Goal: Answer question/provide support: Share knowledge or assist other users

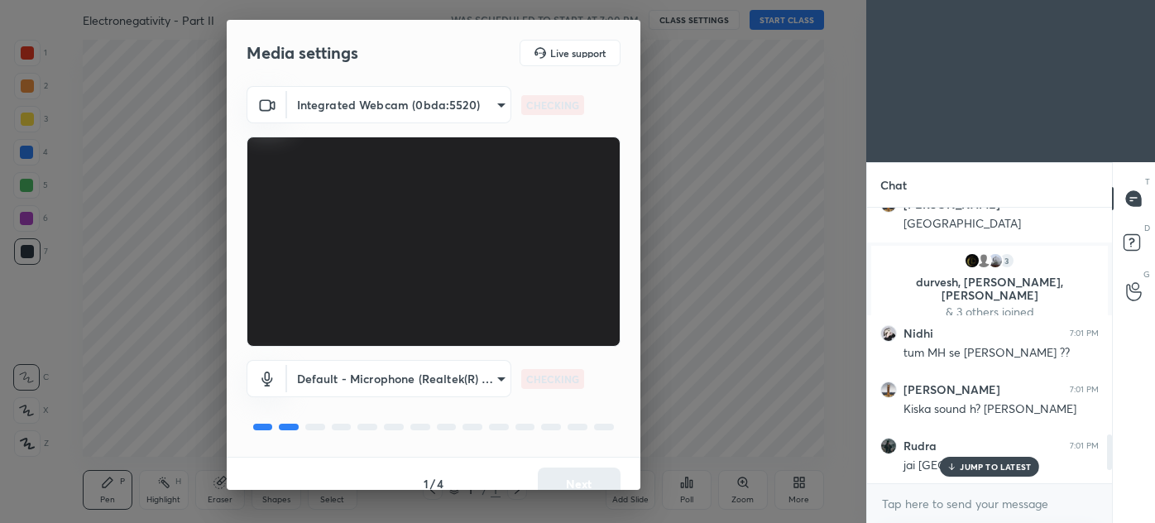
scroll to position [2013, 0]
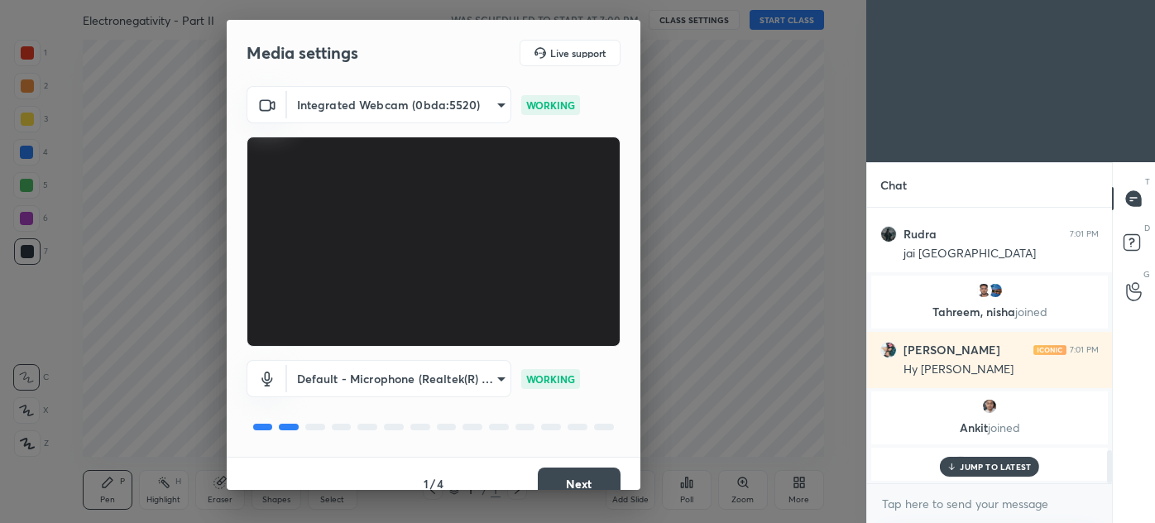
click at [574, 479] on button "Next" at bounding box center [579, 483] width 83 height 33
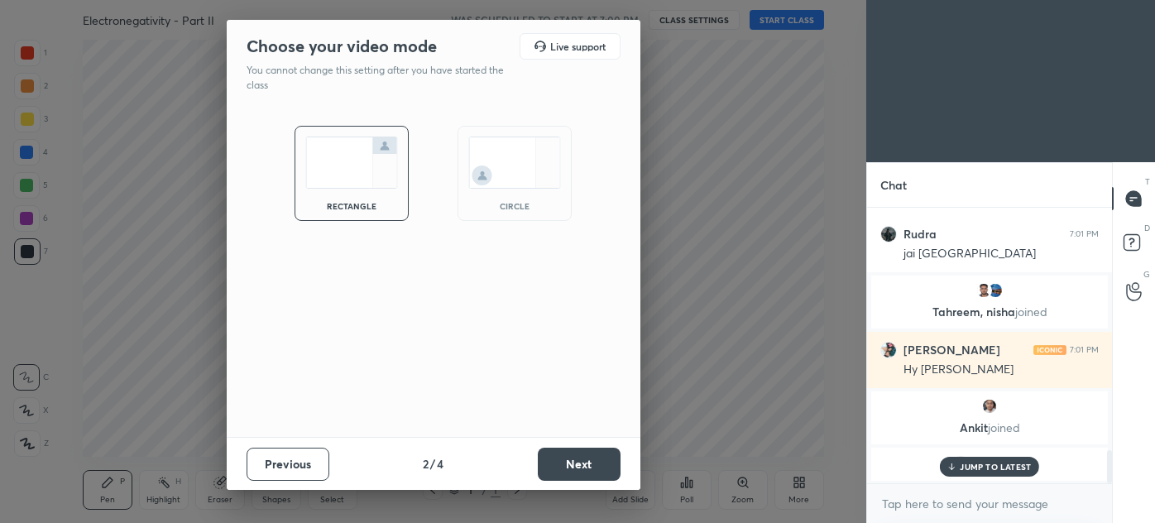
click at [584, 475] on button "Next" at bounding box center [579, 463] width 83 height 33
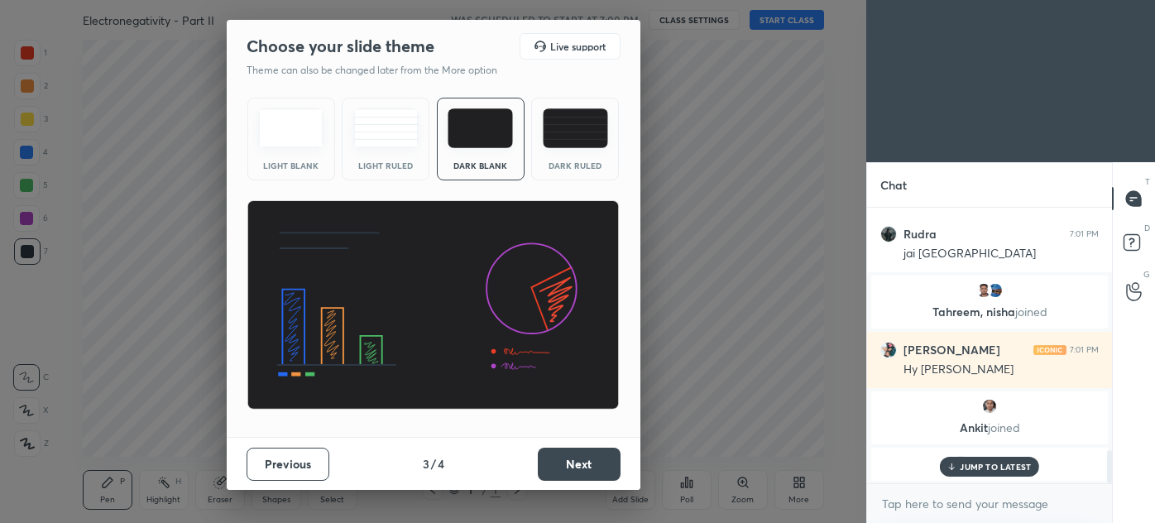
click at [591, 465] on button "Next" at bounding box center [579, 463] width 83 height 33
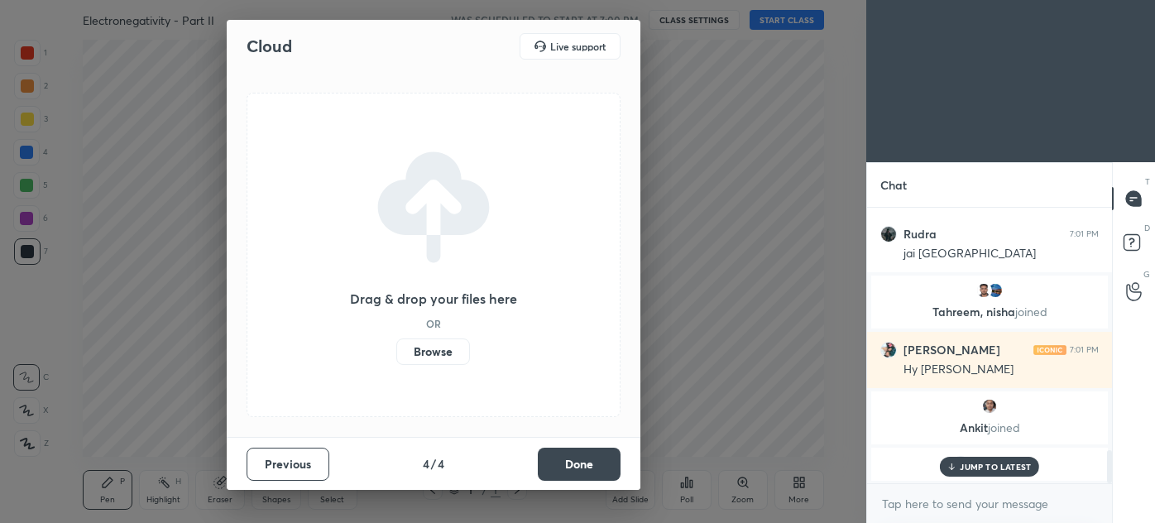
click at [592, 467] on button "Done" at bounding box center [579, 463] width 83 height 33
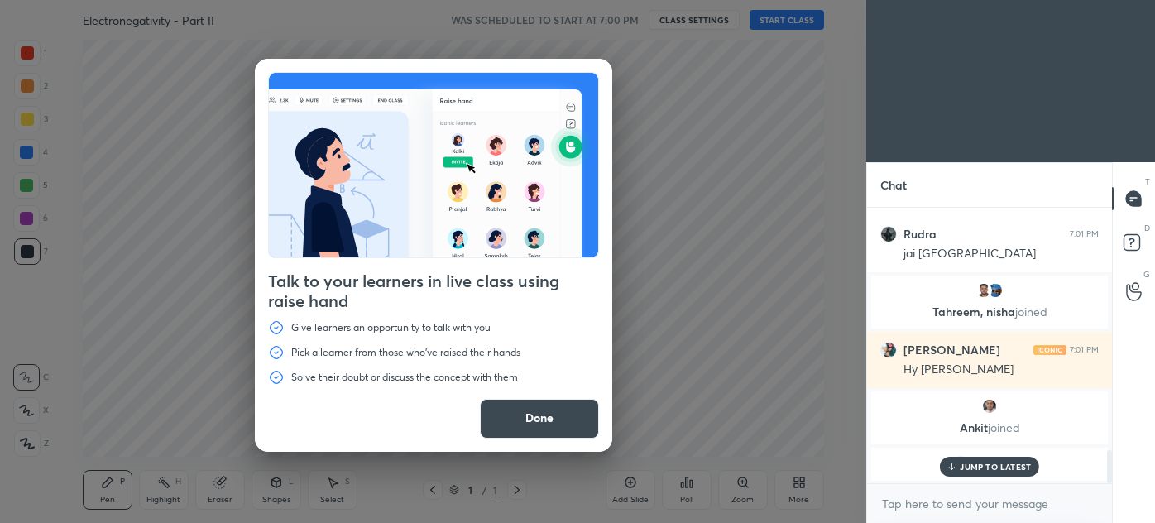
drag, startPoint x: 544, startPoint y: 430, endPoint x: 562, endPoint y: 429, distance: 17.4
click at [546, 431] on button "Done" at bounding box center [539, 419] width 119 height 40
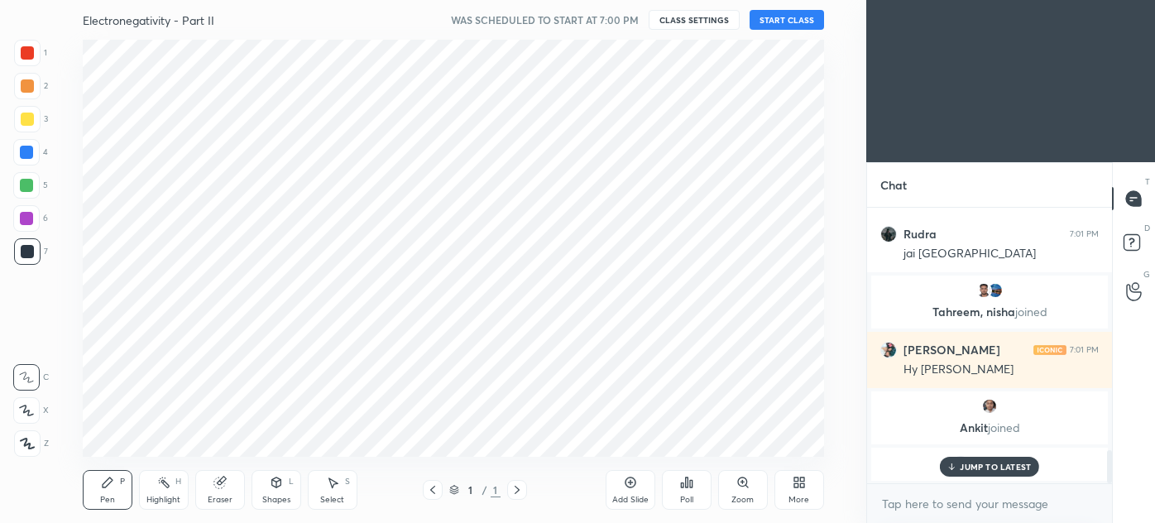
drag, startPoint x: 518, startPoint y: 489, endPoint x: 545, endPoint y: 476, distance: 30.0
click at [519, 489] on icon at bounding box center [516, 489] width 13 height 13
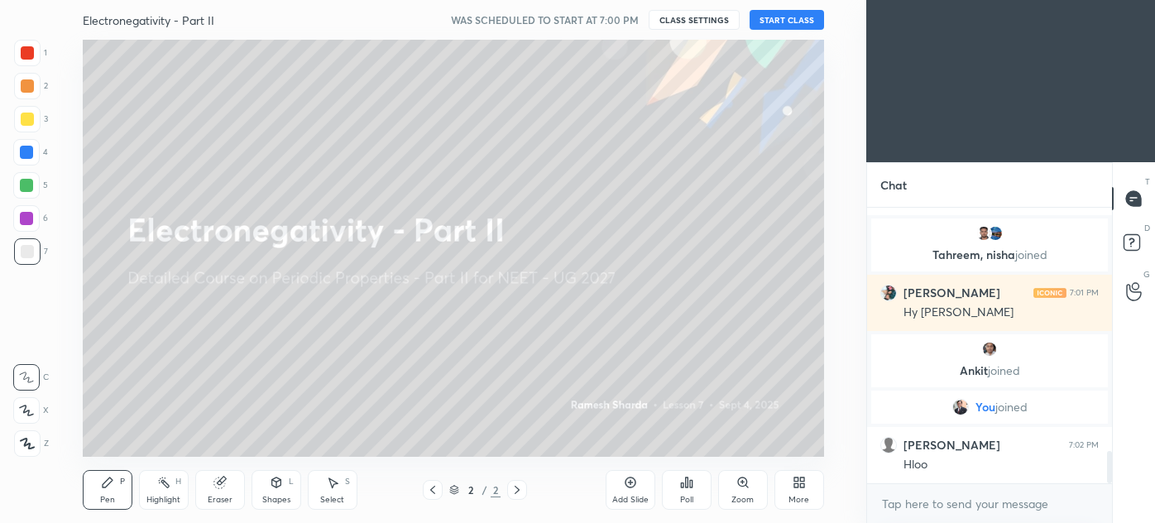
click at [785, 19] on button "START CLASS" at bounding box center [786, 20] width 74 height 20
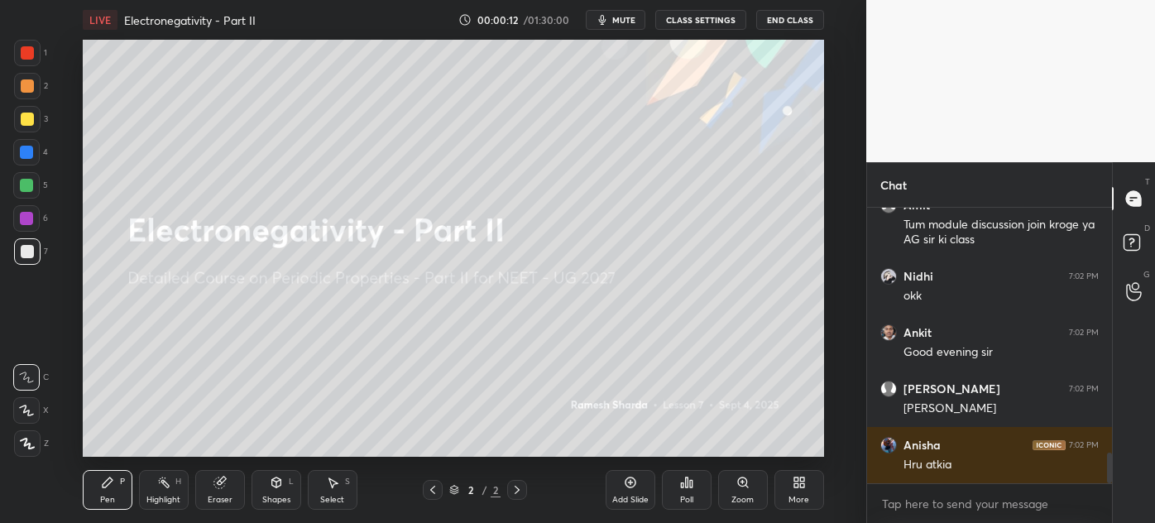
scroll to position [2256, 0]
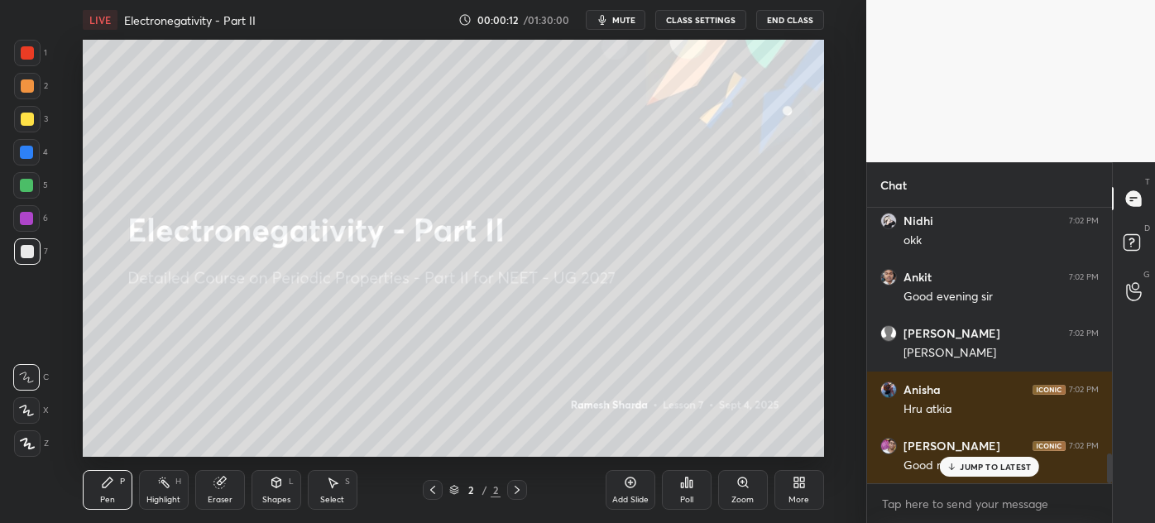
click at [808, 485] on div "More" at bounding box center [799, 490] width 50 height 40
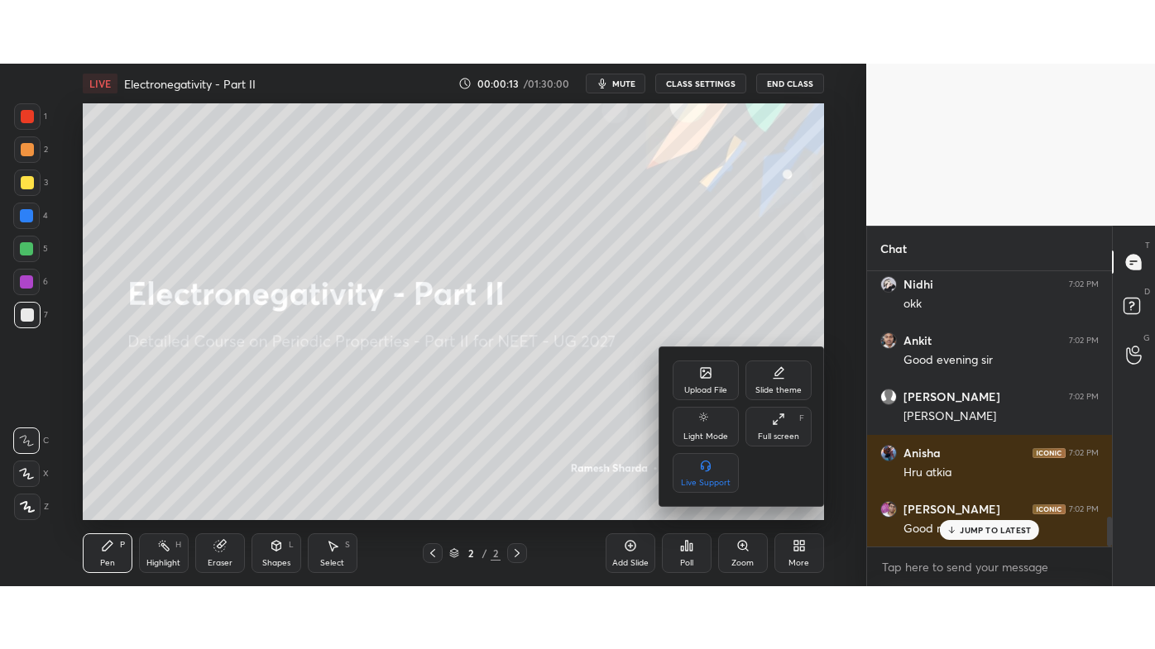
scroll to position [2369, 0]
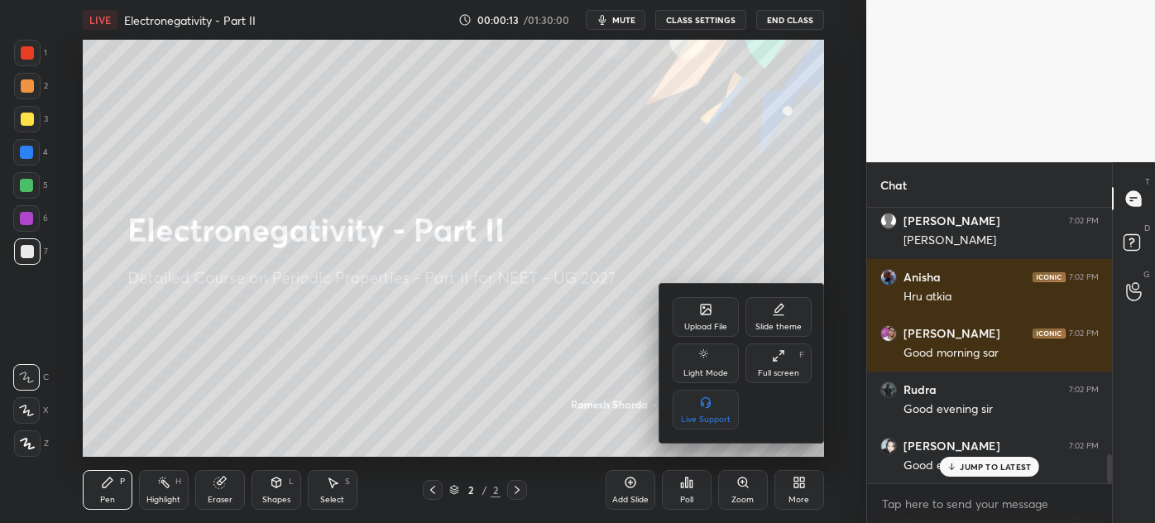
drag, startPoint x: 778, startPoint y: 361, endPoint x: 761, endPoint y: 462, distance: 102.4
click at [778, 361] on icon at bounding box center [778, 355] width 13 height 13
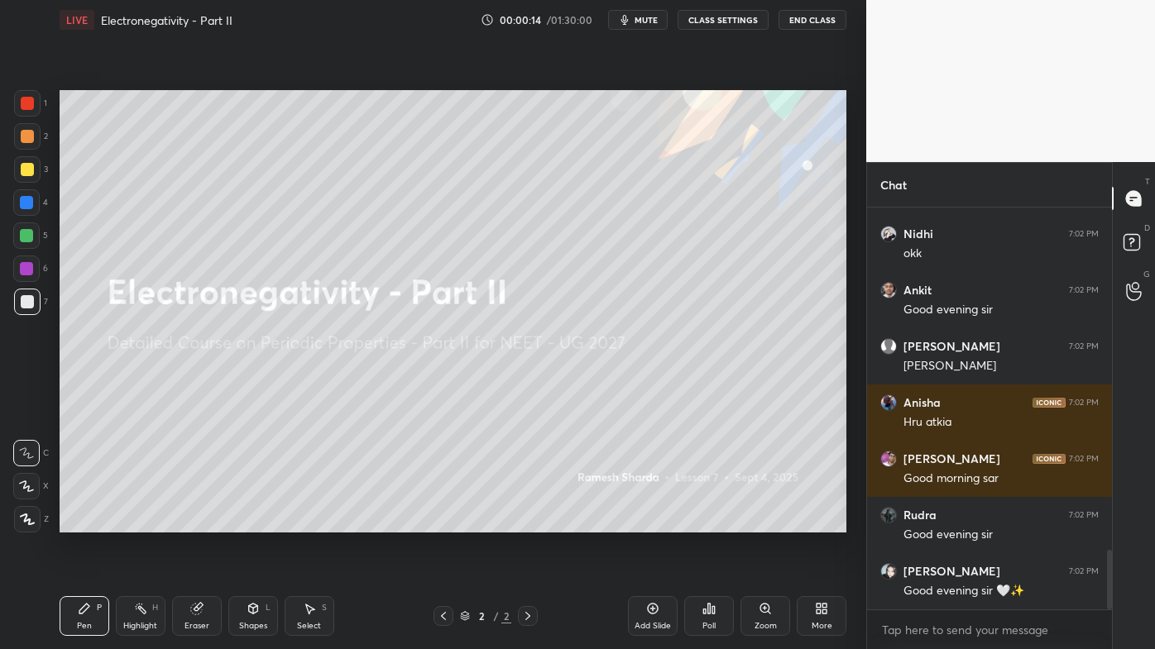
scroll to position [2300, 0]
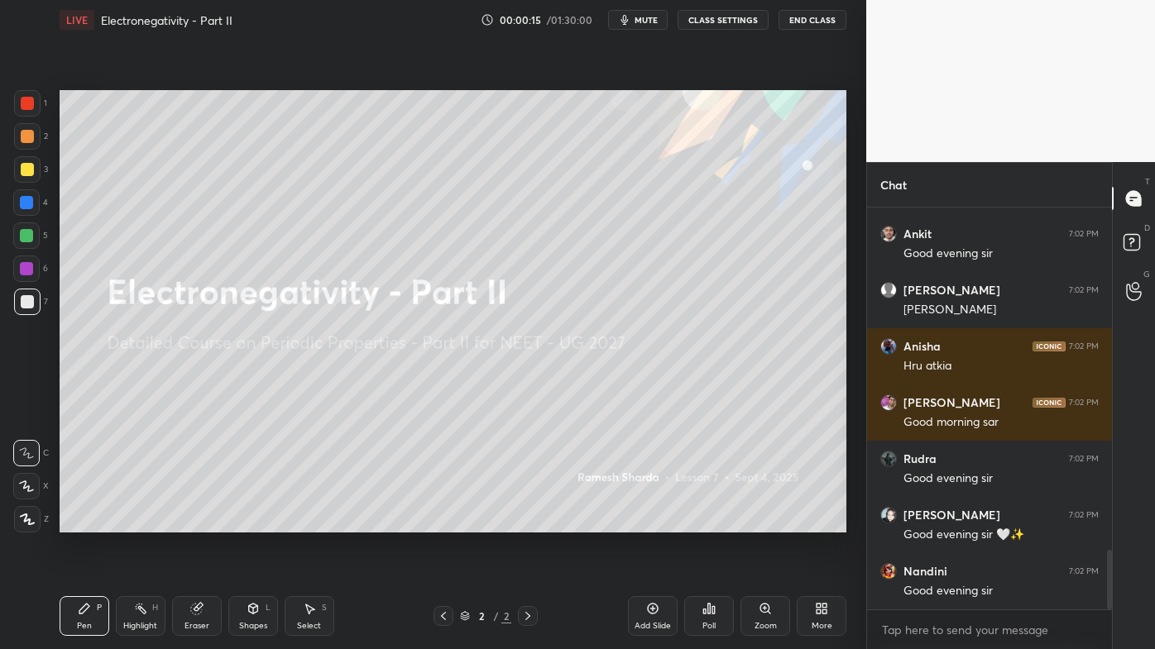
click at [653, 522] on icon at bounding box center [652, 608] width 5 height 5
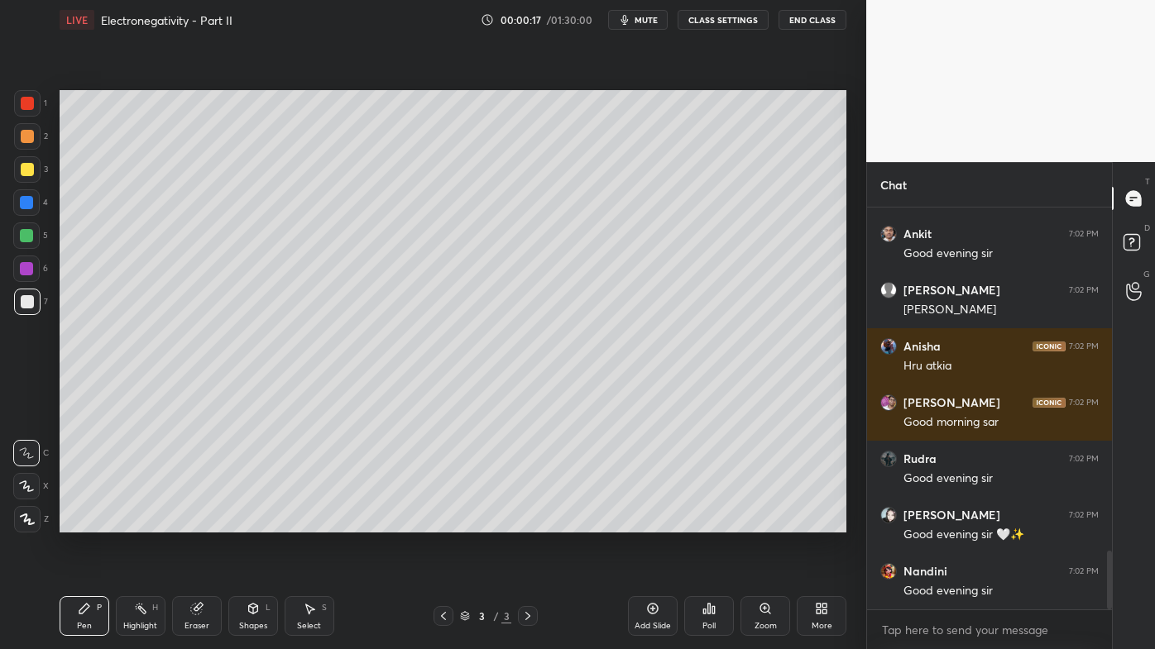
scroll to position [2356, 0]
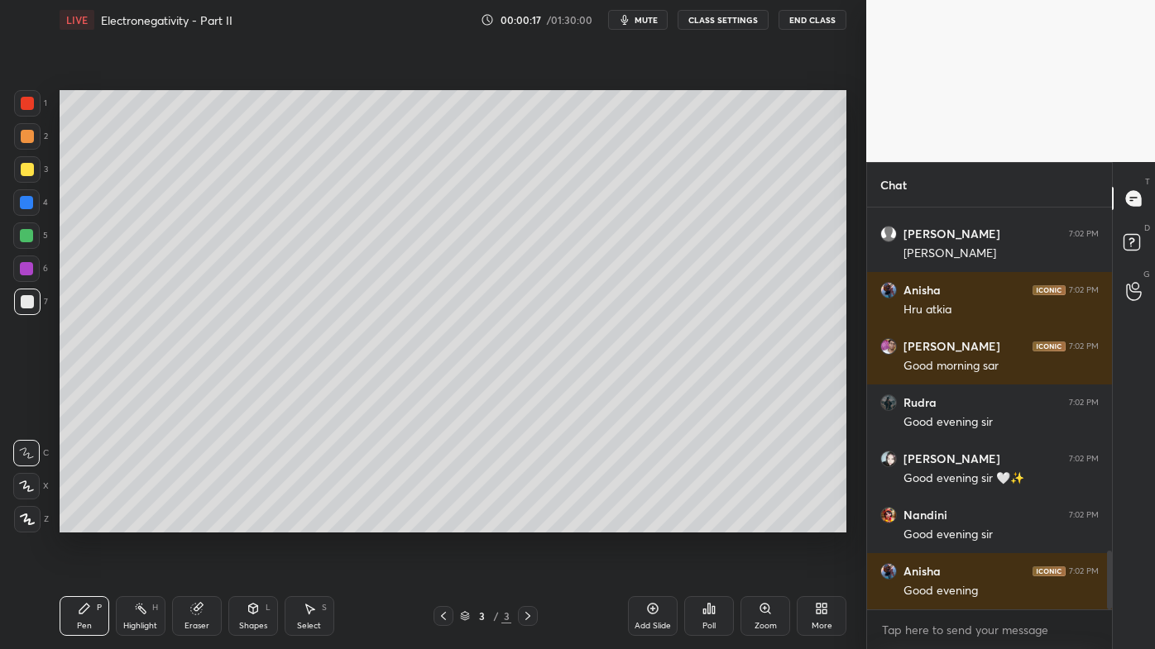
click at [33, 141] on div at bounding box center [27, 136] width 26 height 26
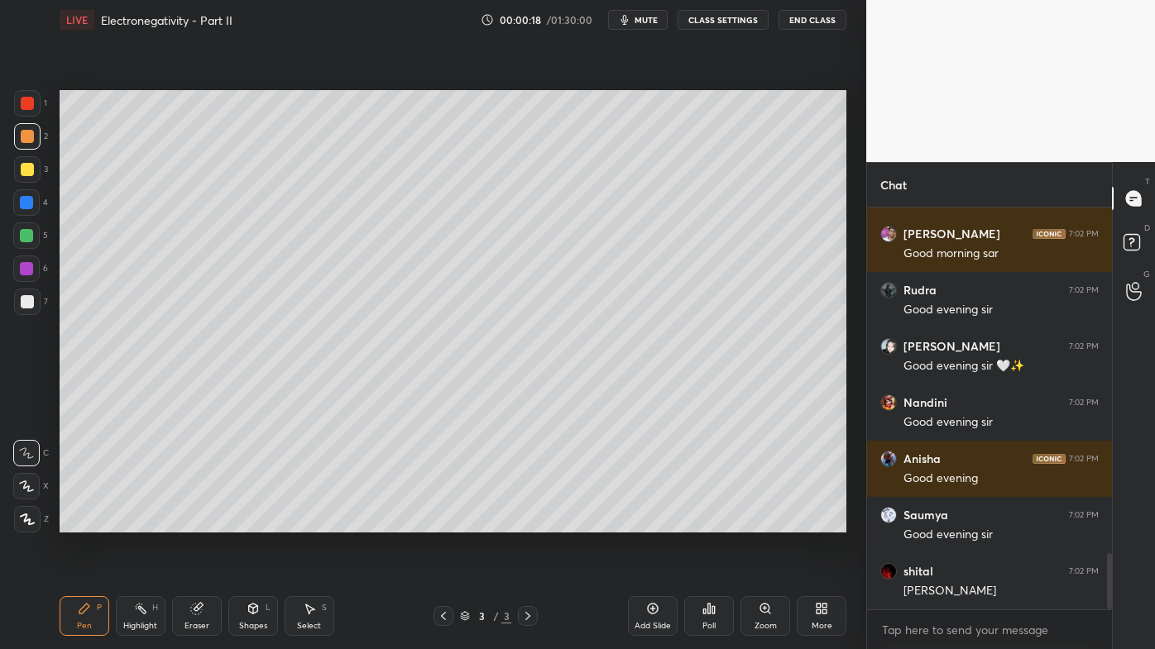
click at [440, 522] on icon at bounding box center [443, 616] width 13 height 13
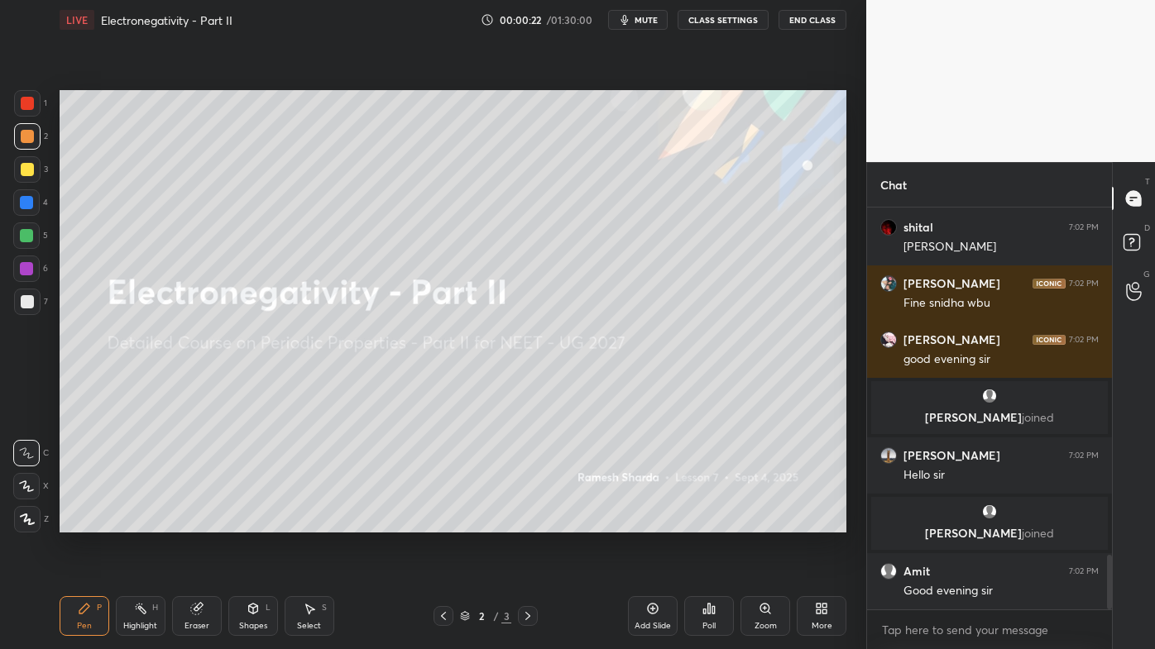
scroll to position [0, 0]
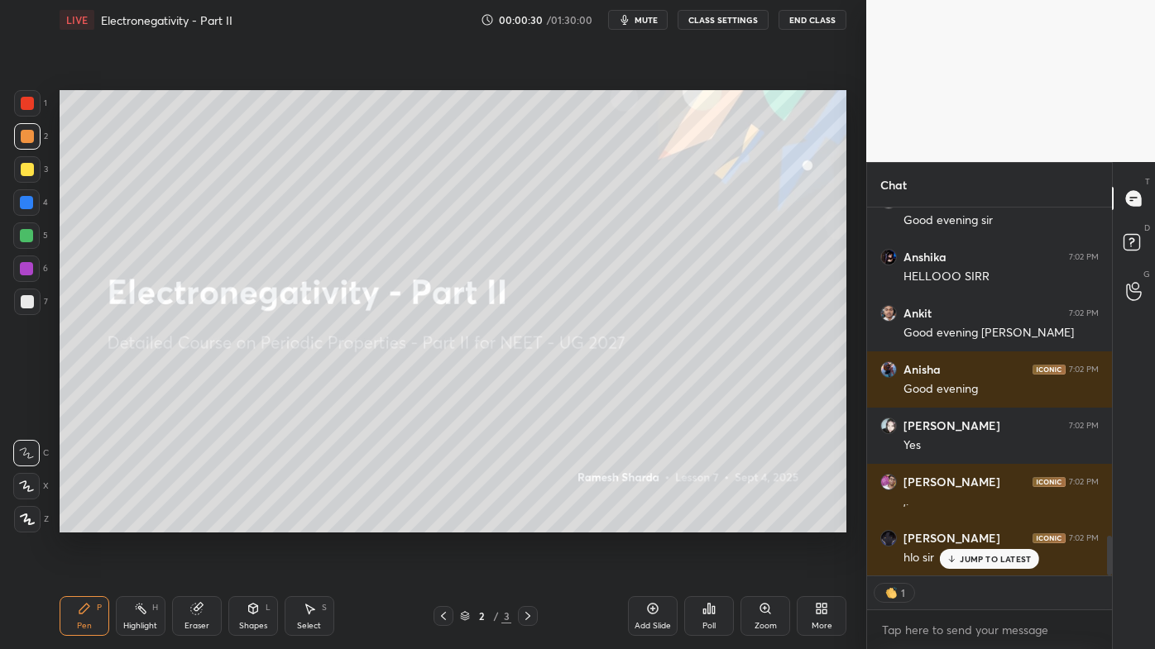
click at [657, 522] on icon at bounding box center [652, 608] width 13 height 13
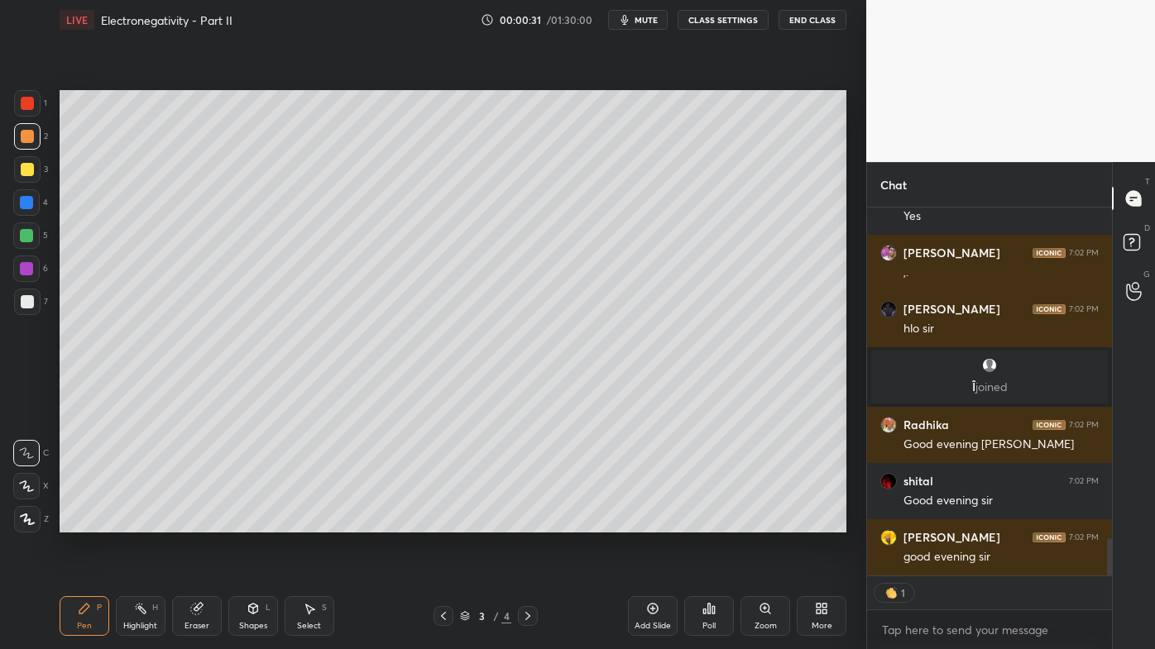
drag, startPoint x: 27, startPoint y: 160, endPoint x: 58, endPoint y: 150, distance: 32.4
click at [27, 163] on div at bounding box center [27, 169] width 26 height 26
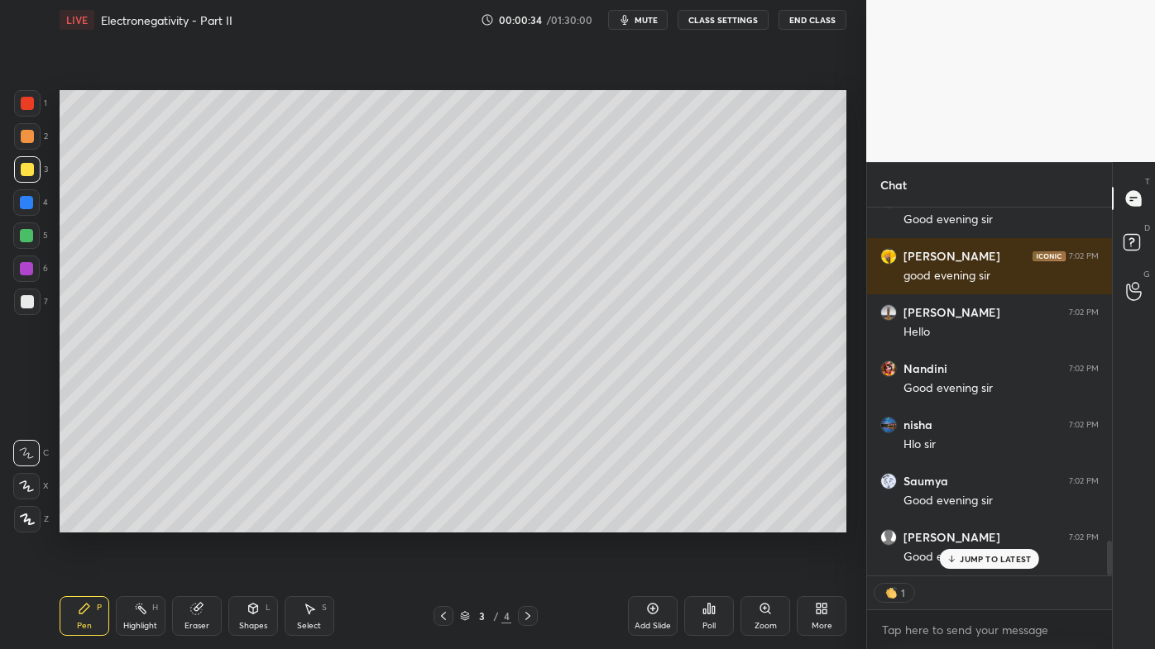
drag, startPoint x: 27, startPoint y: 522, endPoint x: 35, endPoint y: 507, distance: 16.6
click at [28, 521] on icon at bounding box center [27, 520] width 15 height 12
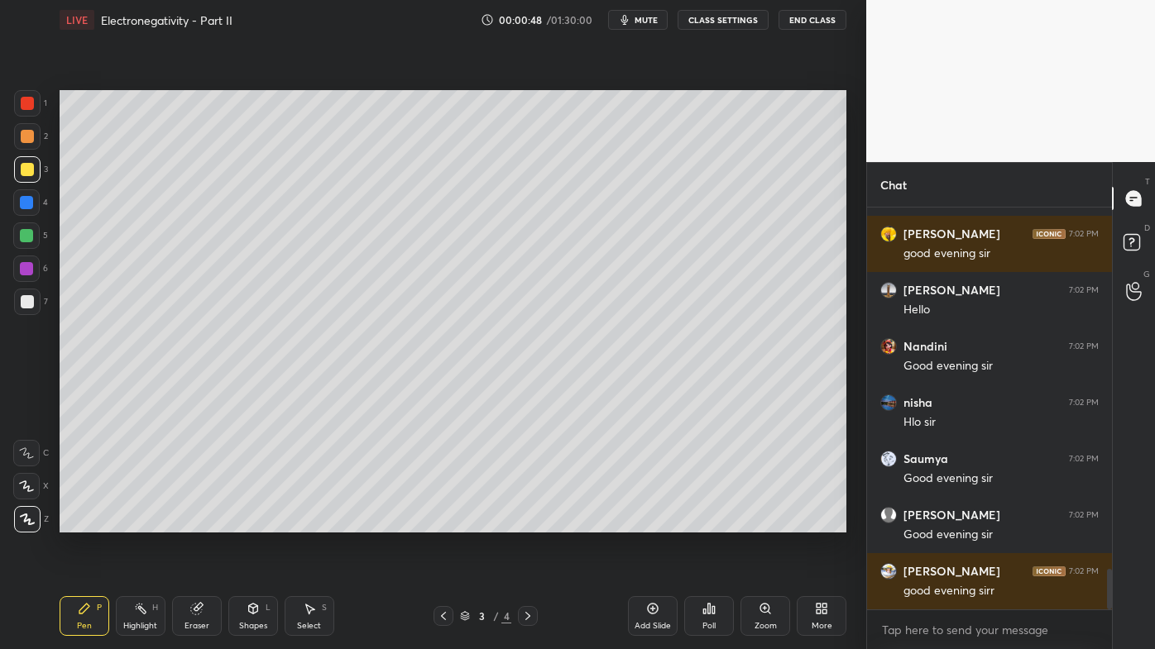
click at [31, 134] on div at bounding box center [27, 136] width 13 height 13
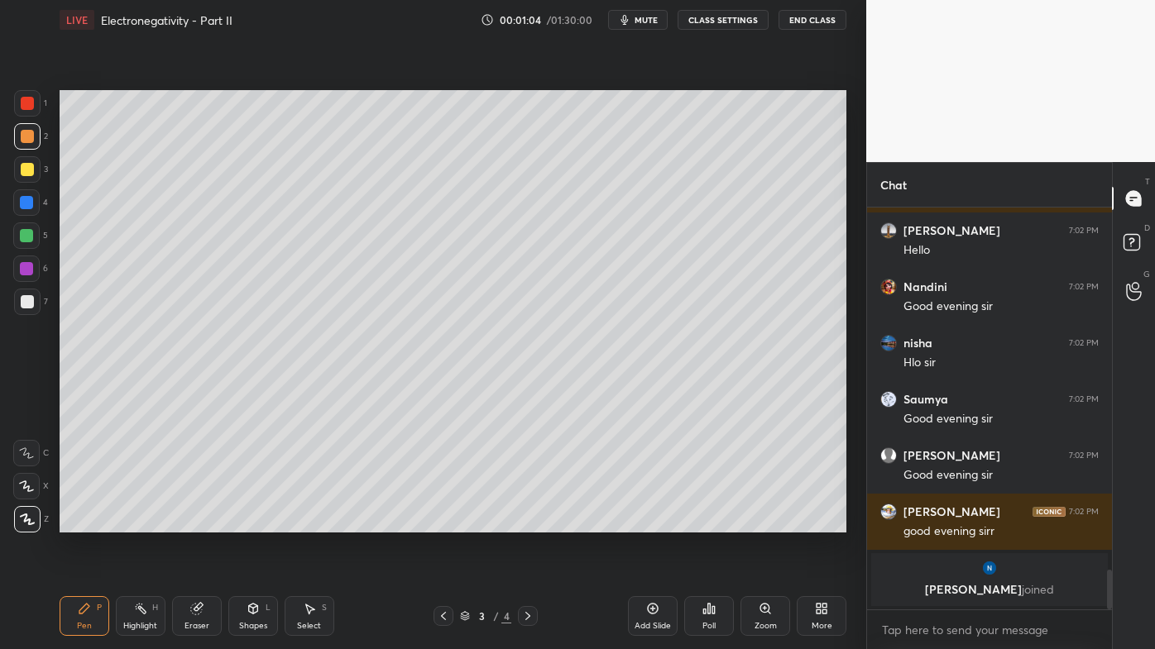
click at [716, 522] on div "Poll" at bounding box center [709, 616] width 50 height 40
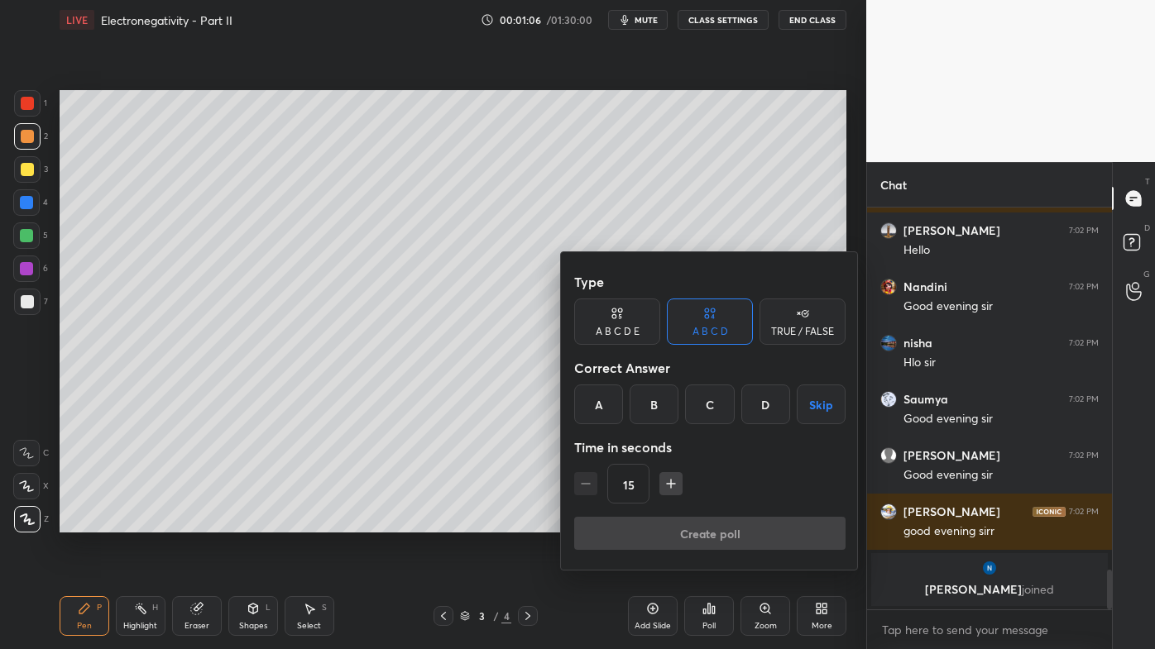
click at [615, 319] on icon at bounding box center [616, 313] width 13 height 17
drag, startPoint x: 728, startPoint y: 331, endPoint x: 741, endPoint y: 358, distance: 30.3
click at [730, 333] on div "A B C D" at bounding box center [710, 322] width 86 height 46
drag, startPoint x: 756, startPoint y: 413, endPoint x: 755, endPoint y: 428, distance: 14.9
click at [756, 414] on div "D" at bounding box center [765, 405] width 49 height 40
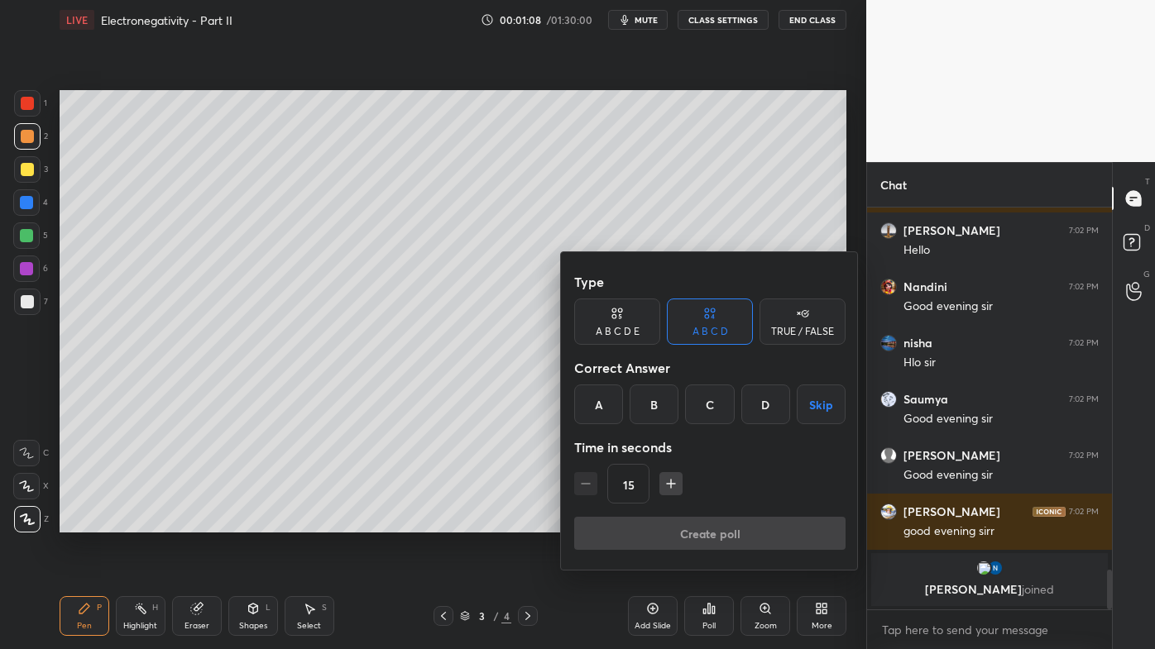
scroll to position [3656, 0]
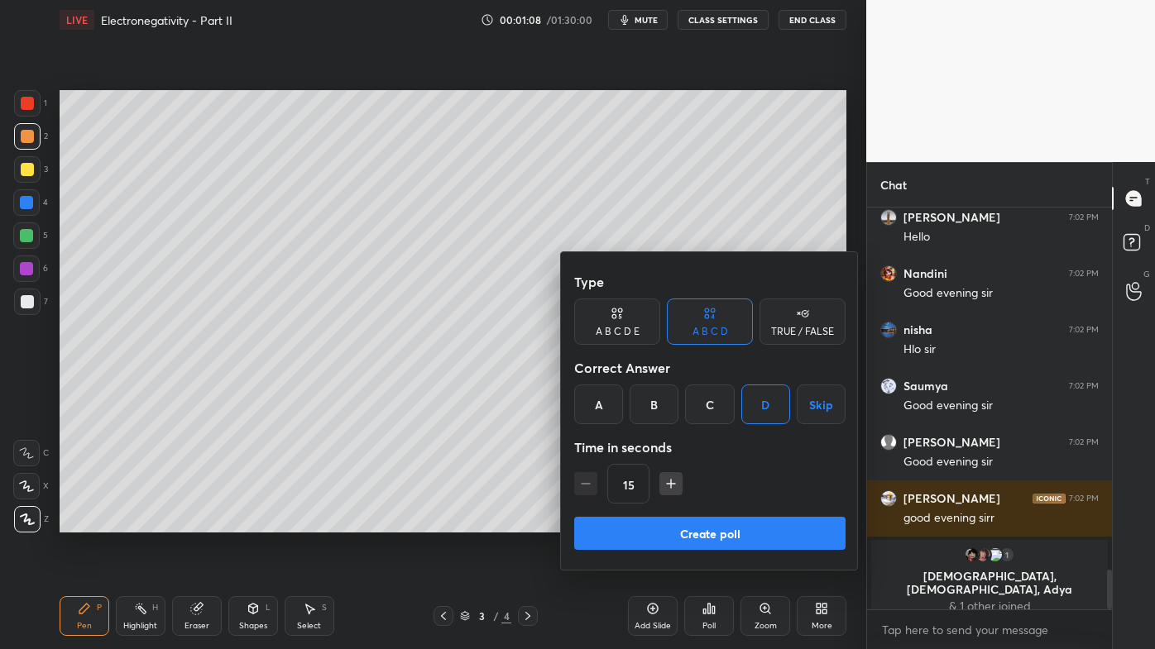
click at [683, 522] on button "Create poll" at bounding box center [709, 533] width 271 height 33
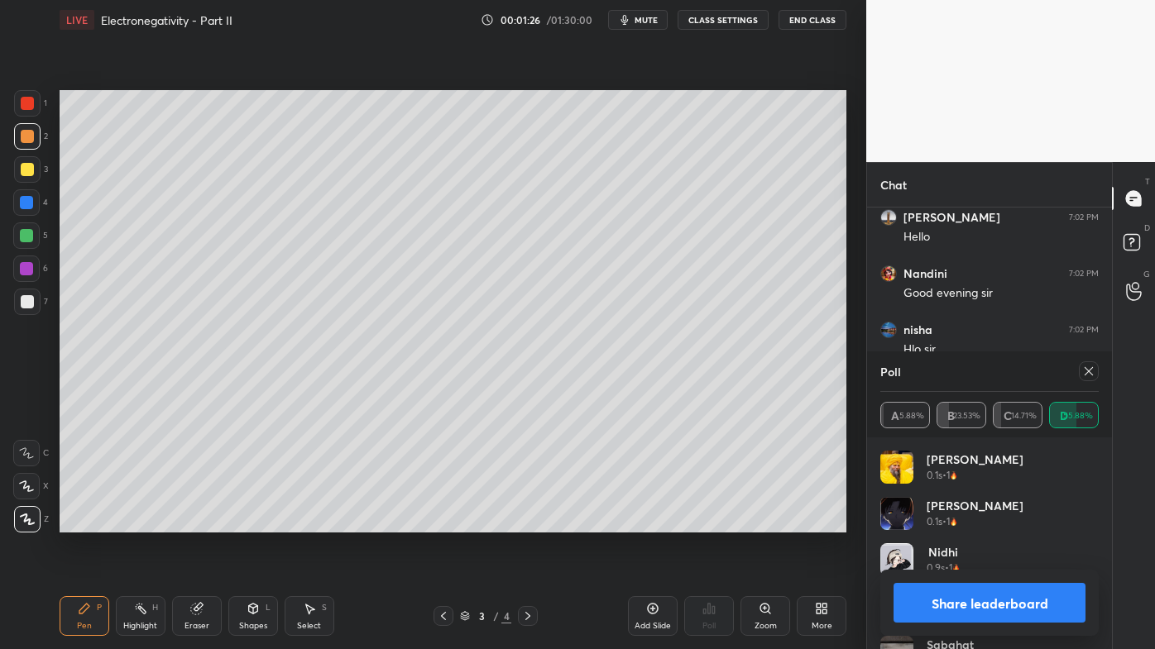
click at [1094, 368] on icon at bounding box center [1088, 371] width 13 height 13
type textarea "x"
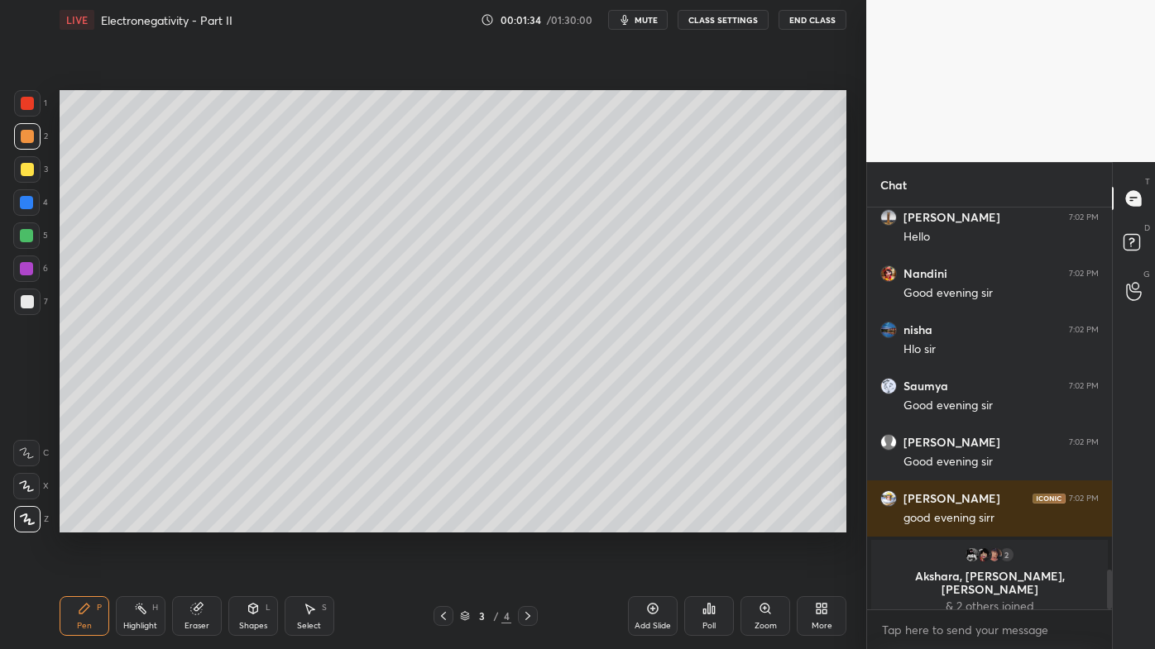
scroll to position [3359, 0]
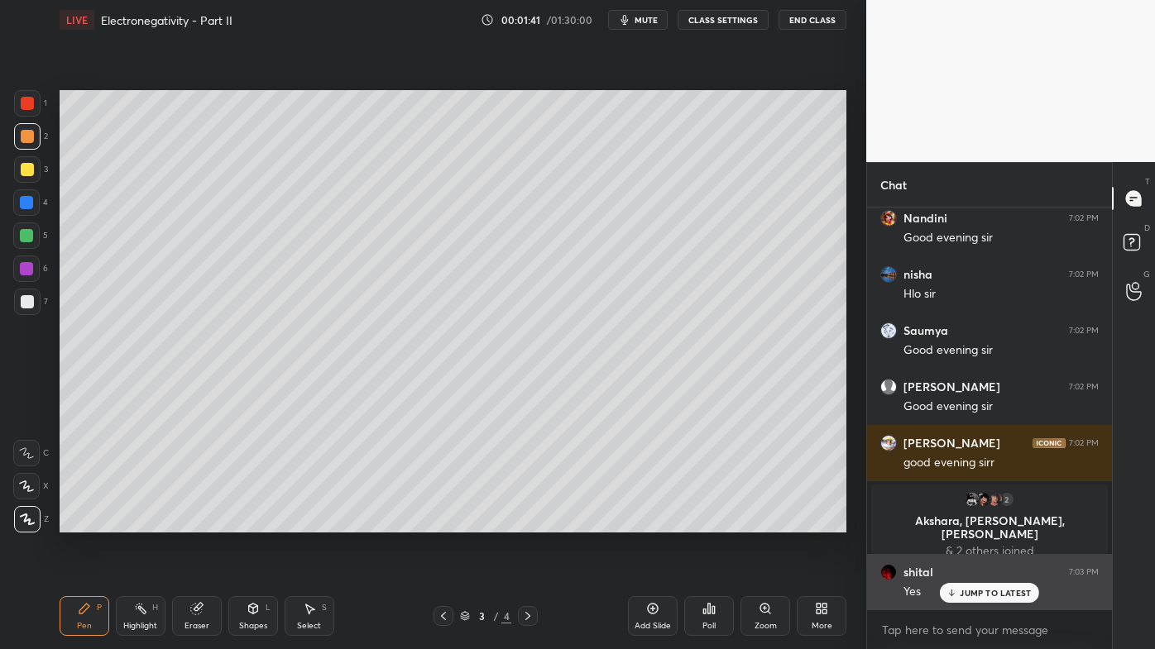
click at [954, 522] on icon at bounding box center [951, 593] width 11 height 10
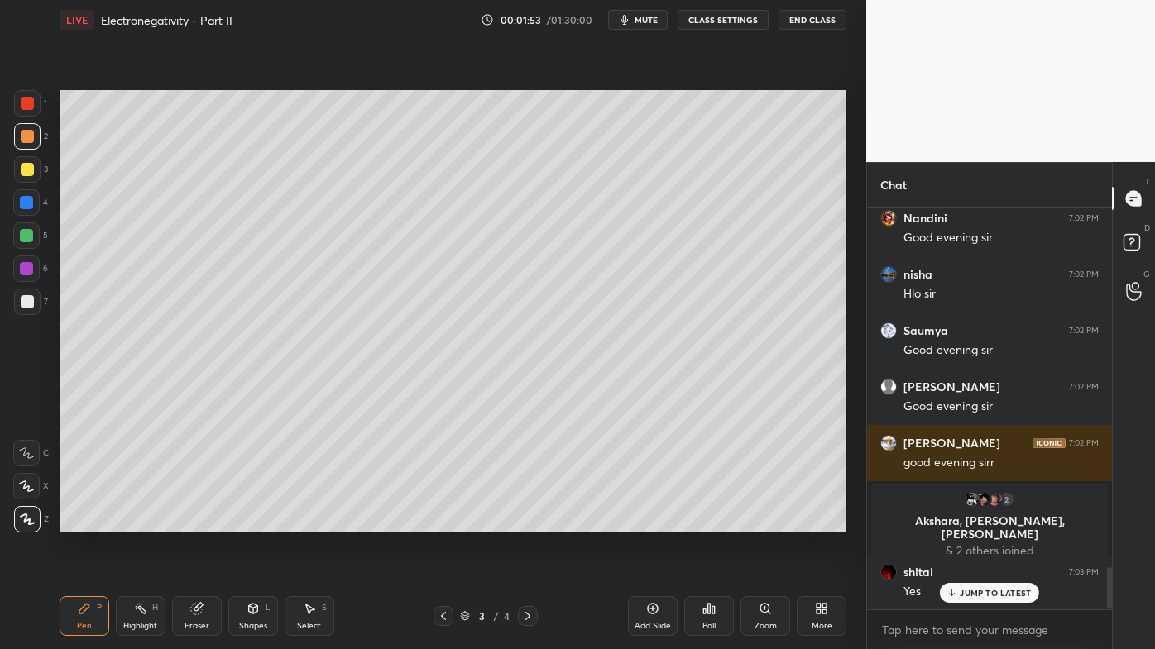
scroll to position [3419, 0]
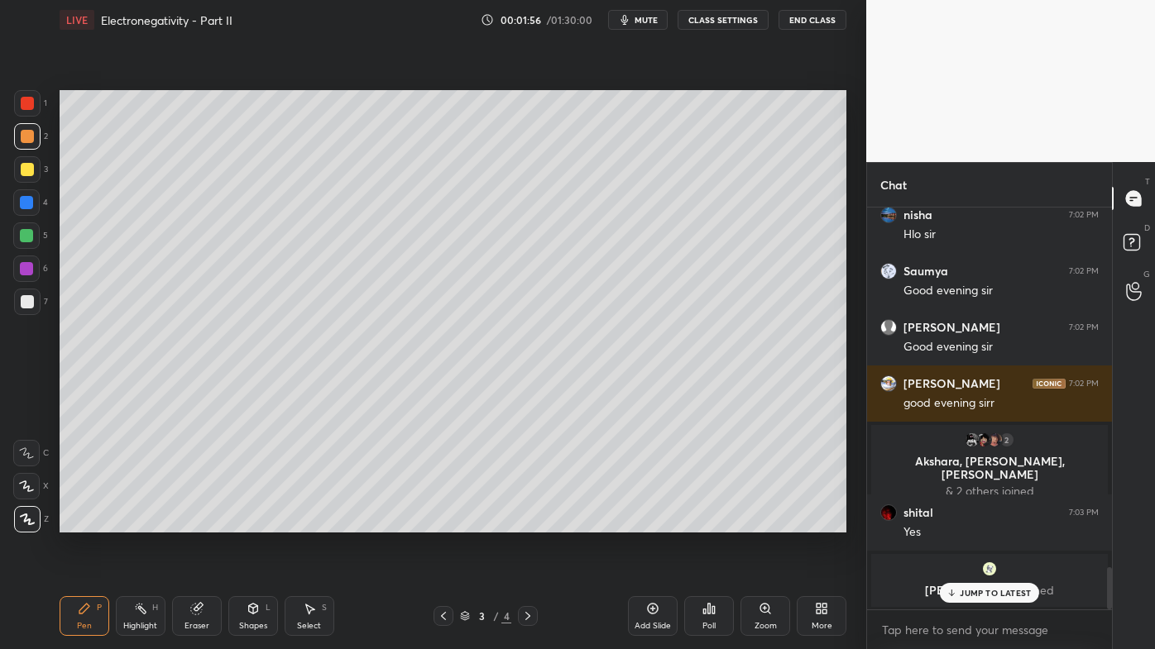
click at [968, 522] on p "JUMP TO LATEST" at bounding box center [995, 593] width 71 height 10
click at [197, 522] on icon at bounding box center [196, 609] width 11 height 11
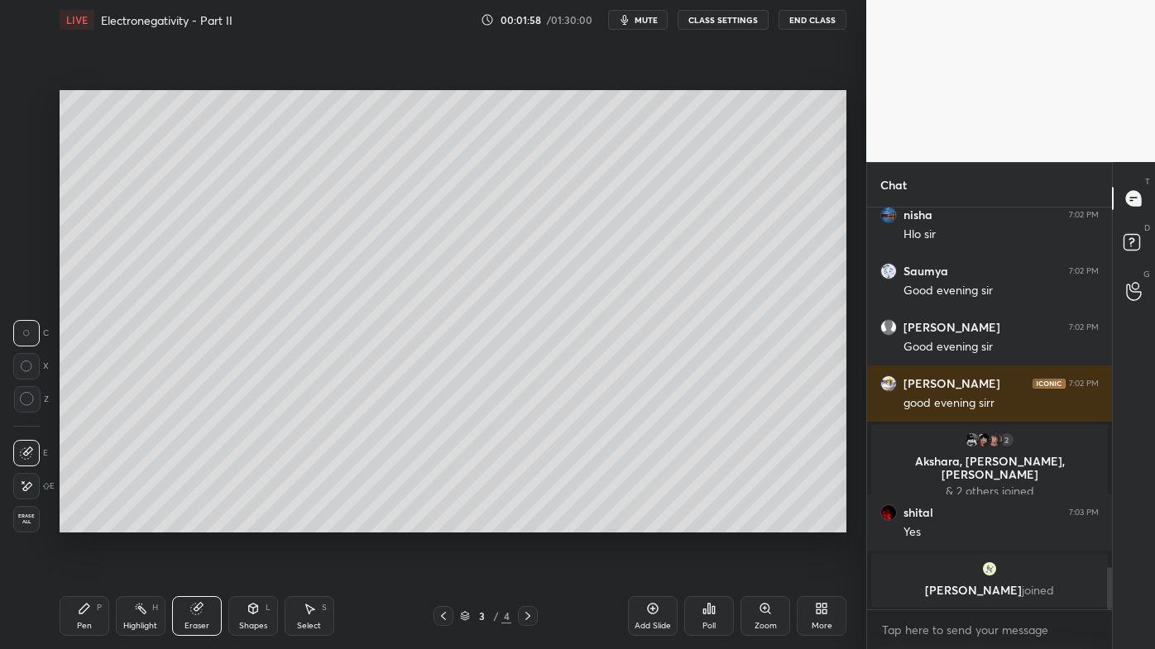
click at [34, 481] on div at bounding box center [26, 486] width 26 height 26
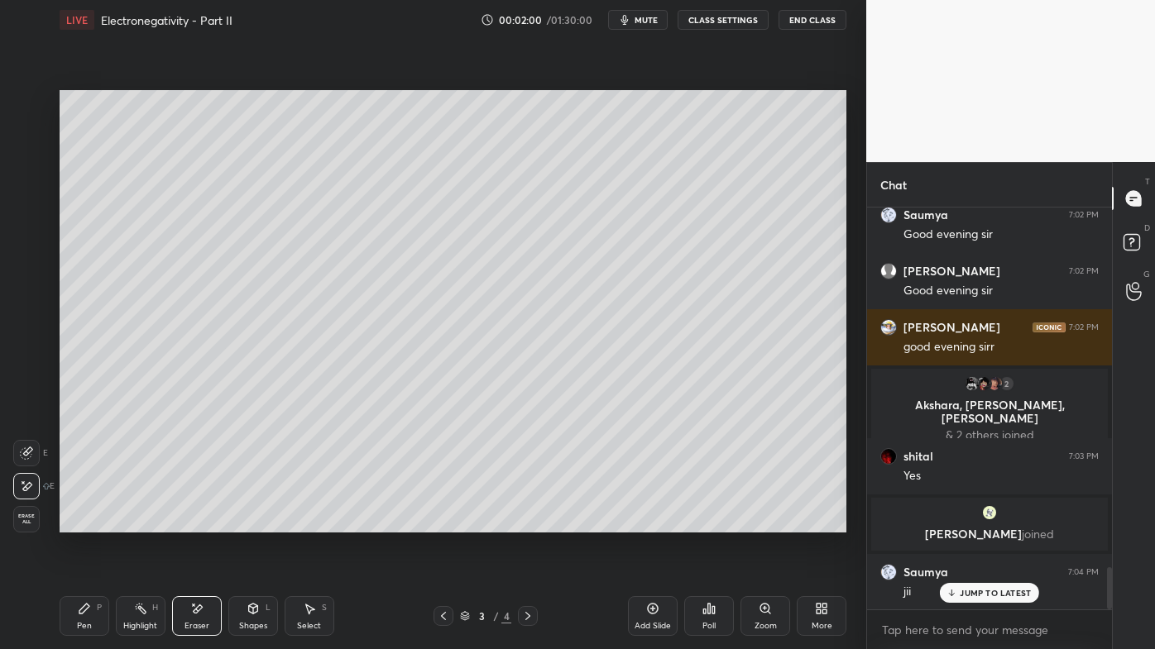
click at [136, 522] on icon at bounding box center [140, 608] width 13 height 13
click at [85, 522] on div "Pen P" at bounding box center [85, 616] width 50 height 40
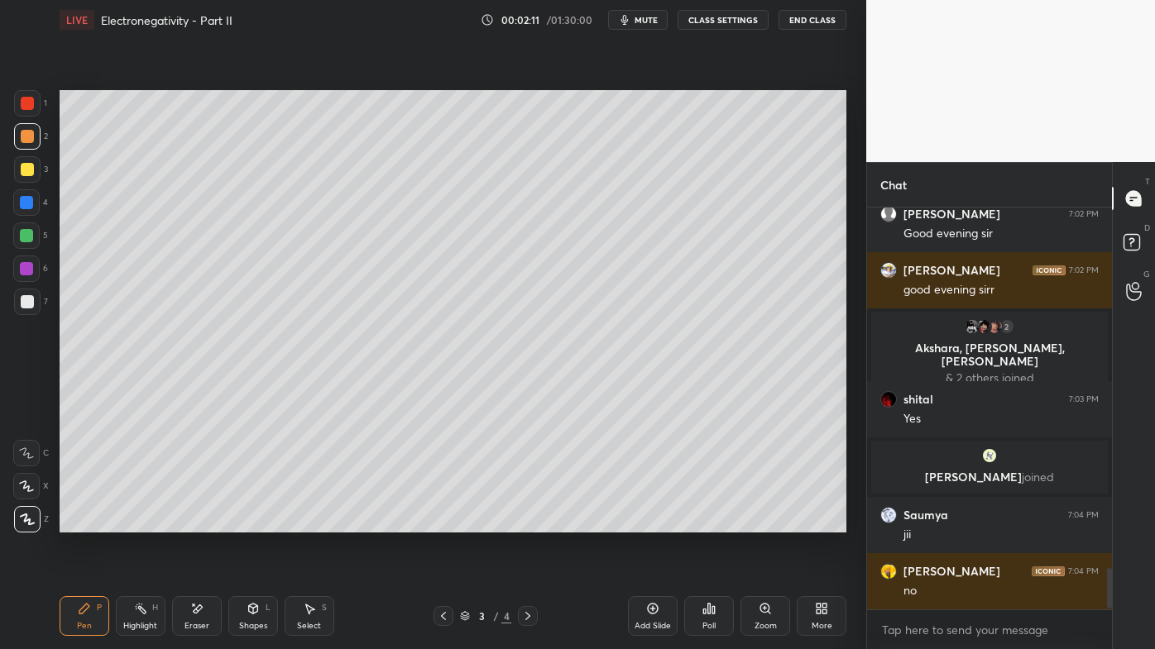
scroll to position [3558, 0]
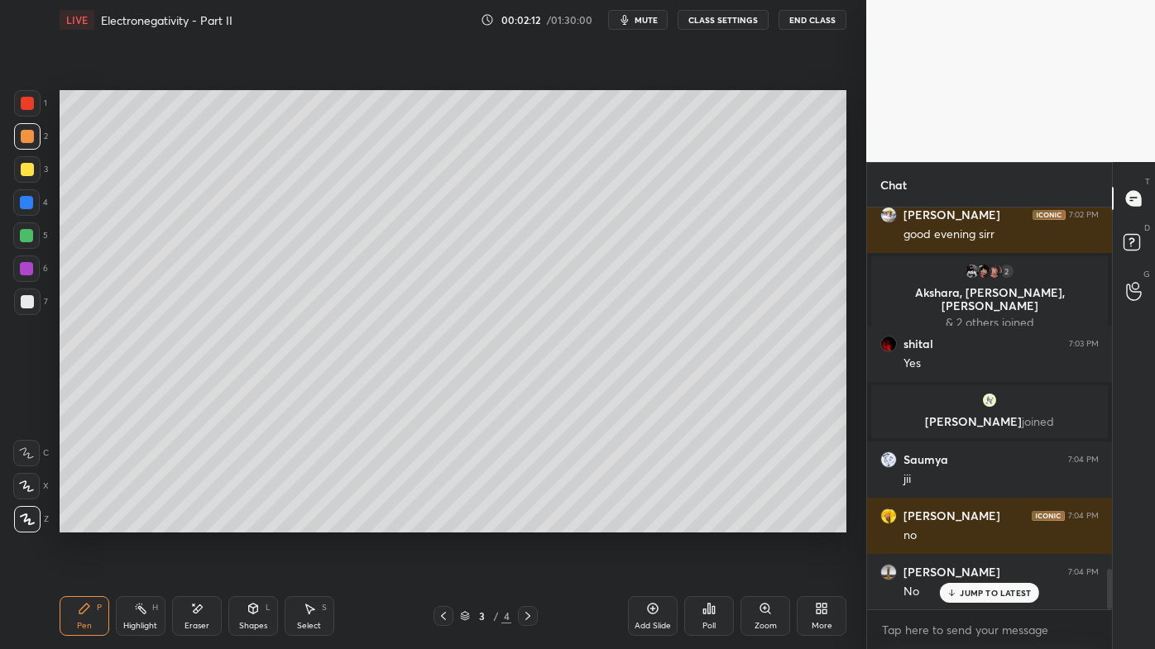
click at [143, 522] on icon at bounding box center [140, 608] width 13 height 13
click at [88, 522] on icon at bounding box center [84, 608] width 13 height 13
click at [31, 169] on div at bounding box center [27, 169] width 26 height 26
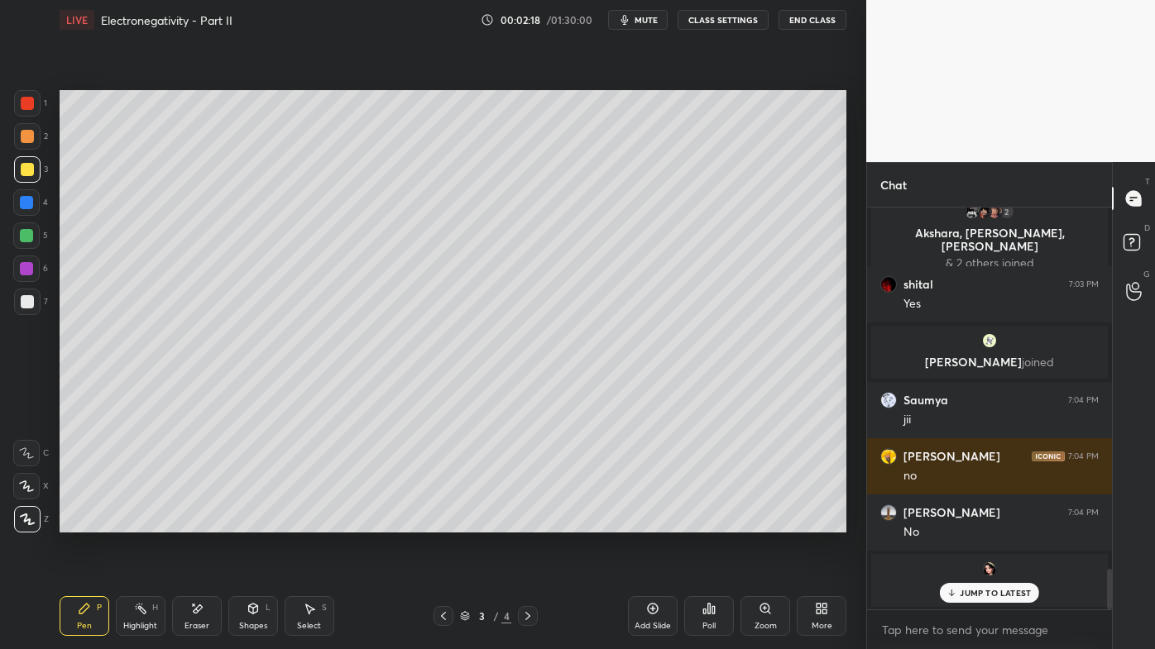
click at [145, 522] on div "Pen P Highlight H Eraser Shapes L Select S 3 / 4 Add Slide Poll Zoom More" at bounding box center [453, 616] width 787 height 66
drag, startPoint x: 199, startPoint y: 605, endPoint x: 238, endPoint y: 570, distance: 52.8
click at [200, 522] on icon at bounding box center [196, 609] width 13 height 14
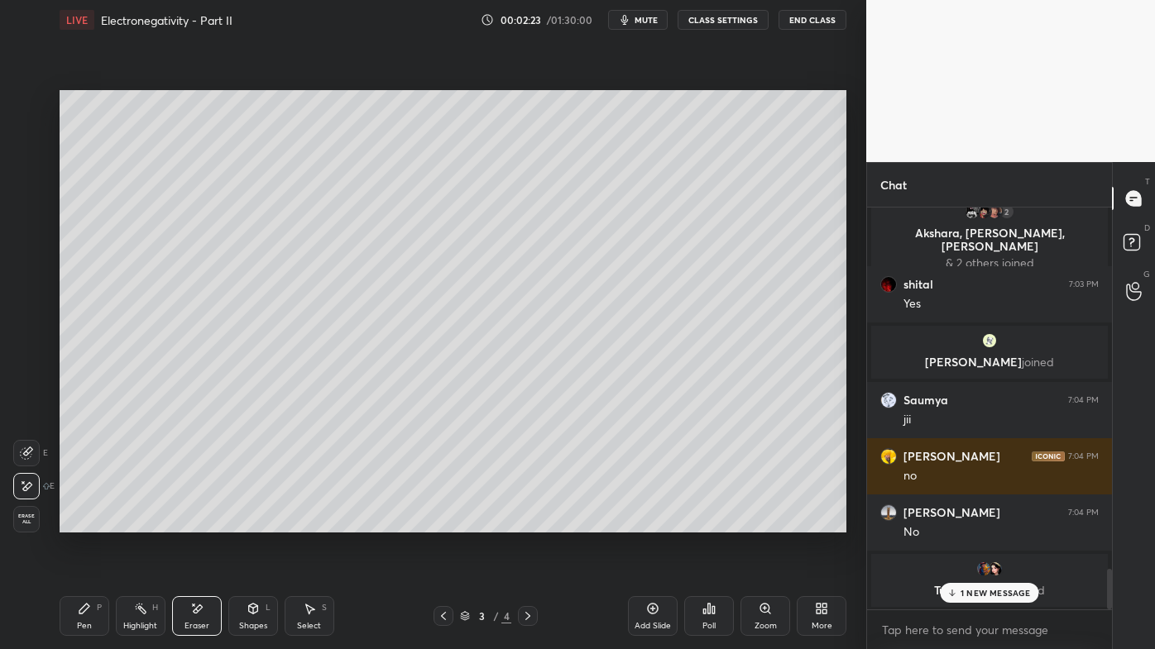
drag, startPoint x: 136, startPoint y: 606, endPoint x: 158, endPoint y: 586, distance: 29.3
click at [138, 522] on icon at bounding box center [140, 608] width 13 height 13
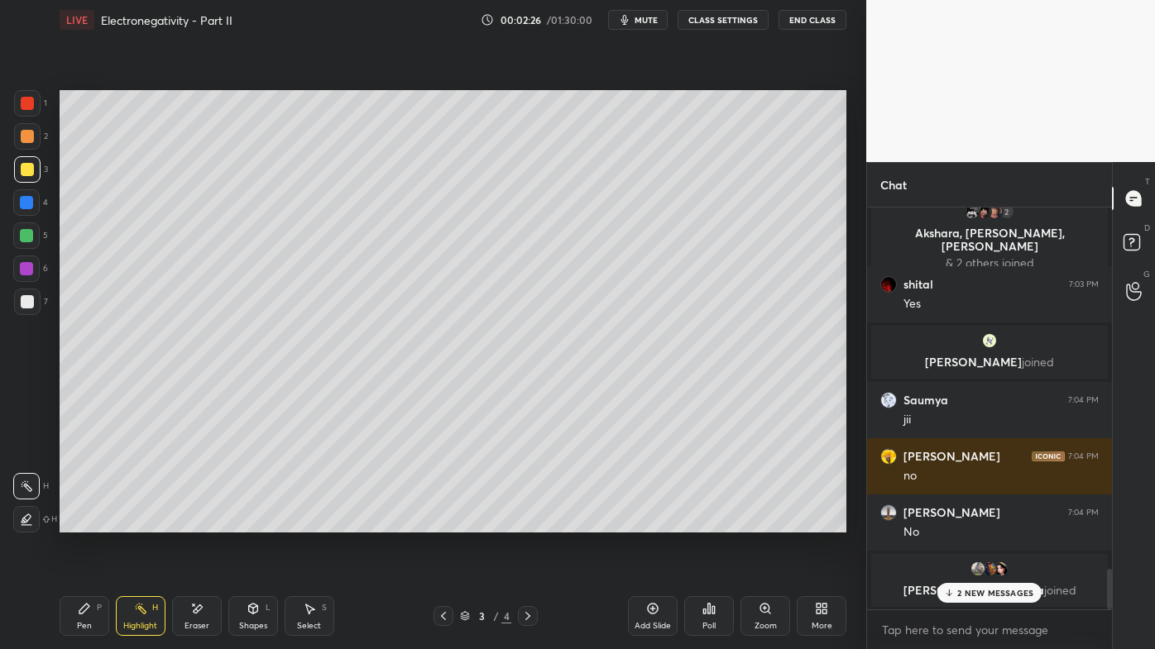
drag, startPoint x: 970, startPoint y: 594, endPoint x: 960, endPoint y: 590, distance: 10.8
click at [969, 522] on p "2 NEW MESSAGES" at bounding box center [995, 593] width 76 height 10
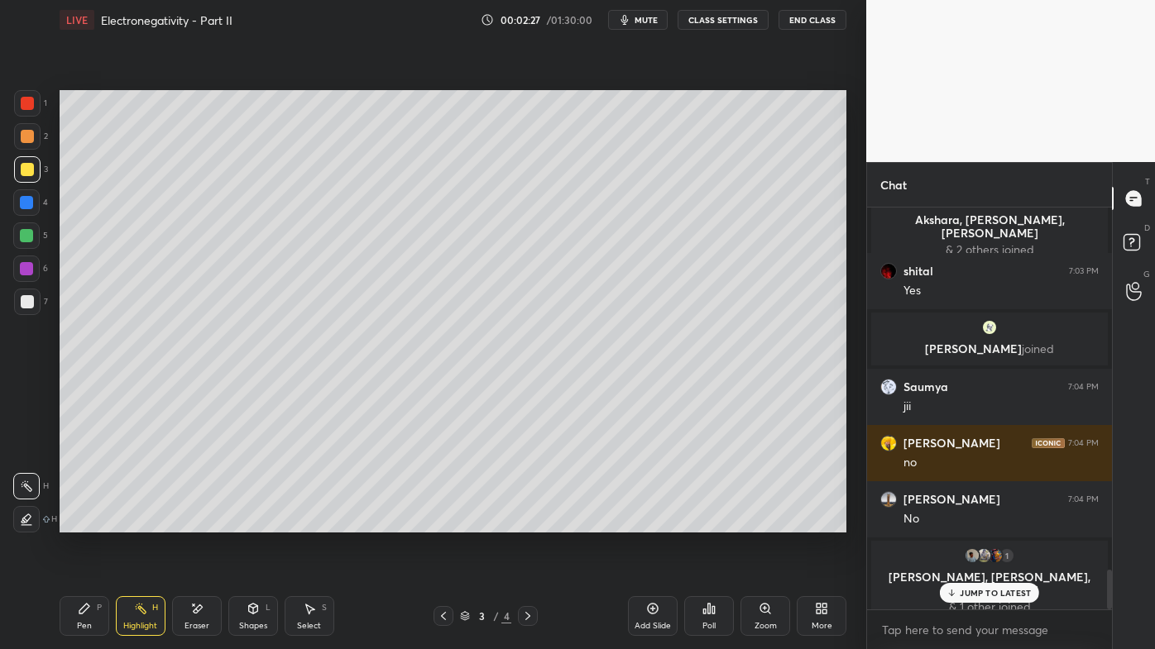
drag, startPoint x: 82, startPoint y: 607, endPoint x: 97, endPoint y: 538, distance: 71.1
click at [81, 522] on icon at bounding box center [84, 608] width 13 height 13
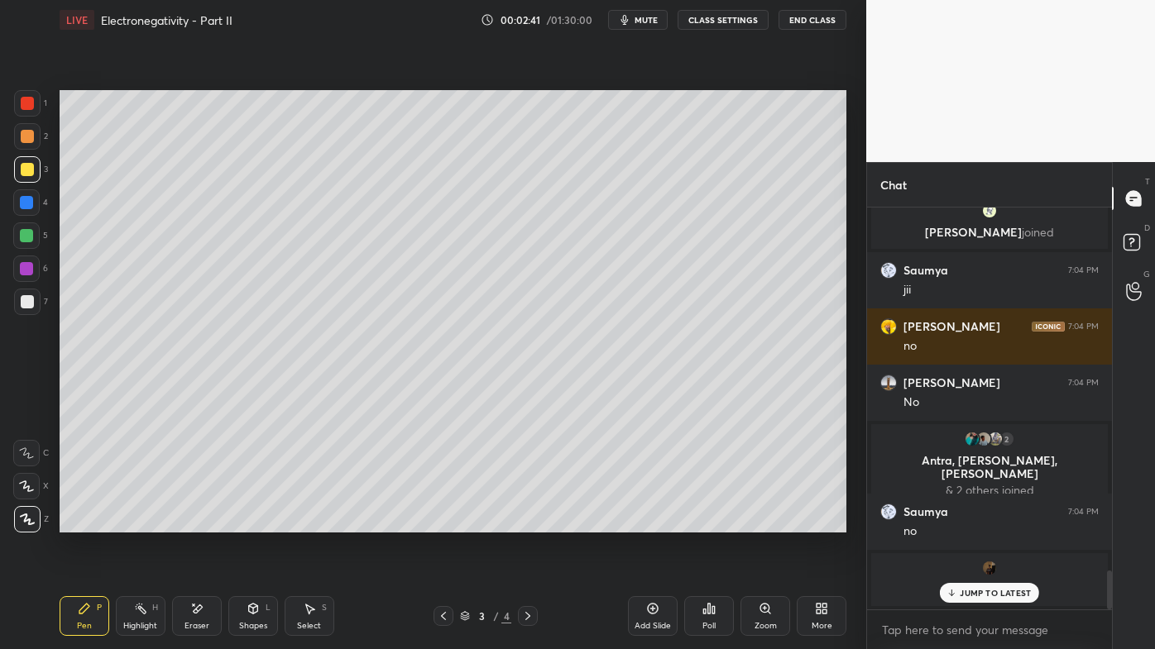
scroll to position [3743, 0]
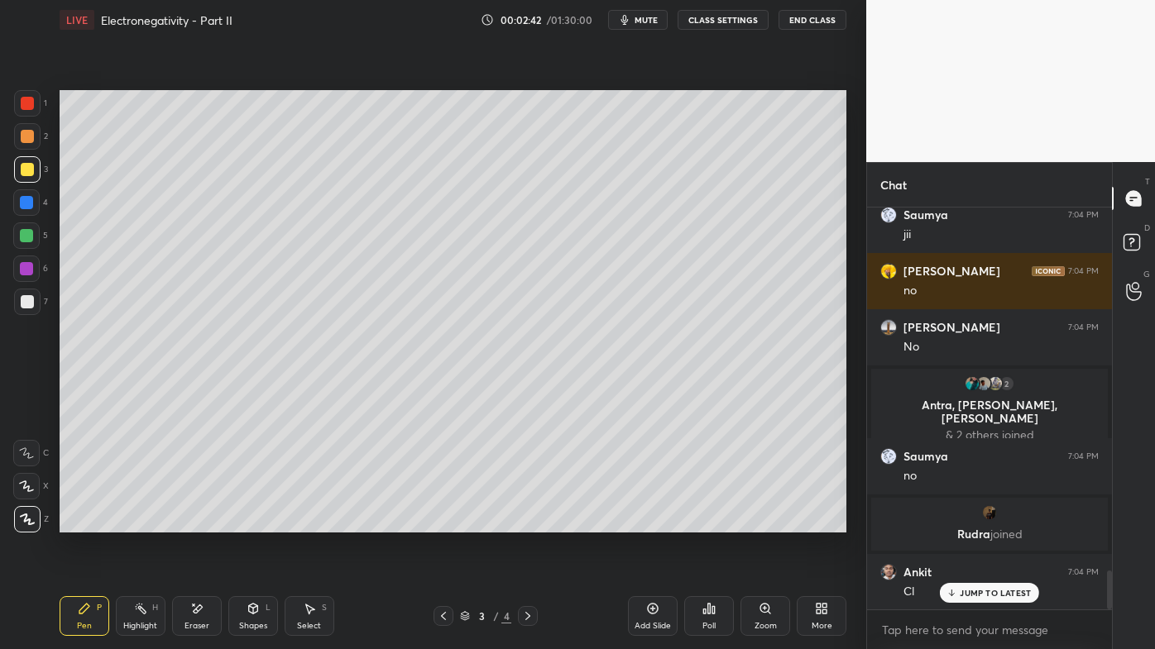
drag, startPoint x: 137, startPoint y: 611, endPoint x: 160, endPoint y: 571, distance: 46.3
click at [139, 522] on icon at bounding box center [140, 608] width 13 height 13
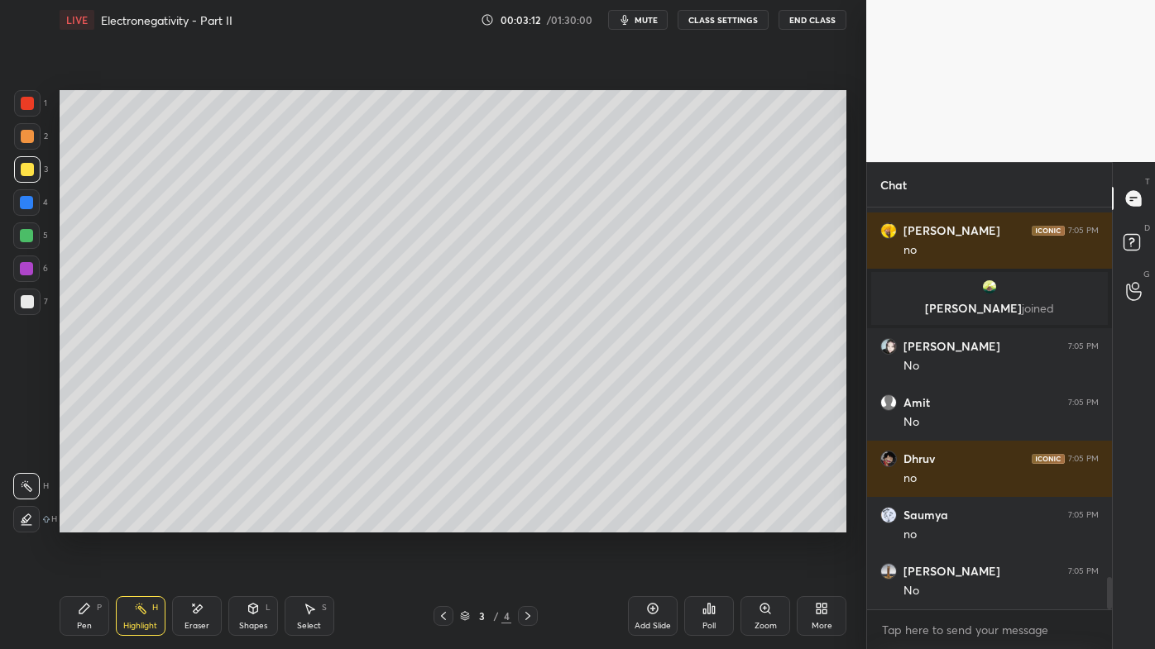
scroll to position [4718, 0]
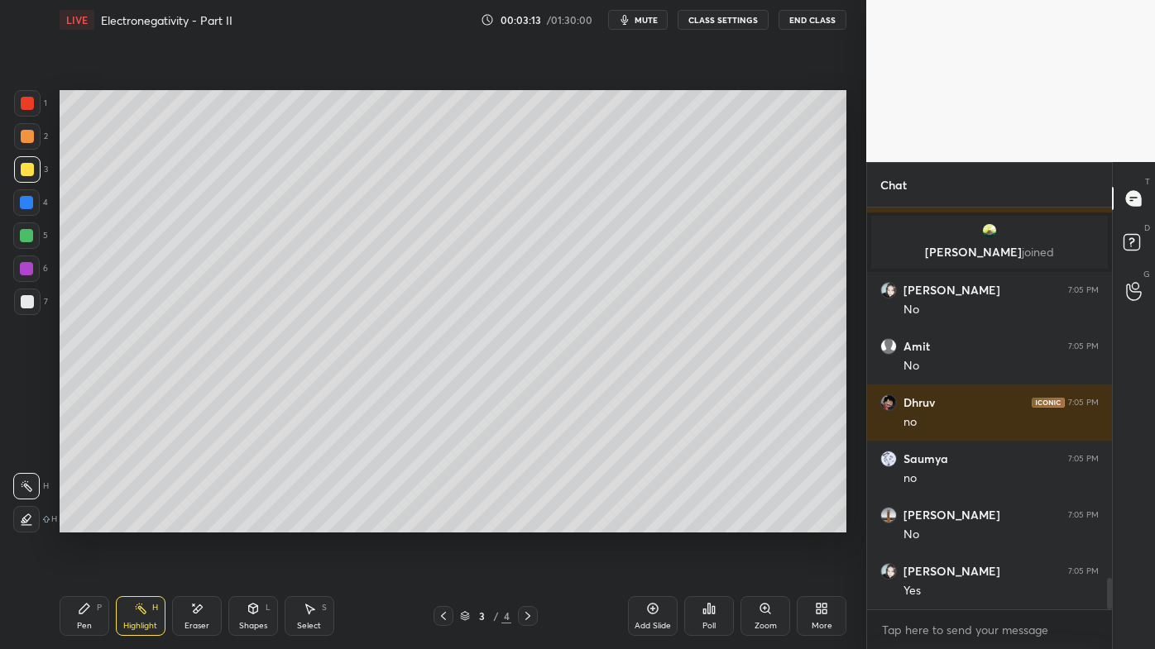
click at [77, 522] on div "Pen P" at bounding box center [85, 616] width 50 height 40
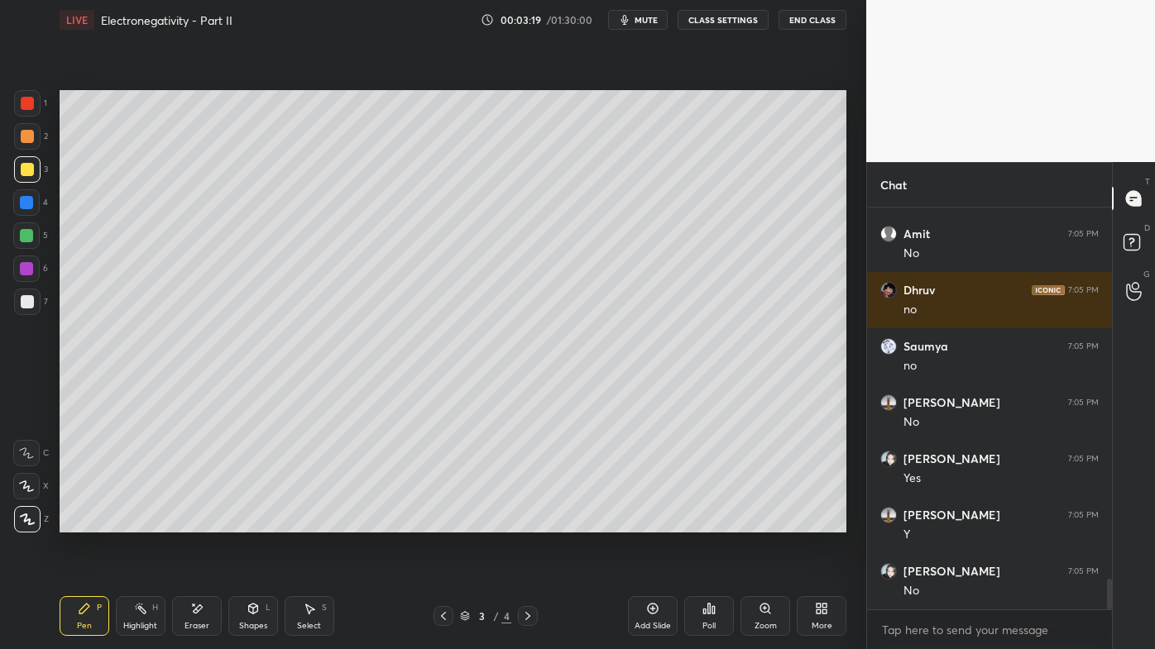
scroll to position [4887, 0]
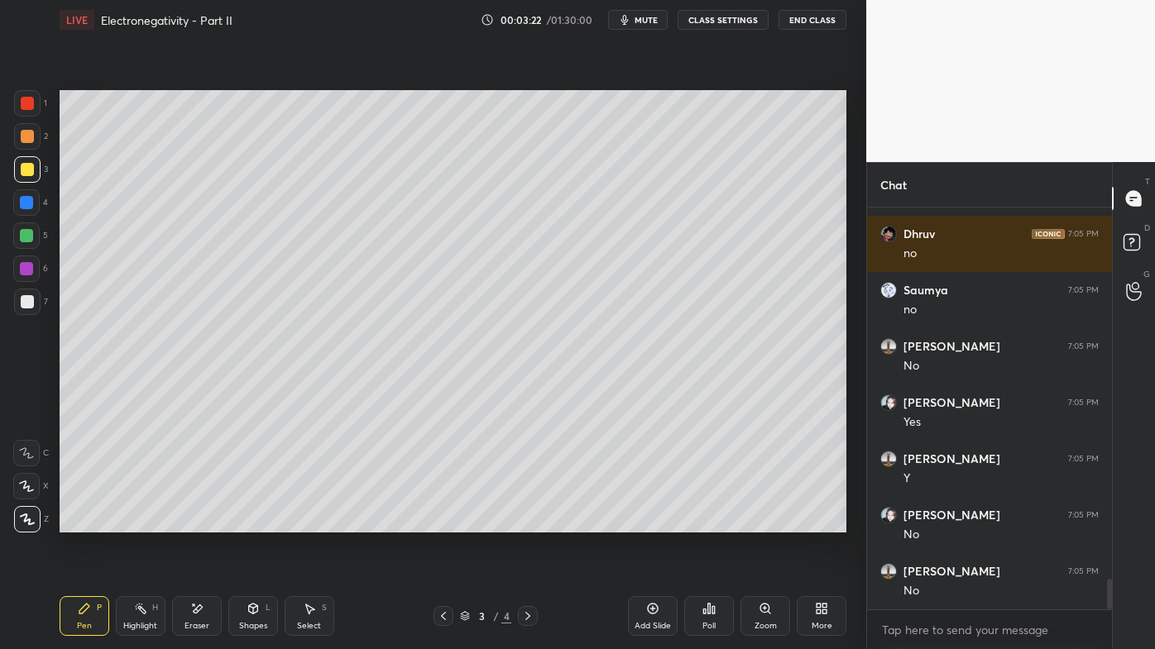
drag, startPoint x: 145, startPoint y: 617, endPoint x: 256, endPoint y: 553, distance: 128.6
click at [143, 522] on div "Highlight H" at bounding box center [141, 616] width 50 height 40
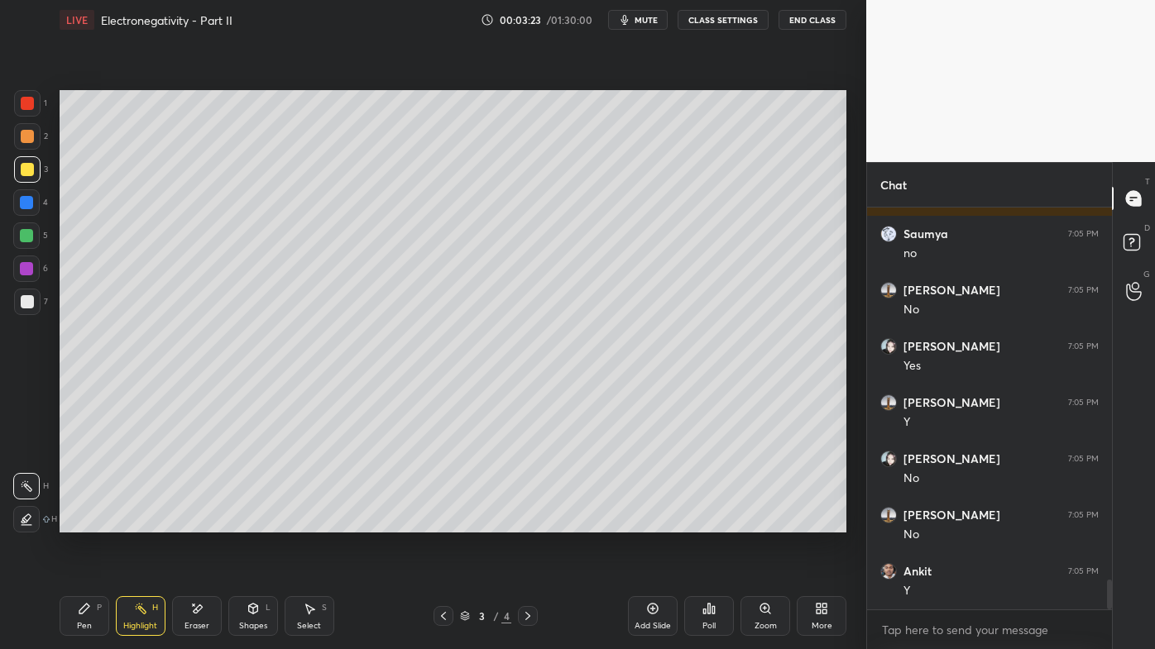
scroll to position [4999, 0]
drag, startPoint x: 82, startPoint y: 610, endPoint x: 102, endPoint y: 583, distance: 33.1
click at [81, 522] on icon at bounding box center [84, 609] width 10 height 10
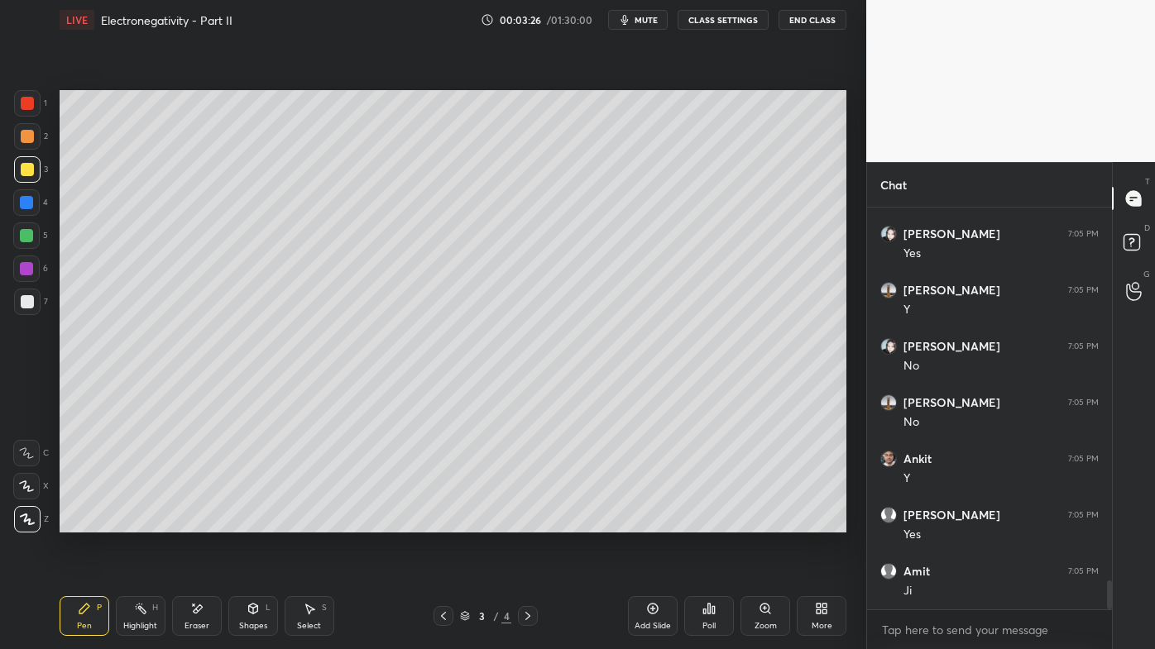
scroll to position [5112, 0]
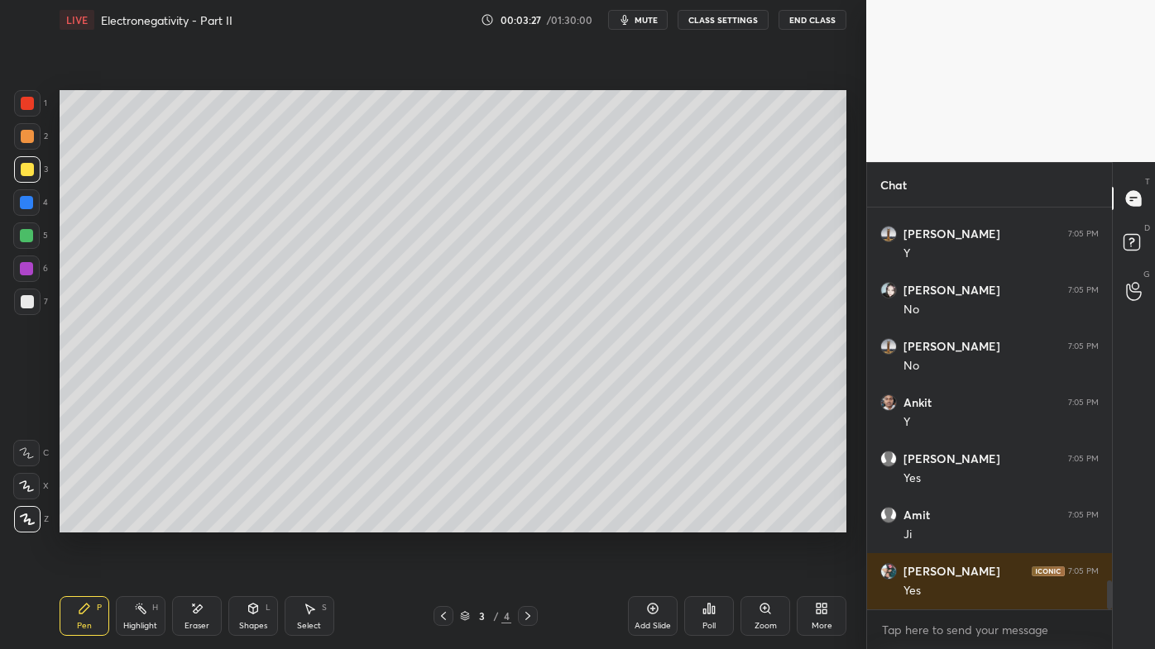
drag, startPoint x: 141, startPoint y: 606, endPoint x: 212, endPoint y: 564, distance: 82.0
click at [144, 522] on icon at bounding box center [140, 608] width 13 height 13
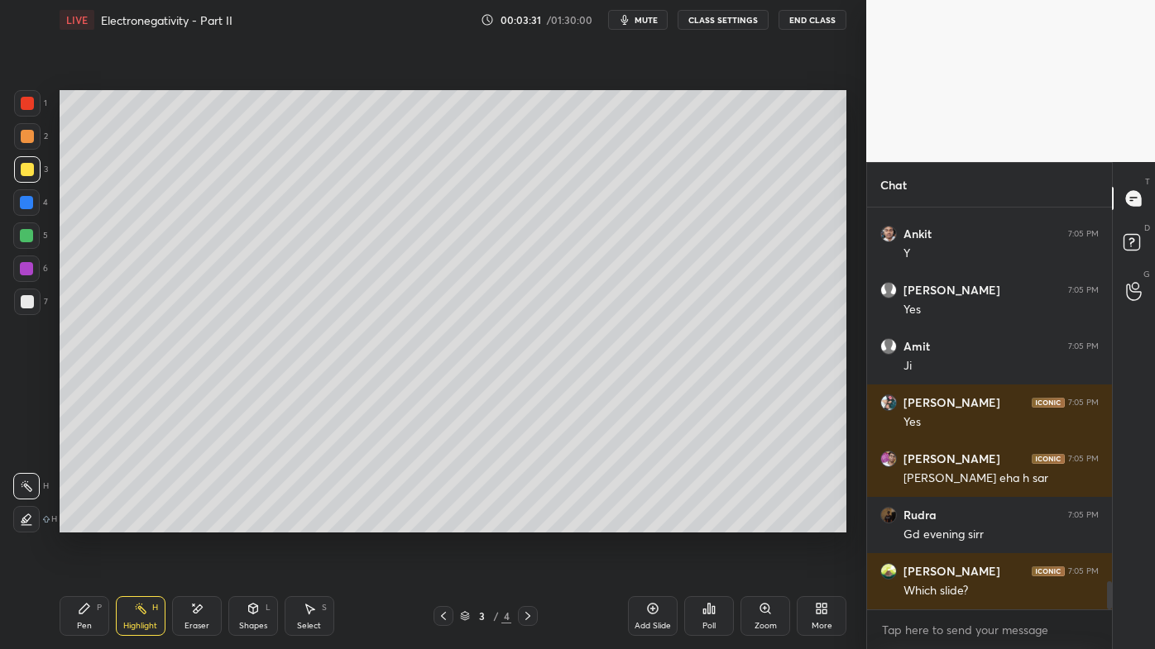
scroll to position [5337, 0]
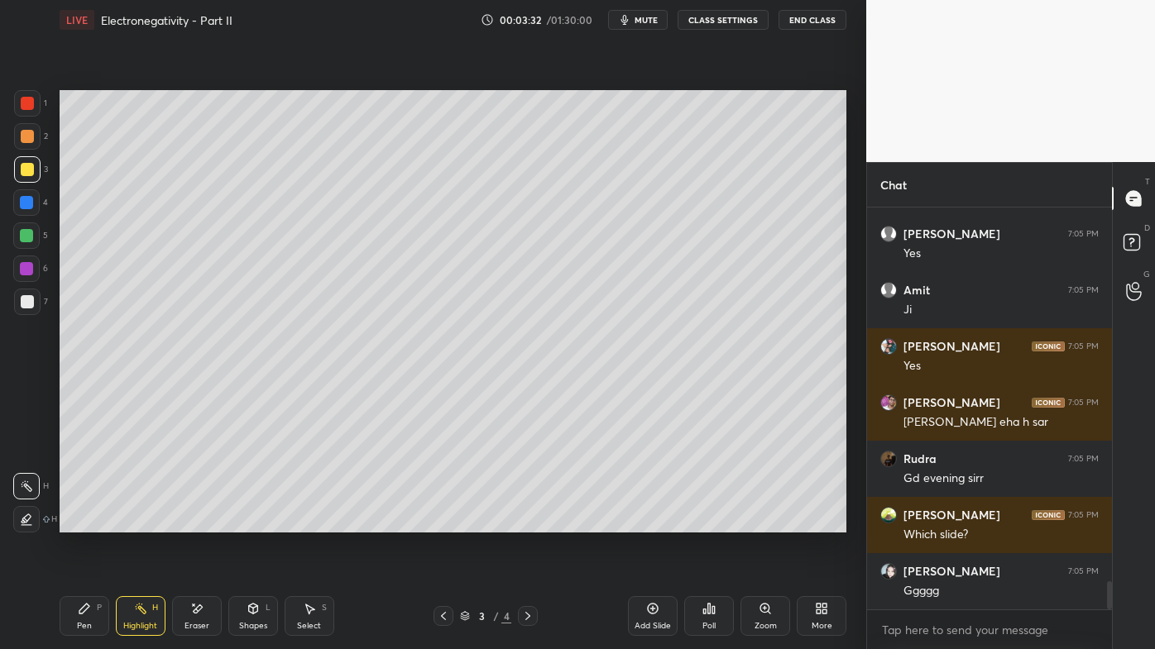
click at [90, 522] on icon at bounding box center [84, 608] width 13 height 13
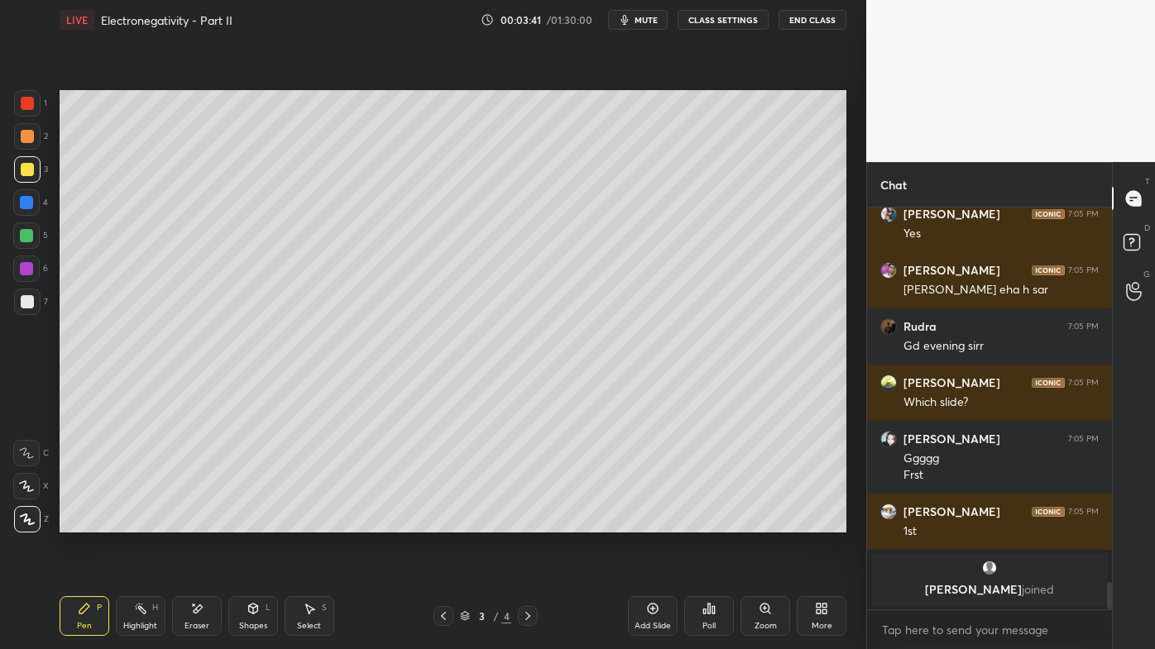
scroll to position [5291, 0]
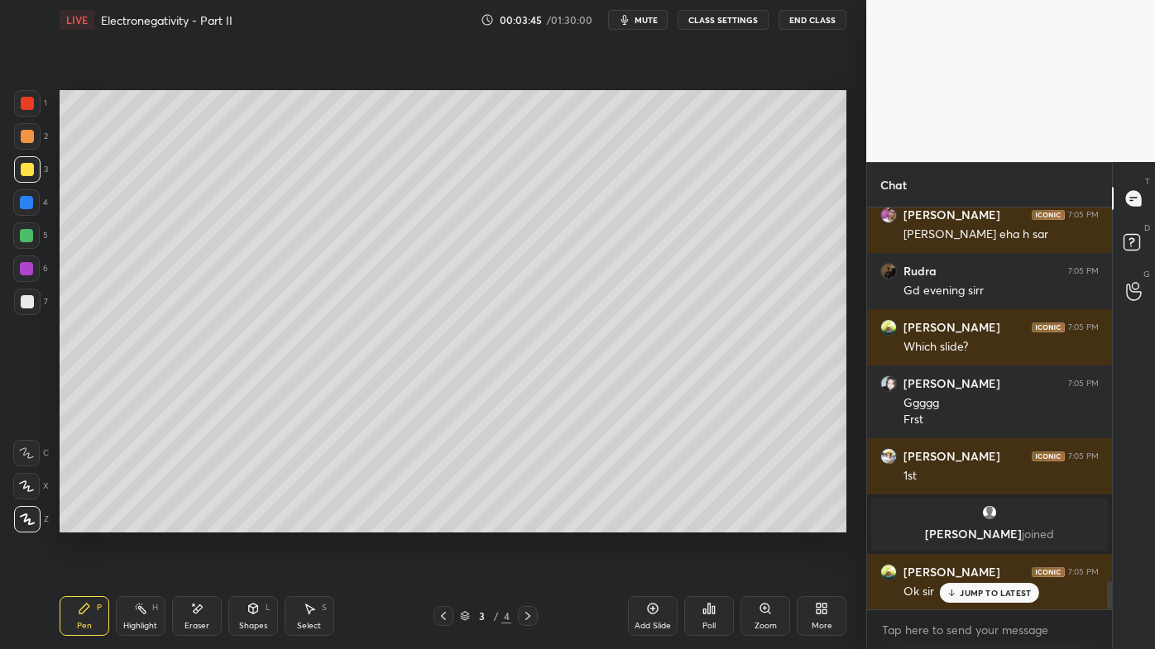
click at [31, 300] on div at bounding box center [27, 301] width 13 height 13
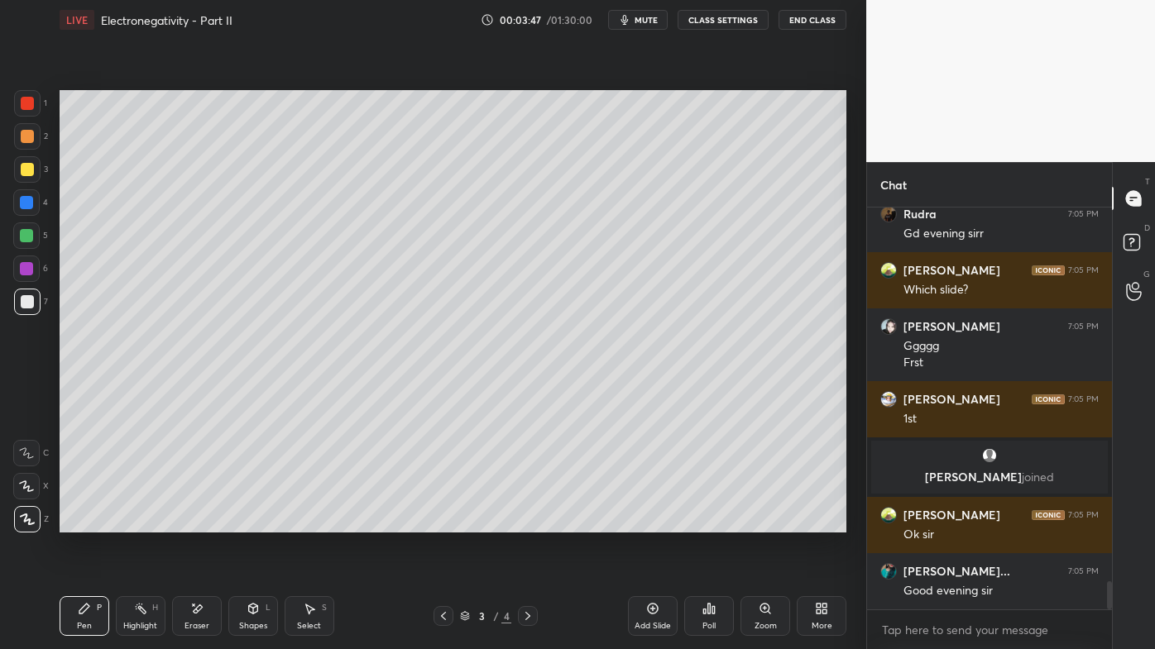
click at [650, 522] on icon at bounding box center [652, 608] width 5 height 5
click at [28, 137] on div at bounding box center [27, 136] width 13 height 13
click at [194, 522] on icon at bounding box center [196, 609] width 13 height 14
click at [76, 522] on div "Pen P" at bounding box center [85, 616] width 50 height 40
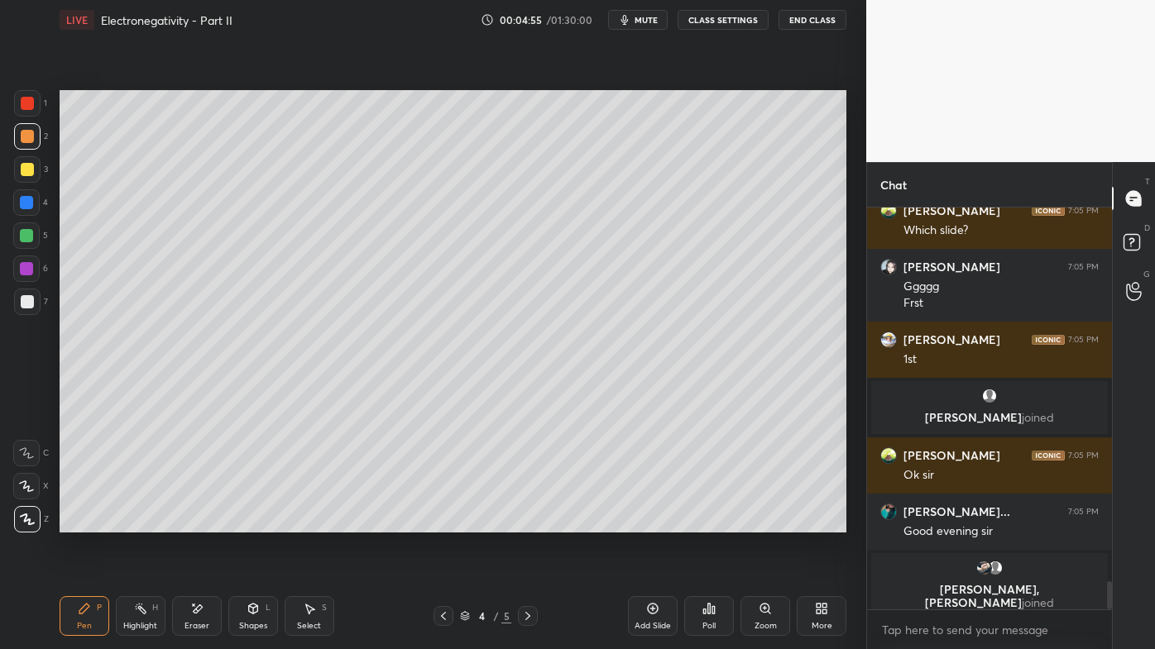
drag, startPoint x: 128, startPoint y: 601, endPoint x: 154, endPoint y: 551, distance: 56.6
click at [130, 522] on div "Highlight H" at bounding box center [141, 616] width 50 height 40
click at [714, 522] on div "Poll" at bounding box center [709, 616] width 50 height 93
click at [713, 522] on icon at bounding box center [708, 608] width 13 height 13
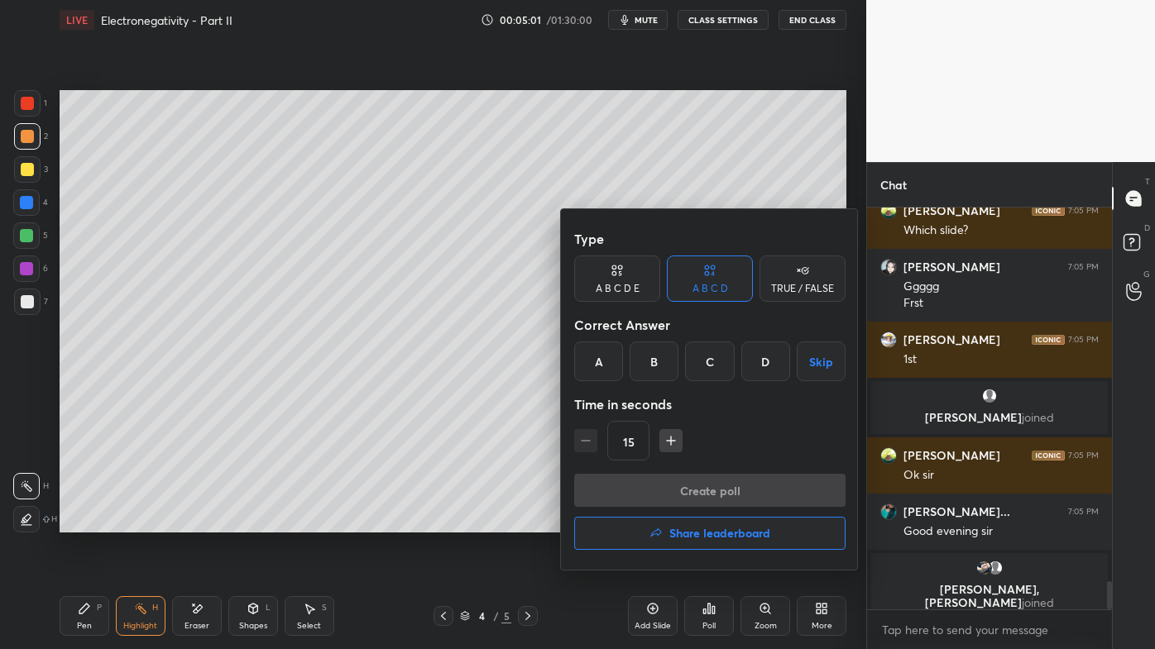
click at [630, 279] on div "A B C D E" at bounding box center [617, 279] width 86 height 46
click at [778, 366] on div "E" at bounding box center [779, 362] width 40 height 40
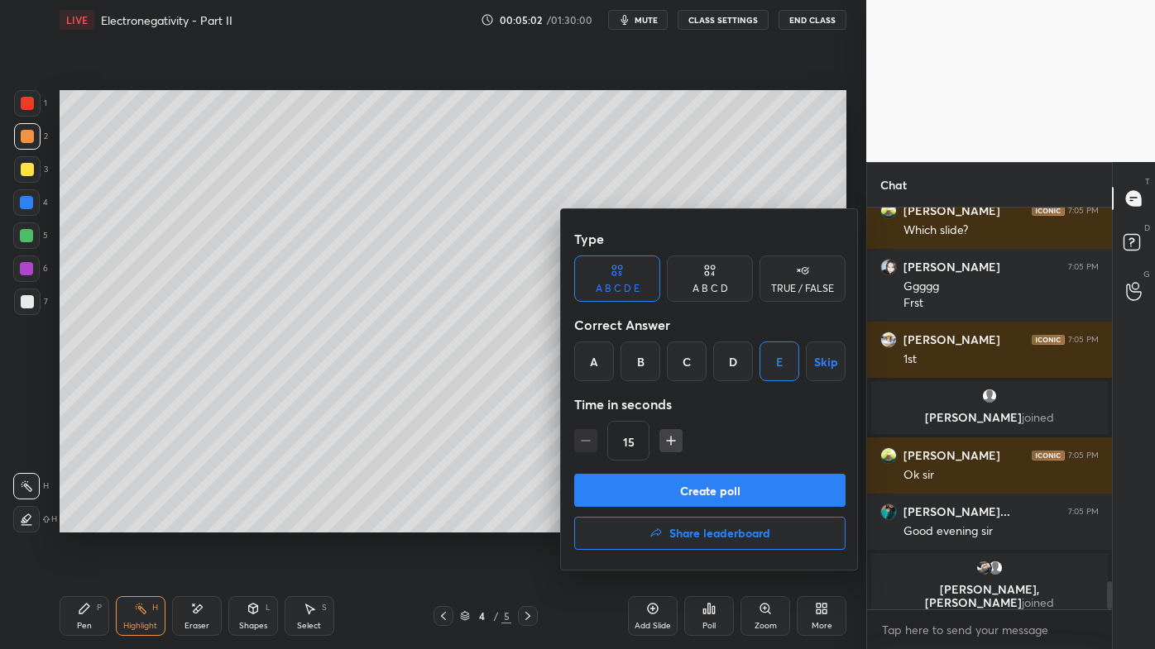
click at [663, 434] on icon "button" at bounding box center [671, 441] width 17 height 17
click at [663, 437] on icon "button" at bounding box center [671, 441] width 17 height 17
type input "45"
click at [647, 489] on button "Create poll" at bounding box center [709, 490] width 271 height 33
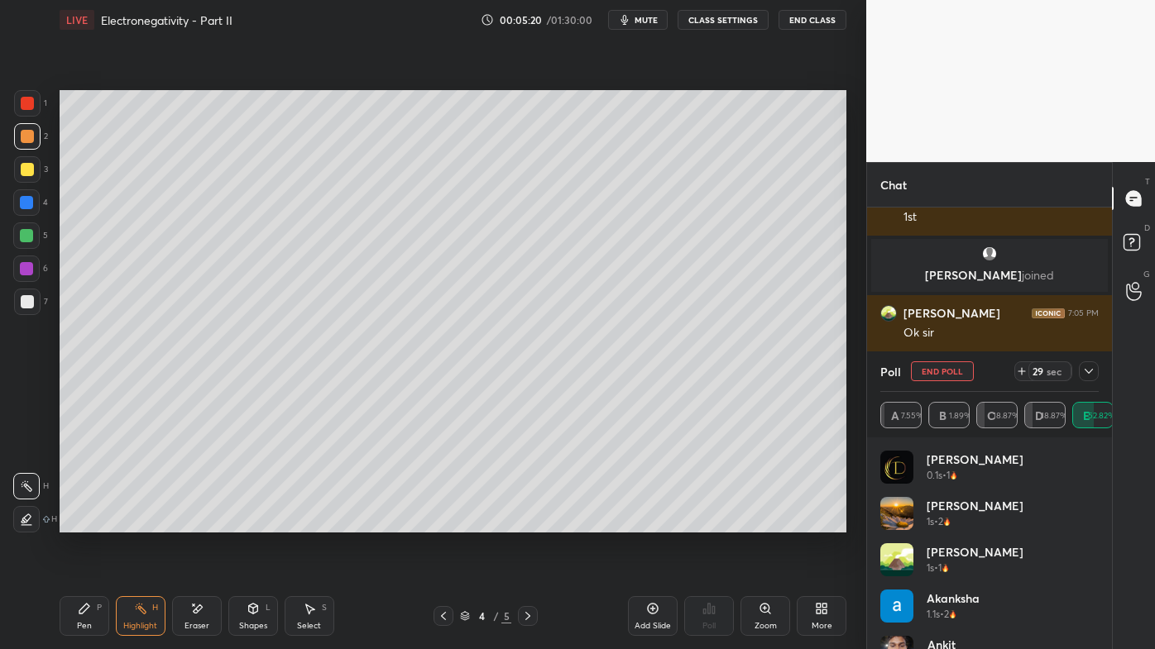
scroll to position [5532, 0]
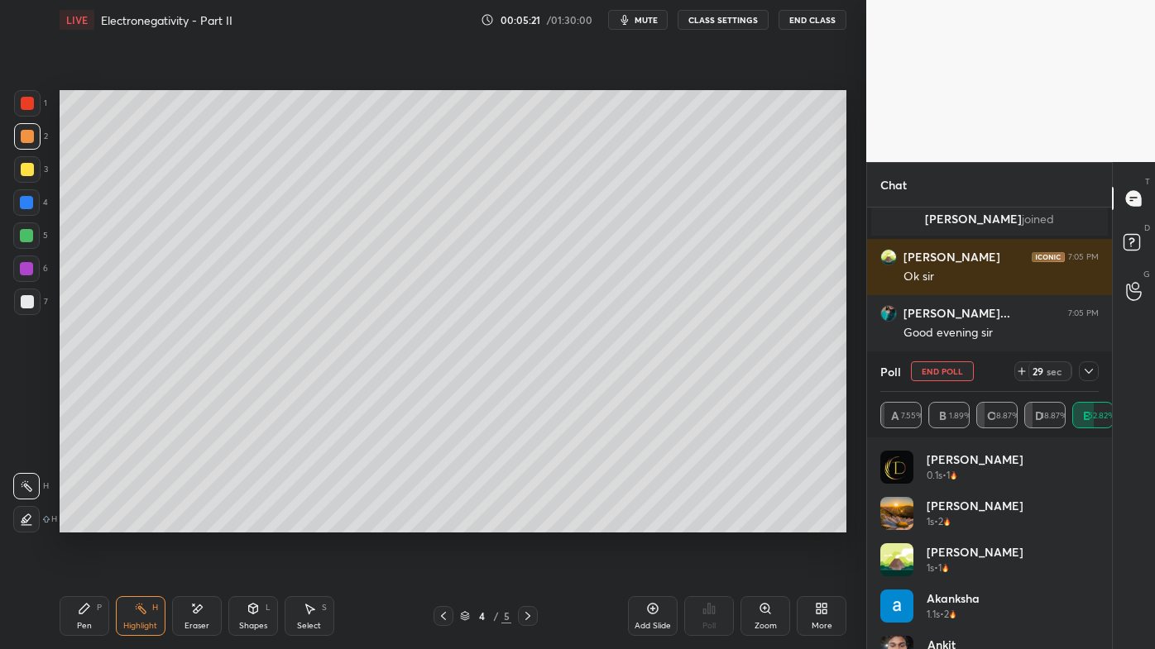
drag, startPoint x: 1092, startPoint y: 366, endPoint x: 1085, endPoint y: 376, distance: 11.9
click at [1092, 367] on icon at bounding box center [1088, 371] width 13 height 13
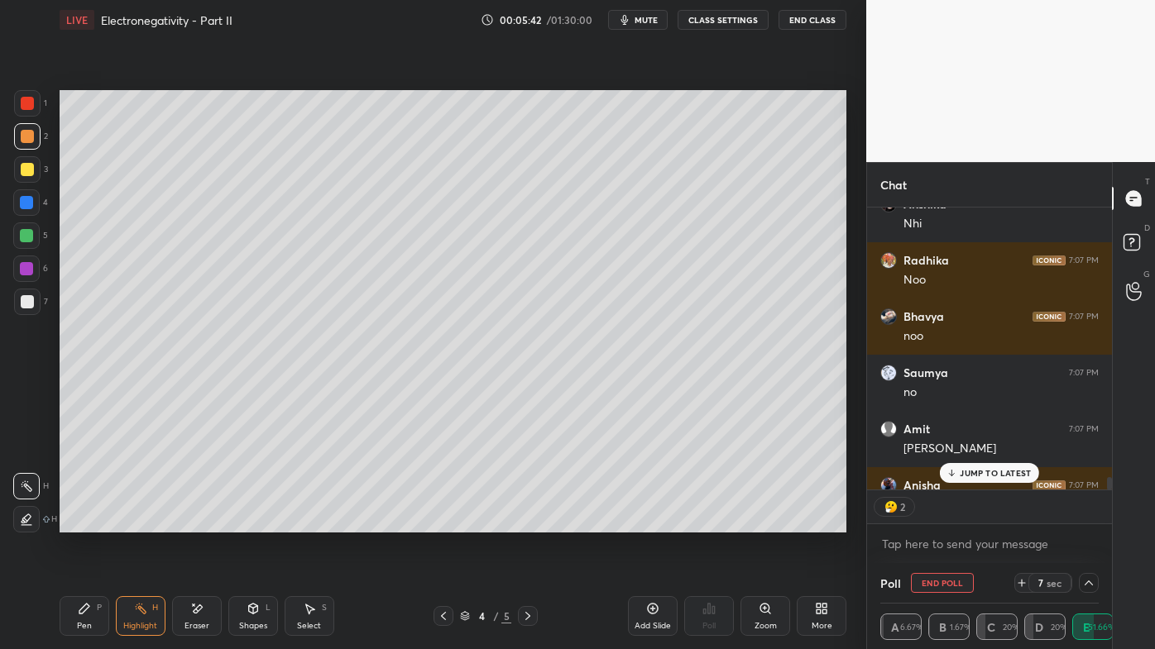
scroll to position [6015, 0]
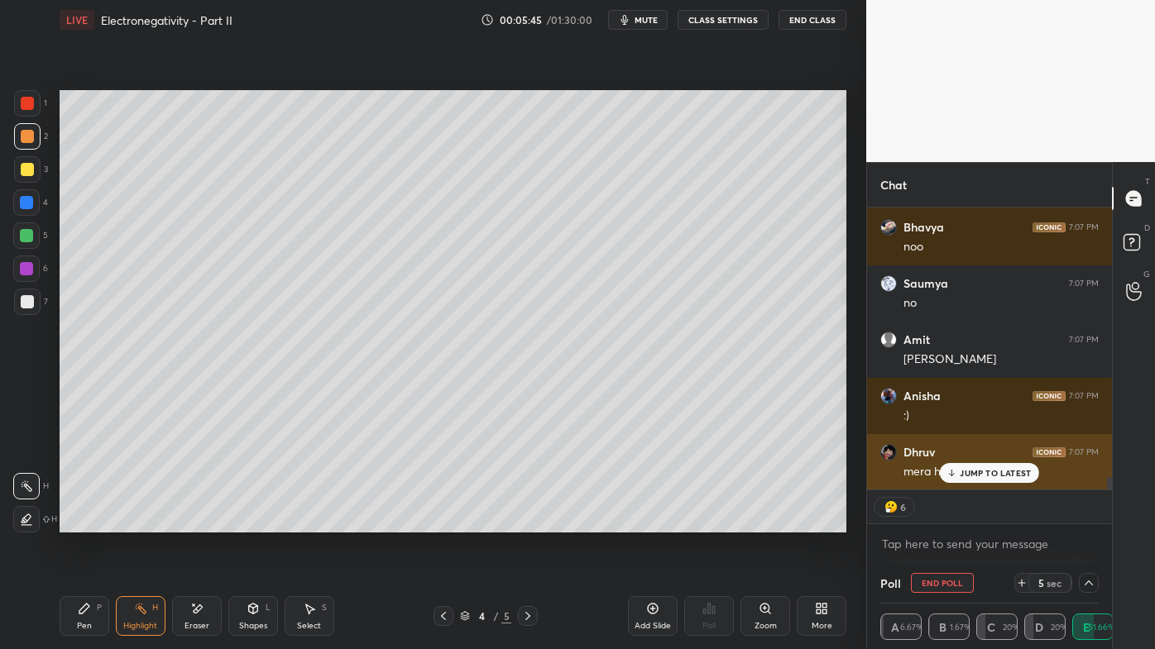
click at [968, 471] on p "JUMP TO LATEST" at bounding box center [995, 473] width 71 height 10
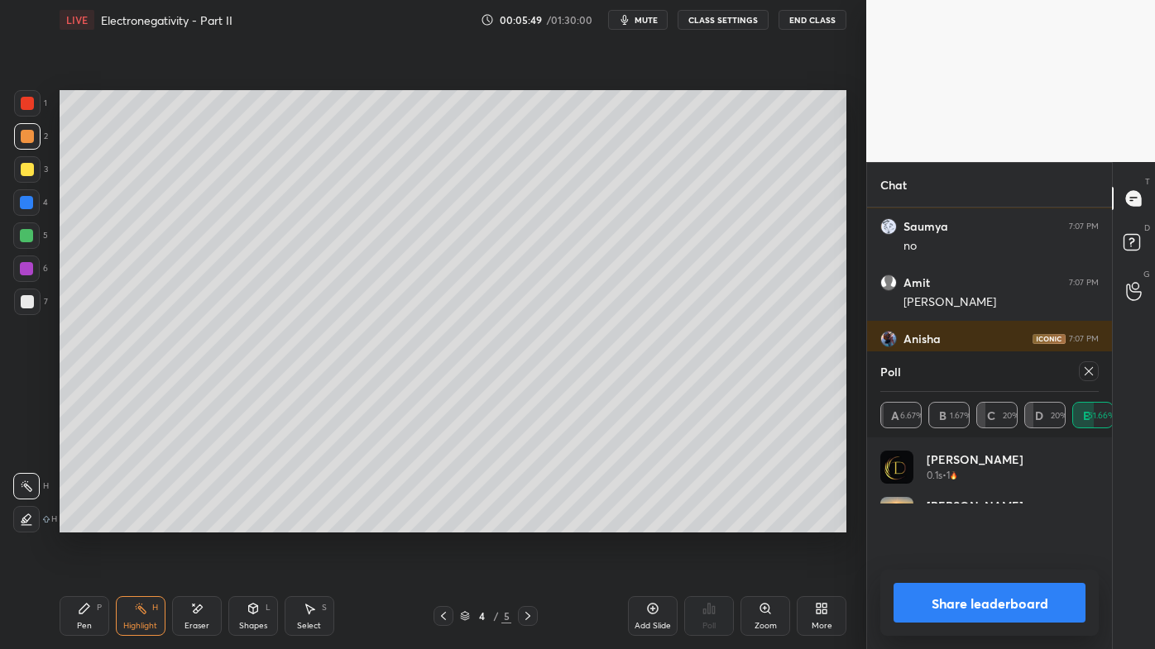
scroll to position [48, 213]
drag, startPoint x: 1094, startPoint y: 365, endPoint x: 1069, endPoint y: 379, distance: 28.5
click at [1094, 368] on icon at bounding box center [1088, 371] width 13 height 13
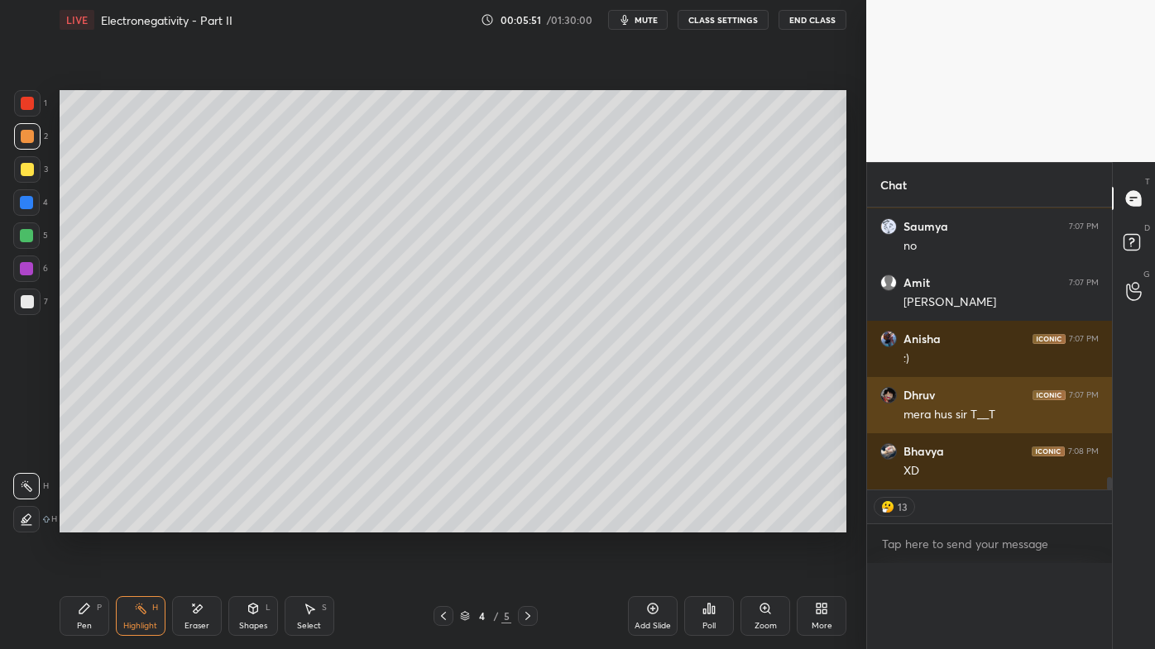
scroll to position [0, 0]
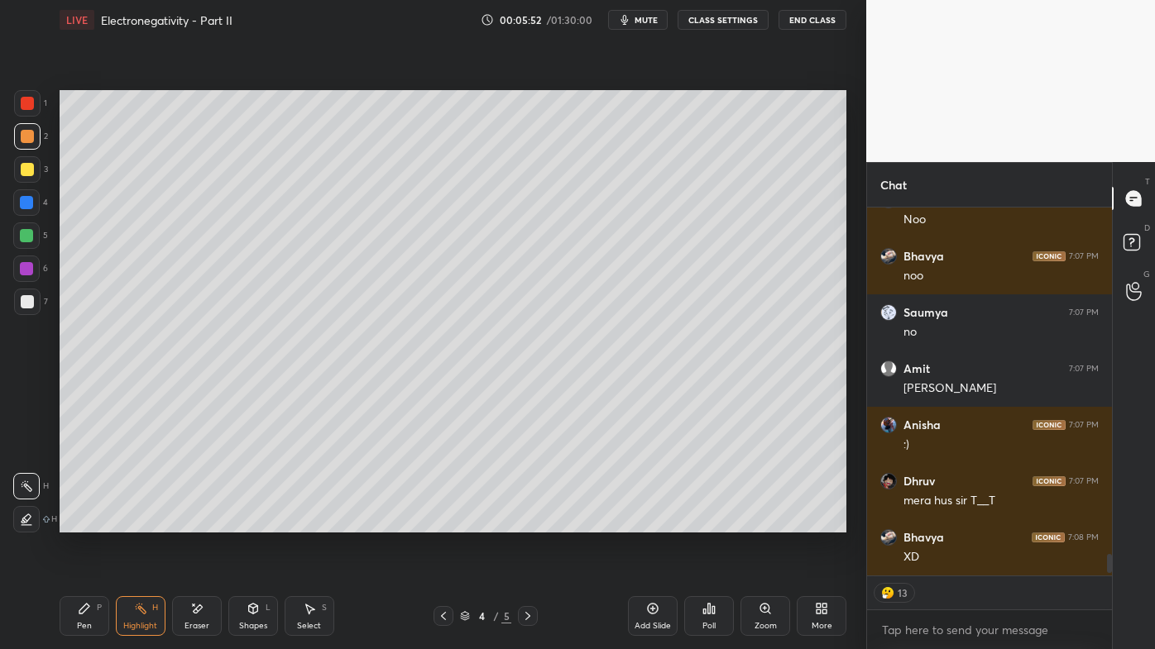
click at [145, 522] on div "Highlight H" at bounding box center [141, 616] width 50 height 40
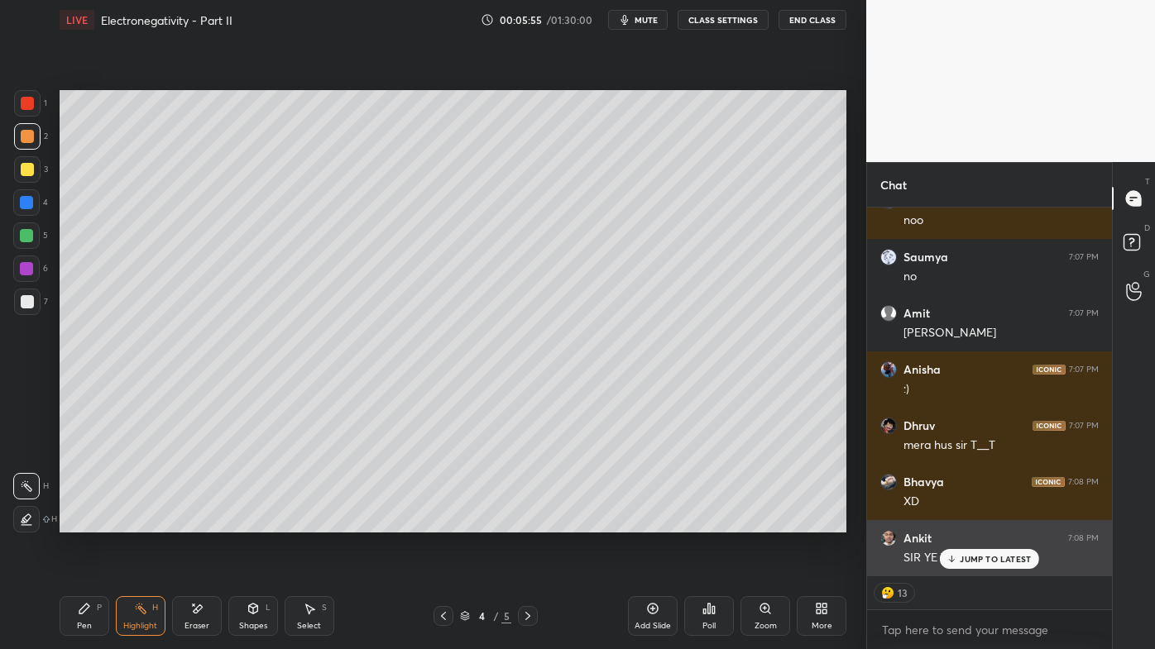
drag, startPoint x: 969, startPoint y: 556, endPoint x: 907, endPoint y: 556, distance: 62.0
click at [969, 522] on p "JUMP TO LATEST" at bounding box center [995, 559] width 71 height 10
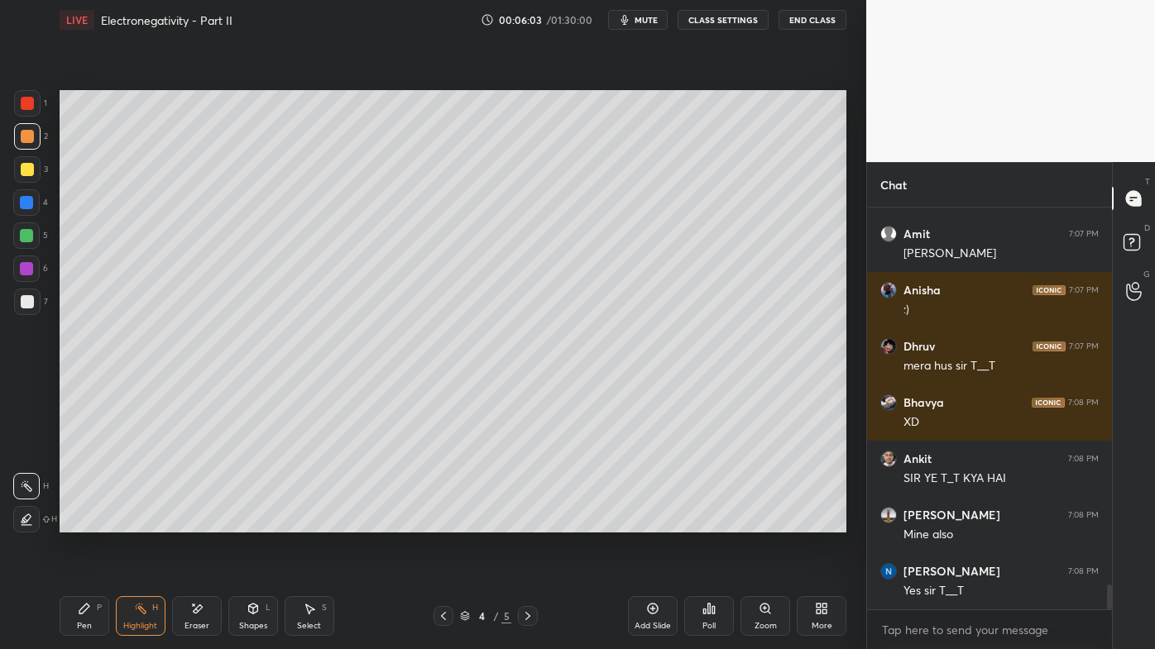
drag, startPoint x: 84, startPoint y: 606, endPoint x: 118, endPoint y: 544, distance: 70.7
click at [84, 522] on icon at bounding box center [84, 608] width 13 height 13
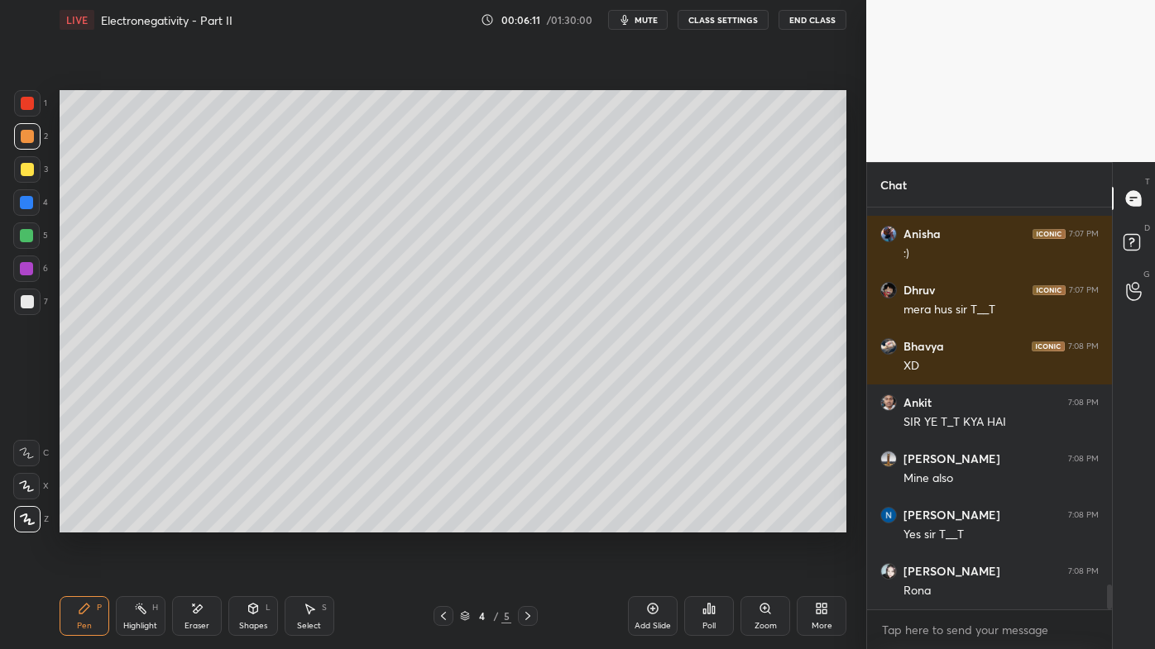
drag, startPoint x: 79, startPoint y: 609, endPoint x: 90, endPoint y: 587, distance: 24.4
click at [79, 522] on icon at bounding box center [84, 608] width 13 height 13
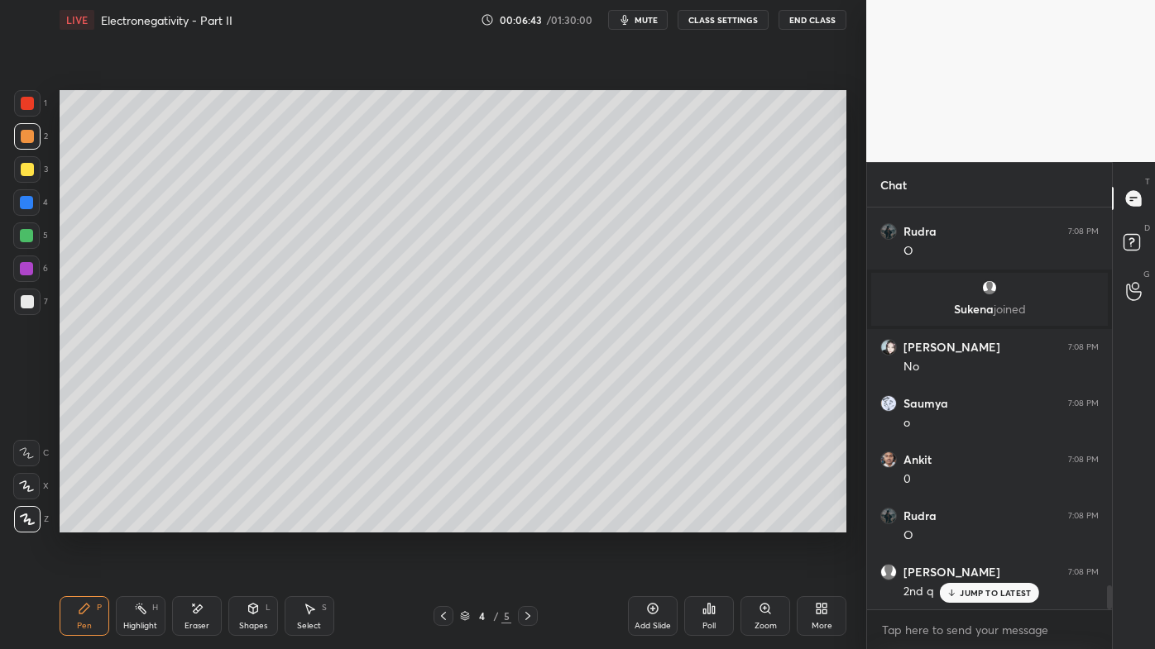
drag, startPoint x: 144, startPoint y: 605, endPoint x: 187, endPoint y: 581, distance: 49.2
click at [143, 522] on icon at bounding box center [140, 608] width 13 height 13
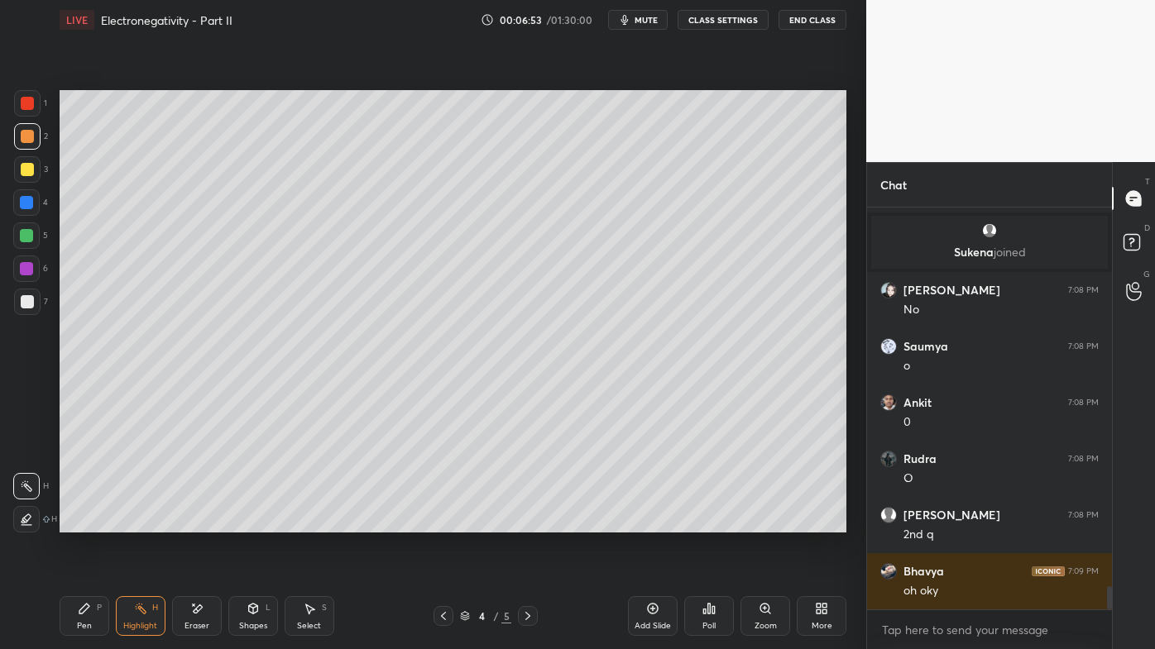
drag, startPoint x: 78, startPoint y: 606, endPoint x: 76, endPoint y: 574, distance: 32.3
click at [79, 522] on div "Pen P" at bounding box center [85, 616] width 50 height 40
click at [40, 271] on div "6" at bounding box center [30, 269] width 35 height 26
drag, startPoint x: 22, startPoint y: 300, endPoint x: 33, endPoint y: 294, distance: 12.9
click at [24, 297] on div at bounding box center [27, 301] width 13 height 13
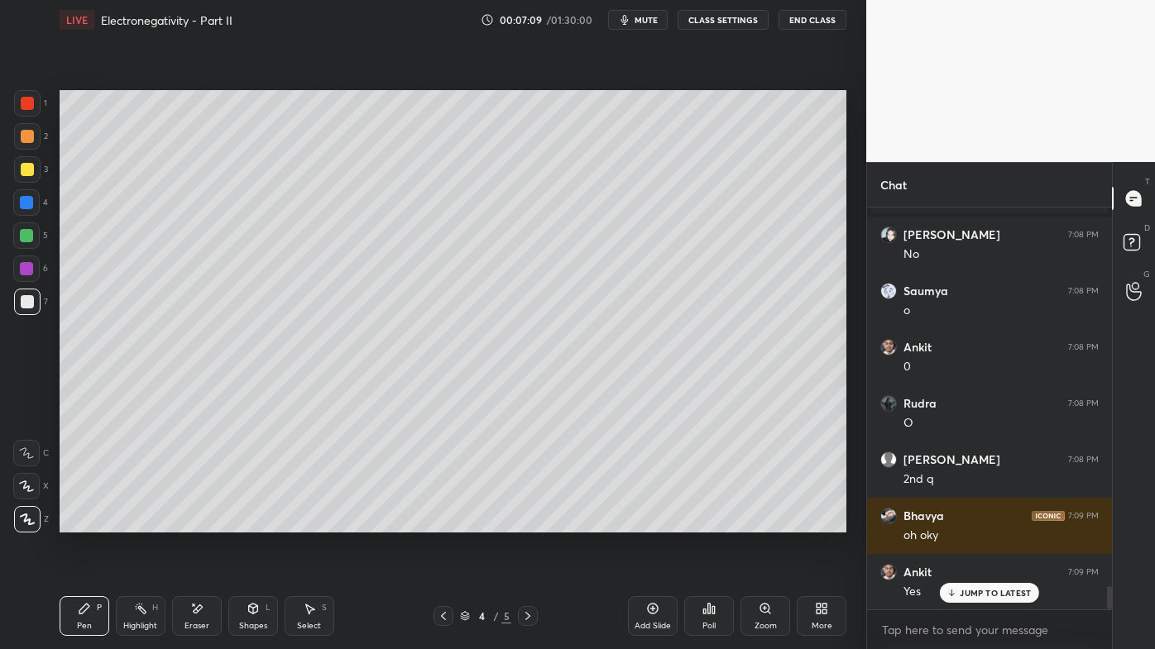
scroll to position [6579, 0]
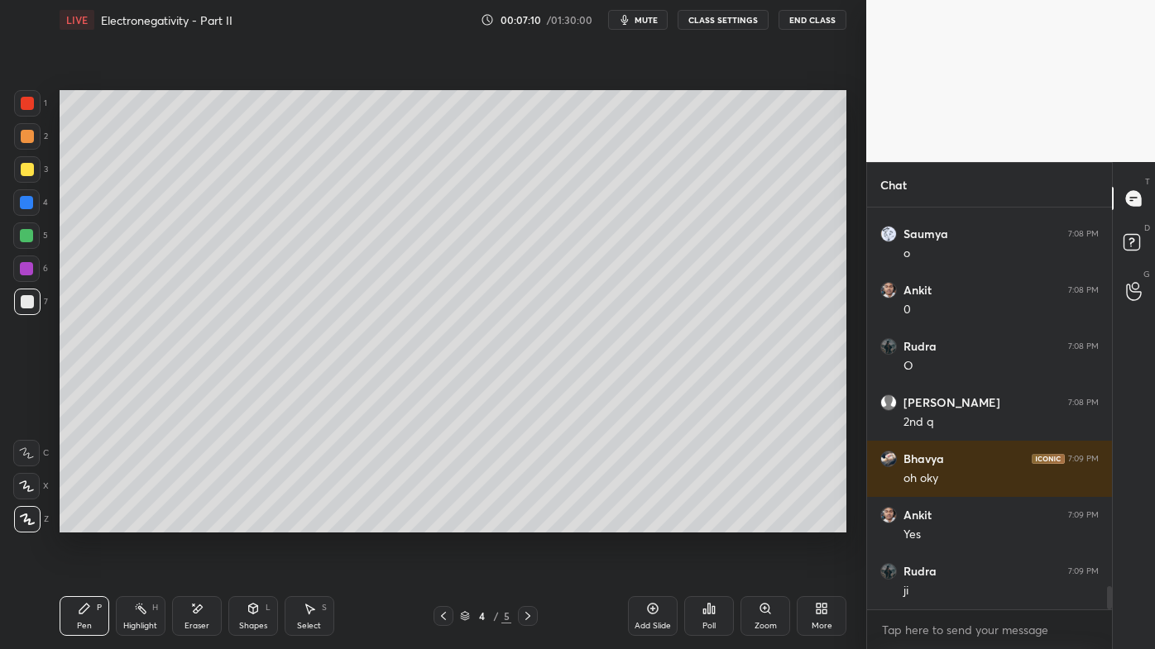
click at [137, 522] on icon at bounding box center [140, 608] width 13 height 13
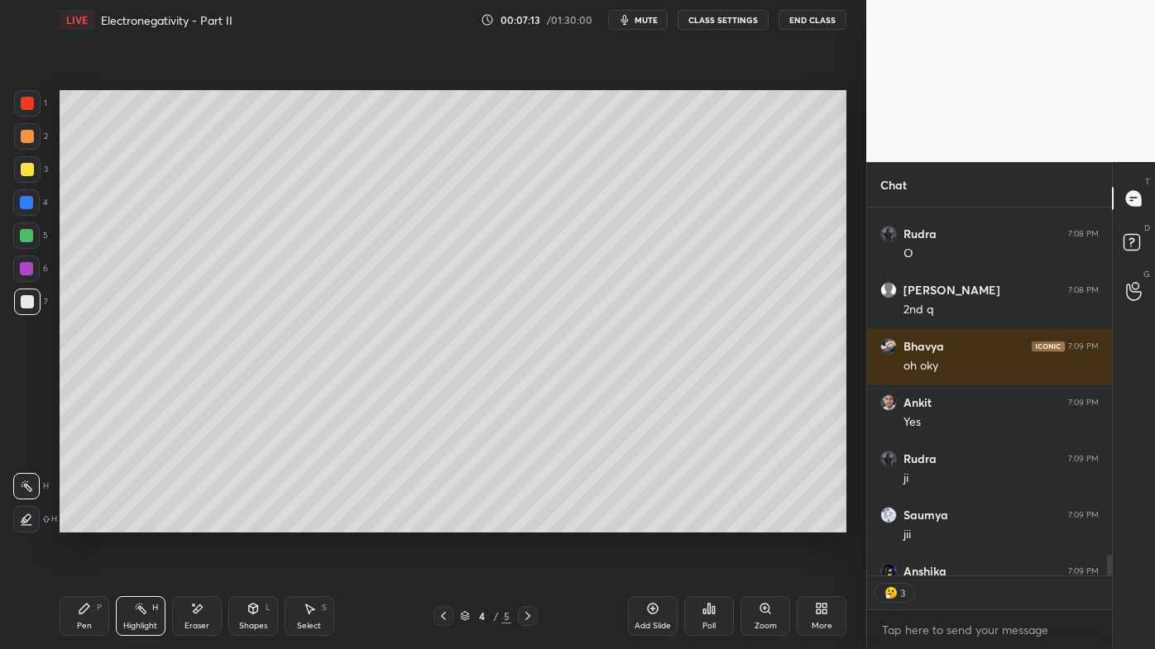
scroll to position [364, 240]
click at [85, 522] on div "Pen P" at bounding box center [85, 616] width 50 height 40
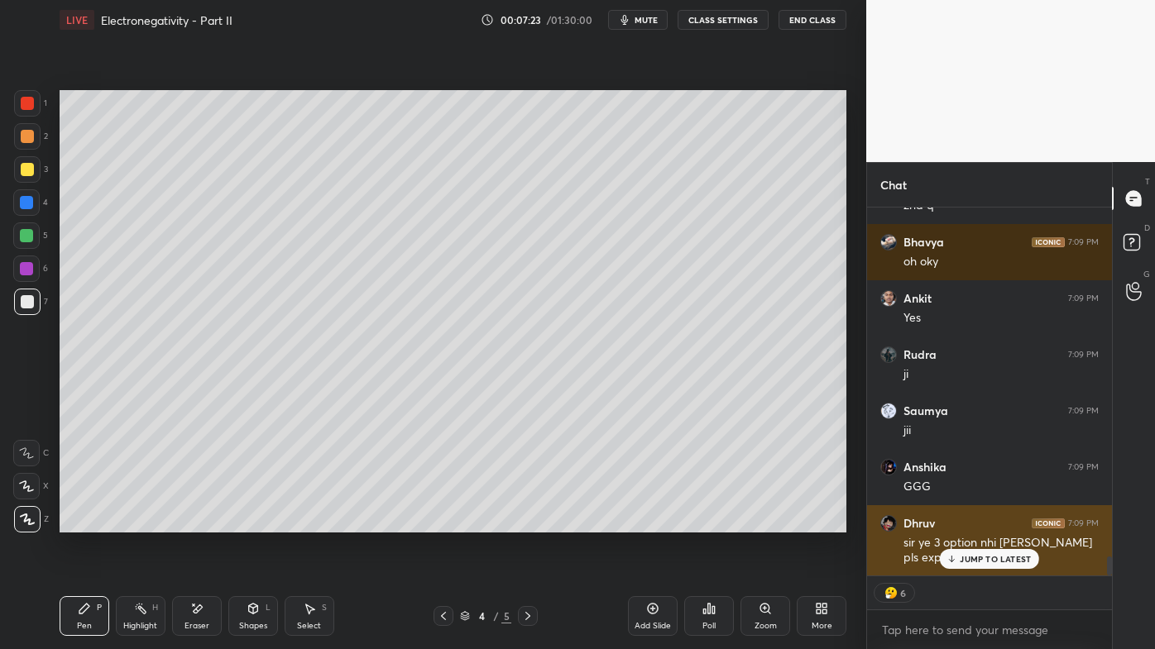
click at [989, 522] on p "JUMP TO LATEST" at bounding box center [995, 559] width 71 height 10
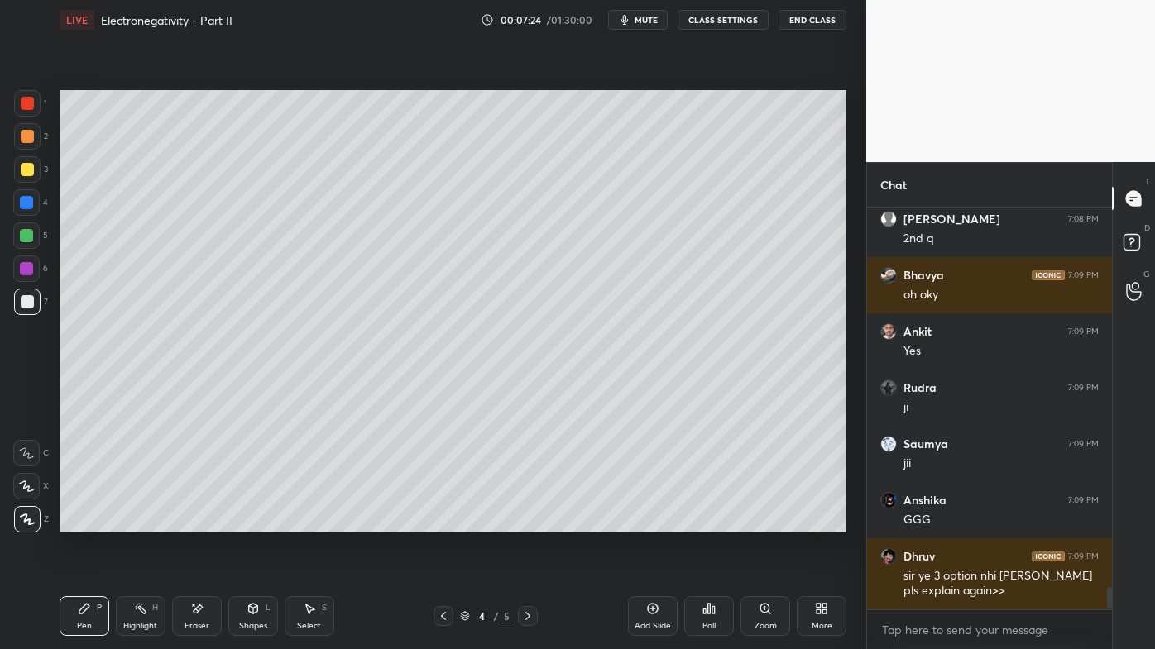
scroll to position [5, 4]
drag, startPoint x: 139, startPoint y: 604, endPoint x: 170, endPoint y: 560, distance: 53.9
click at [139, 522] on icon at bounding box center [140, 608] width 13 height 13
drag, startPoint x: 85, startPoint y: 609, endPoint x: 88, endPoint y: 583, distance: 25.8
click at [84, 522] on icon at bounding box center [84, 609] width 10 height 10
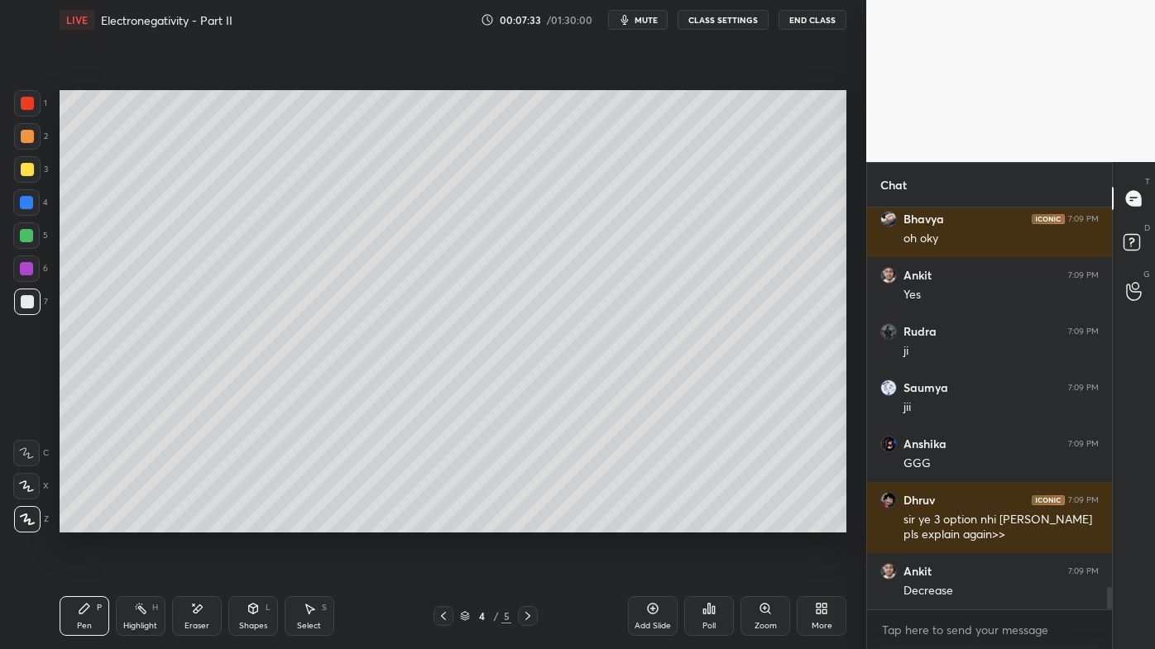
scroll to position [6875, 0]
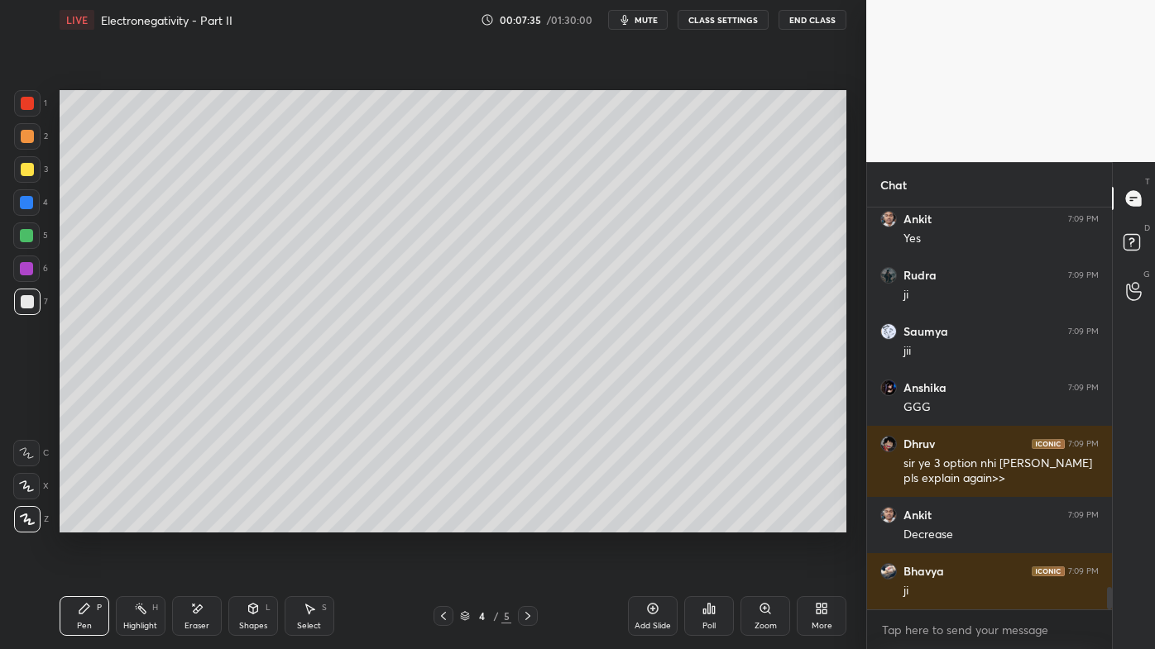
click at [148, 522] on div "Highlight H" at bounding box center [141, 616] width 50 height 40
drag, startPoint x: 81, startPoint y: 609, endPoint x: 111, endPoint y: 560, distance: 57.2
click at [84, 522] on icon at bounding box center [84, 608] width 13 height 13
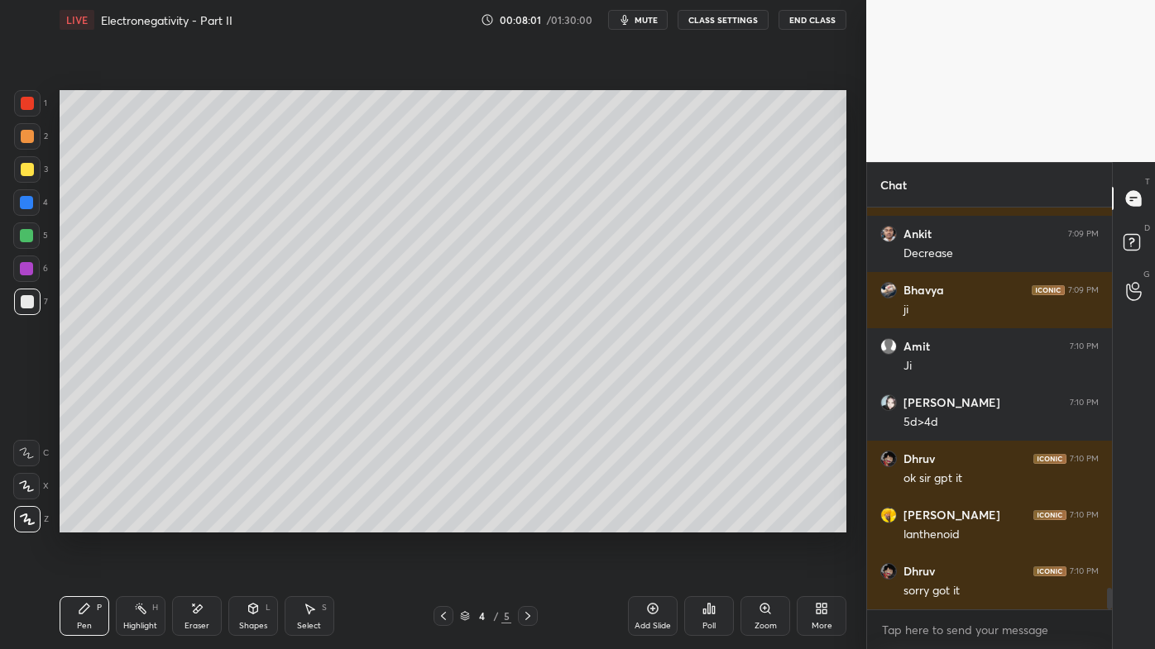
scroll to position [7213, 0]
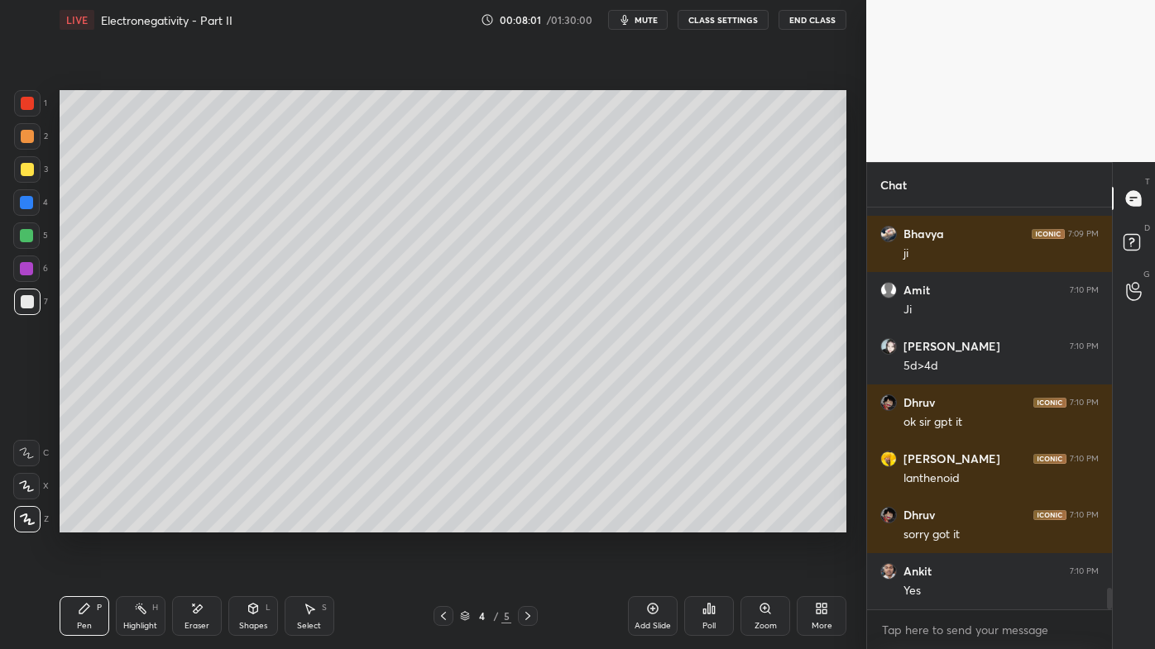
click at [133, 522] on div "Highlight H" at bounding box center [141, 616] width 50 height 40
drag, startPoint x: 82, startPoint y: 613, endPoint x: 114, endPoint y: 534, distance: 85.7
click at [84, 522] on icon at bounding box center [84, 609] width 10 height 10
click at [130, 522] on div "Highlight H" at bounding box center [141, 616] width 50 height 40
click at [538, 522] on div "Setting up your live class Poll for secs No correct answer Start poll" at bounding box center [453, 311] width 800 height 543
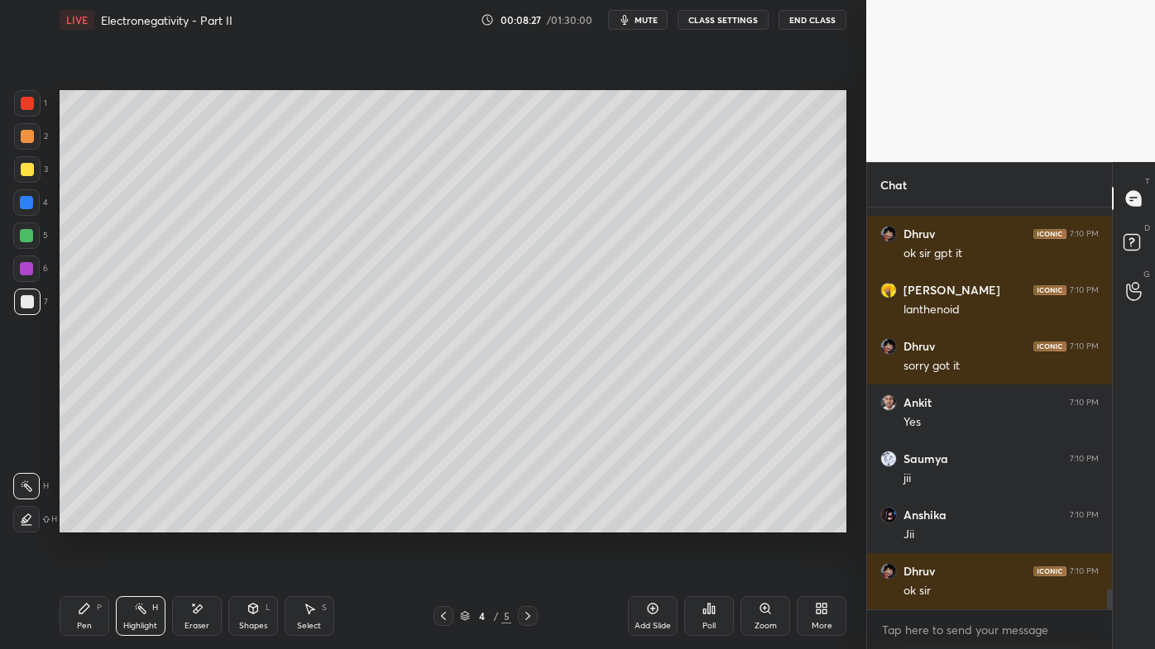
scroll to position [7438, 0]
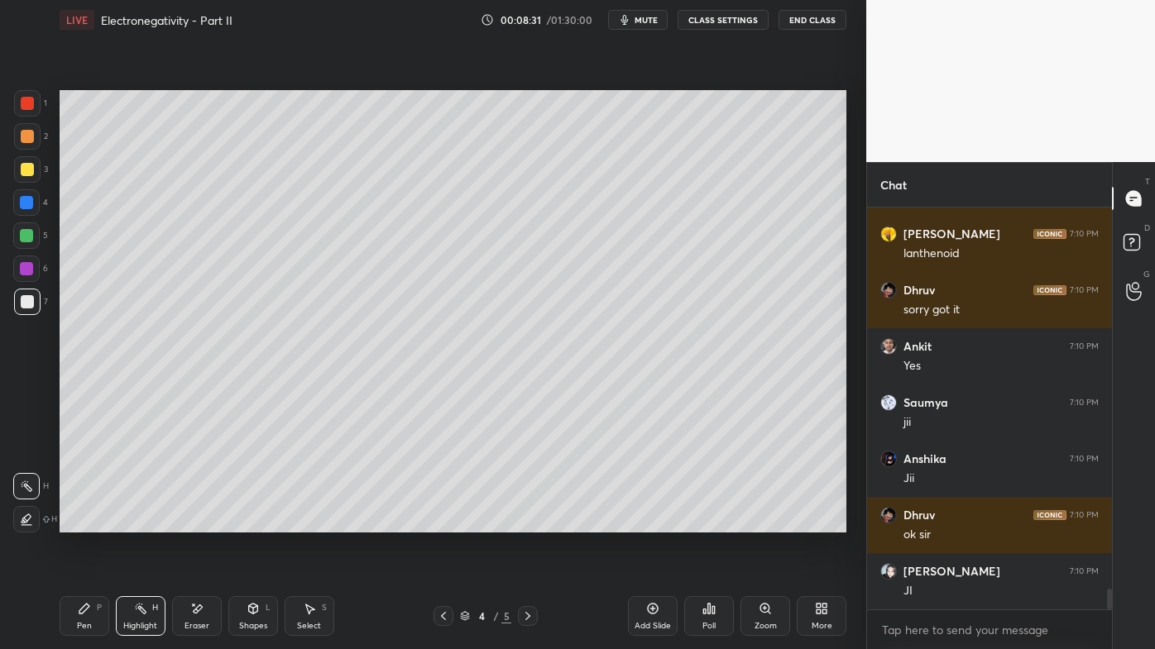
drag, startPoint x: 652, startPoint y: 606, endPoint x: 642, endPoint y: 605, distance: 10.1
click at [653, 522] on icon at bounding box center [652, 608] width 13 height 13
drag, startPoint x: 77, startPoint y: 605, endPoint x: 85, endPoint y: 580, distance: 26.2
click at [76, 522] on div "Pen P" at bounding box center [85, 616] width 50 height 40
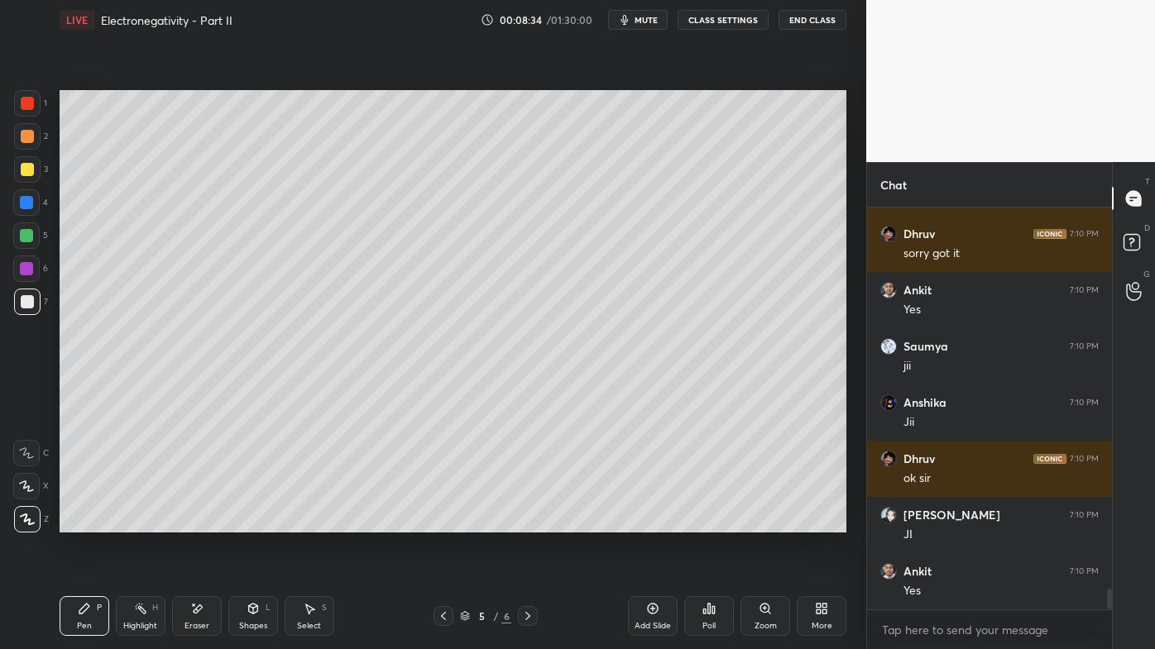
click at [32, 130] on div at bounding box center [27, 136] width 26 height 26
drag, startPoint x: 79, startPoint y: 610, endPoint x: 98, endPoint y: 545, distance: 67.8
click at [80, 522] on icon at bounding box center [84, 608] width 13 height 13
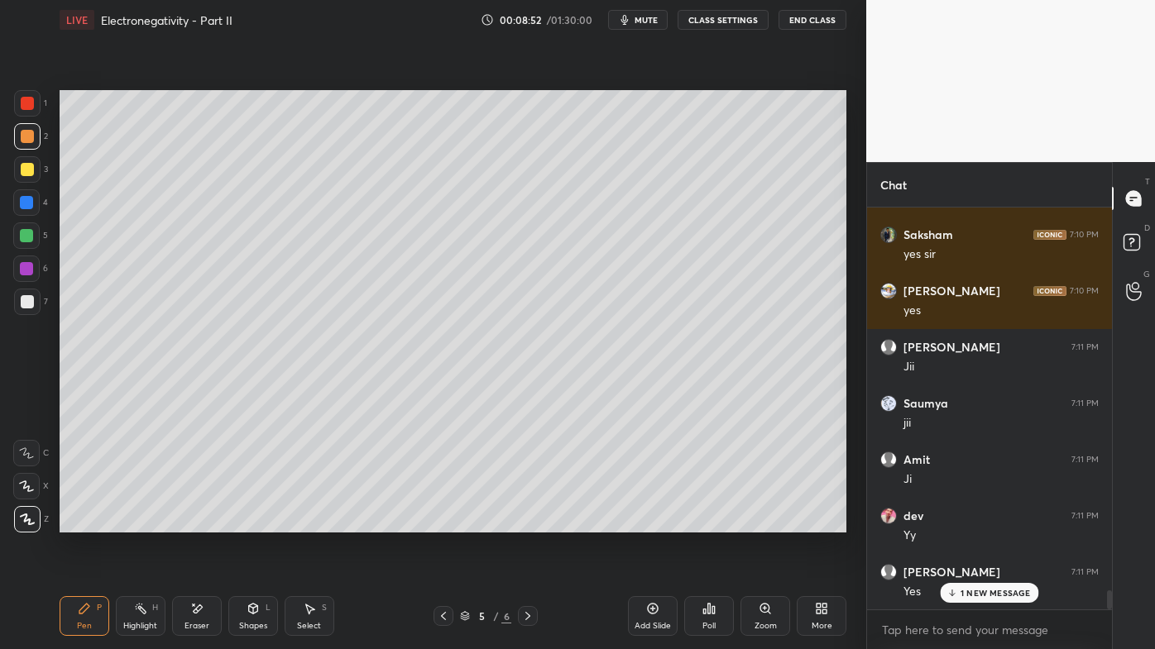
scroll to position [8240, 0]
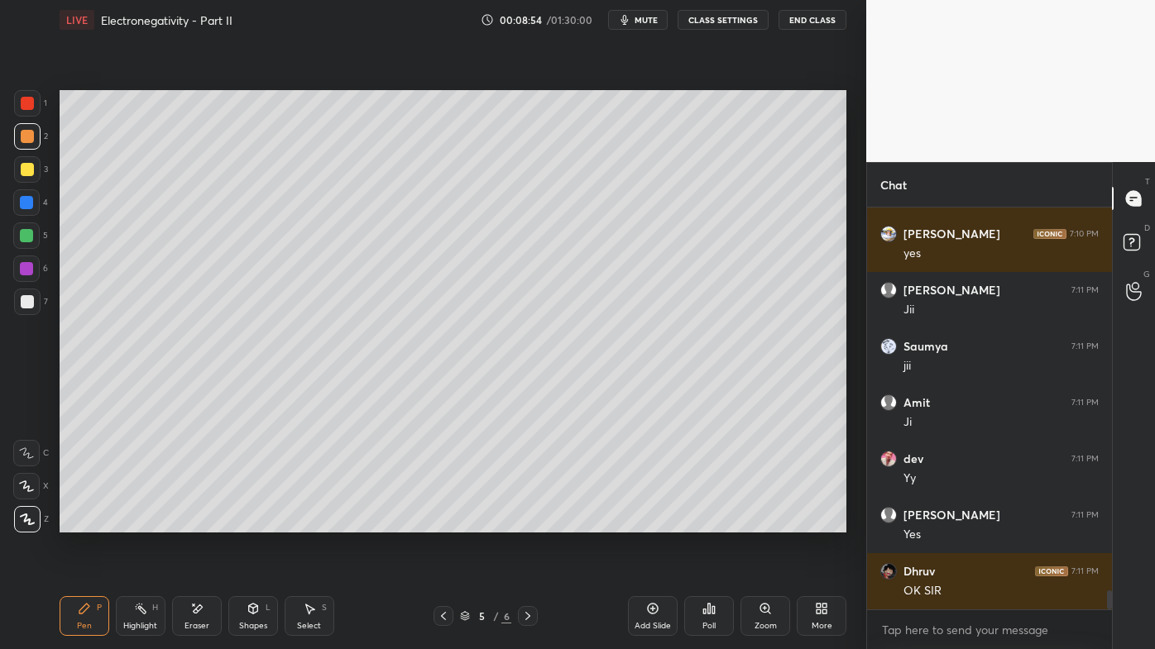
click at [79, 522] on icon at bounding box center [84, 608] width 13 height 13
drag, startPoint x: 26, startPoint y: 166, endPoint x: 55, endPoint y: 146, distance: 36.3
click at [28, 165] on div at bounding box center [27, 169] width 13 height 13
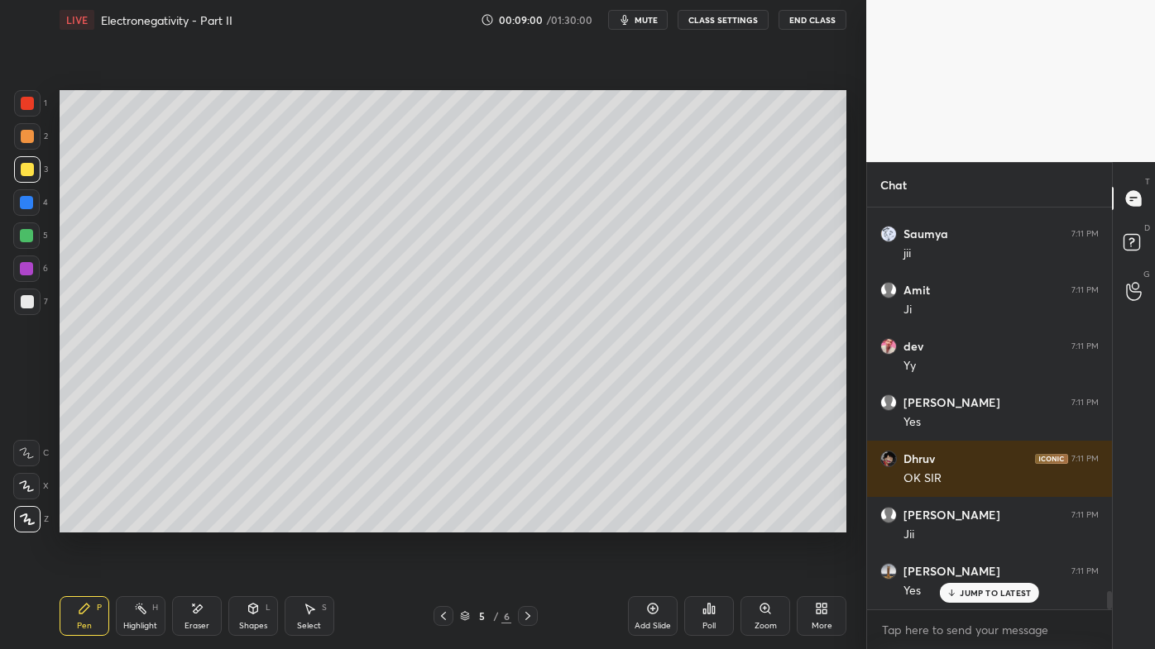
scroll to position [8408, 0]
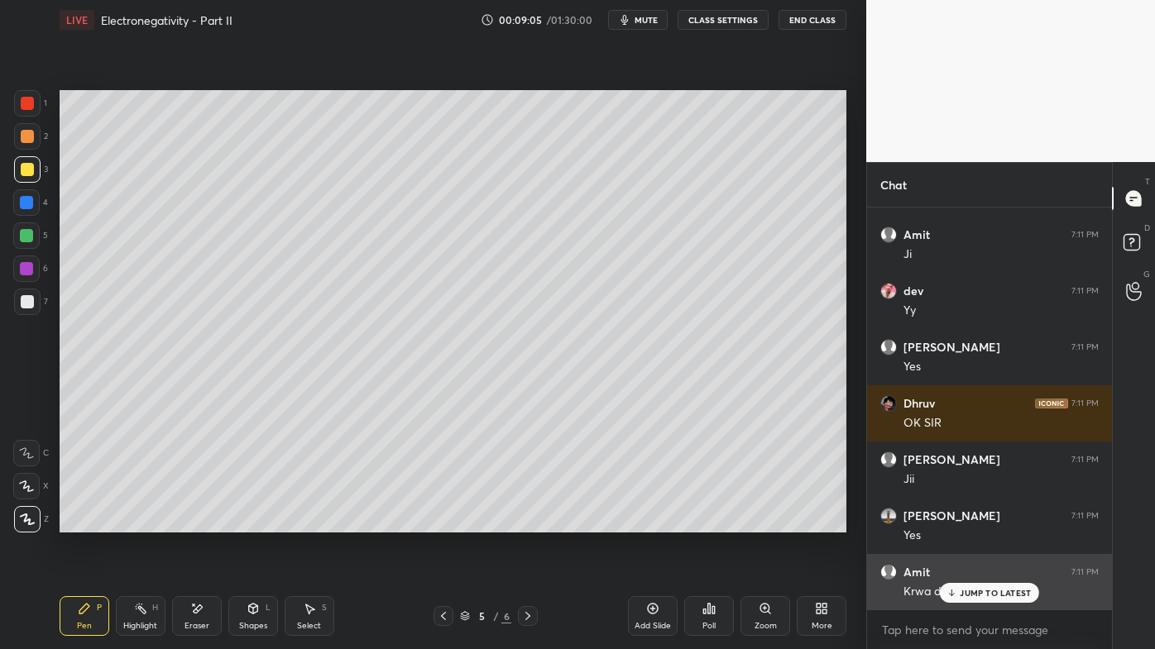
drag, startPoint x: 964, startPoint y: 593, endPoint x: 957, endPoint y: 599, distance: 9.4
click at [962, 522] on p "JUMP TO LATEST" at bounding box center [995, 593] width 71 height 10
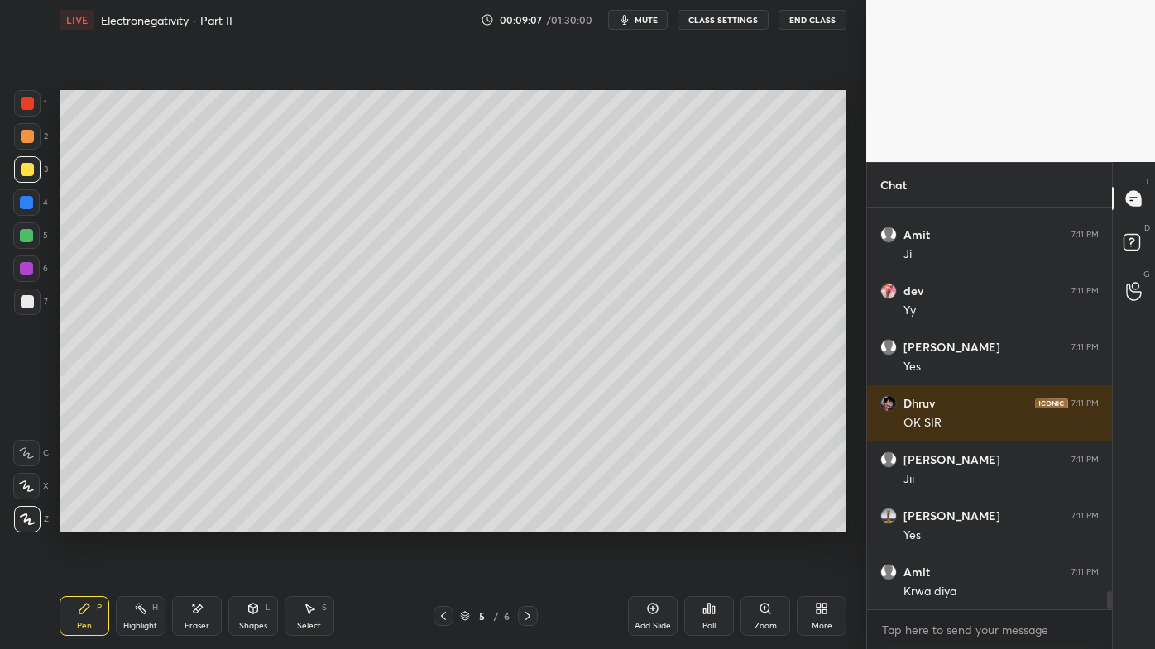
click at [33, 300] on div at bounding box center [27, 301] width 13 height 13
click at [35, 165] on div at bounding box center [27, 169] width 26 height 26
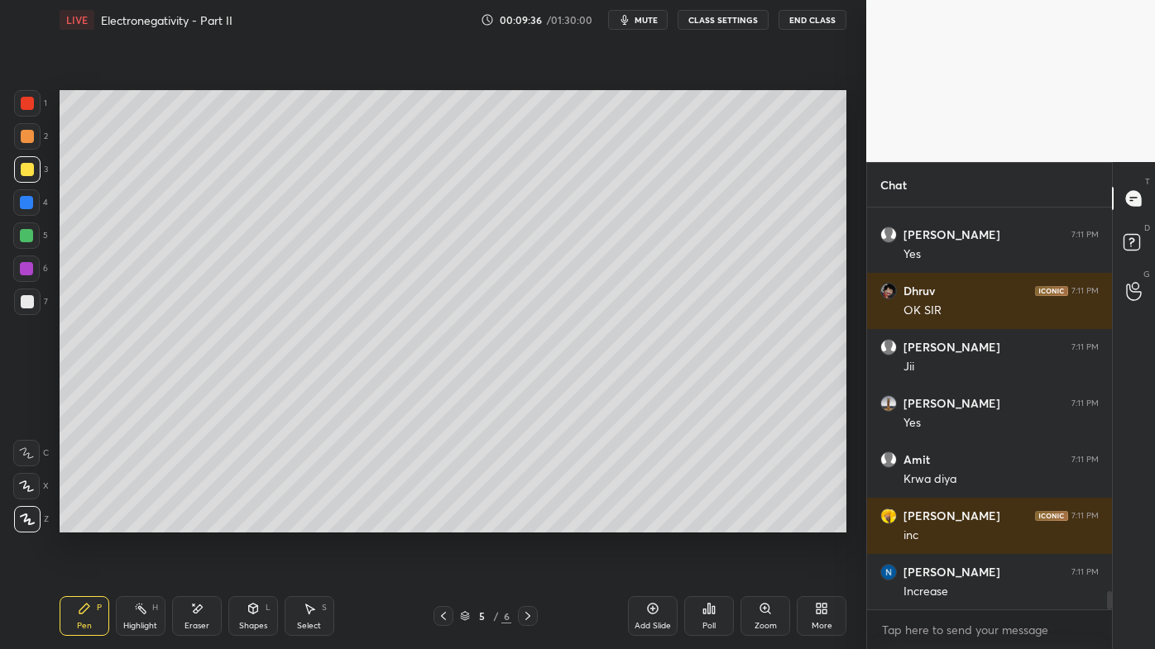
scroll to position [8578, 0]
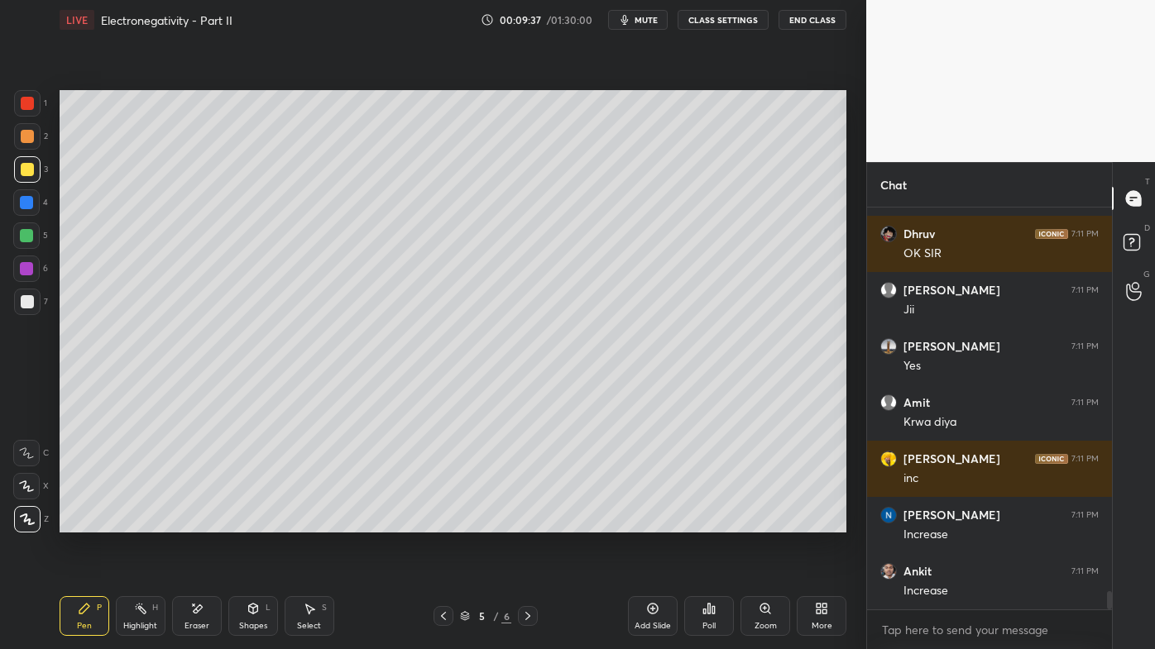
drag, startPoint x: 26, startPoint y: 305, endPoint x: 35, endPoint y: 285, distance: 22.6
click at [26, 302] on div at bounding box center [27, 301] width 13 height 13
drag, startPoint x: 132, startPoint y: 610, endPoint x: 143, endPoint y: 584, distance: 28.6
click at [139, 522] on div "Highlight H" at bounding box center [141, 616] width 50 height 40
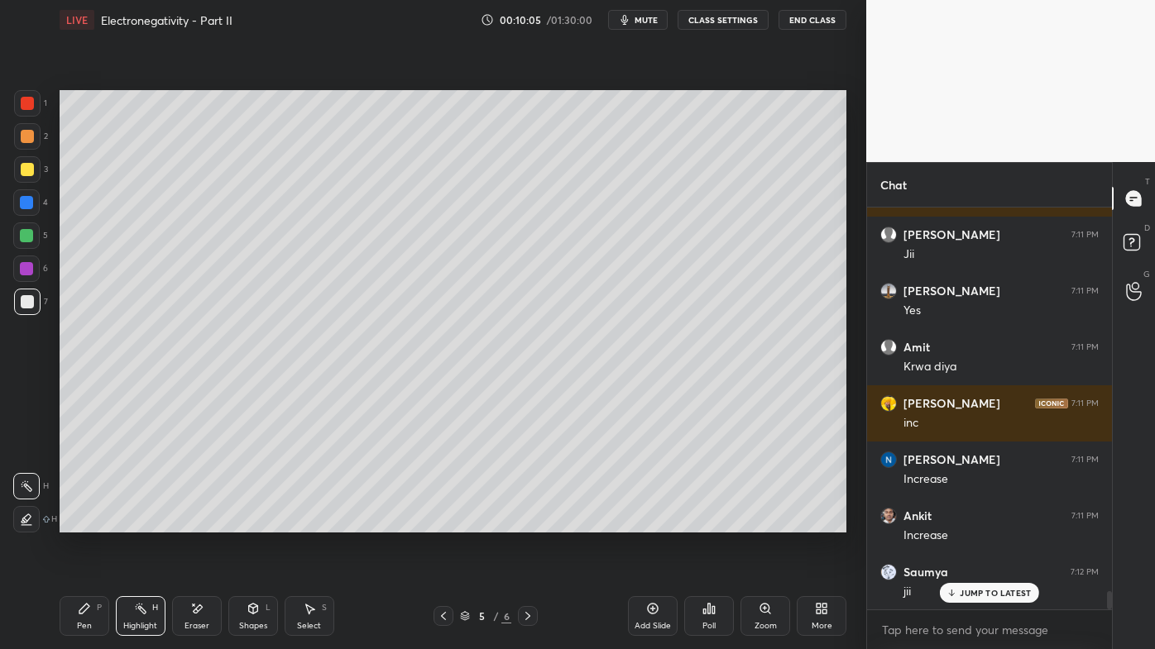
click at [655, 522] on icon at bounding box center [653, 609] width 11 height 11
drag, startPoint x: 84, startPoint y: 600, endPoint x: 86, endPoint y: 575, distance: 24.9
click at [84, 522] on div "Pen P" at bounding box center [85, 616] width 50 height 40
drag, startPoint x: 132, startPoint y: 632, endPoint x: 143, endPoint y: 605, distance: 28.6
click at [141, 522] on div "Highlight H" at bounding box center [141, 616] width 50 height 40
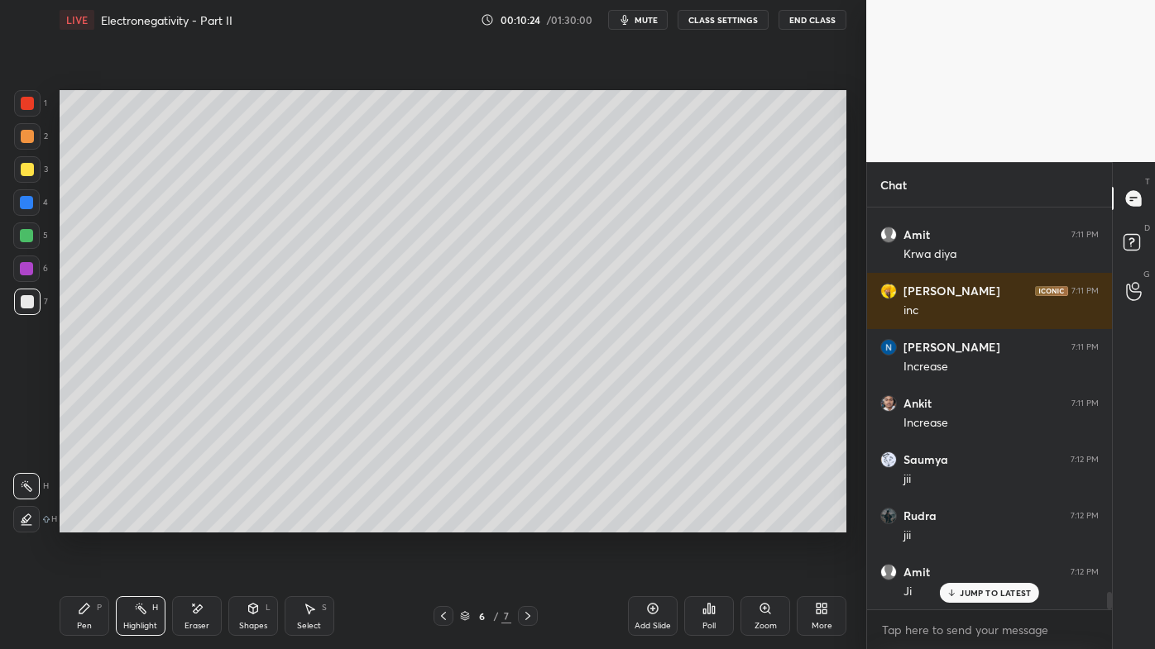
scroll to position [8803, 0]
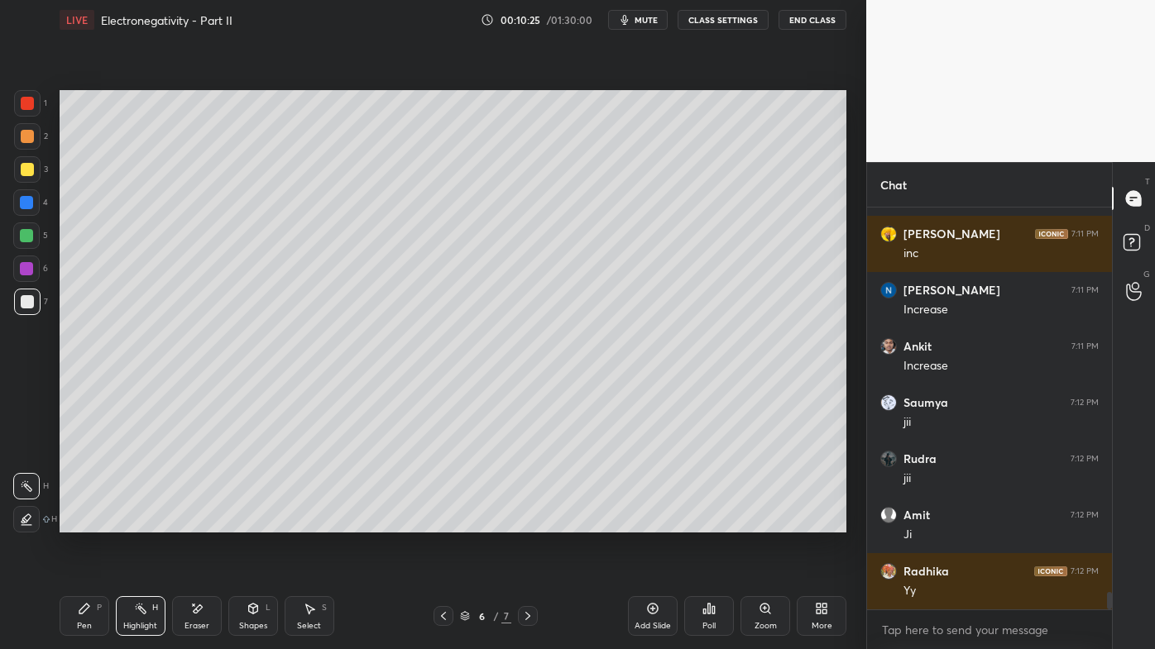
drag, startPoint x: 199, startPoint y: 605, endPoint x: 229, endPoint y: 562, distance: 51.6
click at [200, 522] on icon at bounding box center [196, 609] width 13 height 14
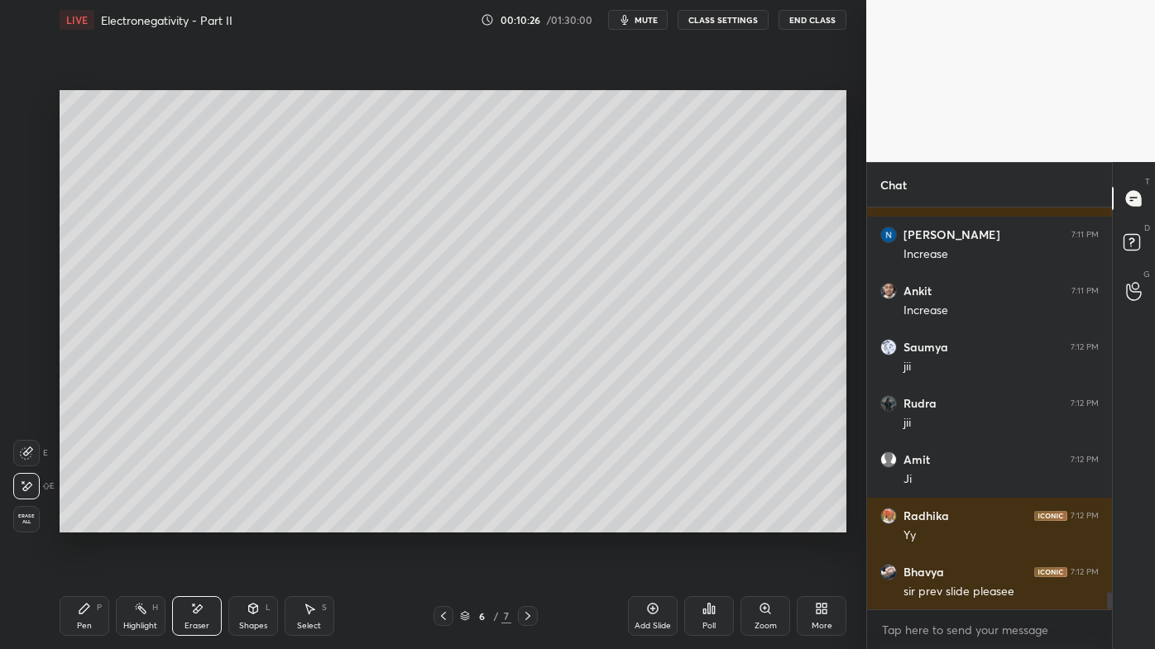
scroll to position [8915, 0]
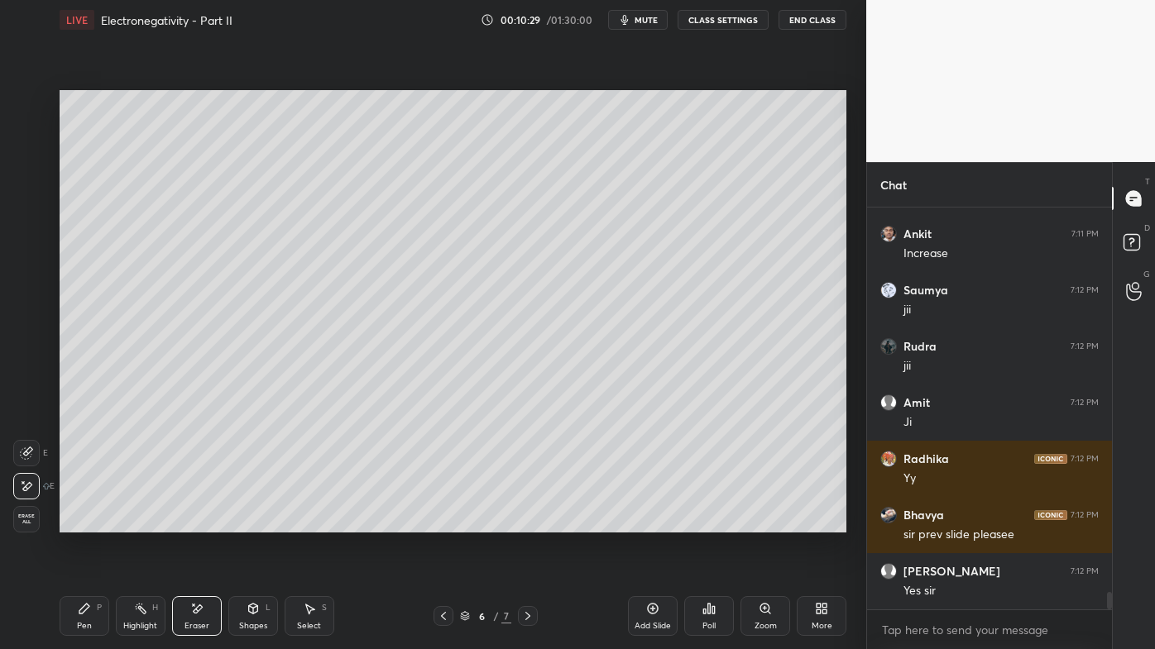
click at [441, 522] on icon at bounding box center [443, 616] width 13 height 13
drag, startPoint x: 142, startPoint y: 617, endPoint x: 183, endPoint y: 563, distance: 67.3
click at [143, 522] on div "Highlight H" at bounding box center [141, 616] width 50 height 40
click at [656, 522] on icon at bounding box center [652, 608] width 13 height 13
drag, startPoint x: 78, startPoint y: 609, endPoint x: 93, endPoint y: 551, distance: 59.8
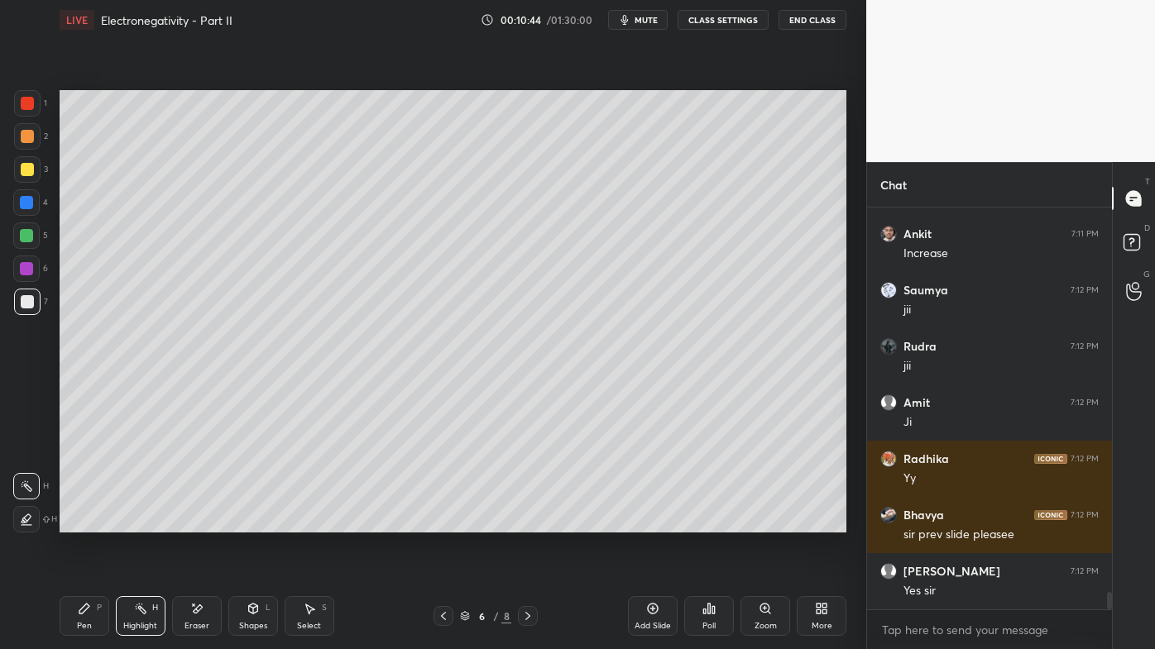
click at [80, 522] on icon at bounding box center [84, 608] width 13 height 13
drag, startPoint x: 21, startPoint y: 135, endPoint x: 50, endPoint y: 132, distance: 29.9
click at [24, 135] on div at bounding box center [27, 136] width 13 height 13
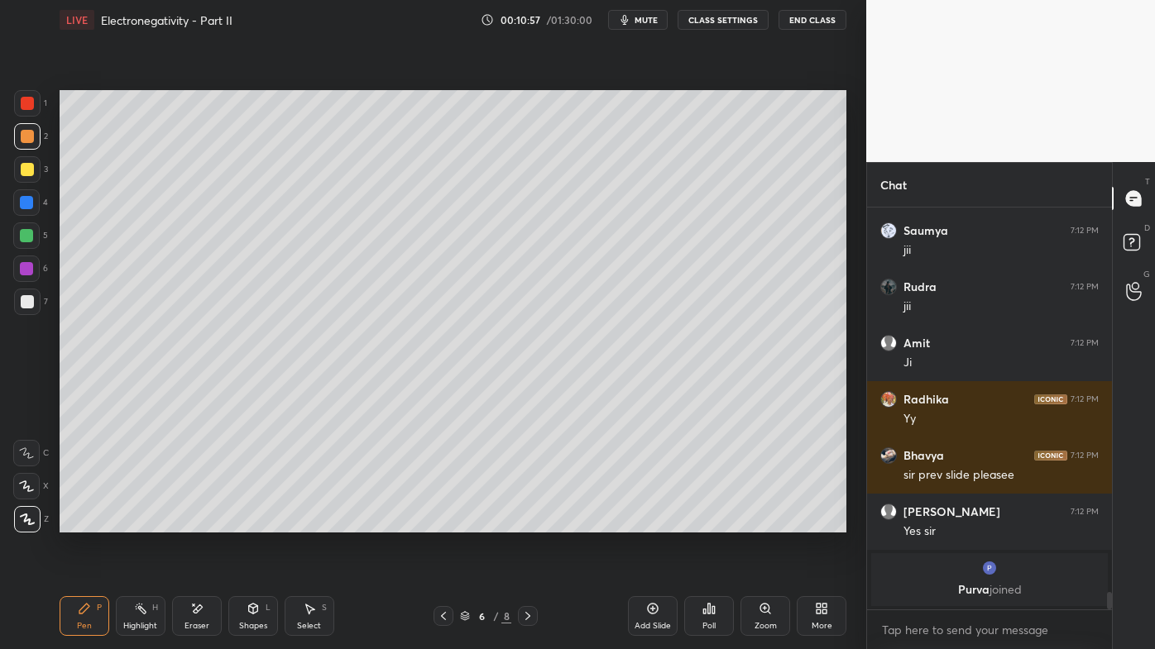
drag, startPoint x: 126, startPoint y: 610, endPoint x: 168, endPoint y: 534, distance: 87.0
click at [126, 522] on div "Highlight H" at bounding box center [141, 616] width 50 height 40
click at [703, 522] on icon at bounding box center [708, 608] width 13 height 13
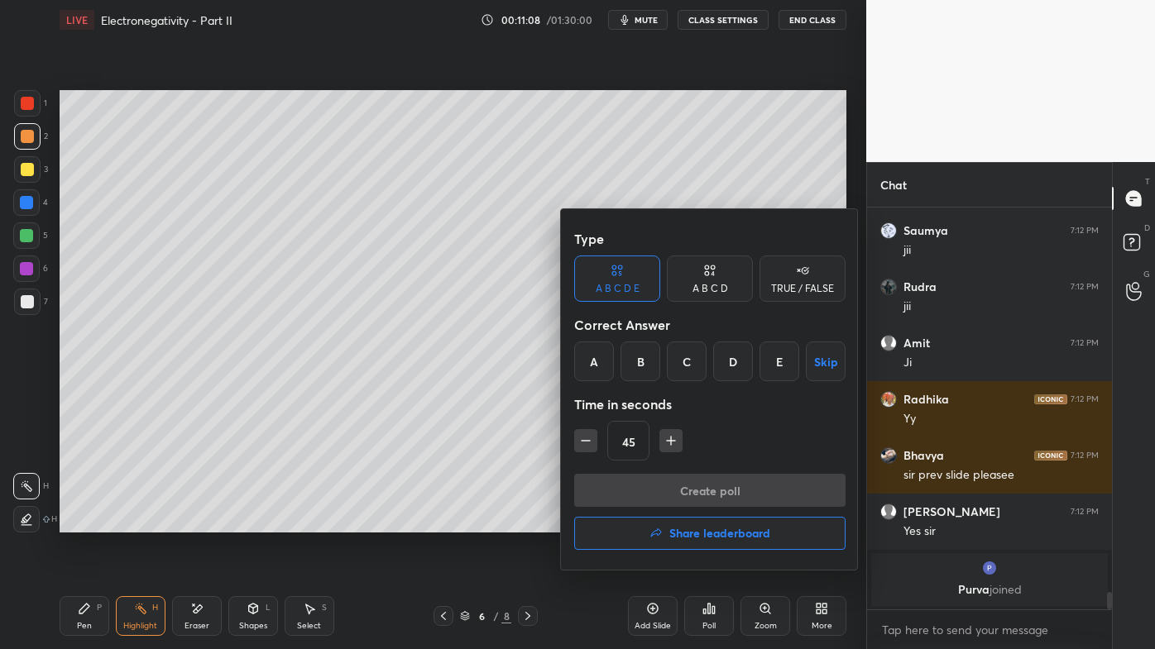
click at [730, 280] on div "A B C D" at bounding box center [710, 279] width 86 height 46
drag, startPoint x: 710, startPoint y: 366, endPoint x: 697, endPoint y: 406, distance: 42.4
click at [711, 366] on div "C" at bounding box center [709, 362] width 49 height 40
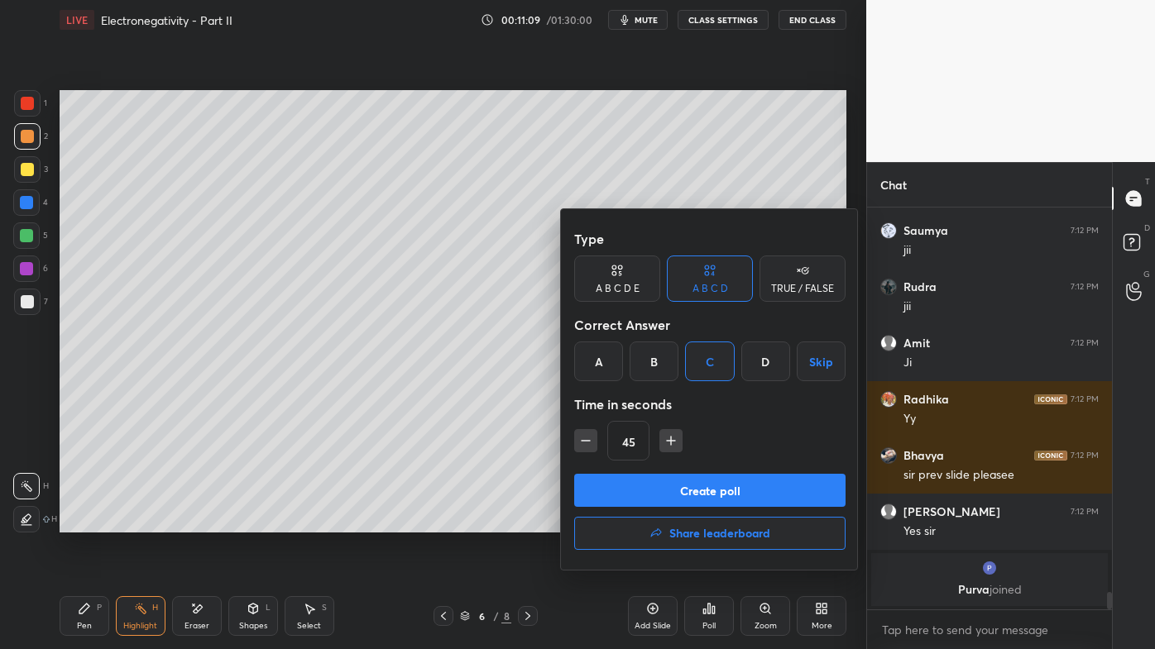
click at [666, 492] on button "Create poll" at bounding box center [709, 490] width 271 height 33
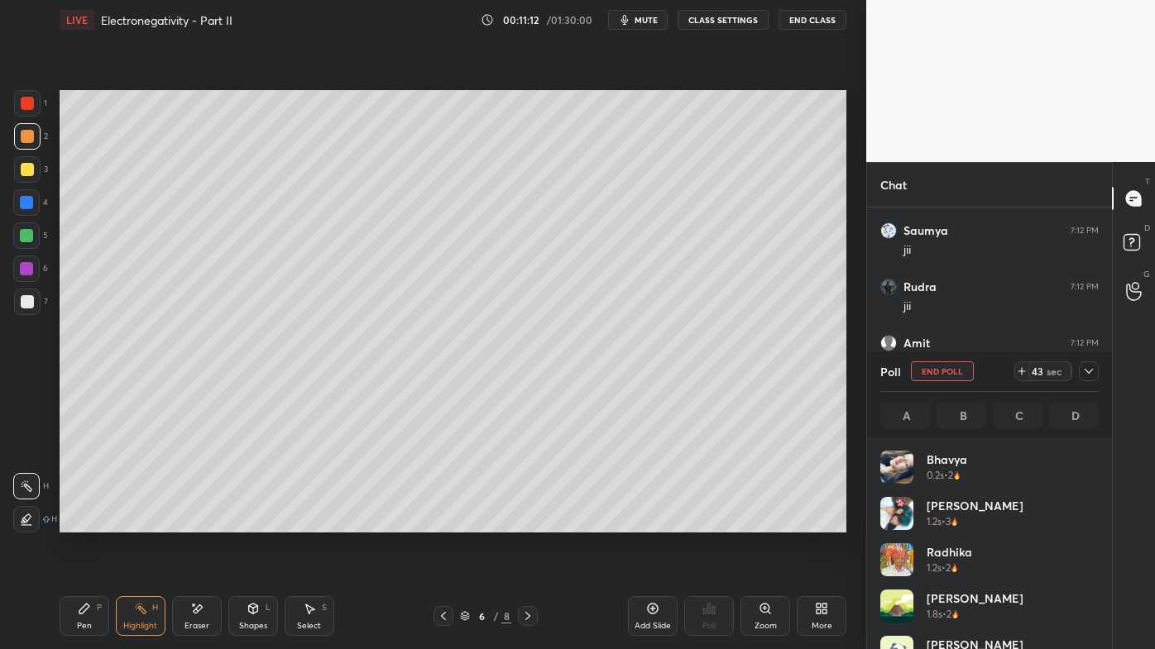
scroll to position [194, 213]
click at [22, 162] on div at bounding box center [27, 169] width 26 height 26
drag, startPoint x: 77, startPoint y: 610, endPoint x: 79, endPoint y: 548, distance: 62.9
click at [79, 522] on div "Pen P" at bounding box center [85, 616] width 50 height 40
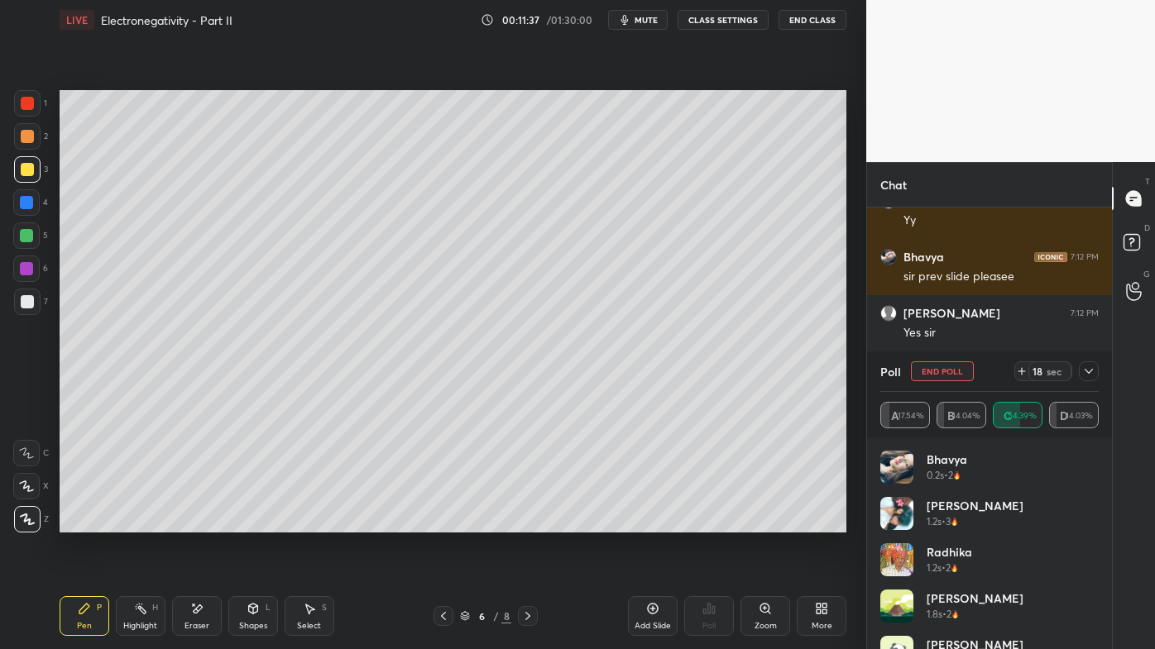
scroll to position [8421, 0]
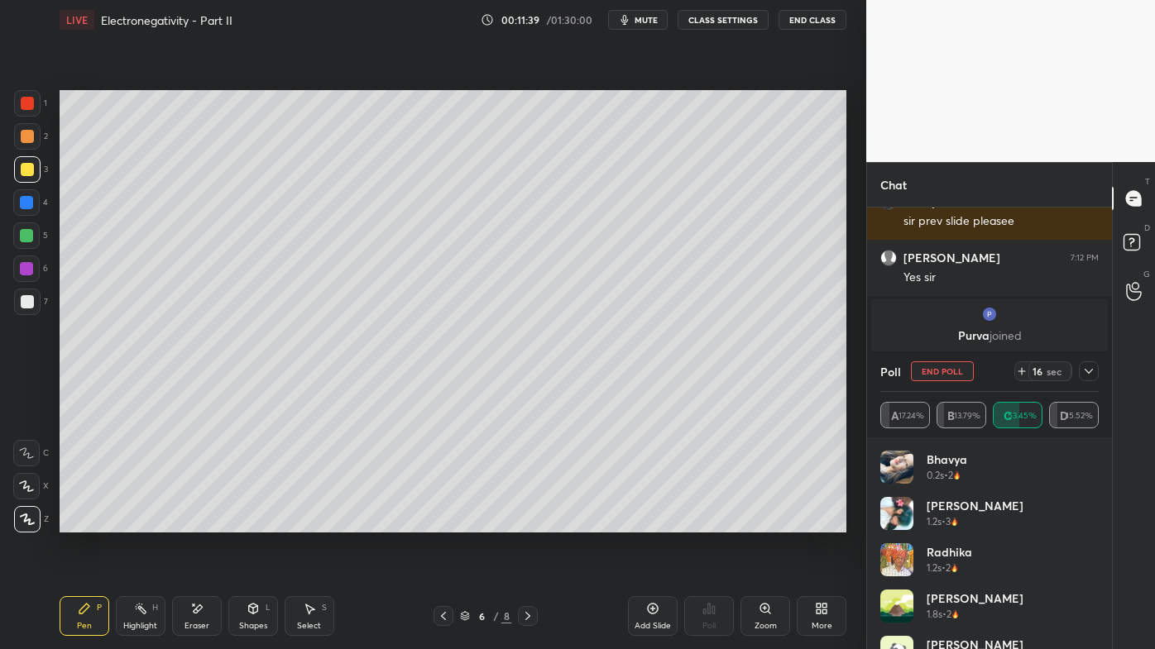
drag, startPoint x: 1089, startPoint y: 371, endPoint x: 1075, endPoint y: 381, distance: 17.1
click at [1090, 372] on icon at bounding box center [1088, 371] width 13 height 13
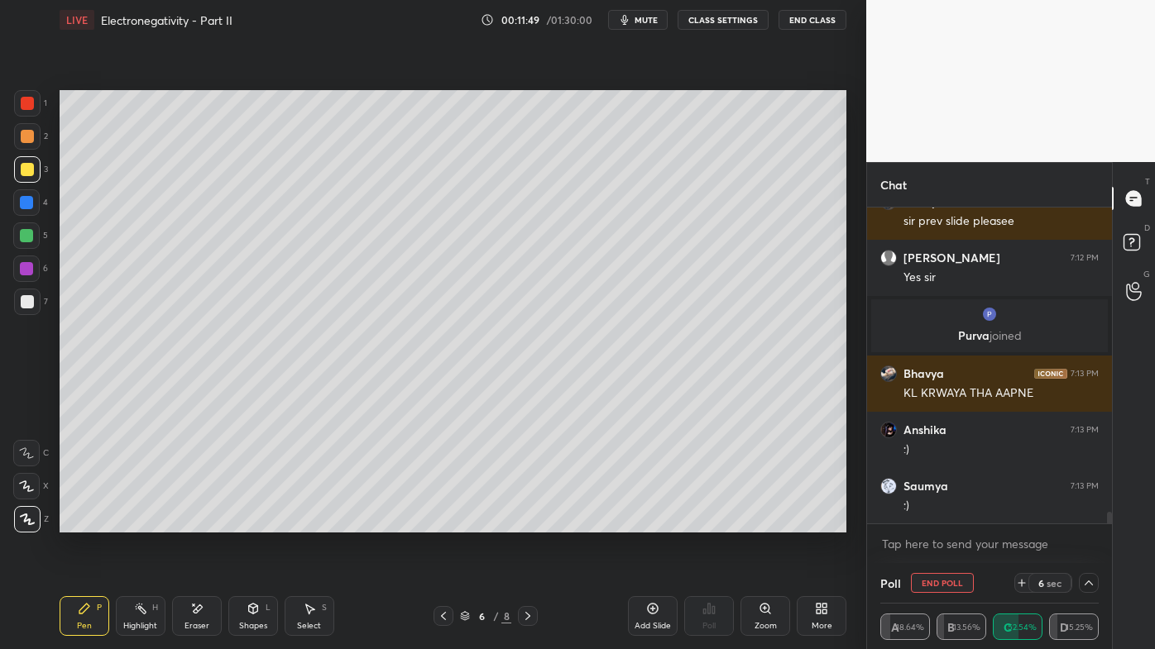
scroll to position [8478, 0]
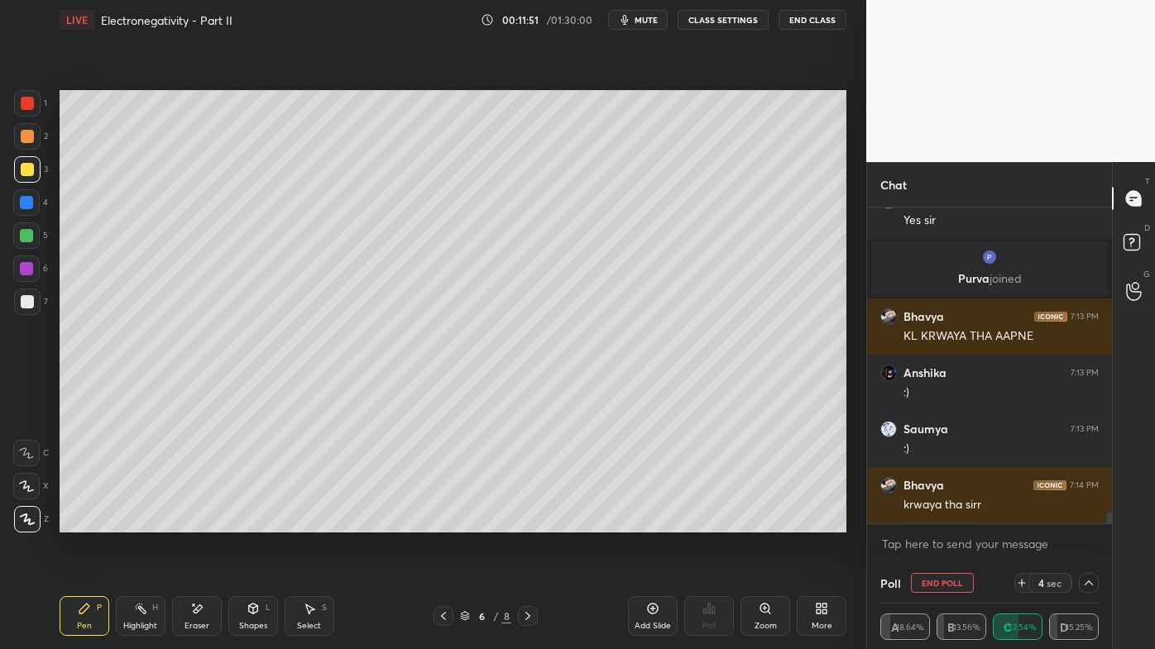
drag, startPoint x: 937, startPoint y: 580, endPoint x: 934, endPoint y: 591, distance: 11.3
click at [938, 522] on button "End Poll" at bounding box center [942, 583] width 63 height 20
type textarea "x"
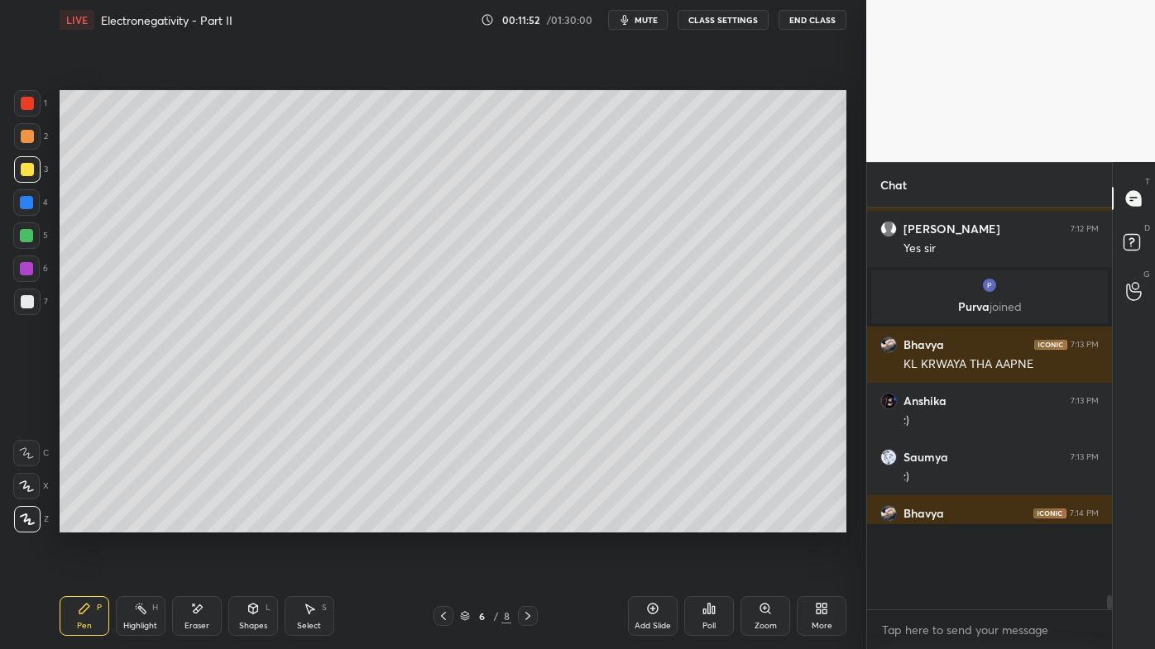
scroll to position [6, 4]
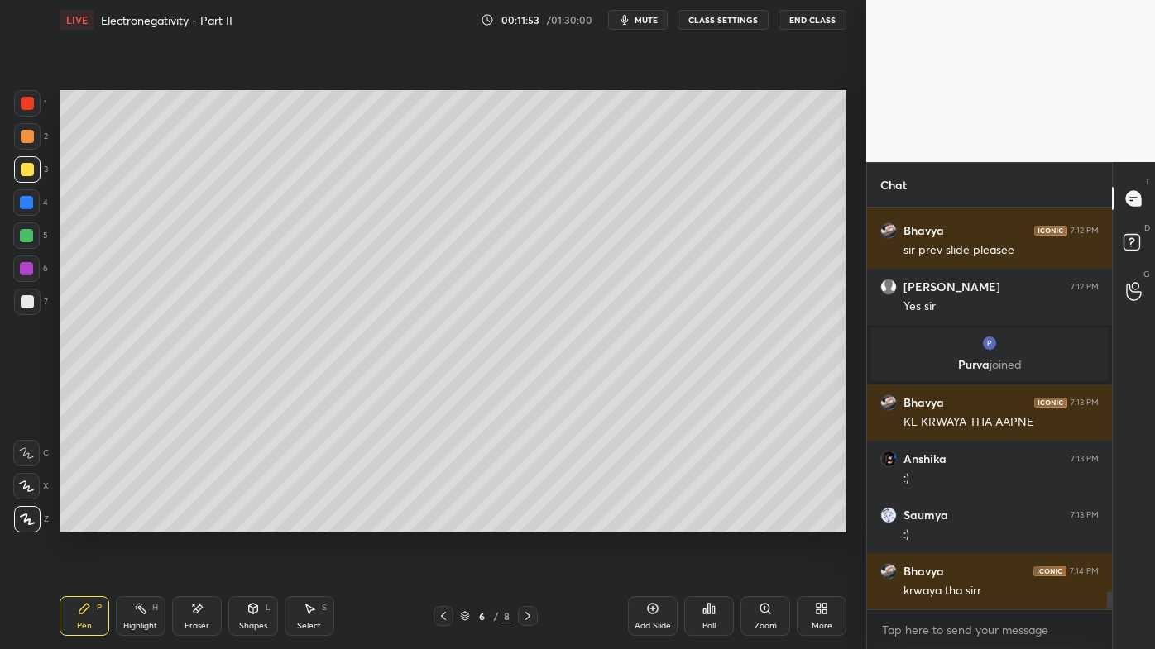
click at [708, 522] on icon at bounding box center [708, 608] width 13 height 13
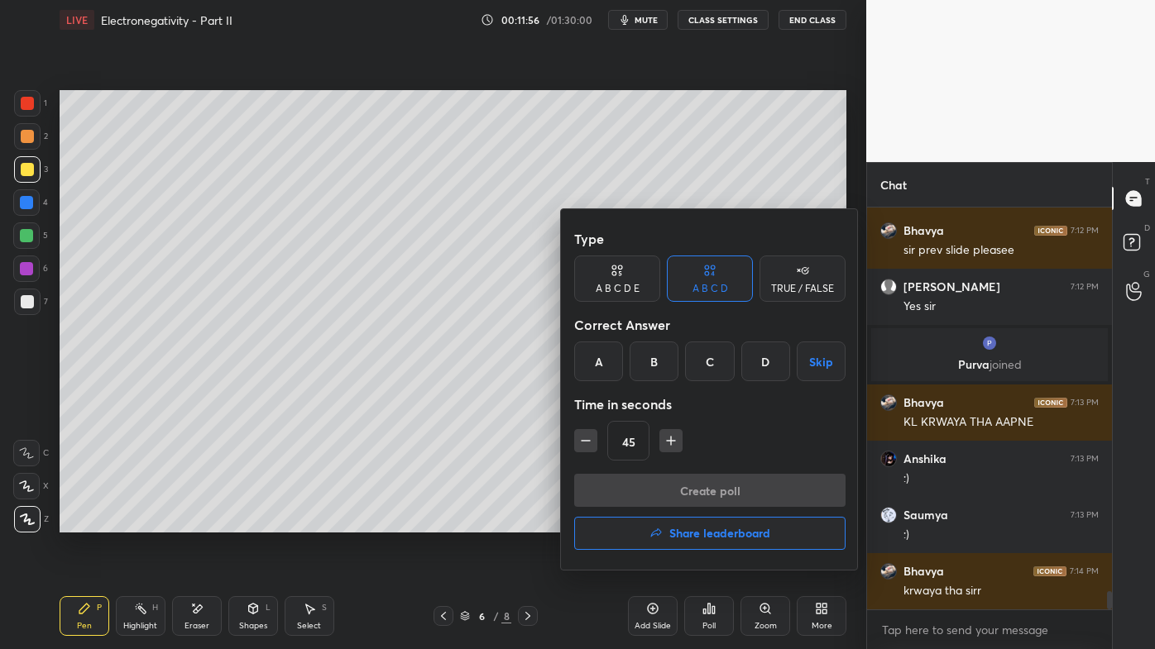
click at [768, 366] on div "D" at bounding box center [765, 362] width 49 height 40
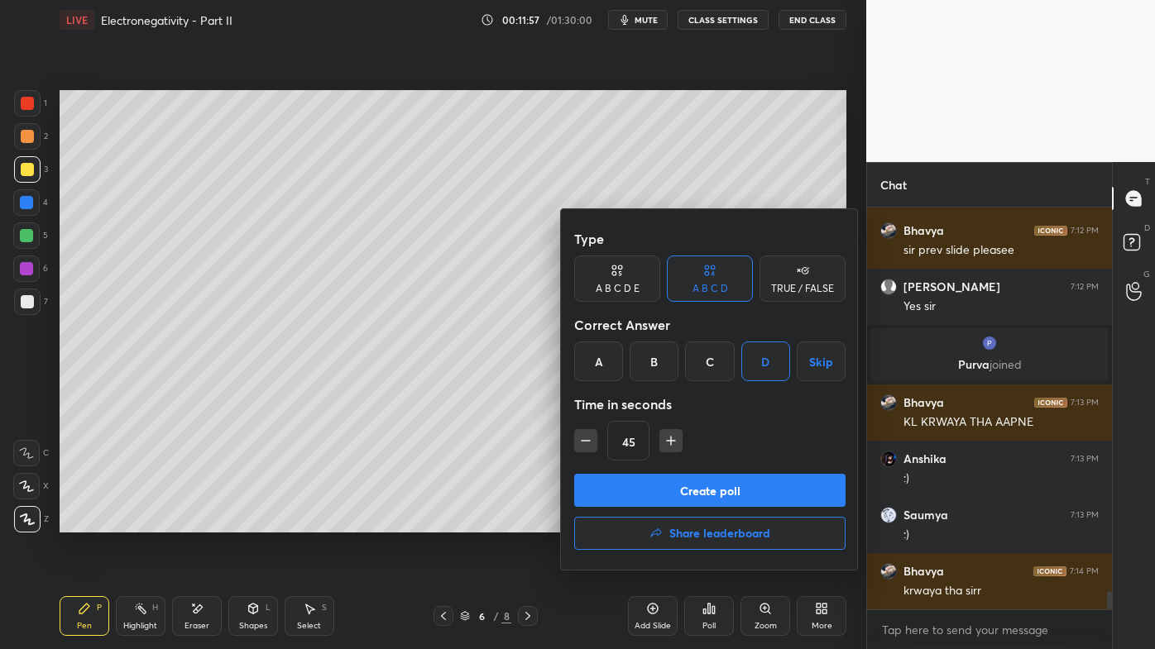
click at [586, 438] on icon "button" at bounding box center [585, 441] width 17 height 17
type input "30"
click at [656, 489] on button "Create poll" at bounding box center [709, 490] width 271 height 33
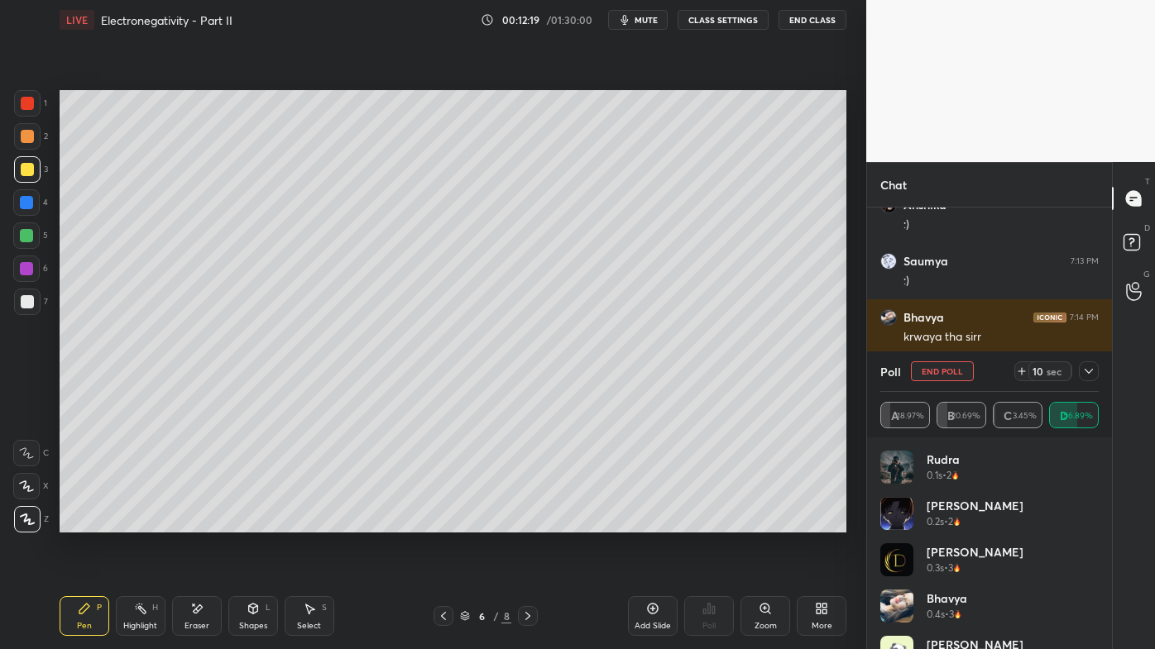
click at [1093, 371] on icon at bounding box center [1088, 371] width 13 height 13
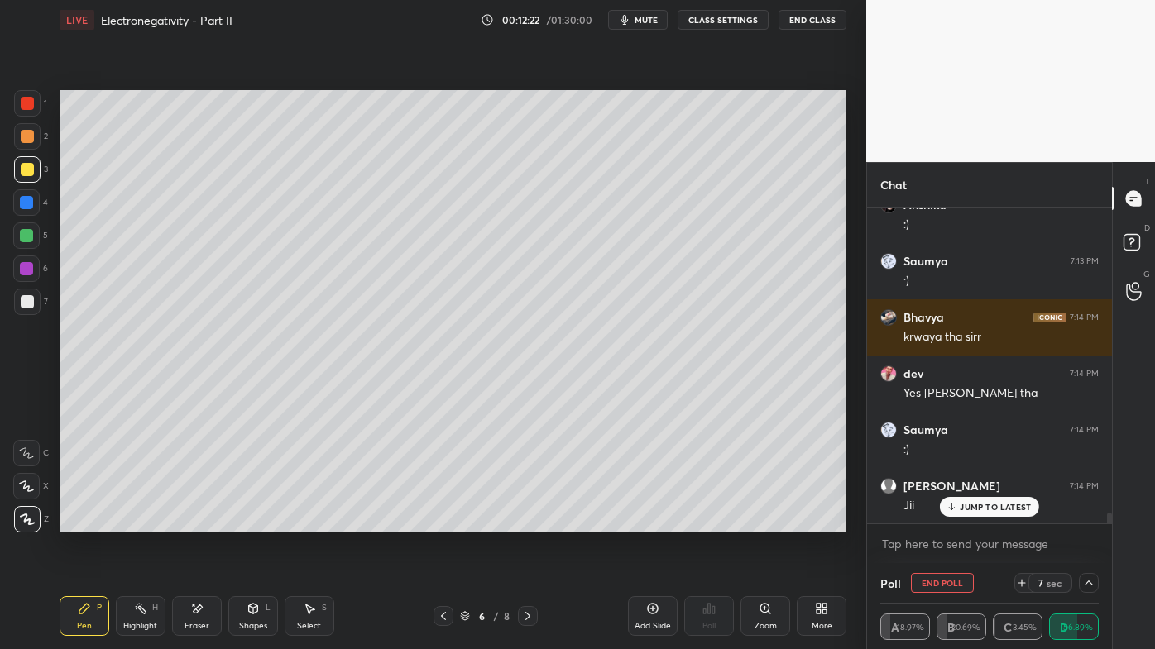
click at [981, 508] on p "JUMP TO LATEST" at bounding box center [995, 507] width 71 height 10
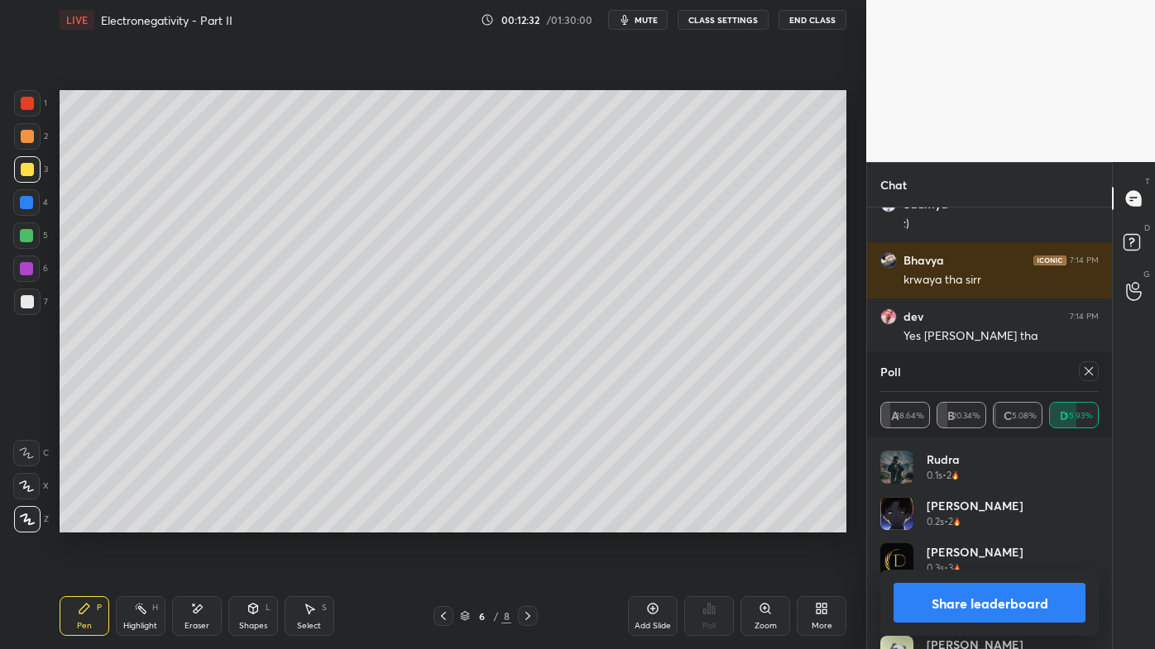
drag, startPoint x: 1089, startPoint y: 366, endPoint x: 1069, endPoint y: 377, distance: 22.6
click at [1089, 368] on icon at bounding box center [1088, 371] width 13 height 13
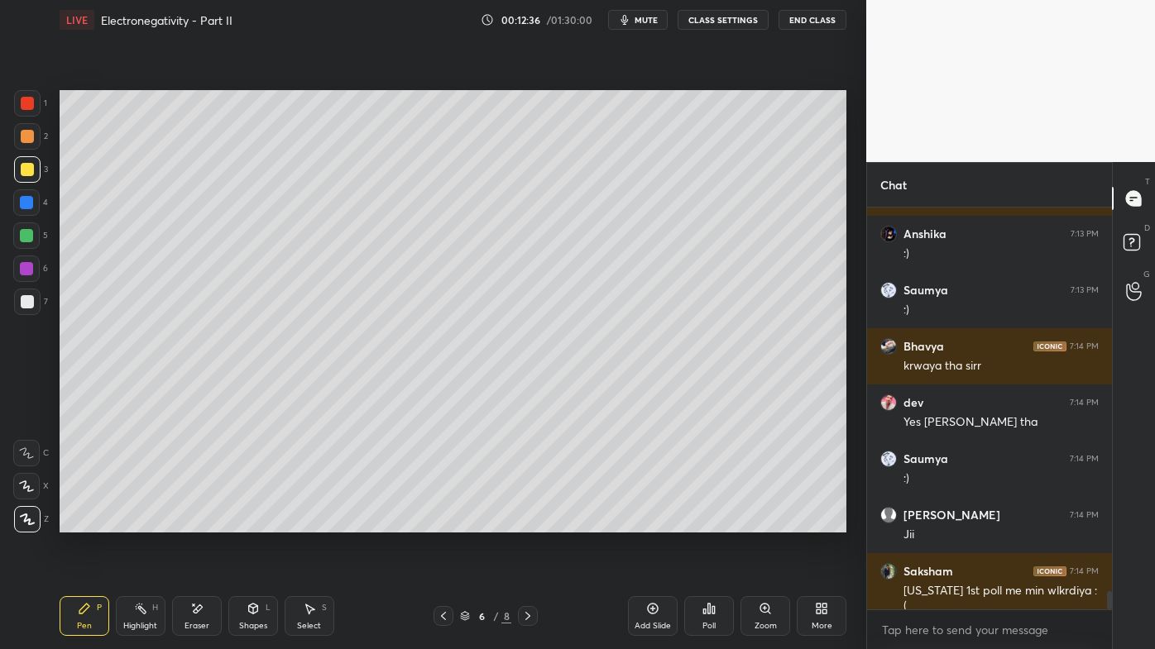
click at [437, 522] on div at bounding box center [443, 616] width 20 height 20
drag, startPoint x: 127, startPoint y: 613, endPoint x: 128, endPoint y: 577, distance: 35.6
click at [126, 522] on div "Highlight H" at bounding box center [141, 616] width 50 height 40
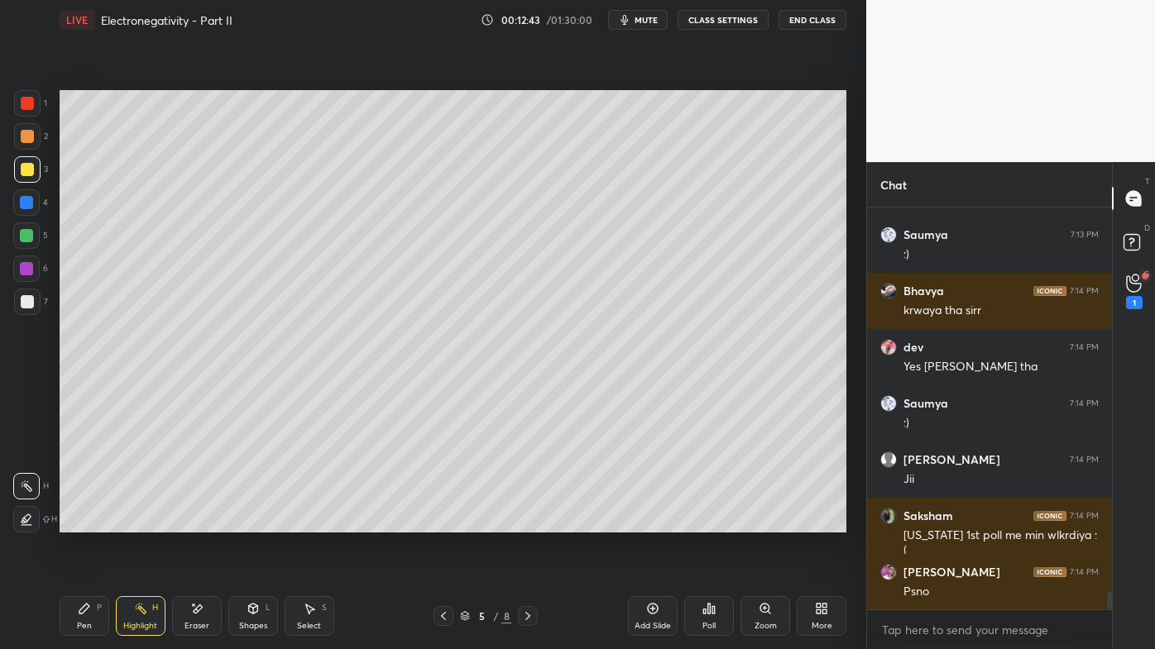
click at [529, 522] on icon at bounding box center [527, 616] width 5 height 8
click at [83, 522] on icon at bounding box center [84, 609] width 10 height 10
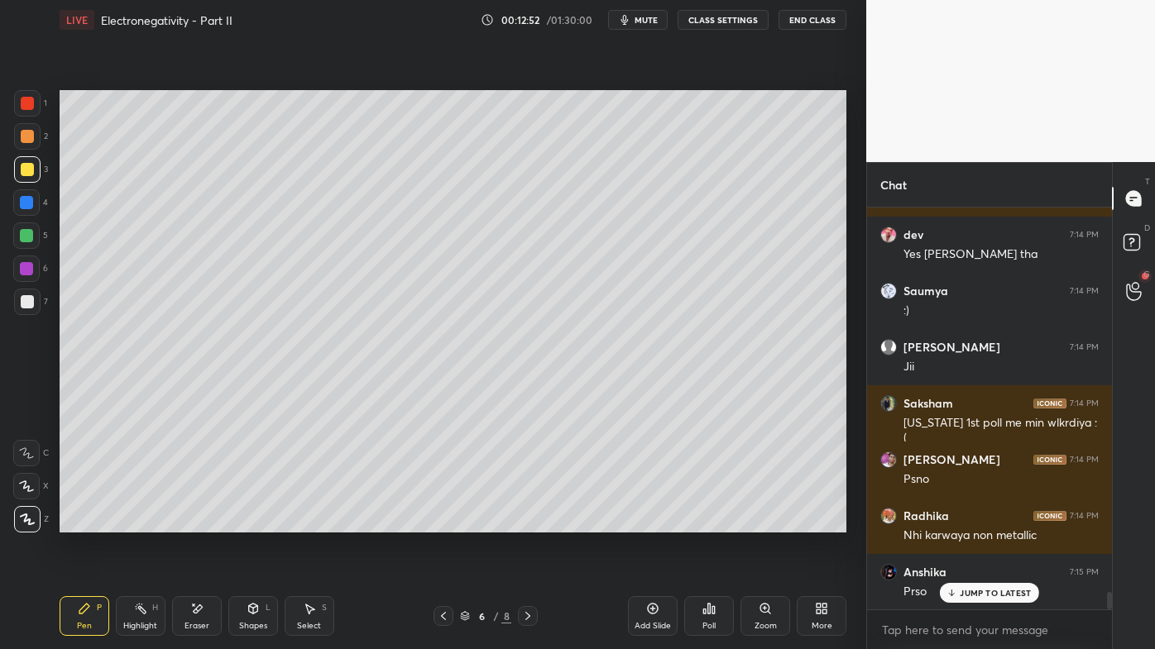
click at [443, 522] on div at bounding box center [443, 616] width 20 height 20
drag, startPoint x: 144, startPoint y: 606, endPoint x: 208, endPoint y: 562, distance: 77.8
click at [144, 522] on icon at bounding box center [140, 608] width 13 height 13
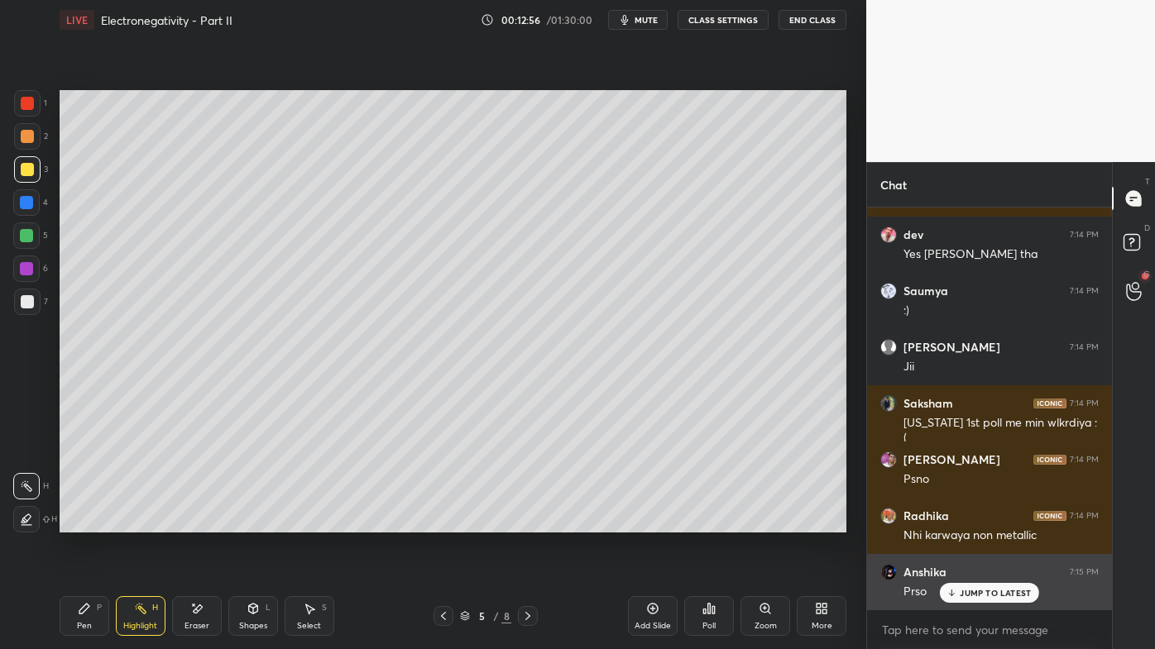
drag, startPoint x: 970, startPoint y: 593, endPoint x: 945, endPoint y: 592, distance: 25.7
click at [973, 522] on p "JUMP TO LATEST" at bounding box center [995, 593] width 71 height 10
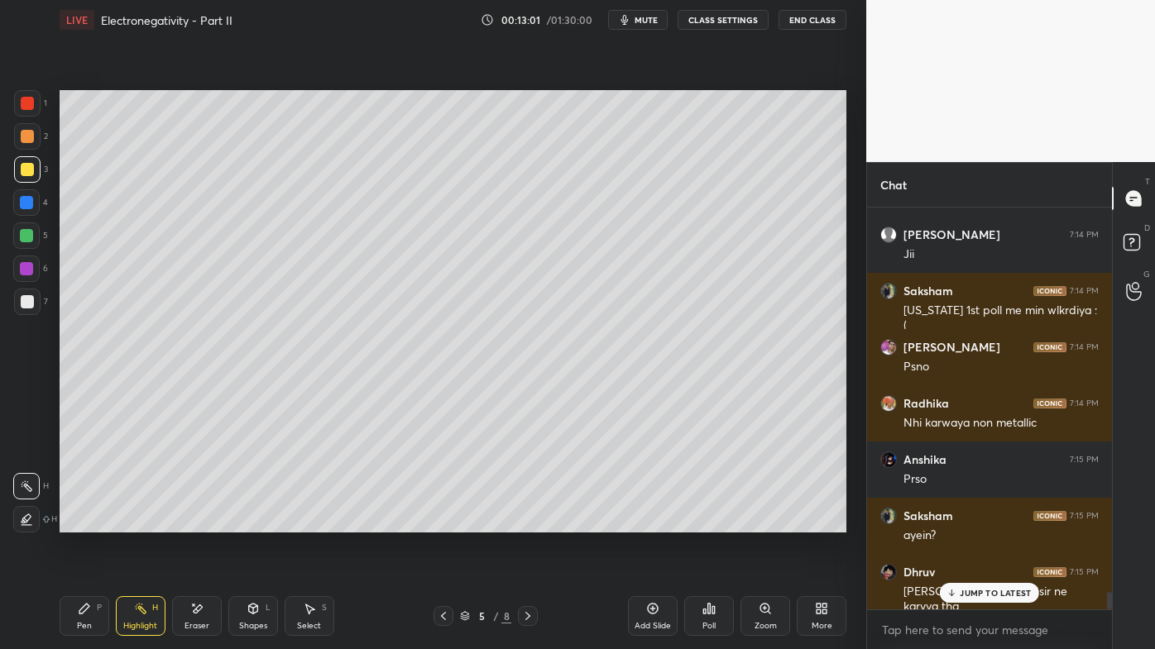
drag, startPoint x: 525, startPoint y: 613, endPoint x: 540, endPoint y: 598, distance: 21.1
click at [527, 522] on icon at bounding box center [527, 616] width 13 height 13
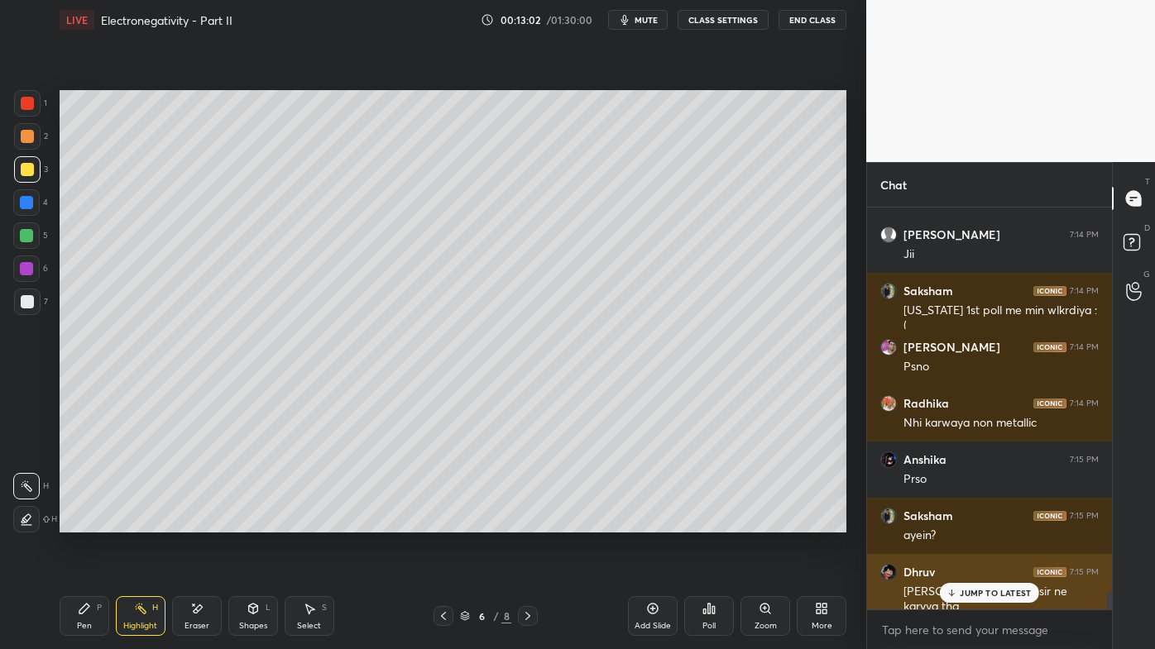
click at [955, 522] on icon at bounding box center [951, 593] width 11 height 10
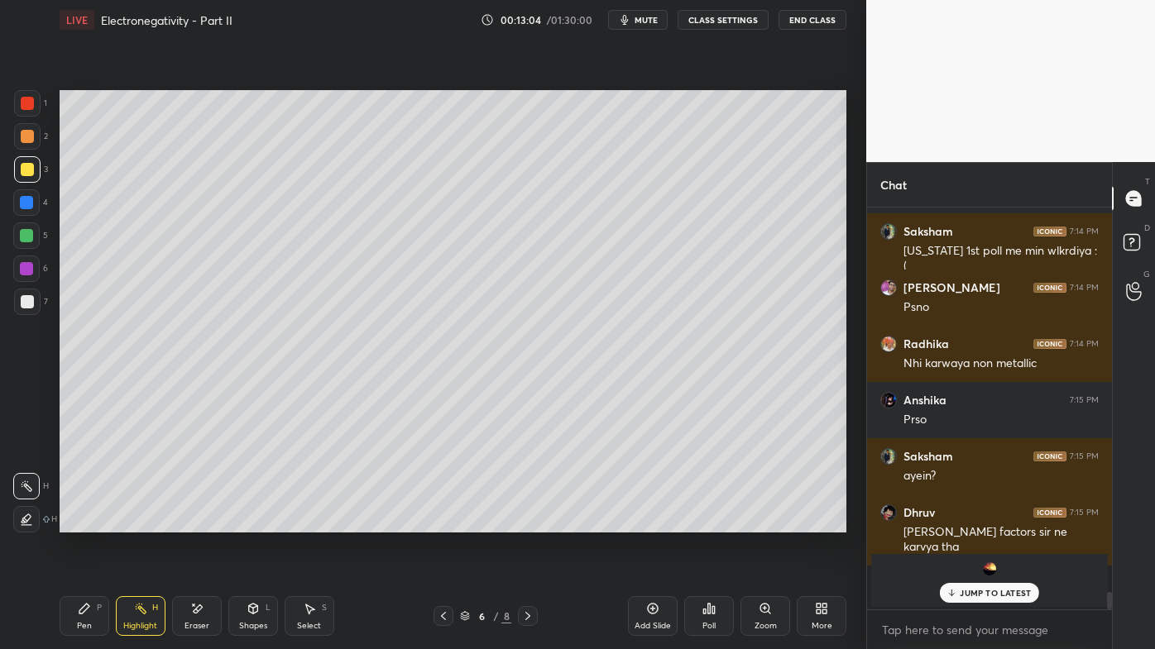
drag, startPoint x: 68, startPoint y: 602, endPoint x: 57, endPoint y: 581, distance: 23.3
click at [66, 522] on div "Pen P" at bounding box center [85, 616] width 50 height 40
drag, startPoint x: 969, startPoint y: 592, endPoint x: 950, endPoint y: 593, distance: 18.2
click at [969, 522] on p "JUMP TO LATEST" at bounding box center [995, 593] width 71 height 10
click at [441, 522] on icon at bounding box center [443, 616] width 13 height 13
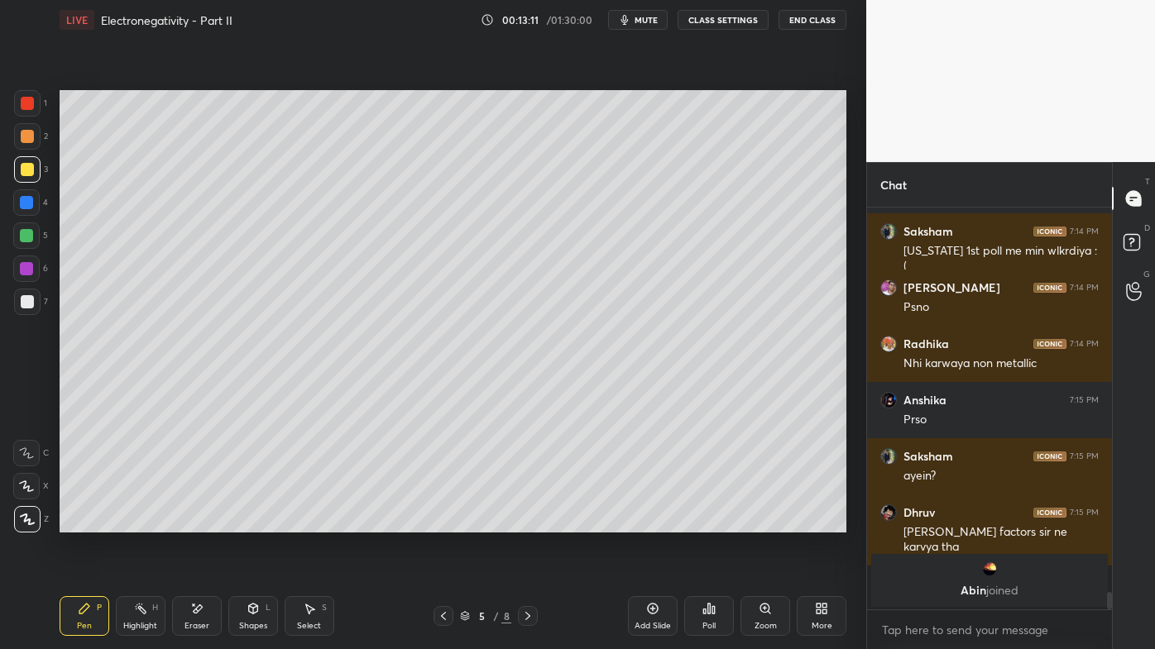
drag, startPoint x: 135, startPoint y: 609, endPoint x: 141, endPoint y: 599, distance: 11.5
click at [138, 522] on icon at bounding box center [140, 608] width 13 height 13
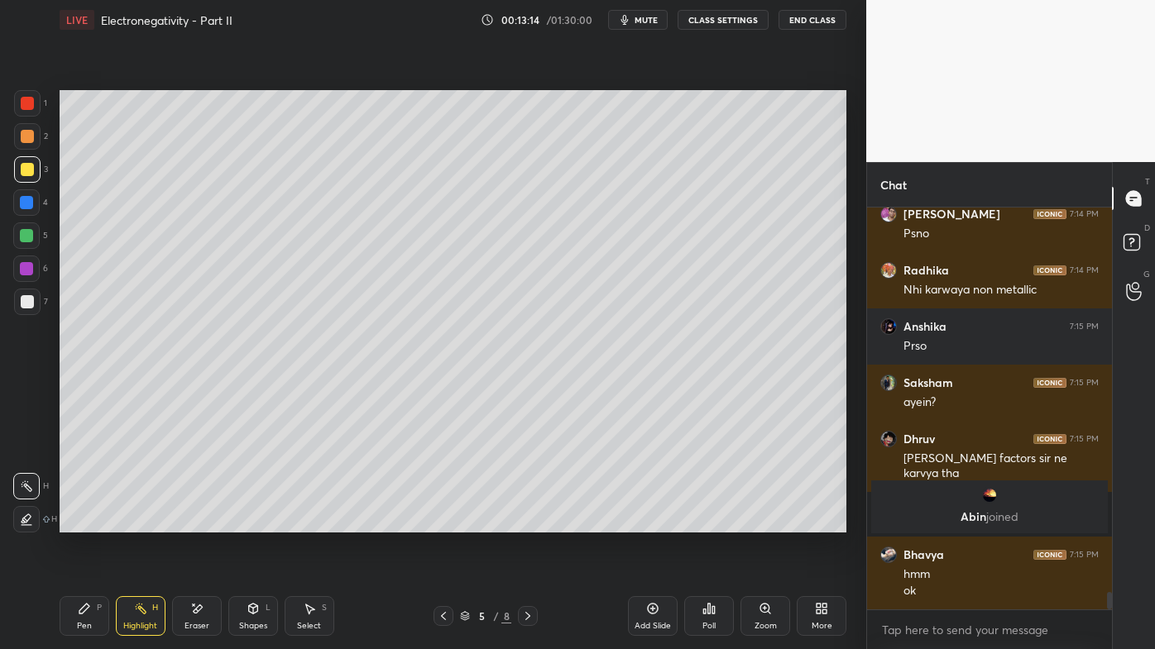
click at [538, 522] on div "Pen P Highlight H Eraser Shapes L Select S 5 / 8 Add Slide Poll Zoom More" at bounding box center [453, 616] width 787 height 66
click at [527, 522] on icon at bounding box center [527, 616] width 13 height 13
click at [77, 522] on div "Pen P" at bounding box center [85, 616] width 50 height 40
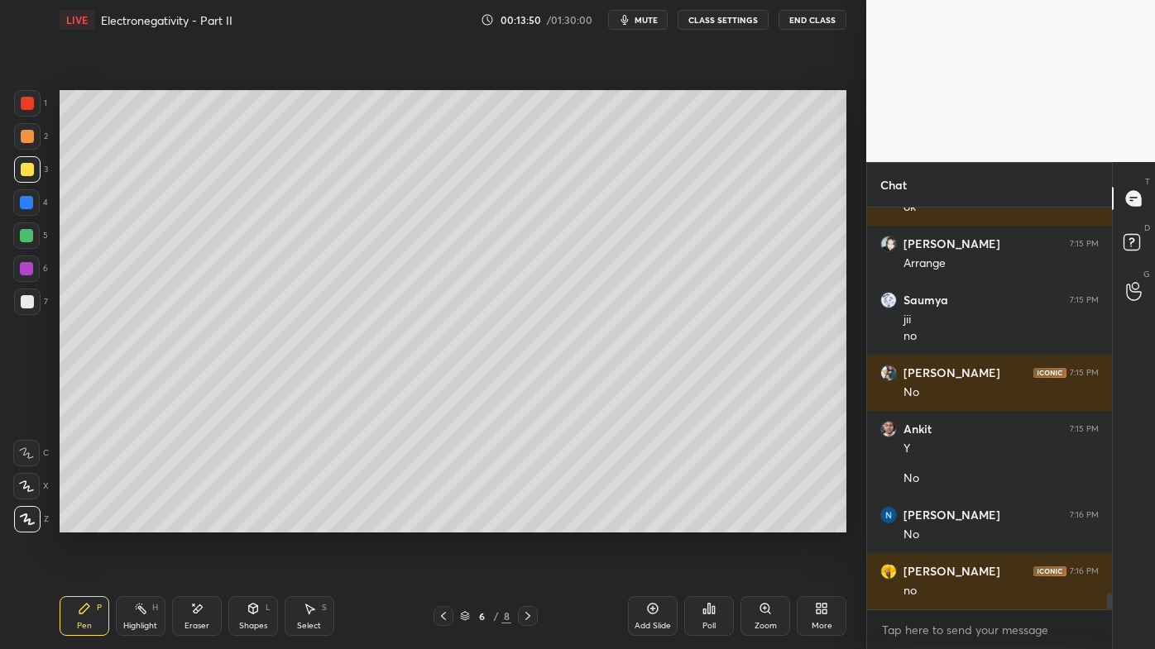
scroll to position [9277, 0]
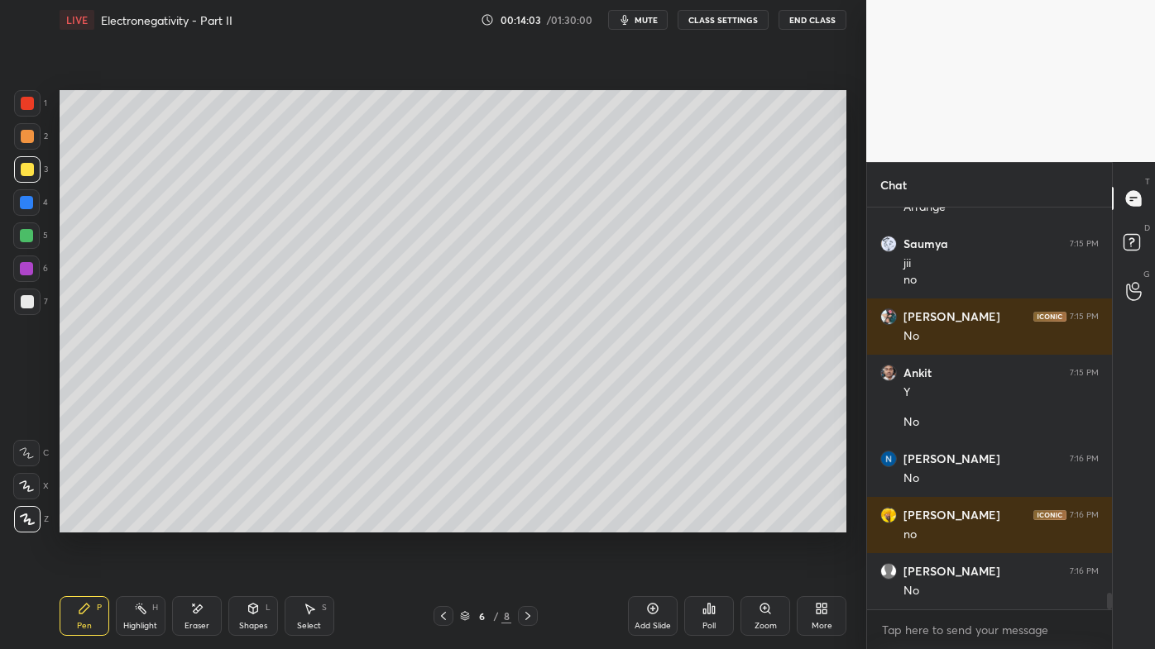
click at [132, 522] on div "Highlight H" at bounding box center [141, 616] width 50 height 40
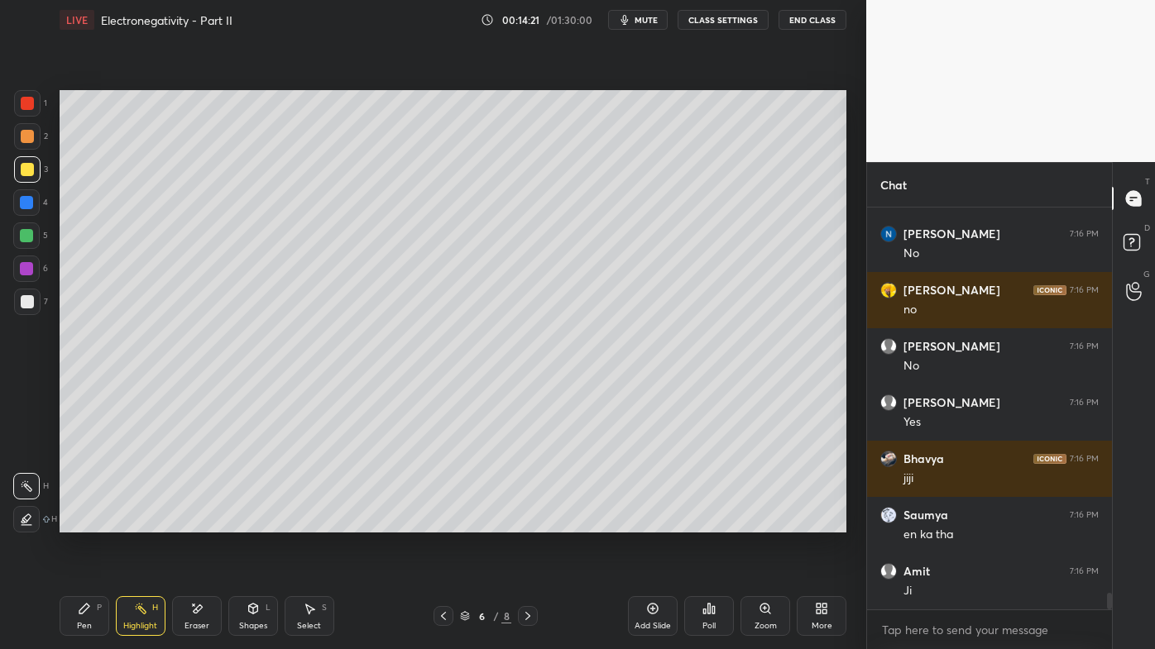
scroll to position [9559, 0]
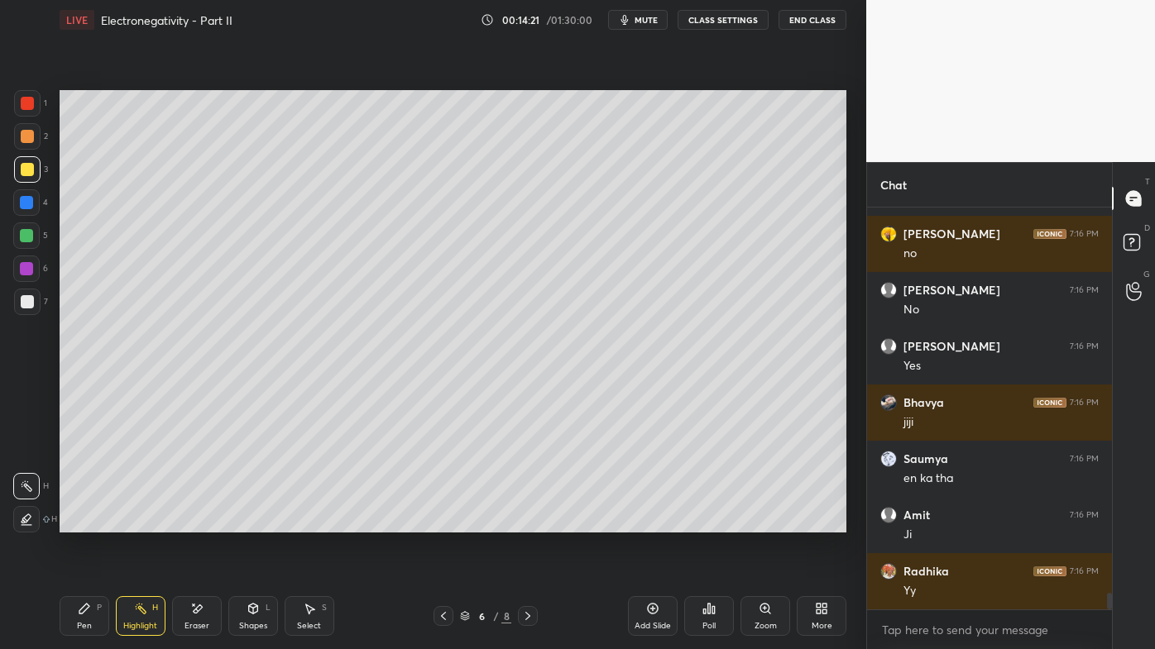
click at [653, 522] on div "Add Slide" at bounding box center [653, 616] width 50 height 40
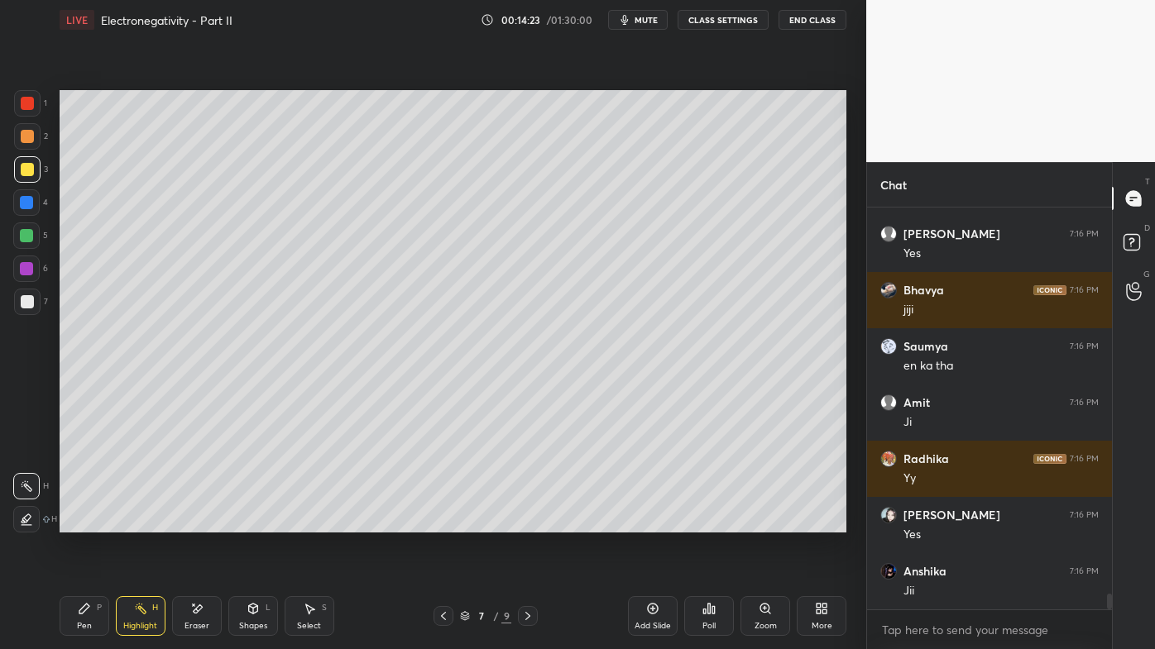
scroll to position [9727, 0]
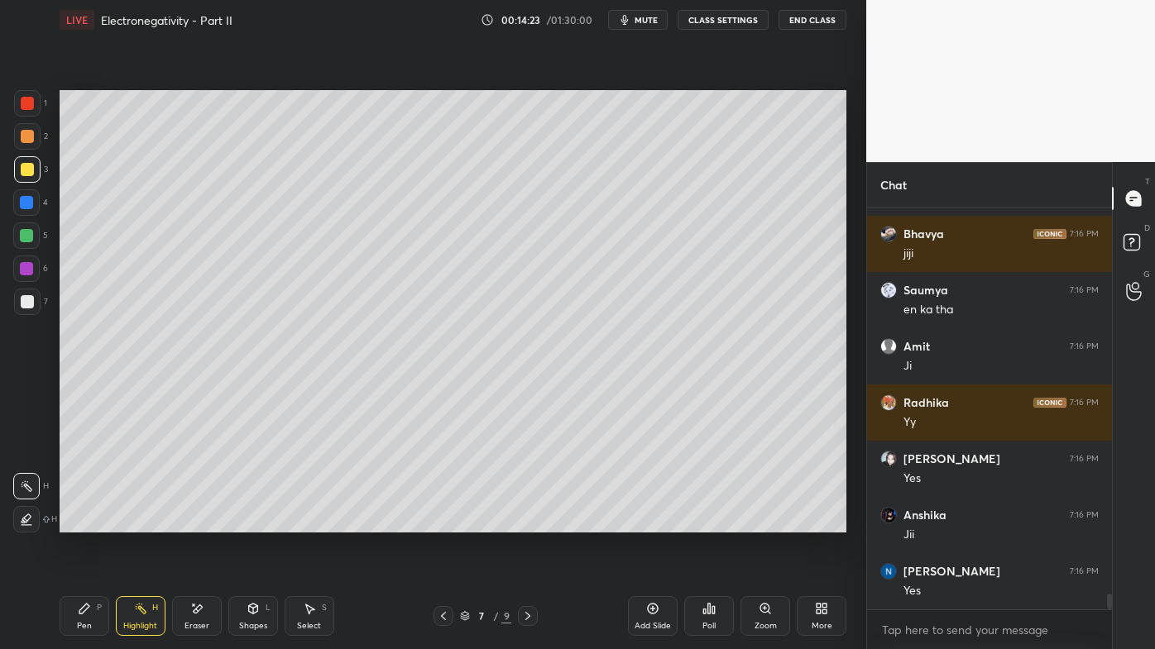
click at [84, 522] on icon at bounding box center [84, 608] width 13 height 13
drag, startPoint x: 28, startPoint y: 132, endPoint x: 51, endPoint y: 131, distance: 23.2
click at [31, 132] on div at bounding box center [27, 136] width 13 height 13
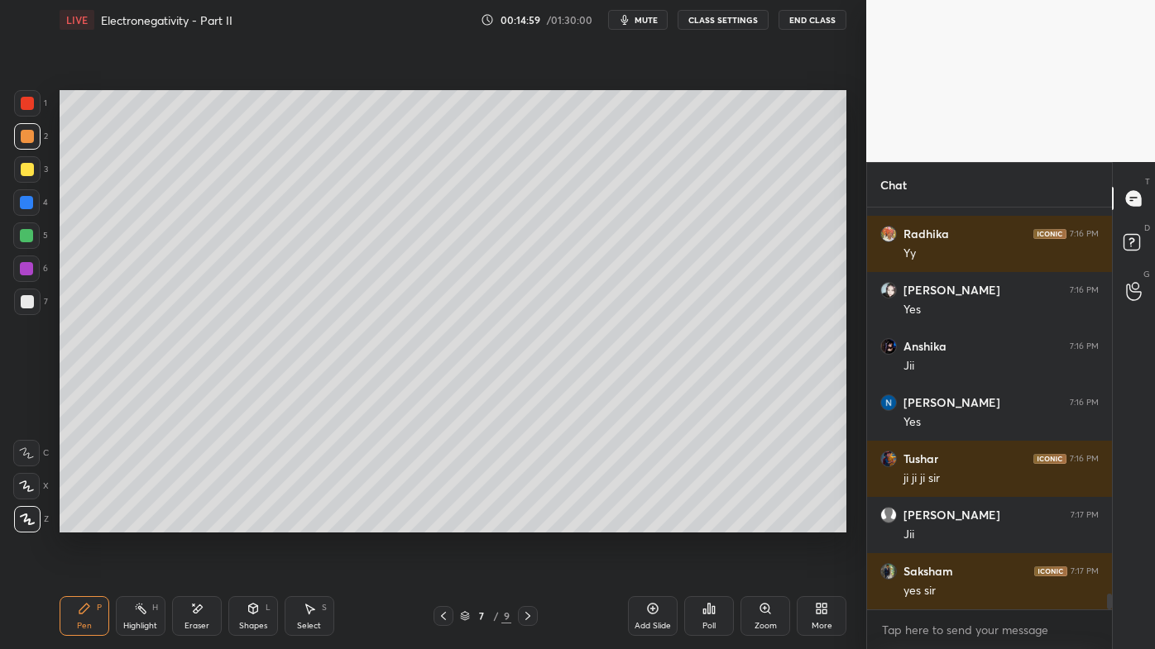
scroll to position [9952, 0]
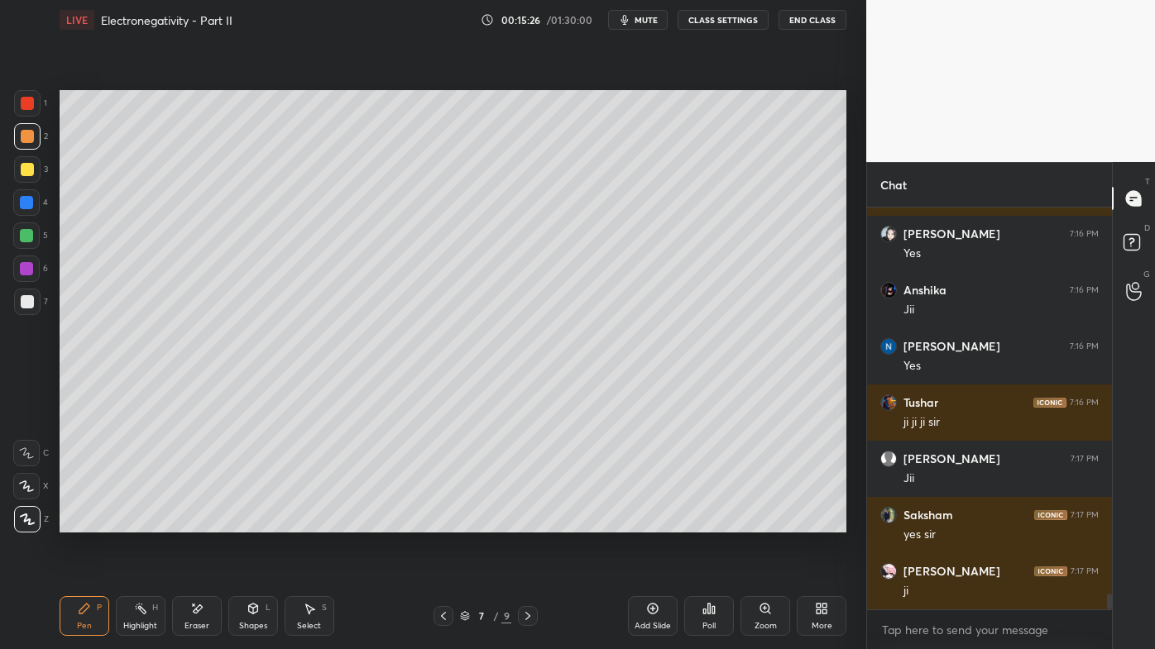
drag, startPoint x: 31, startPoint y: 151, endPoint x: 22, endPoint y: 158, distance: 11.1
click at [28, 150] on div "1 2 3 4 5 6 7" at bounding box center [30, 206] width 35 height 232
drag, startPoint x: 27, startPoint y: 164, endPoint x: 50, endPoint y: 178, distance: 27.1
click at [32, 164] on div at bounding box center [27, 169] width 13 height 13
drag, startPoint x: 196, startPoint y: 610, endPoint x: 229, endPoint y: 547, distance: 71.8
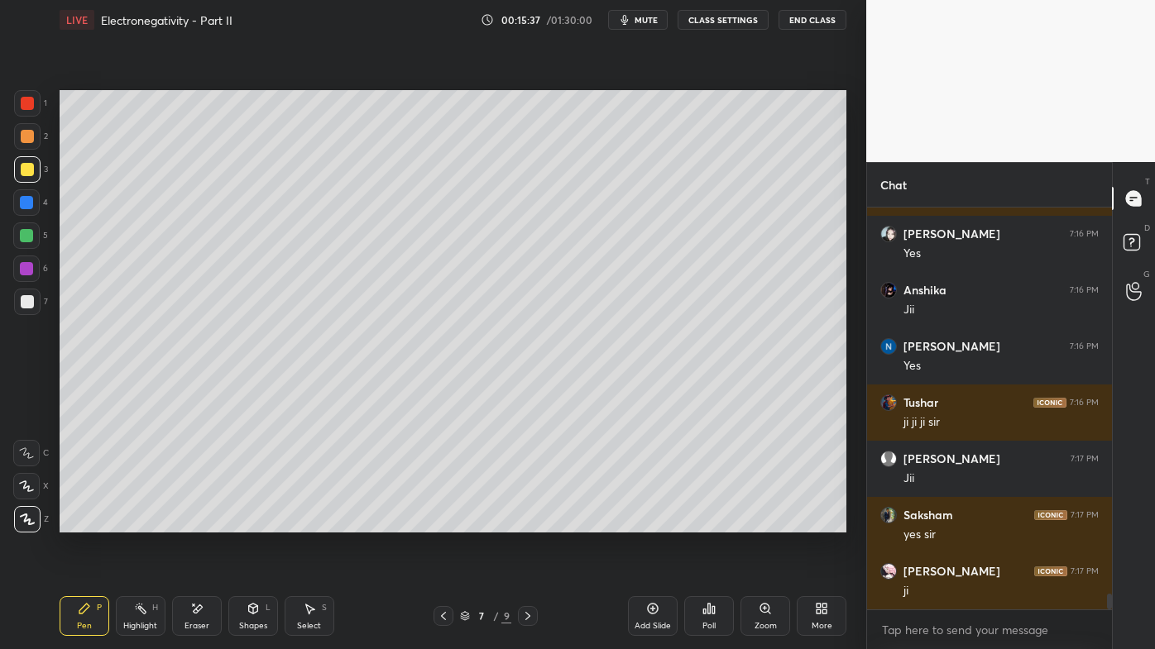
click at [197, 522] on icon at bounding box center [196, 609] width 13 height 14
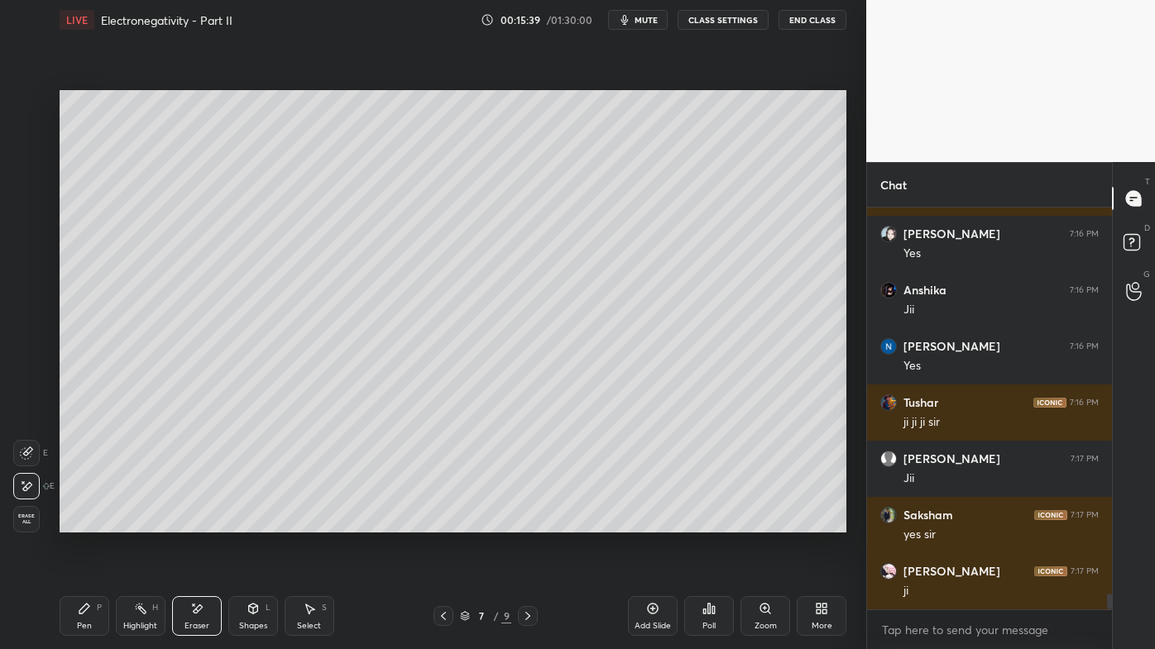
drag, startPoint x: 79, startPoint y: 610, endPoint x: 79, endPoint y: 597, distance: 12.4
click at [78, 522] on icon at bounding box center [84, 608] width 13 height 13
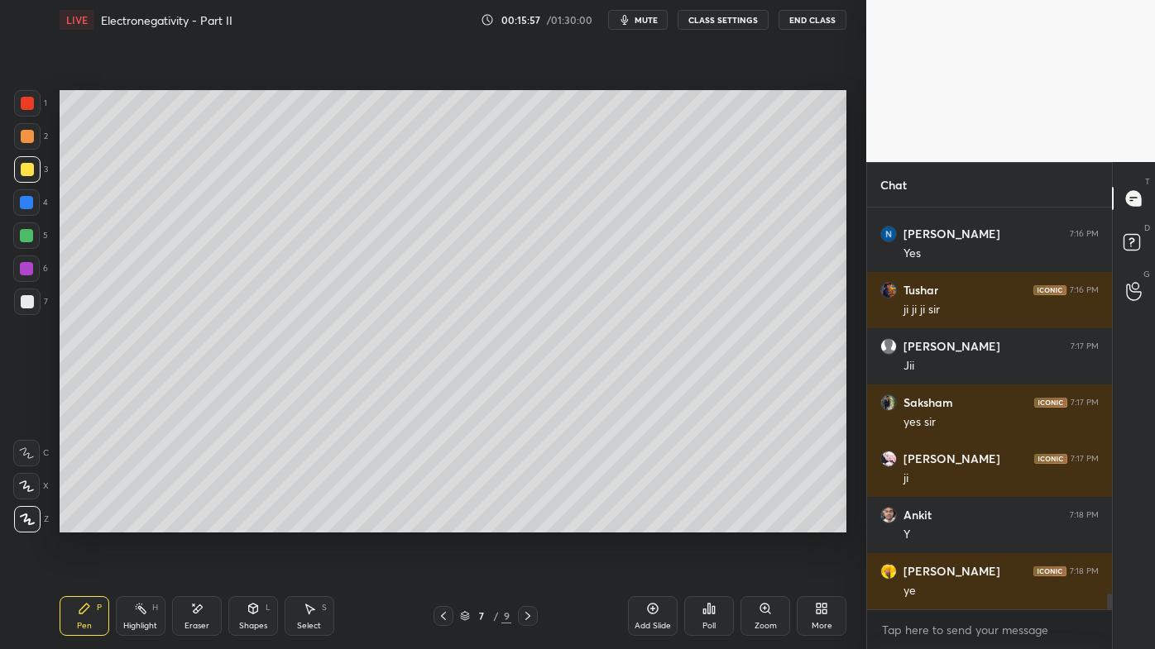
scroll to position [10121, 0]
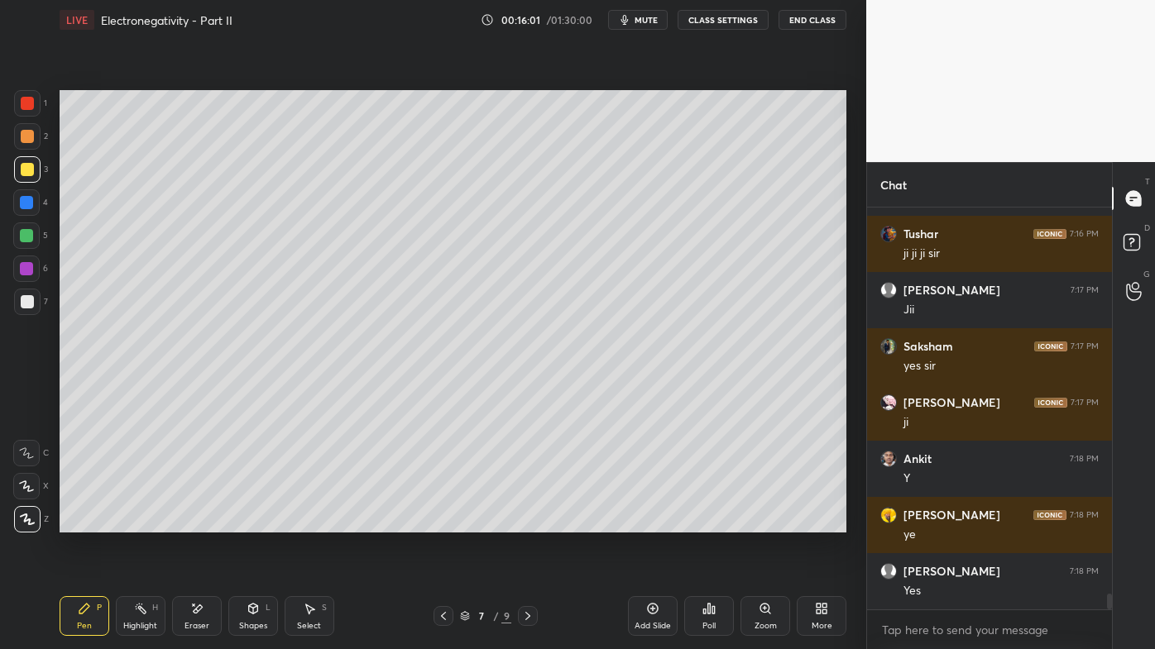
click at [138, 522] on icon at bounding box center [140, 608] width 13 height 13
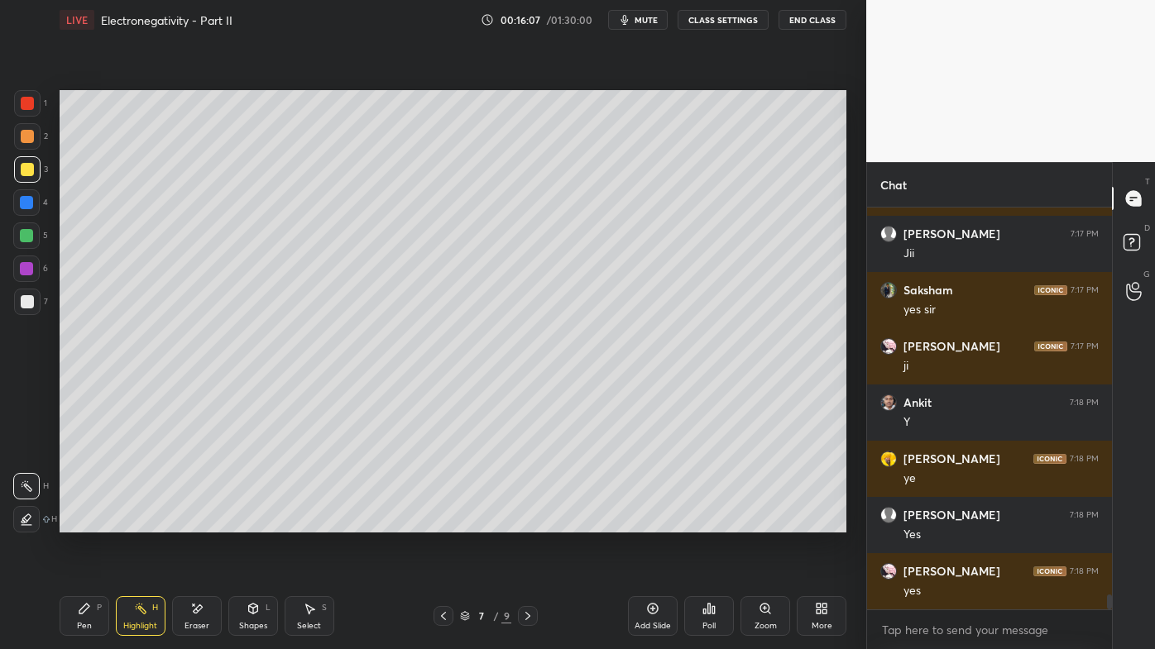
drag, startPoint x: 86, startPoint y: 604, endPoint x: 75, endPoint y: 603, distance: 10.8
click at [85, 522] on icon at bounding box center [84, 609] width 10 height 10
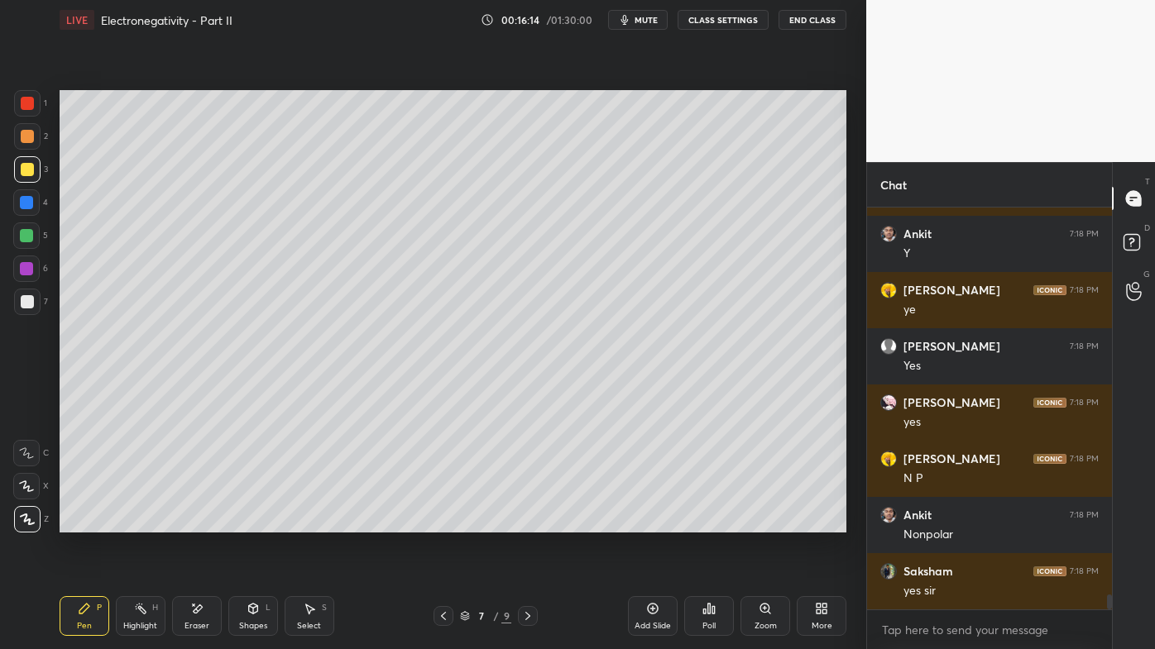
scroll to position [10402, 0]
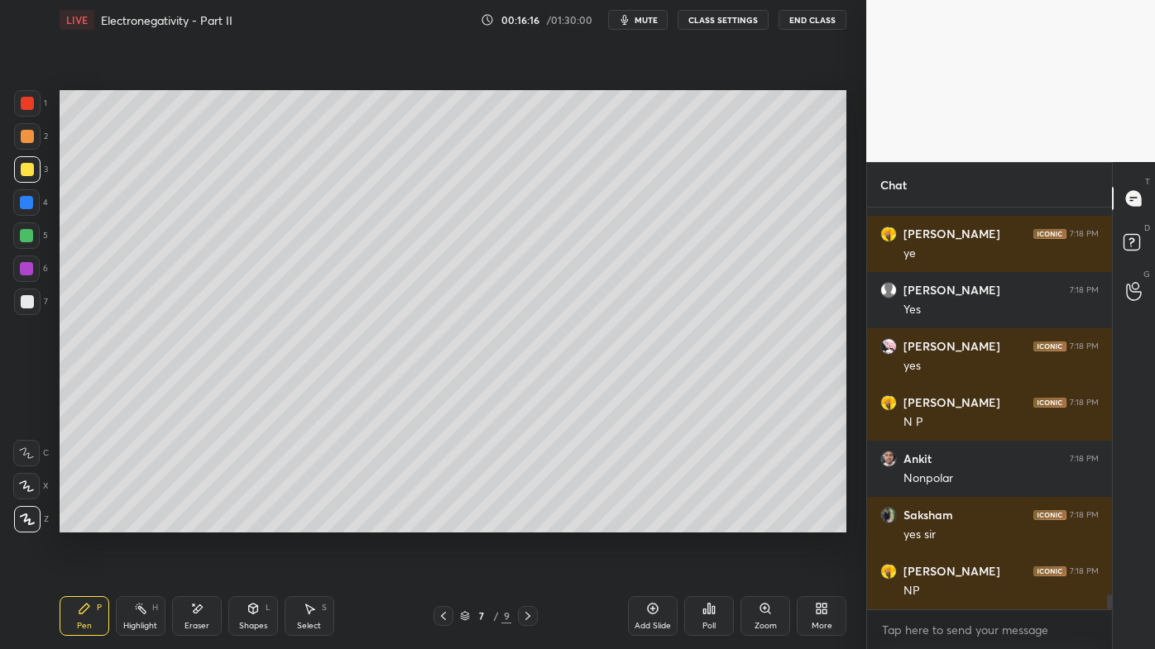
click at [138, 522] on icon at bounding box center [140, 608] width 13 height 13
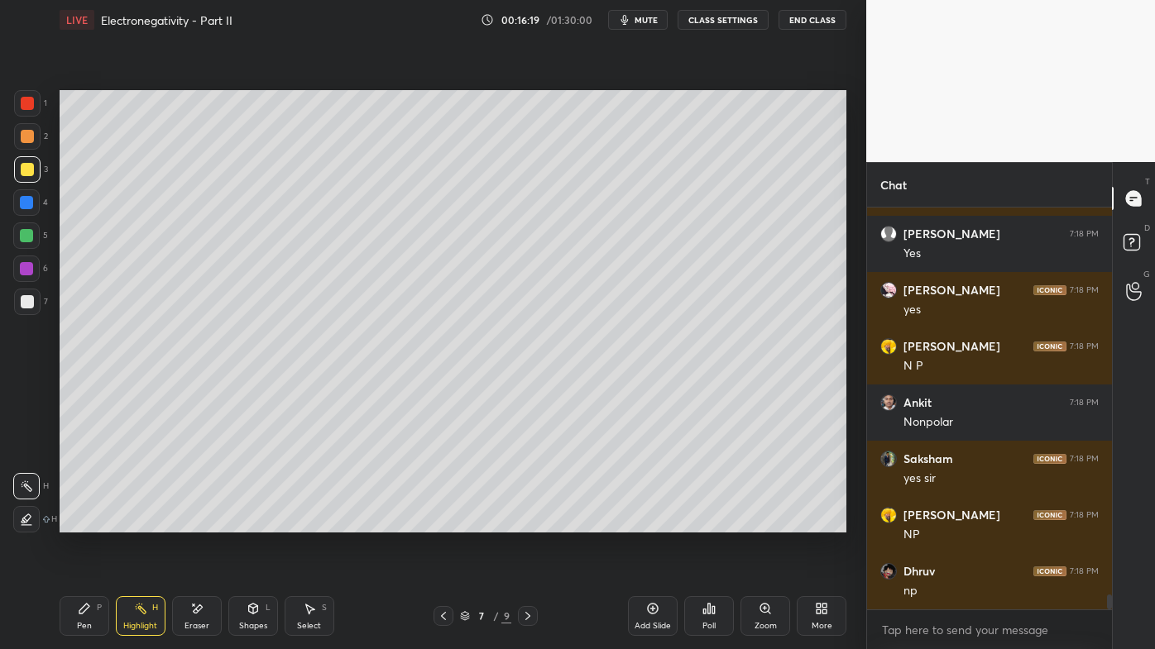
click at [572, 522] on div "Setting up your live class Poll for secs No correct answer Start poll" at bounding box center [453, 311] width 800 height 543
drag, startPoint x: 84, startPoint y: 615, endPoint x: 154, endPoint y: 534, distance: 107.9
click at [86, 522] on div "Pen P" at bounding box center [85, 616] width 50 height 40
click at [151, 522] on div "Highlight H" at bounding box center [141, 616] width 50 height 40
click at [712, 522] on icon at bounding box center [713, 609] width 2 height 7
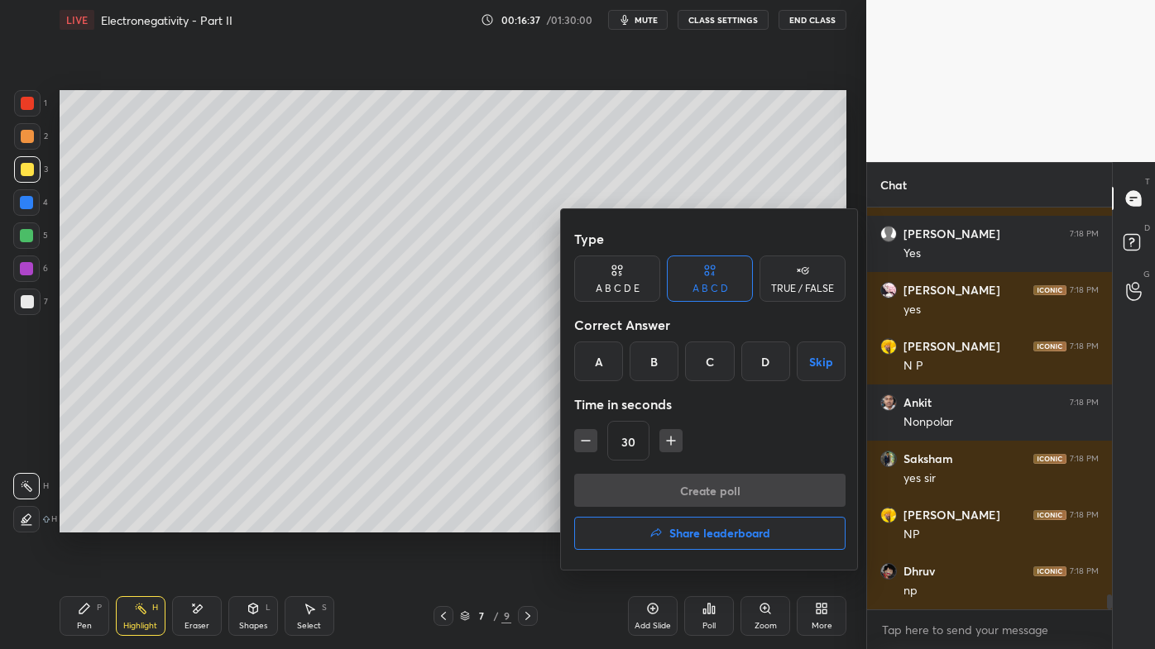
click at [773, 362] on div "D" at bounding box center [765, 362] width 49 height 40
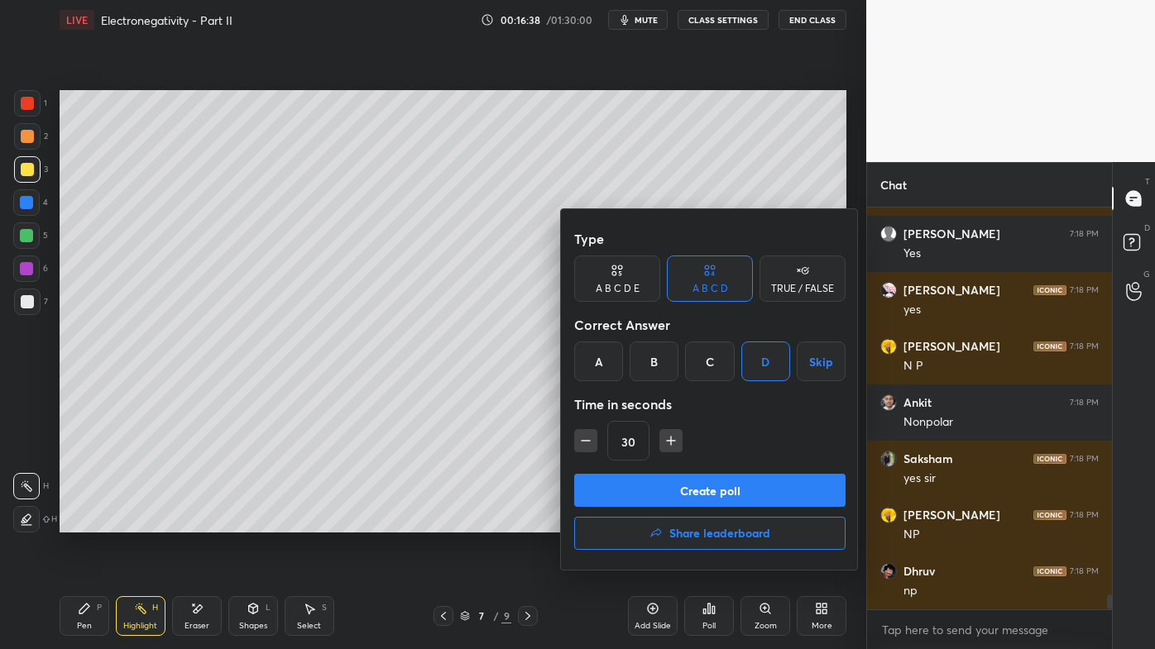
drag, startPoint x: 682, startPoint y: 490, endPoint x: 662, endPoint y: 490, distance: 19.9
click at [677, 492] on button "Create poll" at bounding box center [709, 490] width 271 height 33
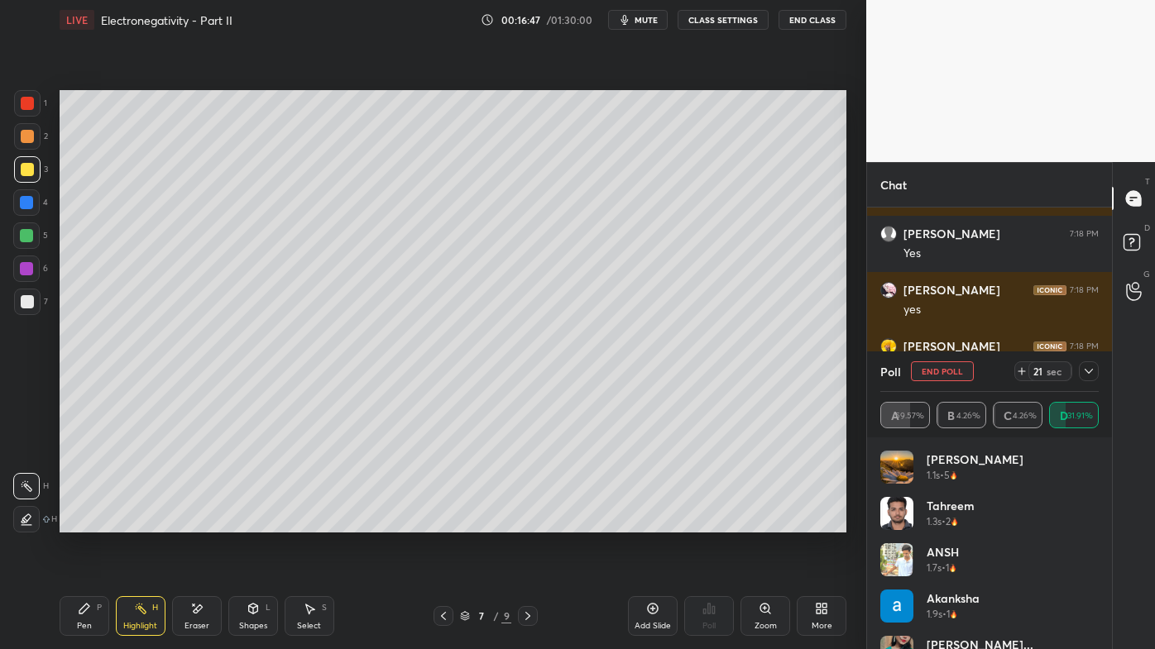
scroll to position [10561, 0]
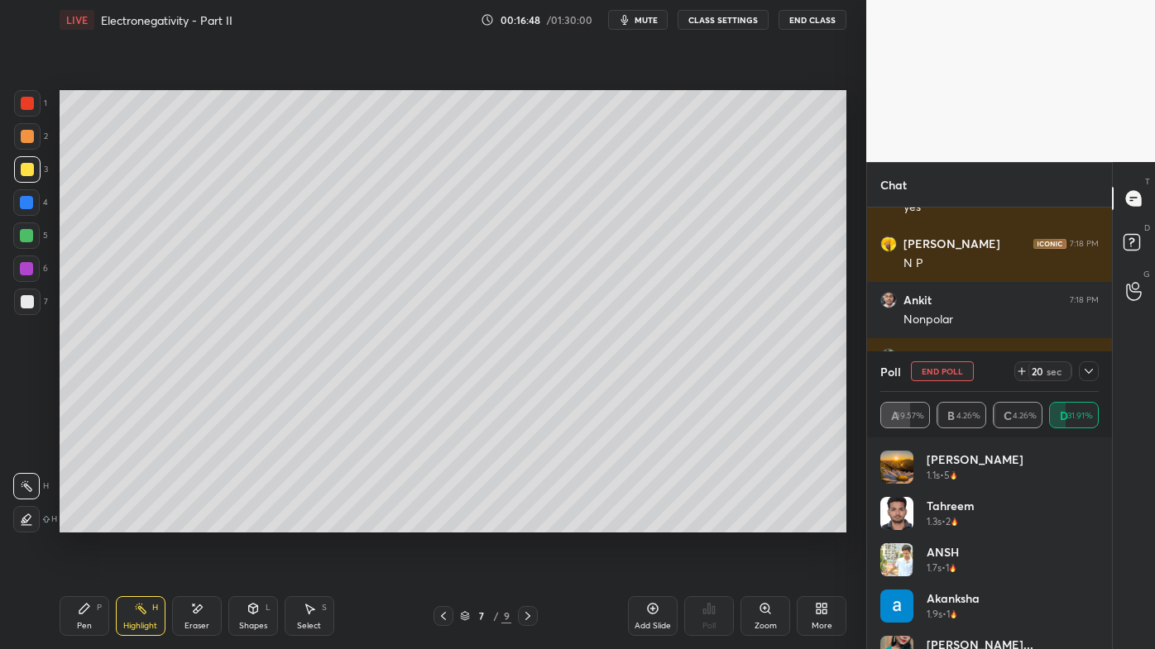
click at [86, 522] on icon at bounding box center [84, 608] width 13 height 13
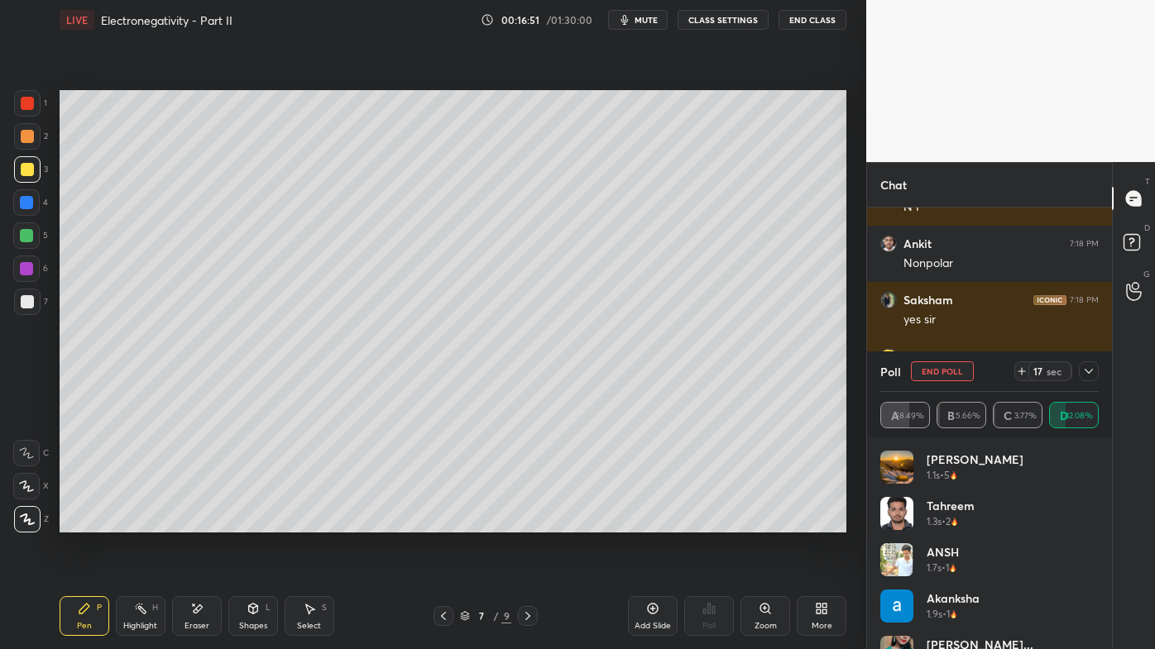
scroll to position [10674, 0]
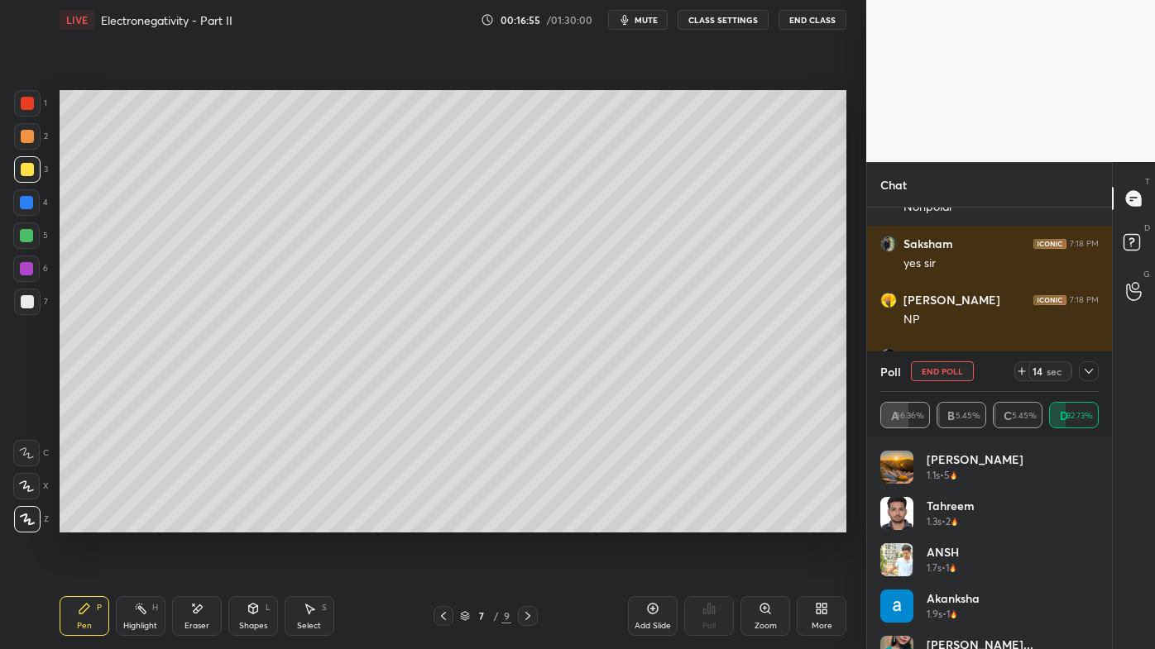
click at [1094, 368] on icon at bounding box center [1088, 371] width 13 height 13
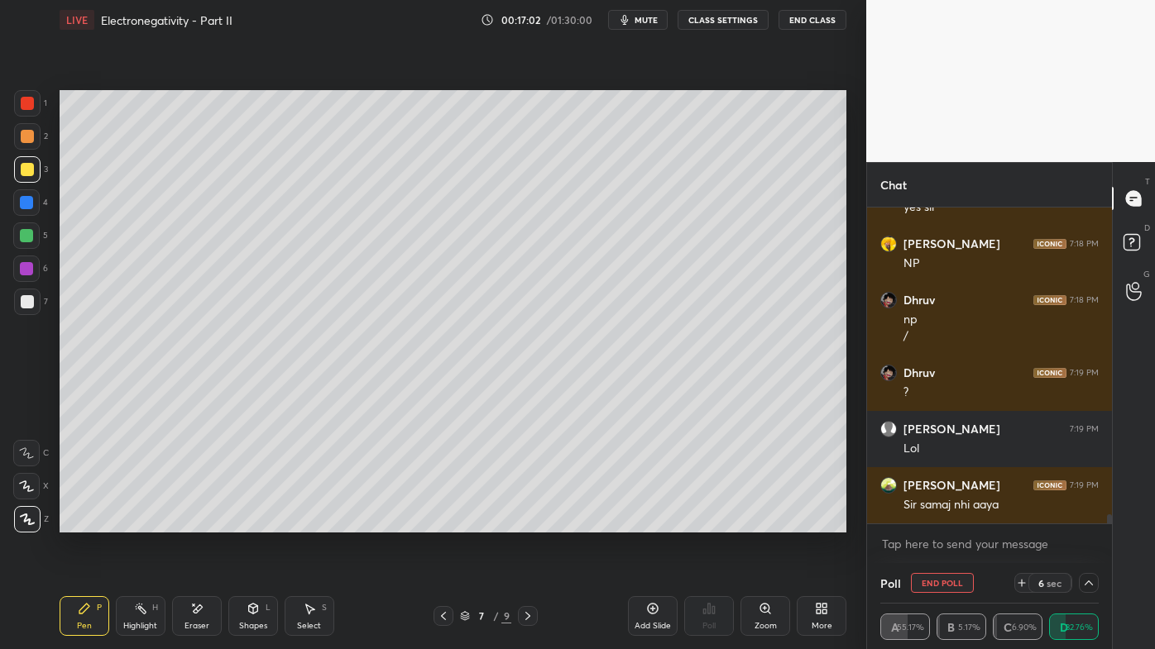
scroll to position [10786, 0]
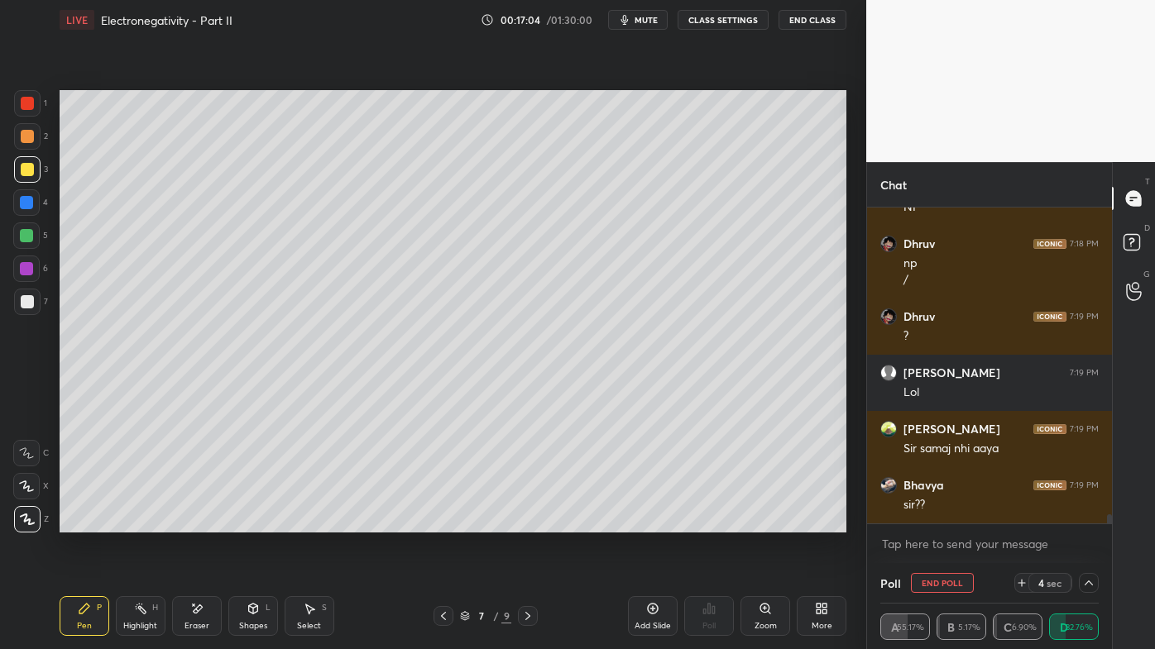
click at [137, 522] on icon at bounding box center [140, 608] width 13 height 13
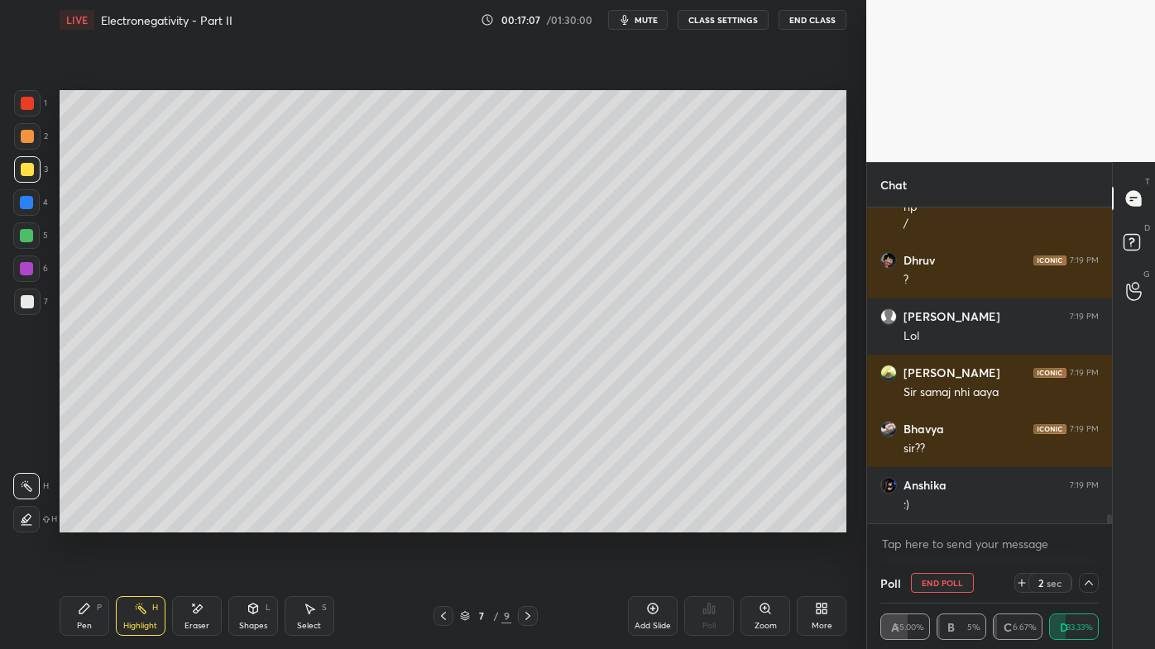
click at [216, 522] on div "Setting up your live class Poll for secs No correct answer Start poll" at bounding box center [453, 311] width 800 height 543
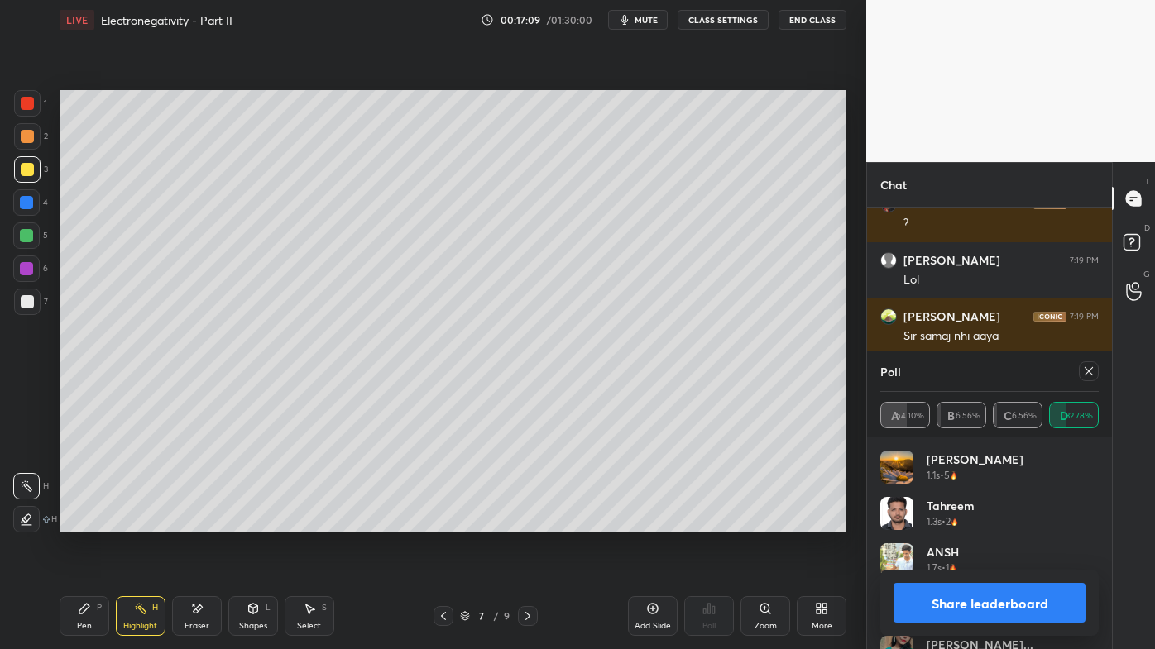
scroll to position [5, 4]
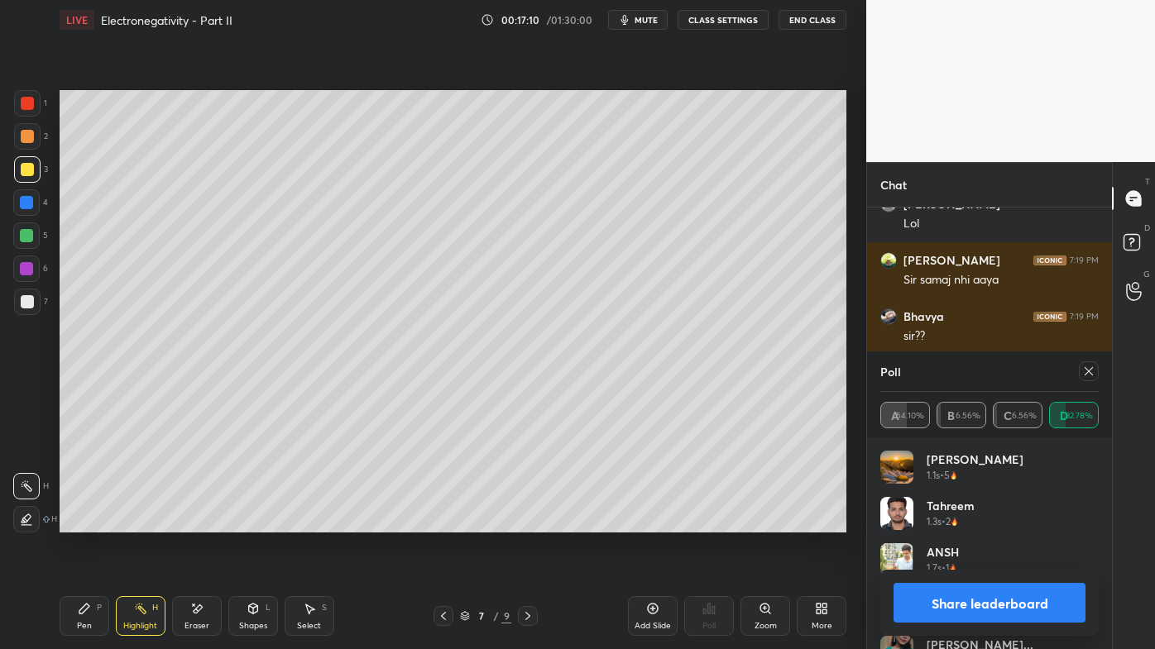
drag, startPoint x: 1089, startPoint y: 363, endPoint x: 1078, endPoint y: 369, distance: 12.9
click at [1092, 366] on div at bounding box center [1089, 371] width 20 height 20
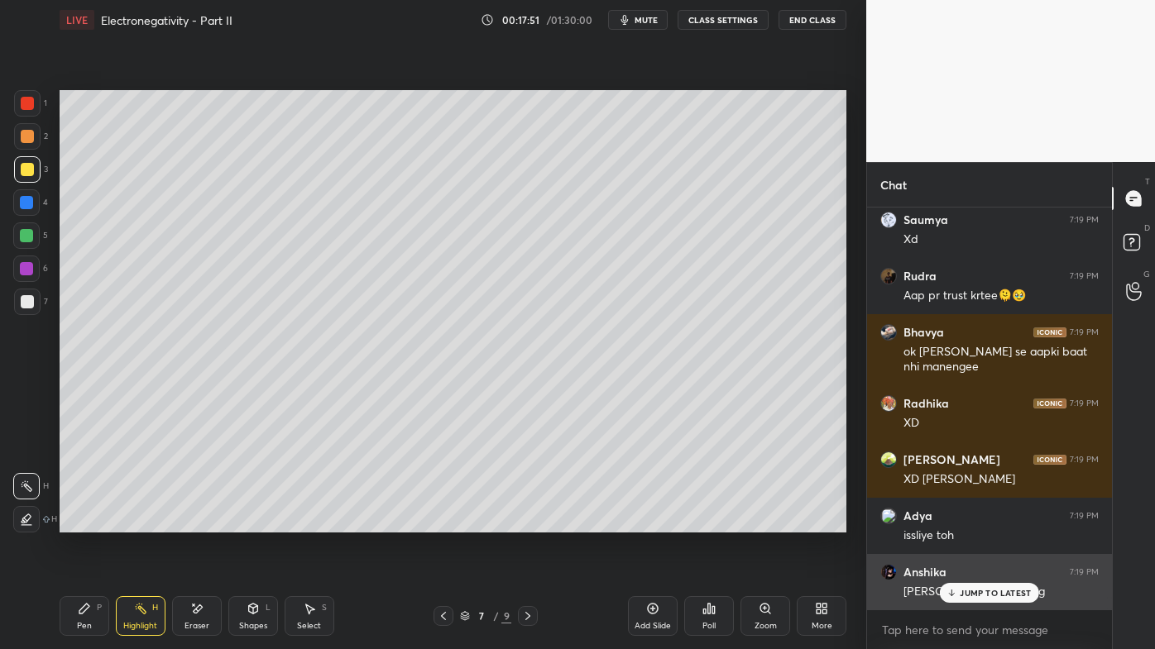
drag, startPoint x: 958, startPoint y: 592, endPoint x: 913, endPoint y: 596, distance: 44.8
click at [960, 522] on div "JUMP TO LATEST" at bounding box center [989, 593] width 99 height 20
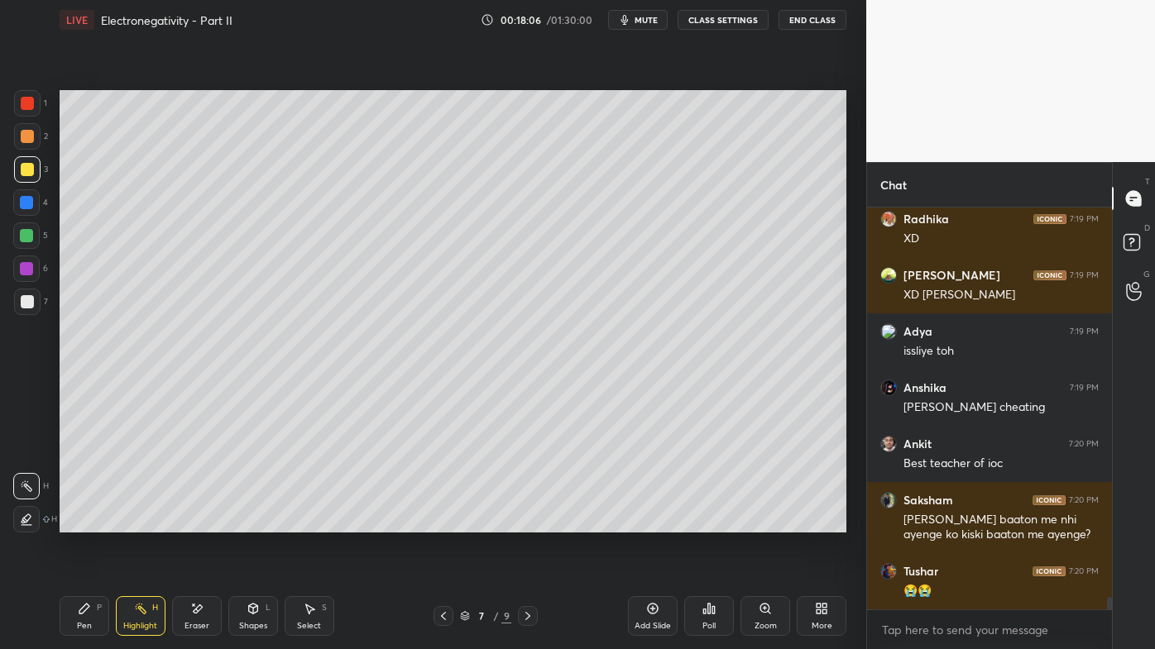
click at [85, 522] on icon at bounding box center [84, 609] width 10 height 10
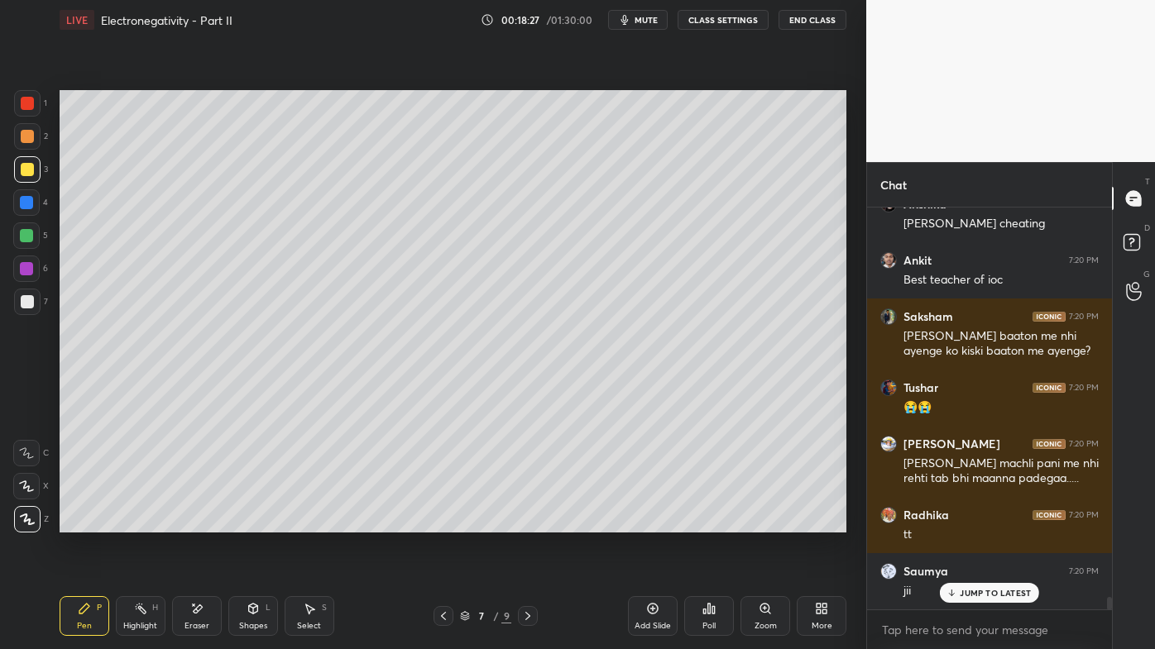
scroll to position [12630, 0]
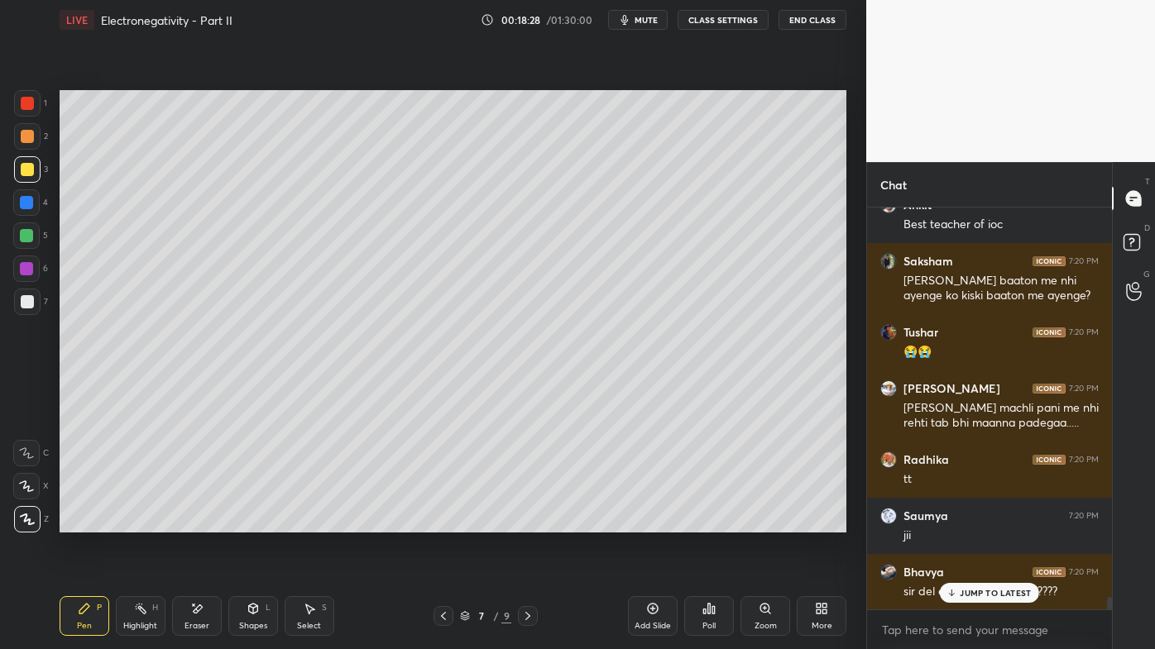
click at [969, 522] on p "JUMP TO LATEST" at bounding box center [995, 593] width 71 height 10
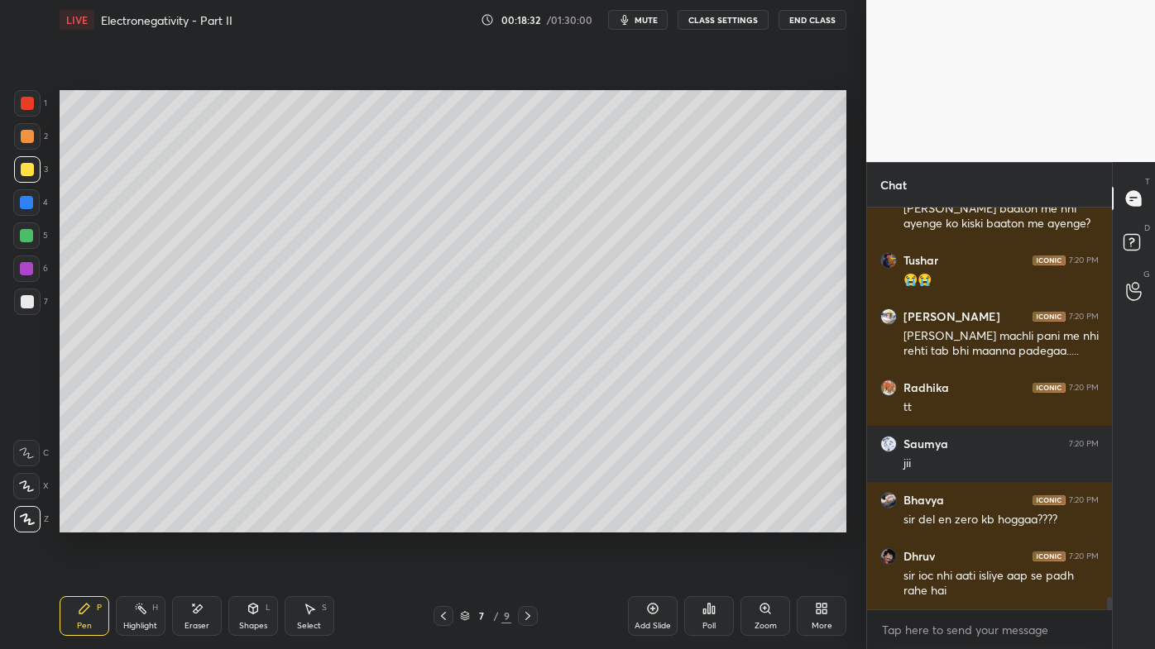
drag, startPoint x: 150, startPoint y: 605, endPoint x: 144, endPoint y: 591, distance: 16.0
click at [149, 522] on div "Highlight H" at bounding box center [141, 616] width 50 height 40
click at [232, 522] on div "Setting up your live class Poll for secs No correct answer Start poll" at bounding box center [453, 311] width 800 height 543
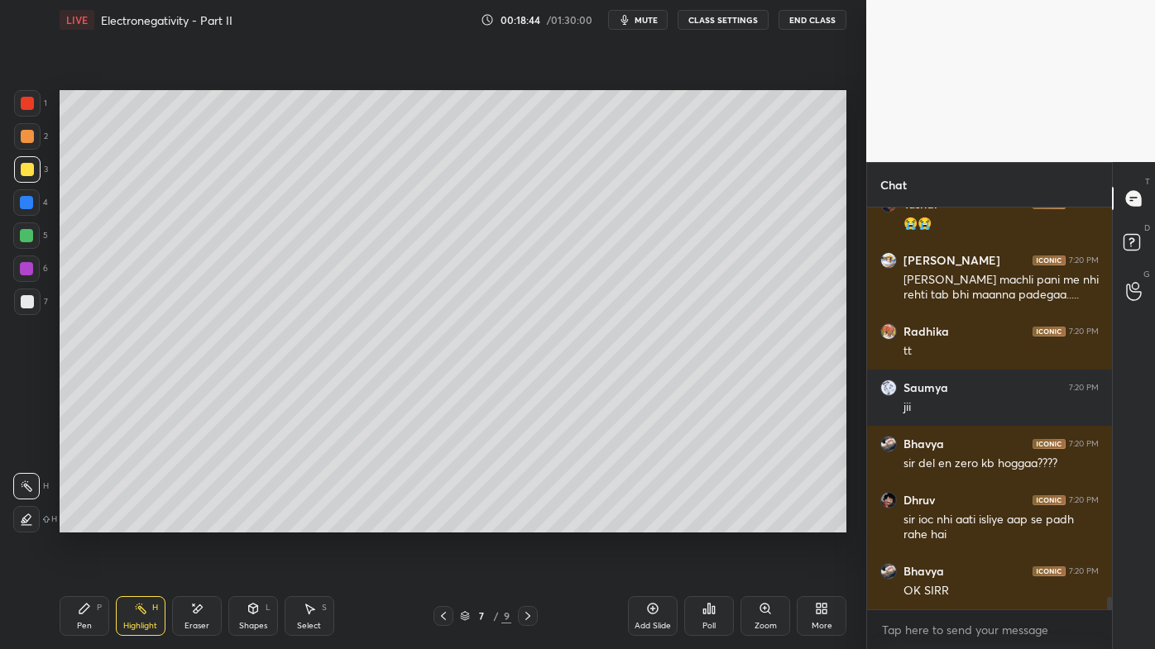
click at [88, 522] on icon at bounding box center [84, 608] width 13 height 13
drag, startPoint x: 137, startPoint y: 605, endPoint x: 186, endPoint y: 535, distance: 84.9
click at [139, 522] on div "Highlight H" at bounding box center [141, 616] width 50 height 40
click at [443, 522] on icon at bounding box center [443, 616] width 13 height 13
click at [449, 522] on icon at bounding box center [443, 616] width 13 height 13
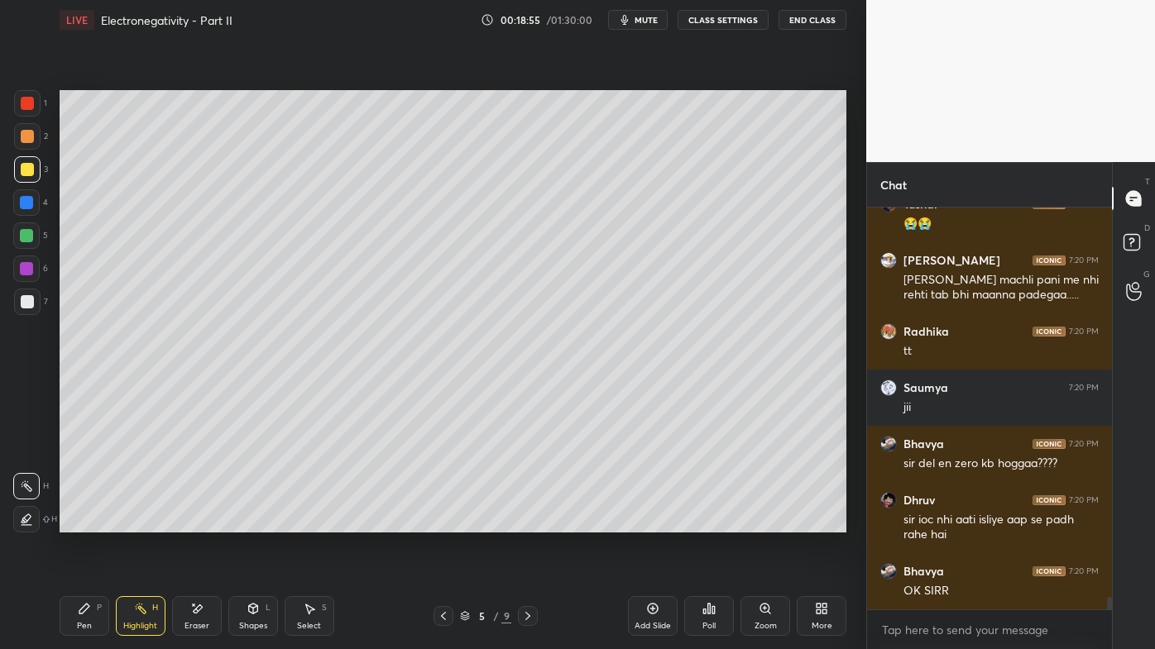
click at [443, 522] on icon at bounding box center [443, 616] width 13 height 13
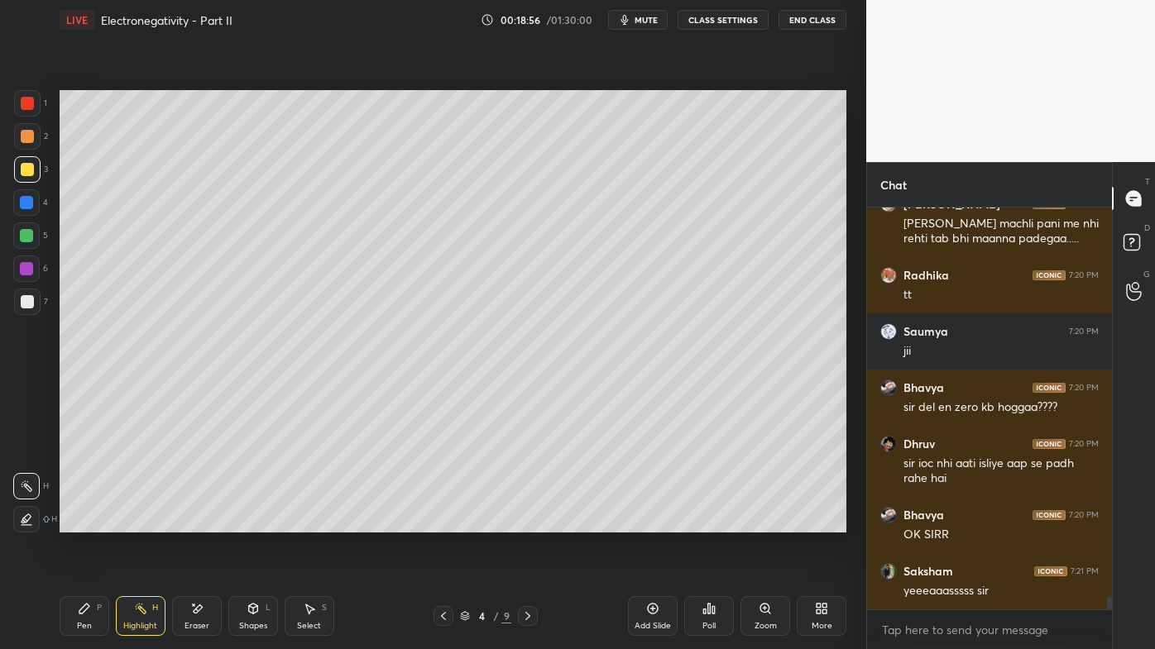
click at [445, 522] on icon at bounding box center [443, 616] width 13 height 13
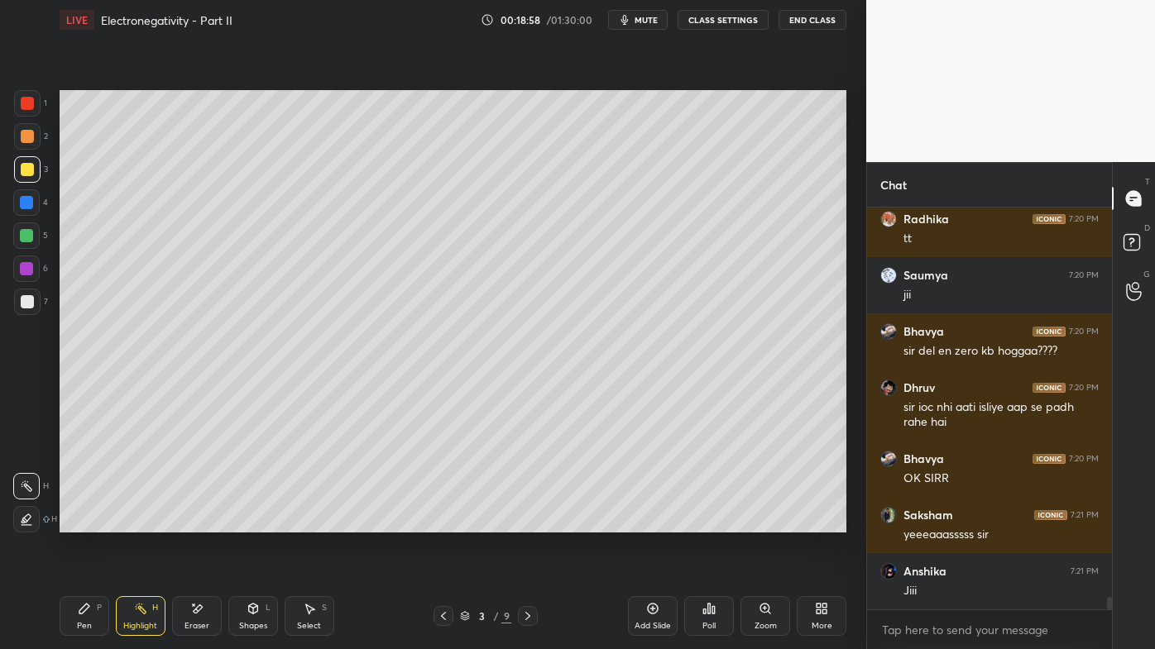
drag, startPoint x: 84, startPoint y: 622, endPoint x: 87, endPoint y: 614, distance: 8.6
click at [86, 522] on div "Pen P" at bounding box center [85, 616] width 50 height 40
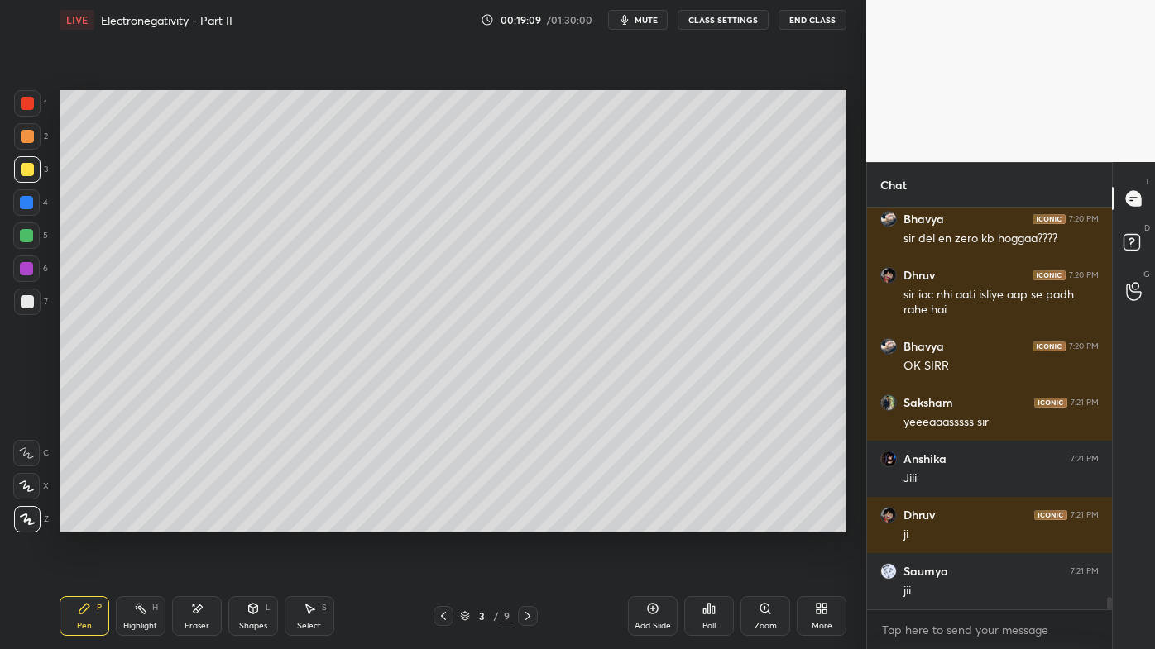
scroll to position [13039, 0]
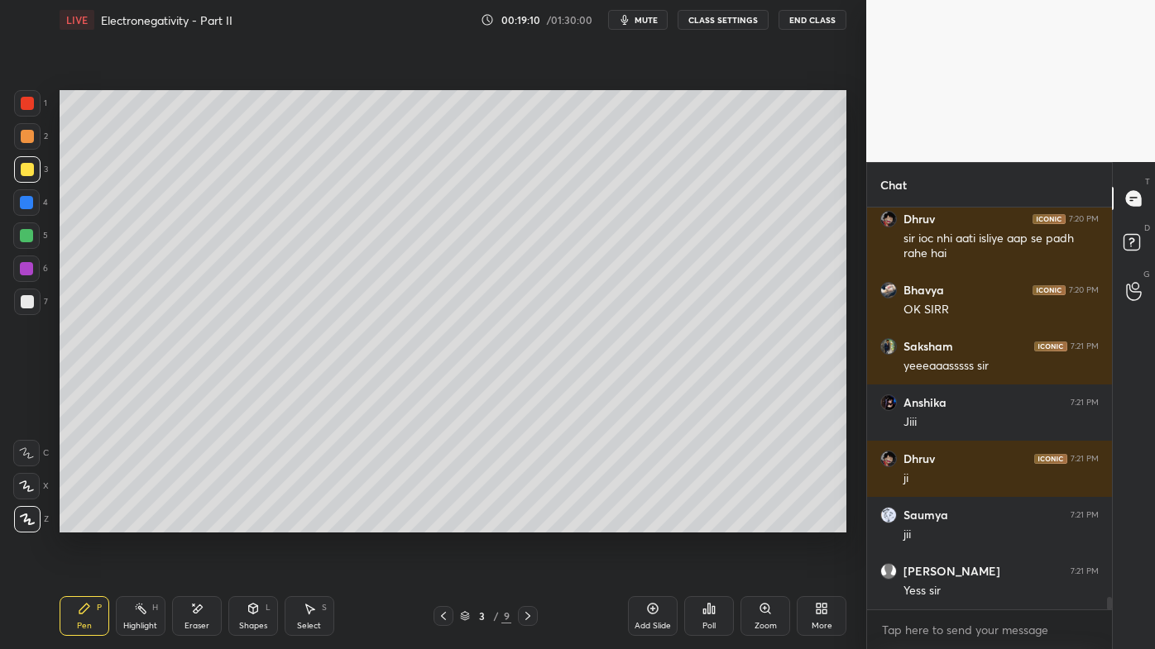
drag, startPoint x: 133, startPoint y: 603, endPoint x: 248, endPoint y: 540, distance: 131.0
click at [136, 522] on icon at bounding box center [140, 608] width 13 height 13
click at [529, 522] on icon at bounding box center [527, 616] width 5 height 8
click at [528, 522] on icon at bounding box center [527, 616] width 13 height 13
click at [527, 522] on icon at bounding box center [527, 616] width 13 height 13
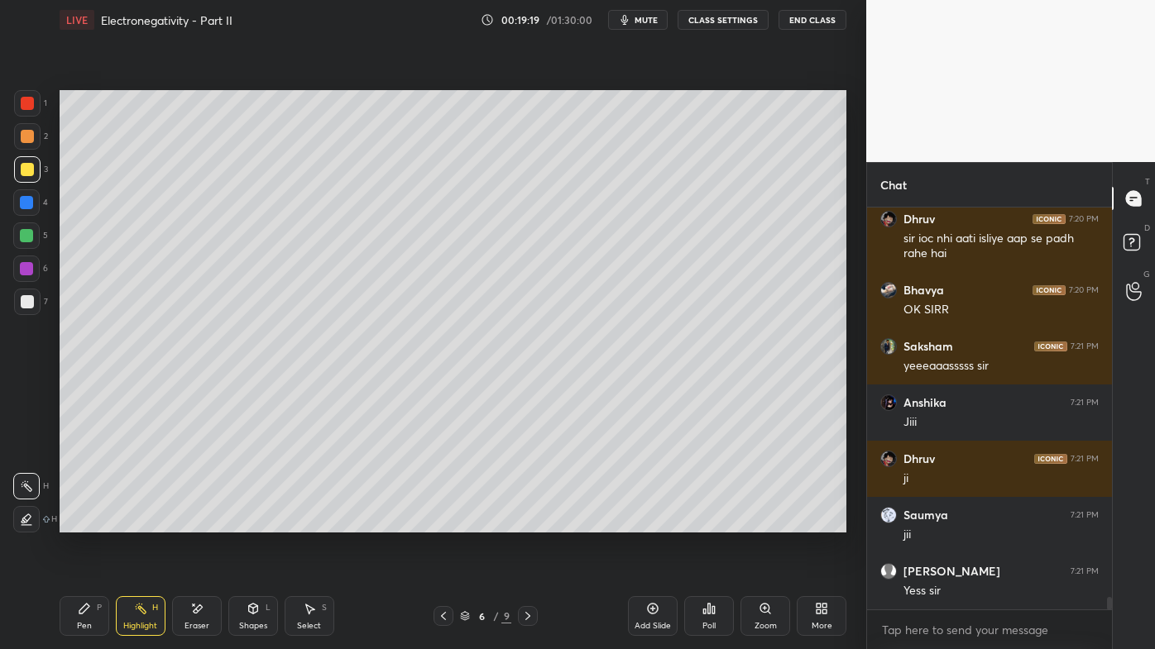
click at [529, 522] on icon at bounding box center [527, 616] width 13 height 13
click at [136, 522] on icon at bounding box center [140, 608] width 13 height 13
click at [192, 522] on div "Setting up your live class Poll for secs No correct answer Start poll" at bounding box center [453, 311] width 800 height 543
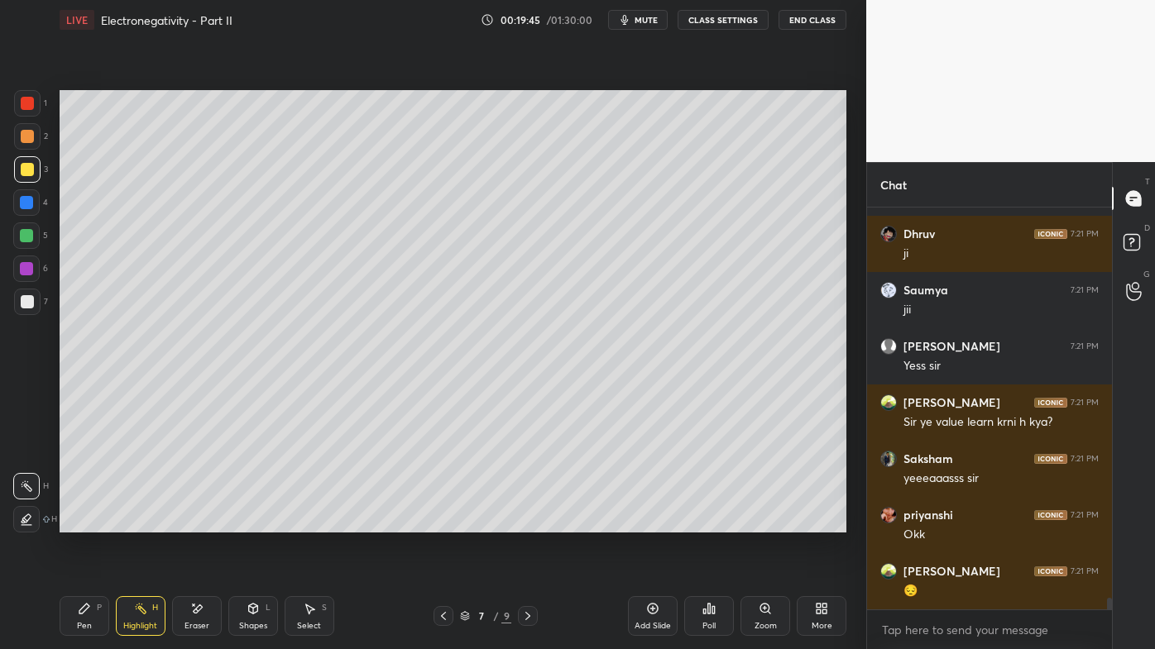
scroll to position [13321, 0]
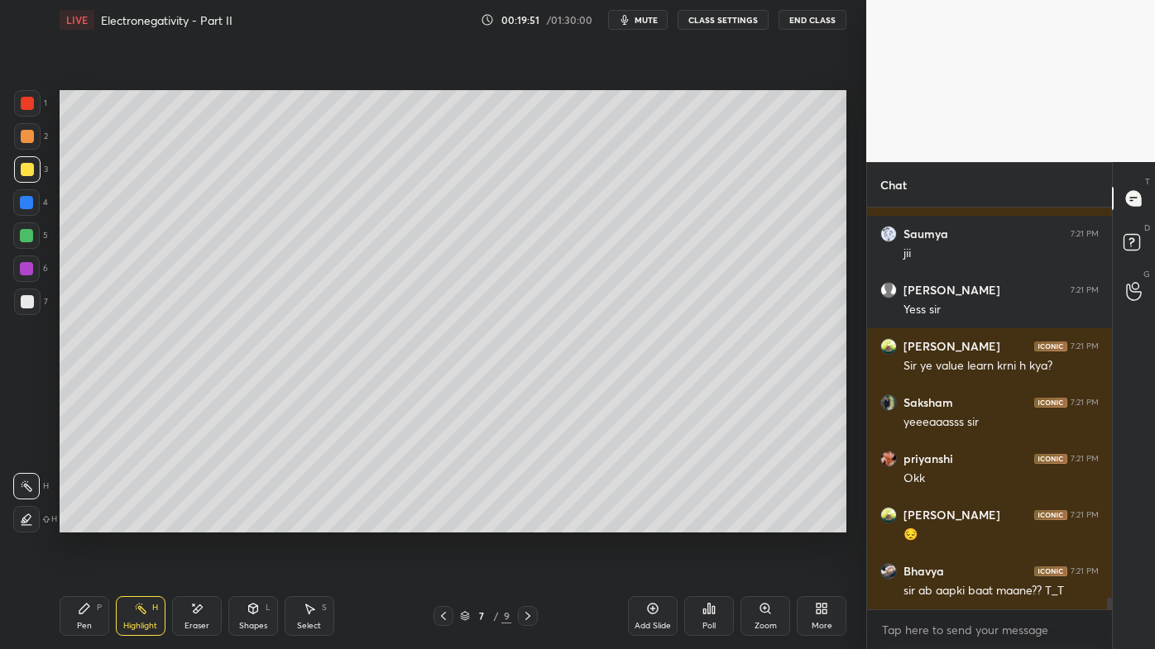
click at [84, 522] on icon at bounding box center [84, 608] width 13 height 13
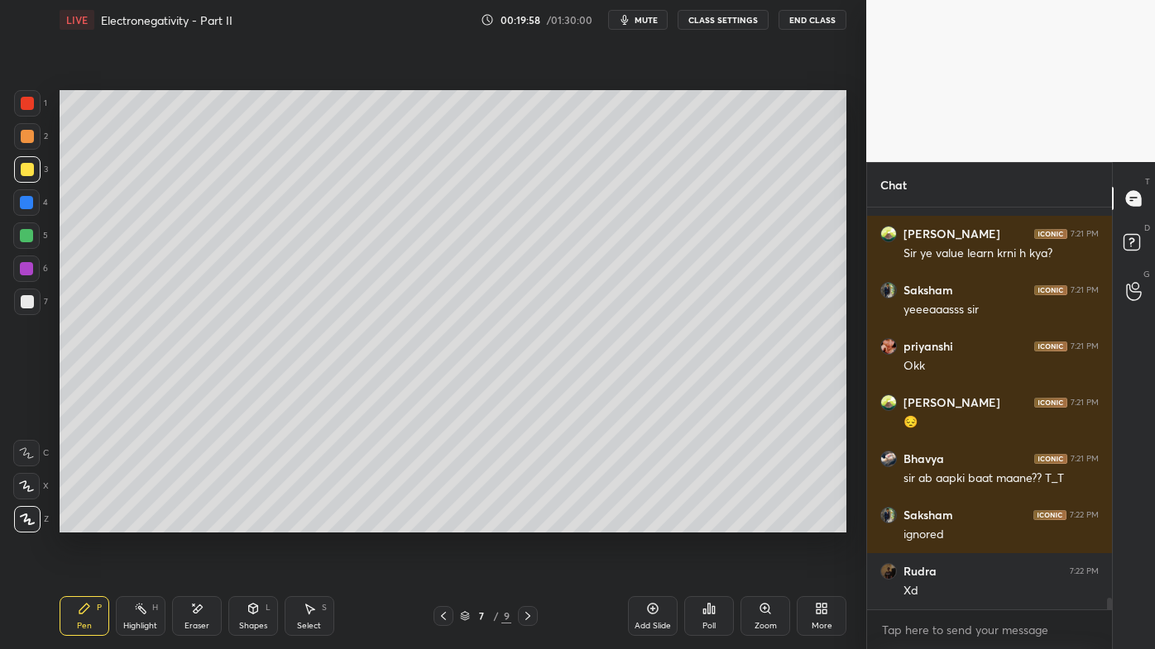
scroll to position [13489, 0]
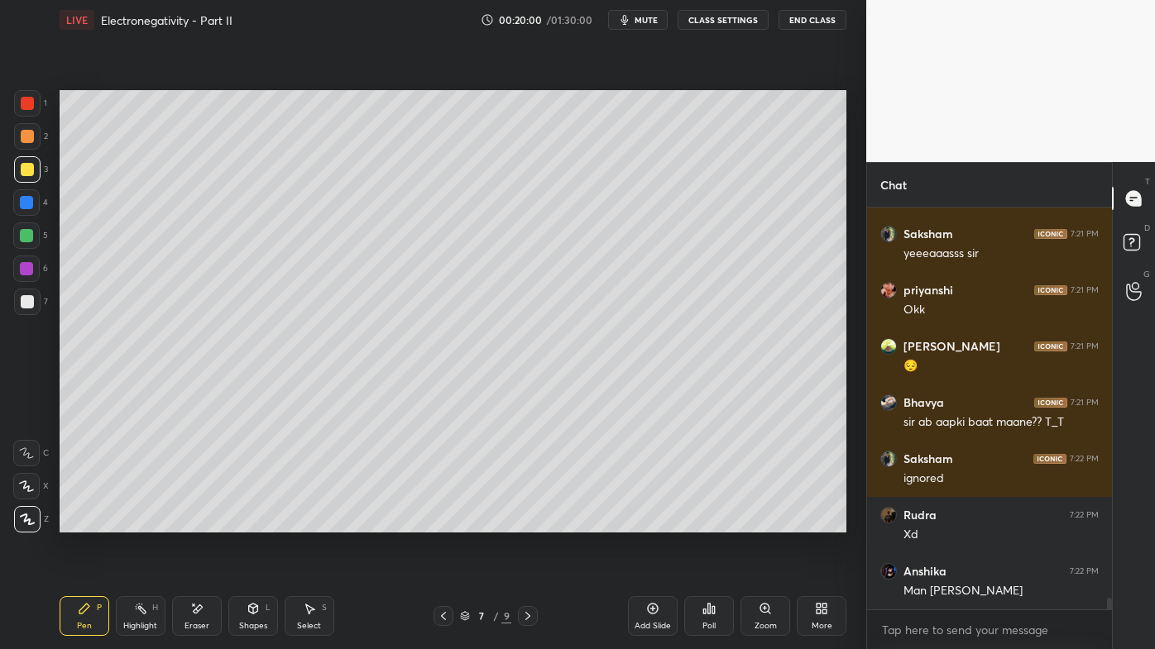
click at [655, 522] on icon at bounding box center [652, 608] width 13 height 13
click at [26, 138] on div at bounding box center [27, 136] width 13 height 13
click at [81, 522] on icon at bounding box center [84, 608] width 13 height 13
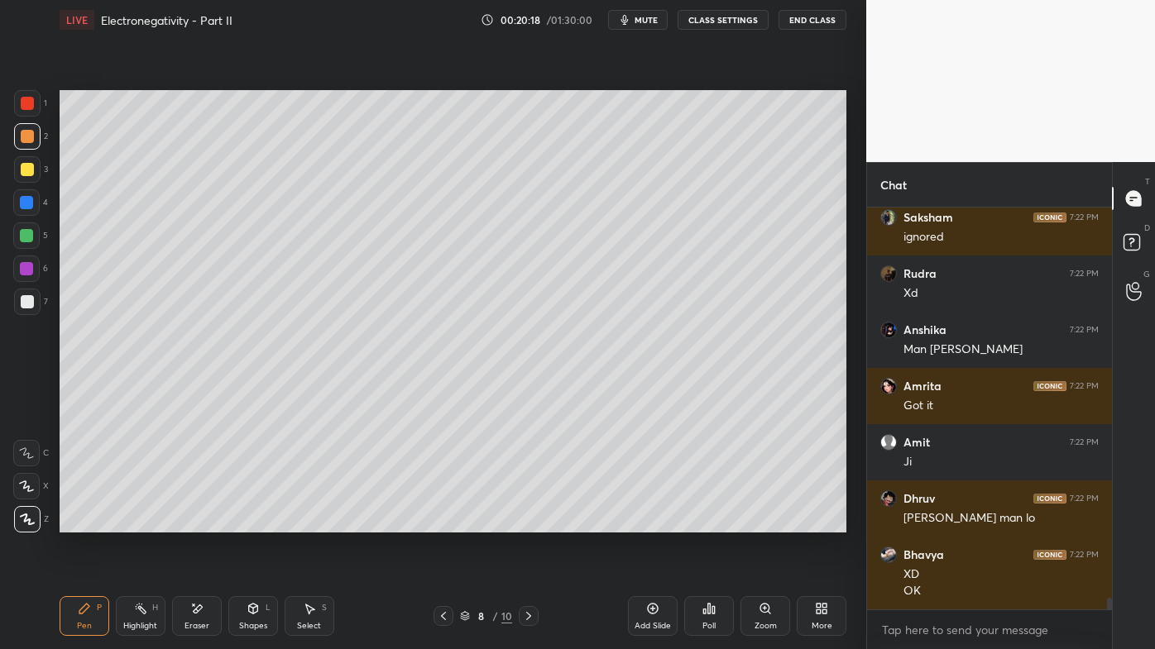
scroll to position [13787, 0]
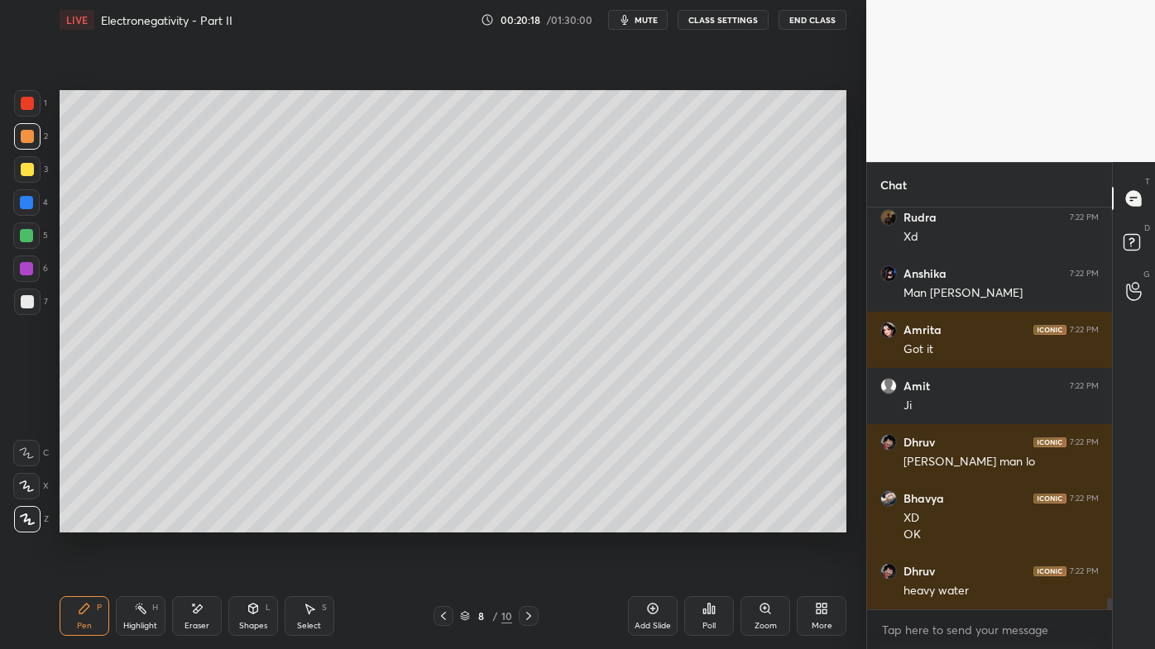
drag, startPoint x: 140, startPoint y: 610, endPoint x: 158, endPoint y: 544, distance: 67.8
click at [146, 522] on icon at bounding box center [140, 608] width 13 height 13
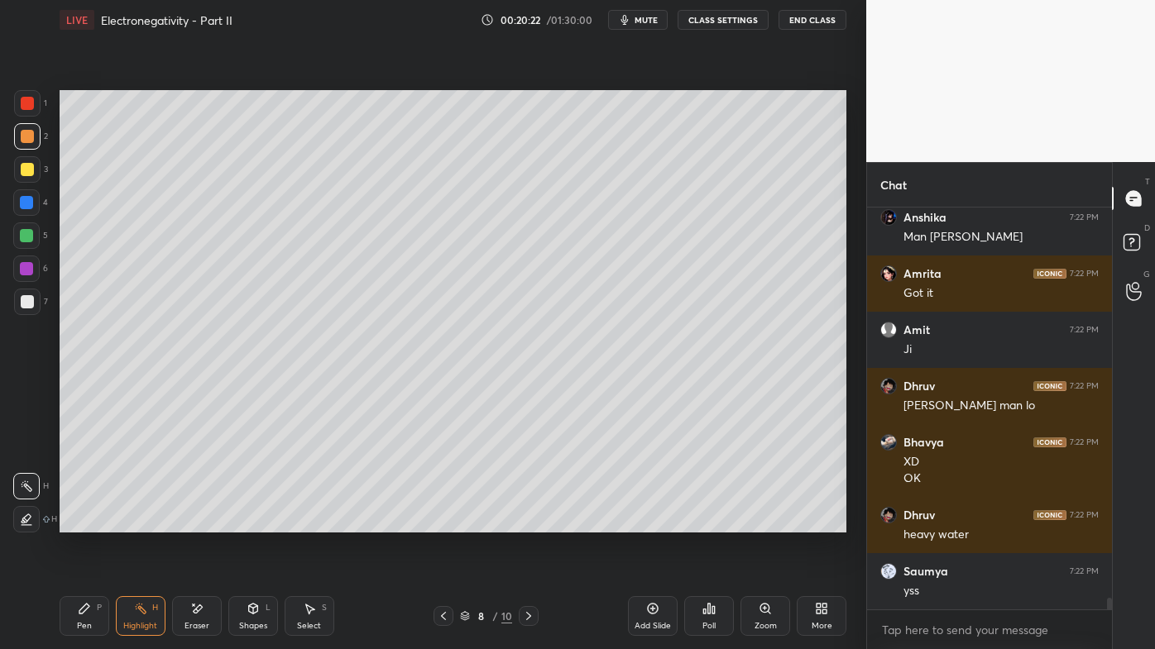
click at [715, 522] on div "Poll" at bounding box center [709, 616] width 50 height 40
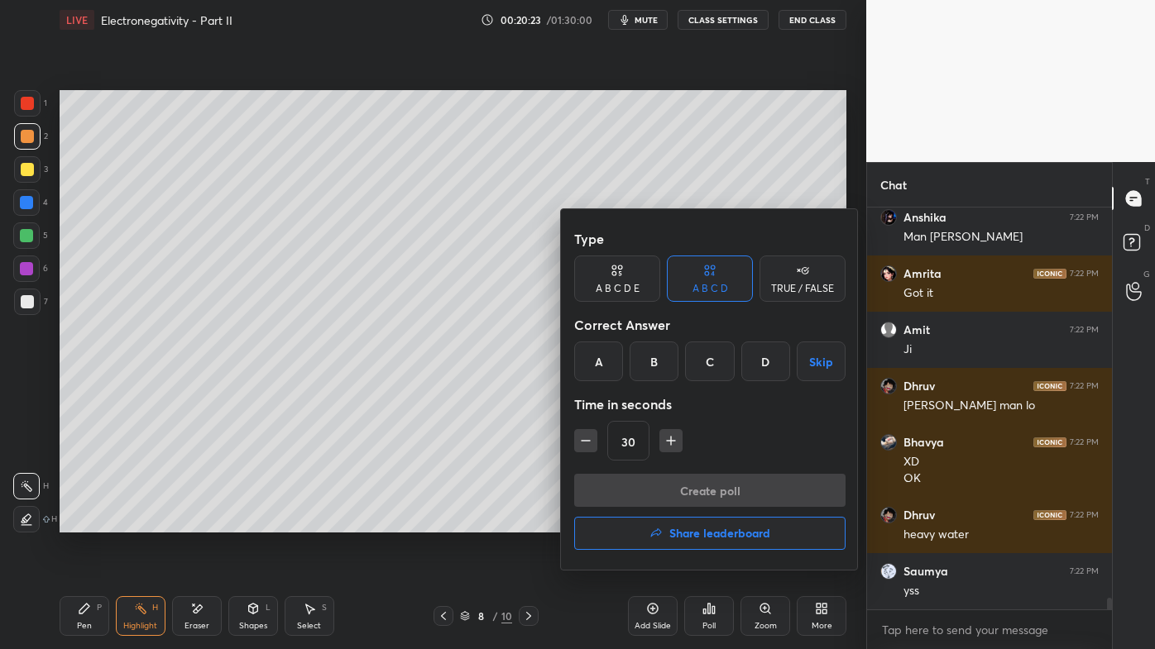
click at [715, 362] on div "C" at bounding box center [709, 362] width 49 height 40
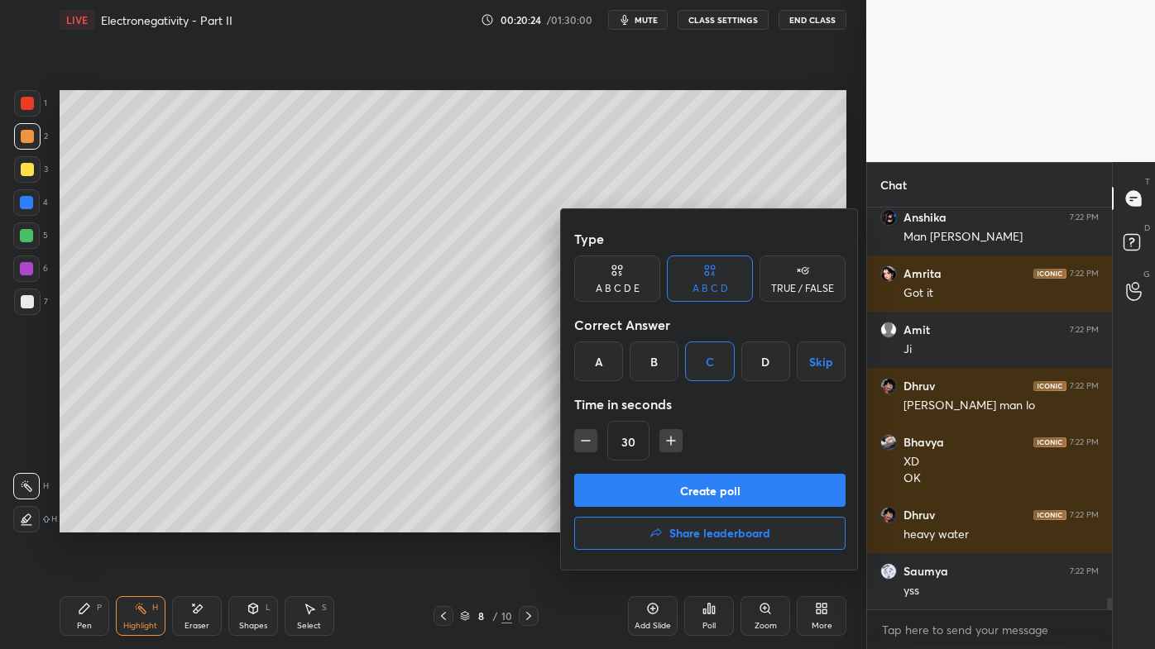
click at [656, 485] on button "Create poll" at bounding box center [709, 490] width 271 height 33
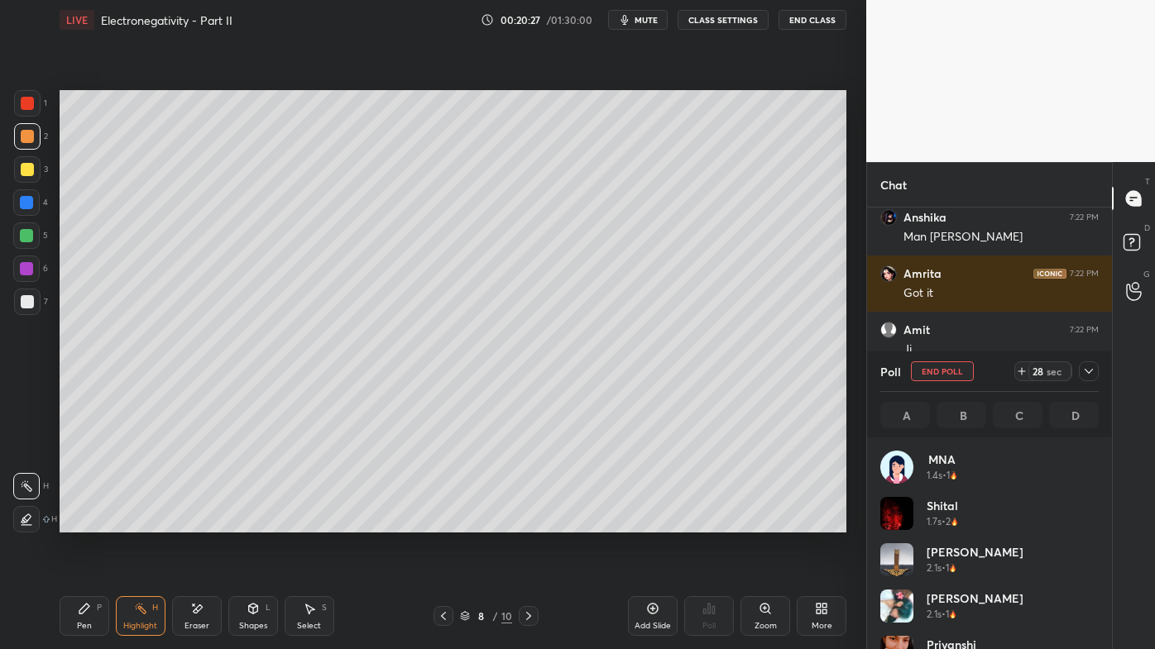
scroll to position [194, 213]
drag, startPoint x: 1092, startPoint y: 368, endPoint x: 1083, endPoint y: 379, distance: 14.1
click at [1093, 371] on icon at bounding box center [1088, 371] width 13 height 13
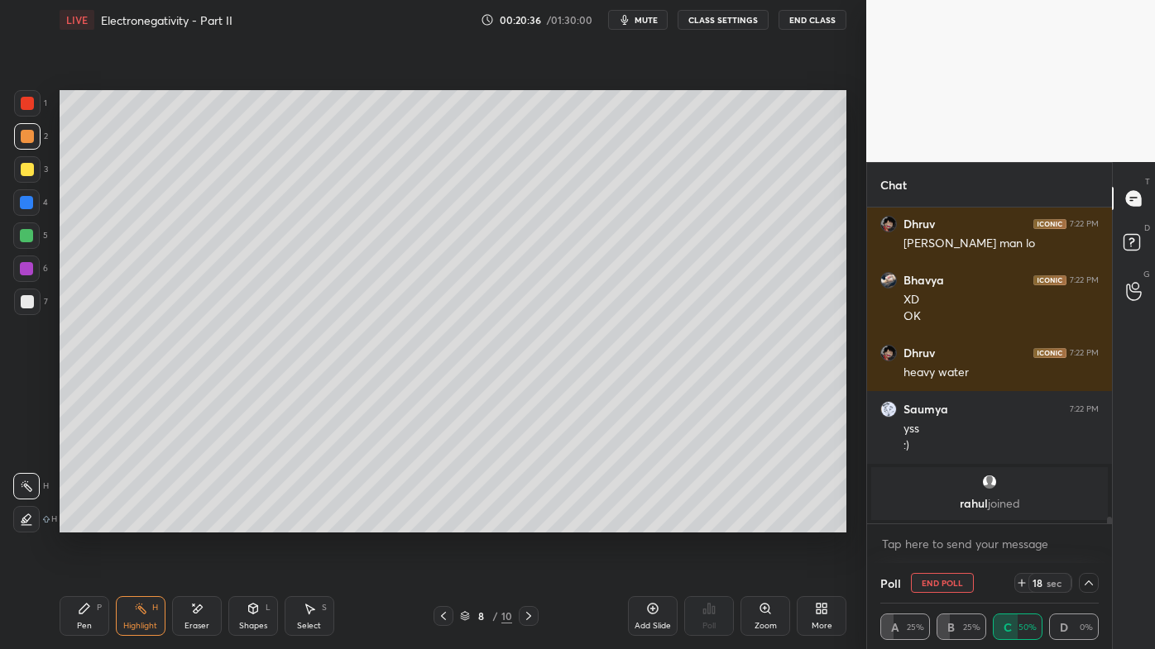
scroll to position [12561, 0]
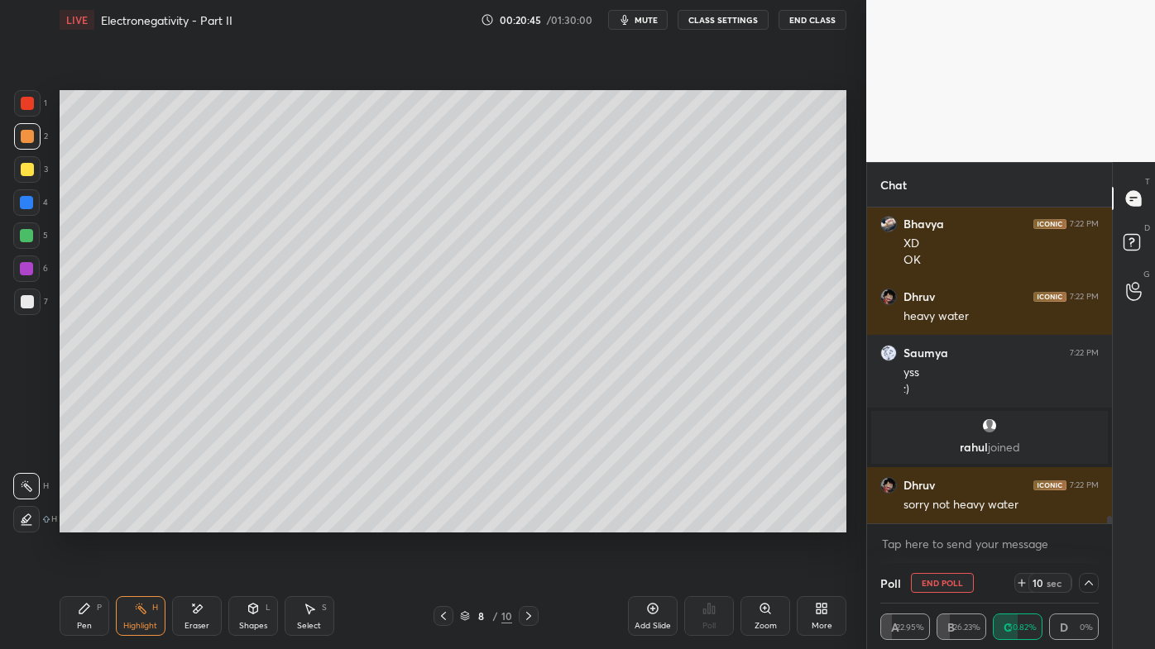
drag, startPoint x: 84, startPoint y: 613, endPoint x: 86, endPoint y: 603, distance: 10.1
click at [84, 522] on icon at bounding box center [84, 608] width 13 height 13
drag, startPoint x: 25, startPoint y: 300, endPoint x: 13, endPoint y: 304, distance: 12.3
click at [27, 300] on div at bounding box center [27, 301] width 13 height 13
click at [1088, 522] on icon at bounding box center [1088, 583] width 13 height 13
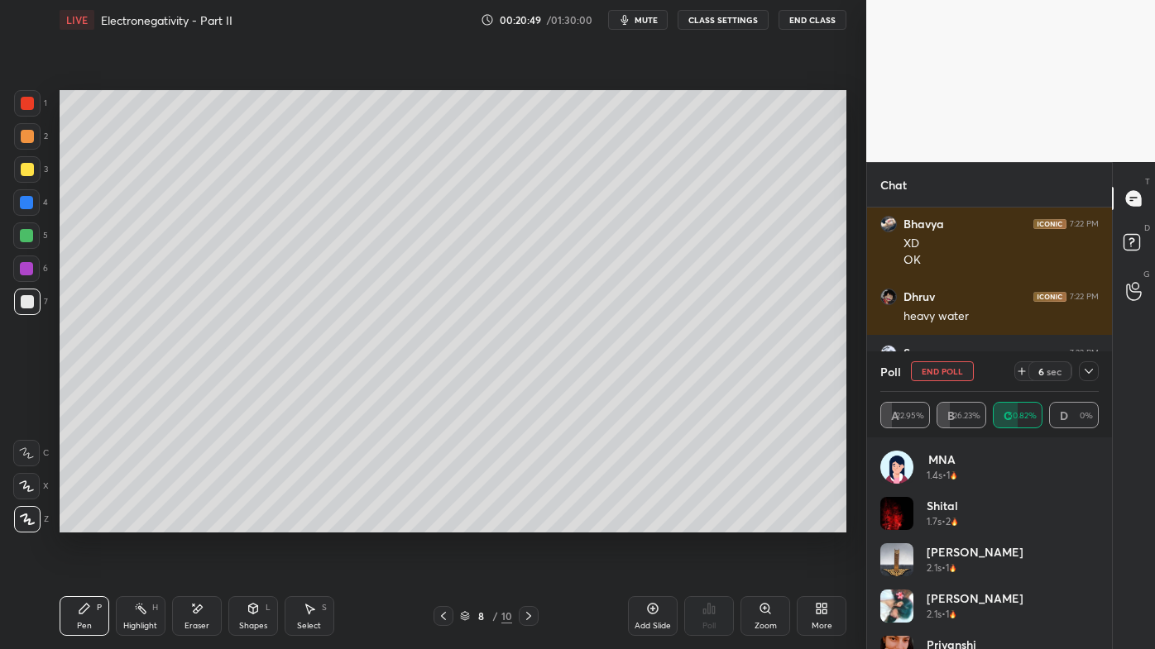
scroll to position [194, 213]
click at [1084, 371] on icon at bounding box center [1088, 371] width 13 height 13
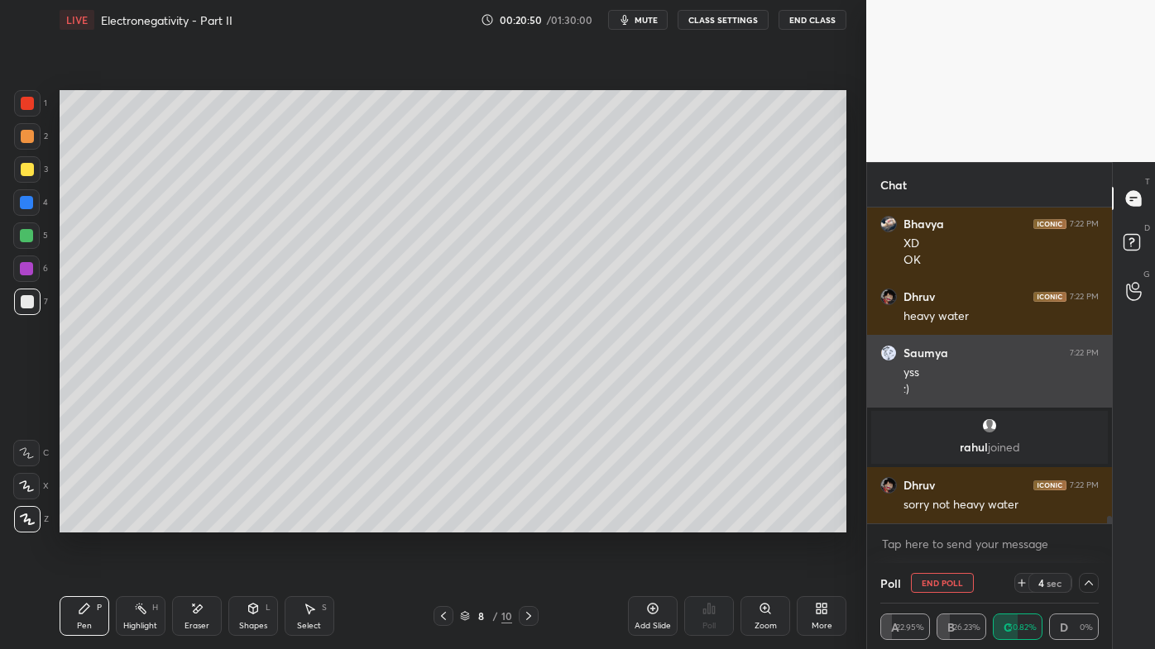
scroll to position [3, 213]
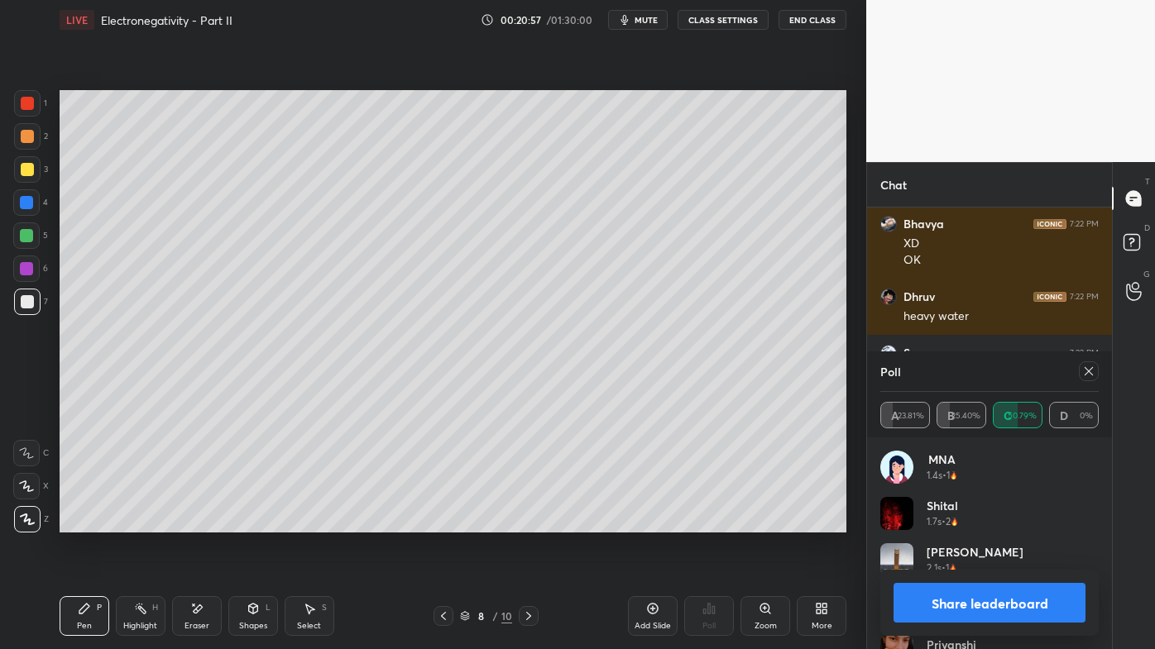
click at [1086, 373] on icon at bounding box center [1088, 371] width 13 height 13
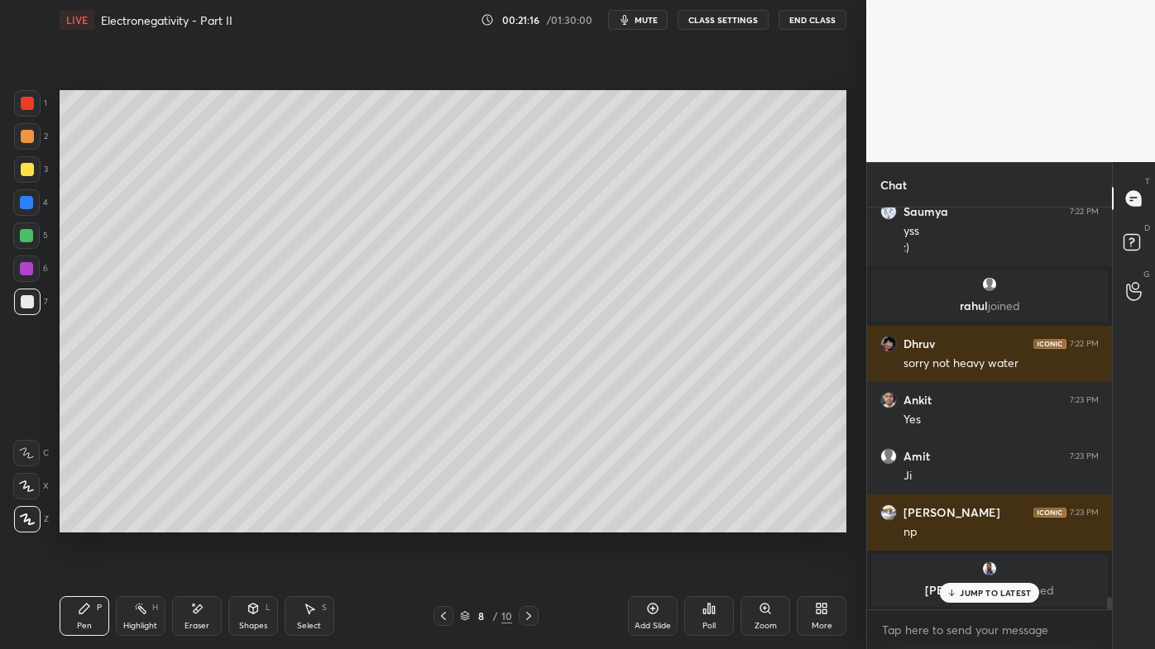
click at [25, 160] on div at bounding box center [27, 169] width 26 height 26
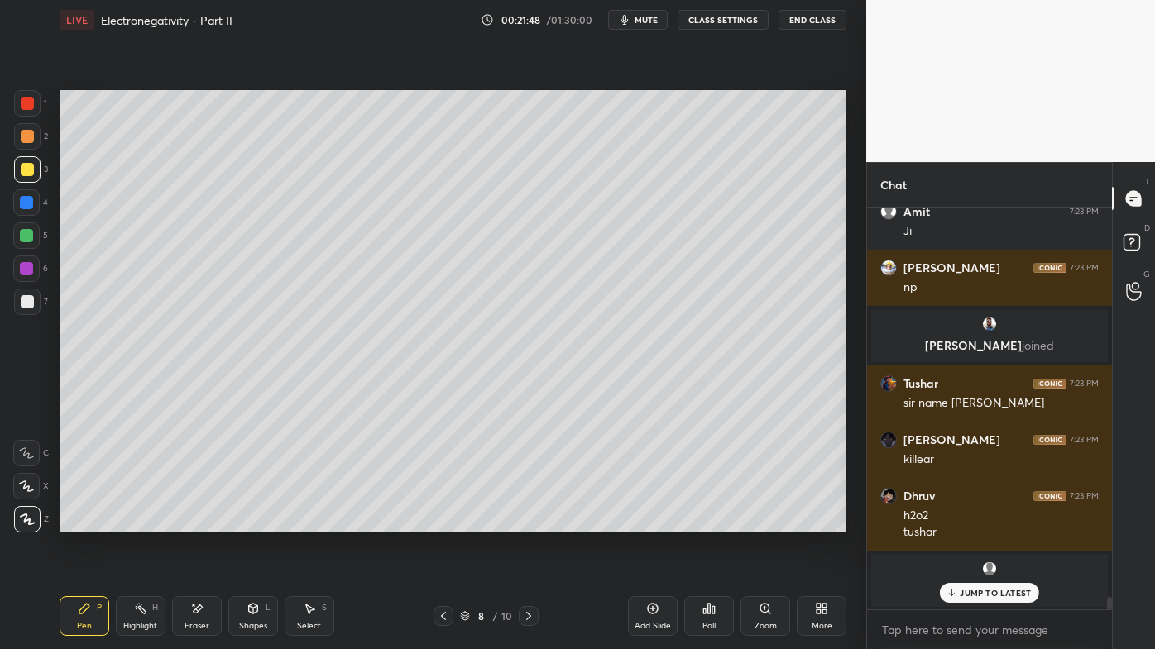
click at [136, 522] on div "Highlight H" at bounding box center [141, 616] width 50 height 40
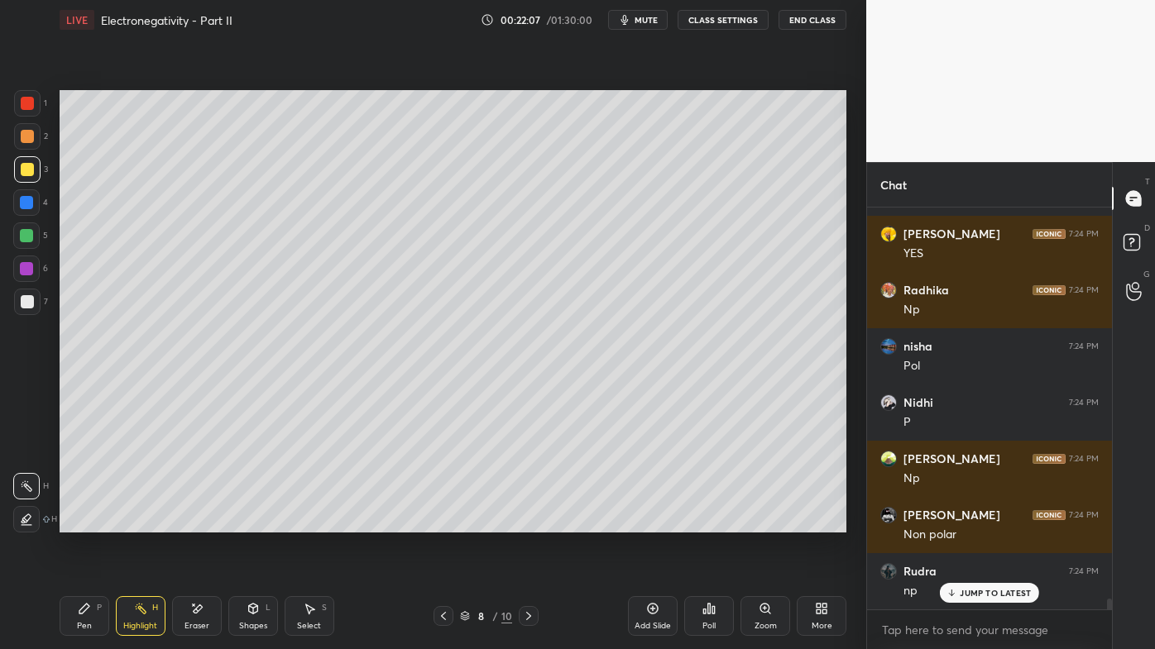
scroll to position [14072, 0]
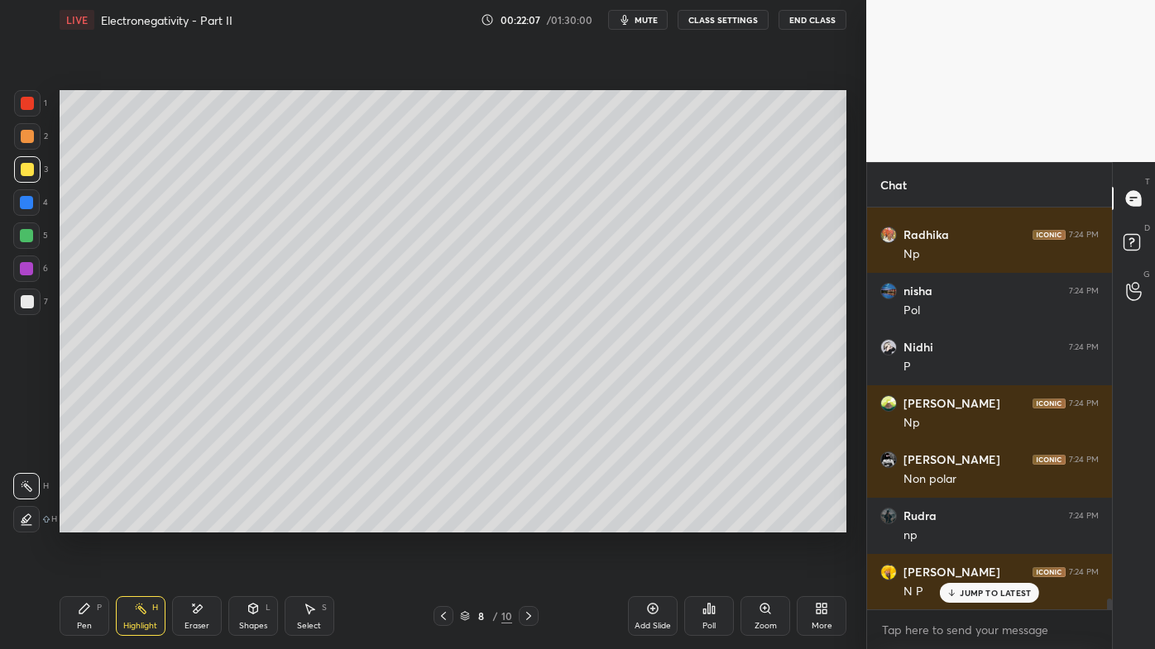
drag, startPoint x: 79, startPoint y: 609, endPoint x: 81, endPoint y: 594, distance: 15.1
click at [81, 522] on icon at bounding box center [84, 608] width 13 height 13
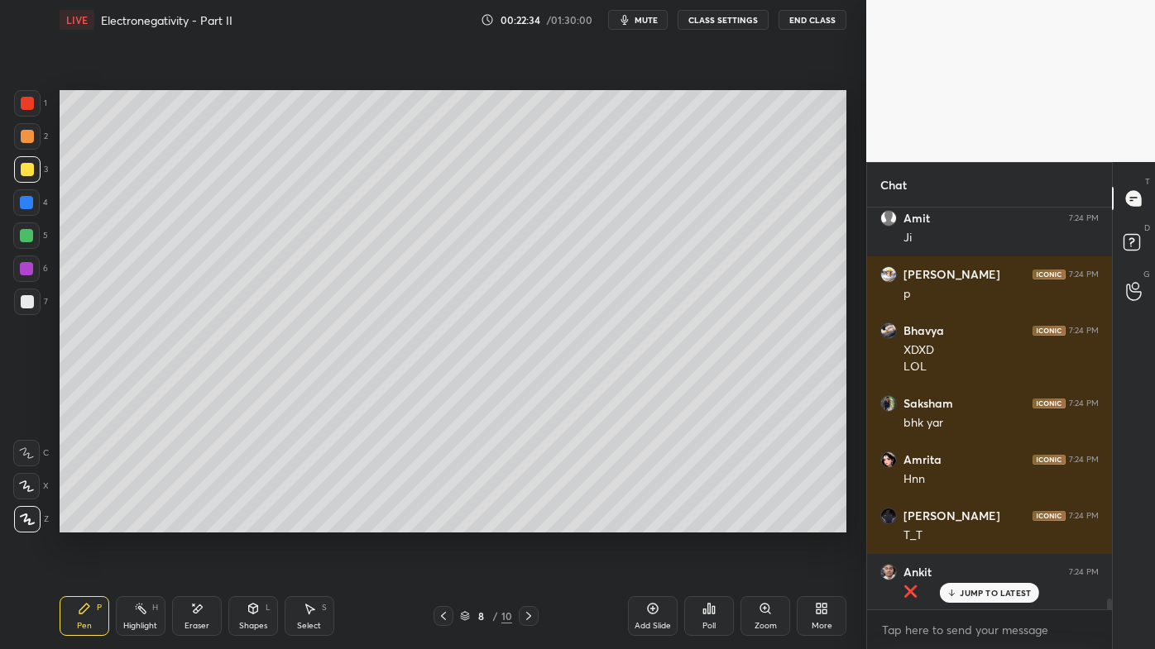
scroll to position [15102, 0]
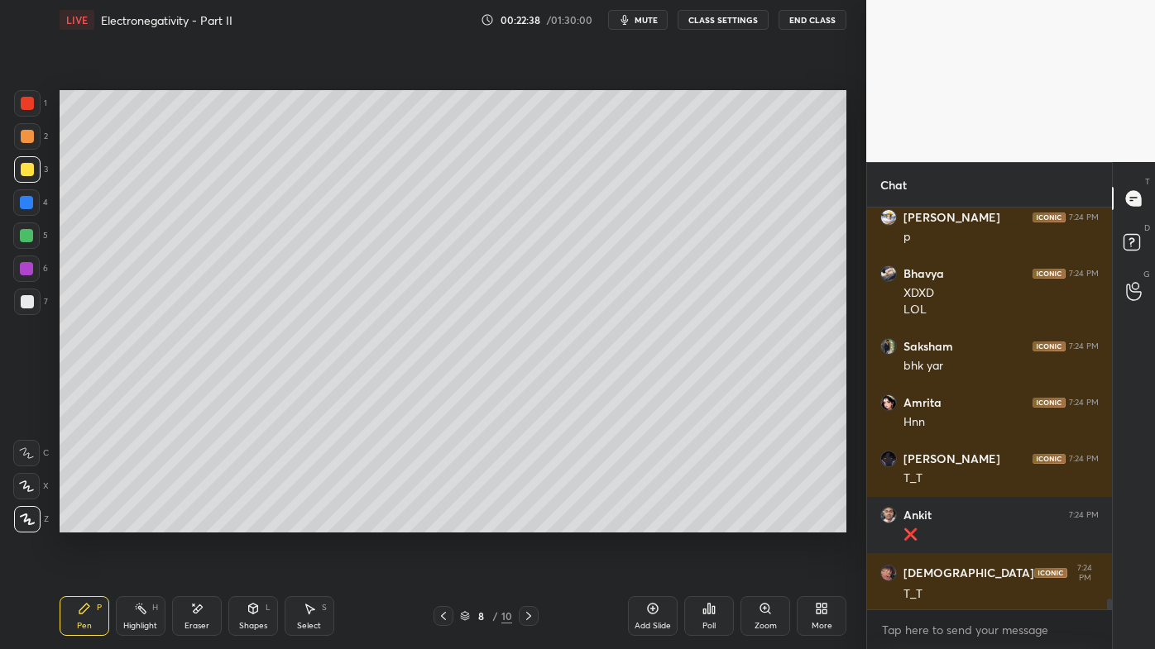
drag, startPoint x: 31, startPoint y: 305, endPoint x: 46, endPoint y: 294, distance: 19.5
click at [31, 301] on div at bounding box center [27, 301] width 13 height 13
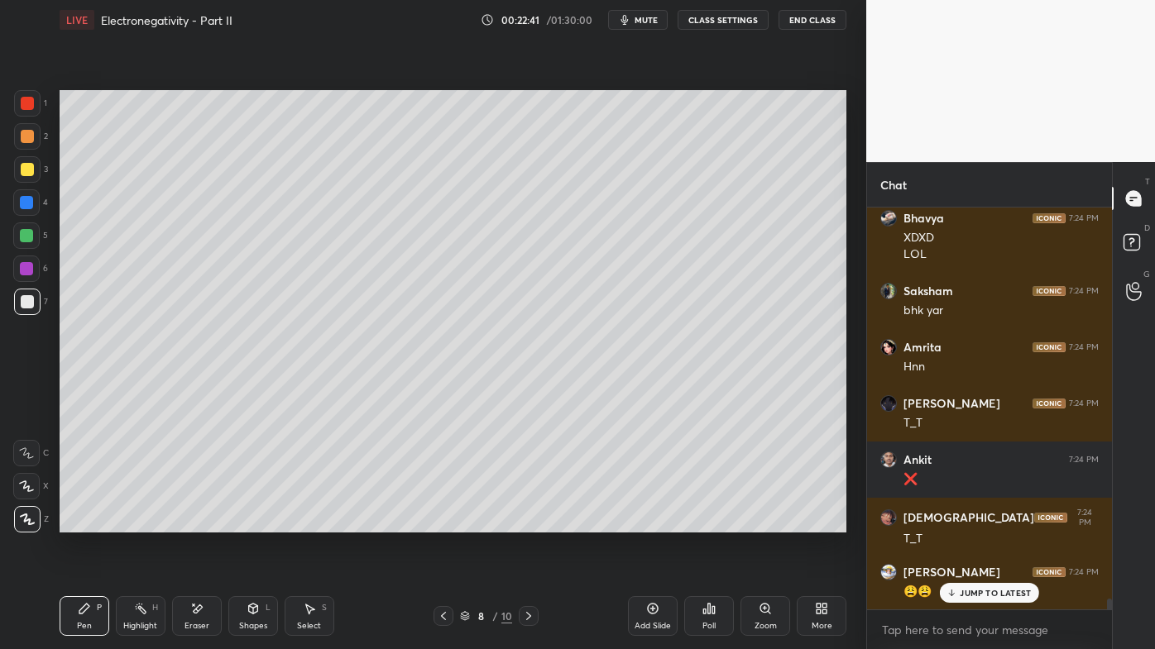
click at [143, 522] on div "Highlight H" at bounding box center [141, 616] width 50 height 40
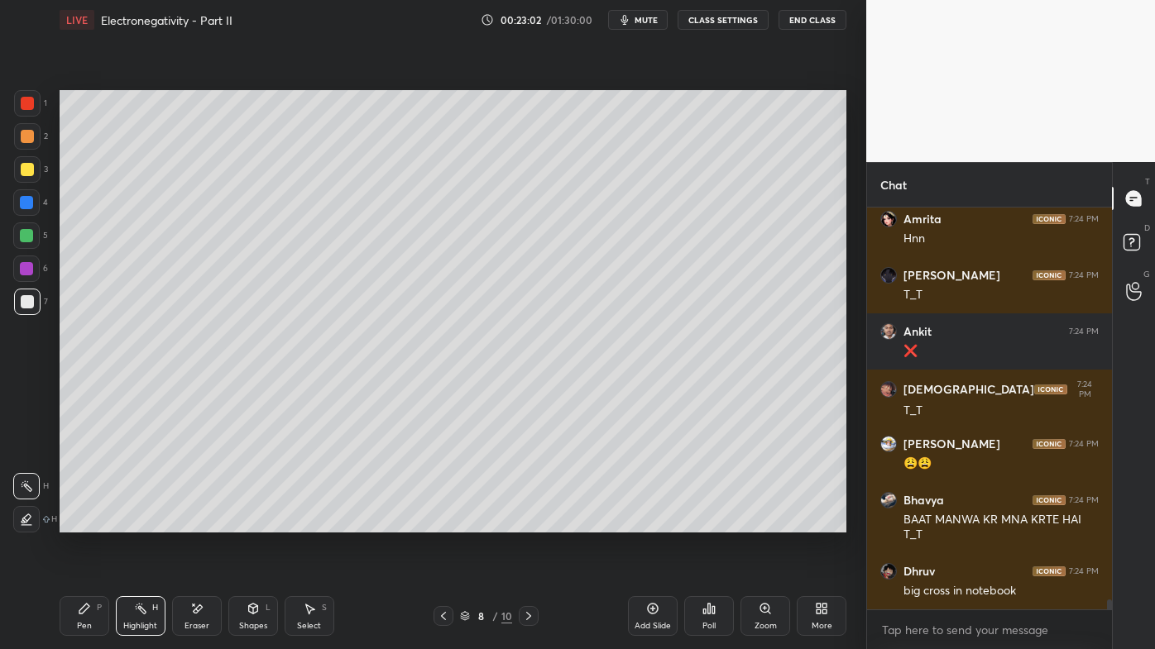
scroll to position [15342, 0]
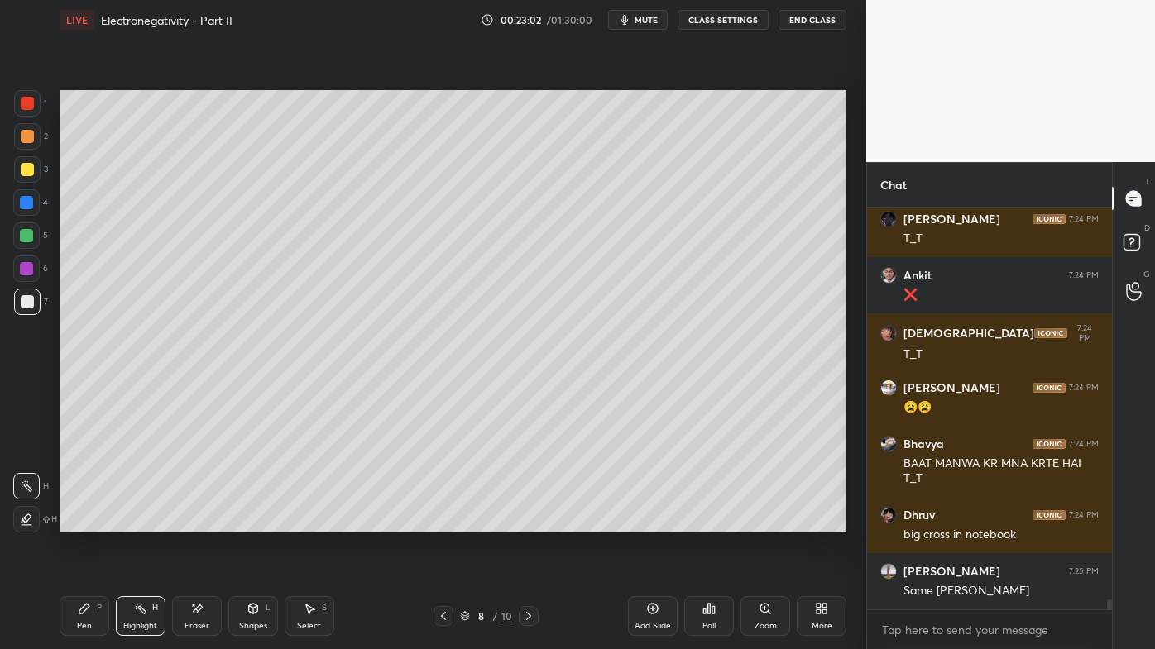
click at [84, 522] on div "Pen P" at bounding box center [85, 616] width 50 height 40
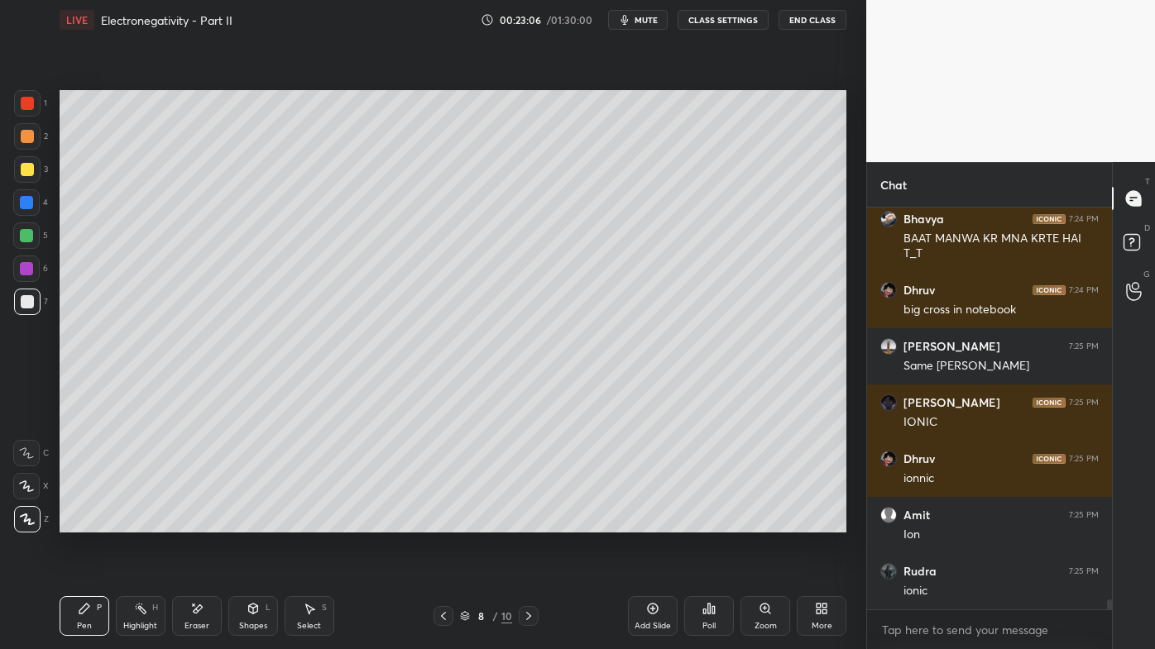
scroll to position [15623, 0]
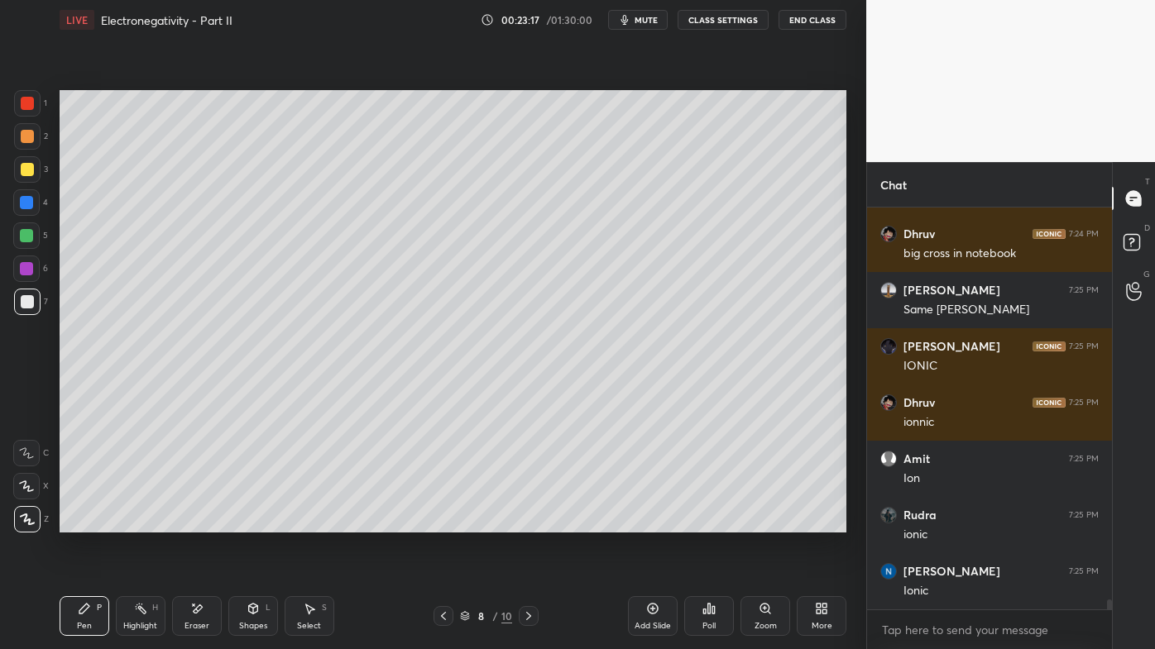
click at [31, 172] on div at bounding box center [27, 169] width 13 height 13
click at [134, 522] on icon at bounding box center [140, 608] width 13 height 13
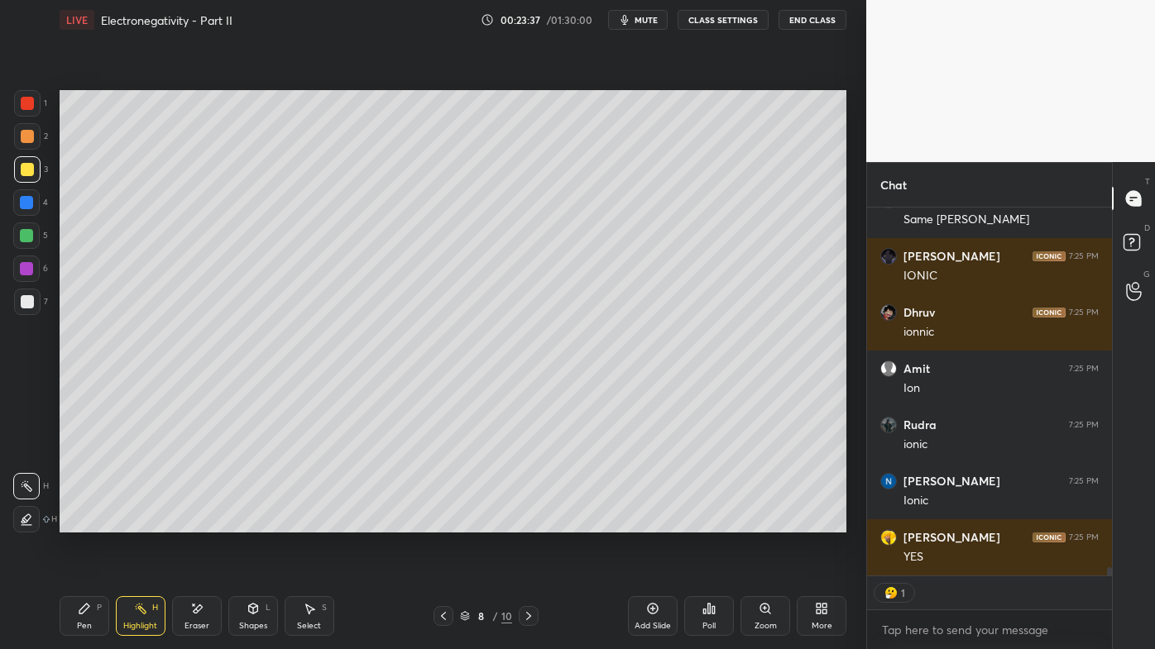
click at [88, 522] on div "Pen P" at bounding box center [85, 616] width 50 height 40
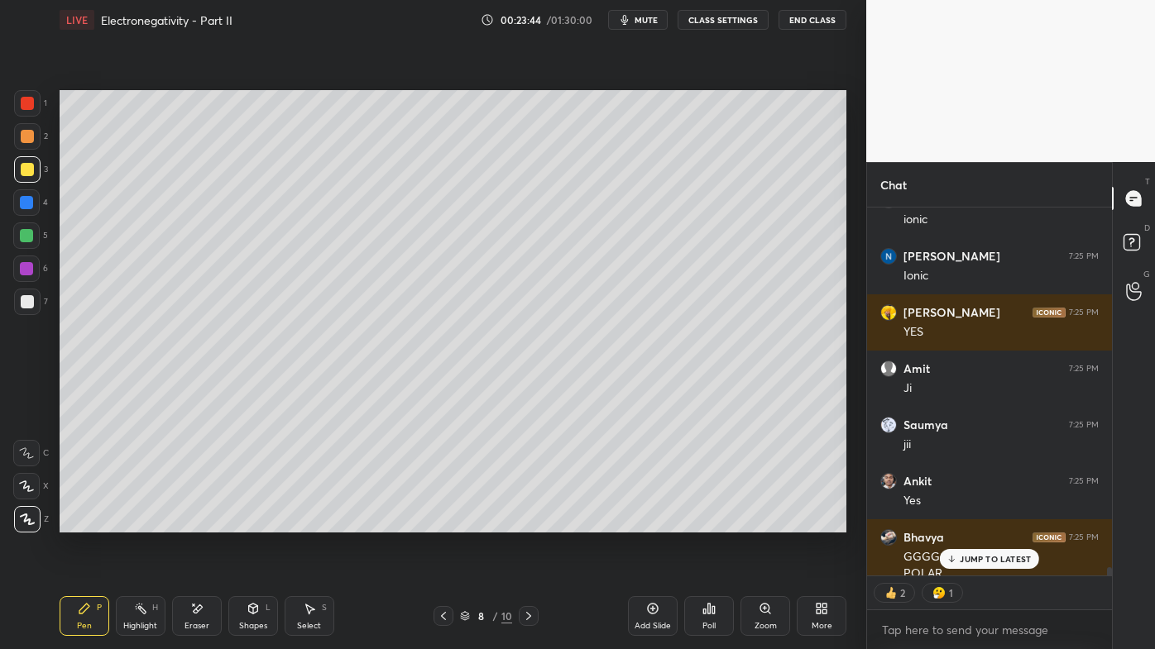
scroll to position [15954, 0]
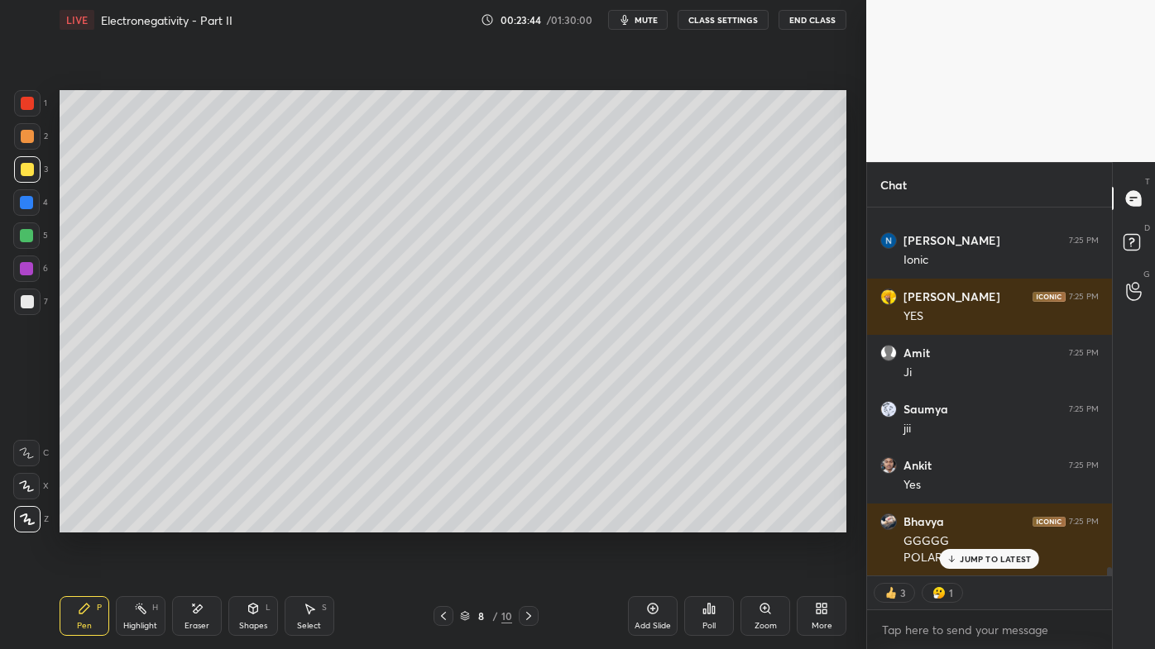
drag, startPoint x: 140, startPoint y: 611, endPoint x: 151, endPoint y: 602, distance: 14.7
click at [142, 522] on icon at bounding box center [140, 608] width 13 height 13
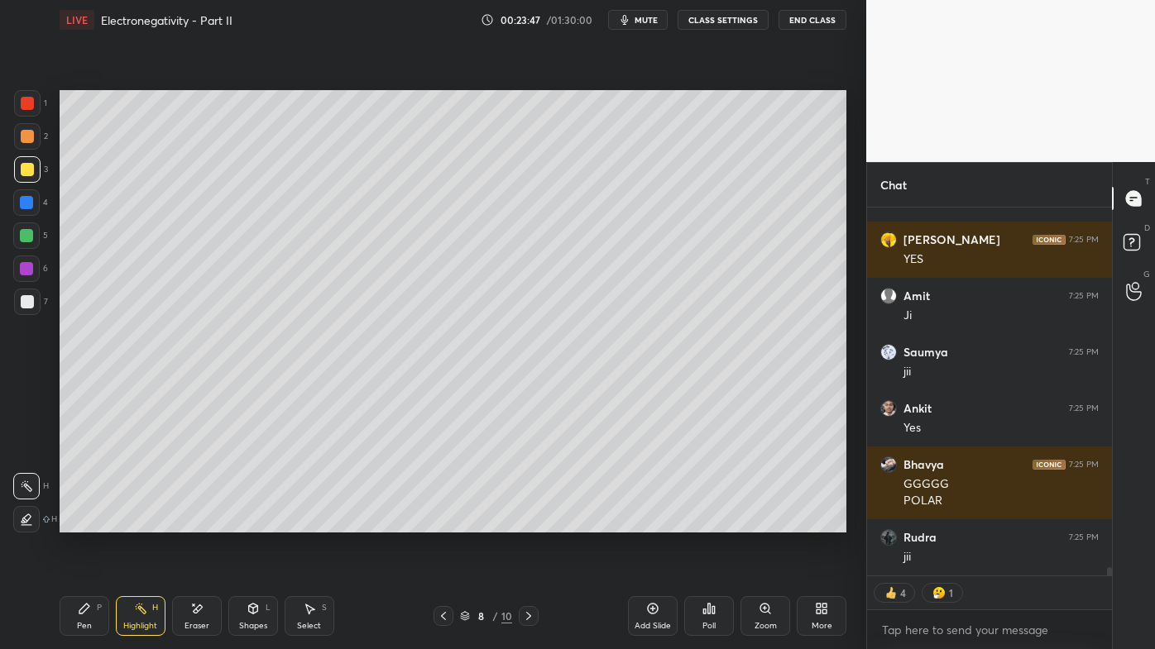
scroll to position [16071, 0]
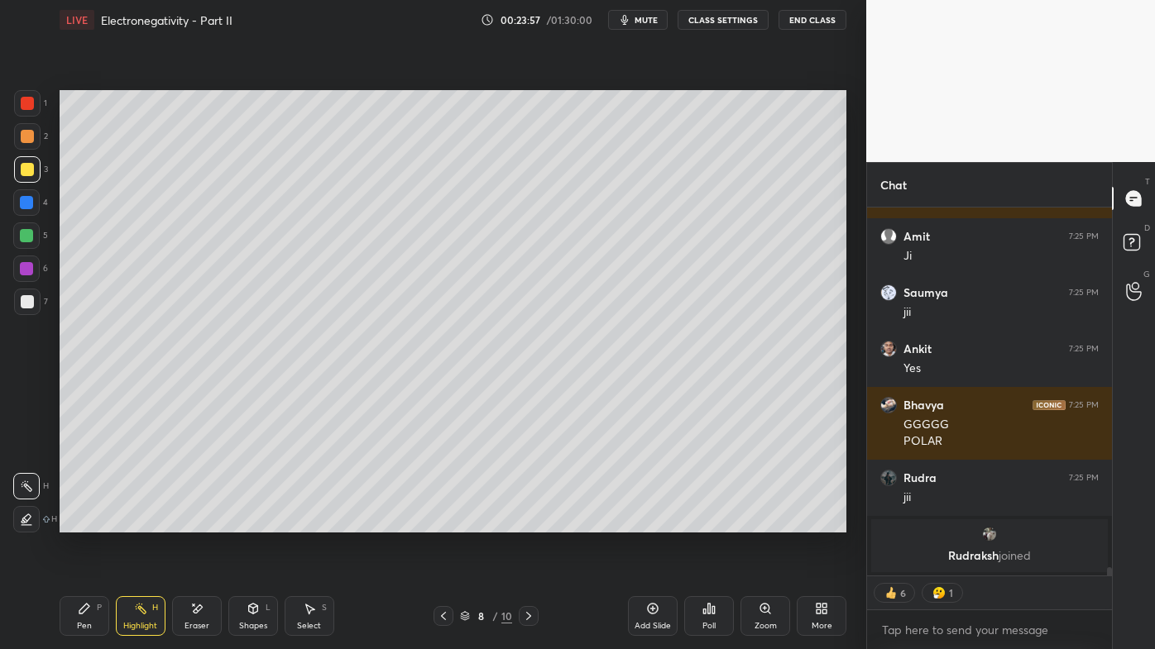
type textarea "x"
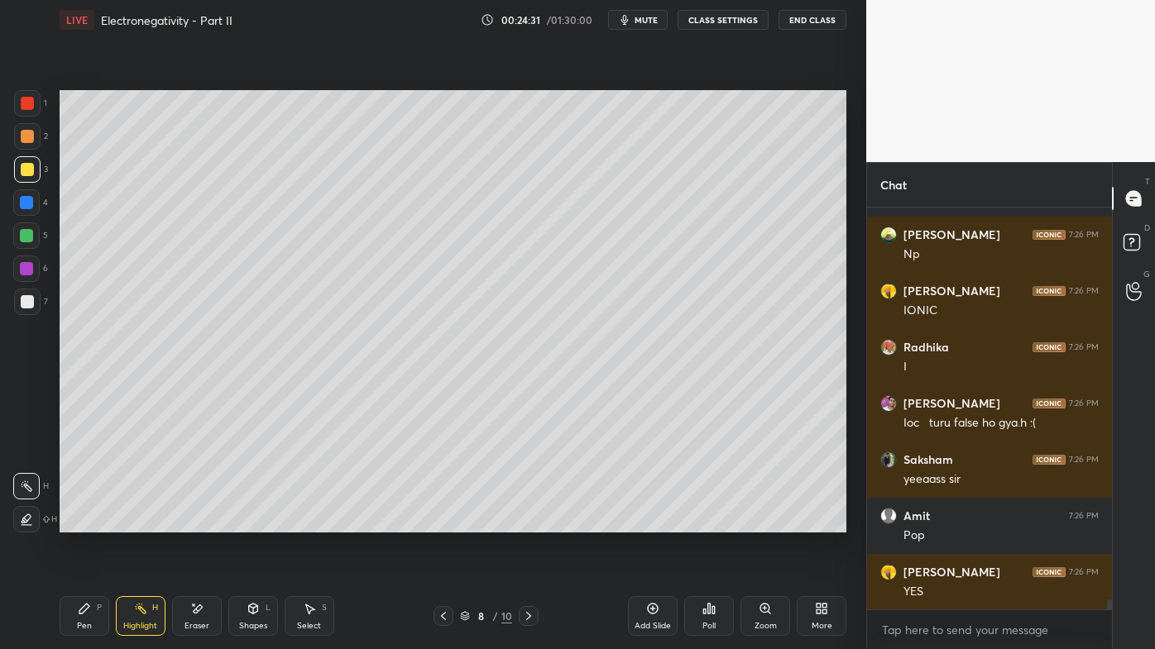
scroll to position [15698, 0]
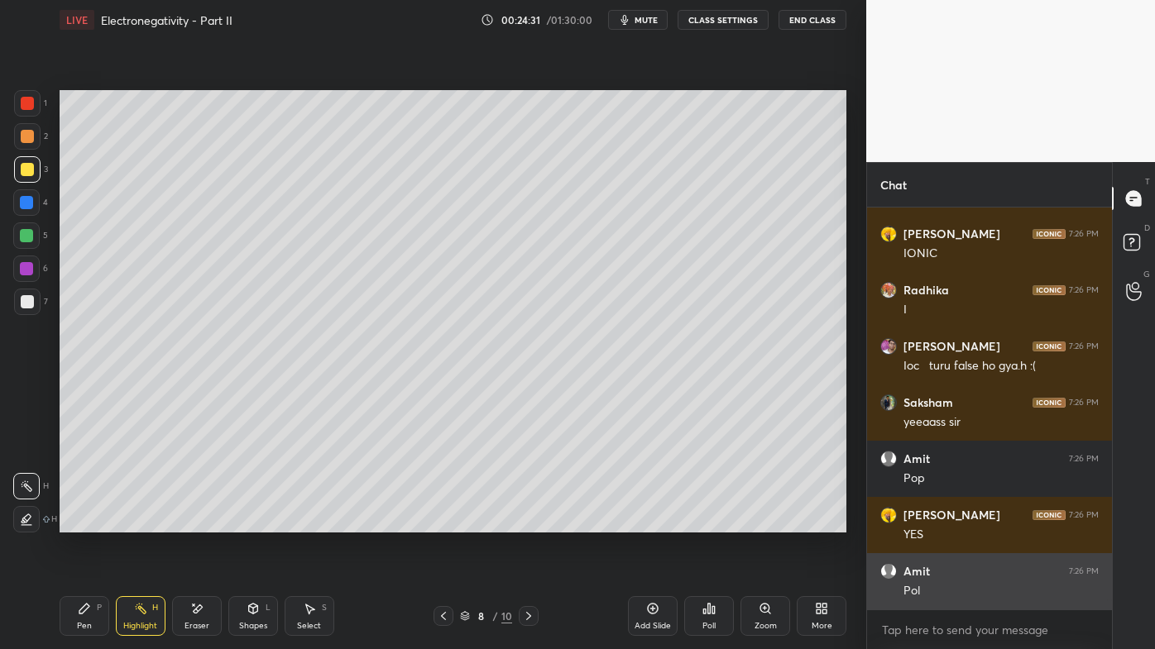
drag, startPoint x: 965, startPoint y: 593, endPoint x: 920, endPoint y: 587, distance: 45.9
click at [964, 522] on div "Ankit 7:26 PM Ionic [PERSON_NAME] 7:26 PM Np [PERSON_NAME] 7:26 PM IONIC Radhik…" at bounding box center [989, 409] width 245 height 402
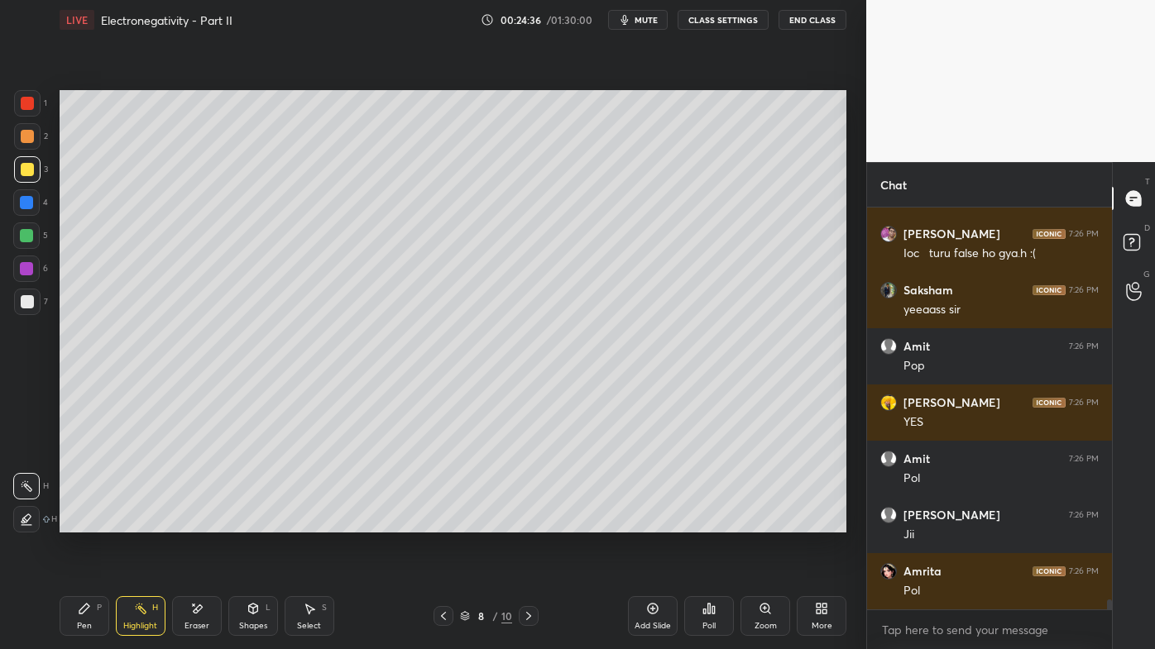
scroll to position [15866, 0]
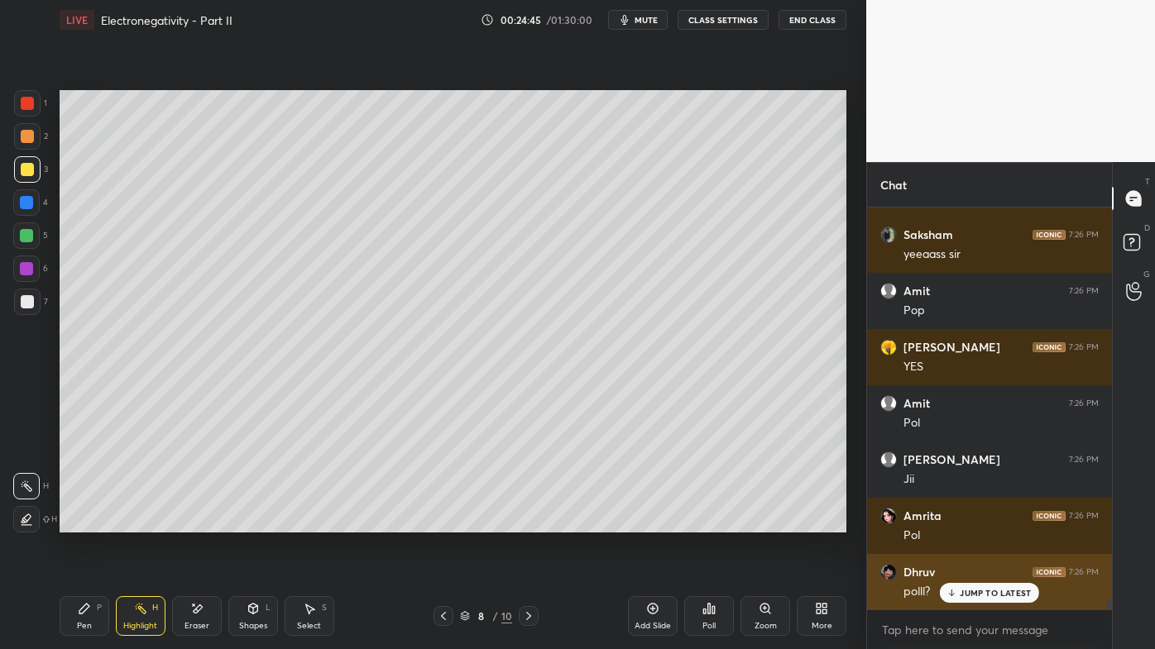
click at [970, 522] on p "JUMP TO LATEST" at bounding box center [995, 593] width 71 height 10
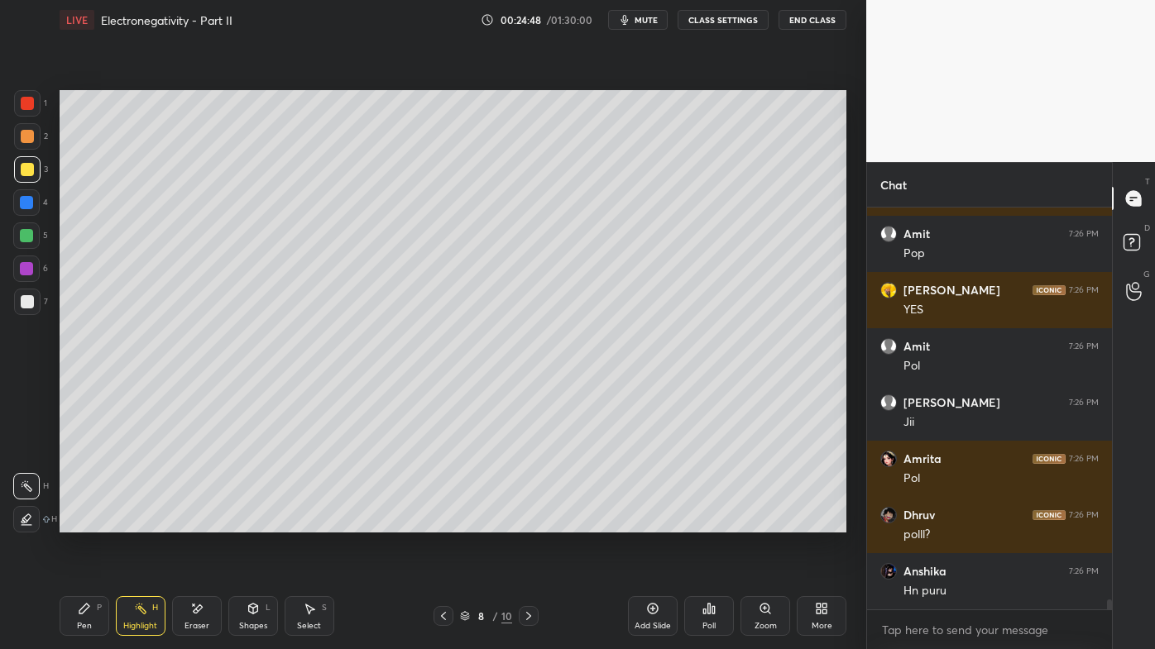
click at [653, 522] on icon at bounding box center [652, 608] width 5 height 5
drag, startPoint x: 87, startPoint y: 605, endPoint x: 77, endPoint y: 596, distance: 12.9
click at [84, 522] on icon at bounding box center [84, 608] width 13 height 13
click at [28, 133] on div at bounding box center [27, 136] width 13 height 13
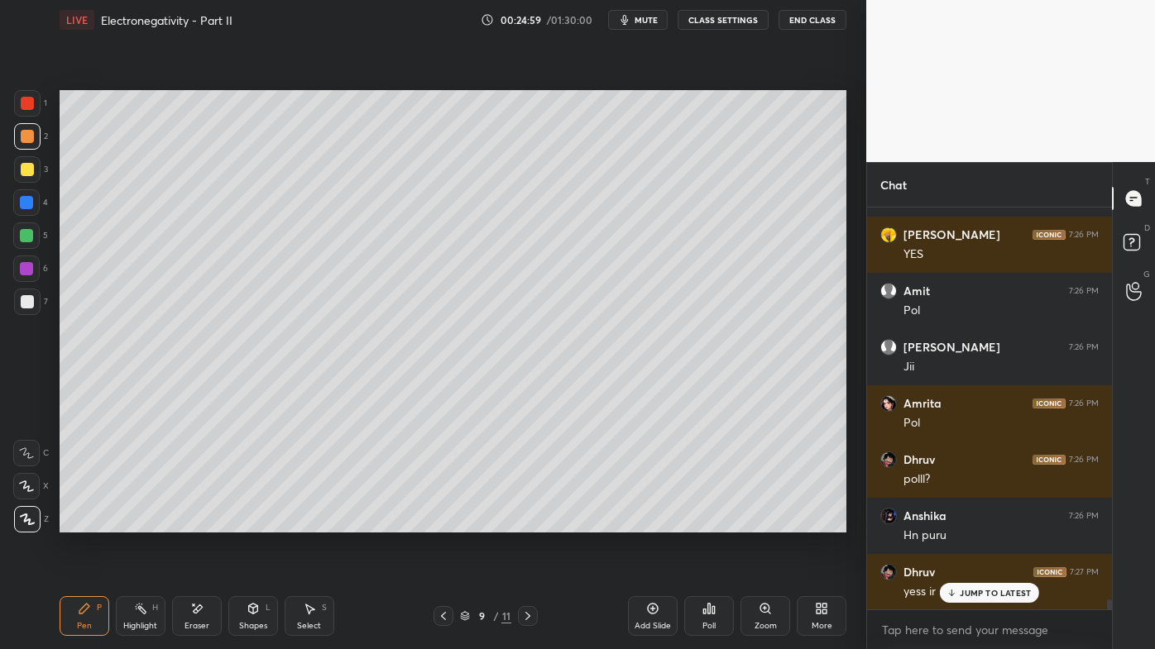
click at [145, 522] on icon at bounding box center [140, 608] width 13 height 13
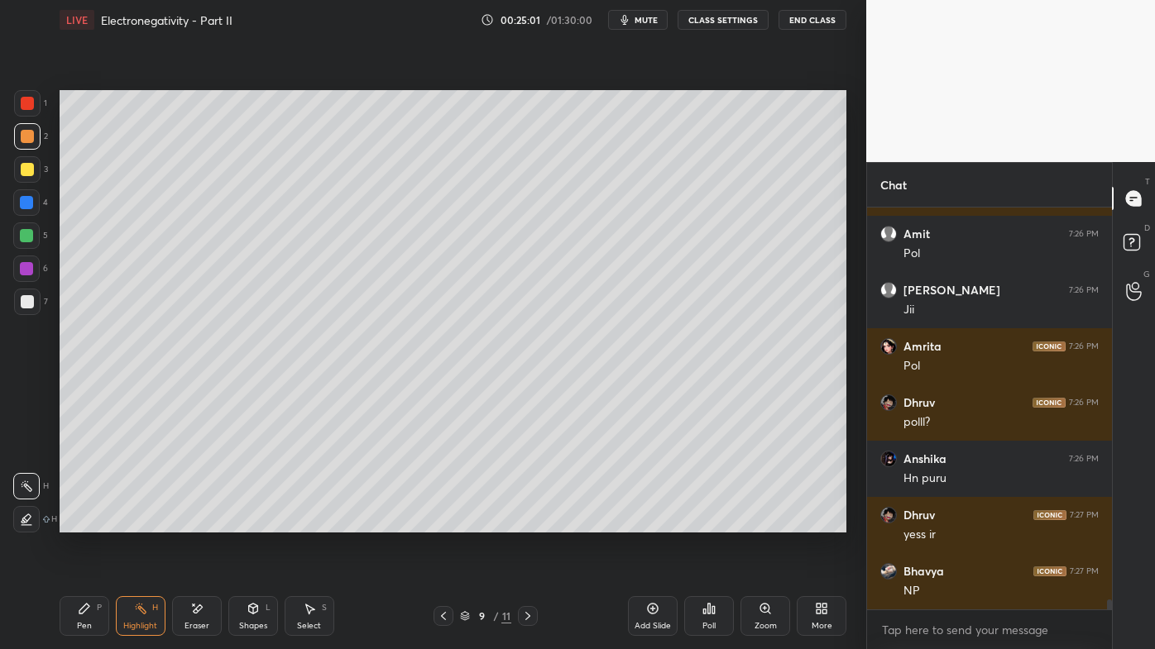
scroll to position [16091, 0]
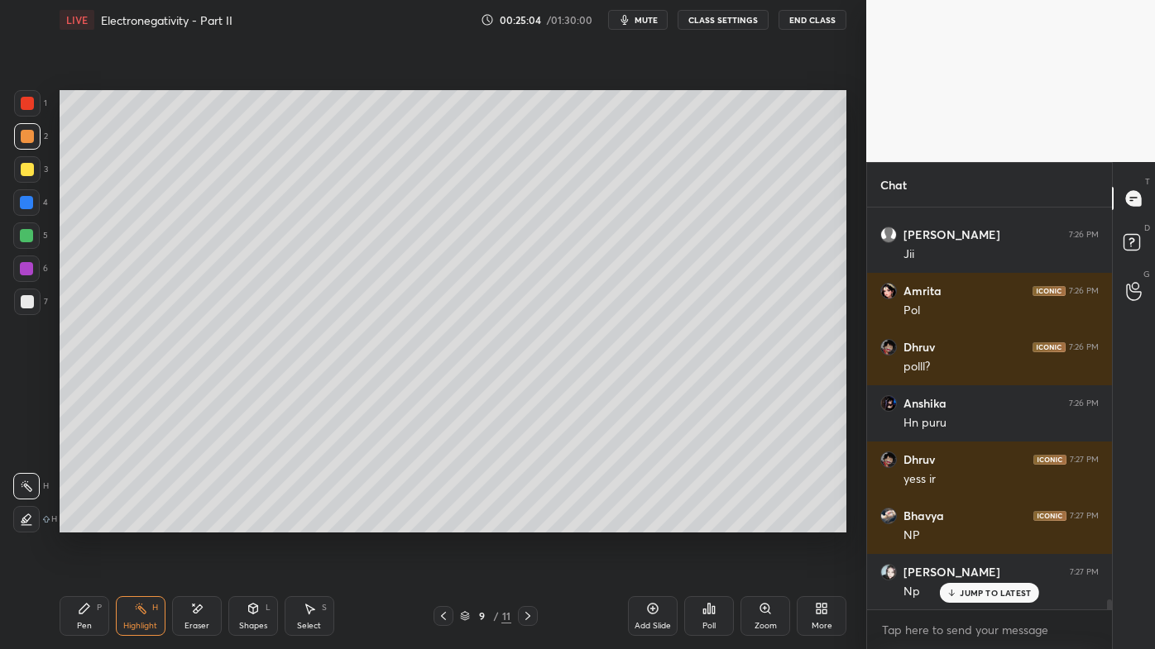
click at [712, 522] on icon at bounding box center [713, 609] width 2 height 7
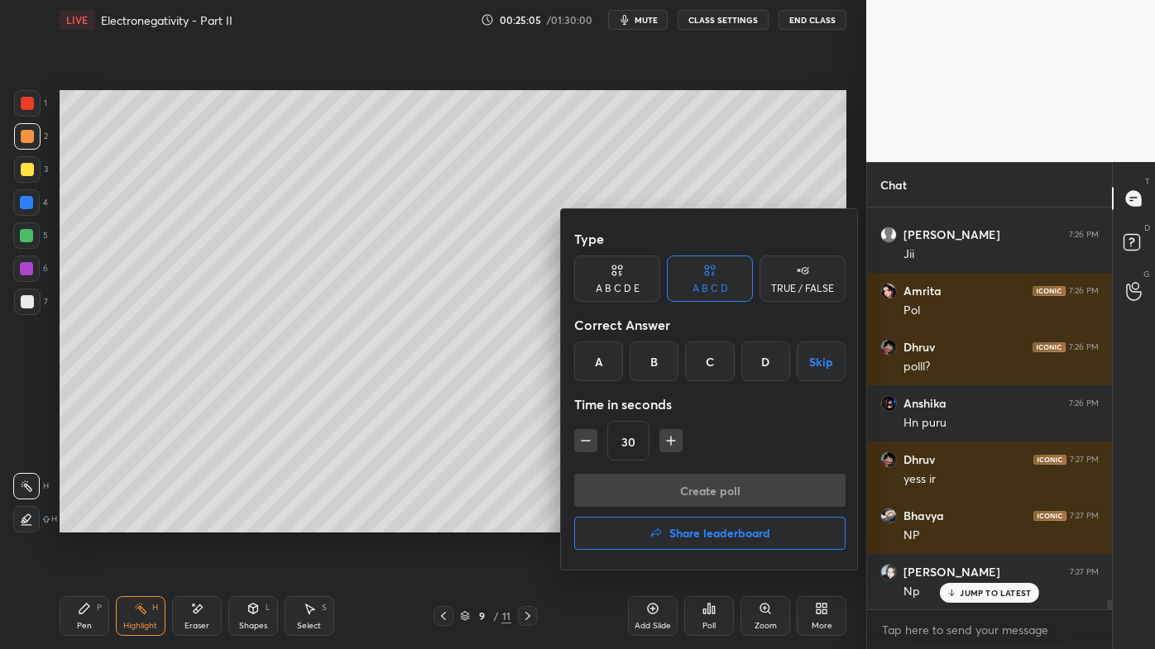
drag, startPoint x: 600, startPoint y: 364, endPoint x: 615, endPoint y: 395, distance: 34.4
click at [604, 361] on div "A" at bounding box center [598, 362] width 49 height 40
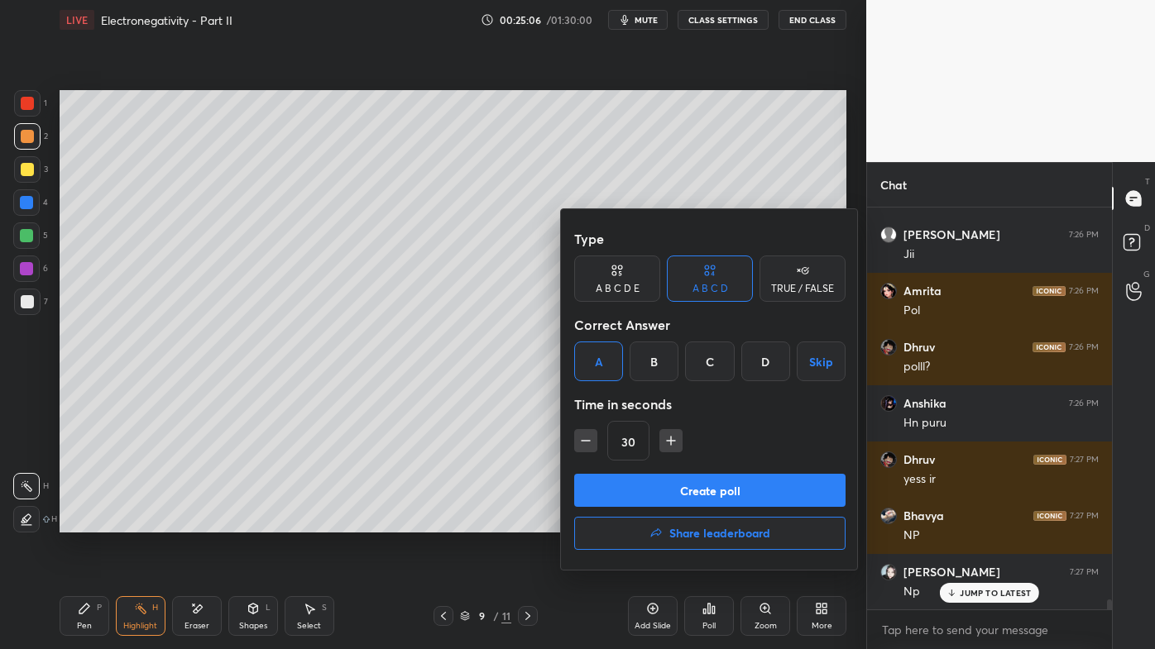
click at [592, 443] on icon "button" at bounding box center [585, 441] width 17 height 17
type input "15"
click at [655, 486] on button "Create poll" at bounding box center [709, 490] width 271 height 33
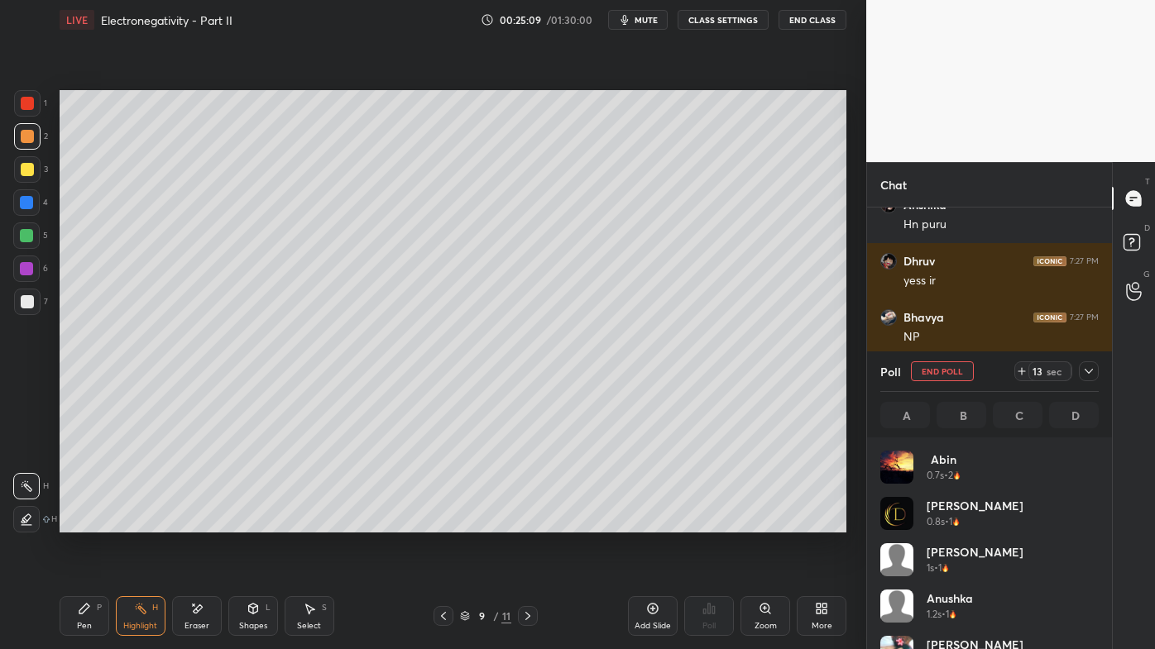
scroll to position [194, 213]
click at [194, 522] on div "Pen P Highlight H Eraser Shapes L Select S 9 / 11 Add Slide Poll Zoom More" at bounding box center [453, 616] width 787 height 66
drag, startPoint x: 194, startPoint y: 613, endPoint x: 212, endPoint y: 548, distance: 67.0
click at [194, 522] on icon at bounding box center [196, 609] width 13 height 14
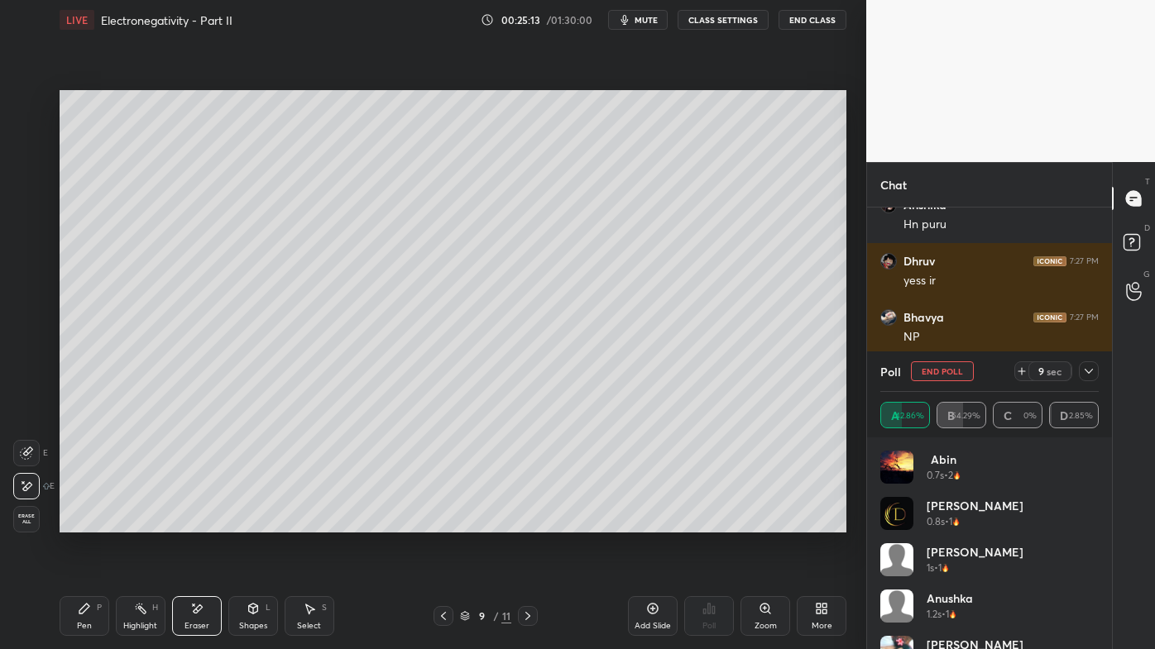
click at [86, 522] on icon at bounding box center [84, 608] width 13 height 13
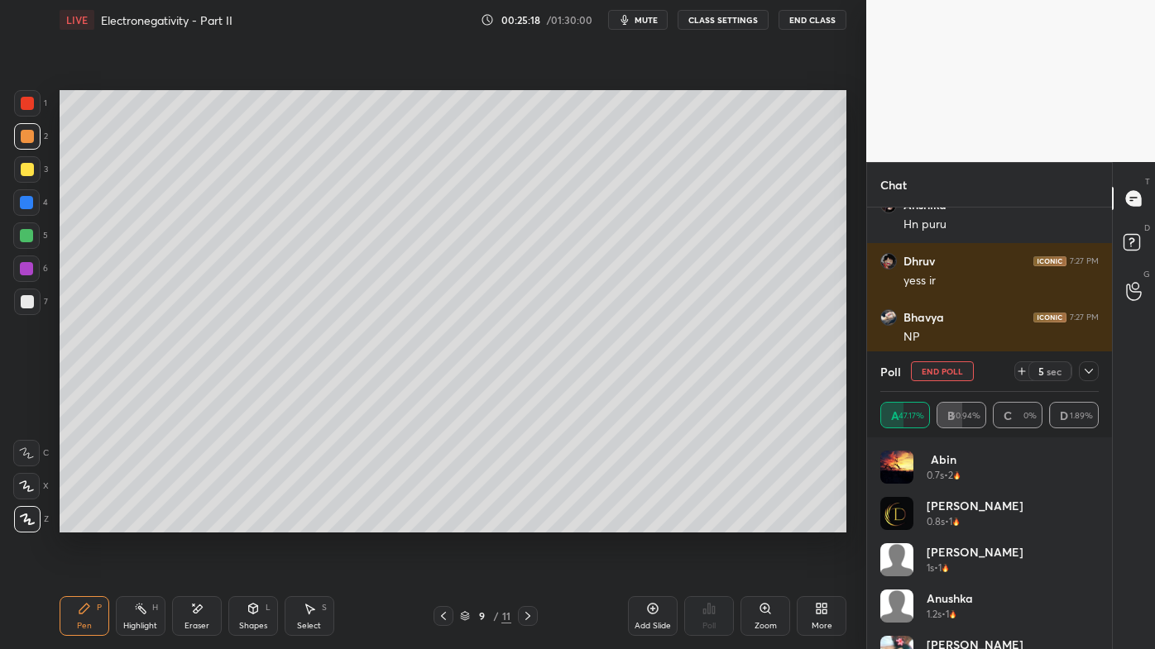
scroll to position [16346, 0]
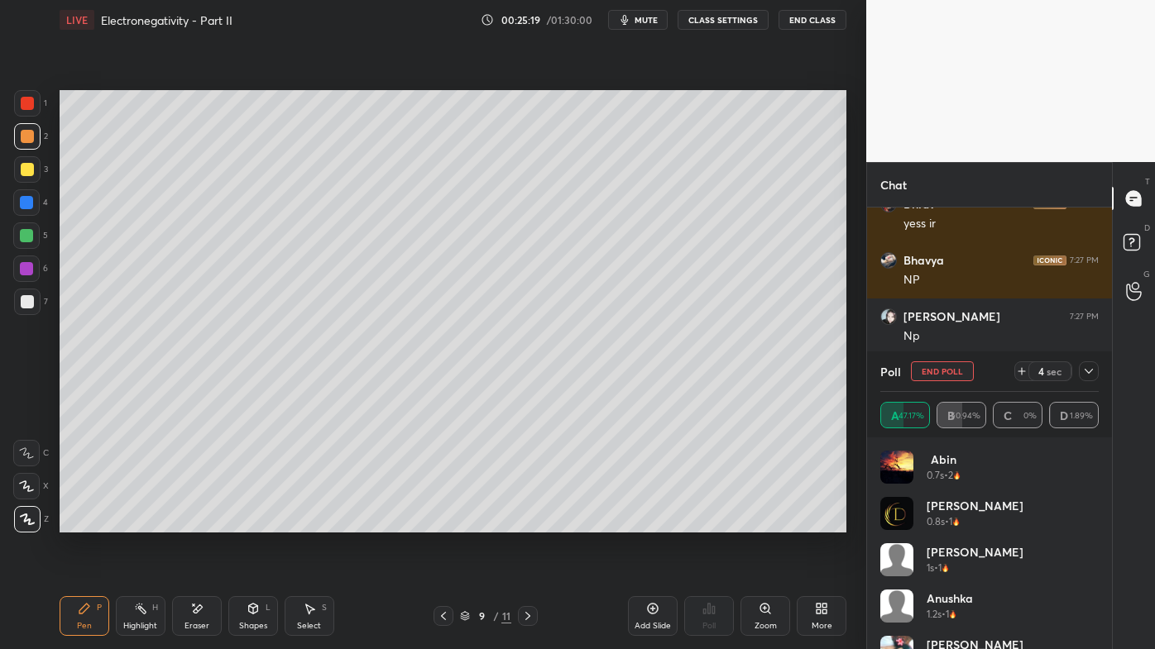
drag, startPoint x: 1092, startPoint y: 368, endPoint x: 1083, endPoint y: 372, distance: 10.0
click at [1092, 369] on icon at bounding box center [1088, 371] width 13 height 13
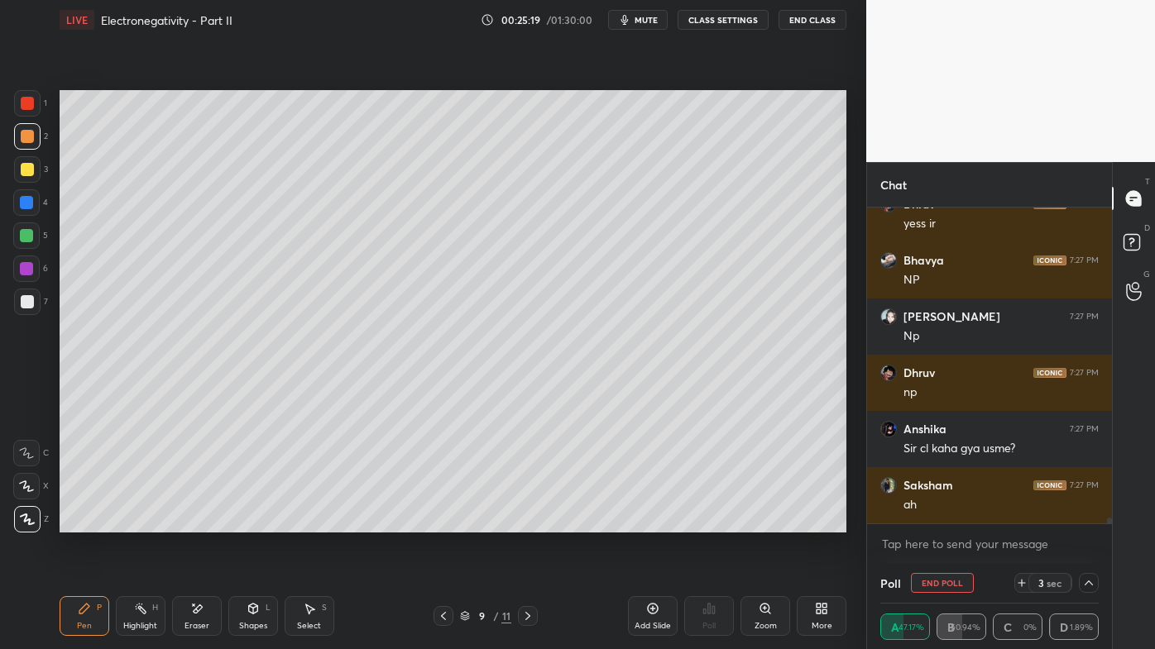
scroll to position [6, 4]
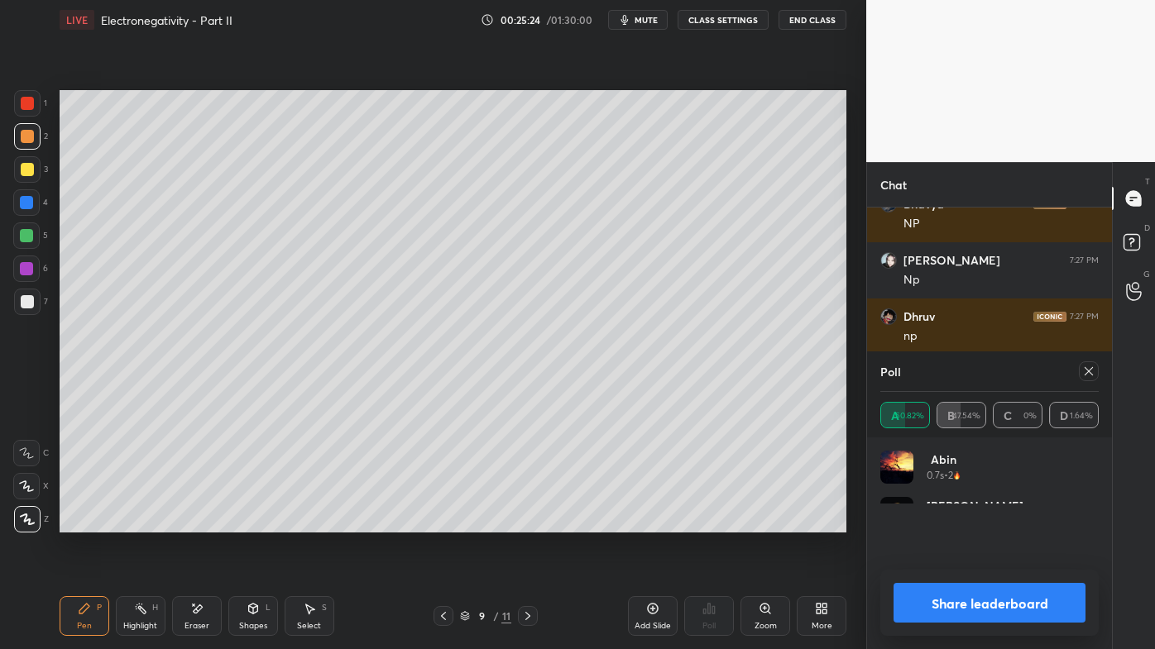
click at [1092, 375] on icon at bounding box center [1088, 371] width 13 height 13
type textarea "x"
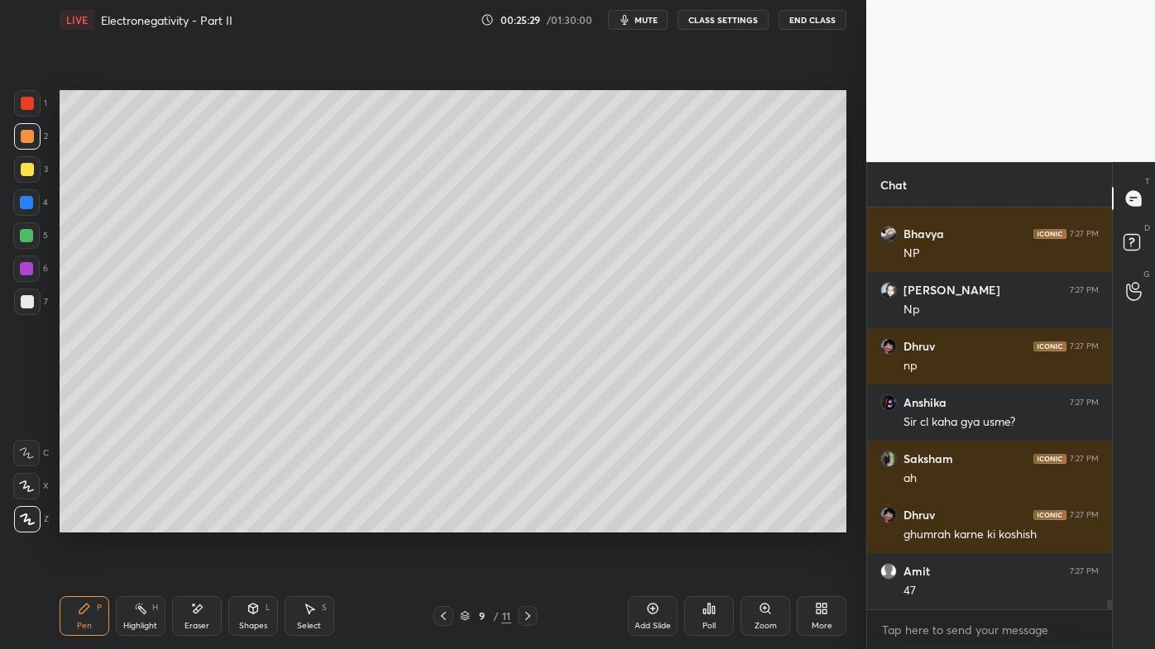
click at [443, 522] on icon at bounding box center [443, 616] width 5 height 8
click at [130, 522] on div "Highlight H" at bounding box center [141, 616] width 50 height 40
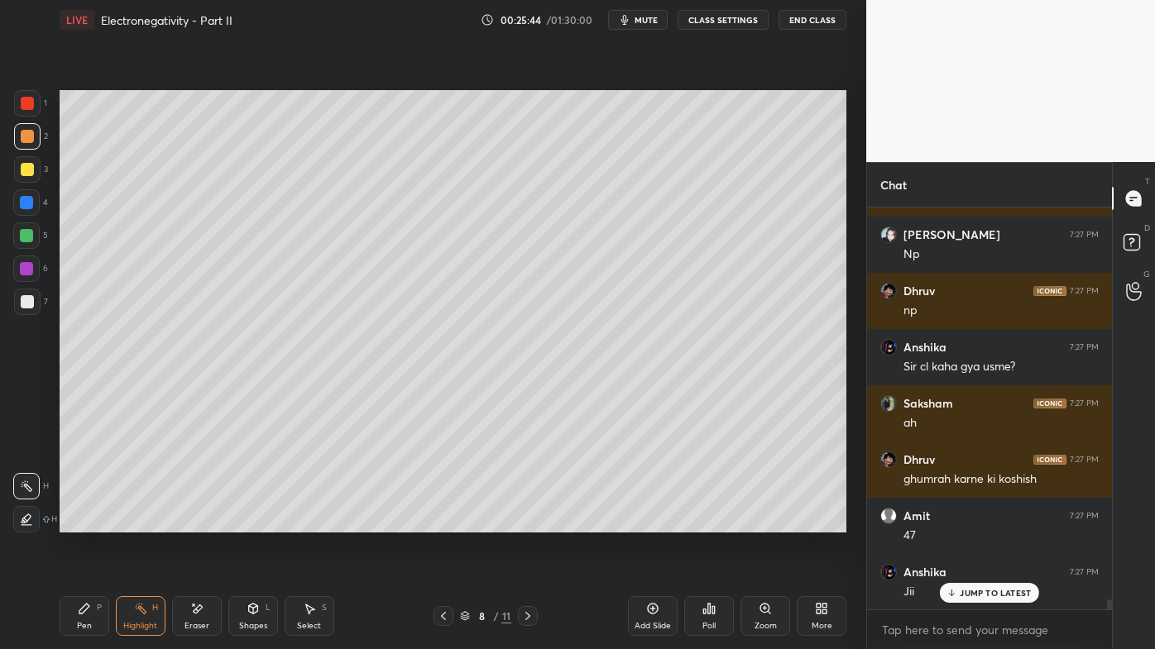
click at [525, 522] on icon at bounding box center [527, 616] width 13 height 13
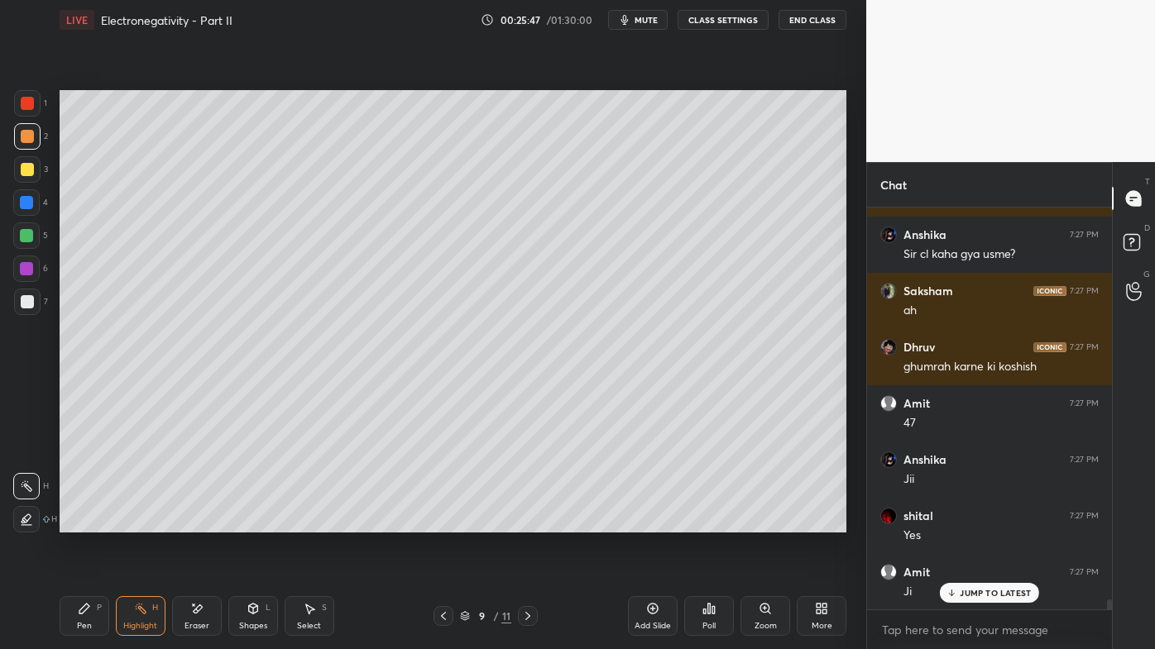
click at [218, 522] on div "Setting up your live class Poll for secs No correct answer Start poll" at bounding box center [453, 311] width 800 height 543
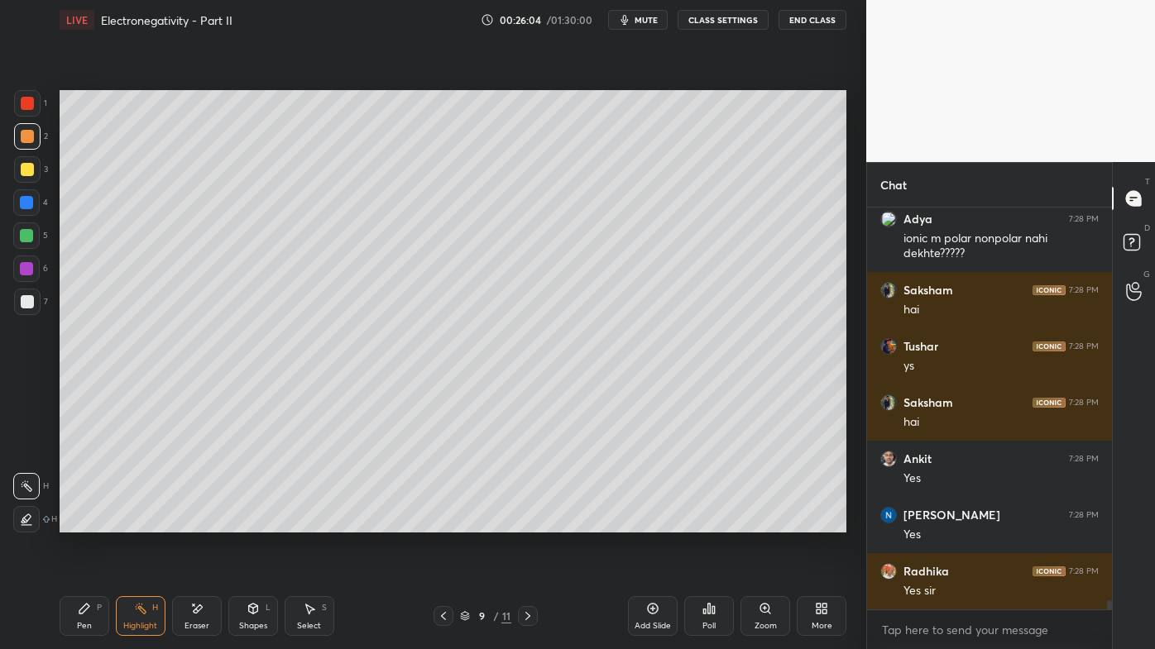
click at [79, 522] on icon at bounding box center [84, 609] width 10 height 10
click at [450, 522] on div at bounding box center [443, 616] width 20 height 20
click at [451, 522] on div at bounding box center [443, 616] width 20 height 20
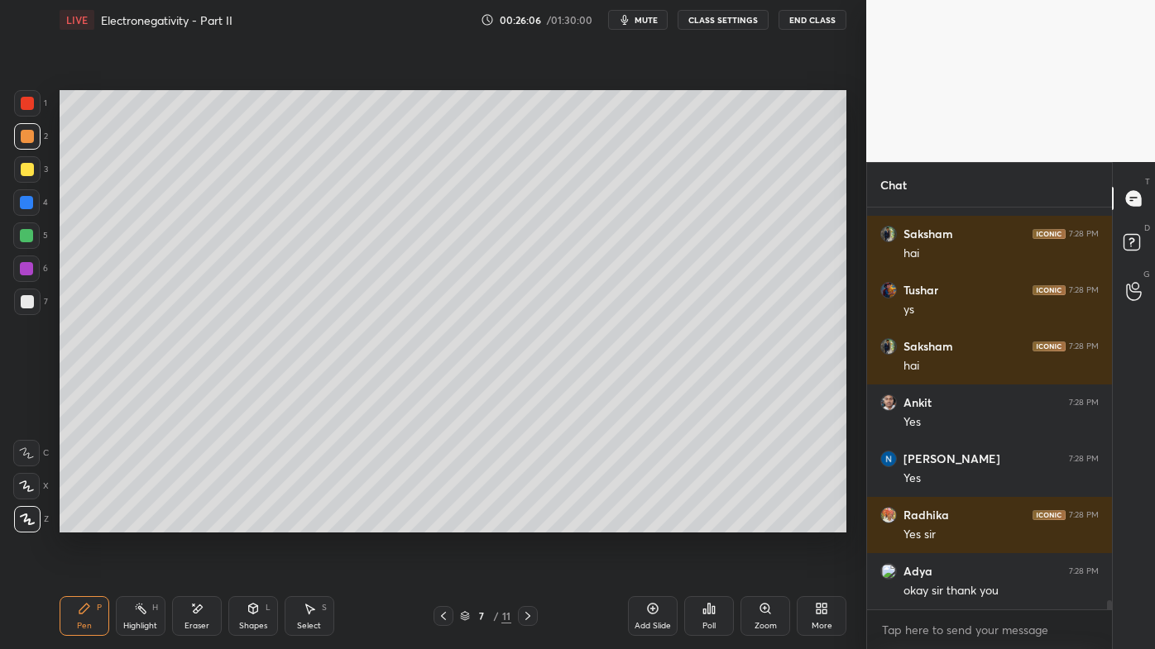
click at [444, 522] on icon at bounding box center [443, 616] width 13 height 13
drag, startPoint x: 527, startPoint y: 615, endPoint x: 525, endPoint y: 601, distance: 14.2
click at [525, 522] on icon at bounding box center [527, 616] width 13 height 13
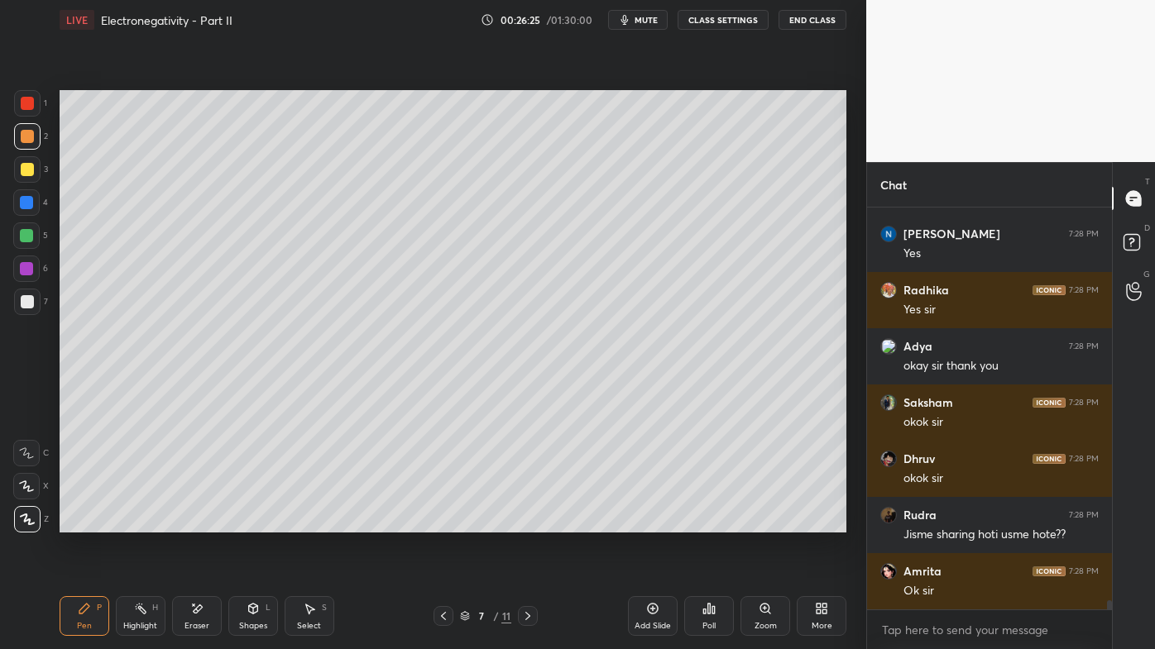
scroll to position [17456, 0]
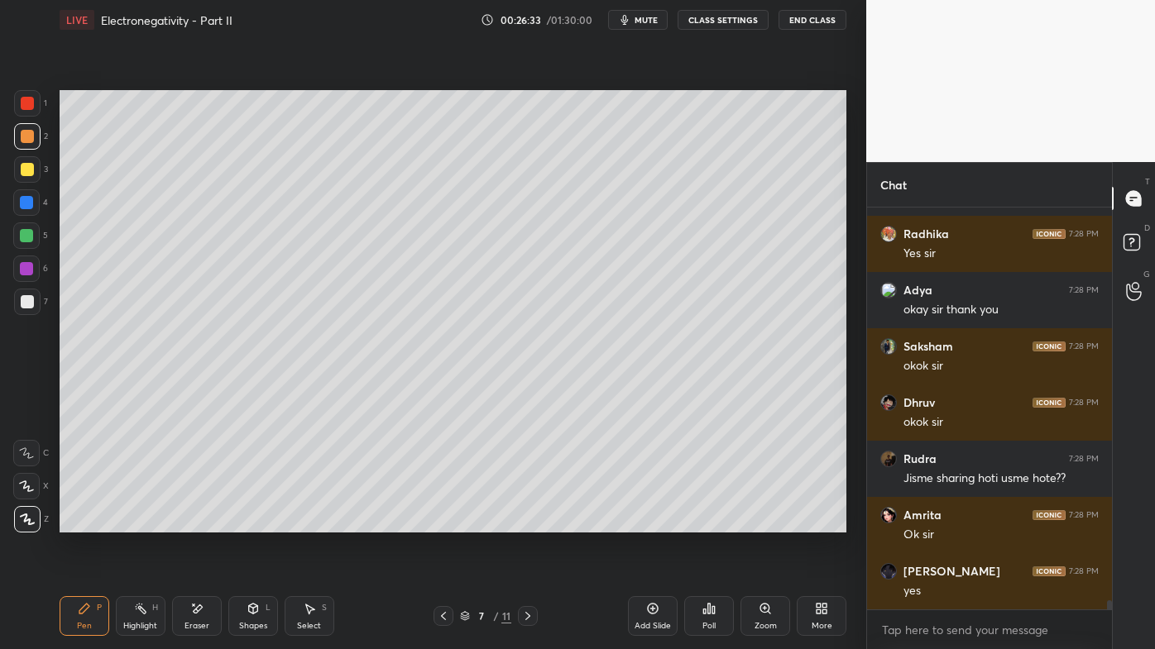
drag, startPoint x: 146, startPoint y: 609, endPoint x: 143, endPoint y: 600, distance: 9.4
click at [146, 522] on icon at bounding box center [140, 608] width 13 height 13
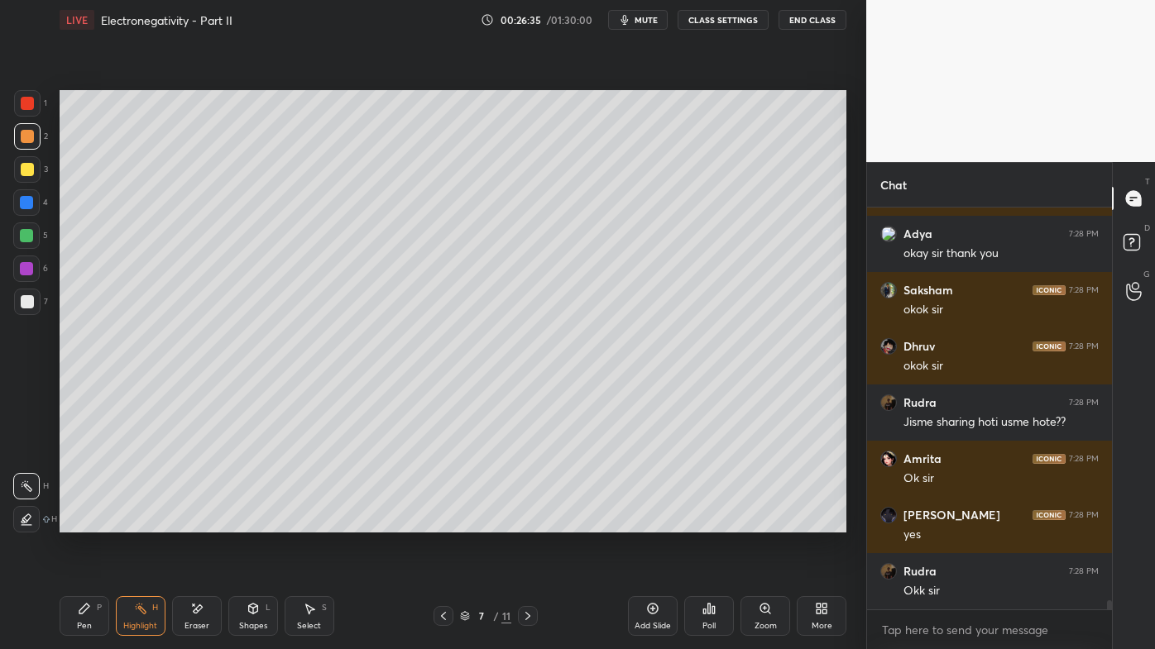
scroll to position [17569, 0]
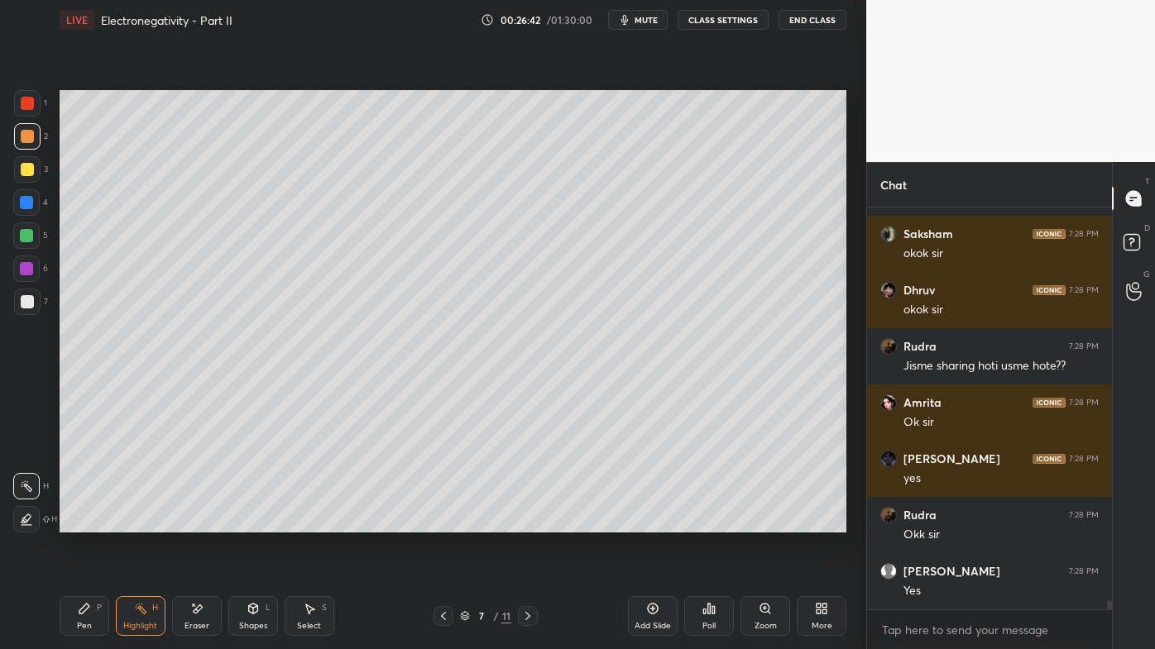
drag, startPoint x: 524, startPoint y: 615, endPoint x: 506, endPoint y: 613, distance: 18.4
click at [524, 522] on icon at bounding box center [527, 616] width 13 height 13
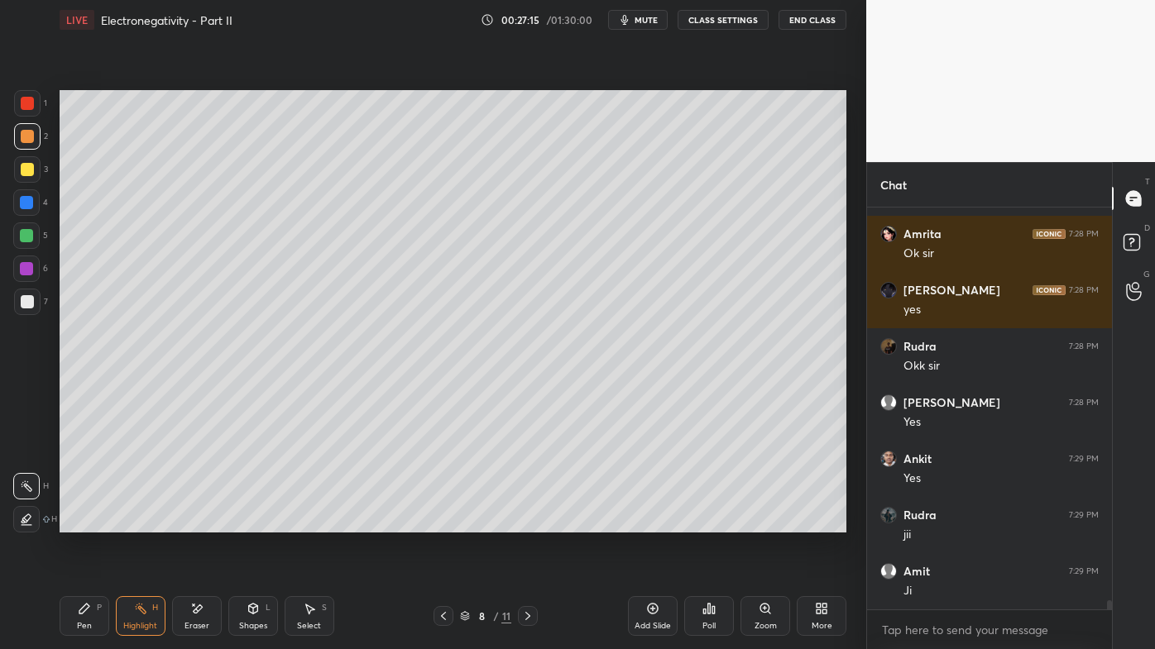
scroll to position [17794, 0]
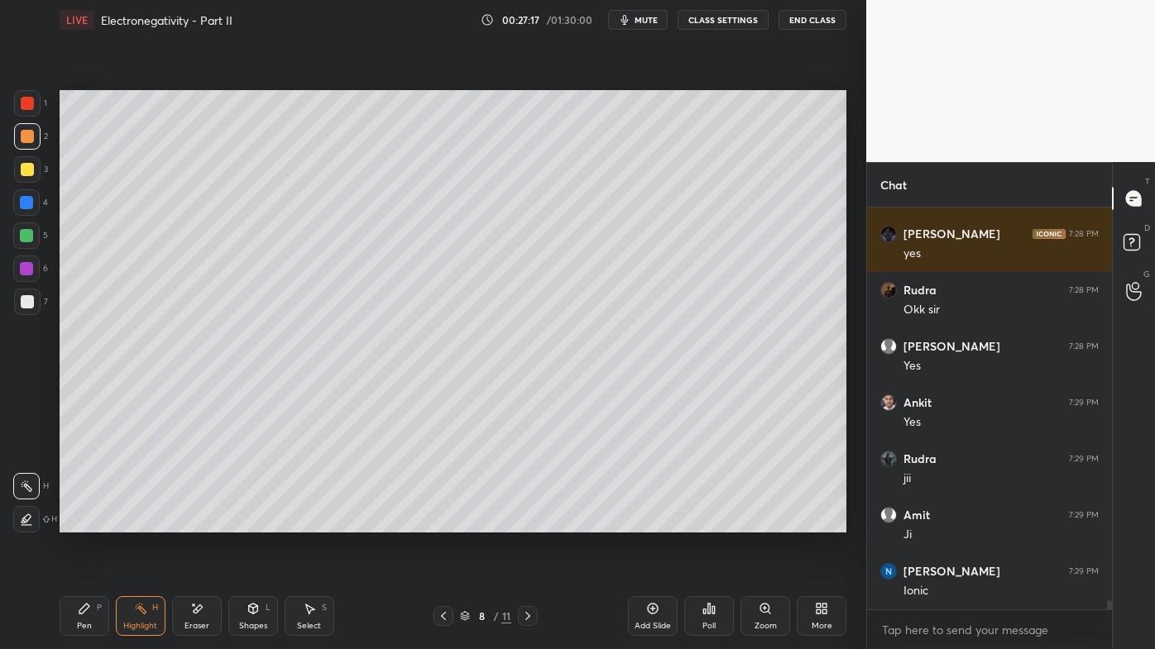
click at [529, 522] on icon at bounding box center [527, 616] width 5 height 8
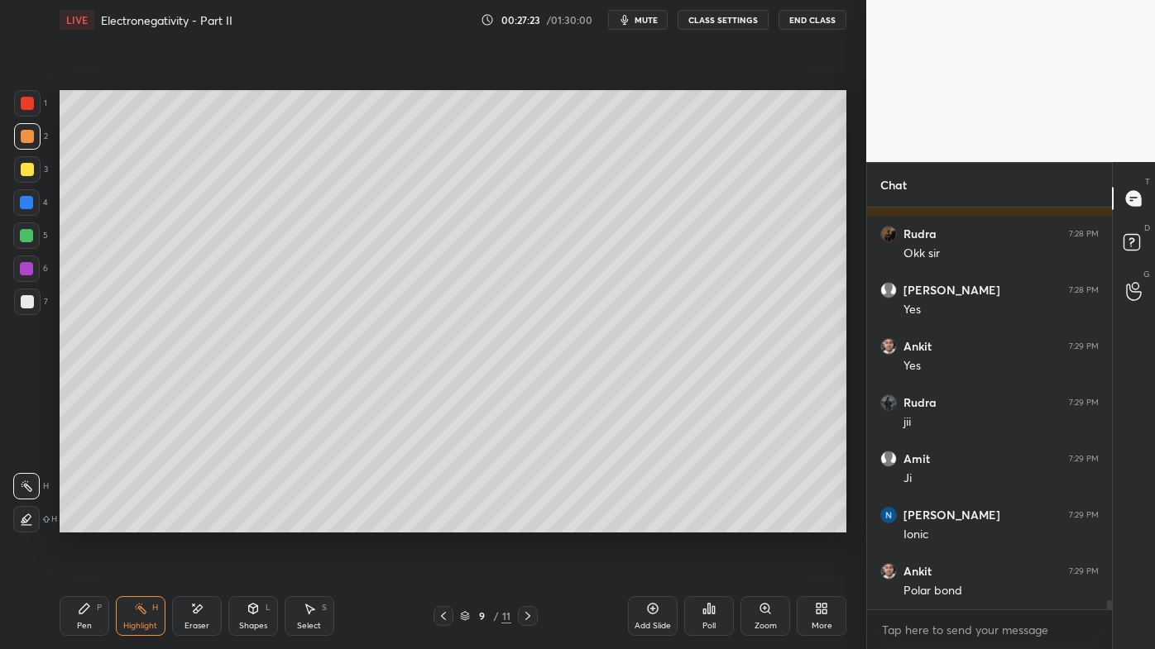
drag, startPoint x: 89, startPoint y: 623, endPoint x: 87, endPoint y: 615, distance: 8.6
click at [88, 522] on div "Pen" at bounding box center [84, 626] width 15 height 8
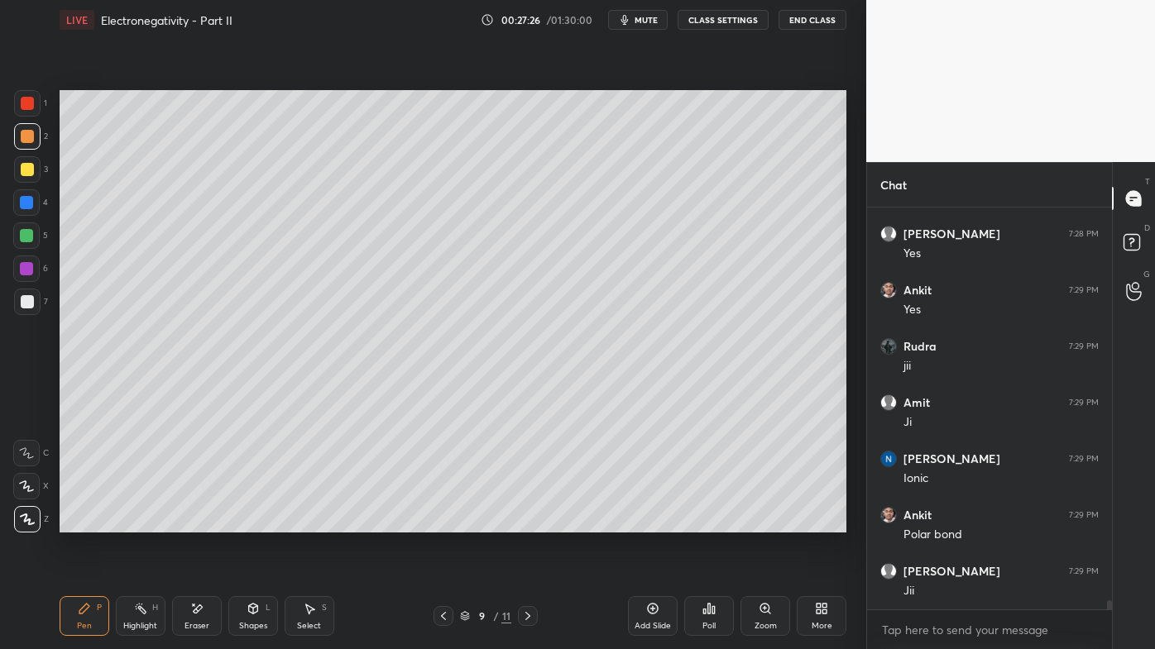
click at [199, 522] on icon at bounding box center [197, 609] width 9 height 8
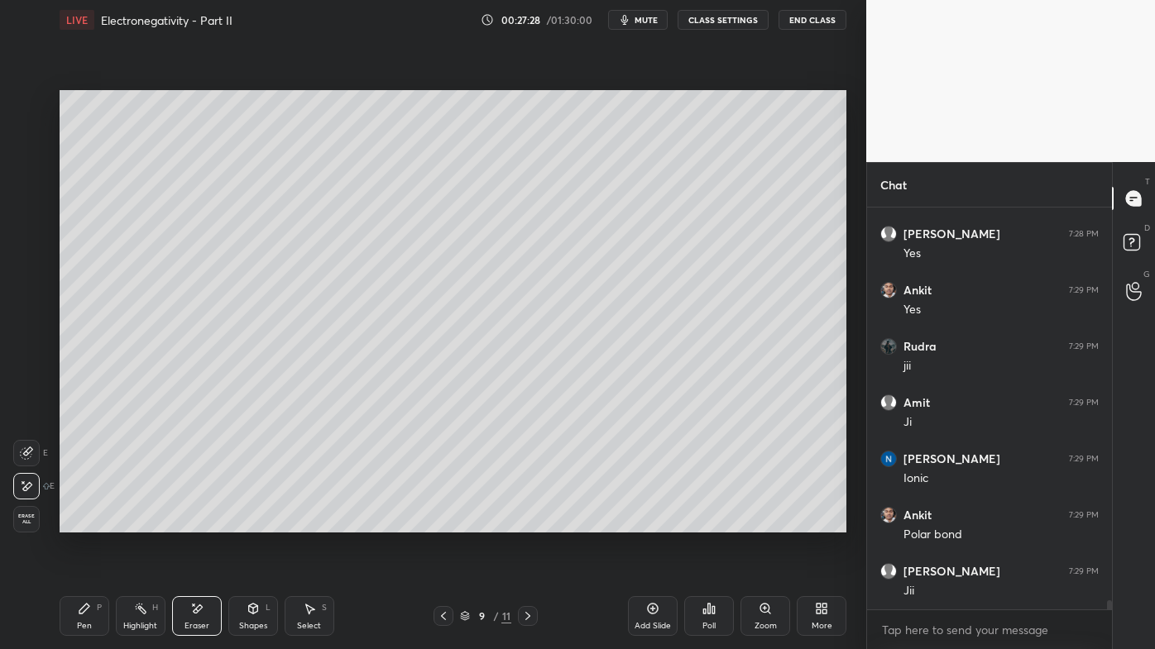
drag, startPoint x: 139, startPoint y: 613, endPoint x: 131, endPoint y: 537, distance: 76.5
click at [138, 522] on icon at bounding box center [140, 608] width 13 height 13
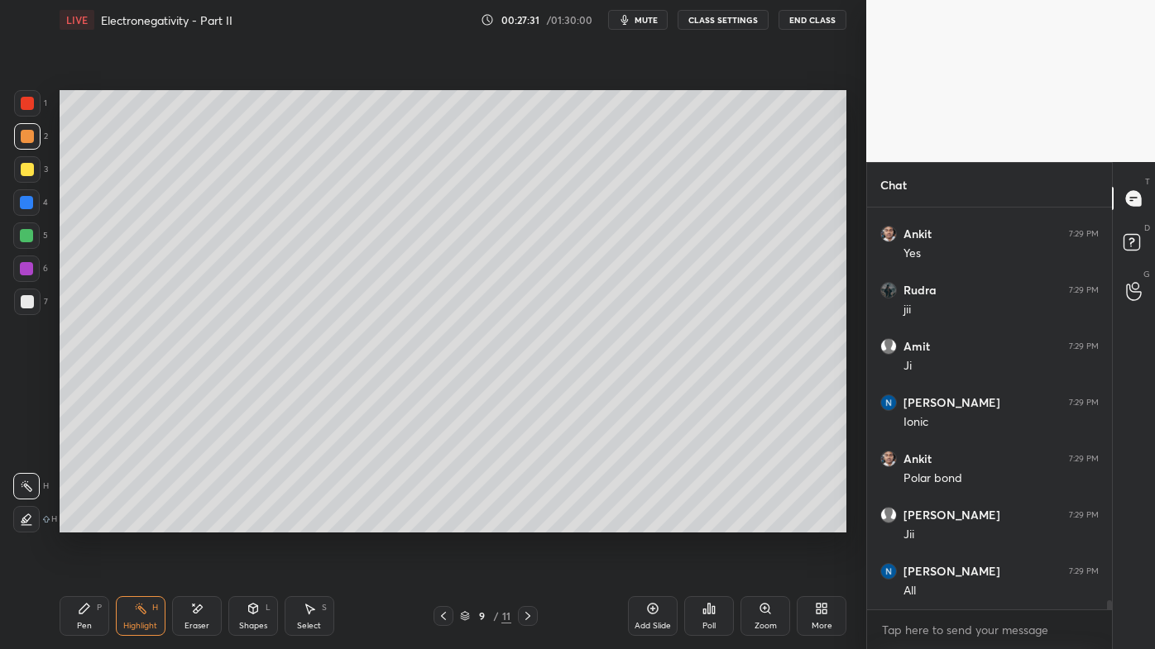
scroll to position [18019, 0]
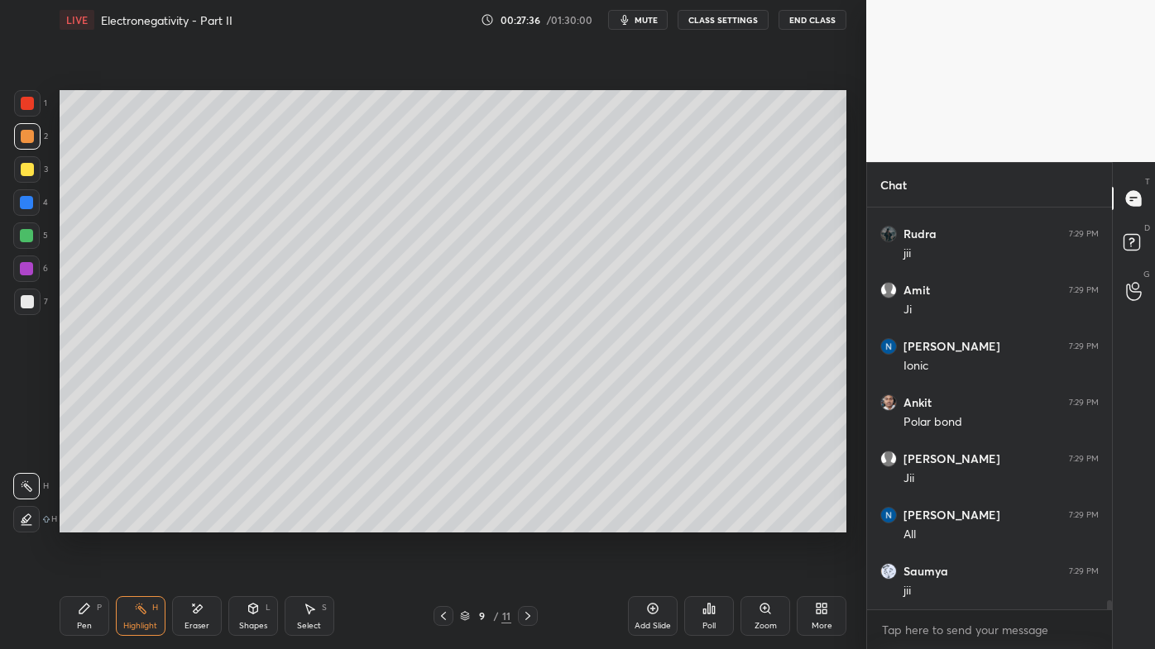
click at [707, 522] on icon at bounding box center [708, 608] width 13 height 13
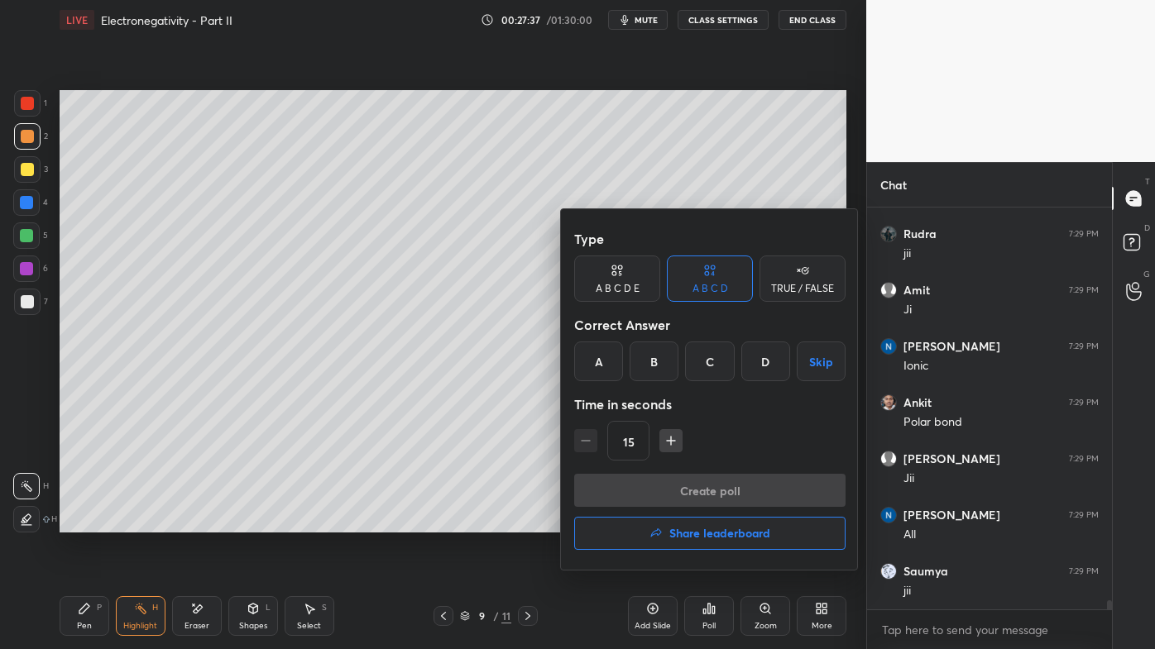
click at [601, 362] on div "A" at bounding box center [598, 362] width 49 height 40
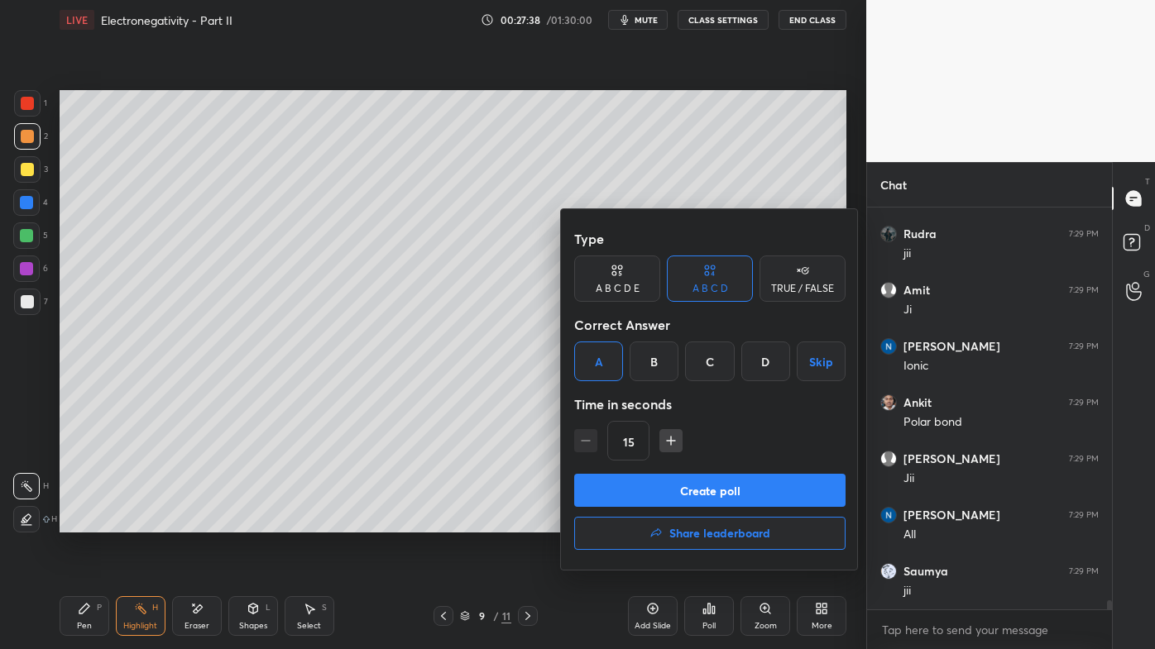
click at [666, 442] on icon "button" at bounding box center [671, 441] width 17 height 17
type input "30"
drag, startPoint x: 646, startPoint y: 496, endPoint x: 636, endPoint y: 492, distance: 10.8
click at [644, 495] on button "Create poll" at bounding box center [709, 490] width 271 height 33
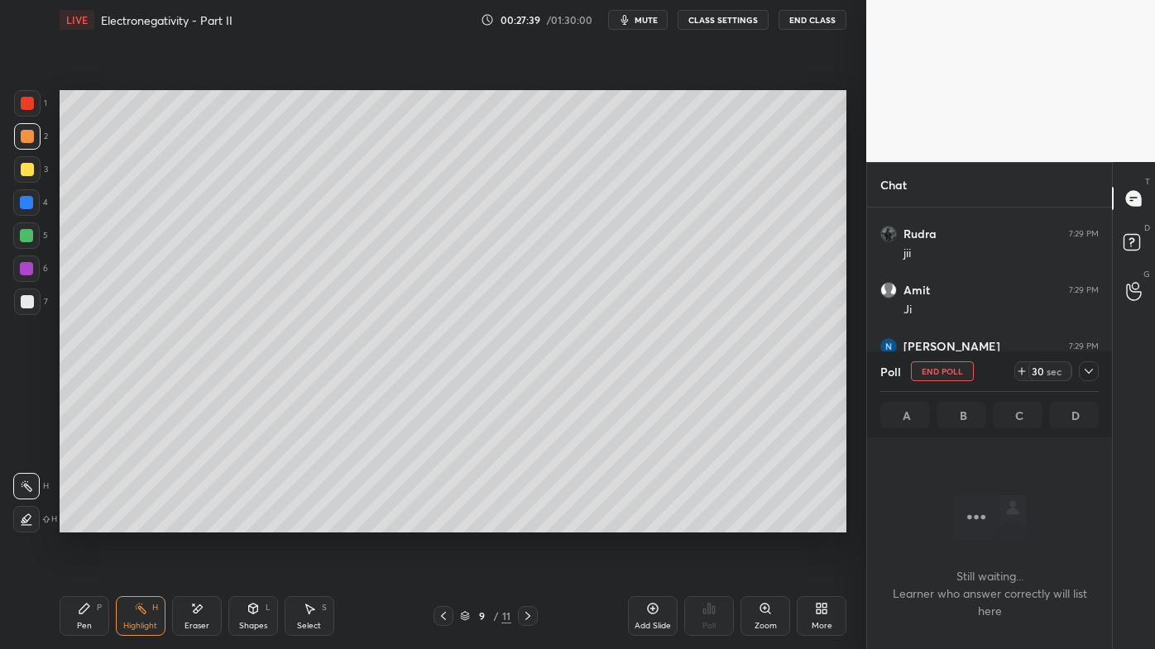
scroll to position [5, 4]
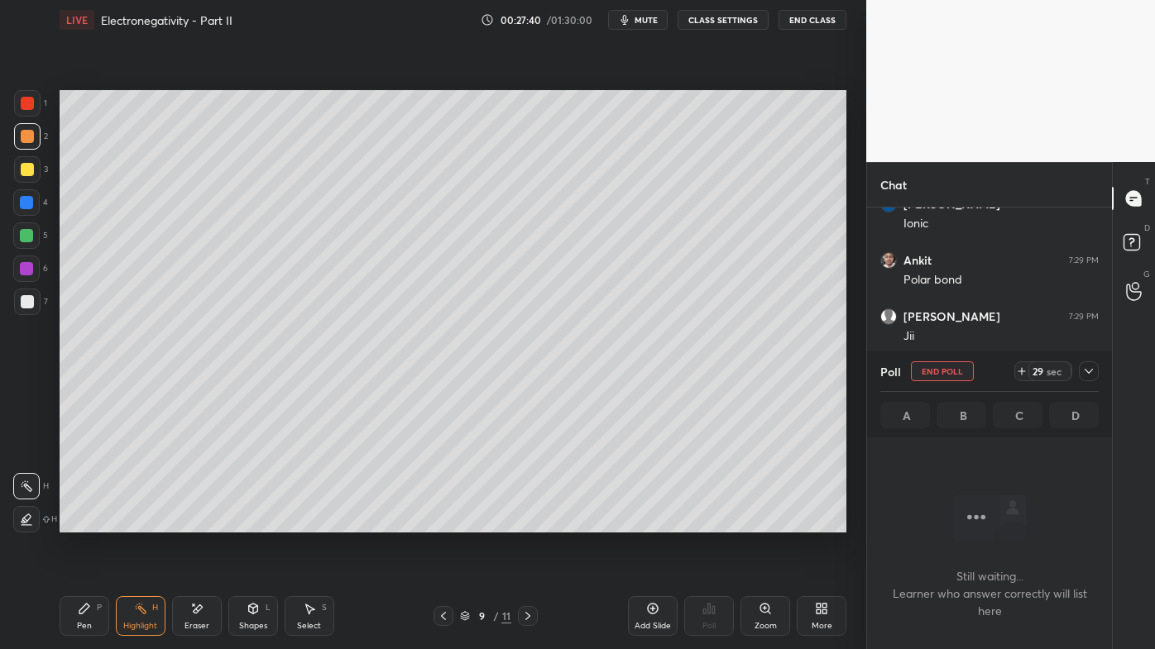
click at [80, 522] on icon at bounding box center [84, 608] width 13 height 13
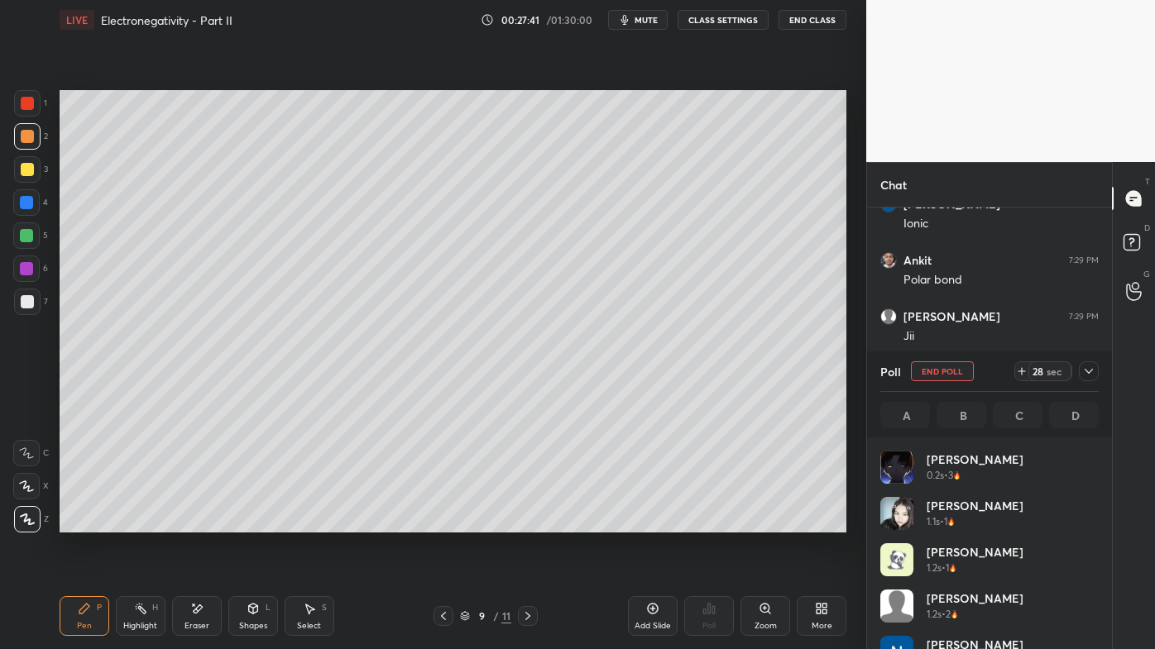
scroll to position [194, 213]
click at [24, 167] on div at bounding box center [27, 169] width 13 height 13
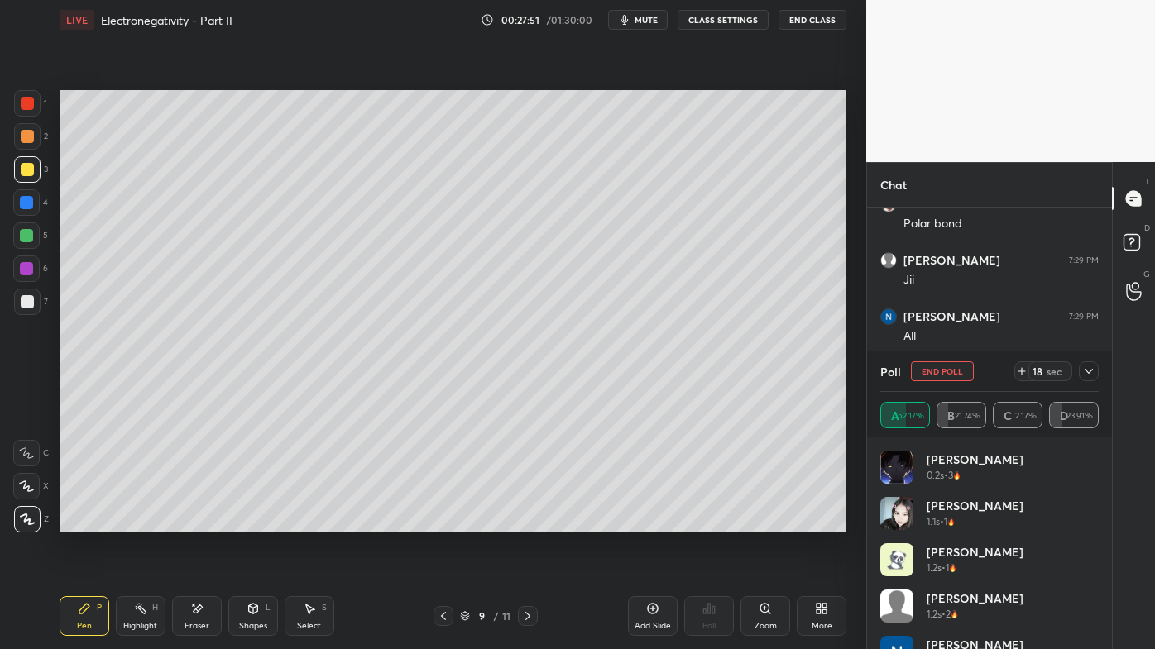
scroll to position [18310, 0]
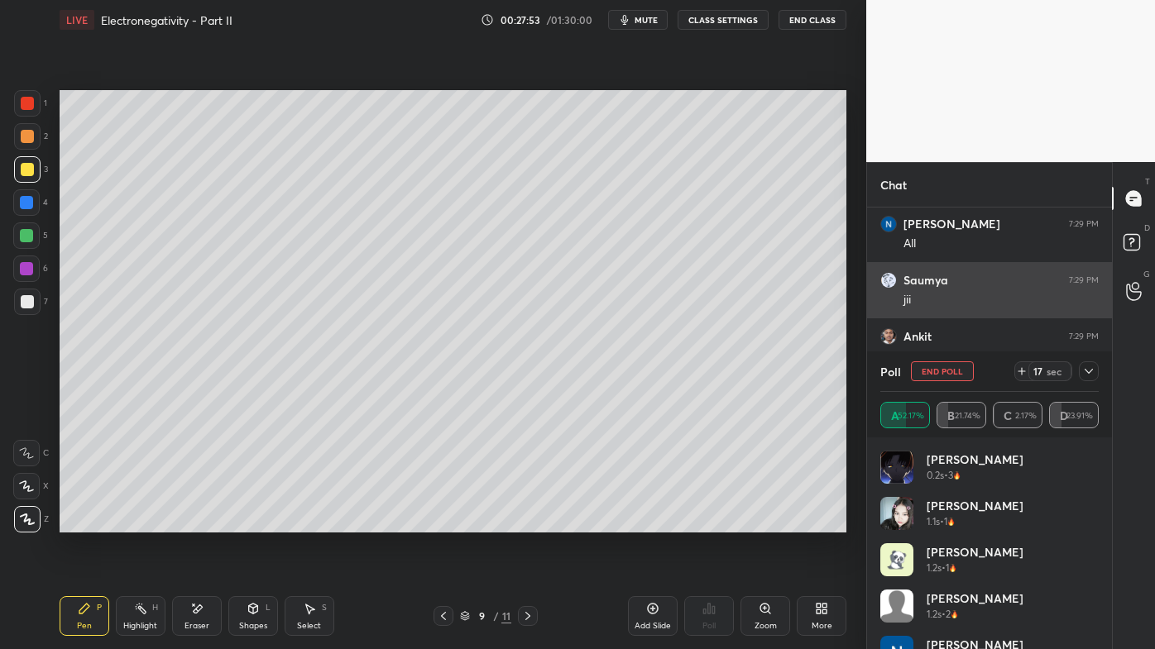
click at [1047, 304] on div "jii" at bounding box center [1000, 300] width 195 height 17
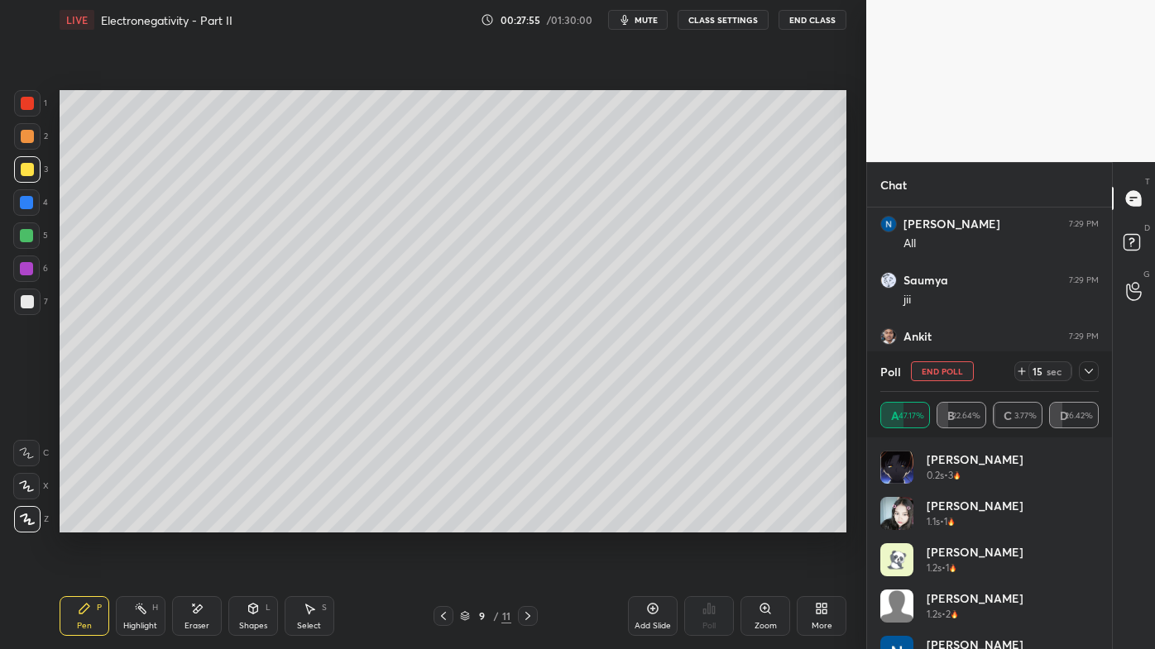
drag, startPoint x: 1094, startPoint y: 371, endPoint x: 1057, endPoint y: 390, distance: 41.1
click at [1094, 371] on icon at bounding box center [1088, 371] width 13 height 13
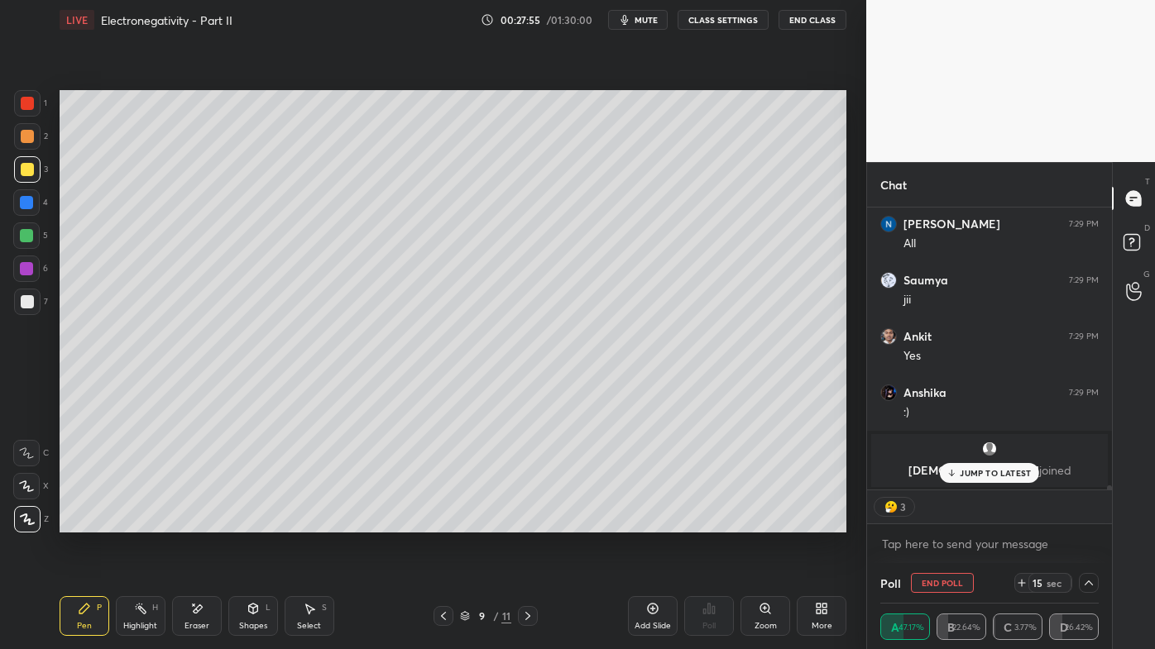
scroll to position [5, 4]
click at [984, 470] on p "JUMP TO LATEST" at bounding box center [995, 473] width 71 height 10
click at [137, 522] on icon at bounding box center [140, 608] width 13 height 13
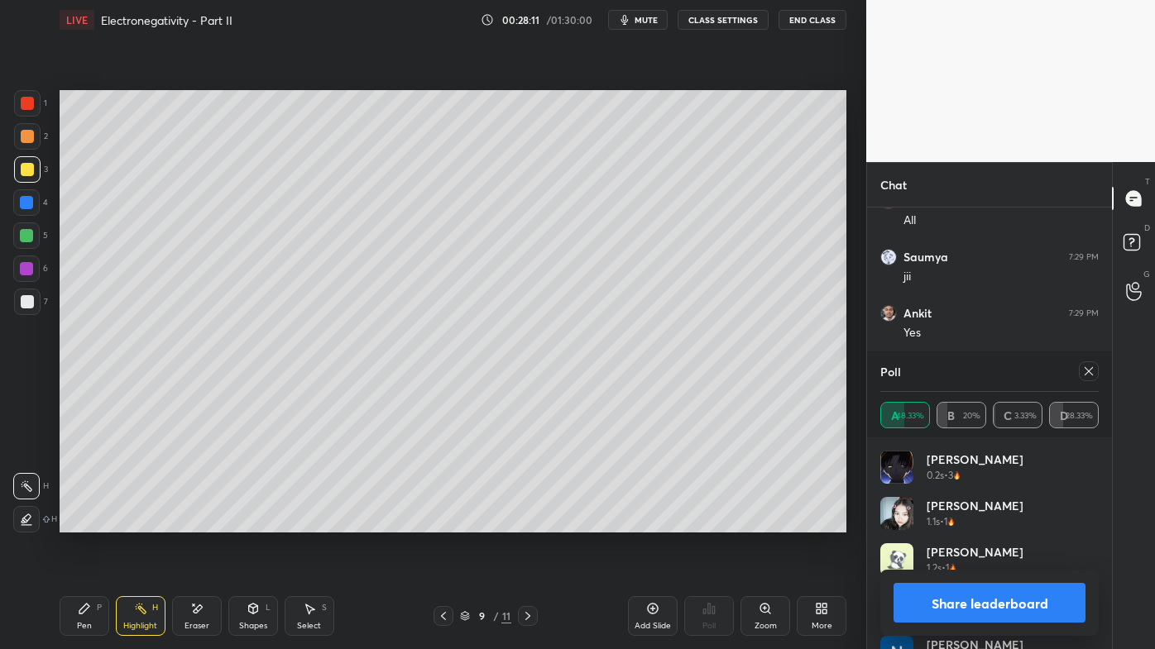
click at [1091, 366] on div at bounding box center [1089, 371] width 20 height 20
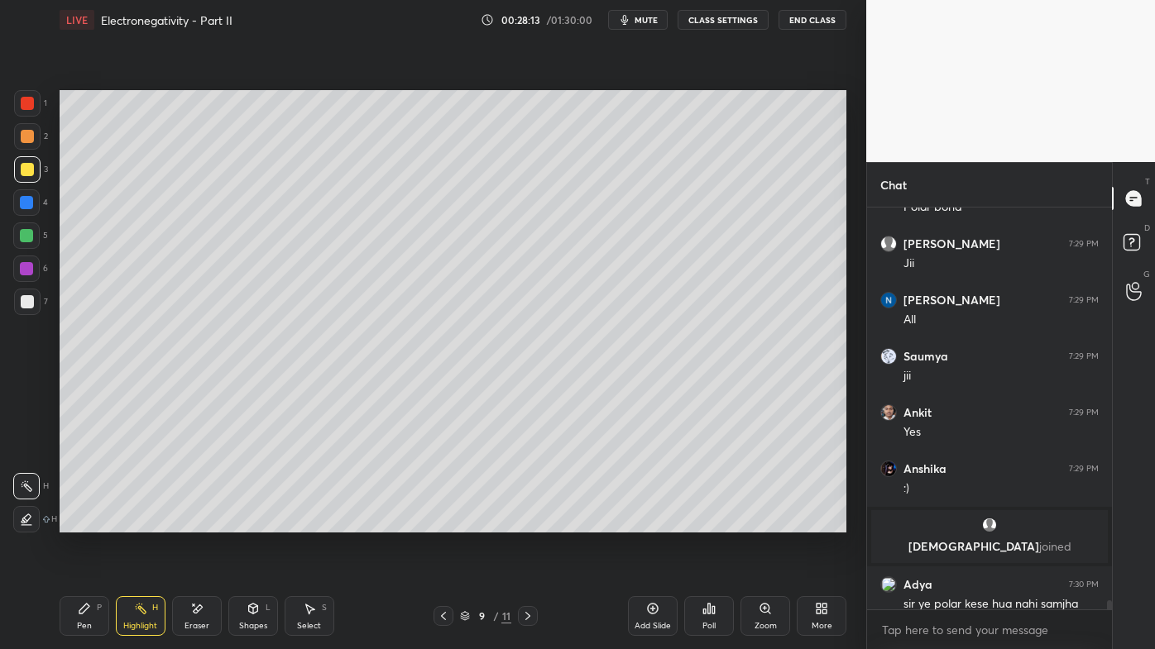
click at [438, 522] on icon at bounding box center [443, 616] width 13 height 13
click at [434, 522] on div at bounding box center [443, 616] width 20 height 20
drag, startPoint x: 196, startPoint y: 608, endPoint x: 198, endPoint y: 549, distance: 58.8
click at [196, 522] on icon at bounding box center [196, 609] width 13 height 14
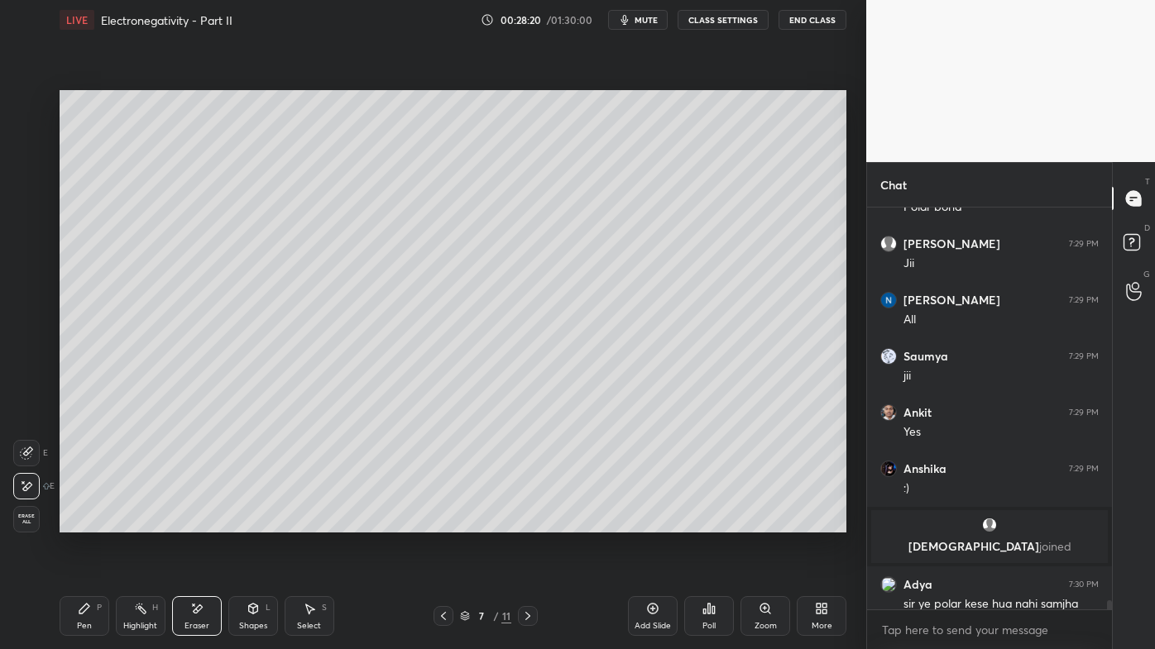
drag, startPoint x: 81, startPoint y: 611, endPoint x: 80, endPoint y: 589, distance: 22.3
click at [80, 522] on icon at bounding box center [84, 609] width 10 height 10
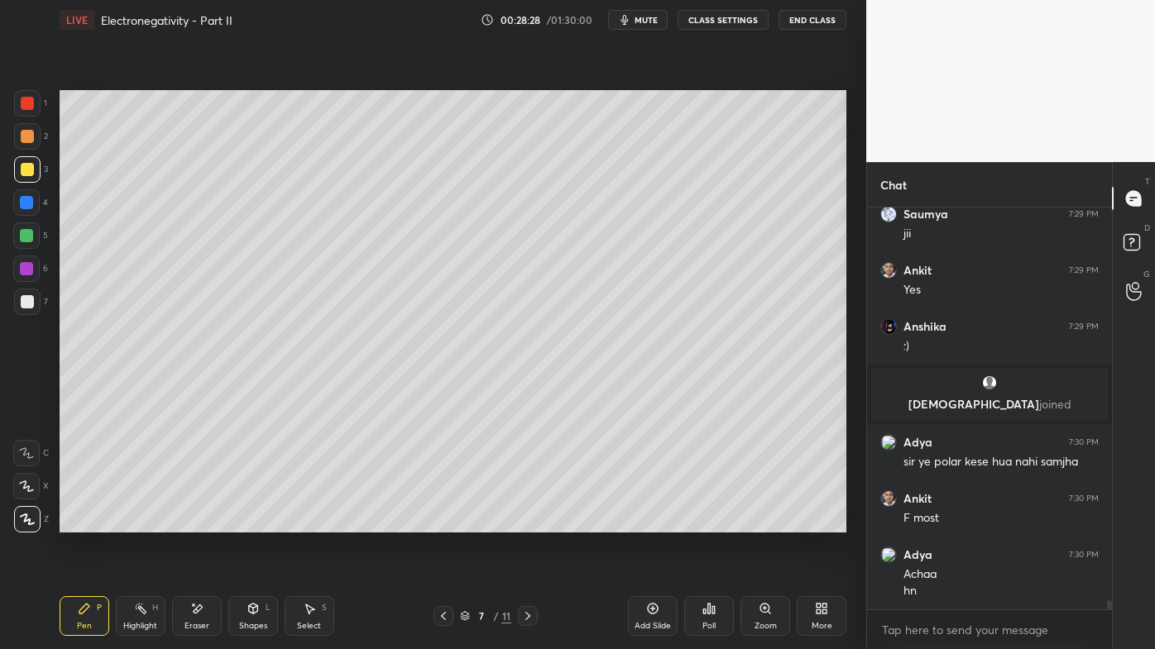
click at [527, 522] on icon at bounding box center [527, 616] width 13 height 13
click at [524, 522] on icon at bounding box center [527, 616] width 13 height 13
click at [146, 522] on icon at bounding box center [140, 608] width 13 height 13
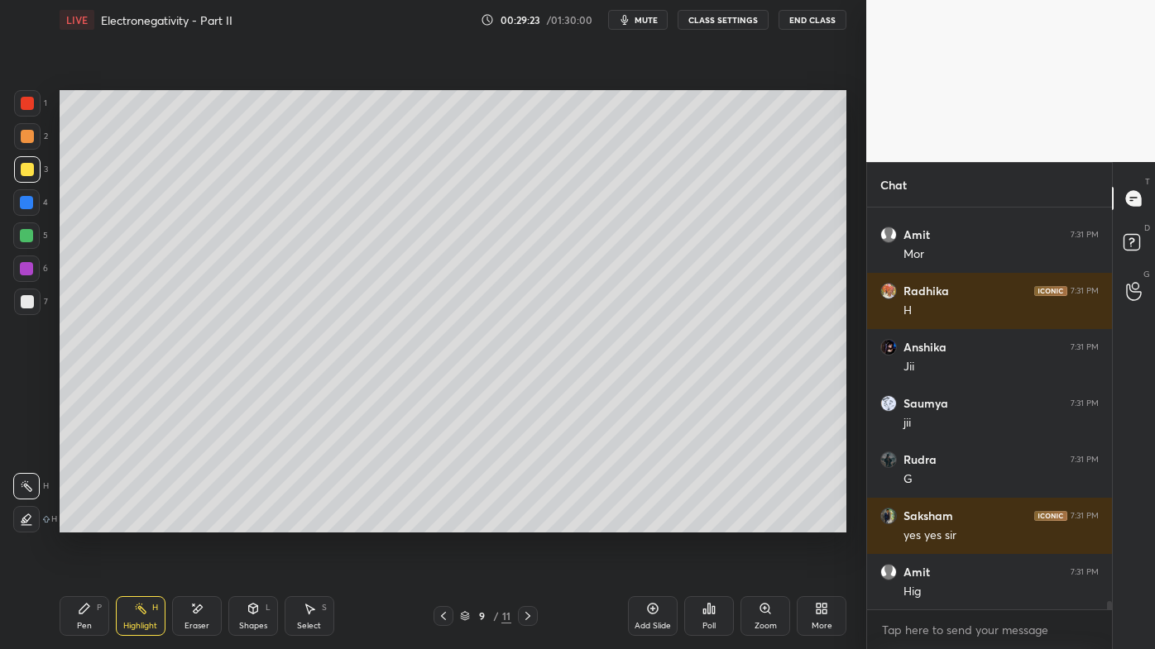
scroll to position [19476, 0]
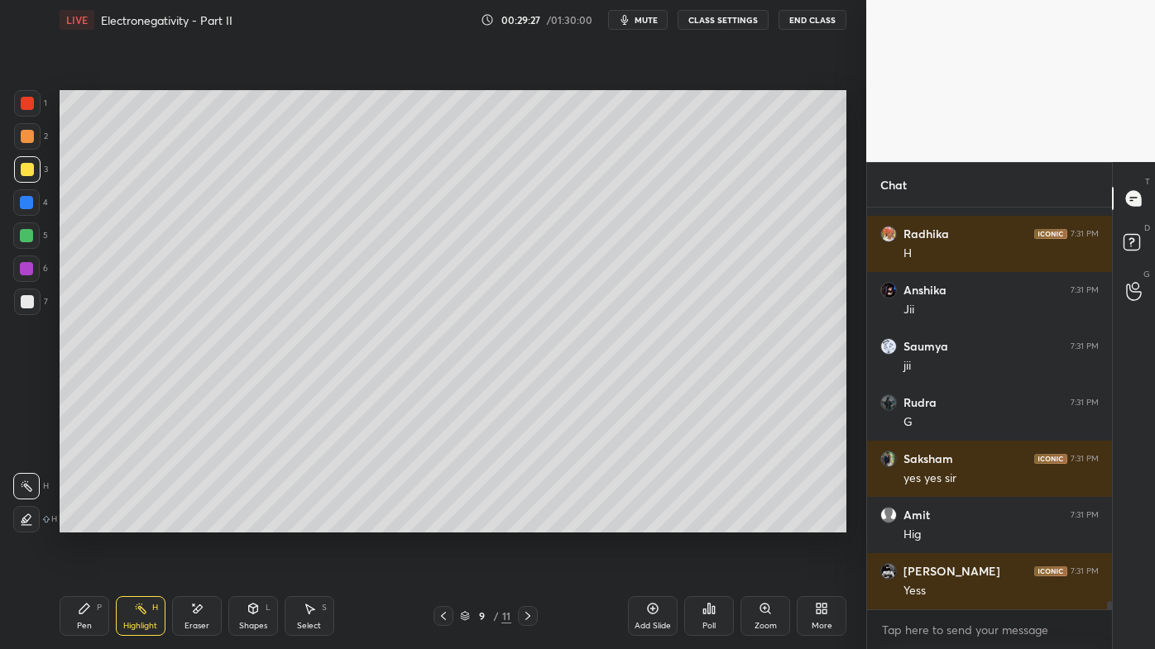
drag, startPoint x: 132, startPoint y: 607, endPoint x: 135, endPoint y: 563, distance: 43.9
click at [134, 522] on div "Highlight H" at bounding box center [141, 616] width 50 height 40
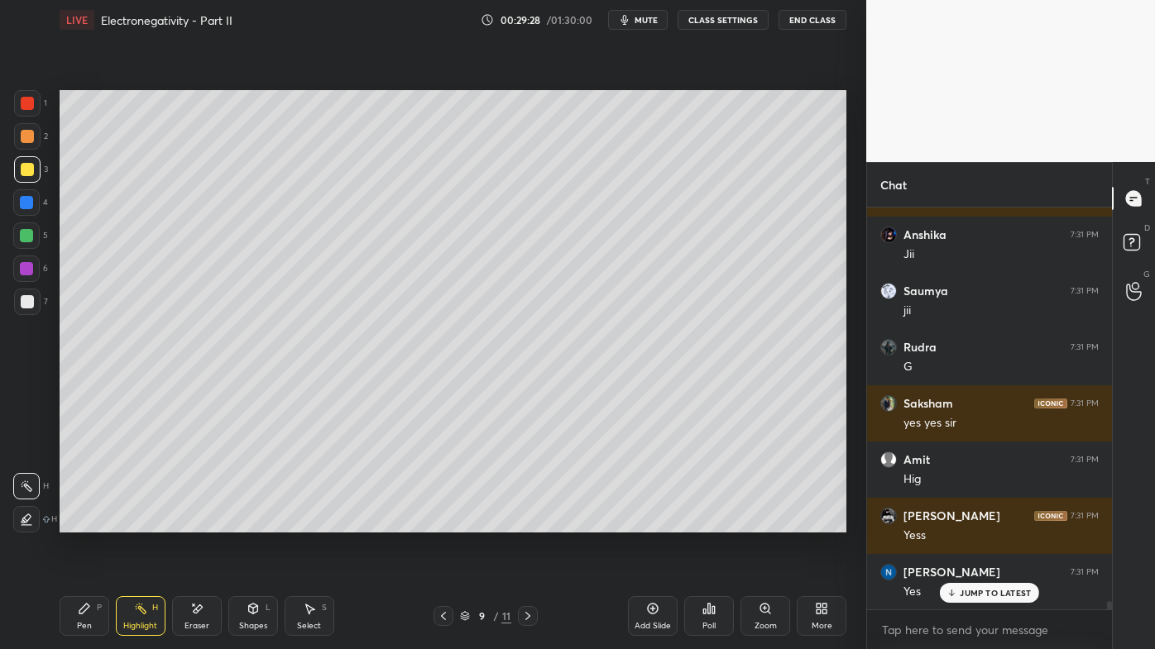
scroll to position [19589, 0]
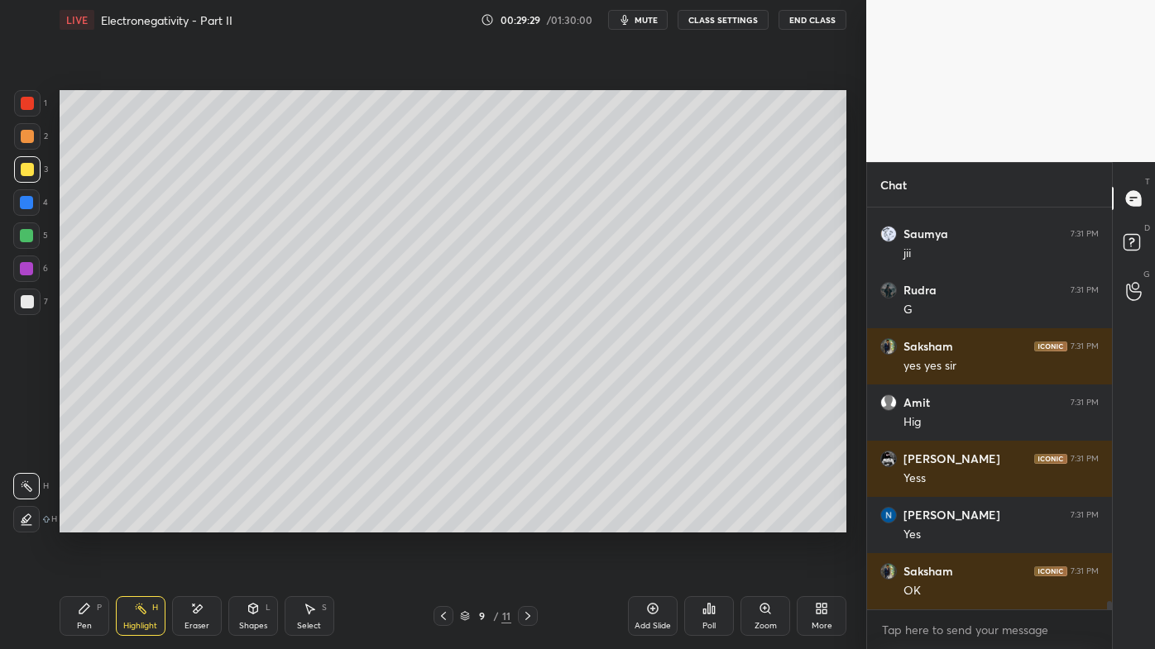
click at [712, 522] on div "Poll" at bounding box center [709, 616] width 50 height 40
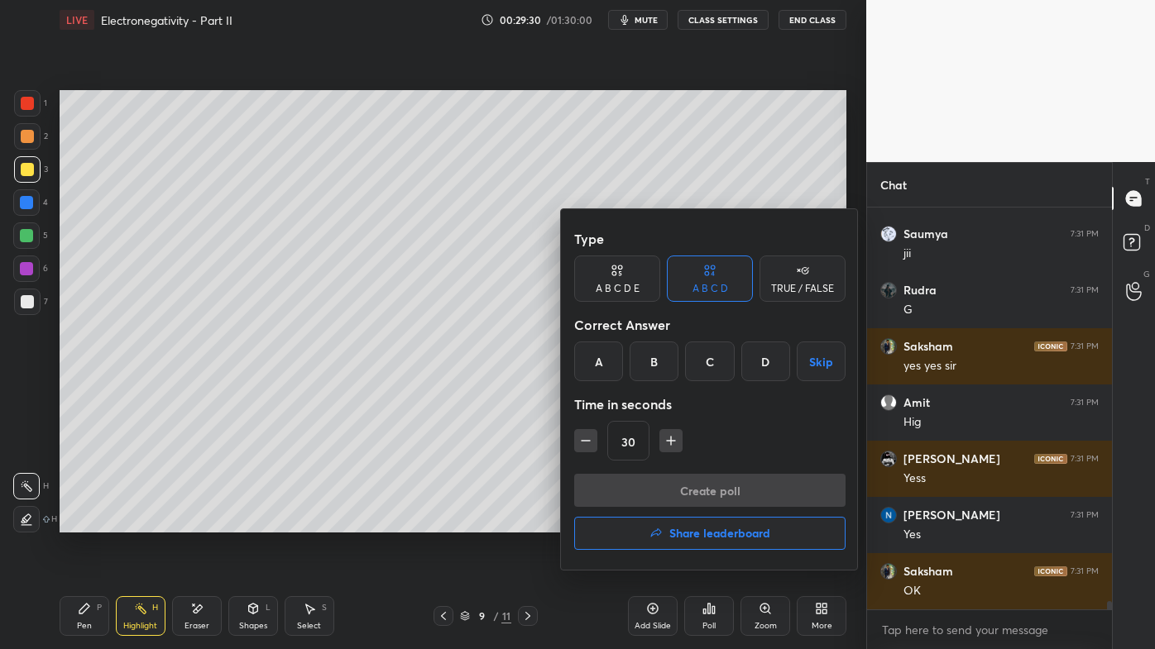
click at [762, 363] on div "D" at bounding box center [765, 362] width 49 height 40
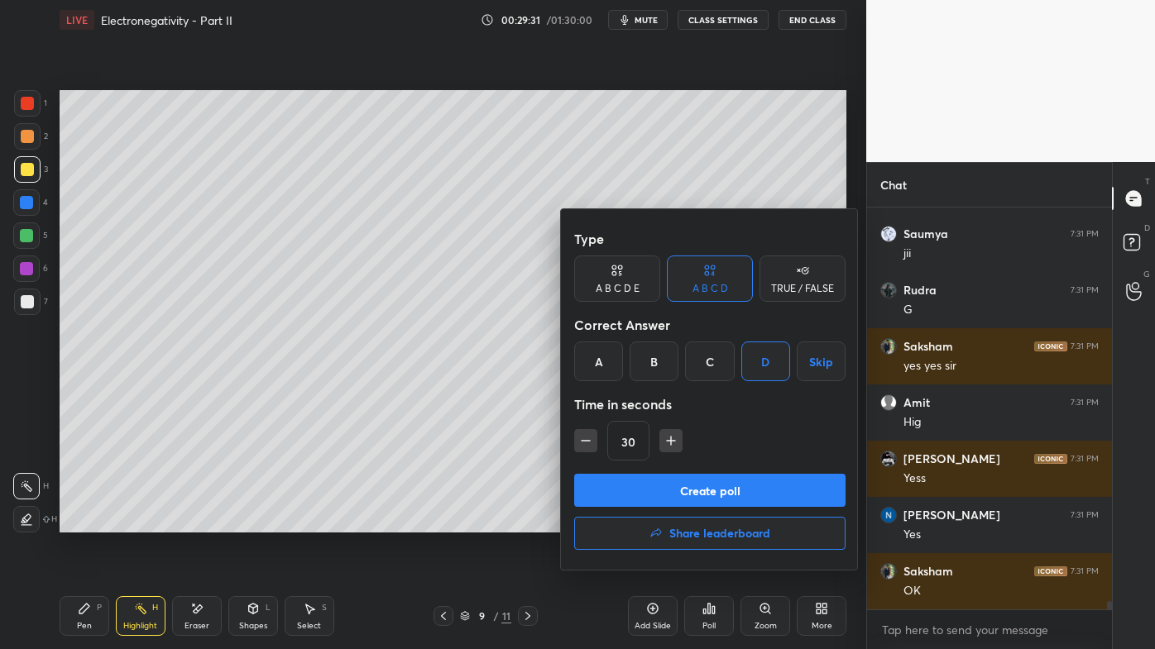
click at [687, 496] on button "Create poll" at bounding box center [709, 490] width 271 height 33
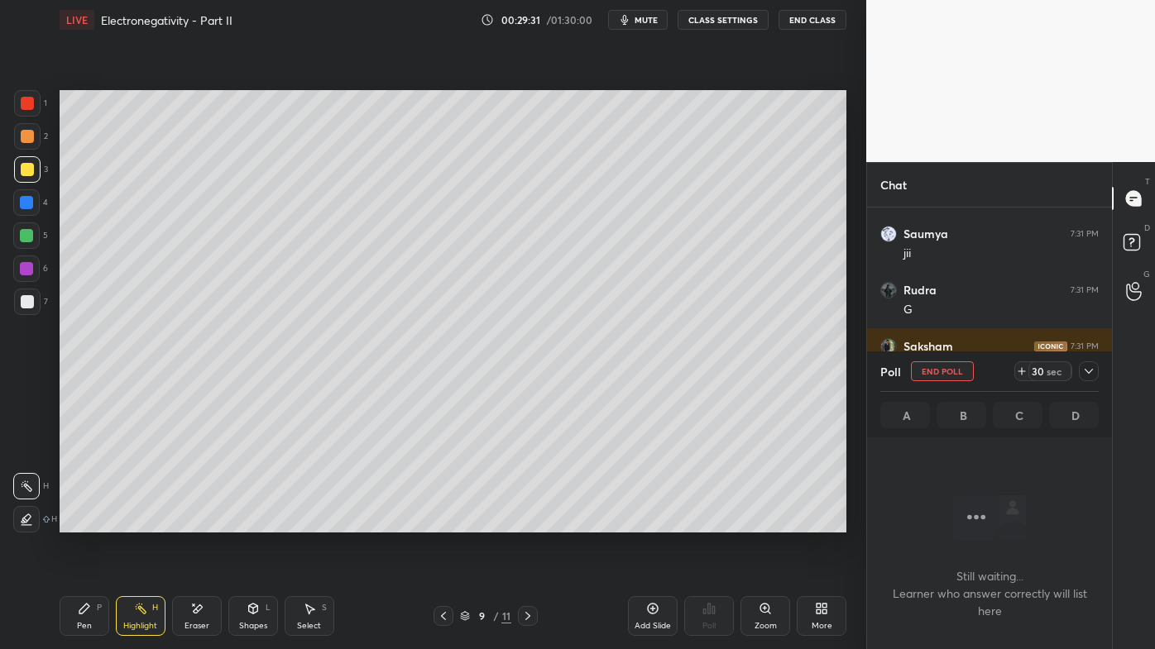
scroll to position [6, 4]
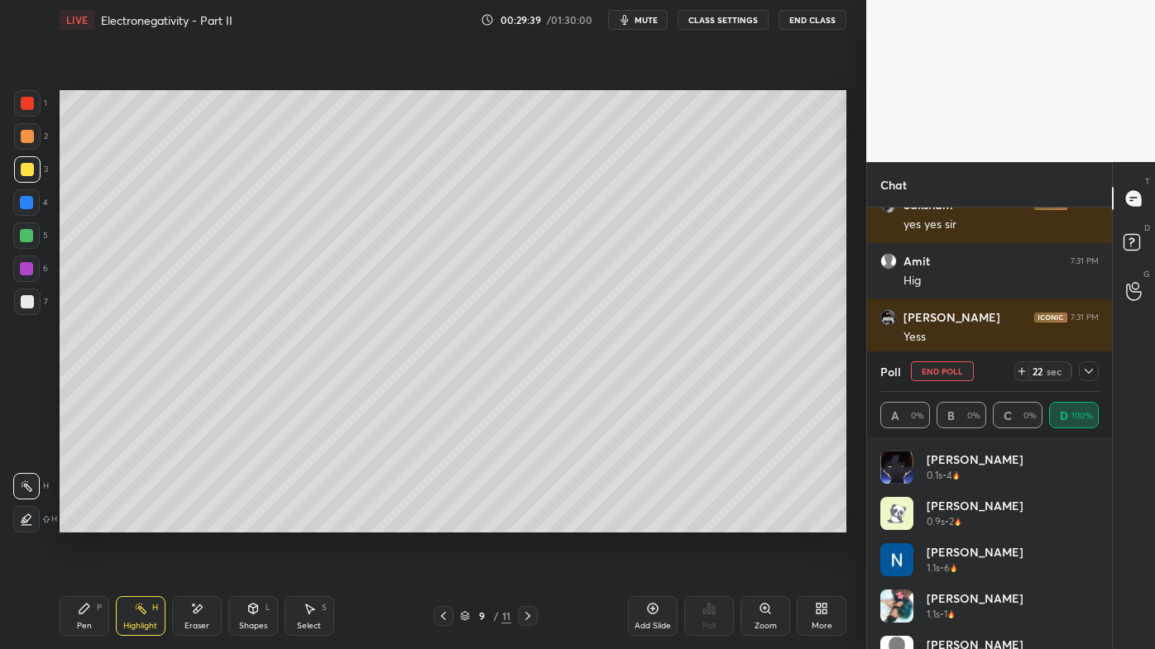
click at [82, 522] on icon at bounding box center [84, 609] width 10 height 10
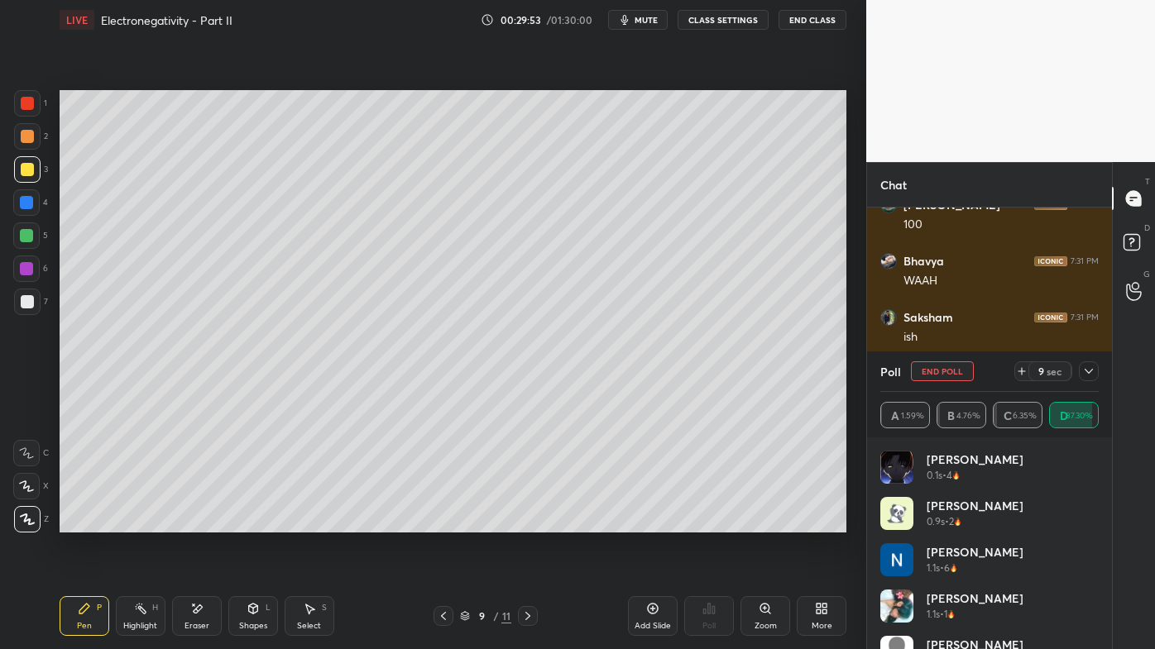
click at [1093, 372] on icon at bounding box center [1088, 371] width 13 height 13
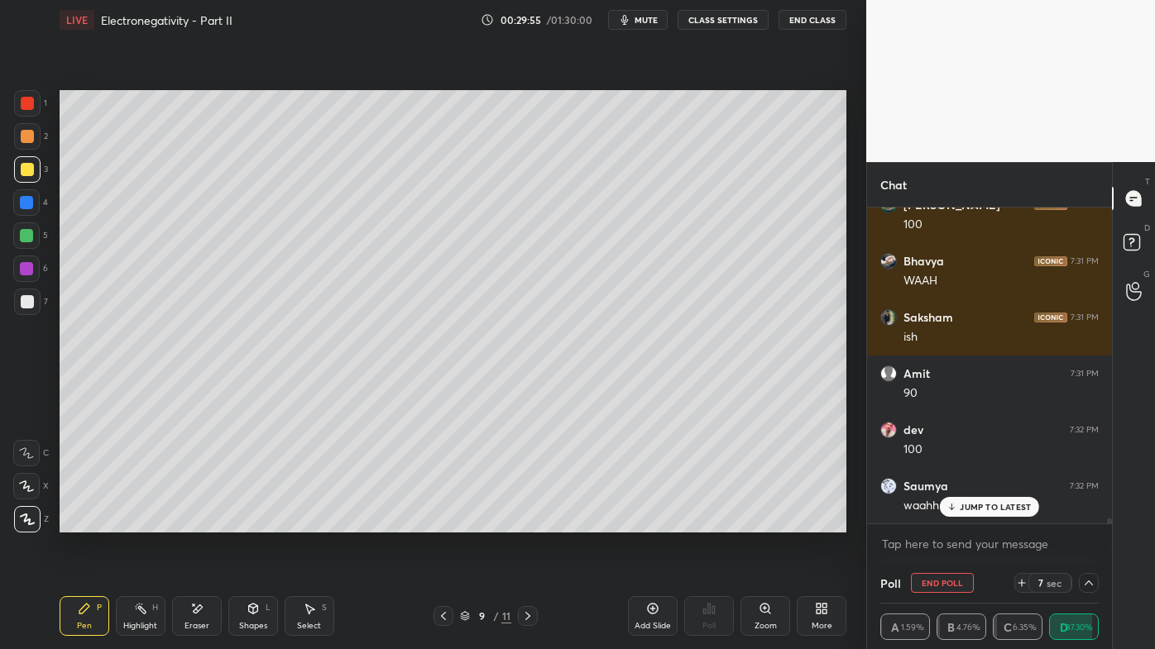
drag, startPoint x: 141, startPoint y: 607, endPoint x: 142, endPoint y: 536, distance: 71.2
click at [141, 522] on icon at bounding box center [140, 608] width 13 height 13
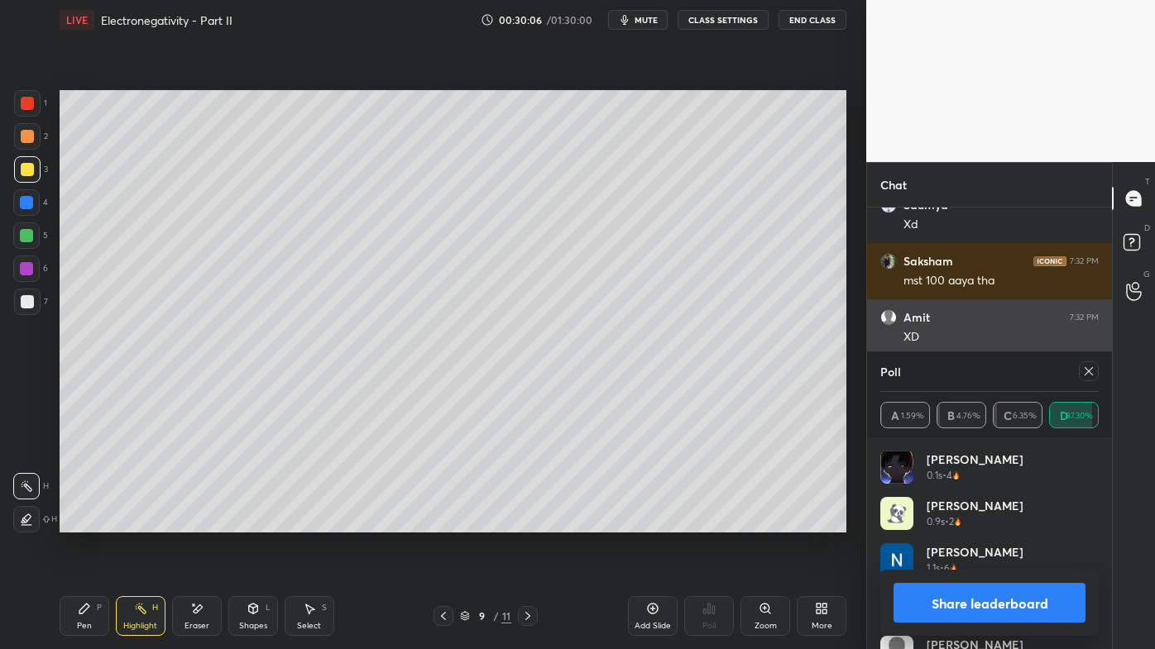
click at [1076, 347] on div "Amit 7:32 PM XD" at bounding box center [989, 327] width 245 height 56
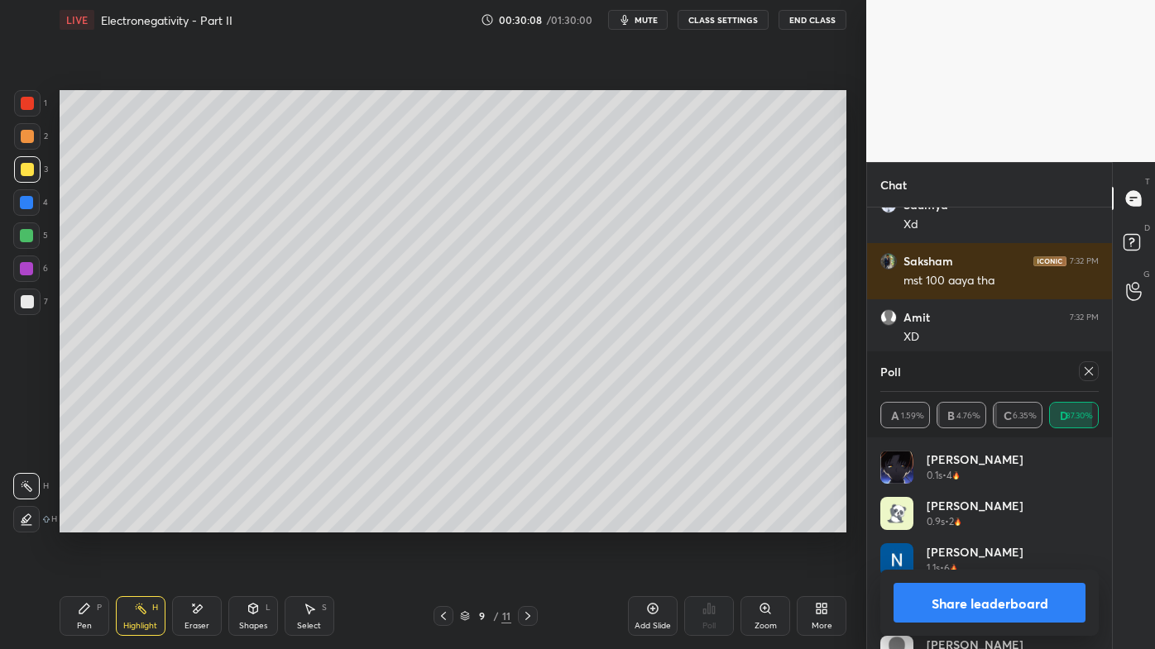
click at [1088, 374] on icon at bounding box center [1088, 371] width 13 height 13
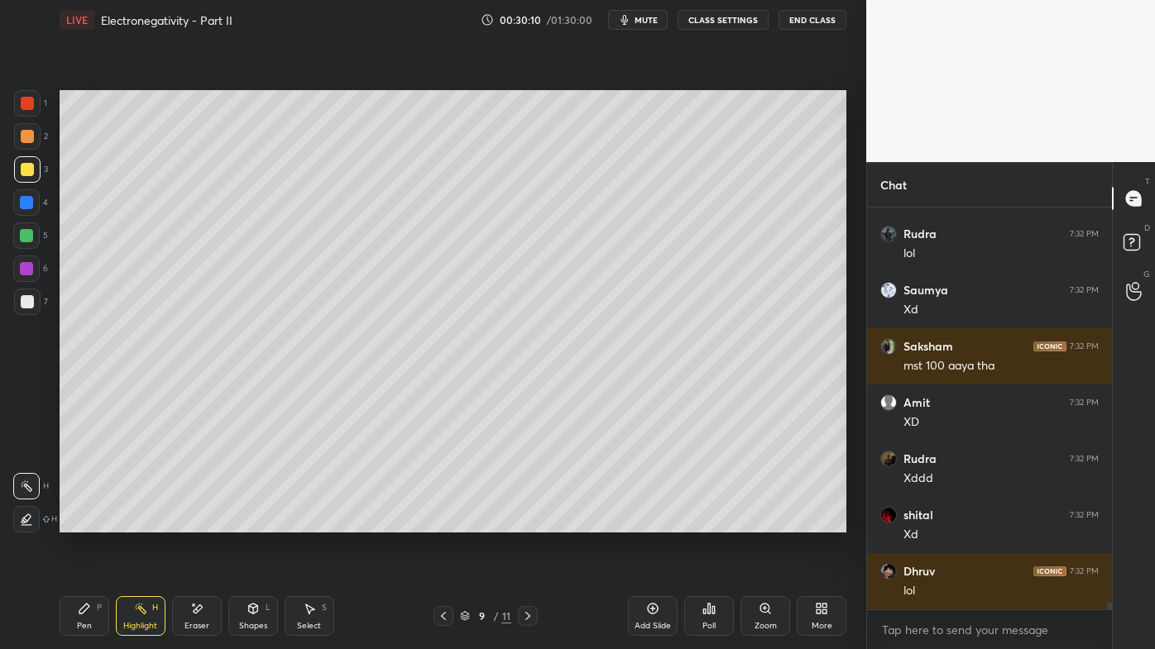
click at [84, 522] on div "Pen P" at bounding box center [85, 616] width 50 height 40
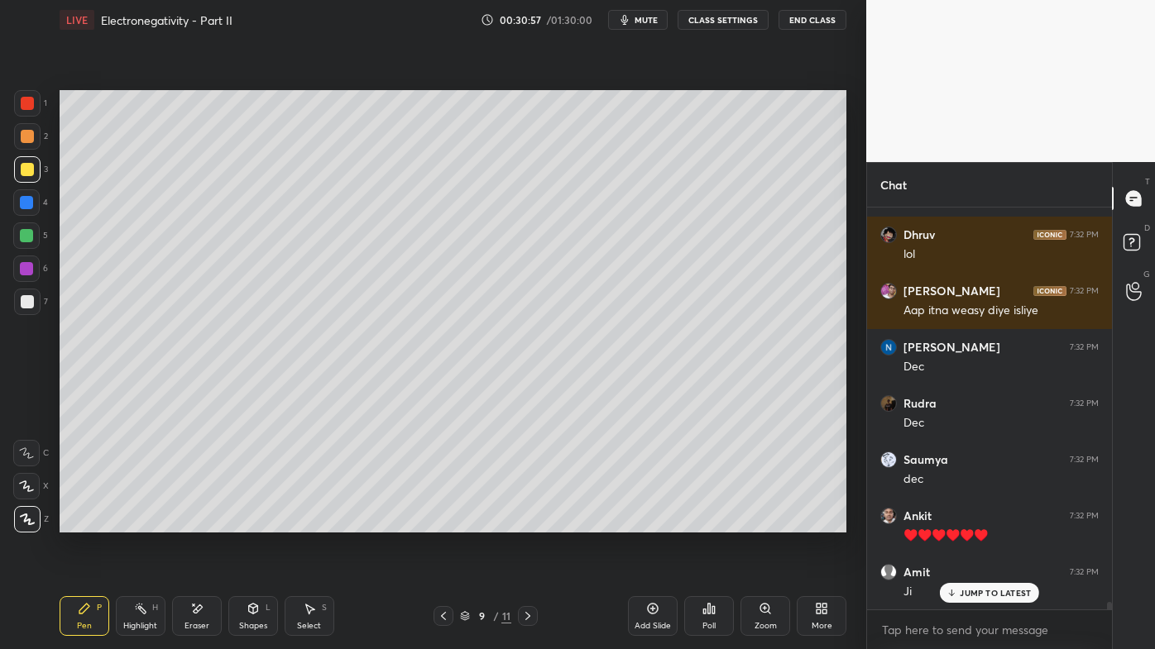
click at [966, 522] on p "JUMP TO LATEST" at bounding box center [995, 593] width 71 height 10
drag, startPoint x: 133, startPoint y: 610, endPoint x: 130, endPoint y: 536, distance: 74.5
click at [136, 522] on icon at bounding box center [140, 608] width 13 height 13
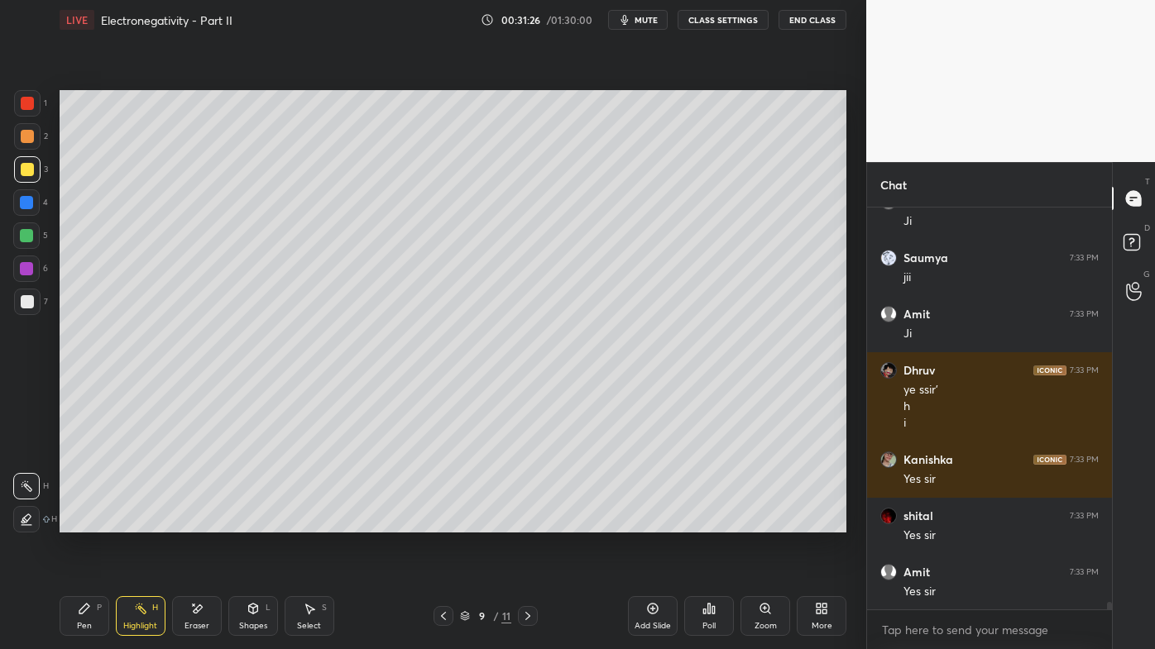
scroll to position [21309, 0]
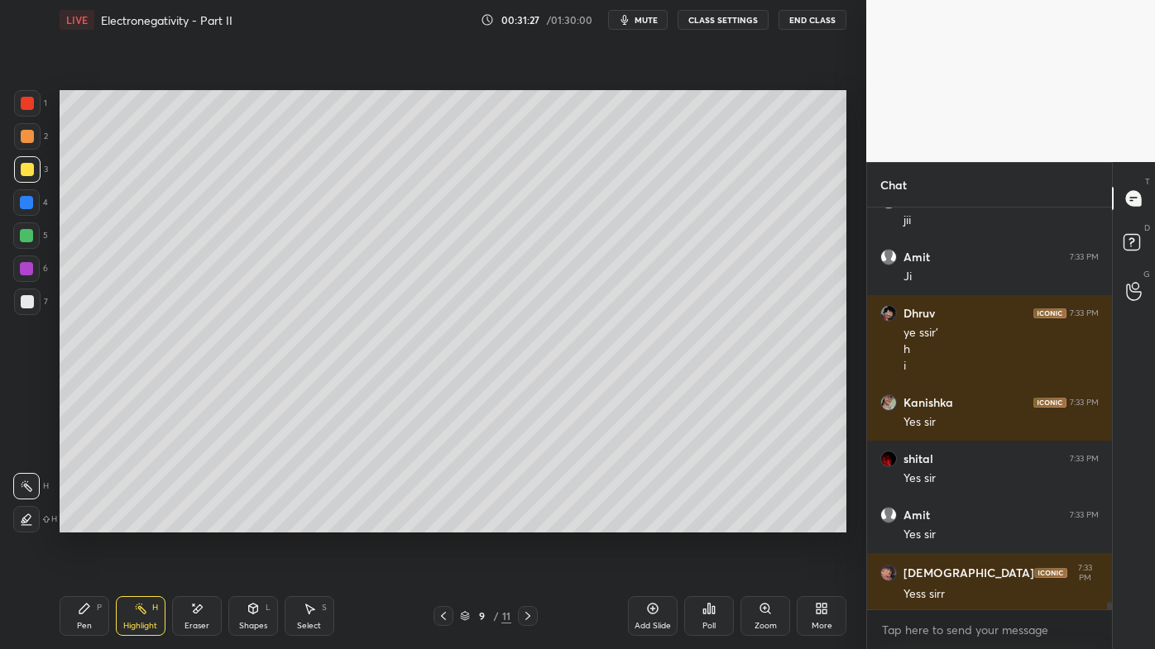
click at [653, 522] on icon at bounding box center [652, 608] width 13 height 13
drag, startPoint x: 76, startPoint y: 609, endPoint x: 76, endPoint y: 594, distance: 14.9
click at [76, 522] on div "Pen P" at bounding box center [85, 616] width 50 height 40
click at [33, 295] on div at bounding box center [27, 302] width 26 height 26
click at [134, 522] on icon at bounding box center [140, 608] width 13 height 13
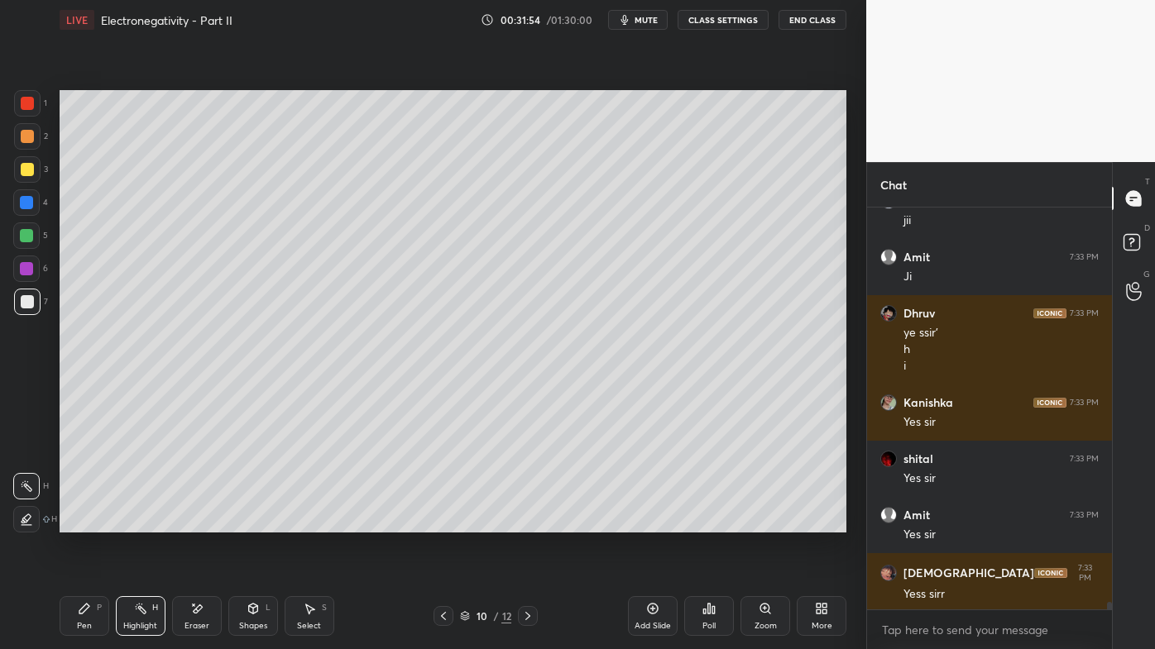
drag, startPoint x: 140, startPoint y: 608, endPoint x: 143, endPoint y: 562, distance: 45.6
click at [140, 522] on rect at bounding box center [142, 610] width 8 height 8
click at [445, 522] on icon at bounding box center [443, 616] width 13 height 13
click at [525, 522] on icon at bounding box center [527, 616] width 13 height 13
click at [708, 522] on div "Poll" at bounding box center [709, 616] width 50 height 40
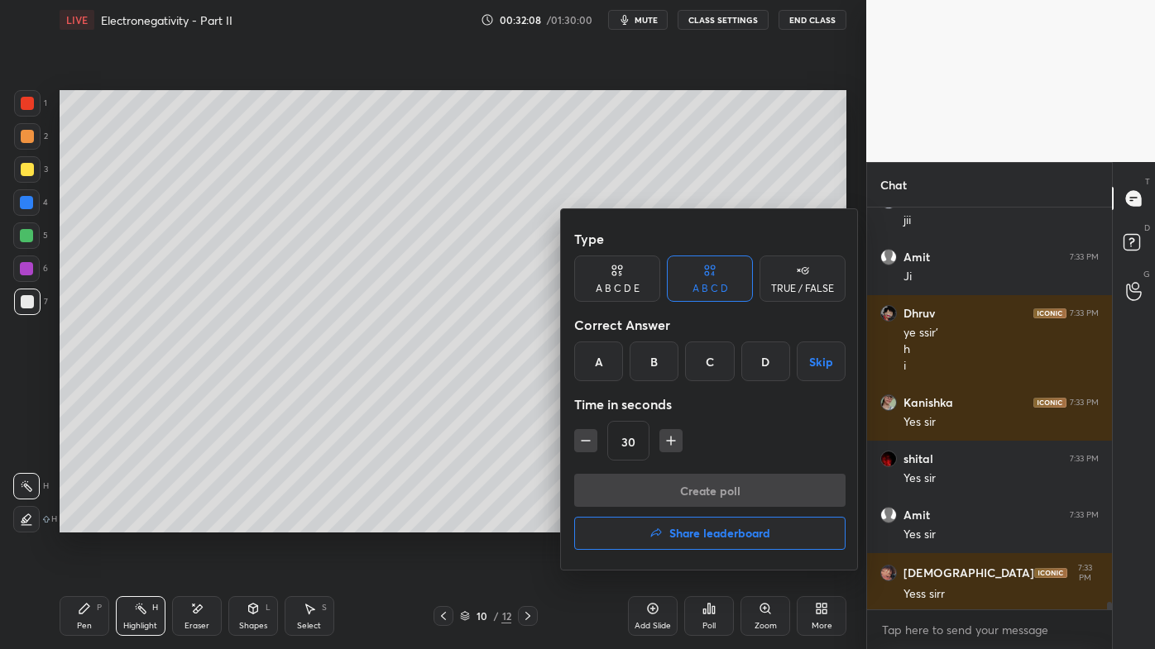
click at [601, 366] on div "A" at bounding box center [598, 362] width 49 height 40
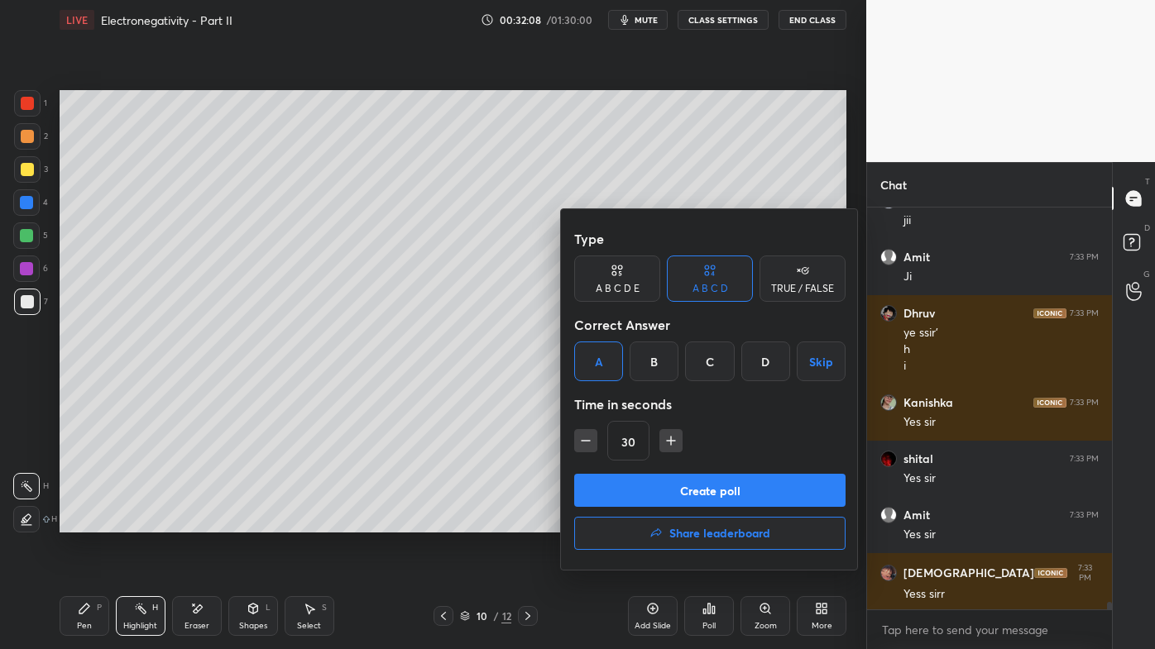
click at [648, 495] on button "Create poll" at bounding box center [709, 490] width 271 height 33
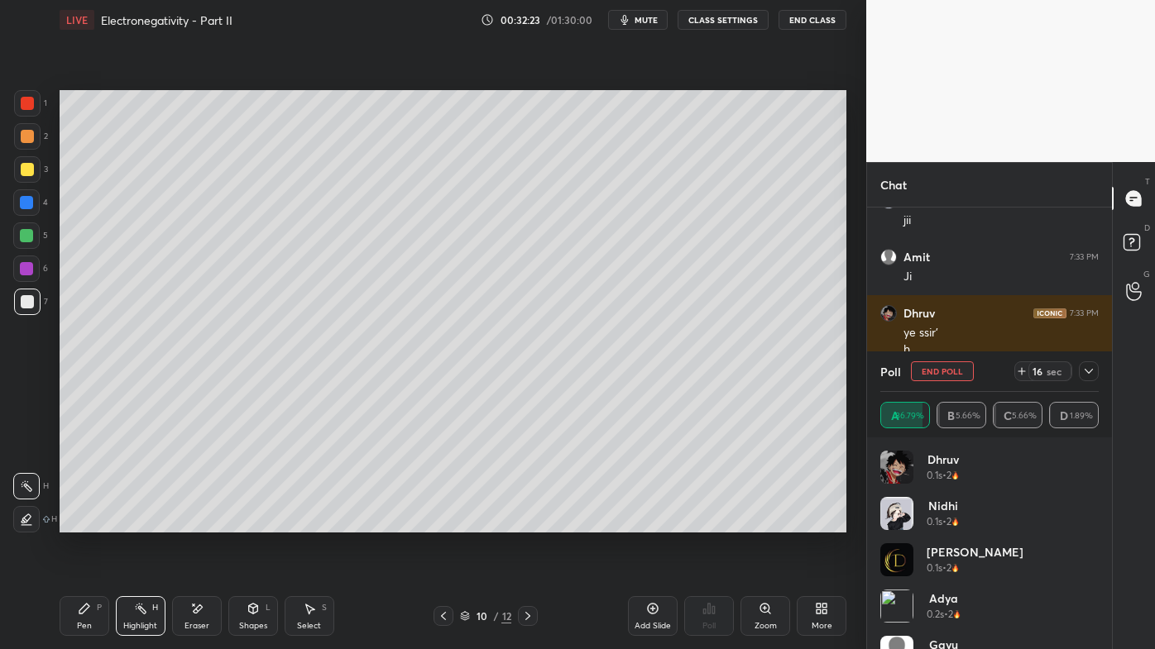
scroll to position [21451, 0]
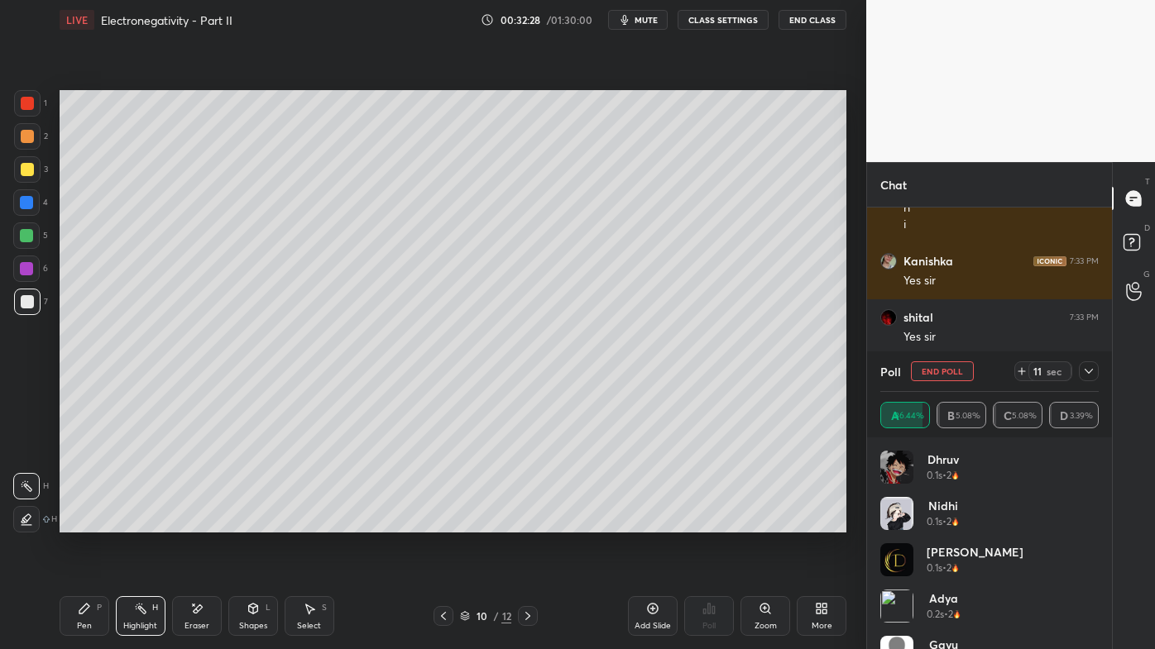
click at [1086, 374] on icon at bounding box center [1088, 371] width 13 height 13
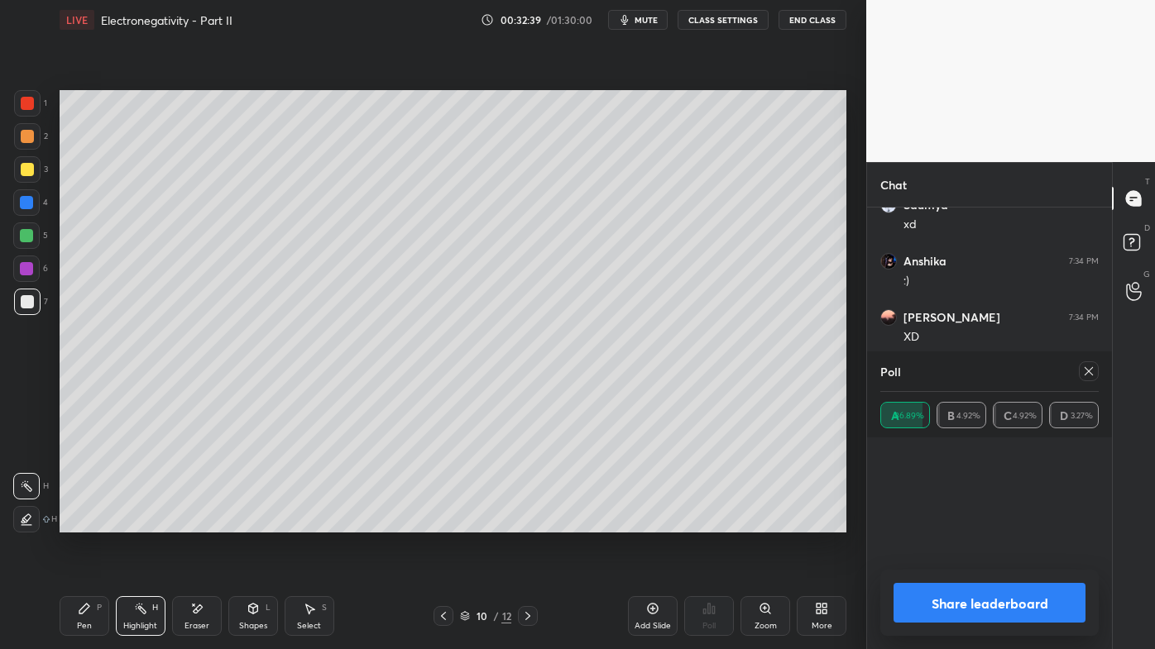
scroll to position [48, 213]
click at [1089, 368] on icon at bounding box center [1088, 371] width 13 height 13
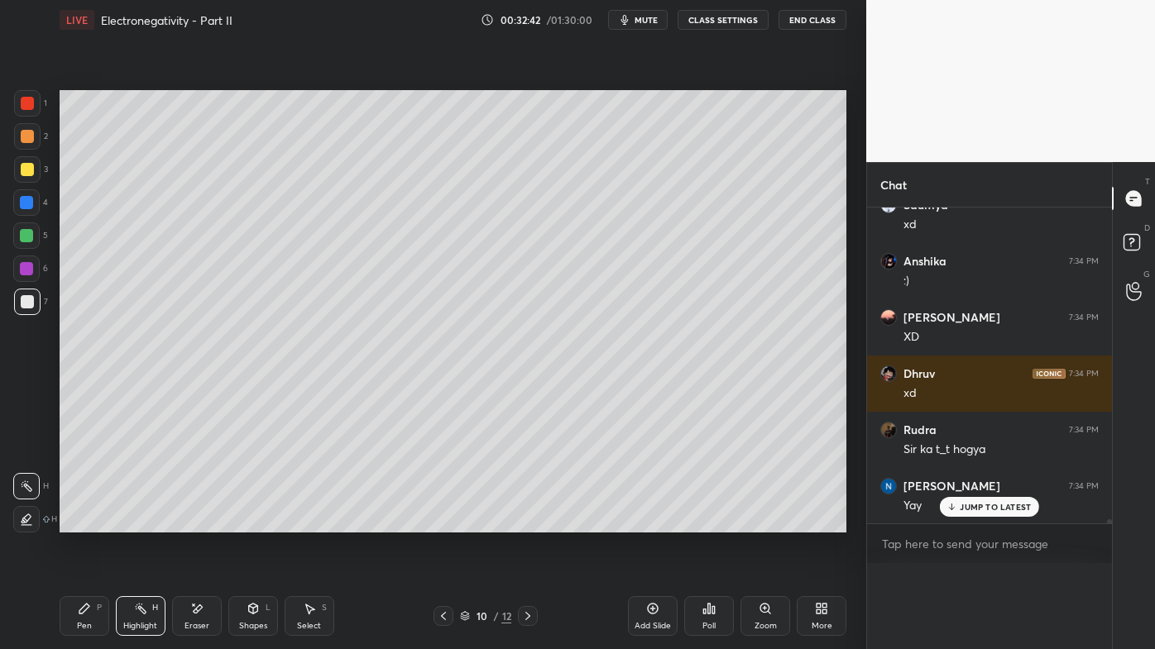
scroll to position [5, 4]
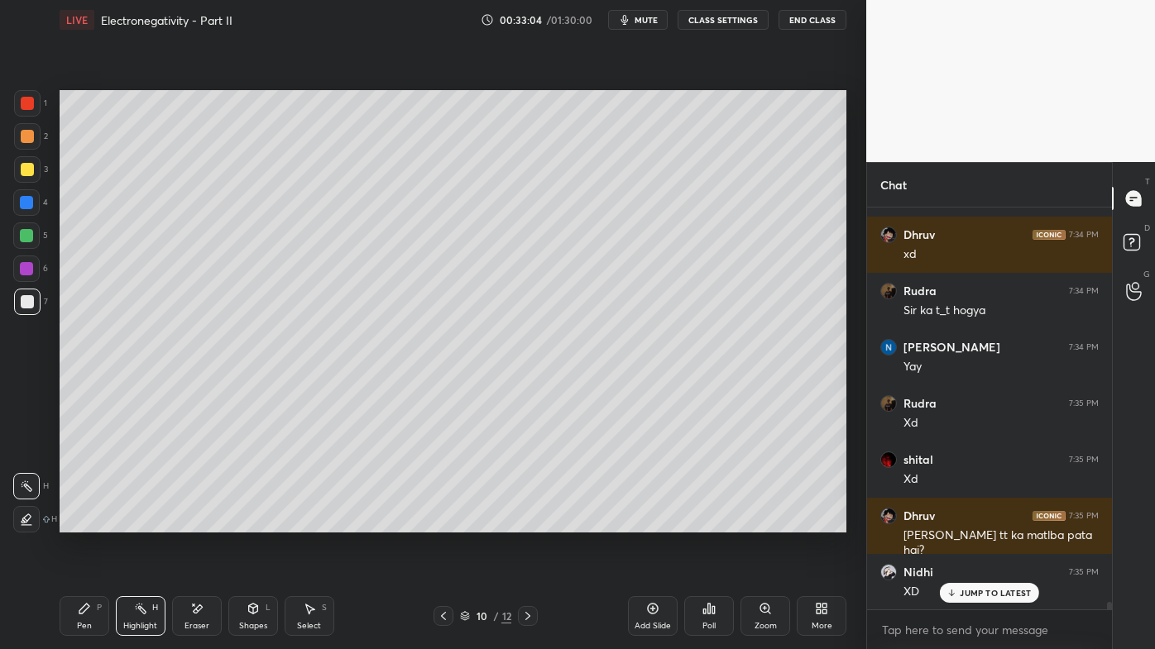
click at [723, 522] on div "Poll" at bounding box center [709, 616] width 50 height 40
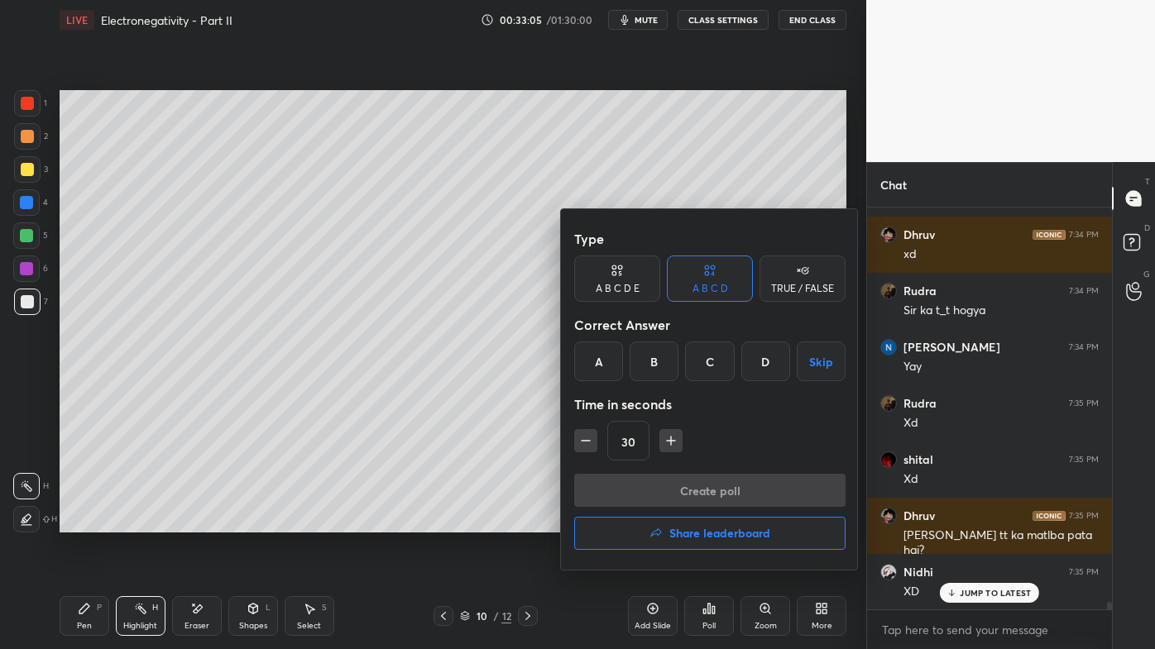
click at [655, 365] on div "B" at bounding box center [653, 362] width 49 height 40
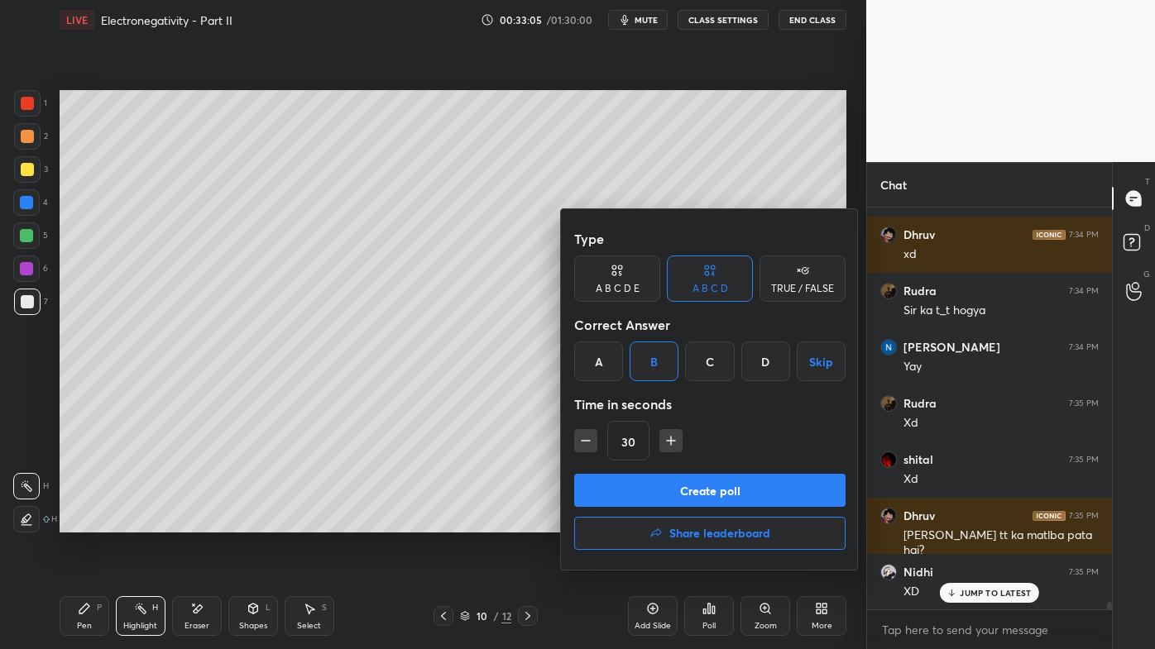
click at [682, 491] on button "Create poll" at bounding box center [709, 490] width 271 height 33
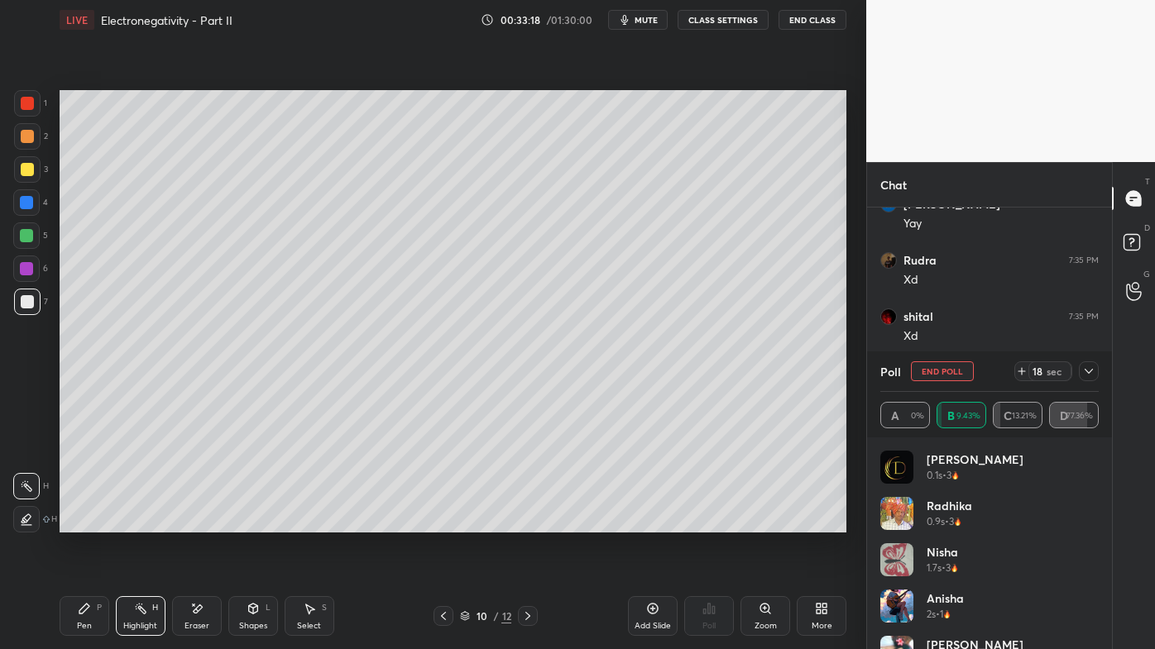
drag, startPoint x: 1087, startPoint y: 368, endPoint x: 1074, endPoint y: 389, distance: 24.1
click at [1092, 371] on icon at bounding box center [1088, 371] width 13 height 13
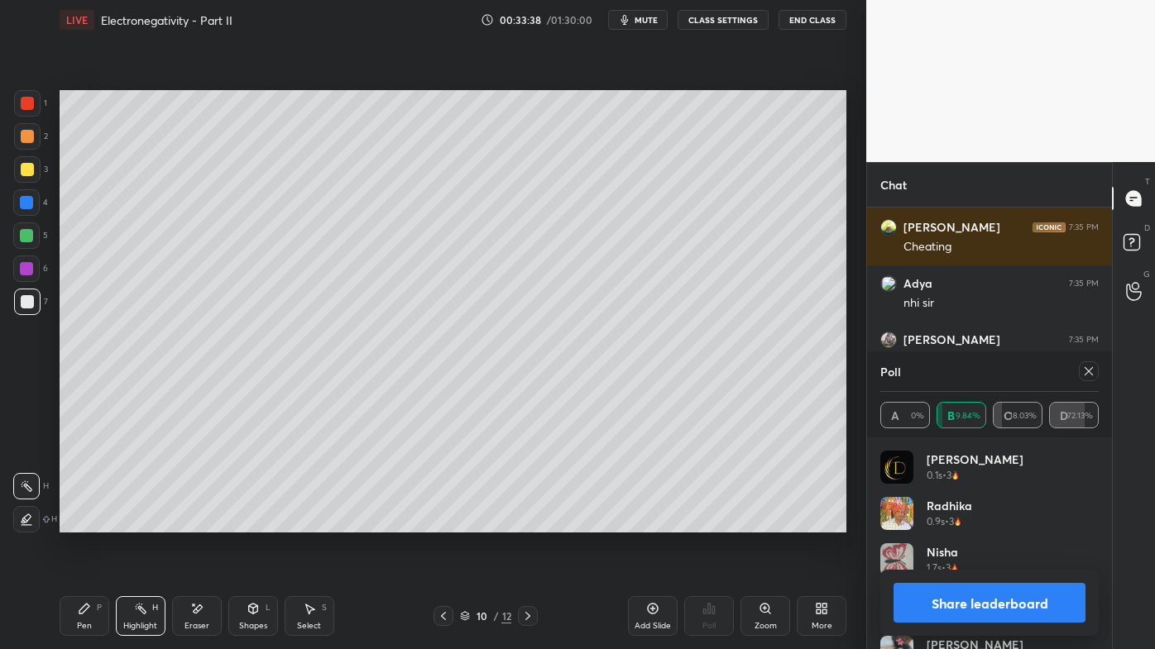
click at [1088, 372] on icon at bounding box center [1088, 371] width 13 height 13
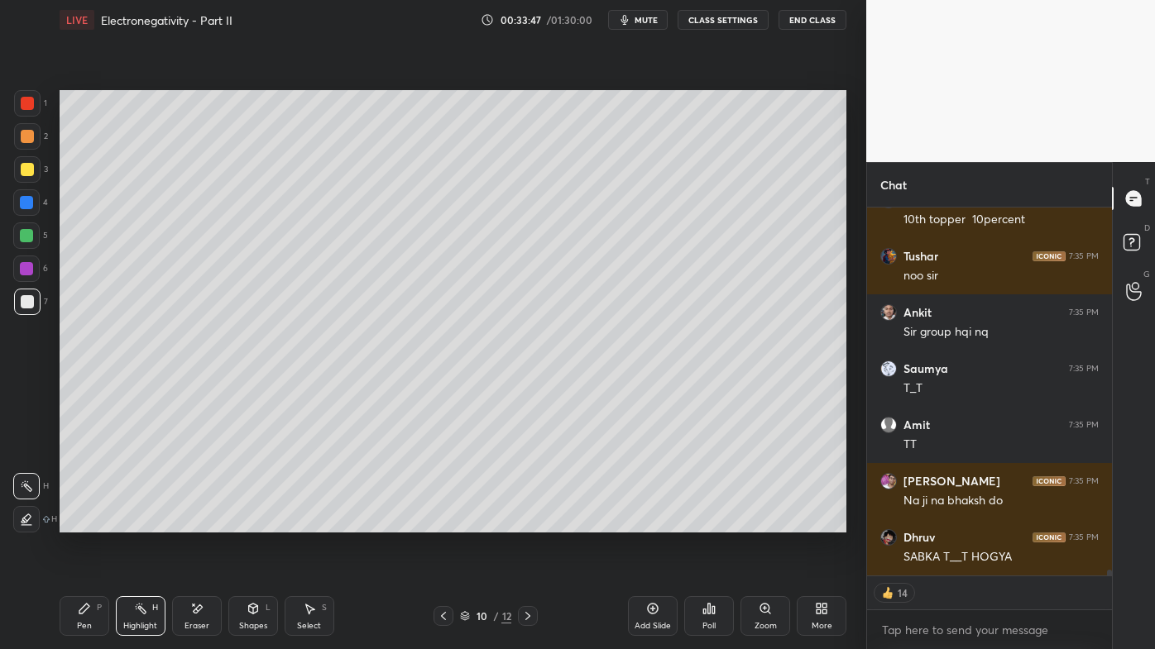
click at [443, 522] on icon at bounding box center [443, 616] width 13 height 13
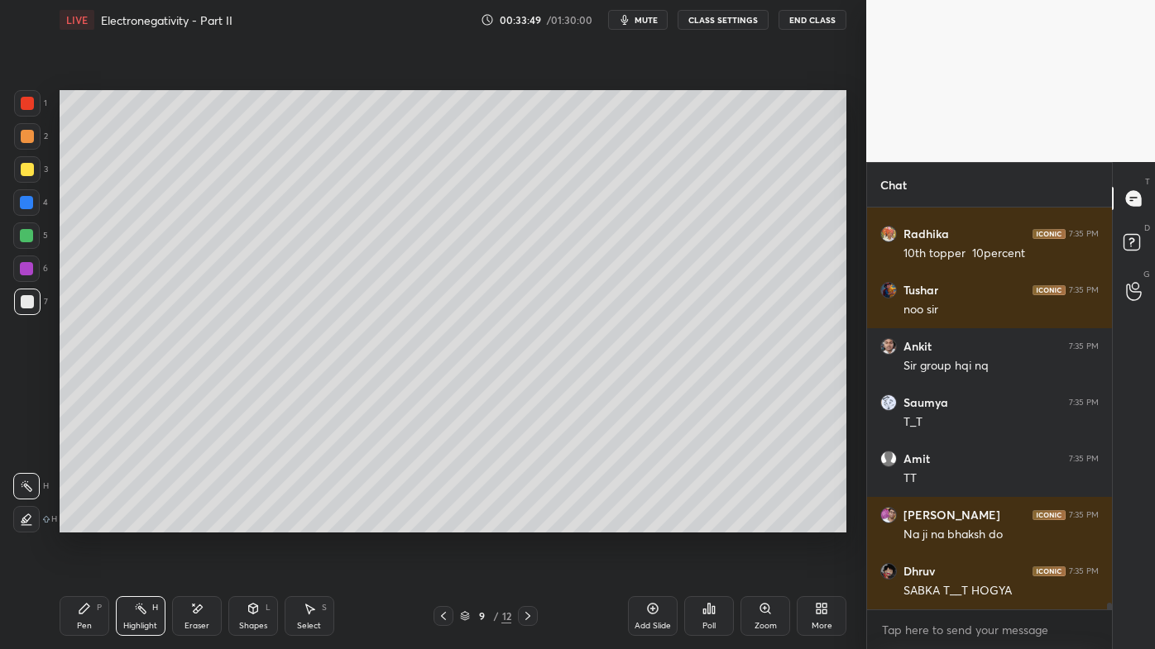
drag, startPoint x: 137, startPoint y: 604, endPoint x: 137, endPoint y: 571, distance: 33.1
click at [137, 522] on icon at bounding box center [140, 608] width 13 height 13
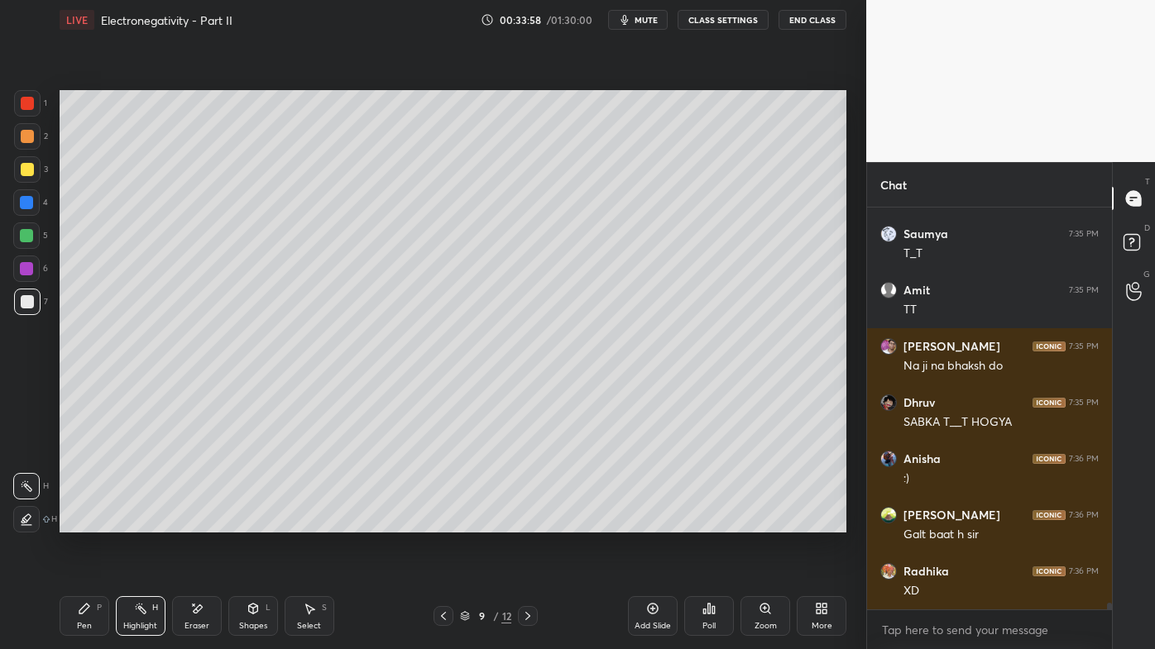
click at [525, 522] on icon at bounding box center [527, 616] width 13 height 13
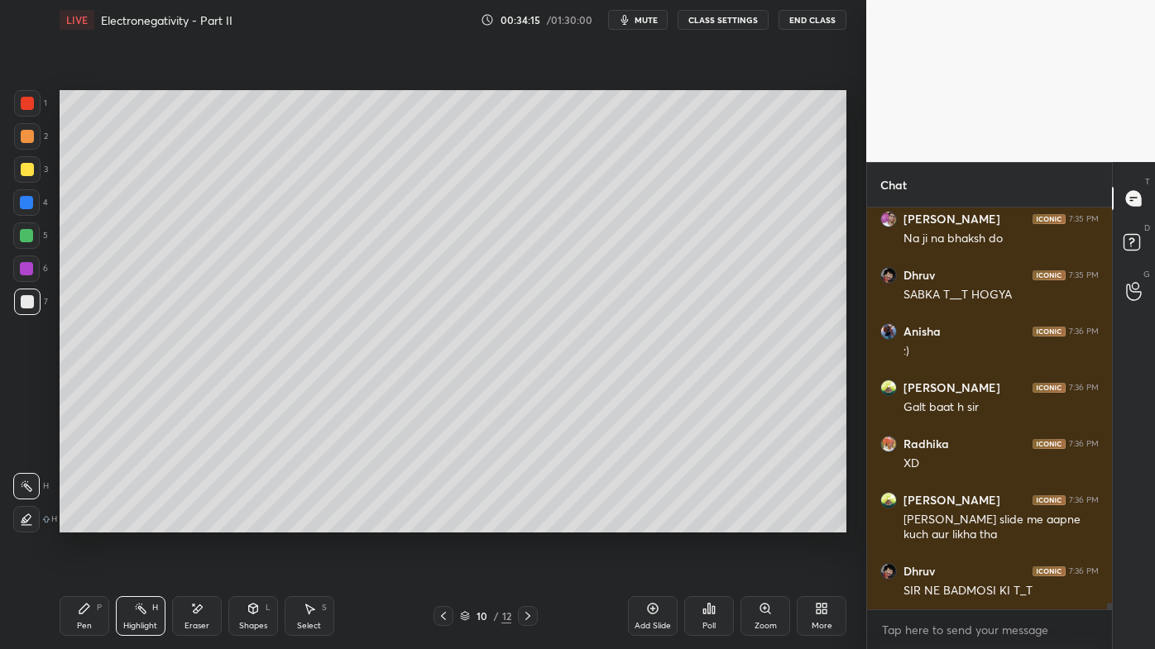
click at [76, 522] on div "Pen P" at bounding box center [85, 616] width 50 height 40
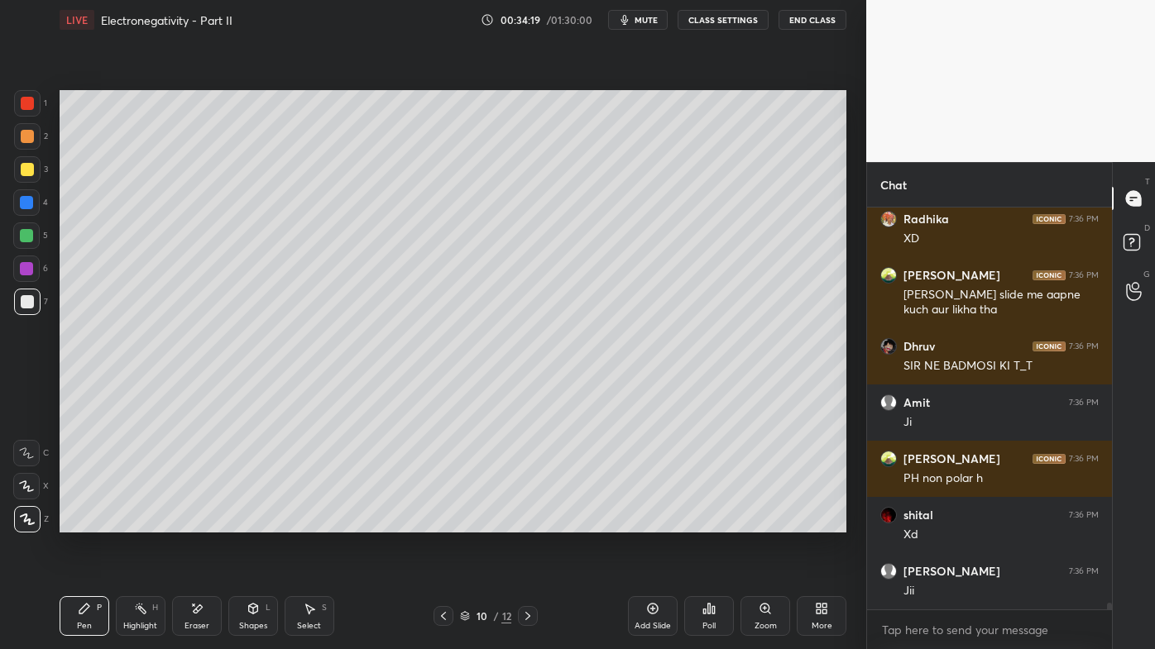
drag, startPoint x: 145, startPoint y: 608, endPoint x: 187, endPoint y: 535, distance: 84.1
click at [144, 522] on icon at bounding box center [140, 608] width 13 height 13
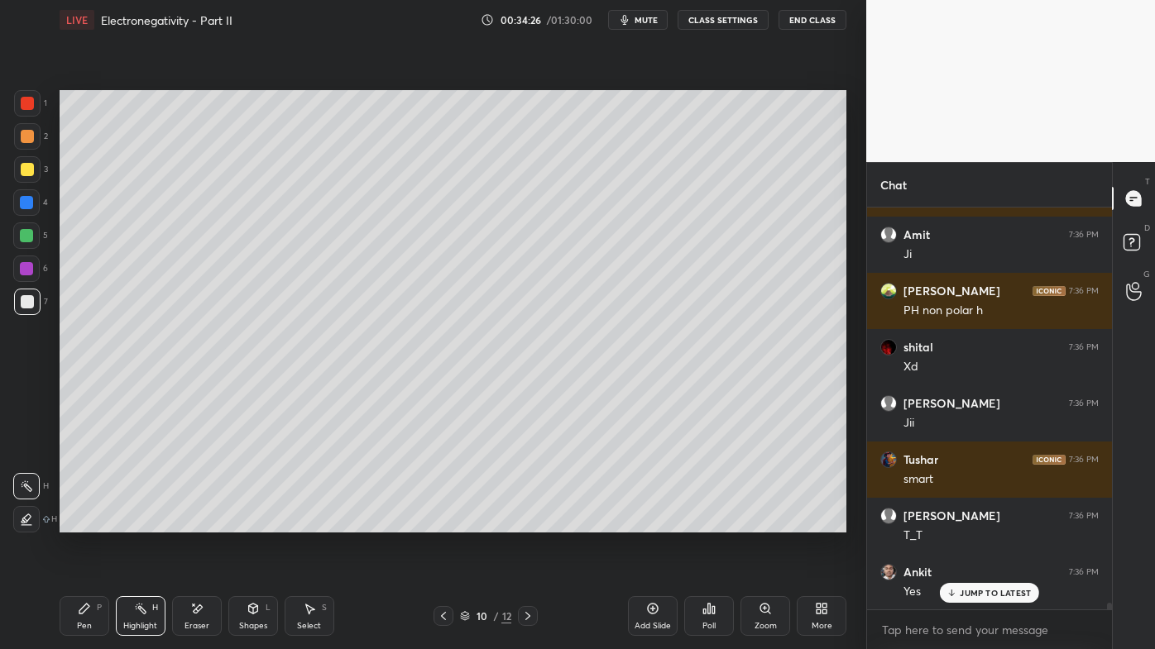
drag, startPoint x: 76, startPoint y: 613, endPoint x: 77, endPoint y: 601, distance: 11.6
click at [77, 522] on div "Pen P" at bounding box center [85, 616] width 50 height 40
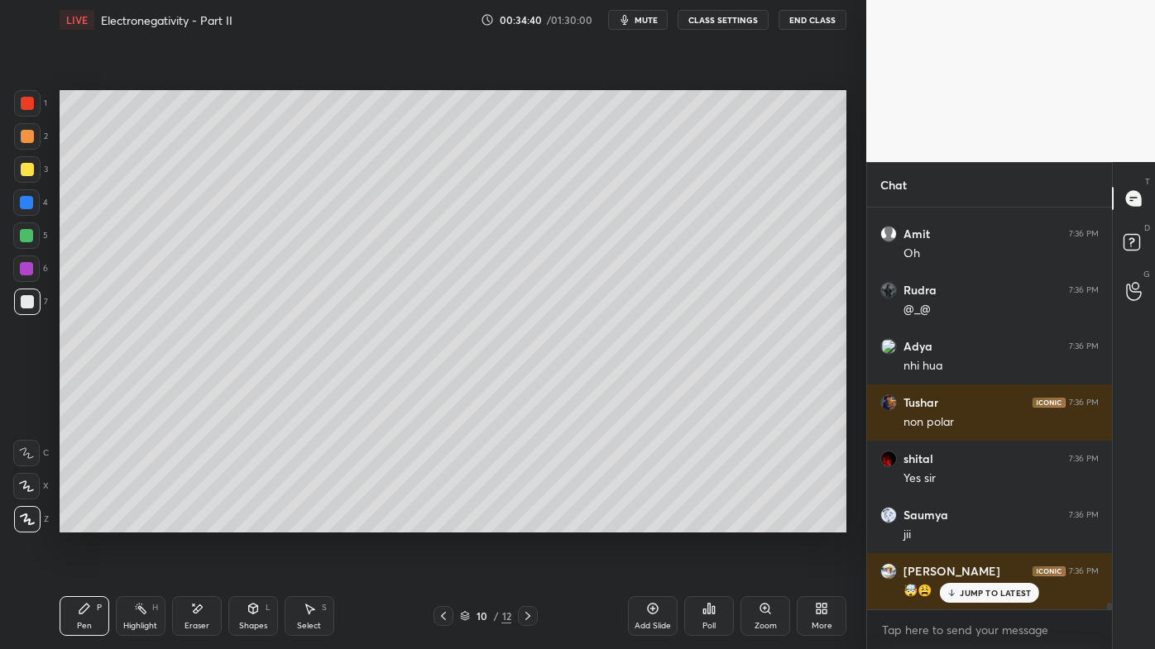
scroll to position [25388, 0]
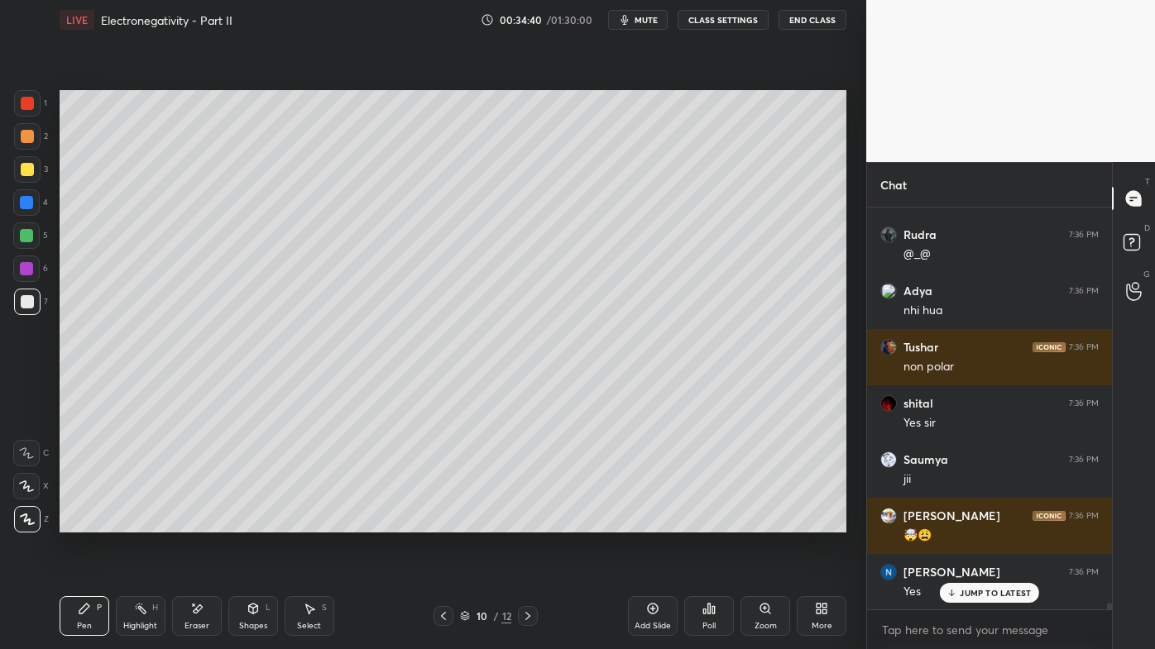
click at [140, 522] on icon at bounding box center [140, 608] width 13 height 13
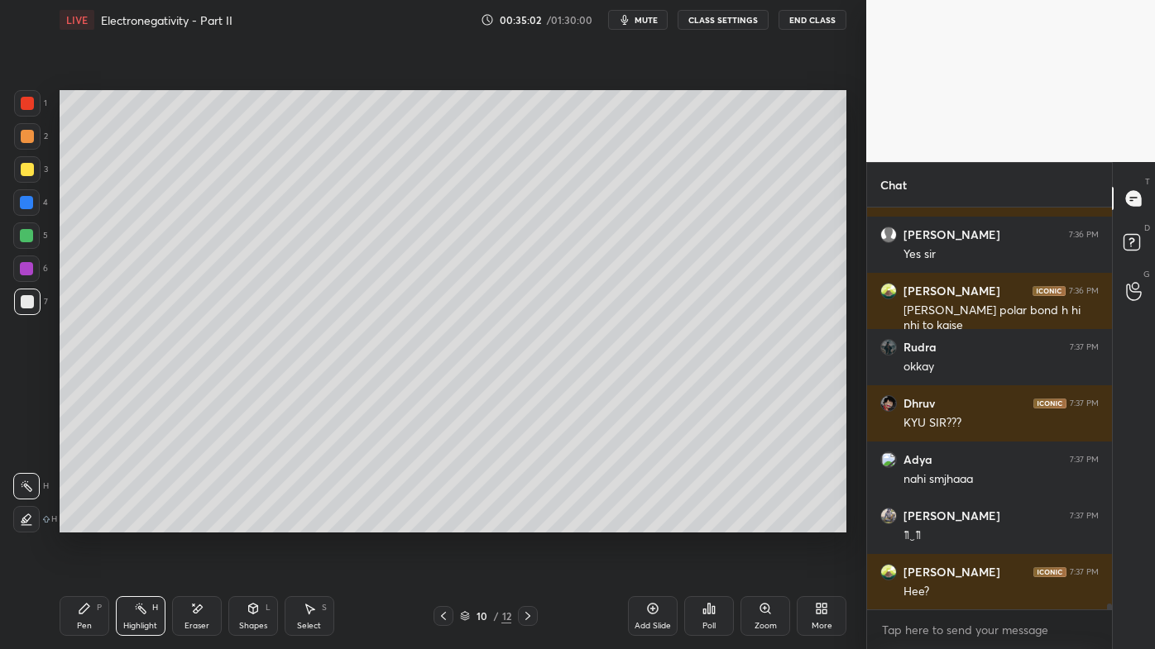
scroll to position [26008, 0]
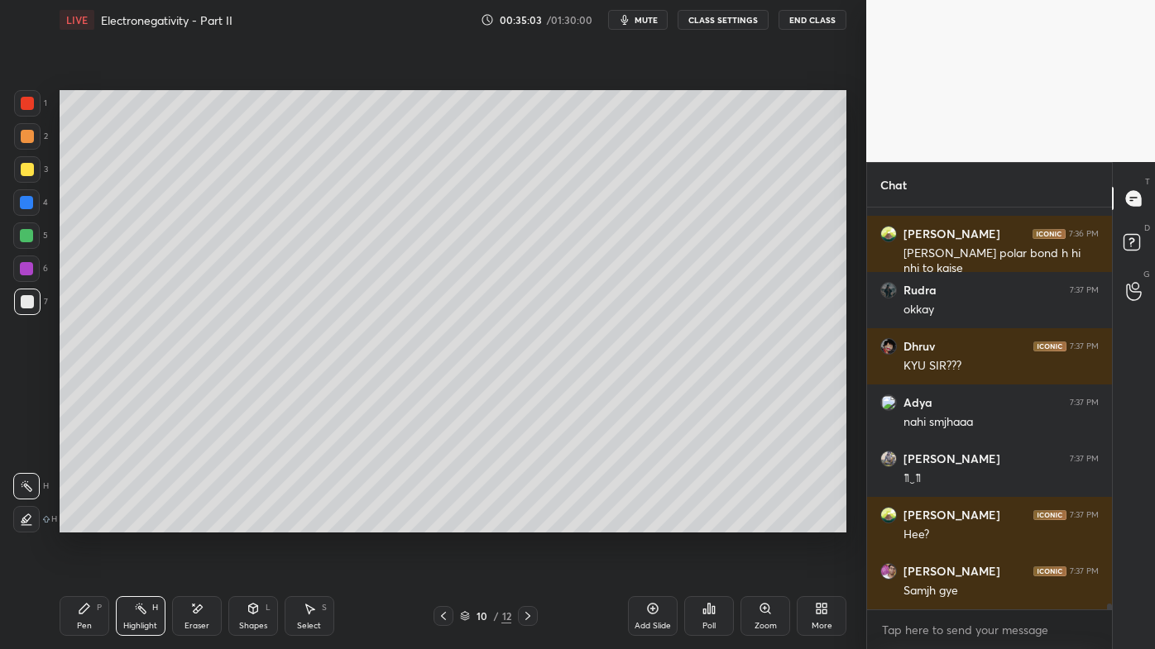
click at [86, 522] on icon at bounding box center [84, 609] width 10 height 10
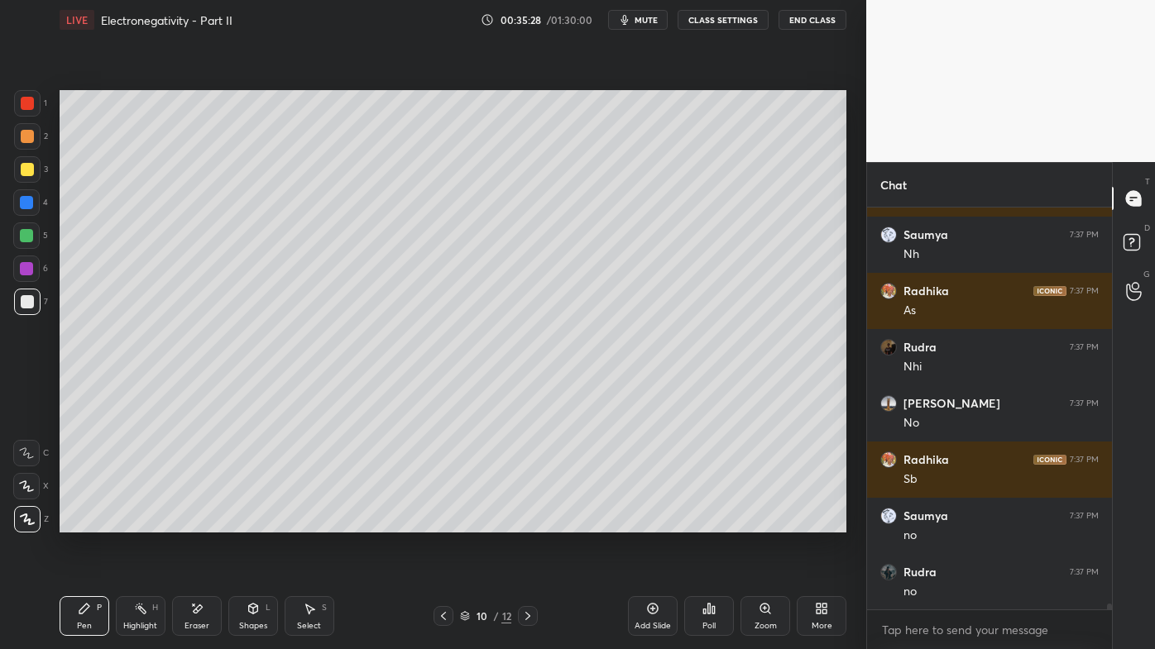
scroll to position [26682, 0]
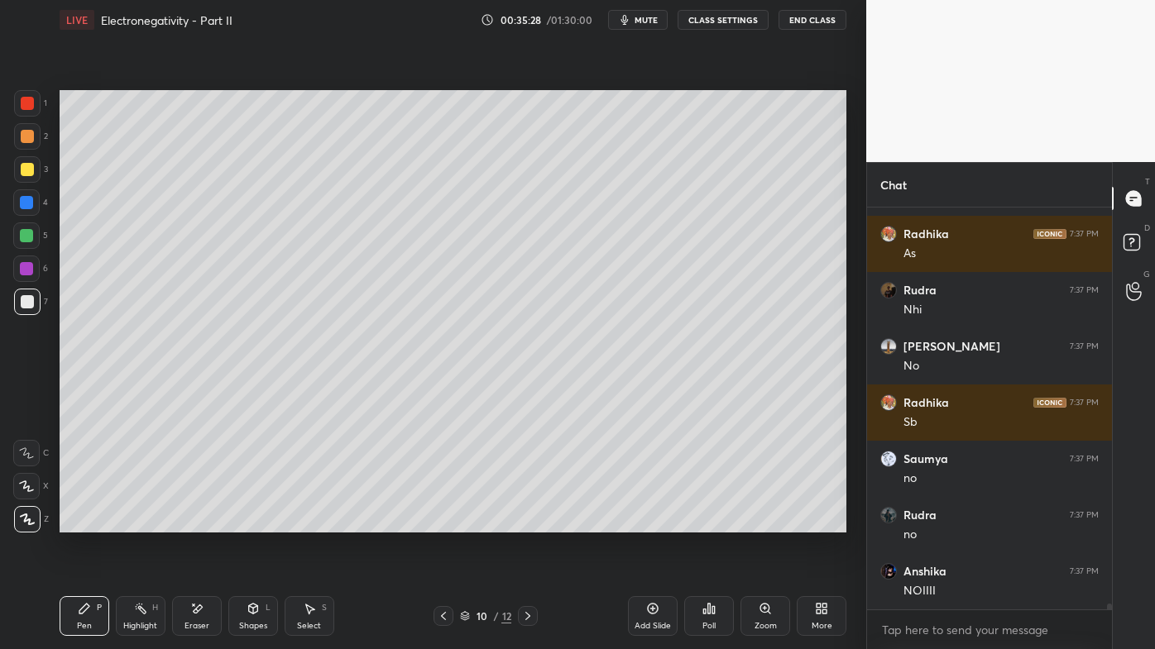
drag, startPoint x: 148, startPoint y: 609, endPoint x: 279, endPoint y: 538, distance: 148.4
click at [150, 522] on div "Highlight H" at bounding box center [141, 616] width 50 height 40
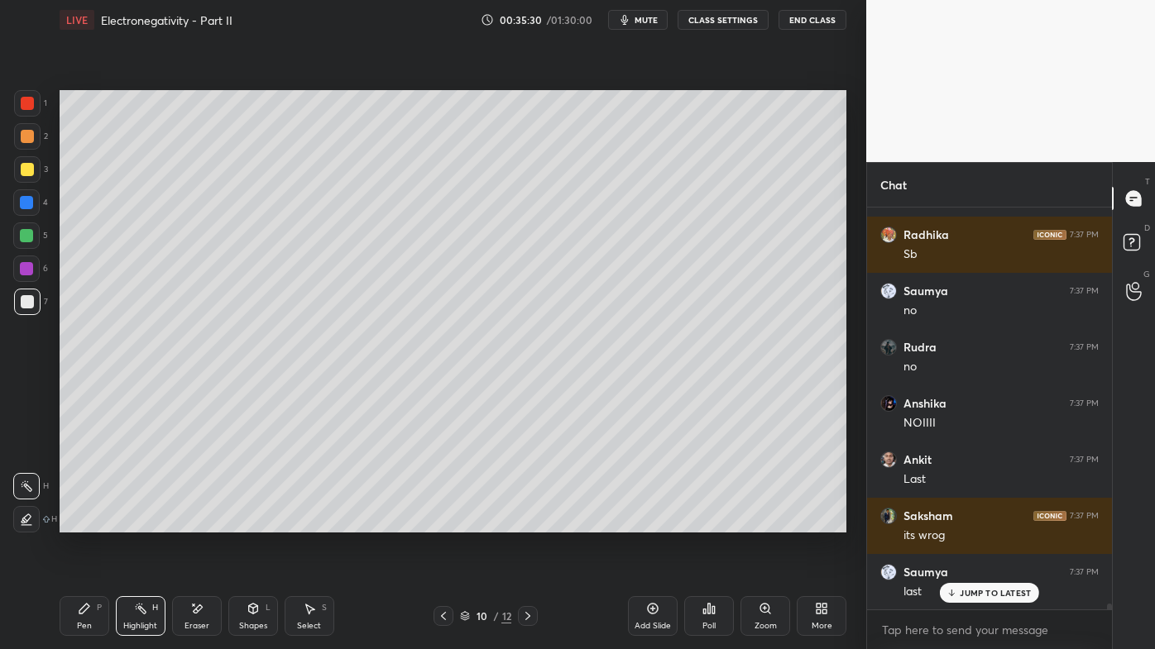
scroll to position [26907, 0]
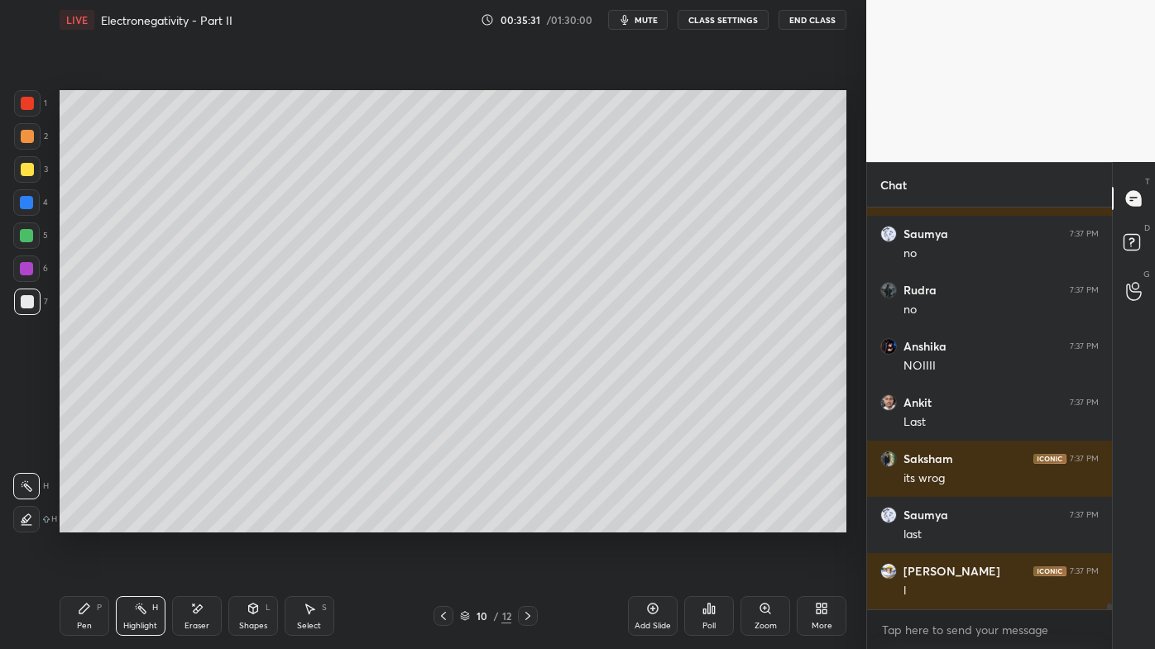
click at [81, 522] on icon at bounding box center [84, 608] width 13 height 13
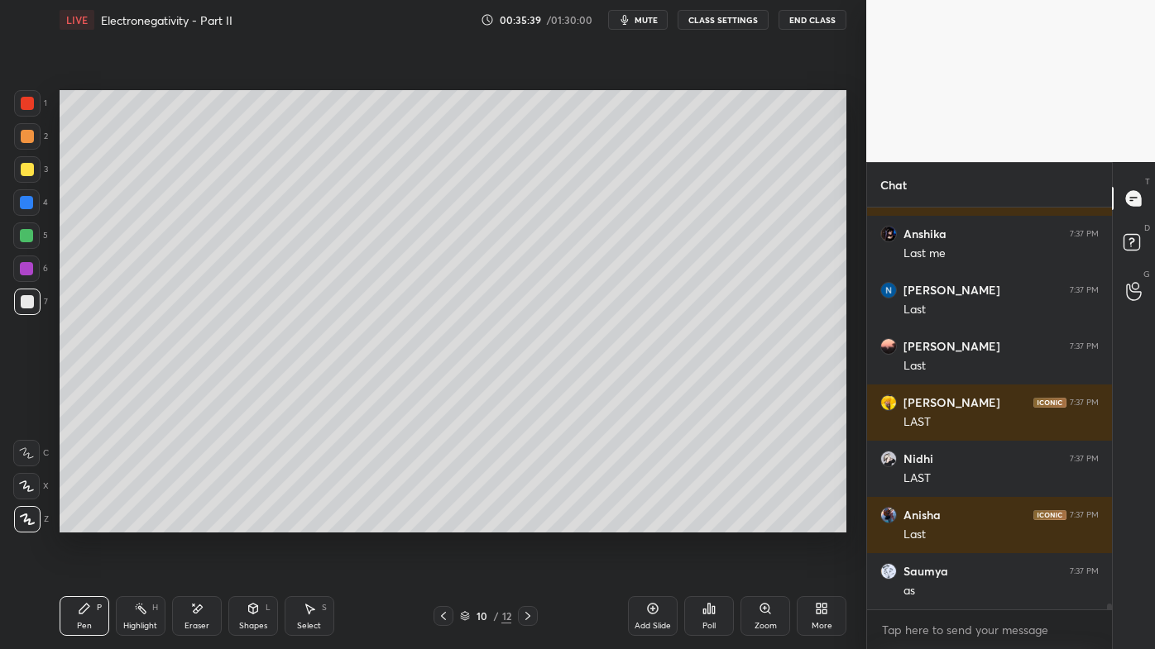
scroll to position [27373, 0]
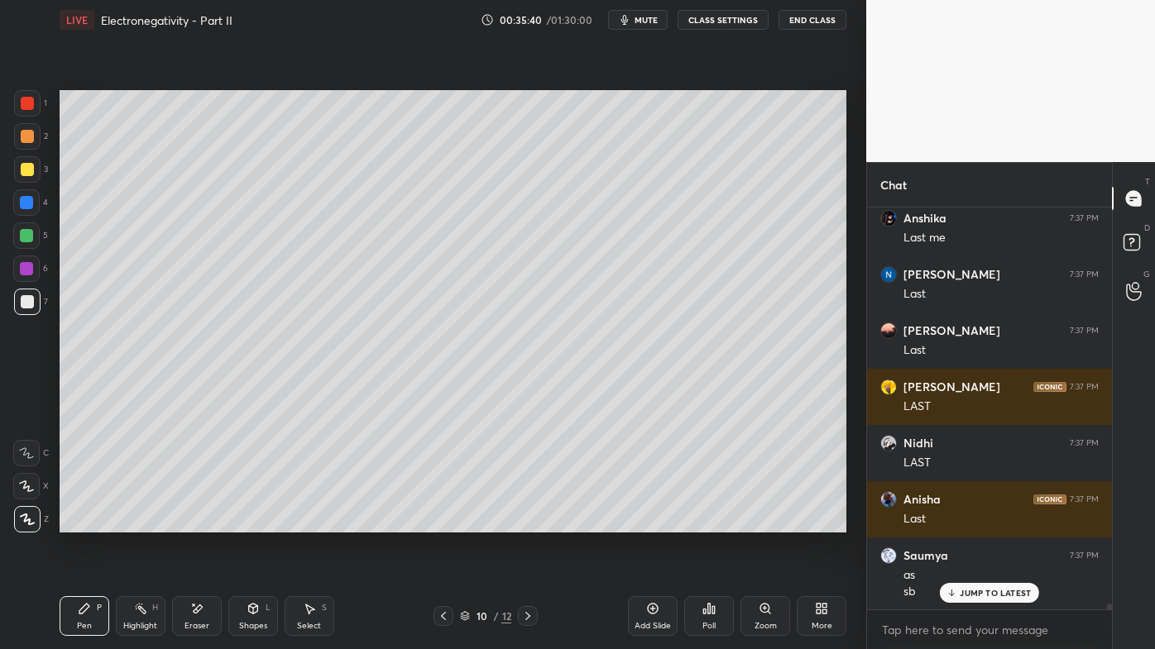
click at [442, 522] on icon at bounding box center [443, 616] width 13 height 13
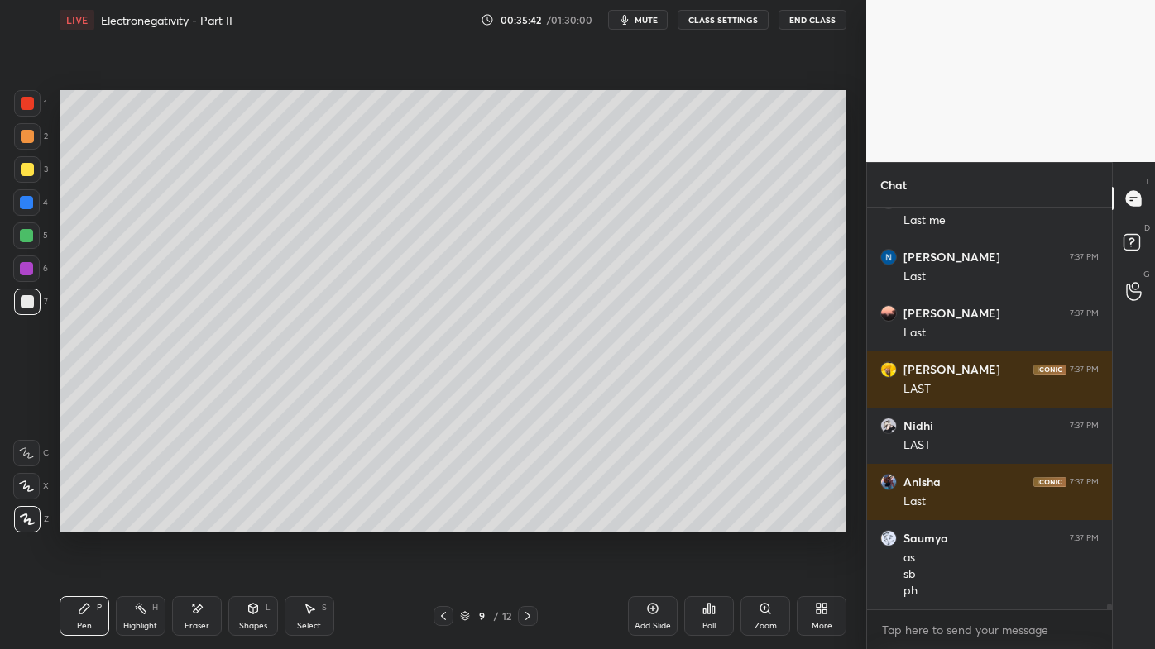
click at [139, 522] on div "Highlight H" at bounding box center [141, 616] width 50 height 40
click at [528, 522] on icon at bounding box center [527, 616] width 13 height 13
click at [91, 522] on div "Pen P" at bounding box center [85, 616] width 50 height 40
drag, startPoint x: 31, startPoint y: 160, endPoint x: 49, endPoint y: 182, distance: 28.2
click at [31, 160] on div at bounding box center [27, 169] width 26 height 26
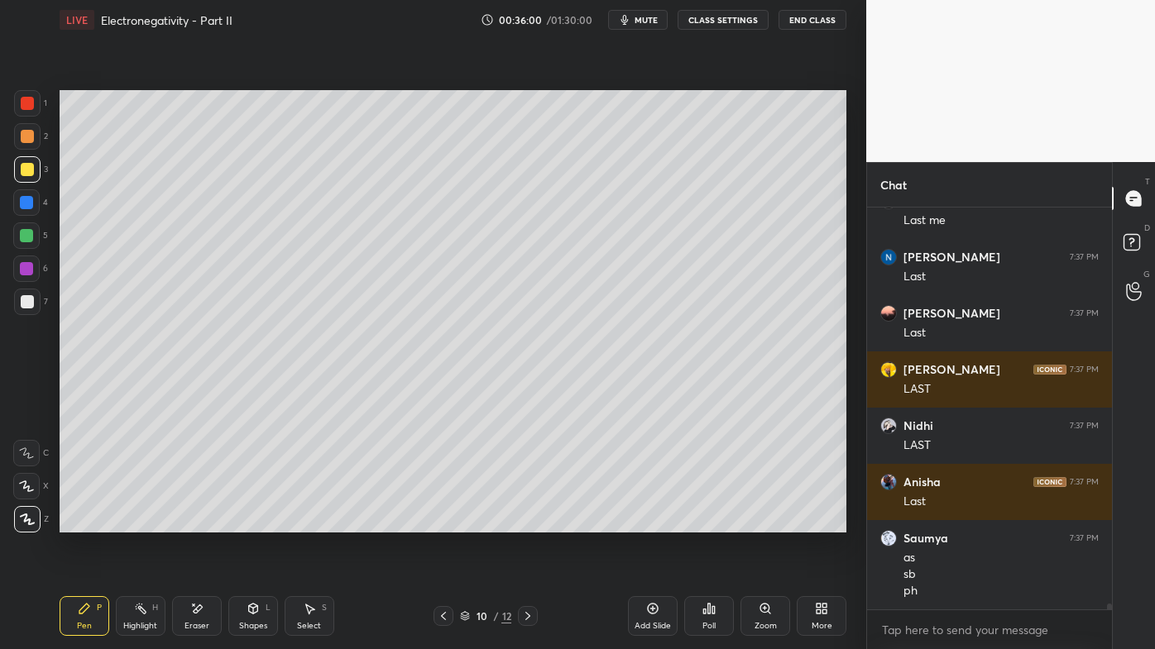
drag, startPoint x: 447, startPoint y: 611, endPoint x: 438, endPoint y: 613, distance: 9.2
click at [443, 522] on icon at bounding box center [443, 616] width 13 height 13
click at [139, 522] on icon at bounding box center [140, 608] width 13 height 13
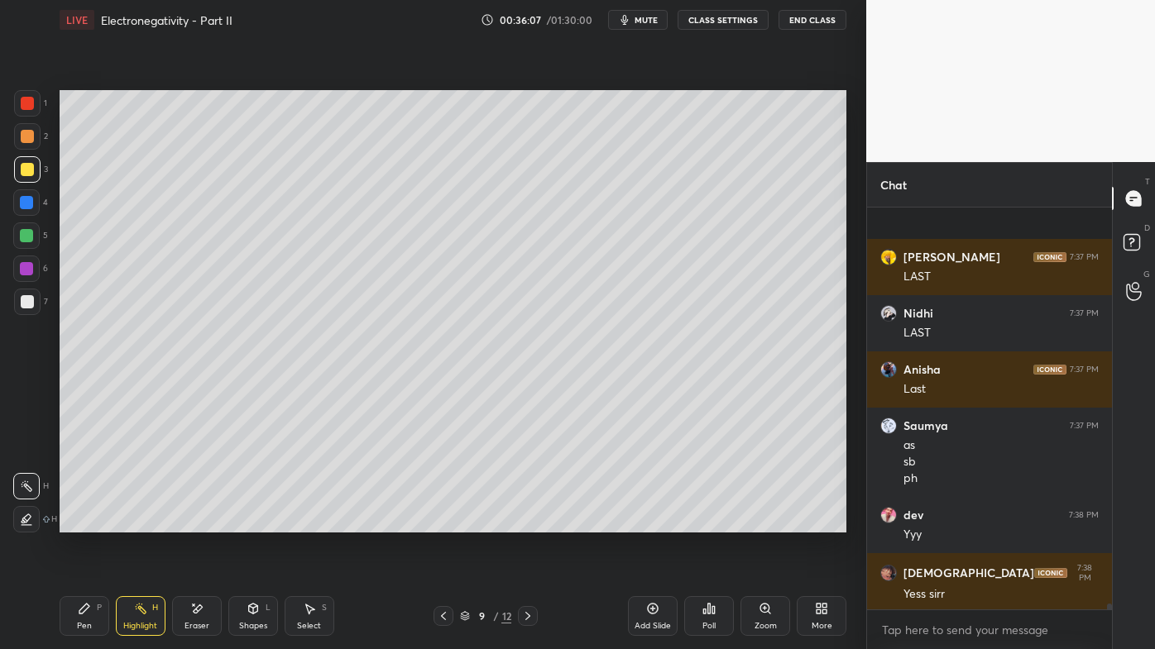
scroll to position [27616, 0]
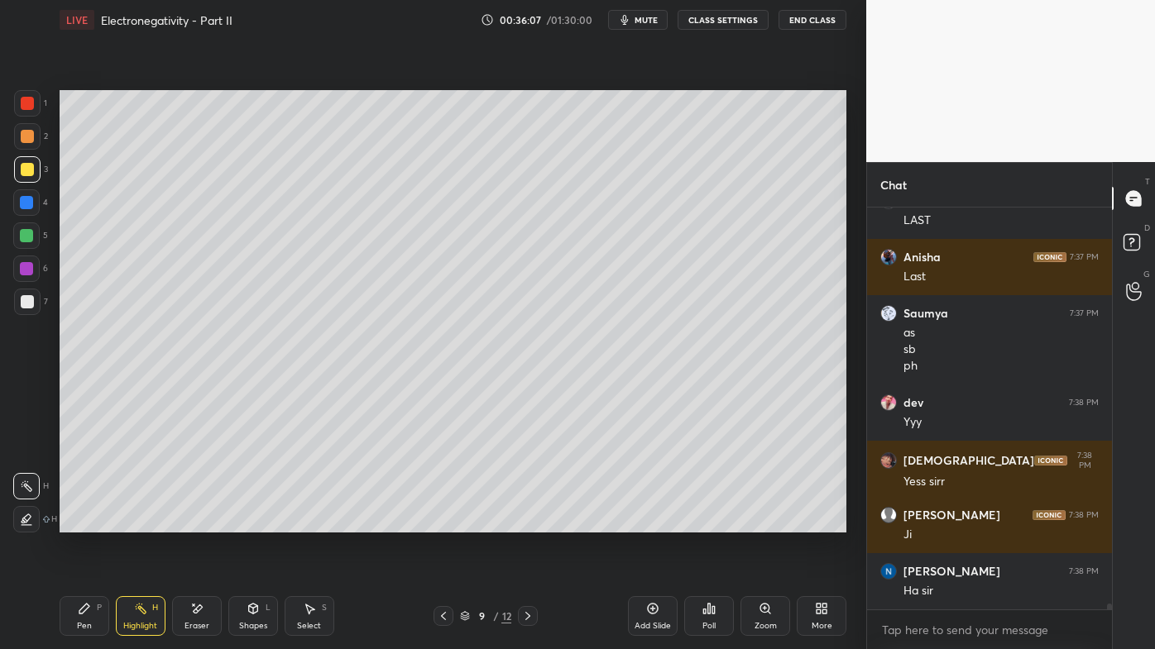
click at [524, 522] on icon at bounding box center [527, 616] width 13 height 13
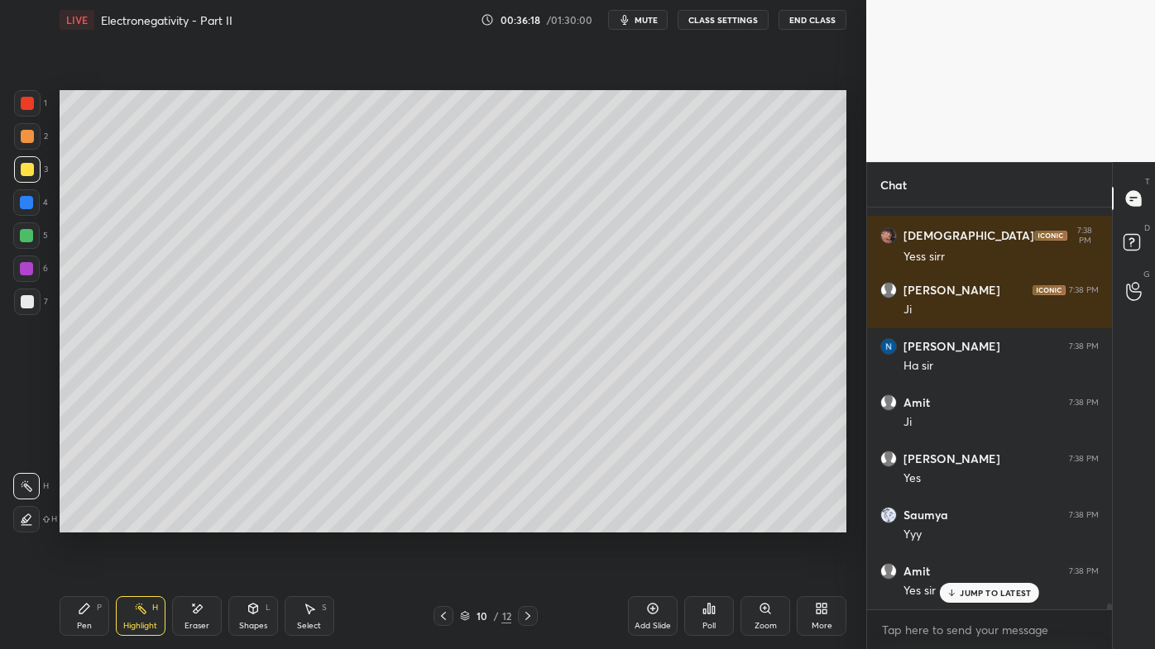
scroll to position [27896, 0]
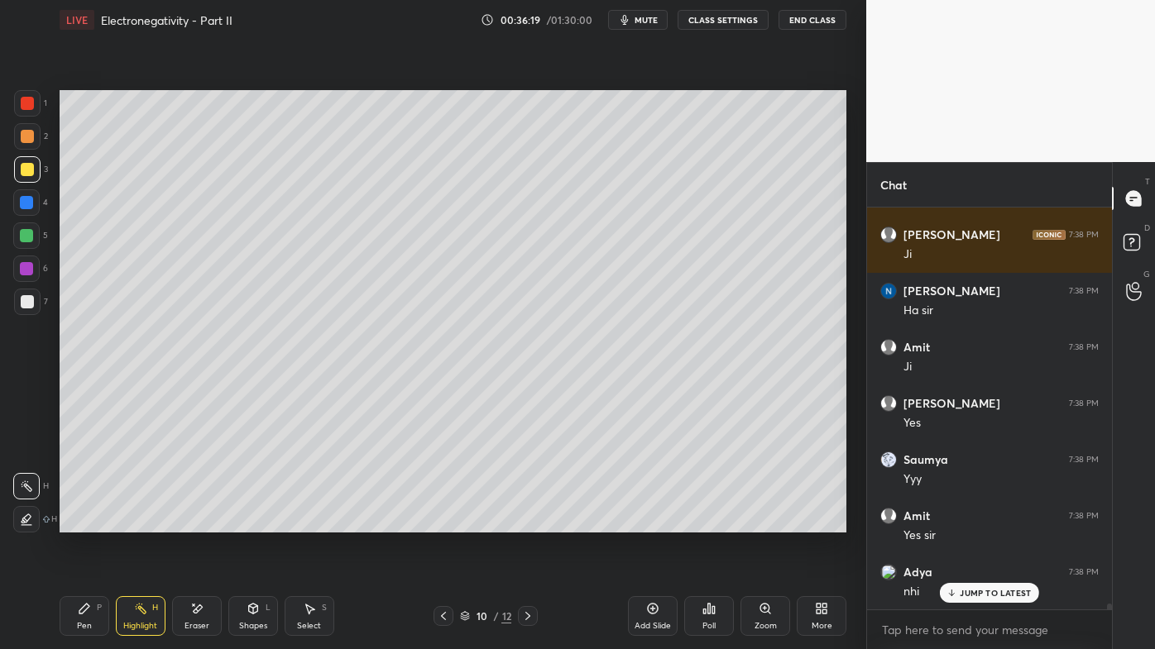
click at [708, 522] on icon at bounding box center [709, 609] width 2 height 10
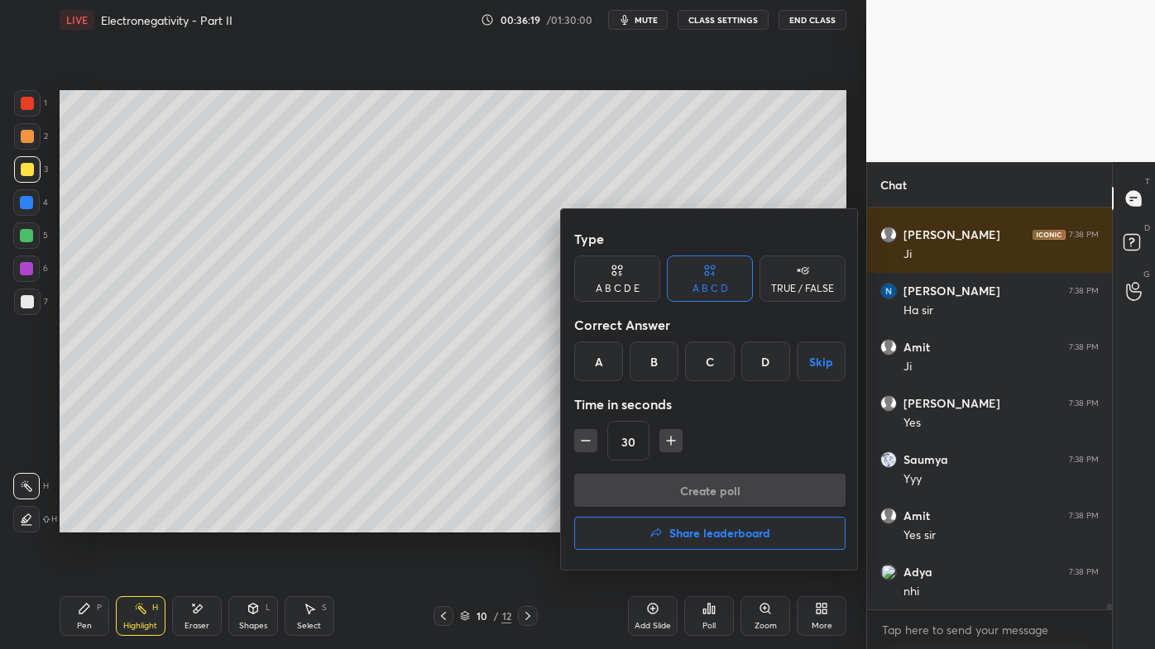
scroll to position [27953, 0]
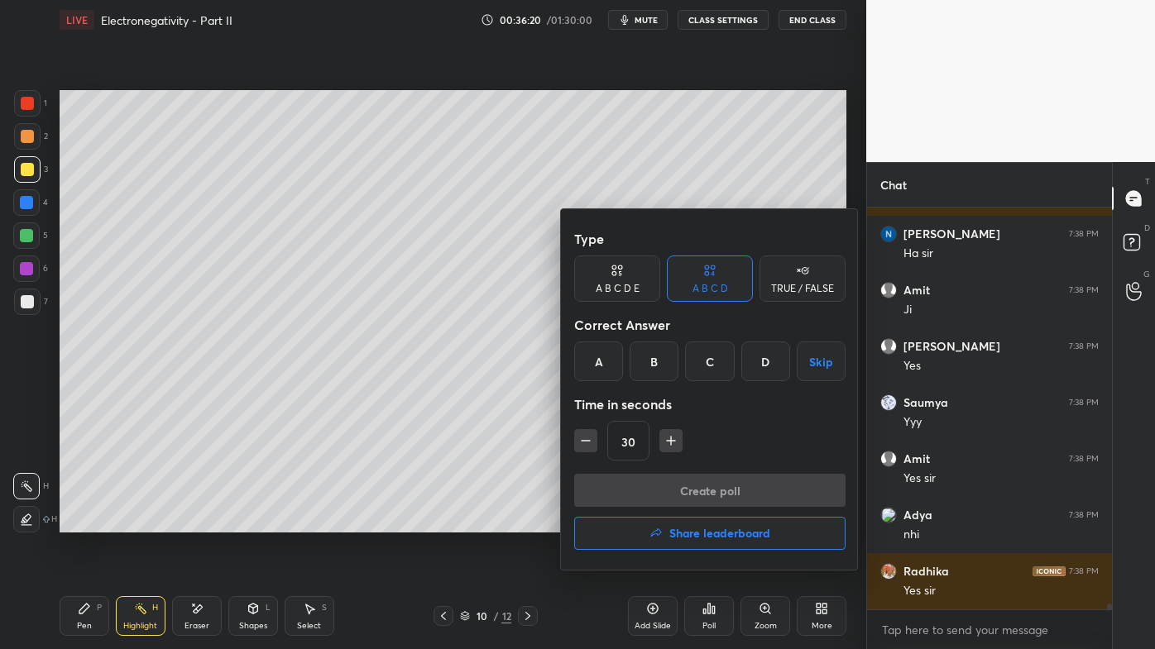
click at [814, 294] on div "TRUE / FALSE" at bounding box center [802, 279] width 86 height 46
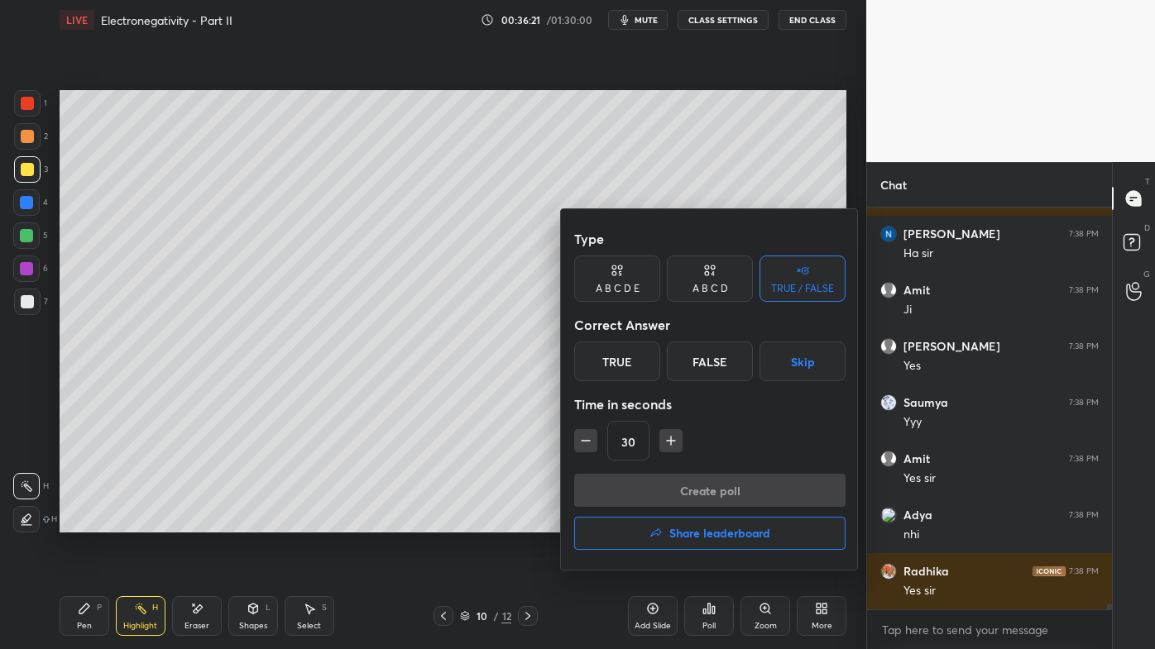
click at [721, 368] on div "False" at bounding box center [710, 362] width 86 height 40
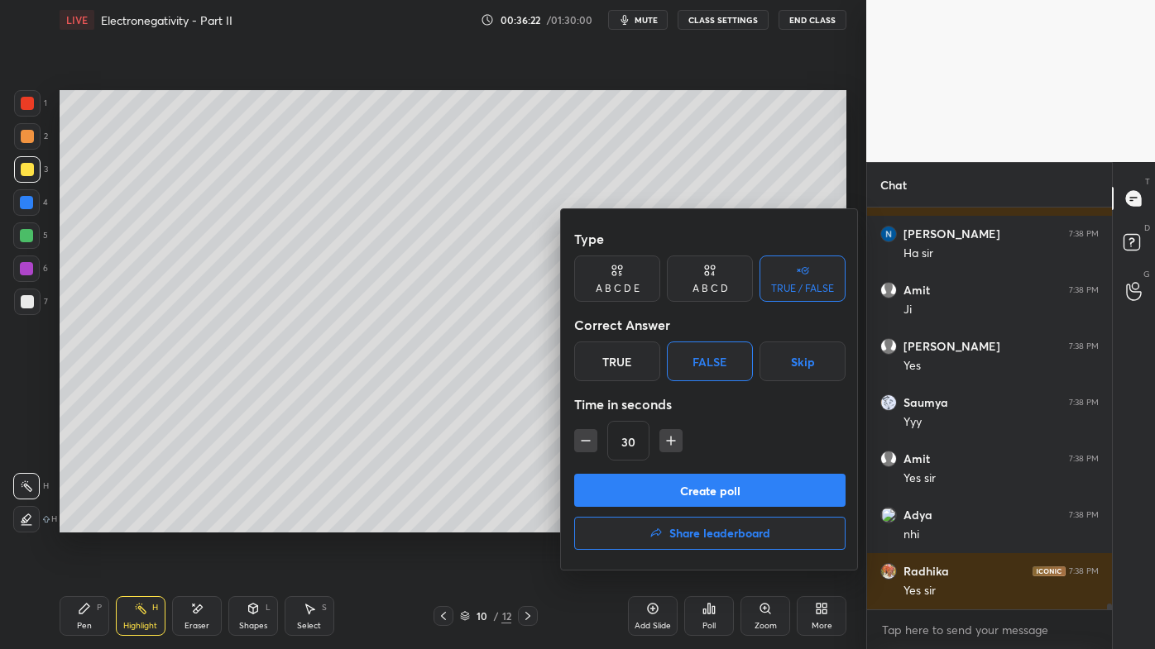
click at [672, 490] on button "Create poll" at bounding box center [709, 490] width 271 height 33
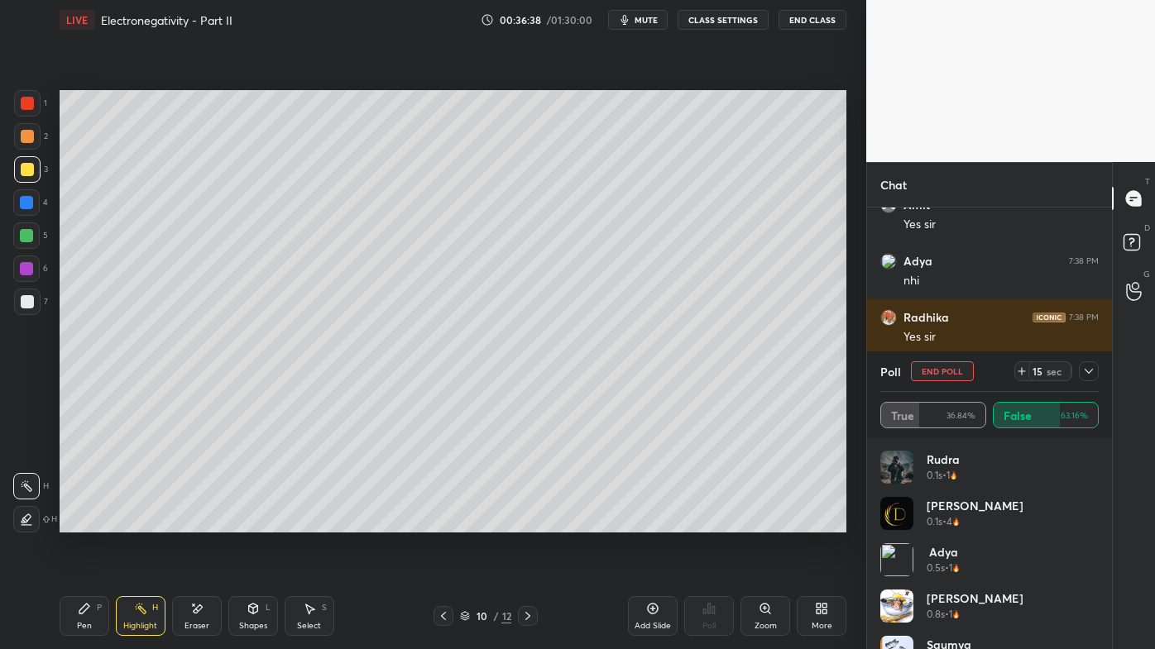
scroll to position [28264, 0]
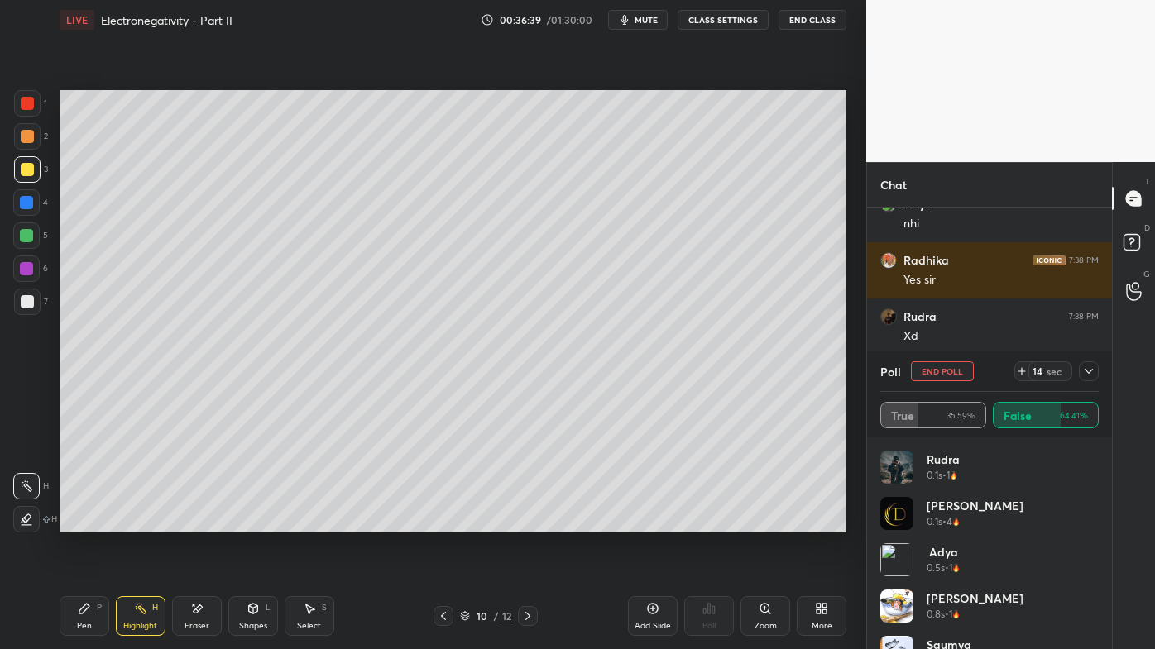
click at [1089, 371] on icon at bounding box center [1088, 371] width 13 height 13
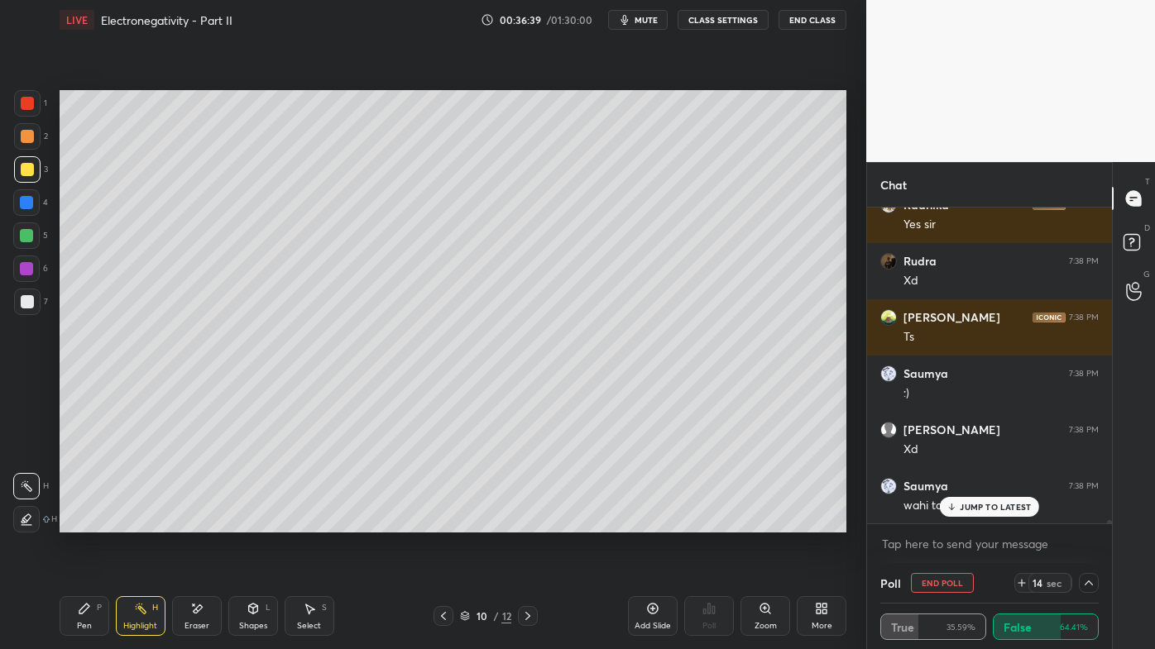
scroll to position [0, 4]
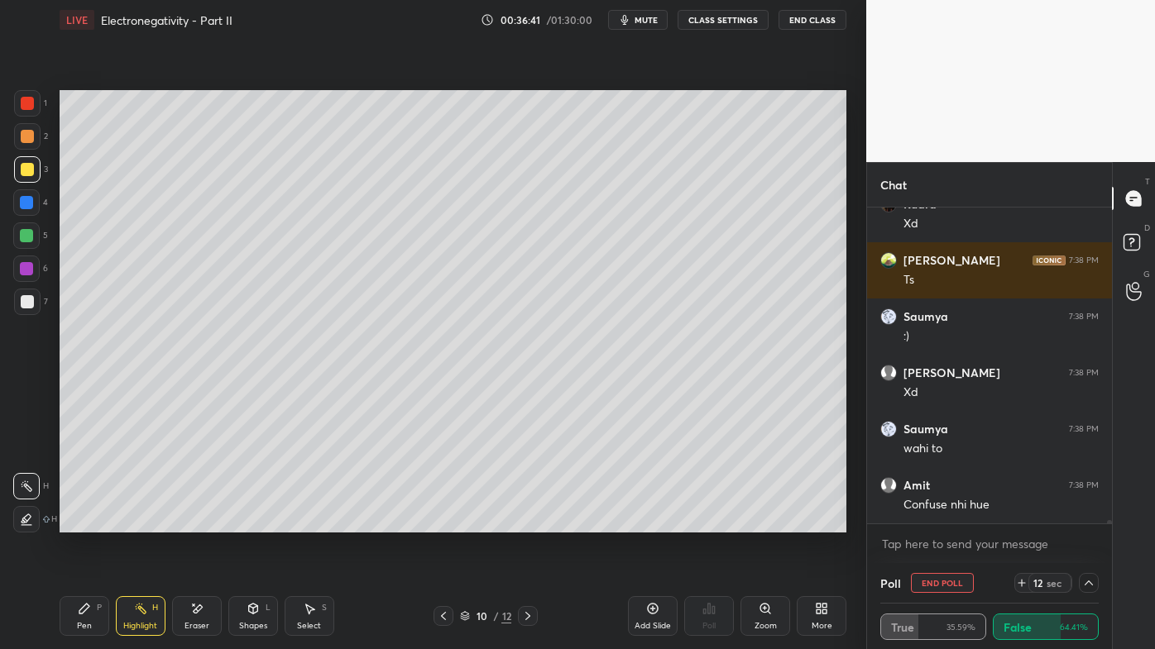
click at [972, 506] on div "Radhika 7:38 PM Yes [PERSON_NAME] 7:38 PM Xd [PERSON_NAME] 7:38 PM Ts [PERSON_N…" at bounding box center [989, 366] width 245 height 316
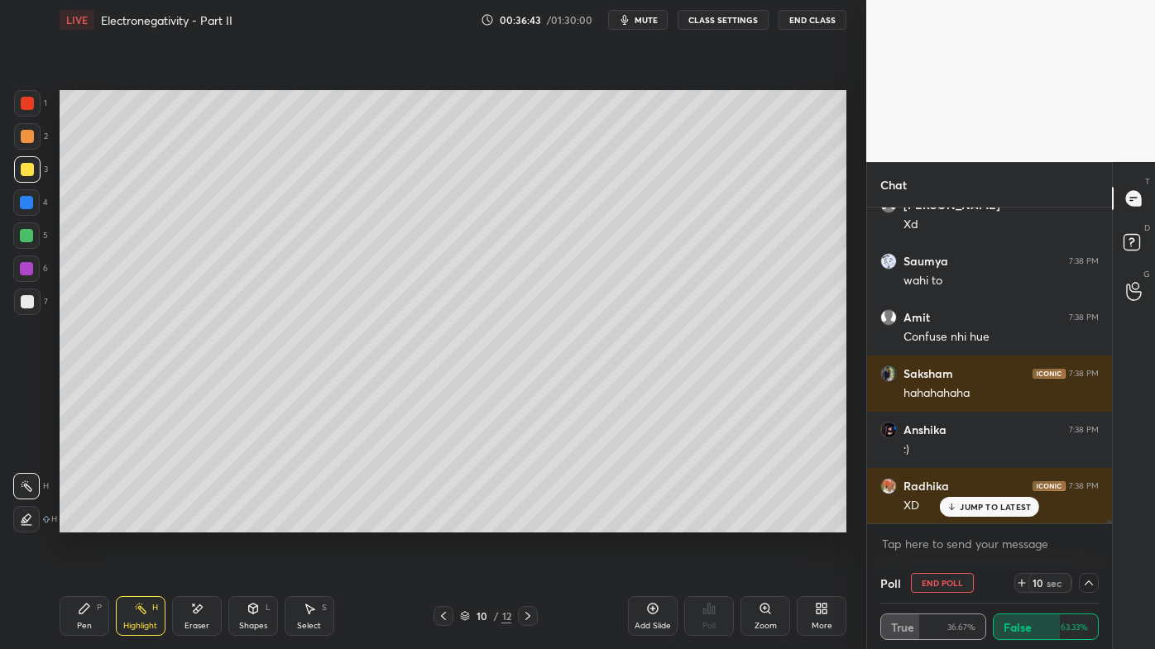
click at [84, 522] on icon at bounding box center [84, 609] width 10 height 10
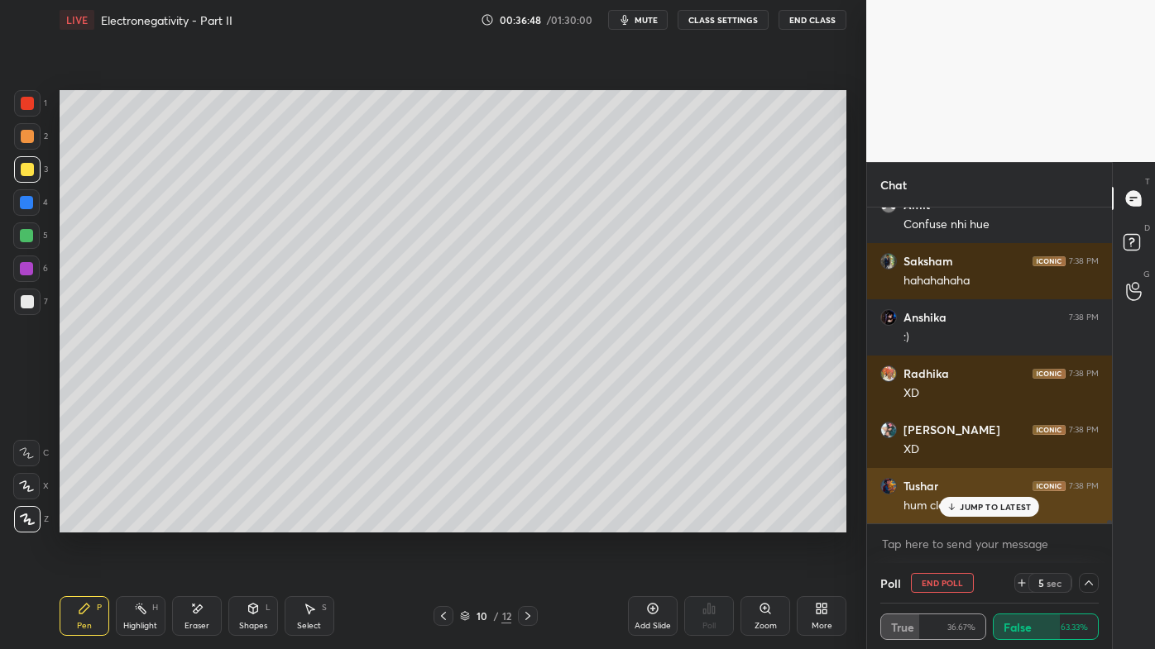
click at [964, 507] on p "JUMP TO LATEST" at bounding box center [995, 507] width 71 height 10
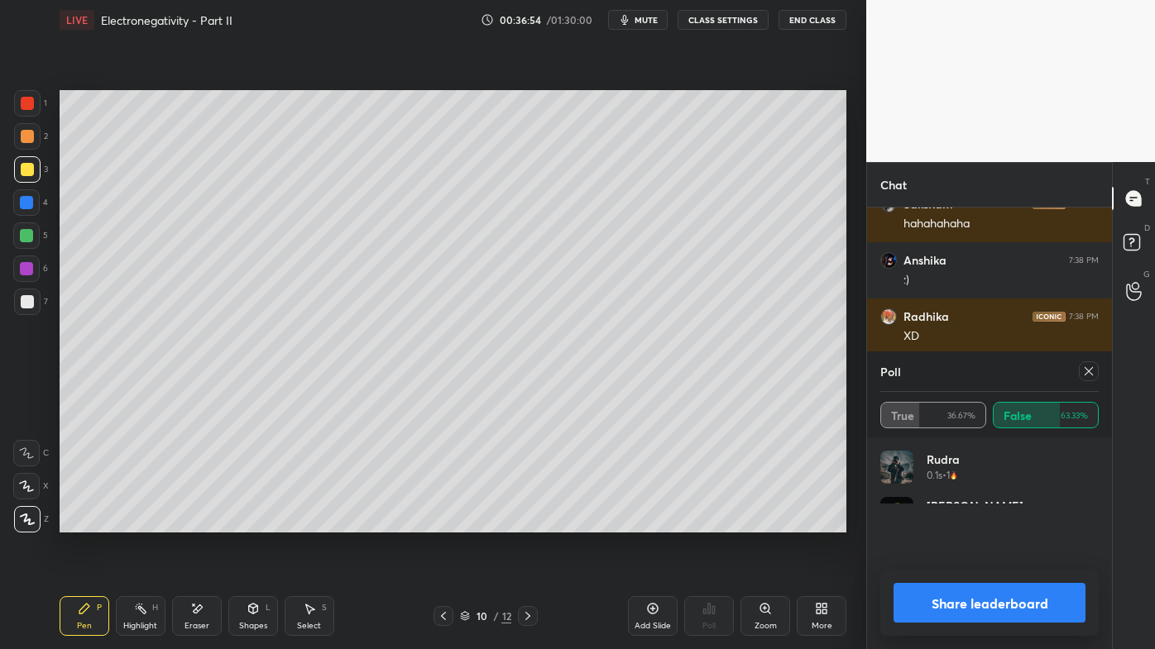
click at [1092, 367] on icon at bounding box center [1088, 371] width 13 height 13
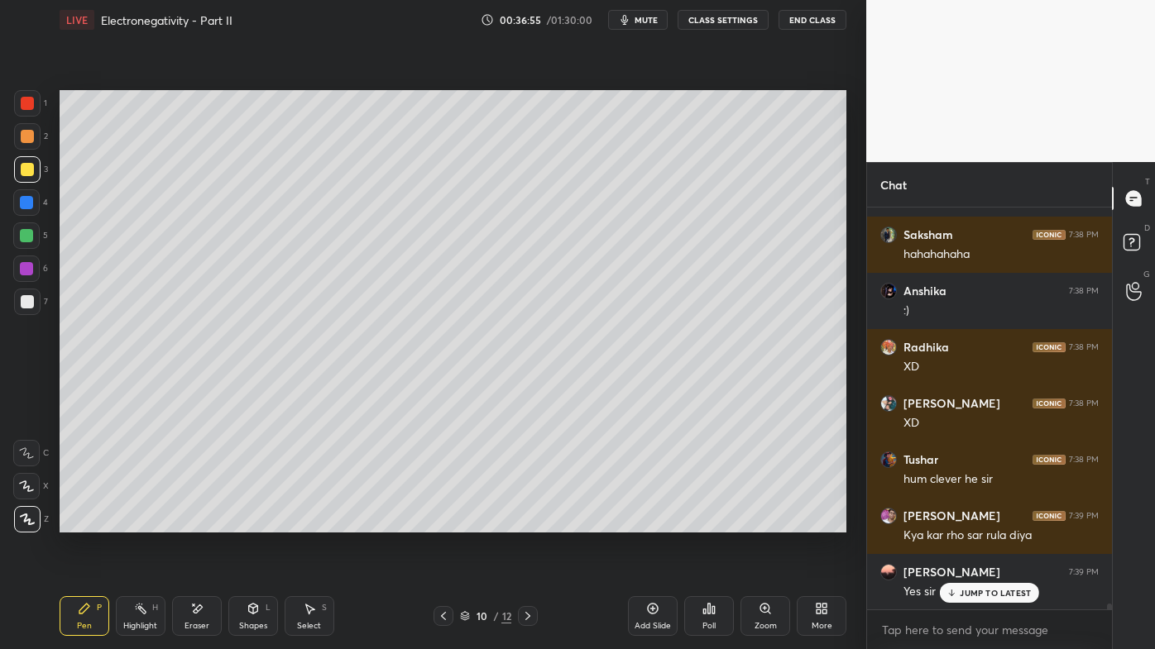
click at [69, 522] on div "Pen P" at bounding box center [85, 616] width 50 height 40
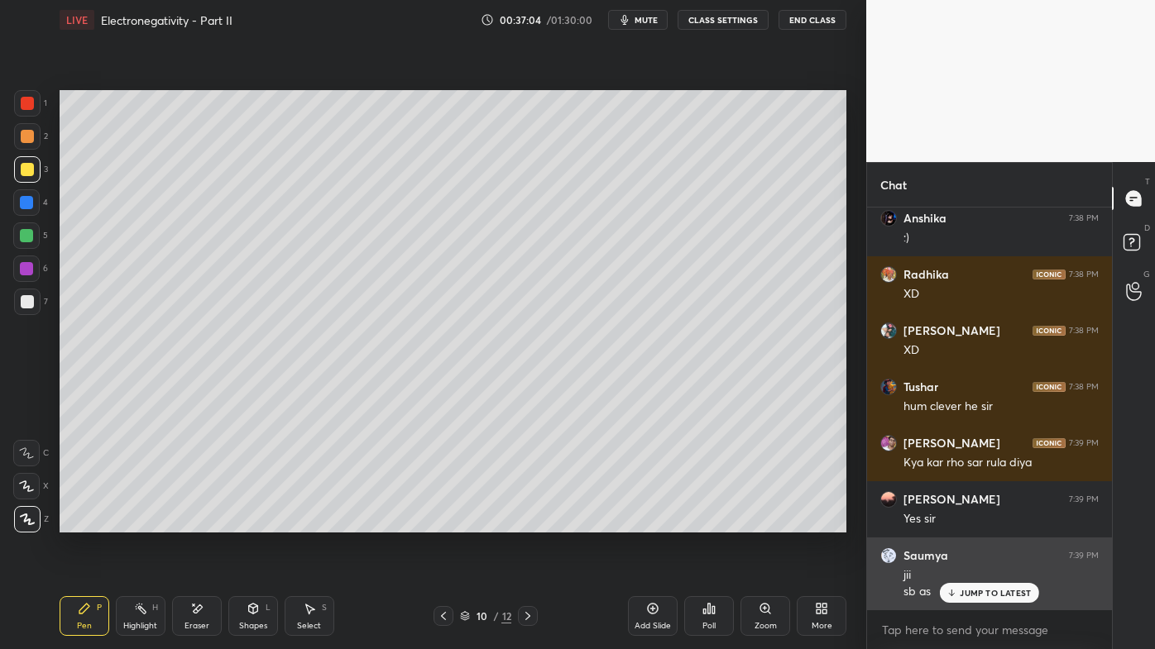
drag, startPoint x: 977, startPoint y: 598, endPoint x: 964, endPoint y: 597, distance: 12.4
click at [974, 522] on div "JUMP TO LATEST" at bounding box center [989, 593] width 99 height 20
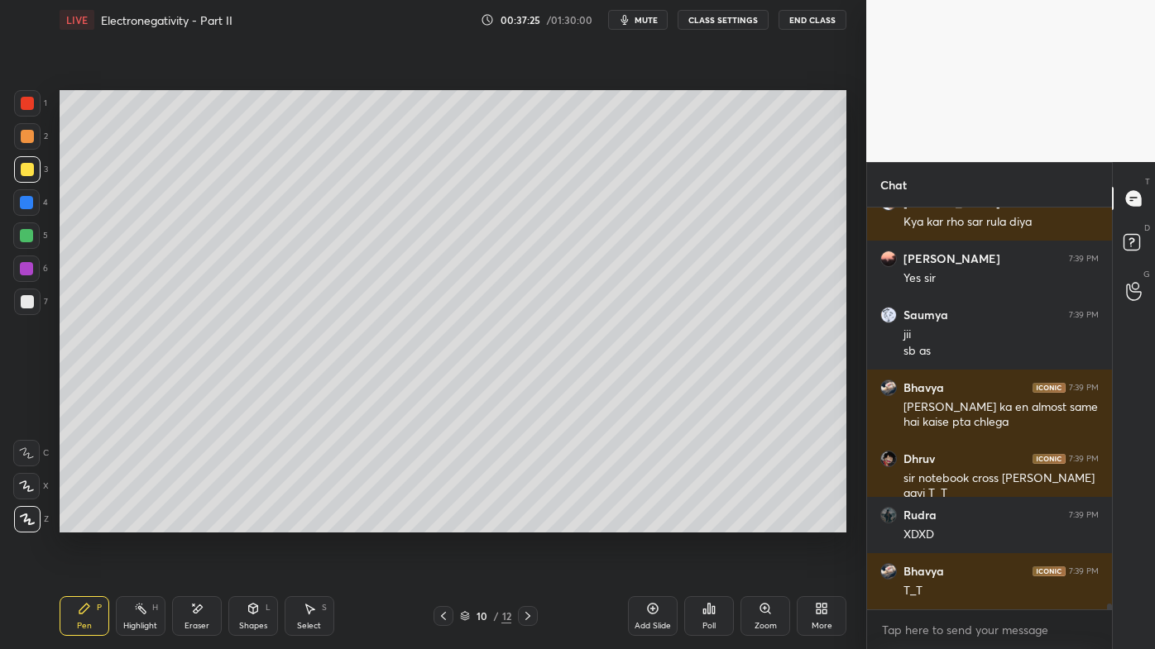
click at [443, 522] on icon at bounding box center [443, 616] width 13 height 13
click at [438, 522] on icon at bounding box center [443, 616] width 13 height 13
click at [437, 522] on div at bounding box center [443, 616] width 20 height 20
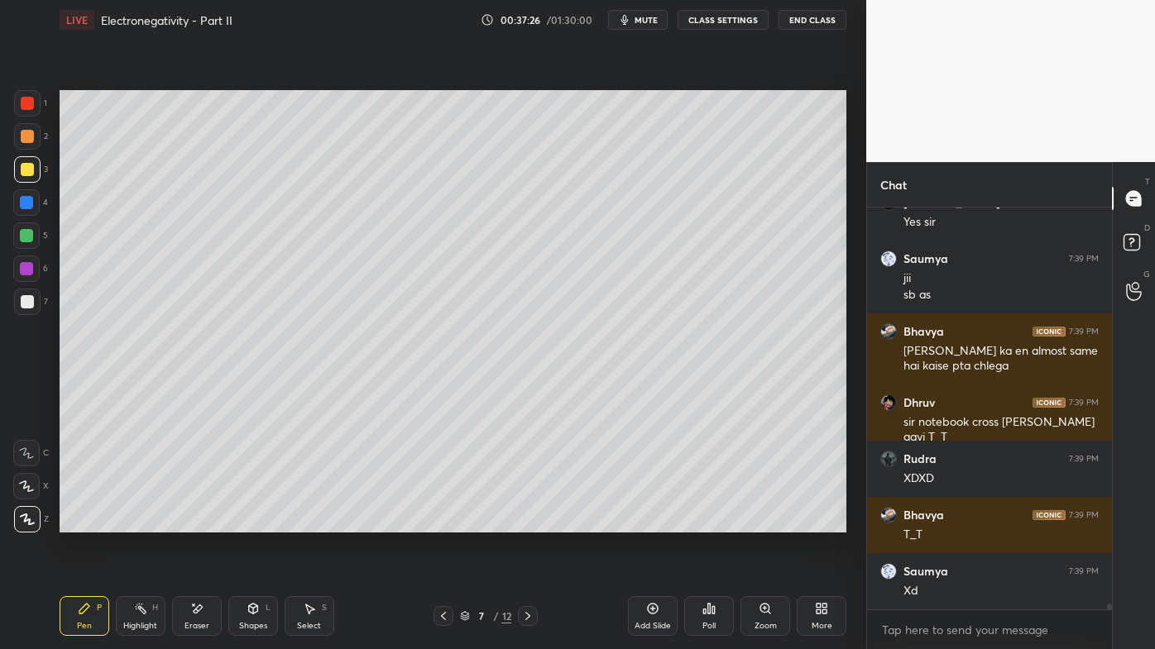
click at [437, 522] on div at bounding box center [443, 616] width 20 height 20
click at [438, 522] on div at bounding box center [443, 616] width 20 height 20
click at [436, 522] on div at bounding box center [443, 616] width 20 height 20
click at [437, 522] on icon at bounding box center [443, 616] width 13 height 13
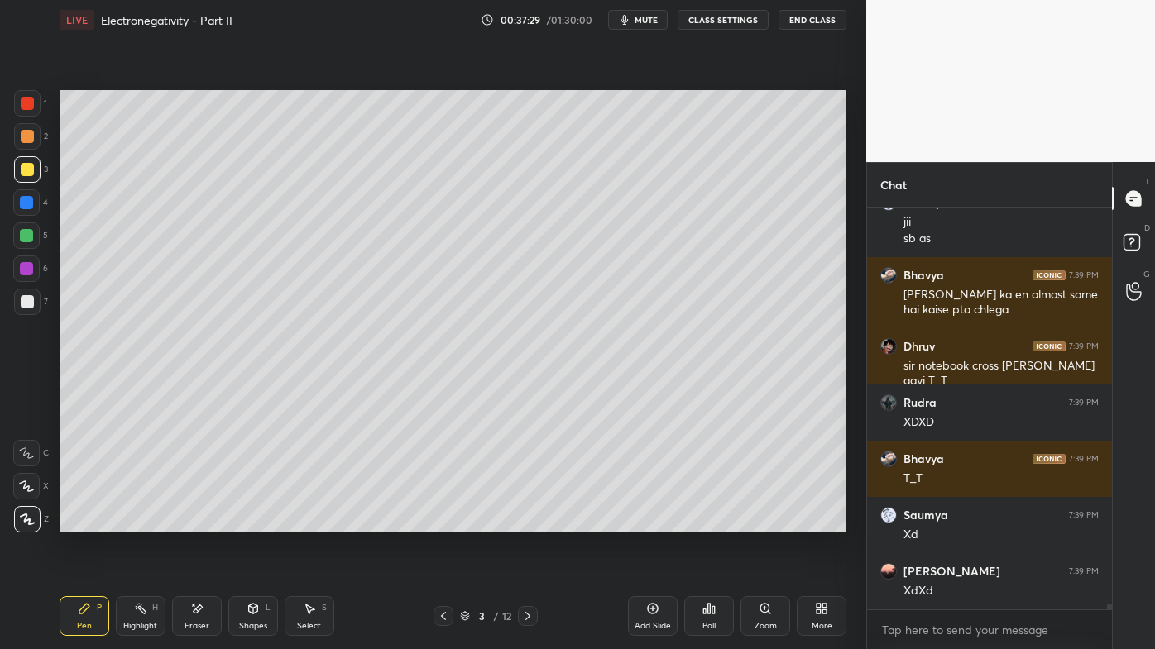
drag, startPoint x: 136, startPoint y: 602, endPoint x: 246, endPoint y: 549, distance: 122.1
click at [136, 522] on div "Highlight H" at bounding box center [141, 616] width 50 height 40
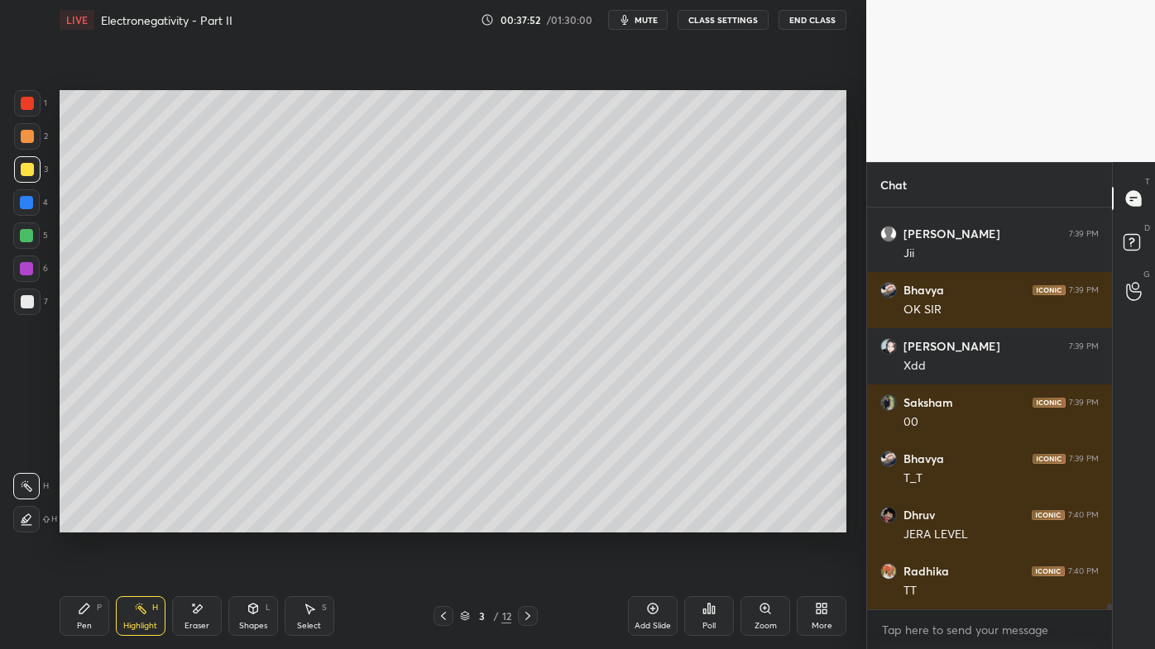
click at [529, 522] on icon at bounding box center [527, 616] width 13 height 13
click at [527, 522] on div at bounding box center [528, 616] width 20 height 20
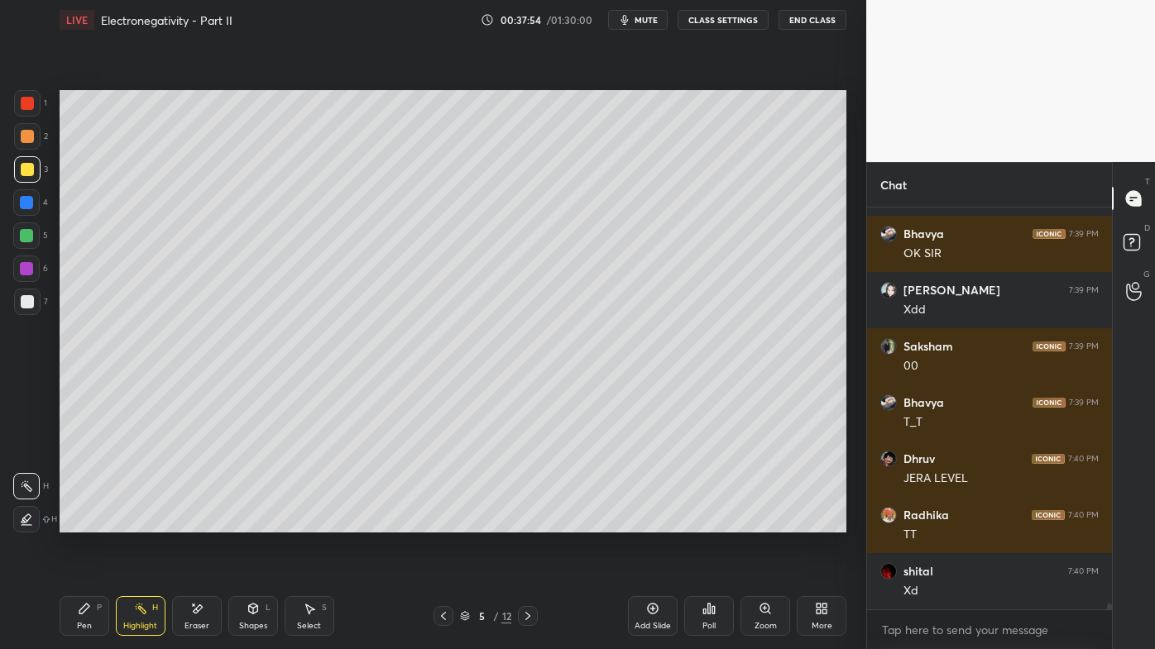
click at [531, 522] on div "Pen P Highlight H Eraser Shapes L Select S 5 / 12 Add Slide Poll Zoom More" at bounding box center [453, 616] width 787 height 66
click at [529, 522] on icon at bounding box center [527, 616] width 13 height 13
click at [526, 522] on icon at bounding box center [527, 616] width 13 height 13
click at [527, 522] on icon at bounding box center [527, 616] width 5 height 8
click at [530, 522] on div at bounding box center [528, 616] width 20 height 20
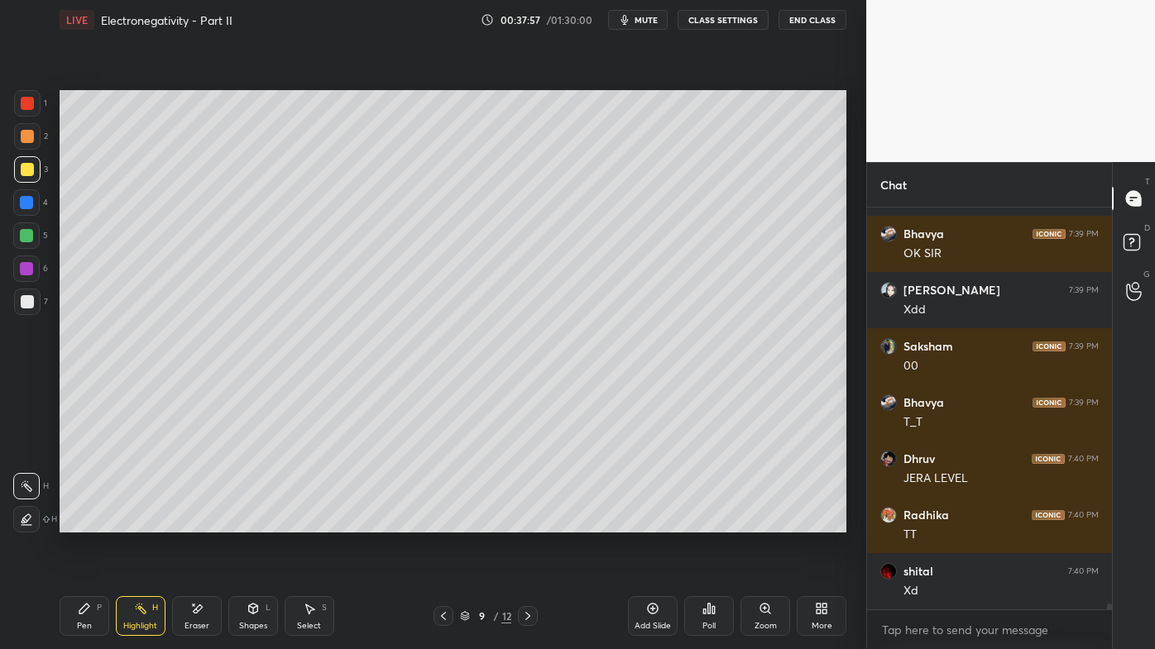
click at [529, 522] on icon at bounding box center [527, 616] width 13 height 13
click at [440, 522] on icon at bounding box center [443, 616] width 13 height 13
drag, startPoint x: 136, startPoint y: 607, endPoint x: 126, endPoint y: 600, distance: 12.4
click at [134, 522] on icon at bounding box center [140, 608] width 13 height 13
click at [525, 522] on icon at bounding box center [527, 616] width 13 height 13
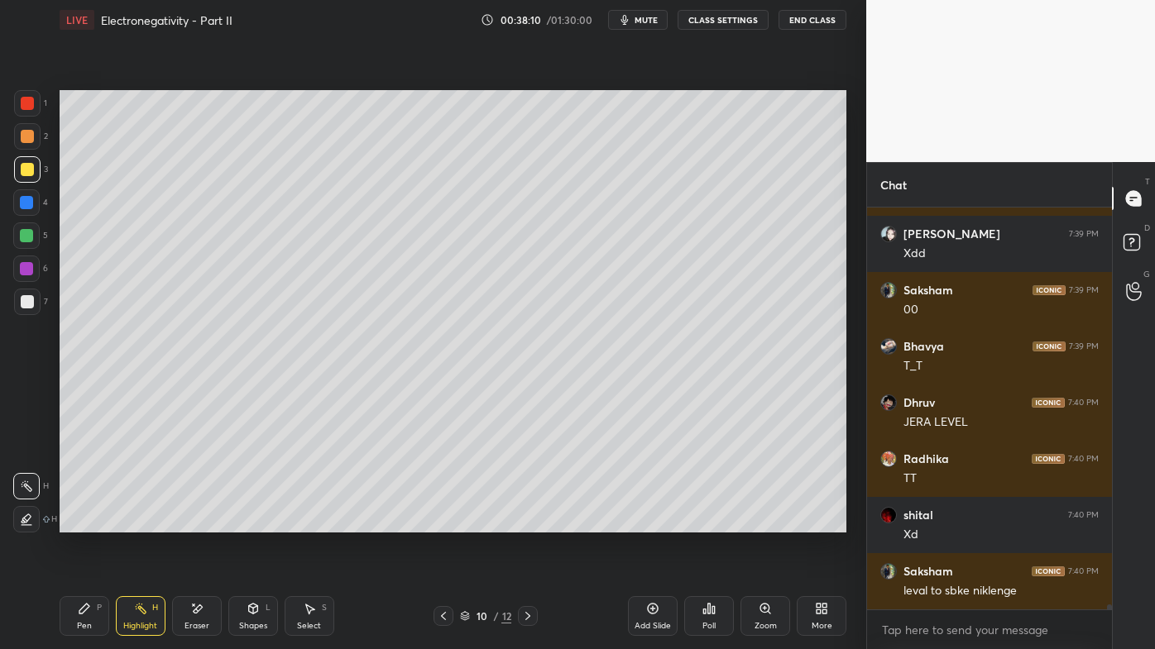
scroll to position [29672, 0]
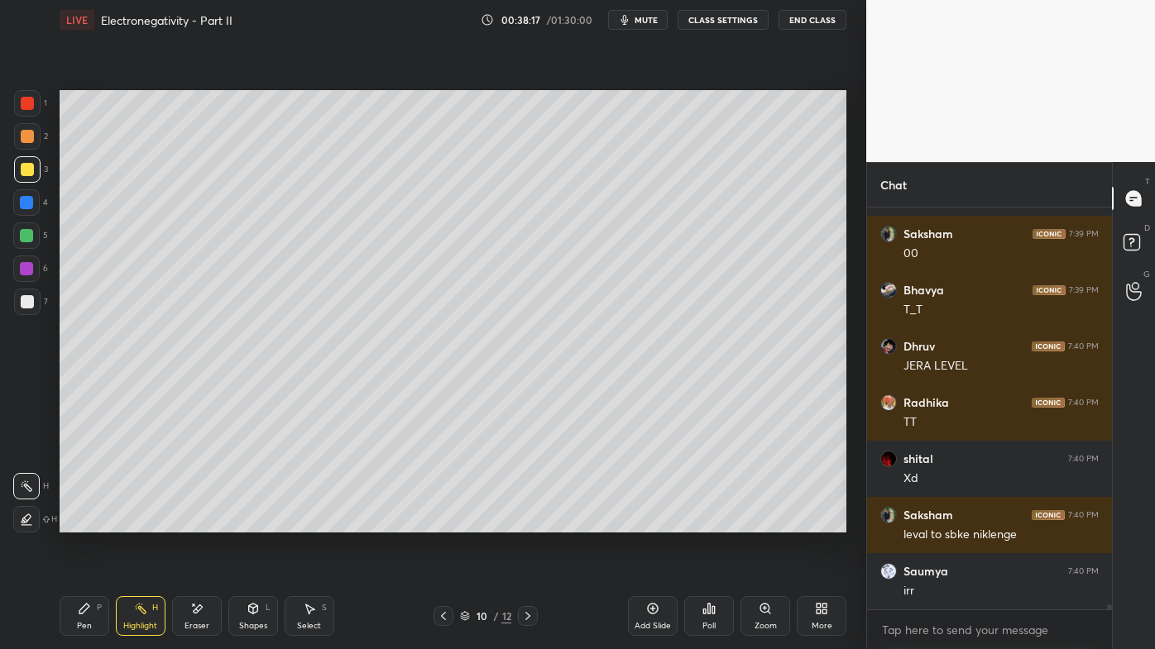
drag, startPoint x: 81, startPoint y: 606, endPoint x: 82, endPoint y: 591, distance: 15.7
click at [81, 522] on icon at bounding box center [84, 608] width 13 height 13
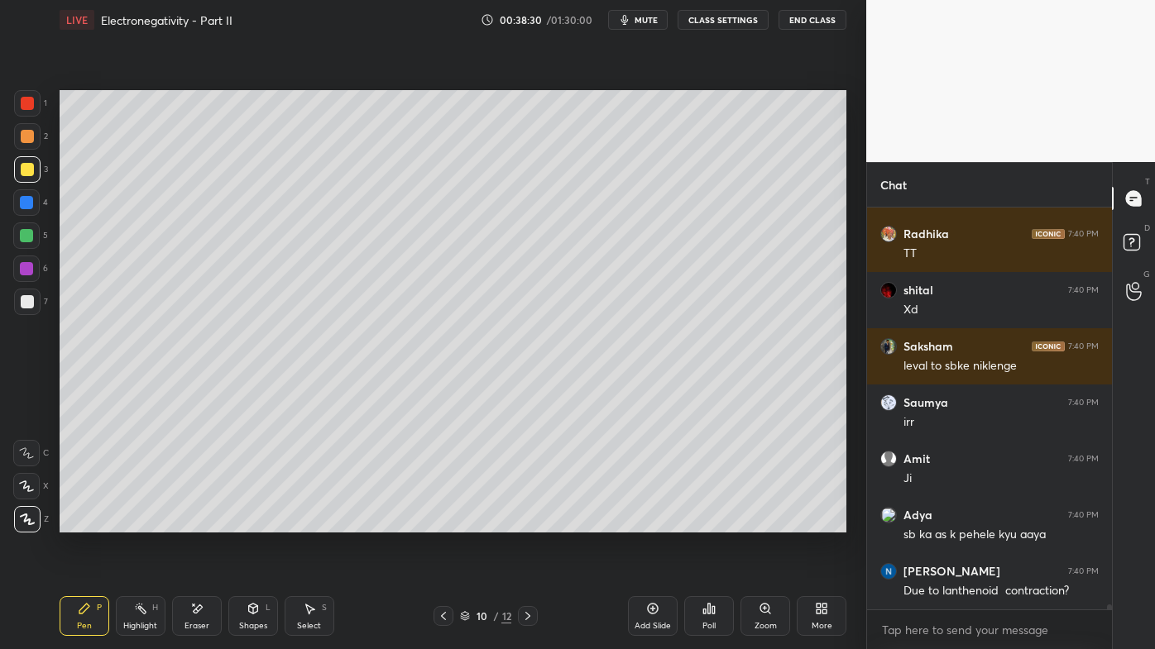
scroll to position [29897, 0]
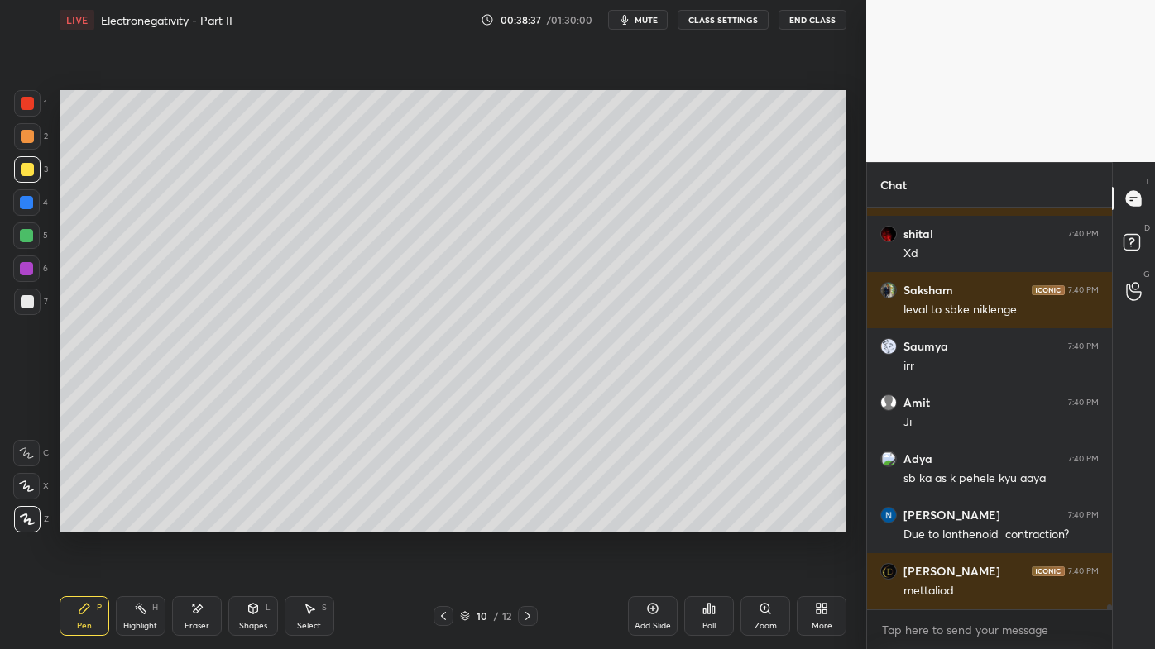
drag, startPoint x: 136, startPoint y: 597, endPoint x: 132, endPoint y: 581, distance: 16.9
click at [136, 522] on div "Pen P Highlight H Eraser Shapes L Select S 10 / 12 Add Slide Poll Zoom More" at bounding box center [453, 616] width 787 height 66
drag, startPoint x: 146, startPoint y: 610, endPoint x: 152, endPoint y: 602, distance: 10.6
click at [145, 522] on icon at bounding box center [140, 608] width 13 height 13
click at [192, 522] on icon at bounding box center [196, 609] width 13 height 14
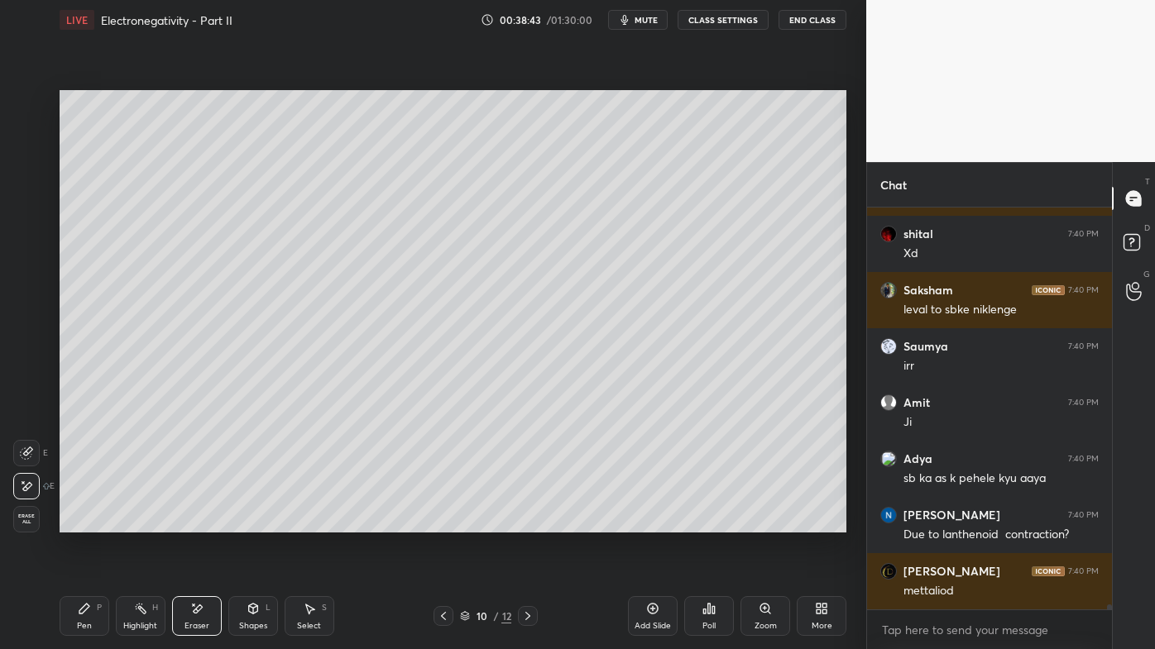
click at [141, 522] on rect at bounding box center [142, 610] width 8 height 8
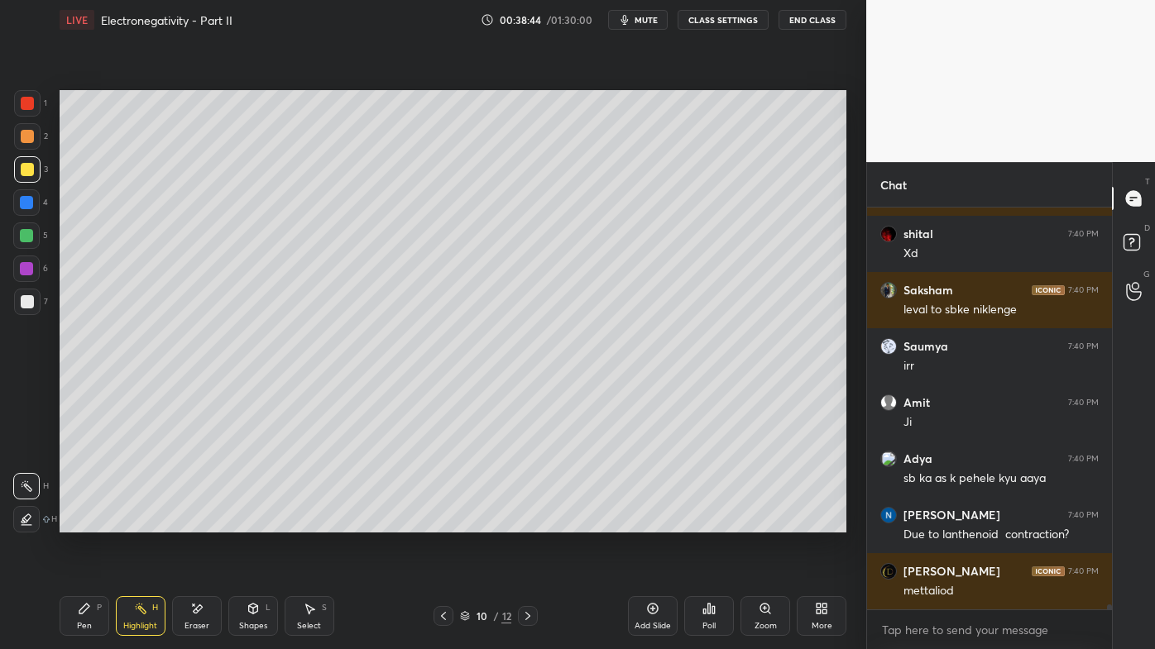
click at [84, 522] on icon at bounding box center [84, 609] width 10 height 10
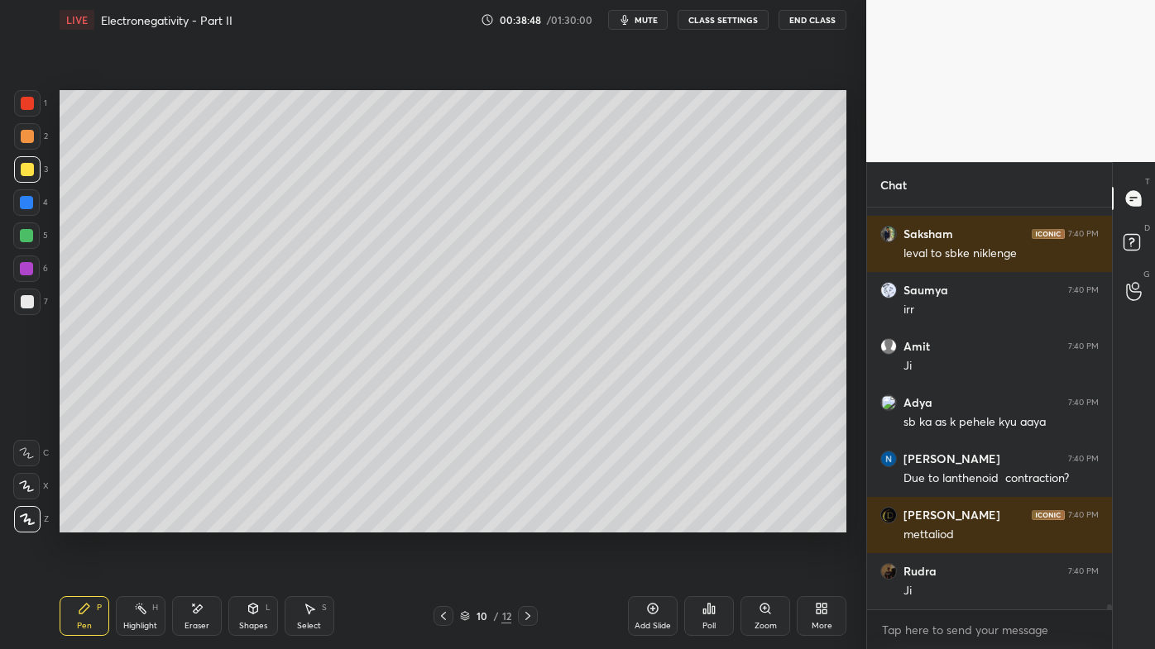
scroll to position [30009, 0]
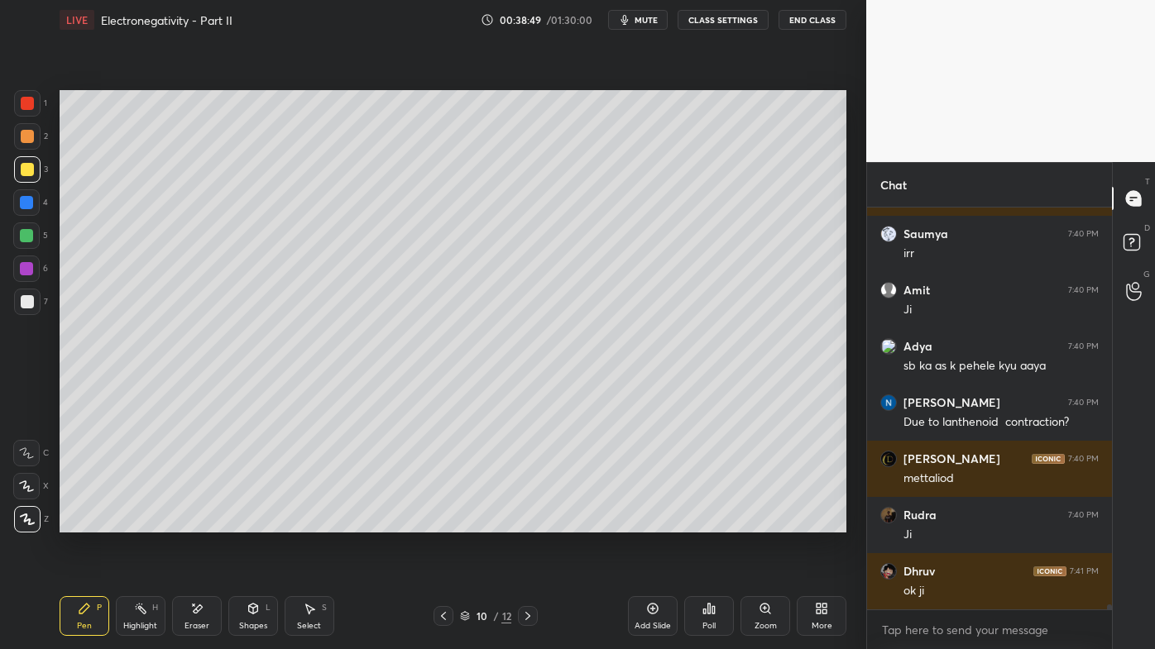
drag, startPoint x: 143, startPoint y: 608, endPoint x: 152, endPoint y: 556, distance: 52.9
click at [143, 522] on icon at bounding box center [140, 608] width 13 height 13
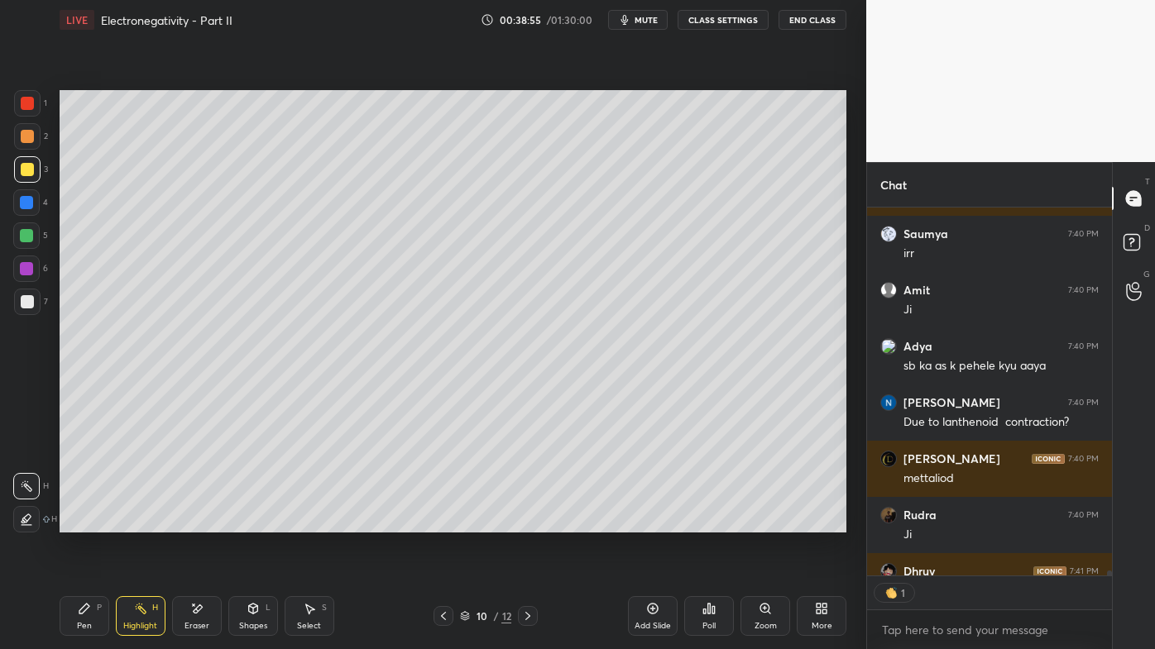
click at [81, 522] on icon at bounding box center [84, 609] width 10 height 10
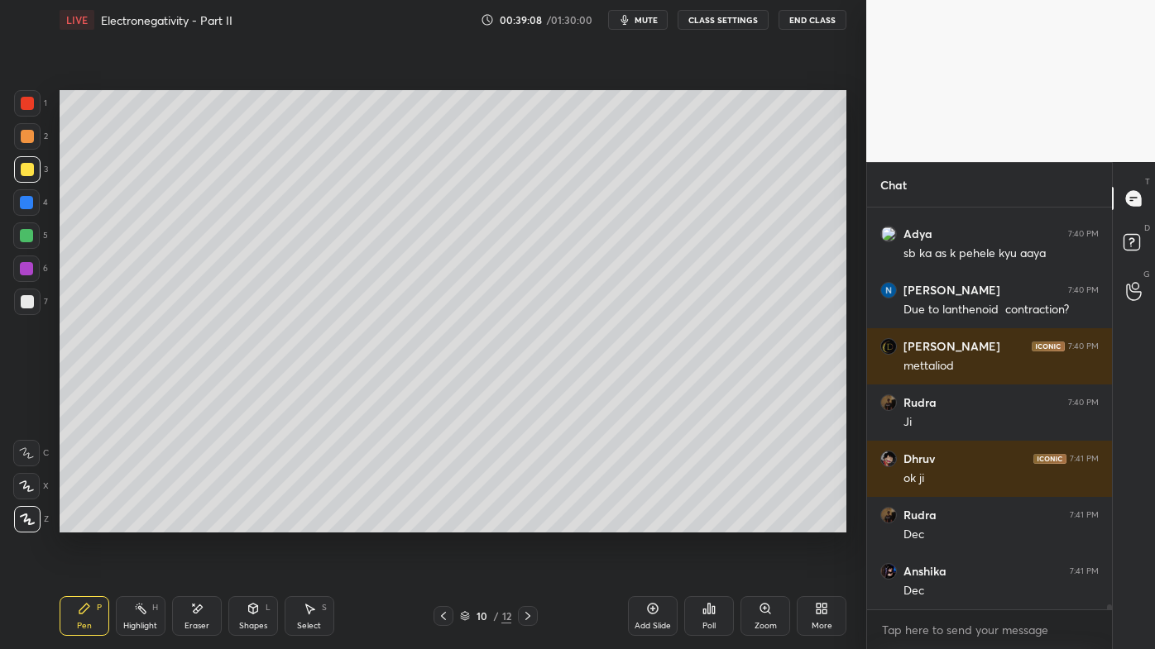
scroll to position [30178, 0]
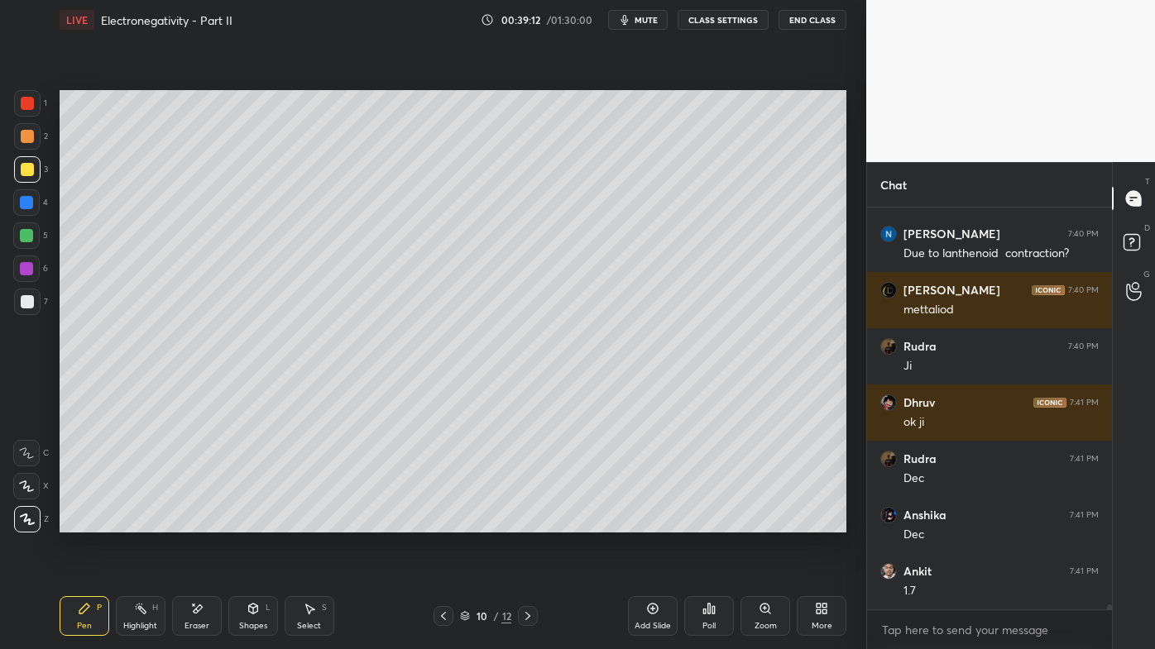
drag, startPoint x: 136, startPoint y: 607, endPoint x: 154, endPoint y: 548, distance: 61.2
click at [136, 522] on icon at bounding box center [140, 608] width 13 height 13
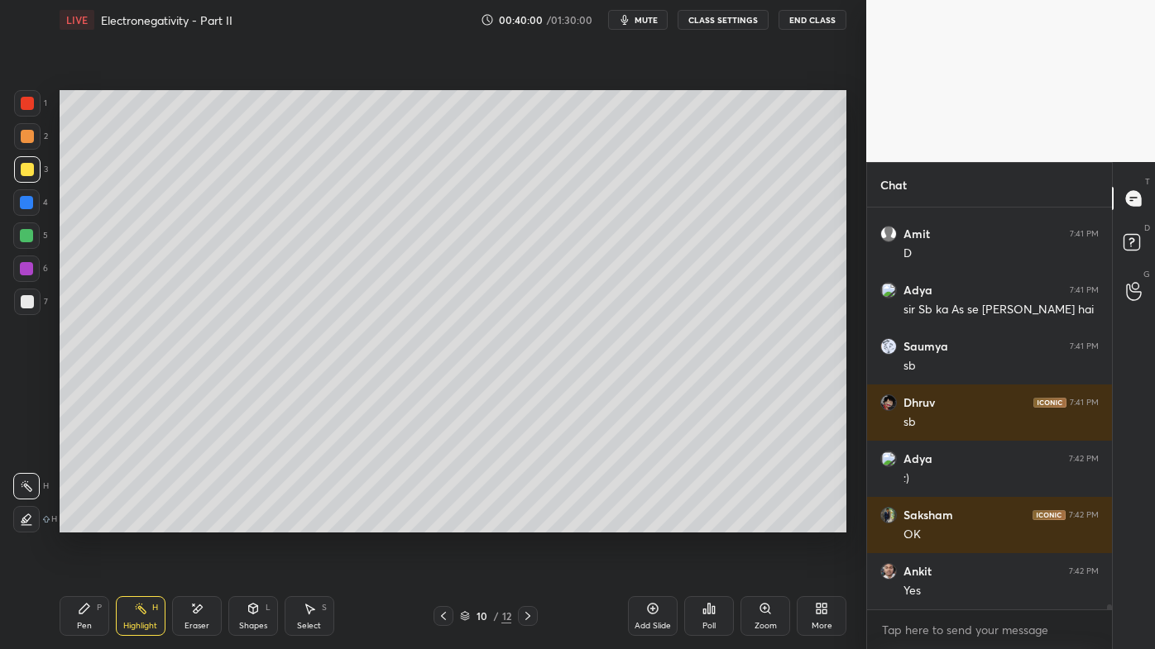
scroll to position [30684, 0]
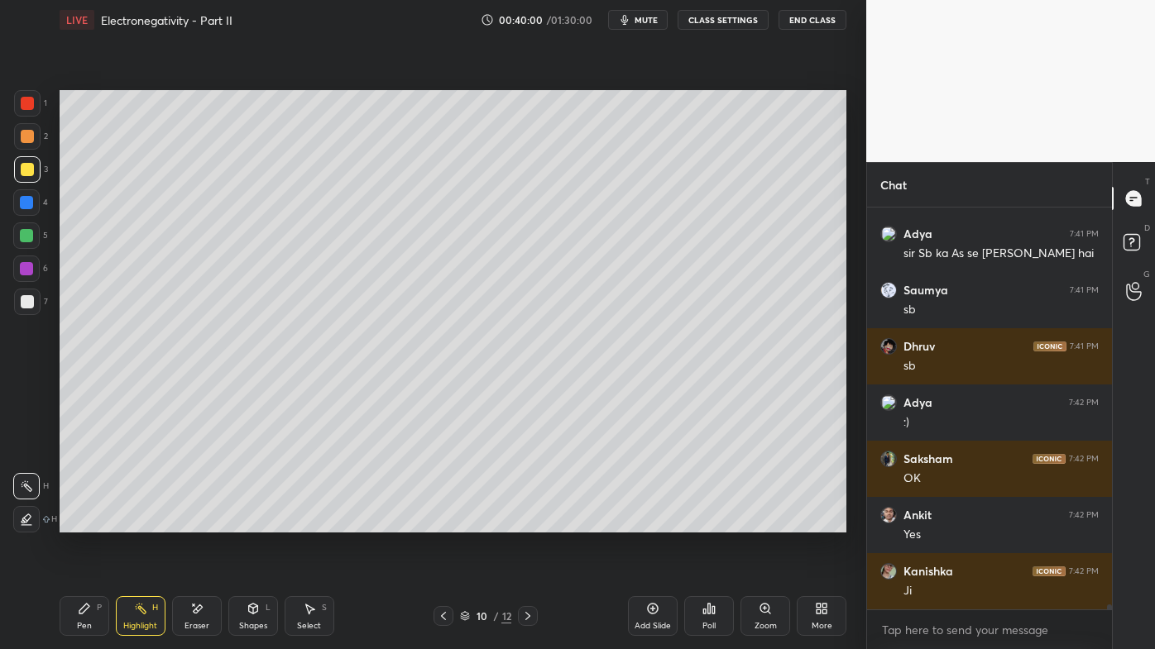
click at [443, 522] on icon at bounding box center [443, 616] width 5 height 8
click at [136, 522] on icon at bounding box center [140, 608] width 13 height 13
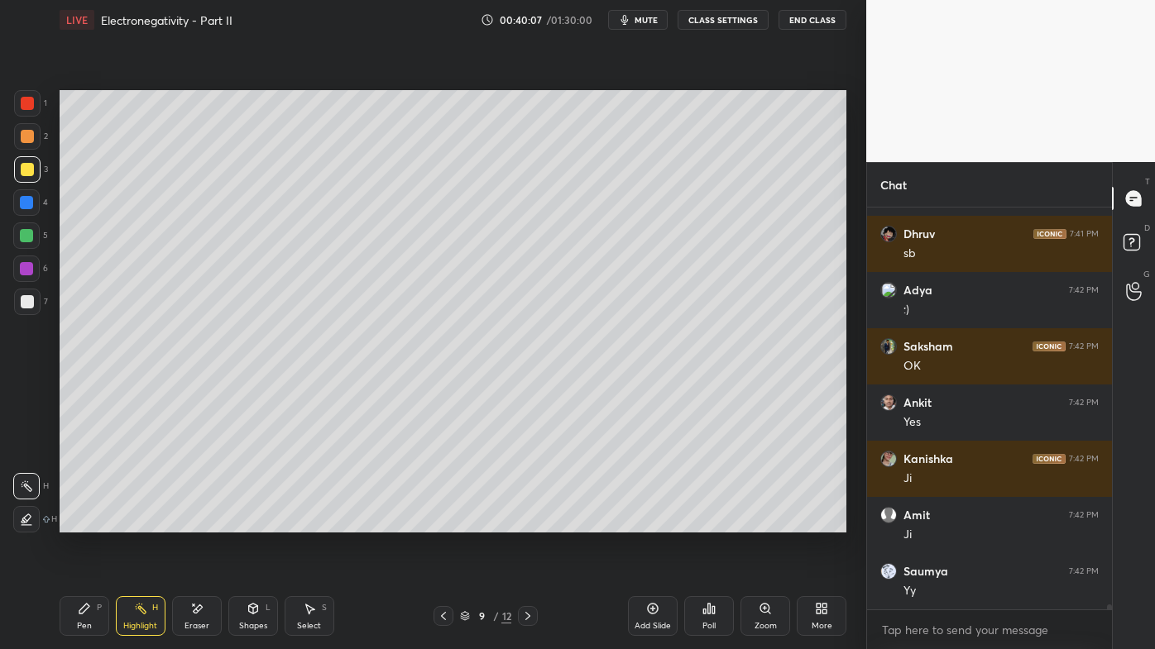
click at [529, 522] on icon at bounding box center [527, 616] width 13 height 13
click at [84, 522] on icon at bounding box center [84, 609] width 10 height 10
click at [141, 522] on rect at bounding box center [142, 610] width 8 height 8
drag, startPoint x: 196, startPoint y: 609, endPoint x: 194, endPoint y: 569, distance: 39.8
click at [195, 522] on icon at bounding box center [196, 609] width 13 height 14
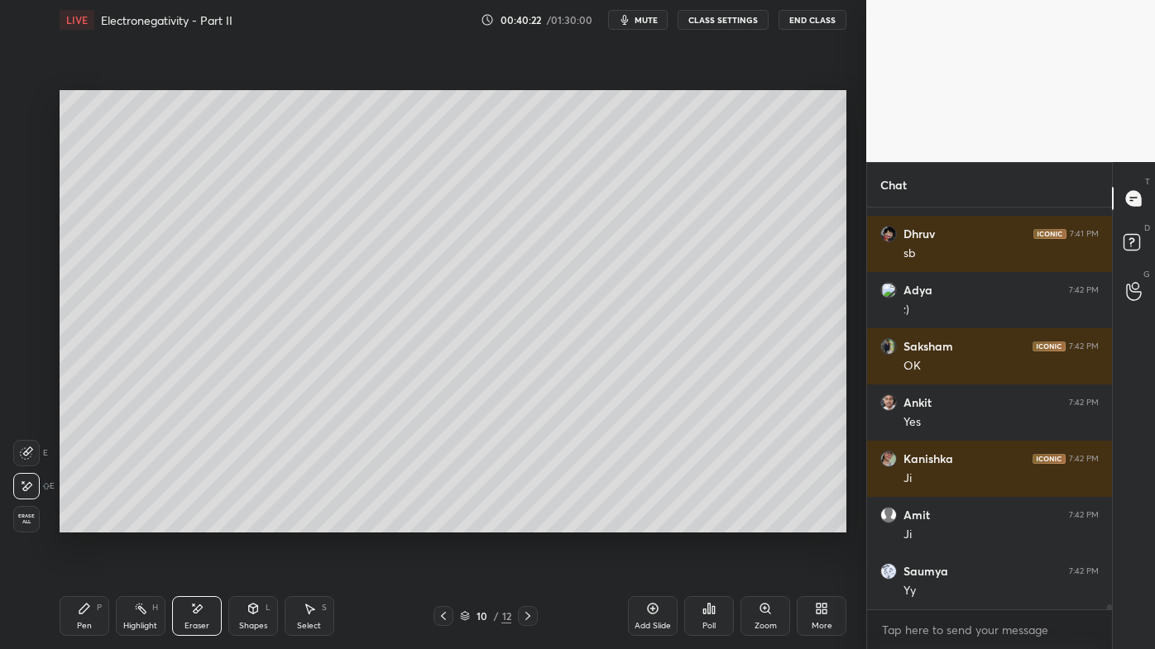
drag, startPoint x: 86, startPoint y: 614, endPoint x: 91, endPoint y: 585, distance: 29.4
click at [85, 522] on icon at bounding box center [84, 608] width 13 height 13
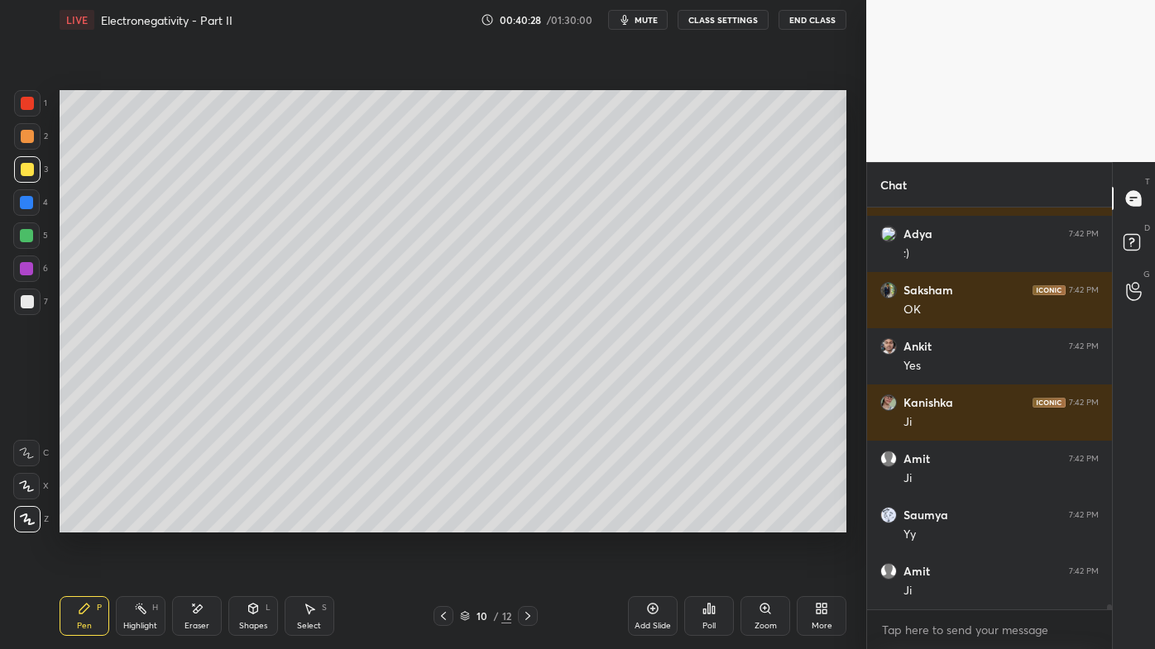
scroll to position [5, 4]
type textarea "x"
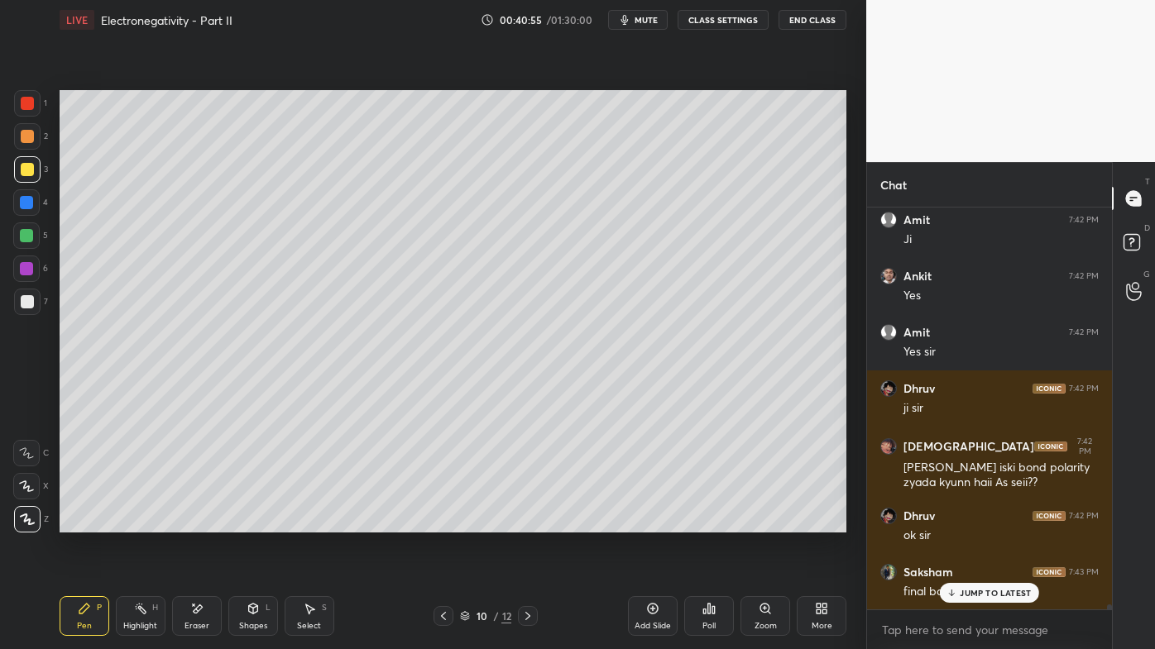
scroll to position [31264, 0]
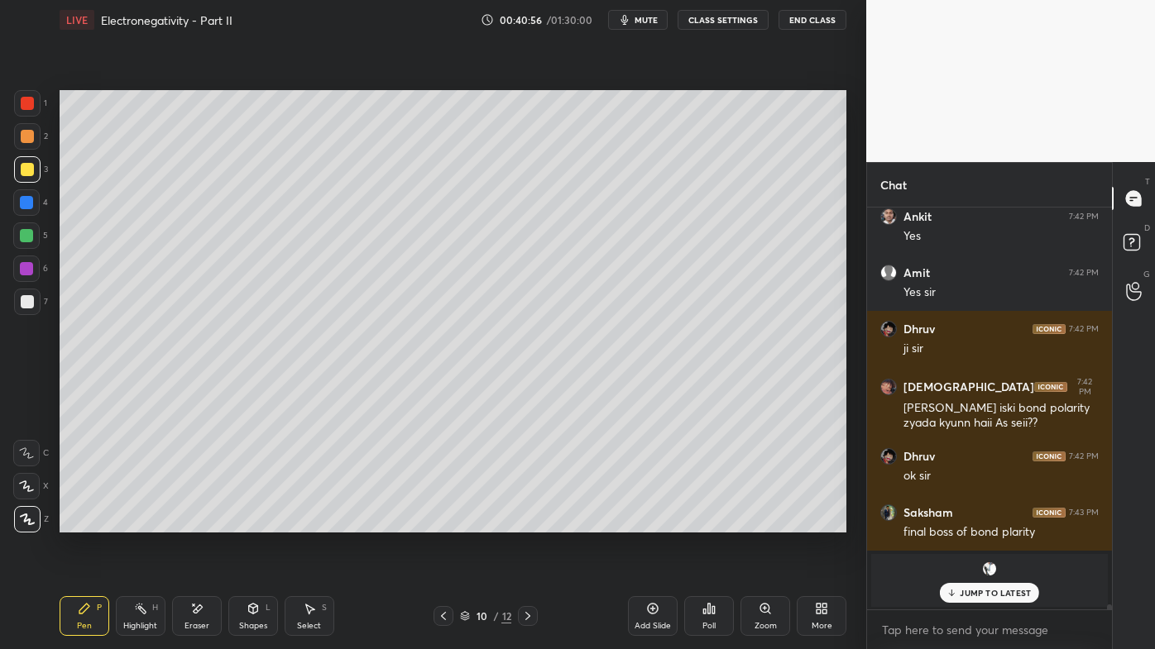
click at [132, 522] on div "Highlight H" at bounding box center [141, 616] width 50 height 40
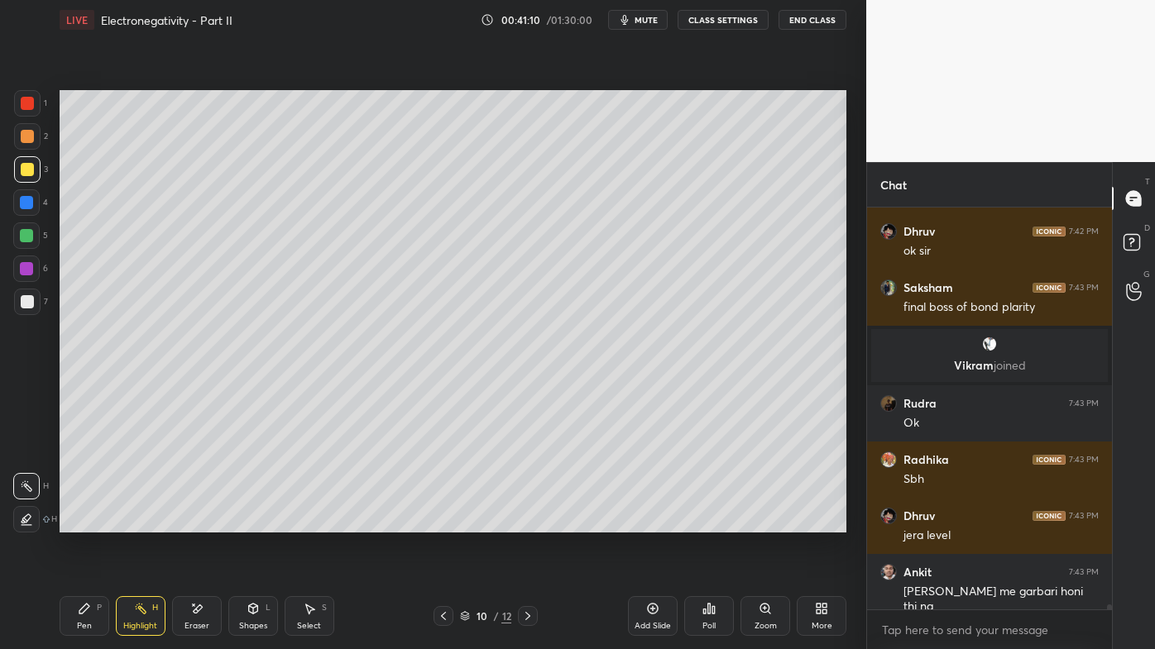
scroll to position [31546, 0]
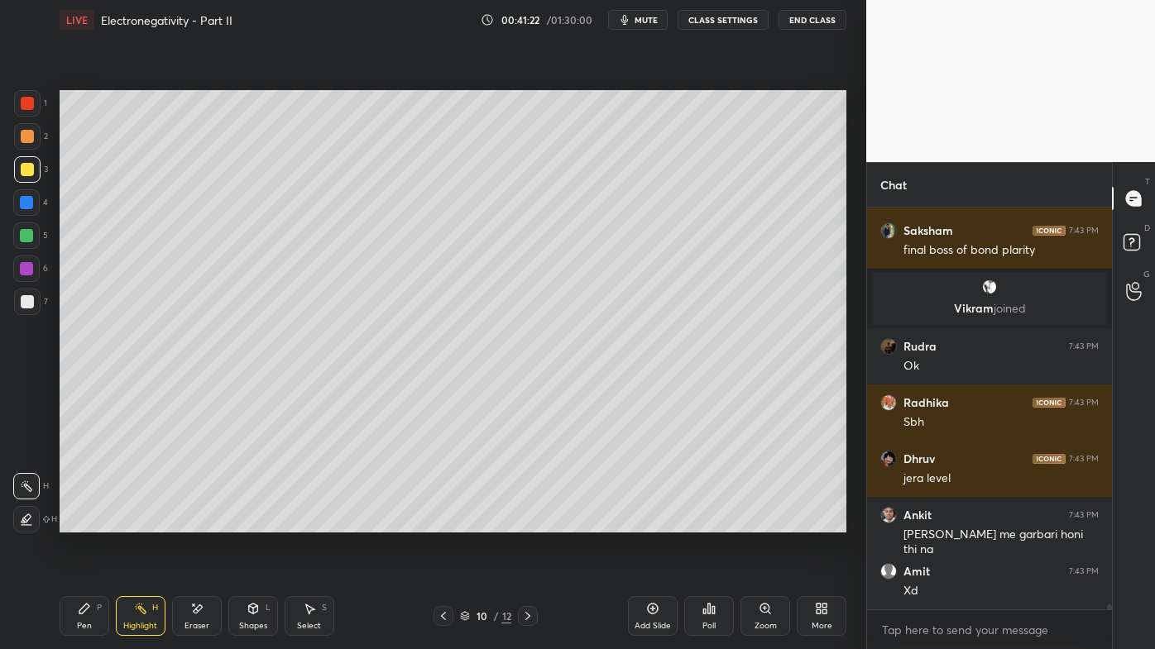
click at [438, 522] on icon at bounding box center [443, 616] width 13 height 13
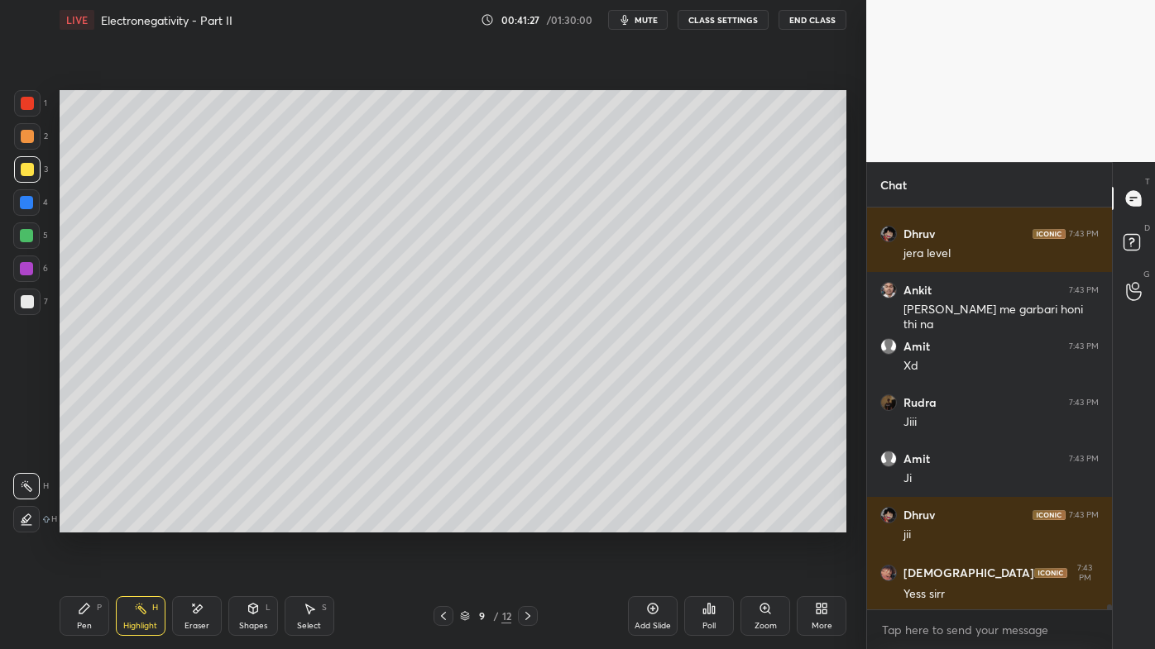
scroll to position [31884, 0]
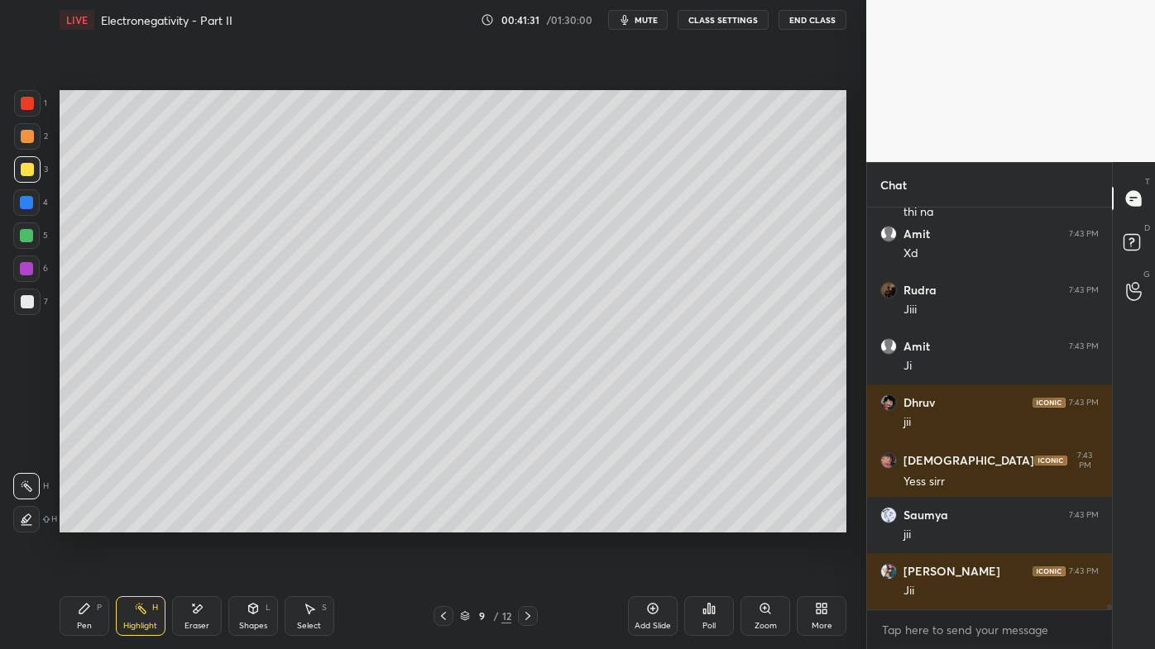
click at [524, 522] on icon at bounding box center [527, 616] width 13 height 13
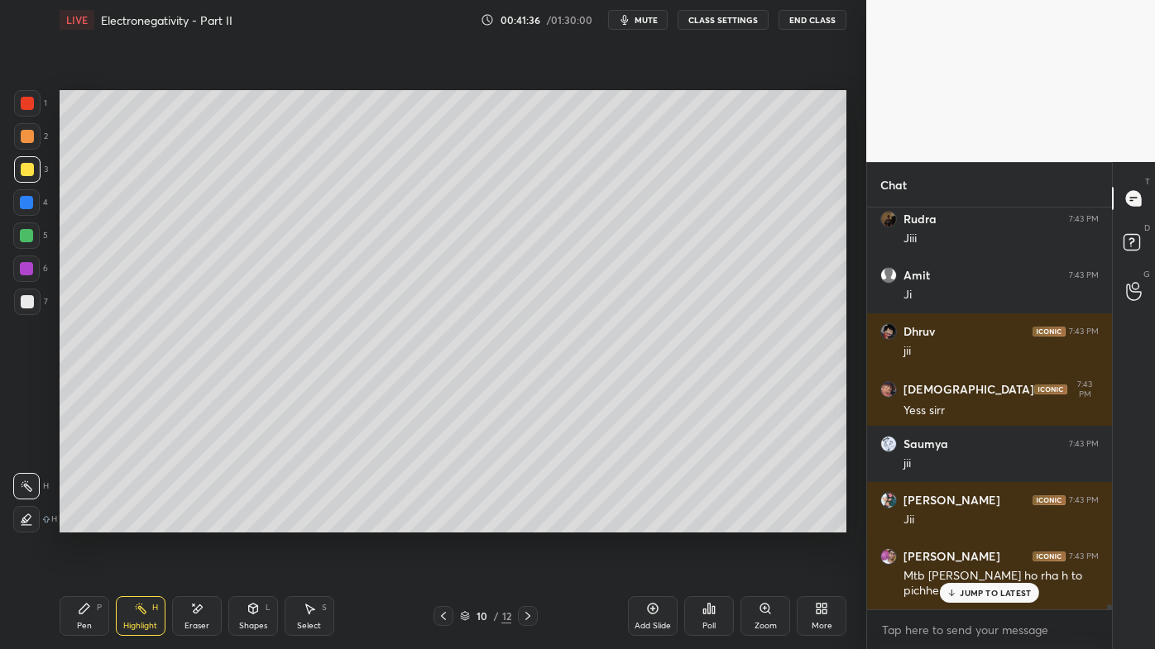
scroll to position [32025, 0]
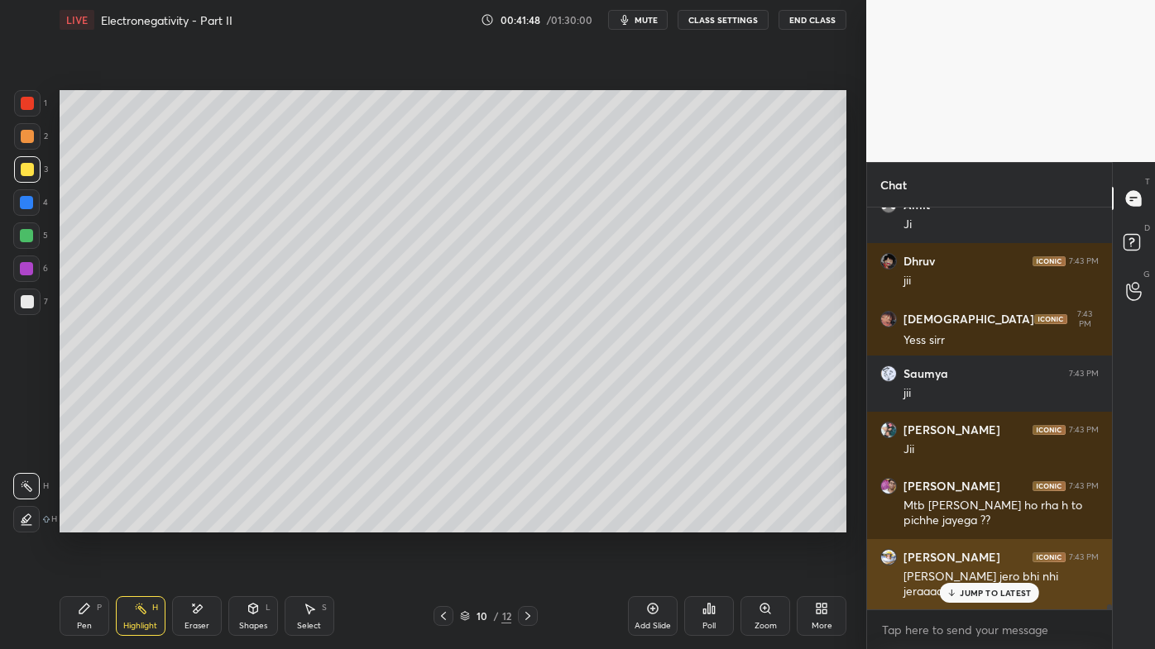
click at [974, 522] on div "JUMP TO LATEST" at bounding box center [989, 593] width 99 height 20
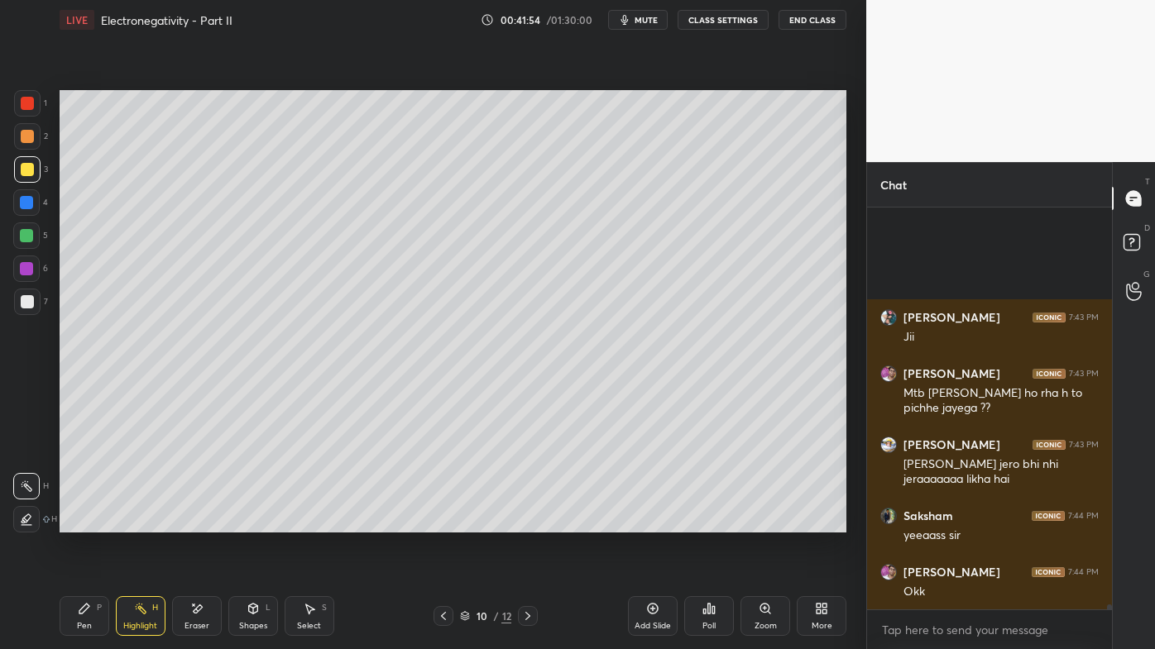
scroll to position [32307, 0]
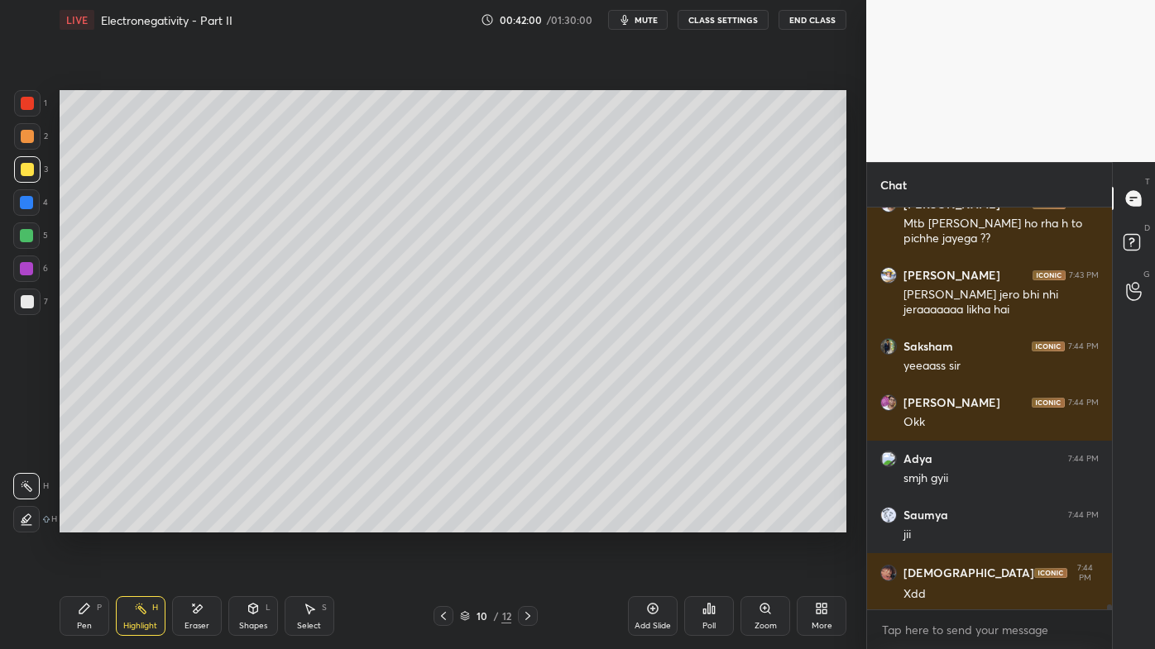
click at [657, 522] on icon at bounding box center [653, 609] width 11 height 11
click at [88, 522] on icon at bounding box center [84, 608] width 13 height 13
click at [28, 138] on div at bounding box center [27, 136] width 13 height 13
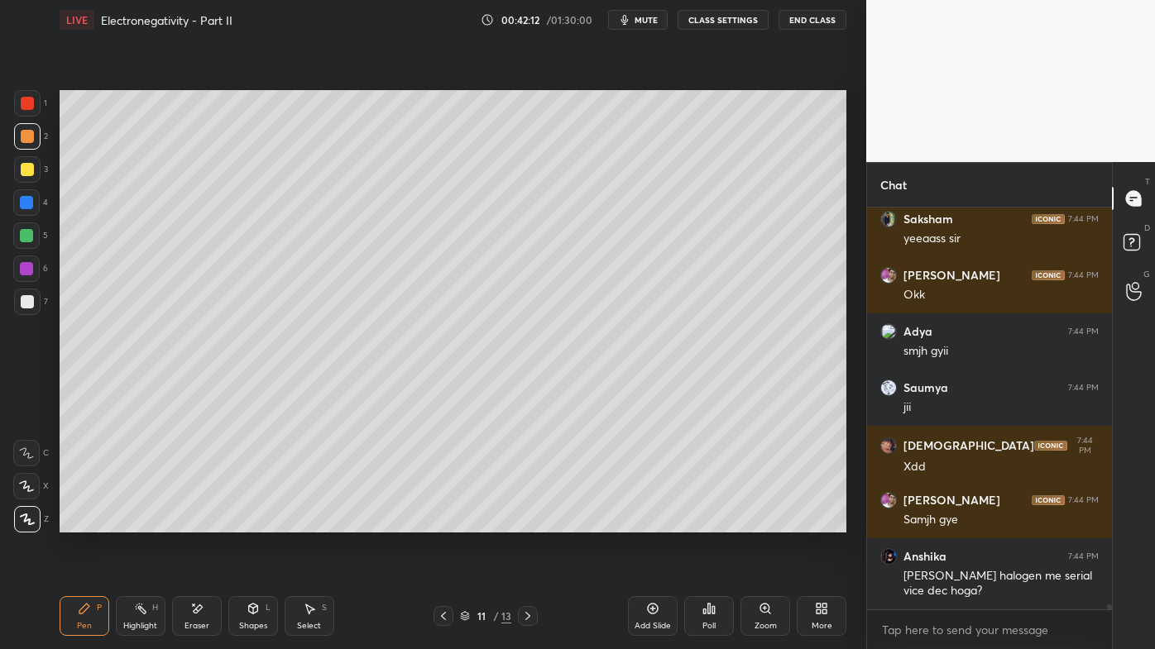
scroll to position [32491, 0]
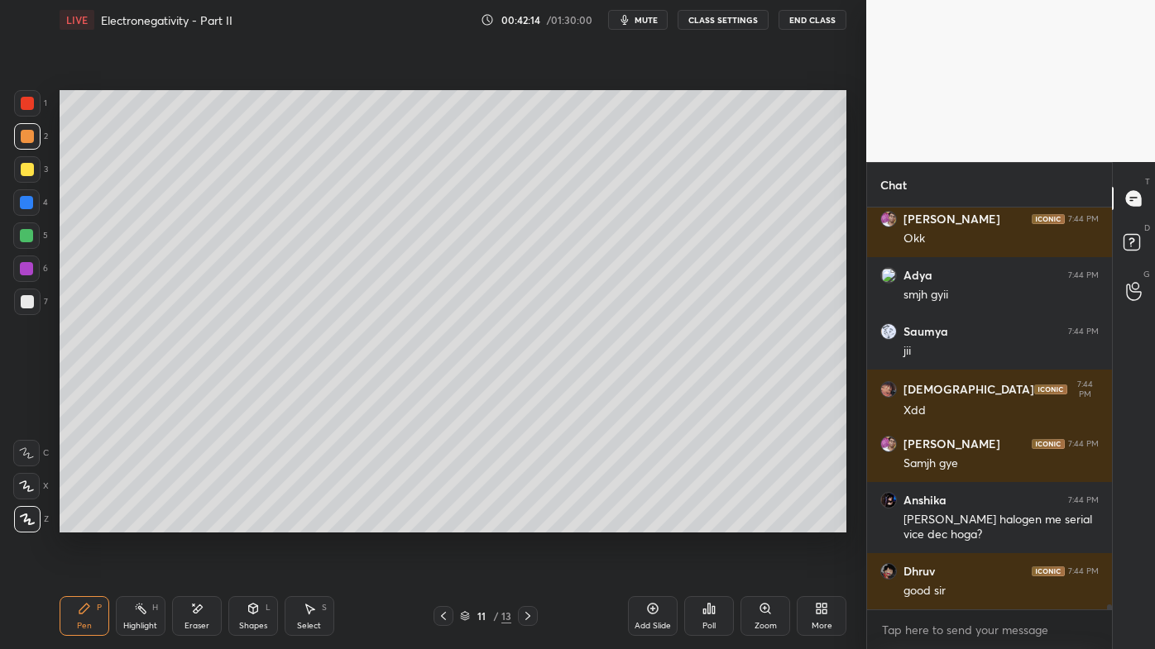
click at [29, 164] on div at bounding box center [27, 169] width 13 height 13
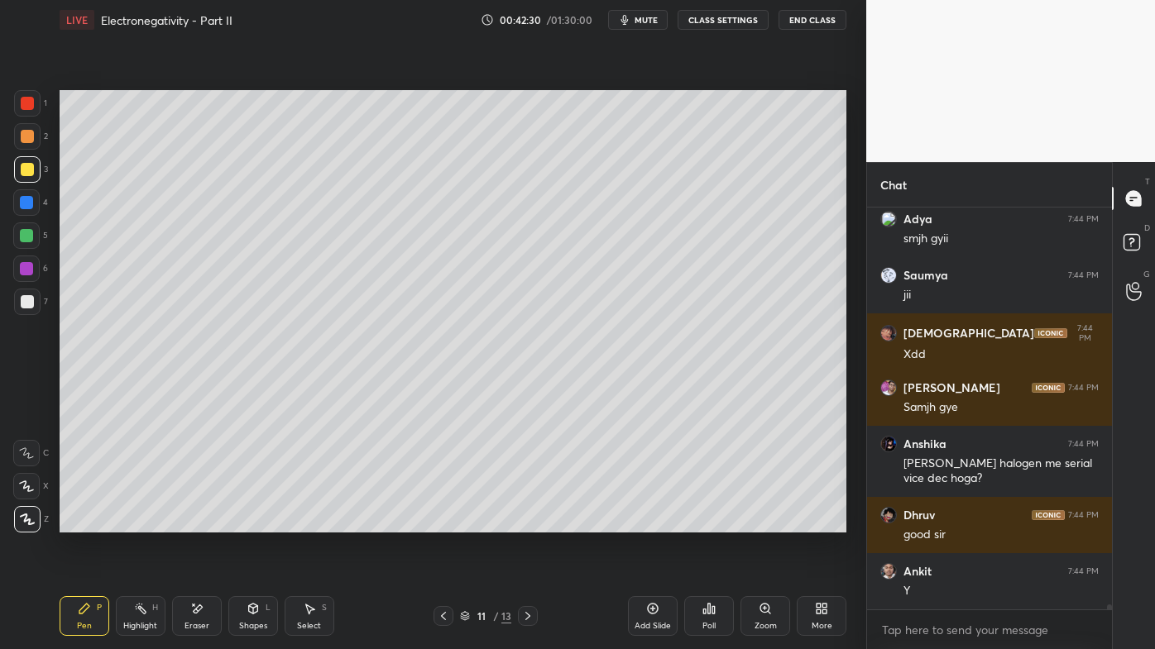
click at [134, 522] on div "Highlight H" at bounding box center [141, 616] width 50 height 40
click at [712, 522] on icon at bounding box center [713, 609] width 2 height 7
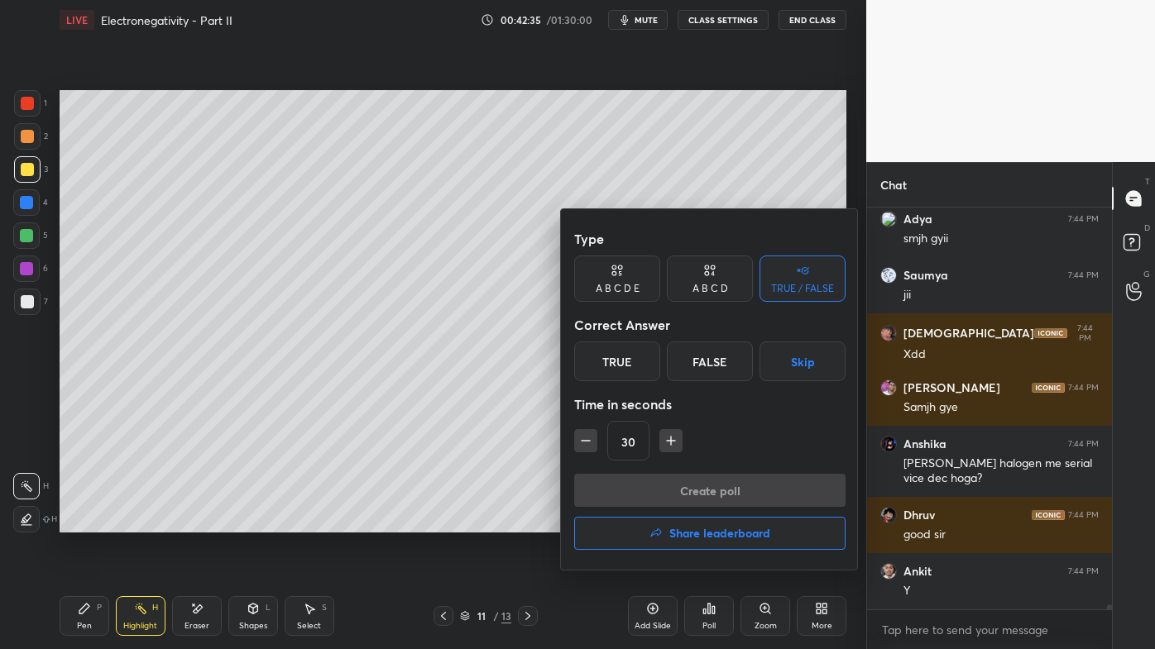
drag, startPoint x: 712, startPoint y: 287, endPoint x: 692, endPoint y: 331, distance: 48.1
click at [715, 288] on div "A B C D" at bounding box center [710, 289] width 36 height 10
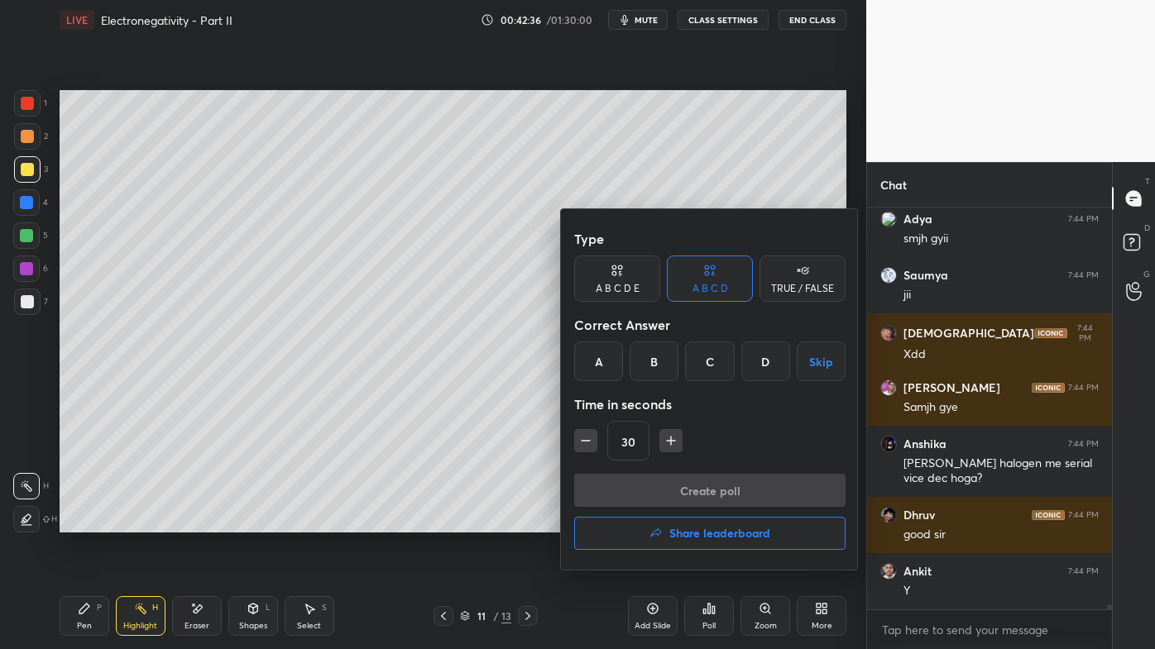
click at [717, 361] on div "C" at bounding box center [709, 362] width 49 height 40
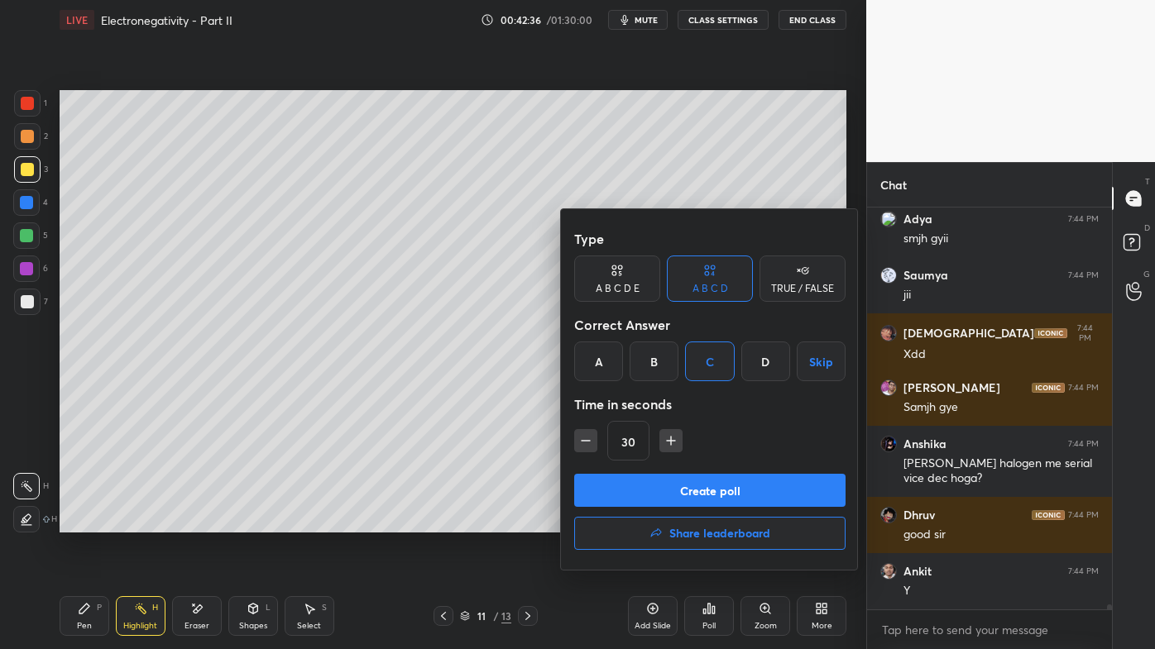
click at [592, 441] on button "button" at bounding box center [585, 440] width 23 height 23
type input "15"
click at [639, 482] on button "Create poll" at bounding box center [709, 490] width 271 height 33
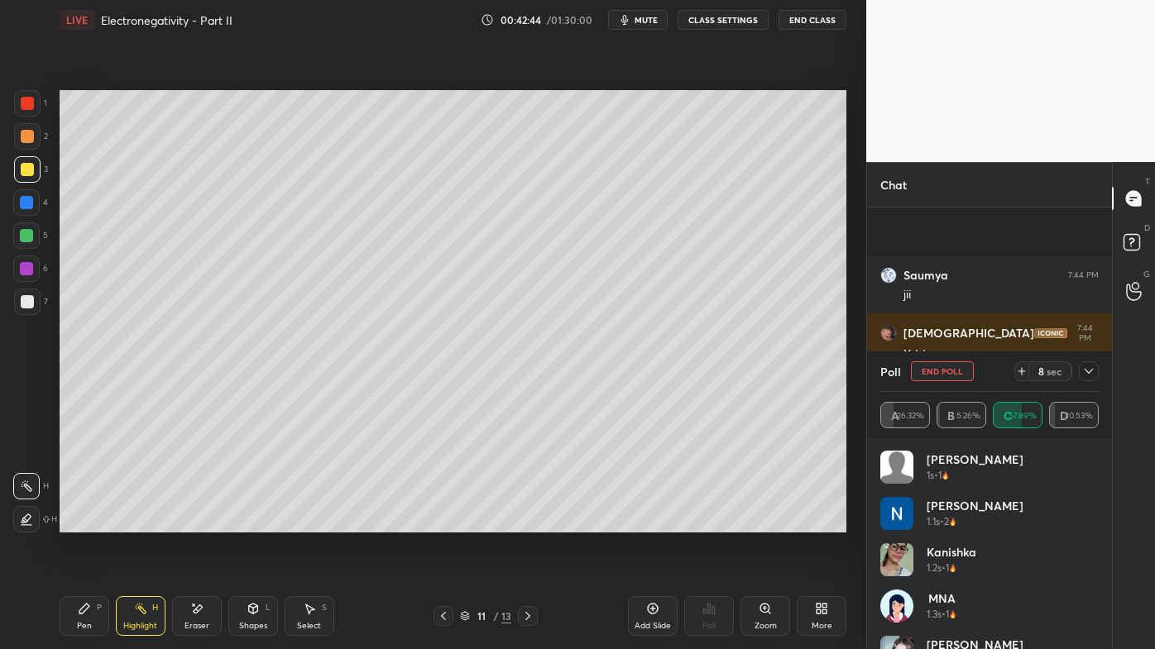
scroll to position [32693, 0]
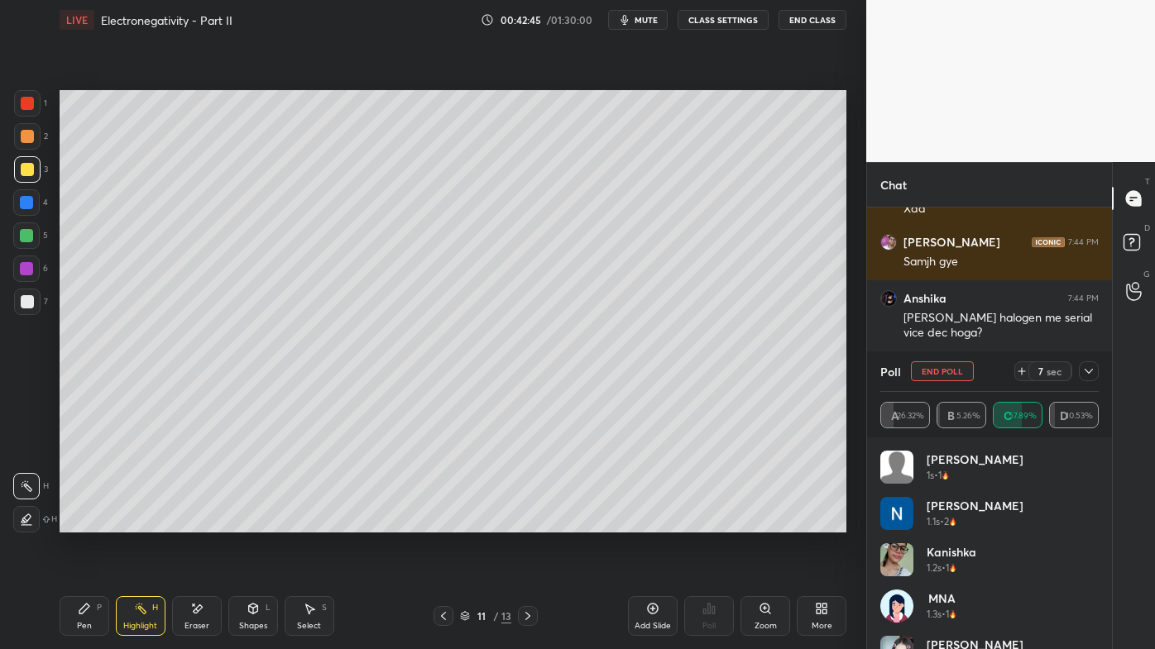
drag, startPoint x: 84, startPoint y: 598, endPoint x: 77, endPoint y: 581, distance: 18.6
click at [83, 522] on div "Pen P" at bounding box center [85, 616] width 50 height 40
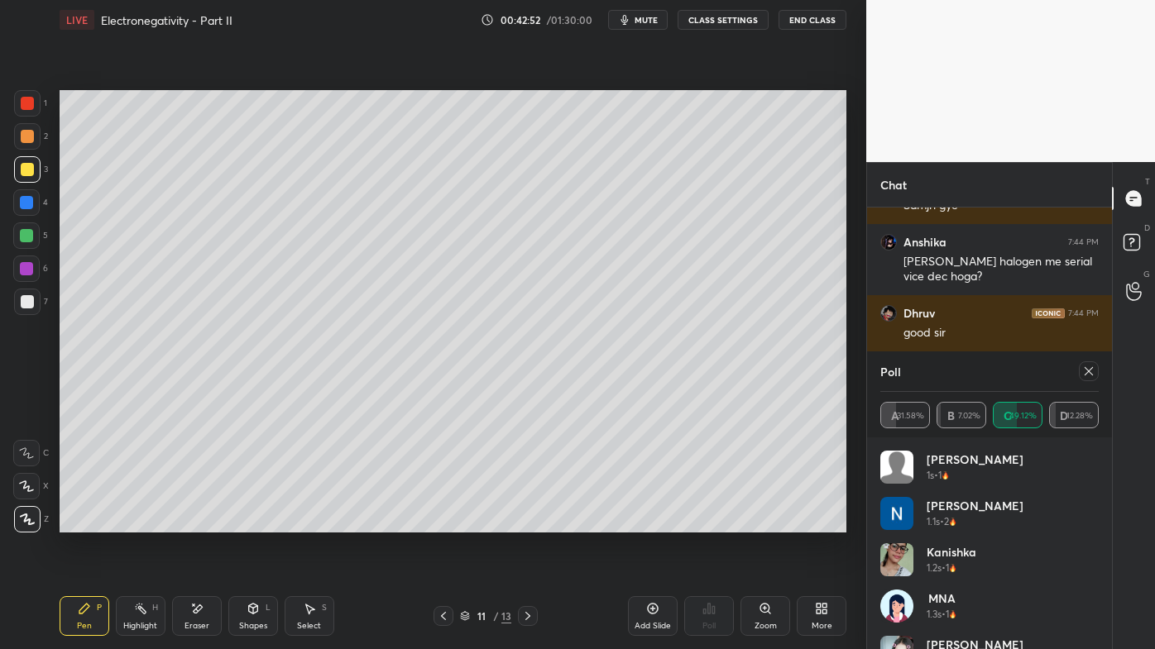
scroll to position [28635, 0]
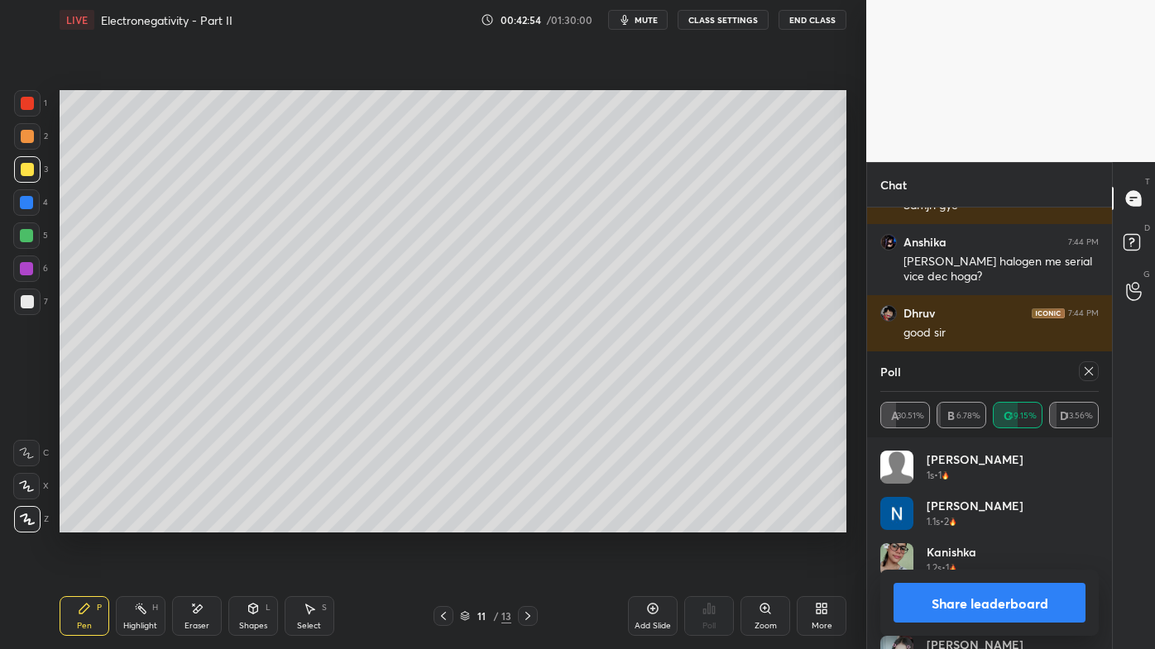
click at [1089, 373] on icon at bounding box center [1088, 371] width 13 height 13
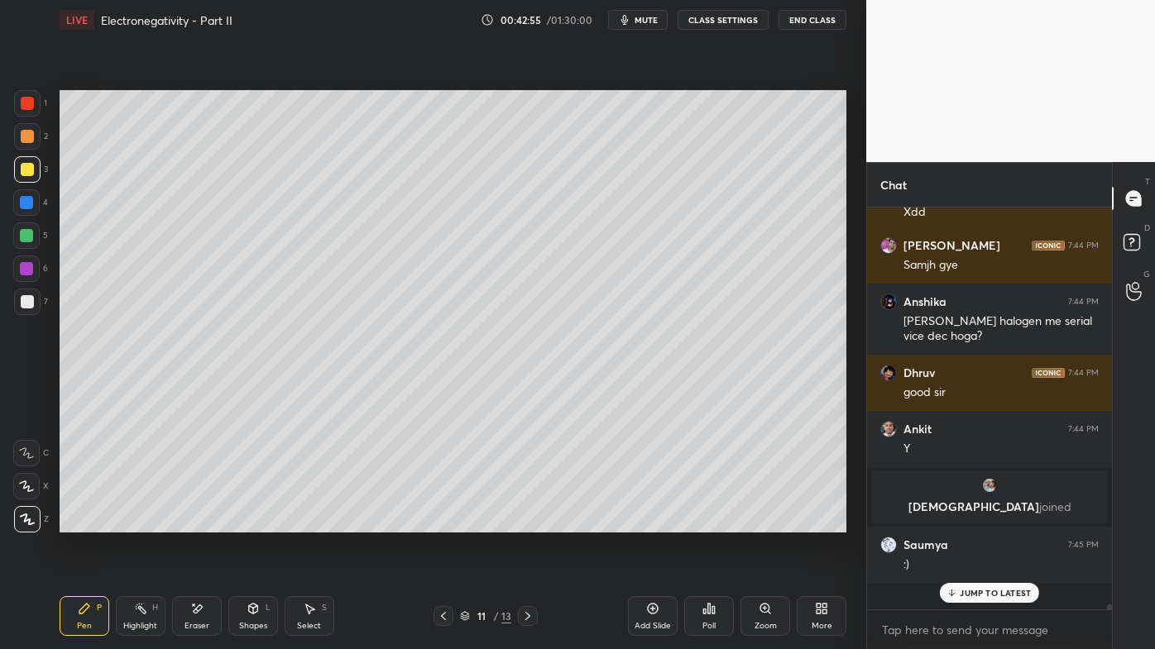
scroll to position [389, 240]
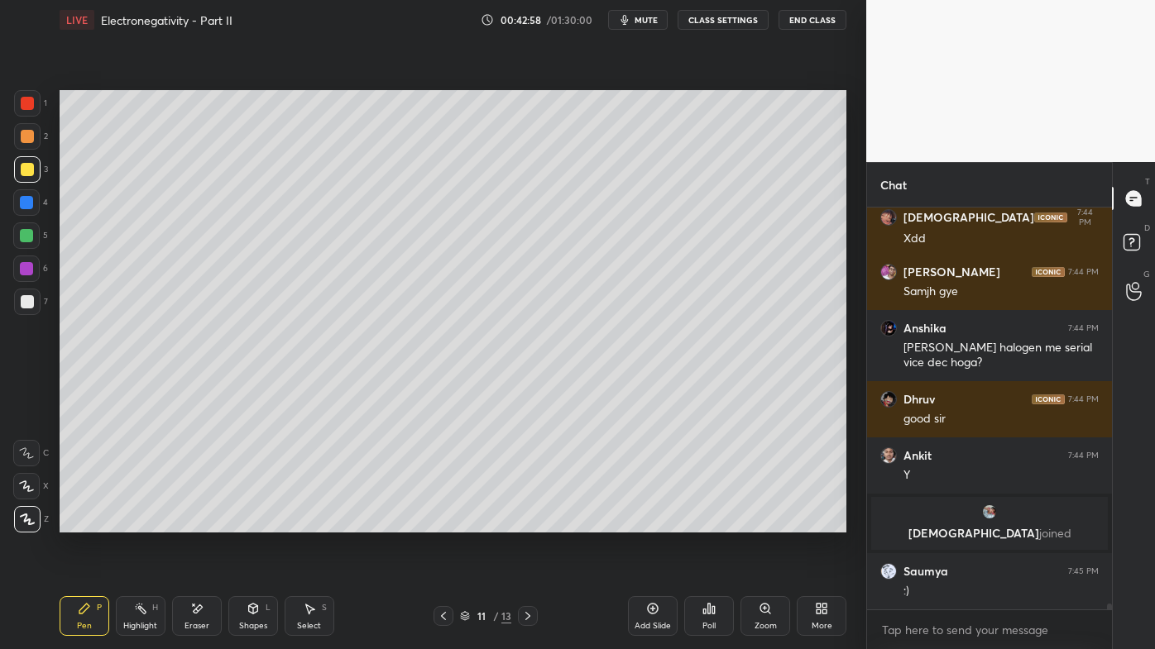
drag, startPoint x: 131, startPoint y: 610, endPoint x: 165, endPoint y: 535, distance: 82.2
click at [136, 522] on div "Highlight H" at bounding box center [141, 616] width 50 height 40
click at [84, 522] on icon at bounding box center [84, 609] width 10 height 10
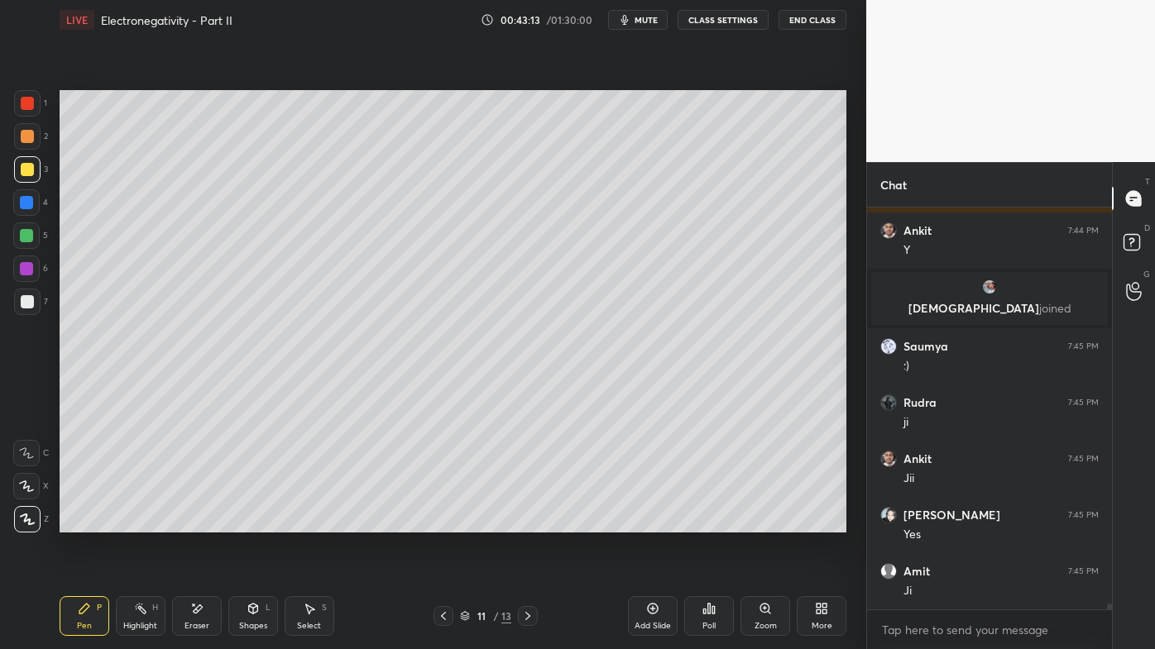
click at [154, 522] on div "Highlight H" at bounding box center [141, 616] width 50 height 40
click at [714, 522] on div "Poll" at bounding box center [709, 616] width 50 height 40
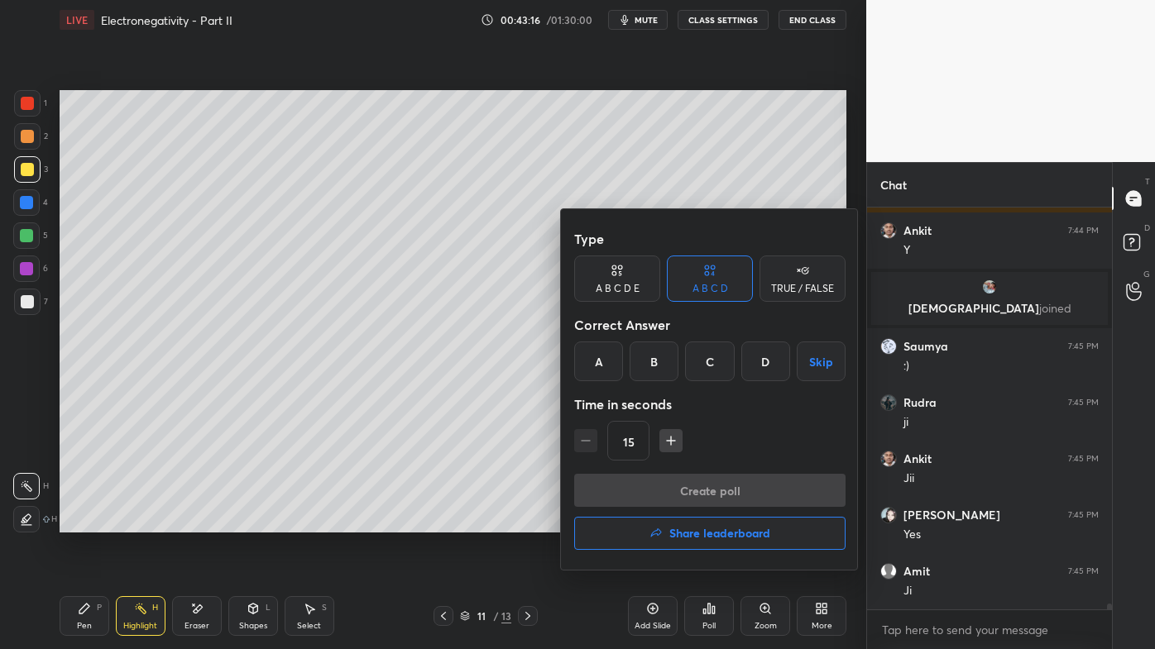
click at [710, 364] on div "C" at bounding box center [709, 362] width 49 height 40
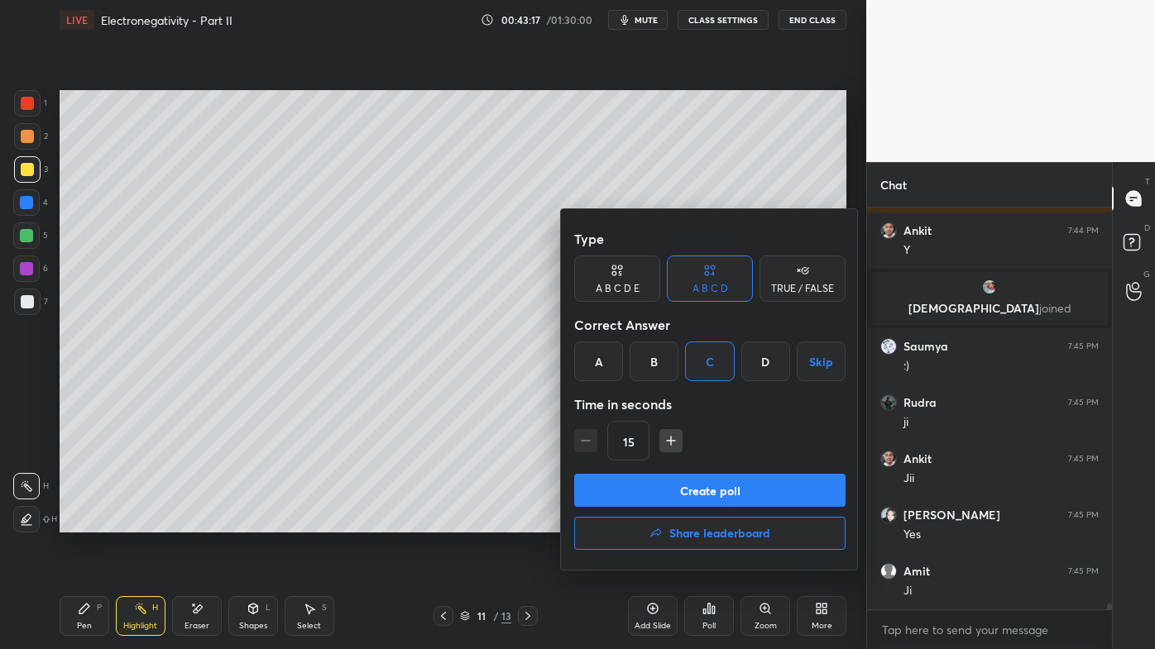
click at [667, 485] on button "Create poll" at bounding box center [709, 490] width 271 height 33
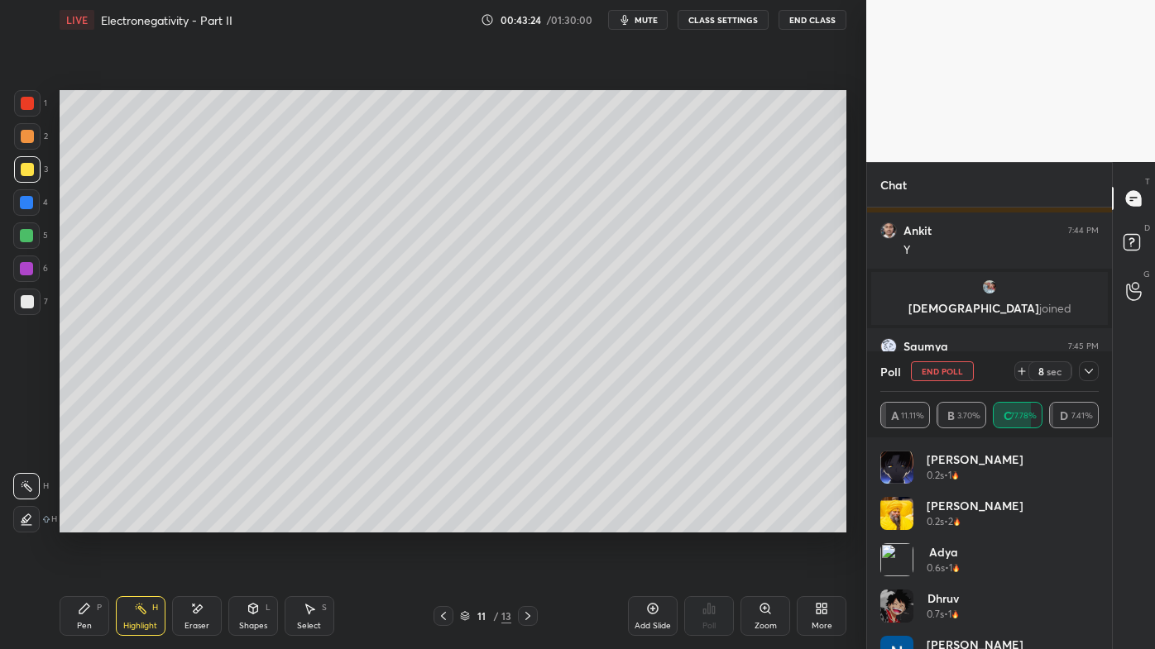
click at [74, 522] on div "Pen P" at bounding box center [85, 616] width 50 height 40
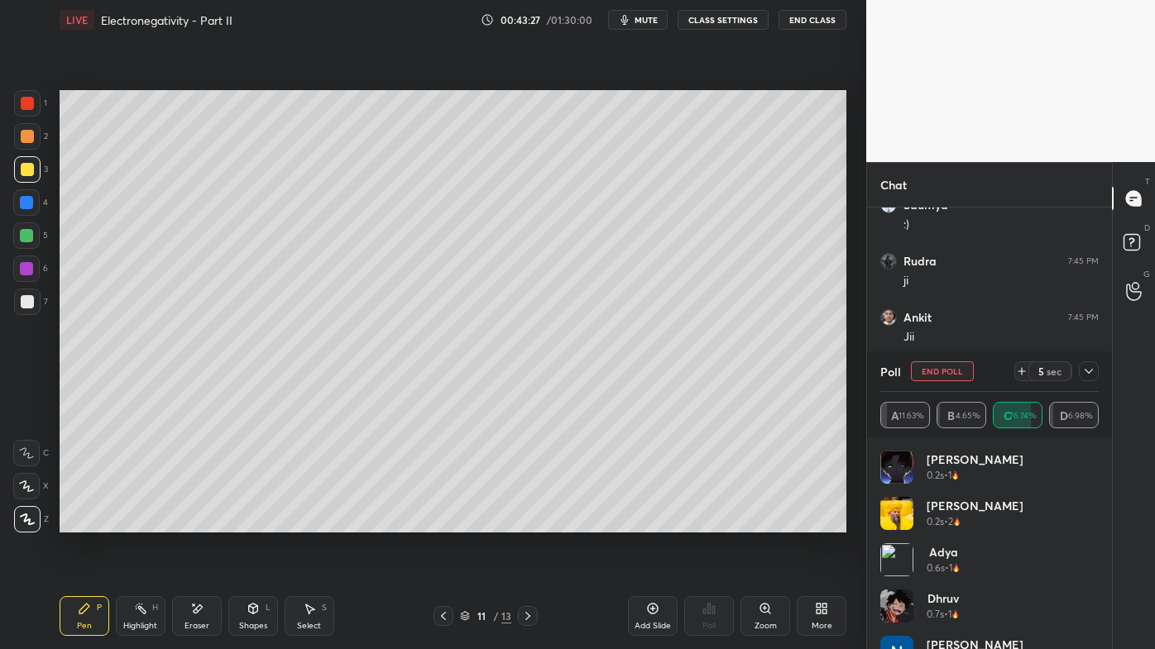
drag, startPoint x: 33, startPoint y: 304, endPoint x: 37, endPoint y: 295, distance: 10.0
click at [34, 304] on div at bounding box center [27, 302] width 26 height 26
click at [1089, 368] on icon at bounding box center [1088, 371] width 13 height 13
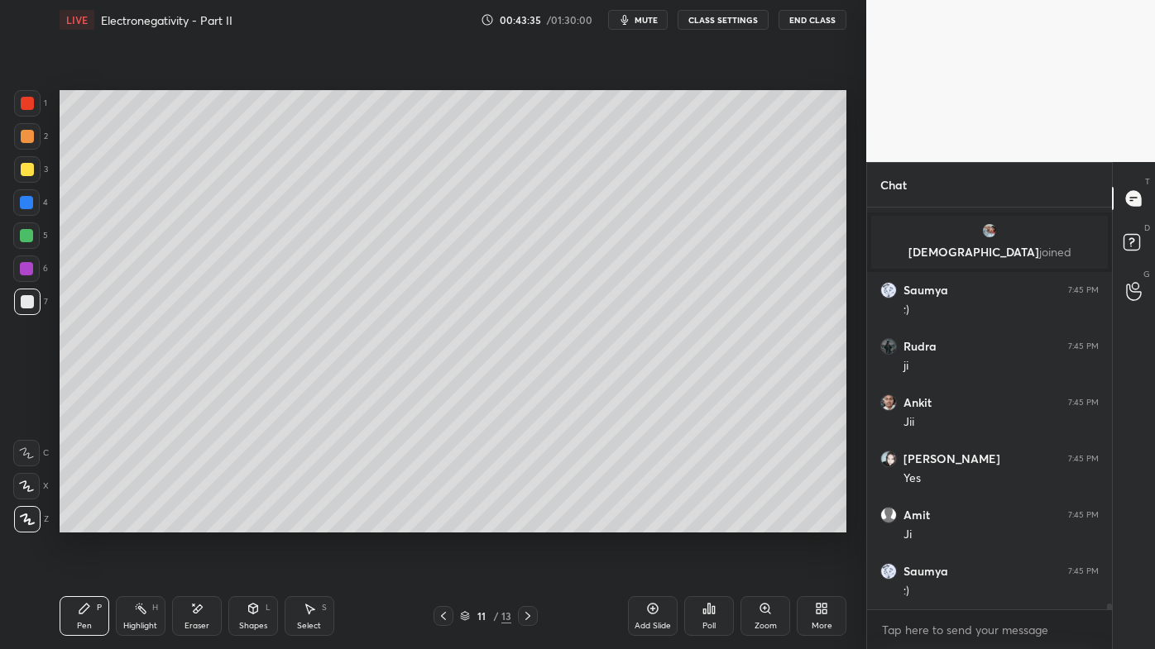
click at [142, 522] on div "Pen P Highlight H Eraser Shapes L Select S 11 / 13 Add Slide Poll Zoom More" at bounding box center [453, 616] width 787 height 66
drag, startPoint x: 146, startPoint y: 610, endPoint x: 185, endPoint y: 541, distance: 80.0
click at [145, 522] on icon at bounding box center [140, 608] width 13 height 13
click at [81, 522] on icon at bounding box center [84, 608] width 13 height 13
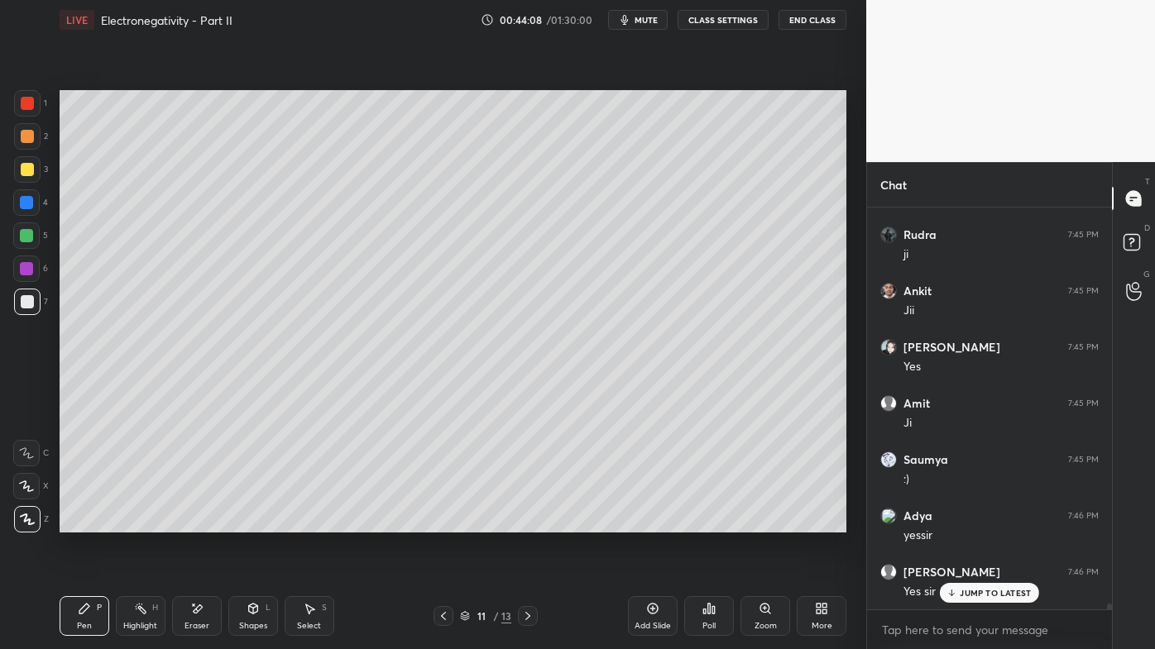
drag, startPoint x: 141, startPoint y: 601, endPoint x: 165, endPoint y: 560, distance: 47.8
click at [143, 522] on div "Highlight H" at bounding box center [141, 616] width 50 height 40
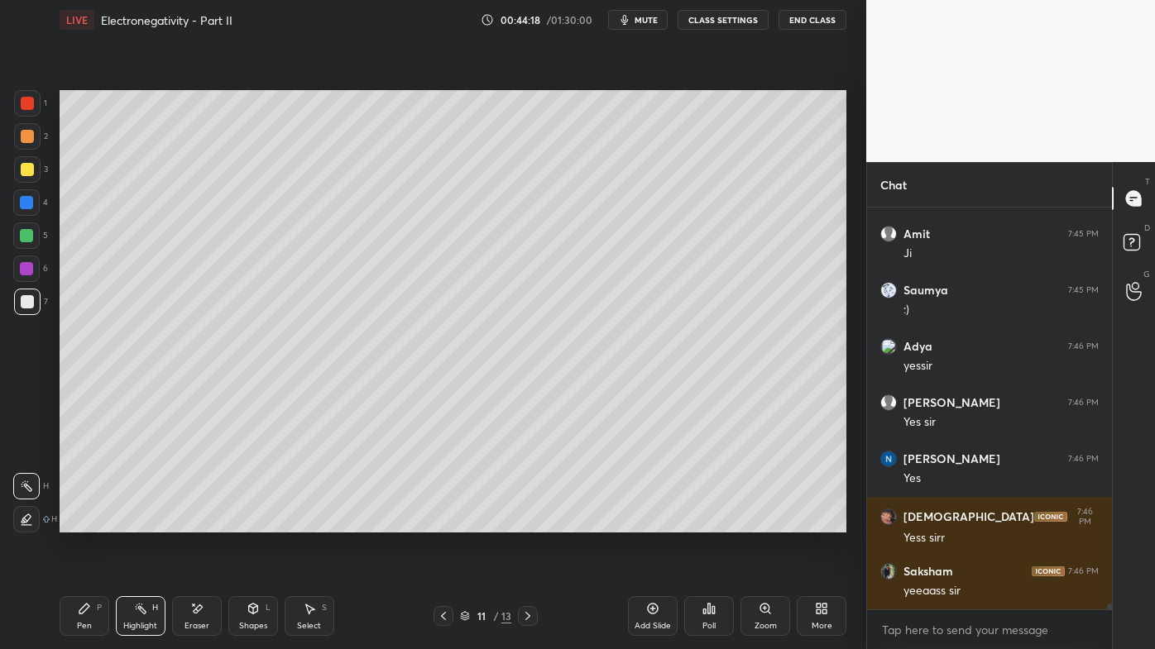
click at [84, 522] on icon at bounding box center [84, 608] width 13 height 13
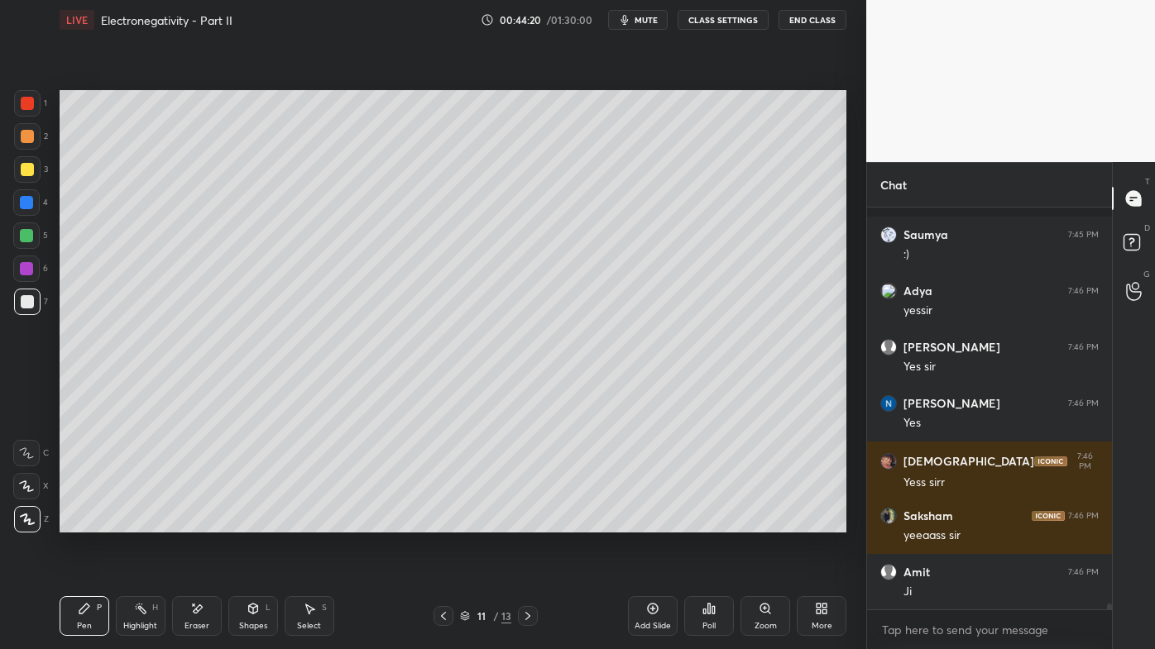
scroll to position [29238, 0]
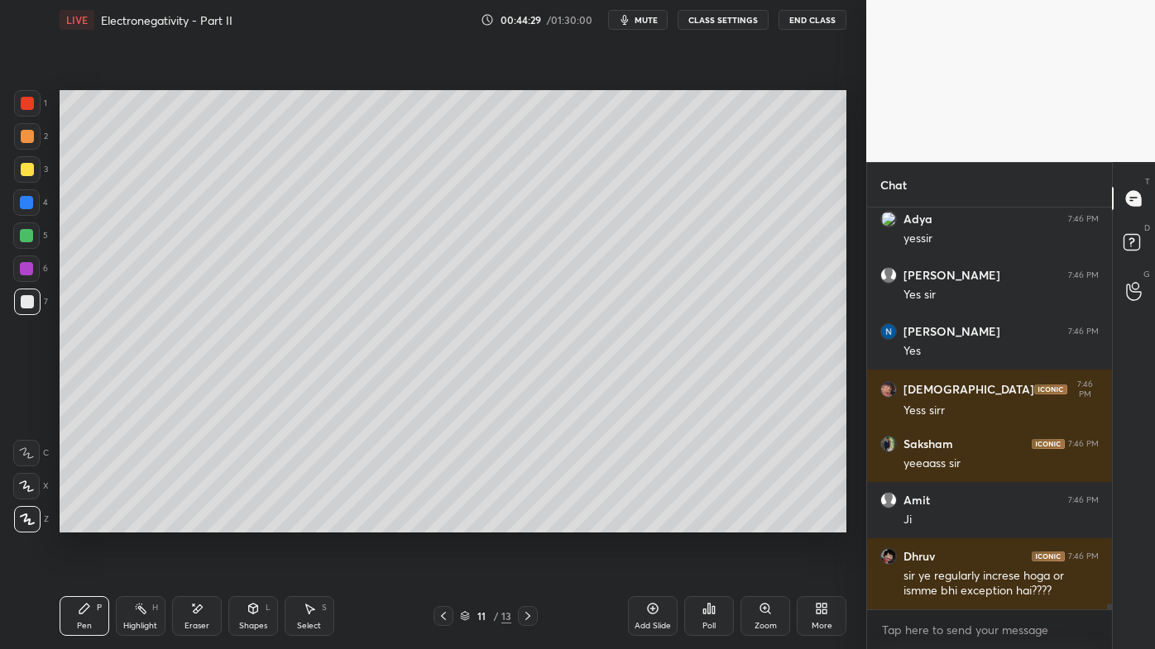
drag, startPoint x: 134, startPoint y: 610, endPoint x: 140, endPoint y: 551, distance: 59.0
click at [134, 522] on icon at bounding box center [140, 608] width 13 height 13
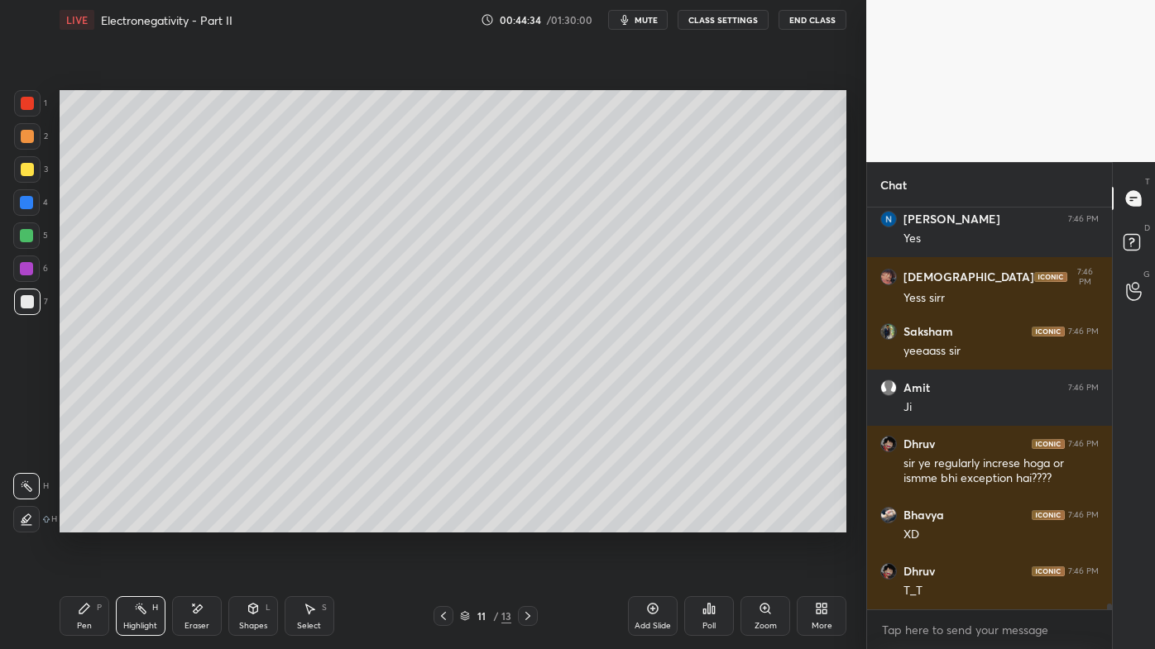
scroll to position [29407, 0]
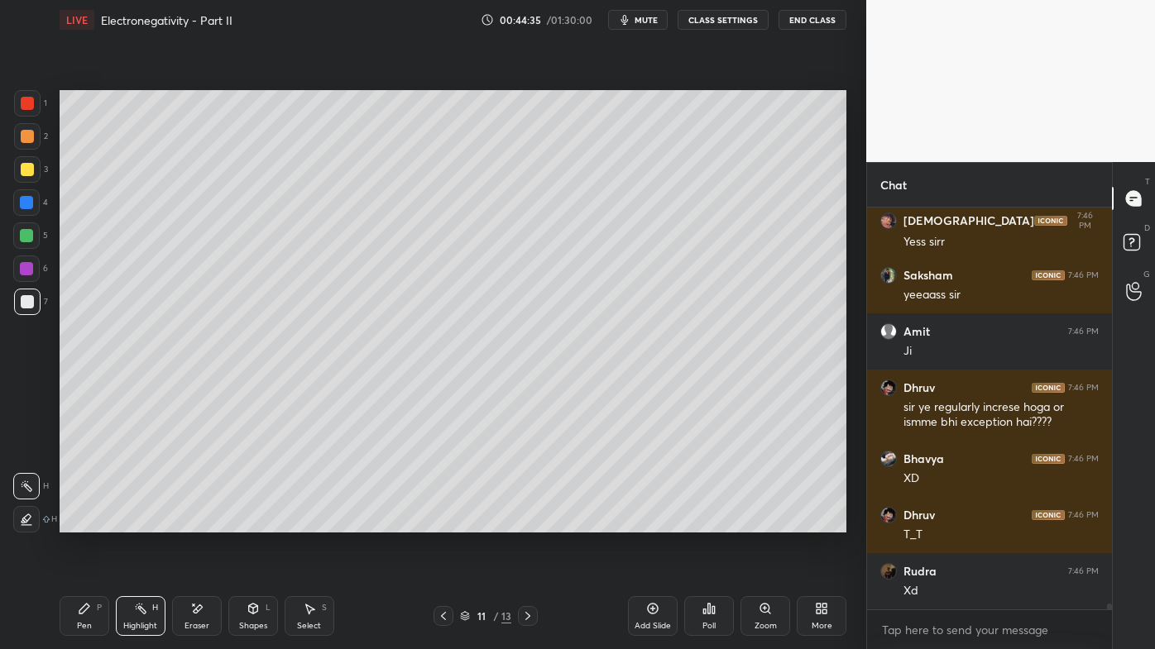
click at [80, 522] on icon at bounding box center [84, 609] width 10 height 10
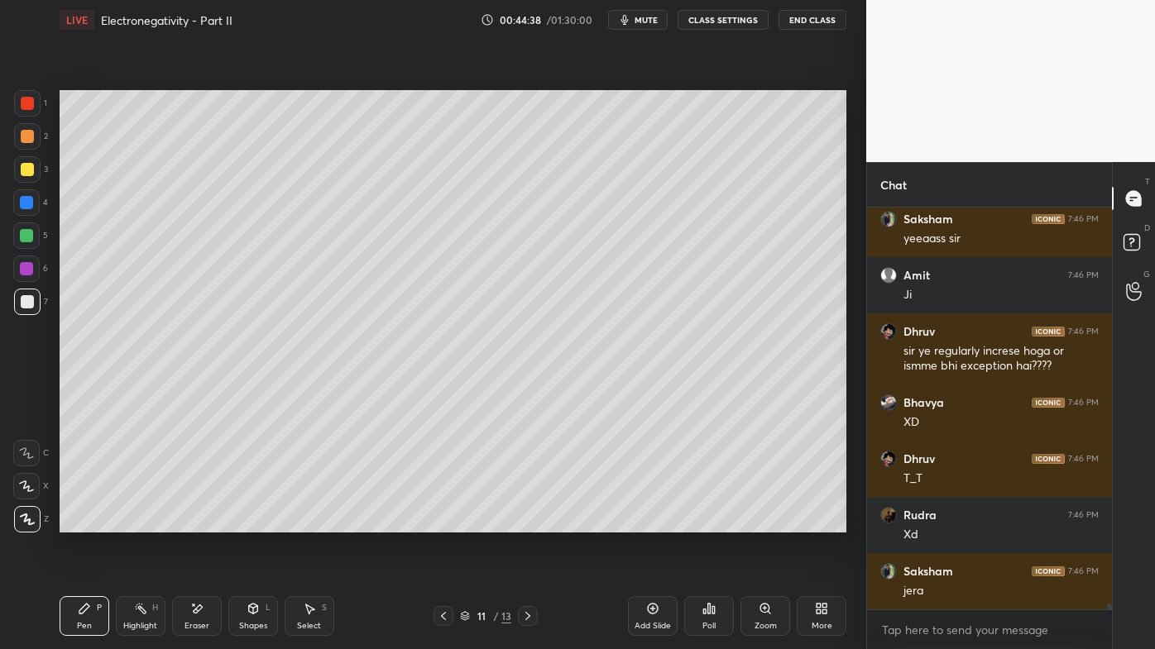
click at [139, 522] on icon at bounding box center [140, 608] width 13 height 13
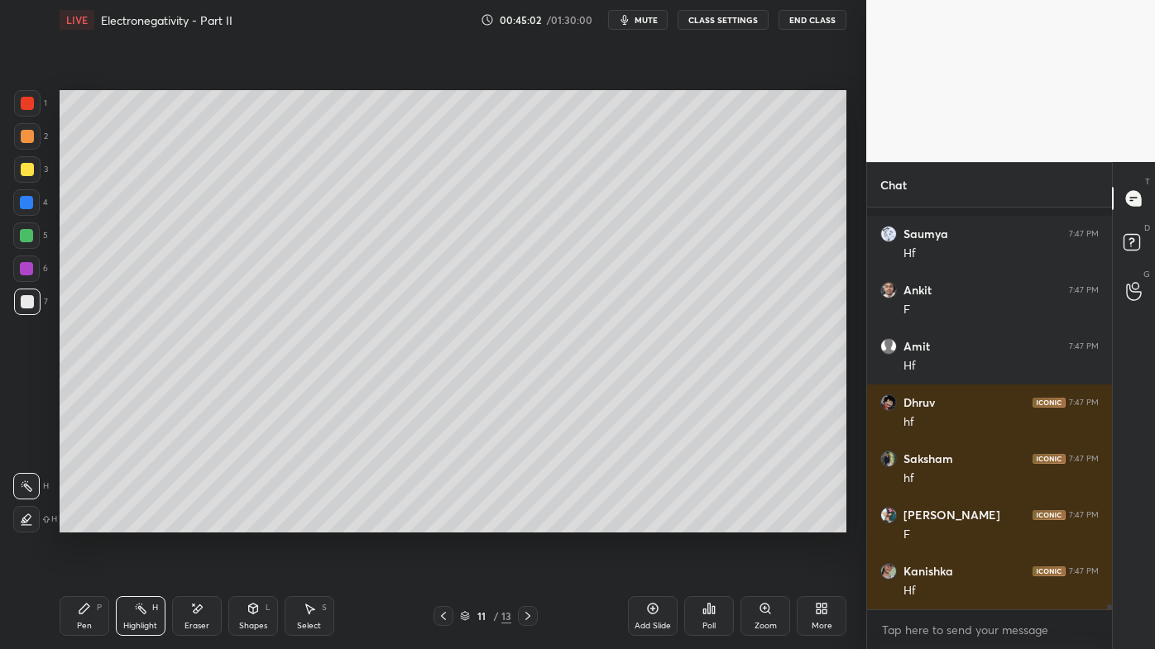
scroll to position [30251, 0]
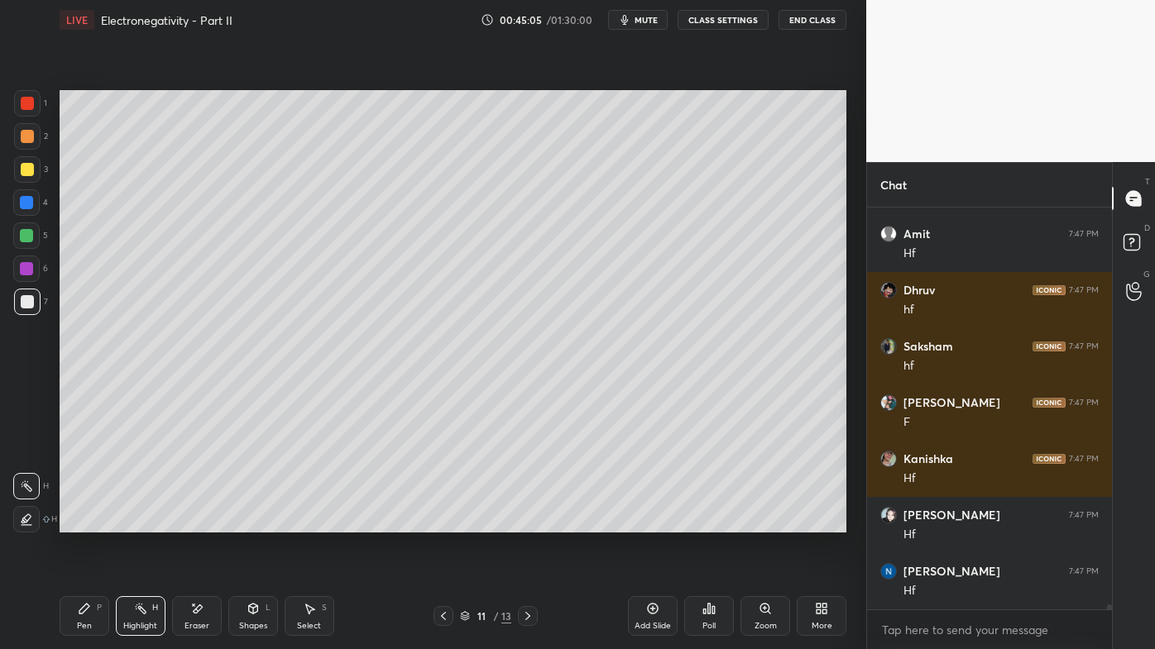
drag, startPoint x: 204, startPoint y: 603, endPoint x: 245, endPoint y: 536, distance: 78.3
click at [201, 522] on div "Eraser" at bounding box center [197, 616] width 50 height 40
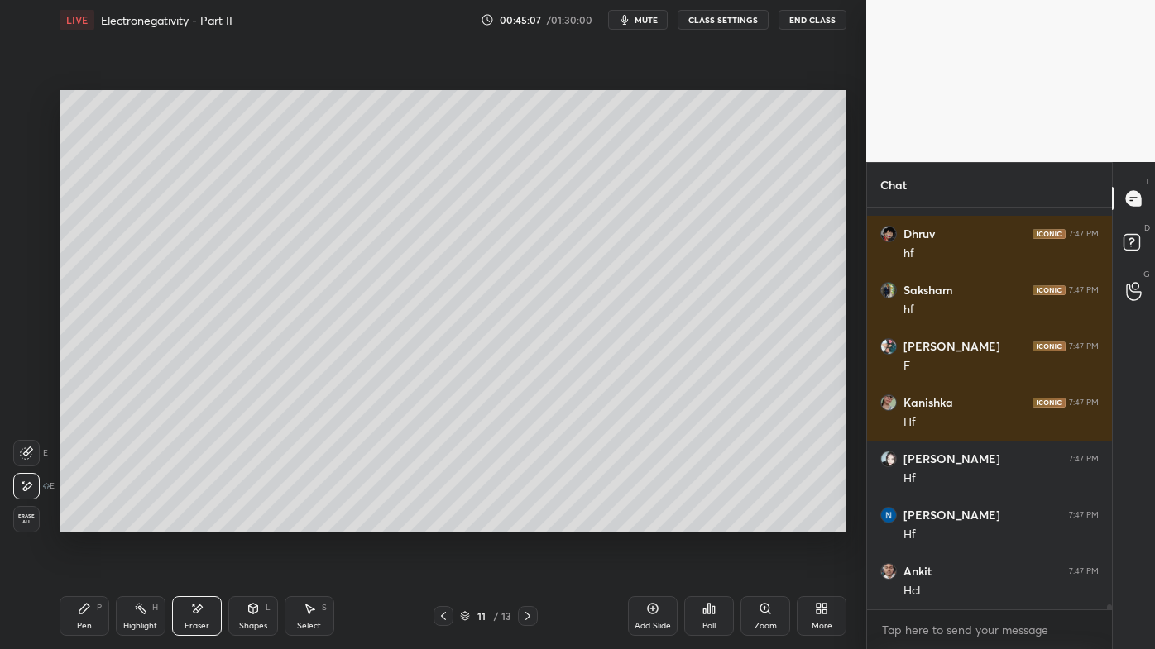
click at [91, 522] on div "Pen P" at bounding box center [85, 616] width 50 height 40
drag, startPoint x: 652, startPoint y: 602, endPoint x: 647, endPoint y: 581, distance: 22.1
click at [653, 522] on icon at bounding box center [652, 608] width 13 height 13
drag, startPoint x: 141, startPoint y: 607, endPoint x: 160, endPoint y: 534, distance: 76.2
click at [141, 522] on icon at bounding box center [140, 608] width 13 height 13
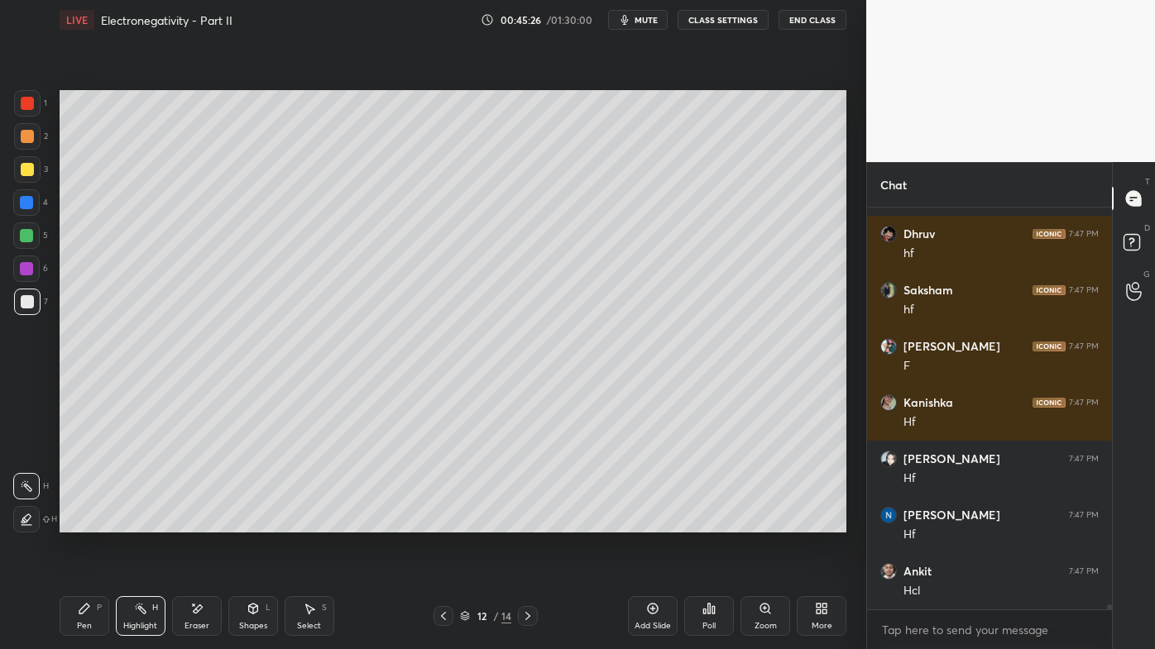
scroll to position [30363, 0]
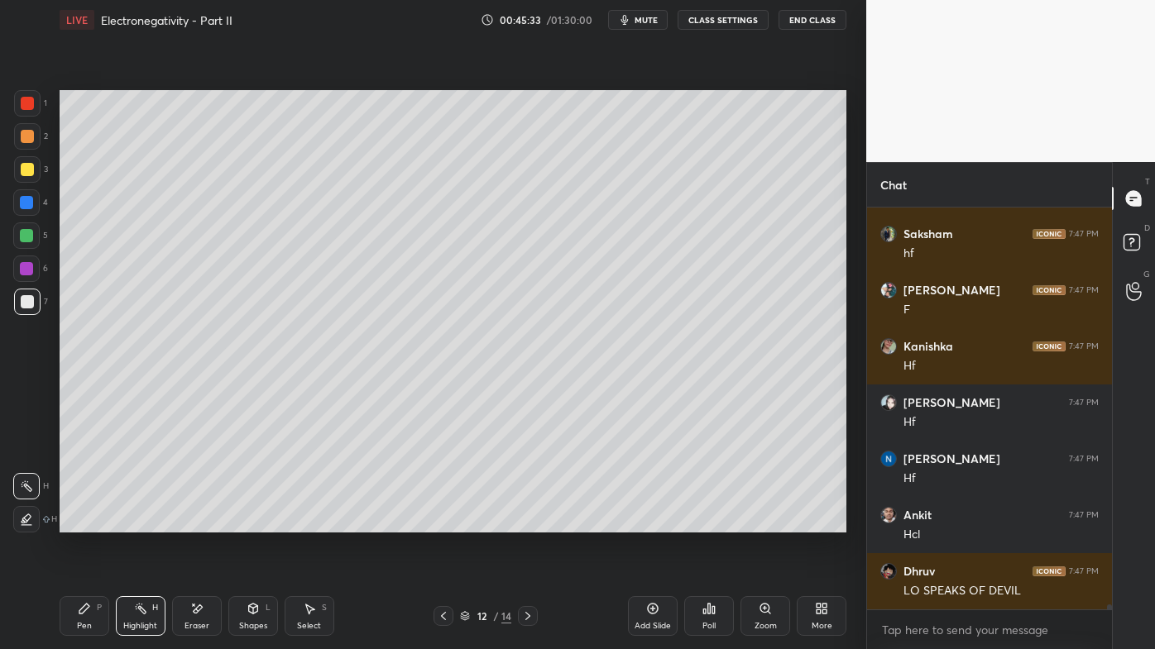
drag, startPoint x: 76, startPoint y: 610, endPoint x: 79, endPoint y: 572, distance: 39.0
click at [74, 522] on div "Pen P" at bounding box center [85, 616] width 50 height 40
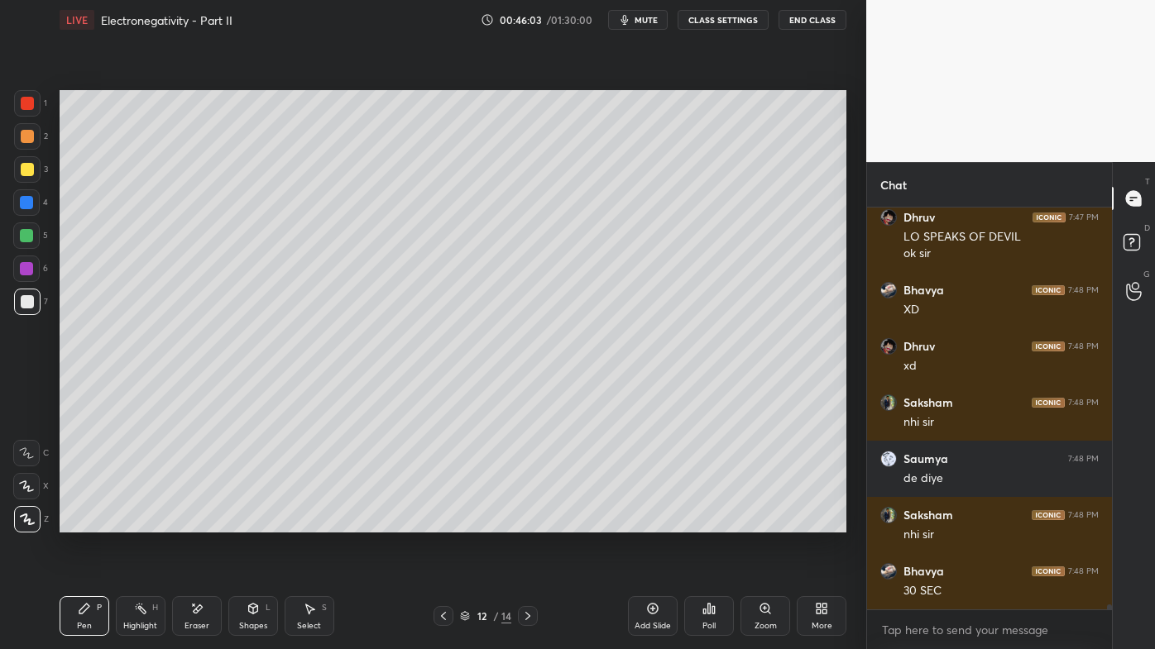
scroll to position [30774, 0]
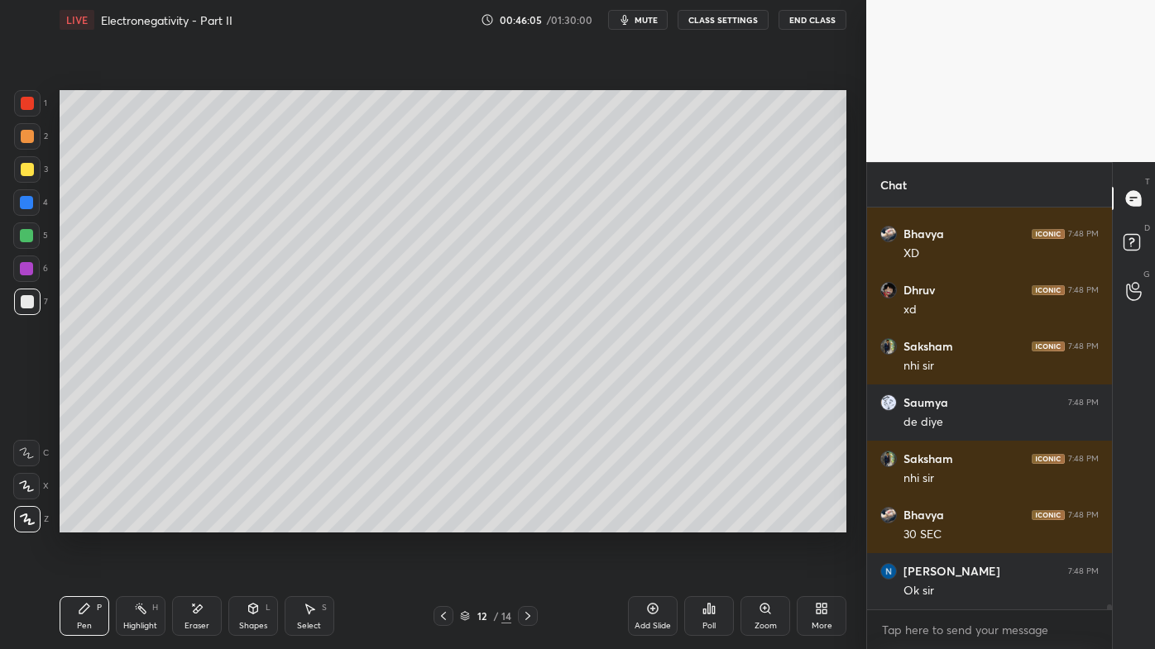
click at [446, 522] on icon at bounding box center [443, 616] width 13 height 13
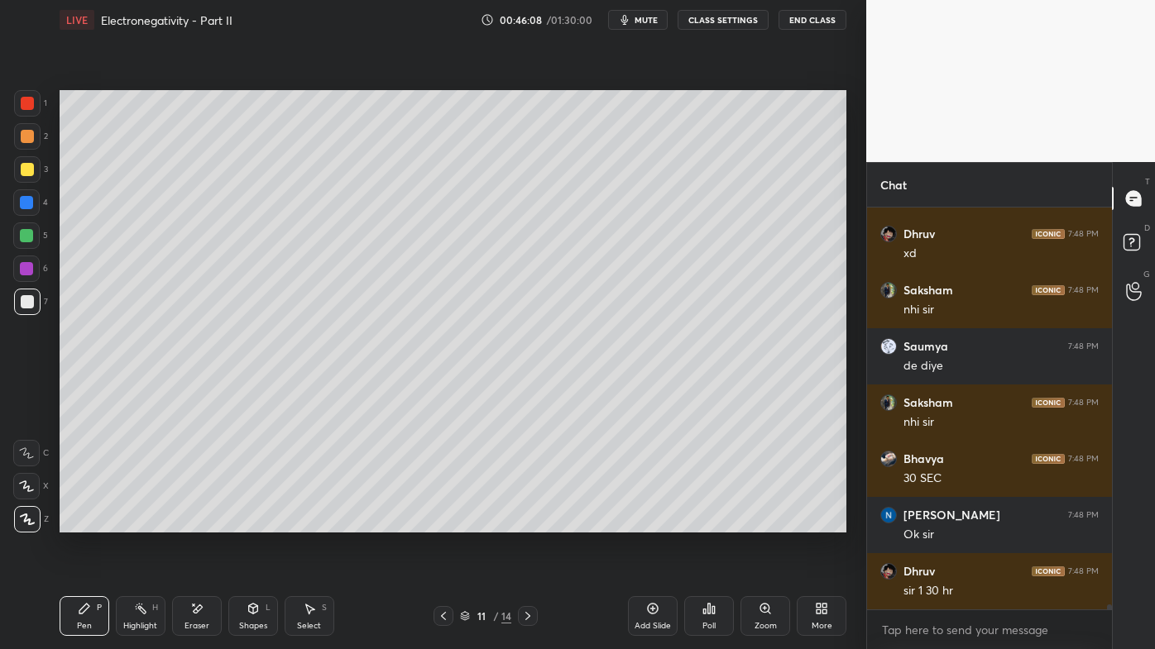
scroll to position [30886, 0]
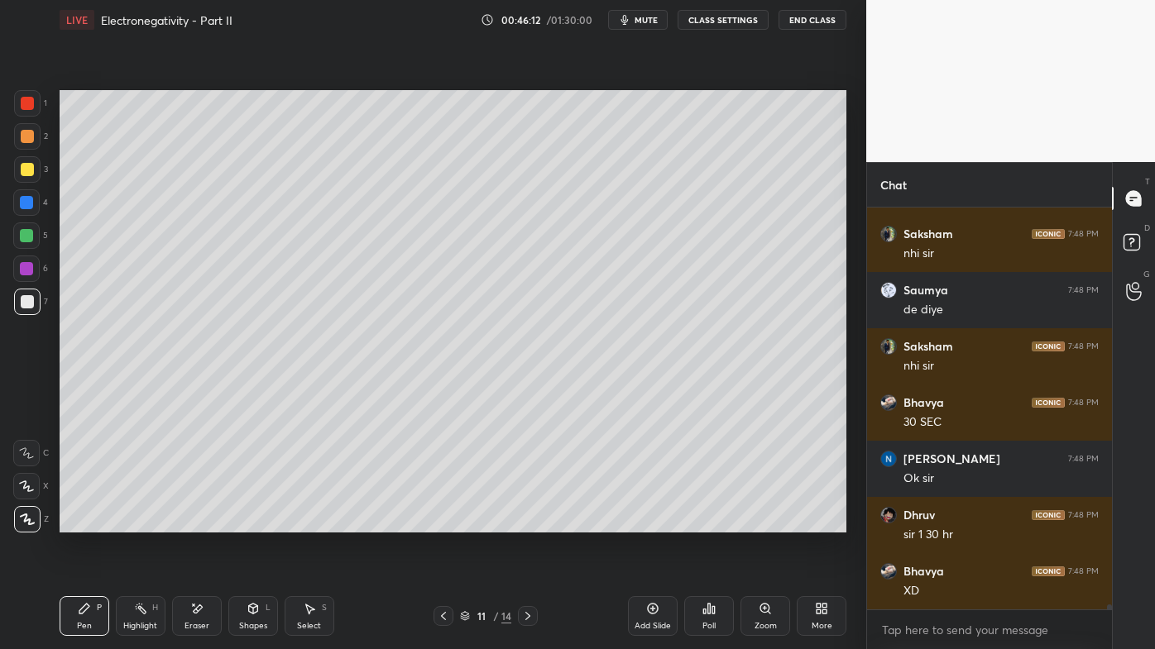
drag, startPoint x: 136, startPoint y: 596, endPoint x: 162, endPoint y: 553, distance: 50.8
click at [132, 522] on div "Pen P Highlight H Eraser Shapes L Select S 11 / 14 Add Slide Poll Zoom More" at bounding box center [453, 616] width 787 height 66
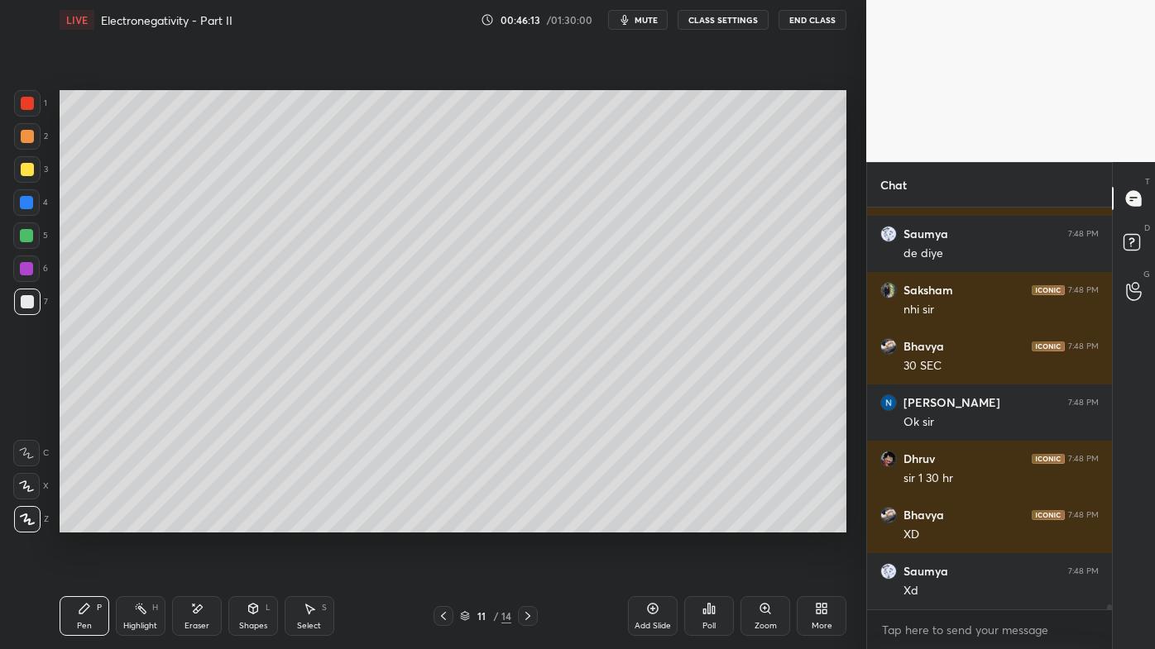
scroll to position [30999, 0]
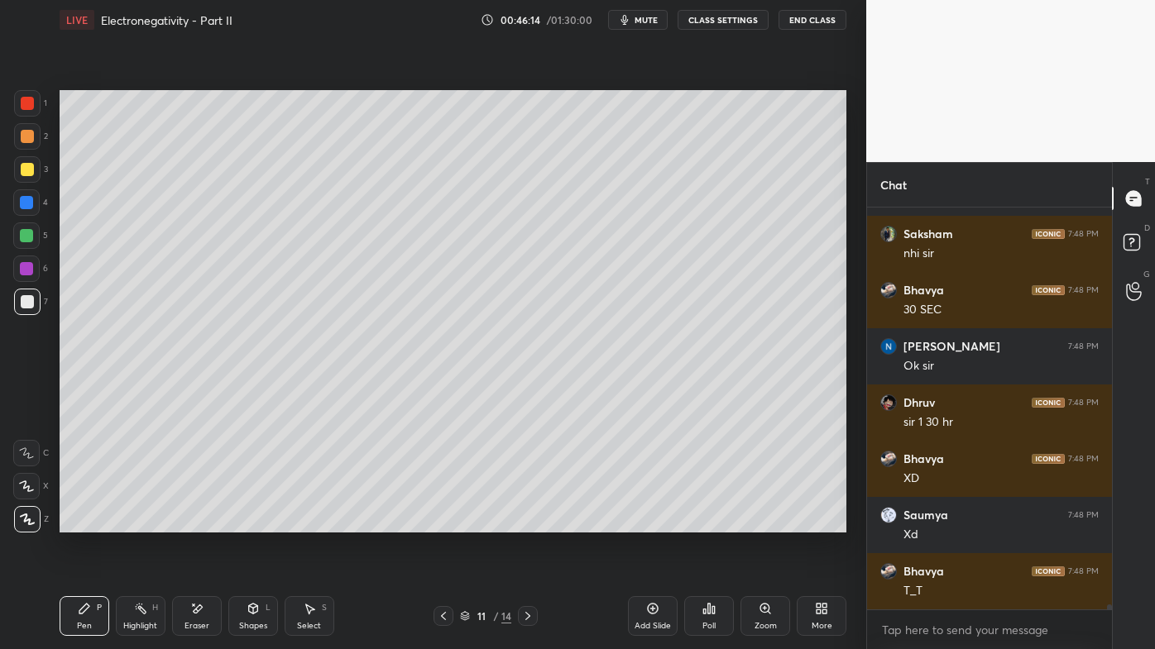
click at [200, 522] on icon at bounding box center [197, 609] width 9 height 8
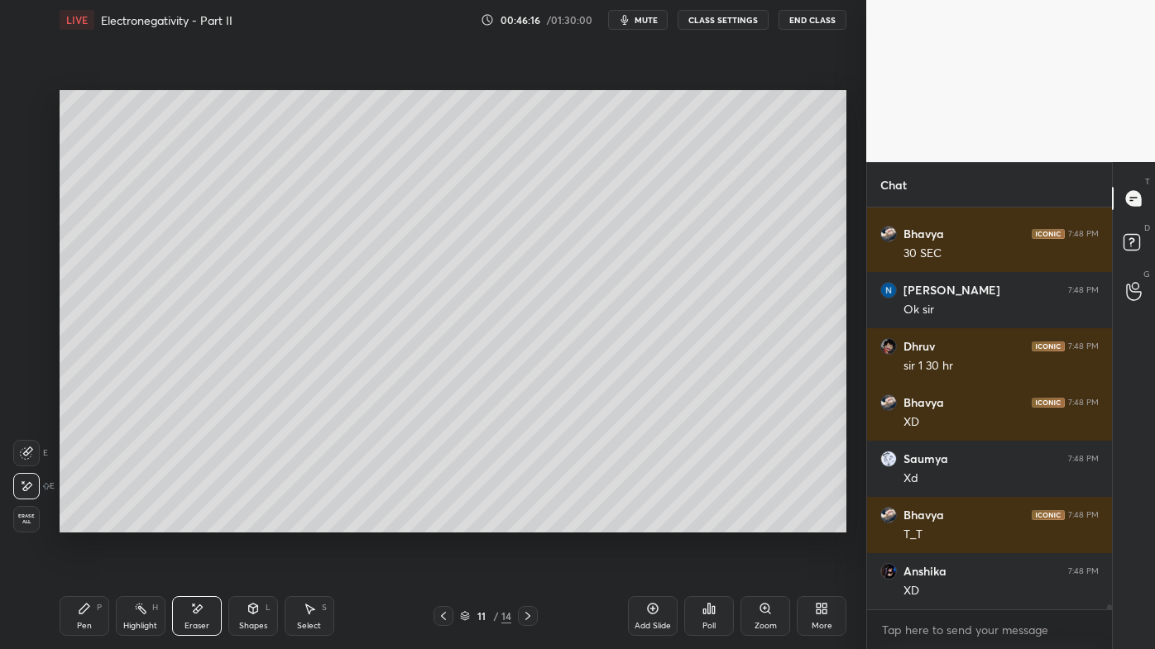
drag, startPoint x: 141, startPoint y: 609, endPoint x: 154, endPoint y: 576, distance: 35.6
click at [141, 522] on icon at bounding box center [140, 608] width 13 height 13
drag, startPoint x: 531, startPoint y: 616, endPoint x: 524, endPoint y: 610, distance: 9.4
click at [529, 522] on icon at bounding box center [527, 616] width 13 height 13
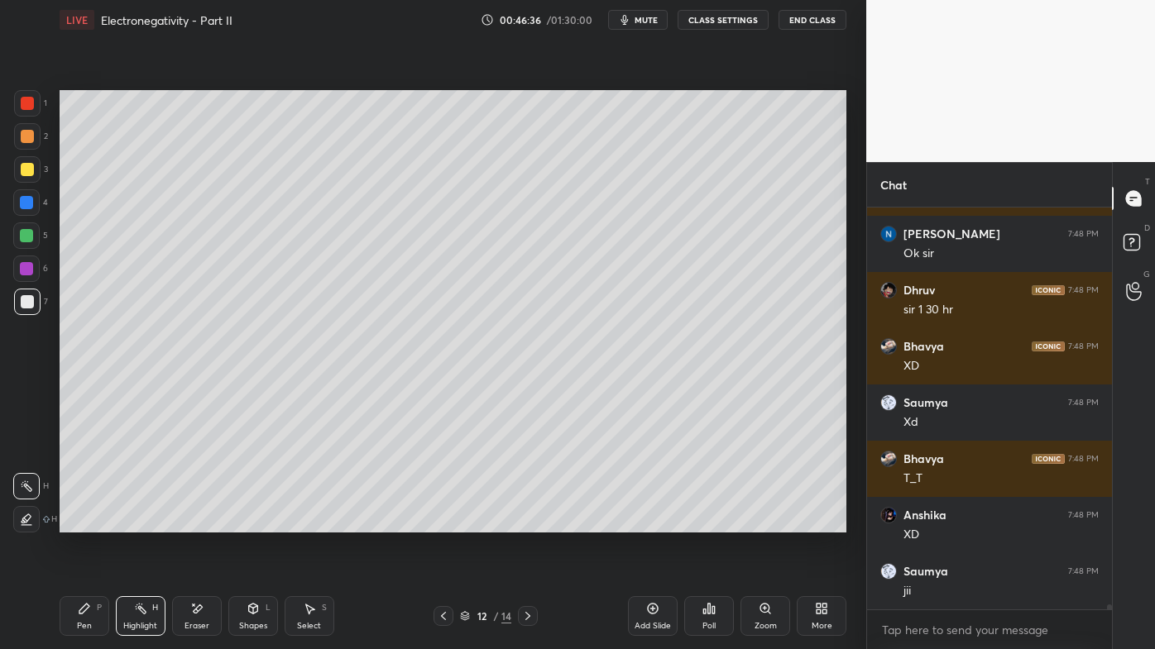
drag, startPoint x: 75, startPoint y: 608, endPoint x: 73, endPoint y: 588, distance: 20.0
click at [74, 522] on div "Pen P" at bounding box center [85, 616] width 50 height 40
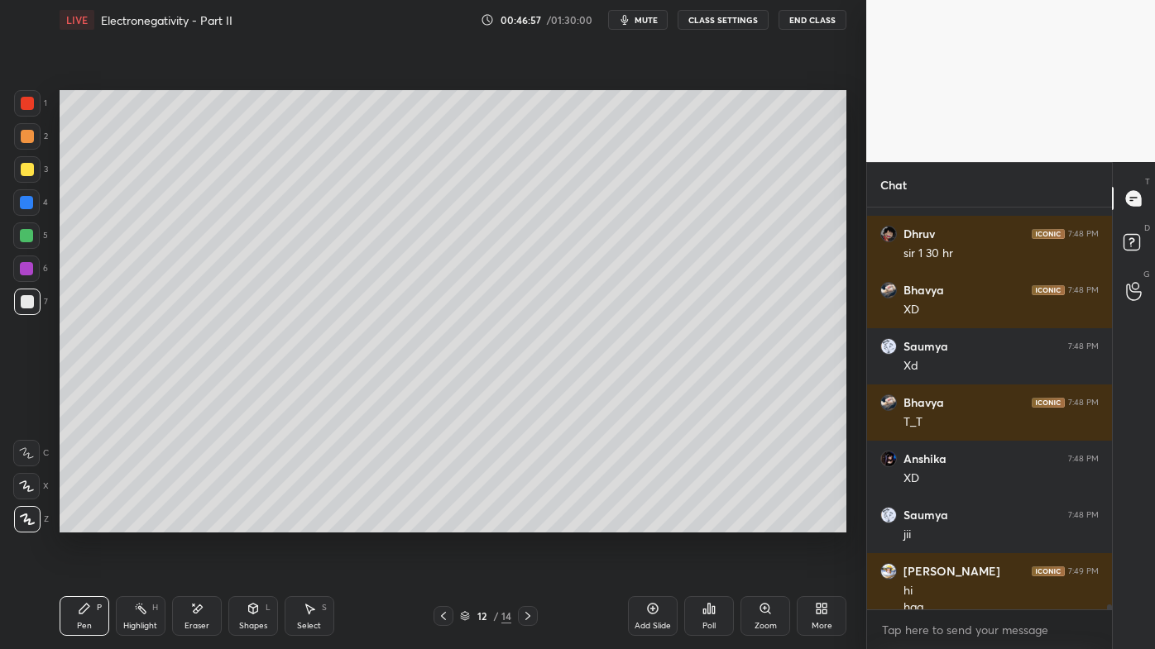
scroll to position [31184, 0]
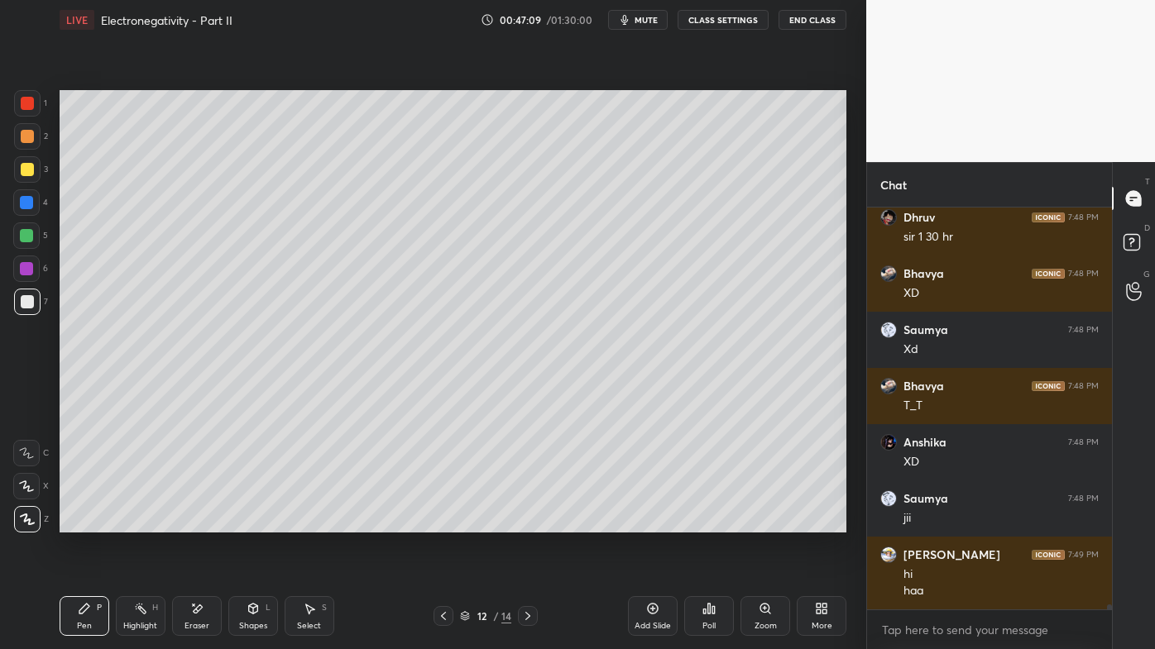
drag, startPoint x: 191, startPoint y: 604, endPoint x: 205, endPoint y: 591, distance: 19.3
click at [196, 522] on icon at bounding box center [196, 609] width 13 height 14
drag, startPoint x: 89, startPoint y: 606, endPoint x: 127, endPoint y: 558, distance: 61.4
click at [90, 522] on icon at bounding box center [84, 608] width 13 height 13
drag, startPoint x: 140, startPoint y: 599, endPoint x: 130, endPoint y: 596, distance: 10.5
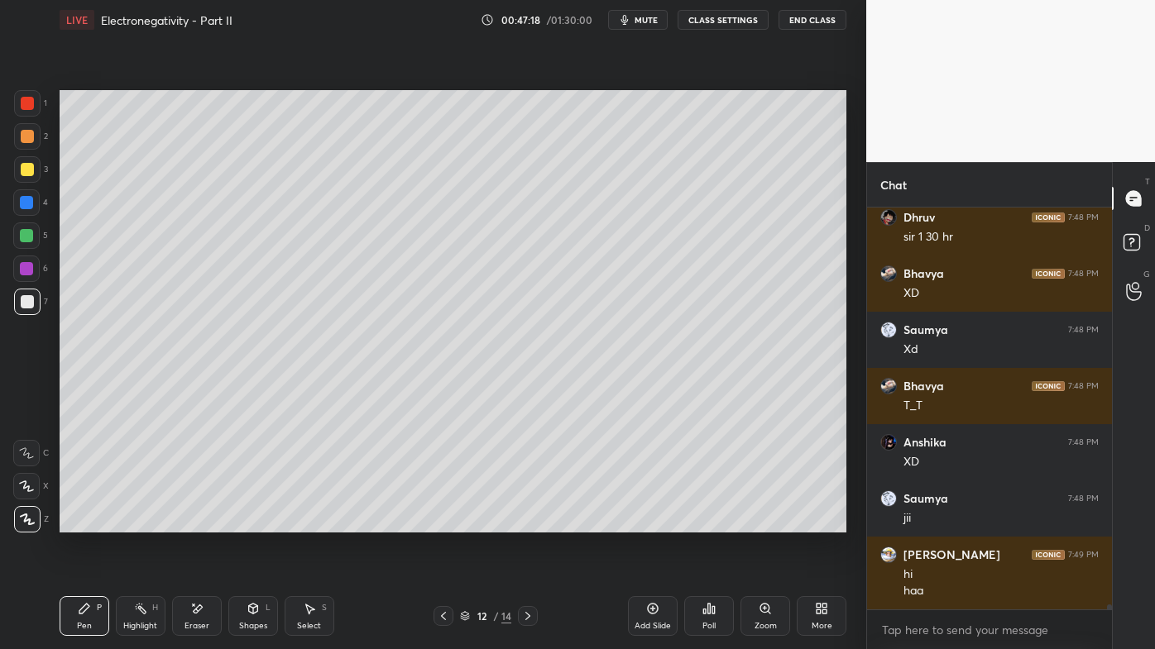
click at [139, 522] on div "Highlight H" at bounding box center [141, 616] width 50 height 40
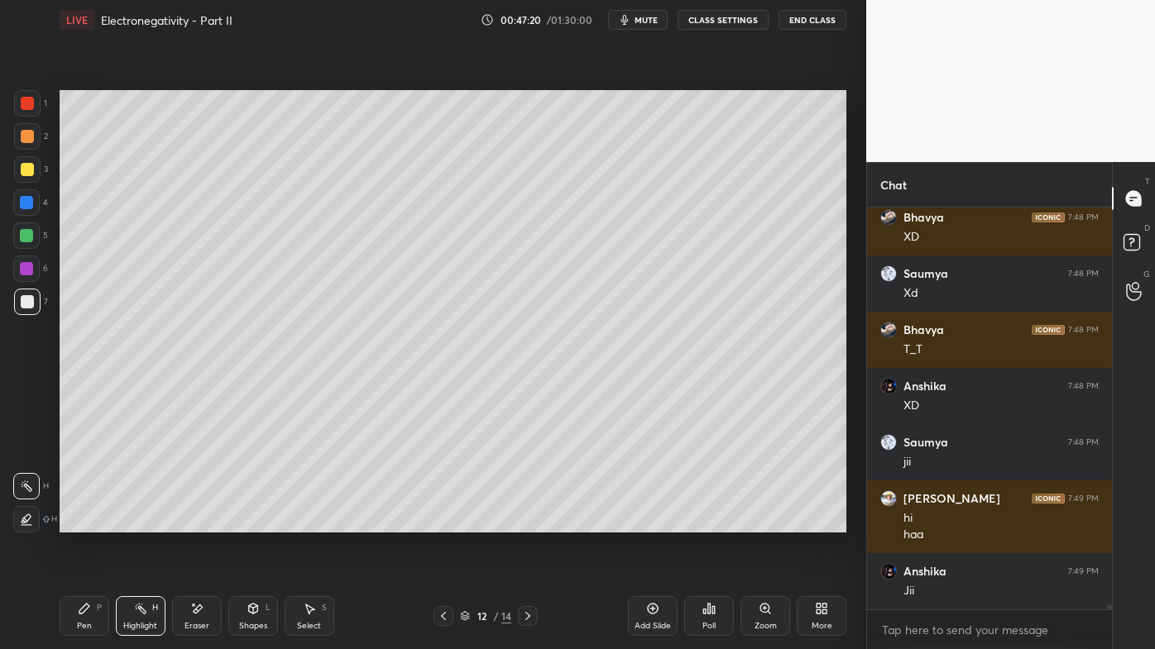
click at [443, 522] on icon at bounding box center [443, 616] width 13 height 13
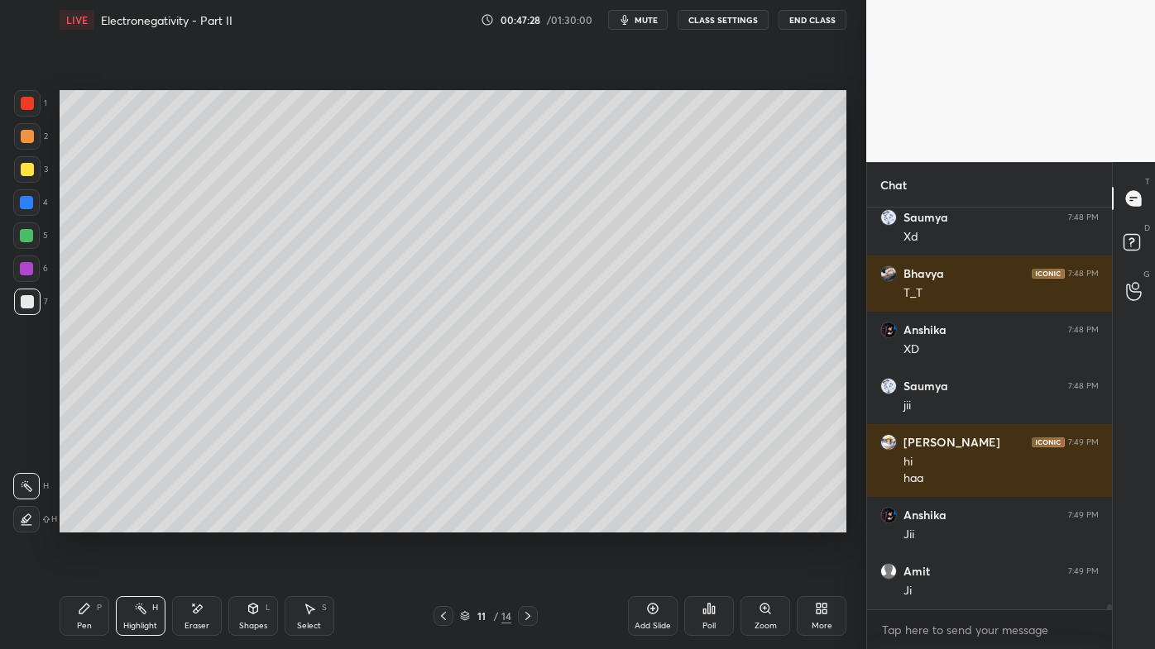
click at [527, 522] on icon at bounding box center [527, 616] width 5 height 8
click at [76, 522] on div "Pen P" at bounding box center [85, 616] width 50 height 40
click at [189, 522] on div "Eraser" at bounding box center [197, 616] width 50 height 40
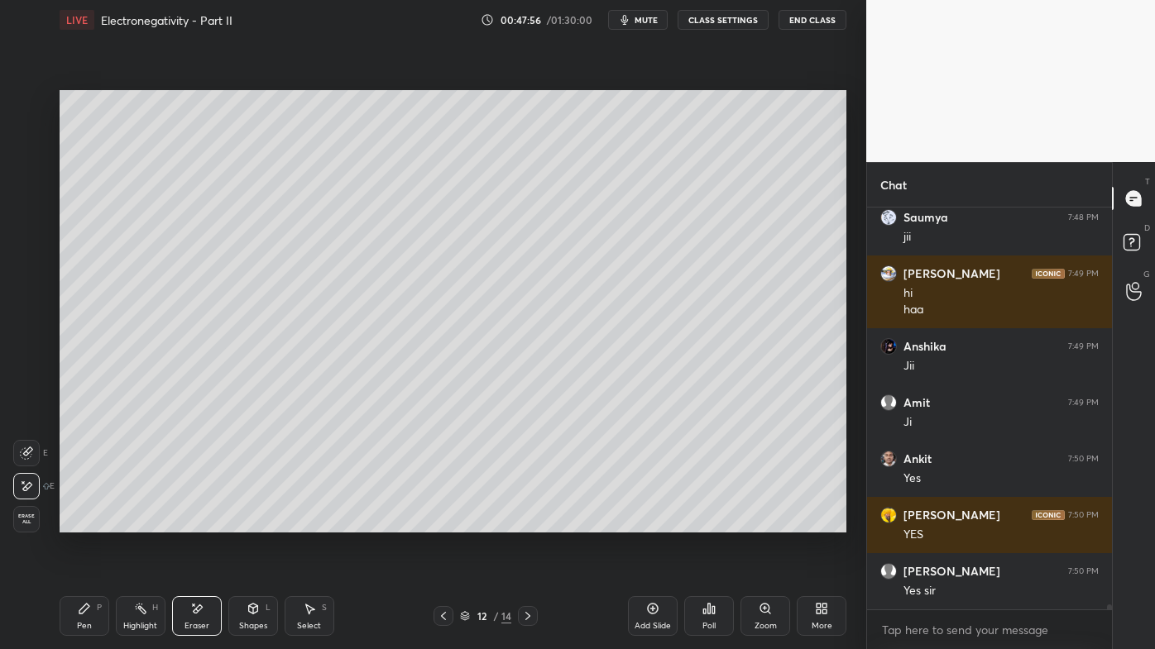
scroll to position [31521, 0]
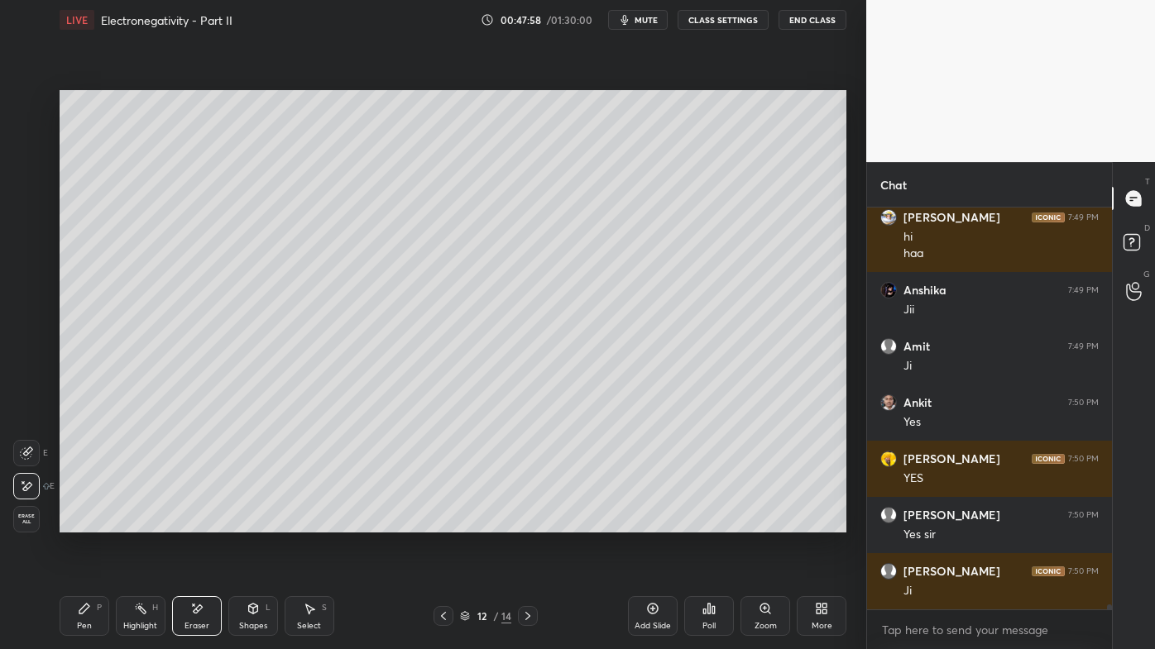
drag, startPoint x: 438, startPoint y: 609, endPoint x: 437, endPoint y: 591, distance: 18.2
click at [438, 522] on div at bounding box center [443, 616] width 20 height 20
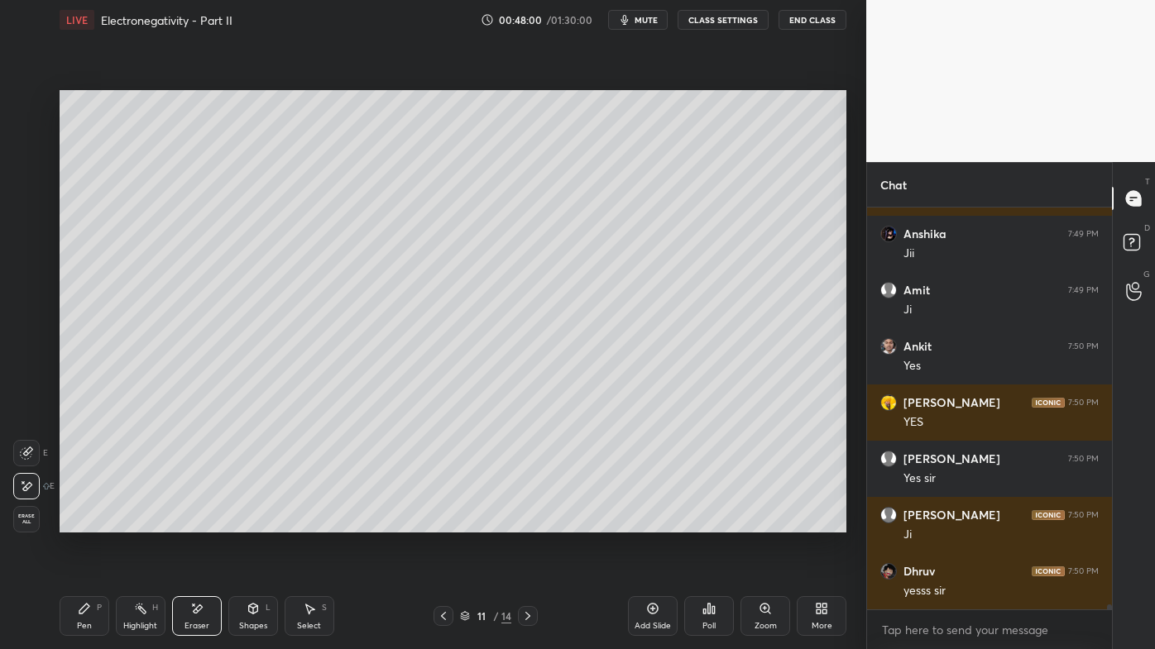
drag, startPoint x: 79, startPoint y: 610, endPoint x: 79, endPoint y: 601, distance: 9.1
click at [79, 522] on icon at bounding box center [84, 608] width 13 height 13
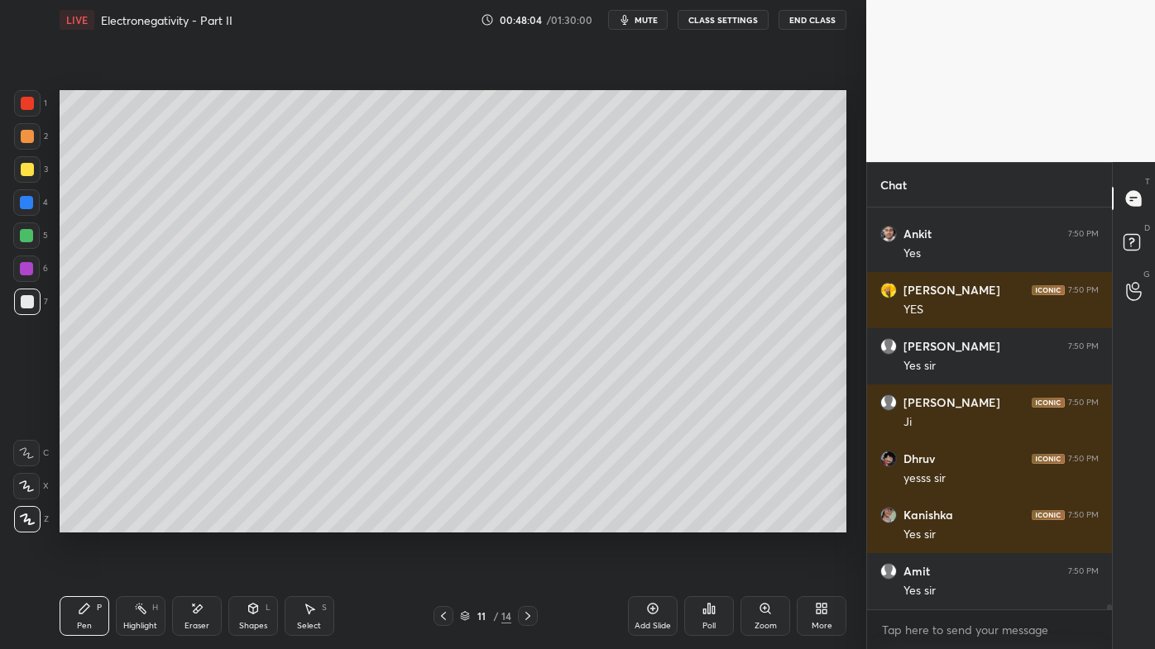
scroll to position [31746, 0]
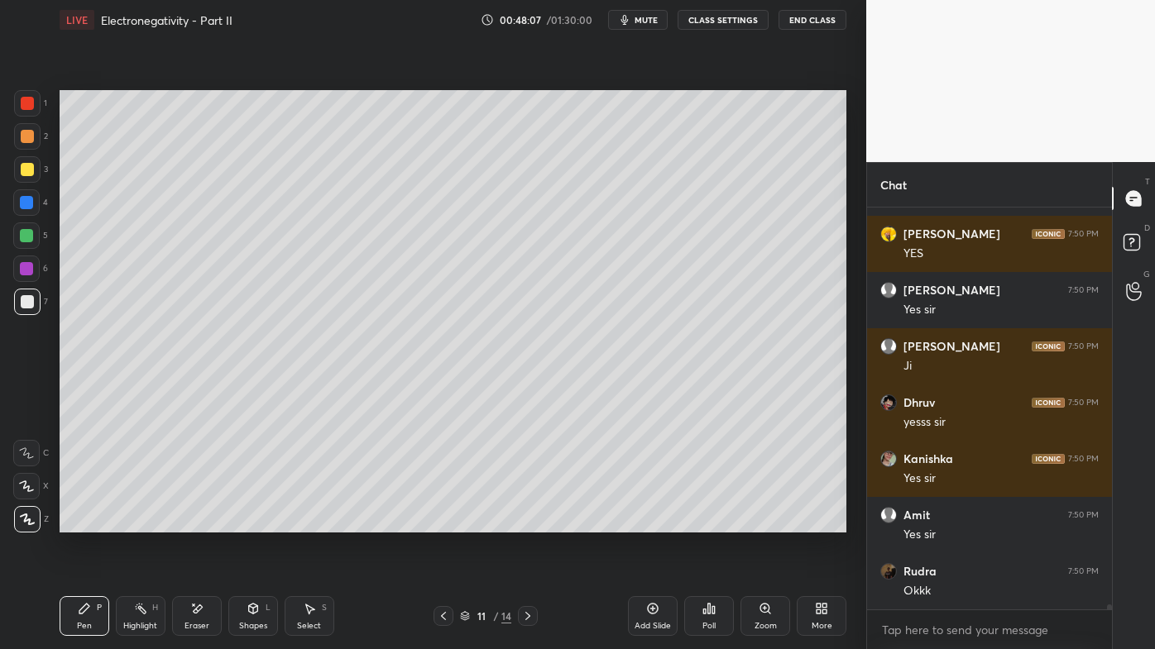
click at [528, 522] on icon at bounding box center [527, 616] width 5 height 8
drag, startPoint x: 143, startPoint y: 604, endPoint x: 171, endPoint y: 544, distance: 65.9
click at [143, 522] on icon at bounding box center [140, 608] width 13 height 13
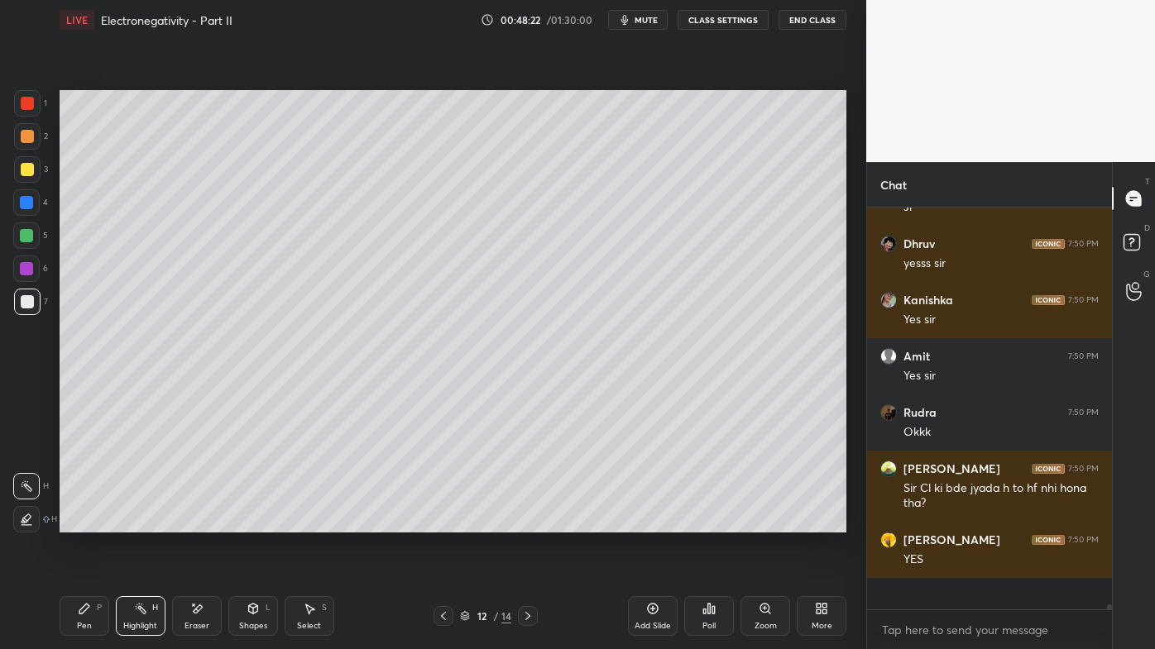
scroll to position [31874, 0]
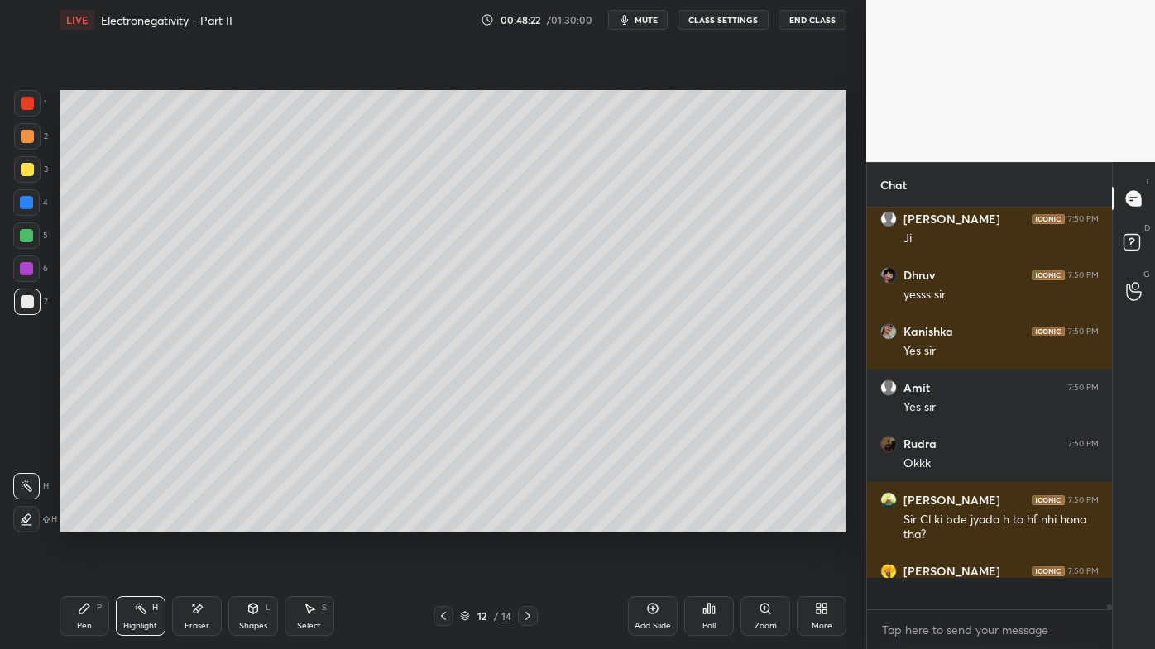
click at [82, 522] on icon at bounding box center [84, 608] width 13 height 13
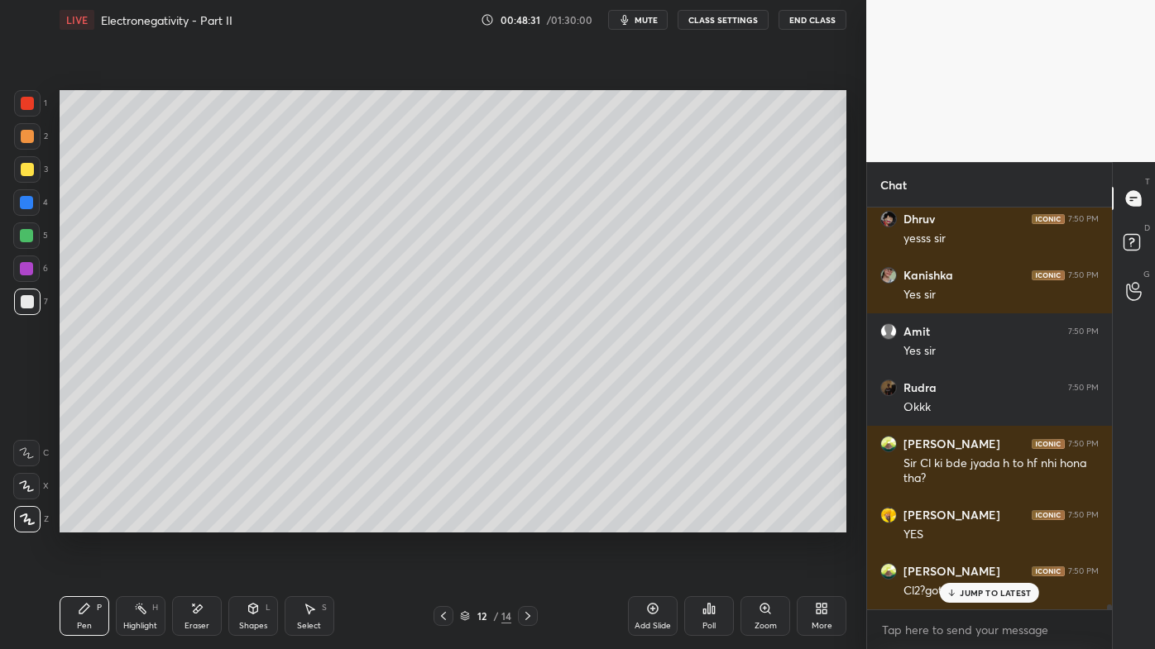
scroll to position [31985, 0]
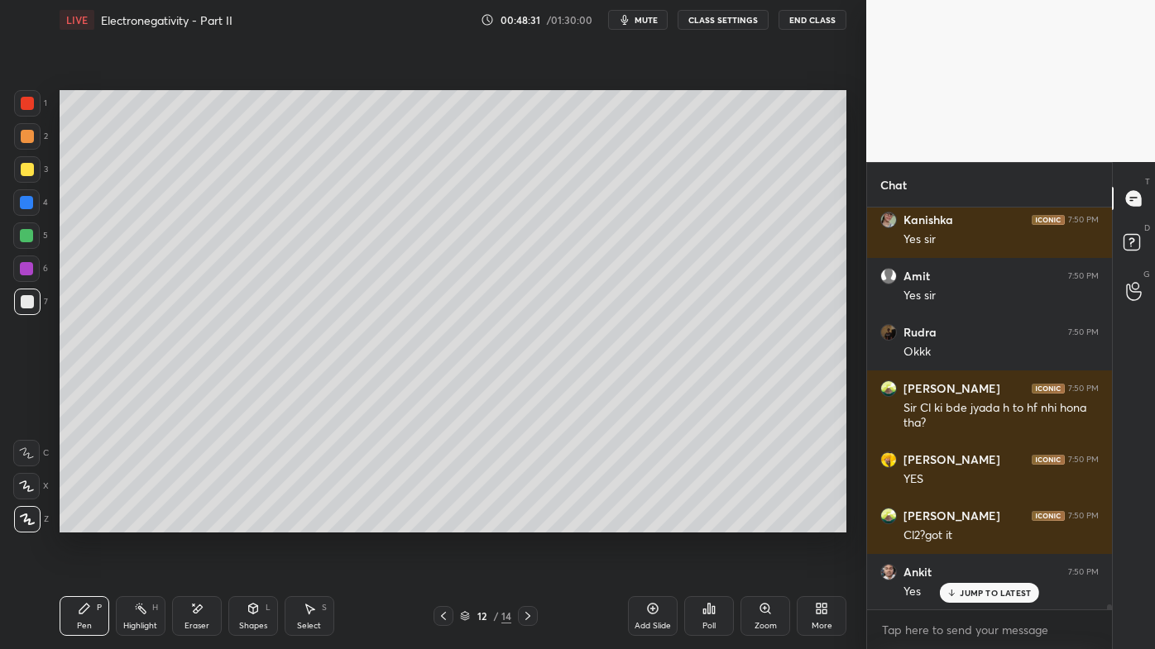
click at [190, 522] on div "Eraser" at bounding box center [197, 616] width 50 height 40
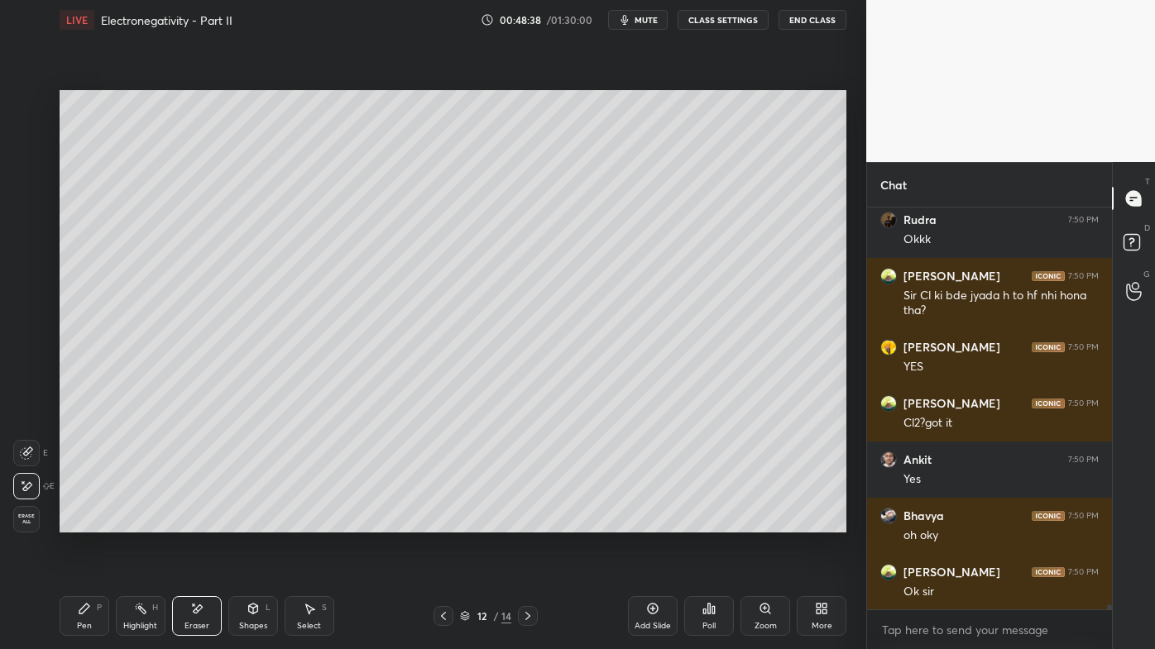
scroll to position [32155, 0]
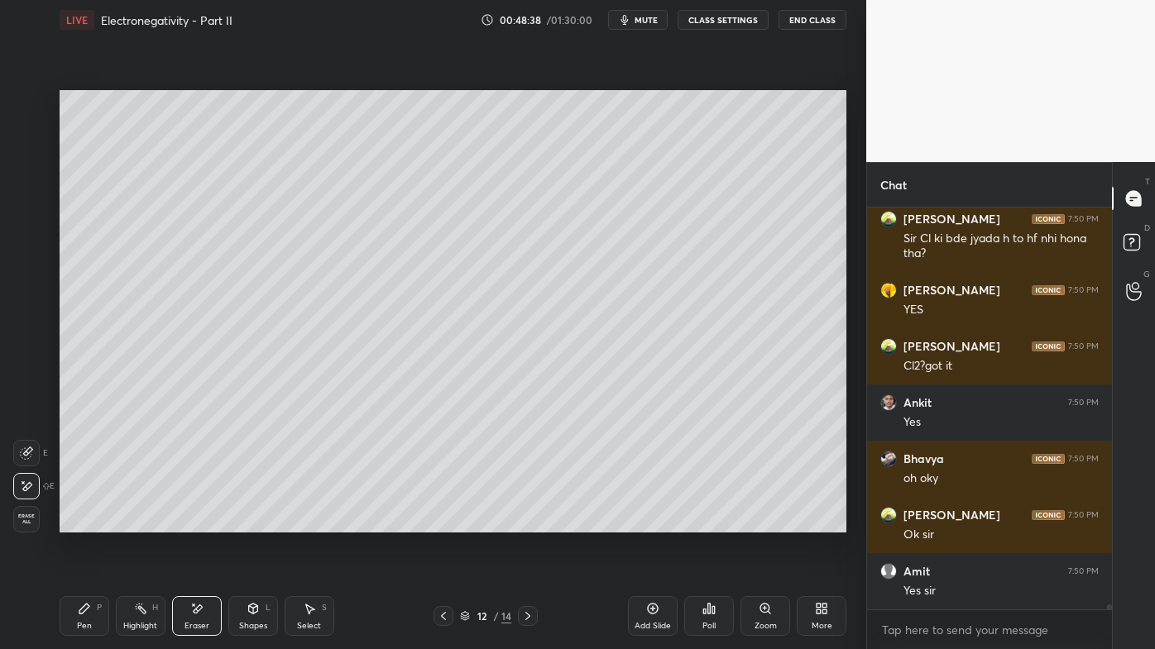
click at [141, 522] on rect at bounding box center [142, 610] width 8 height 8
click at [459, 309] on div "Setting up your live class Poll for secs No correct answer Start poll" at bounding box center [453, 311] width 800 height 543
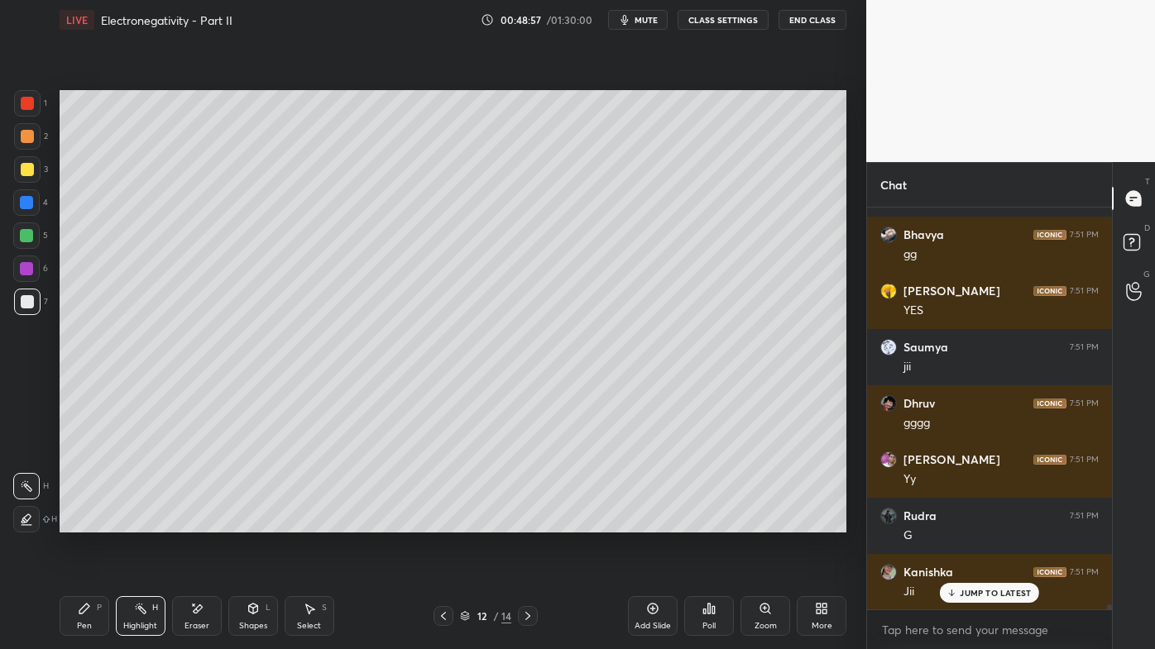
scroll to position [32605, 0]
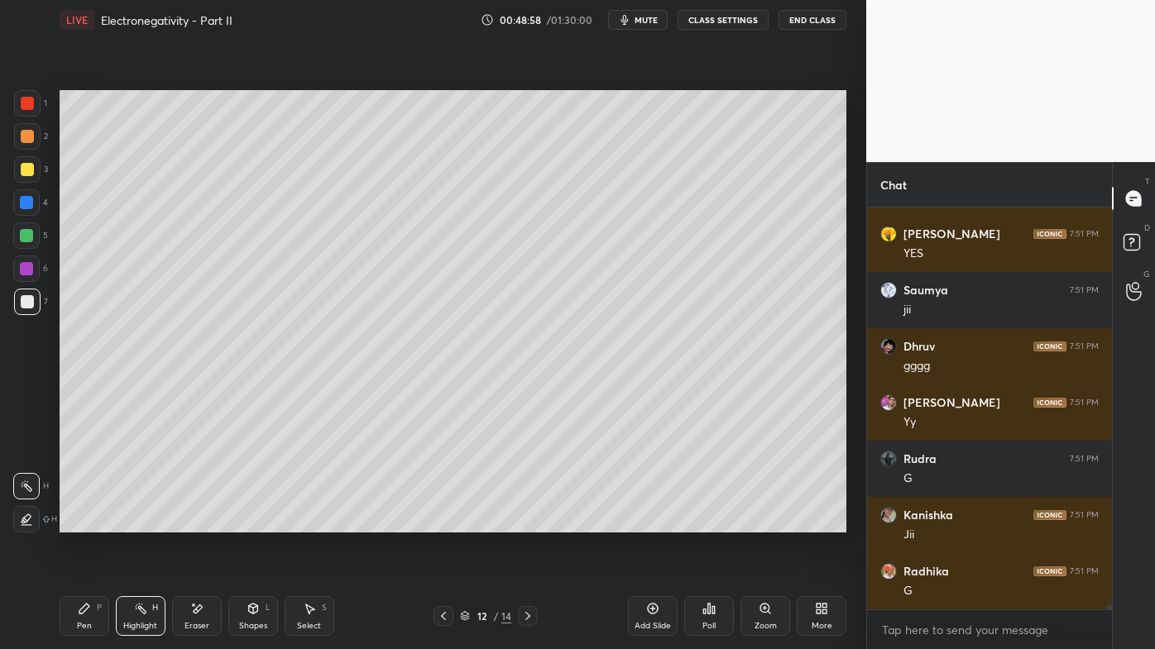
click at [79, 522] on icon at bounding box center [84, 608] width 13 height 13
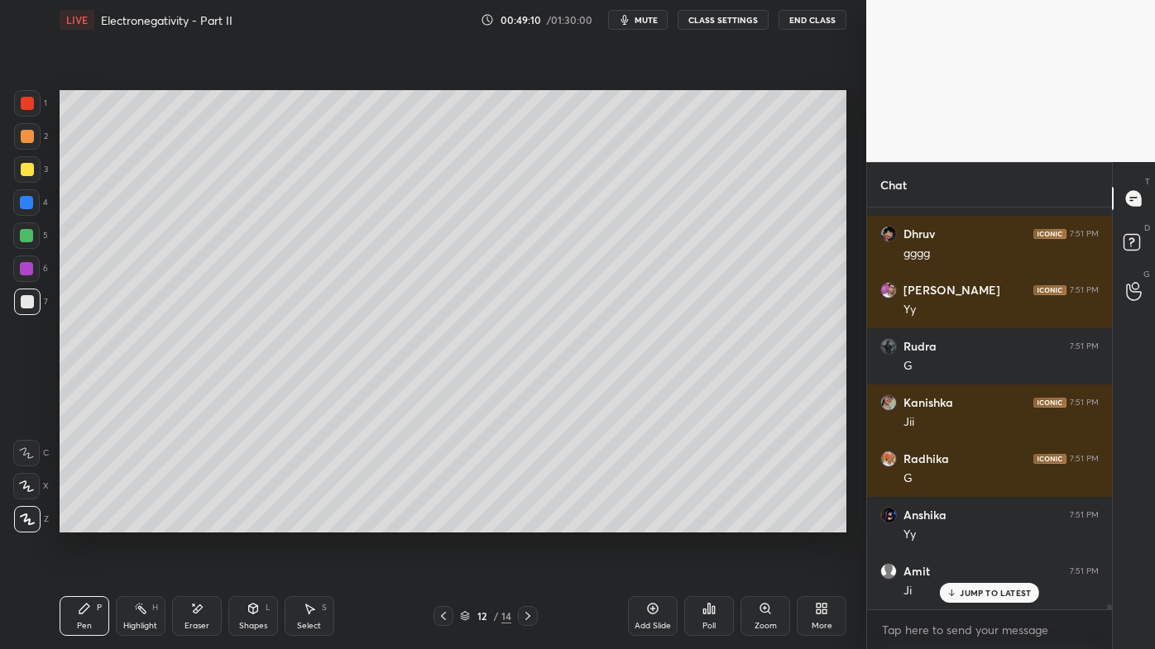
scroll to position [32773, 0]
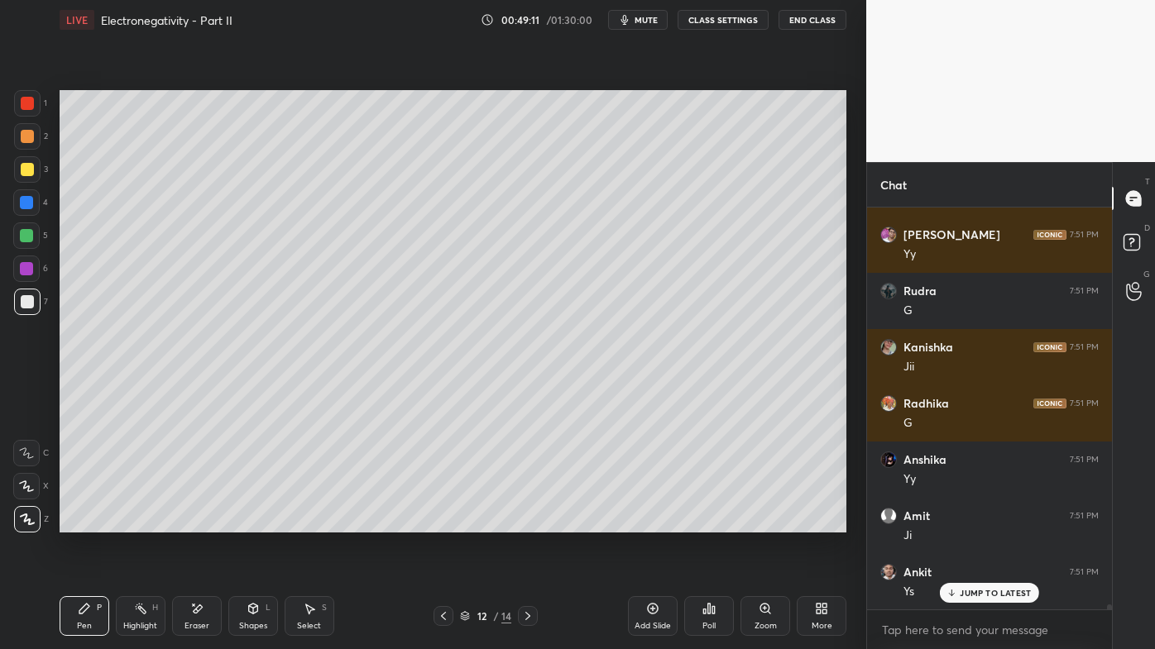
click at [137, 522] on icon at bounding box center [140, 608] width 13 height 13
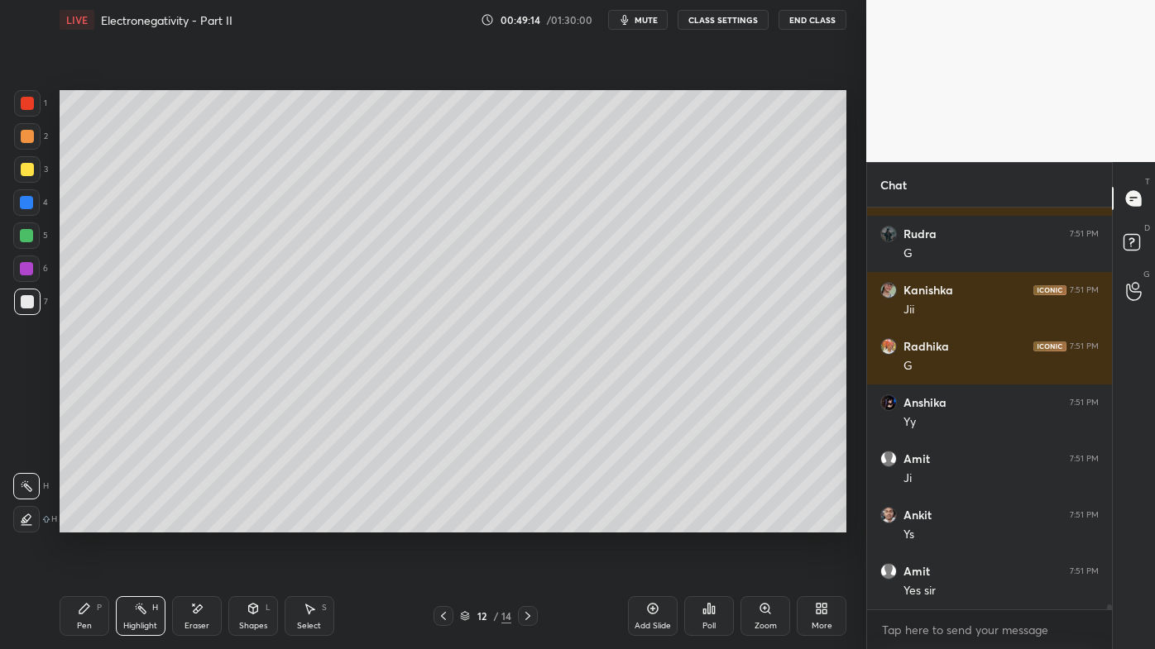
scroll to position [32885, 0]
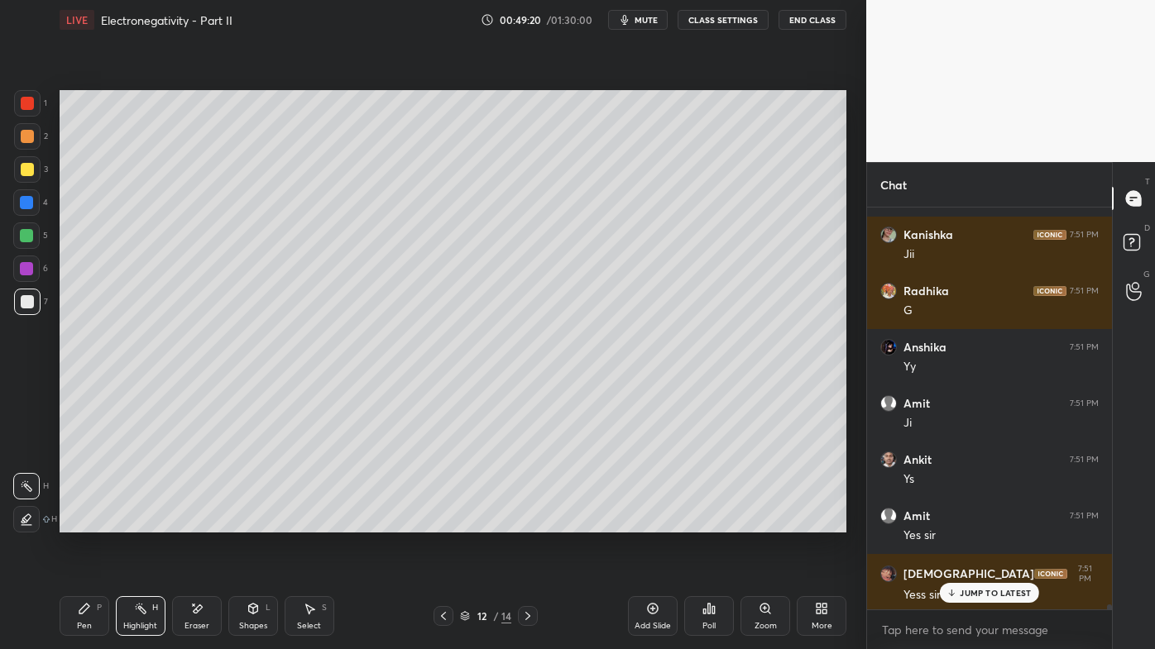
click at [957, 522] on div "JUMP TO LATEST" at bounding box center [989, 593] width 99 height 20
click at [449, 522] on div at bounding box center [443, 616] width 20 height 20
drag, startPoint x: 146, startPoint y: 607, endPoint x: 156, endPoint y: 554, distance: 53.9
click at [146, 522] on icon at bounding box center [140, 608] width 13 height 13
click at [525, 522] on icon at bounding box center [527, 616] width 13 height 13
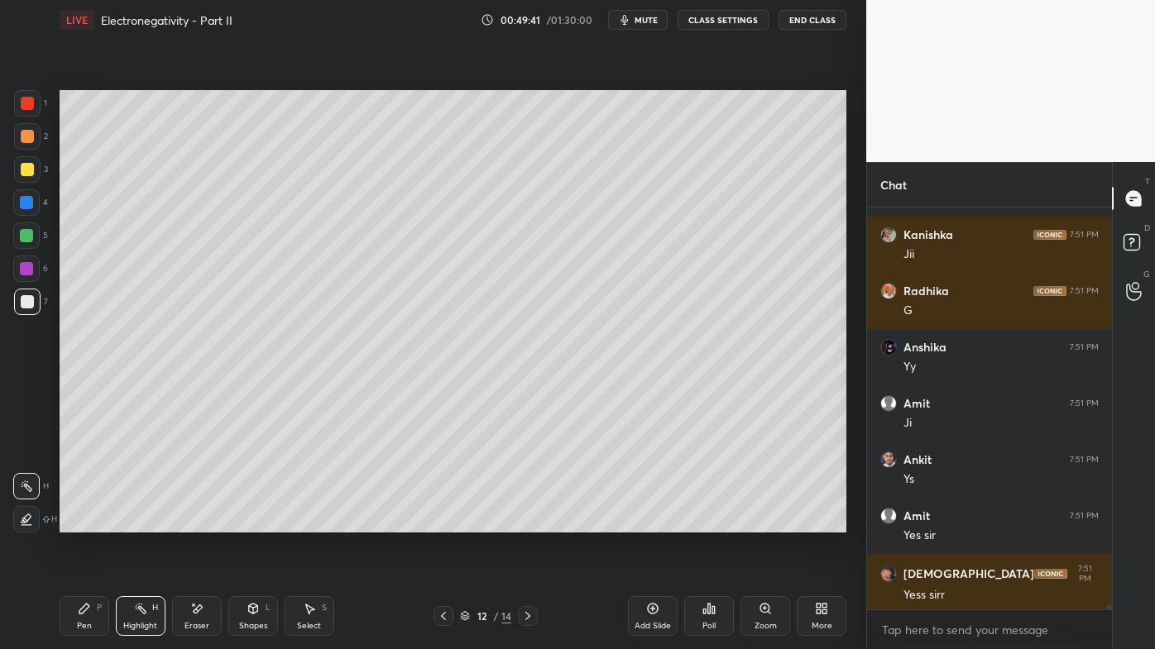
click at [439, 522] on icon at bounding box center [443, 616] width 13 height 13
click at [132, 522] on div "Highlight H" at bounding box center [141, 616] width 50 height 40
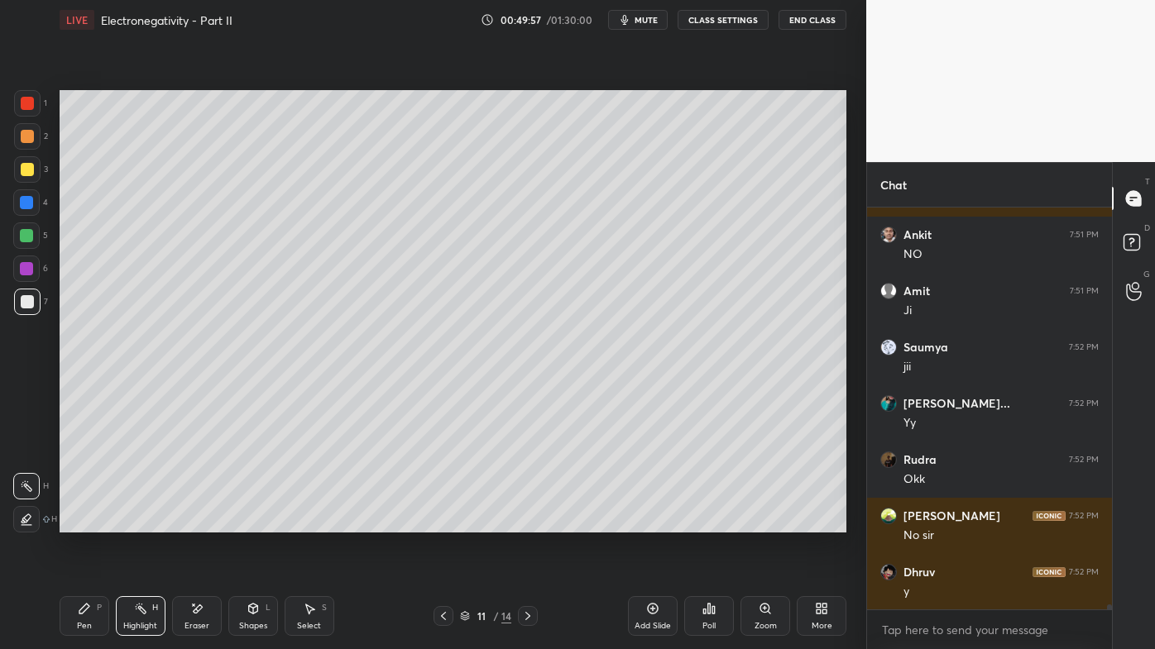
scroll to position [33392, 0]
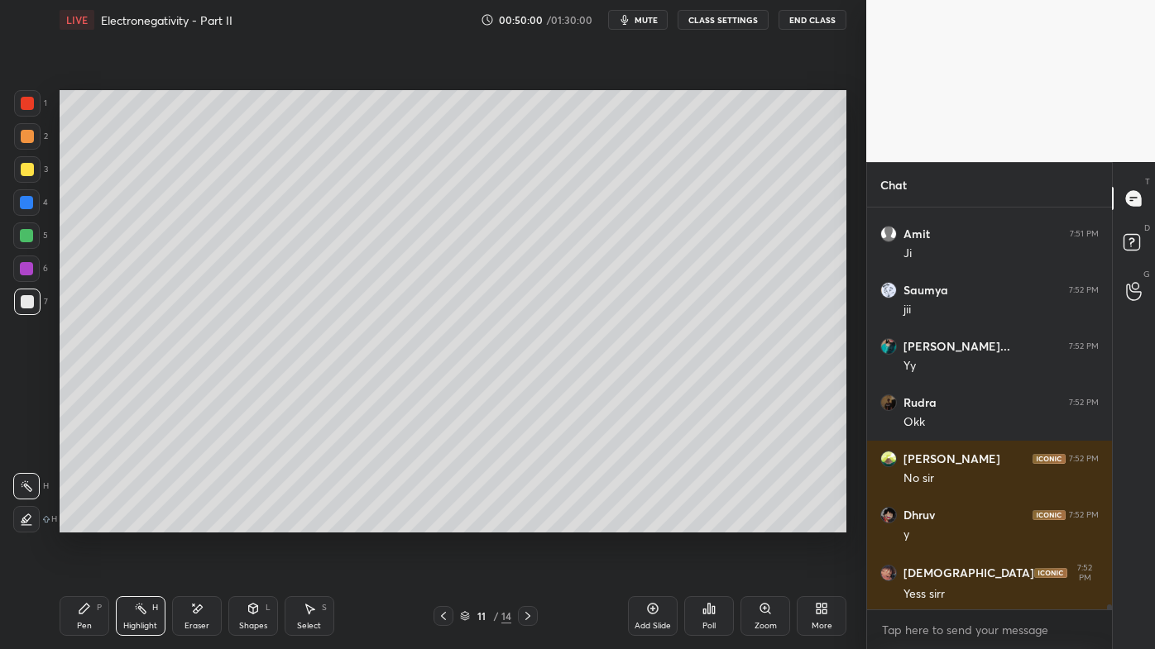
drag, startPoint x: 524, startPoint y: 612, endPoint x: 528, endPoint y: 588, distance: 24.2
click at [523, 522] on icon at bounding box center [527, 616] width 13 height 13
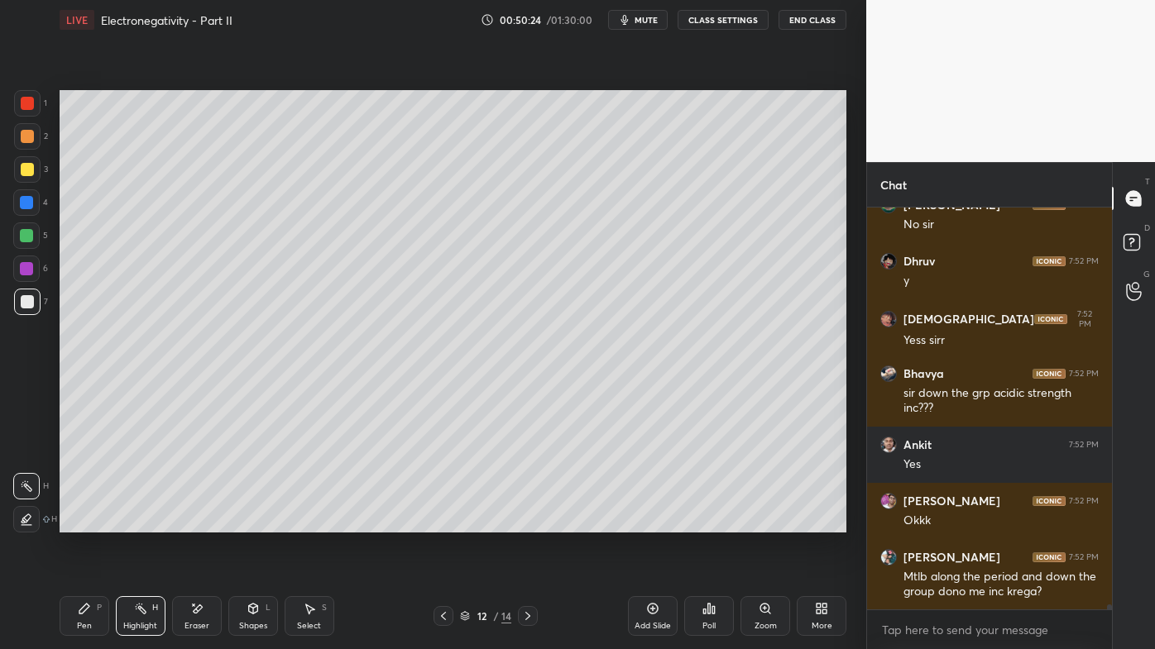
scroll to position [33703, 0]
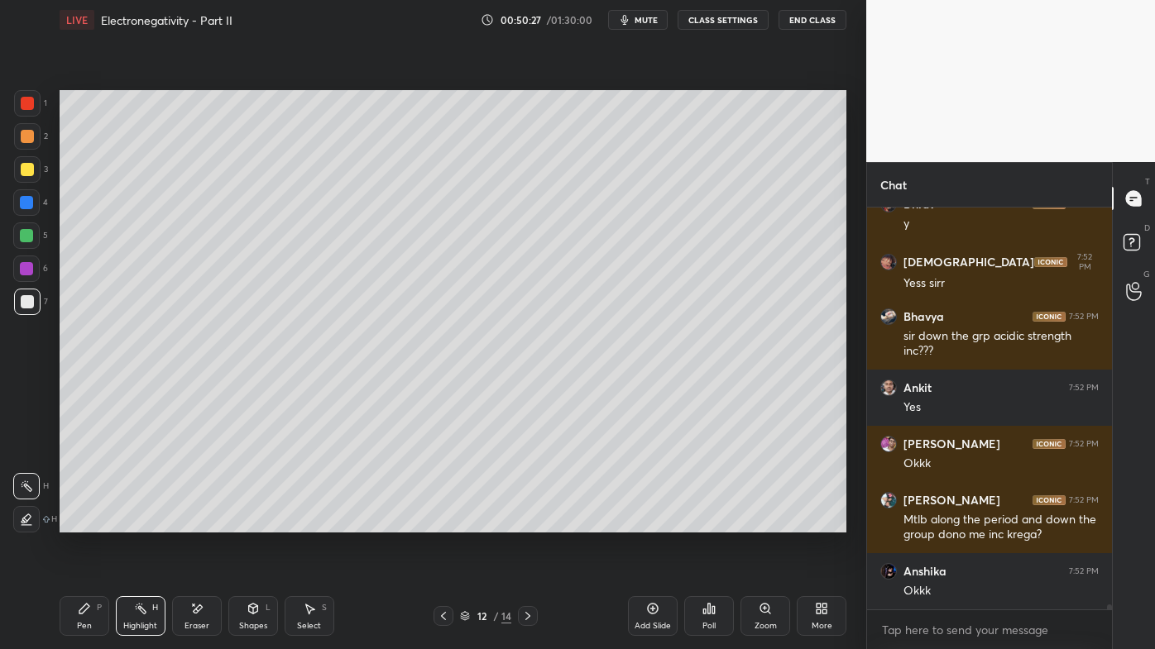
click at [445, 522] on icon at bounding box center [443, 616] width 13 height 13
drag, startPoint x: 143, startPoint y: 604, endPoint x: 147, endPoint y: 591, distance: 13.9
click at [143, 522] on icon at bounding box center [140, 608] width 13 height 13
click at [530, 522] on icon at bounding box center [527, 616] width 13 height 13
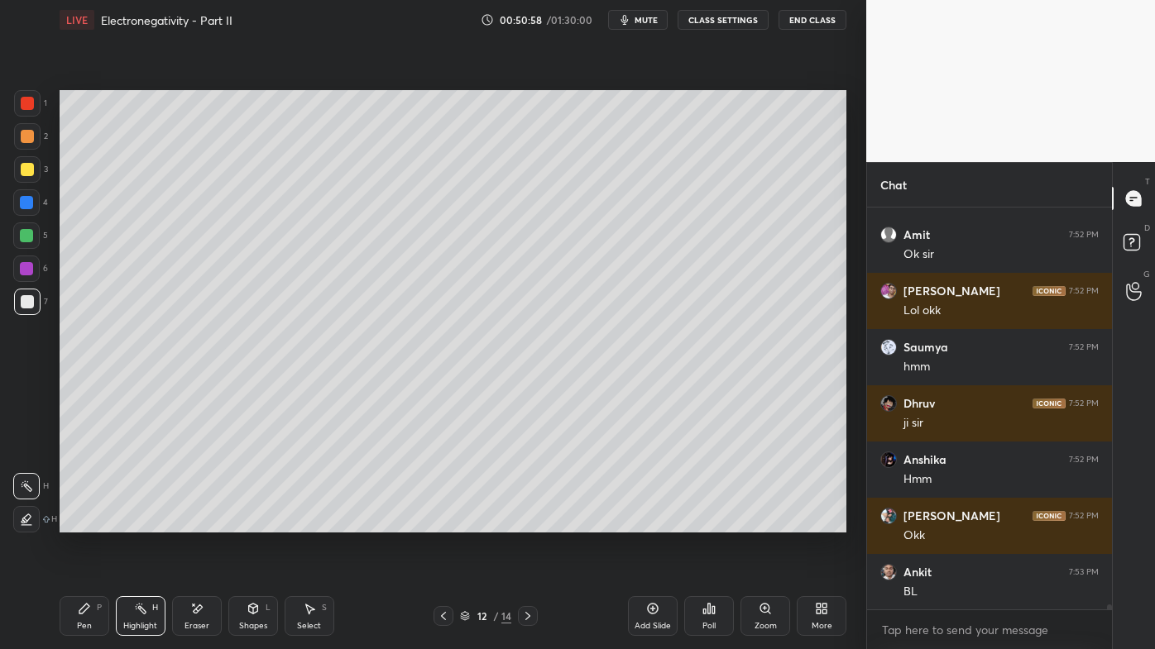
scroll to position [34266, 0]
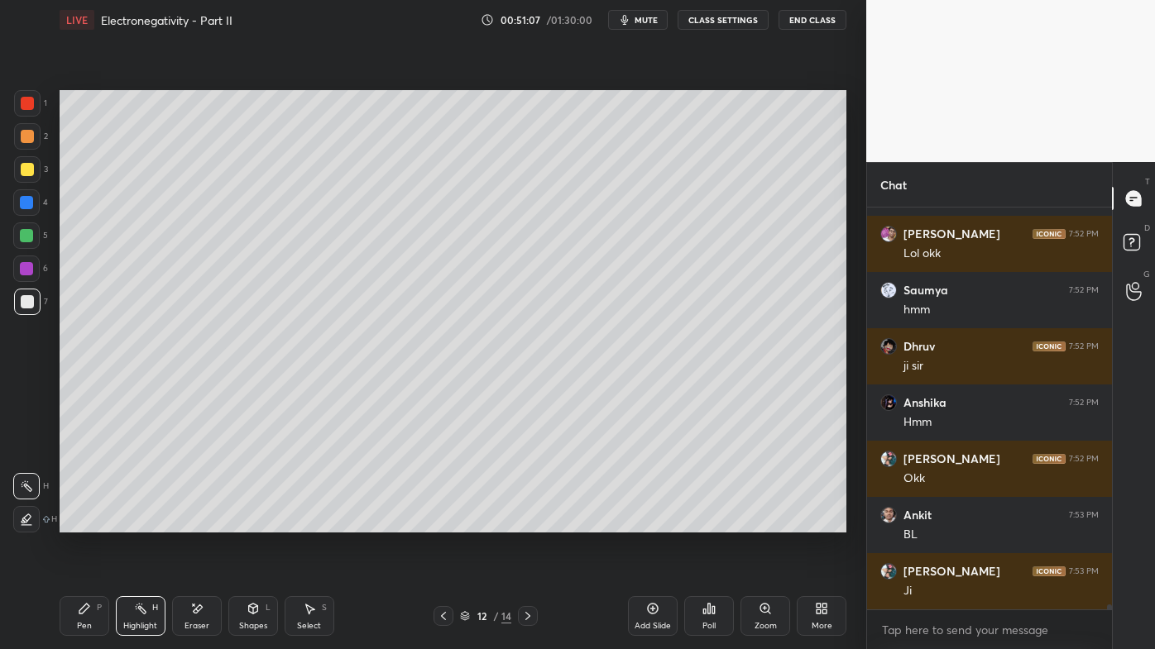
click at [655, 522] on icon at bounding box center [653, 609] width 11 height 11
click at [30, 138] on div at bounding box center [27, 136] width 13 height 13
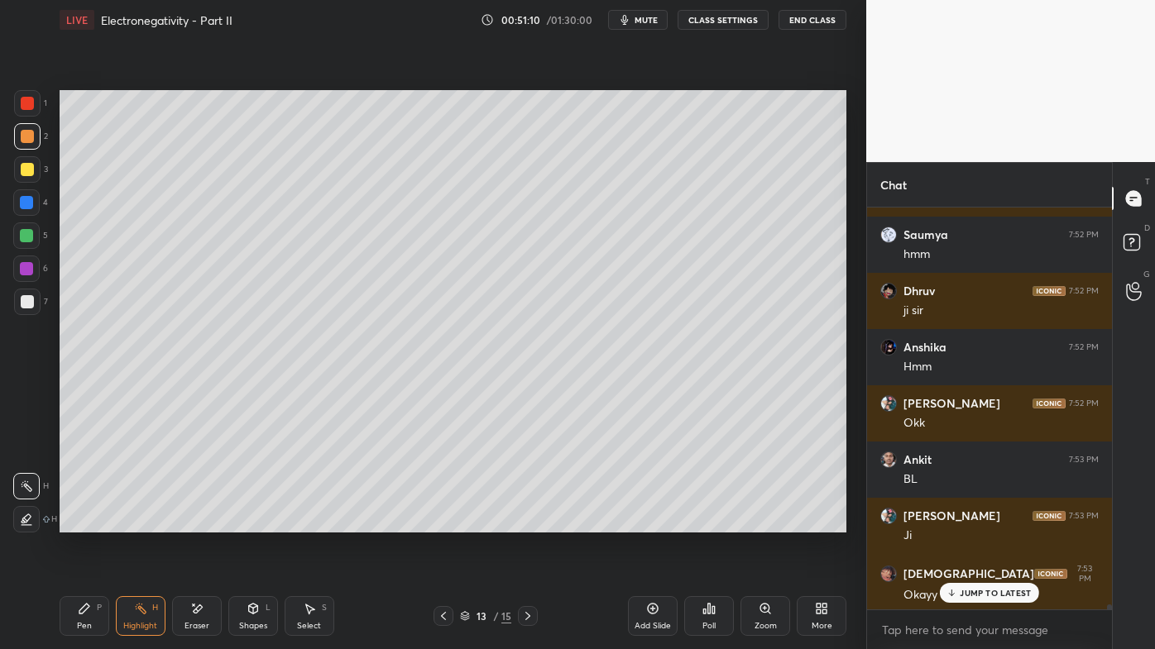
click at [91, 522] on div "Pen P" at bounding box center [85, 616] width 50 height 40
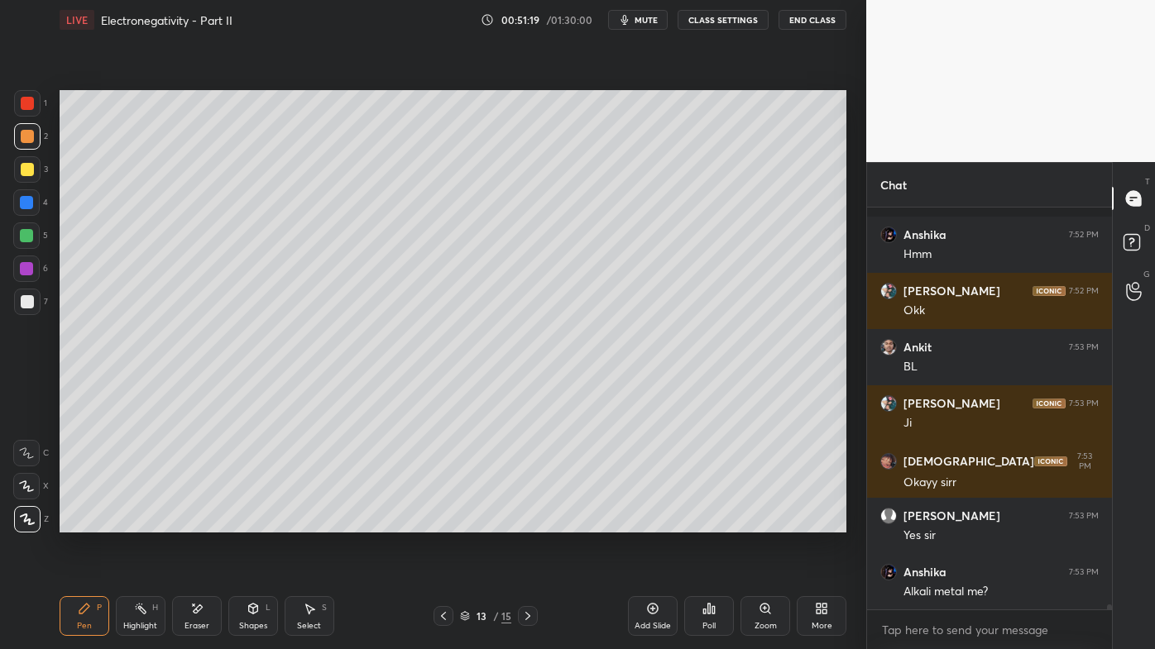
scroll to position [34520, 0]
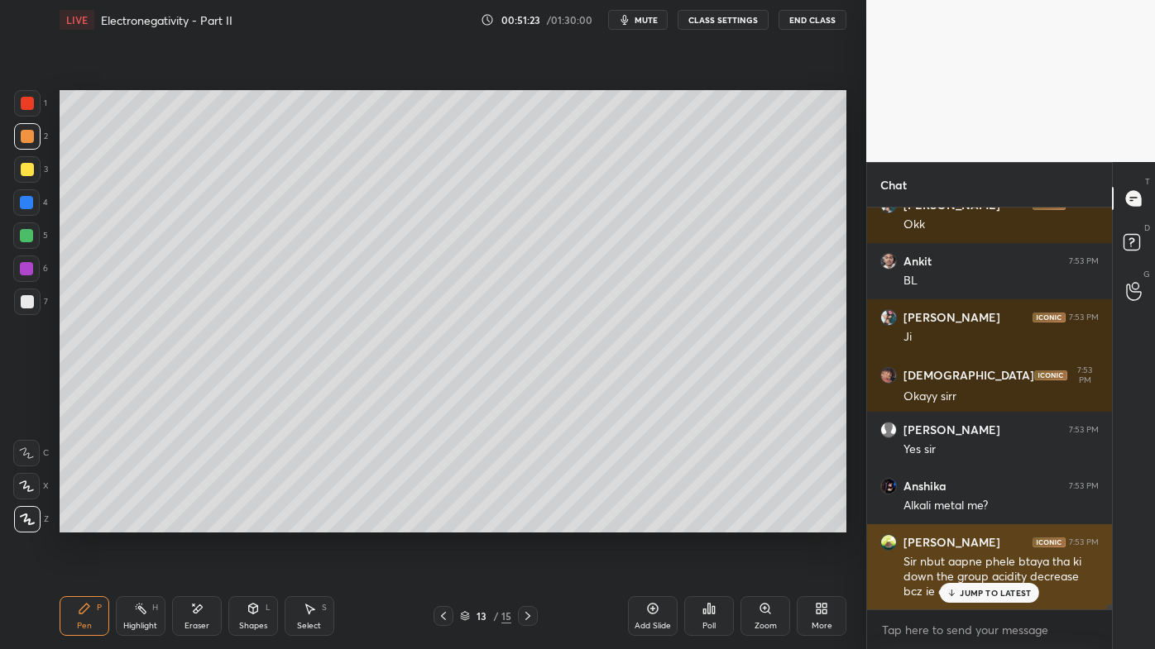
click at [990, 522] on div "JUMP TO LATEST" at bounding box center [989, 593] width 99 height 20
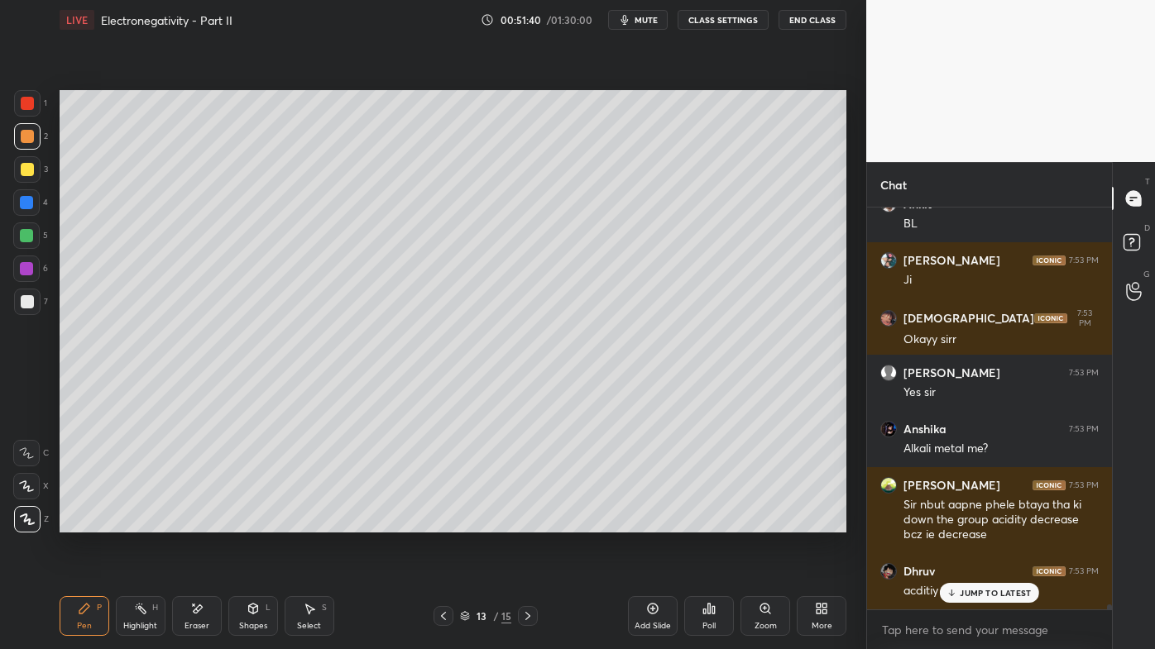
scroll to position [34632, 0]
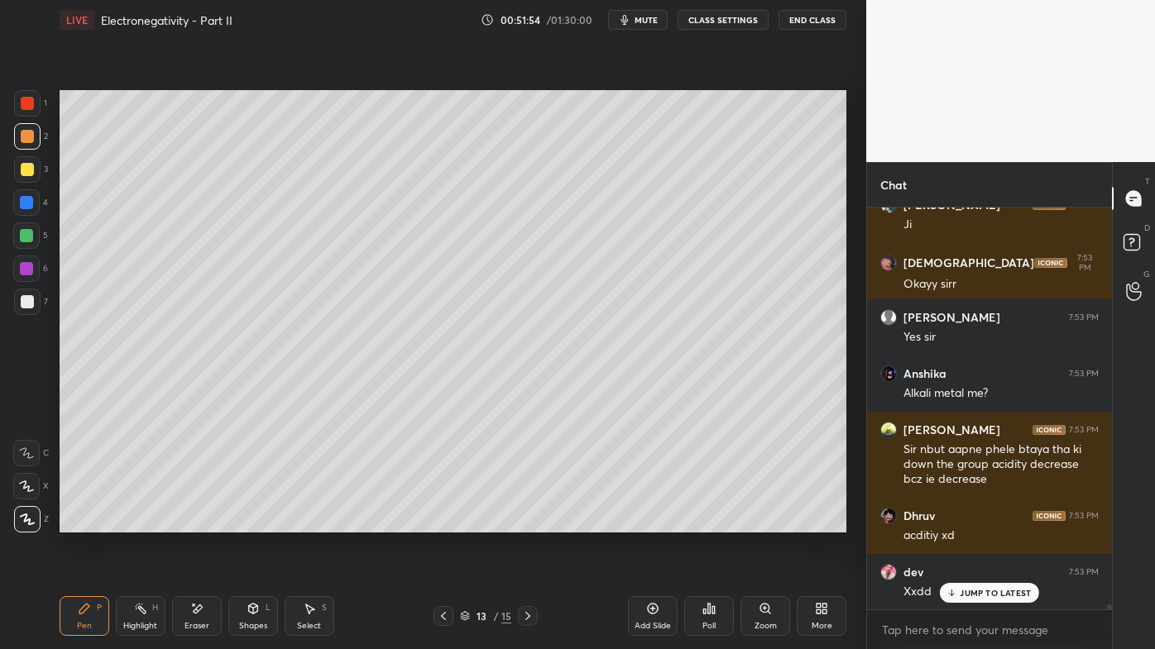
click at [26, 165] on div at bounding box center [27, 169] width 13 height 13
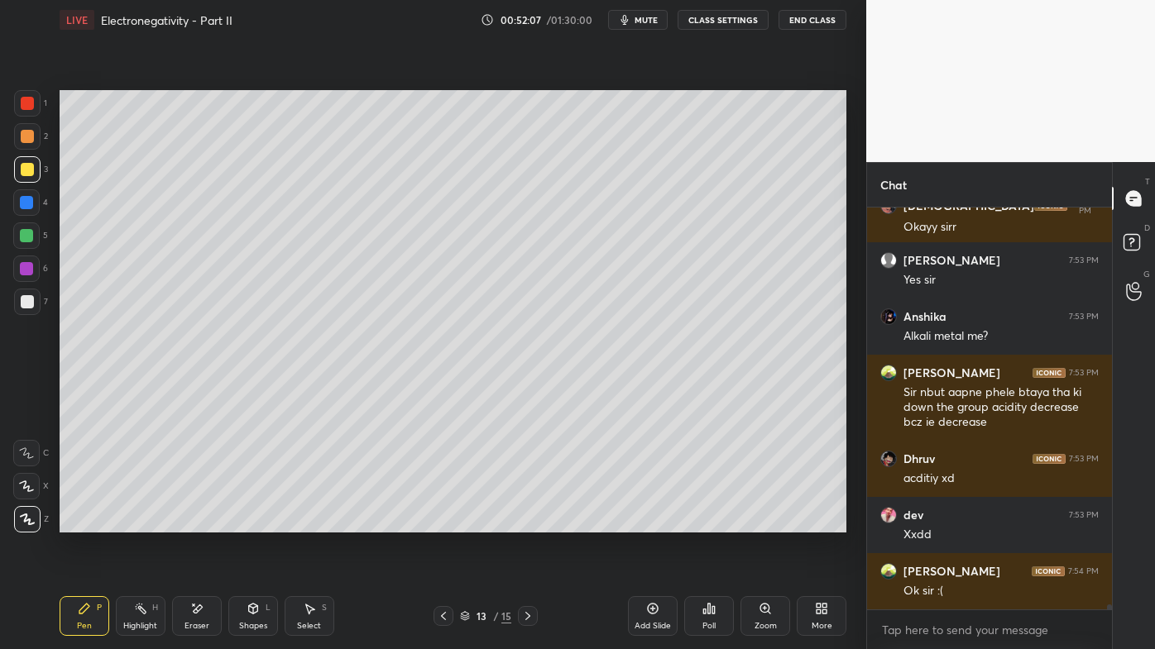
scroll to position [34745, 0]
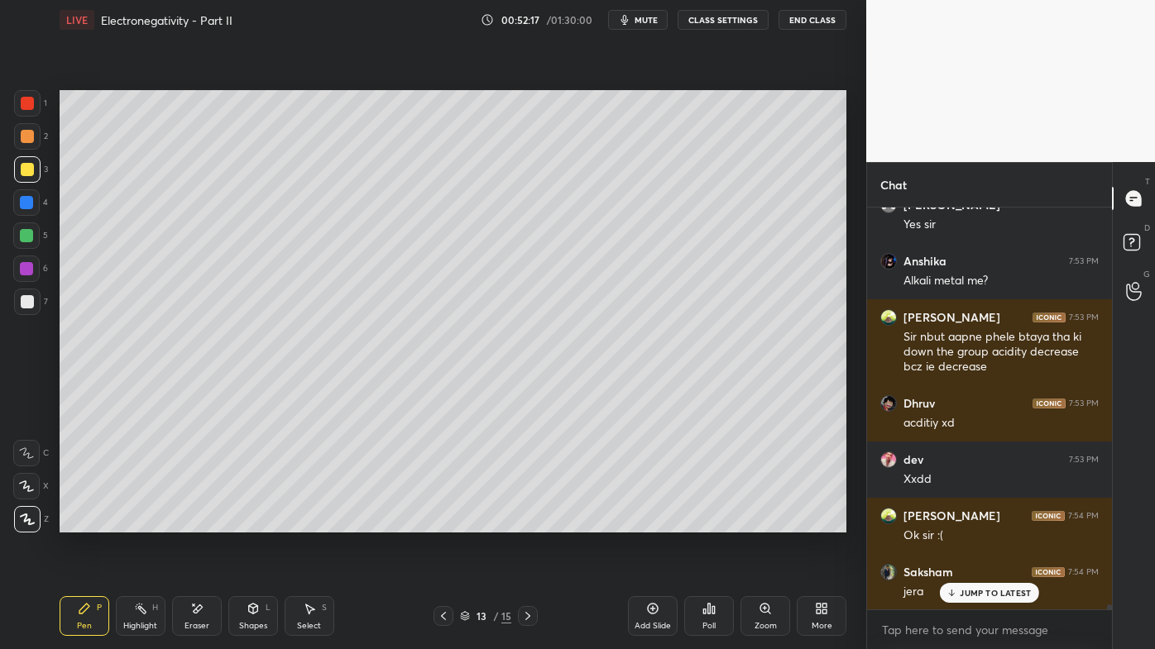
click at [138, 522] on div "Highlight H" at bounding box center [141, 616] width 50 height 40
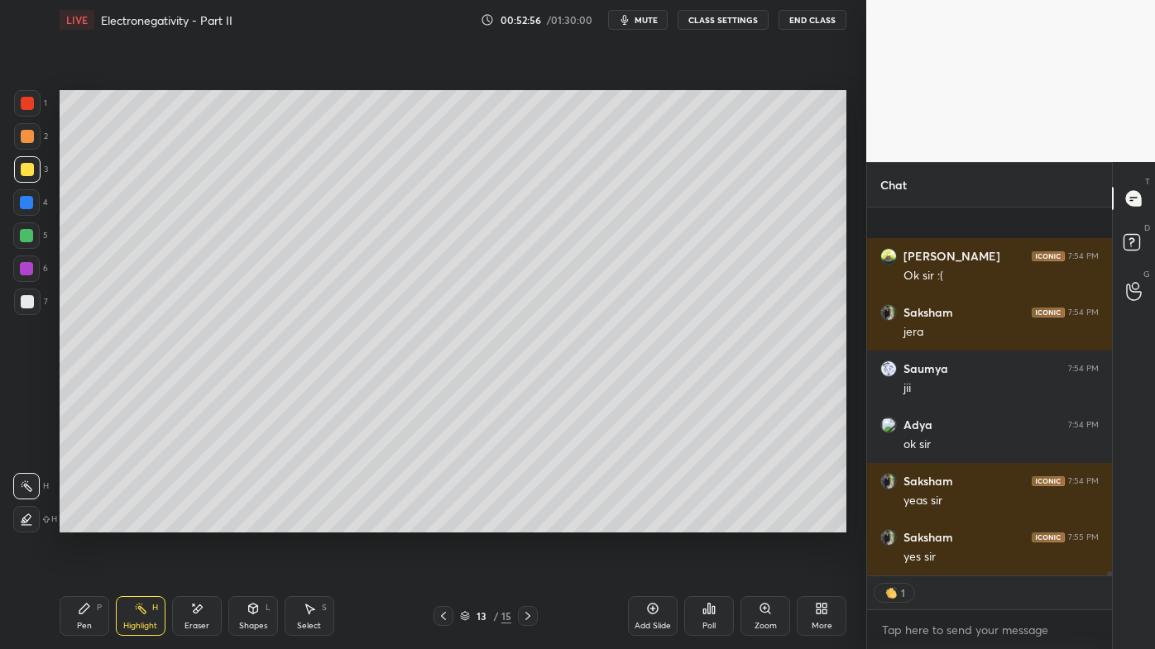
scroll to position [35117, 0]
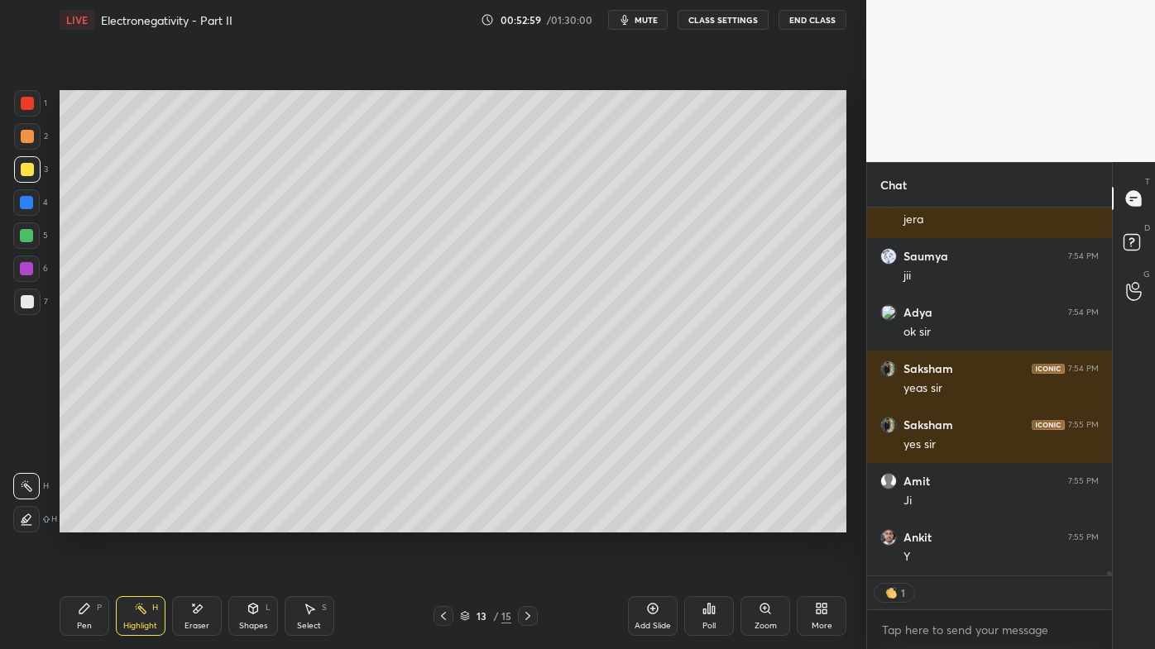
drag, startPoint x: 652, startPoint y: 604, endPoint x: 646, endPoint y: 583, distance: 21.5
click at [653, 522] on icon at bounding box center [652, 608] width 13 height 13
drag, startPoint x: 82, startPoint y: 615, endPoint x: 85, endPoint y: 544, distance: 70.4
click at [81, 522] on icon at bounding box center [84, 608] width 13 height 13
click at [22, 128] on div at bounding box center [27, 136] width 26 height 26
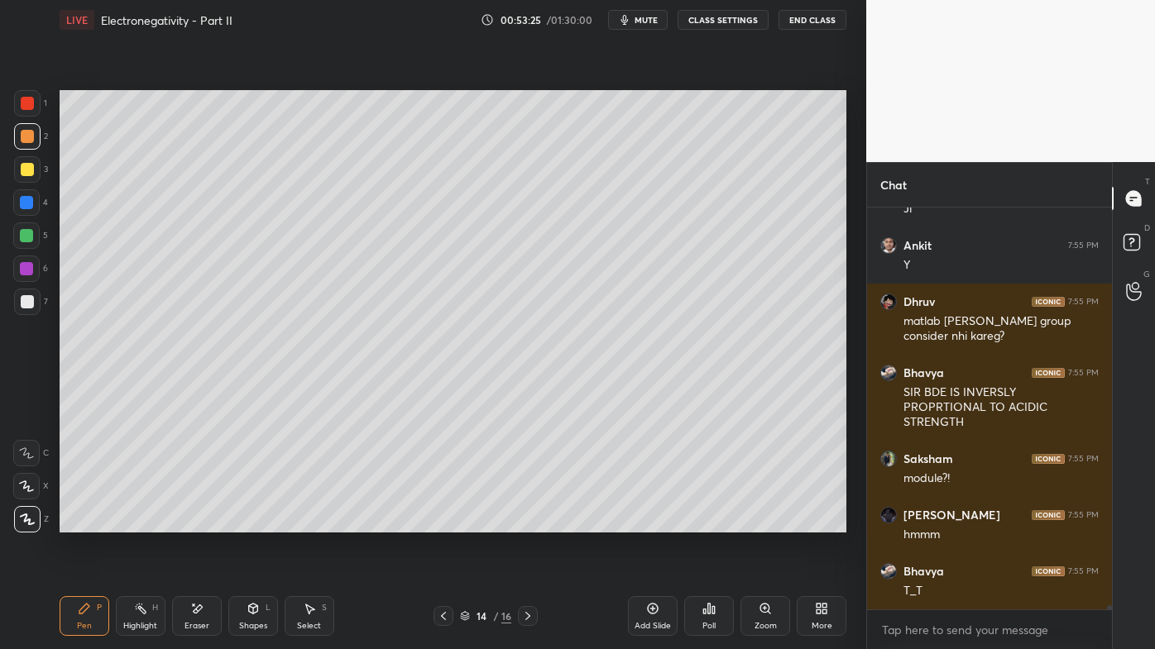
scroll to position [35465, 0]
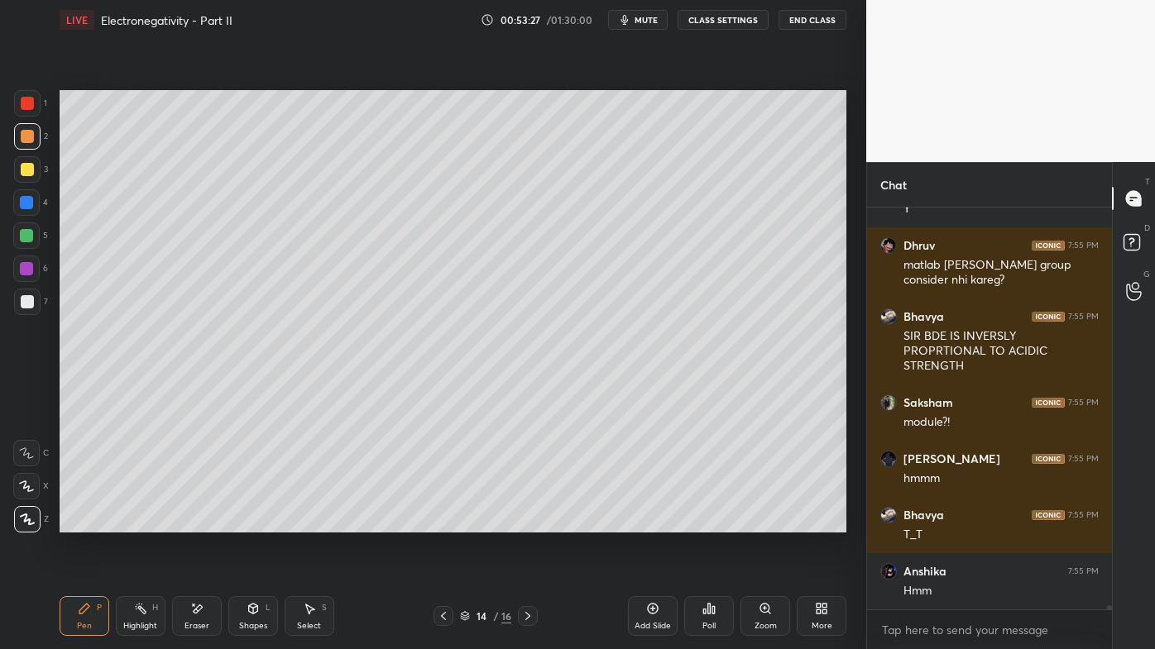
click at [445, 522] on icon at bounding box center [443, 616] width 13 height 13
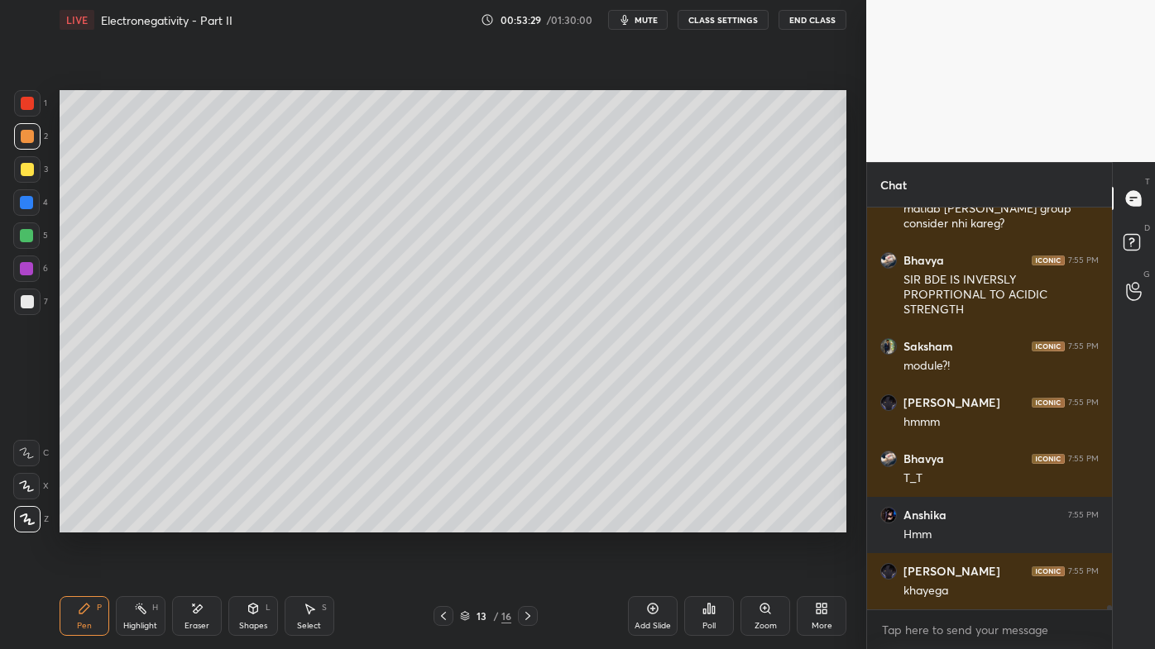
click at [443, 522] on icon at bounding box center [443, 616] width 5 height 8
drag, startPoint x: 119, startPoint y: 606, endPoint x: 211, endPoint y: 540, distance: 113.2
click at [117, 522] on div "Highlight H" at bounding box center [141, 616] width 50 height 40
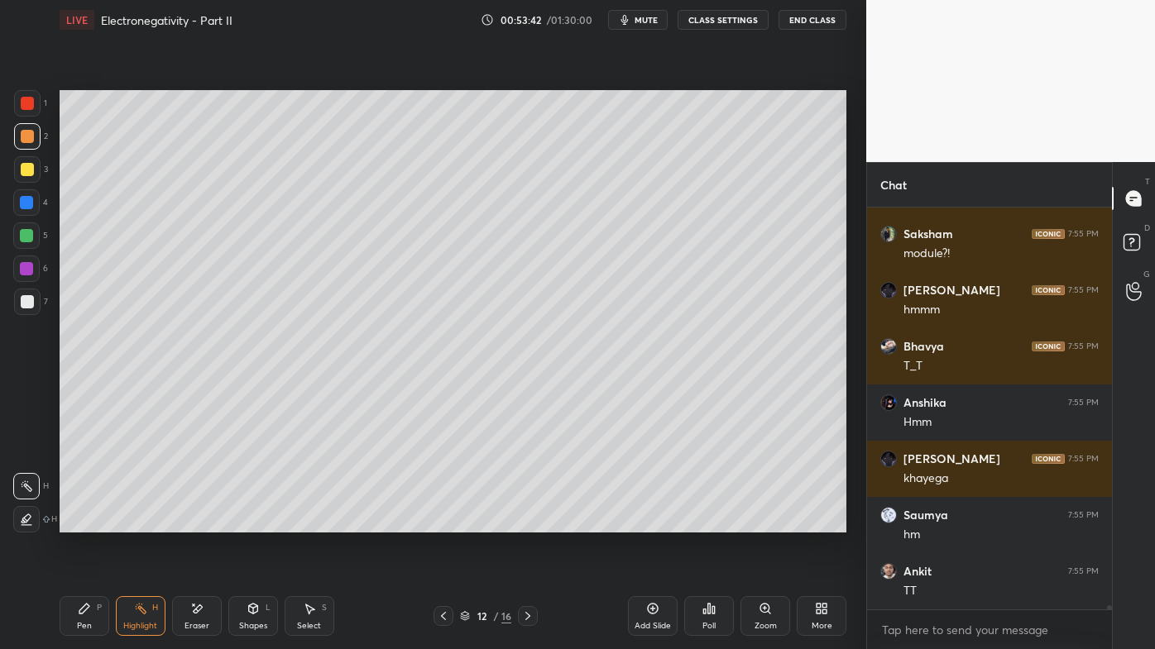
scroll to position [35690, 0]
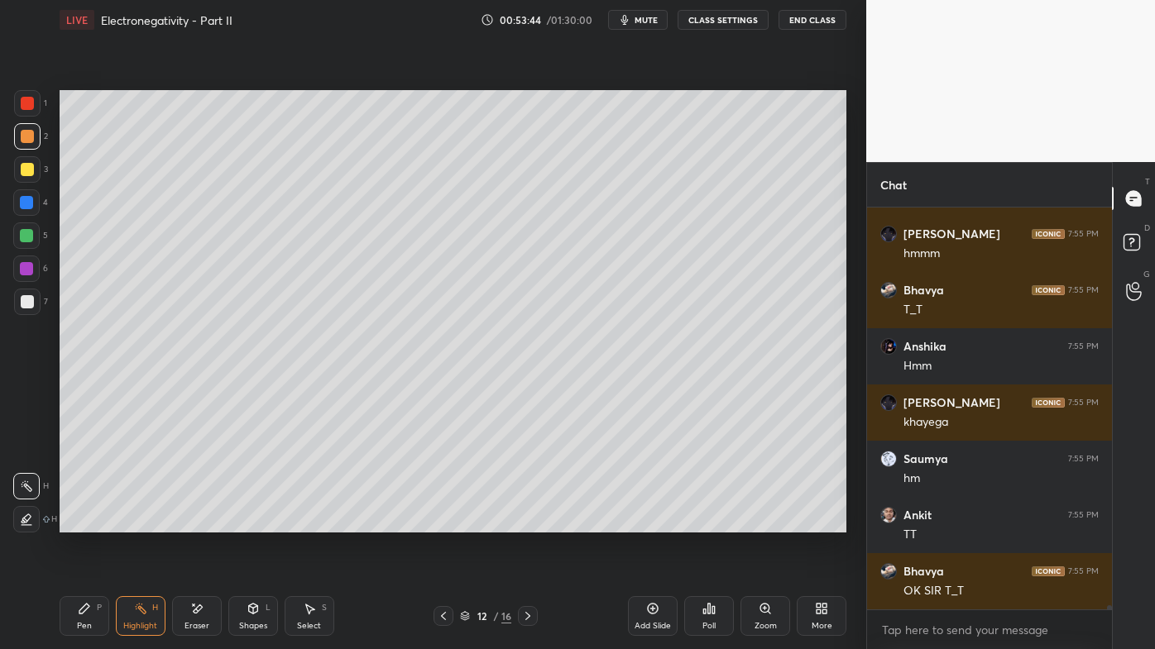
click at [527, 522] on icon at bounding box center [527, 616] width 13 height 13
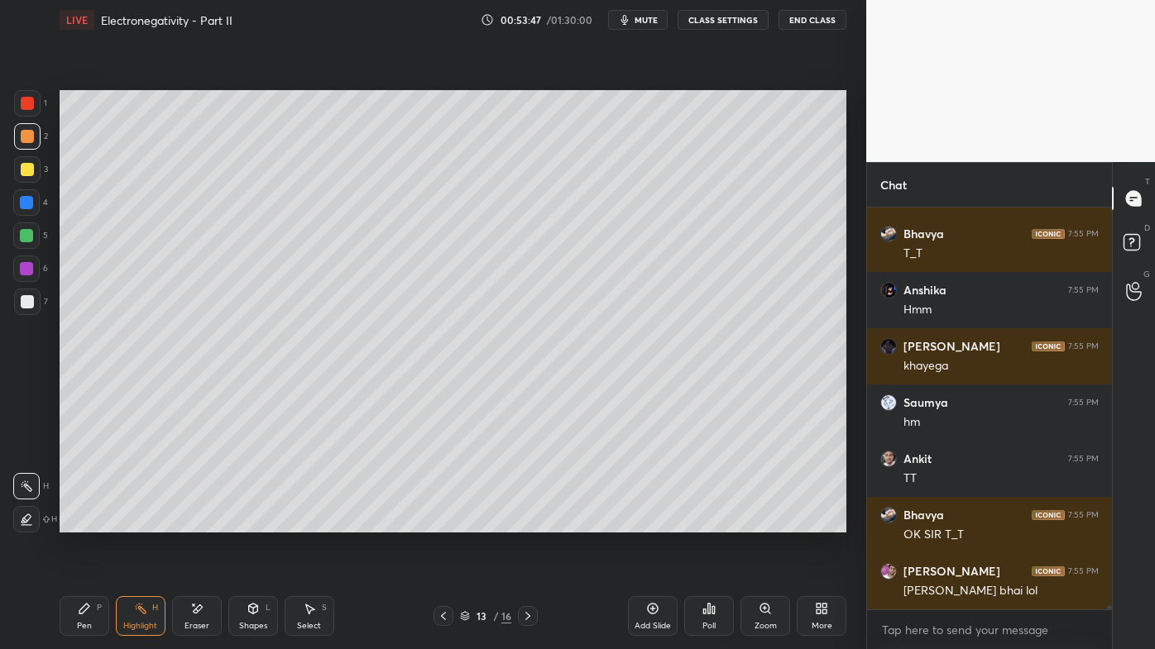
click at [529, 522] on icon at bounding box center [527, 616] width 5 height 8
drag, startPoint x: 78, startPoint y: 606, endPoint x: 89, endPoint y: 572, distance: 35.6
click at [78, 522] on icon at bounding box center [84, 608] width 13 height 13
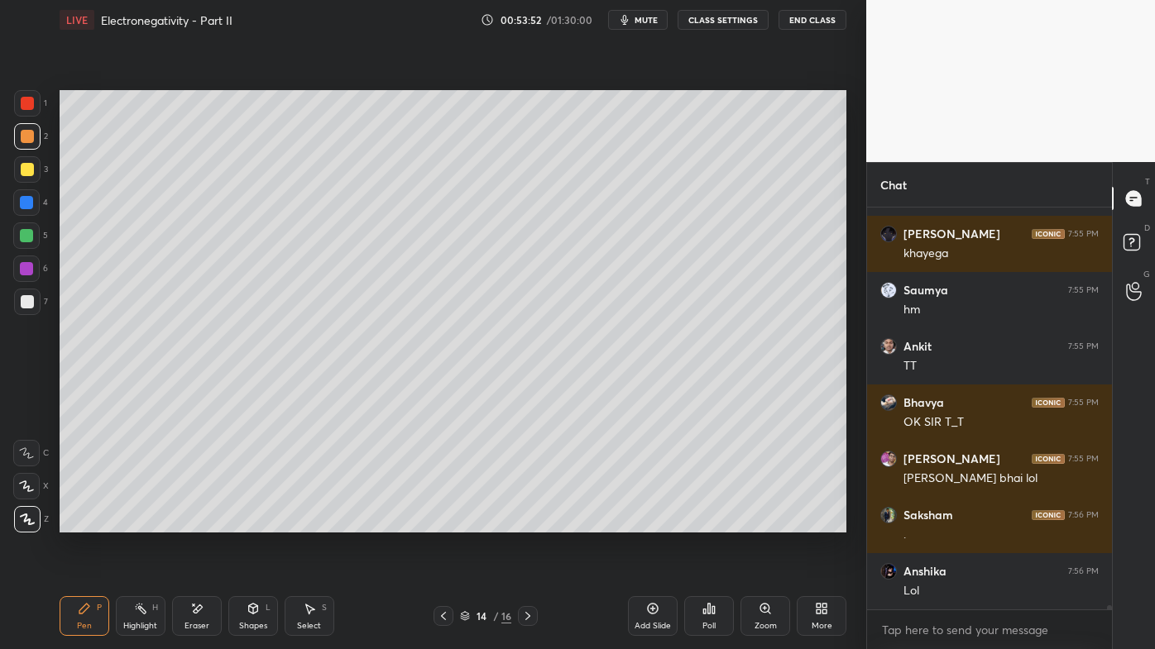
scroll to position [35915, 0]
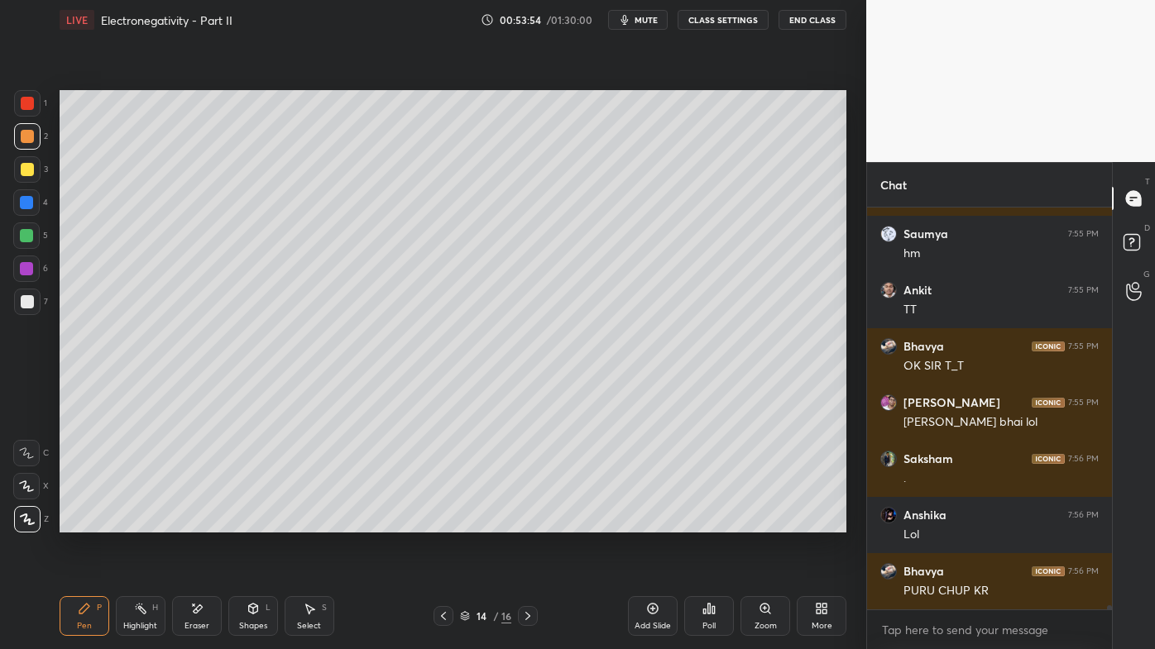
click at [142, 522] on icon at bounding box center [140, 608] width 13 height 13
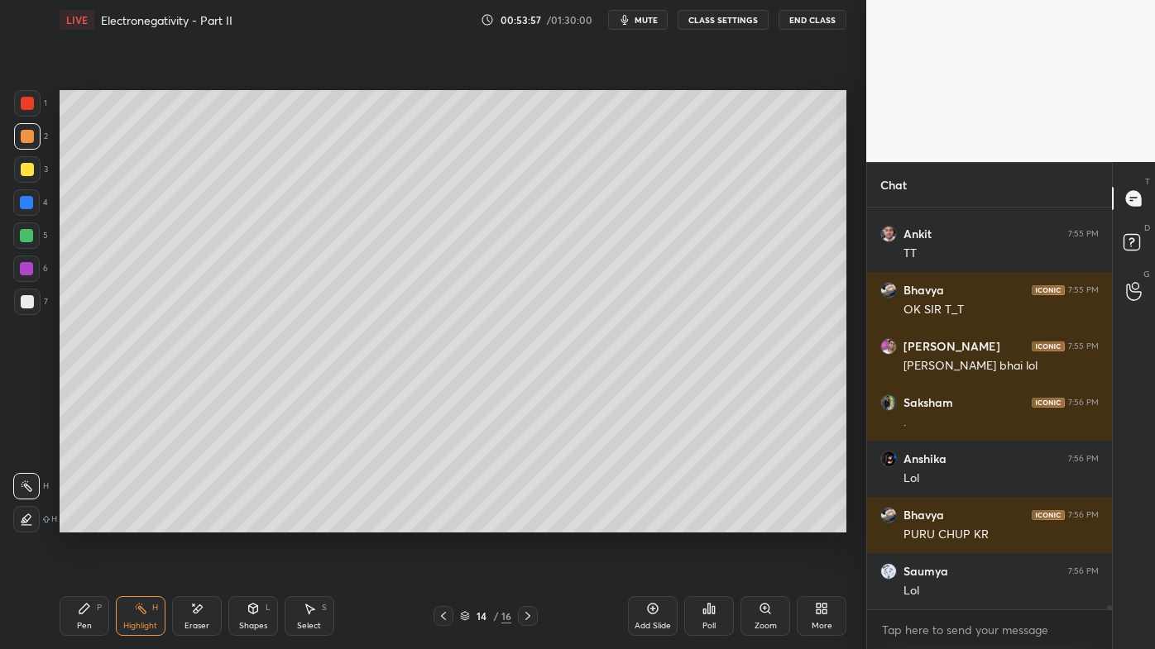
click at [712, 522] on icon at bounding box center [713, 609] width 2 height 7
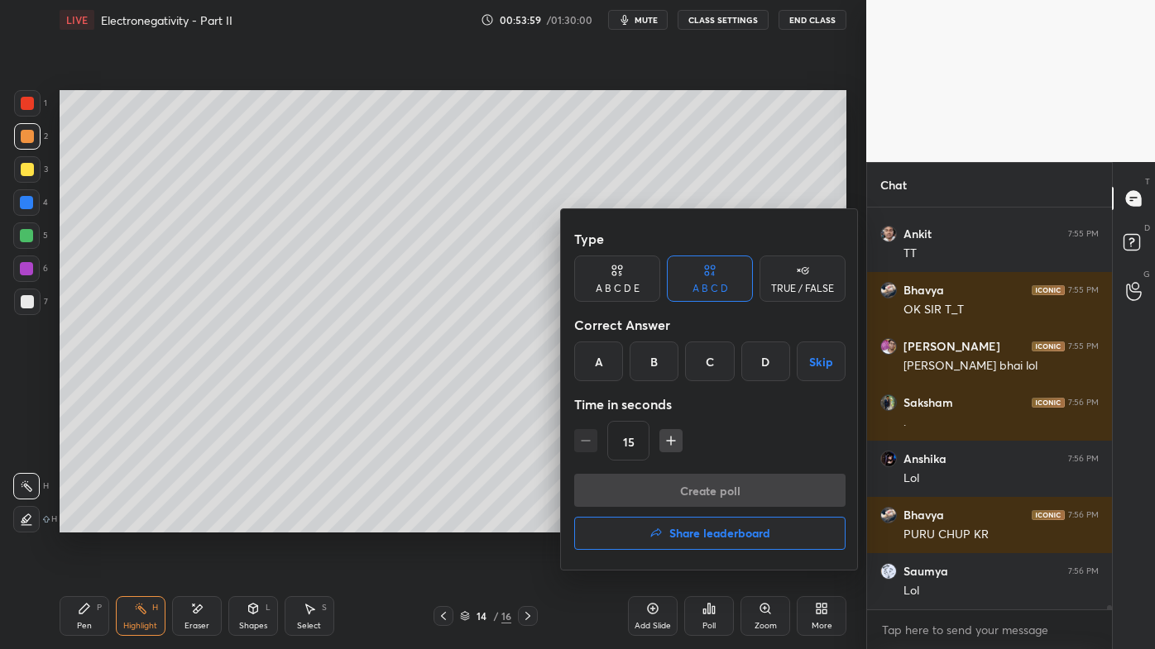
click at [655, 361] on div "B" at bounding box center [653, 362] width 49 height 40
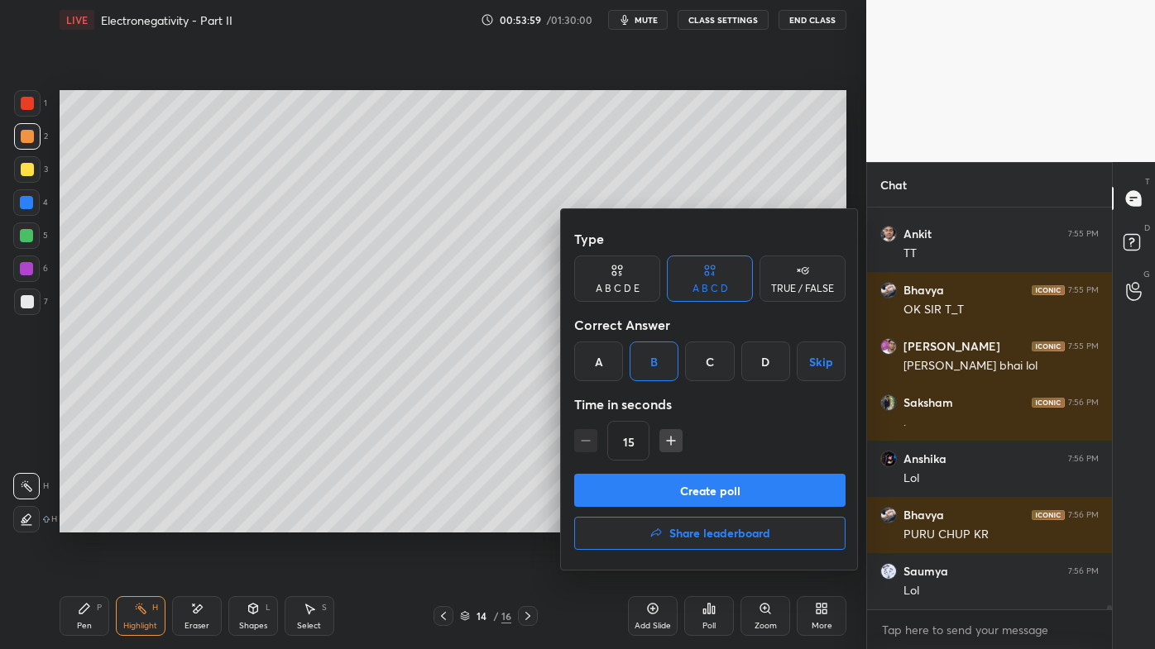
drag, startPoint x: 646, startPoint y: 491, endPoint x: 638, endPoint y: 492, distance: 8.4
click at [648, 491] on button "Create poll" at bounding box center [709, 490] width 271 height 33
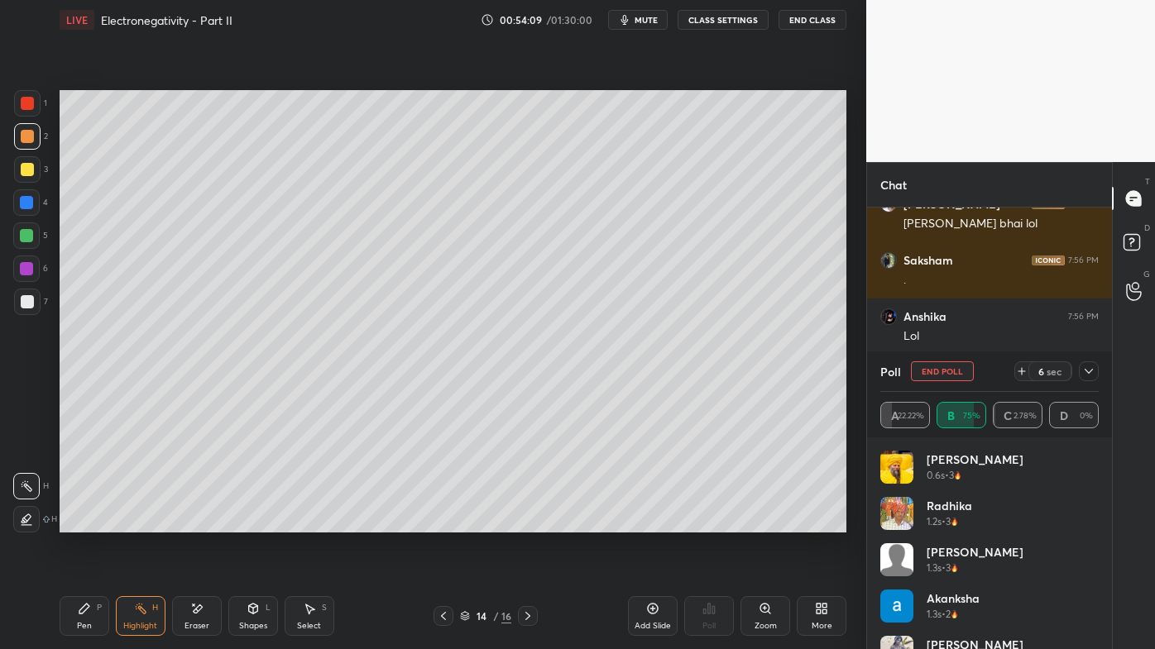
scroll to position [36170, 0]
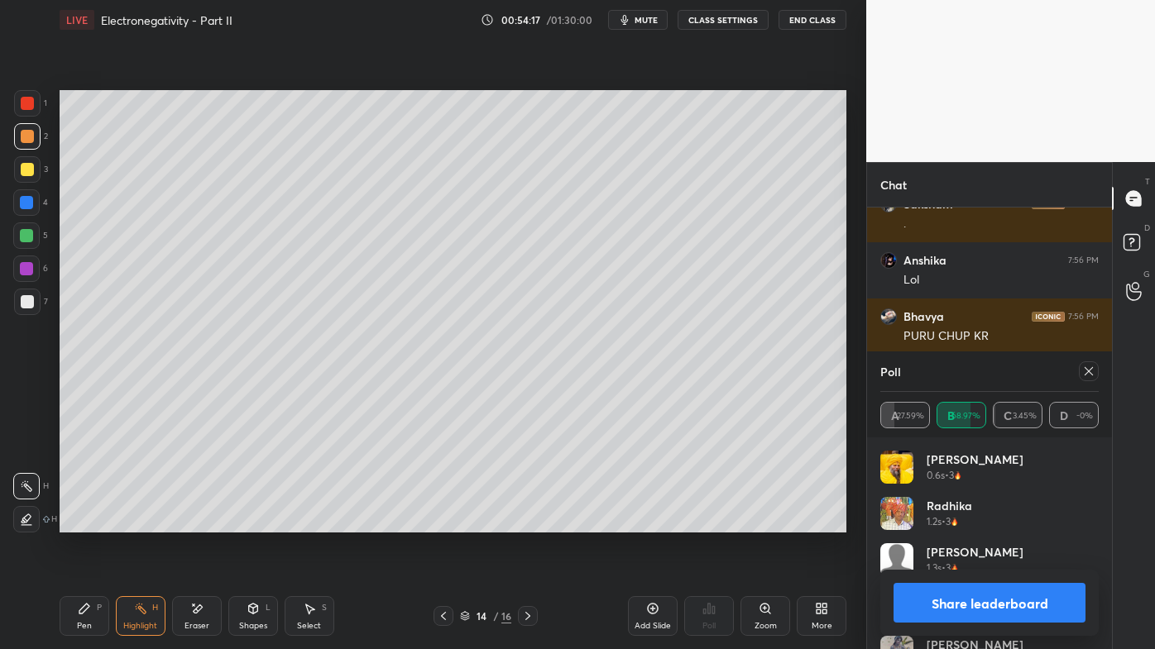
click at [1093, 374] on icon at bounding box center [1088, 371] width 13 height 13
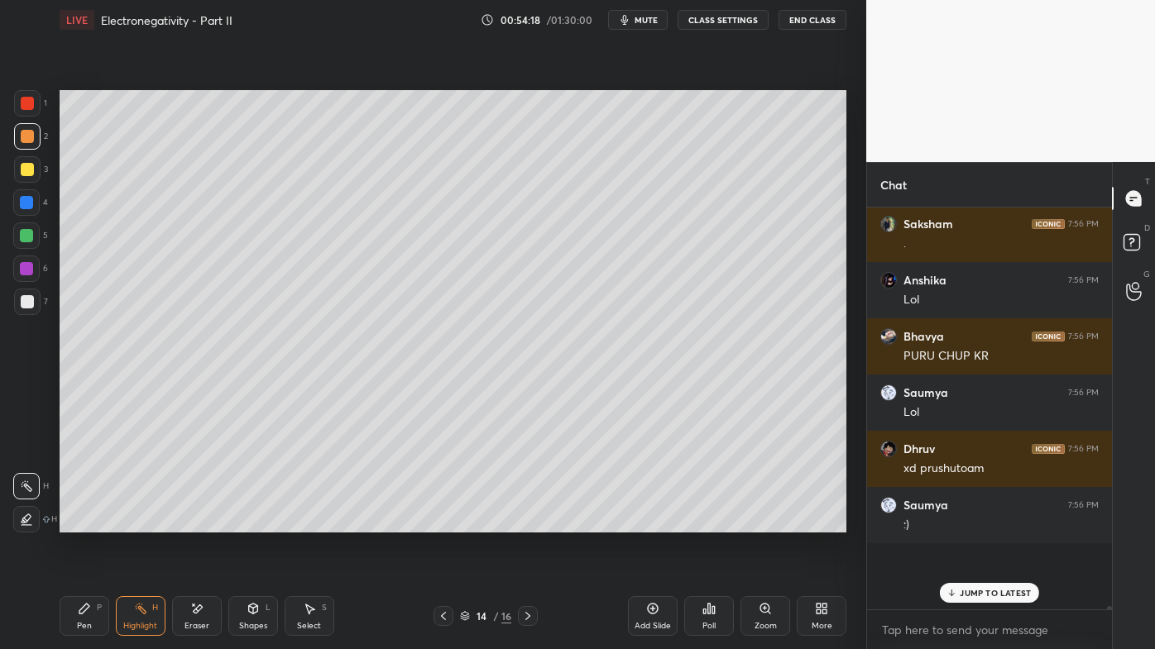
scroll to position [385, 240]
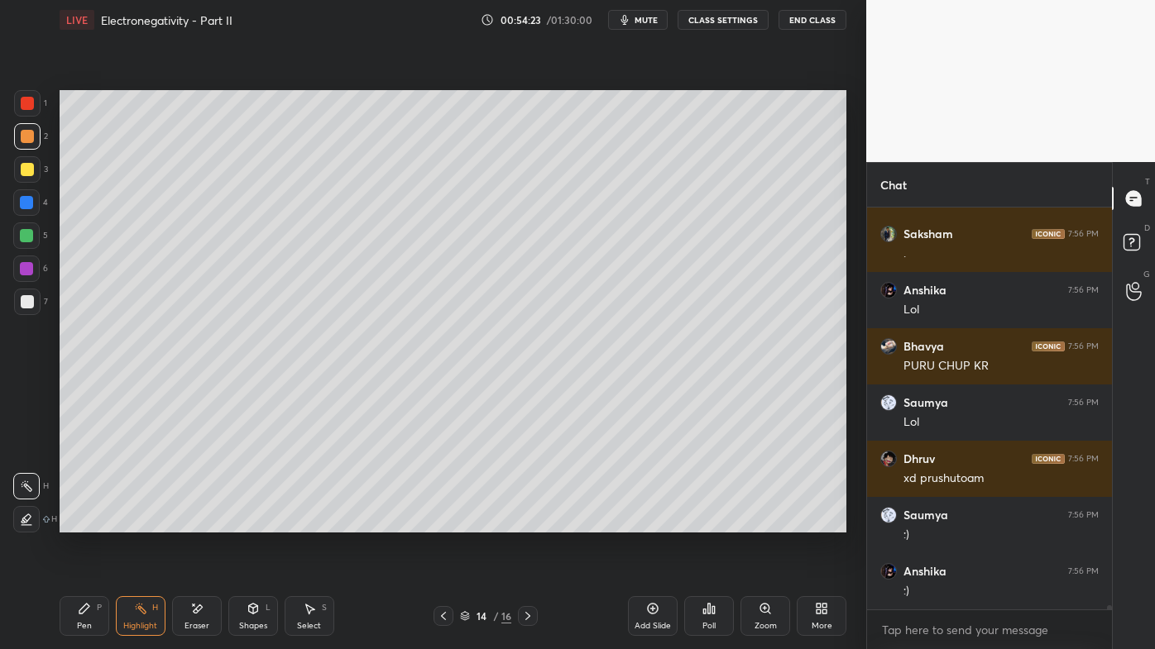
click at [443, 522] on icon at bounding box center [443, 616] width 13 height 13
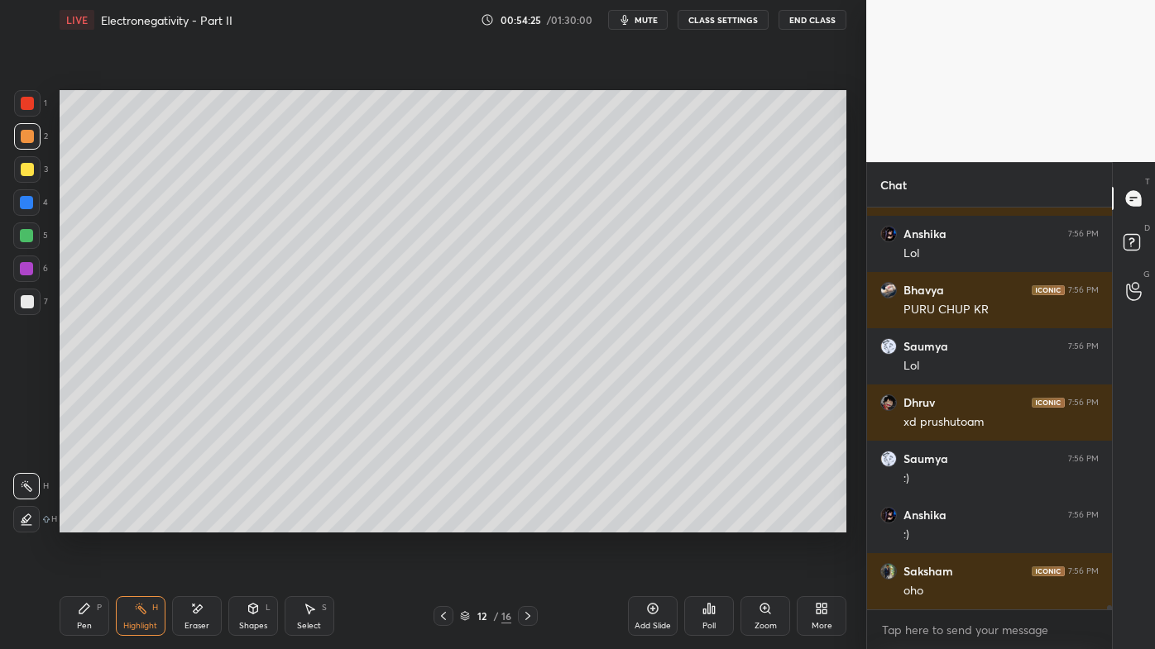
drag, startPoint x: 132, startPoint y: 614, endPoint x: 112, endPoint y: 593, distance: 28.7
click at [127, 522] on div "Highlight H" at bounding box center [141, 616] width 50 height 40
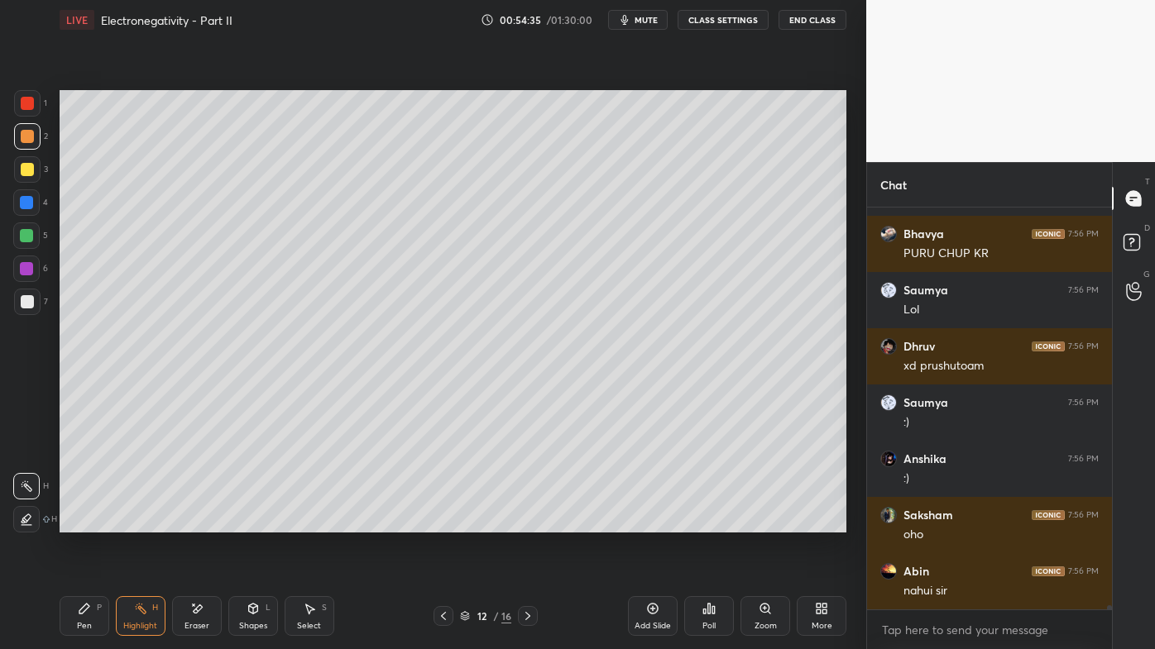
click at [528, 522] on icon at bounding box center [527, 616] width 13 height 13
click at [527, 522] on icon at bounding box center [527, 616] width 13 height 13
drag, startPoint x: 85, startPoint y: 601, endPoint x: 90, endPoint y: 586, distance: 16.5
click at [85, 522] on icon at bounding box center [84, 608] width 13 height 13
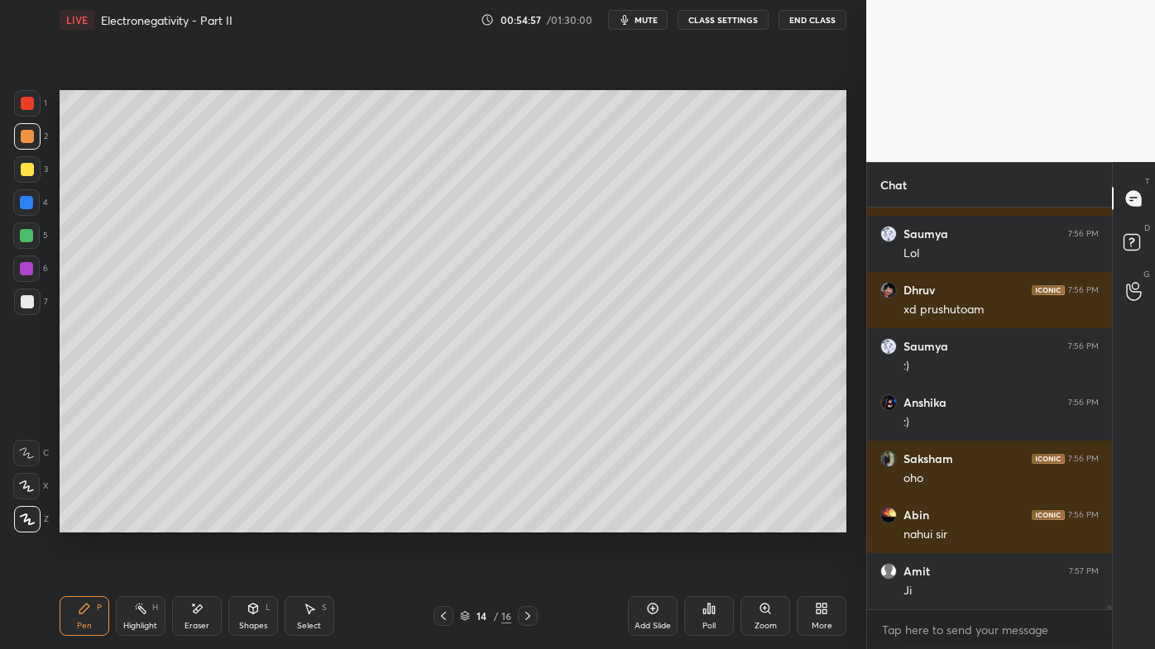
click at [143, 522] on icon at bounding box center [140, 608] width 13 height 13
click at [704, 522] on icon at bounding box center [708, 608] width 13 height 13
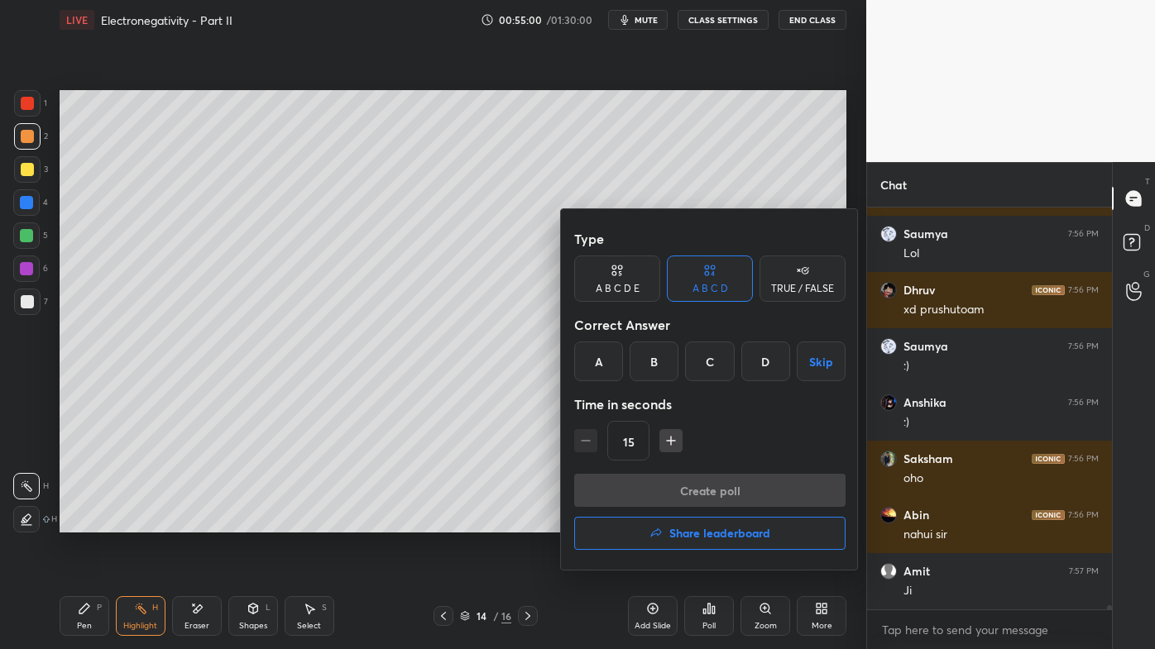
click at [659, 361] on div "B" at bounding box center [653, 362] width 49 height 40
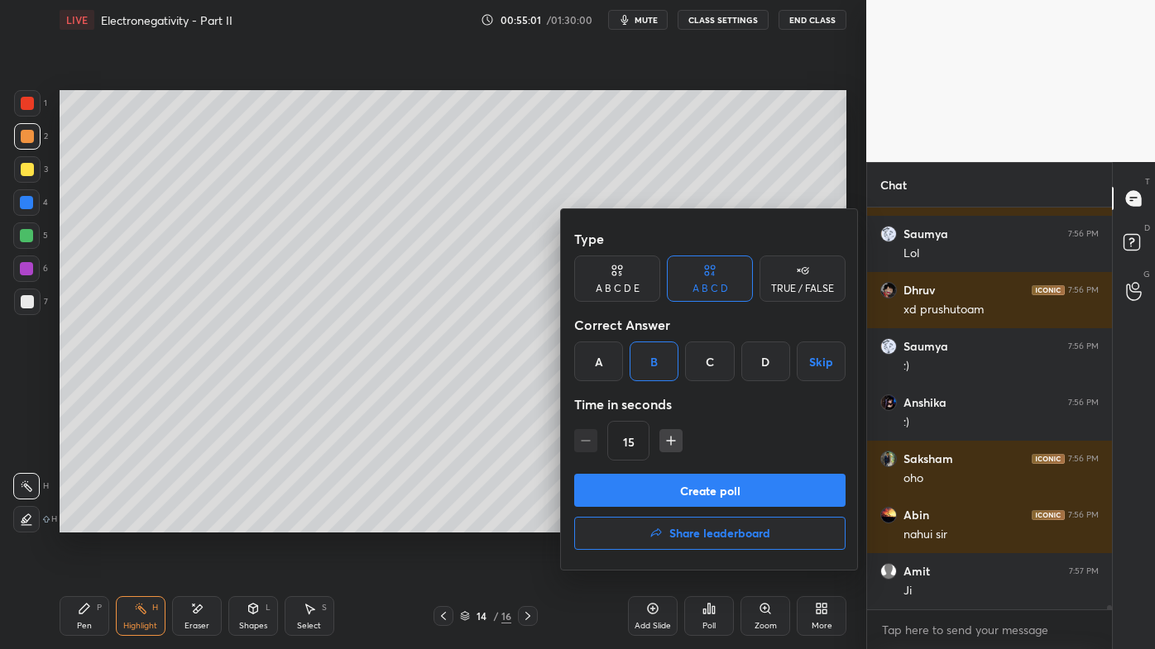
click at [666, 477] on button "Create poll" at bounding box center [709, 490] width 271 height 33
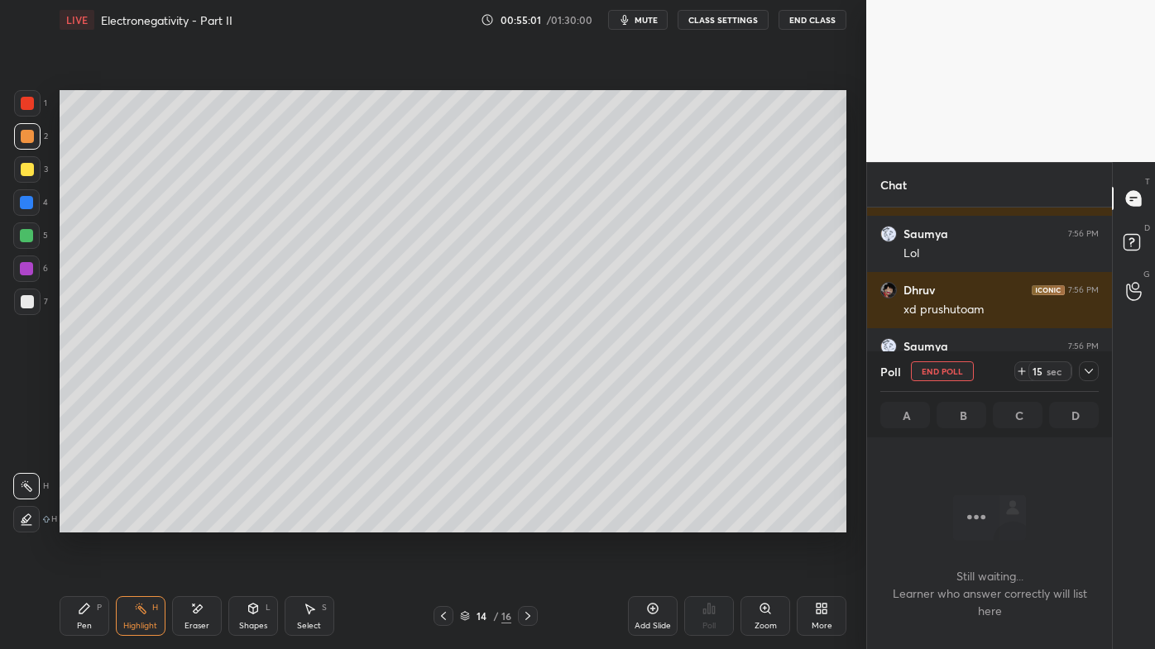
scroll to position [351, 240]
click at [88, 522] on icon at bounding box center [84, 609] width 10 height 10
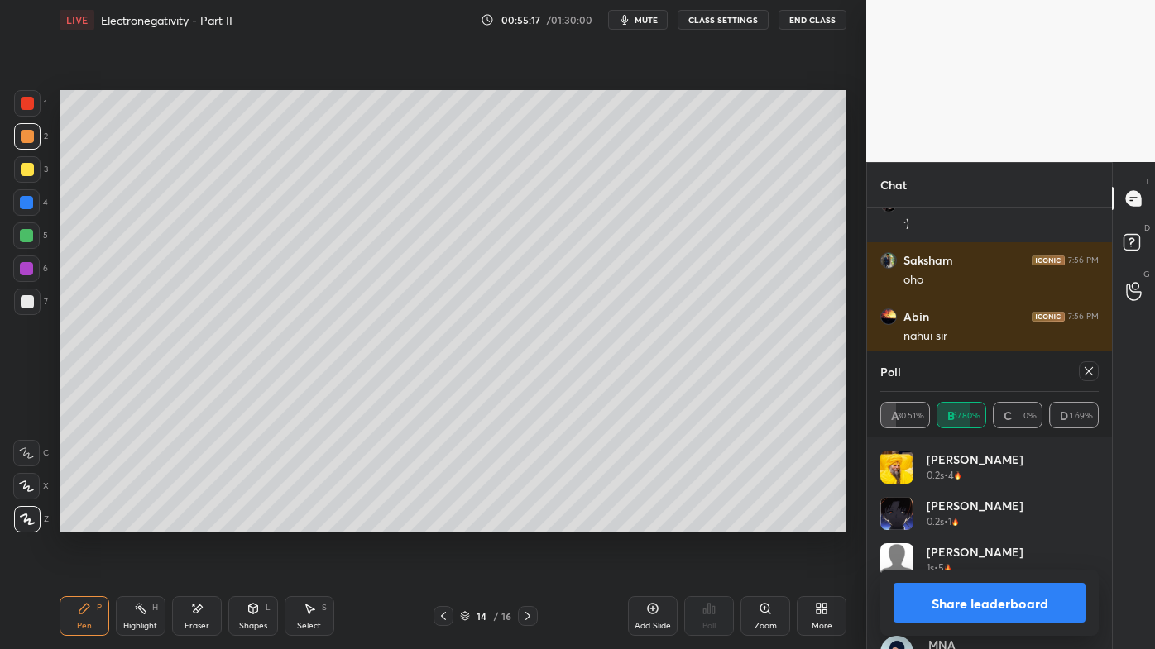
click at [1093, 372] on icon at bounding box center [1088, 371] width 13 height 13
type textarea "x"
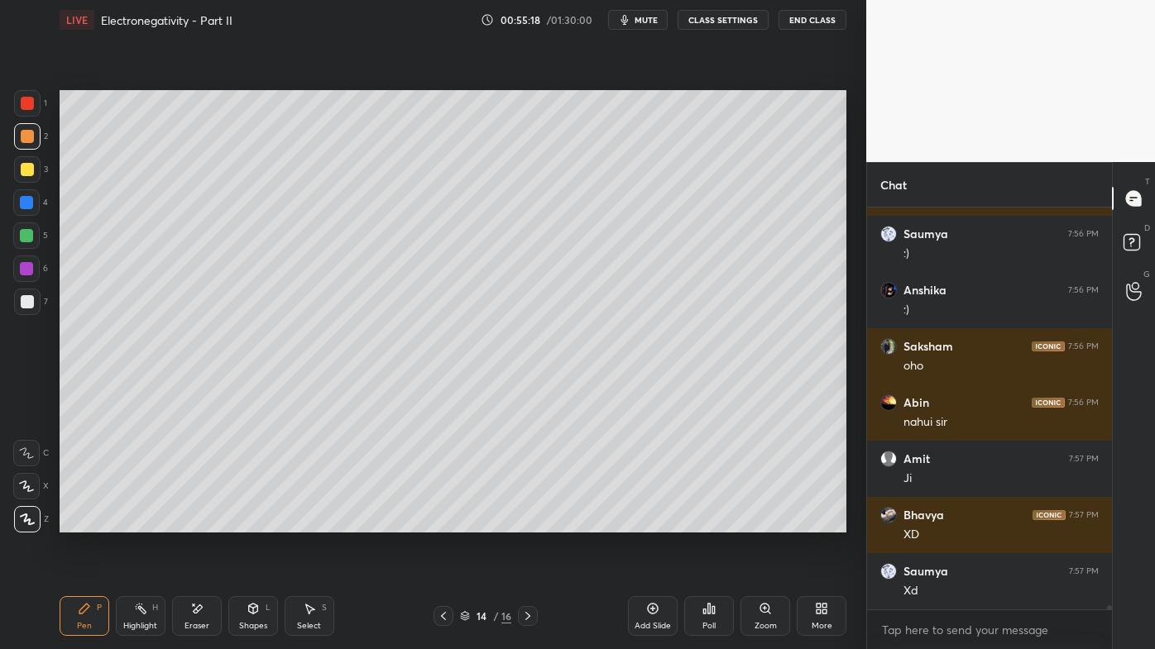
scroll to position [397, 240]
drag, startPoint x: 79, startPoint y: 607, endPoint x: 71, endPoint y: 591, distance: 18.1
click at [79, 522] on icon at bounding box center [84, 608] width 13 height 13
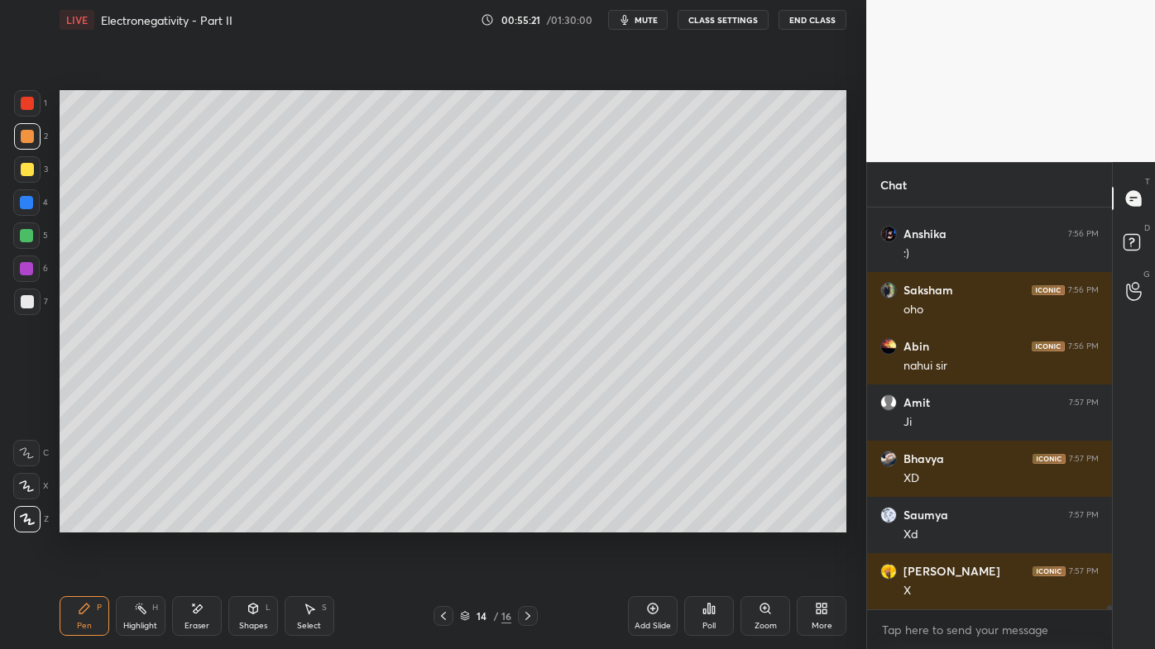
scroll to position [36534, 0]
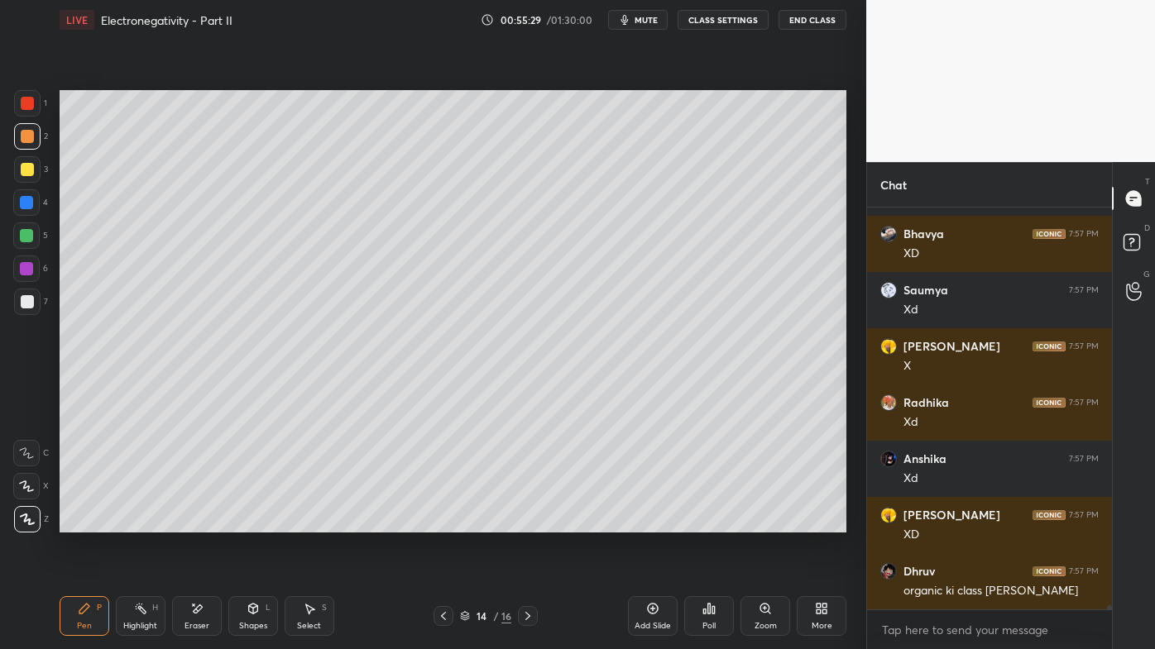
click at [33, 275] on div at bounding box center [26, 269] width 26 height 26
click at [24, 276] on div at bounding box center [26, 269] width 26 height 26
click at [30, 298] on div at bounding box center [27, 301] width 13 height 13
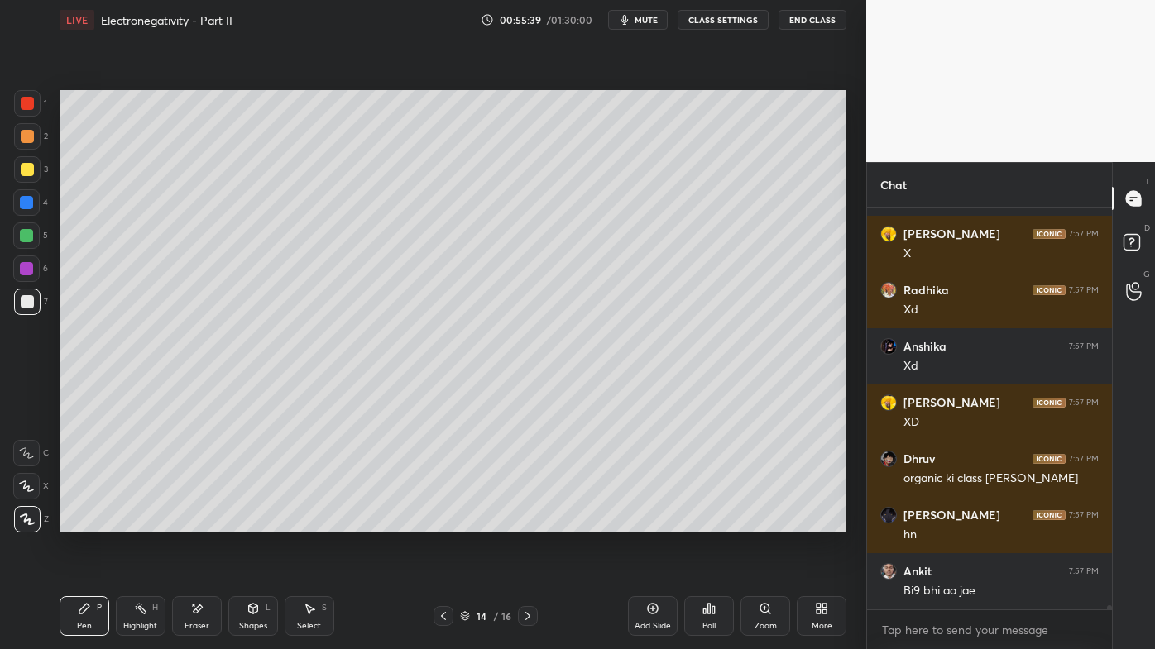
click at [849, 345] on div "Setting up your live class Poll for secs No correct answer Start poll" at bounding box center [453, 311] width 800 height 543
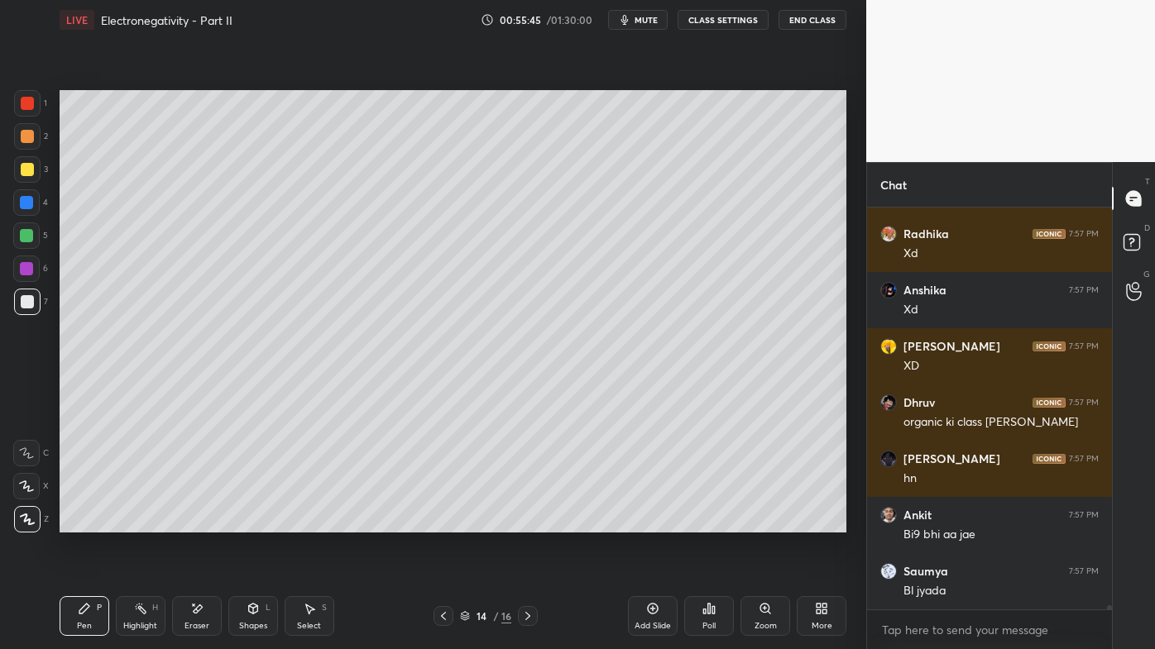
drag, startPoint x: 138, startPoint y: 607, endPoint x: 192, endPoint y: 539, distance: 86.6
click at [143, 522] on icon at bounding box center [140, 608] width 13 height 13
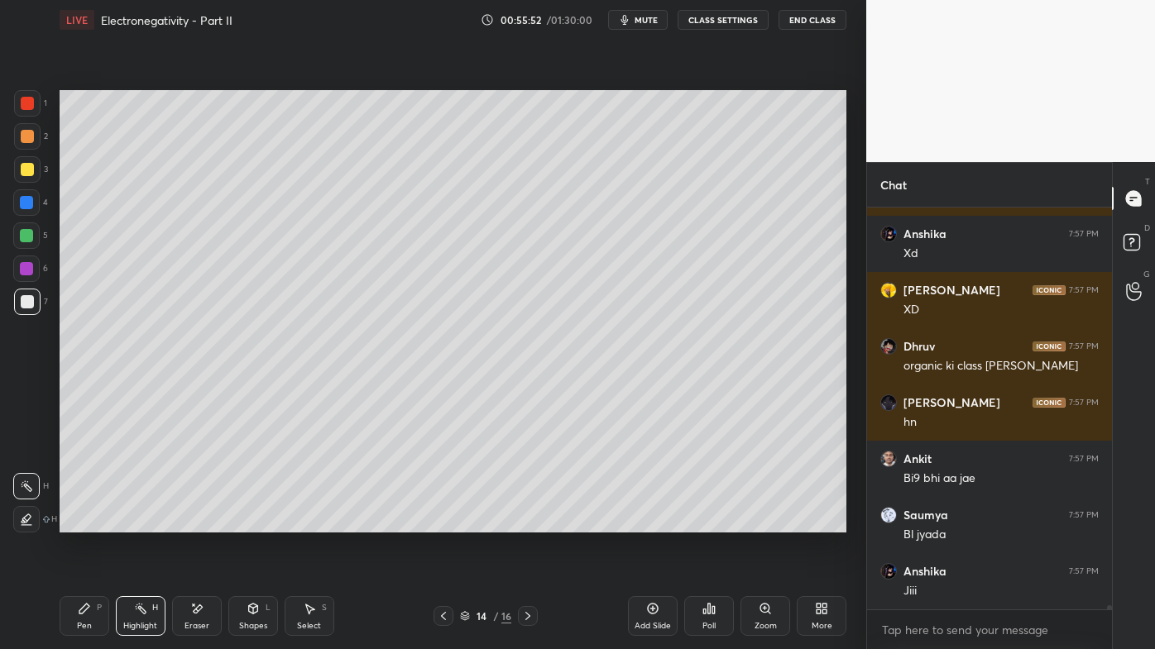
click at [653, 522] on icon at bounding box center [653, 609] width 11 height 11
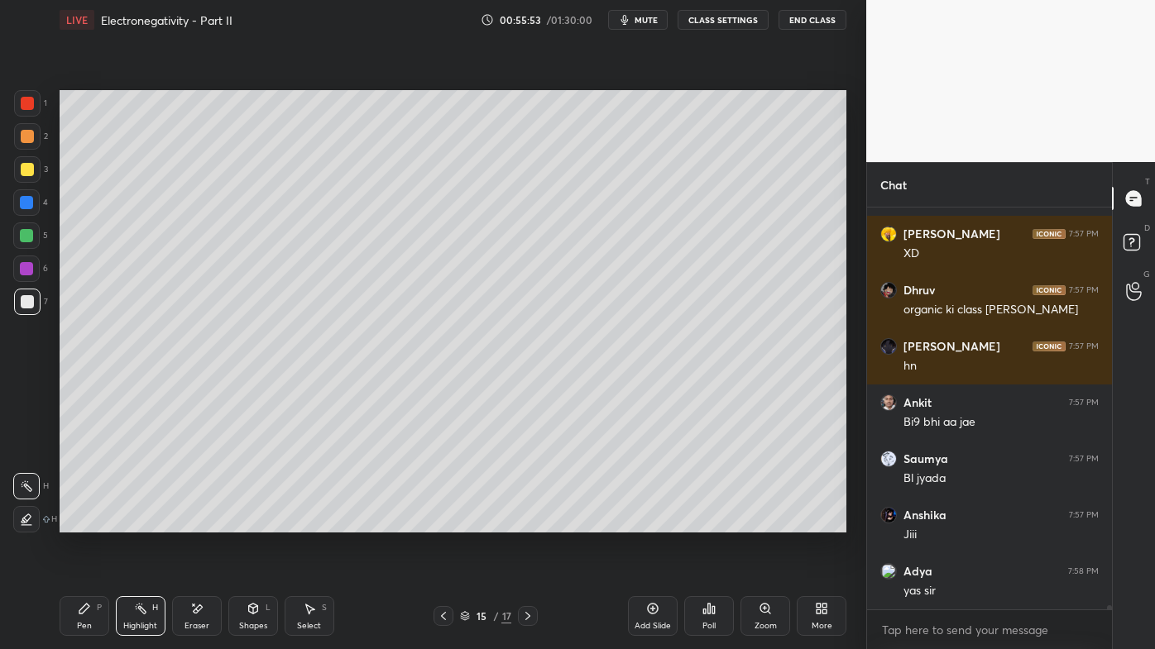
drag, startPoint x: 86, startPoint y: 612, endPoint x: 90, endPoint y: 570, distance: 42.4
click at [86, 522] on icon at bounding box center [84, 608] width 13 height 13
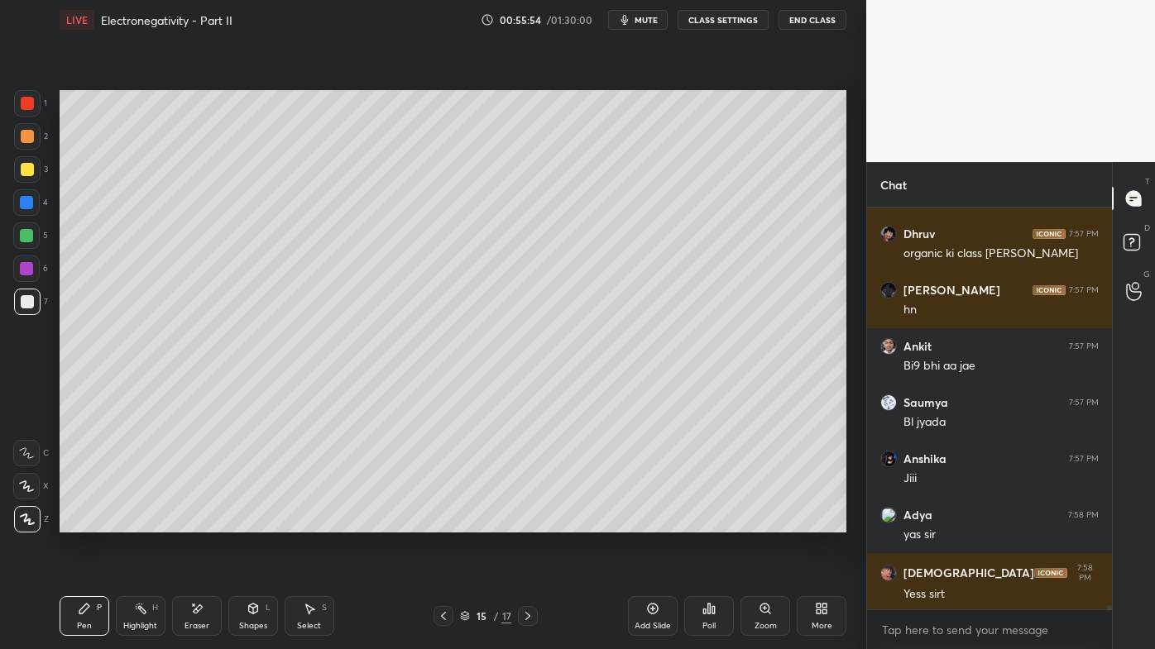
drag, startPoint x: 33, startPoint y: 138, endPoint x: 41, endPoint y: 131, distance: 11.1
click at [35, 136] on div at bounding box center [27, 136] width 26 height 26
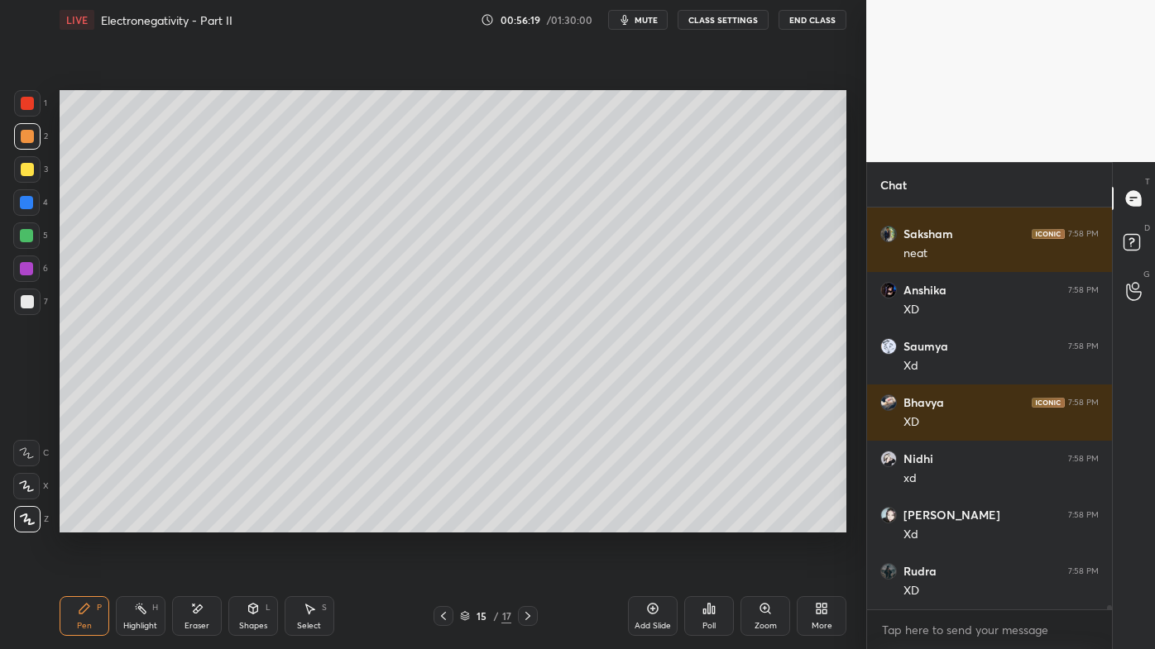
scroll to position [37771, 0]
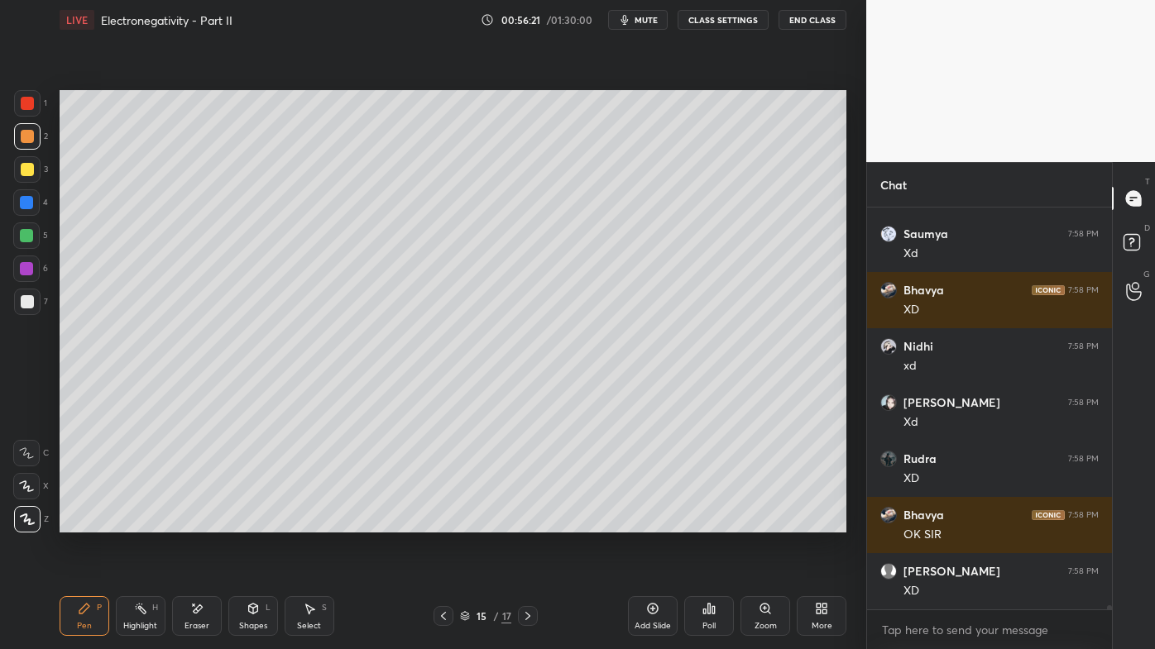
click at [88, 522] on icon at bounding box center [84, 608] width 13 height 13
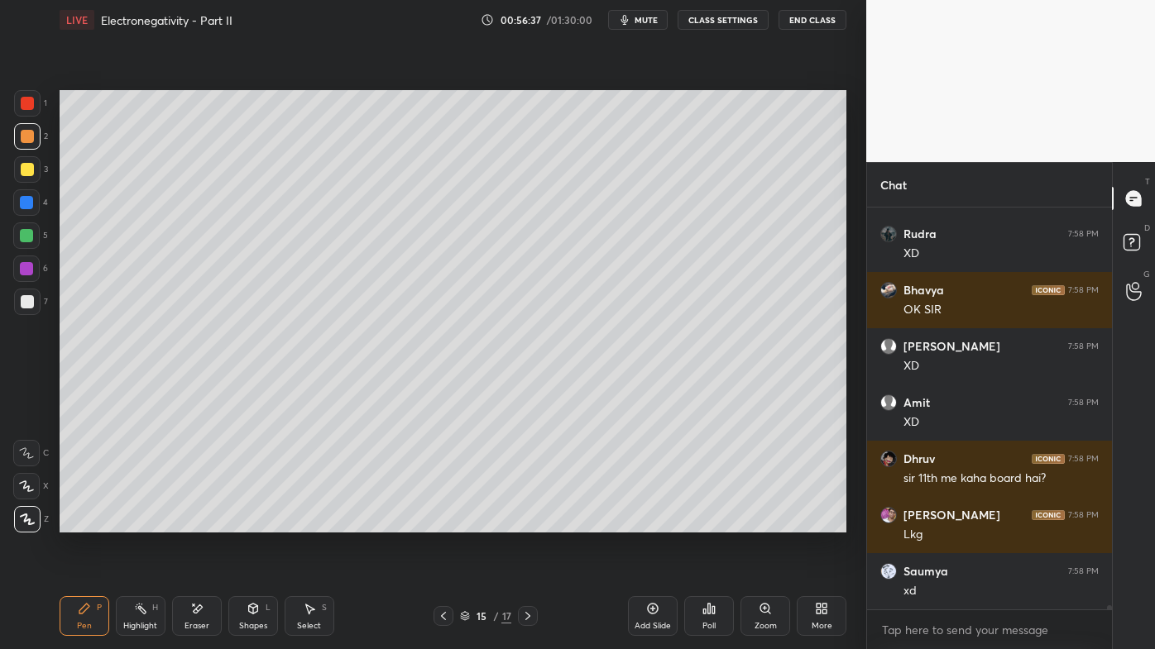
scroll to position [38053, 0]
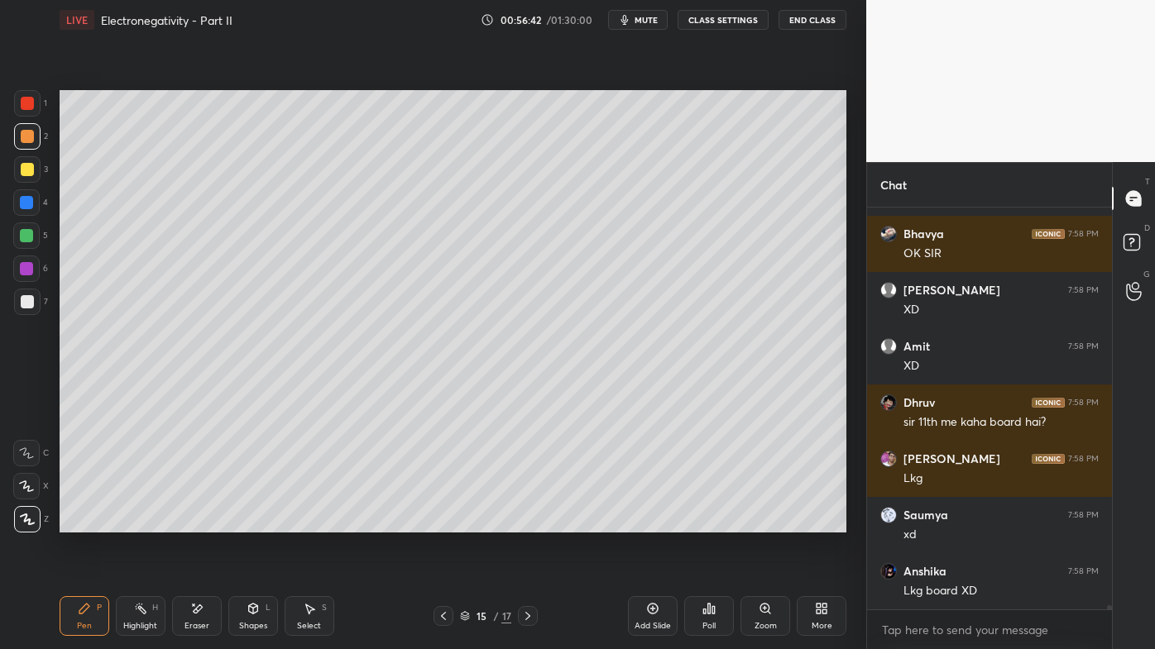
drag, startPoint x: 192, startPoint y: 612, endPoint x: 209, endPoint y: 543, distance: 70.8
click at [193, 522] on icon at bounding box center [196, 609] width 13 height 14
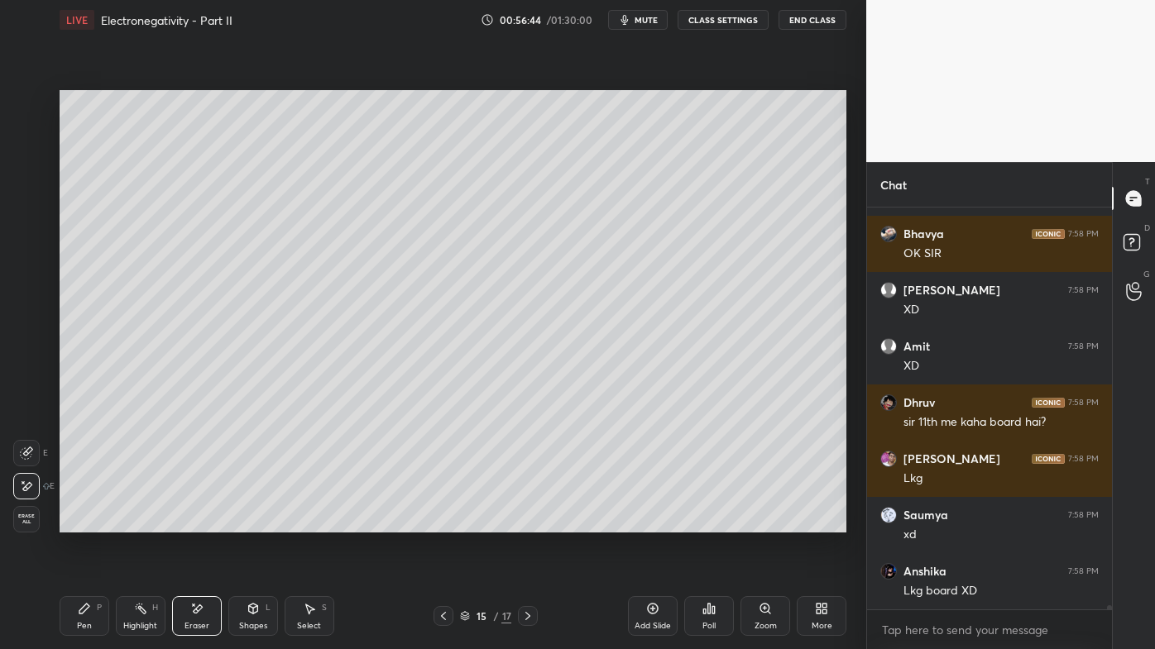
click at [89, 522] on icon at bounding box center [84, 608] width 13 height 13
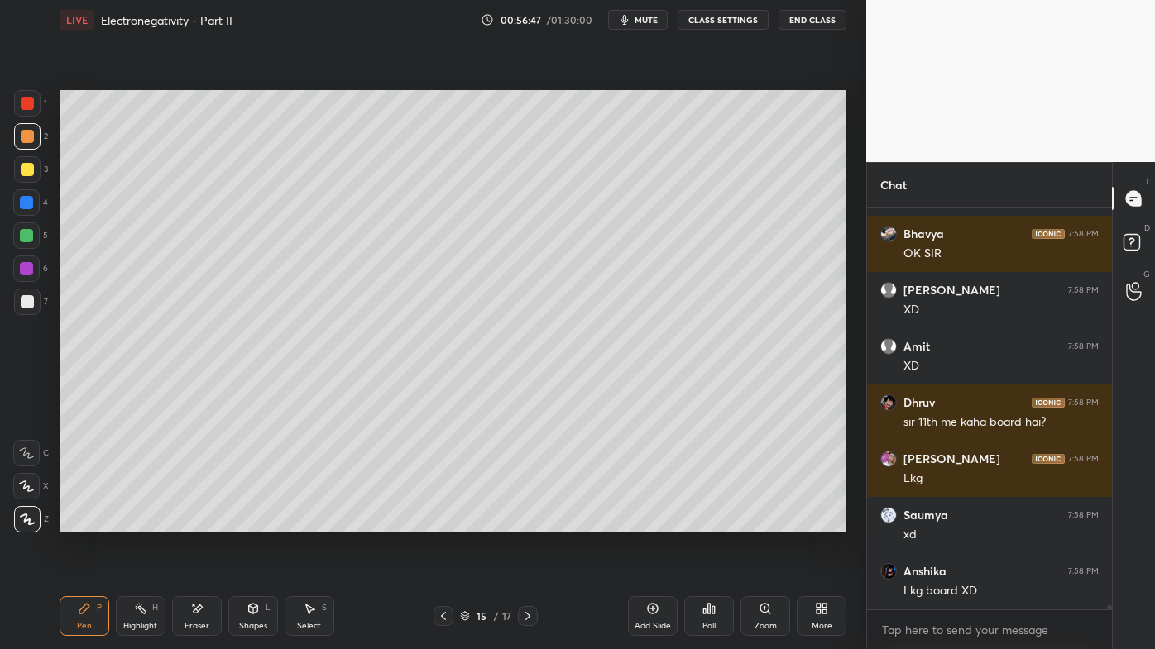
click at [132, 522] on div "Highlight H" at bounding box center [141, 616] width 50 height 40
click at [708, 522] on icon at bounding box center [709, 609] width 2 height 10
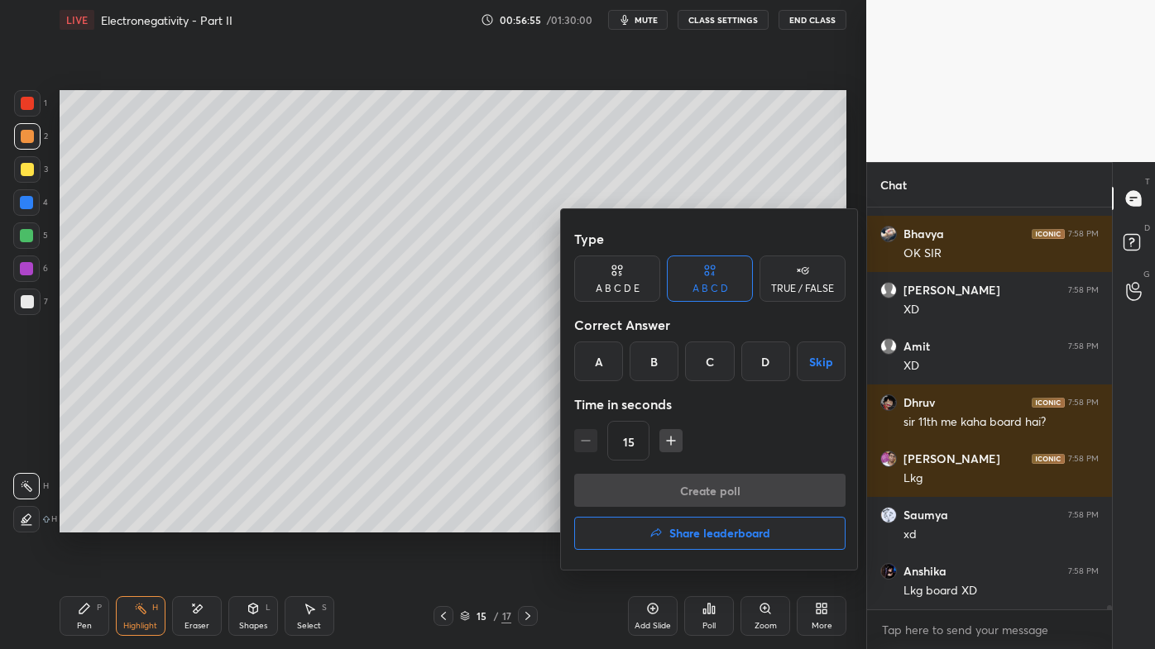
drag, startPoint x: 630, startPoint y: 283, endPoint x: 655, endPoint y: 294, distance: 27.0
click at [632, 284] on div "A B C D E" at bounding box center [618, 289] width 44 height 10
drag, startPoint x: 646, startPoint y: 364, endPoint x: 653, endPoint y: 408, distance: 44.5
click at [647, 365] on div "B" at bounding box center [640, 362] width 40 height 40
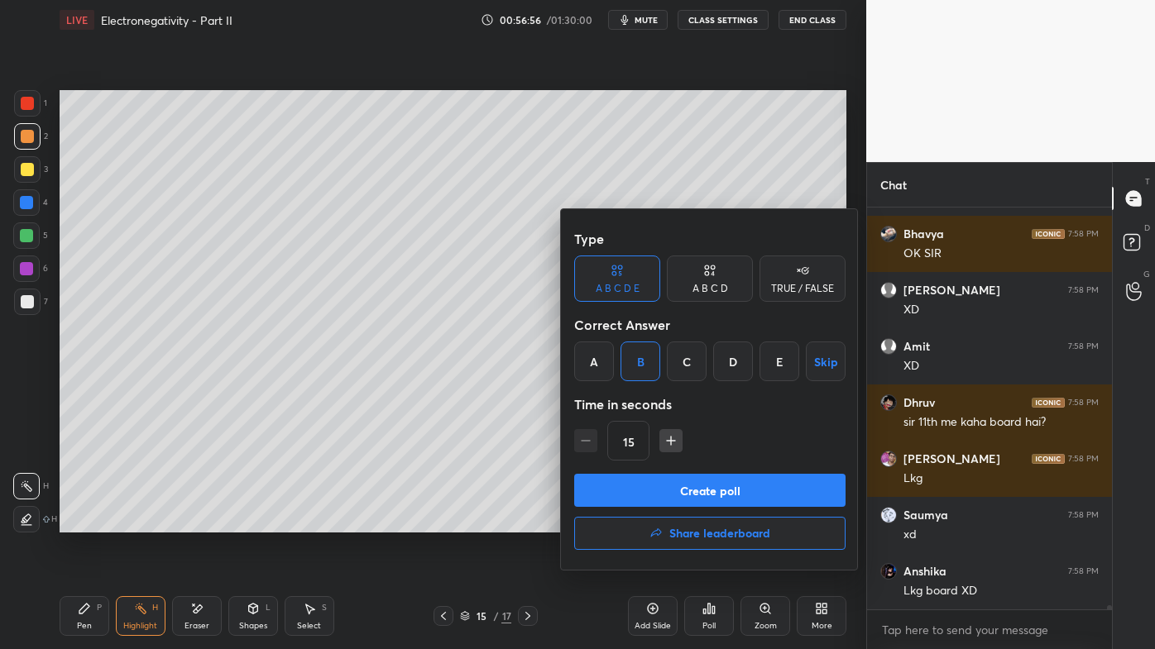
click at [672, 445] on icon "button" at bounding box center [671, 441] width 17 height 17
click at [672, 438] on icon "button" at bounding box center [671, 441] width 17 height 17
type input "45"
click at [657, 496] on button "Create poll" at bounding box center [709, 490] width 271 height 33
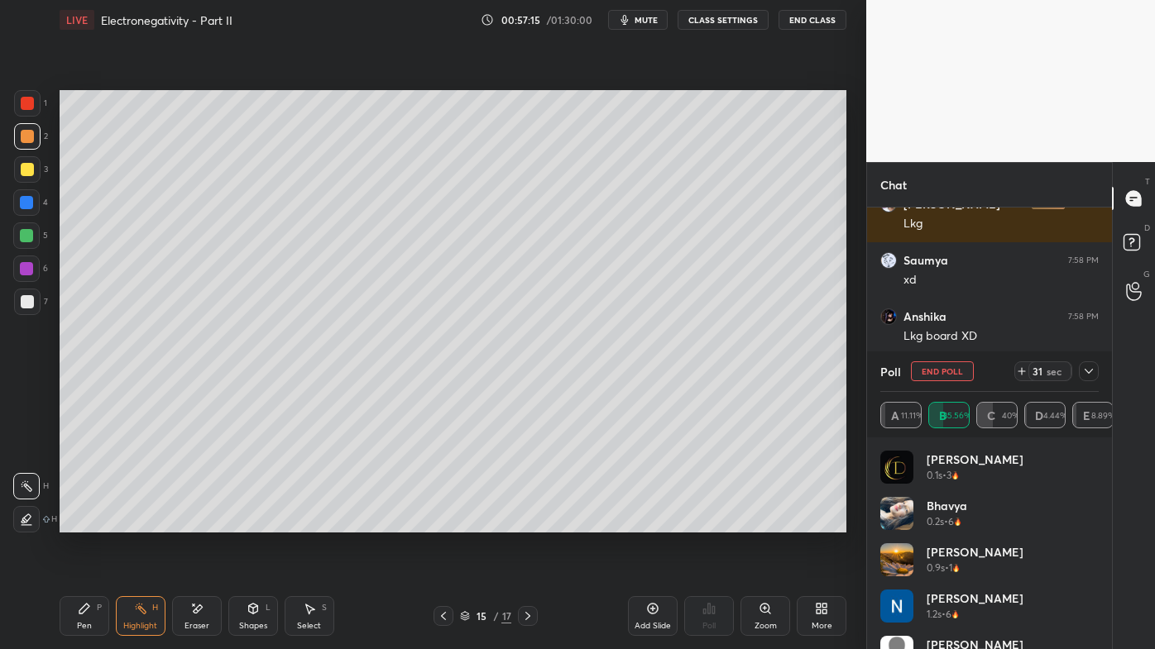
scroll to position [38364, 0]
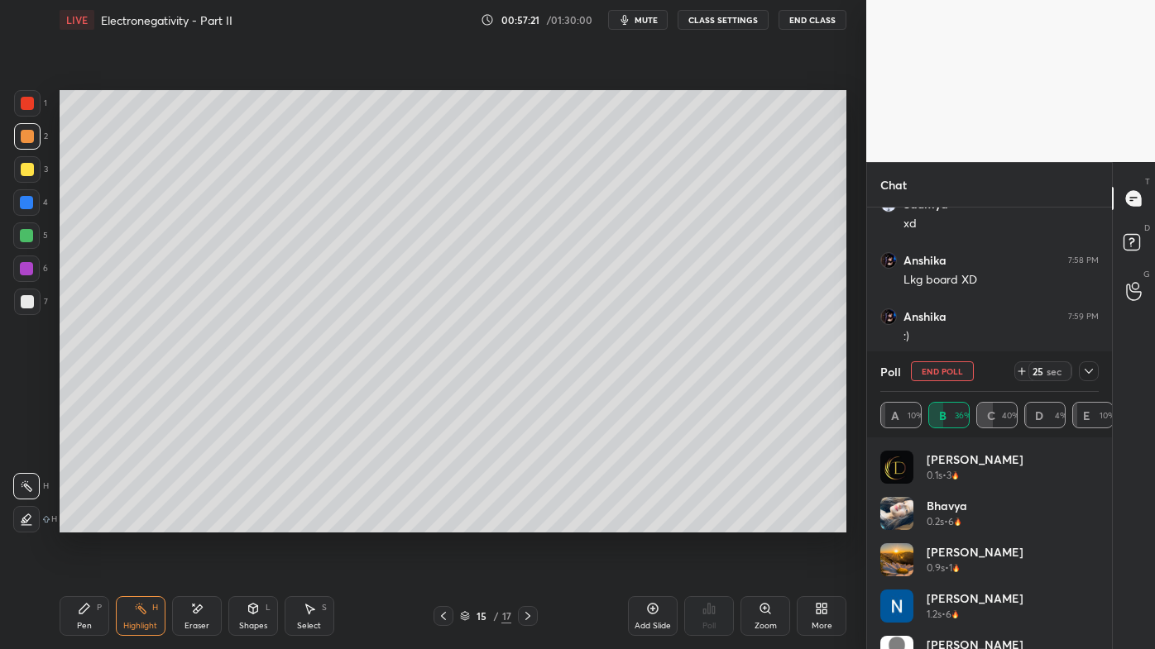
click at [1092, 371] on icon at bounding box center [1088, 371] width 13 height 13
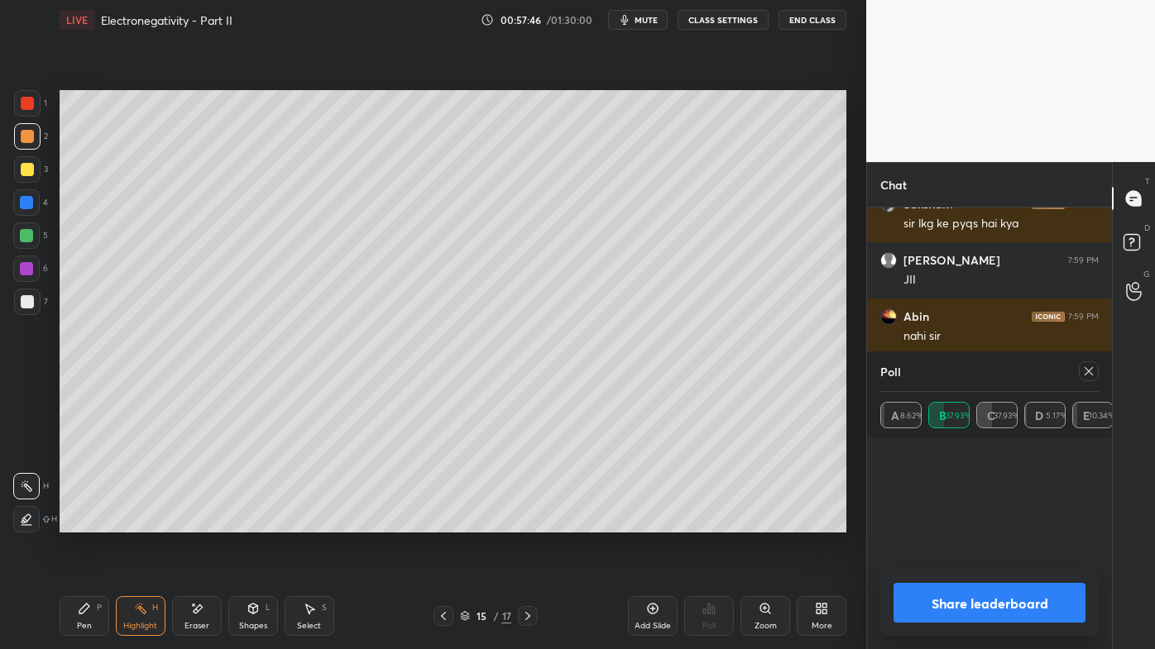
scroll to position [107, 213]
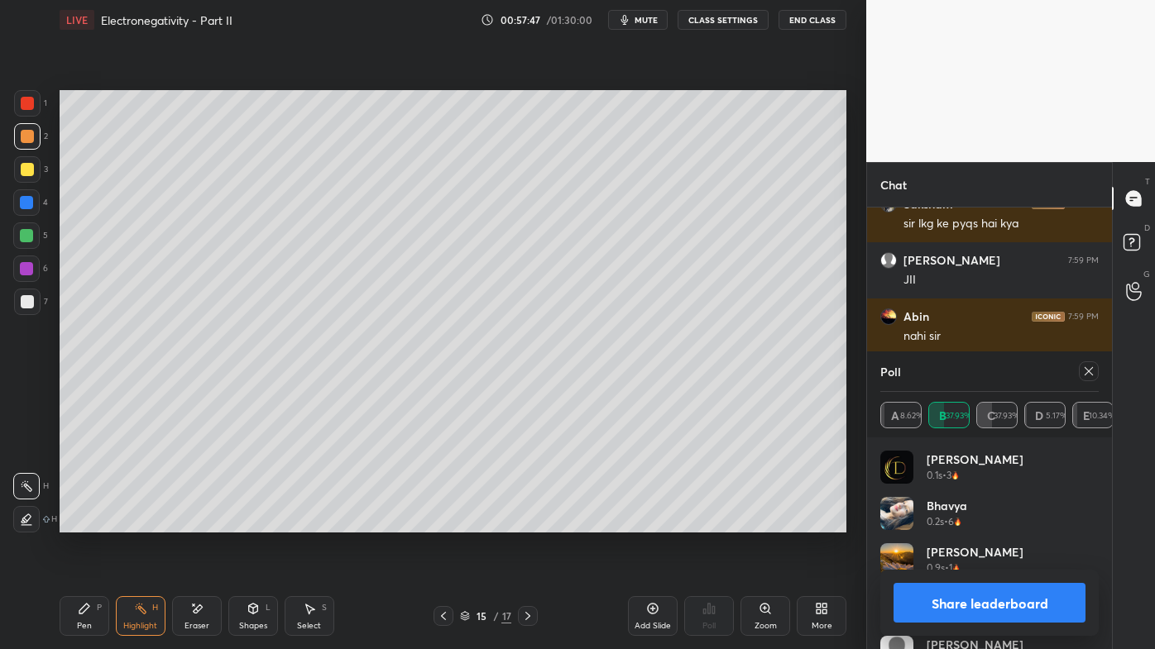
drag, startPoint x: 1094, startPoint y: 369, endPoint x: 1033, endPoint y: 408, distance: 71.8
click at [1094, 370] on icon at bounding box center [1088, 371] width 13 height 13
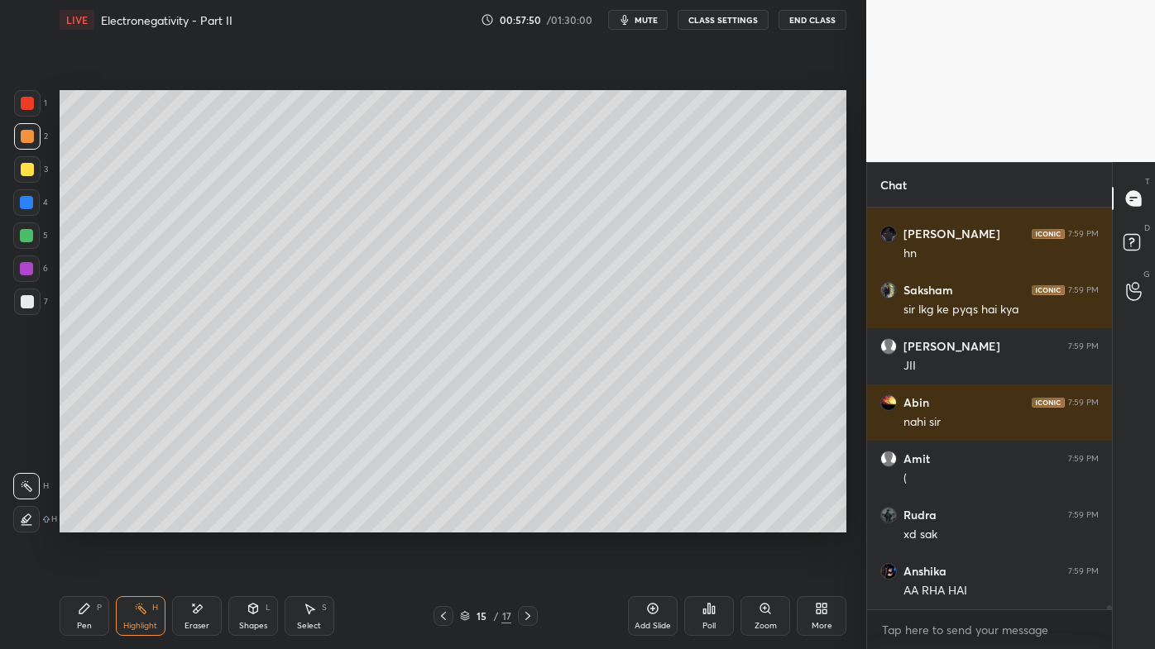
click at [710, 522] on icon at bounding box center [709, 609] width 2 height 10
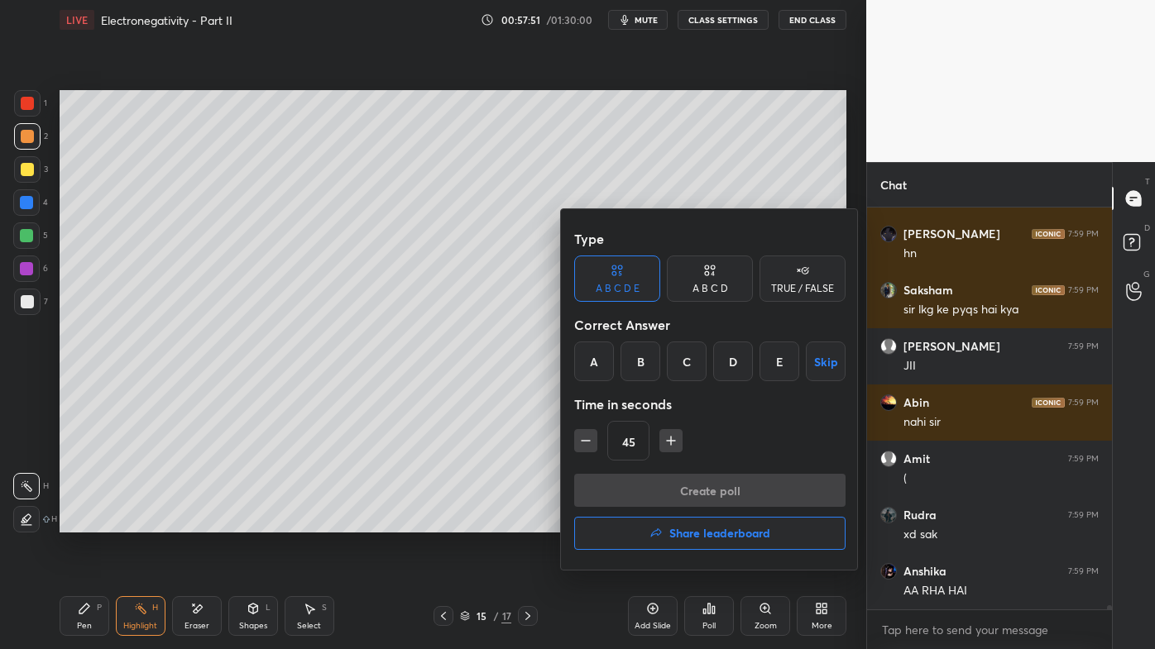
click at [781, 366] on div "E" at bounding box center [779, 362] width 40 height 40
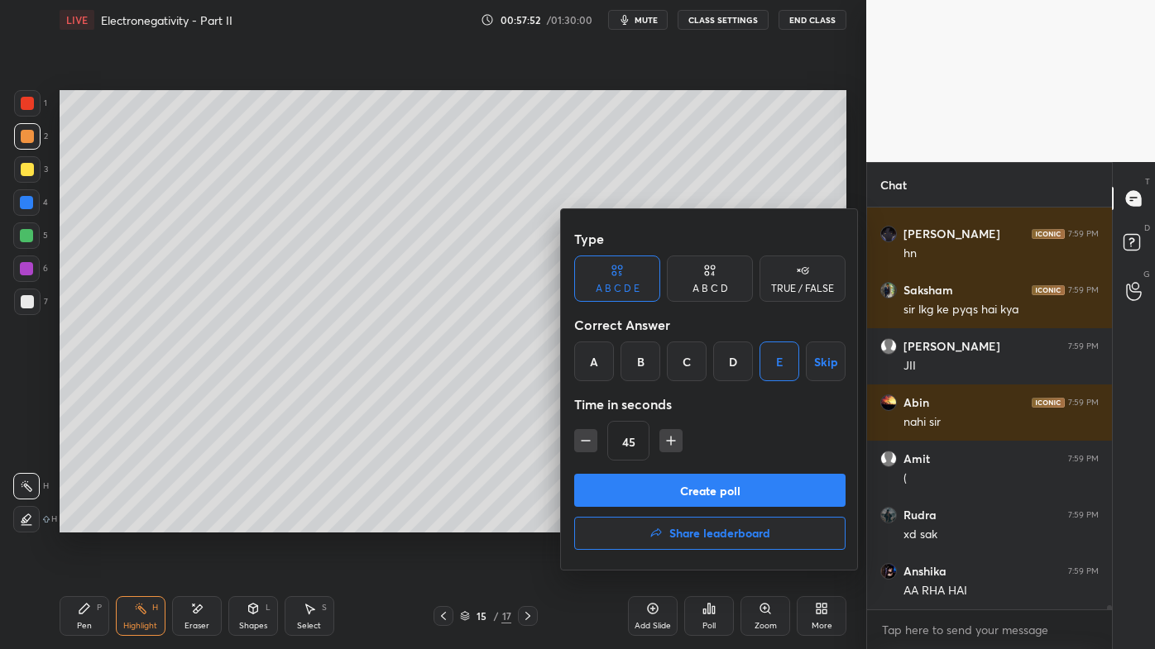
click at [656, 491] on button "Create poll" at bounding box center [709, 490] width 271 height 33
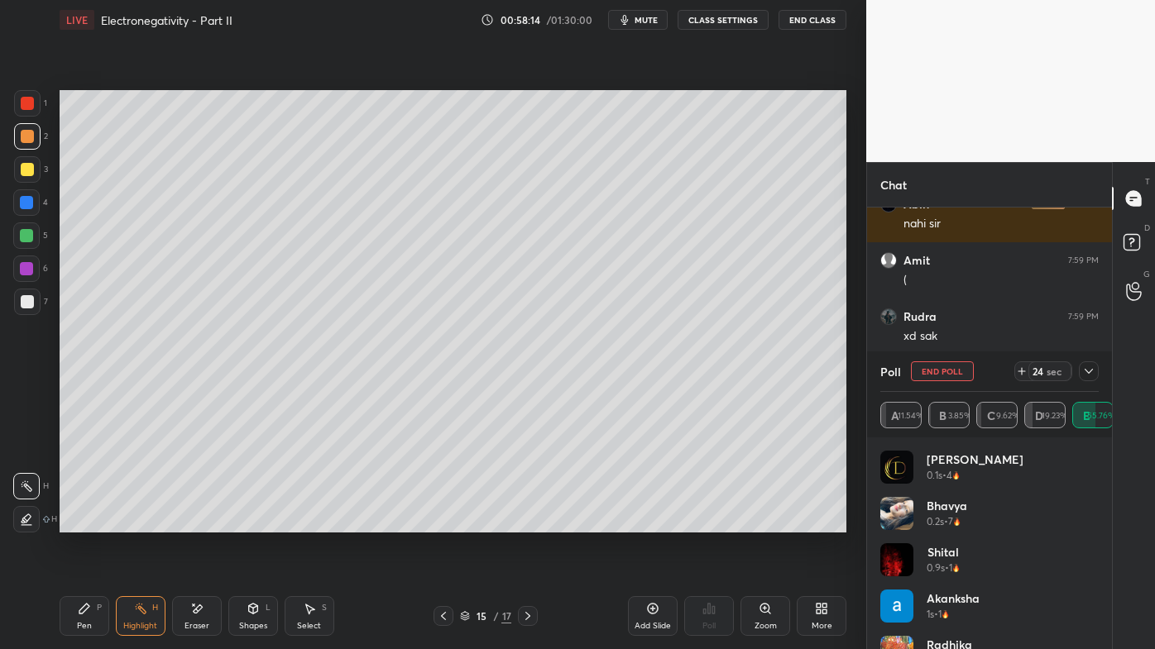
click at [1093, 371] on icon at bounding box center [1088, 371] width 13 height 13
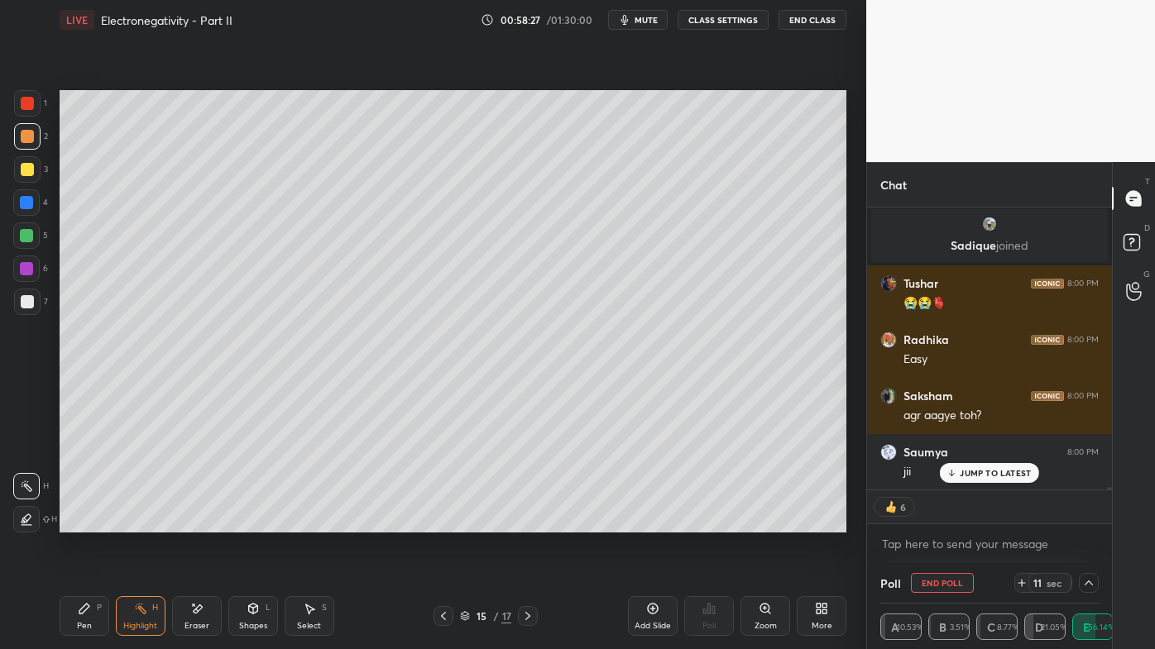
drag, startPoint x: 982, startPoint y: 467, endPoint x: 955, endPoint y: 499, distance: 41.6
click at [981, 468] on p "JUMP TO LATEST" at bounding box center [995, 473] width 71 height 10
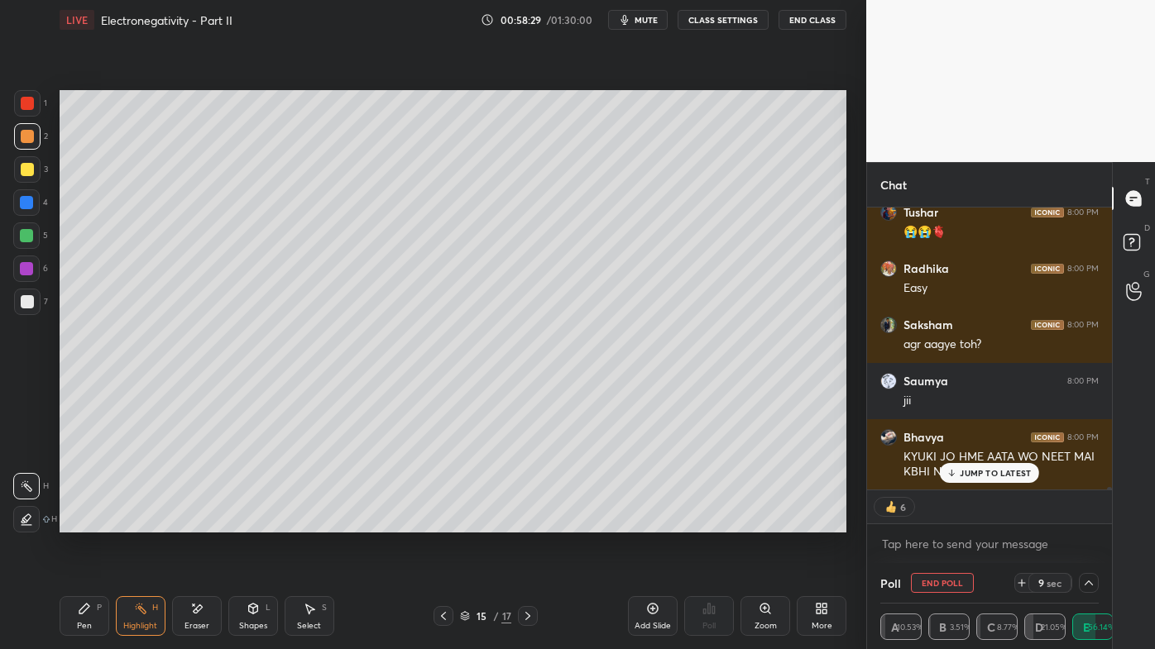
drag, startPoint x: 1085, startPoint y: 578, endPoint x: 1067, endPoint y: 596, distance: 25.2
click at [1084, 522] on icon at bounding box center [1088, 583] width 13 height 13
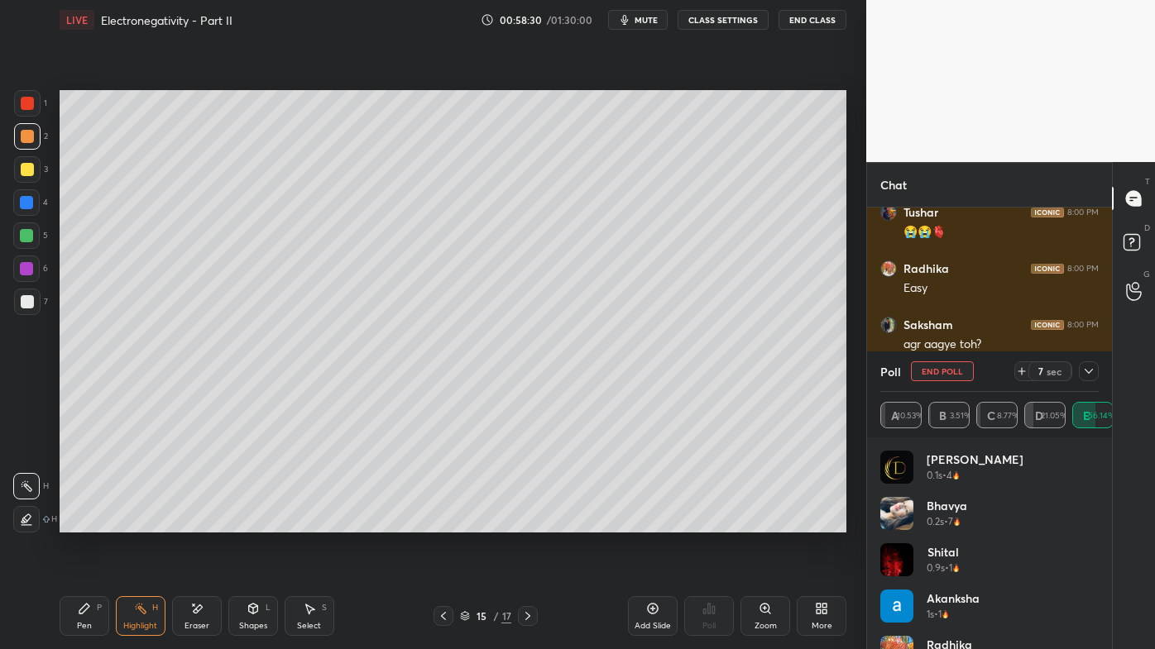
drag, startPoint x: 1089, startPoint y: 366, endPoint x: 1082, endPoint y: 374, distance: 11.1
click at [1089, 367] on icon at bounding box center [1088, 371] width 13 height 13
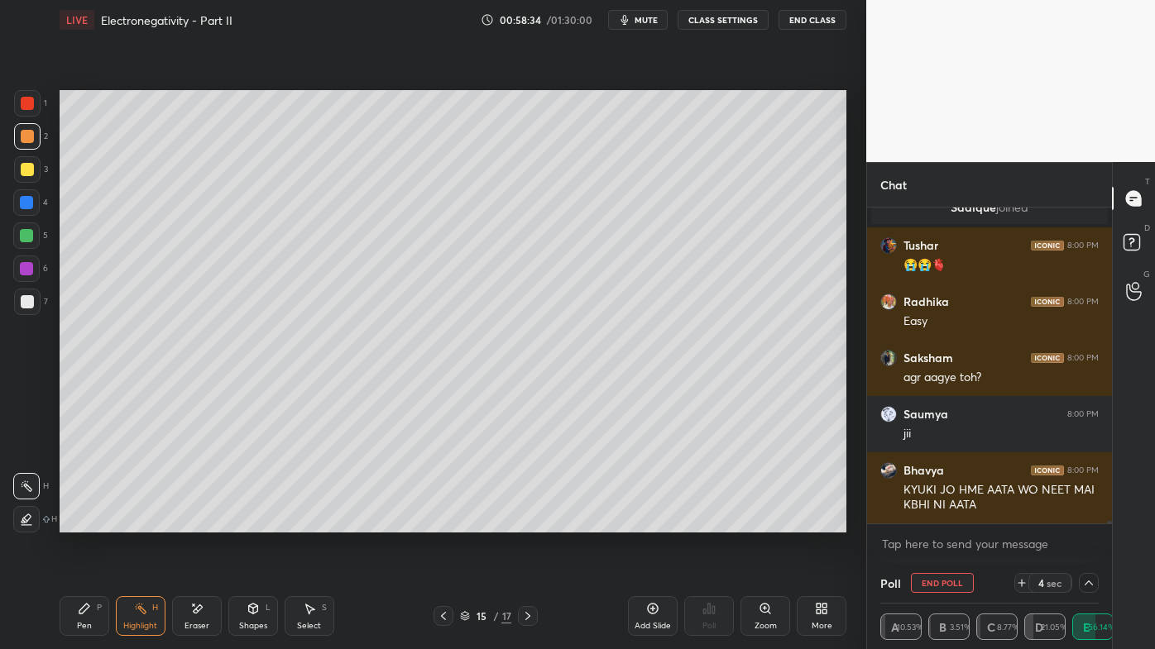
click at [440, 522] on icon at bounding box center [443, 616] width 13 height 13
click at [443, 522] on icon at bounding box center [443, 616] width 13 height 13
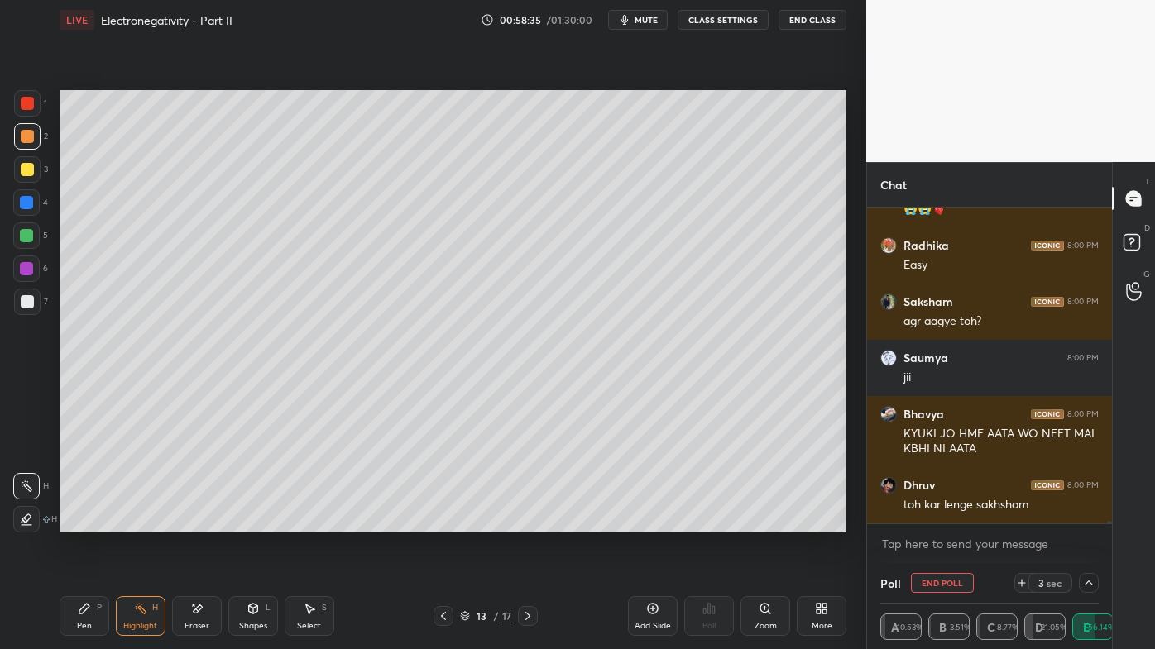
click at [445, 522] on icon at bounding box center [443, 616] width 5 height 8
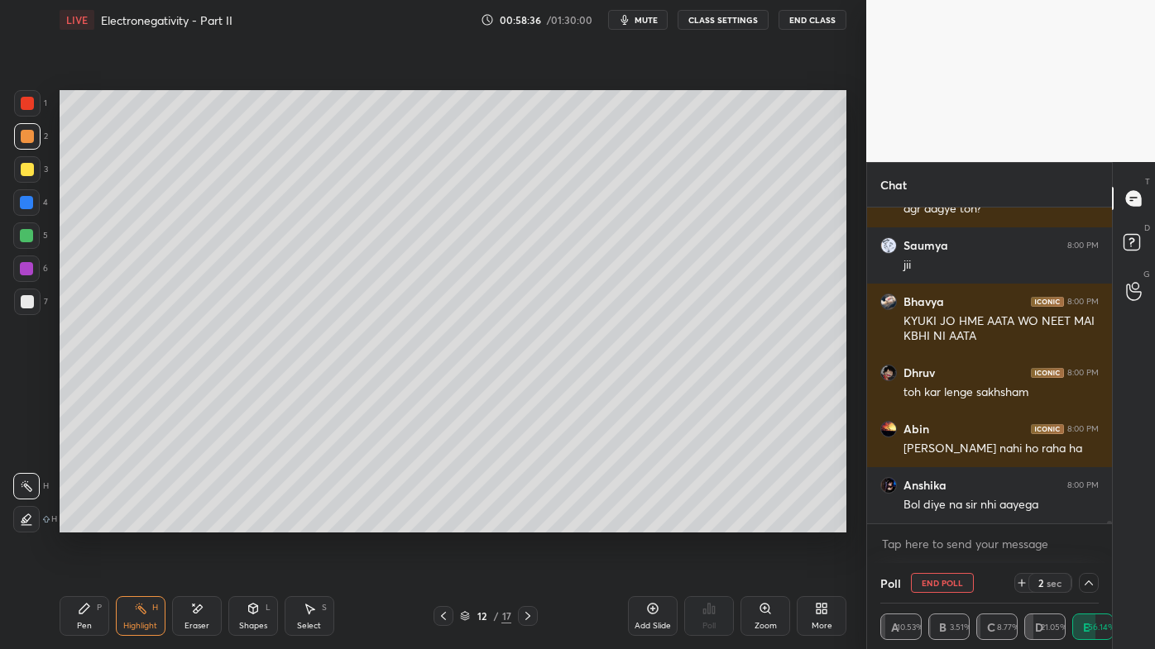
click at [443, 522] on icon at bounding box center [443, 616] width 13 height 13
click at [527, 522] on icon at bounding box center [527, 616] width 13 height 13
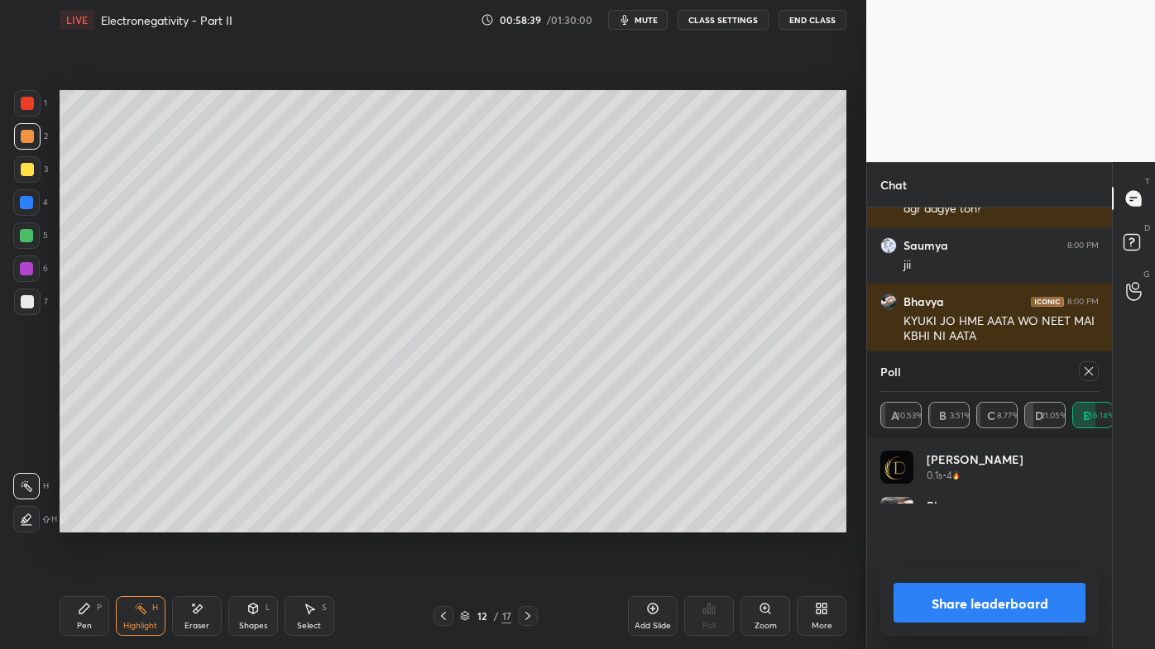
drag, startPoint x: 1089, startPoint y: 369, endPoint x: 1030, endPoint y: 395, distance: 64.8
click at [1089, 371] on icon at bounding box center [1088, 371] width 13 height 13
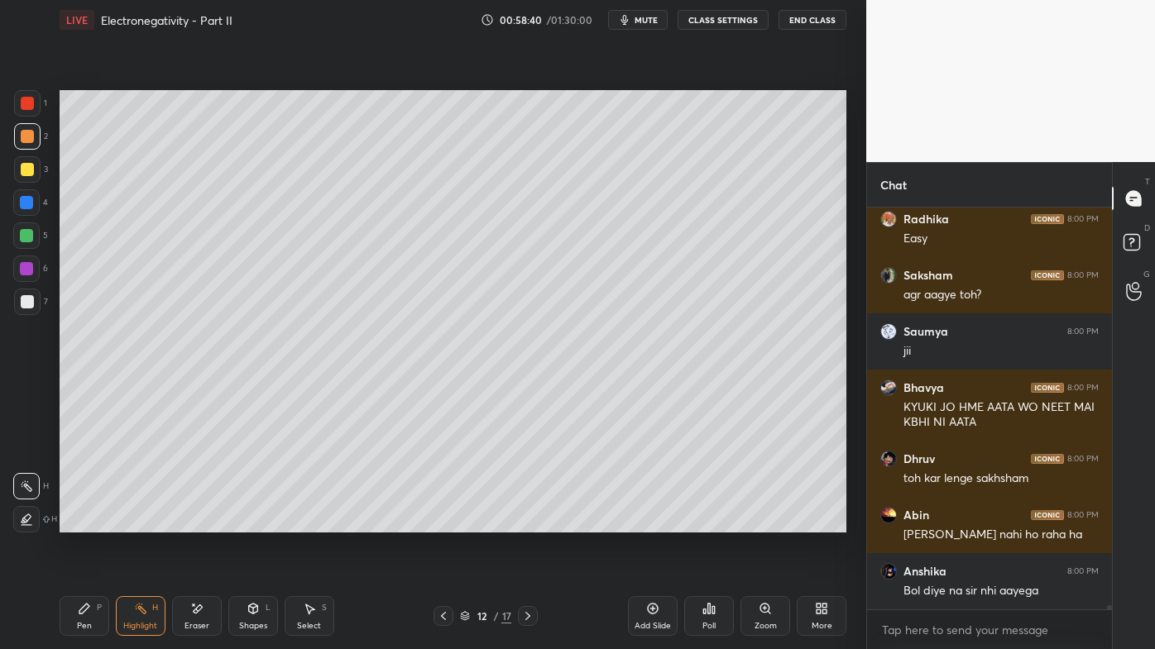
drag, startPoint x: 146, startPoint y: 601, endPoint x: 179, endPoint y: 538, distance: 70.7
click at [143, 522] on div "Highlight H" at bounding box center [141, 616] width 50 height 40
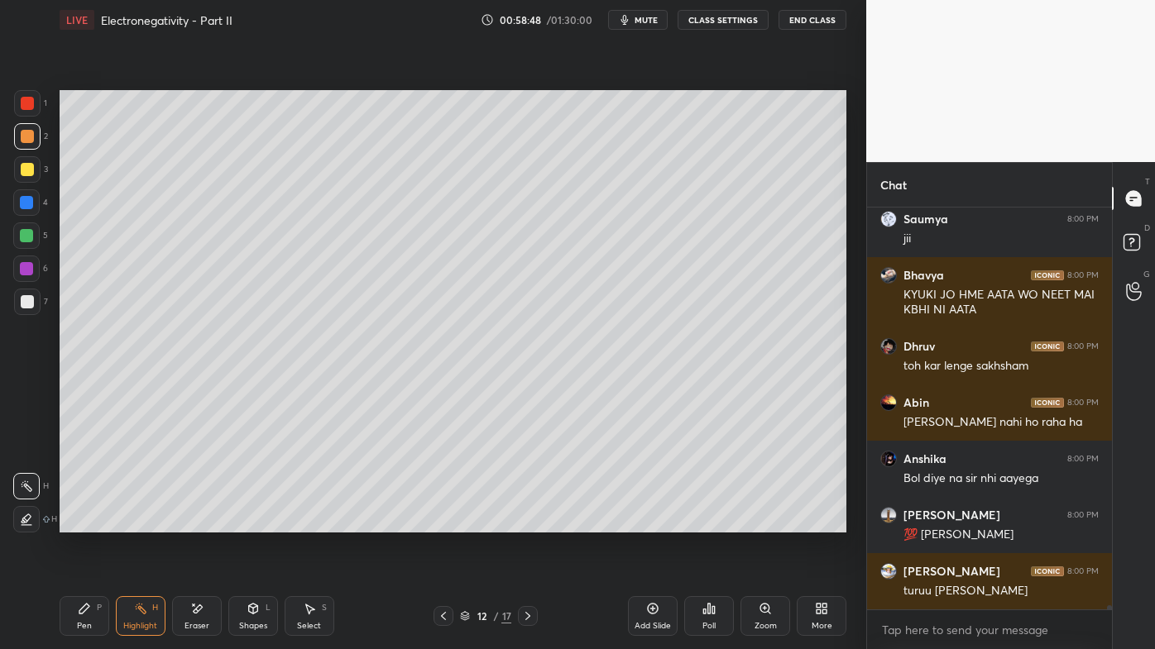
click at [445, 522] on icon at bounding box center [443, 616] width 13 height 13
click at [529, 522] on icon at bounding box center [527, 616] width 5 height 8
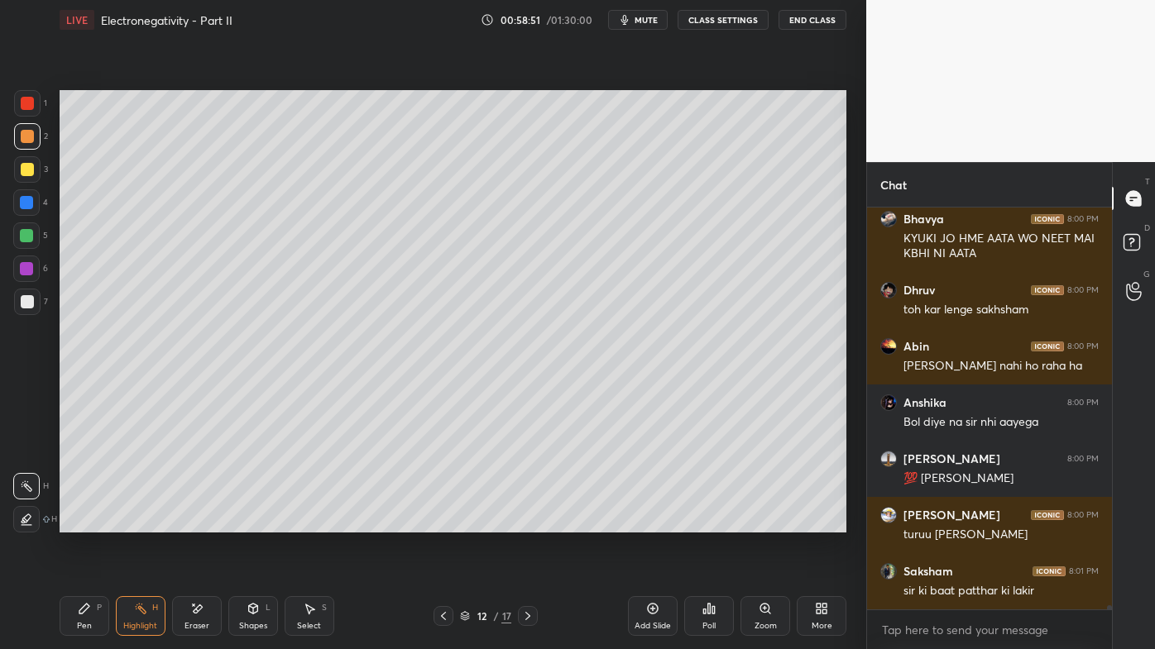
click at [525, 522] on icon at bounding box center [527, 616] width 13 height 13
click at [528, 522] on icon at bounding box center [527, 616] width 13 height 13
click at [527, 522] on icon at bounding box center [527, 616] width 13 height 13
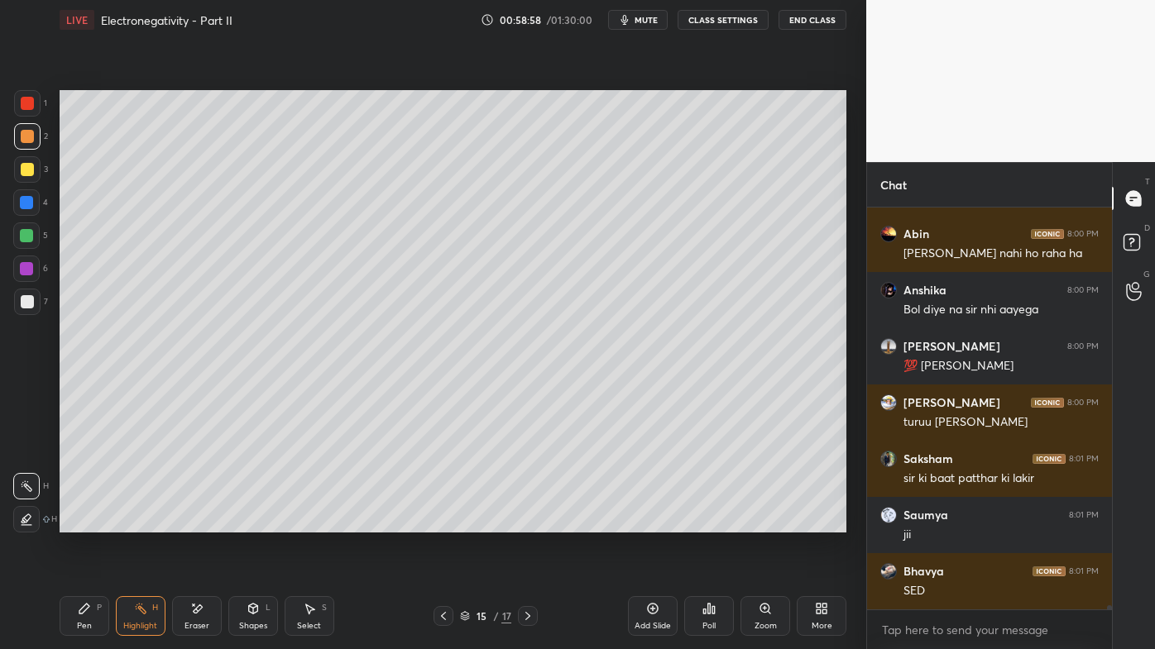
click at [84, 522] on icon at bounding box center [84, 609] width 10 height 10
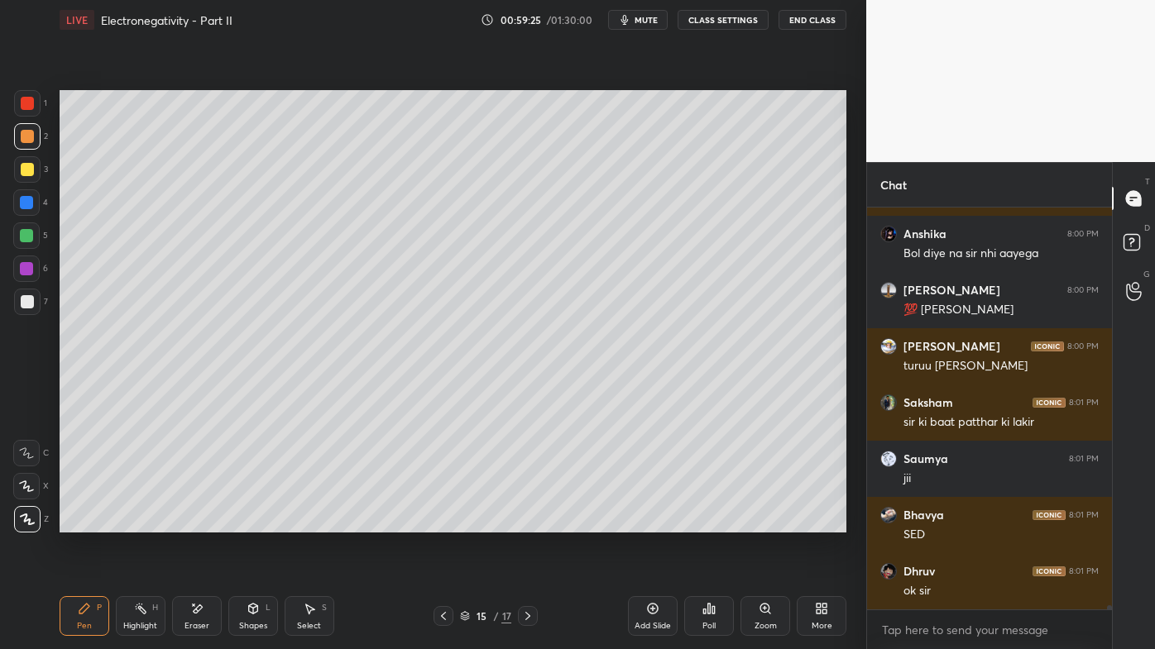
drag, startPoint x: 140, startPoint y: 606, endPoint x: 150, endPoint y: 584, distance: 24.4
click at [141, 522] on icon at bounding box center [140, 608] width 13 height 13
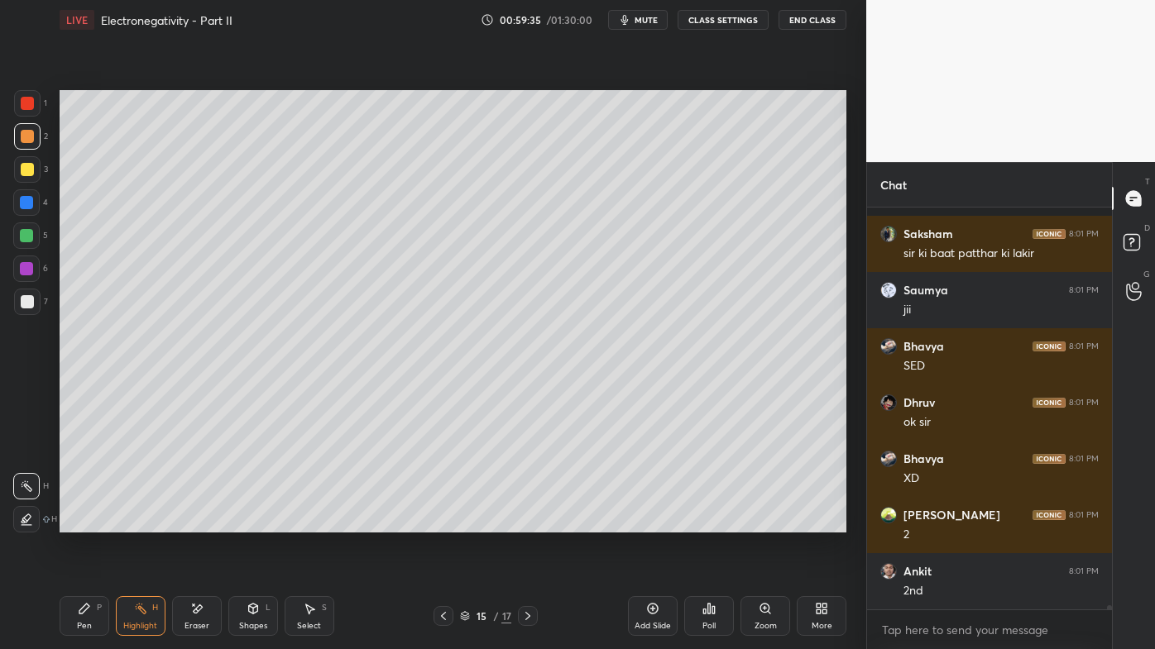
scroll to position [37209, 0]
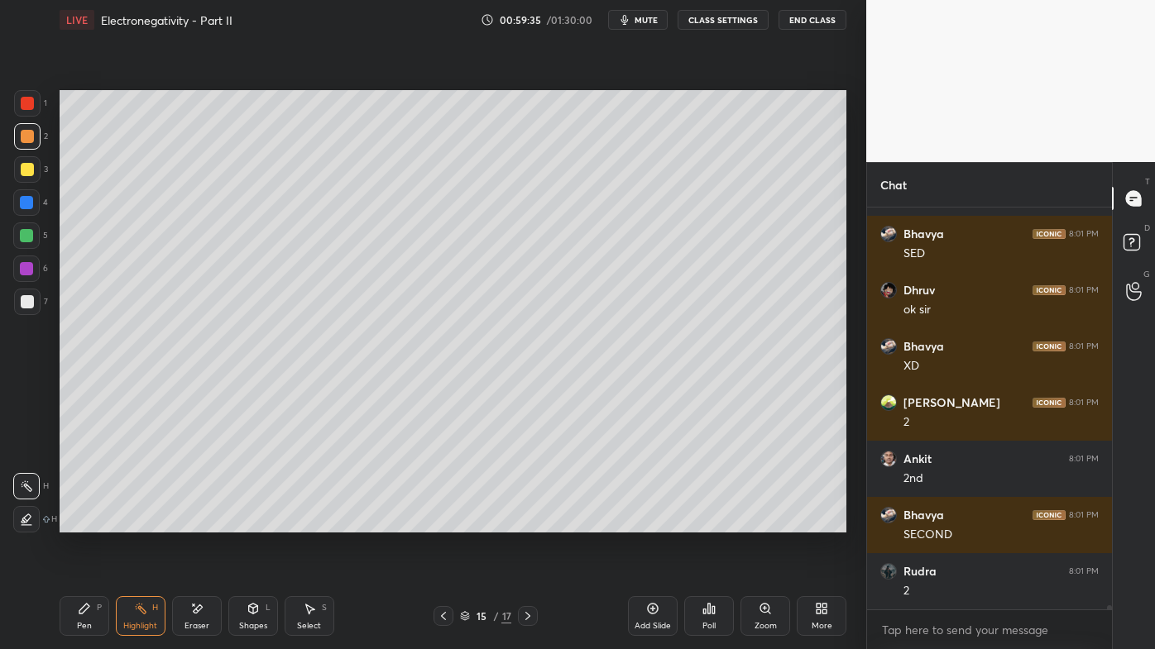
drag, startPoint x: 87, startPoint y: 606, endPoint x: 112, endPoint y: 573, distance: 41.4
click at [88, 522] on icon at bounding box center [84, 608] width 13 height 13
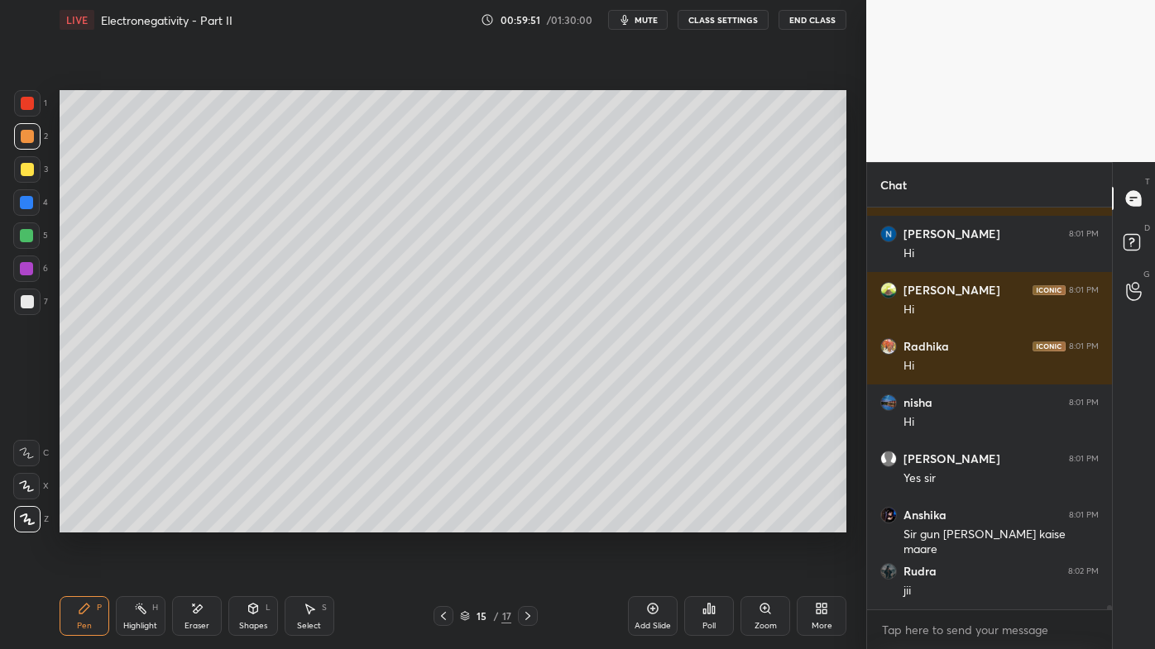
scroll to position [38109, 0]
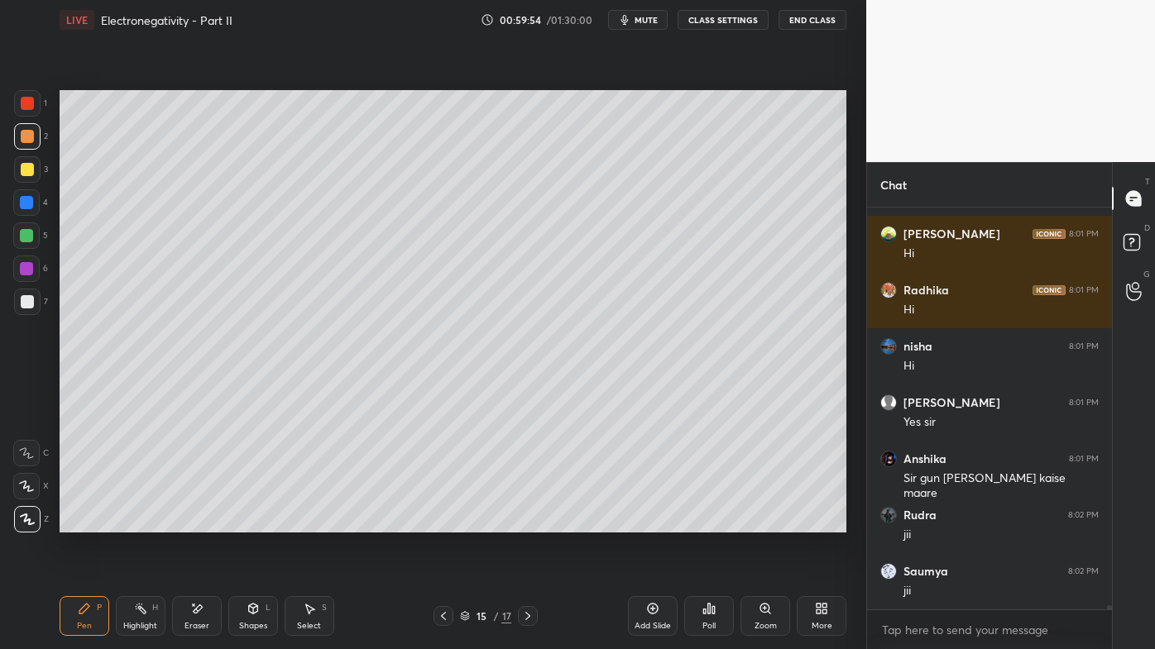
drag, startPoint x: 139, startPoint y: 613, endPoint x: 242, endPoint y: 549, distance: 120.7
click at [139, 522] on icon at bounding box center [140, 608] width 13 height 13
drag, startPoint x: 89, startPoint y: 615, endPoint x: 78, endPoint y: 567, distance: 50.2
click at [86, 522] on div "Pen P" at bounding box center [85, 616] width 50 height 40
click at [35, 301] on div at bounding box center [27, 302] width 26 height 26
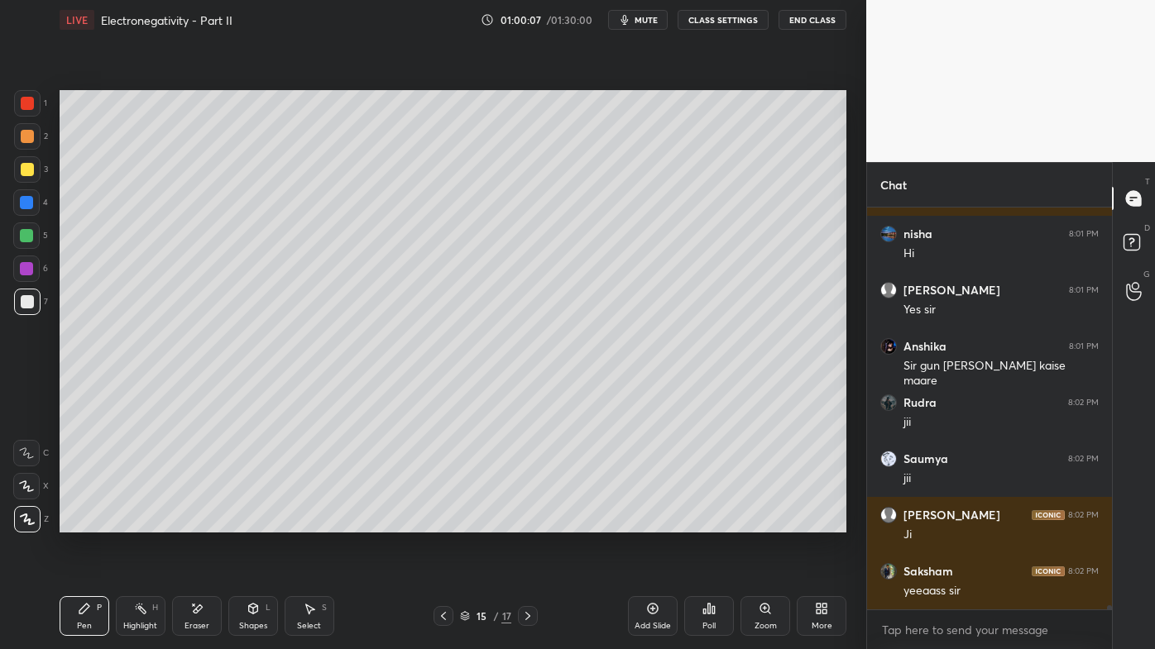
scroll to position [38278, 0]
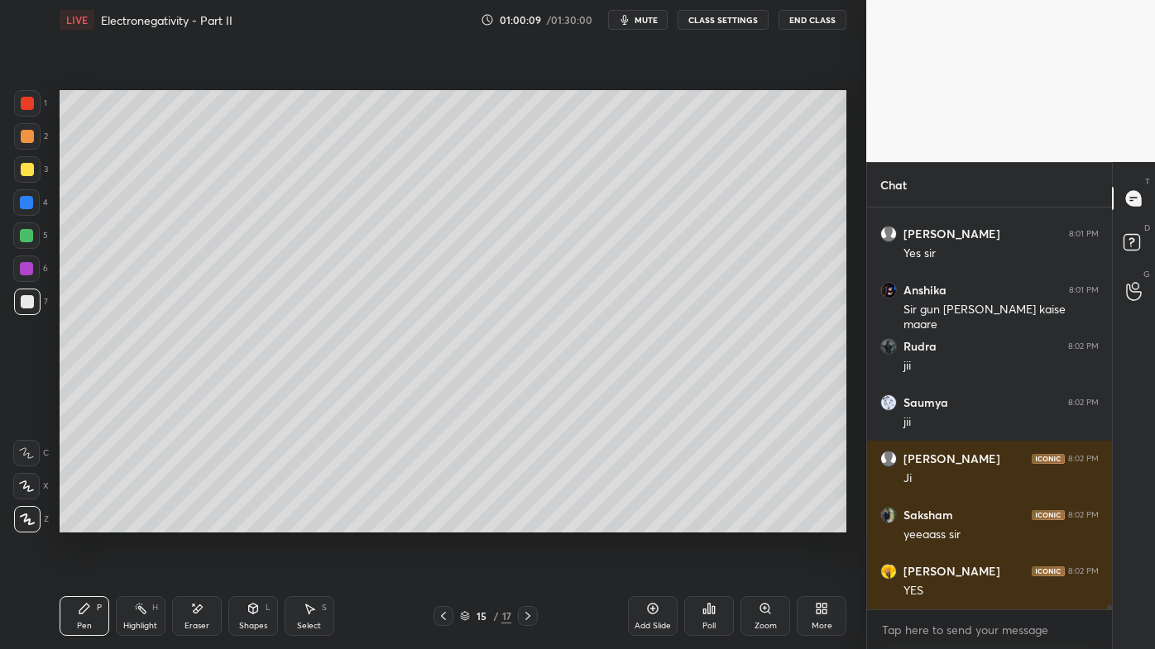
click at [131, 522] on div "Highlight H" at bounding box center [141, 616] width 50 height 40
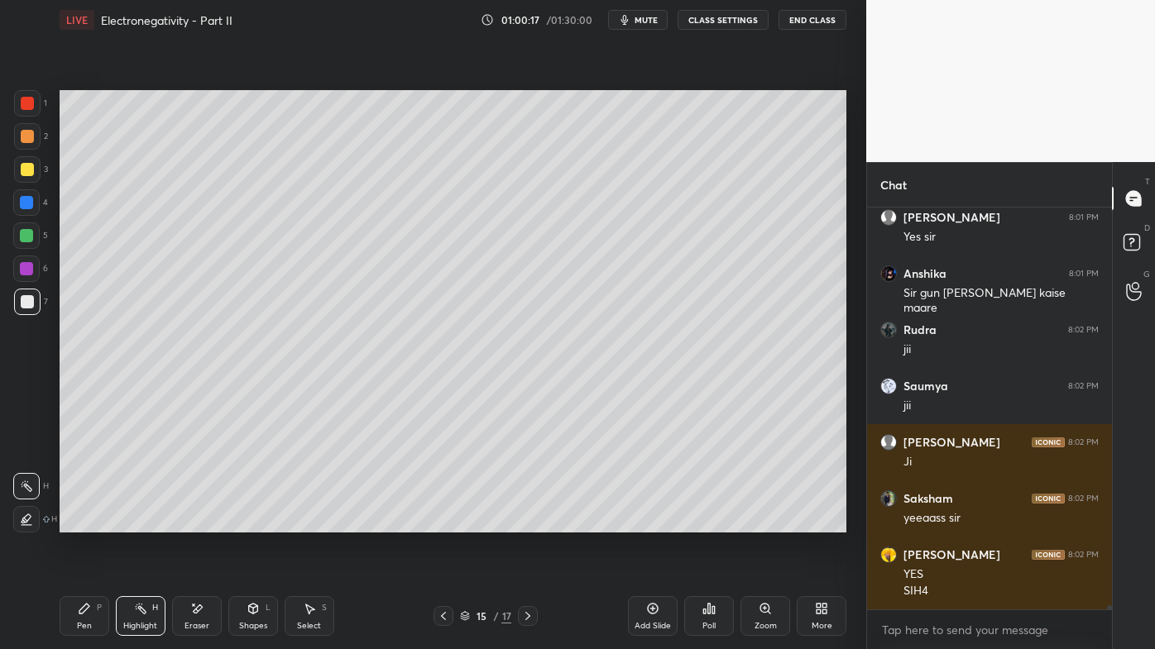
click at [82, 522] on icon at bounding box center [84, 608] width 13 height 13
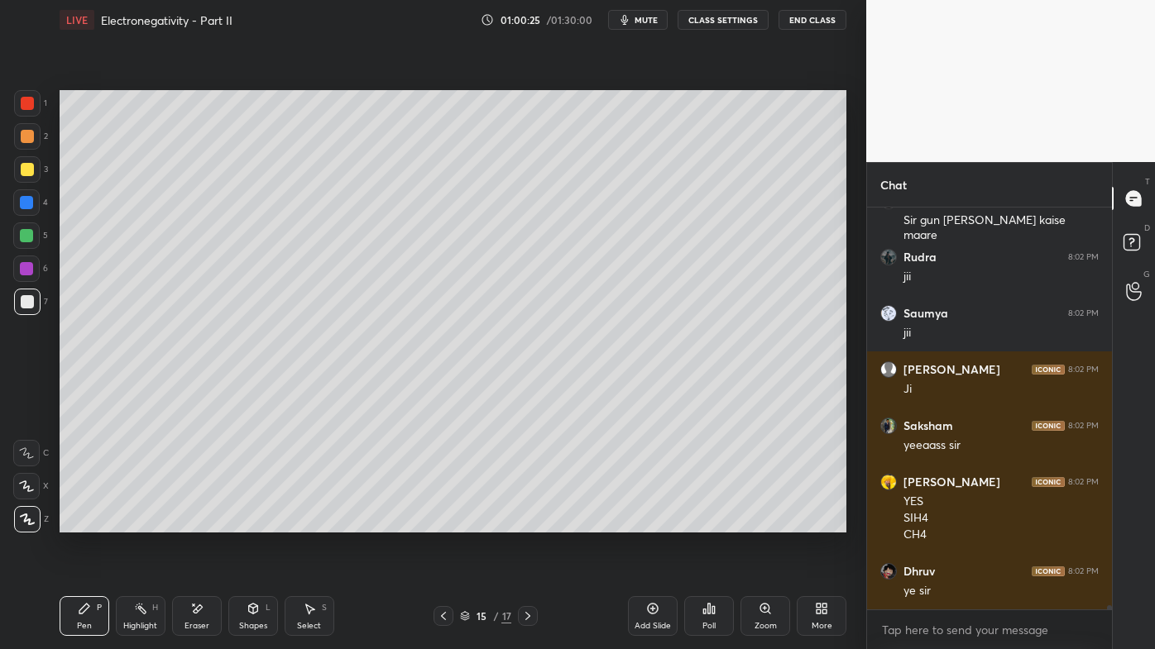
scroll to position [38423, 0]
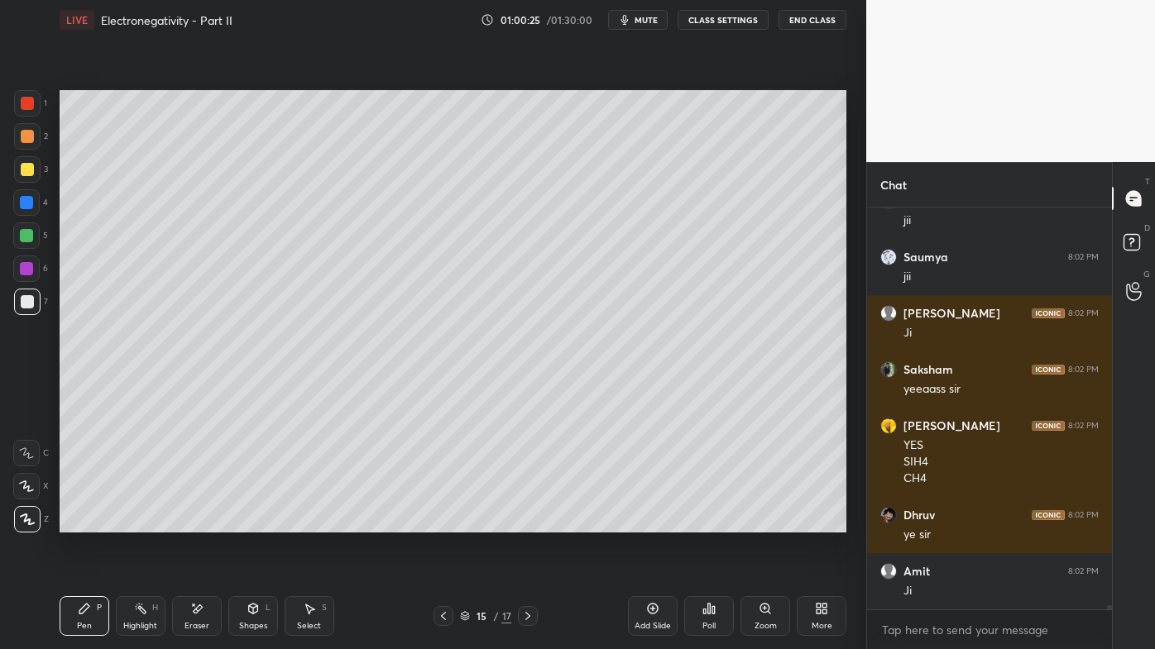
drag, startPoint x: 138, startPoint y: 608, endPoint x: 232, endPoint y: 544, distance: 113.1
click at [140, 522] on icon at bounding box center [140, 608] width 13 height 13
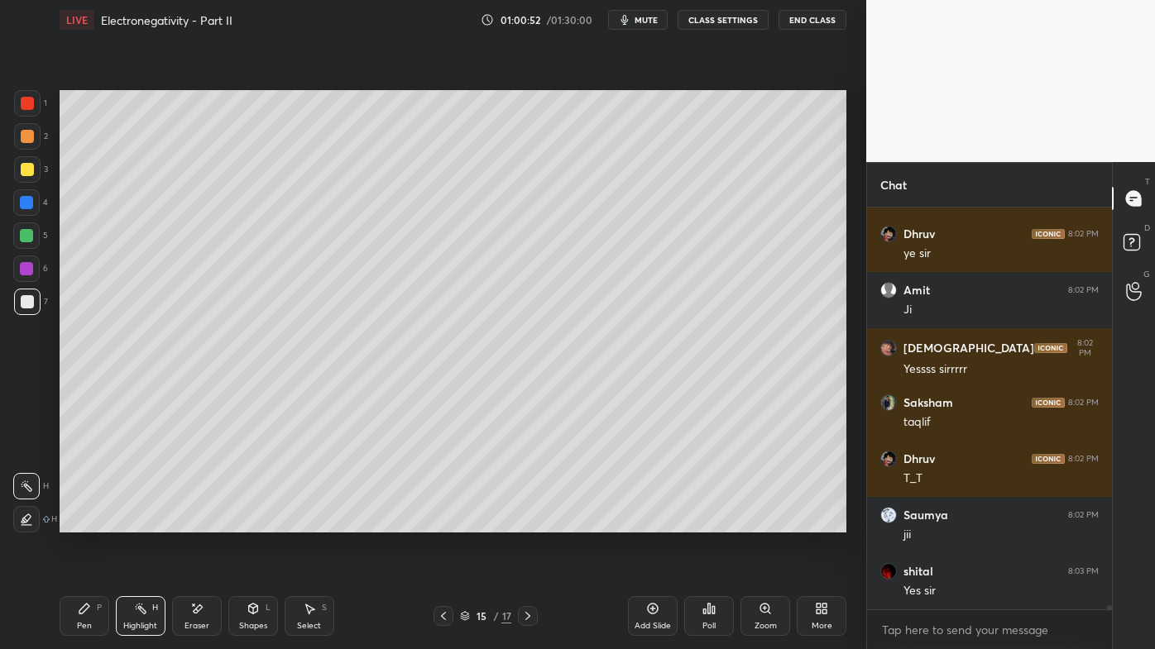
scroll to position [38761, 0]
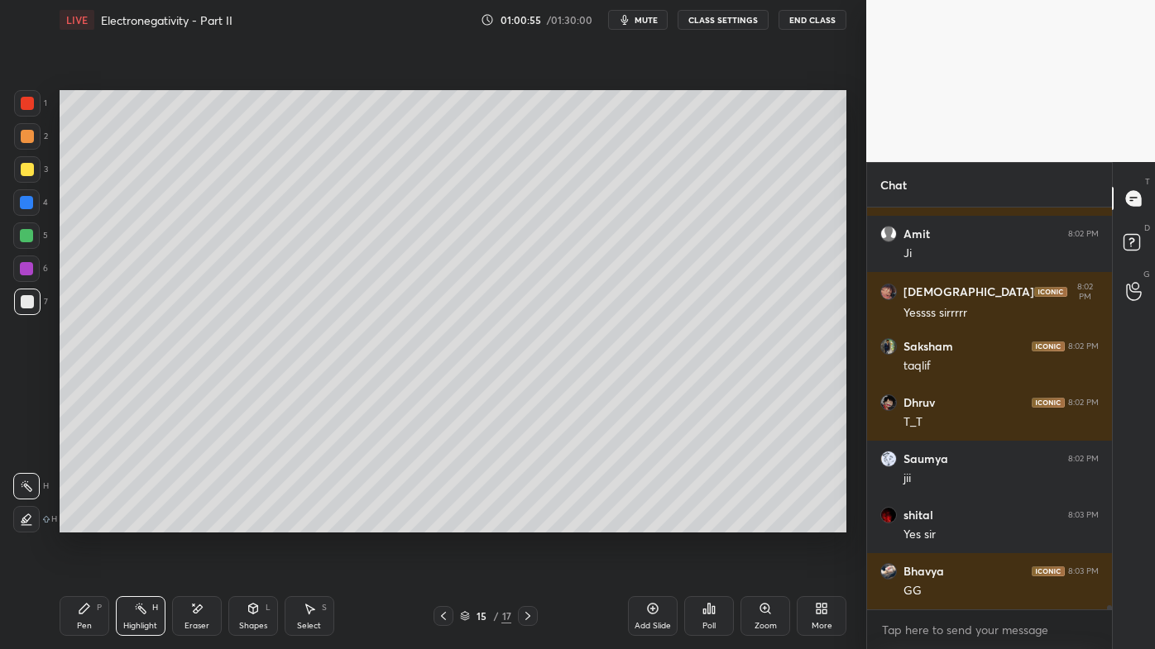
drag, startPoint x: 82, startPoint y: 610, endPoint x: 73, endPoint y: 600, distance: 13.5
click at [81, 522] on icon at bounding box center [84, 609] width 10 height 10
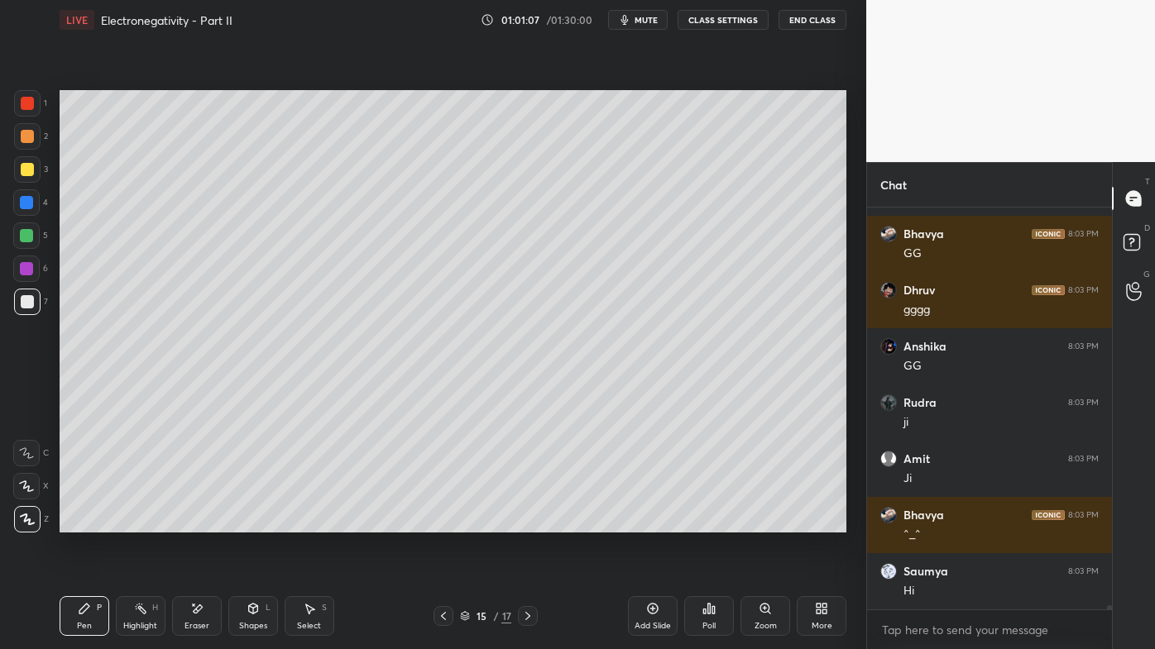
scroll to position [39154, 0]
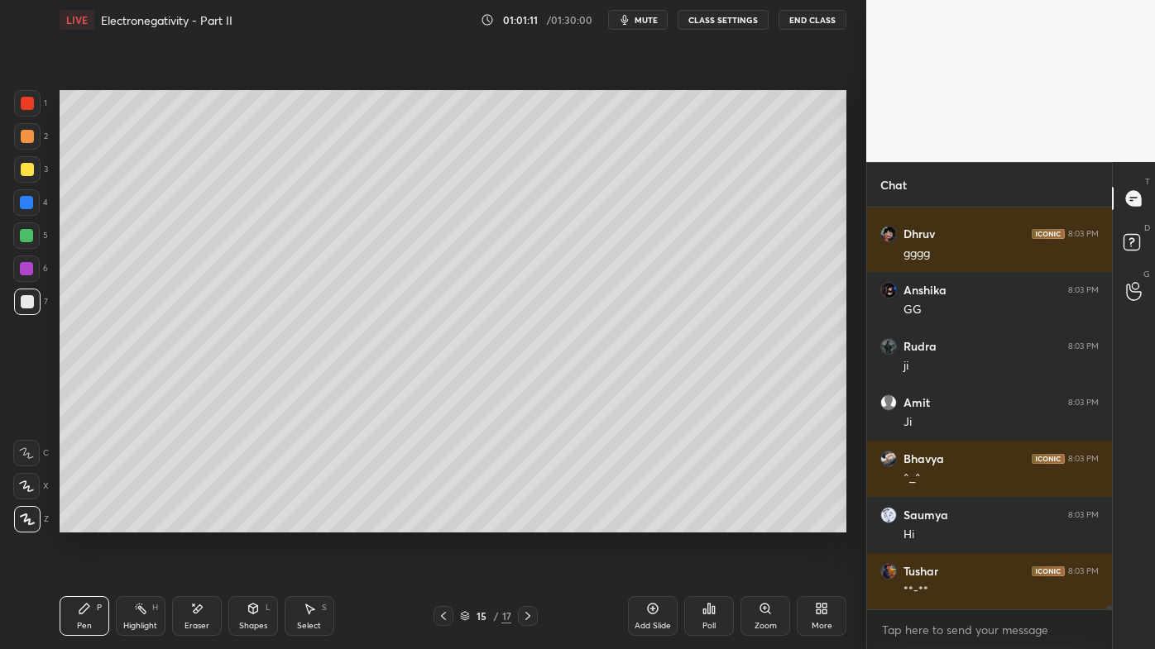
click at [439, 522] on icon at bounding box center [443, 616] width 13 height 13
click at [443, 522] on icon at bounding box center [443, 616] width 13 height 13
click at [441, 522] on icon at bounding box center [443, 616] width 13 height 13
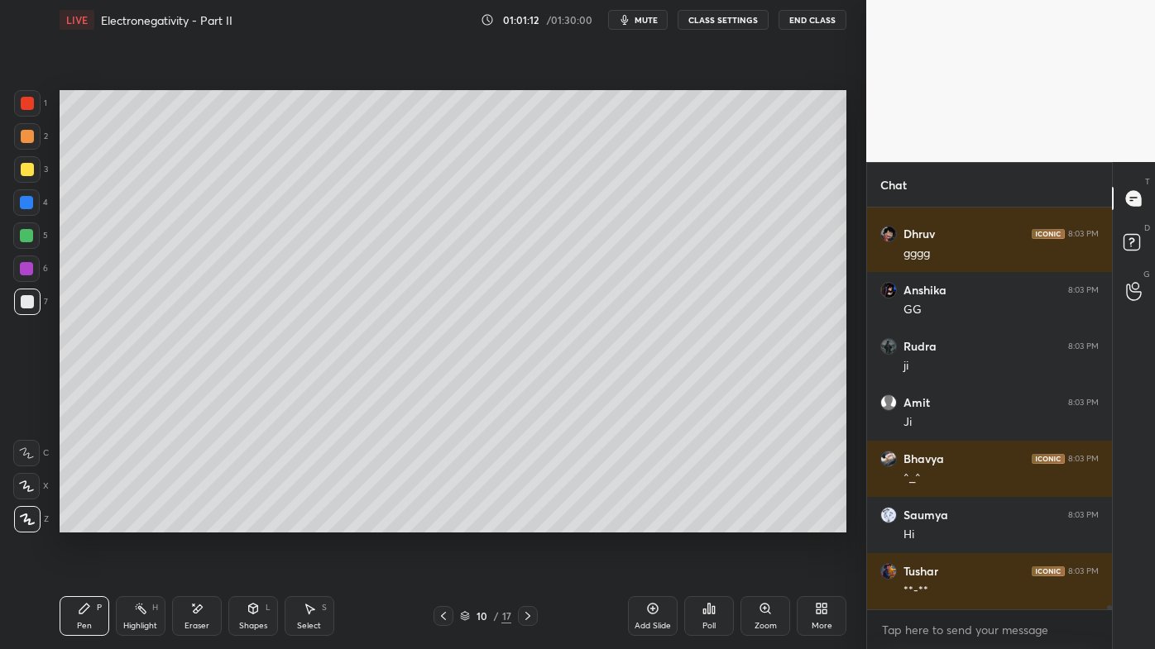
click at [438, 522] on icon at bounding box center [443, 616] width 13 height 13
click at [442, 522] on icon at bounding box center [443, 616] width 13 height 13
click at [441, 522] on icon at bounding box center [443, 616] width 13 height 13
click at [443, 522] on icon at bounding box center [443, 616] width 13 height 13
click at [446, 522] on icon at bounding box center [443, 616] width 13 height 13
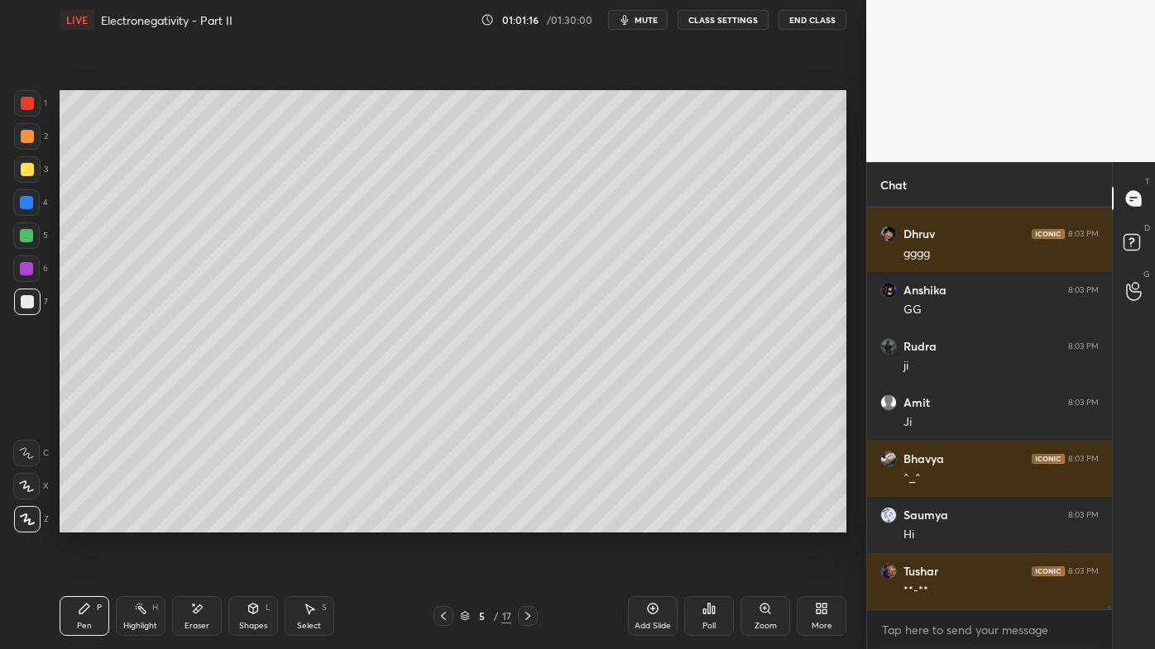
drag, startPoint x: 136, startPoint y: 599, endPoint x: 141, endPoint y: 564, distance: 35.0
click at [136, 522] on div "Pen P Highlight H Eraser Shapes L Select S 5 / 17 Add Slide Poll Zoom More" at bounding box center [453, 616] width 787 height 66
click at [189, 522] on div "Eraser" at bounding box center [197, 616] width 50 height 40
drag, startPoint x: 84, startPoint y: 610, endPoint x: 96, endPoint y: 576, distance: 36.9
click at [85, 522] on icon at bounding box center [84, 608] width 13 height 13
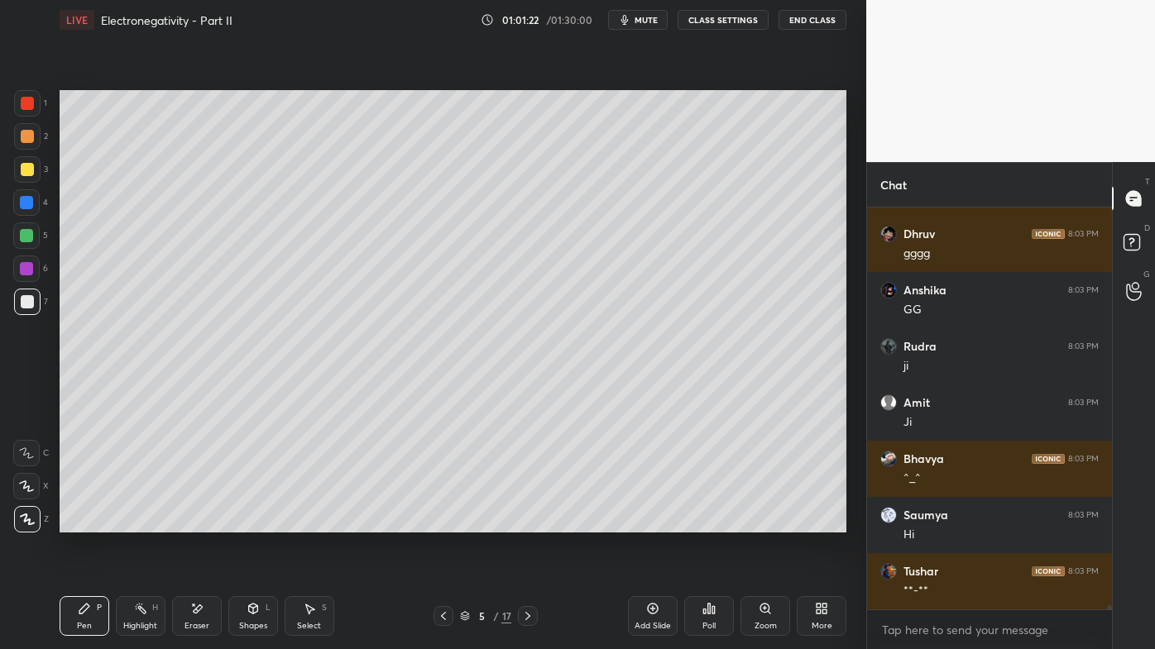
click at [30, 229] on div at bounding box center [26, 236] width 26 height 26
drag, startPoint x: 136, startPoint y: 601, endPoint x: 135, endPoint y: 560, distance: 41.4
click at [138, 522] on div "Highlight H" at bounding box center [141, 616] width 50 height 40
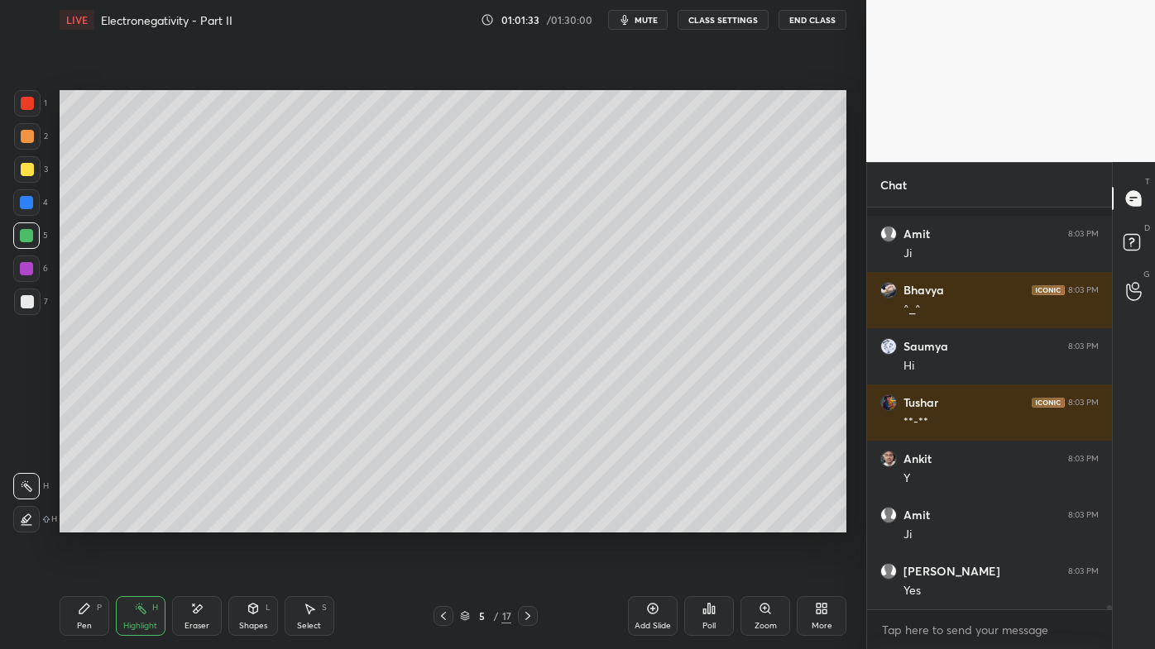
scroll to position [39436, 0]
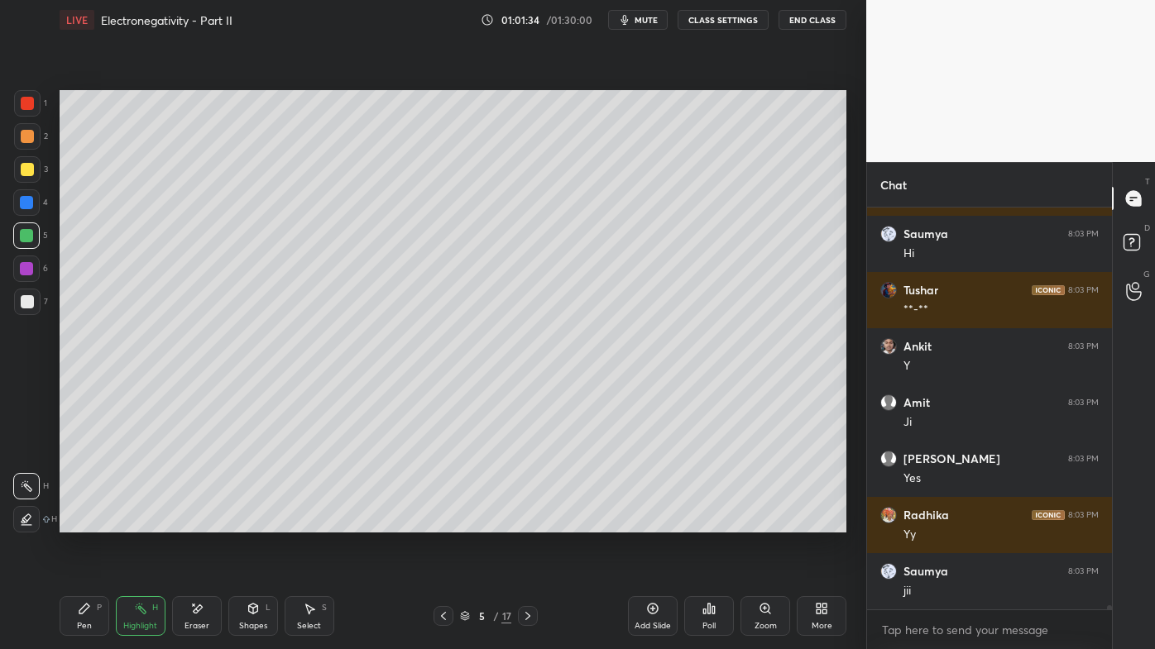
click at [527, 522] on icon at bounding box center [527, 616] width 13 height 13
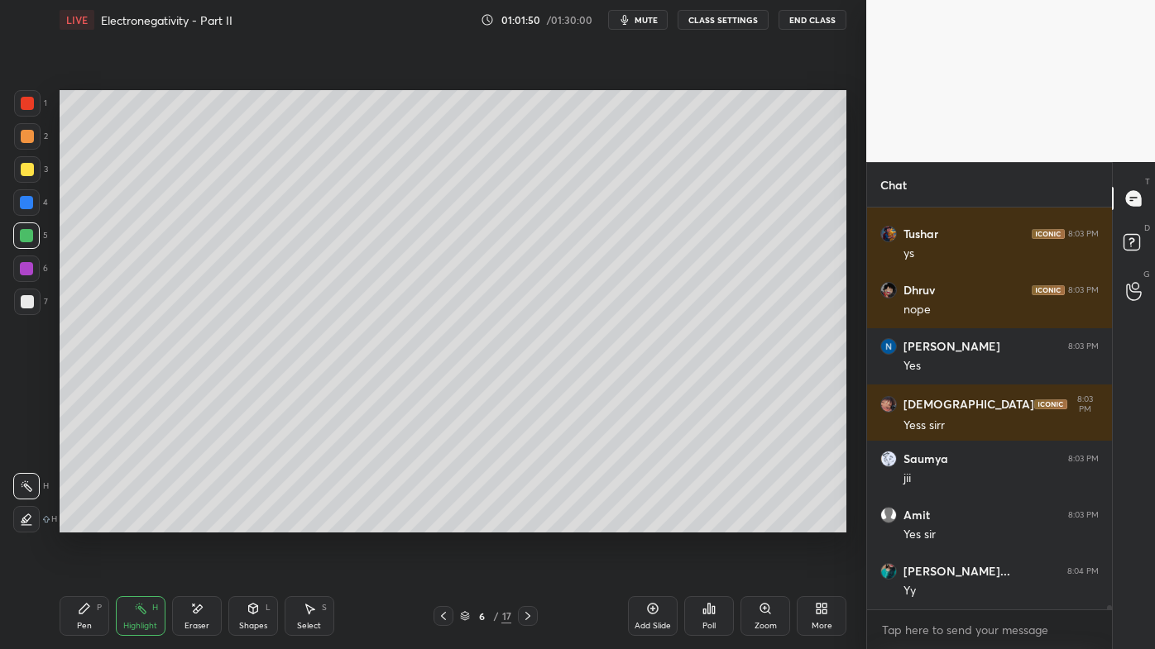
scroll to position [39998, 0]
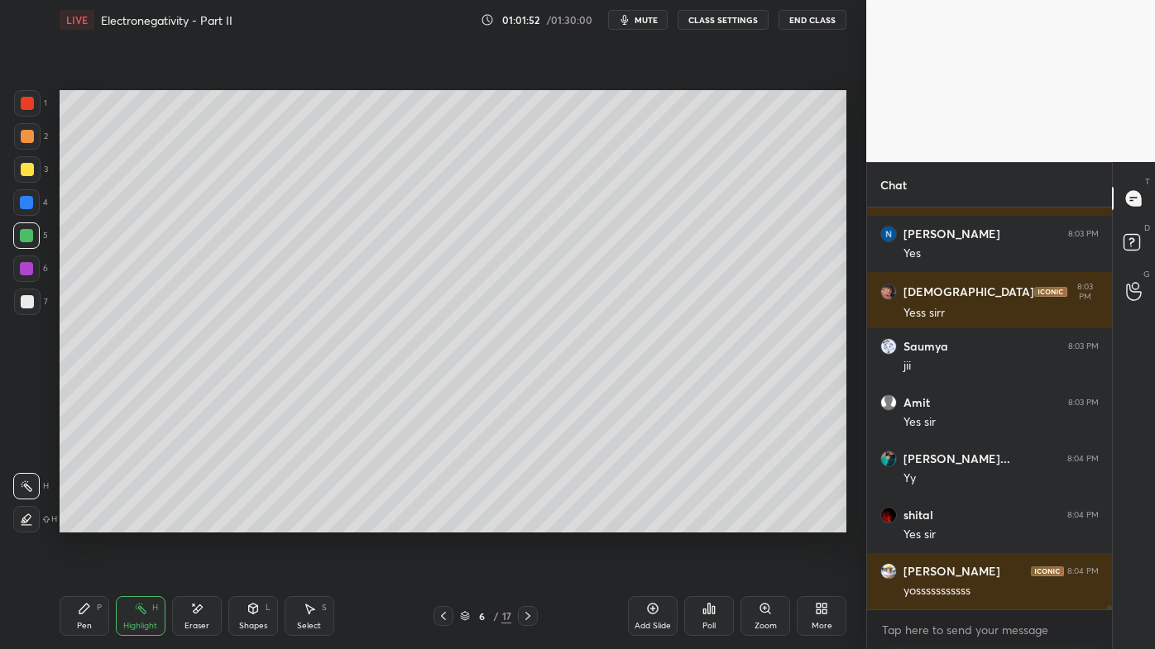
click at [521, 522] on icon at bounding box center [527, 616] width 13 height 13
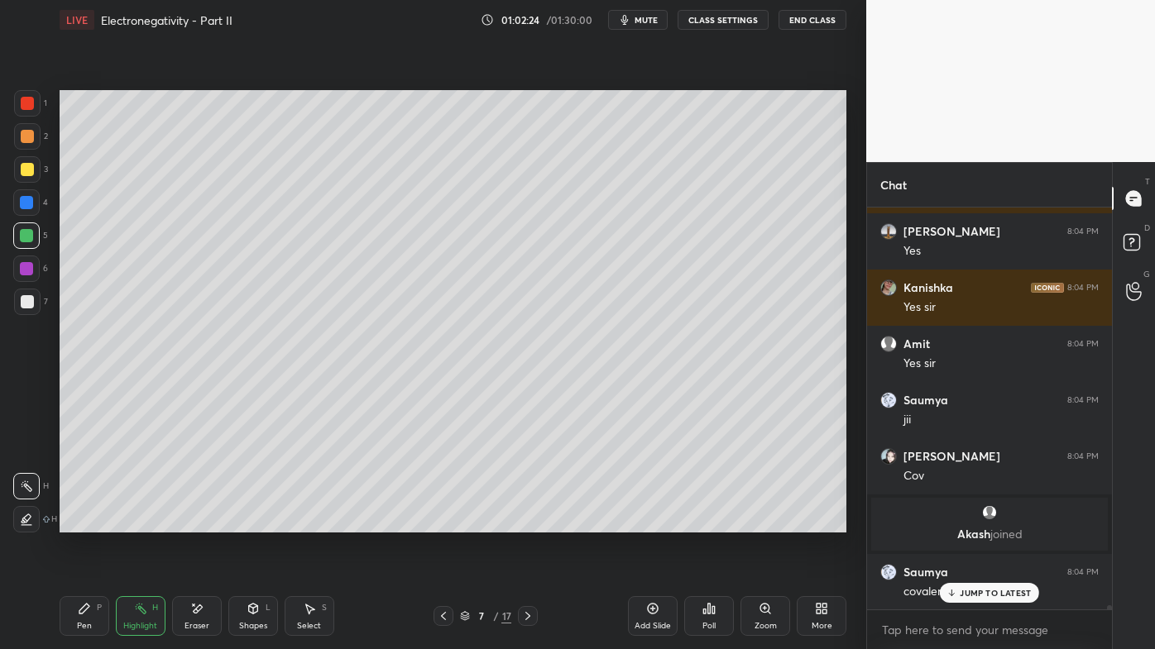
scroll to position [39494, 0]
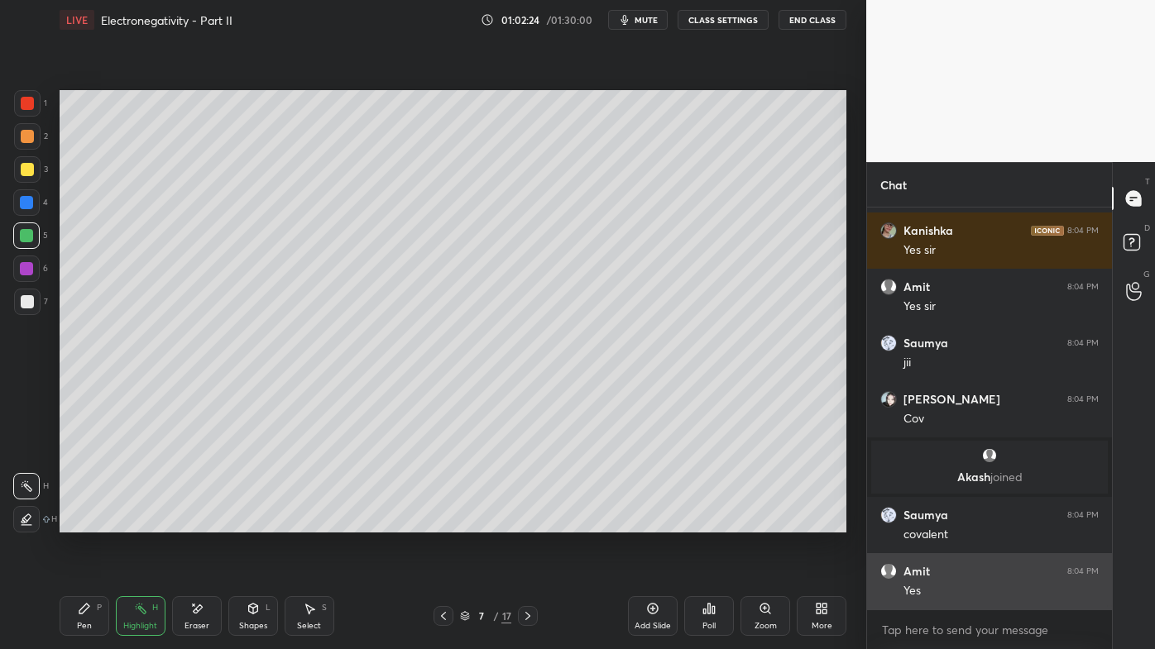
drag, startPoint x: 961, startPoint y: 597, endPoint x: 934, endPoint y: 593, distance: 27.6
click at [962, 522] on div "[PERSON_NAME] 8:04 PM yes [PERSON_NAME] 8:04 PM Yes [PERSON_NAME] 8:04 PM Yes s…" at bounding box center [989, 409] width 245 height 402
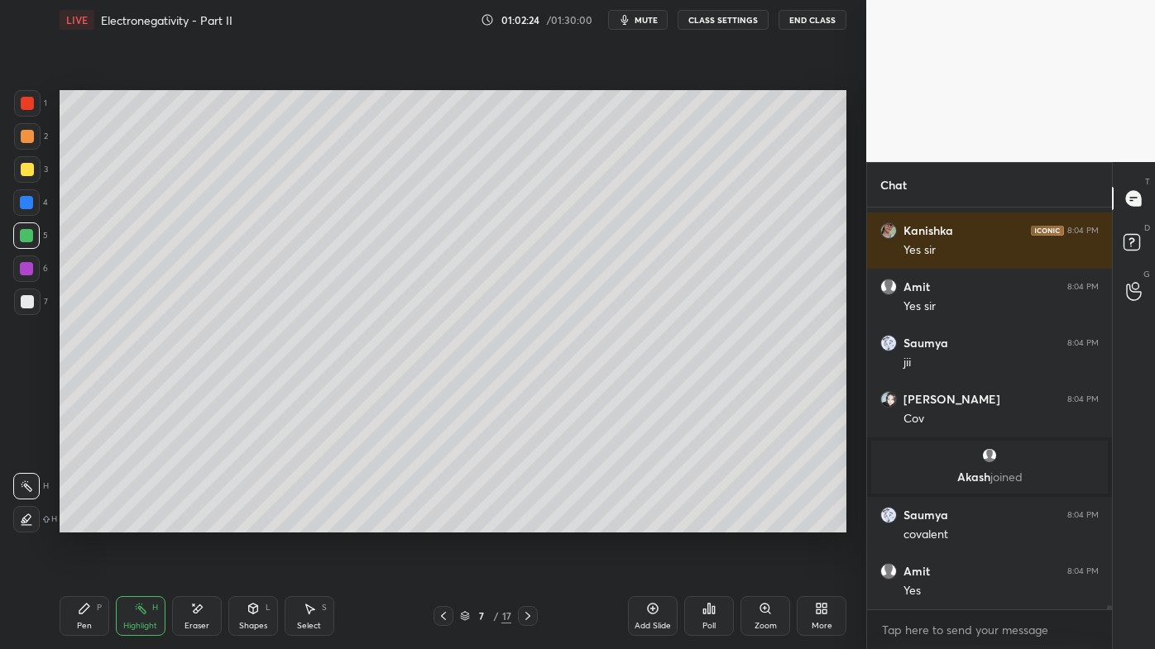
drag, startPoint x: 681, startPoint y: 556, endPoint x: 606, endPoint y: 537, distance: 76.8
click at [680, 522] on div "Setting up your live class Poll for secs No correct answer Start poll" at bounding box center [453, 311] width 800 height 543
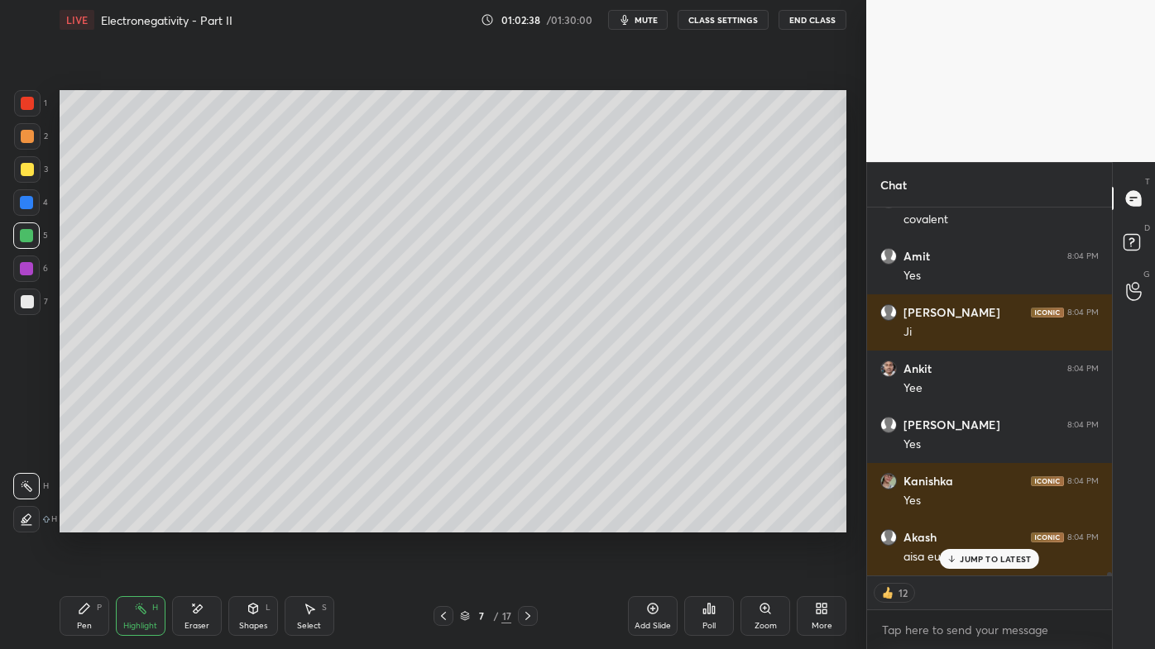
scroll to position [39864, 0]
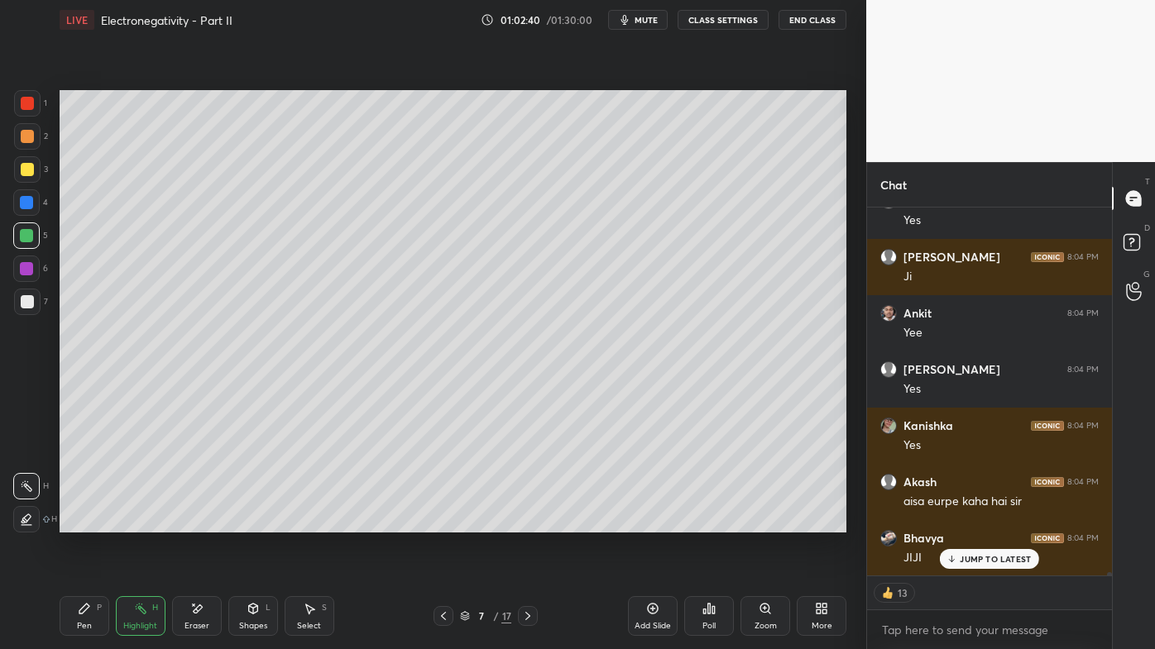
click at [531, 522] on icon at bounding box center [527, 616] width 13 height 13
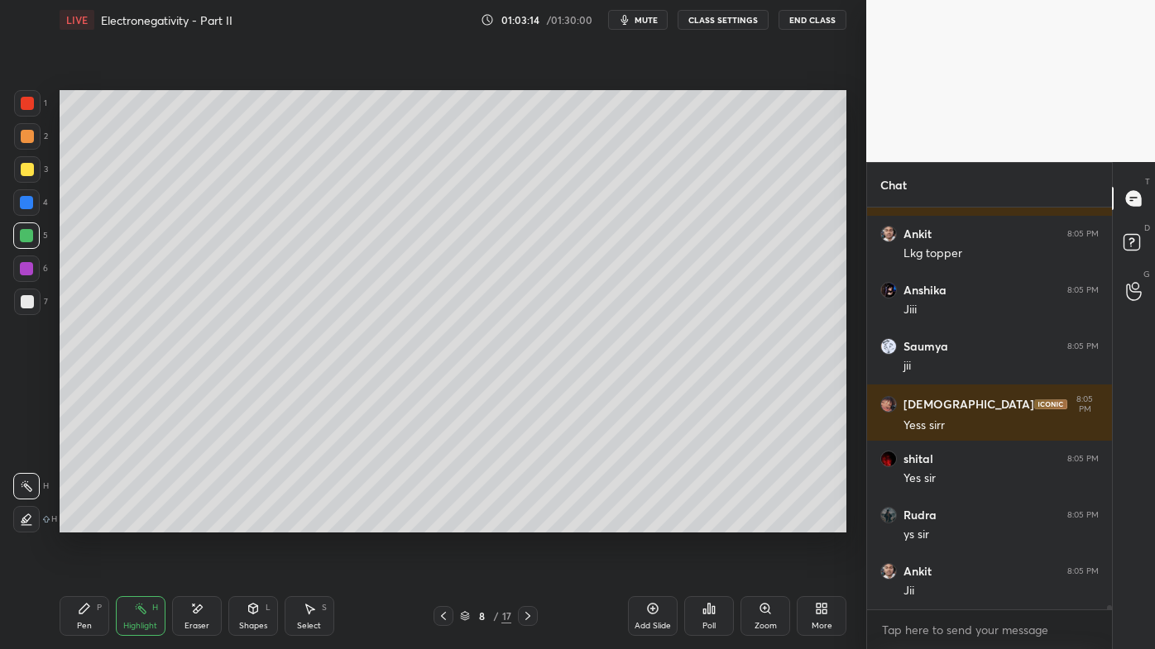
scroll to position [40561, 0]
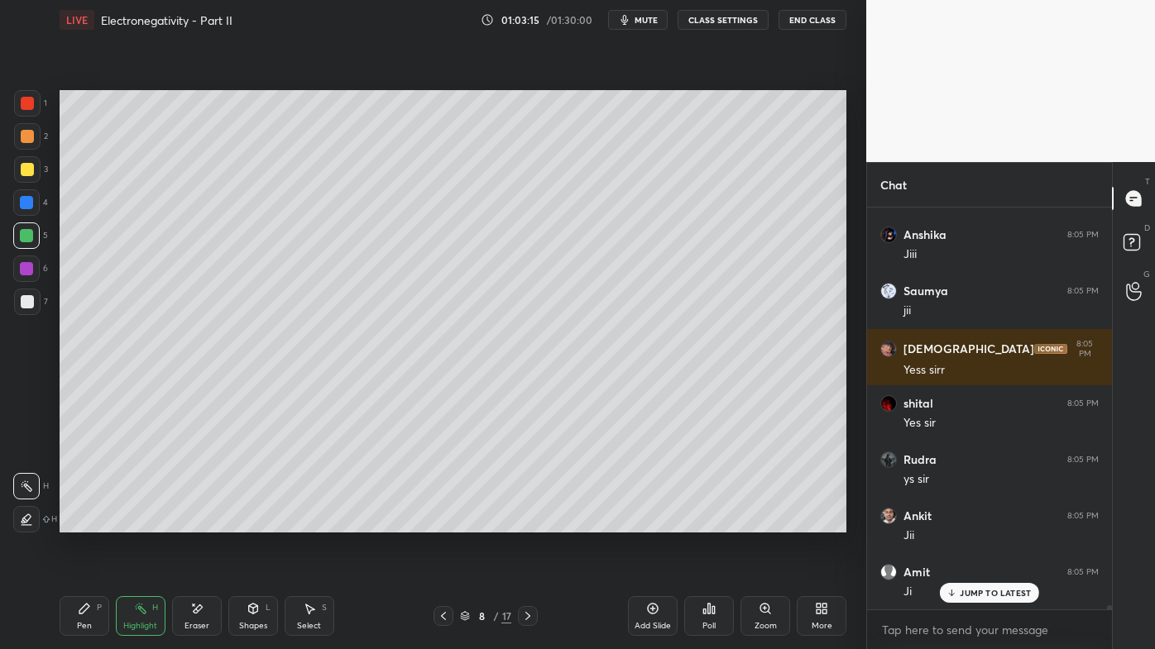
click at [529, 522] on icon at bounding box center [527, 616] width 13 height 13
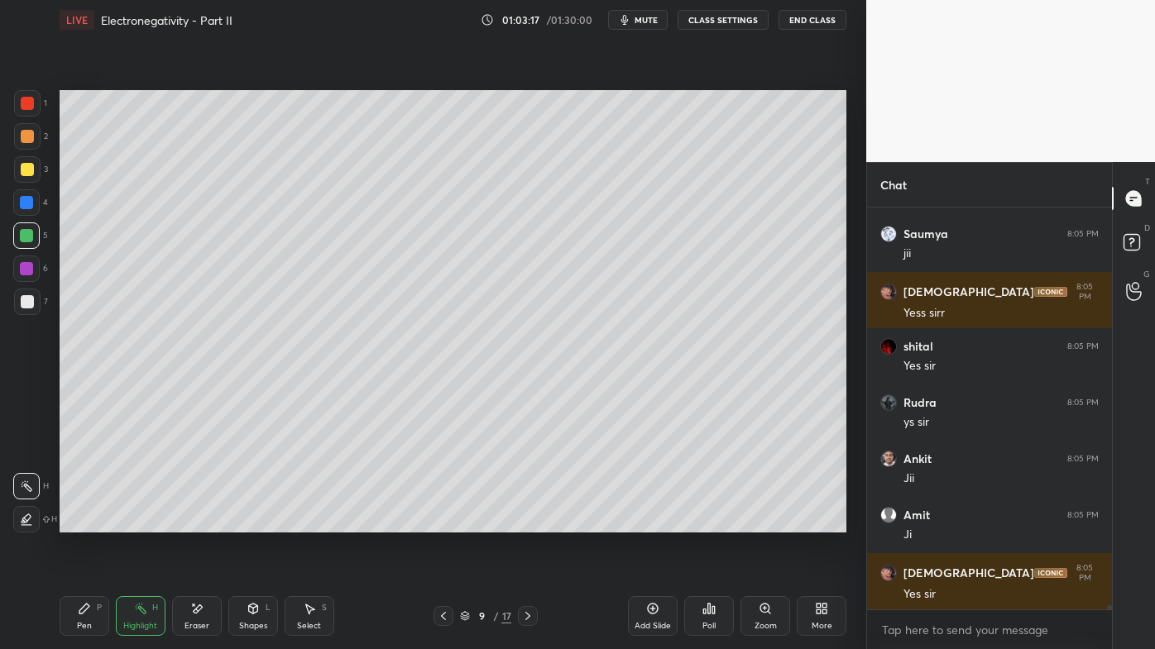
click at [423, 522] on div "Setting up your live class Poll for secs No correct answer Start poll" at bounding box center [453, 311] width 800 height 543
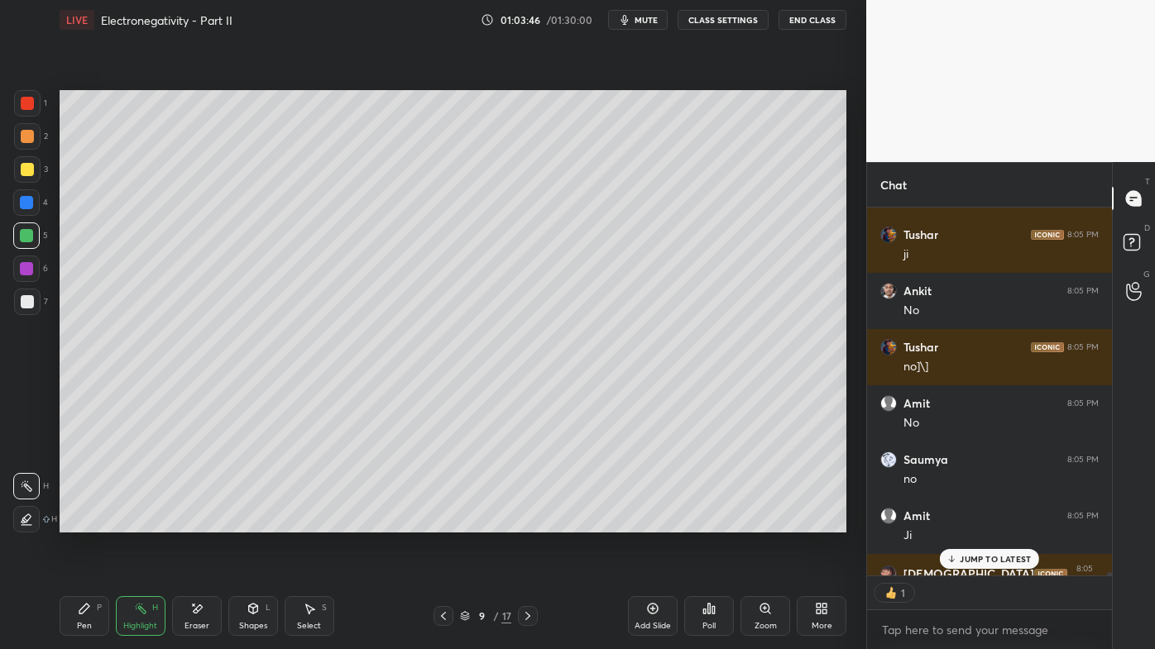
scroll to position [5, 4]
click at [526, 522] on icon at bounding box center [527, 616] width 13 height 13
drag, startPoint x: 981, startPoint y: 563, endPoint x: 964, endPoint y: 565, distance: 17.4
click at [980, 522] on div "JUMP TO LATEST" at bounding box center [989, 559] width 99 height 20
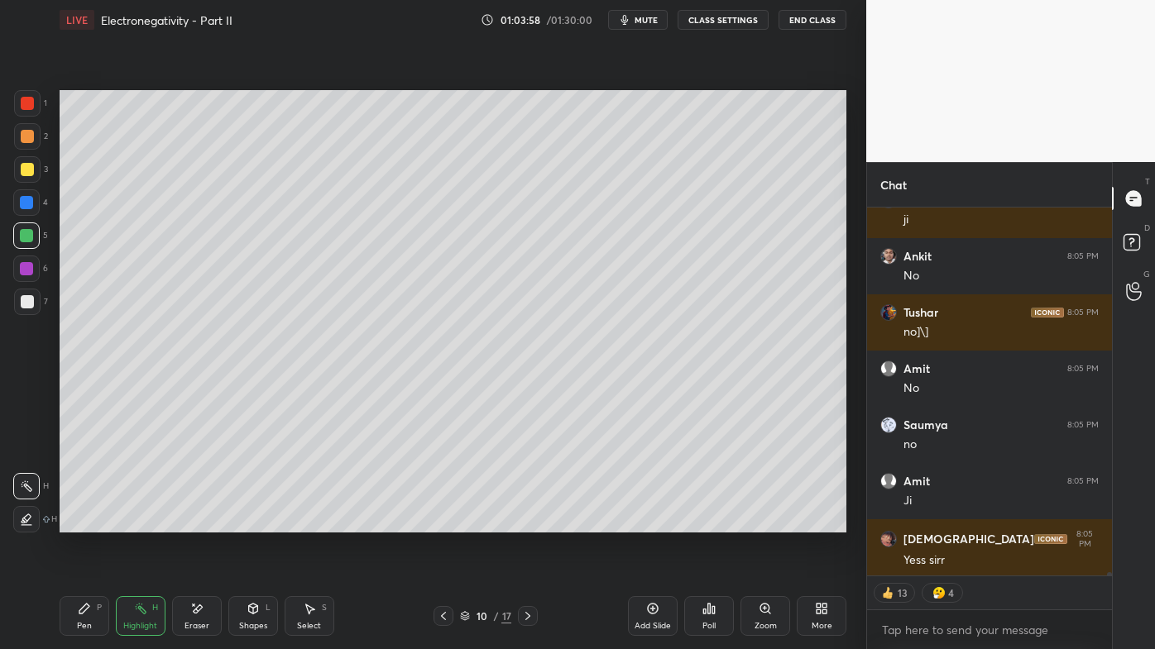
click at [445, 522] on icon at bounding box center [443, 616] width 5 height 8
click at [527, 522] on icon at bounding box center [527, 616] width 13 height 13
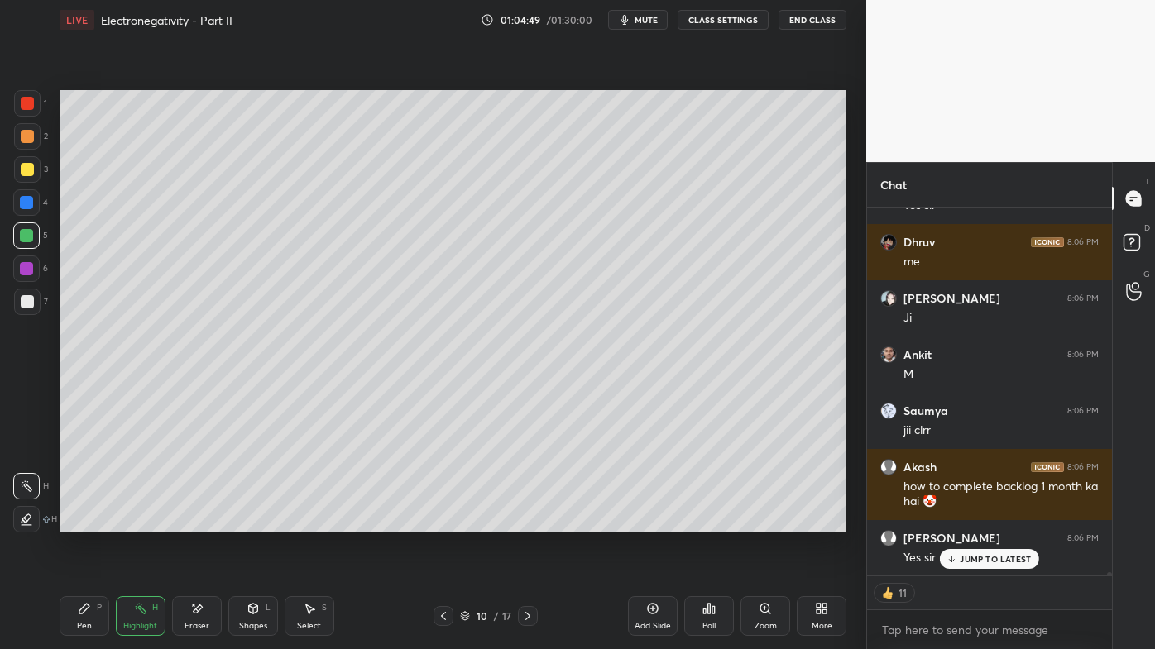
scroll to position [42000, 0]
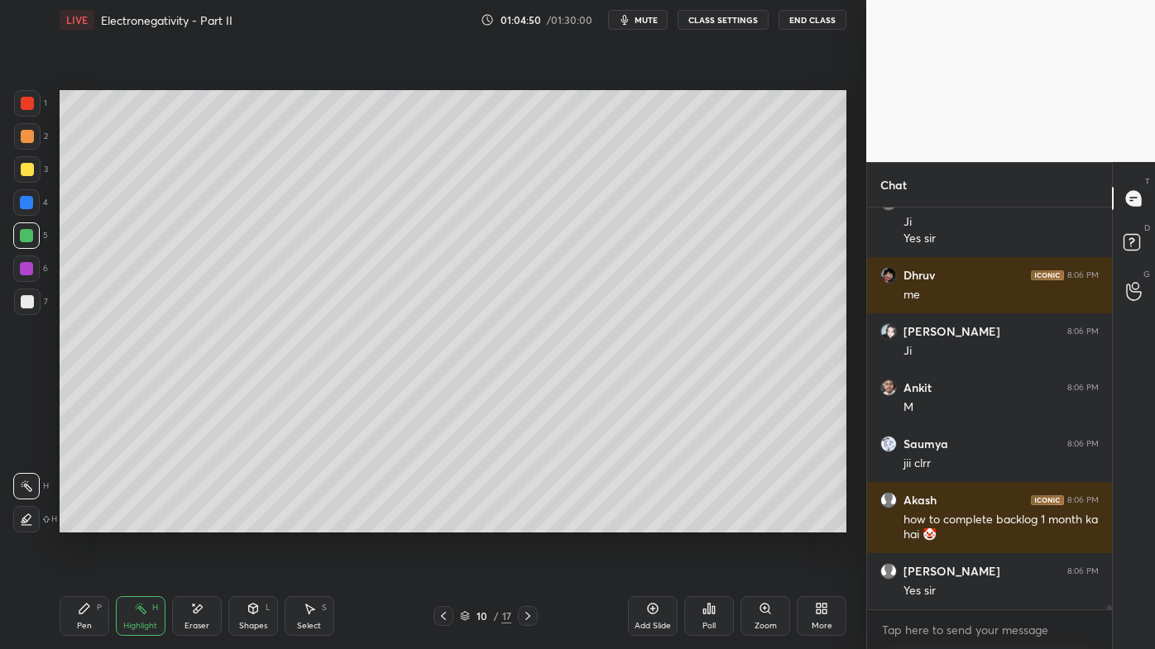
click at [523, 522] on icon at bounding box center [527, 616] width 13 height 13
click at [524, 522] on icon at bounding box center [527, 616] width 13 height 13
click at [525, 522] on icon at bounding box center [527, 616] width 13 height 13
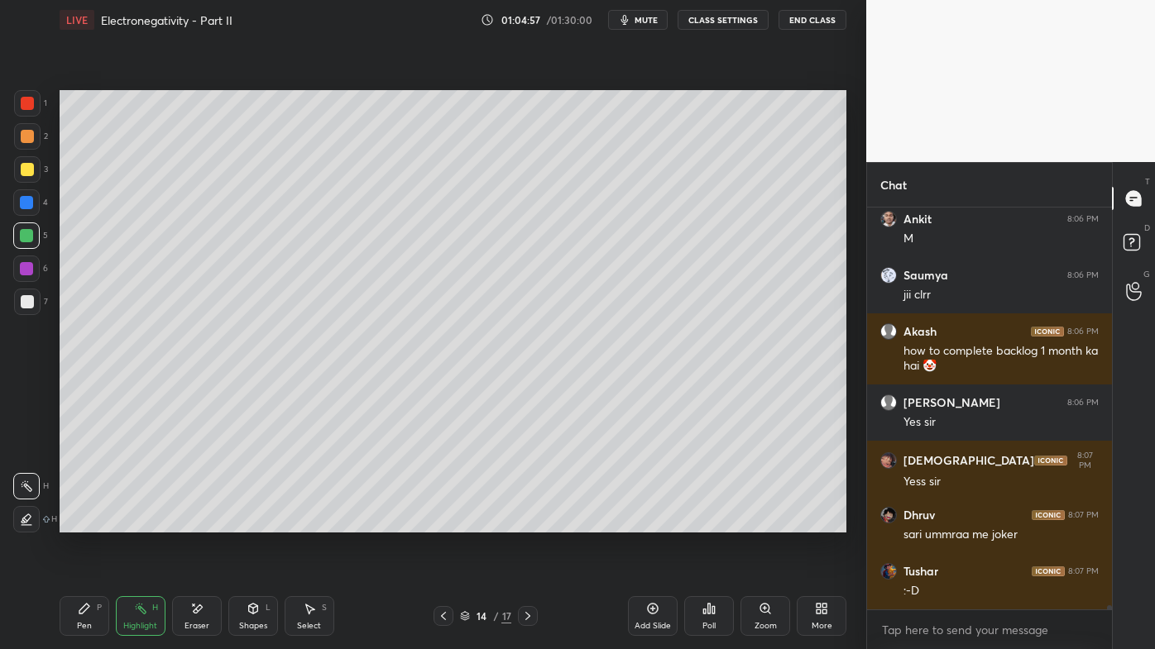
scroll to position [42240, 0]
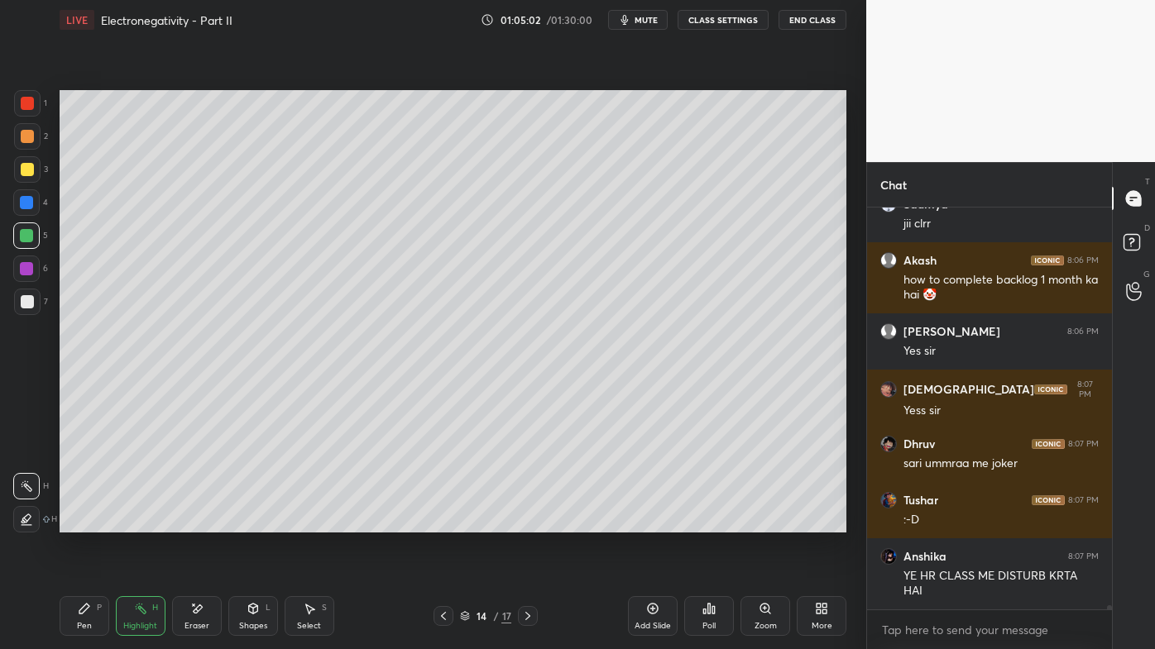
click at [441, 522] on icon at bounding box center [443, 616] width 13 height 13
click at [438, 522] on icon at bounding box center [443, 616] width 13 height 13
click at [440, 522] on icon at bounding box center [443, 616] width 13 height 13
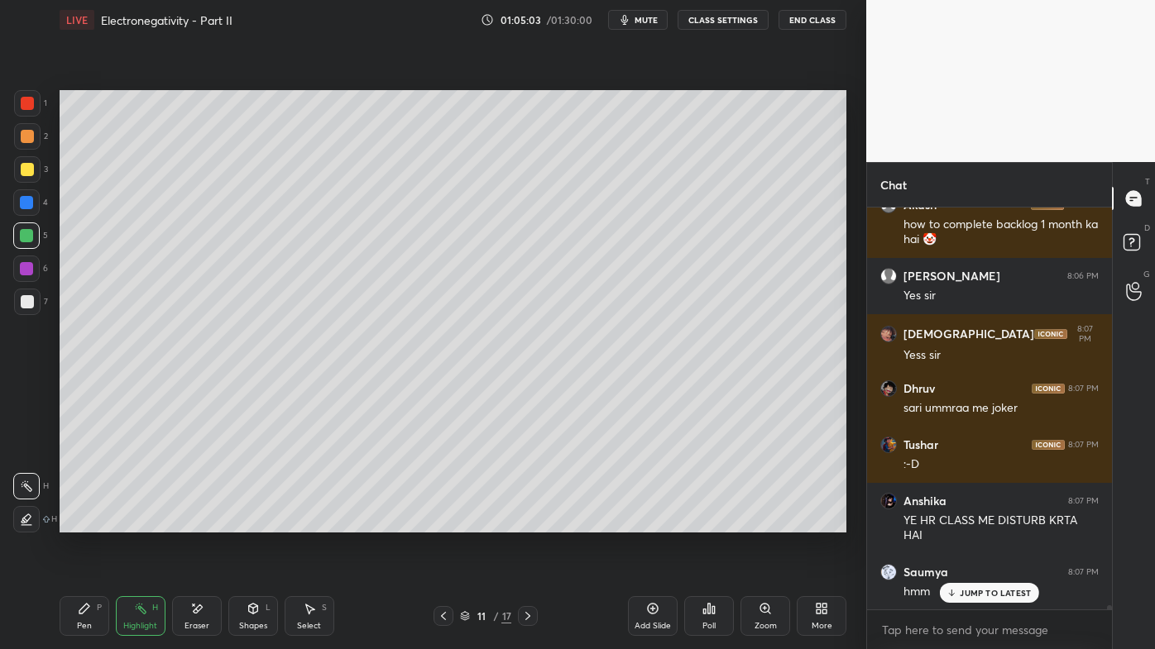
click at [440, 522] on icon at bounding box center [443, 616] width 13 height 13
click at [523, 522] on icon at bounding box center [527, 616] width 13 height 13
click at [89, 522] on div "Pen P" at bounding box center [85, 616] width 50 height 40
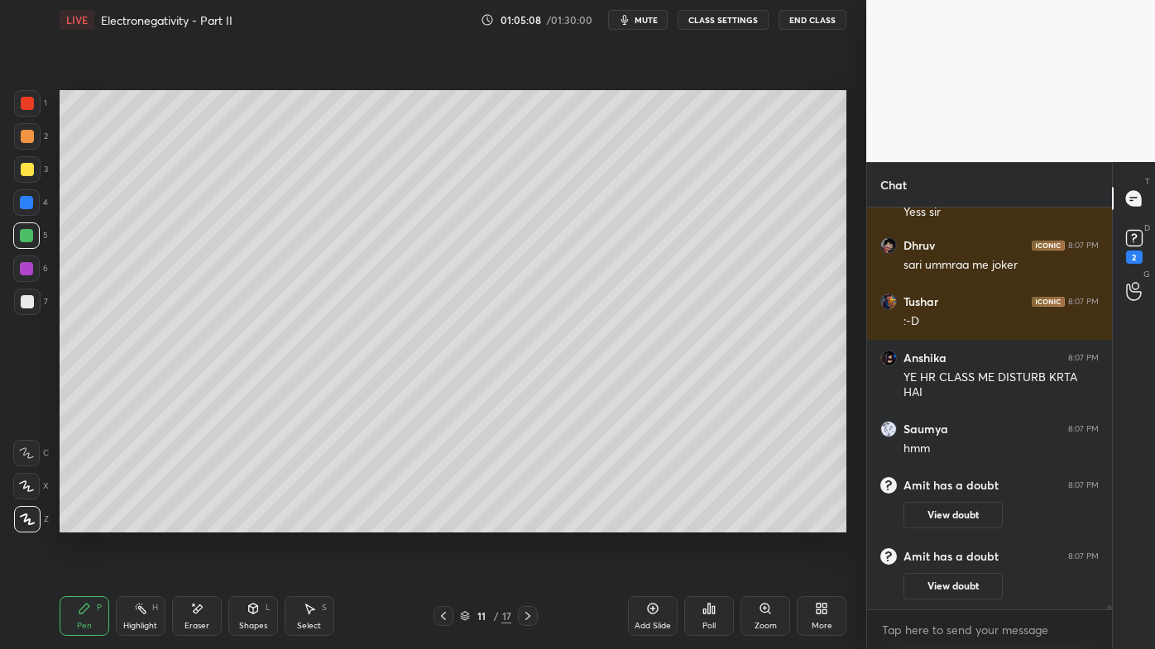
drag, startPoint x: 27, startPoint y: 136, endPoint x: 54, endPoint y: 144, distance: 27.5
click at [31, 134] on div at bounding box center [27, 136] width 13 height 13
click at [135, 522] on div "Highlight H" at bounding box center [141, 616] width 50 height 40
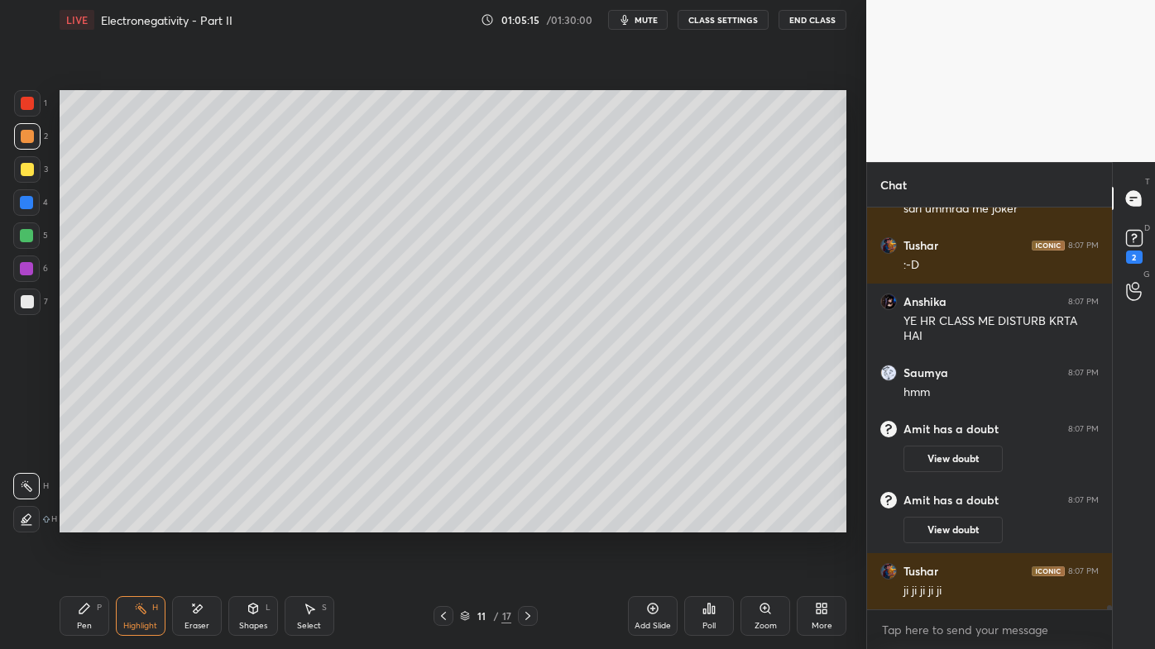
scroll to position [41702, 0]
drag, startPoint x: 527, startPoint y: 617, endPoint x: 527, endPoint y: 607, distance: 9.9
click at [525, 522] on icon at bounding box center [527, 616] width 13 height 13
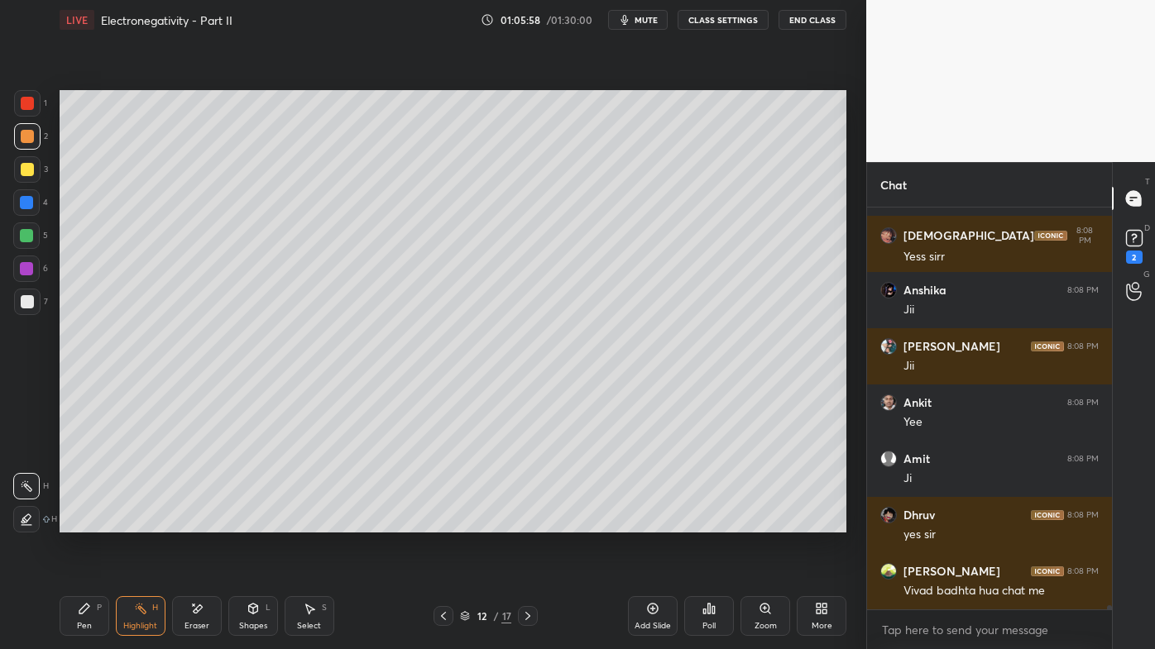
scroll to position [42527, 0]
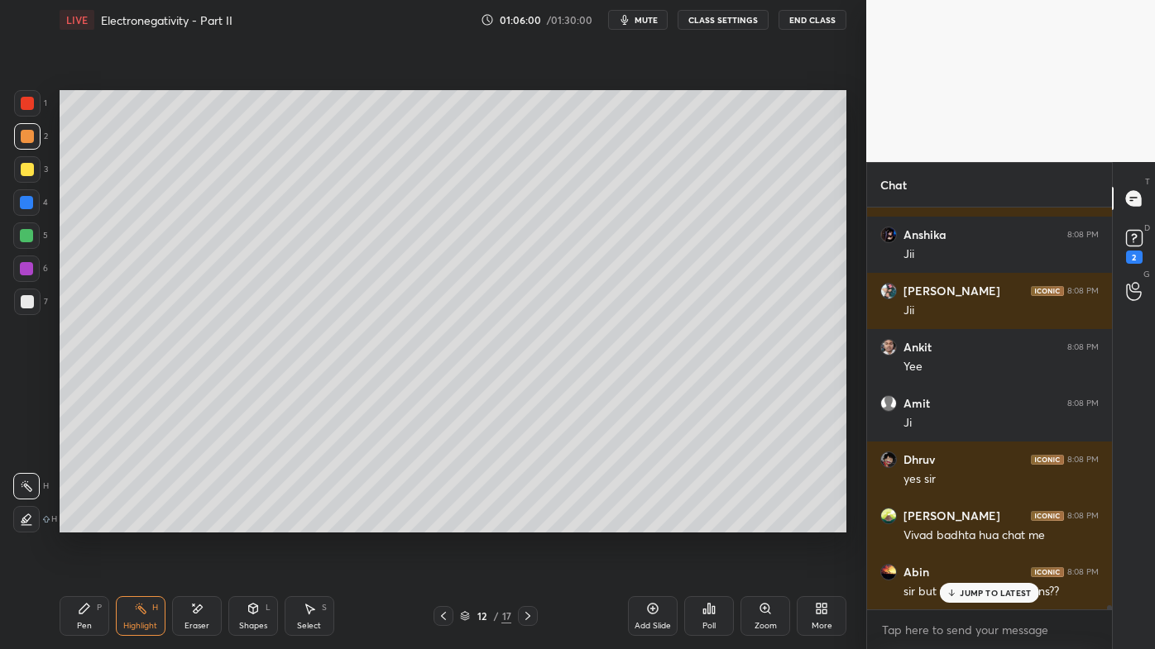
drag, startPoint x: 968, startPoint y: 596, endPoint x: 847, endPoint y: 602, distance: 120.9
click at [966, 522] on p "JUMP TO LATEST" at bounding box center [995, 593] width 71 height 10
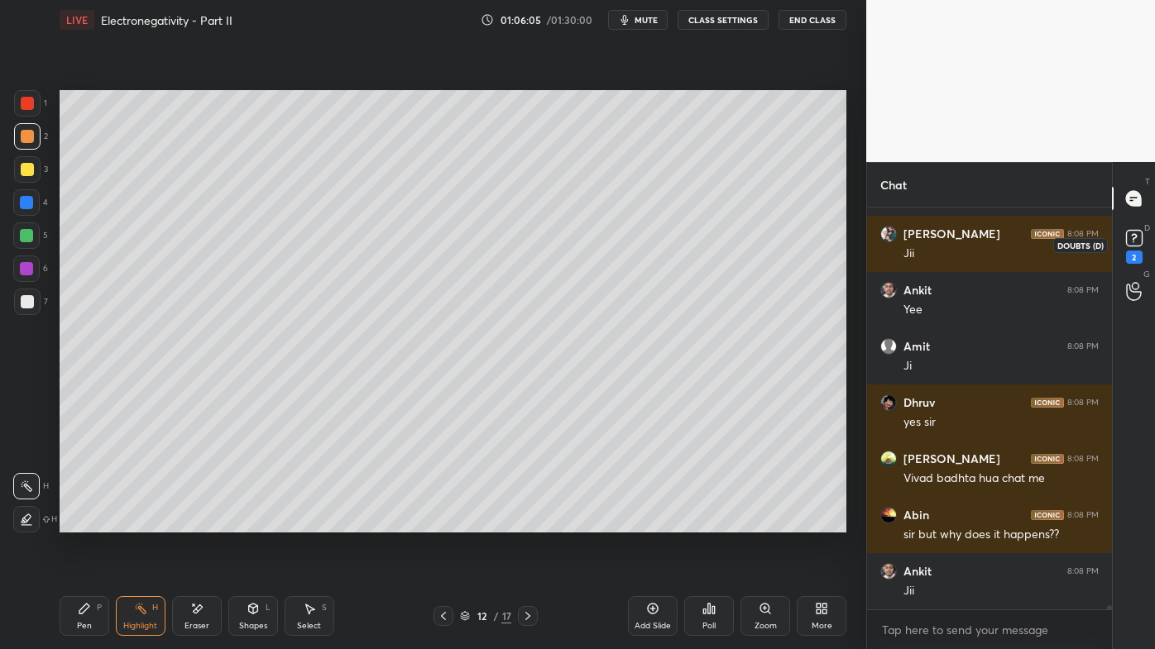
click at [1136, 253] on div "2" at bounding box center [1134, 257] width 17 height 13
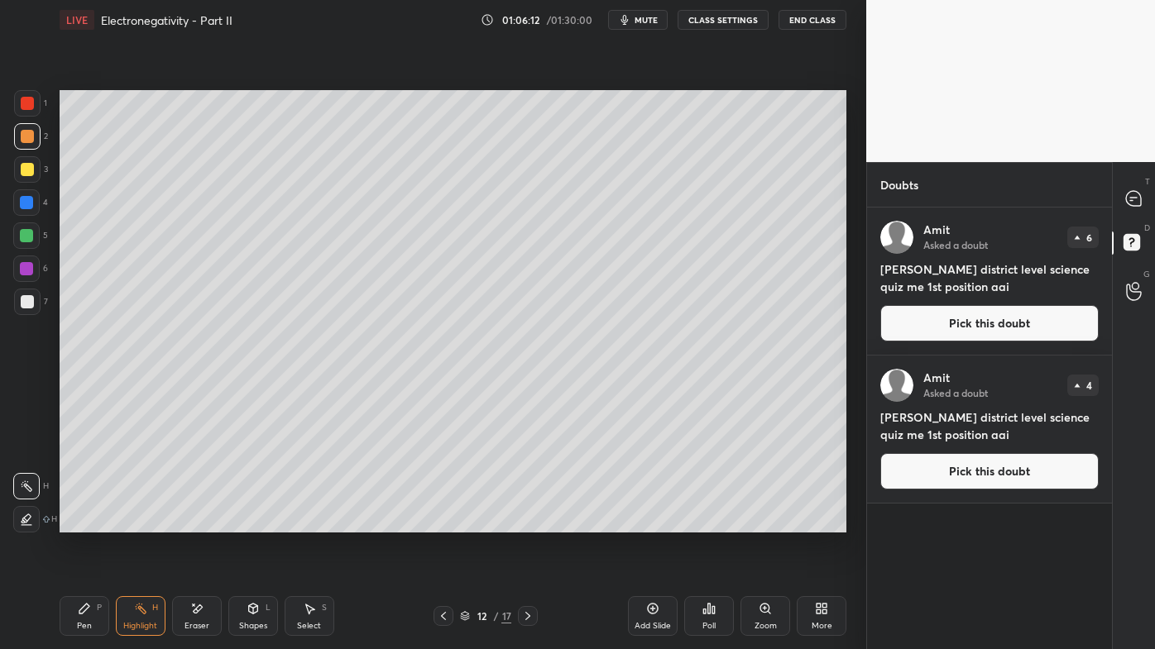
click at [953, 322] on button "Pick this doubt" at bounding box center [989, 323] width 218 height 36
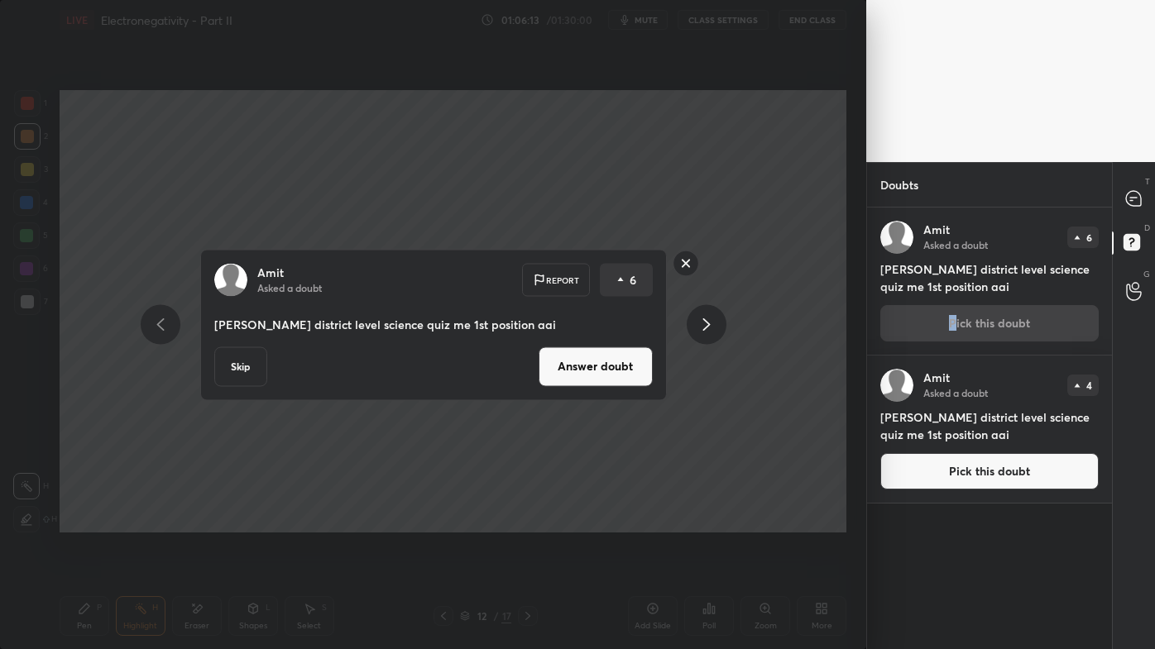
drag, startPoint x: 613, startPoint y: 358, endPoint x: 621, endPoint y: 349, distance: 12.3
click at [612, 359] on button "Answer doubt" at bounding box center [595, 367] width 114 height 40
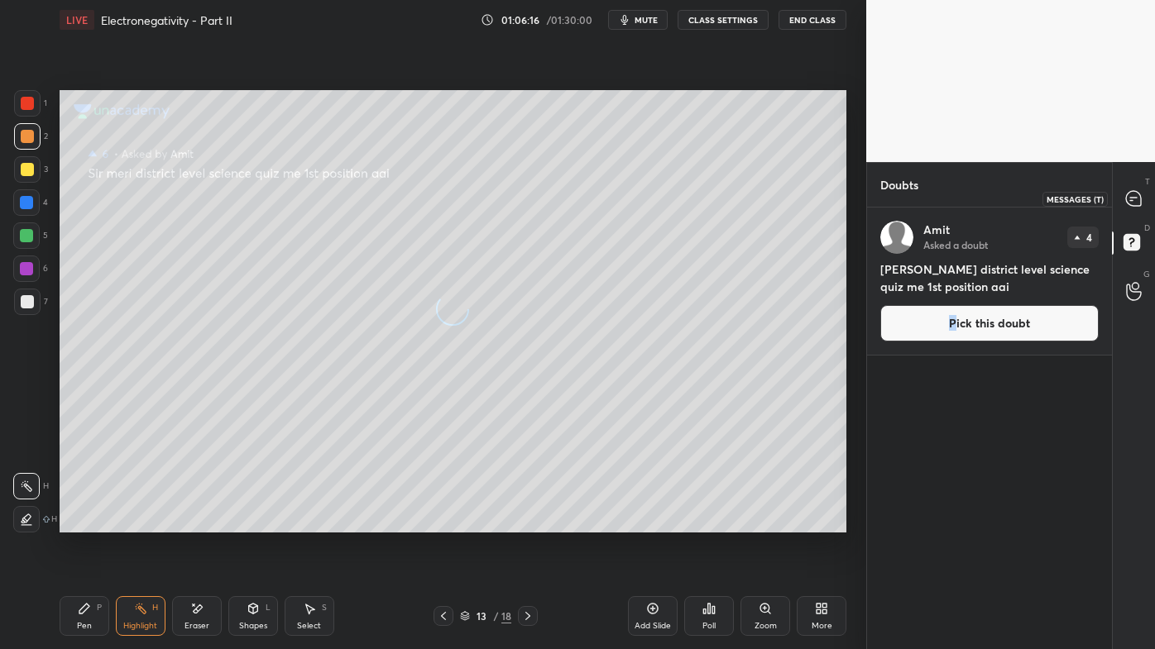
drag, startPoint x: 1139, startPoint y: 192, endPoint x: 1139, endPoint y: 203, distance: 10.8
click at [1139, 194] on icon at bounding box center [1133, 198] width 15 height 15
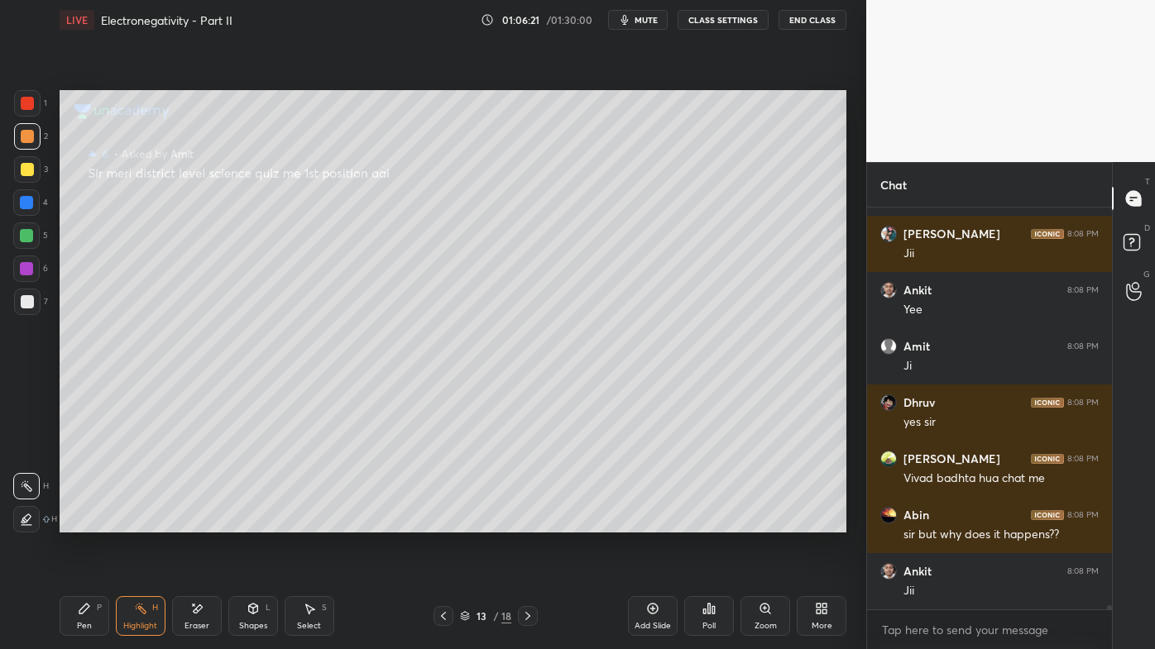
scroll to position [42493, 0]
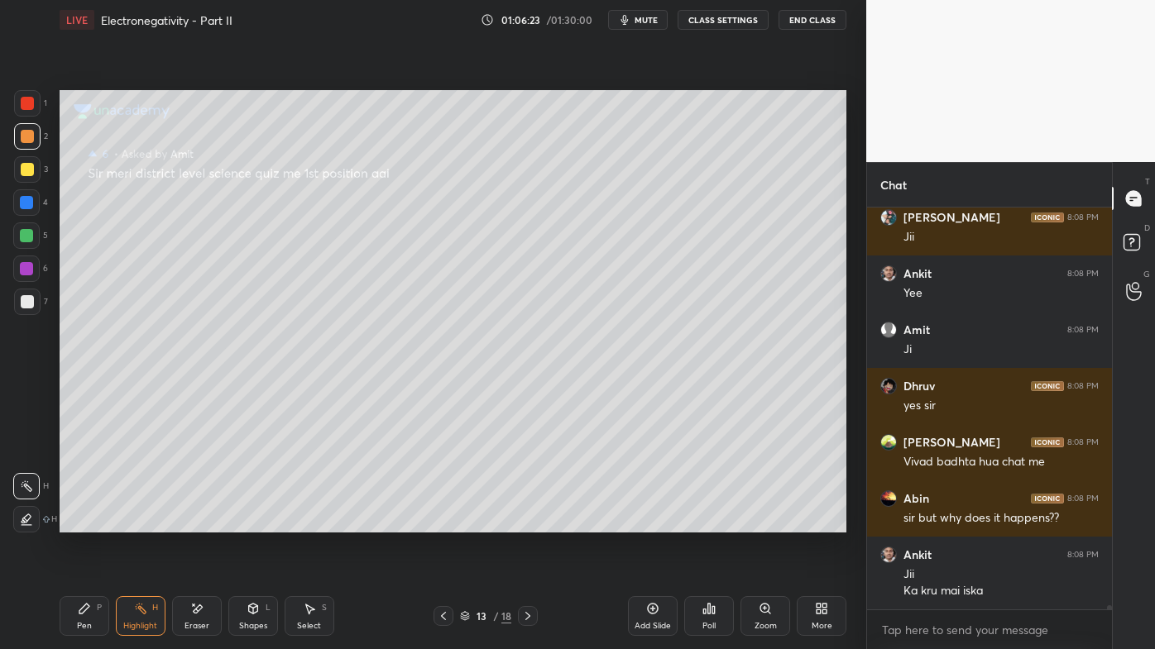
drag, startPoint x: 76, startPoint y: 606, endPoint x: 108, endPoint y: 550, distance: 64.8
click at [75, 522] on div "Pen P" at bounding box center [85, 616] width 50 height 40
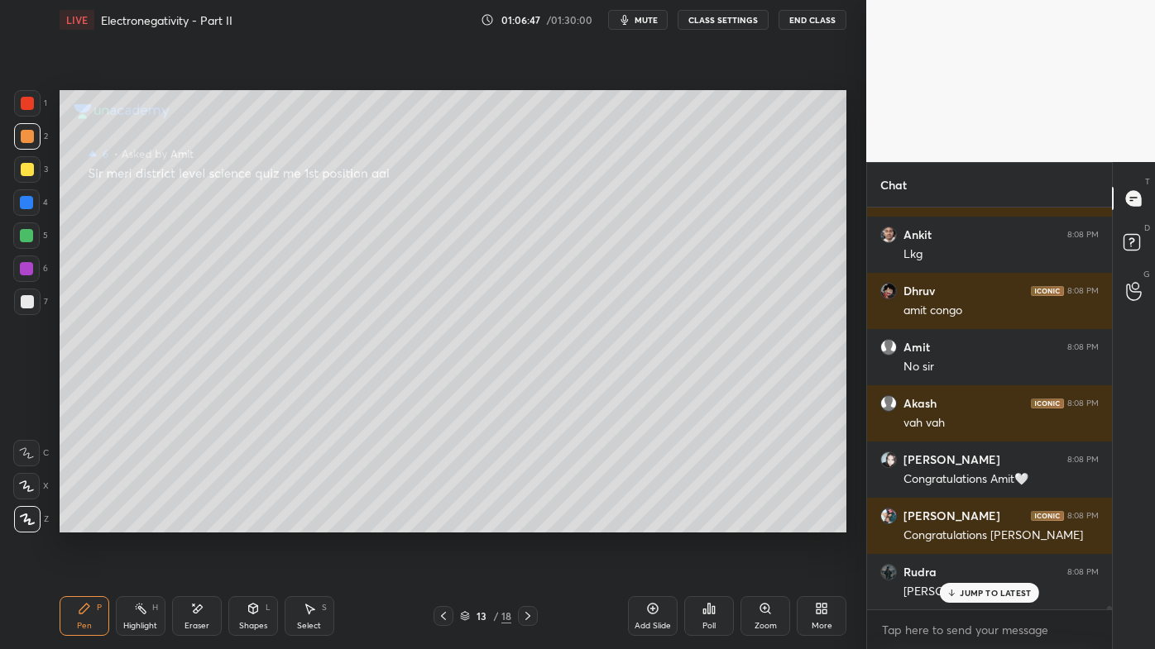
scroll to position [43274, 0]
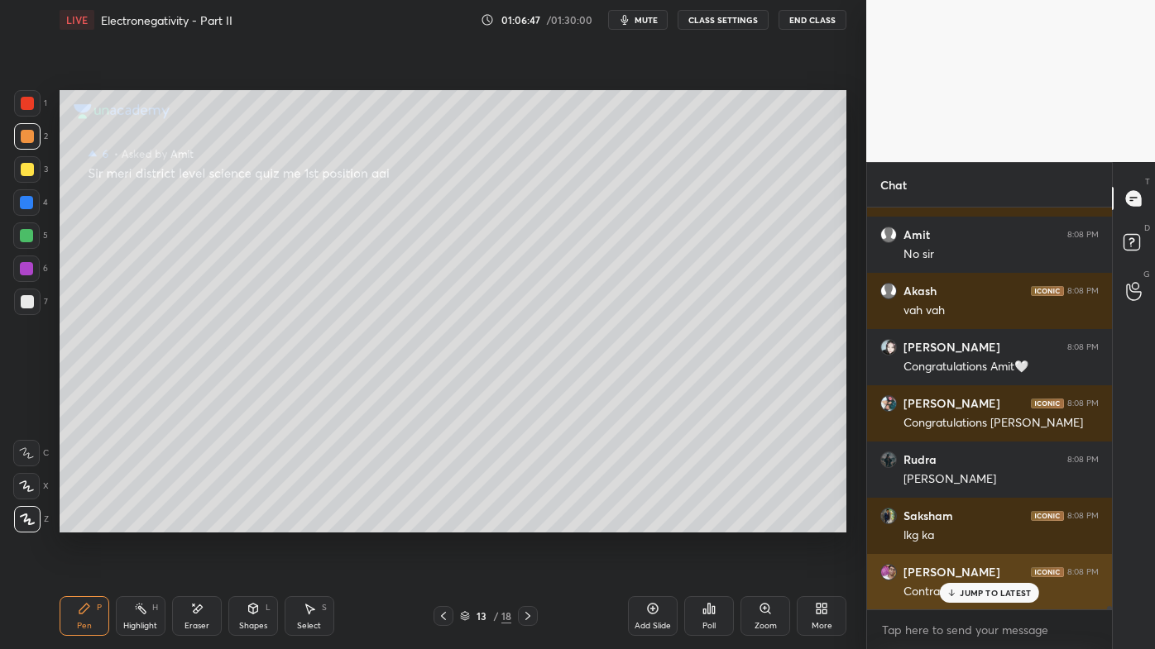
drag, startPoint x: 955, startPoint y: 591, endPoint x: 943, endPoint y: 591, distance: 11.6
click at [953, 522] on icon at bounding box center [951, 593] width 11 height 10
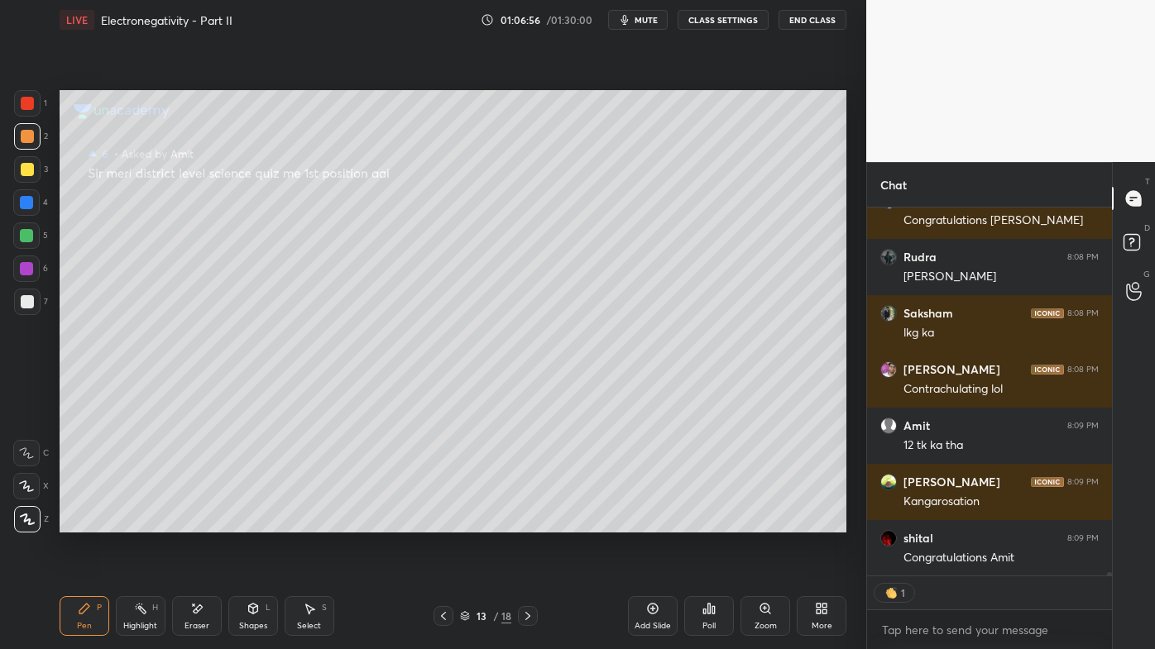
scroll to position [43534, 0]
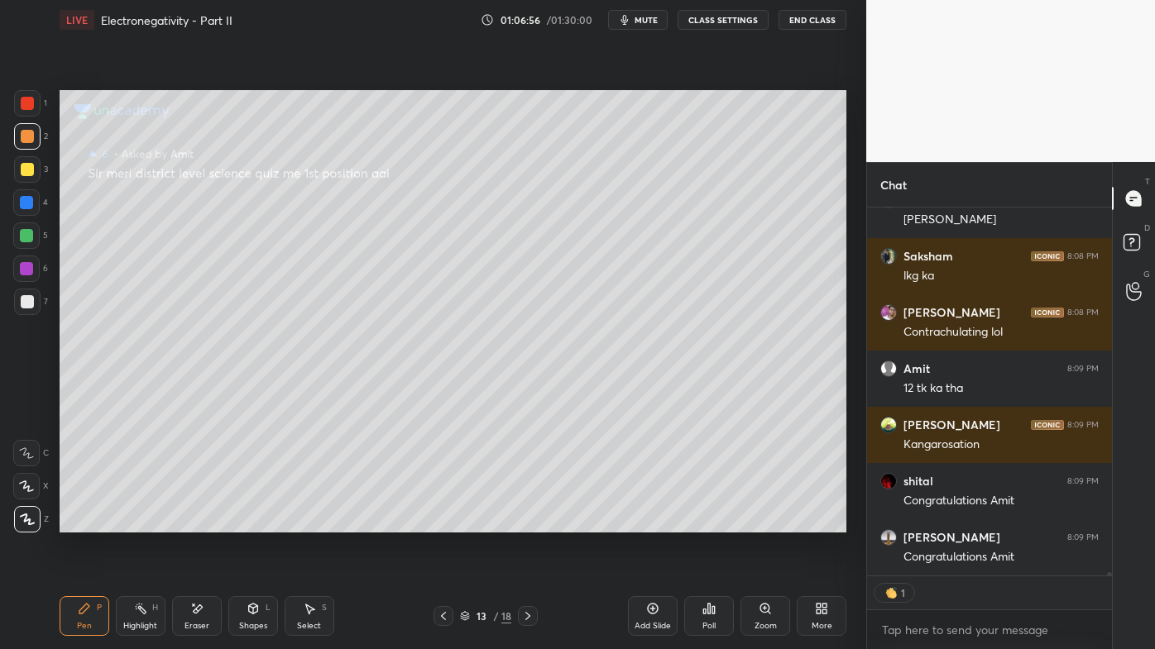
click at [442, 522] on icon at bounding box center [443, 616] width 13 height 13
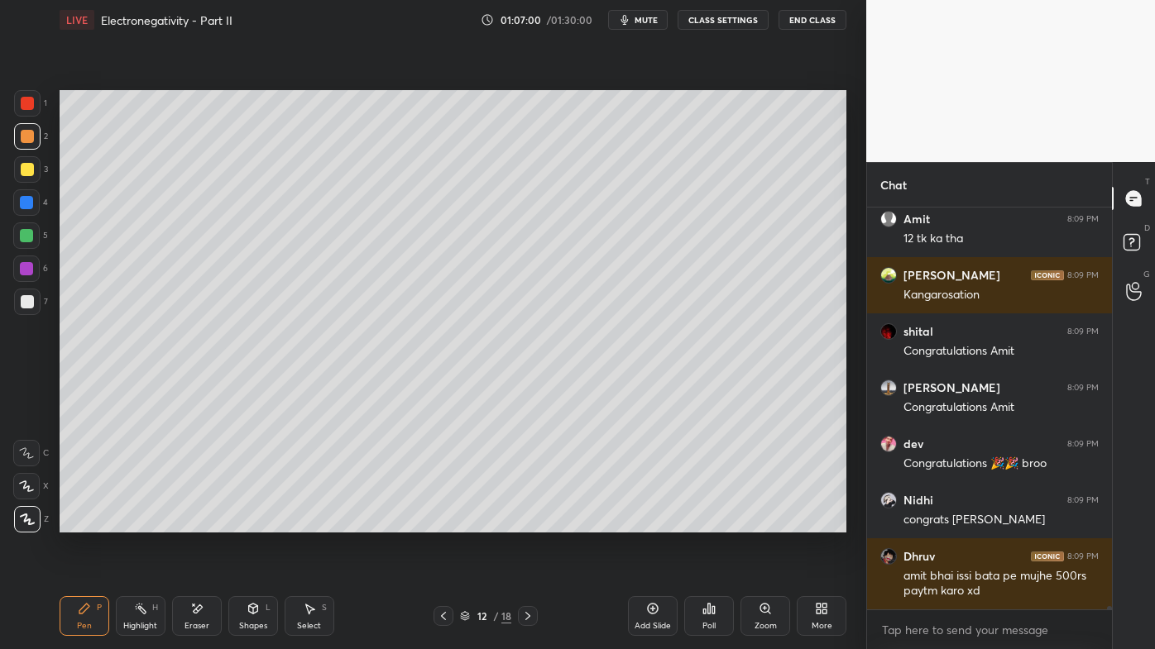
scroll to position [43684, 0]
click at [131, 522] on div "Highlight H" at bounding box center [141, 616] width 50 height 40
drag, startPoint x: 24, startPoint y: 160, endPoint x: 53, endPoint y: 143, distance: 33.3
click at [27, 155] on div "1 2 3 4 5 6 7" at bounding box center [30, 206] width 35 height 232
drag, startPoint x: 69, startPoint y: 613, endPoint x: 79, endPoint y: 541, distance: 72.8
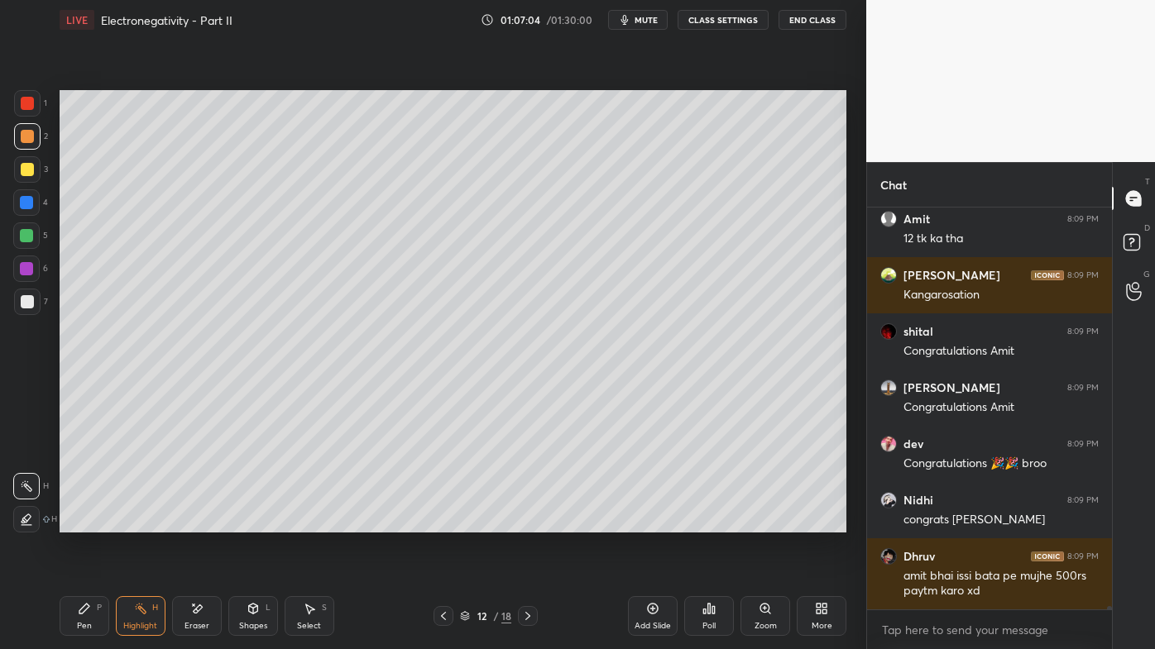
click at [70, 522] on div "Pen P" at bounding box center [85, 616] width 50 height 40
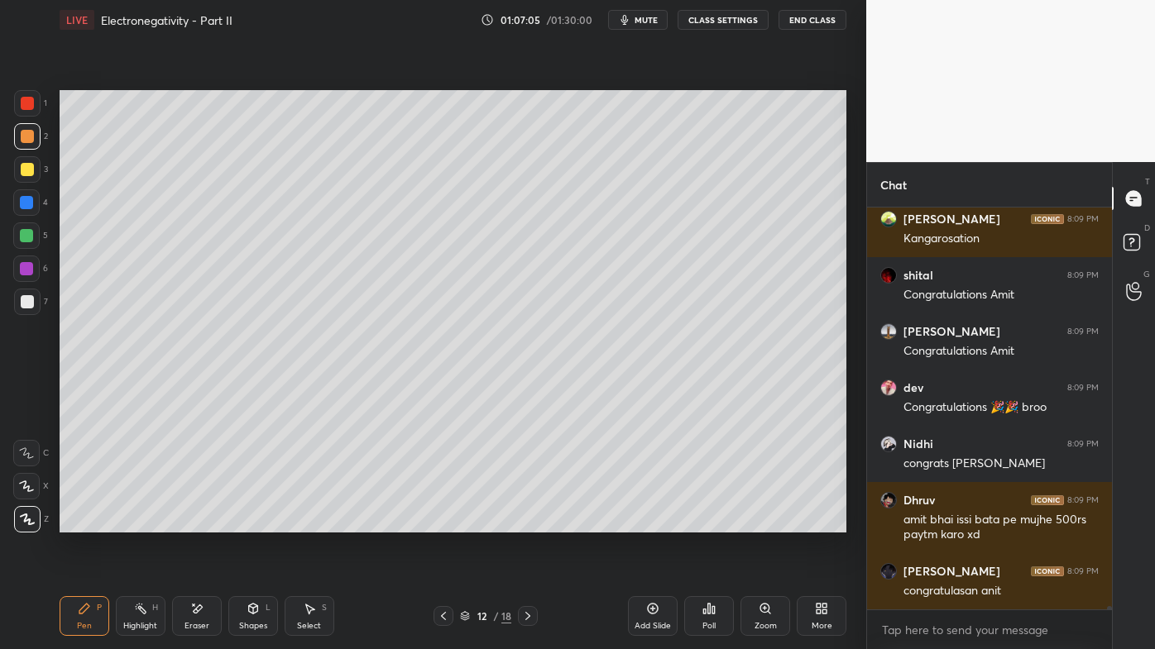
scroll to position [43796, 0]
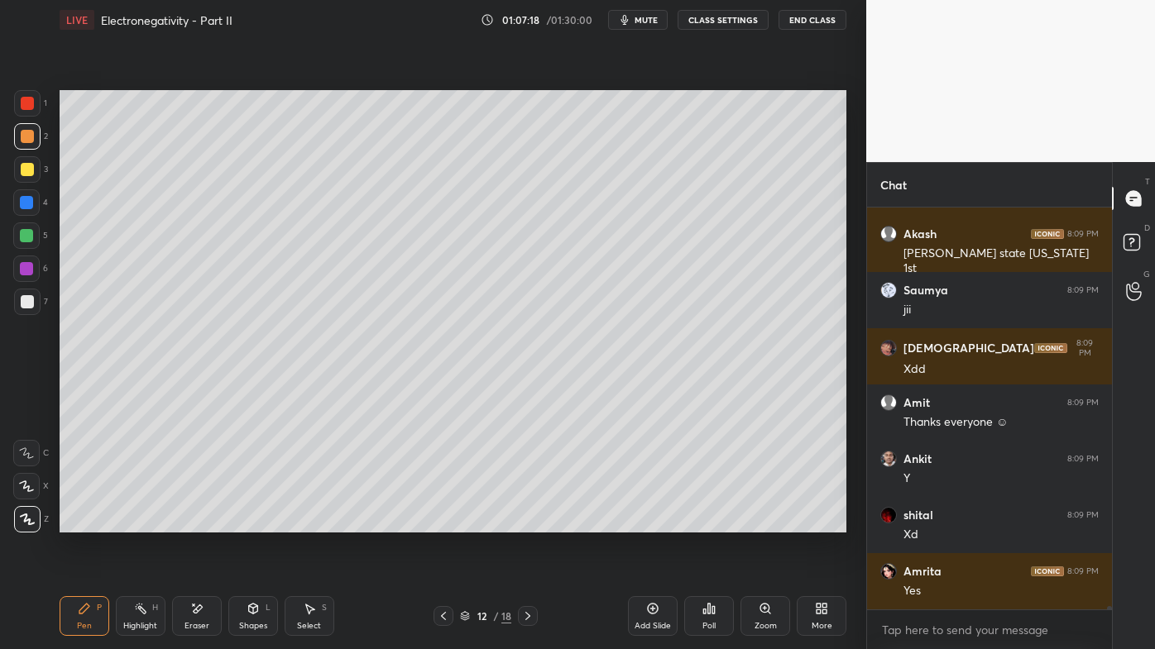
drag, startPoint x: 149, startPoint y: 600, endPoint x: 178, endPoint y: 534, distance: 71.5
click at [148, 522] on div "Highlight H" at bounding box center [141, 616] width 50 height 40
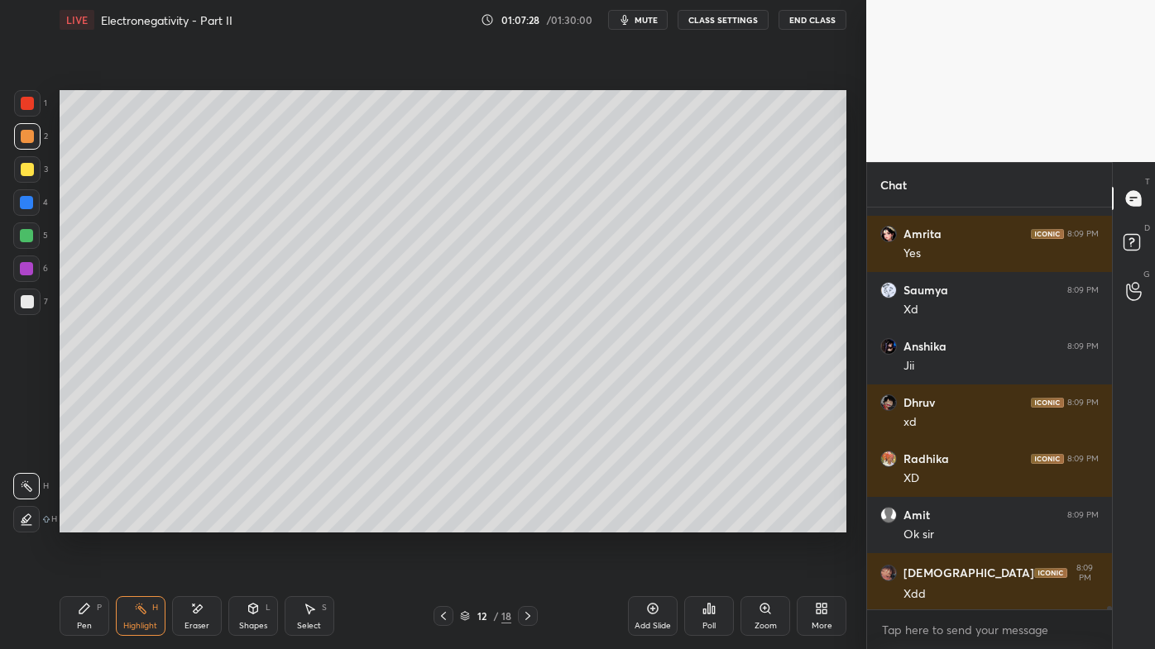
click at [524, 522] on icon at bounding box center [527, 616] width 13 height 13
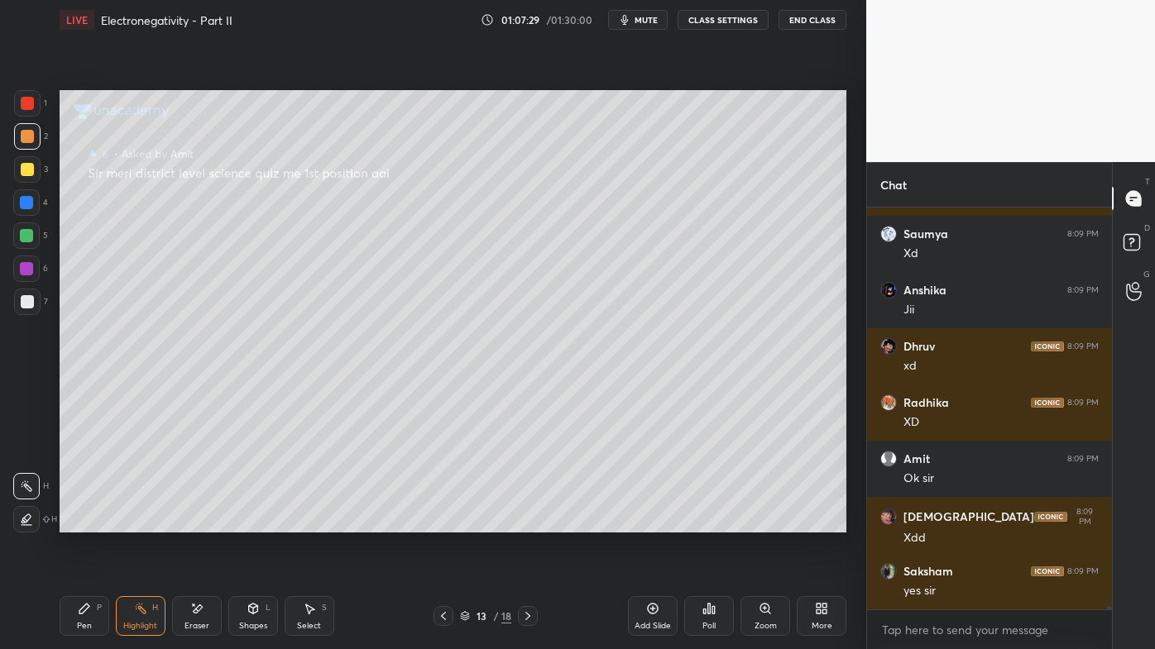
click at [521, 522] on icon at bounding box center [527, 616] width 13 height 13
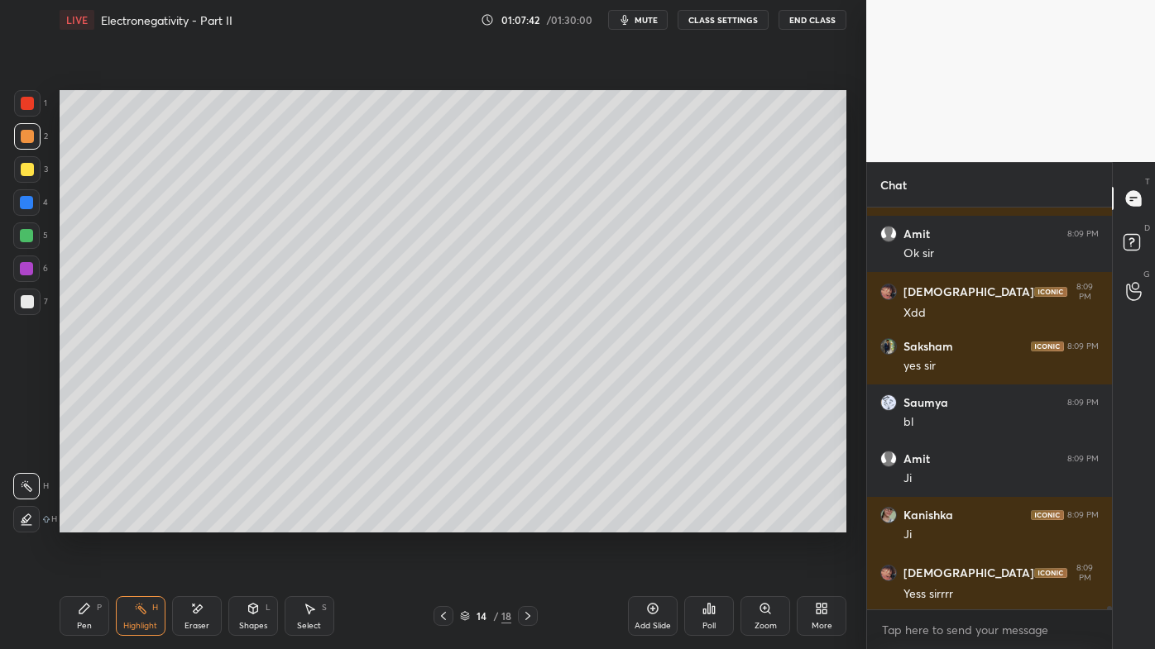
click at [531, 522] on icon at bounding box center [527, 616] width 13 height 13
click at [529, 522] on icon at bounding box center [527, 616] width 13 height 13
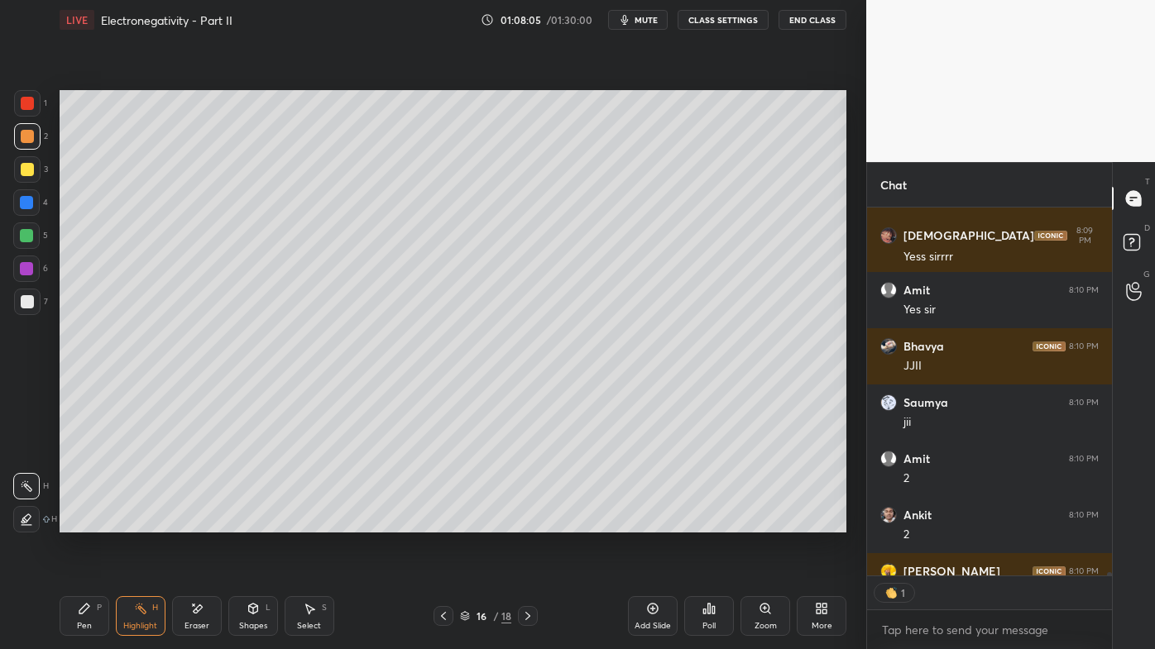
scroll to position [5, 4]
drag, startPoint x: 531, startPoint y: 613, endPoint x: 523, endPoint y: 615, distance: 8.4
click at [531, 522] on icon at bounding box center [527, 616] width 13 height 13
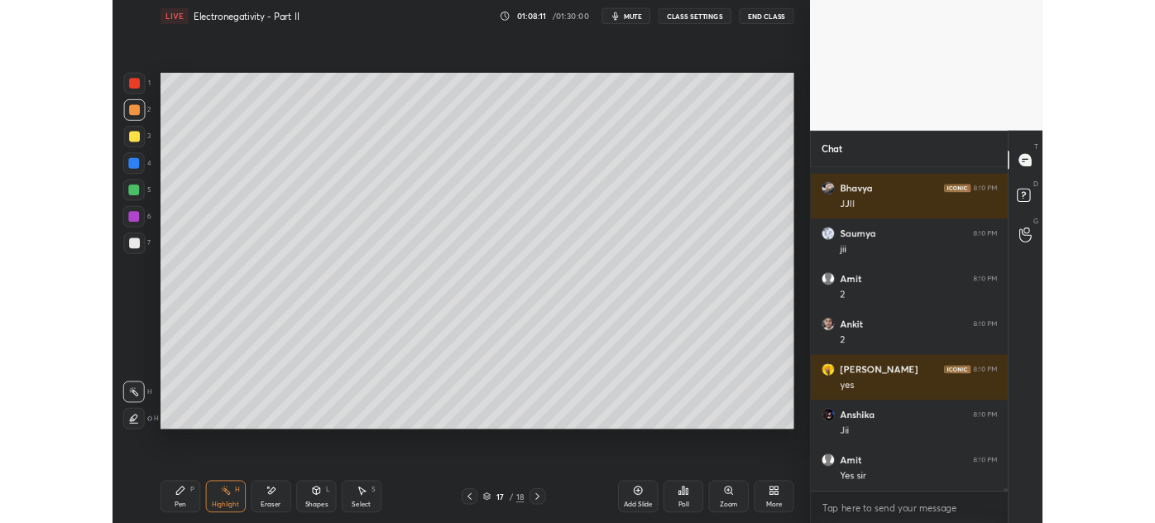
scroll to position [44495, 0]
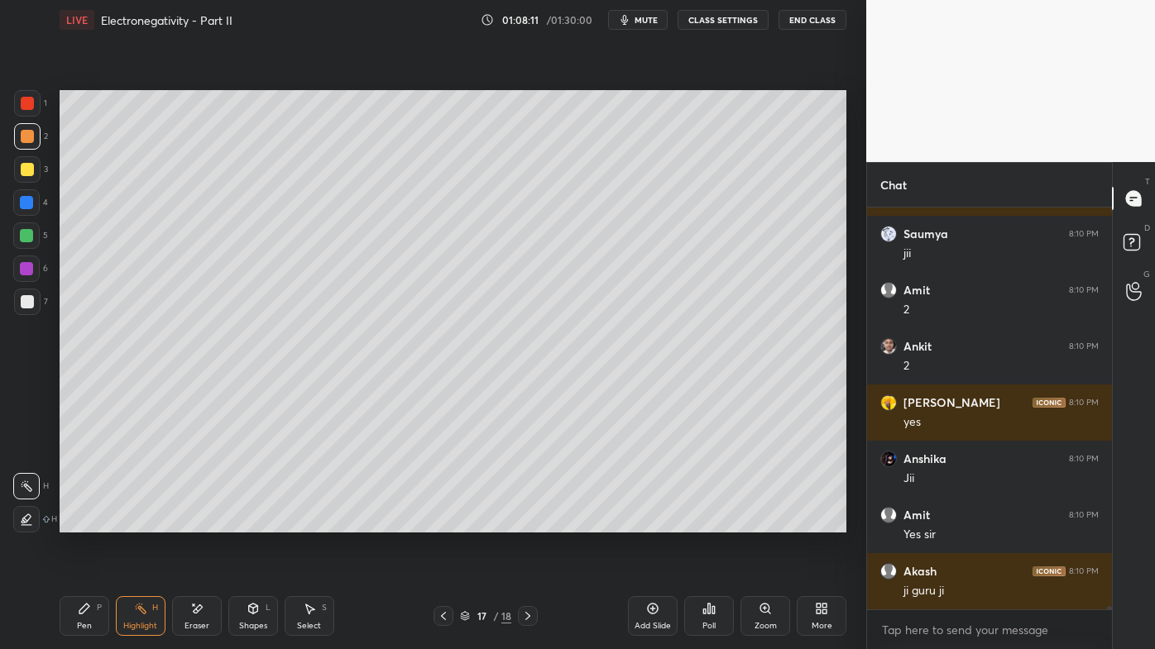
click at [827, 522] on div "More" at bounding box center [822, 616] width 50 height 40
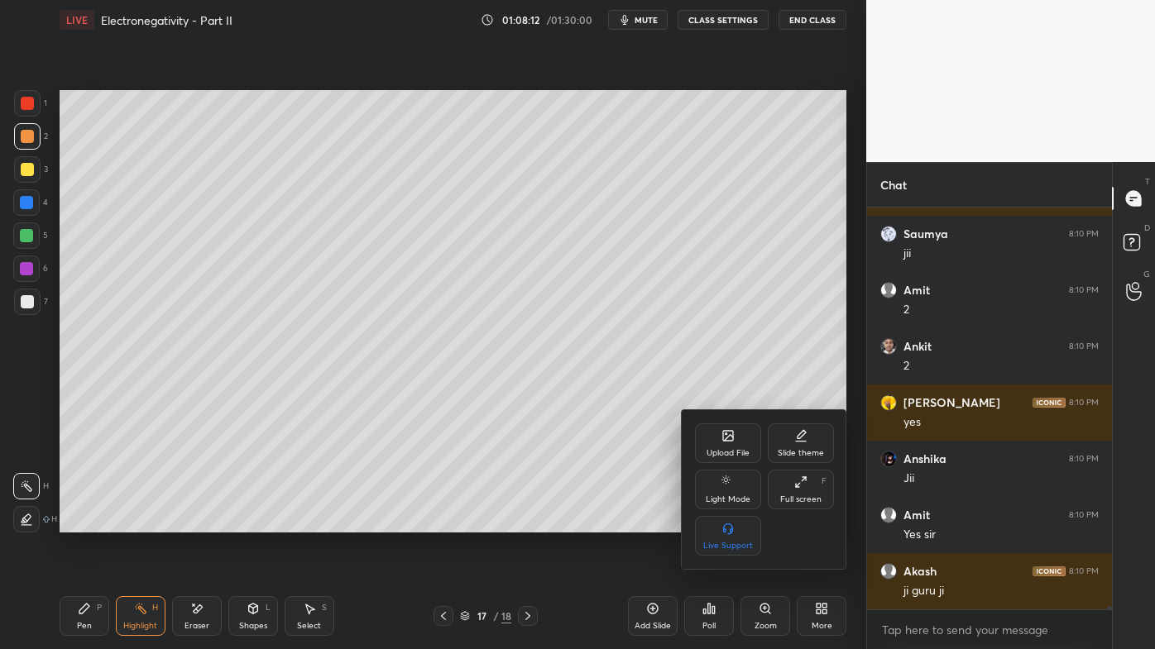
click at [732, 447] on div "Upload File" at bounding box center [728, 444] width 66 height 40
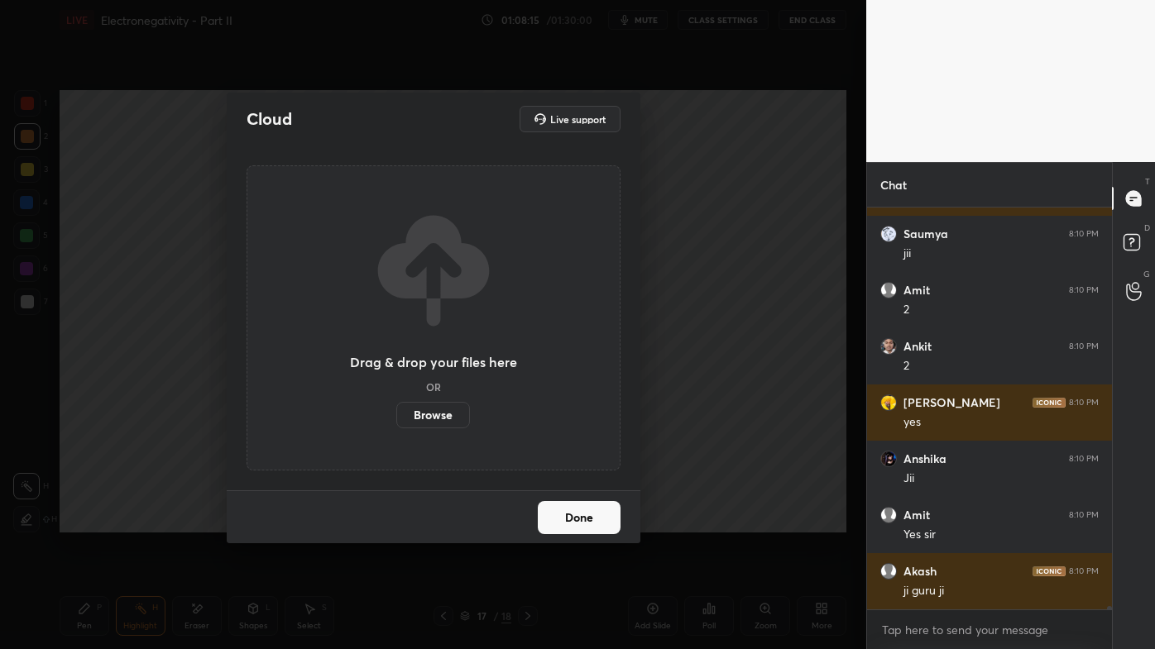
click at [399, 373] on div "Drag & drop your files here OR Browse" at bounding box center [433, 318] width 167 height 220
click at [393, 371] on div "Drag & drop your files here OR Browse" at bounding box center [433, 318] width 167 height 220
click at [425, 416] on label "Browse" at bounding box center [433, 415] width 74 height 26
click at [396, 416] on input "Browse" at bounding box center [396, 415] width 0 height 26
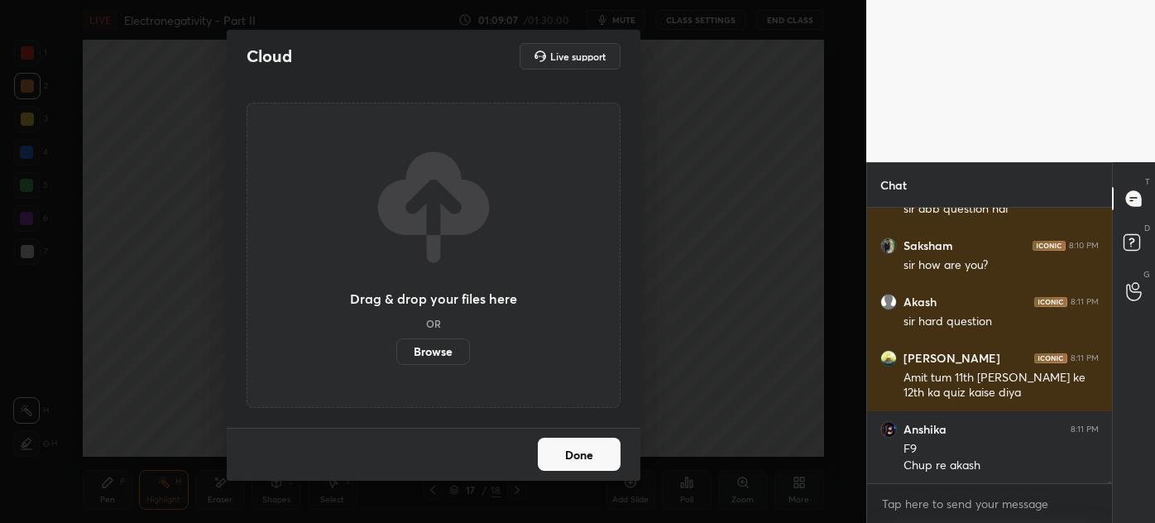
scroll to position [45149, 0]
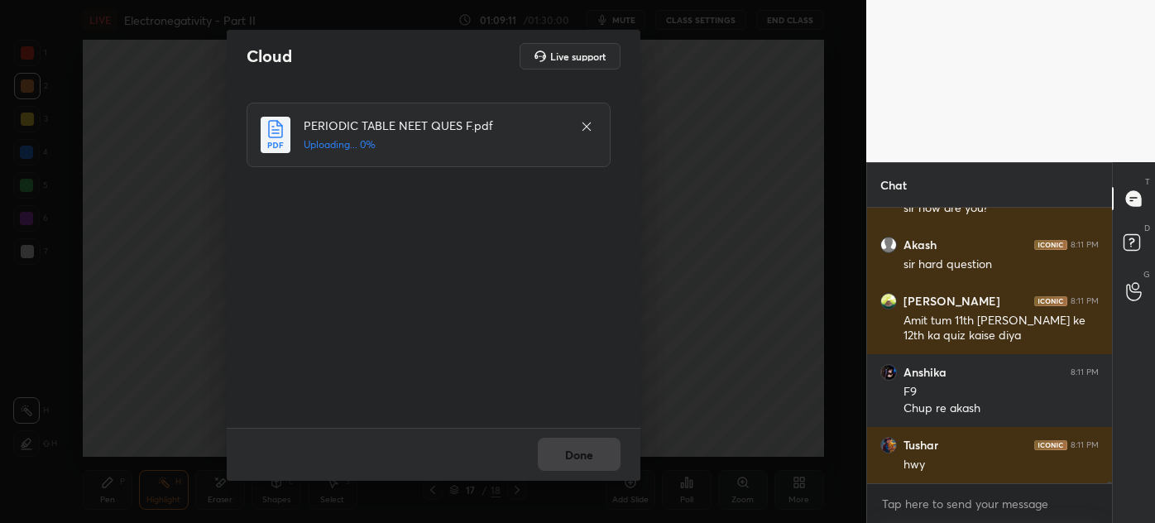
click at [553, 434] on div "Done" at bounding box center [434, 454] width 414 height 53
click at [573, 458] on div "Done" at bounding box center [434, 454] width 414 height 53
click at [583, 458] on div "Done" at bounding box center [434, 454] width 414 height 53
click at [589, 462] on div "Done" at bounding box center [434, 454] width 414 height 53
click at [596, 461] on div "Done" at bounding box center [434, 454] width 414 height 53
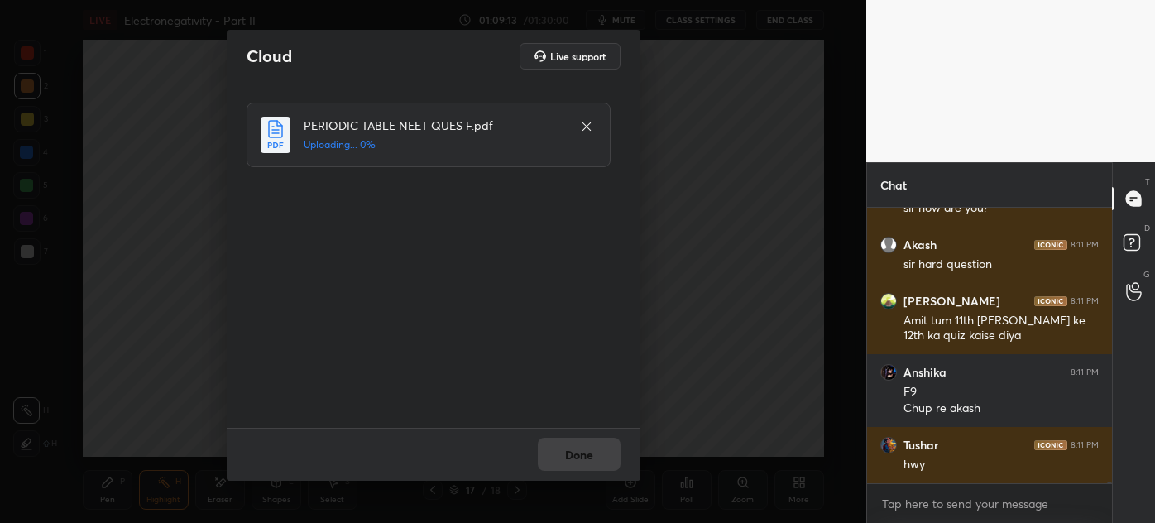
click at [596, 462] on div "Done" at bounding box center [434, 454] width 414 height 53
click at [595, 461] on div "Done" at bounding box center [434, 454] width 414 height 53
click at [596, 461] on div "Done" at bounding box center [434, 454] width 414 height 53
click at [598, 460] on div "Done" at bounding box center [434, 454] width 414 height 53
click at [597, 461] on button "Done" at bounding box center [579, 454] width 83 height 33
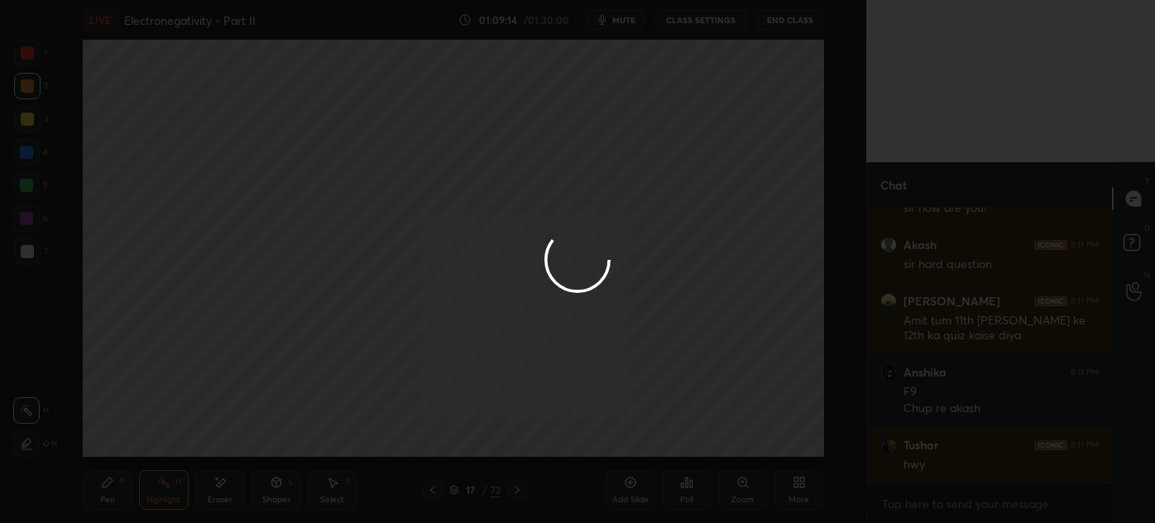
click at [598, 465] on button "Done" at bounding box center [579, 454] width 83 height 33
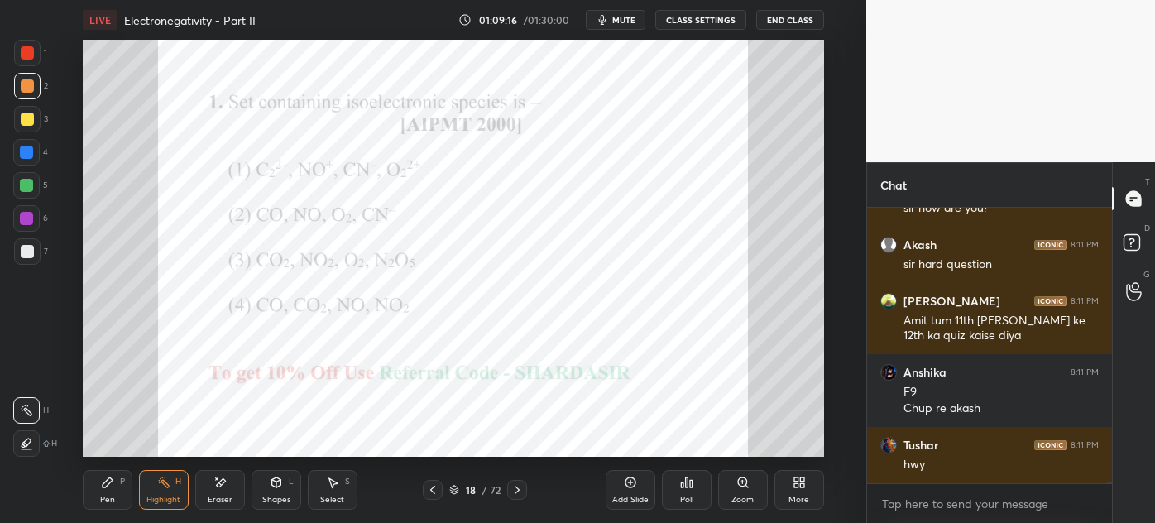
click at [518, 491] on icon at bounding box center [516, 489] width 13 height 13
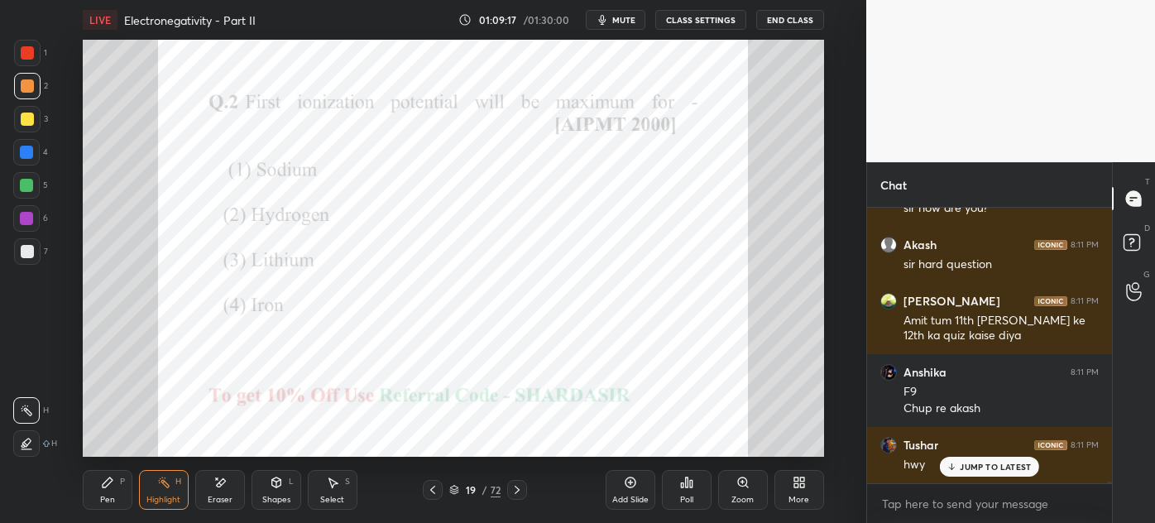
click at [518, 489] on icon at bounding box center [516, 490] width 5 height 8
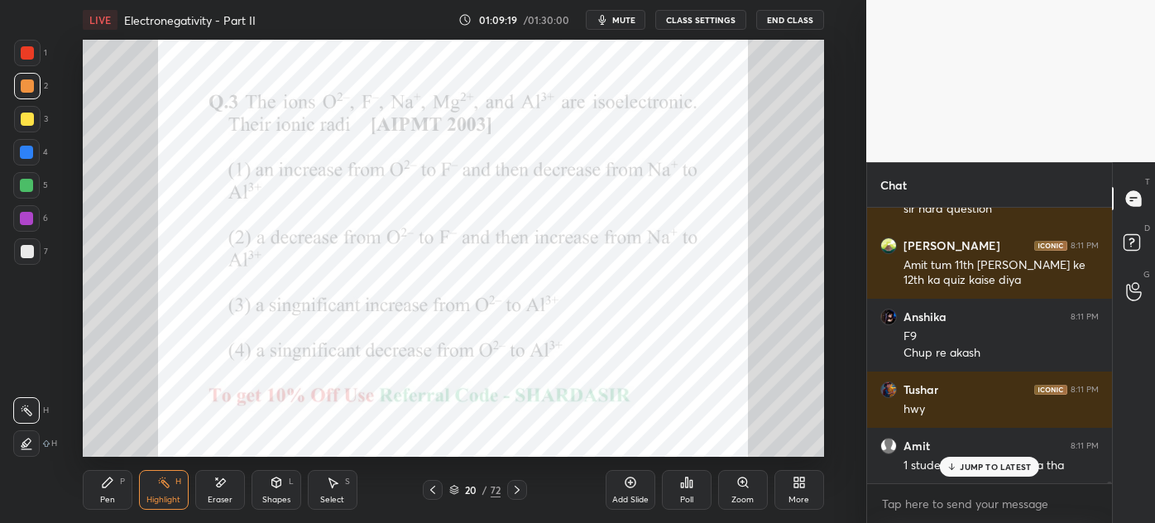
click at [428, 488] on icon at bounding box center [432, 489] width 13 height 13
click at [430, 489] on icon at bounding box center [432, 489] width 13 height 13
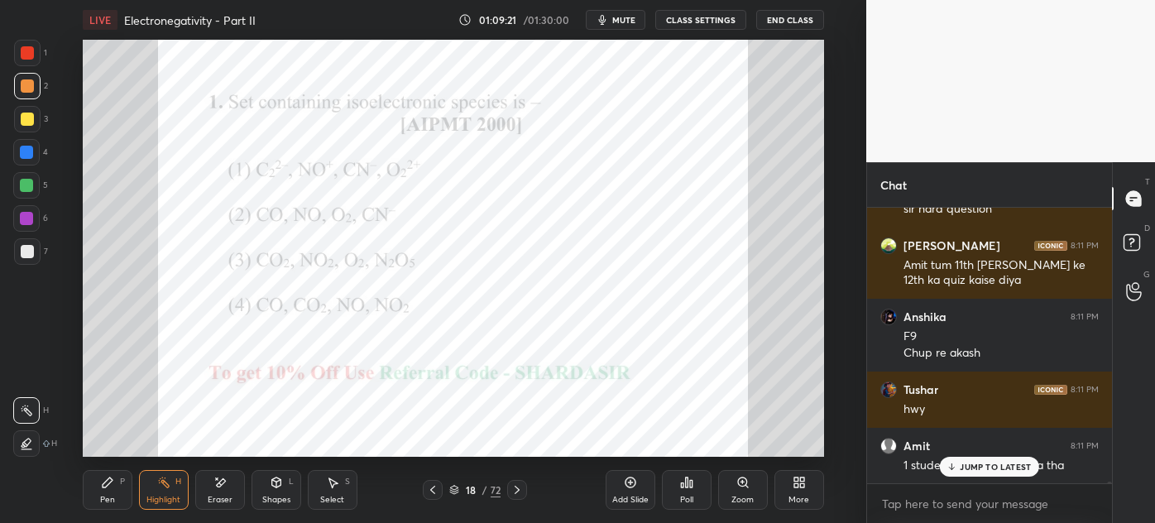
click at [797, 486] on icon at bounding box center [798, 482] width 13 height 13
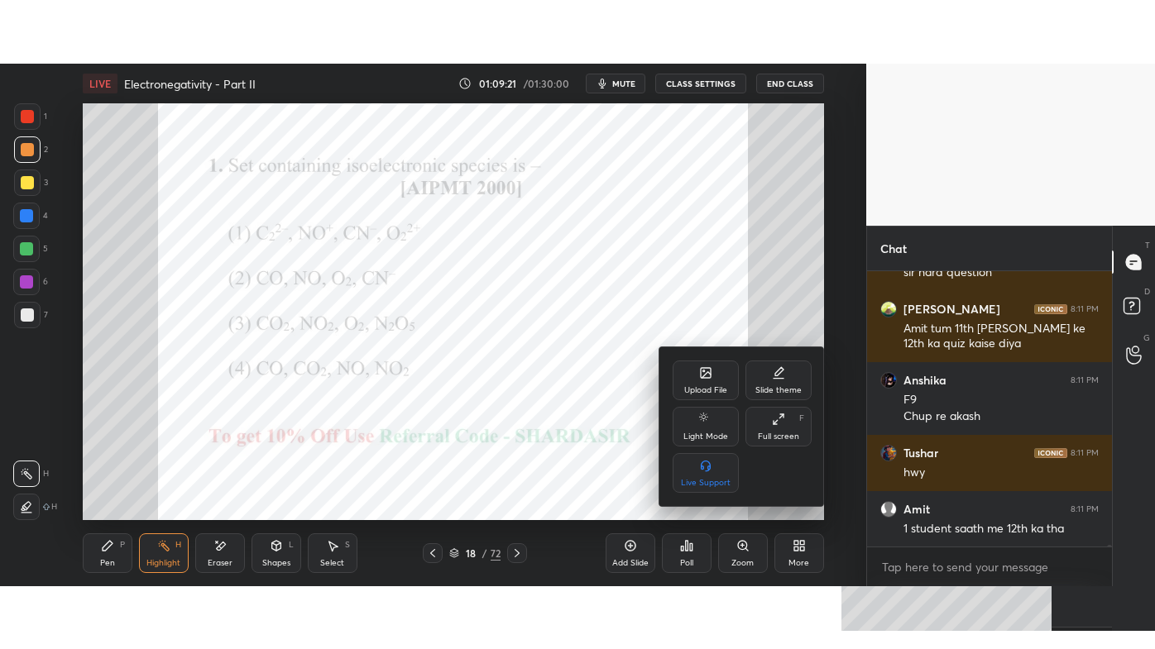
scroll to position [45261, 0]
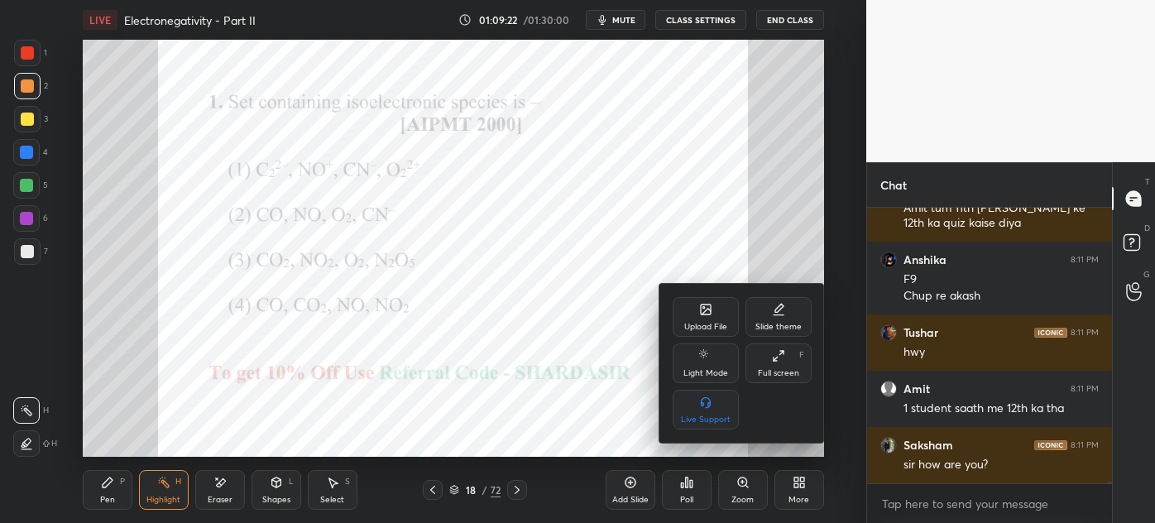
drag, startPoint x: 782, startPoint y: 361, endPoint x: 758, endPoint y: 471, distance: 113.4
click at [782, 361] on icon at bounding box center [778, 355] width 13 height 13
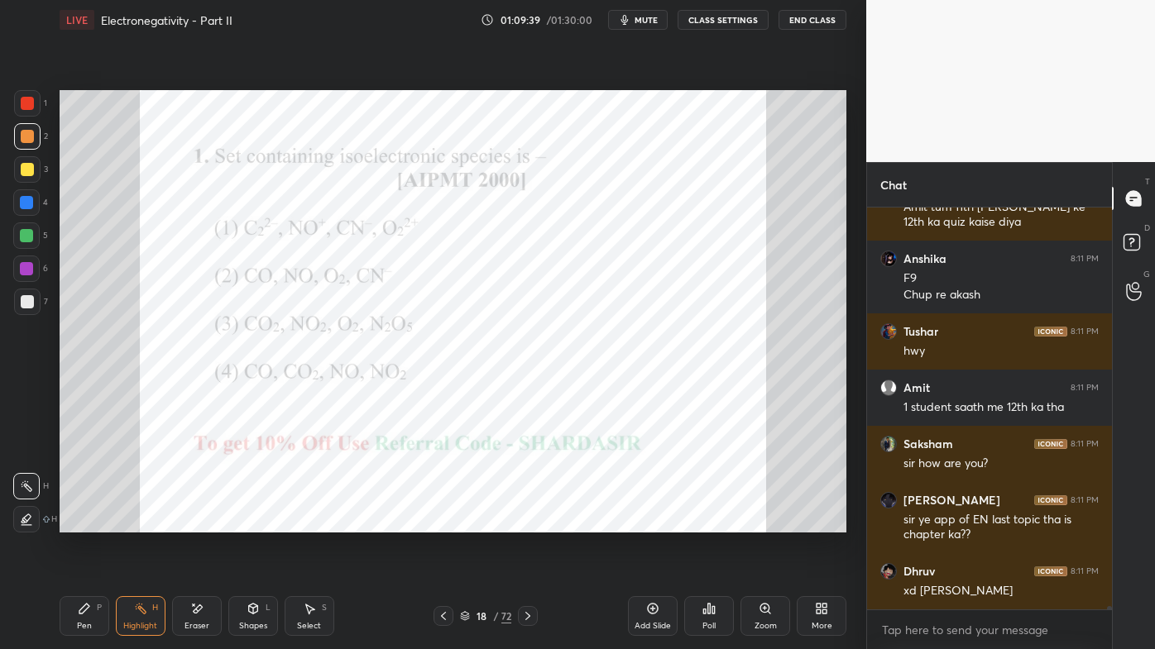
scroll to position [45318, 0]
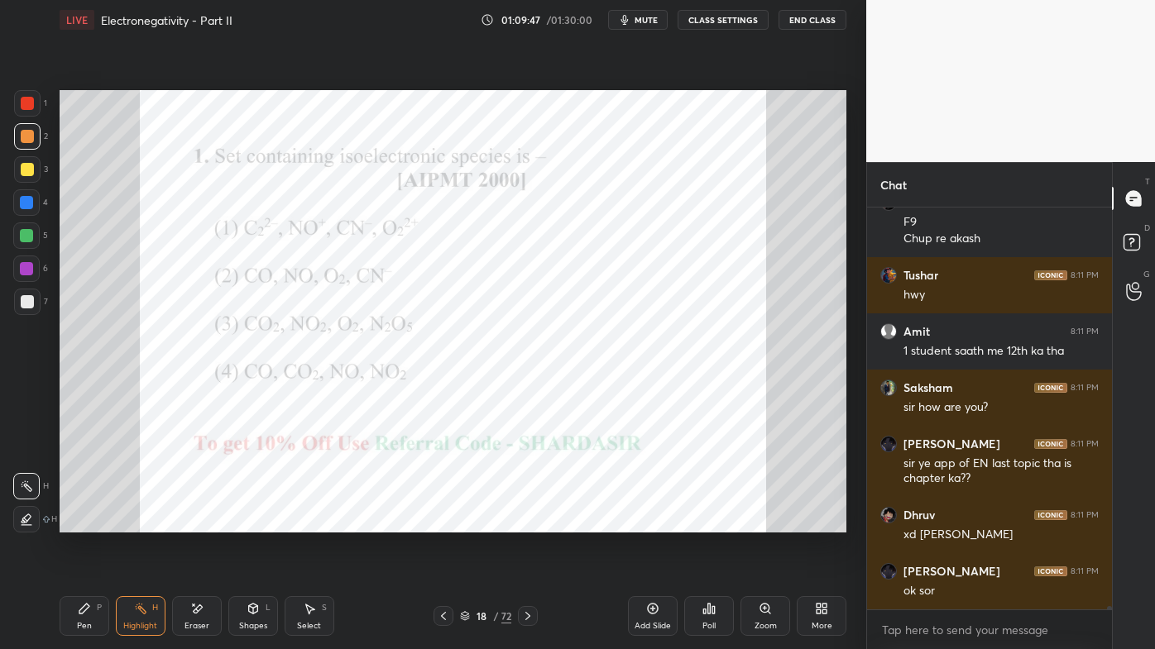
click at [706, 522] on icon at bounding box center [708, 608] width 13 height 13
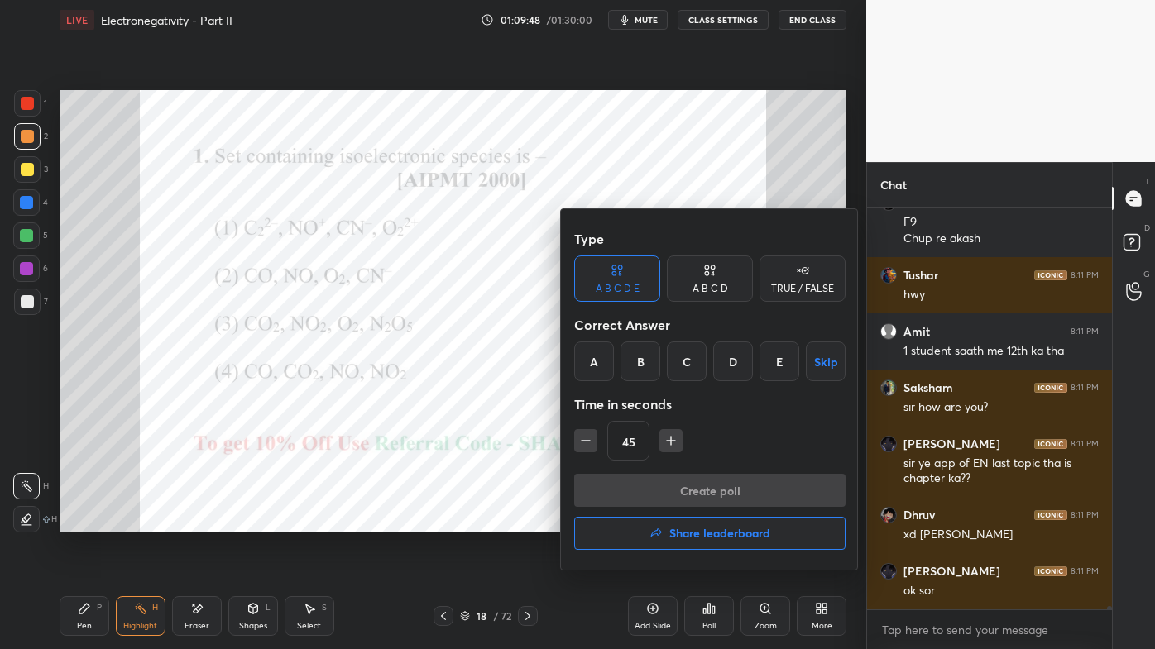
scroll to position [45375, 0]
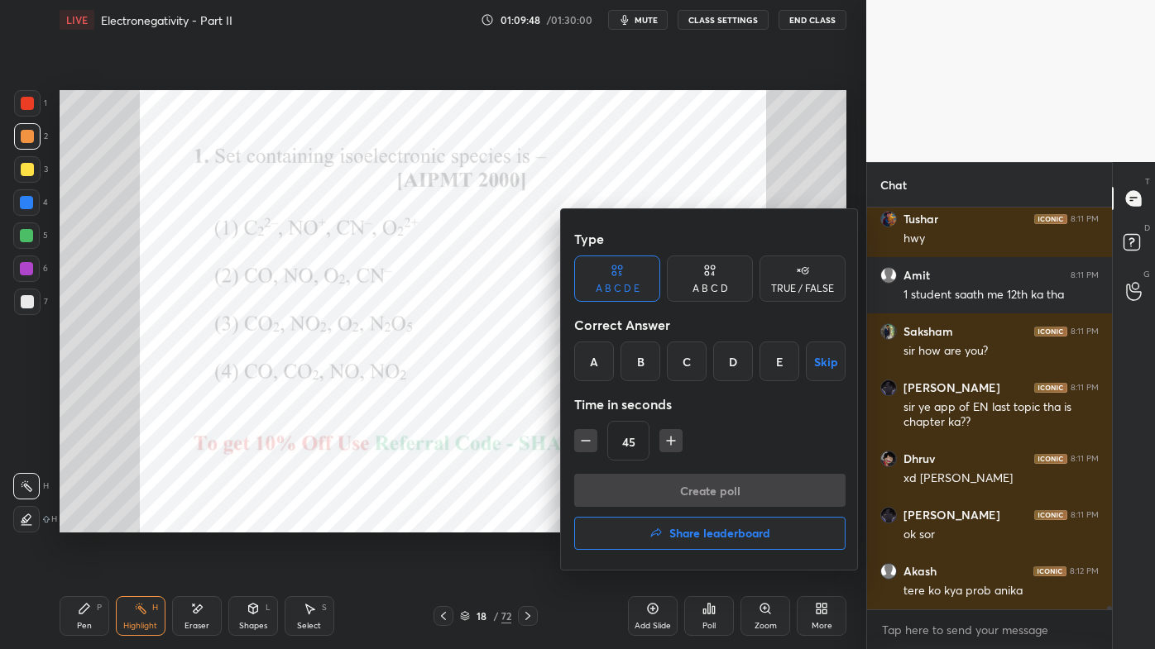
drag, startPoint x: 715, startPoint y: 291, endPoint x: 677, endPoint y: 318, distance: 46.2
click at [715, 290] on div "A B C D" at bounding box center [710, 289] width 36 height 10
drag, startPoint x: 602, startPoint y: 359, endPoint x: 620, endPoint y: 377, distance: 25.2
click at [604, 359] on div "A" at bounding box center [598, 362] width 49 height 40
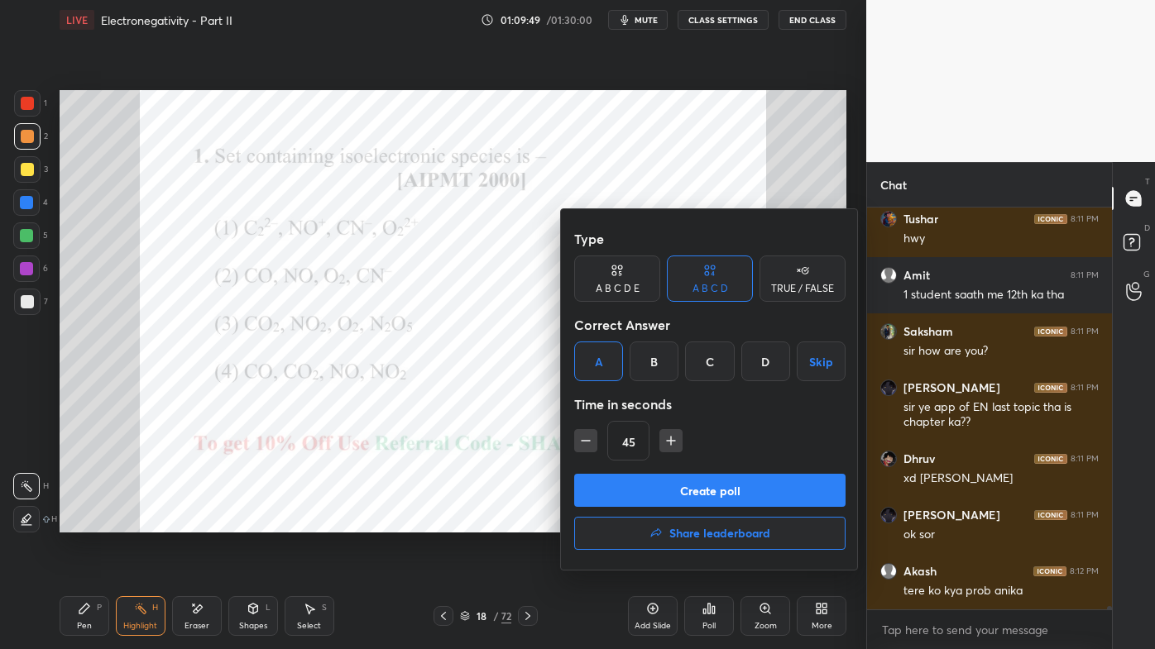
click at [653, 497] on button "Create poll" at bounding box center [709, 490] width 271 height 33
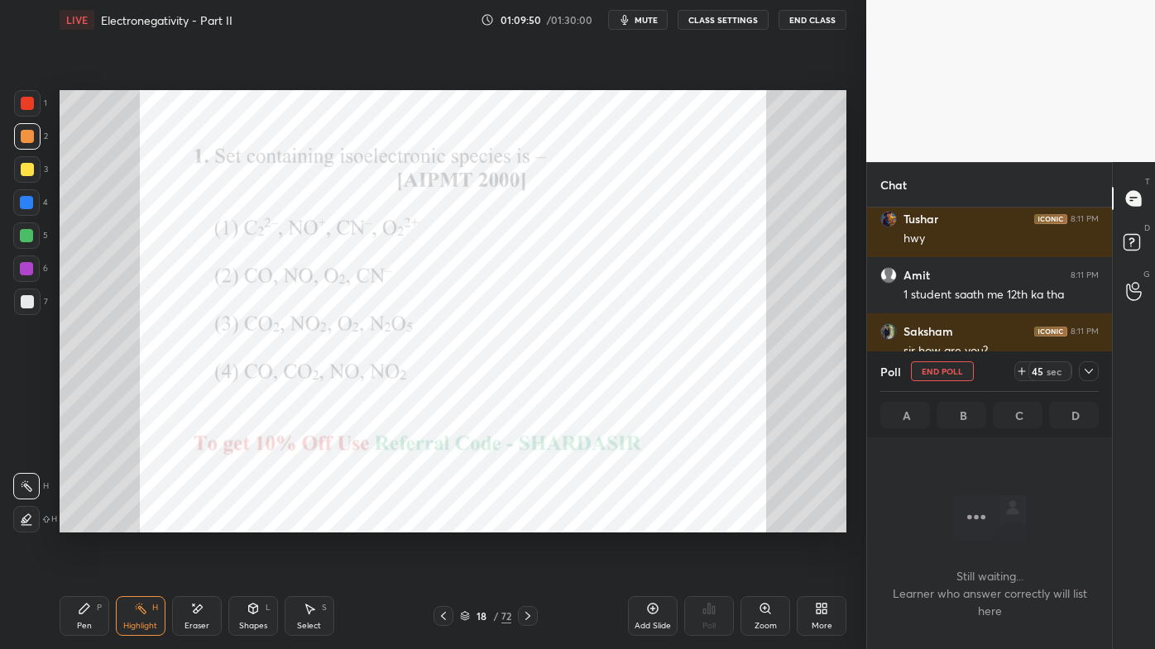
scroll to position [351, 240]
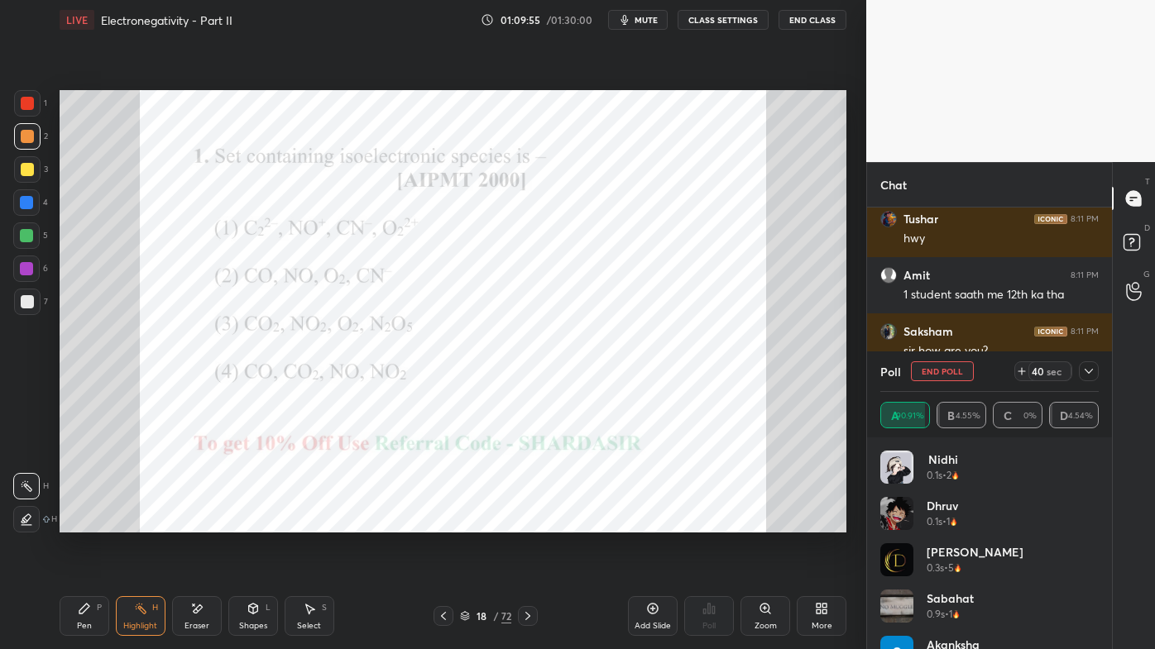
click at [30, 101] on div at bounding box center [27, 103] width 13 height 13
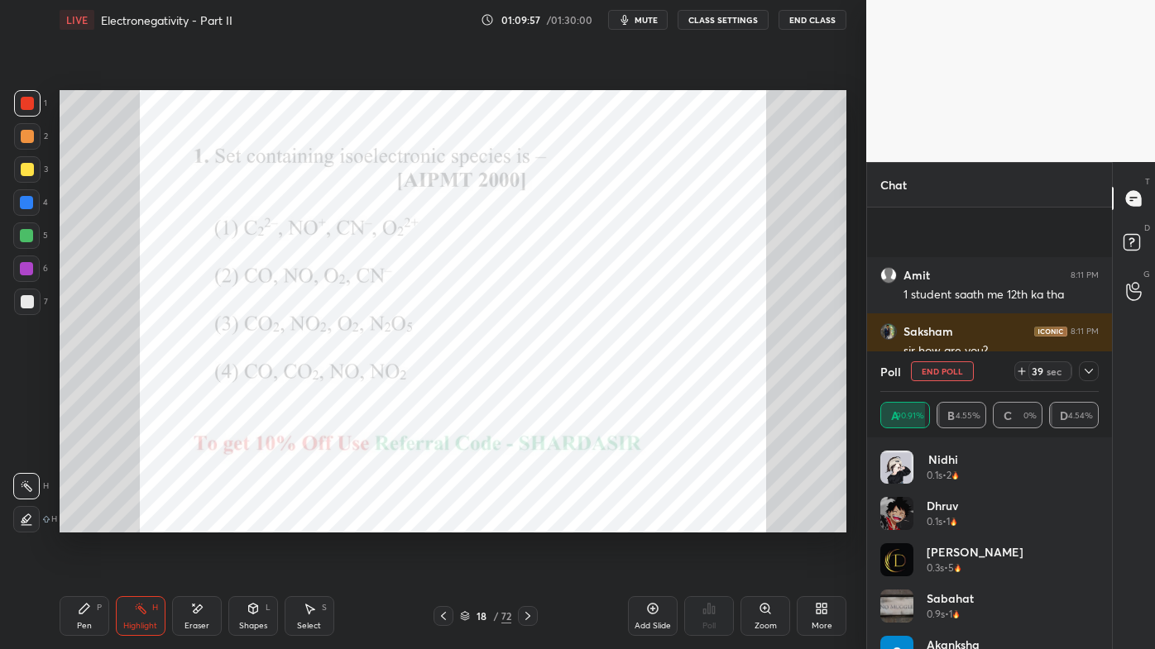
scroll to position [45517, 0]
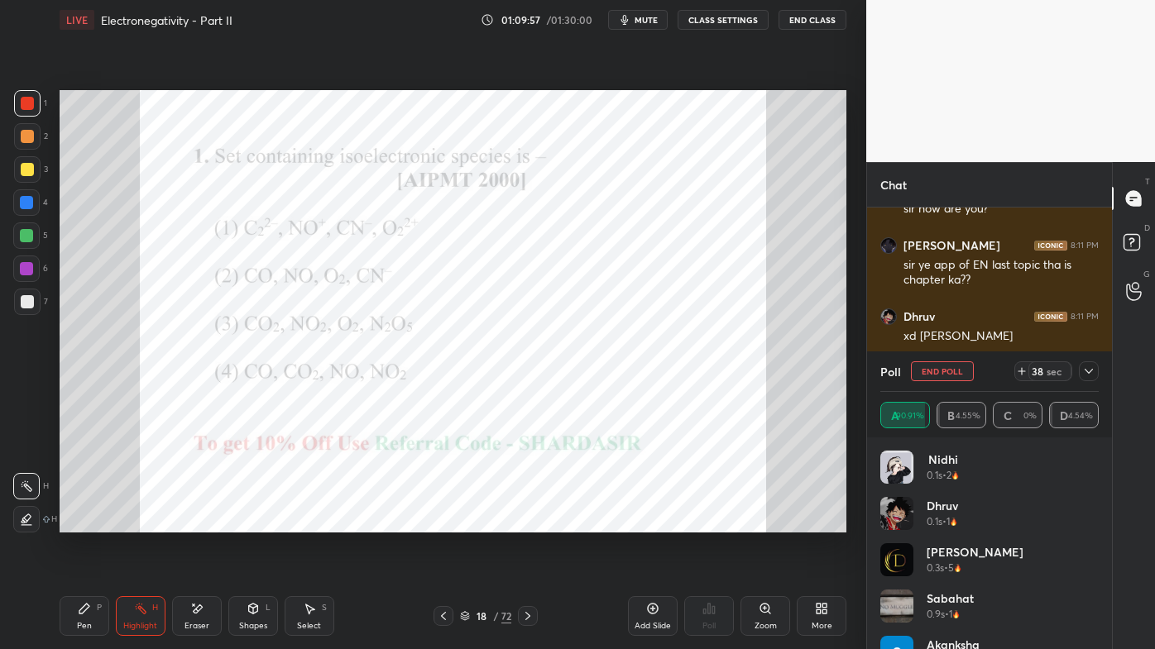
drag, startPoint x: 81, startPoint y: 602, endPoint x: 85, endPoint y: 580, distance: 22.7
click at [81, 522] on div "Pen P" at bounding box center [85, 616] width 50 height 40
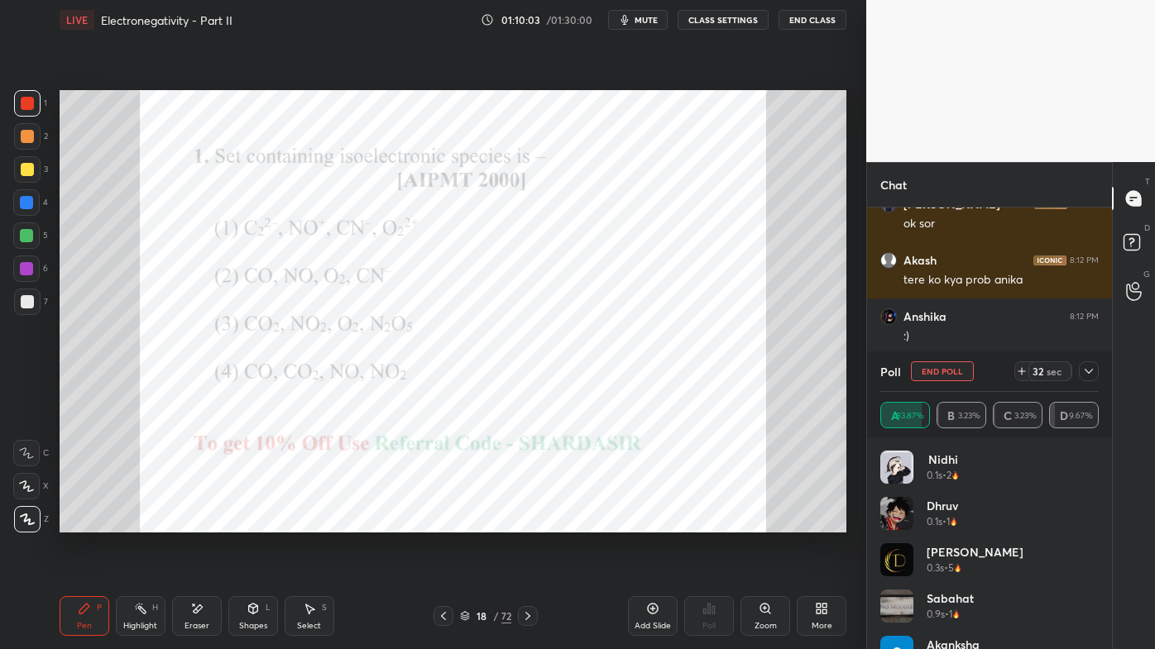
click at [1092, 373] on icon at bounding box center [1088, 371] width 13 height 13
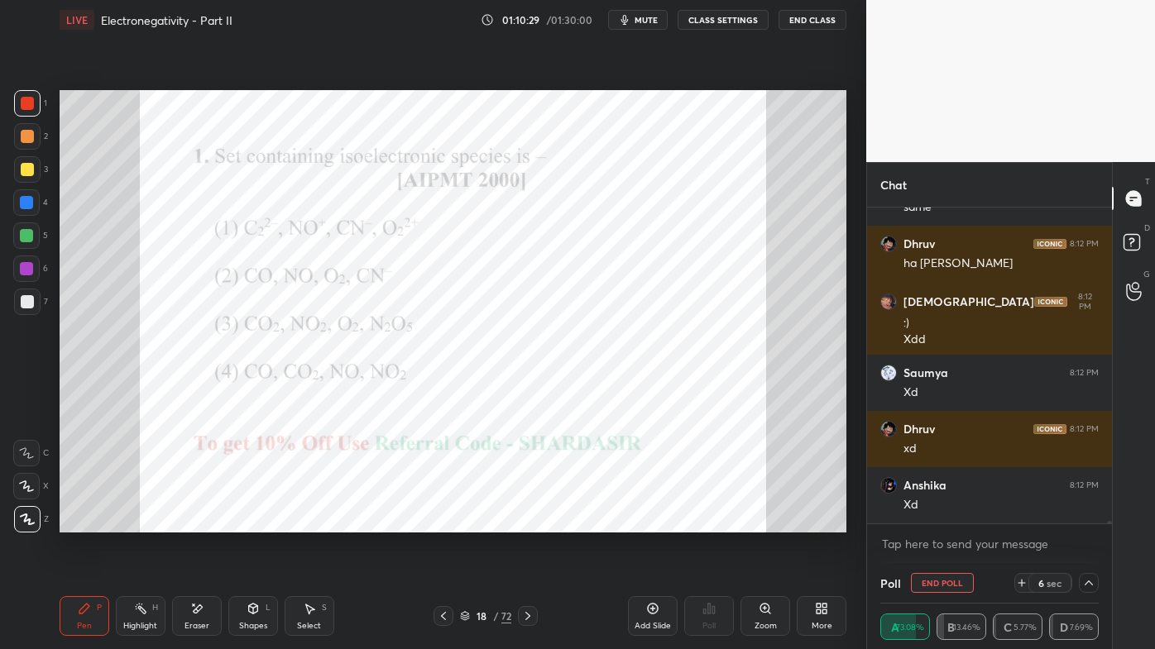
scroll to position [46040, 0]
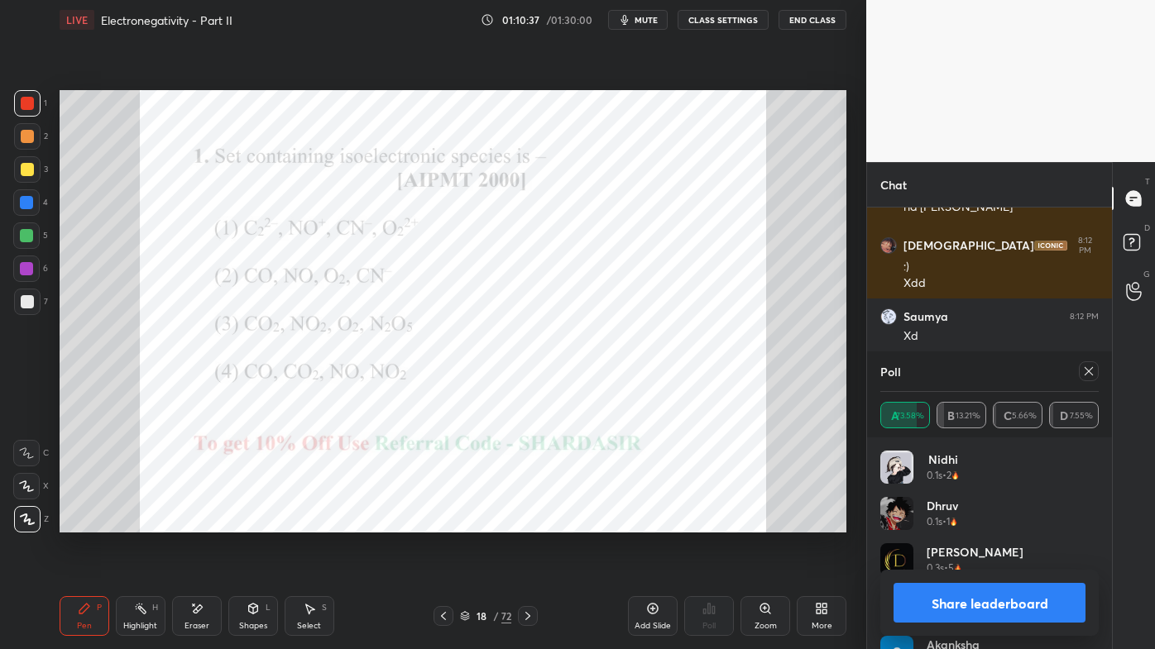
click at [1094, 371] on icon at bounding box center [1088, 371] width 13 height 13
type textarea "x"
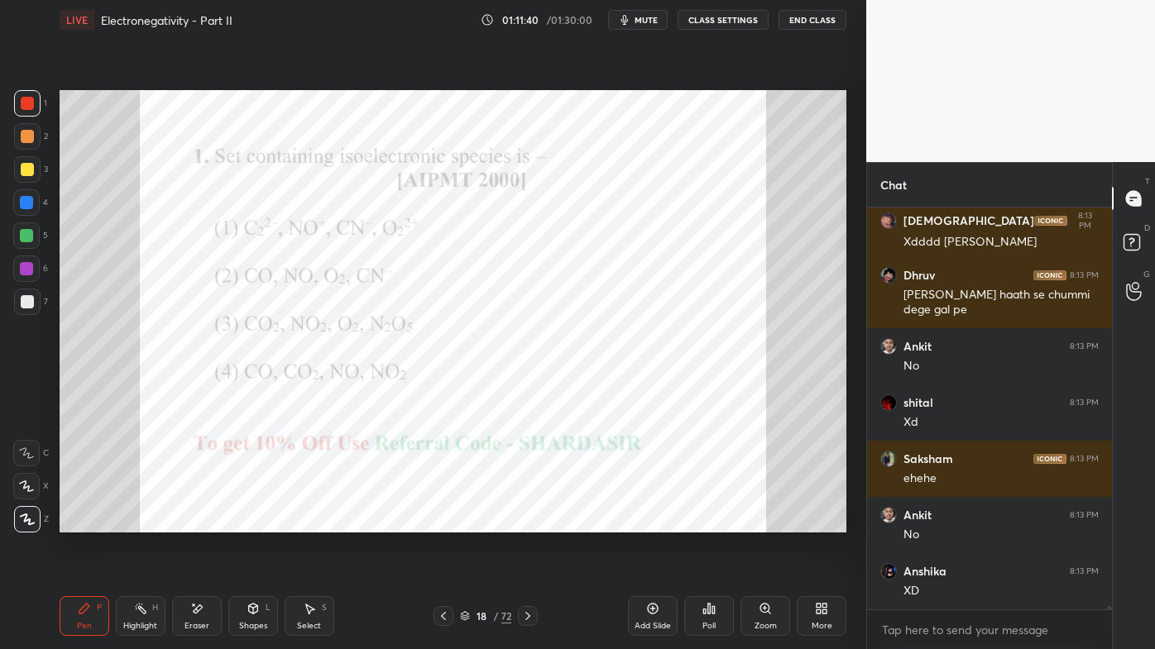
scroll to position [48162, 0]
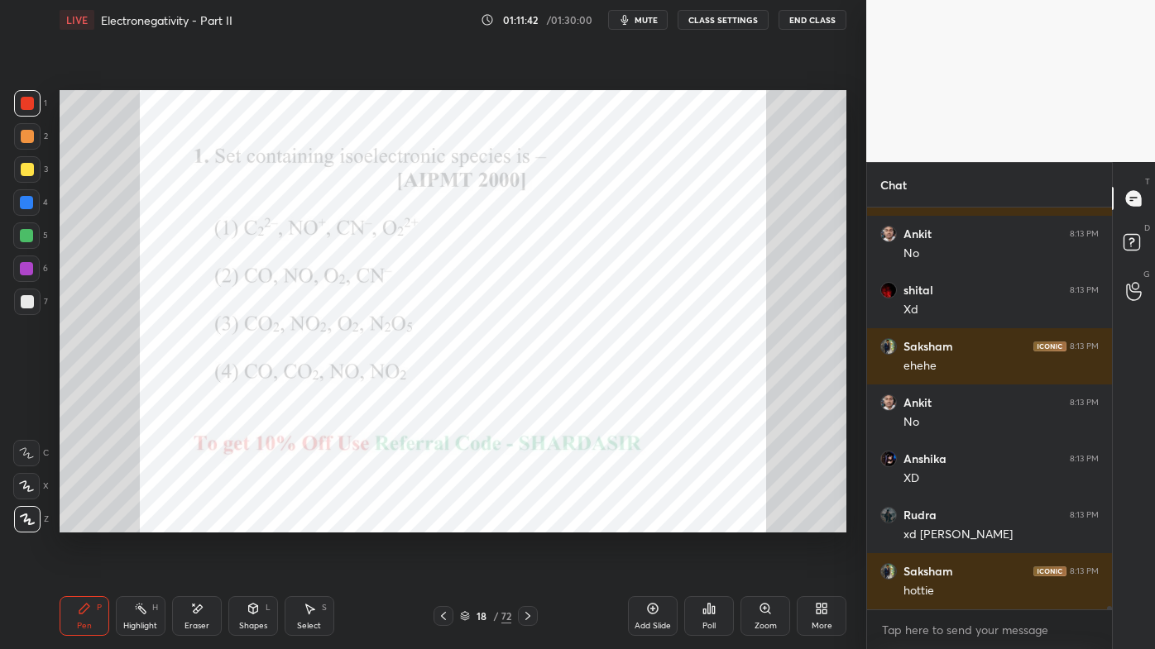
click at [127, 522] on div "Highlight H" at bounding box center [141, 616] width 50 height 40
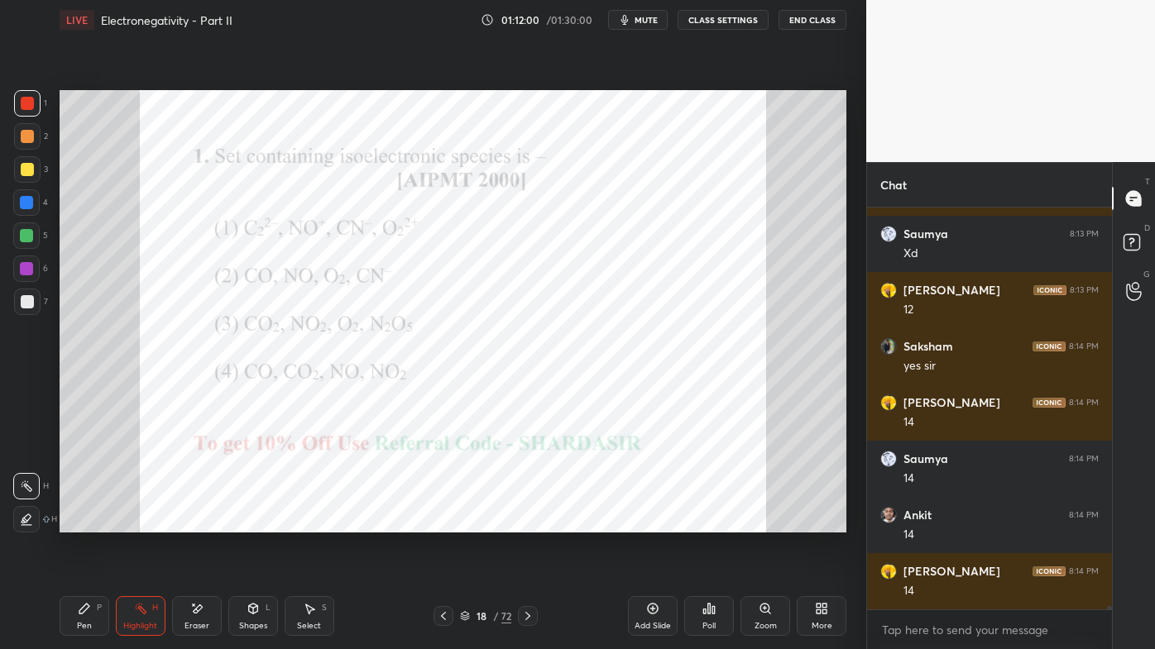
scroll to position [48668, 0]
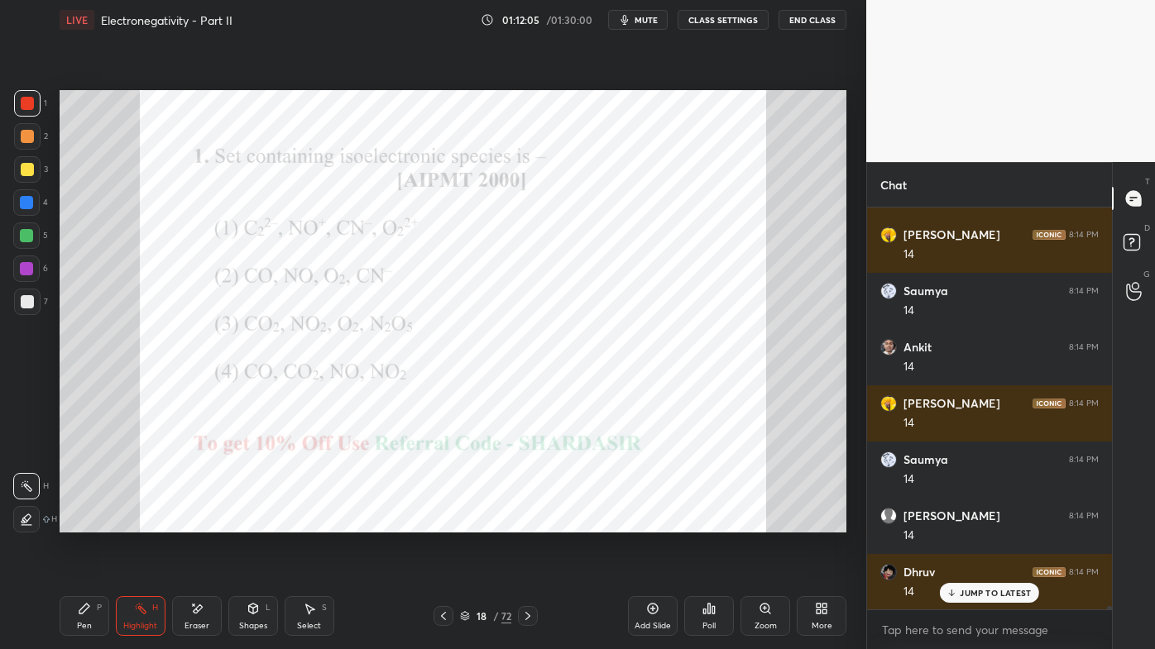
drag, startPoint x: 77, startPoint y: 608, endPoint x: 113, endPoint y: 547, distance: 71.2
click at [79, 522] on icon at bounding box center [84, 608] width 13 height 13
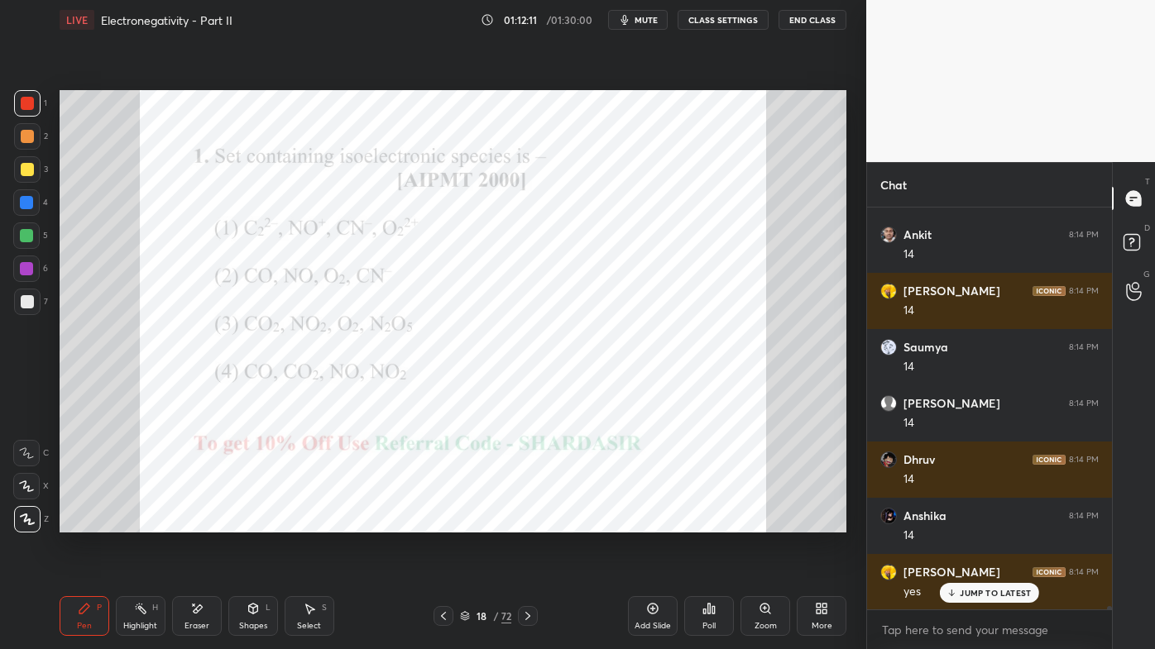
scroll to position [48950, 0]
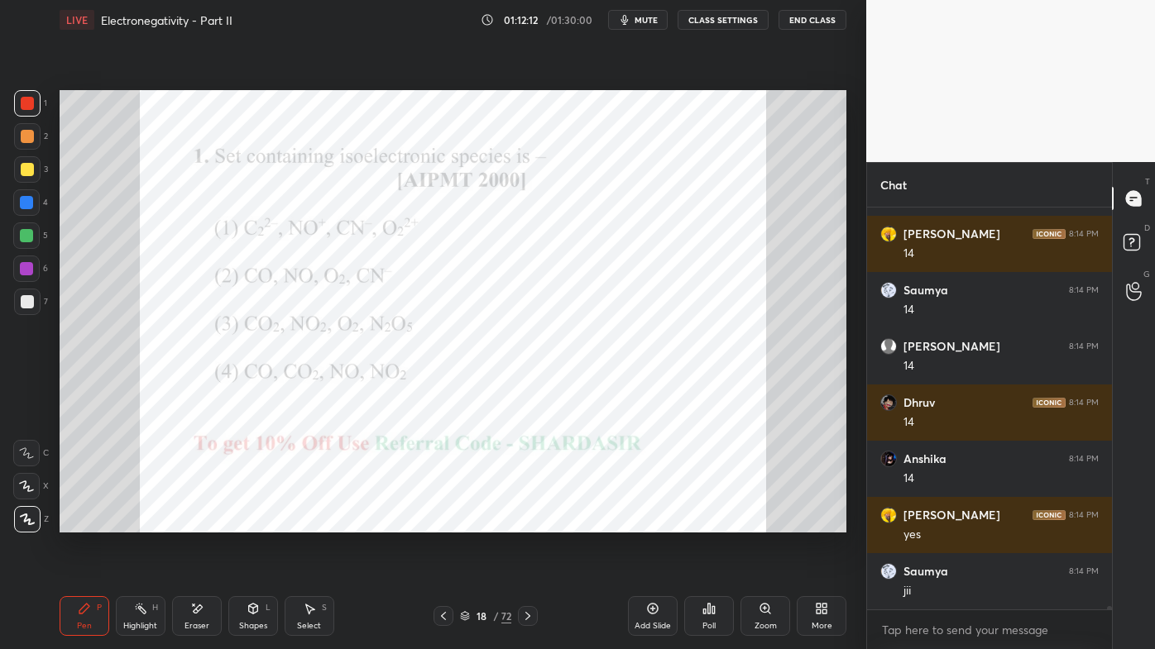
click at [526, 522] on icon at bounding box center [527, 616] width 13 height 13
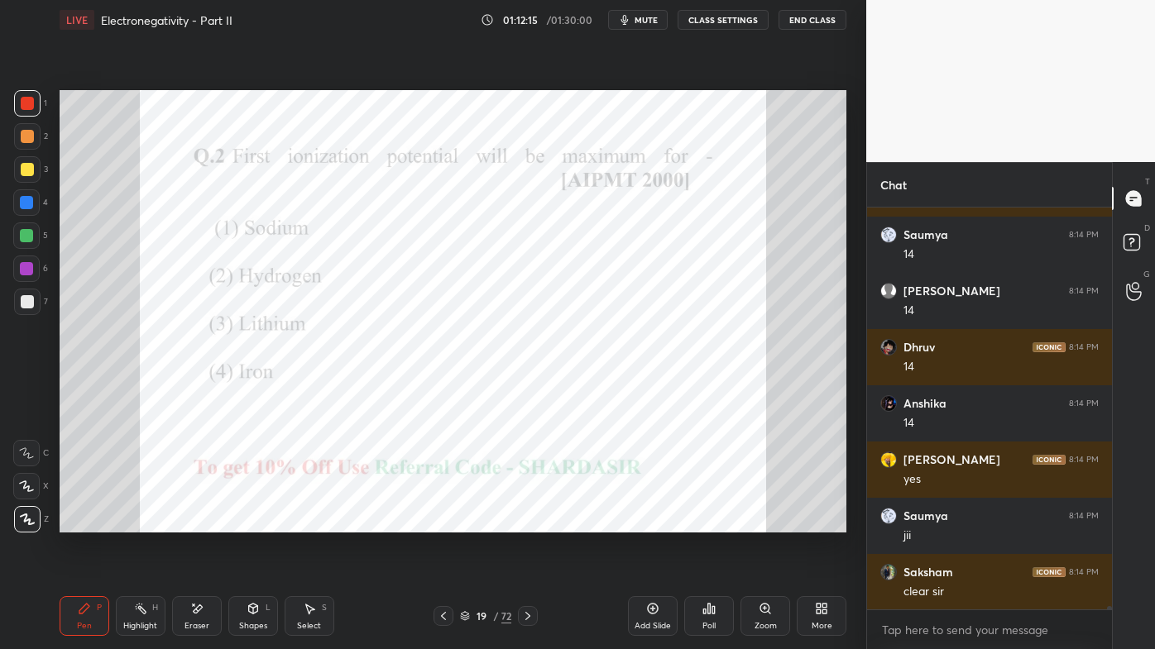
scroll to position [49062, 0]
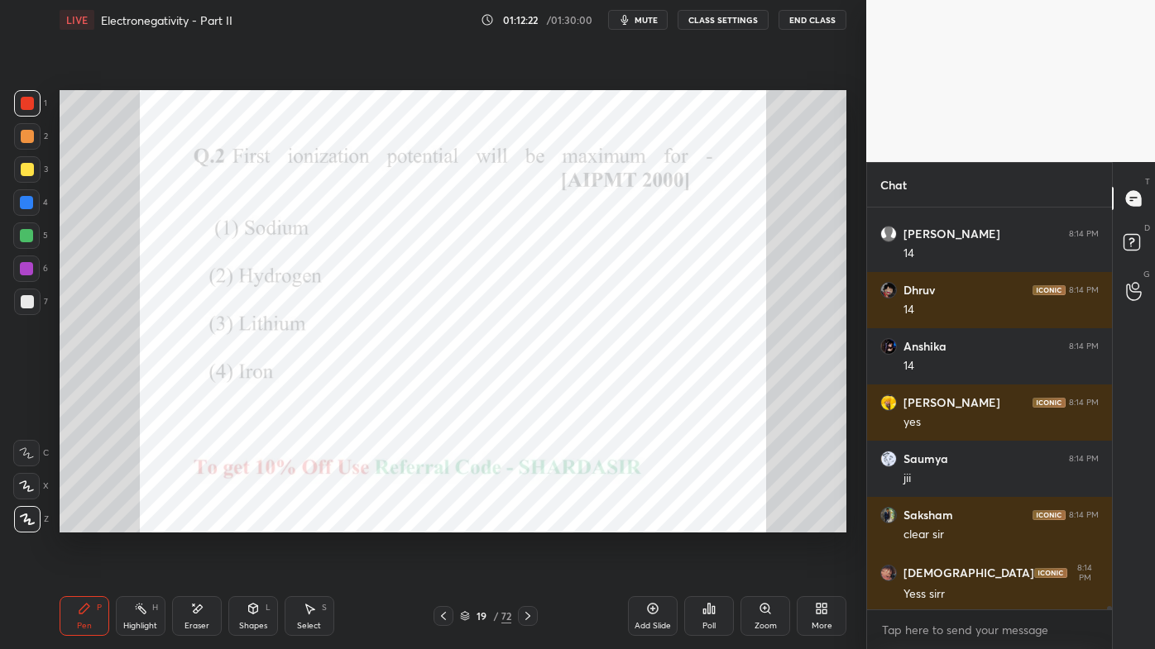
click at [721, 522] on div "Poll" at bounding box center [709, 616] width 50 height 40
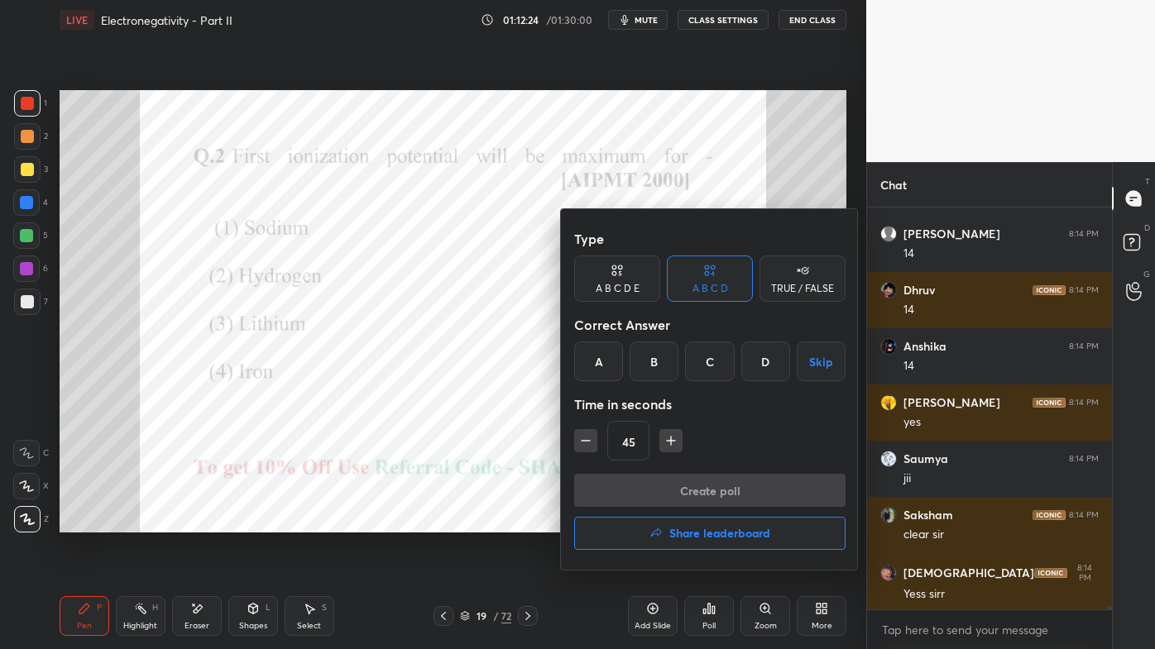
click at [653, 364] on div "B" at bounding box center [653, 362] width 49 height 40
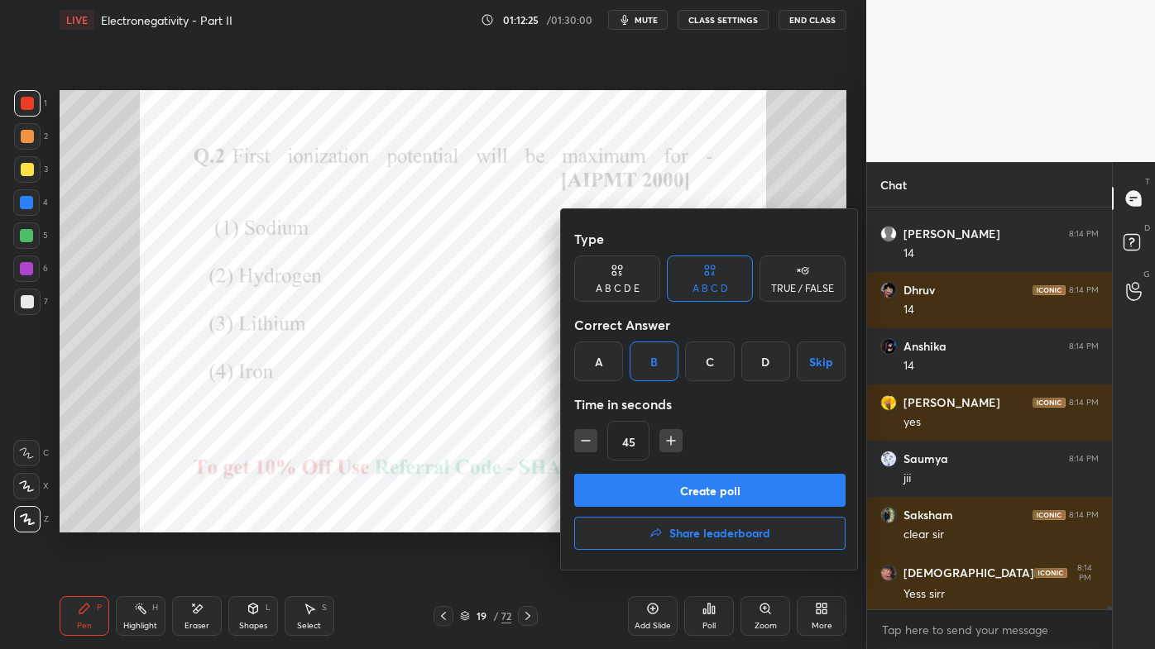
click at [589, 441] on icon "button" at bounding box center [585, 441] width 17 height 17
click at [589, 437] on icon "button" at bounding box center [585, 441] width 17 height 17
type input "15"
click at [681, 493] on button "Create poll" at bounding box center [709, 490] width 271 height 33
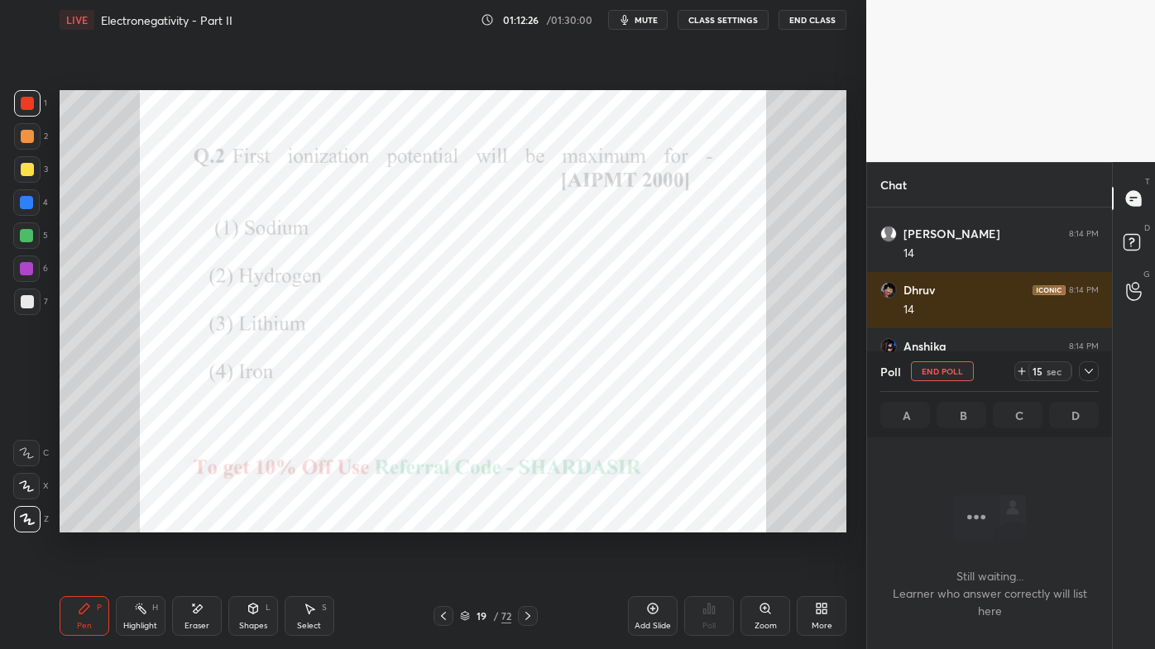
scroll to position [6, 4]
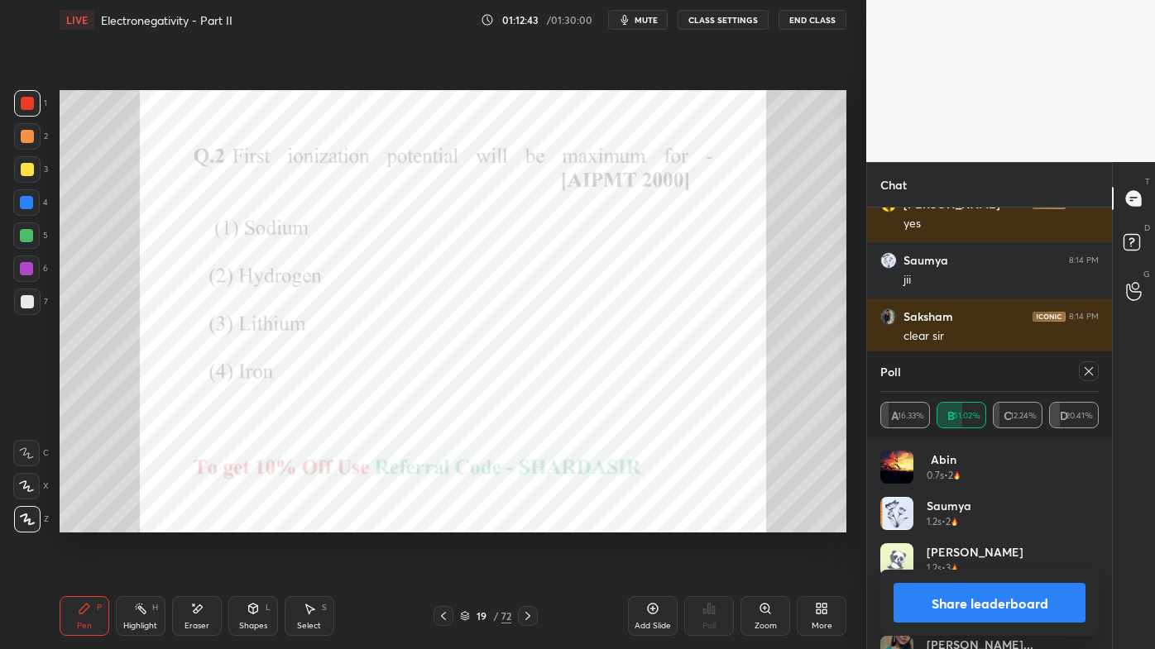
click at [81, 522] on div "Pen P" at bounding box center [85, 616] width 50 height 40
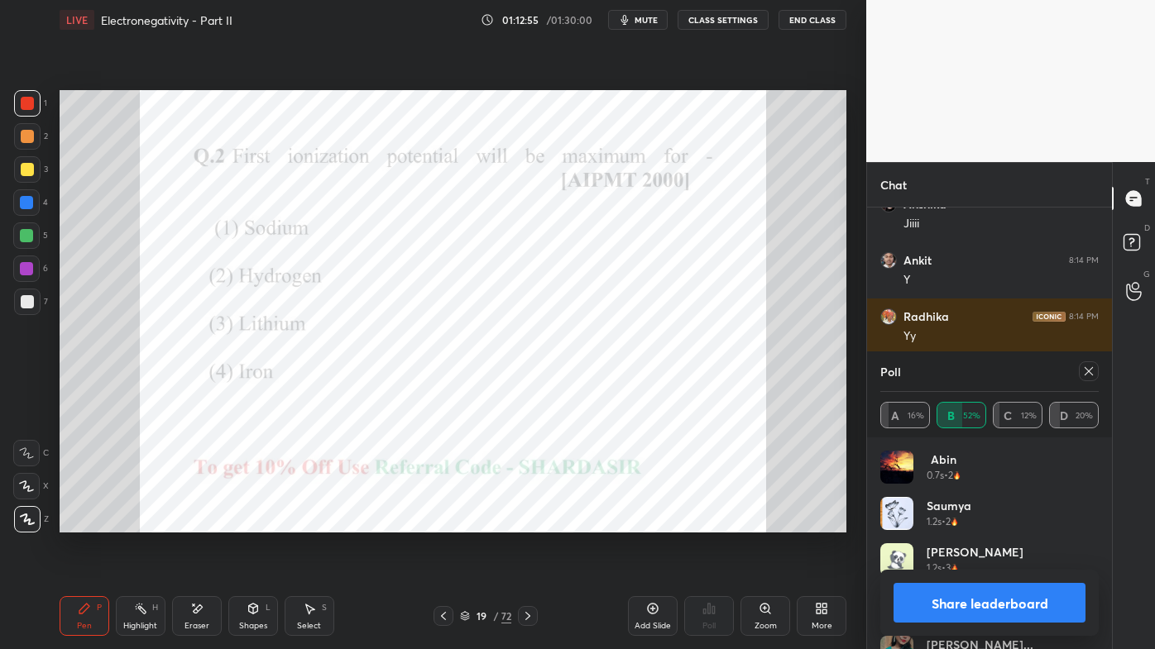
click at [1089, 371] on icon at bounding box center [1088, 371] width 13 height 13
type textarea "x"
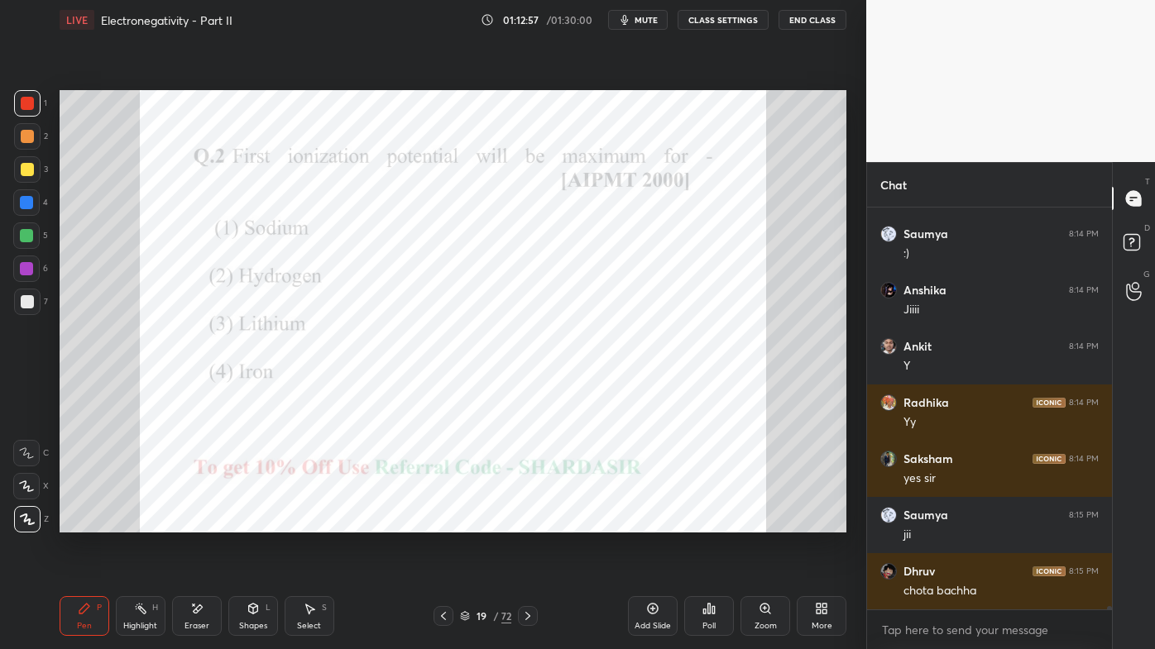
click at [143, 522] on div "Highlight H" at bounding box center [141, 616] width 50 height 40
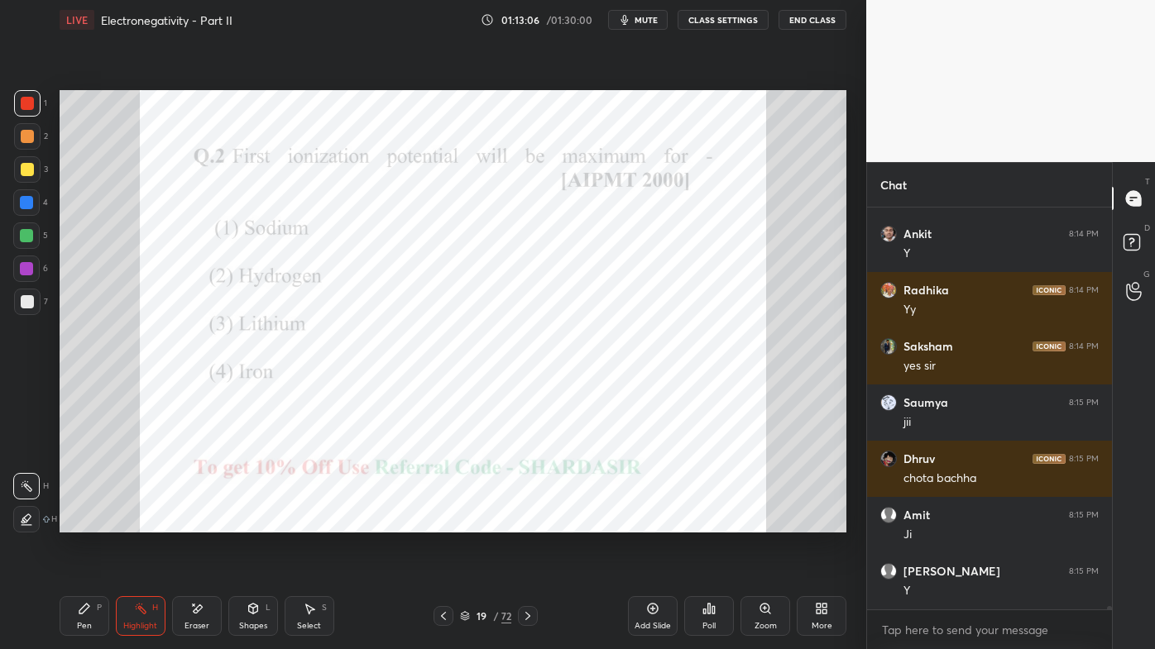
click at [704, 522] on div "Poll" at bounding box center [708, 626] width 13 height 8
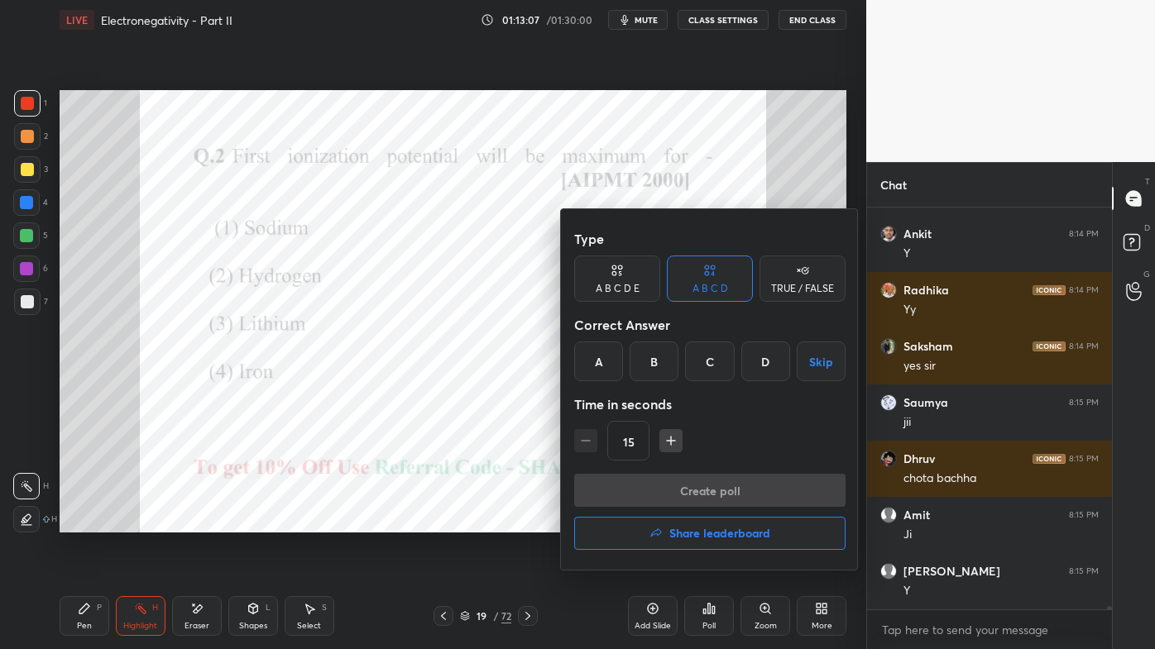
click at [604, 362] on div "A" at bounding box center [598, 362] width 49 height 40
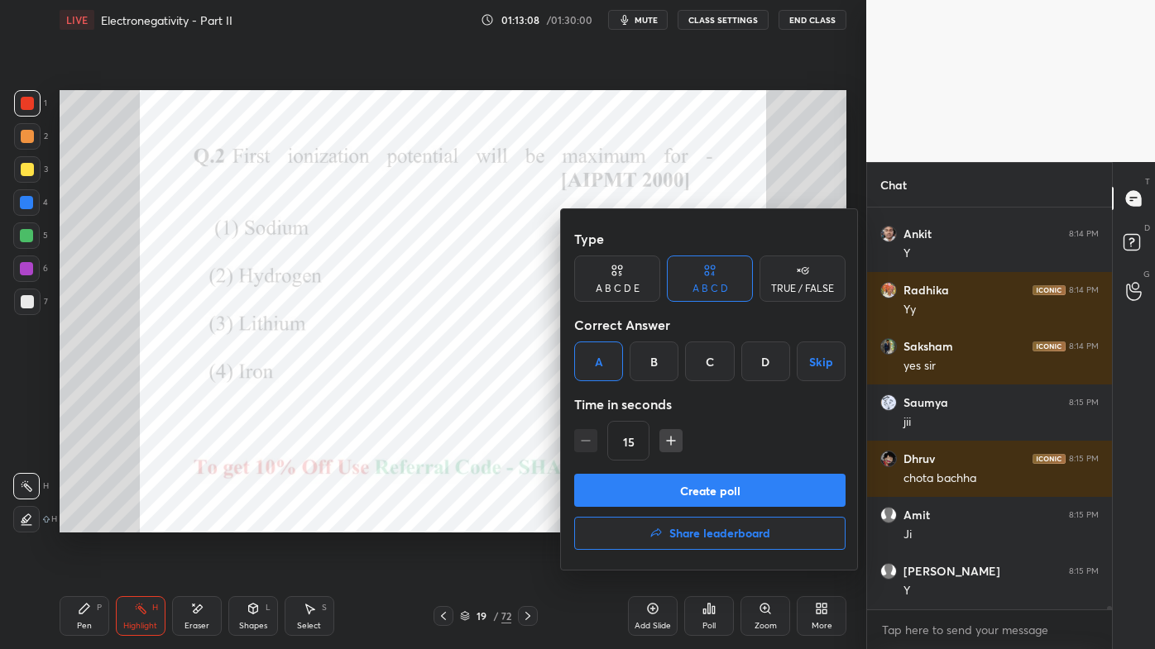
drag, startPoint x: 676, startPoint y: 445, endPoint x: 668, endPoint y: 450, distance: 8.9
click at [675, 445] on icon "button" at bounding box center [671, 441] width 17 height 17
type input "30"
click at [653, 487] on button "Create poll" at bounding box center [709, 490] width 271 height 33
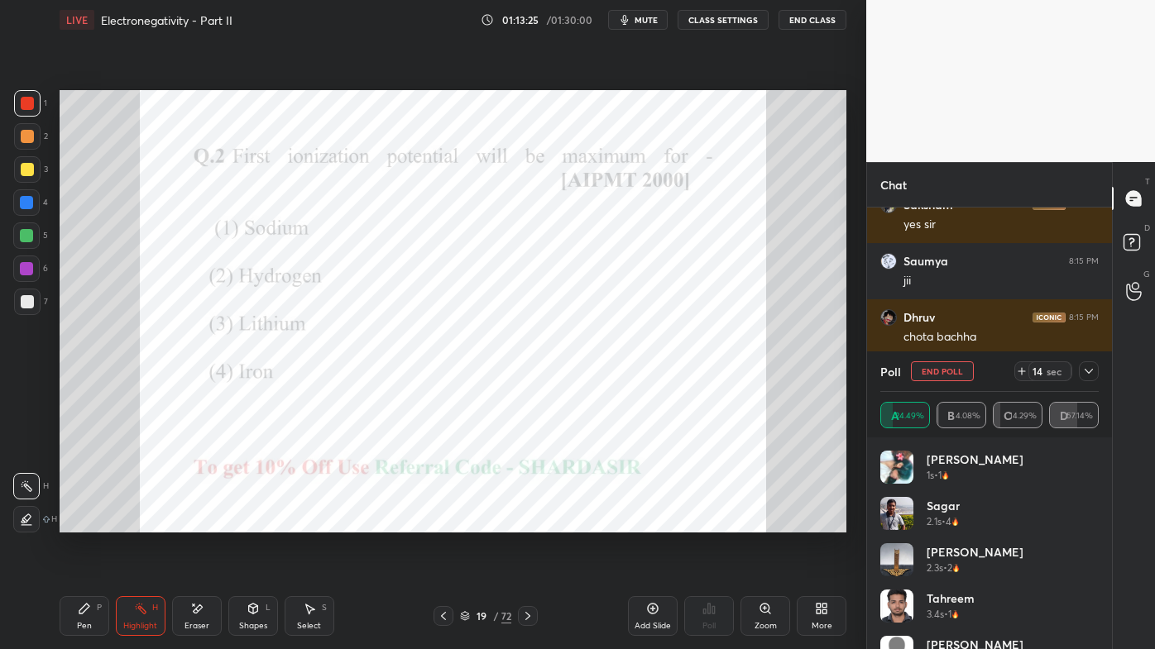
drag, startPoint x: 1091, startPoint y: 366, endPoint x: 1083, endPoint y: 371, distance: 9.2
click at [1089, 369] on icon at bounding box center [1088, 371] width 13 height 13
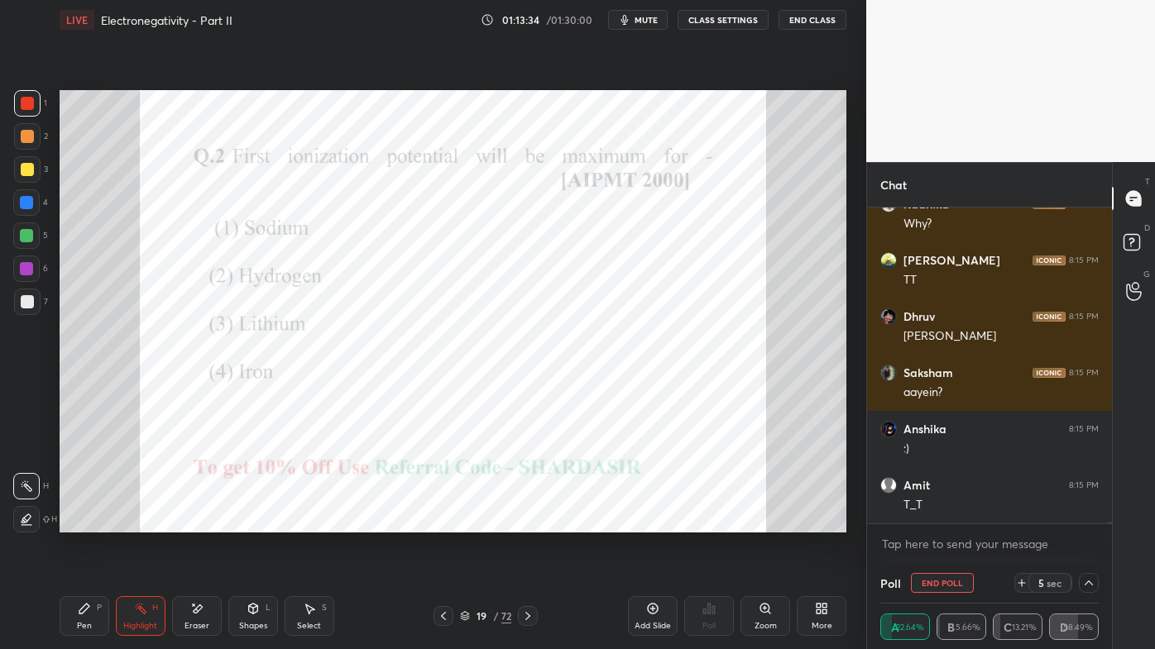
drag, startPoint x: 79, startPoint y: 606, endPoint x: 64, endPoint y: 602, distance: 16.3
click at [80, 522] on icon at bounding box center [84, 608] width 13 height 13
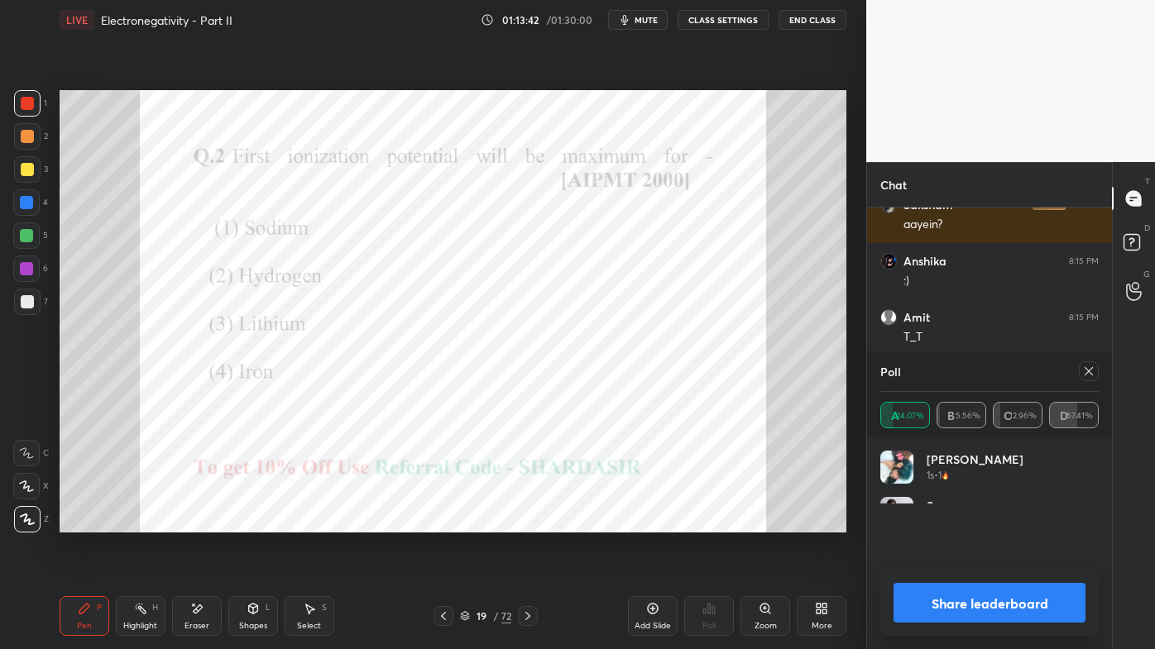
drag, startPoint x: 1092, startPoint y: 372, endPoint x: 1079, endPoint y: 380, distance: 14.9
click at [1092, 373] on icon at bounding box center [1088, 371] width 13 height 13
type textarea "x"
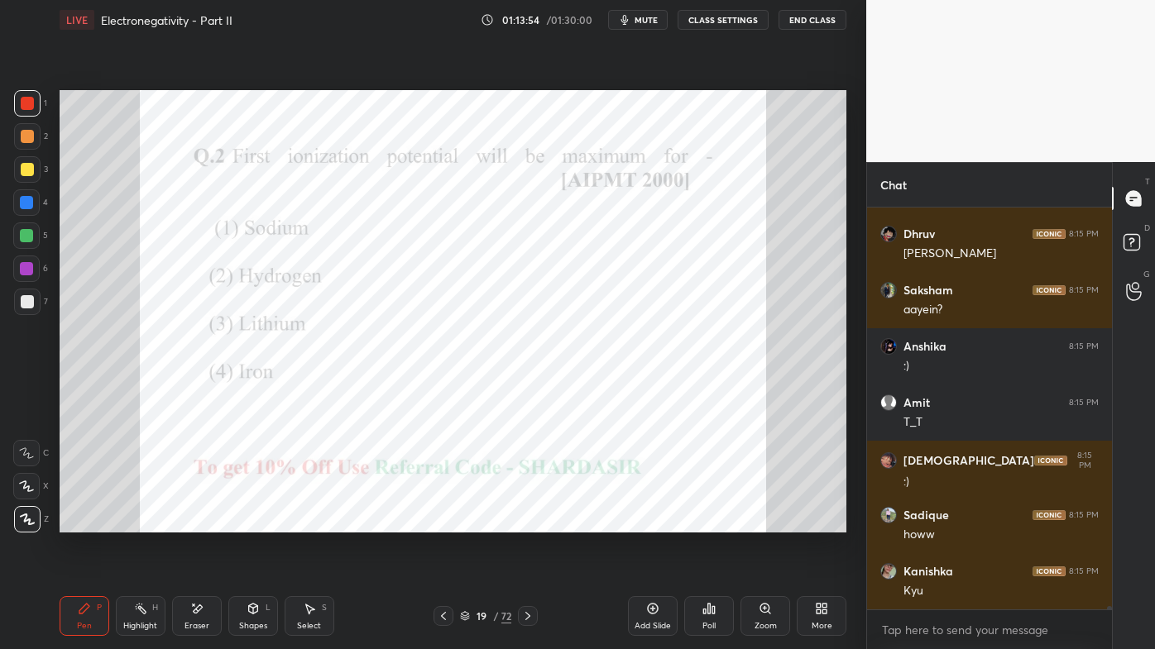
drag, startPoint x: 147, startPoint y: 610, endPoint x: 217, endPoint y: 561, distance: 85.4
click at [152, 522] on div "Highlight H" at bounding box center [141, 616] width 50 height 40
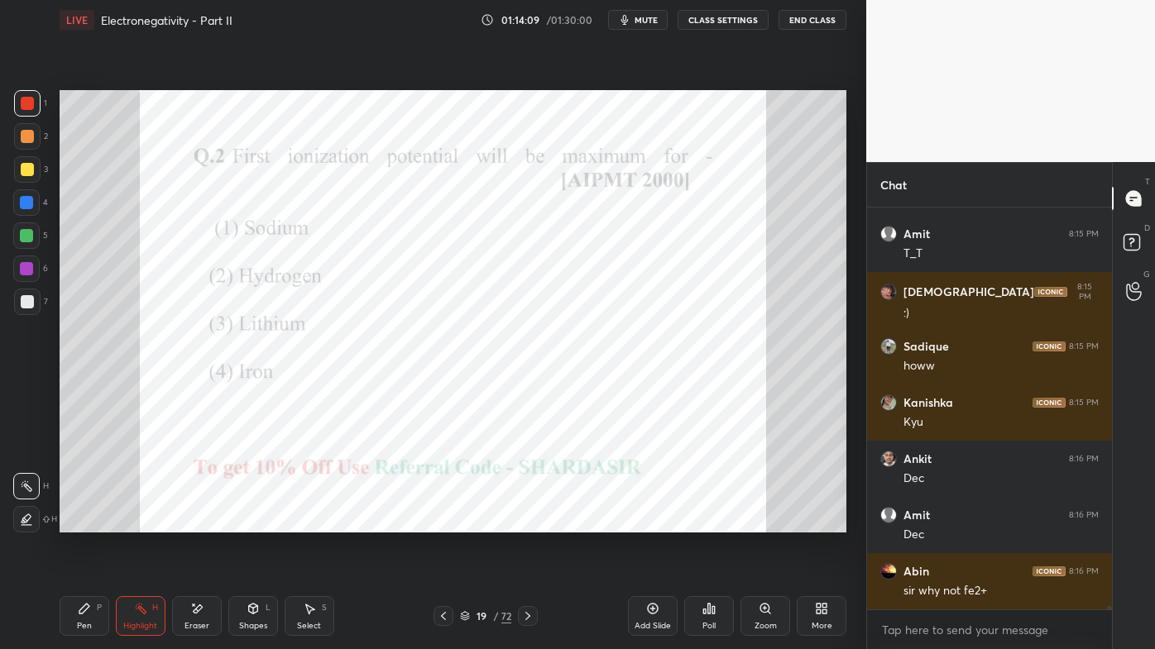
drag, startPoint x: 76, startPoint y: 621, endPoint x: 112, endPoint y: 590, distance: 48.1
click at [79, 522] on div "Pen P" at bounding box center [85, 616] width 50 height 40
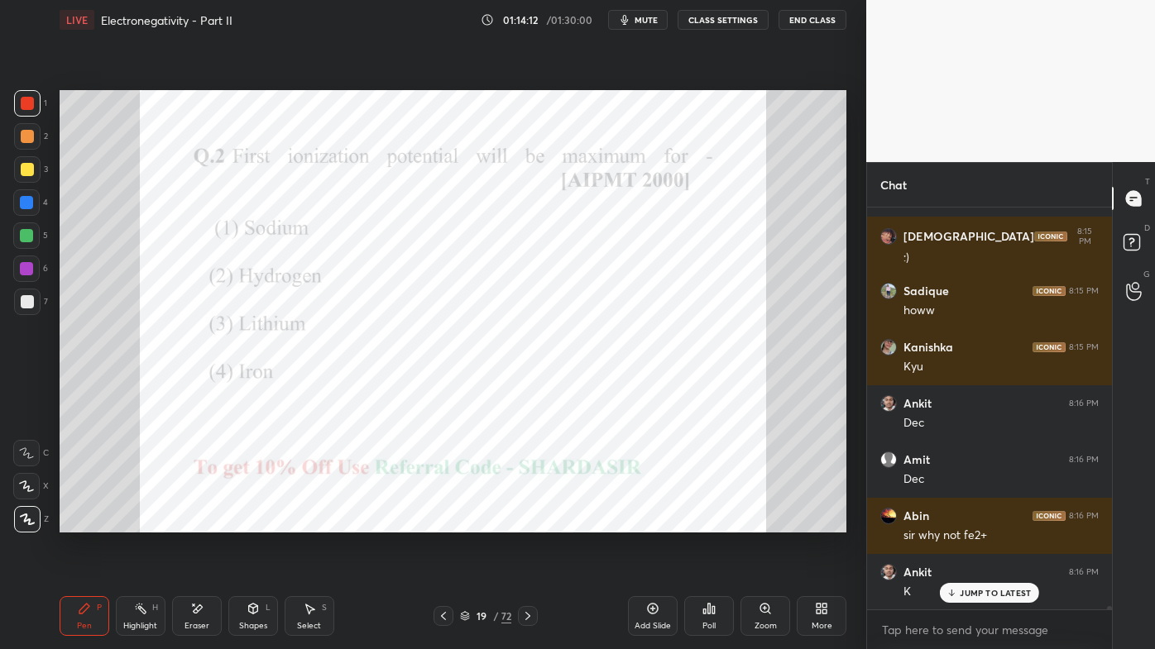
click at [146, 522] on icon at bounding box center [140, 608] width 13 height 13
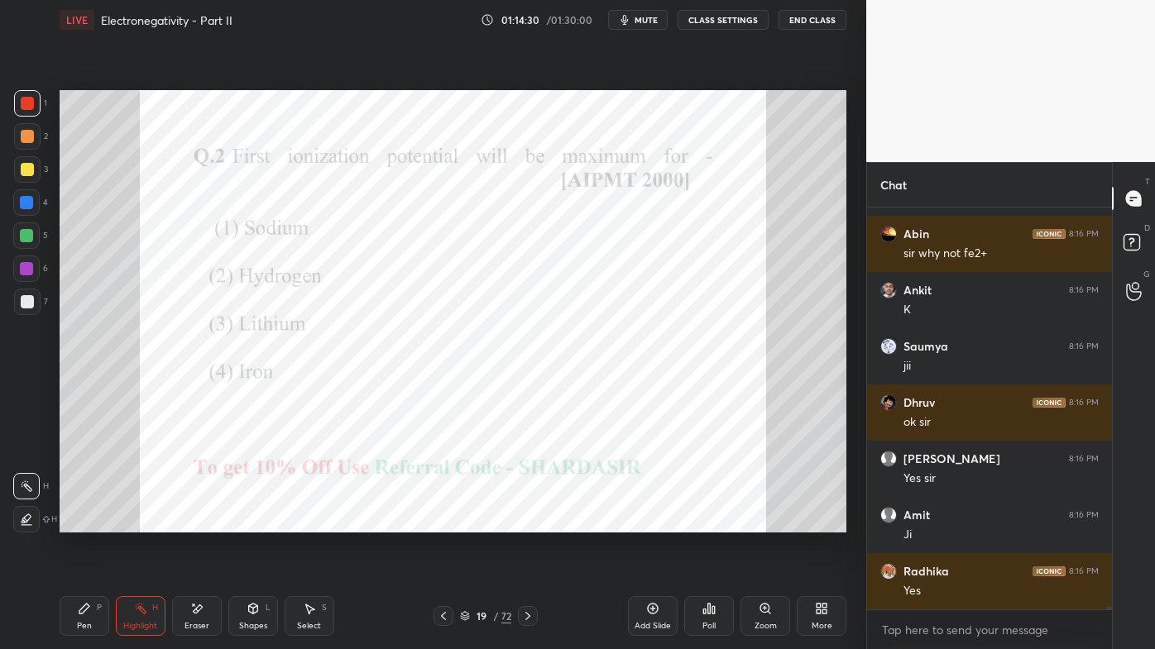
click at [84, 522] on icon at bounding box center [84, 608] width 13 height 13
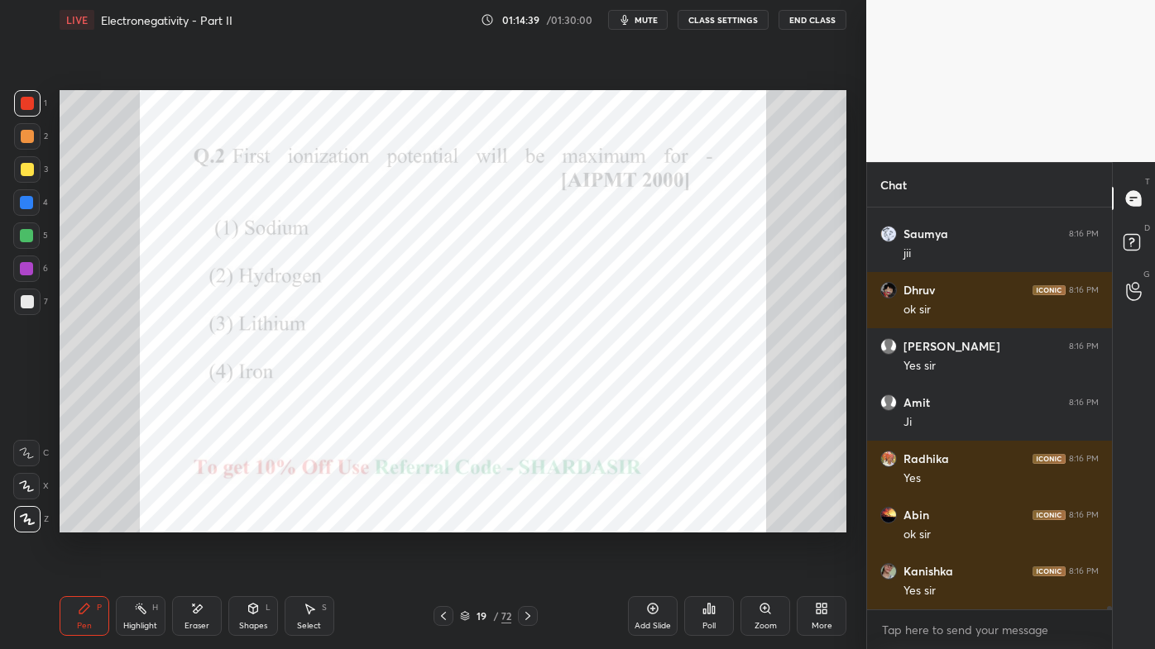
scroll to position [50917, 0]
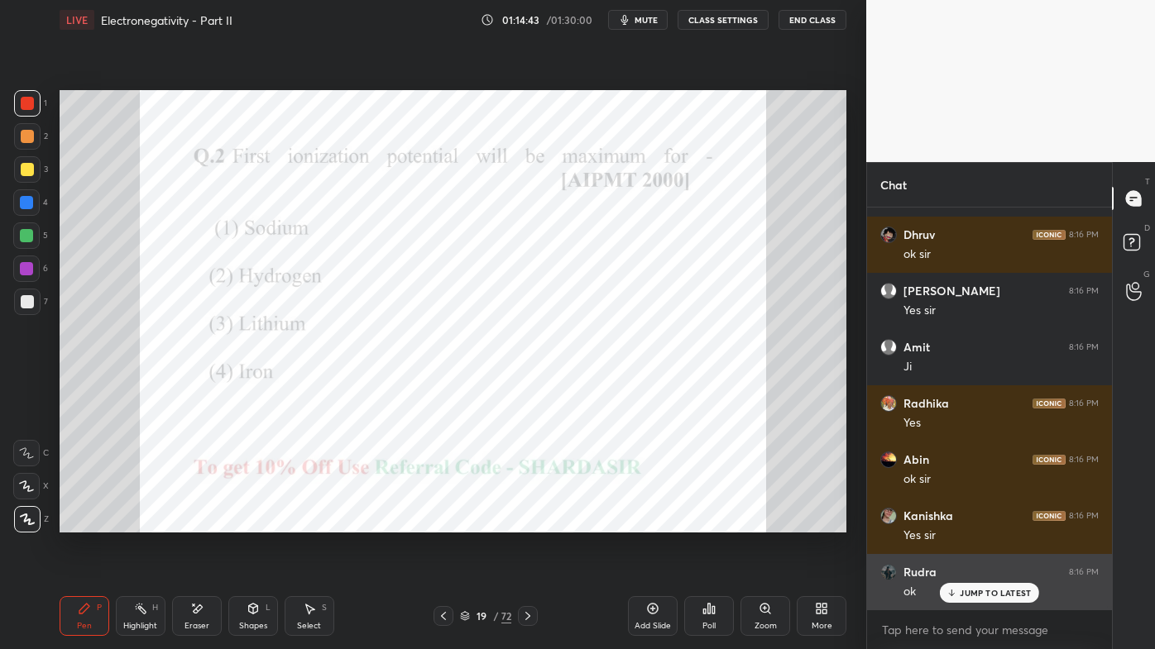
drag, startPoint x: 957, startPoint y: 590, endPoint x: 894, endPoint y: 602, distance: 64.1
click at [957, 522] on icon at bounding box center [951, 593] width 11 height 10
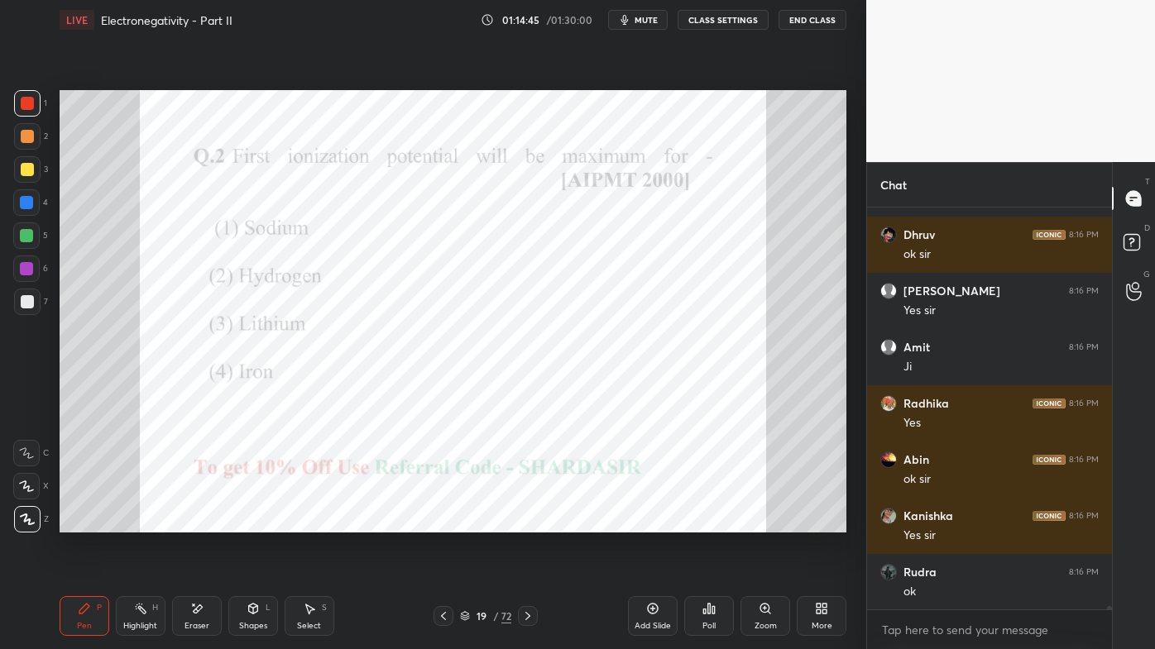
scroll to position [50974, 0]
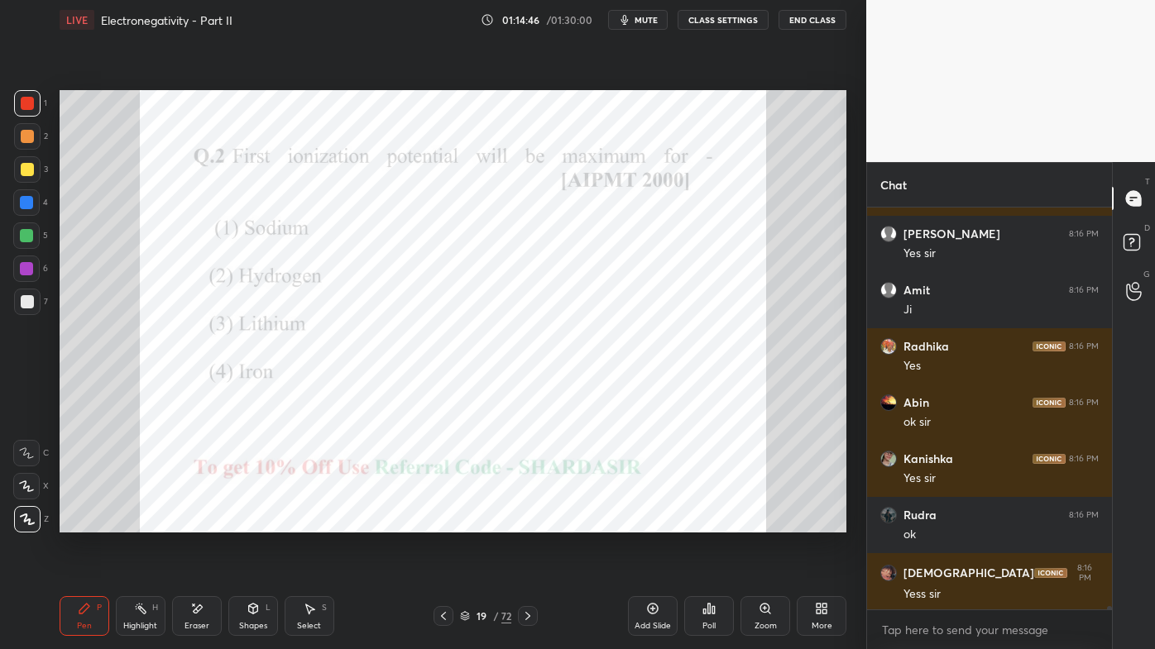
click at [129, 522] on div "Highlight H" at bounding box center [141, 616] width 50 height 40
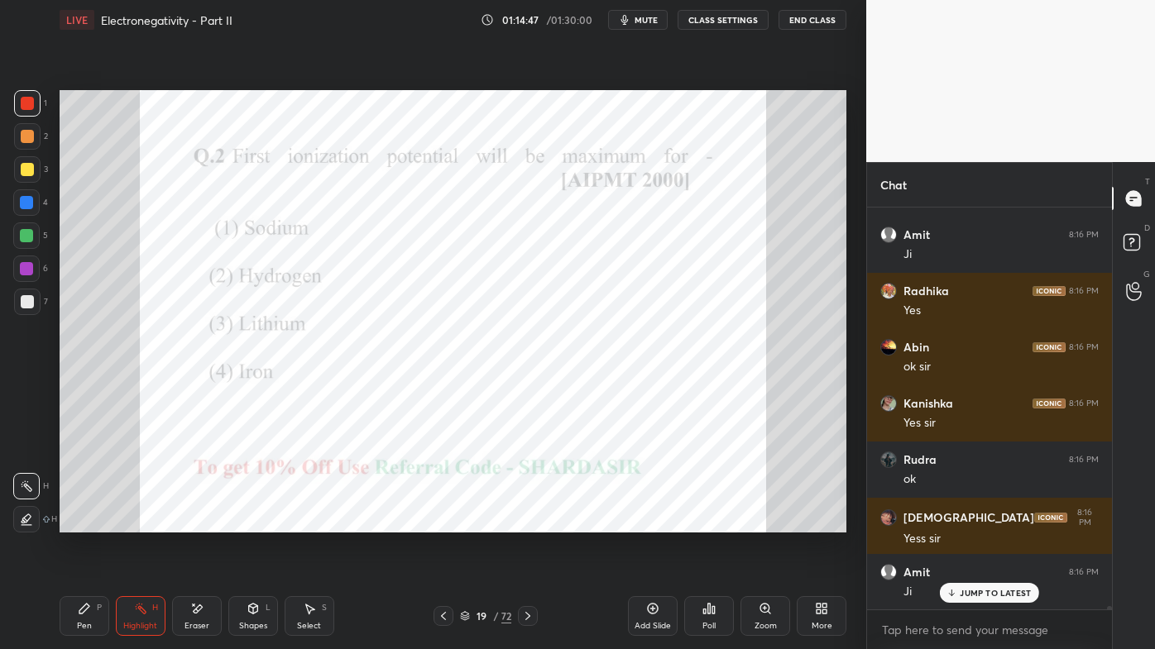
scroll to position [51087, 0]
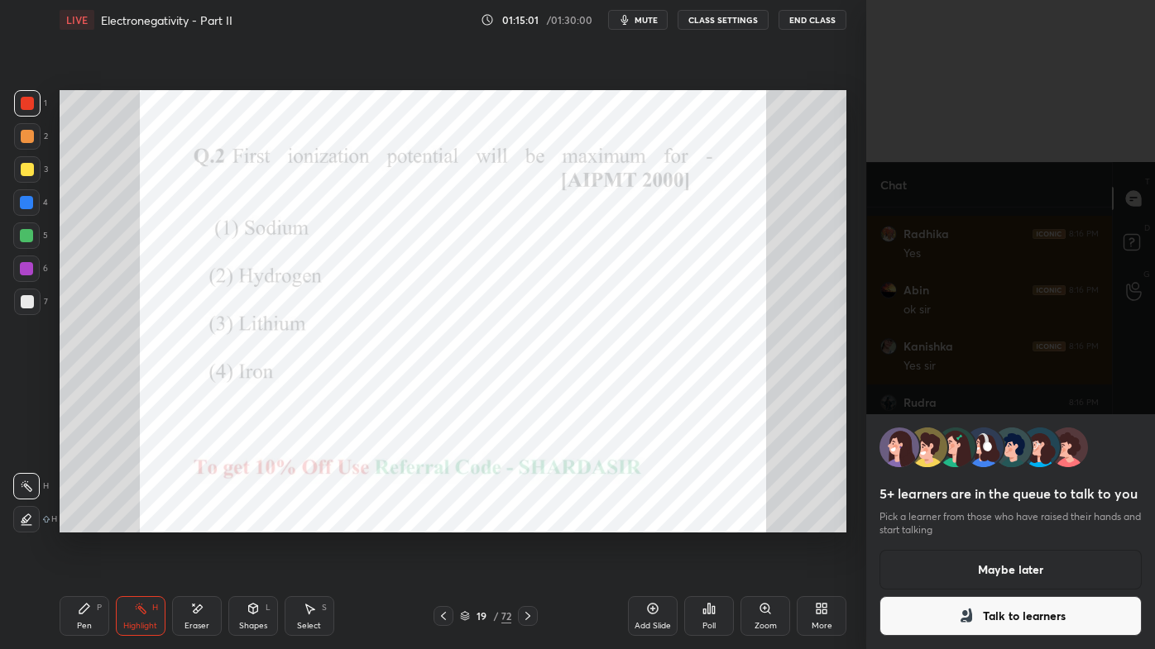
drag, startPoint x: 1001, startPoint y: 575, endPoint x: 939, endPoint y: 580, distance: 62.2
click at [1001, 522] on button "Maybe later" at bounding box center [1010, 570] width 262 height 40
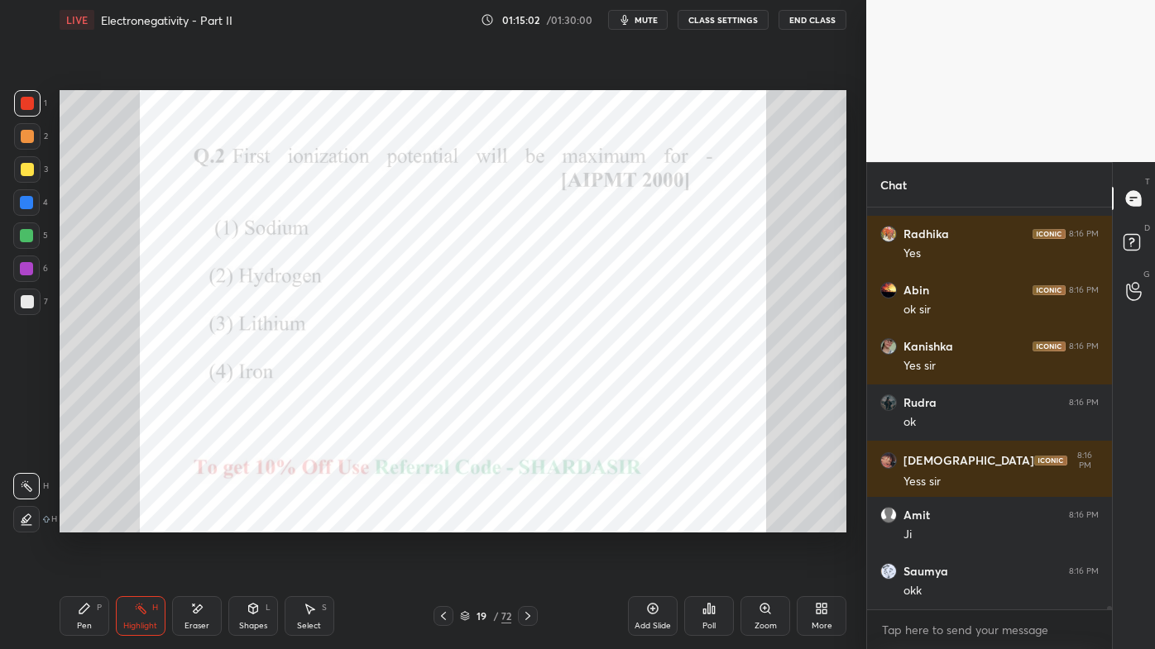
click at [527, 522] on icon at bounding box center [527, 616] width 5 height 8
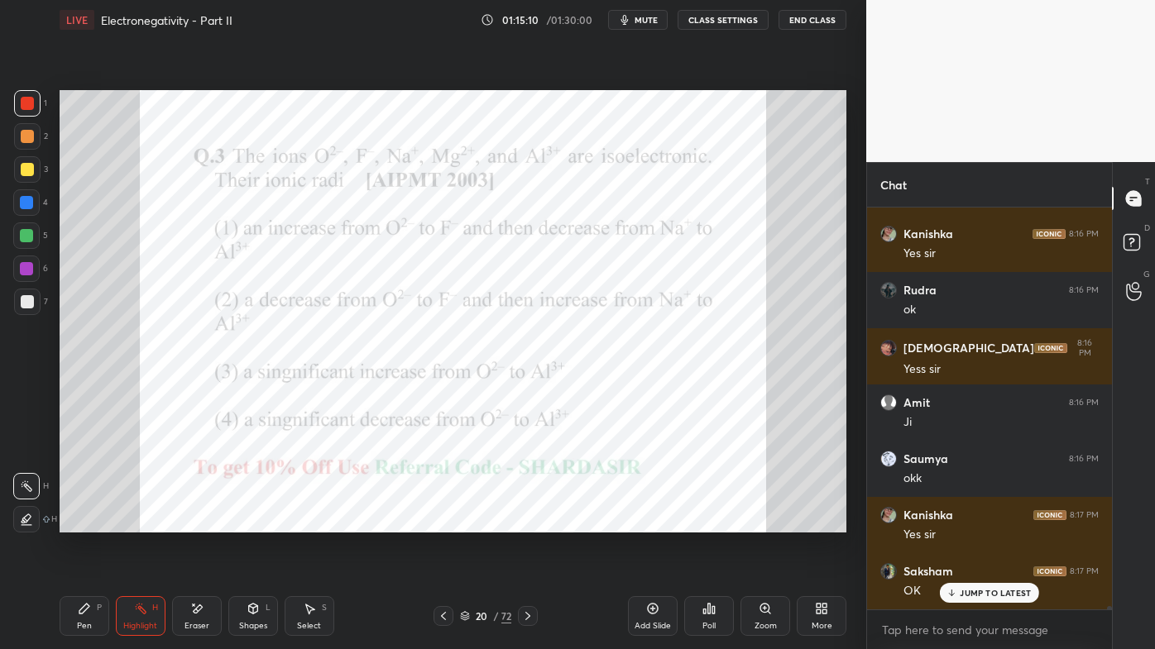
scroll to position [51255, 0]
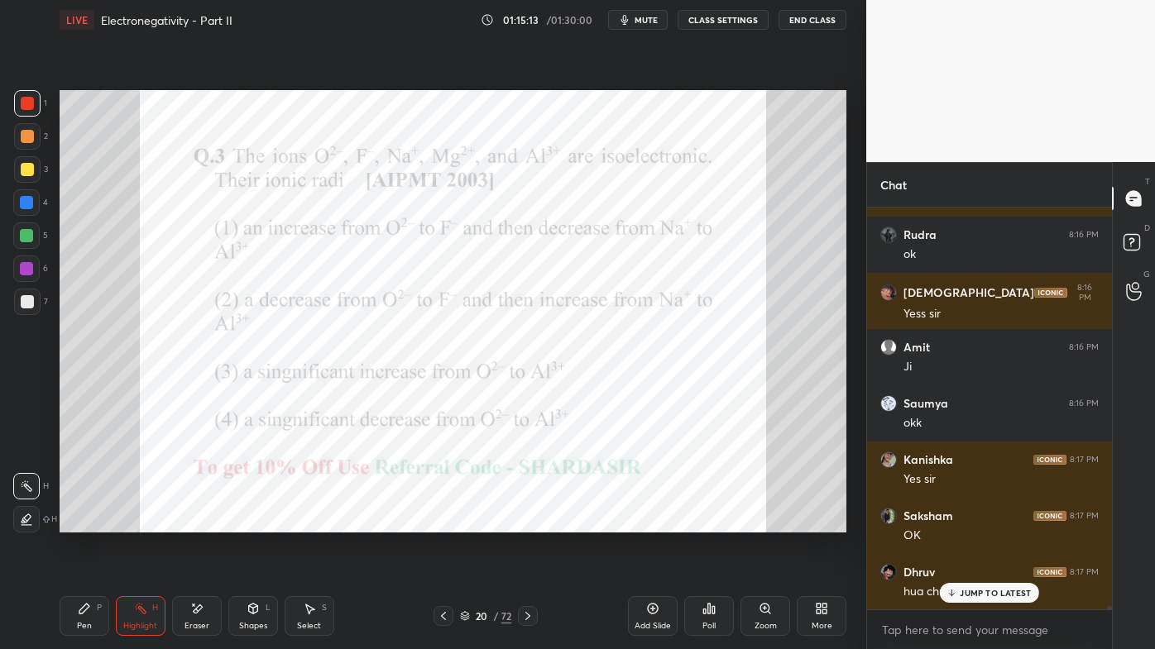
click at [703, 522] on icon at bounding box center [708, 608] width 13 height 13
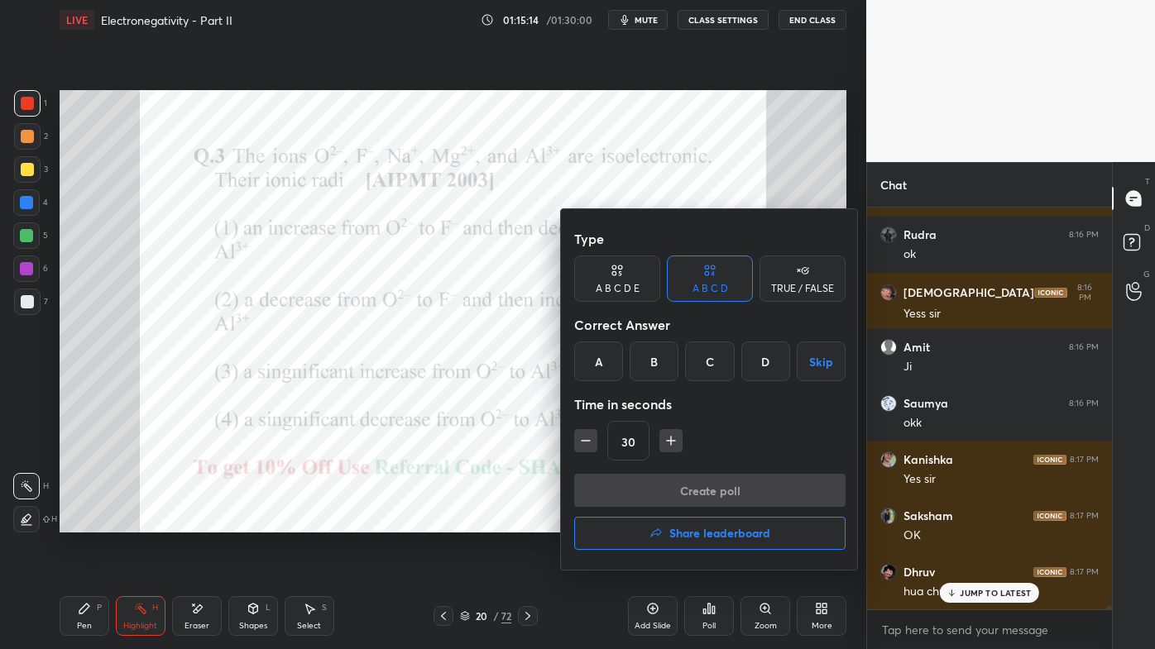
drag, startPoint x: 761, startPoint y: 366, endPoint x: 757, endPoint y: 376, distance: 11.5
click at [762, 366] on div "D" at bounding box center [765, 362] width 49 height 40
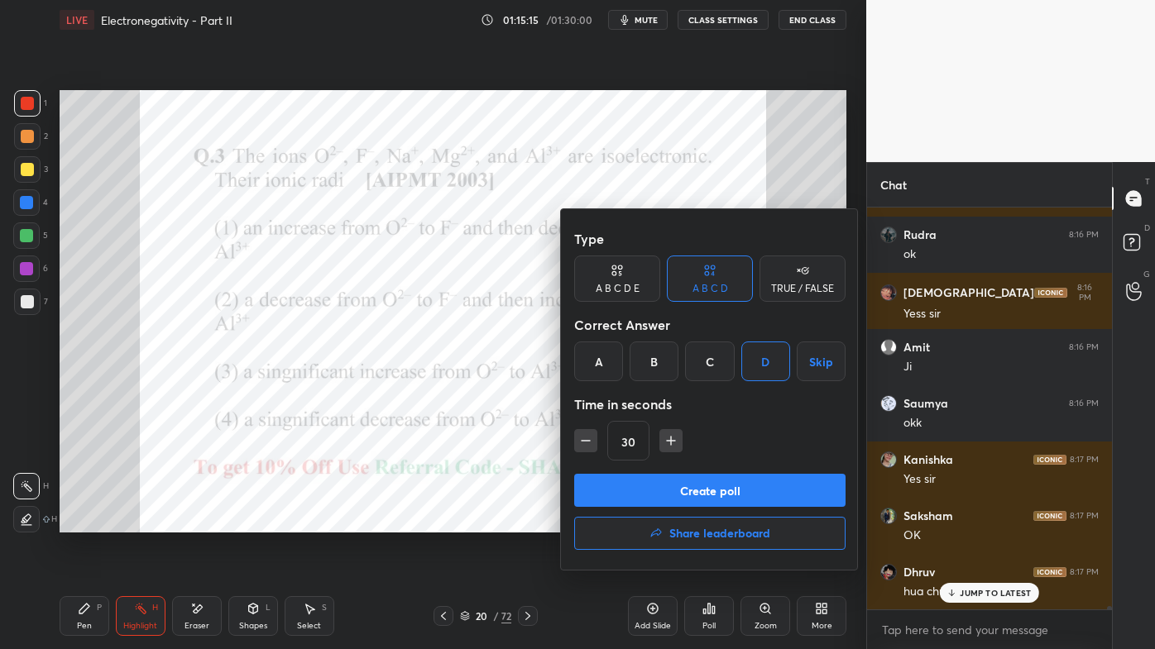
drag, startPoint x: 666, startPoint y: 443, endPoint x: 670, endPoint y: 465, distance: 21.9
click at [666, 445] on icon "button" at bounding box center [671, 441] width 17 height 17
type input "45"
click at [672, 484] on button "Create poll" at bounding box center [709, 490] width 271 height 33
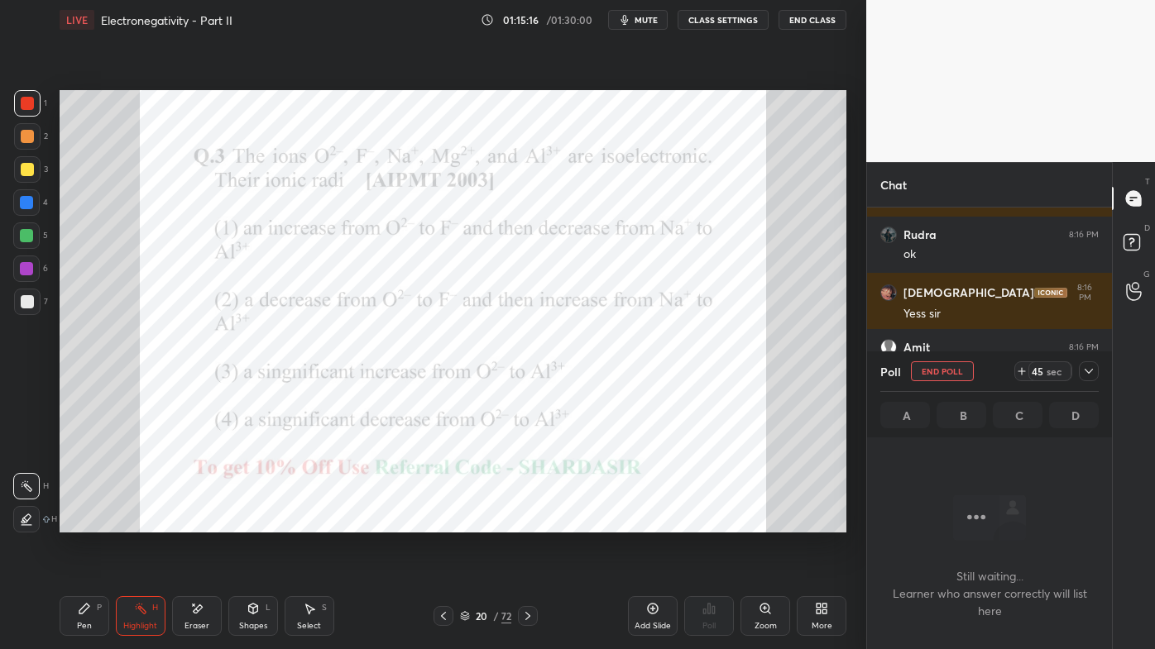
scroll to position [351, 240]
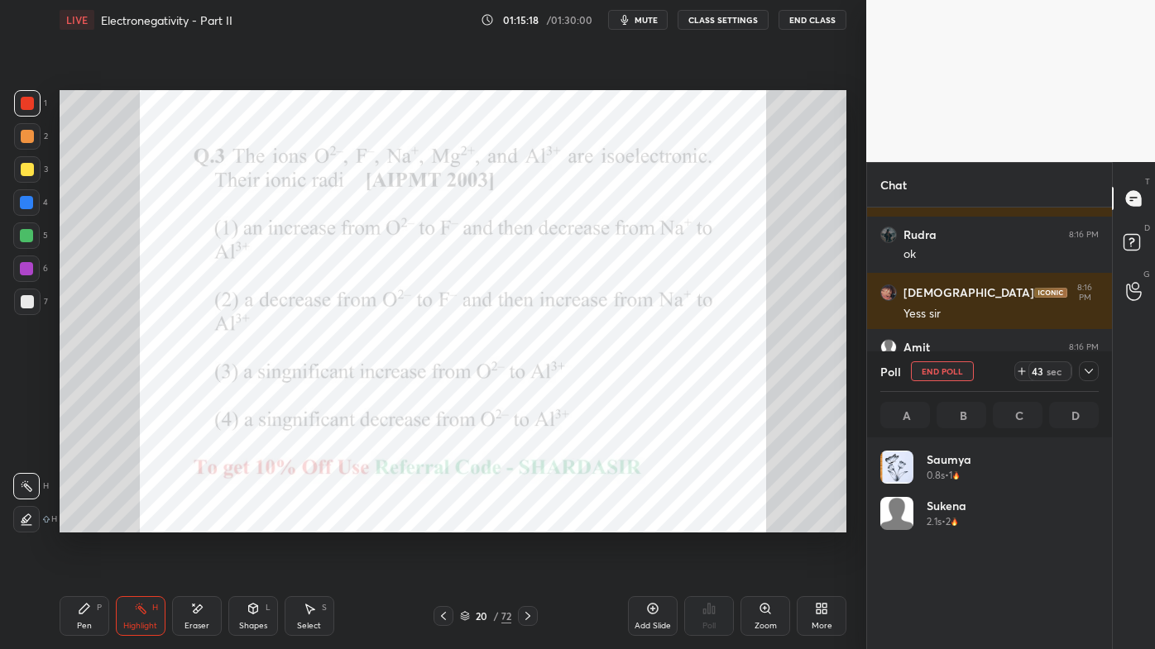
drag, startPoint x: 1089, startPoint y: 372, endPoint x: 1076, endPoint y: 380, distance: 14.5
click at [1089, 373] on icon at bounding box center [1088, 371] width 13 height 13
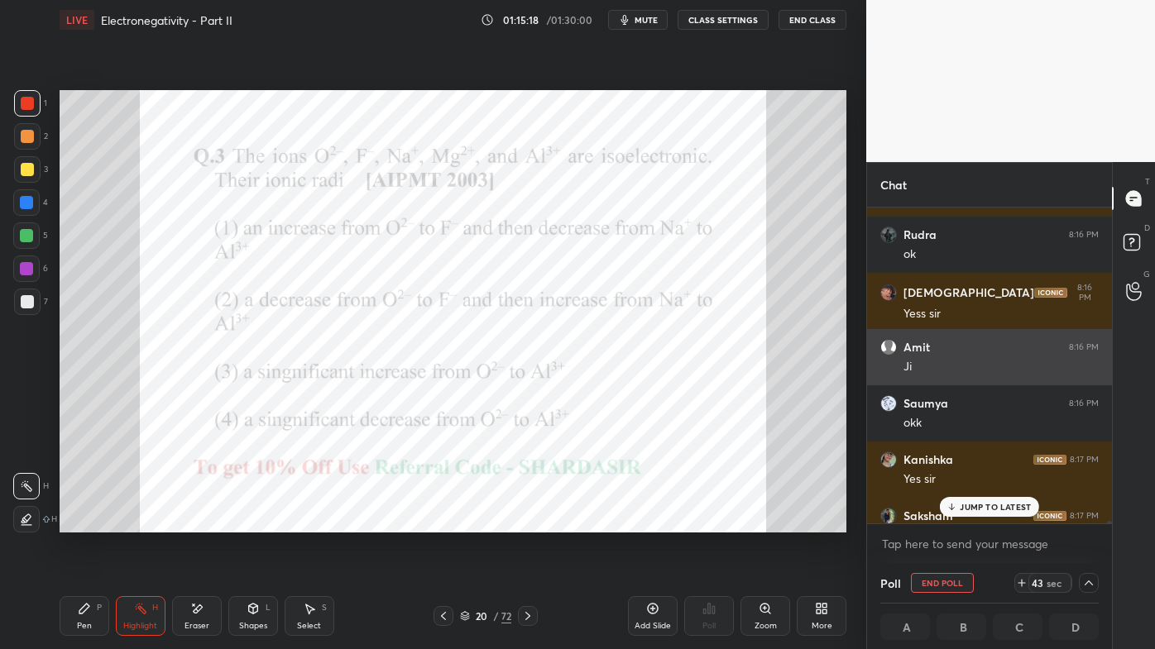
scroll to position [0, 0]
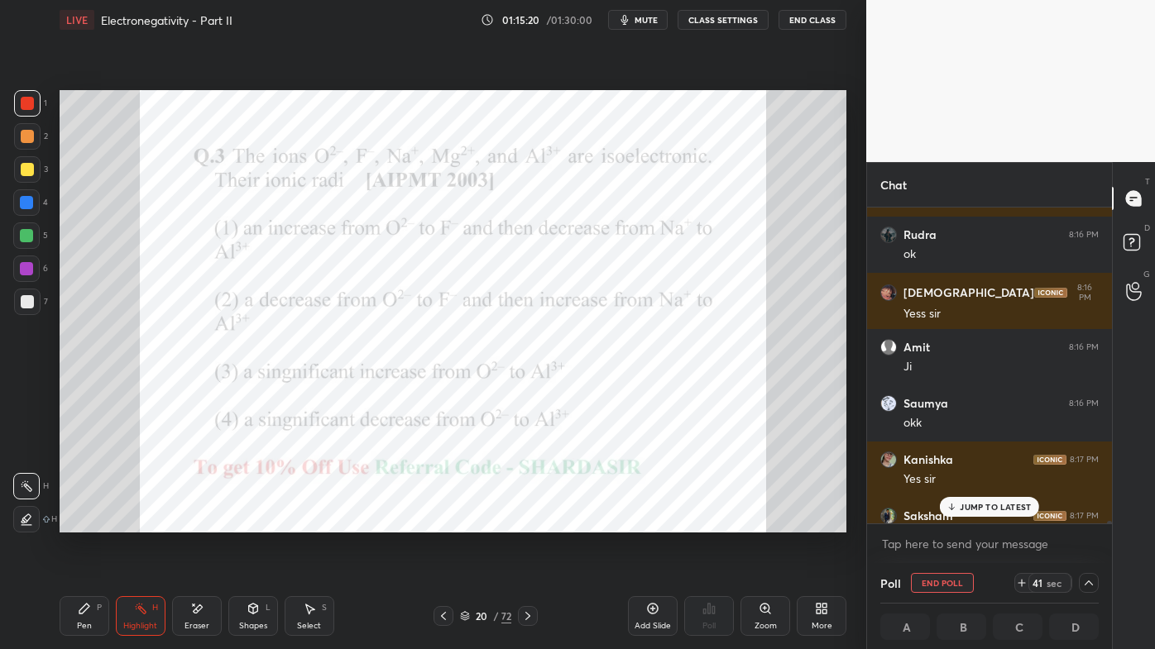
click at [983, 503] on p "JUMP TO LATEST" at bounding box center [995, 507] width 71 height 10
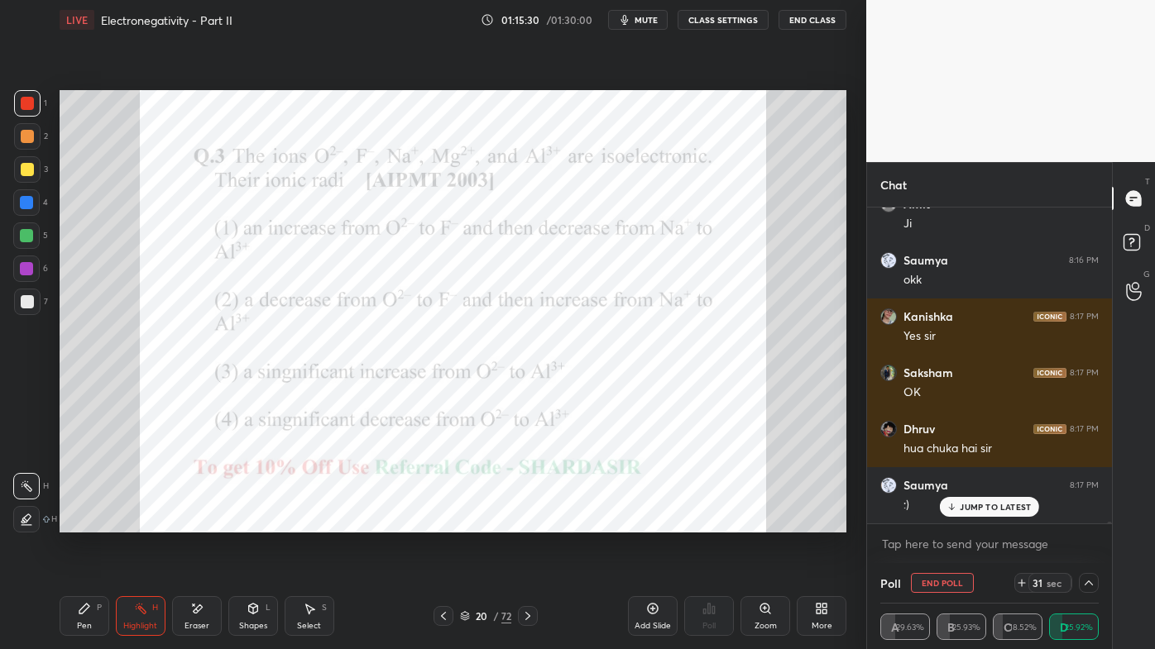
scroll to position [51453, 0]
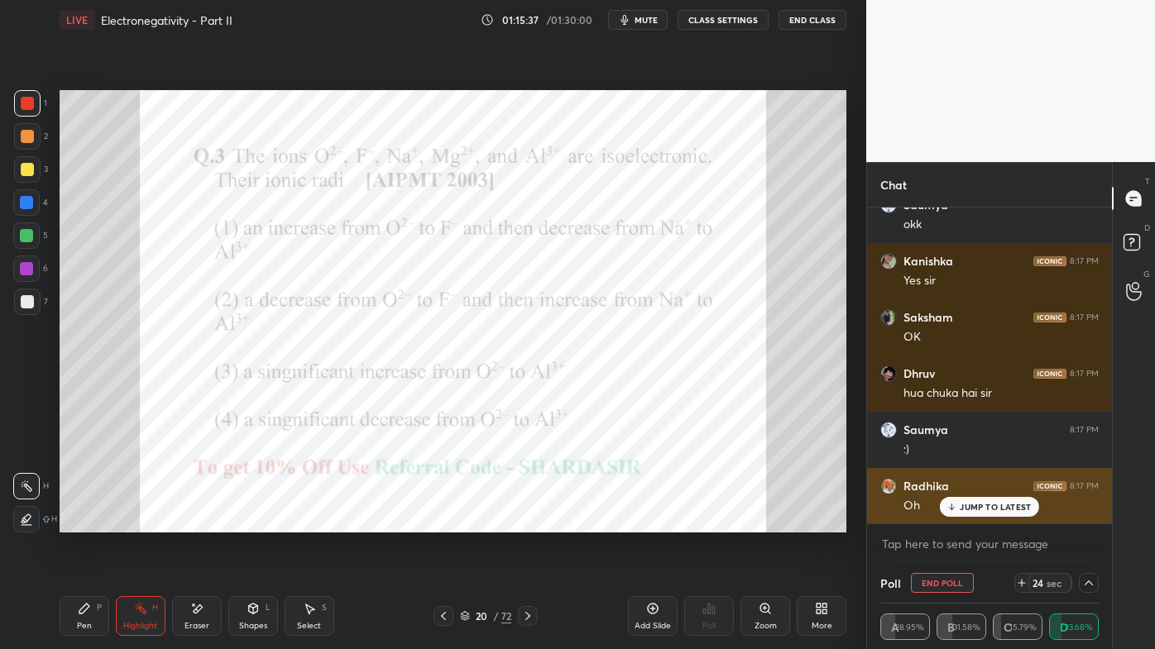
drag, startPoint x: 980, startPoint y: 512, endPoint x: 967, endPoint y: 520, distance: 15.6
click at [979, 512] on div "JUMP TO LATEST" at bounding box center [989, 507] width 99 height 20
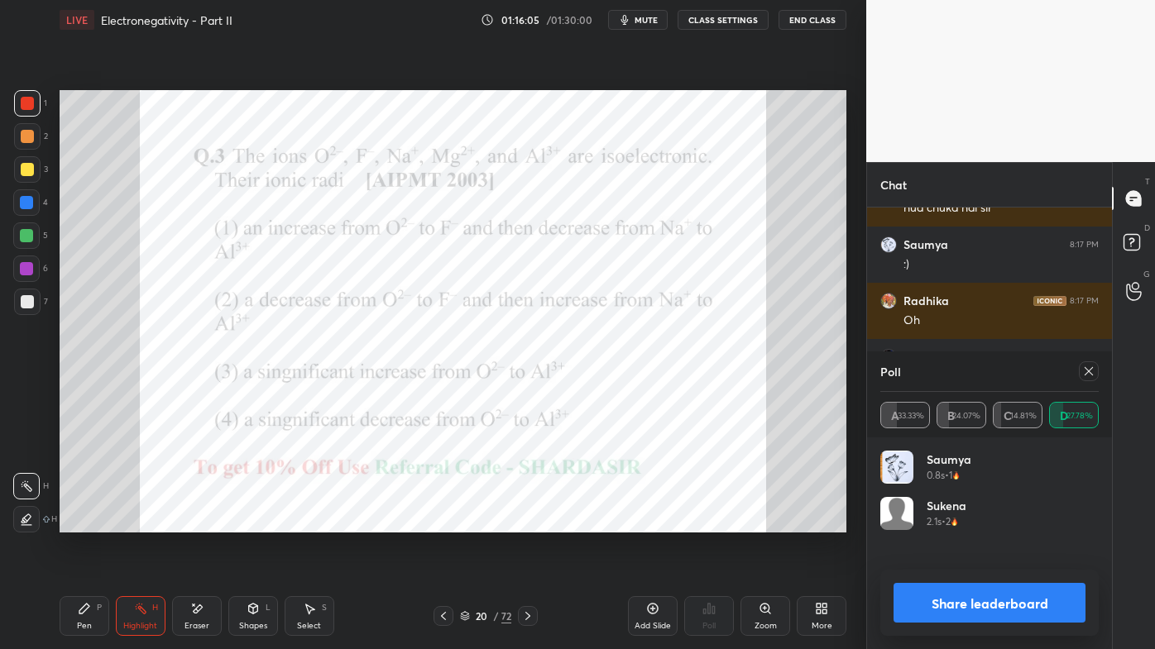
scroll to position [51696, 0]
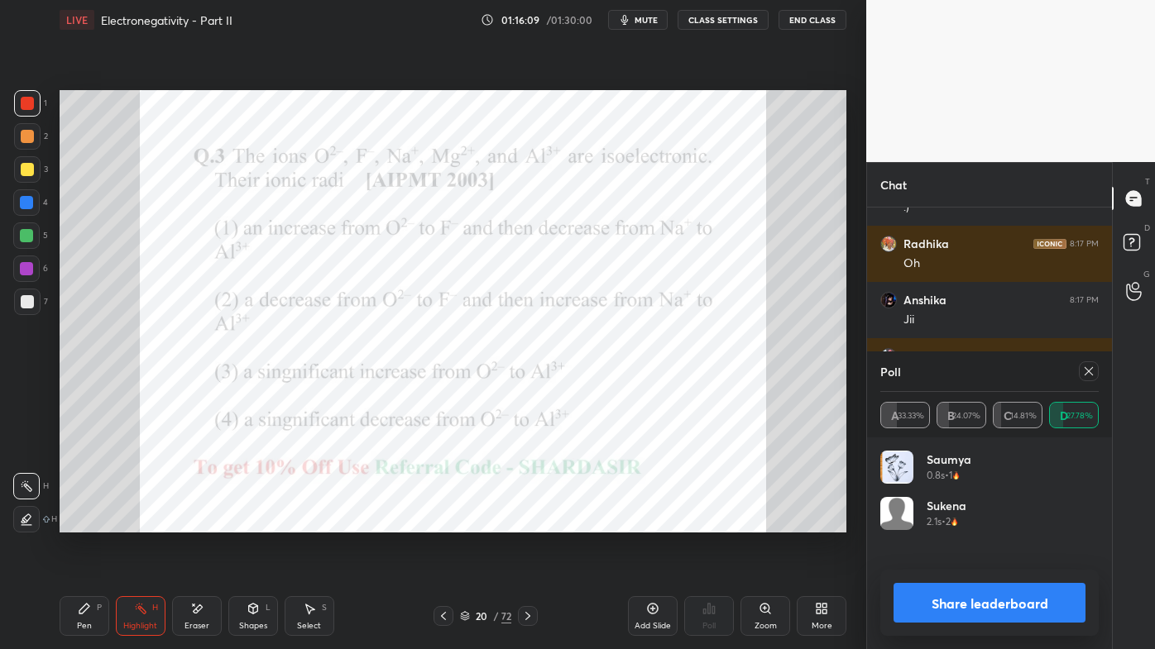
click at [1089, 366] on div at bounding box center [1089, 371] width 20 height 20
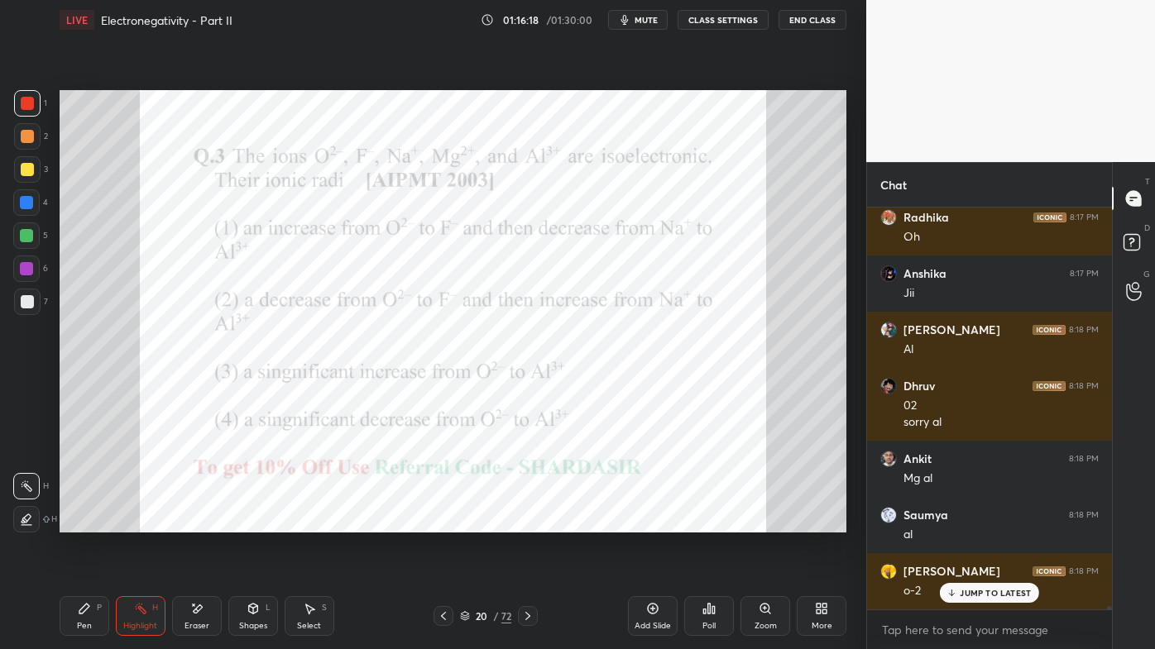
scroll to position [51778, 0]
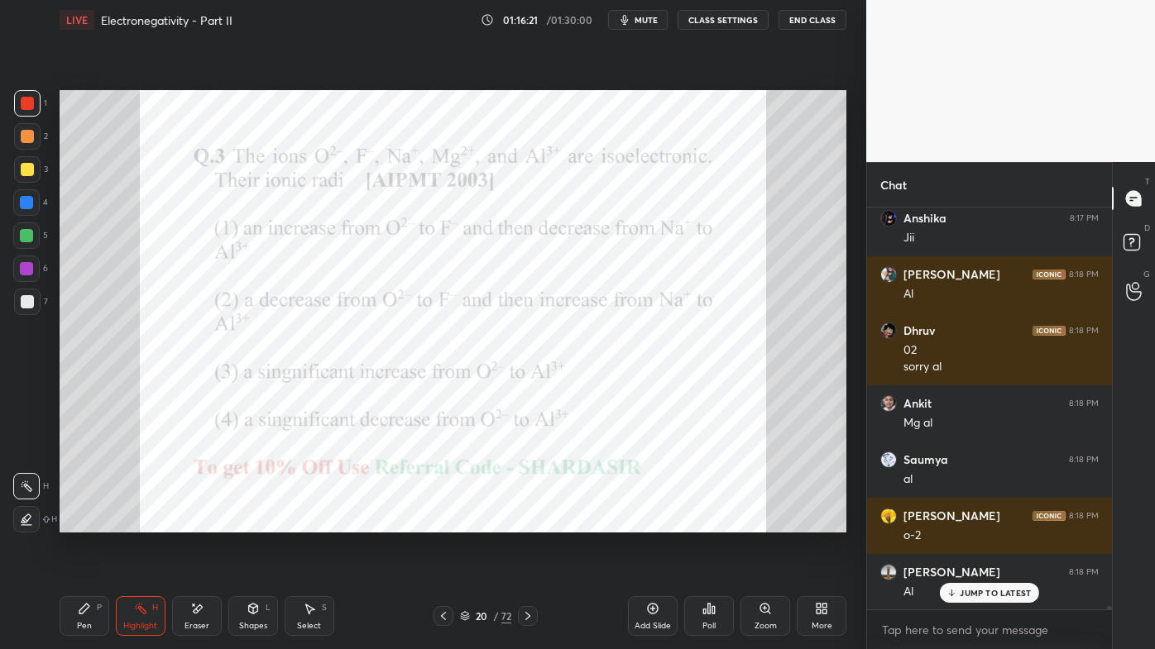
drag, startPoint x: 77, startPoint y: 601, endPoint x: 94, endPoint y: 557, distance: 47.9
click at [80, 522] on div "Pen P" at bounding box center [85, 616] width 50 height 40
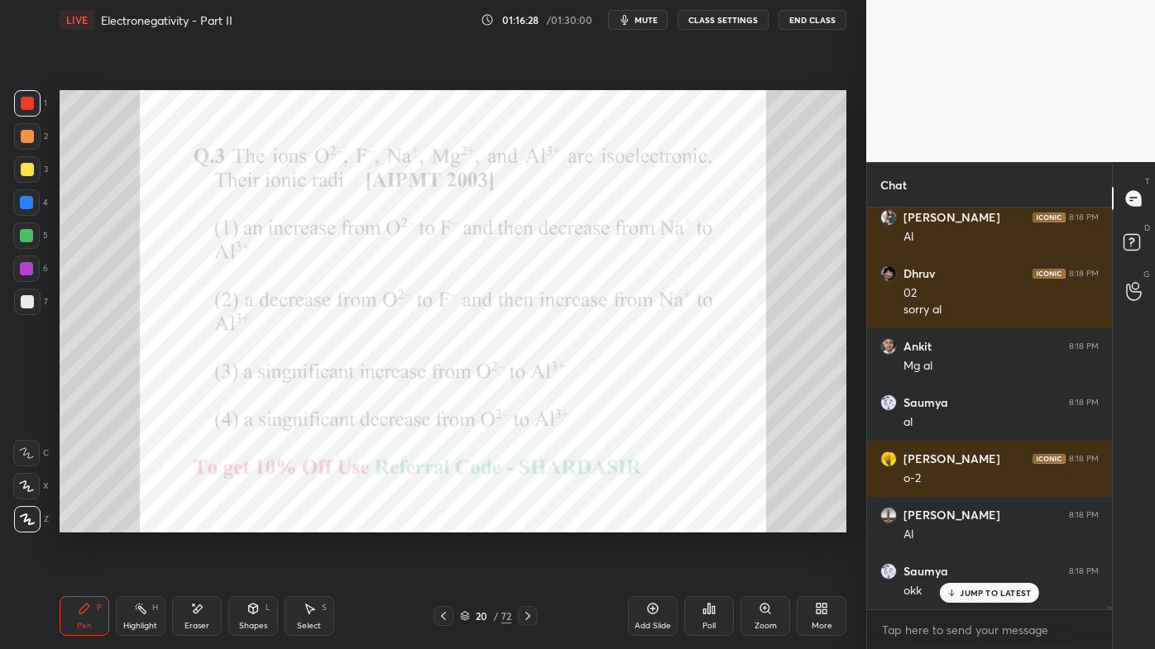
scroll to position [51890, 0]
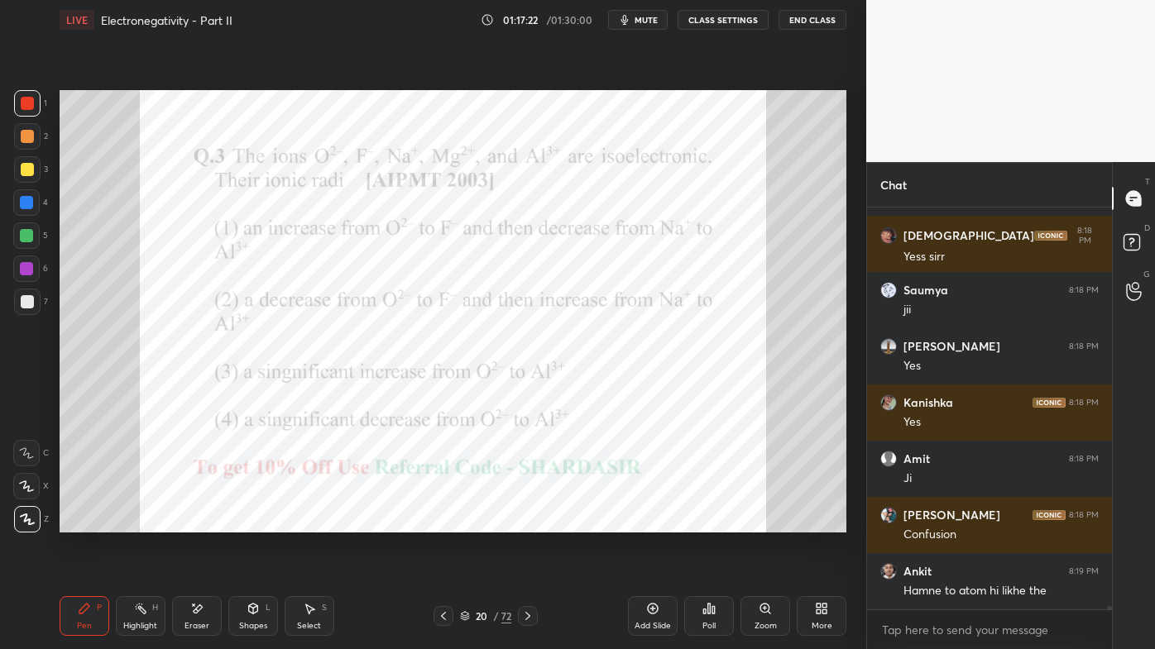
drag, startPoint x: 129, startPoint y: 613, endPoint x: 258, endPoint y: 562, distance: 138.6
click at [136, 522] on div "Highlight H" at bounding box center [141, 616] width 50 height 40
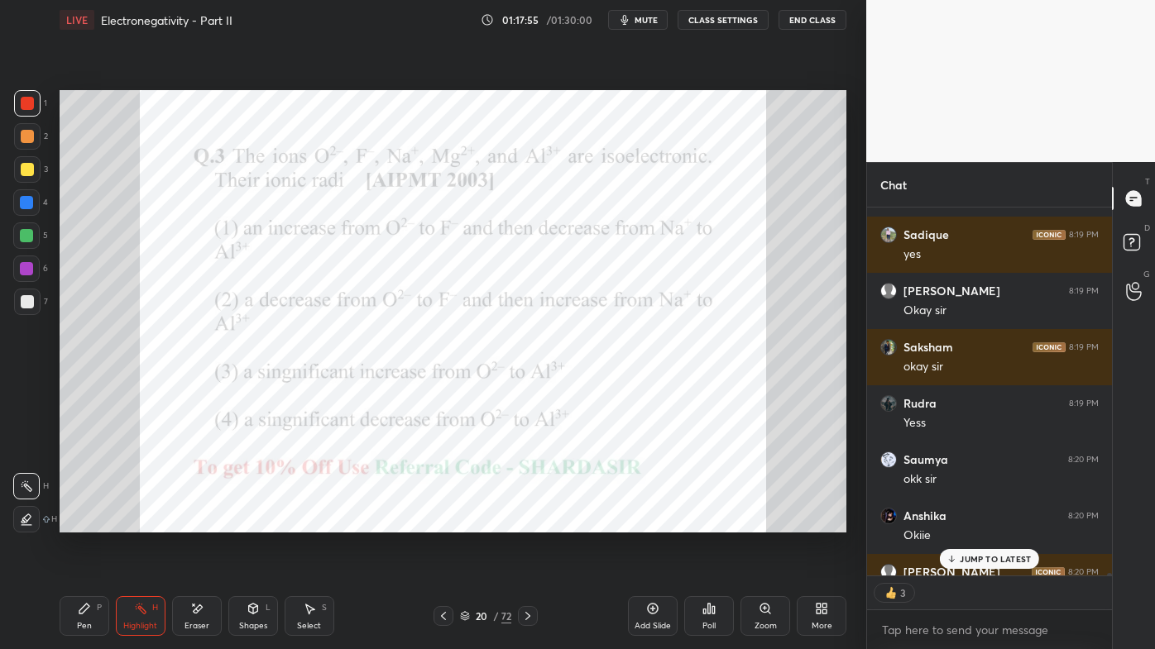
scroll to position [53780, 0]
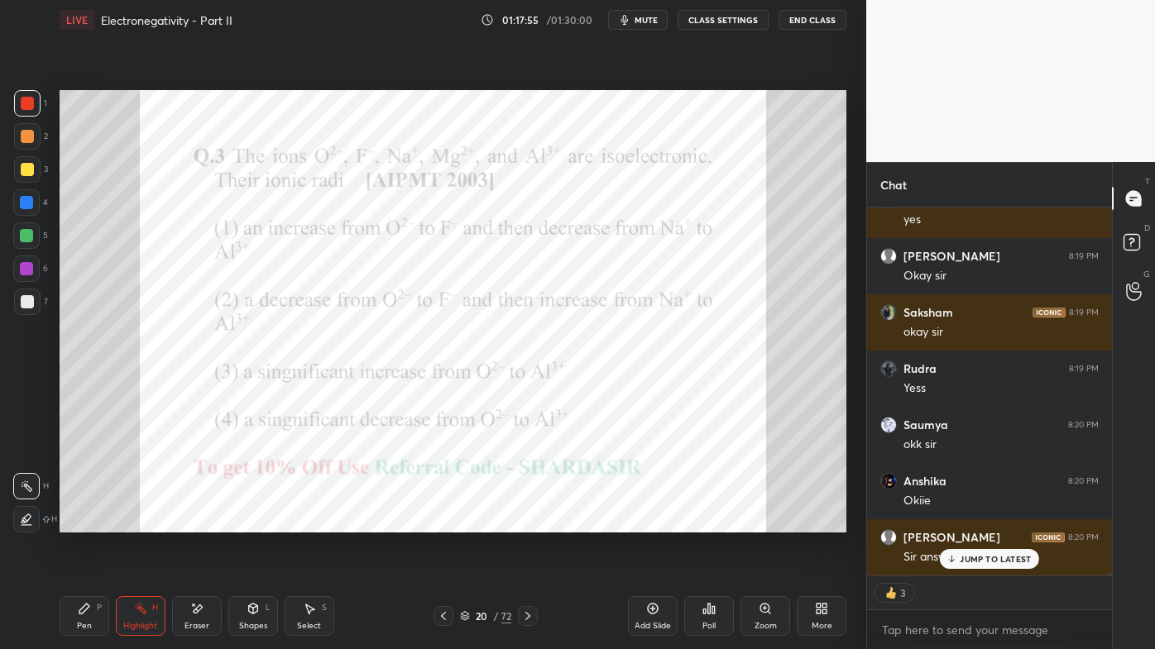
click at [957, 522] on div "Amit 8:19 PM Yes [PERSON_NAME] 8:19 PM ji Dhruv 8:19 PM yes [PERSON_NAME] 8:19 …" at bounding box center [989, 392] width 245 height 368
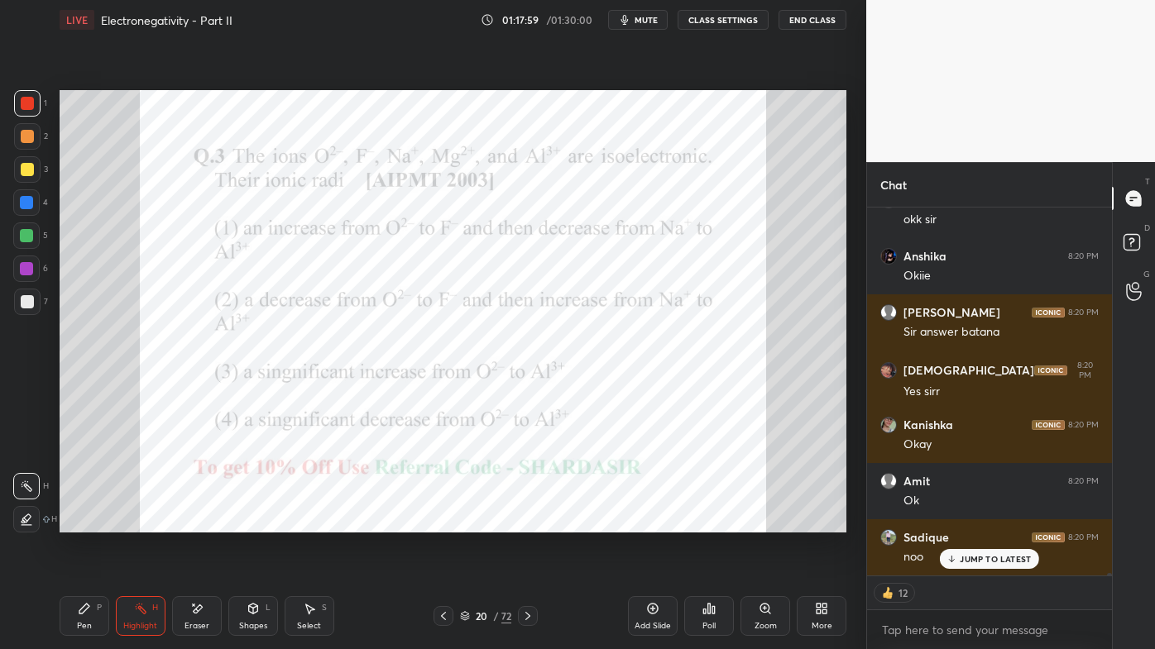
scroll to position [54005, 0]
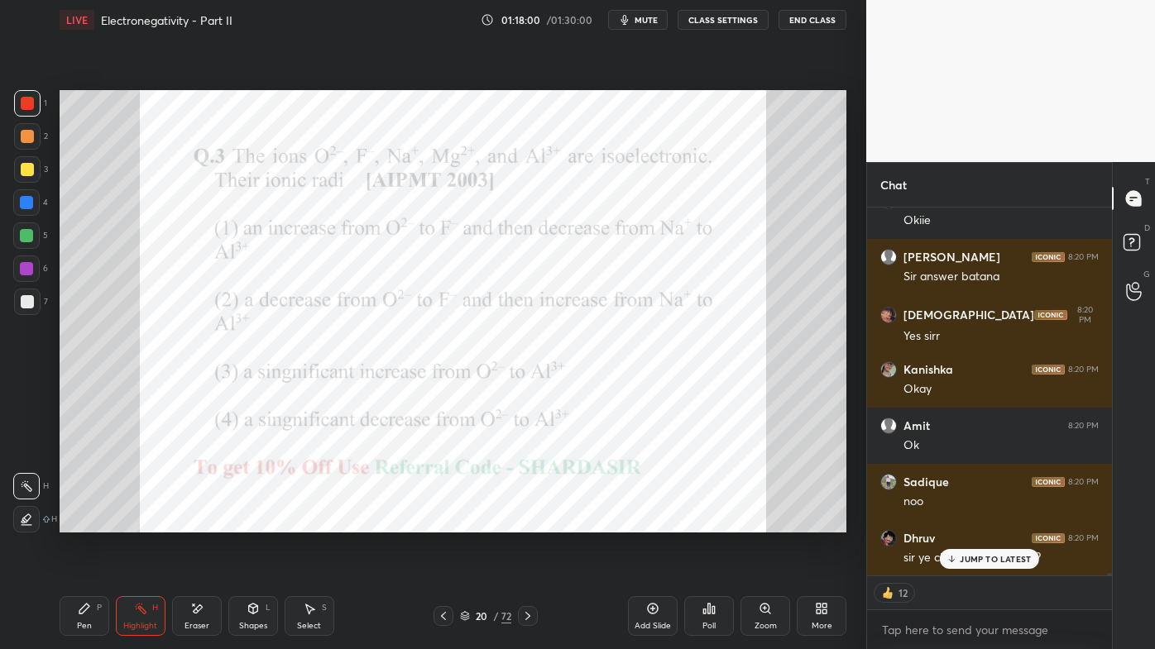
click at [74, 522] on div "Pen P" at bounding box center [85, 616] width 50 height 40
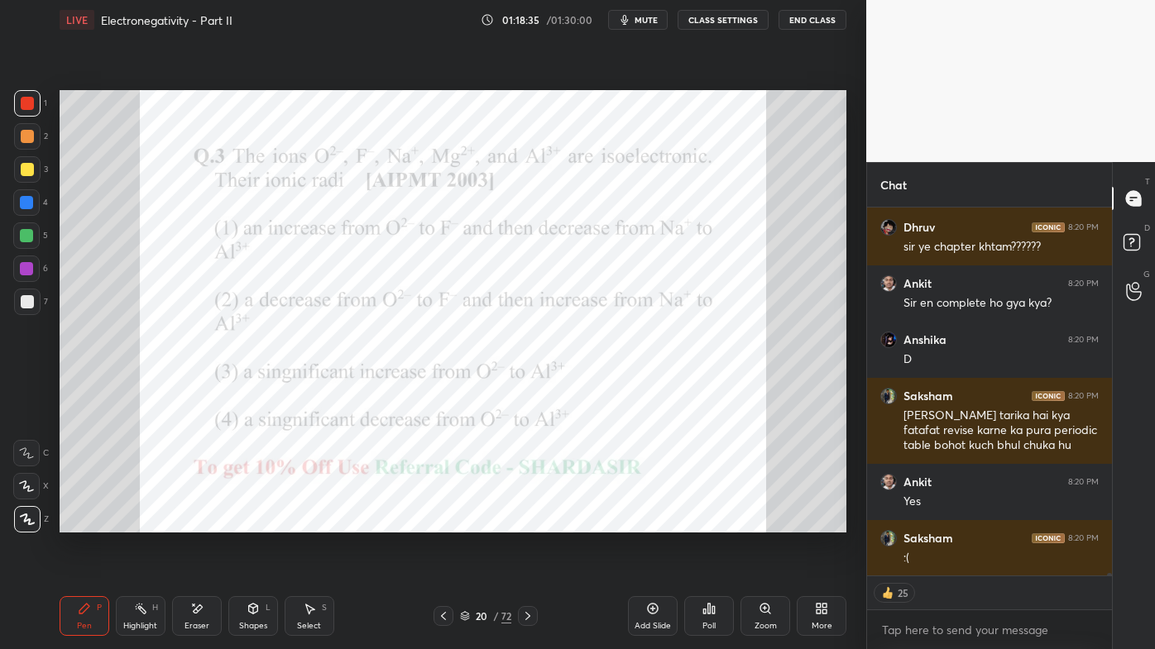
scroll to position [54373, 0]
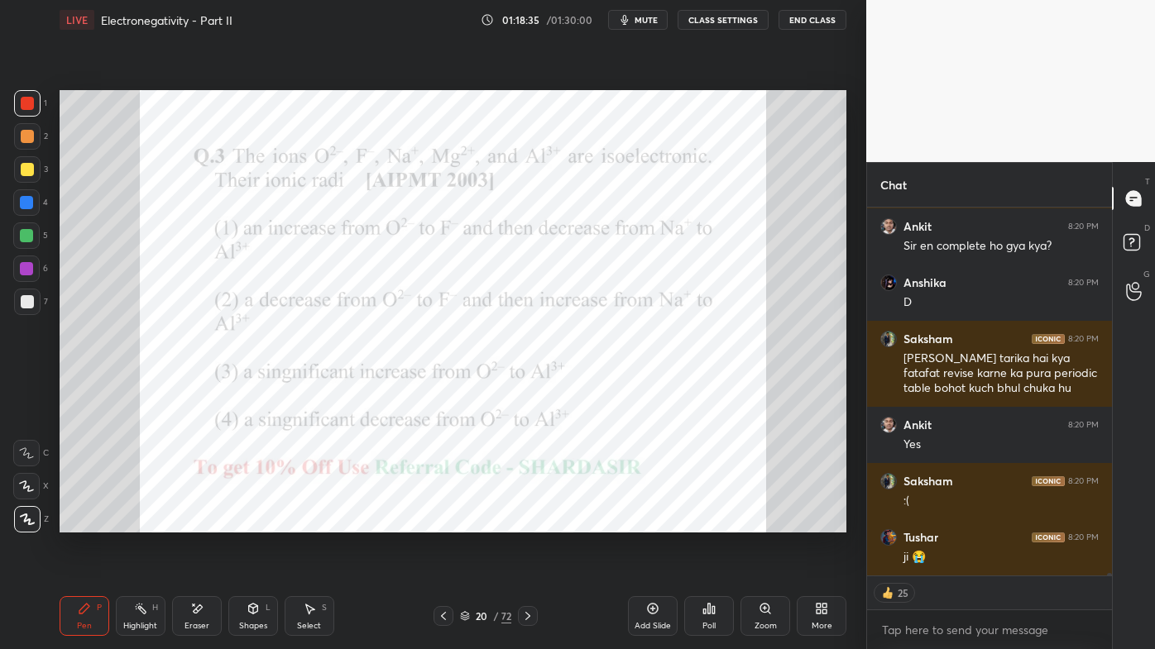
click at [143, 522] on icon at bounding box center [140, 608] width 13 height 13
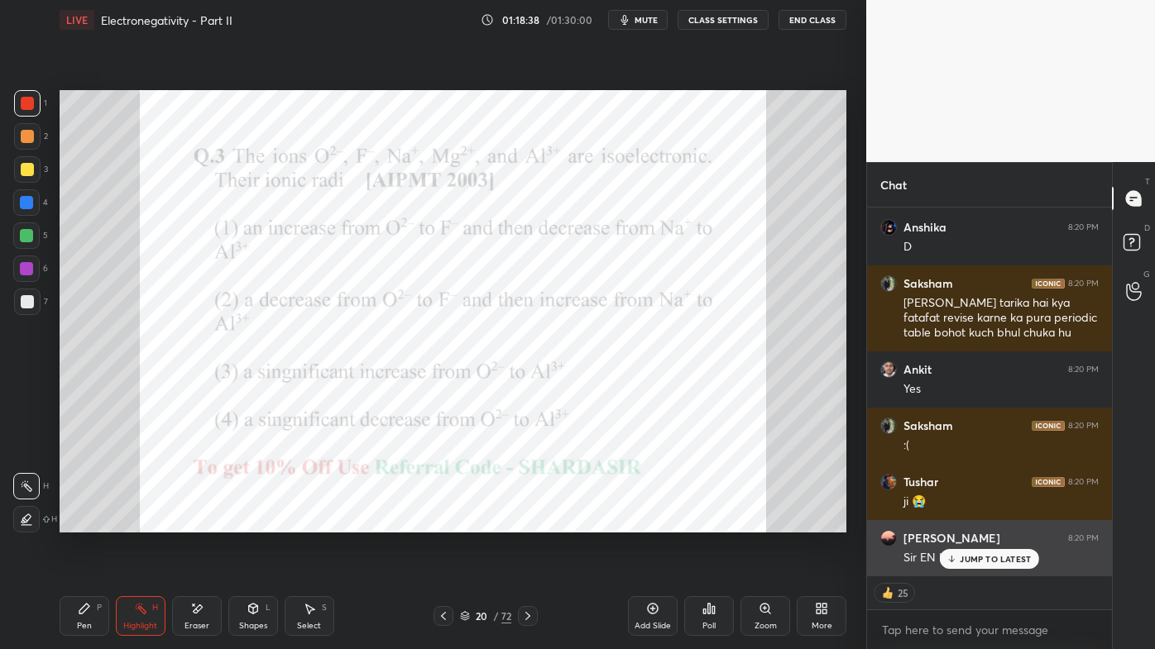
click at [961, 522] on p "JUMP TO LATEST" at bounding box center [995, 559] width 71 height 10
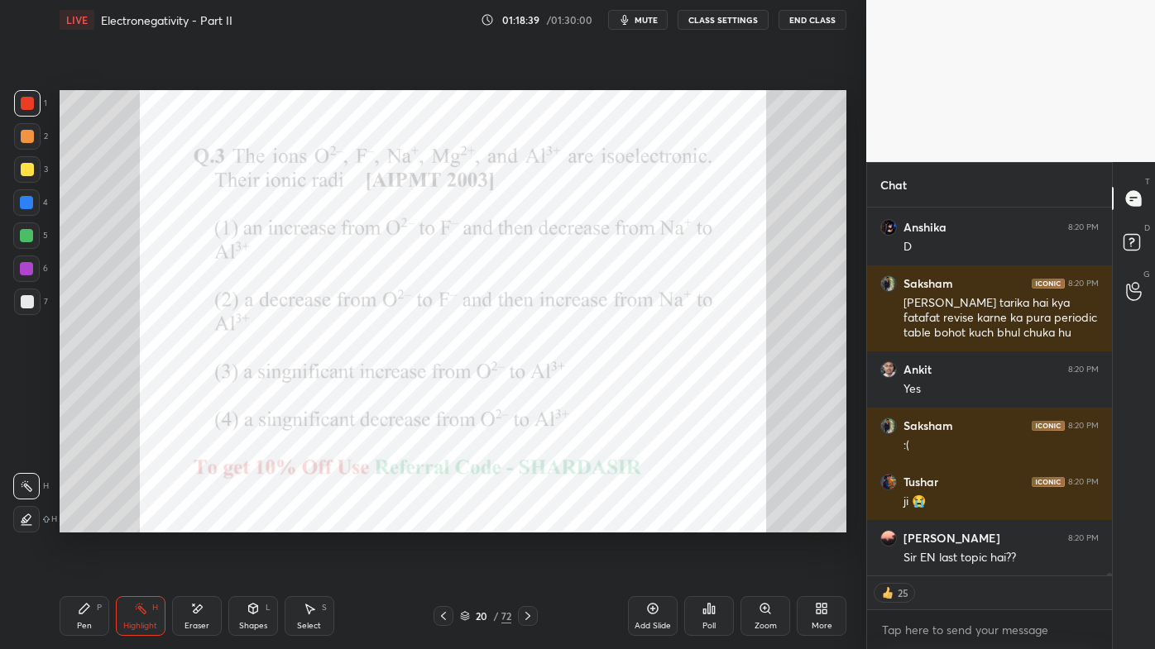
click at [639, 522] on div "Setting up your live class Poll for secs No correct answer Start poll" at bounding box center [453, 311] width 800 height 543
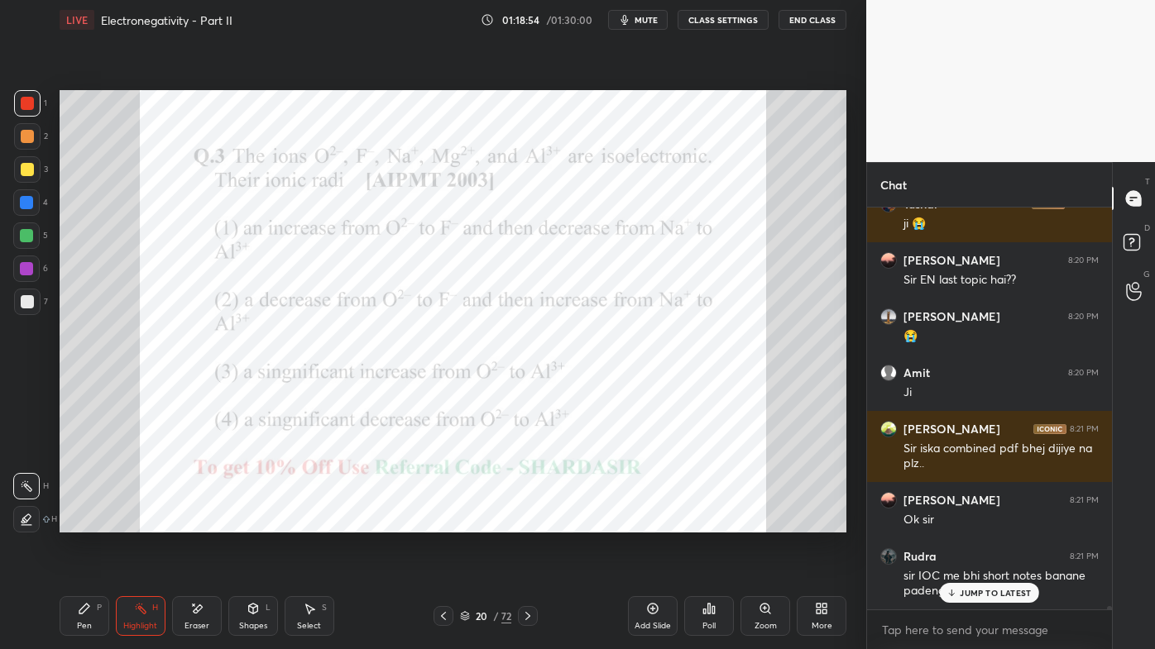
scroll to position [54762, 0]
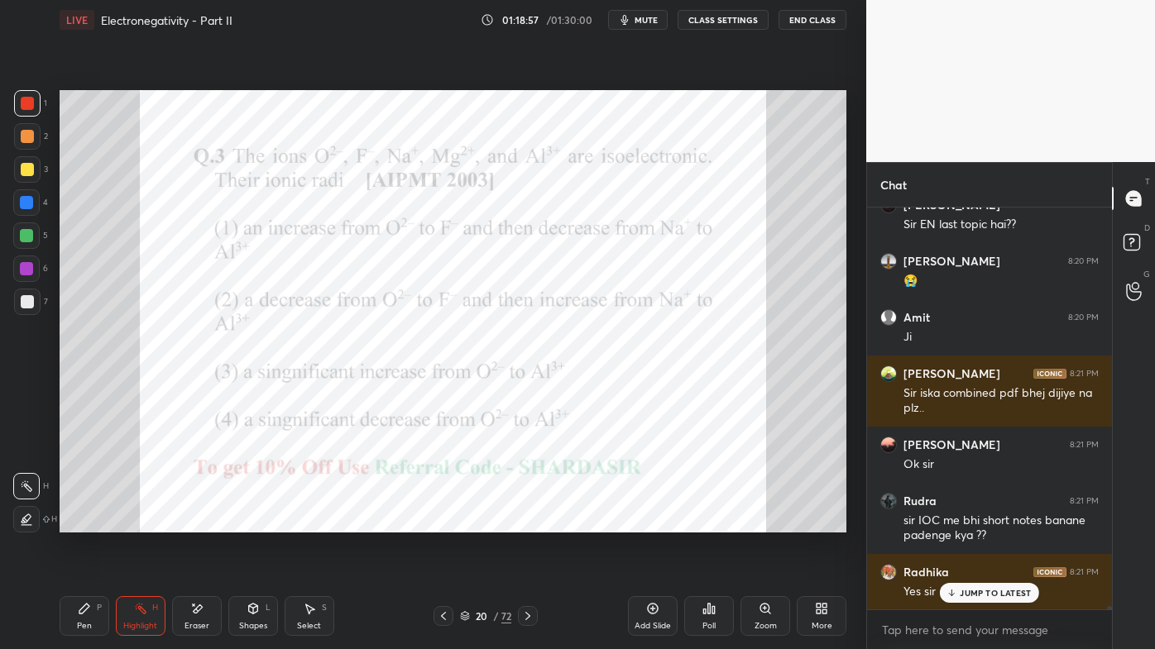
click at [528, 522] on icon at bounding box center [527, 616] width 13 height 13
click at [711, 522] on icon at bounding box center [708, 608] width 13 height 13
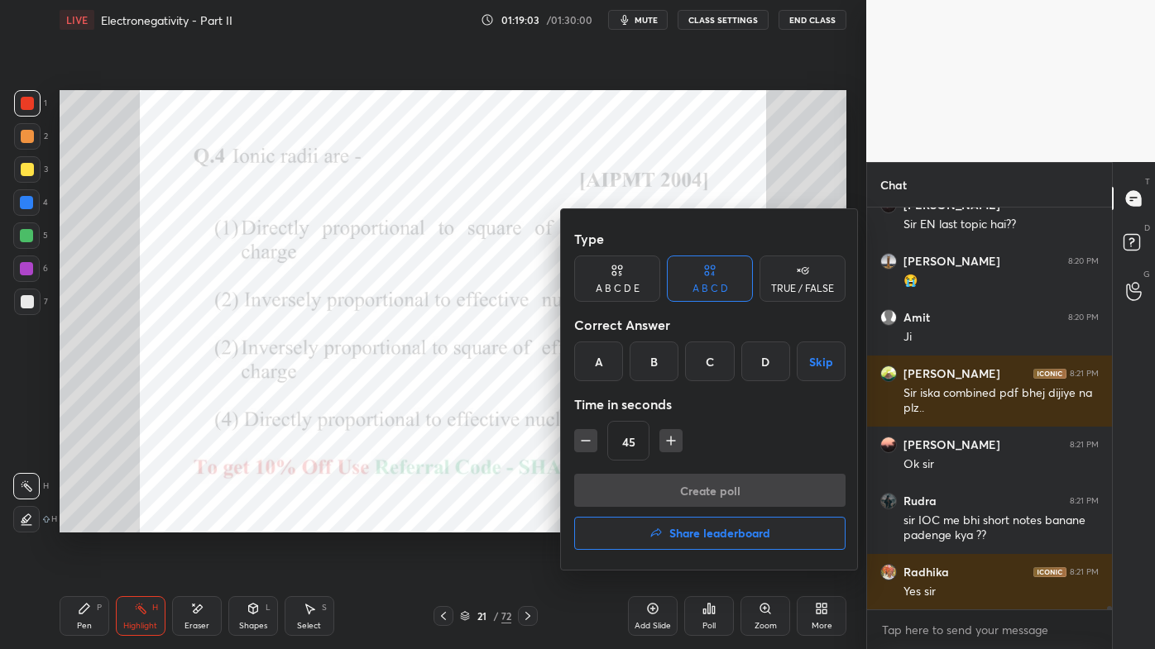
scroll to position [54819, 0]
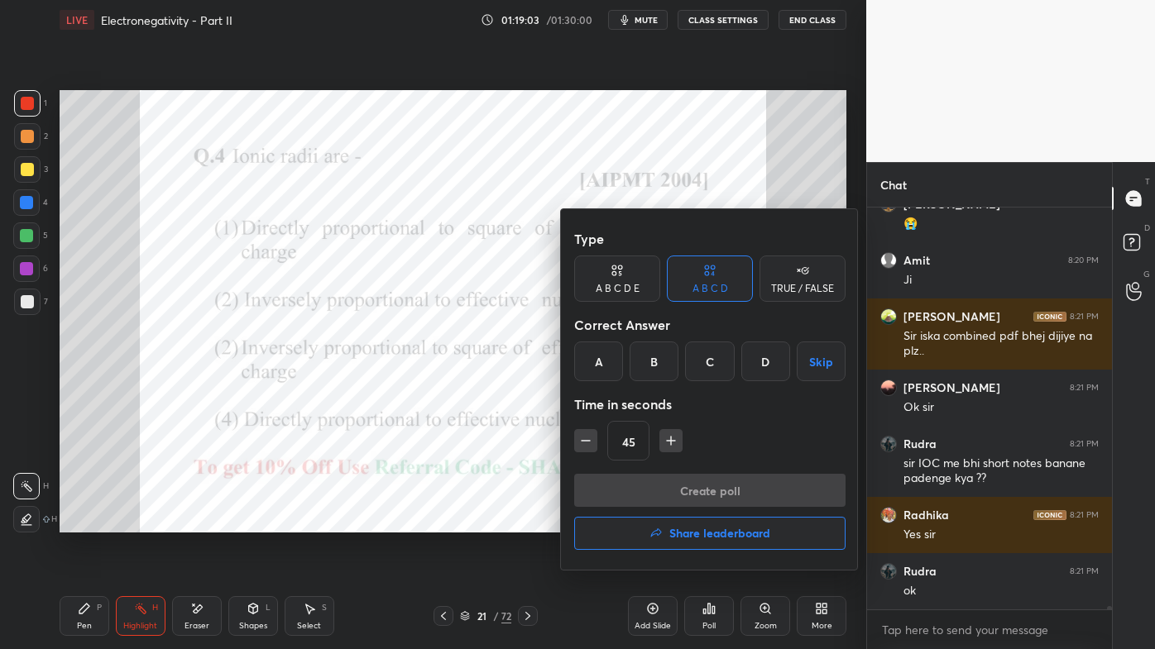
drag, startPoint x: 720, startPoint y: 364, endPoint x: 703, endPoint y: 395, distance: 34.8
click at [720, 364] on div "C" at bounding box center [709, 362] width 49 height 40
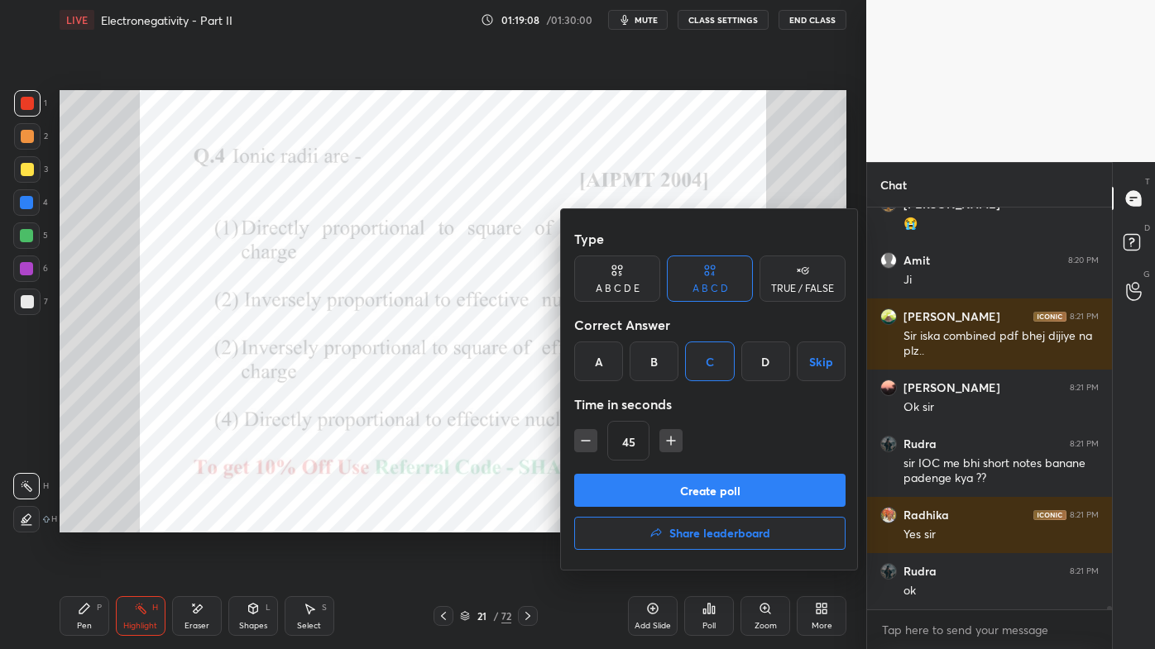
click at [651, 364] on div "B" at bounding box center [653, 362] width 49 height 40
click at [688, 490] on button "Create poll" at bounding box center [709, 490] width 271 height 33
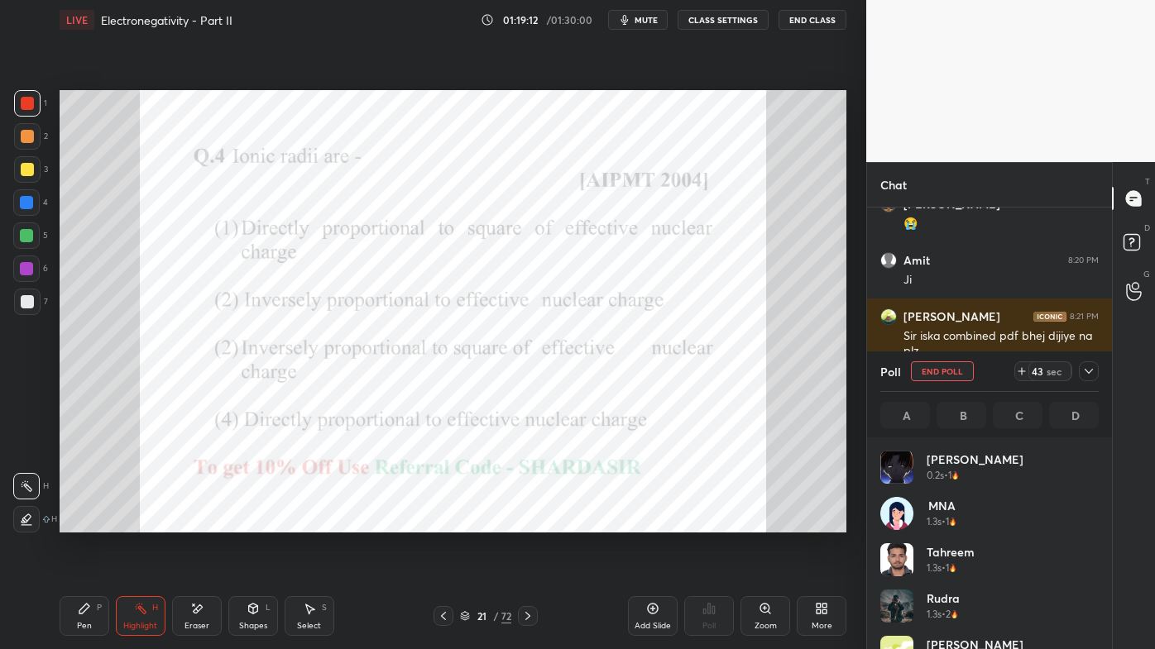
scroll to position [194, 213]
drag, startPoint x: 94, startPoint y: 618, endPoint x: 94, endPoint y: 588, distance: 29.8
click at [93, 522] on div "Pen P" at bounding box center [85, 616] width 50 height 40
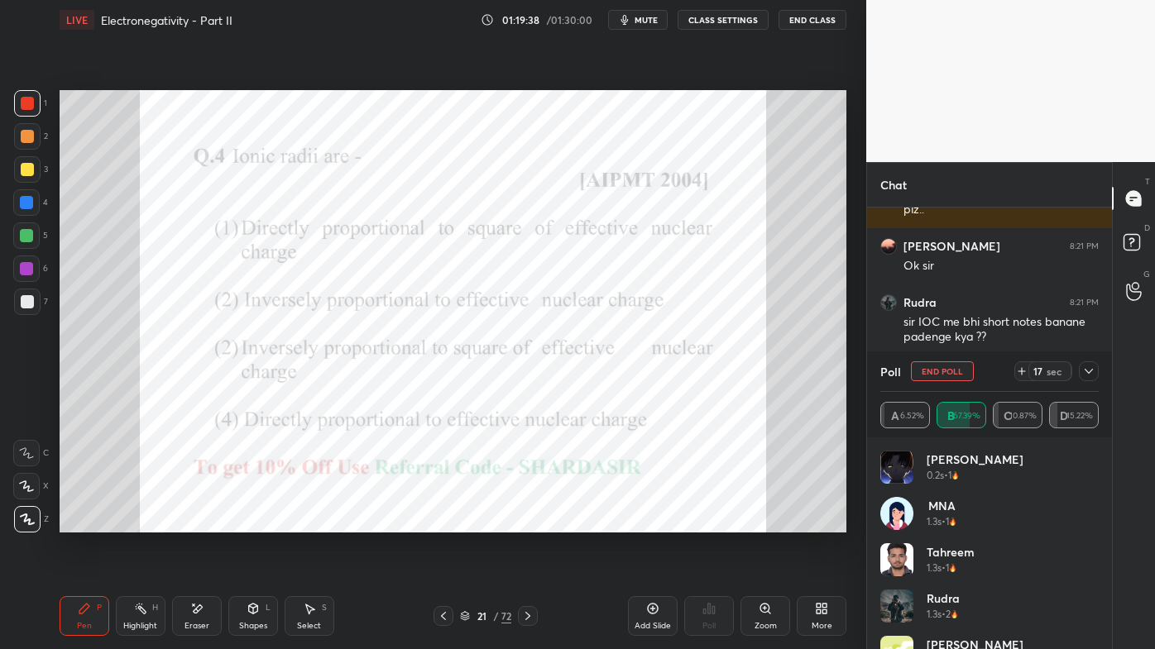
click at [1088, 374] on icon at bounding box center [1088, 371] width 13 height 13
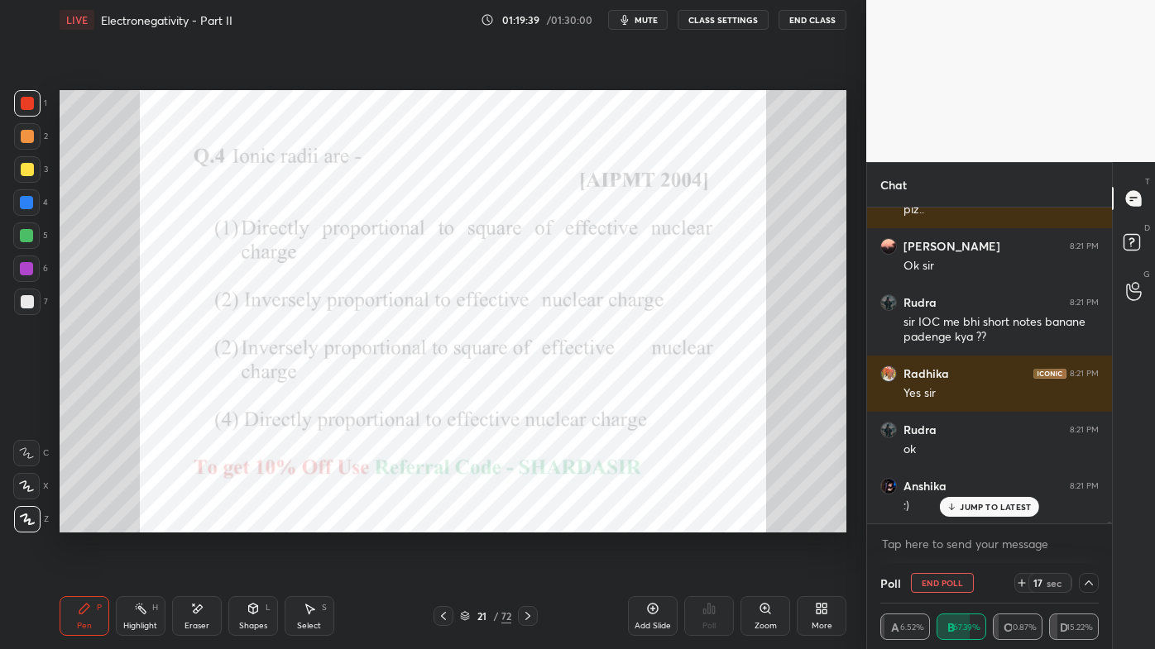
scroll to position [0, 4]
click at [971, 505] on p "JUMP TO LATEST" at bounding box center [995, 507] width 71 height 10
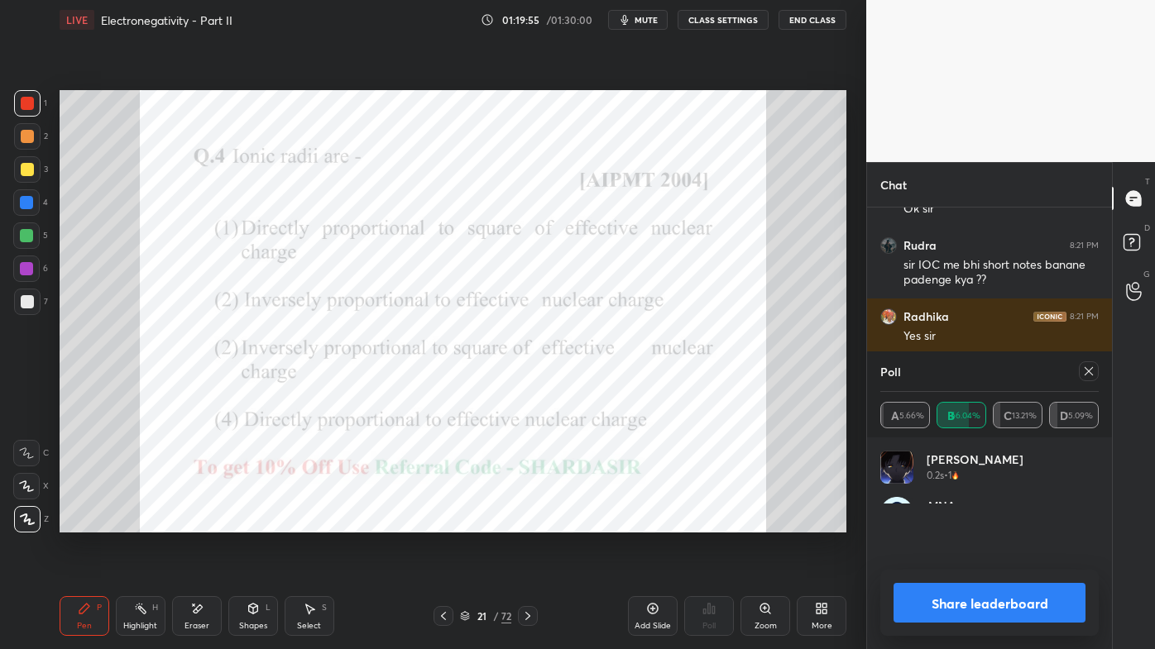
scroll to position [48, 213]
click at [1093, 372] on icon at bounding box center [1088, 371] width 13 height 13
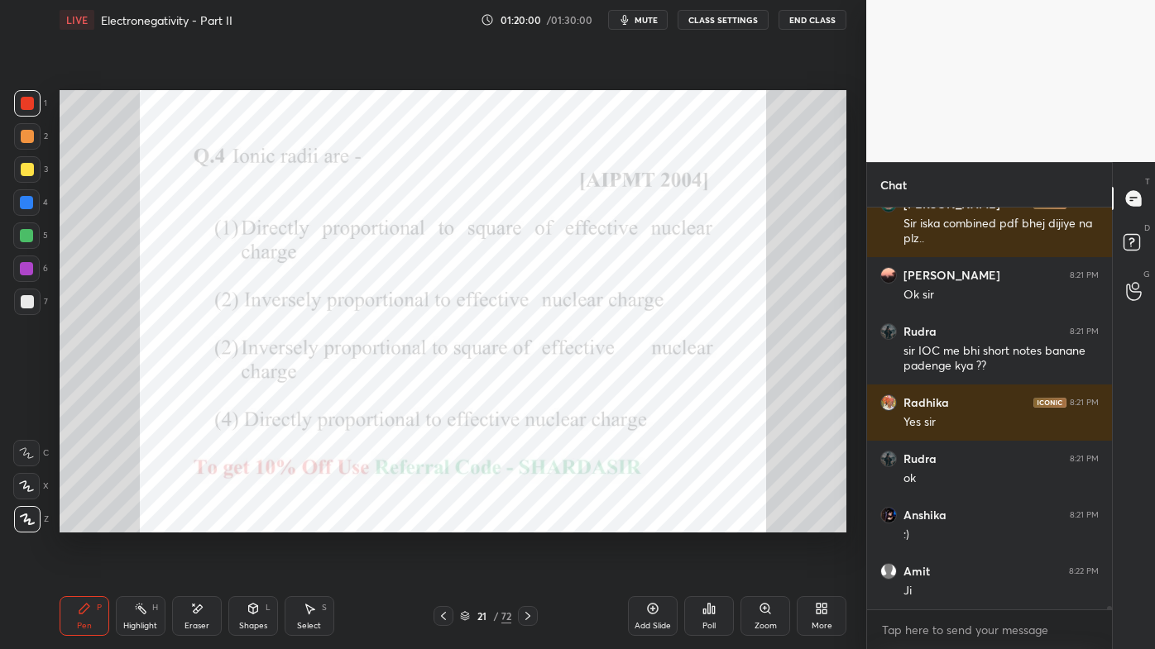
scroll to position [54932, 0]
click at [140, 522] on div "Highlight H" at bounding box center [141, 616] width 50 height 40
drag, startPoint x: 82, startPoint y: 606, endPoint x: 123, endPoint y: 551, distance: 69.2
click at [87, 522] on icon at bounding box center [84, 608] width 13 height 13
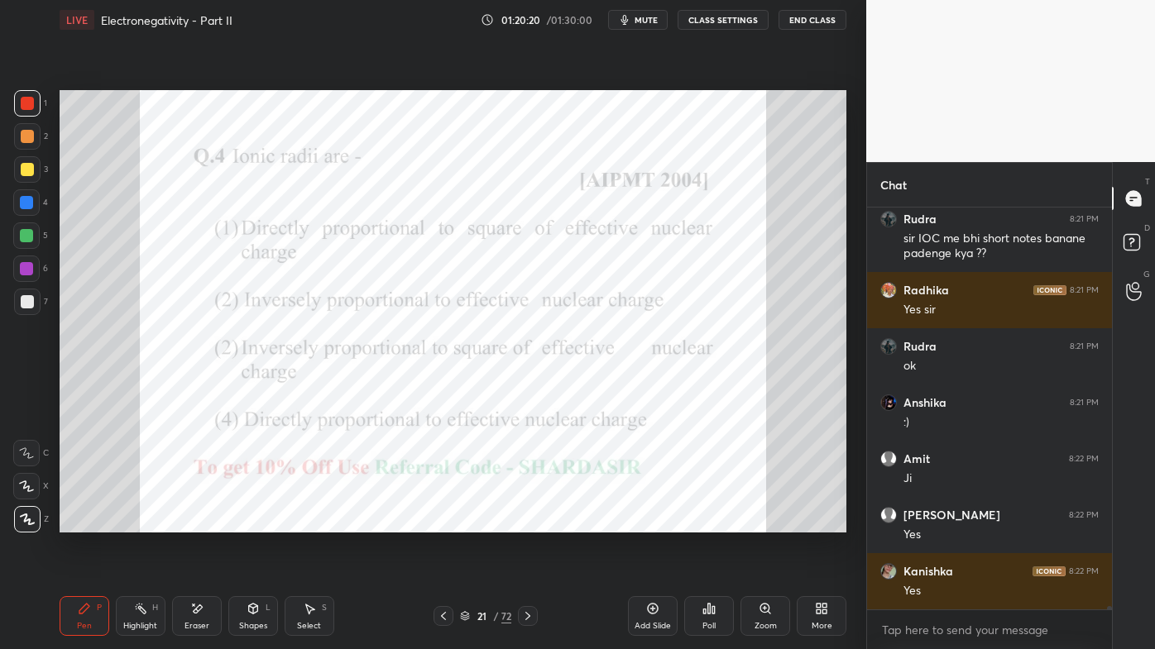
scroll to position [55100, 0]
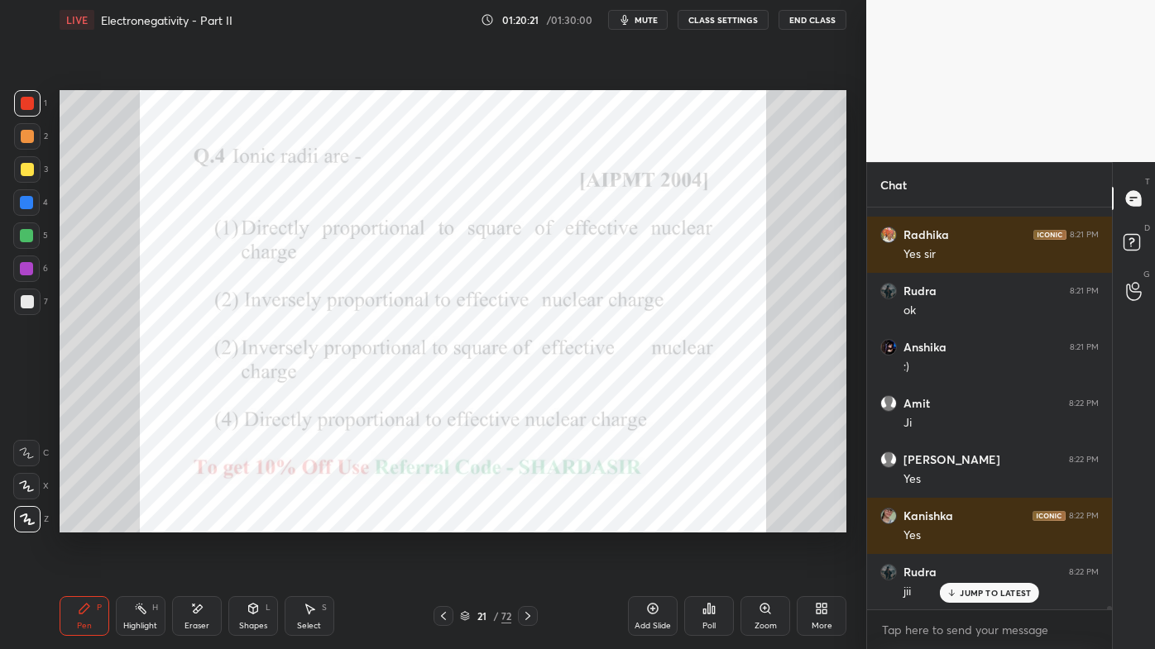
drag, startPoint x: 139, startPoint y: 610, endPoint x: 172, endPoint y: 534, distance: 83.0
click at [136, 522] on icon at bounding box center [140, 608] width 13 height 13
click at [528, 522] on icon at bounding box center [527, 616] width 5 height 8
click at [723, 522] on div "Poll" at bounding box center [709, 616] width 50 height 40
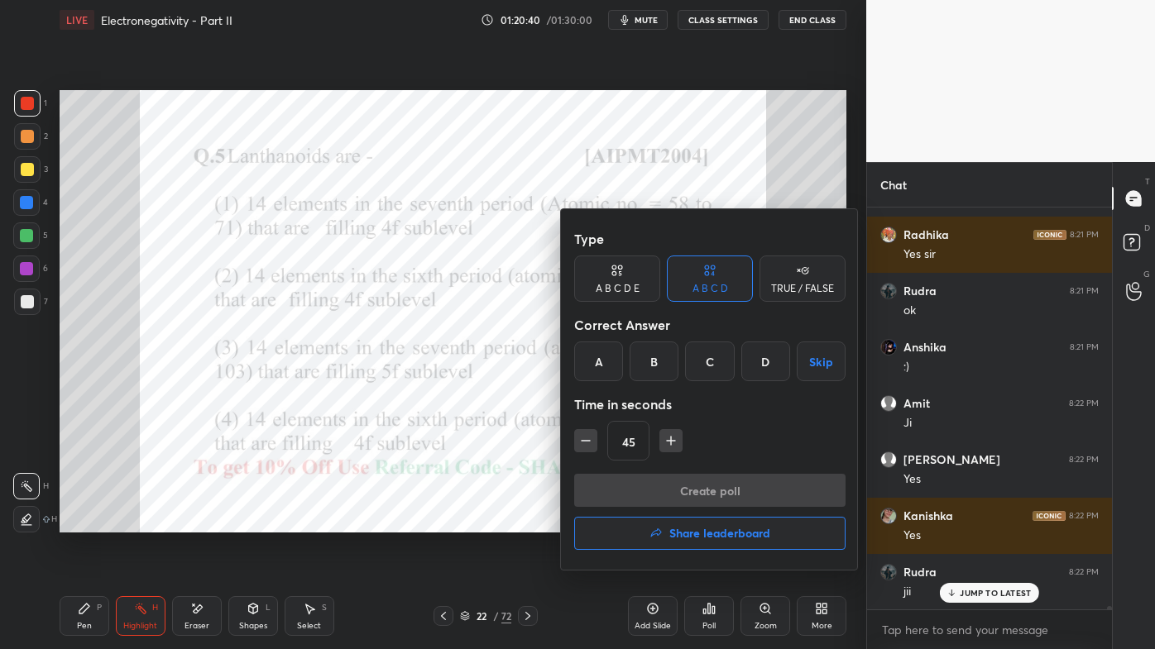
drag, startPoint x: 758, startPoint y: 366, endPoint x: 739, endPoint y: 415, distance: 53.2
click at [761, 368] on div "D" at bounding box center [765, 362] width 49 height 40
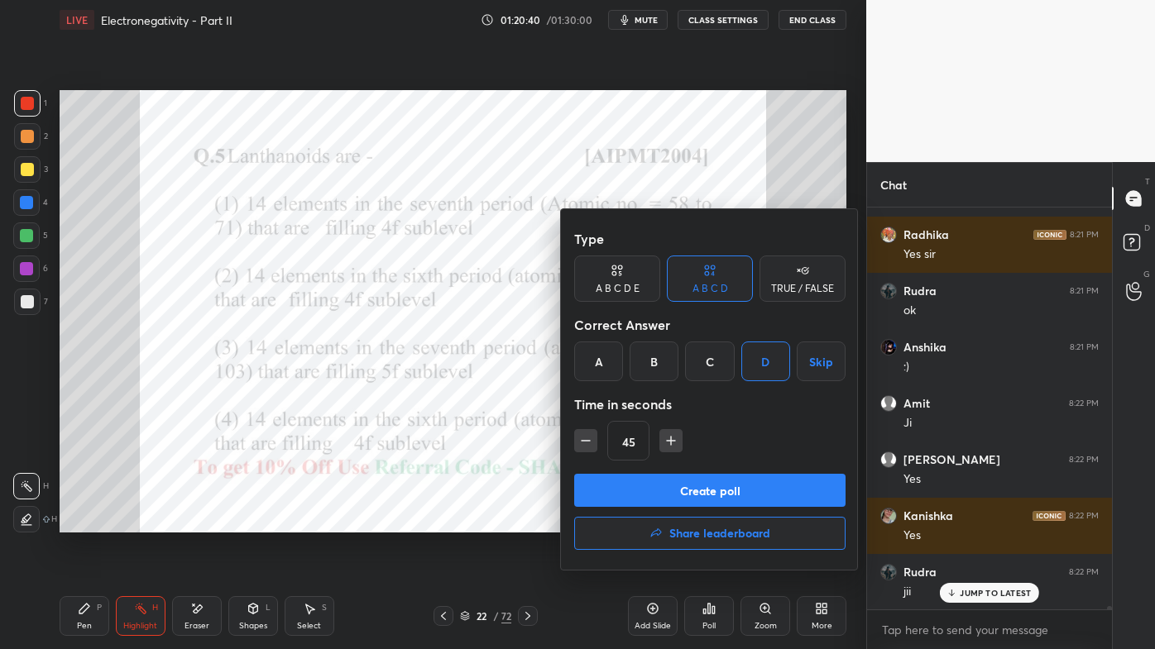
click at [696, 490] on button "Create poll" at bounding box center [709, 490] width 271 height 33
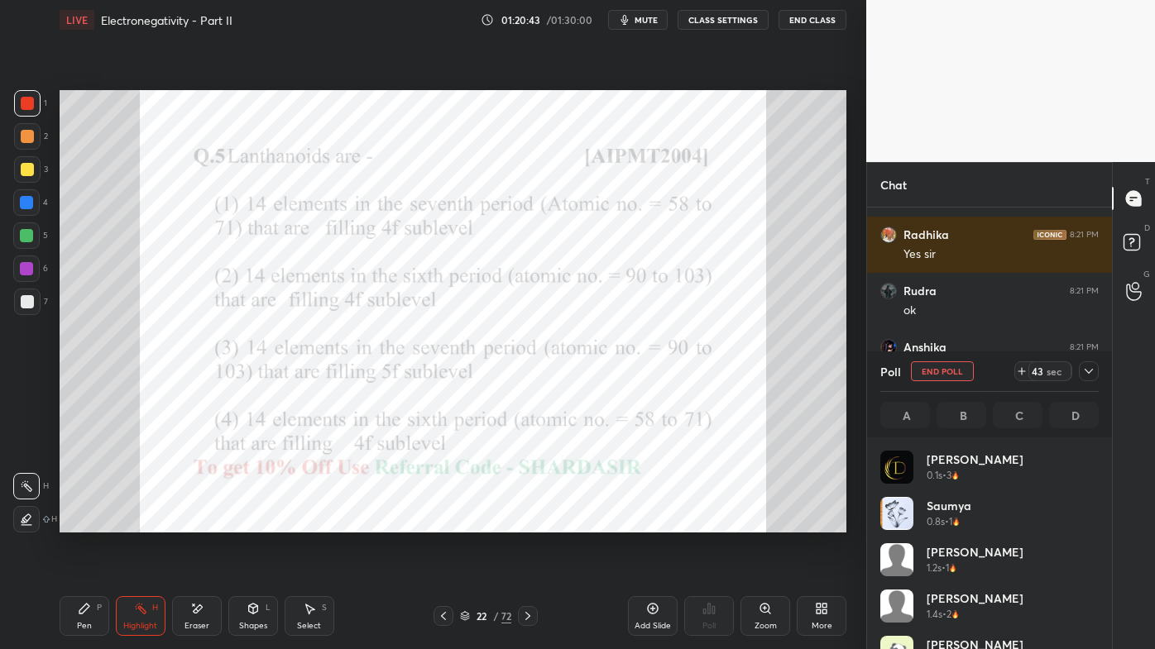
scroll to position [5, 4]
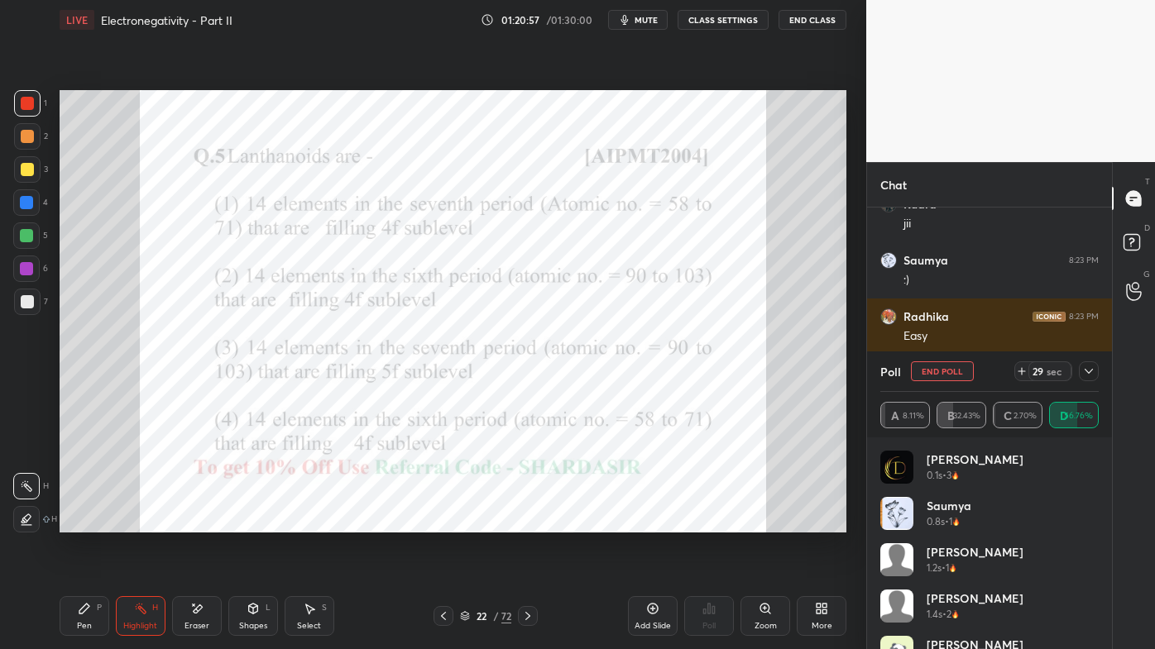
drag, startPoint x: 1086, startPoint y: 369, endPoint x: 1075, endPoint y: 376, distance: 12.6
click at [1087, 371] on icon at bounding box center [1088, 371] width 13 height 13
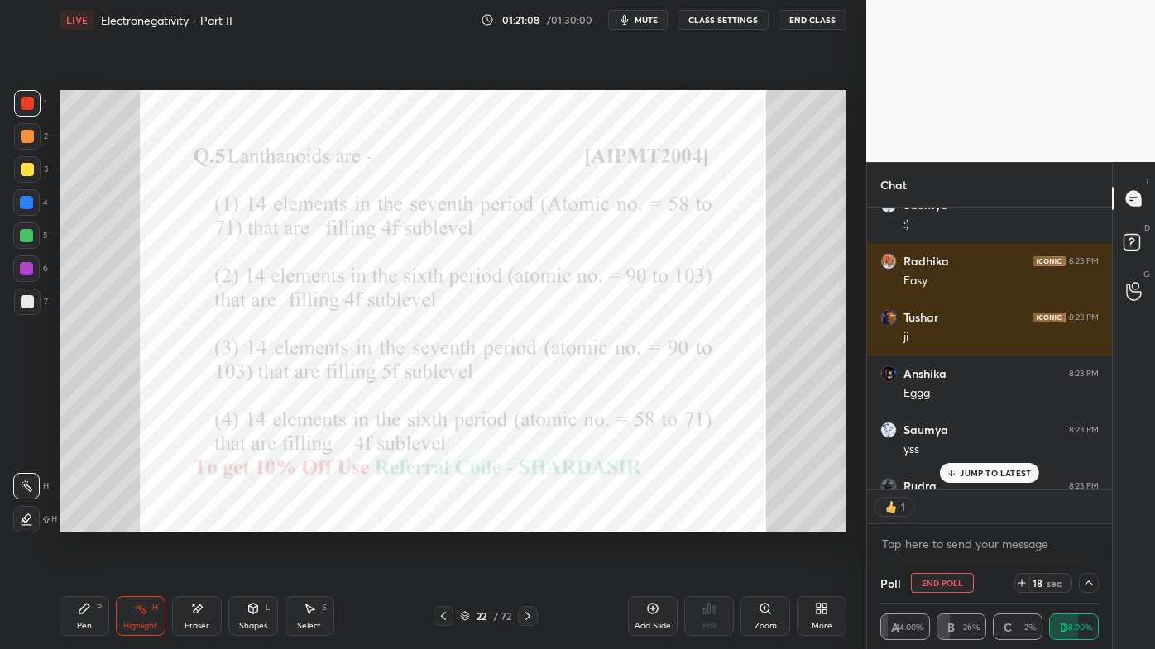
scroll to position [278, 240]
click at [961, 478] on div "JUMP TO LATEST" at bounding box center [989, 473] width 99 height 20
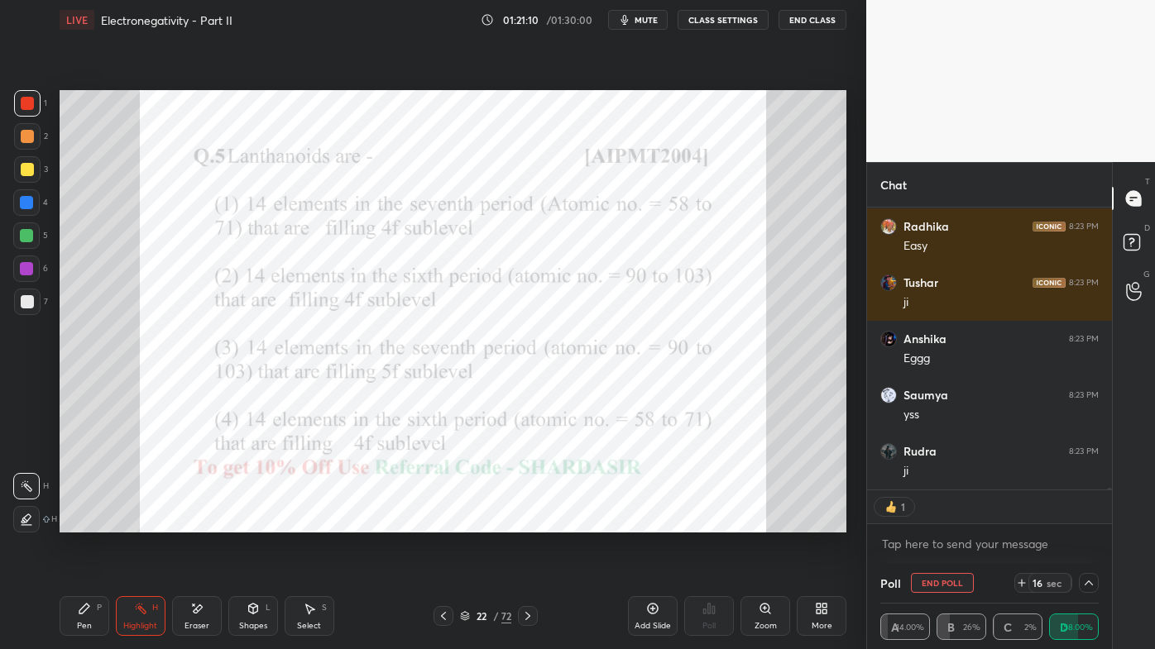
scroll to position [55613, 0]
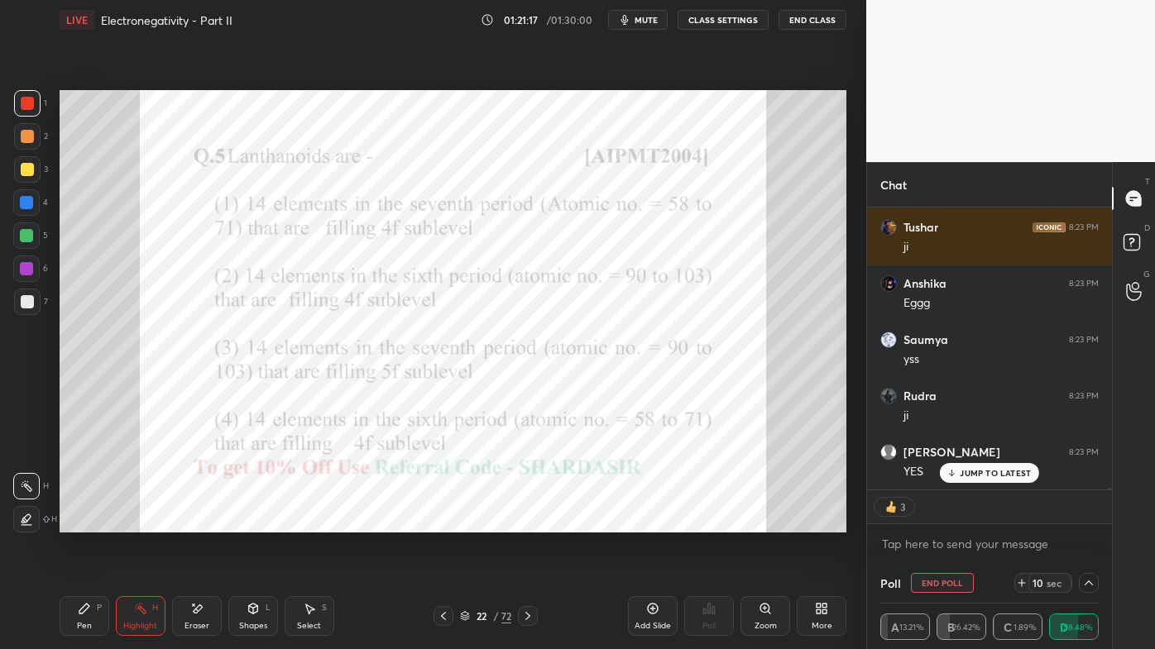
click at [983, 476] on p "JUMP TO LATEST" at bounding box center [995, 473] width 71 height 10
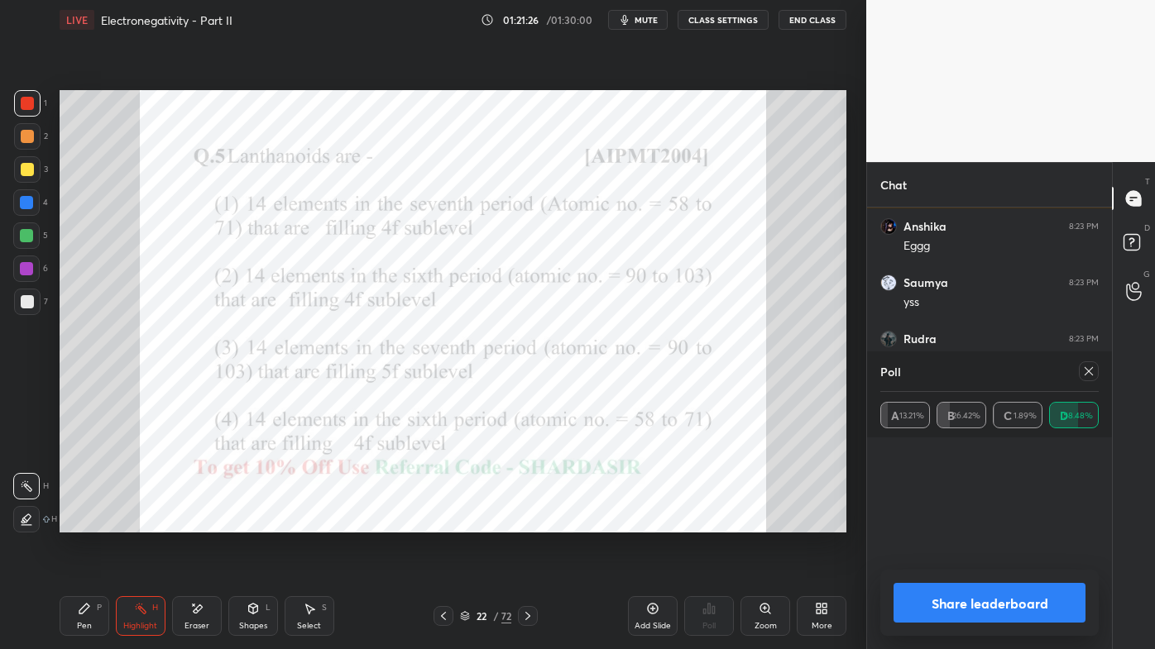
scroll to position [5, 4]
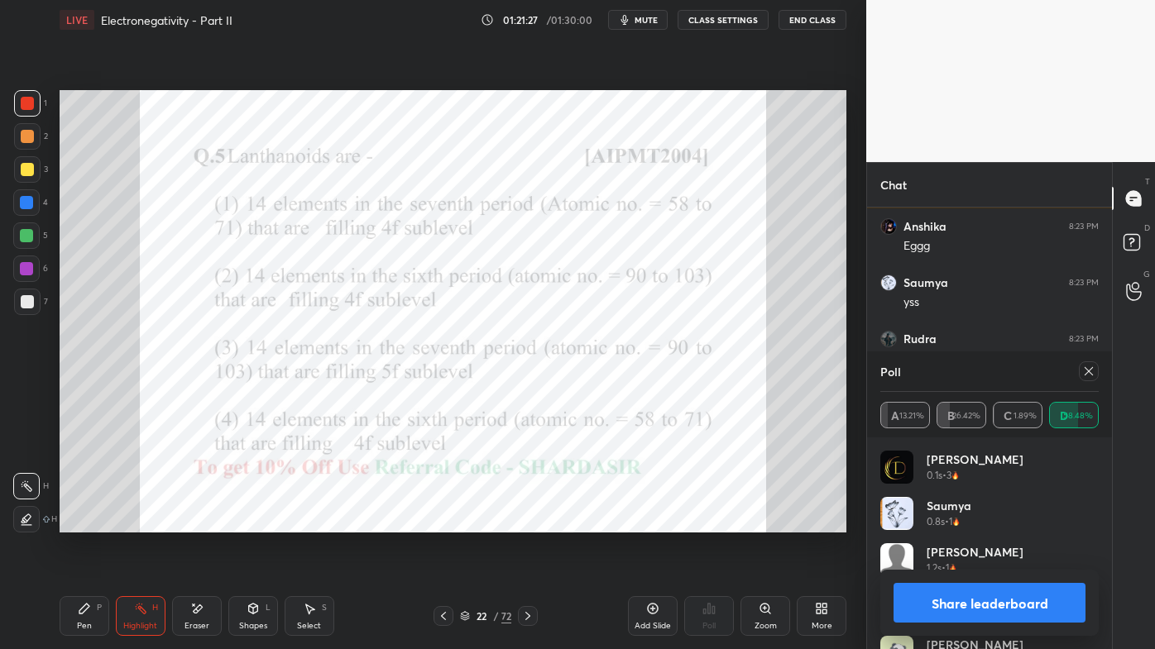
click at [1090, 371] on icon at bounding box center [1088, 371] width 13 height 13
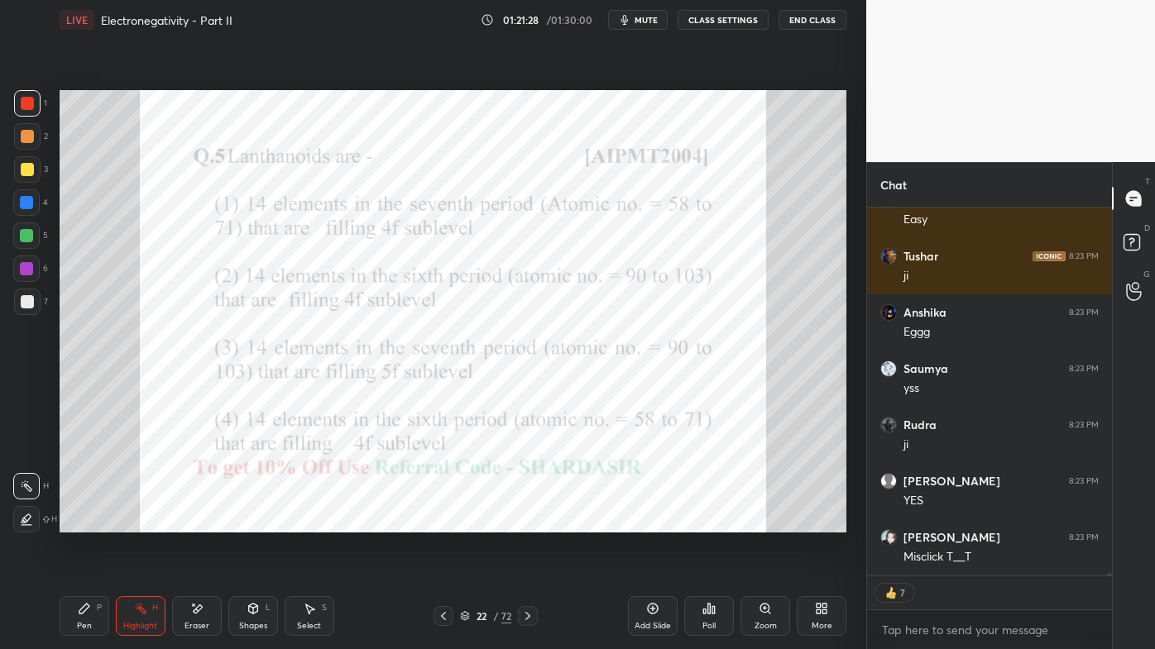
click at [709, 522] on div "Poll" at bounding box center [708, 626] width 13 height 8
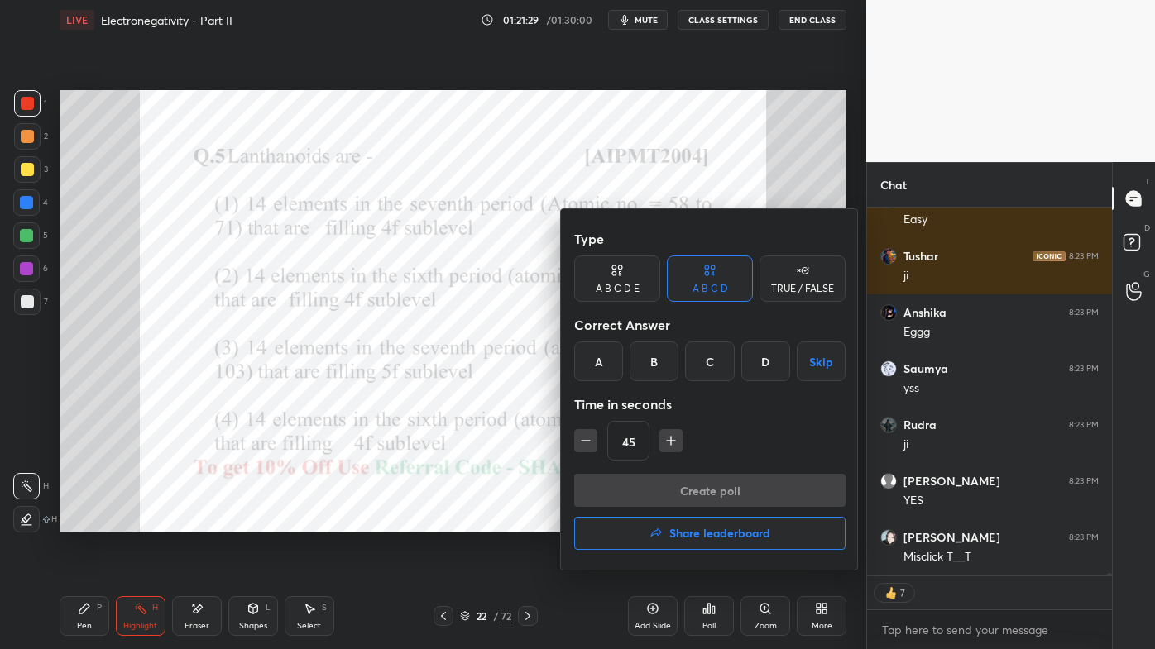
type textarea "x"
drag, startPoint x: 706, startPoint y: 357, endPoint x: 692, endPoint y: 392, distance: 37.5
click at [709, 358] on div "C" at bounding box center [709, 362] width 49 height 40
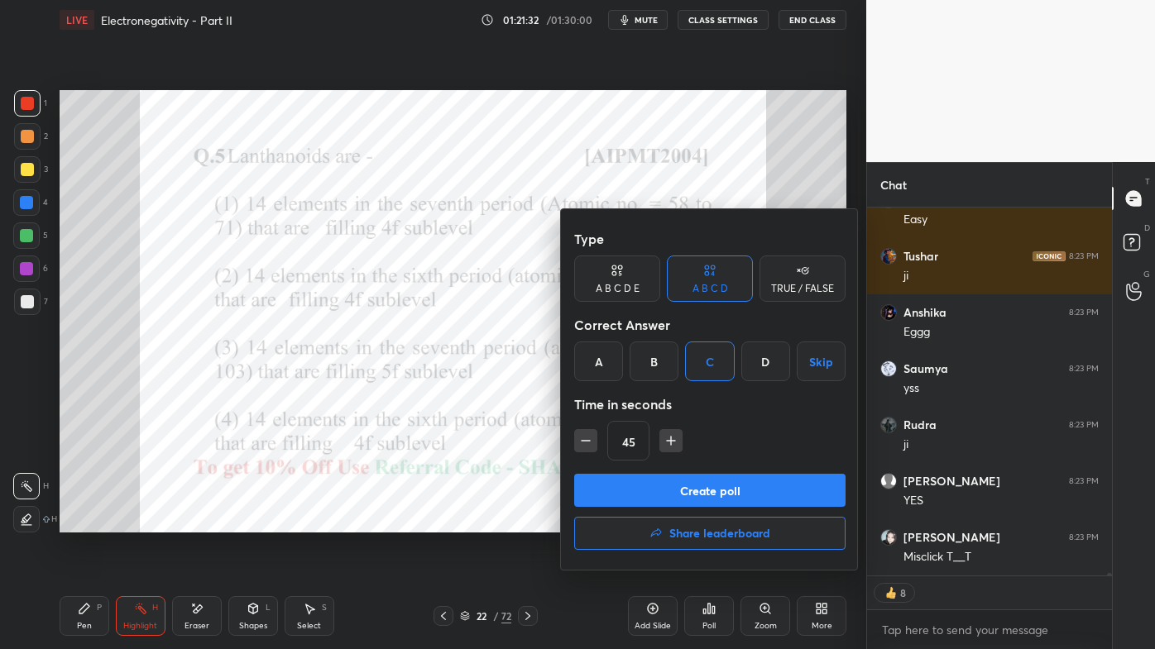
click at [584, 439] on icon "button" at bounding box center [585, 441] width 17 height 17
type input "30"
click at [640, 491] on button "Create poll" at bounding box center [709, 490] width 271 height 33
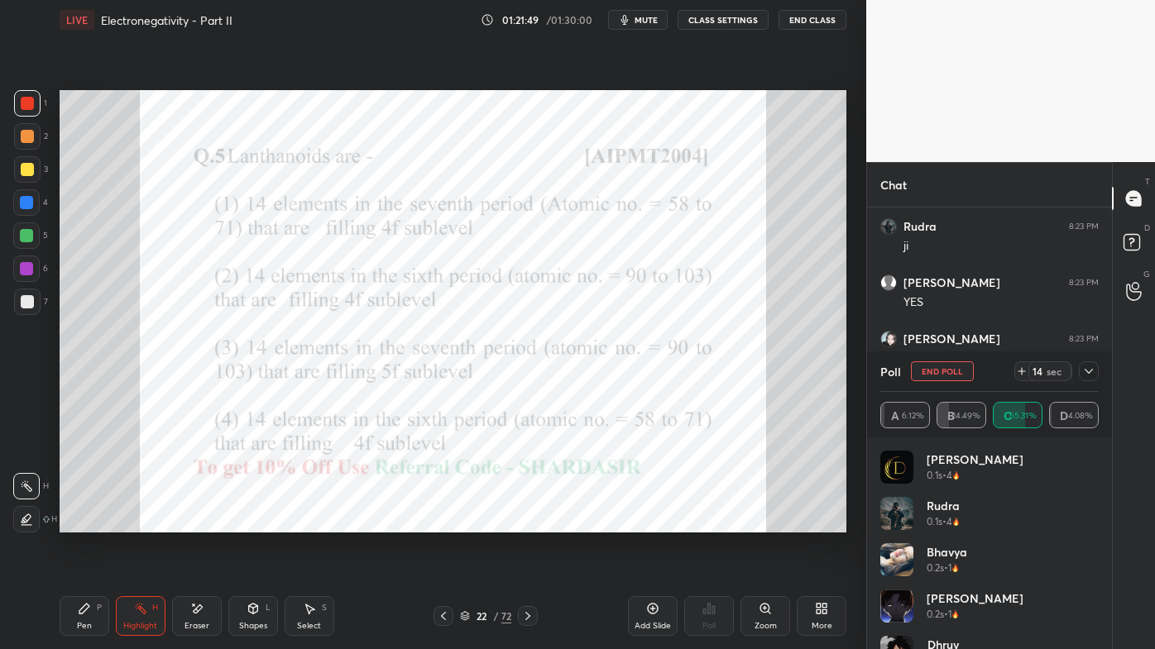
click at [1088, 375] on icon at bounding box center [1088, 371] width 13 height 13
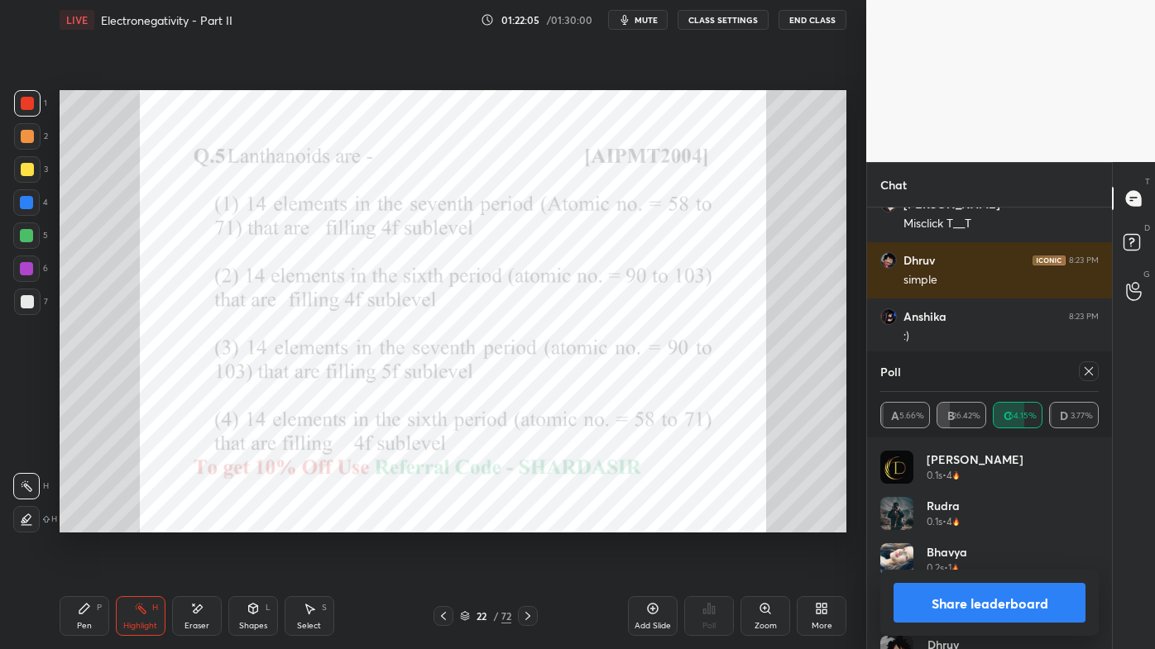
click at [1093, 370] on icon at bounding box center [1088, 371] width 13 height 13
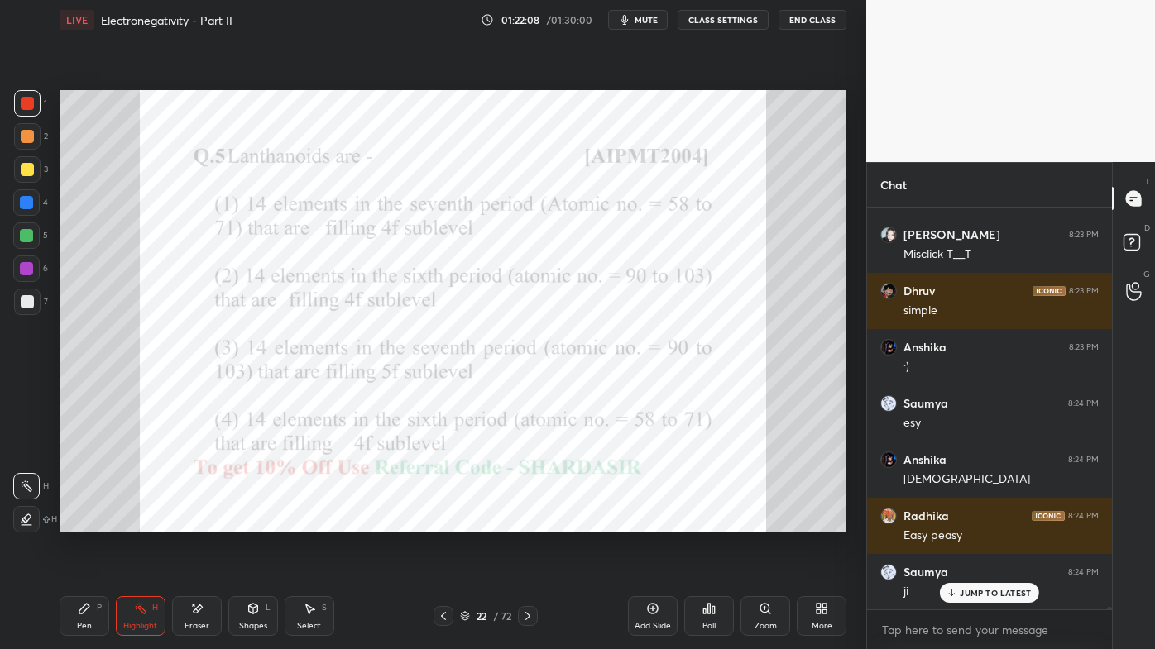
click at [80, 522] on icon at bounding box center [84, 608] width 13 height 13
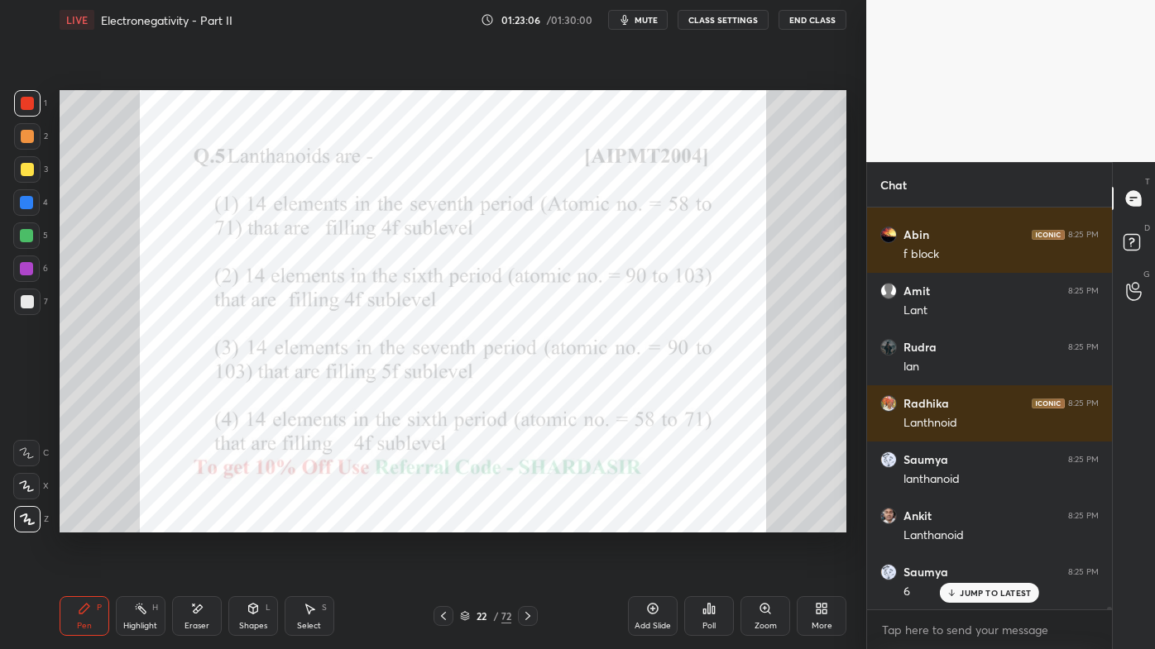
scroll to position [56818, 0]
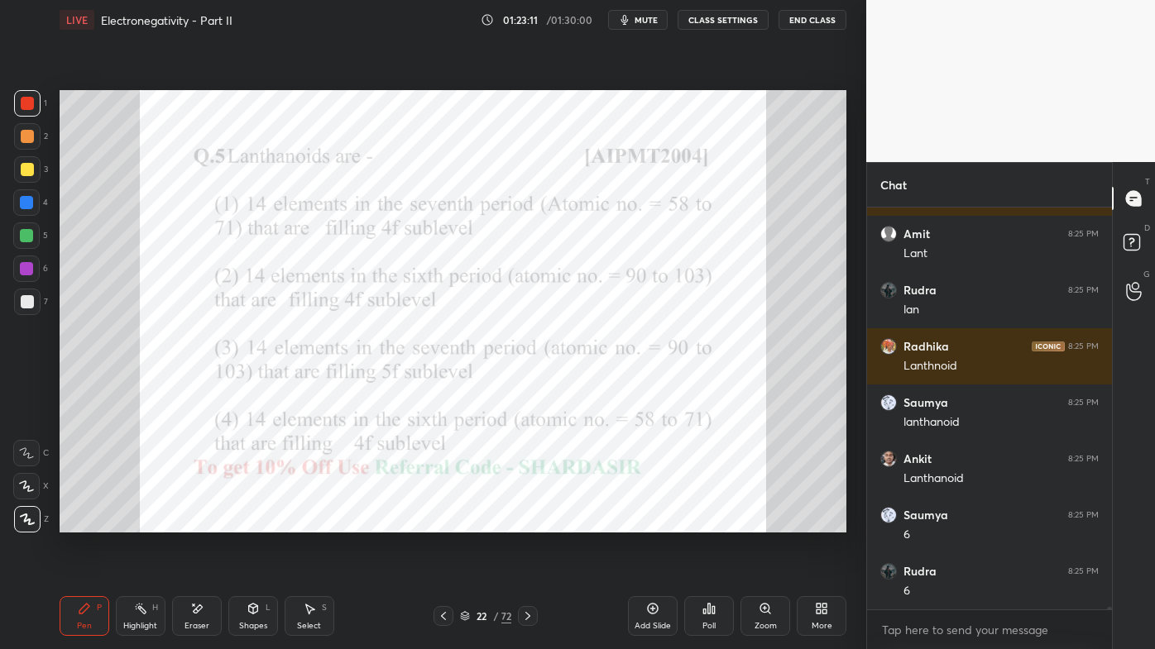
drag, startPoint x: 140, startPoint y: 611, endPoint x: 208, endPoint y: 563, distance: 83.1
click at [138, 522] on icon at bounding box center [140, 608] width 13 height 13
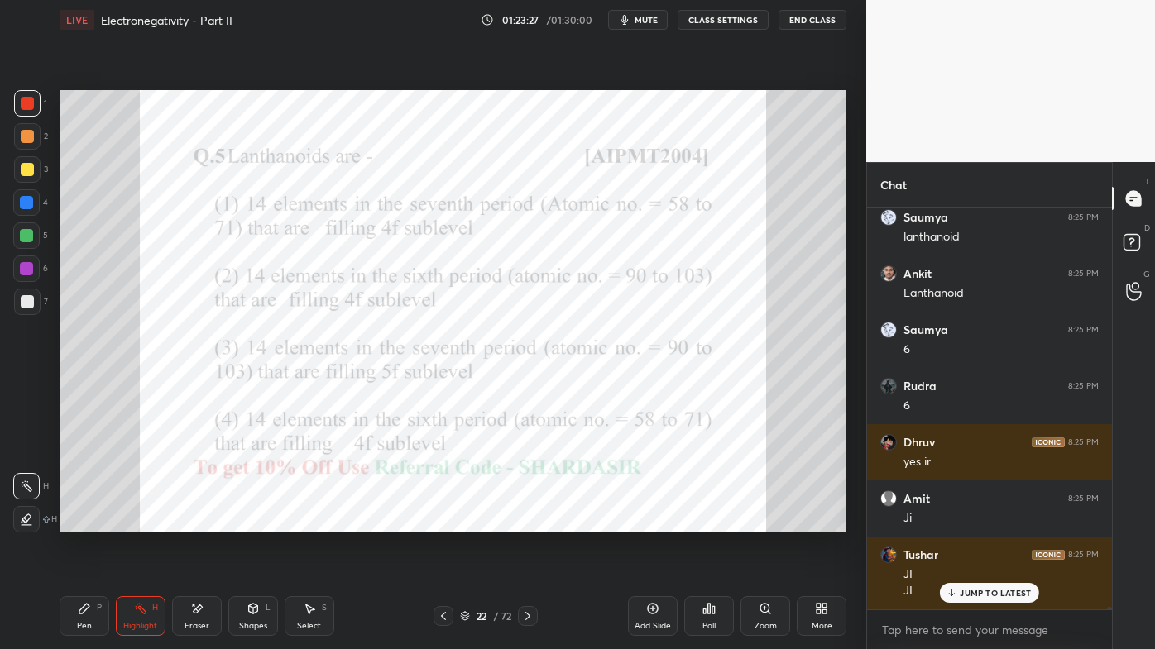
scroll to position [57058, 0]
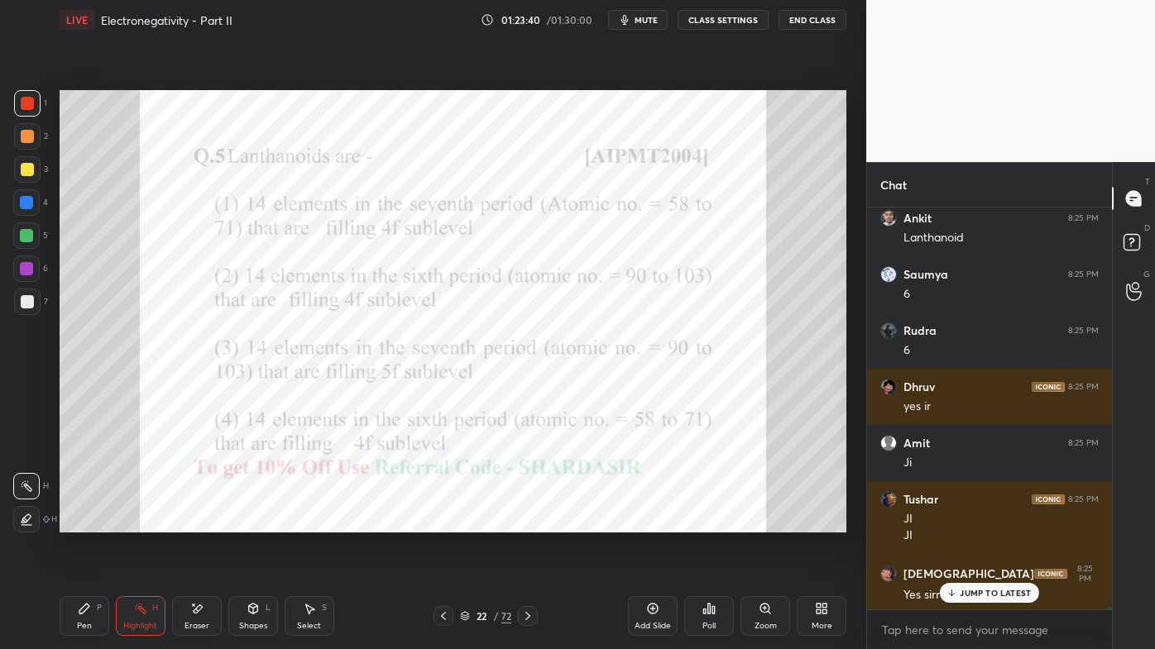
click at [78, 522] on div "Pen P" at bounding box center [85, 616] width 50 height 40
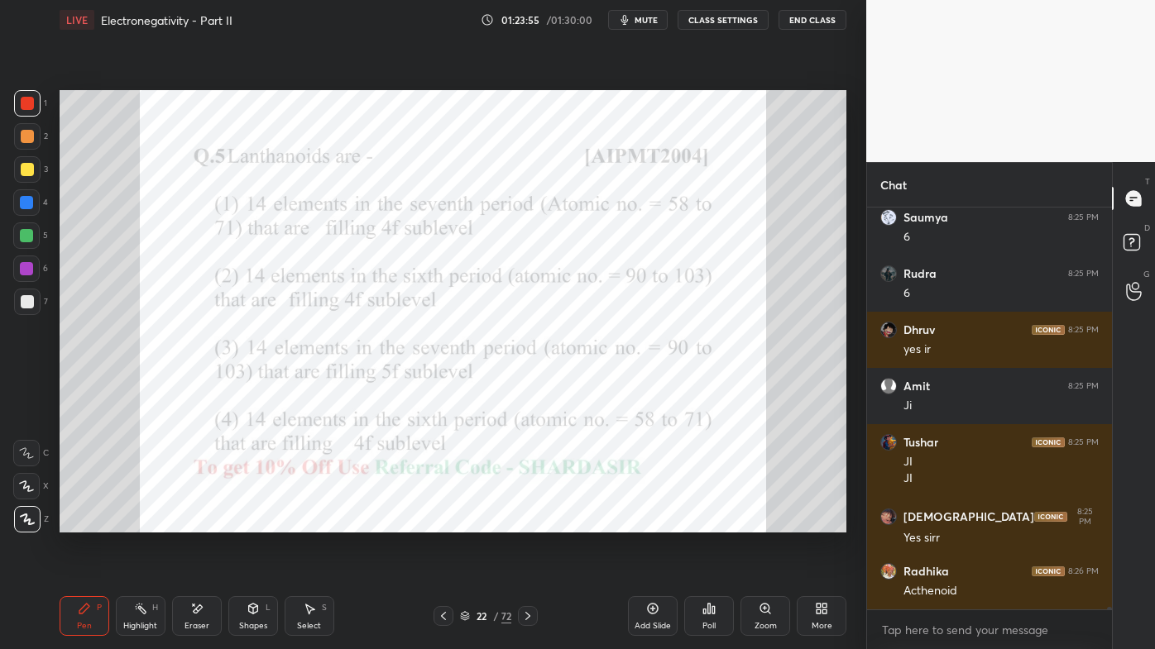
drag, startPoint x: 135, startPoint y: 610, endPoint x: 139, endPoint y: 601, distance: 10.8
click at [135, 522] on icon at bounding box center [140, 608] width 13 height 13
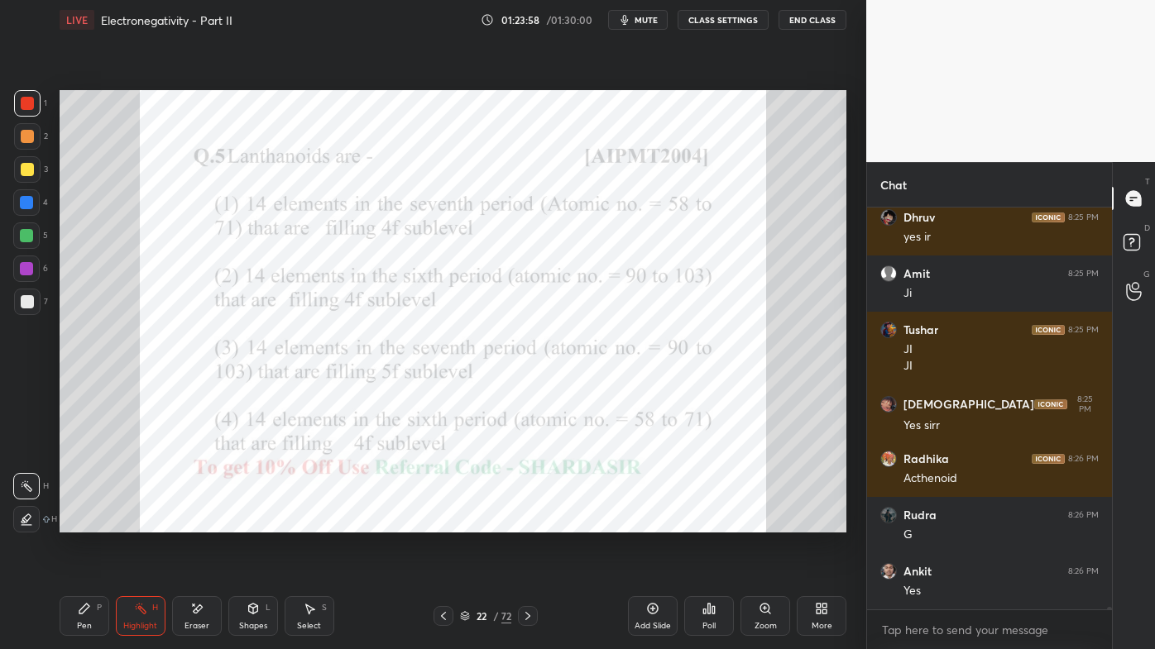
scroll to position [57283, 0]
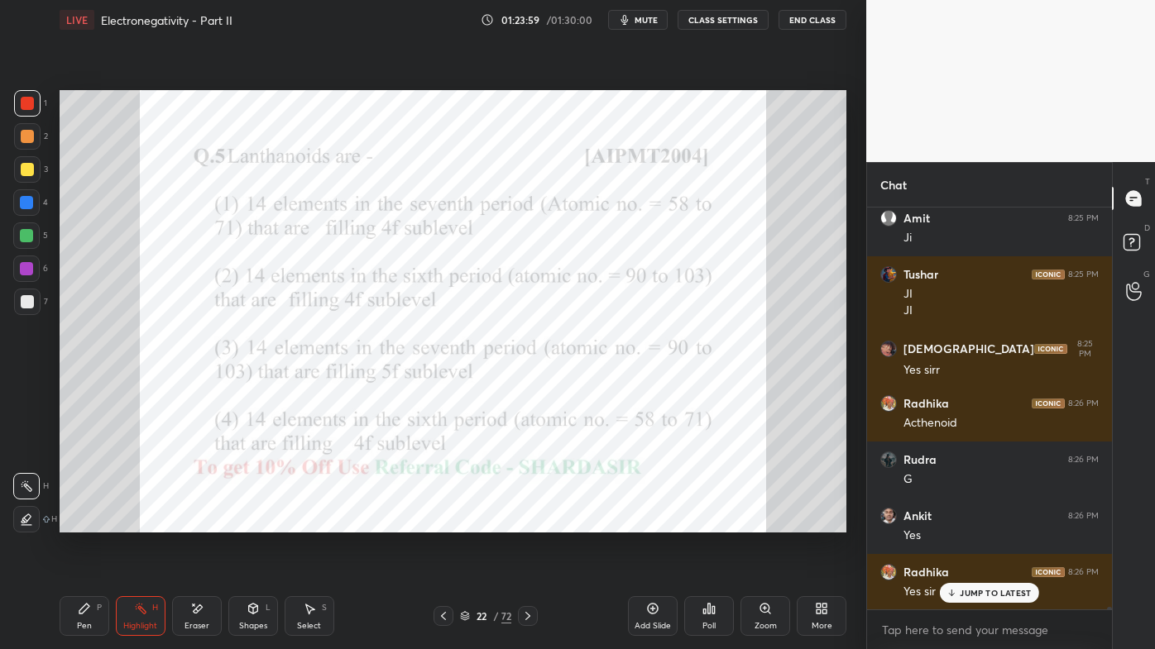
drag, startPoint x: 143, startPoint y: 601, endPoint x: 196, endPoint y: 545, distance: 77.2
click at [143, 522] on div "Highlight H" at bounding box center [141, 616] width 50 height 40
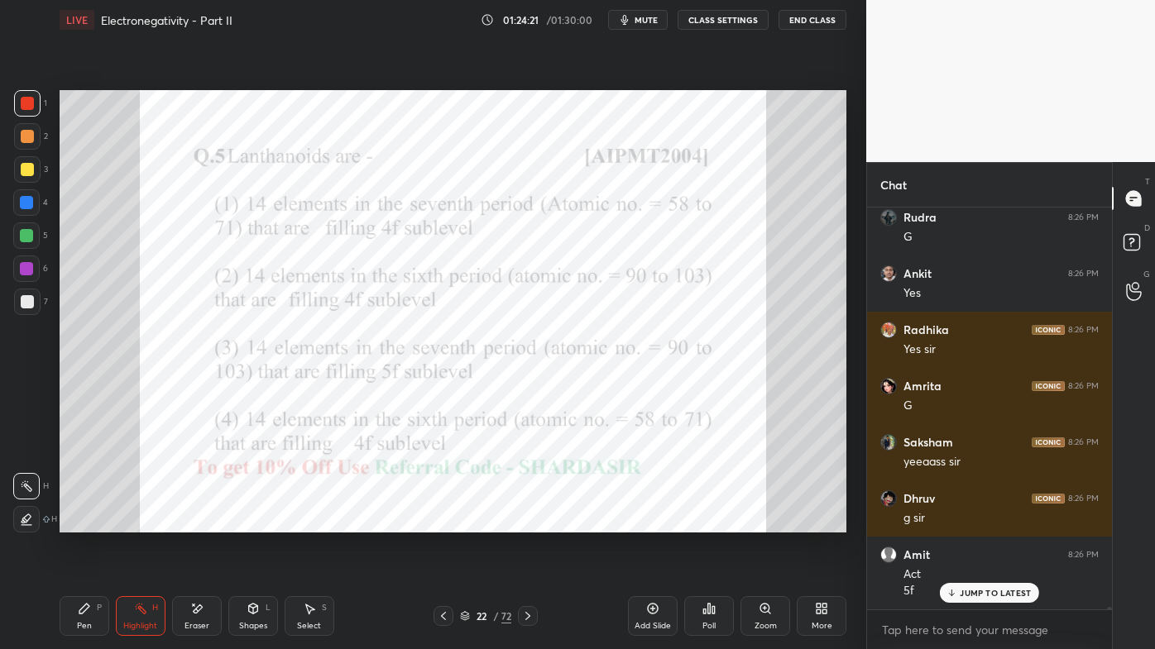
scroll to position [57581, 0]
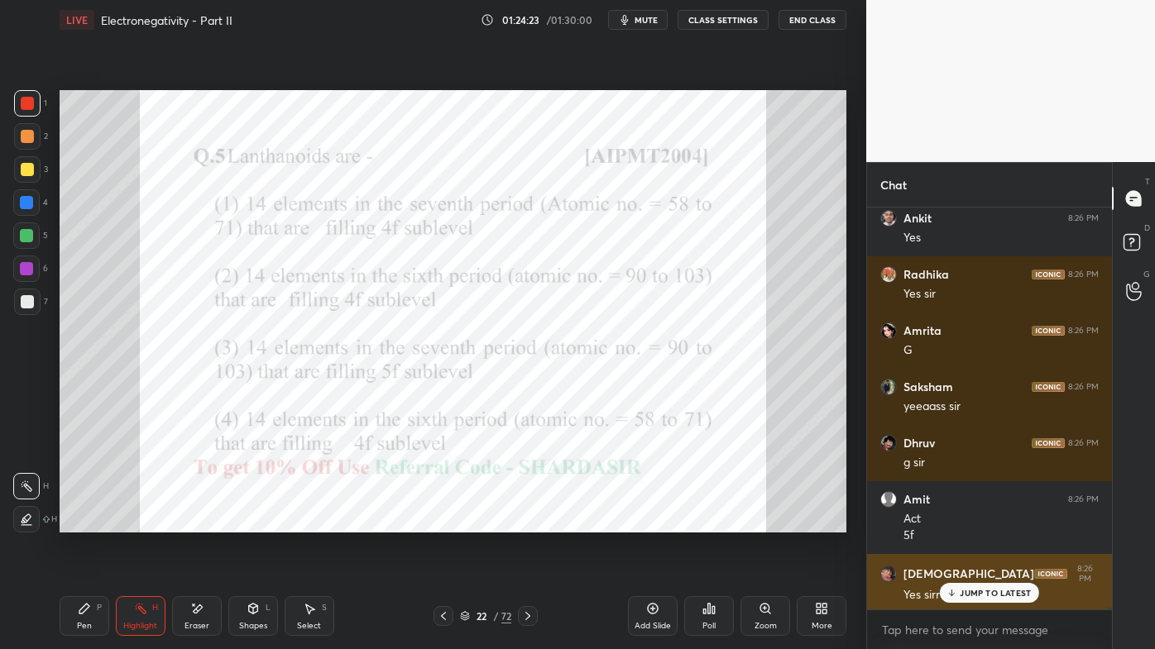
drag, startPoint x: 950, startPoint y: 596, endPoint x: 942, endPoint y: 591, distance: 10.1
click at [950, 522] on icon at bounding box center [951, 593] width 11 height 10
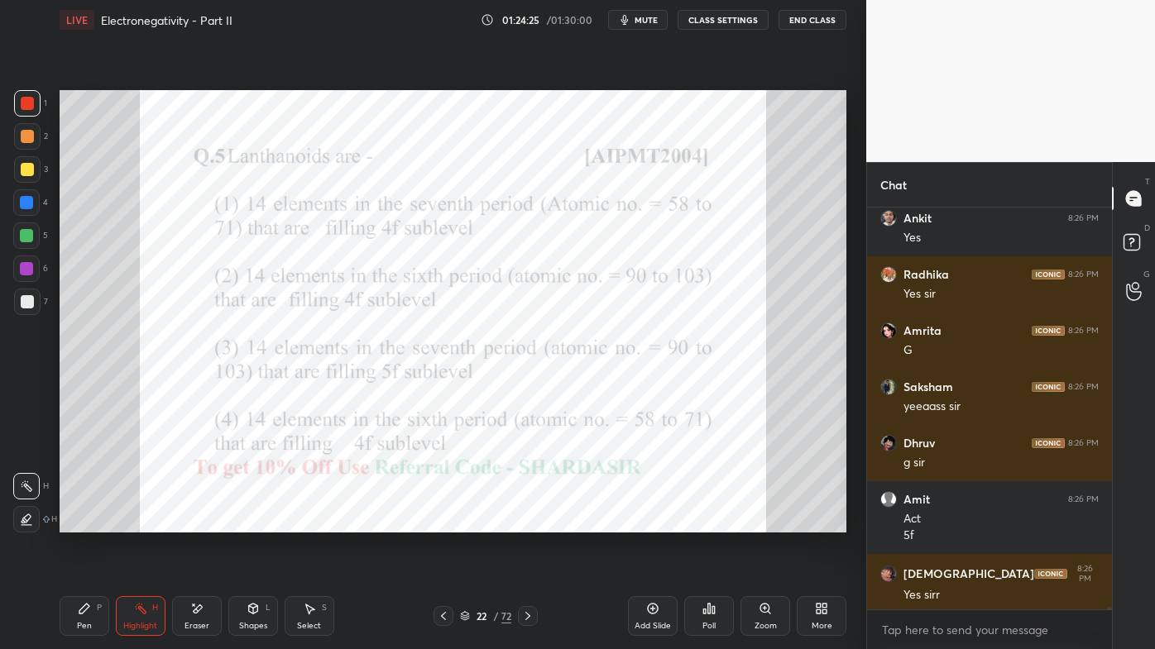
click at [528, 522] on icon at bounding box center [527, 616] width 13 height 13
click at [708, 522] on icon at bounding box center [709, 609] width 2 height 10
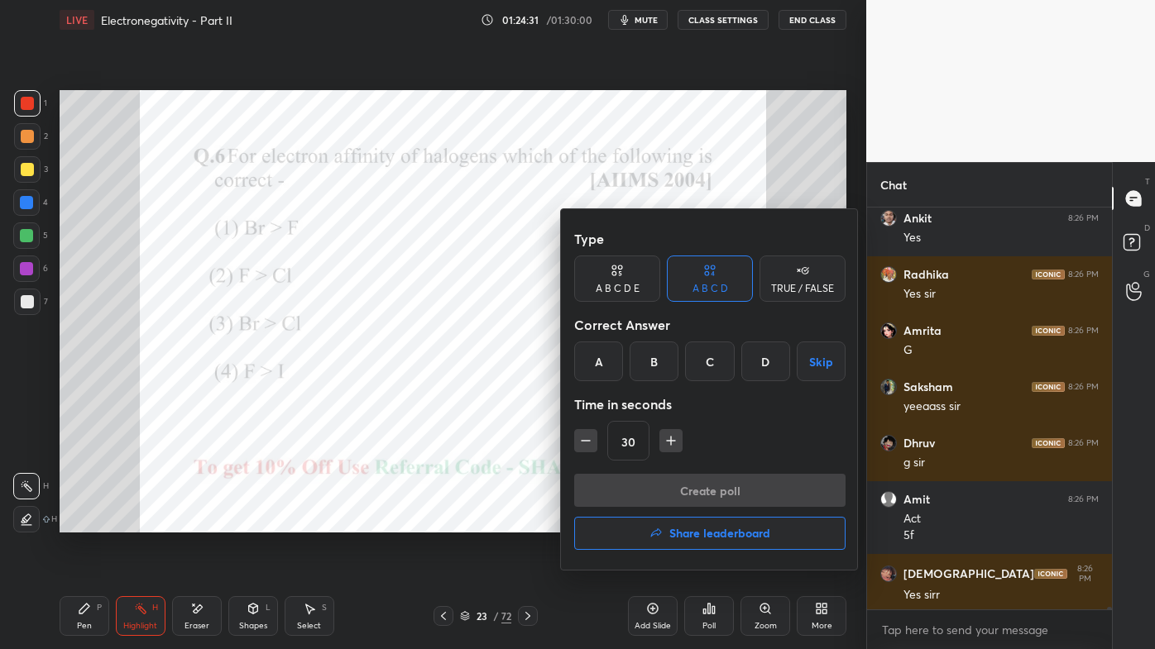
drag, startPoint x: 757, startPoint y: 362, endPoint x: 749, endPoint y: 371, distance: 11.1
click at [757, 364] on div "D" at bounding box center [765, 362] width 49 height 40
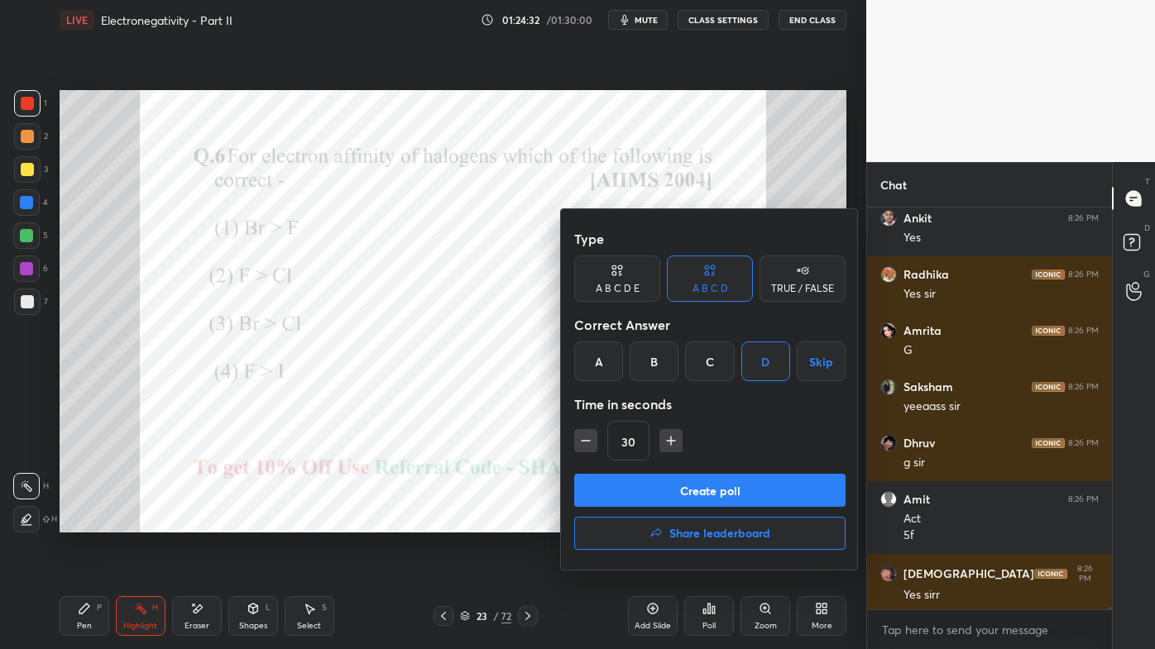
click at [677, 492] on button "Create poll" at bounding box center [709, 490] width 271 height 33
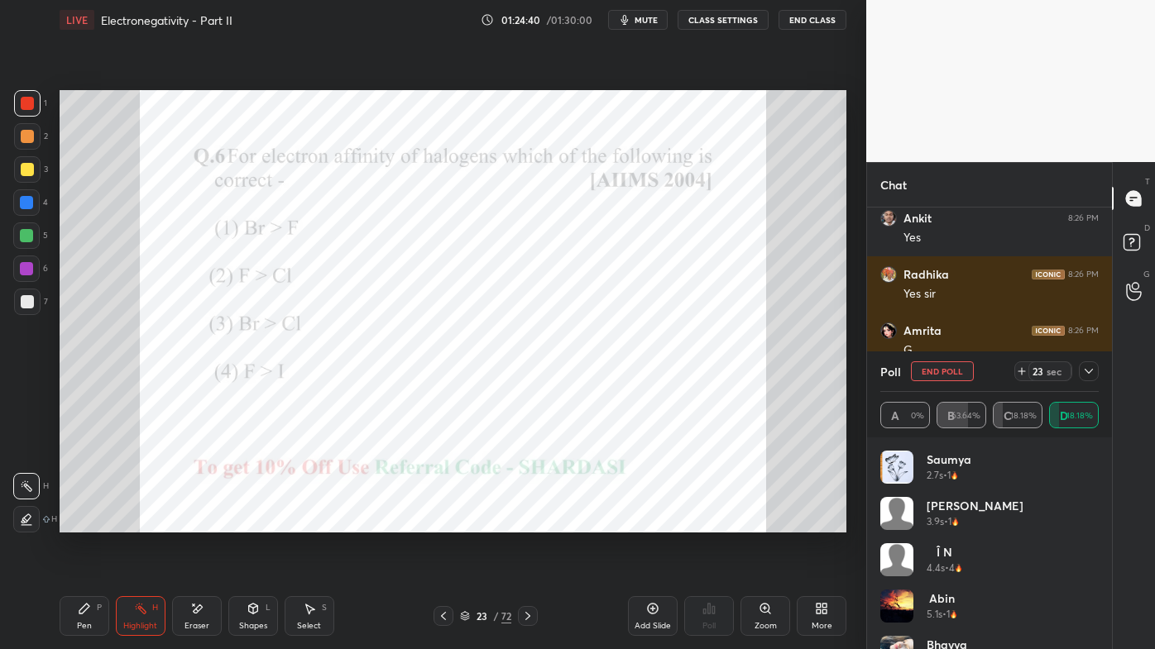
scroll to position [57724, 0]
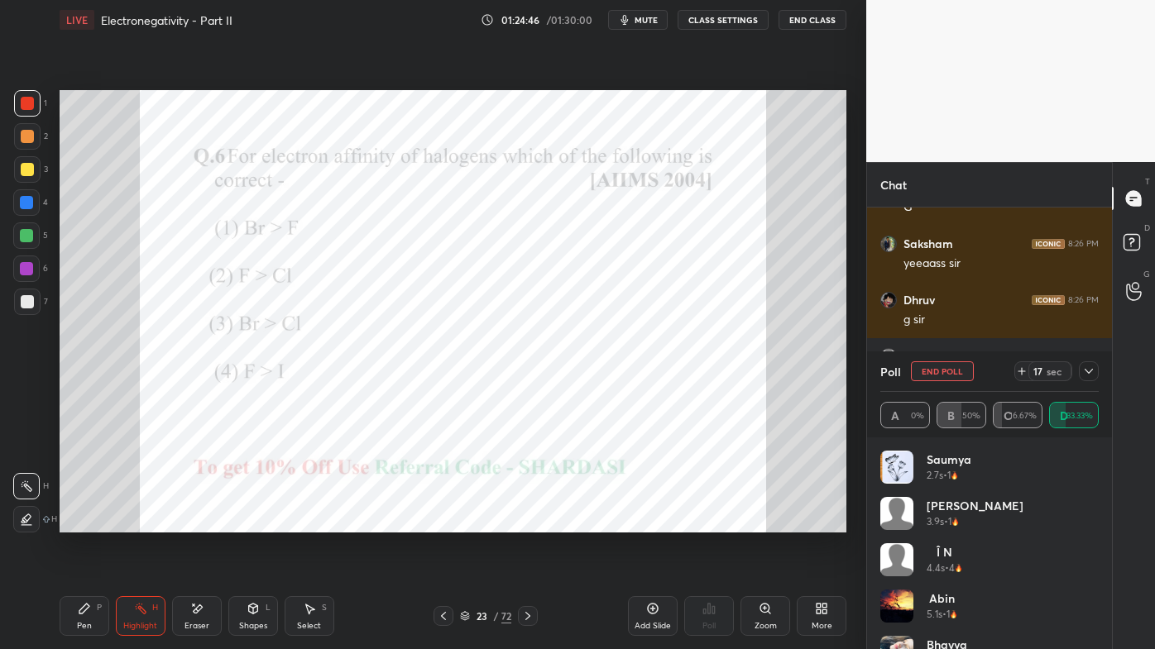
drag, startPoint x: 1091, startPoint y: 369, endPoint x: 1081, endPoint y: 377, distance: 12.9
click at [1092, 371] on icon at bounding box center [1088, 371] width 13 height 13
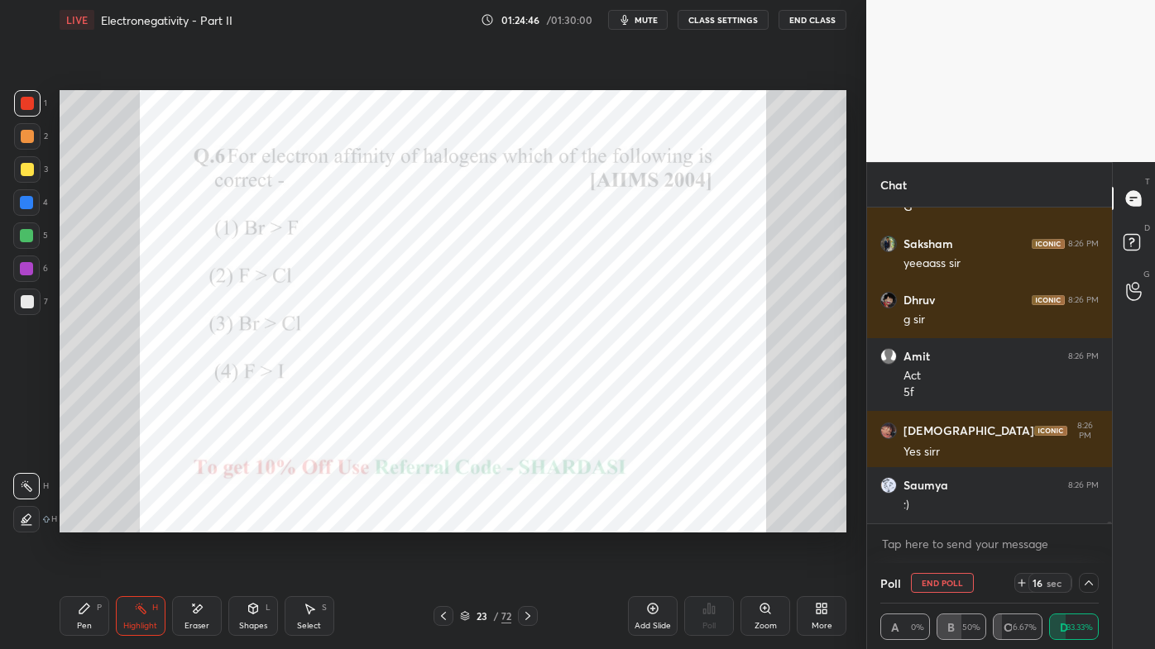
scroll to position [0, 0]
drag, startPoint x: 88, startPoint y: 609, endPoint x: 85, endPoint y: 597, distance: 11.8
click at [86, 522] on icon at bounding box center [84, 608] width 13 height 13
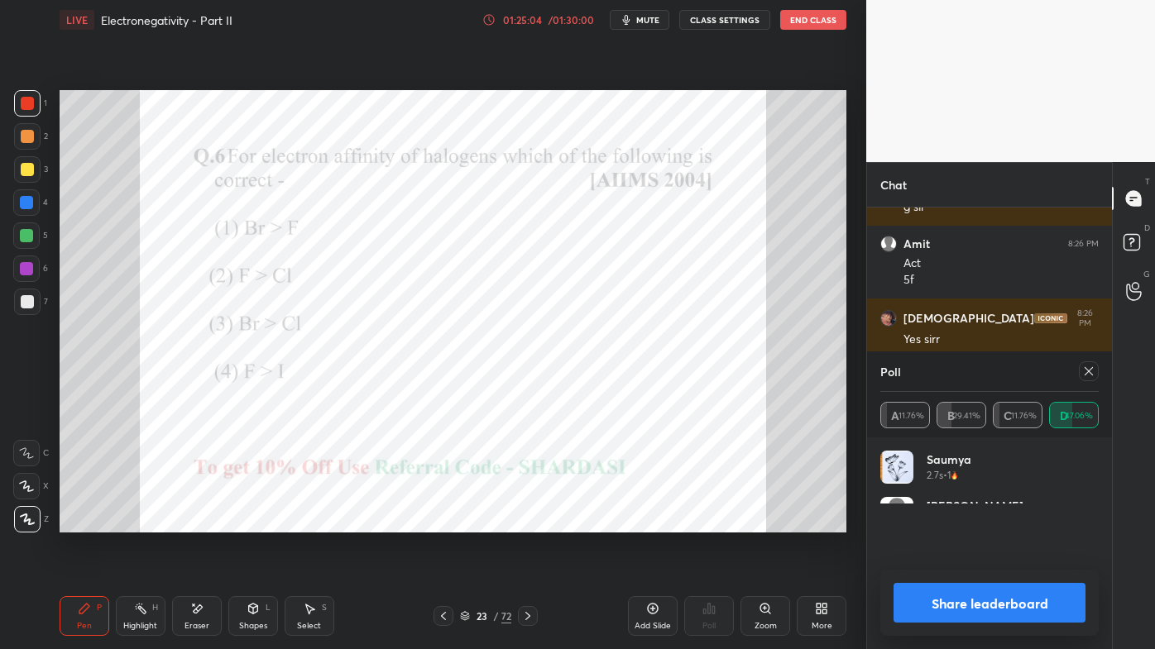
click at [1093, 369] on icon at bounding box center [1088, 371] width 13 height 13
type textarea "x"
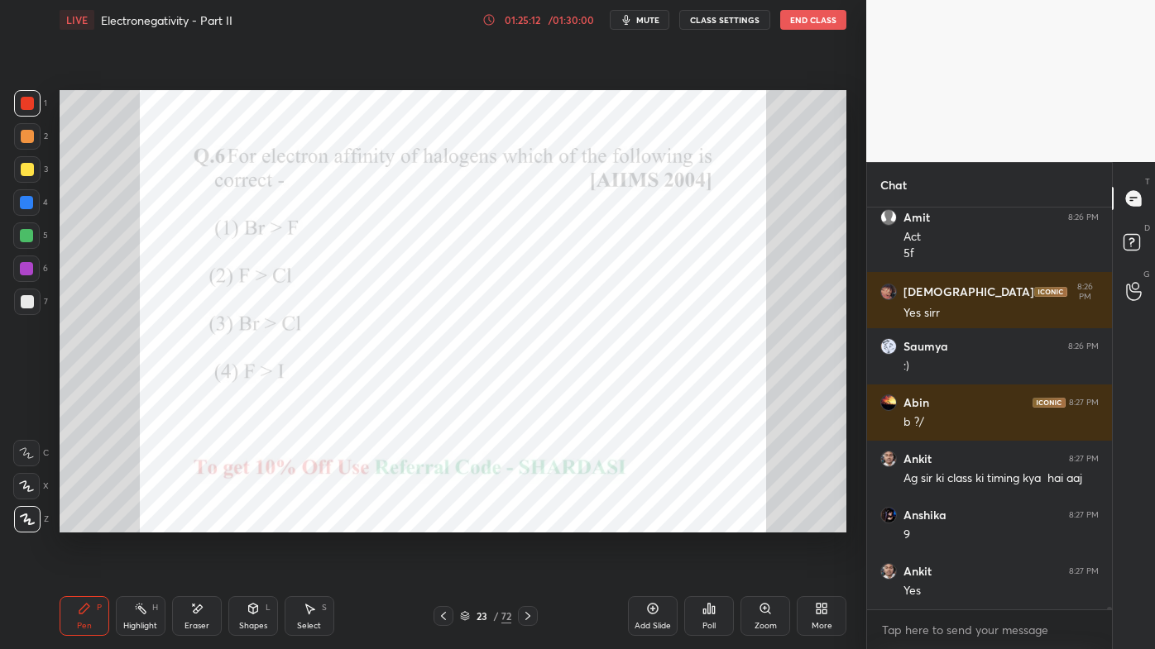
drag, startPoint x: 134, startPoint y: 606, endPoint x: 151, endPoint y: 560, distance: 49.5
click at [135, 522] on icon at bounding box center [140, 608] width 13 height 13
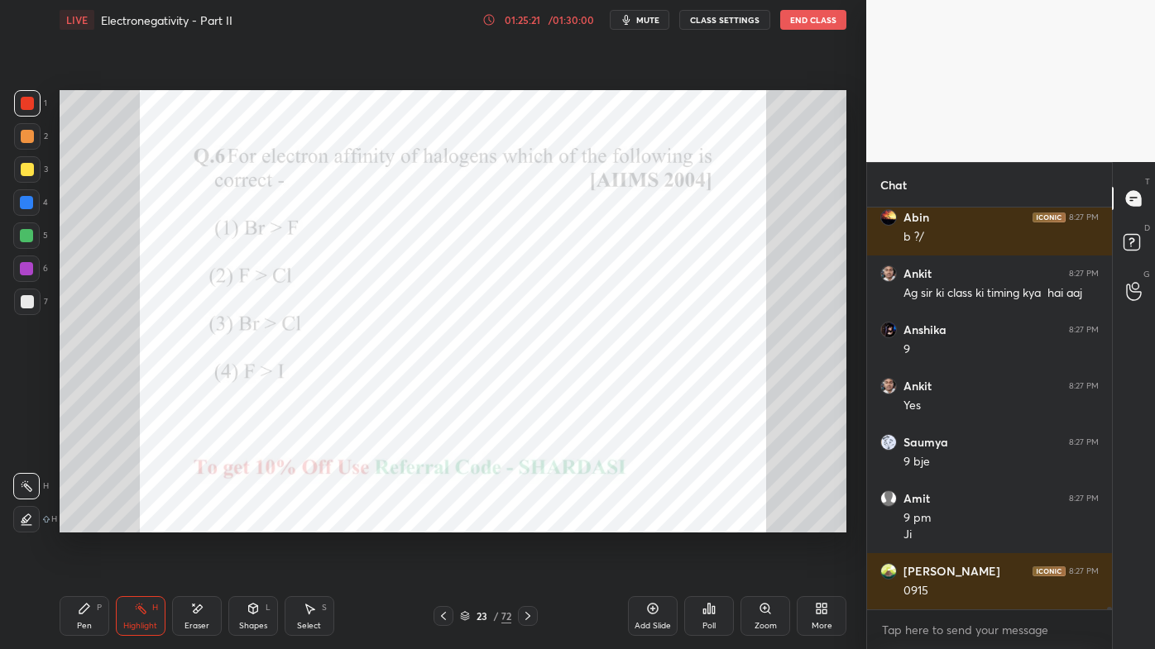
click at [78, 522] on icon at bounding box center [84, 608] width 13 height 13
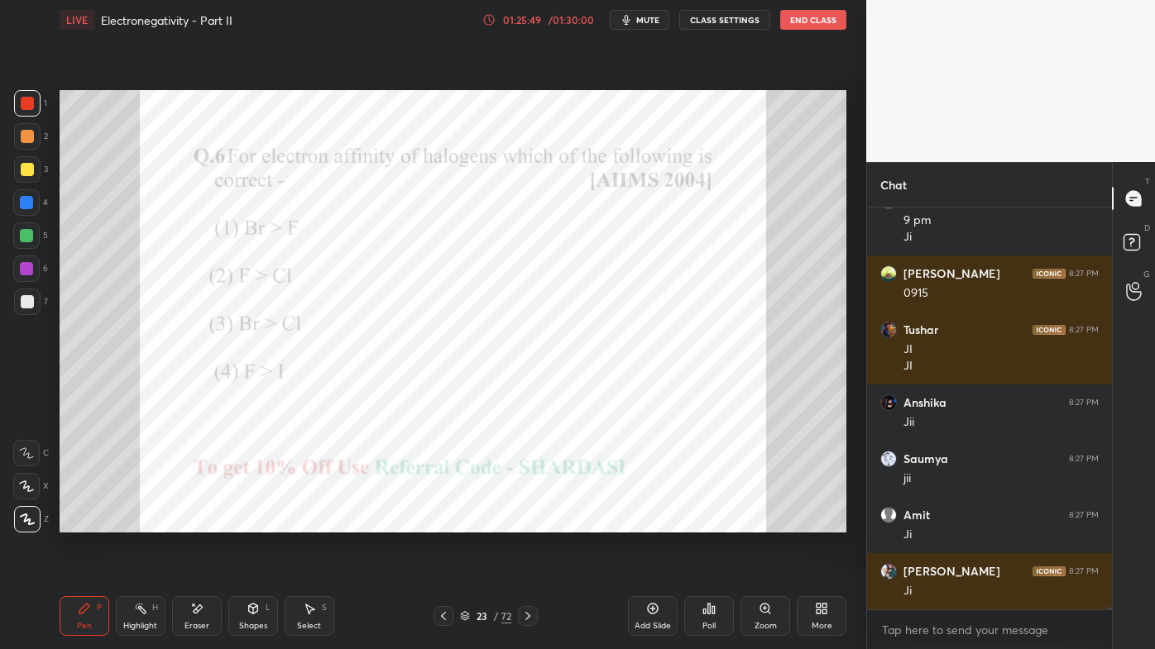
drag, startPoint x: 136, startPoint y: 604, endPoint x: 185, endPoint y: 540, distance: 80.2
click at [138, 522] on icon at bounding box center [140, 608] width 13 height 13
drag, startPoint x: 69, startPoint y: 607, endPoint x: 107, endPoint y: 543, distance: 74.5
click at [73, 522] on div "Pen P" at bounding box center [85, 616] width 50 height 40
click at [134, 522] on icon at bounding box center [140, 608] width 13 height 13
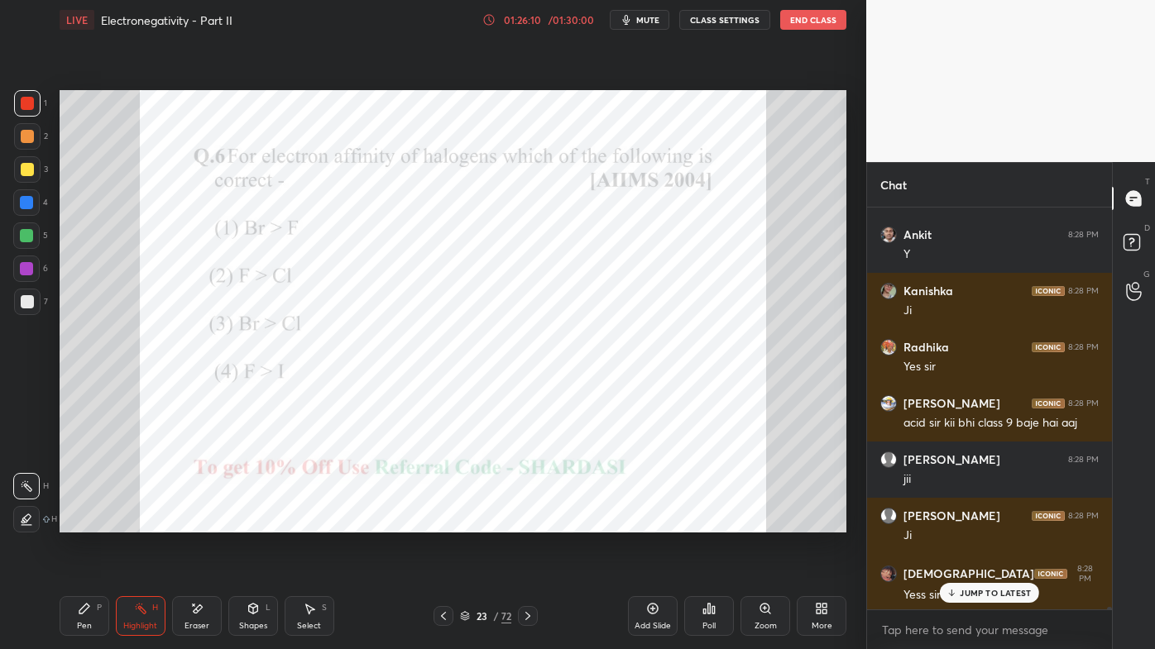
scroll to position [59021, 0]
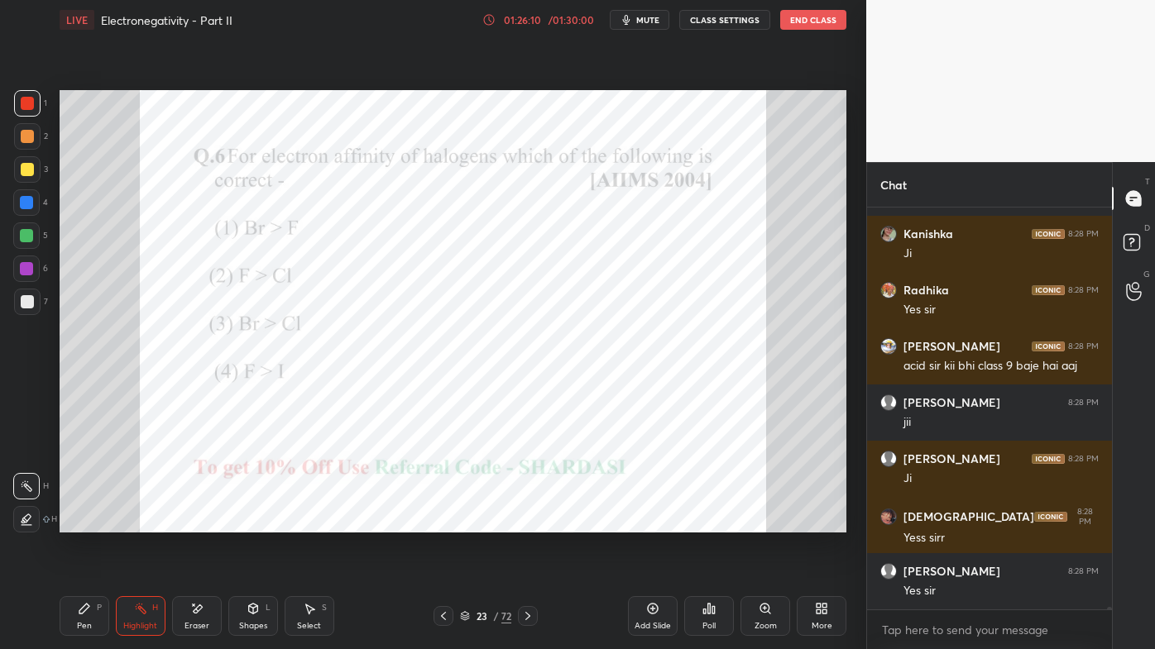
click at [529, 522] on icon at bounding box center [527, 616] width 13 height 13
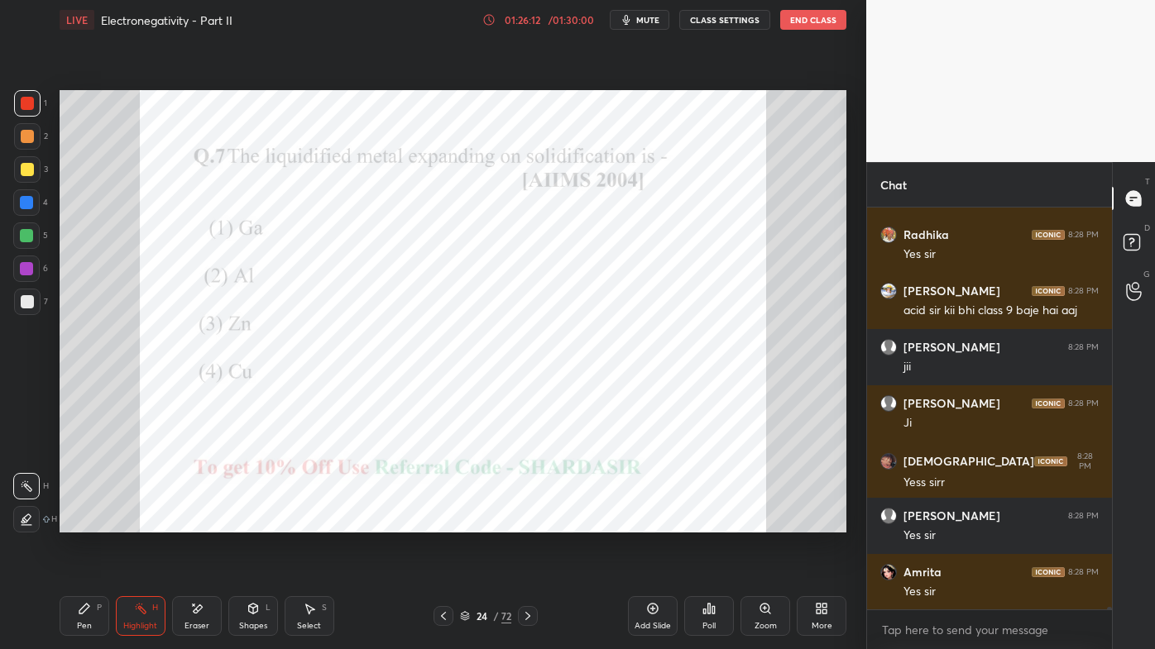
scroll to position [59134, 0]
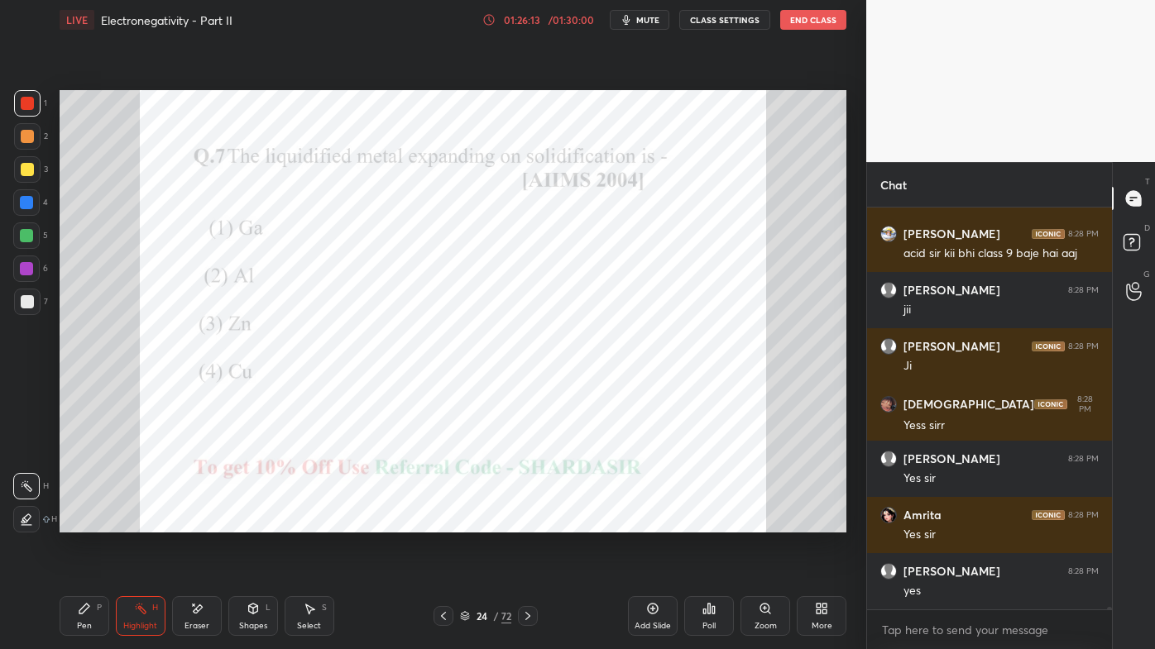
drag, startPoint x: 85, startPoint y: 608, endPoint x: 89, endPoint y: 577, distance: 31.6
click at [84, 522] on icon at bounding box center [84, 609] width 10 height 10
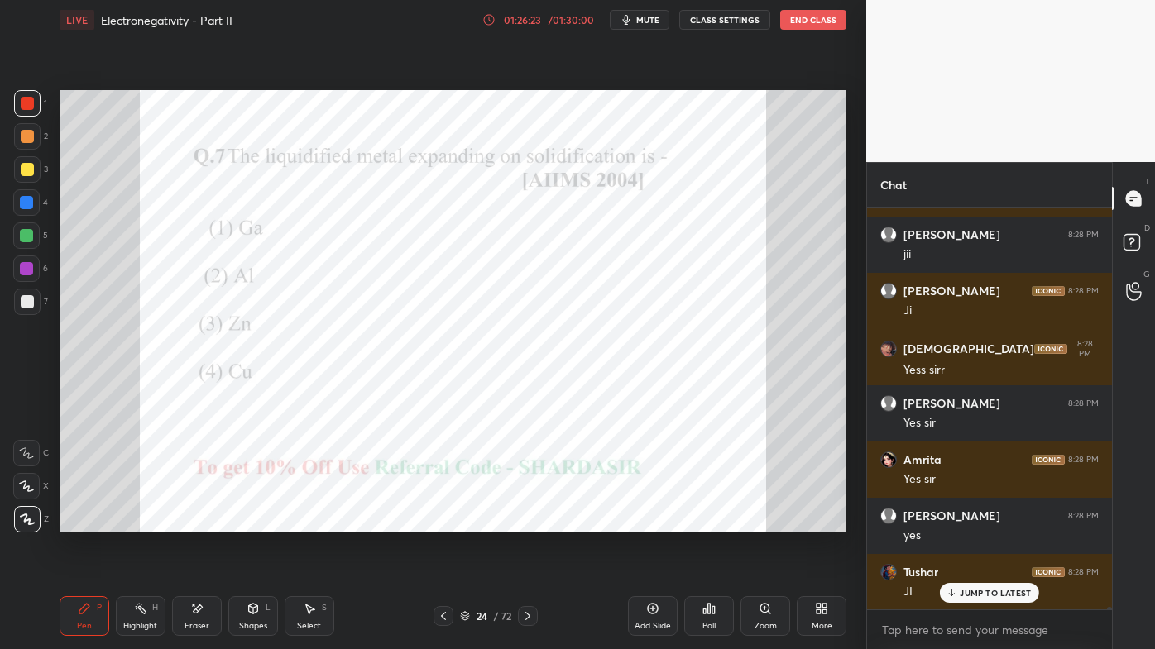
drag, startPoint x: 968, startPoint y: 586, endPoint x: 951, endPoint y: 593, distance: 18.1
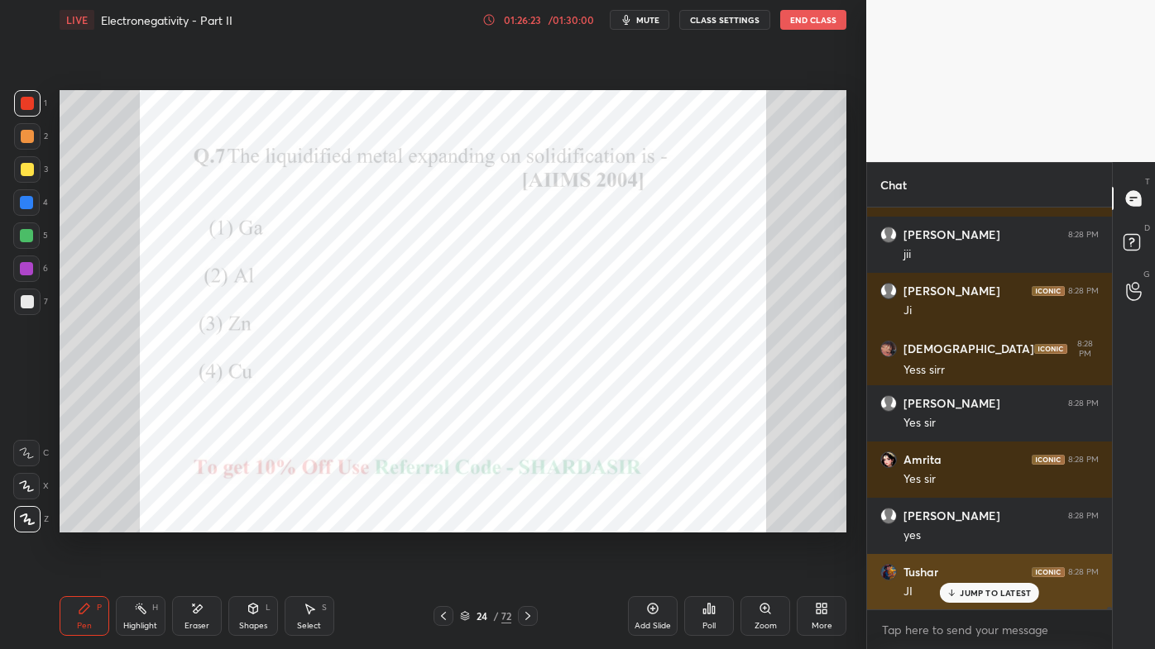
click at [965, 522] on div "JUMP TO LATEST" at bounding box center [989, 593] width 99 height 20
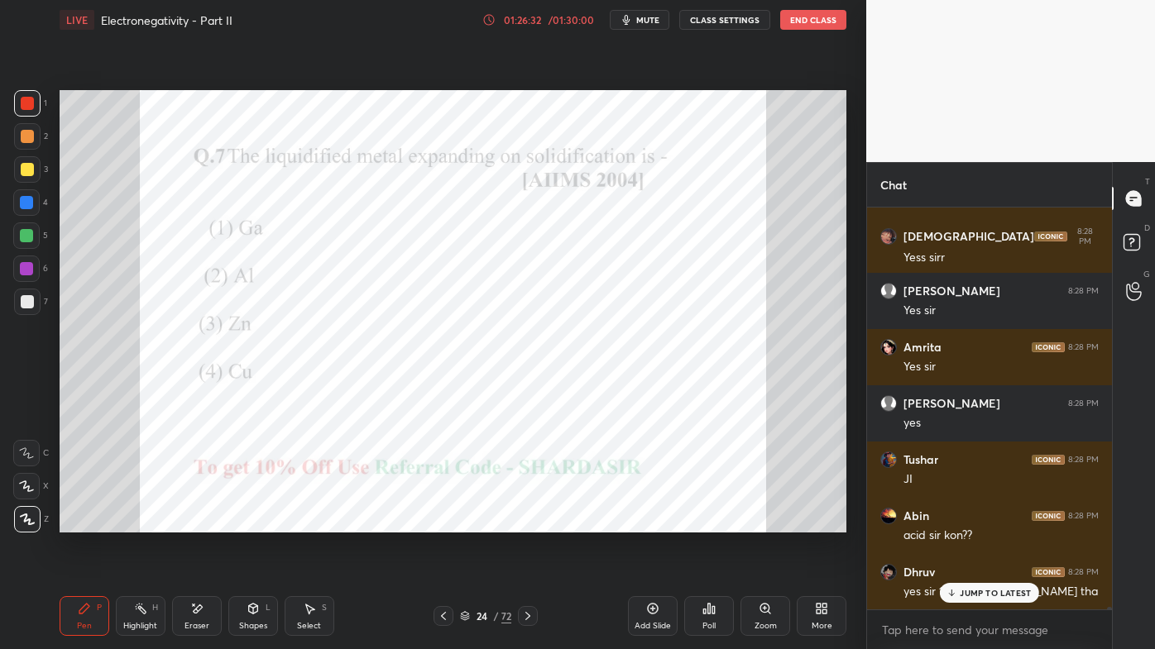
scroll to position [59359, 0]
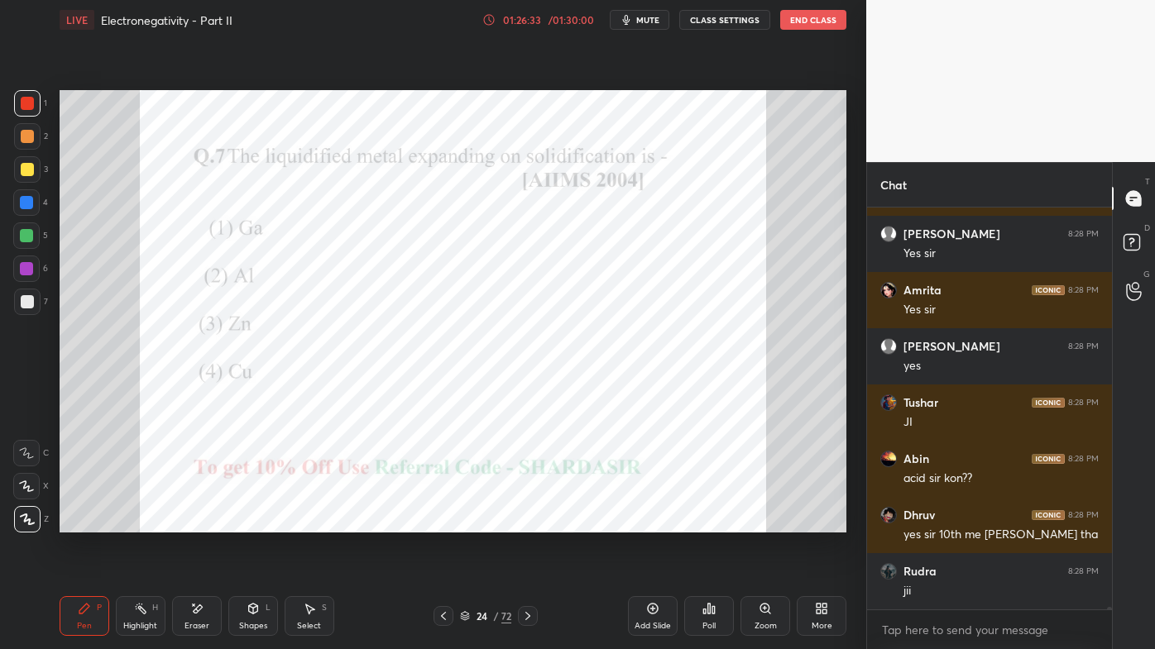
click at [526, 522] on icon at bounding box center [527, 616] width 13 height 13
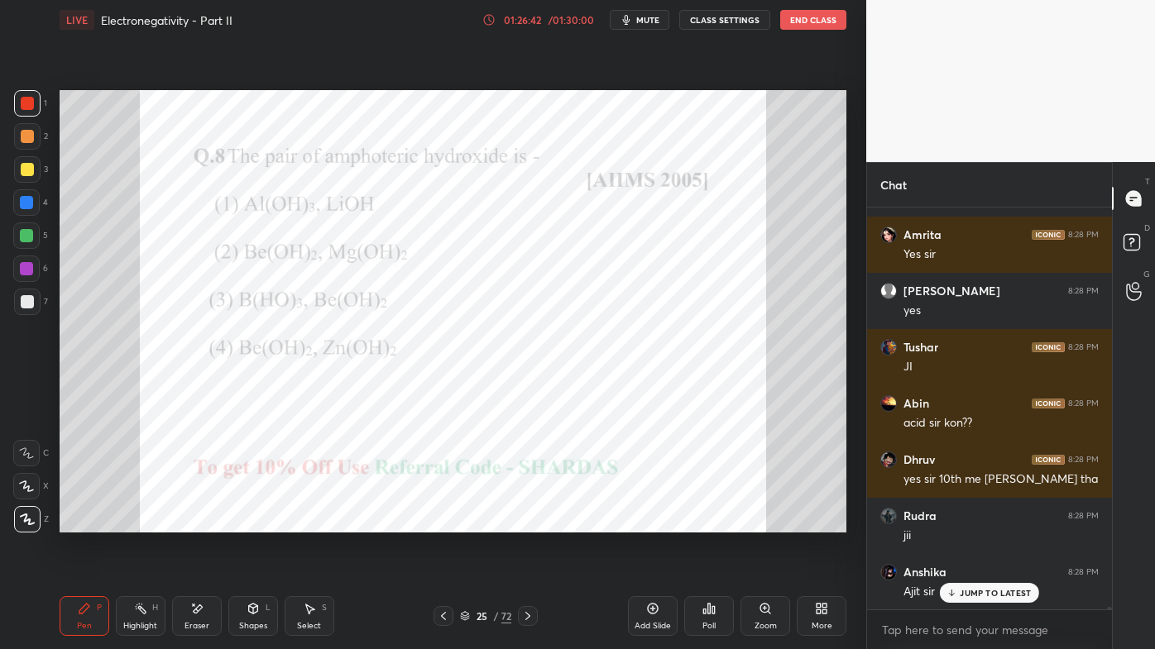
click at [717, 522] on div "Poll" at bounding box center [709, 616] width 50 height 40
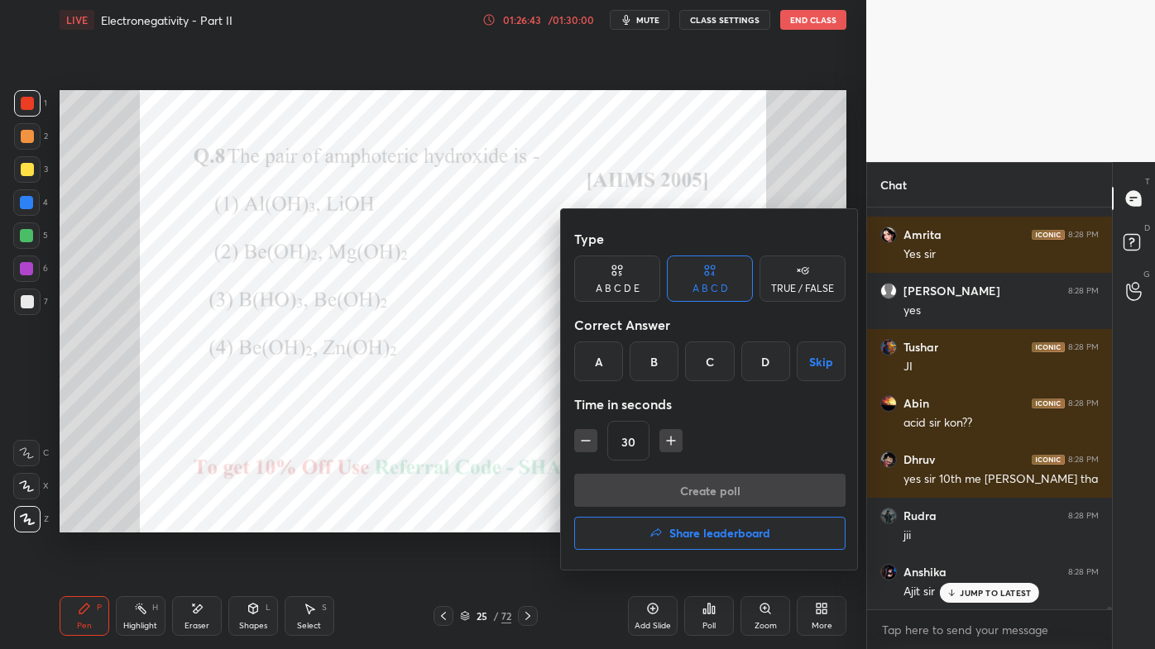
click at [768, 364] on div "D" at bounding box center [765, 362] width 49 height 40
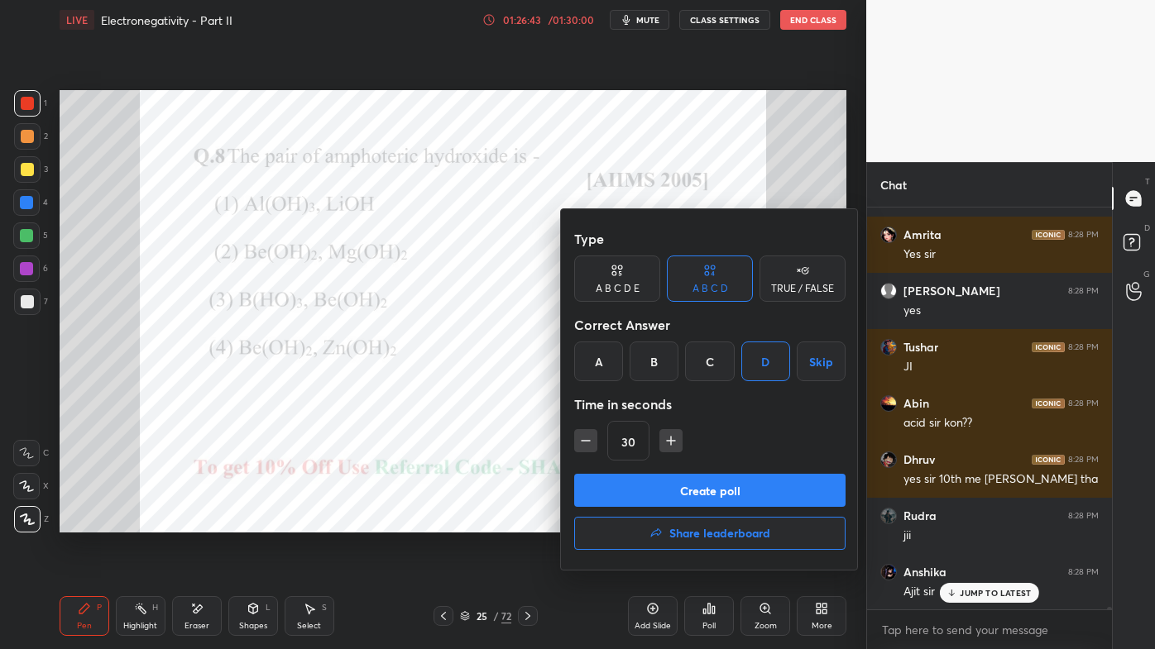
click at [671, 441] on icon "button" at bounding box center [671, 441] width 17 height 17
type input "45"
click at [665, 491] on button "Create poll" at bounding box center [709, 490] width 271 height 33
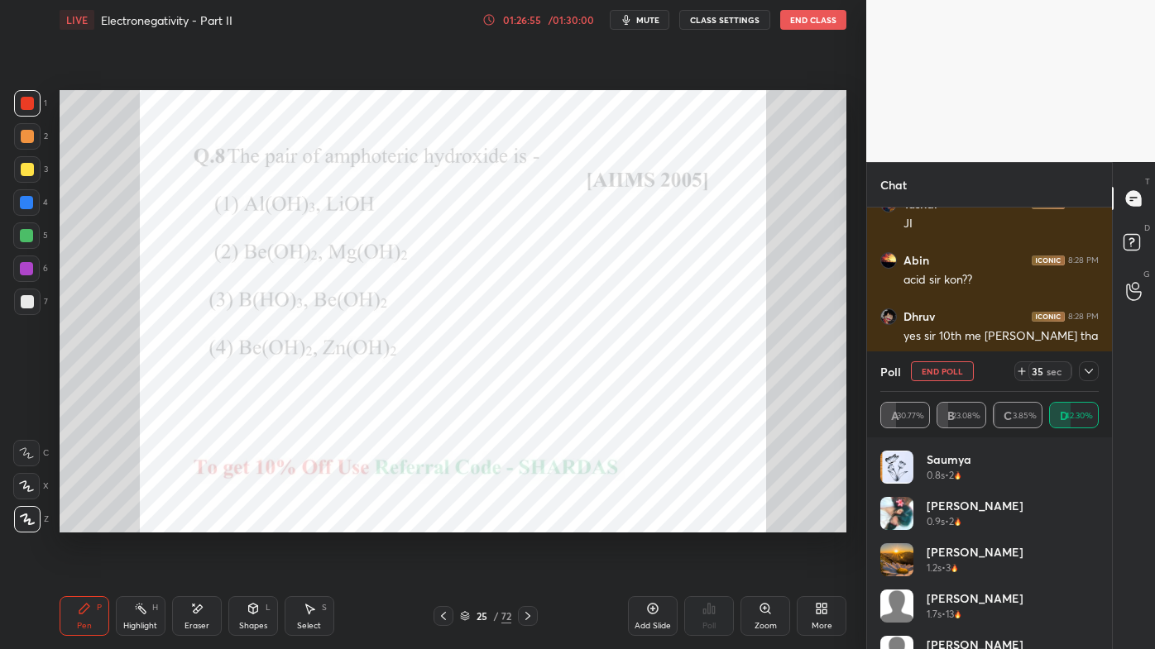
scroll to position [59573, 0]
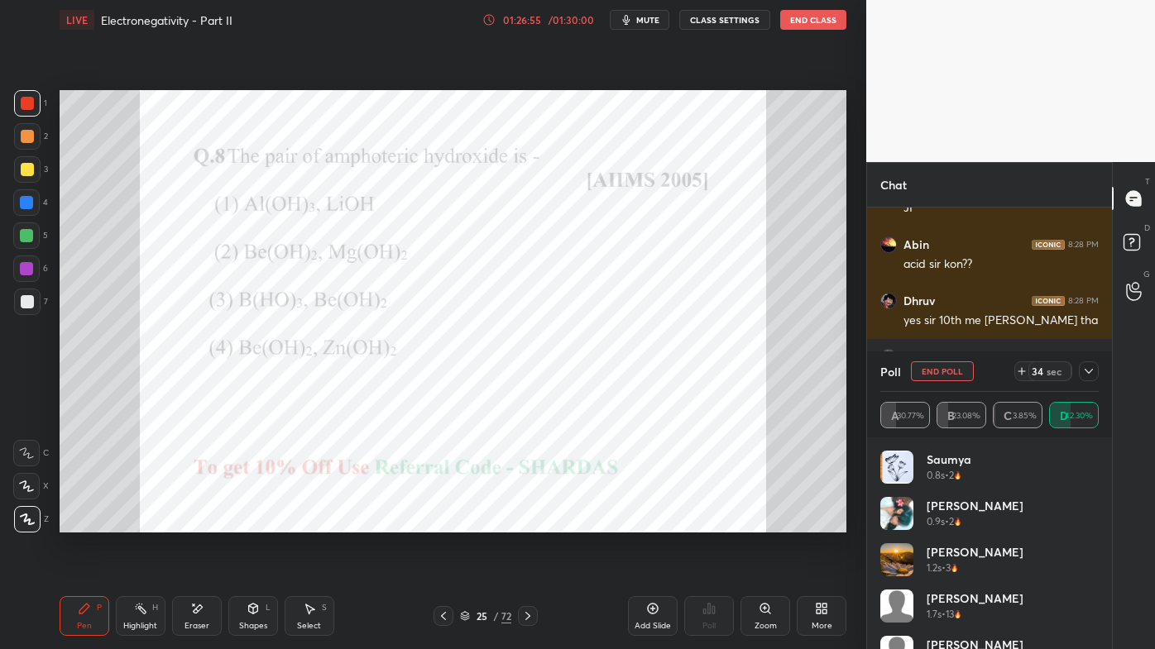
click at [1089, 370] on icon at bounding box center [1088, 371] width 13 height 13
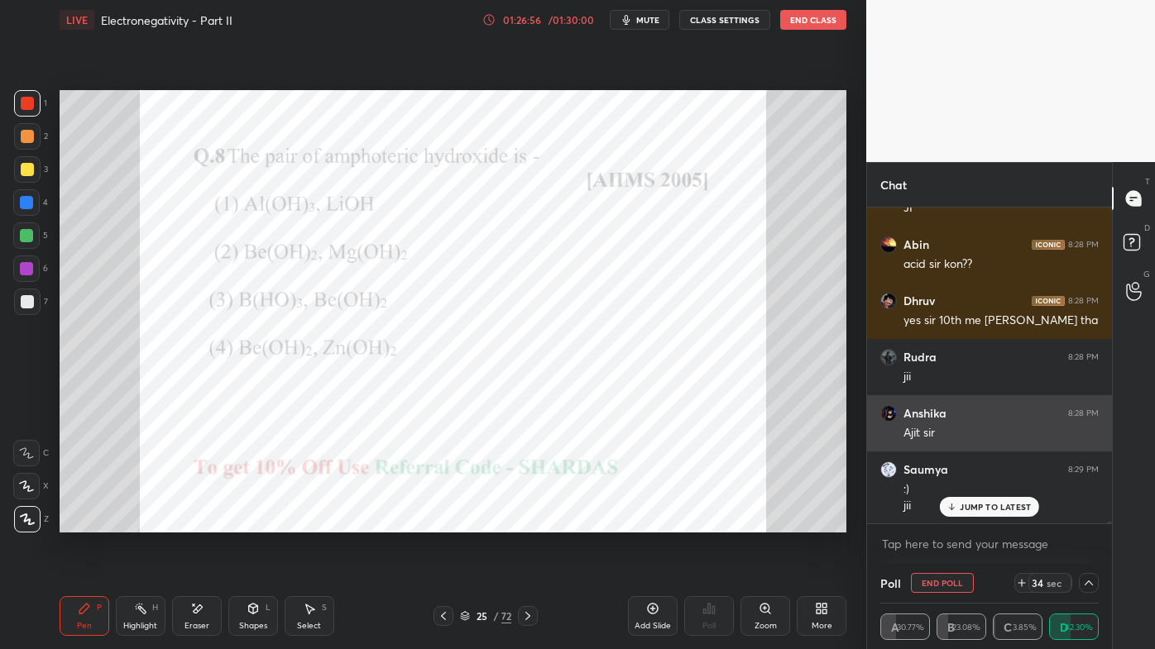
scroll to position [127, 213]
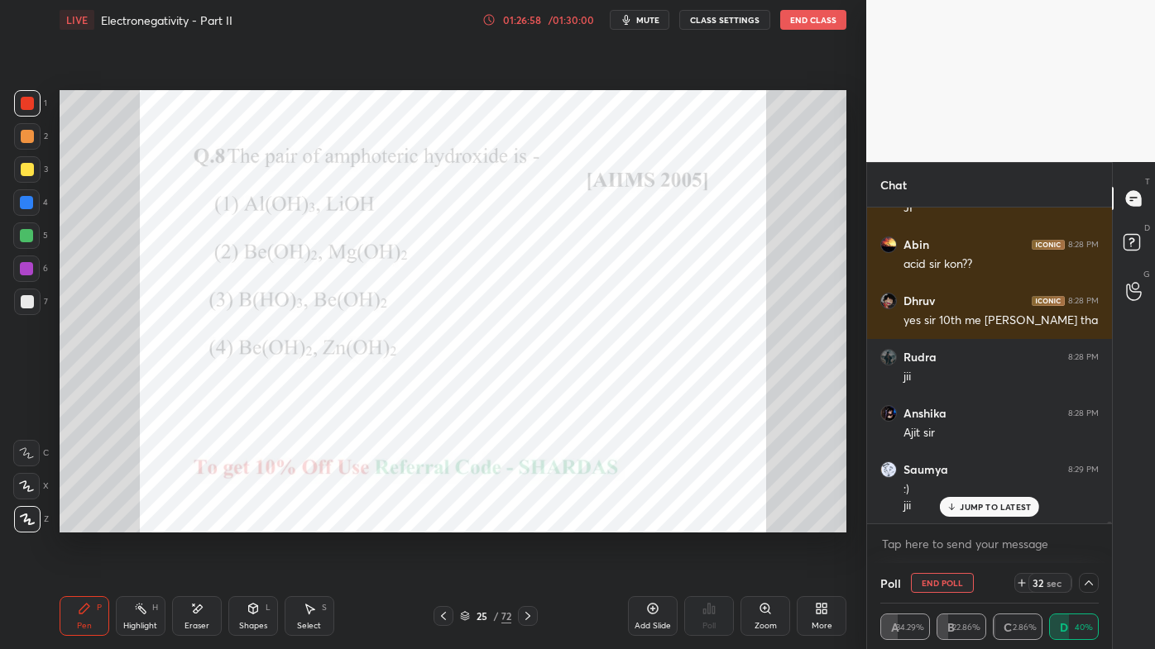
click at [81, 522] on icon at bounding box center [84, 608] width 13 height 13
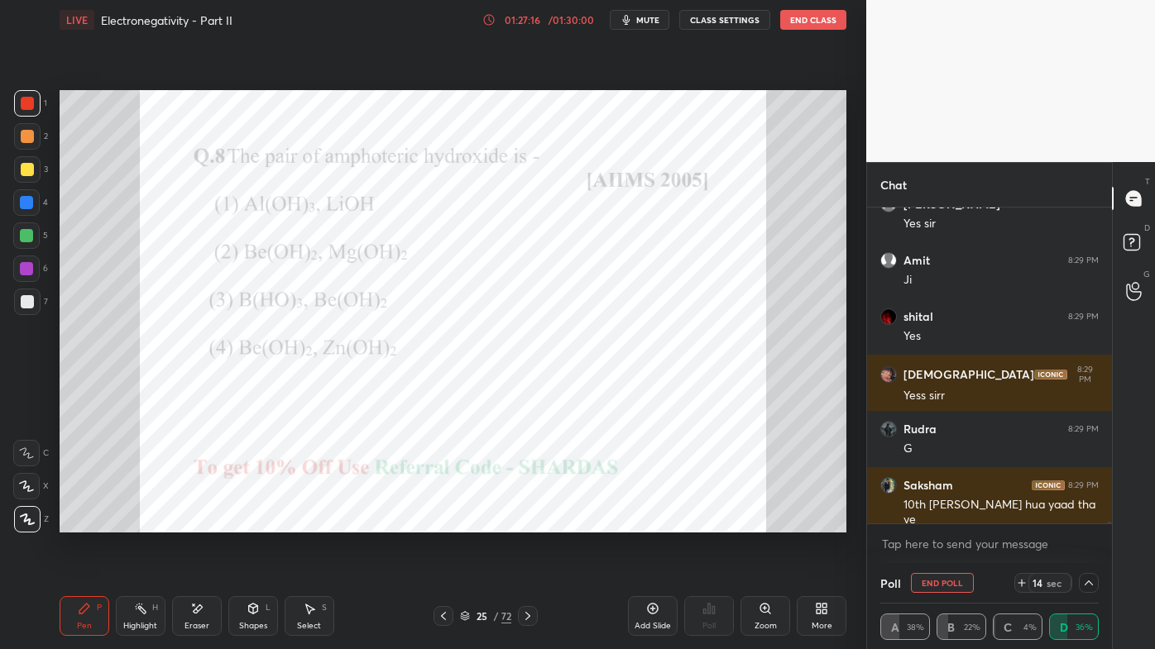
click at [31, 199] on div at bounding box center [26, 202] width 13 height 13
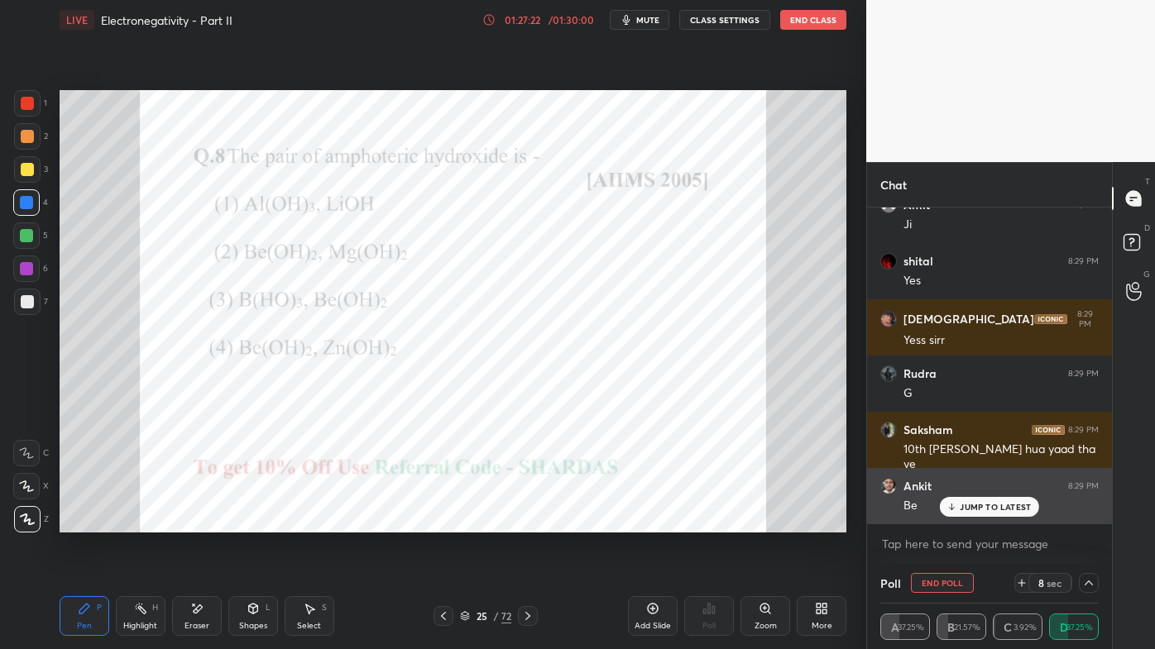
drag, startPoint x: 966, startPoint y: 500, endPoint x: 956, endPoint y: 503, distance: 10.2
click at [966, 502] on p "JUMP TO LATEST" at bounding box center [995, 507] width 71 height 10
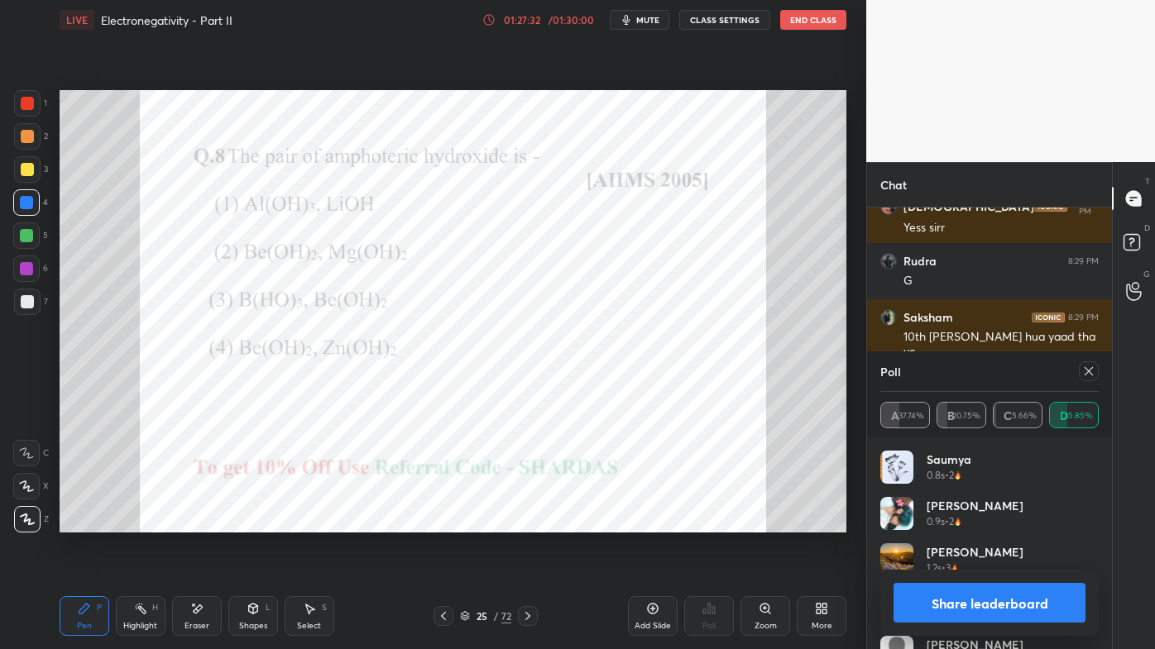
click at [1085, 371] on icon at bounding box center [1088, 371] width 13 height 13
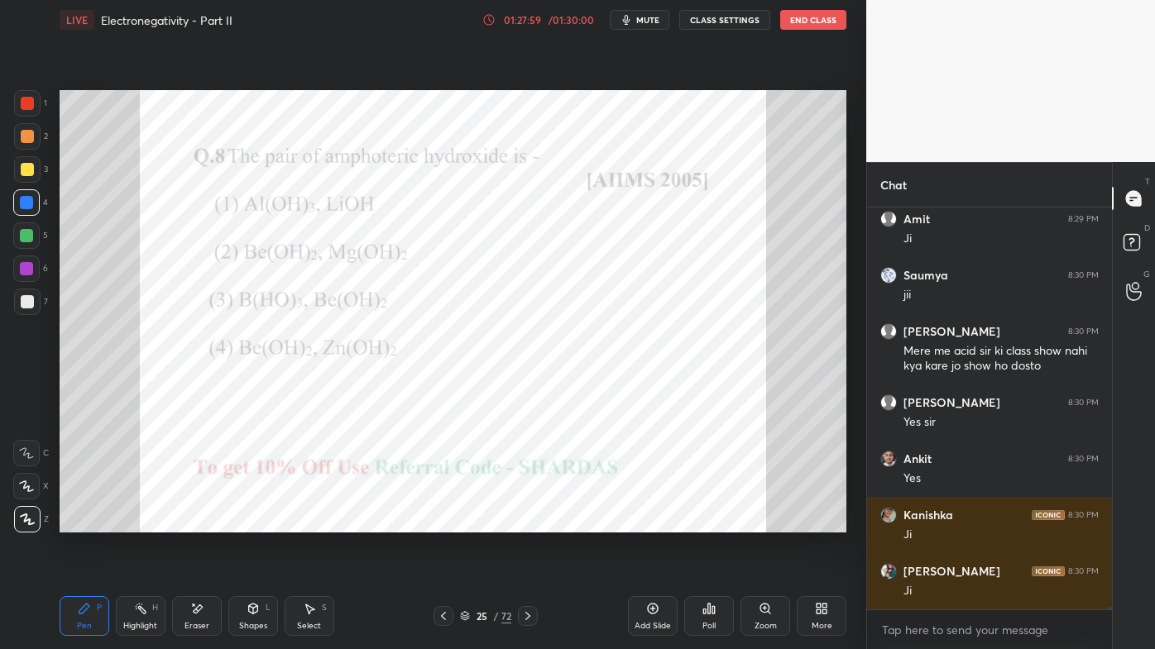
click at [134, 522] on icon at bounding box center [140, 608] width 13 height 13
drag, startPoint x: 72, startPoint y: 602, endPoint x: 97, endPoint y: 544, distance: 63.0
click at [72, 522] on div "Pen P" at bounding box center [85, 616] width 50 height 40
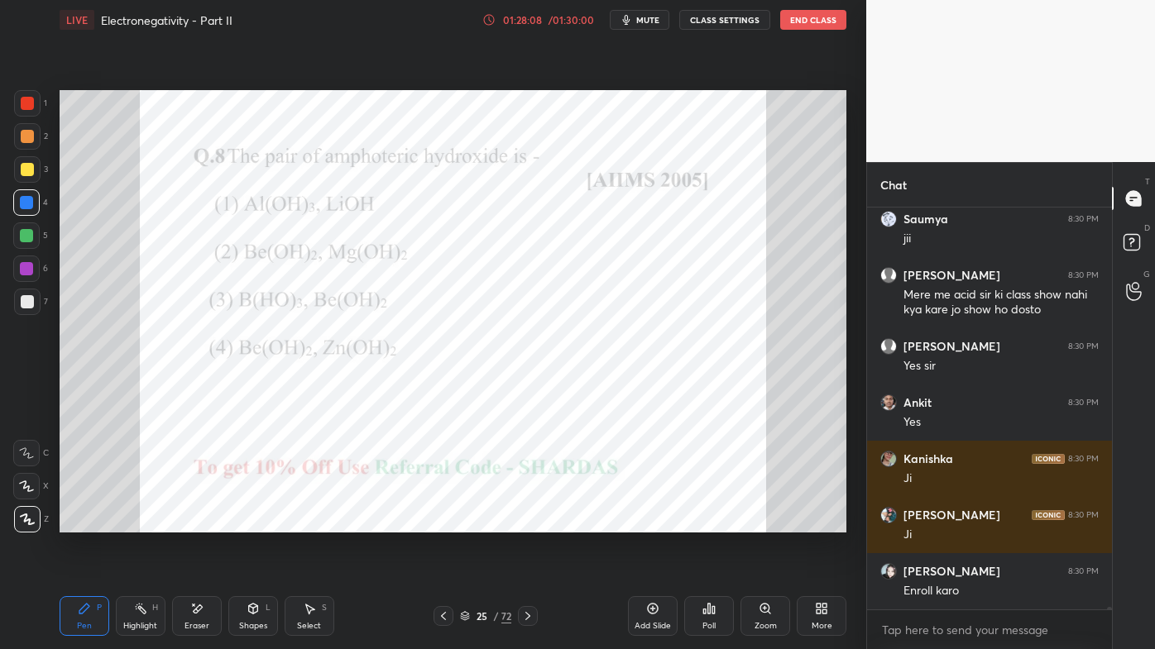
click at [525, 522] on icon at bounding box center [527, 616] width 13 height 13
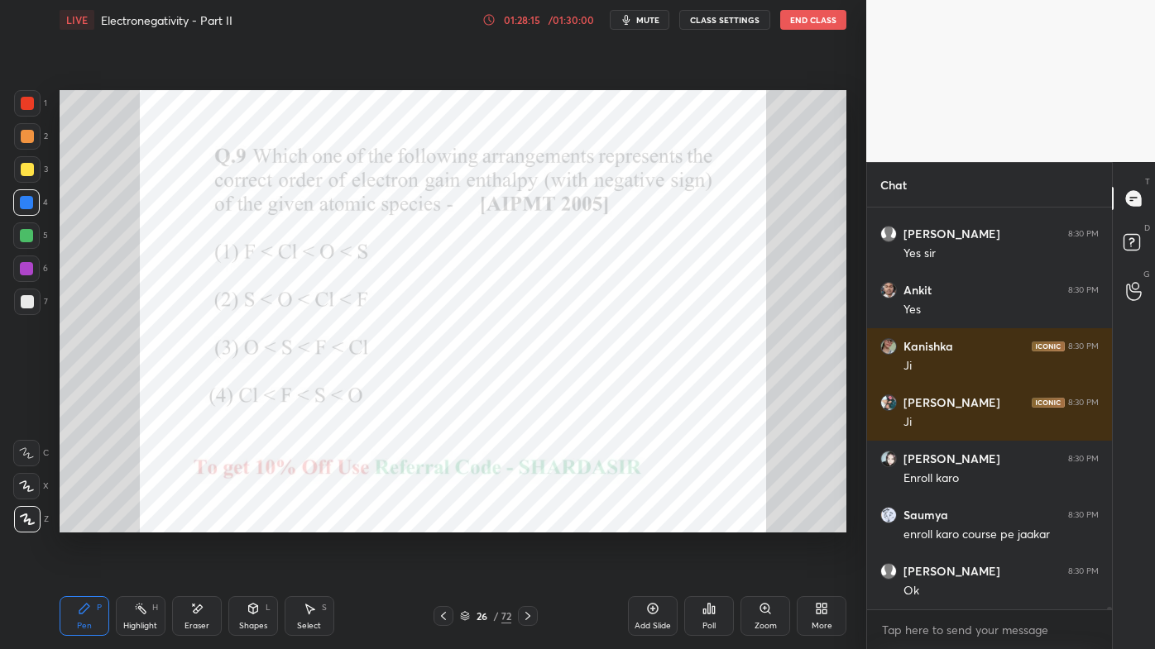
click at [715, 522] on div "Poll" at bounding box center [709, 616] width 50 height 40
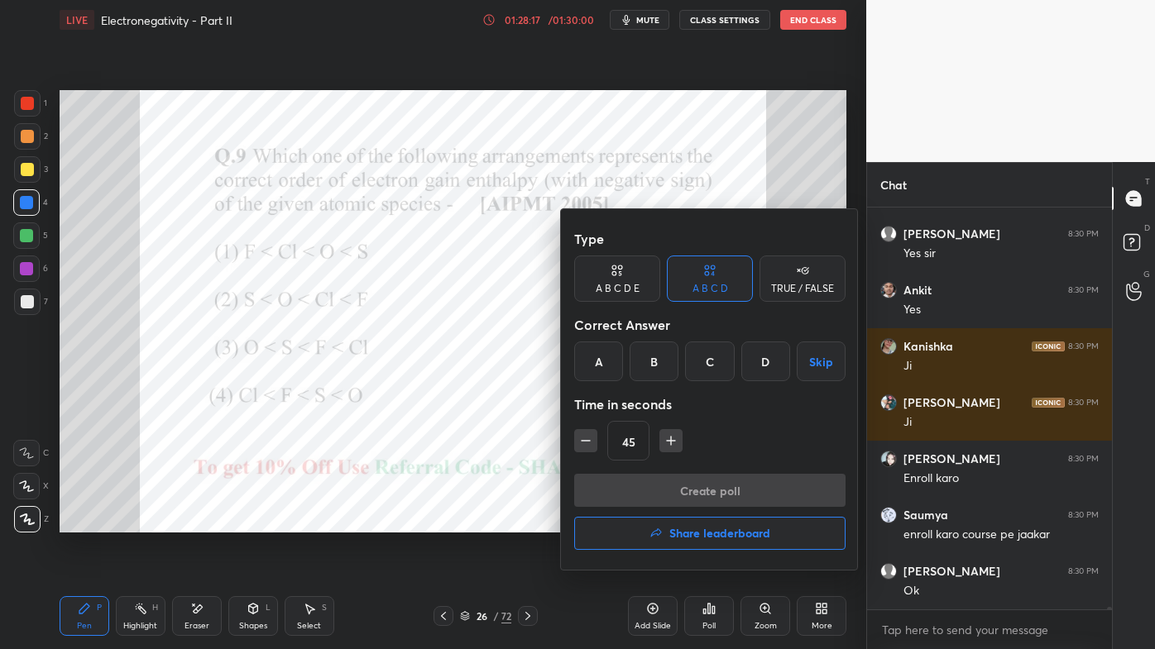
drag, startPoint x: 713, startPoint y: 352, endPoint x: 718, endPoint y: 385, distance: 32.6
click at [720, 354] on div "C" at bounding box center [709, 362] width 49 height 40
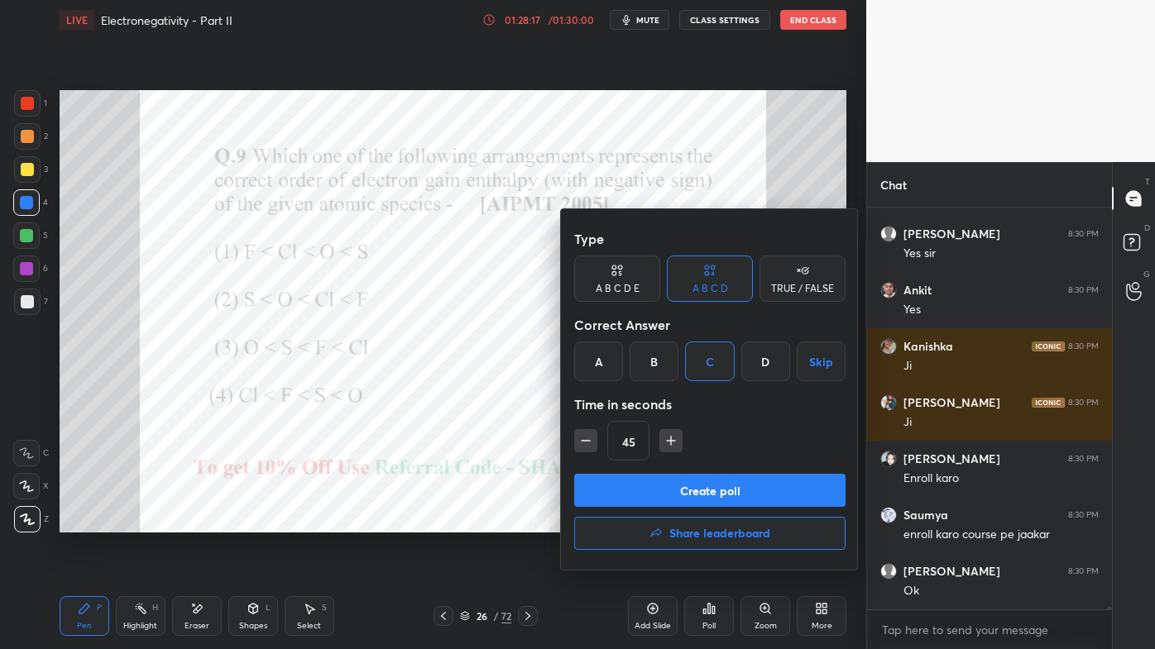
click at [683, 500] on button "Create poll" at bounding box center [709, 490] width 271 height 33
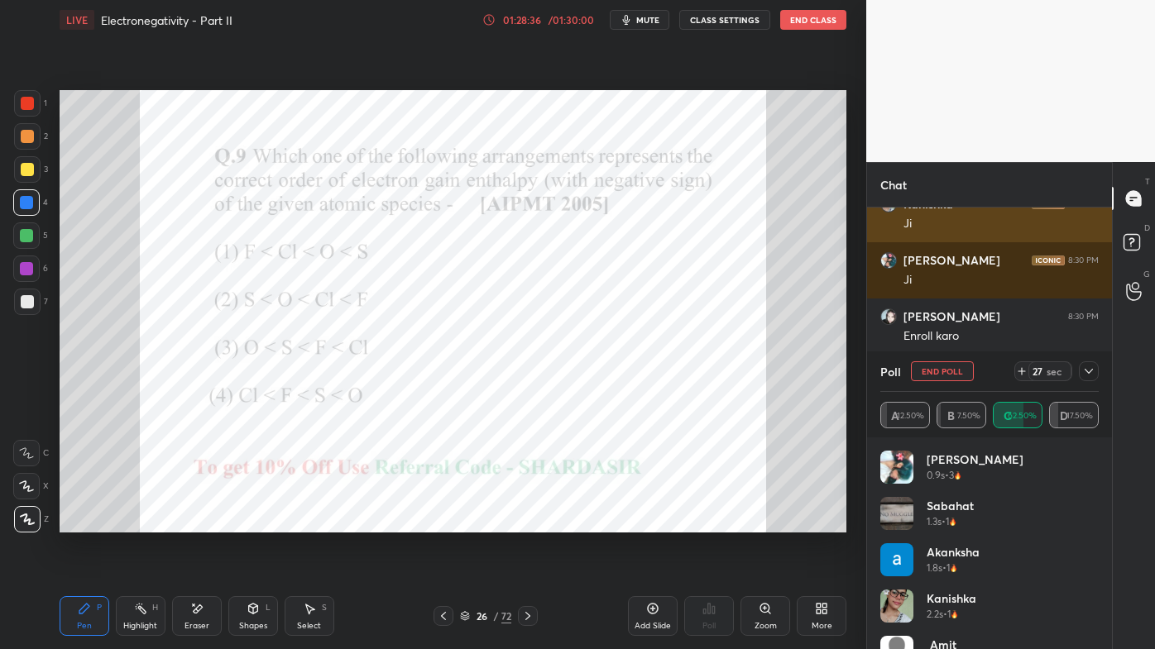
scroll to position [60953, 0]
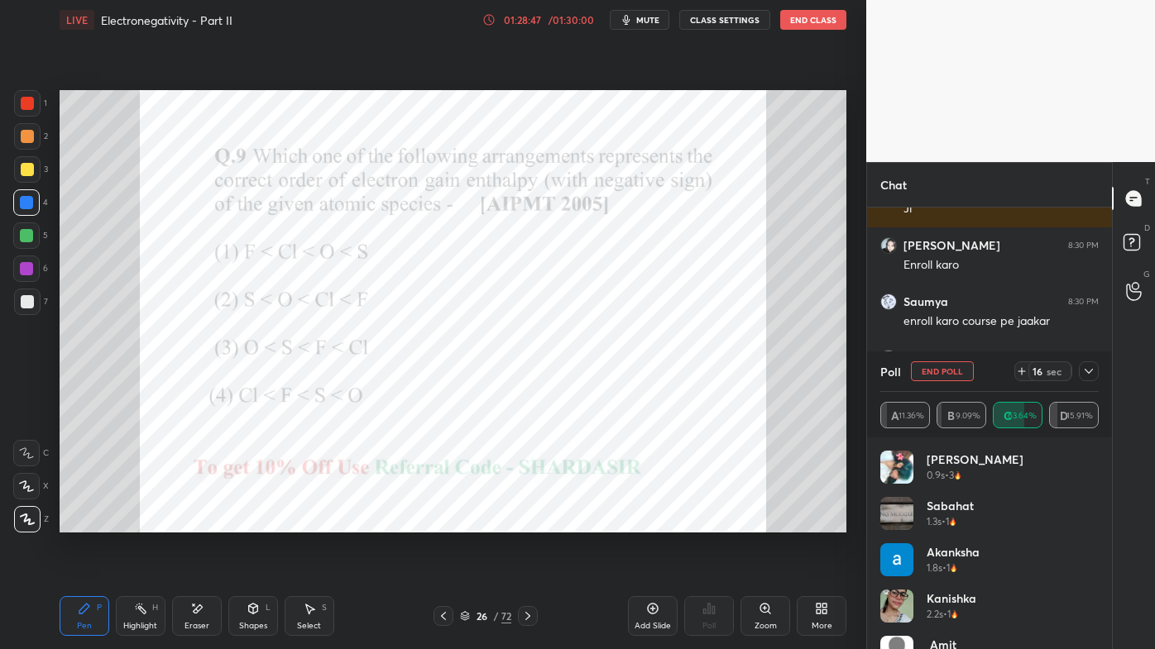
drag, startPoint x: 1092, startPoint y: 370, endPoint x: 1076, endPoint y: 379, distance: 18.2
click at [1089, 373] on icon at bounding box center [1088, 371] width 13 height 13
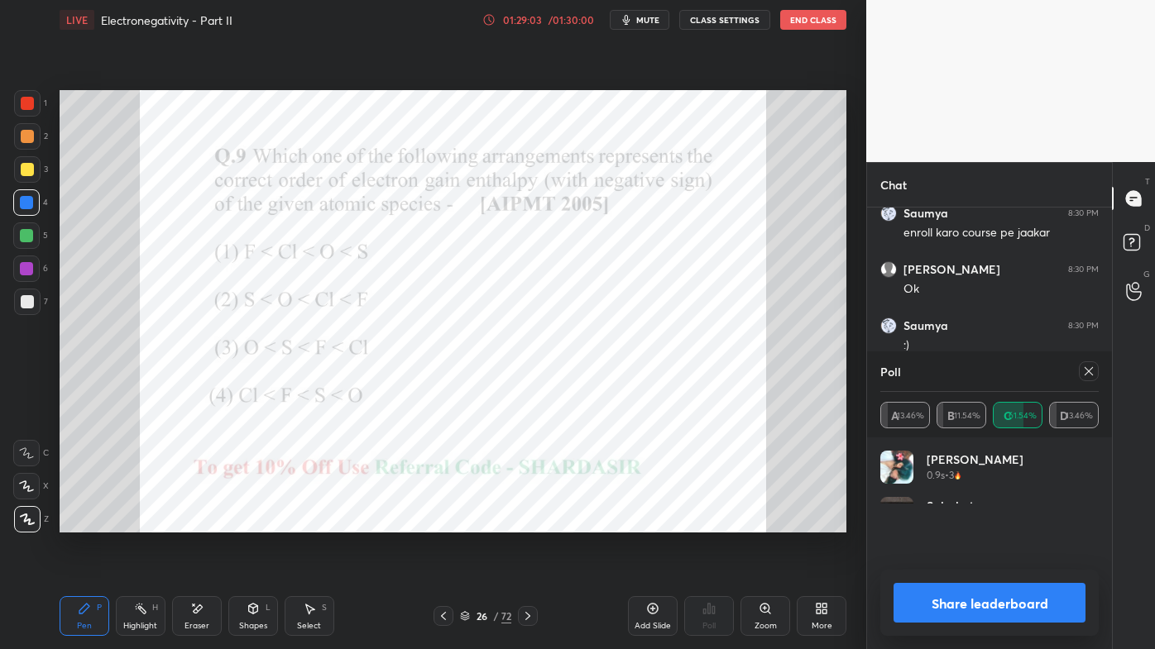
scroll to position [48, 213]
click at [1086, 370] on icon at bounding box center [1088, 371] width 13 height 13
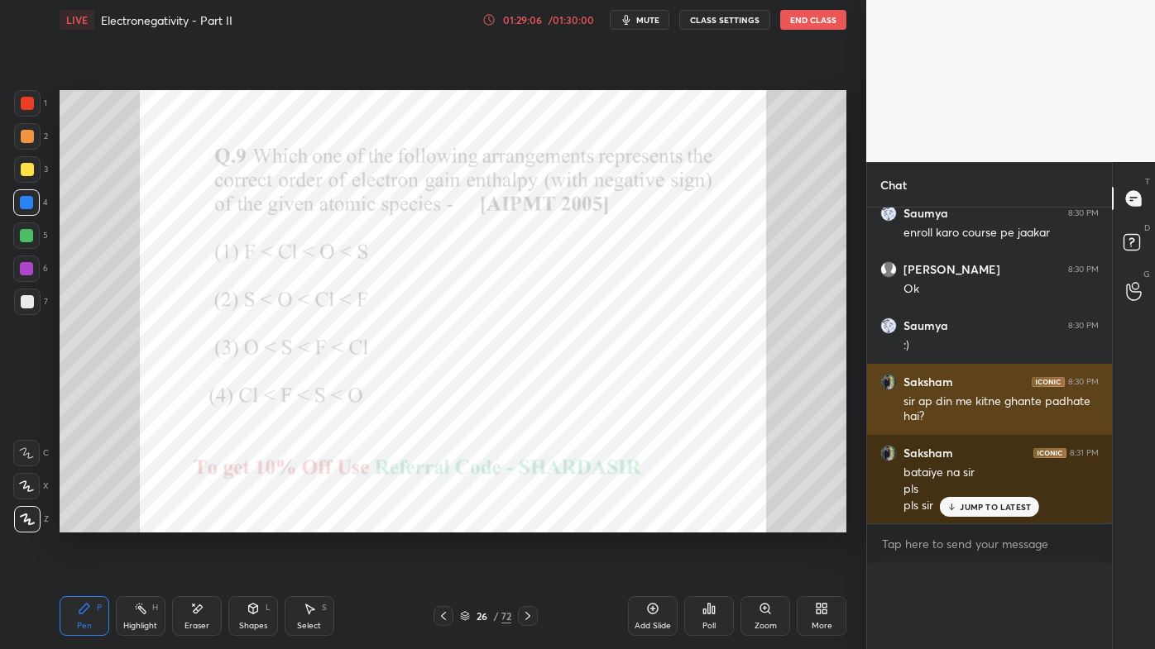
scroll to position [5, 4]
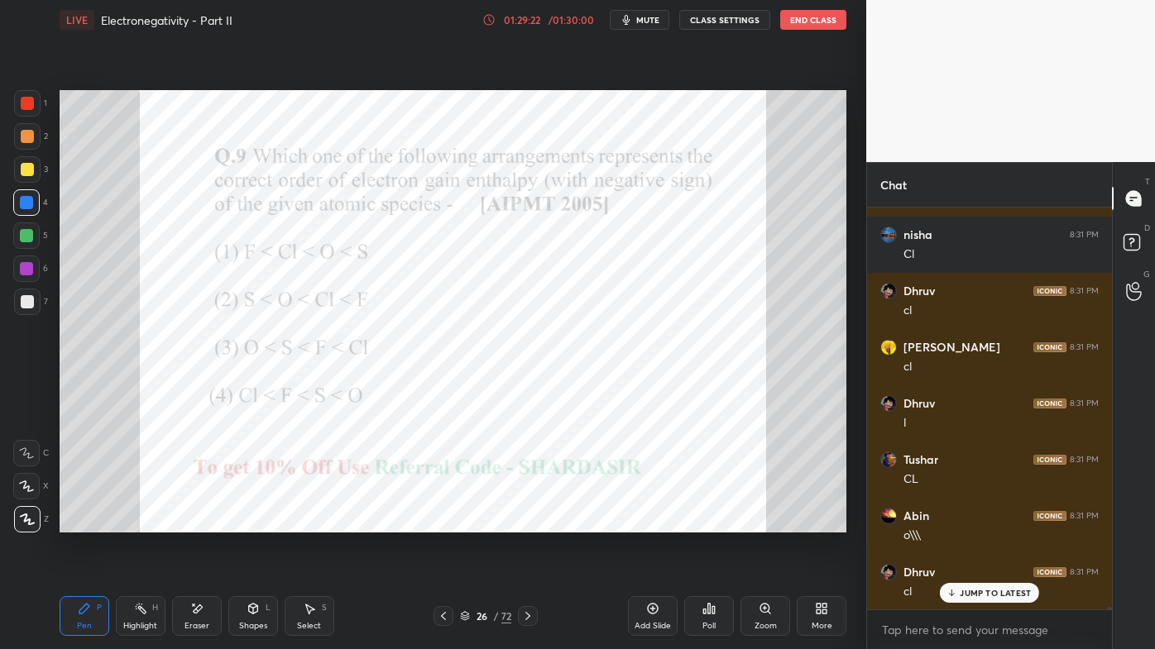
drag, startPoint x: 133, startPoint y: 611, endPoint x: 192, endPoint y: 545, distance: 88.5
click at [135, 522] on icon at bounding box center [140, 608] width 13 height 13
click at [69, 522] on div "Pen P" at bounding box center [85, 616] width 50 height 40
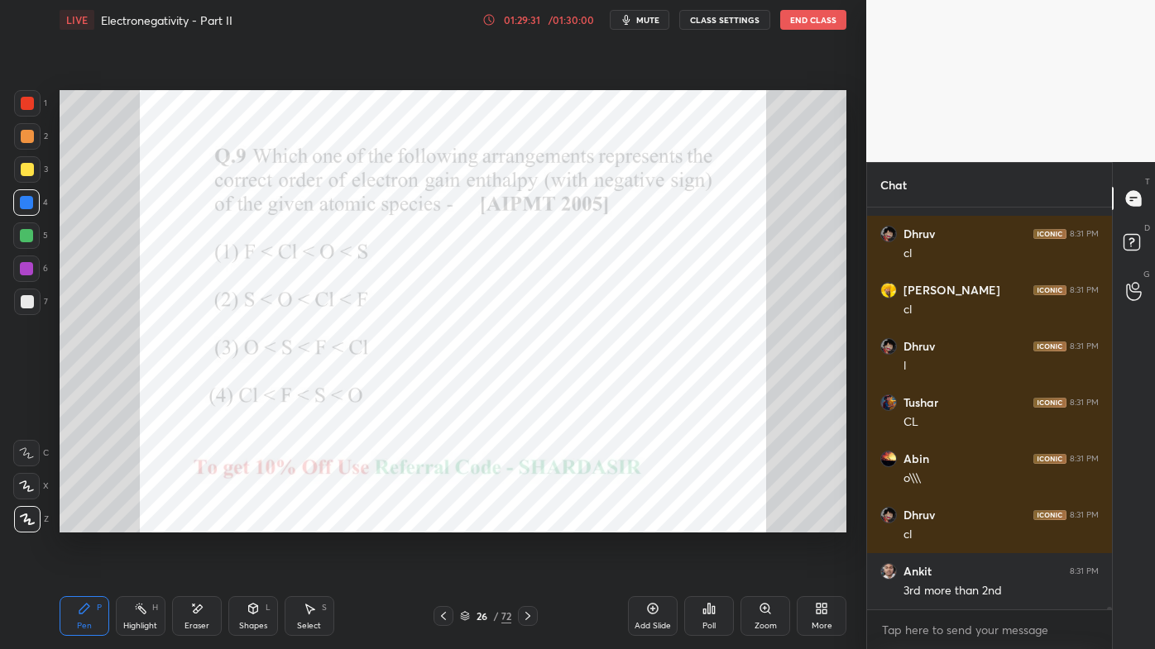
drag, startPoint x: 138, startPoint y: 606, endPoint x: 197, endPoint y: 542, distance: 87.2
click at [141, 522] on icon at bounding box center [140, 608] width 13 height 13
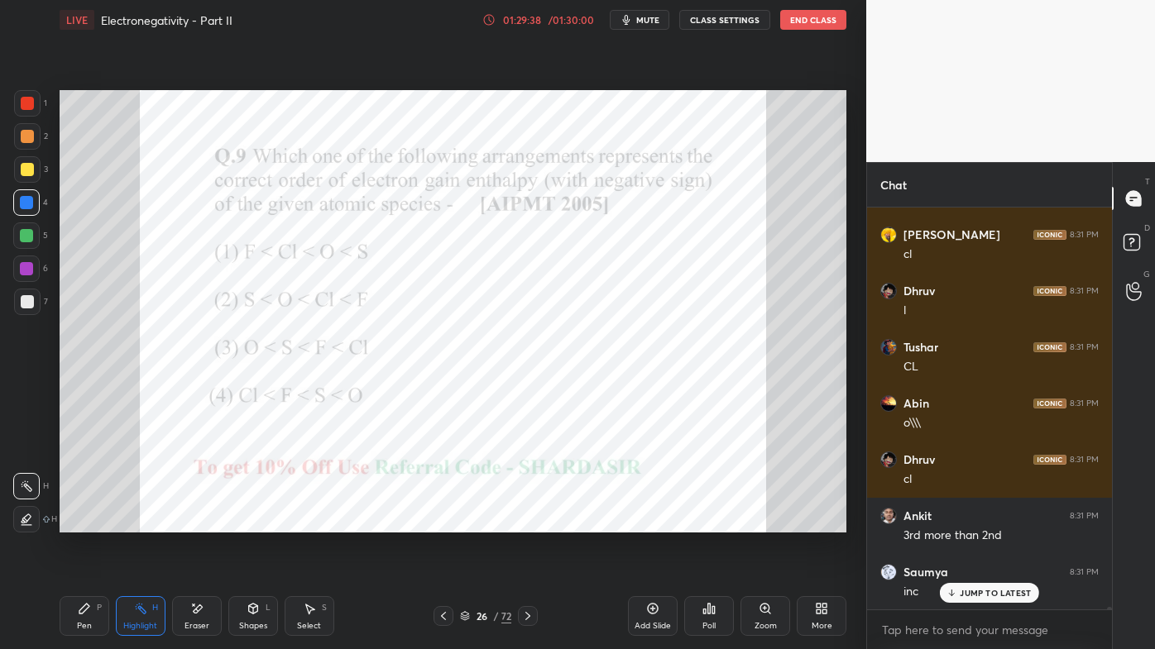
click at [85, 522] on icon at bounding box center [84, 608] width 13 height 13
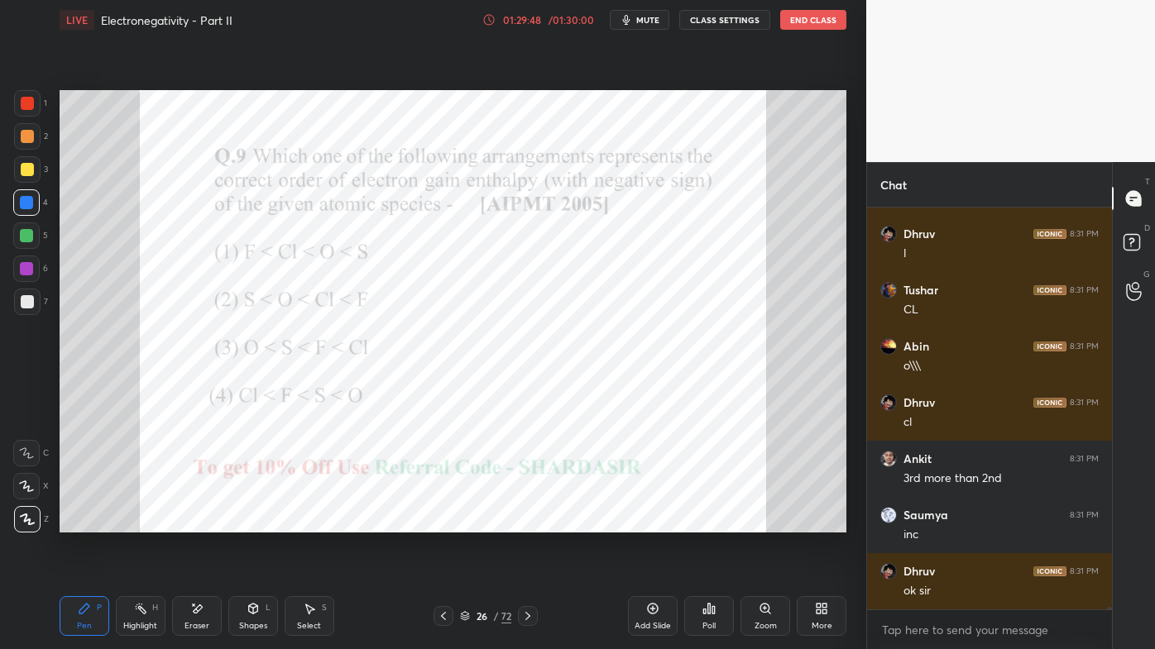
drag, startPoint x: 527, startPoint y: 614, endPoint x: 519, endPoint y: 622, distance: 11.1
click at [528, 522] on icon at bounding box center [527, 616] width 5 height 8
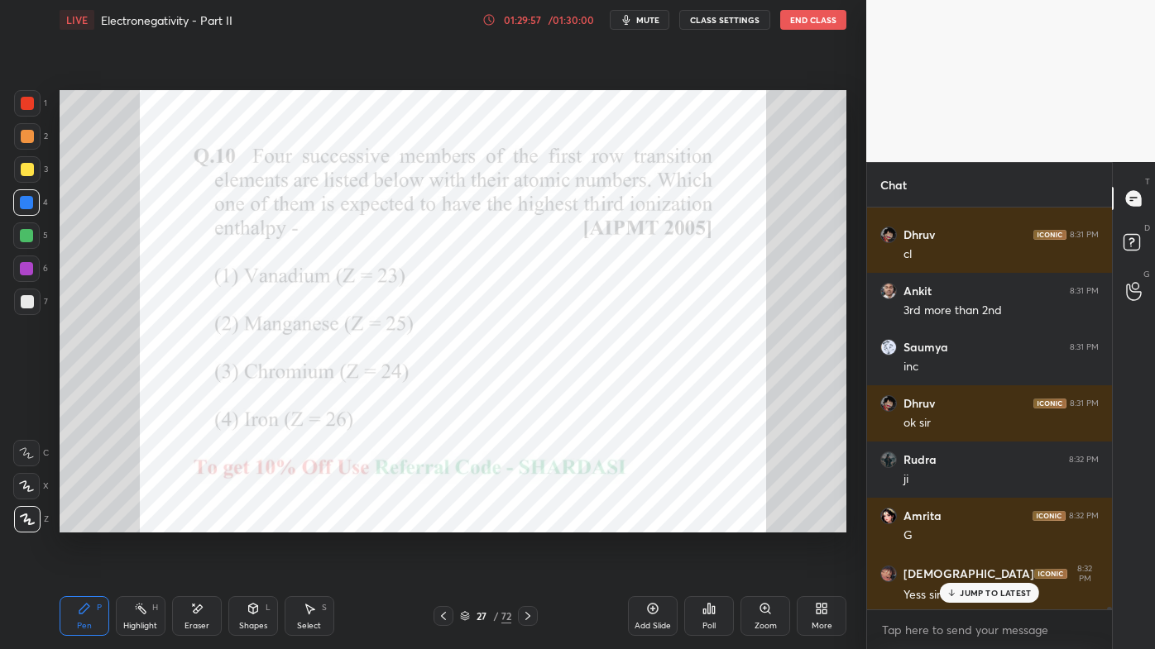
click at [717, 522] on div "Poll" at bounding box center [709, 616] width 50 height 40
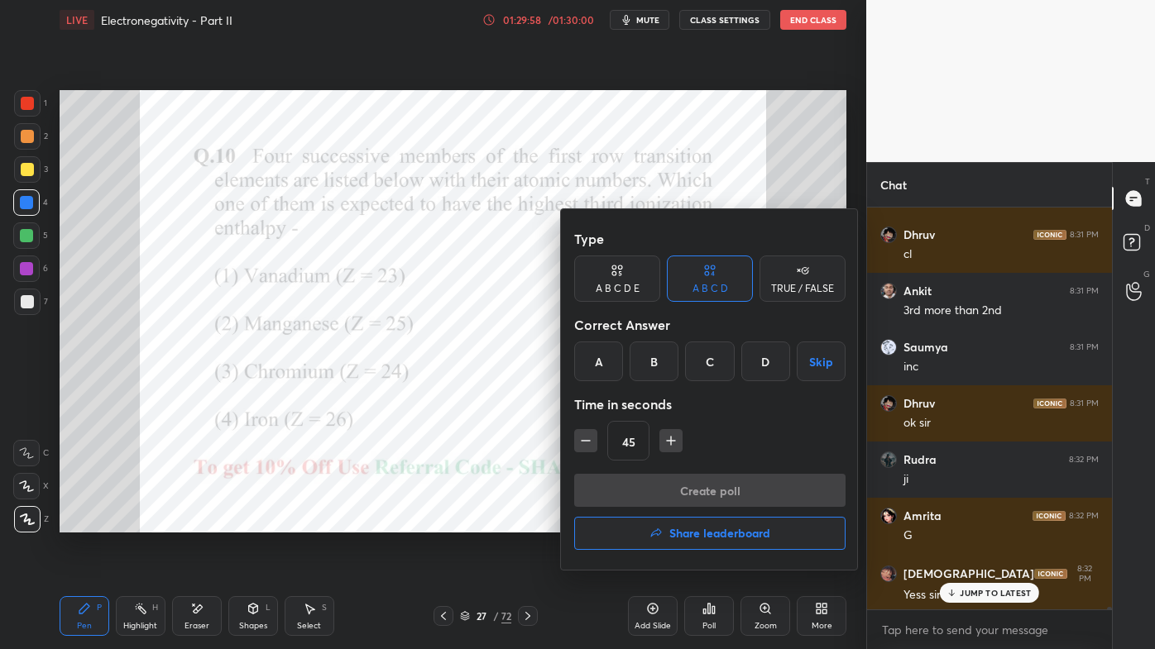
click at [658, 366] on div "B" at bounding box center [653, 362] width 49 height 40
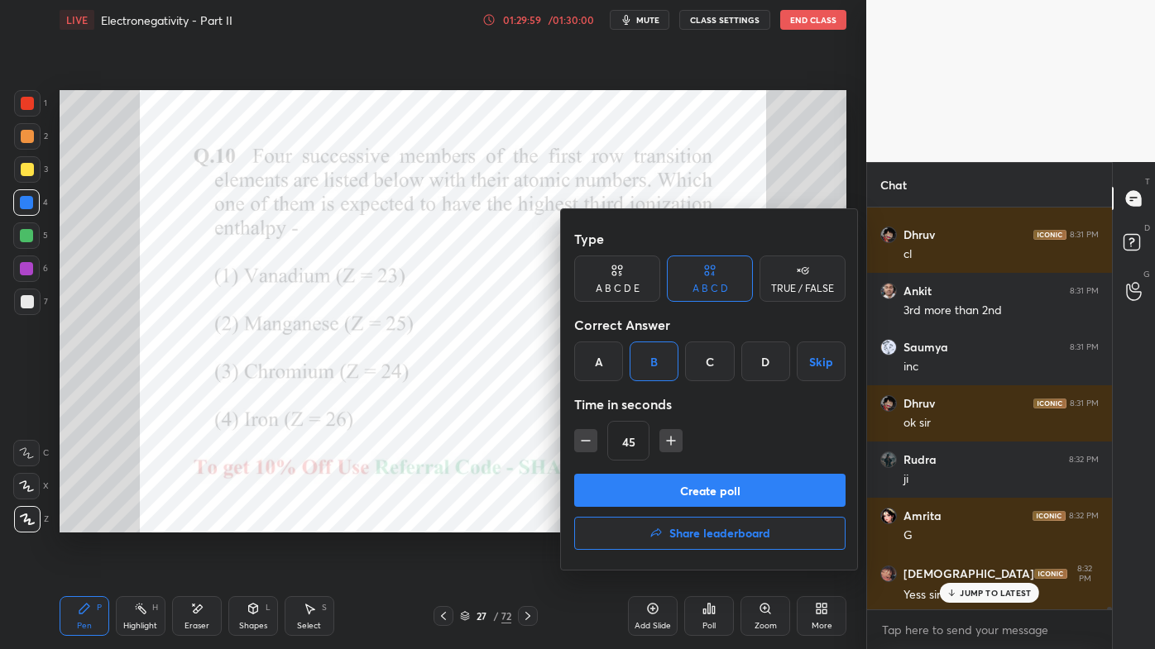
click at [663, 490] on button "Create poll" at bounding box center [709, 490] width 271 height 33
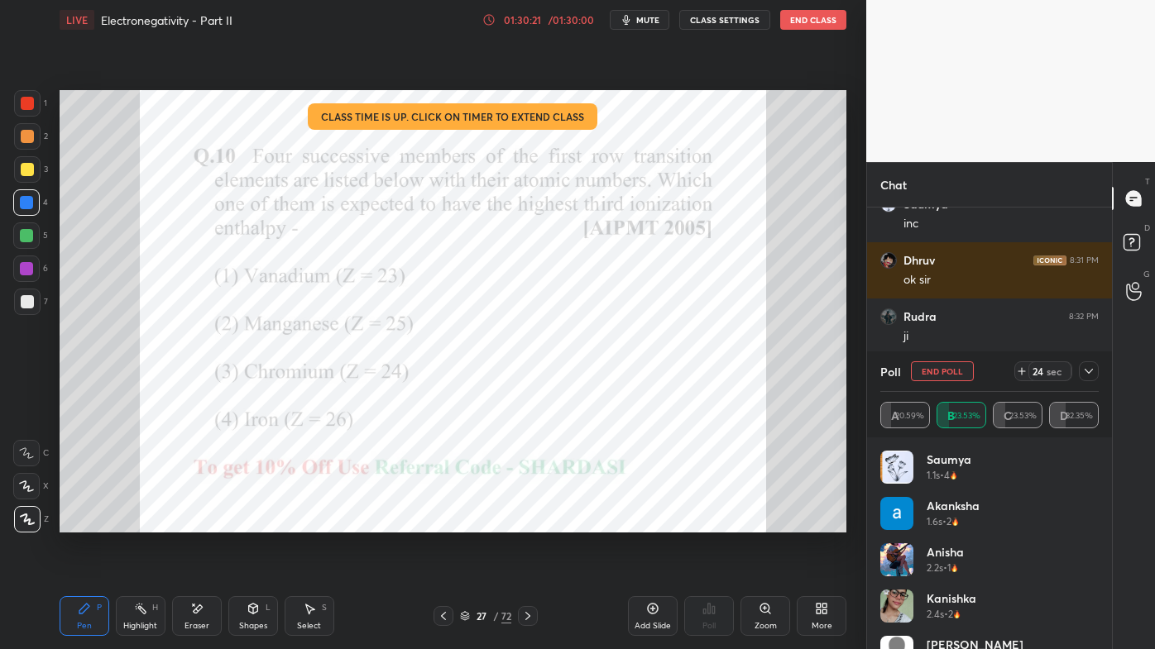
scroll to position [62167, 0]
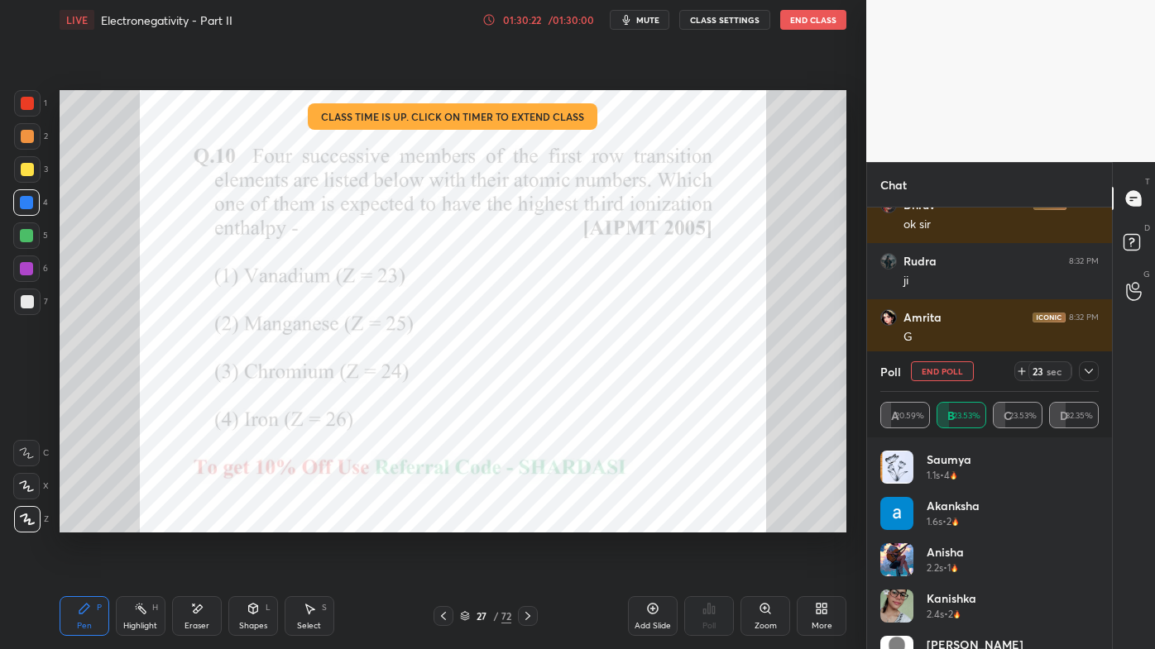
drag, startPoint x: 1093, startPoint y: 369, endPoint x: 1068, endPoint y: 385, distance: 29.4
click at [1092, 372] on icon at bounding box center [1088, 371] width 13 height 13
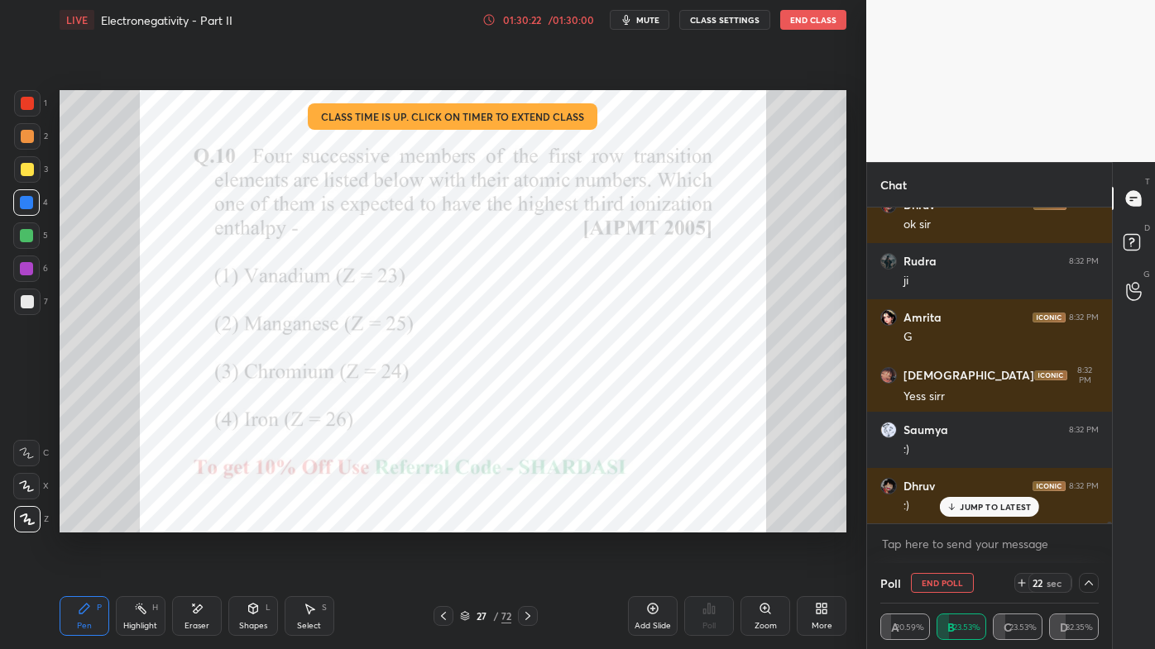
scroll to position [0, 4]
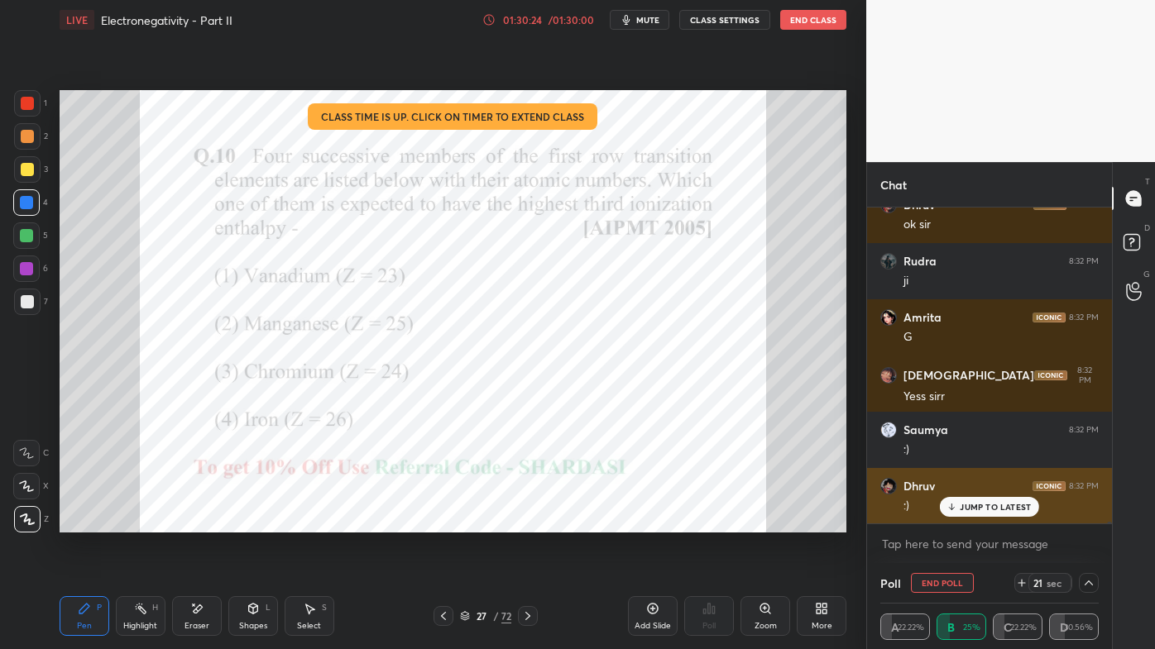
drag, startPoint x: 982, startPoint y: 507, endPoint x: 964, endPoint y: 514, distance: 18.6
click at [981, 508] on p "JUMP TO LATEST" at bounding box center [995, 507] width 71 height 10
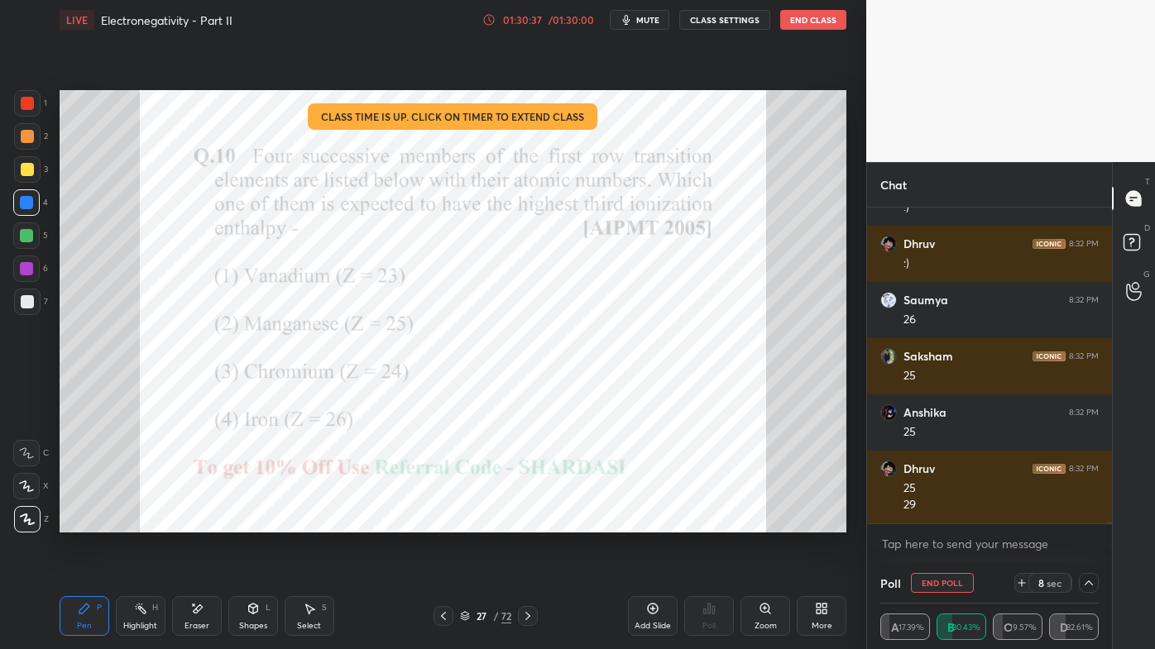
scroll to position [62465, 0]
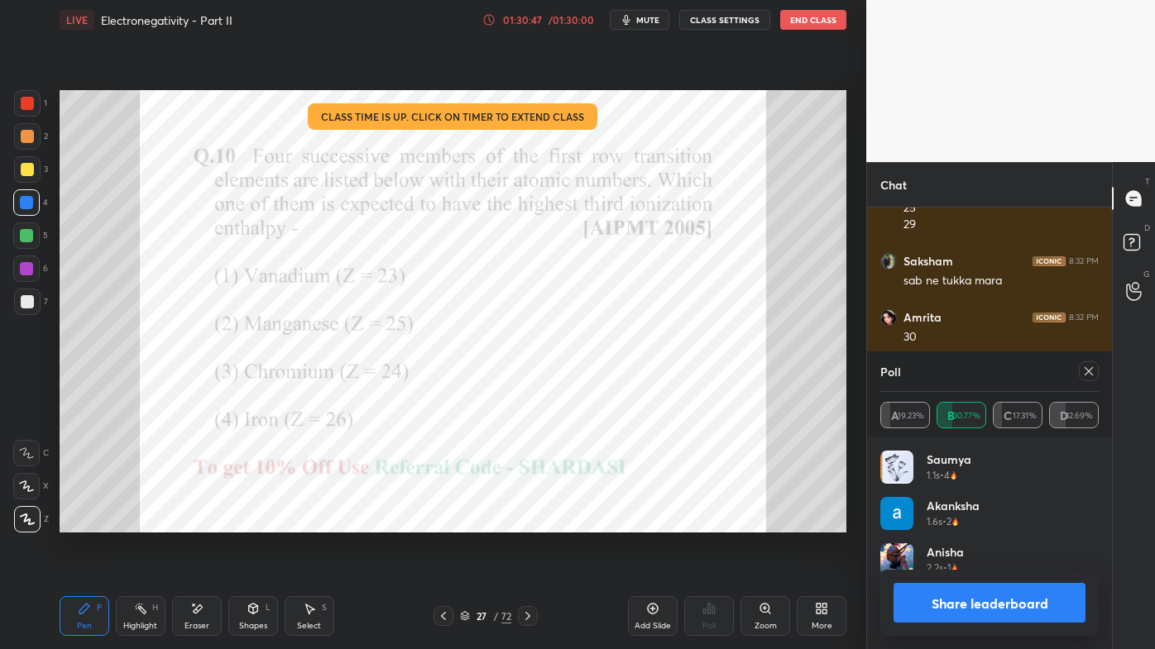
drag, startPoint x: 1089, startPoint y: 370, endPoint x: 1080, endPoint y: 371, distance: 9.2
click at [1090, 371] on icon at bounding box center [1088, 371] width 13 height 13
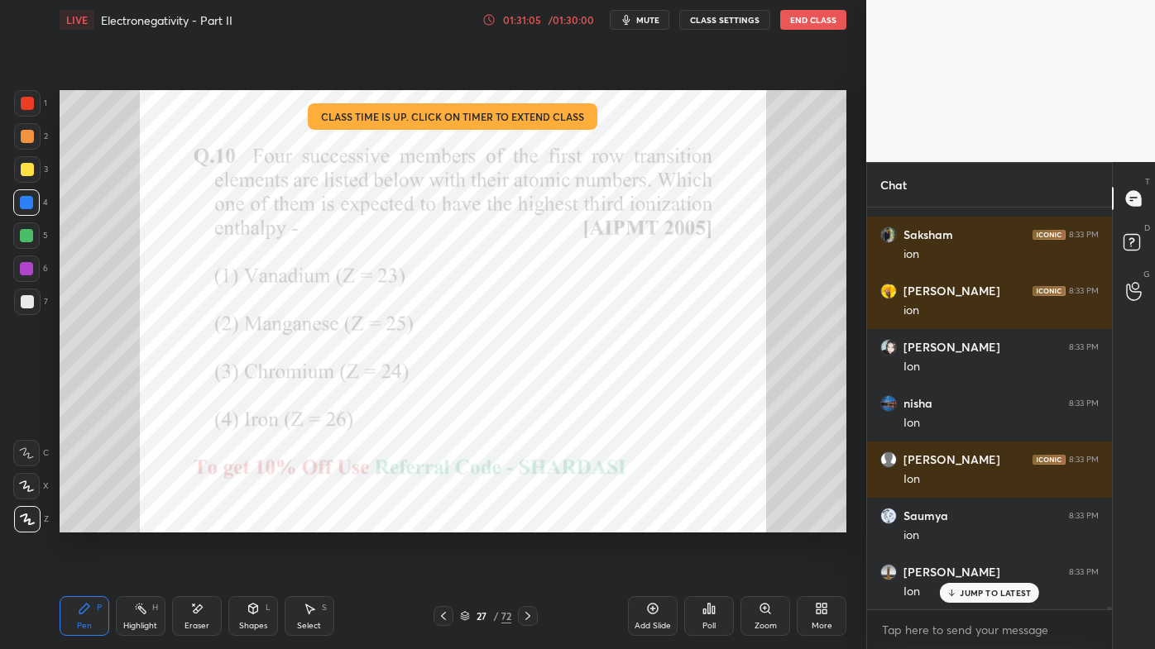
click at [35, 102] on div at bounding box center [27, 103] width 26 height 26
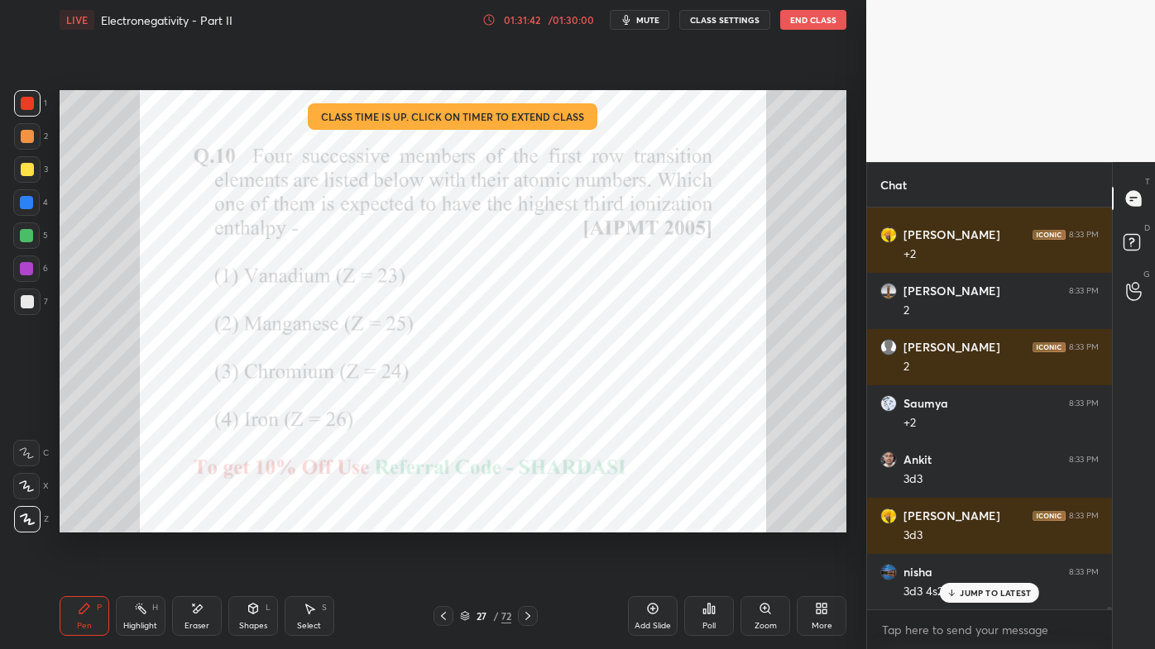
click at [964, 522] on p "JUMP TO LATEST" at bounding box center [995, 593] width 71 height 10
drag, startPoint x: 141, startPoint y: 609, endPoint x: 220, endPoint y: 543, distance: 103.4
click at [146, 522] on icon at bounding box center [140, 608] width 13 height 13
click at [84, 522] on icon at bounding box center [84, 609] width 10 height 10
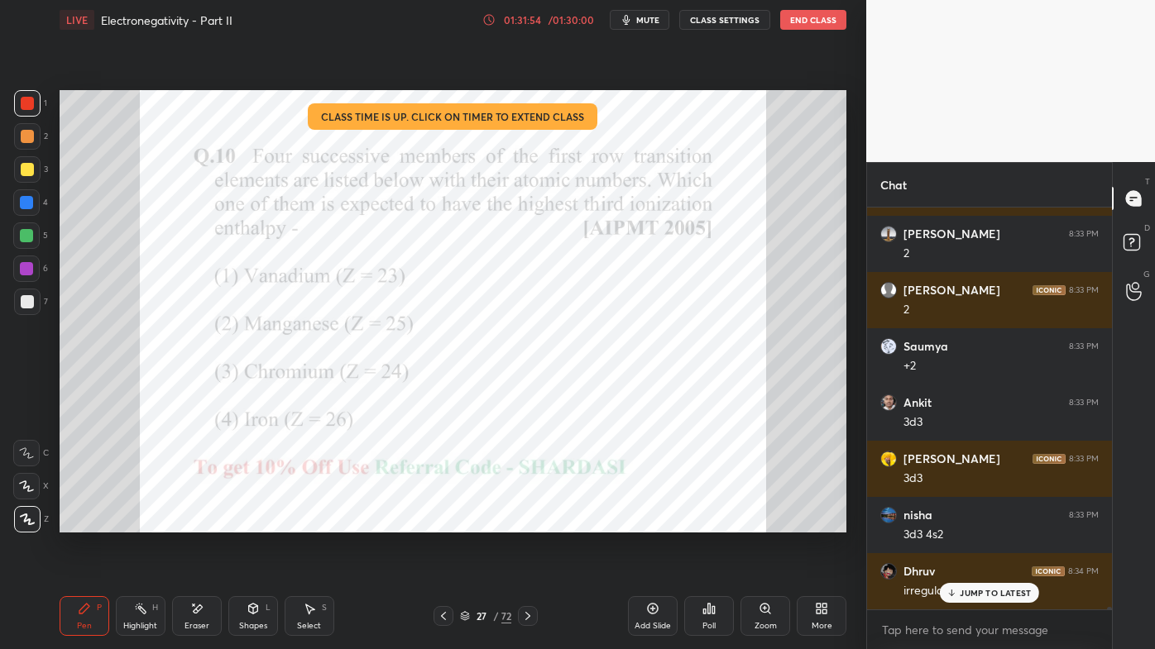
scroll to position [64013, 0]
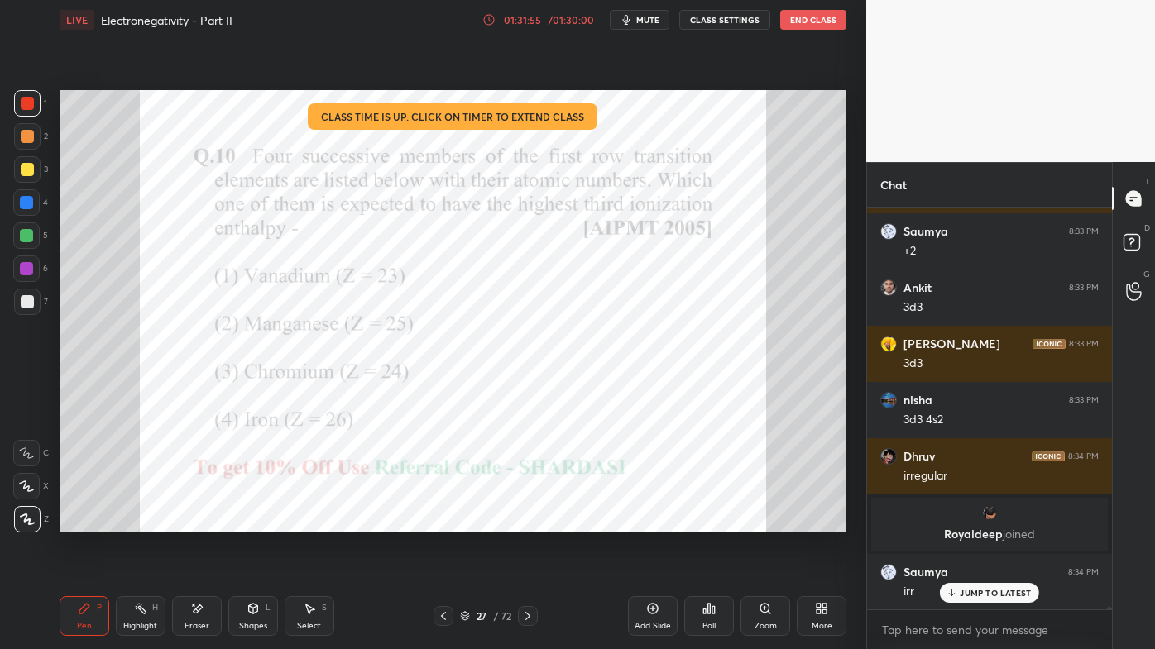
drag, startPoint x: 142, startPoint y: 609, endPoint x: 136, endPoint y: 589, distance: 20.9
click at [141, 522] on rect at bounding box center [142, 610] width 8 height 8
click at [32, 199] on div at bounding box center [26, 202] width 13 height 13
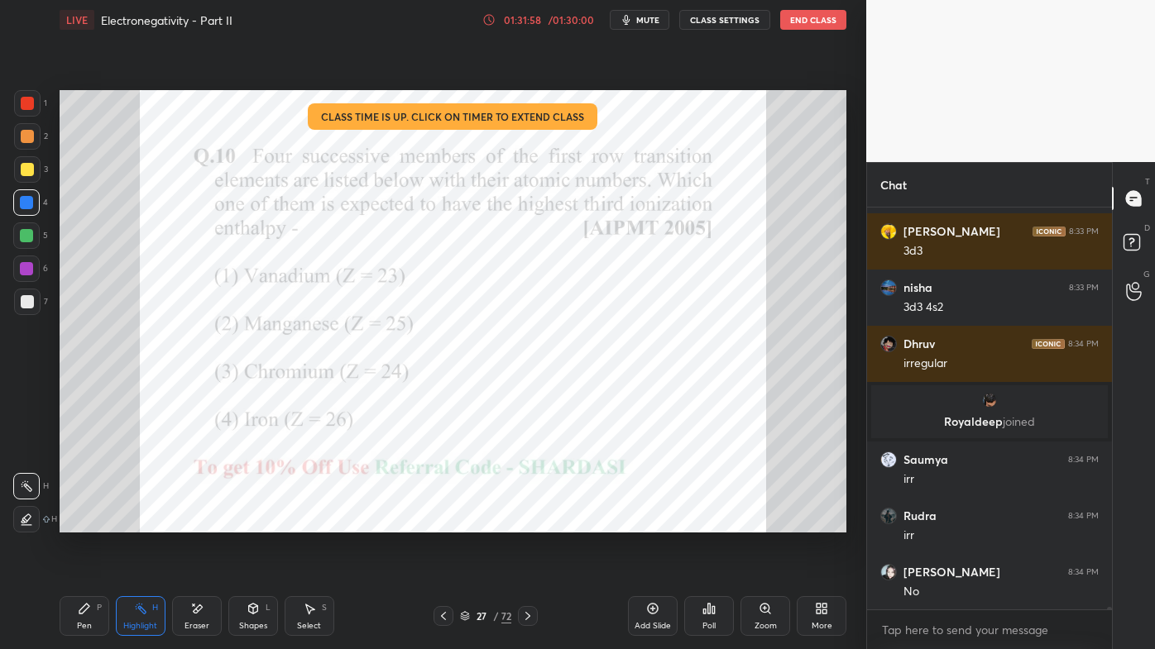
scroll to position [64183, 0]
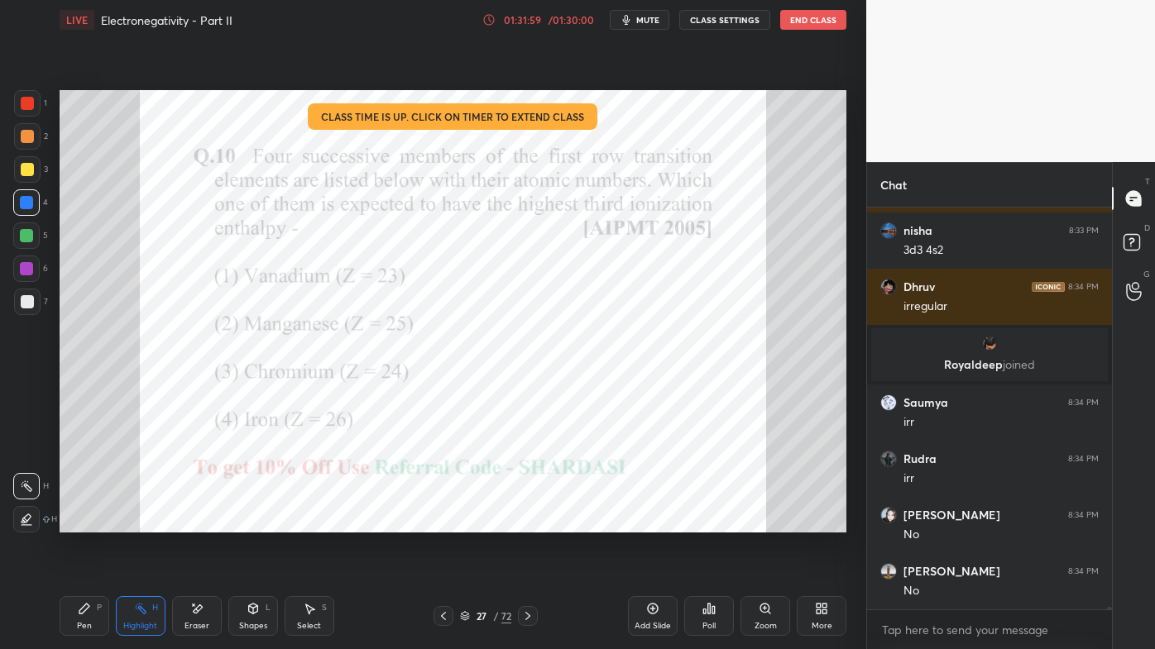
click at [76, 522] on div "Pen P" at bounding box center [85, 616] width 50 height 40
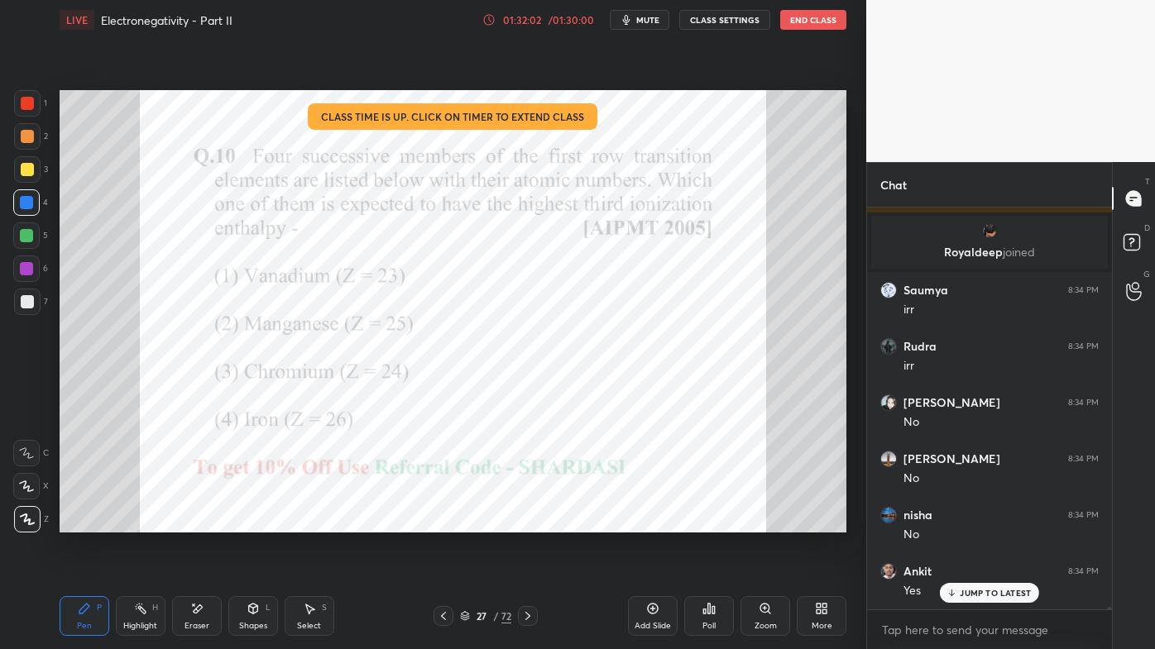
scroll to position [64350, 0]
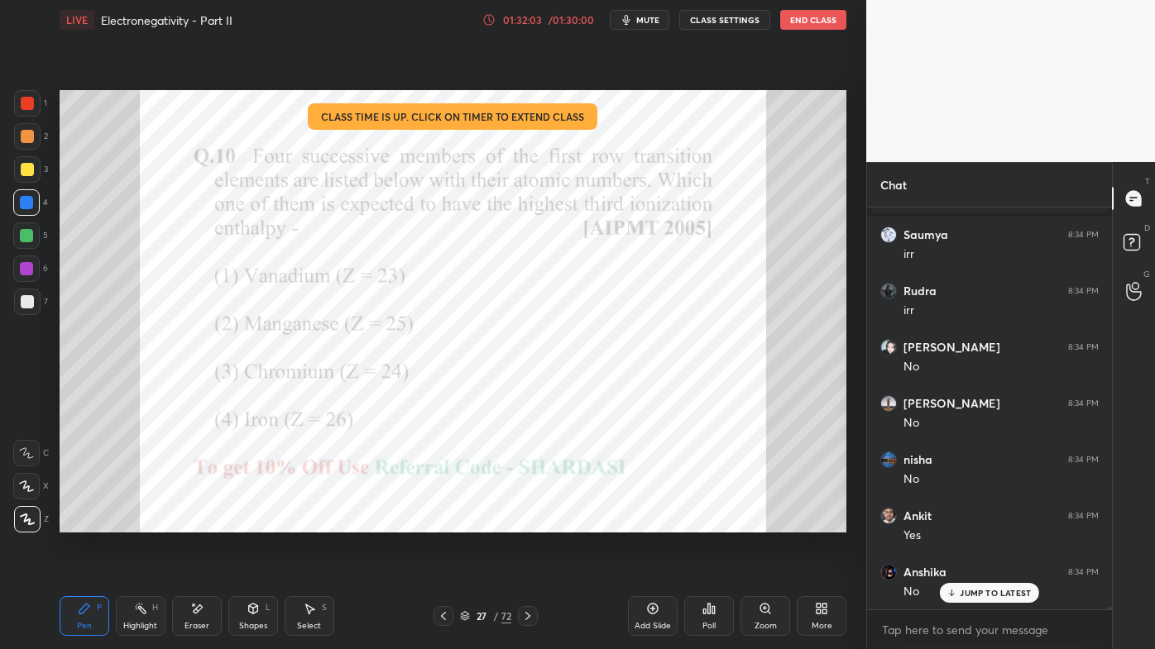
drag, startPoint x: 126, startPoint y: 610, endPoint x: 210, endPoint y: 547, distance: 105.7
click at [132, 522] on div "Highlight H" at bounding box center [141, 616] width 50 height 40
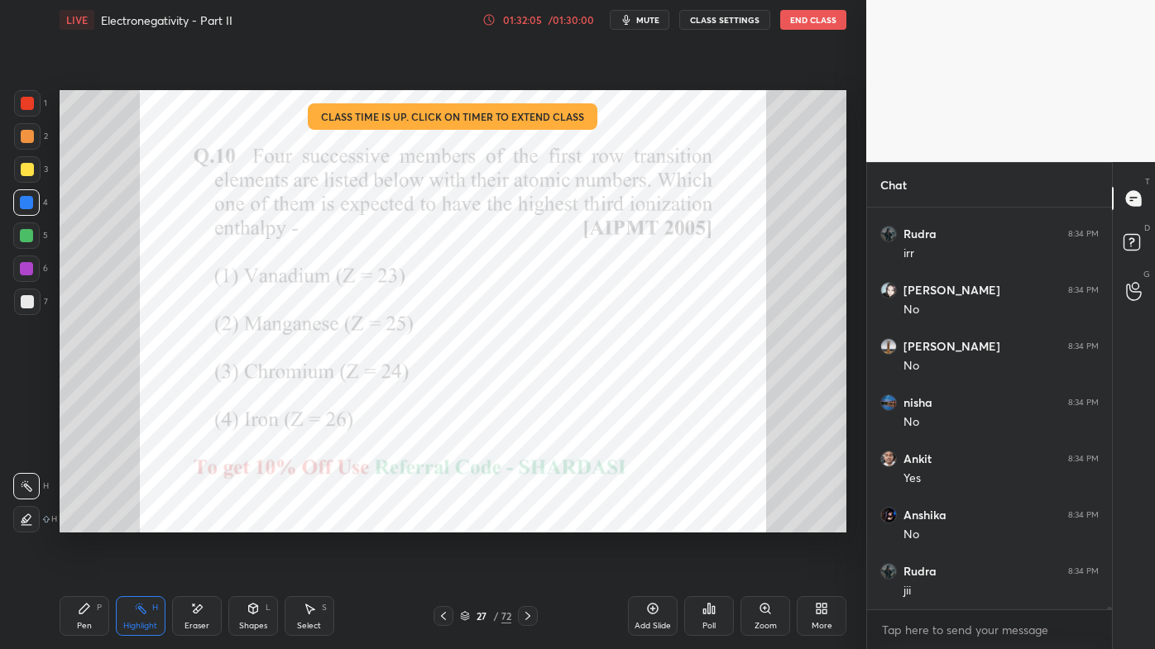
scroll to position [64463, 0]
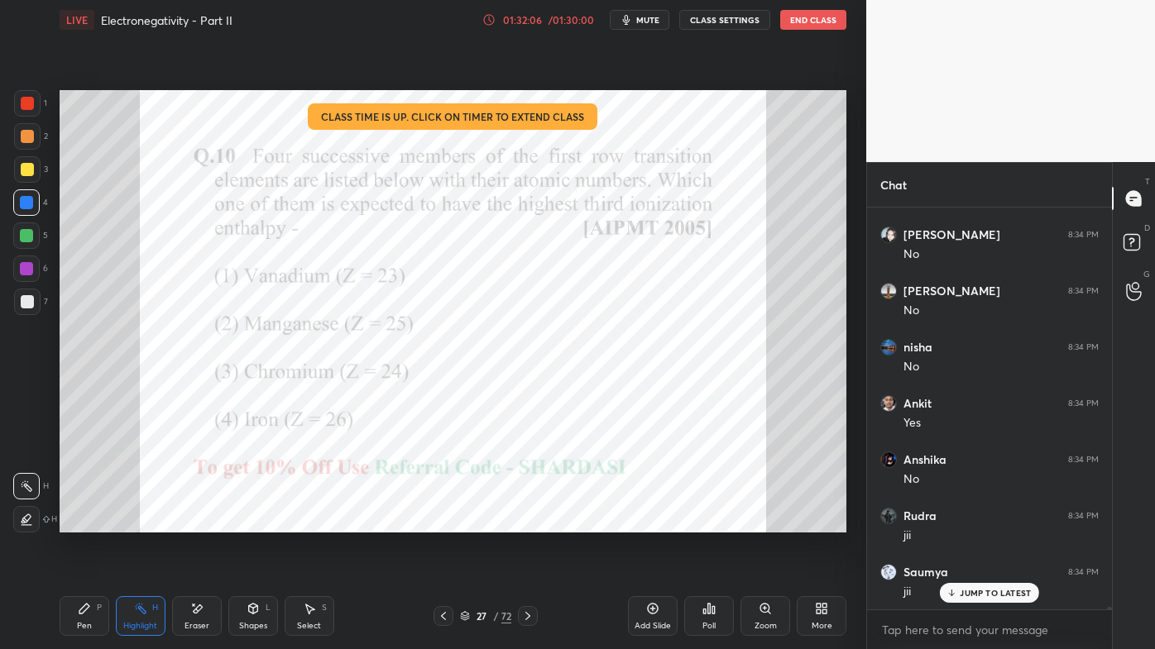
drag, startPoint x: 93, startPoint y: 611, endPoint x: 92, endPoint y: 576, distance: 35.6
click at [93, 522] on div "Pen P" at bounding box center [85, 616] width 50 height 40
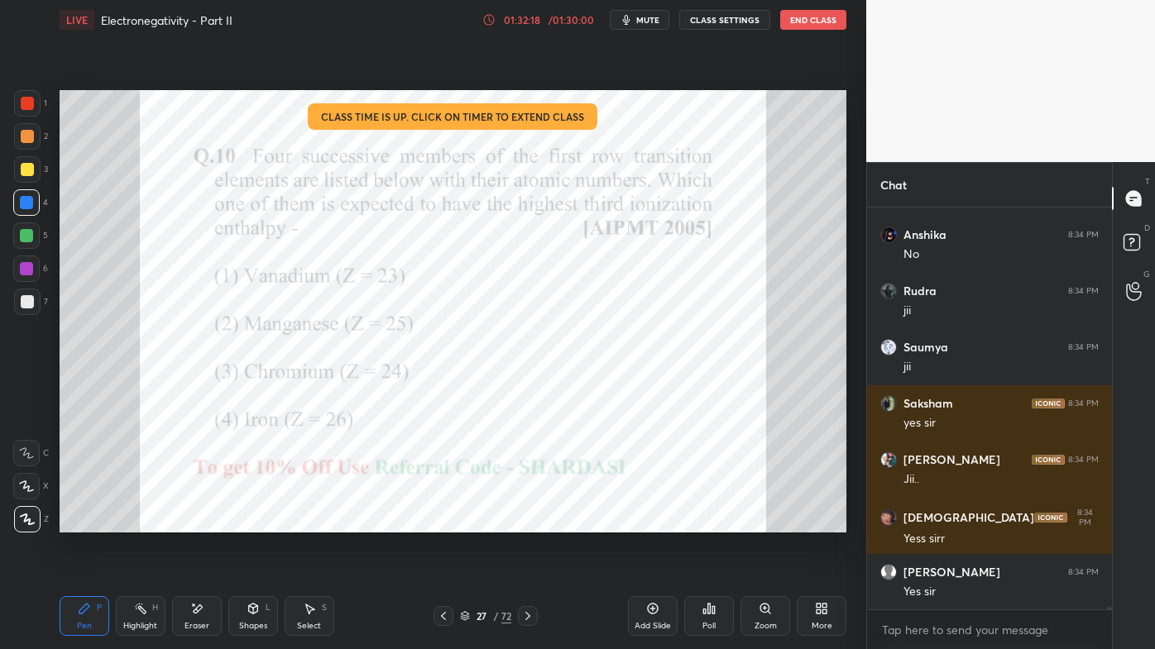
scroll to position [64745, 0]
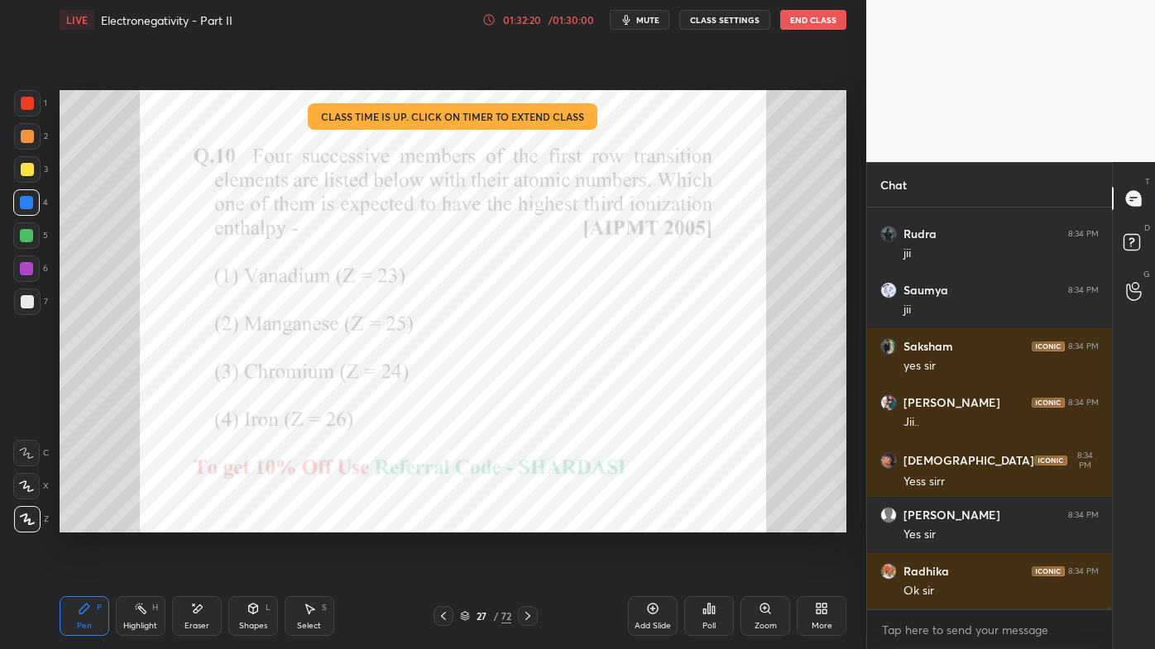
click at [719, 522] on div "Poll" at bounding box center [709, 616] width 50 height 40
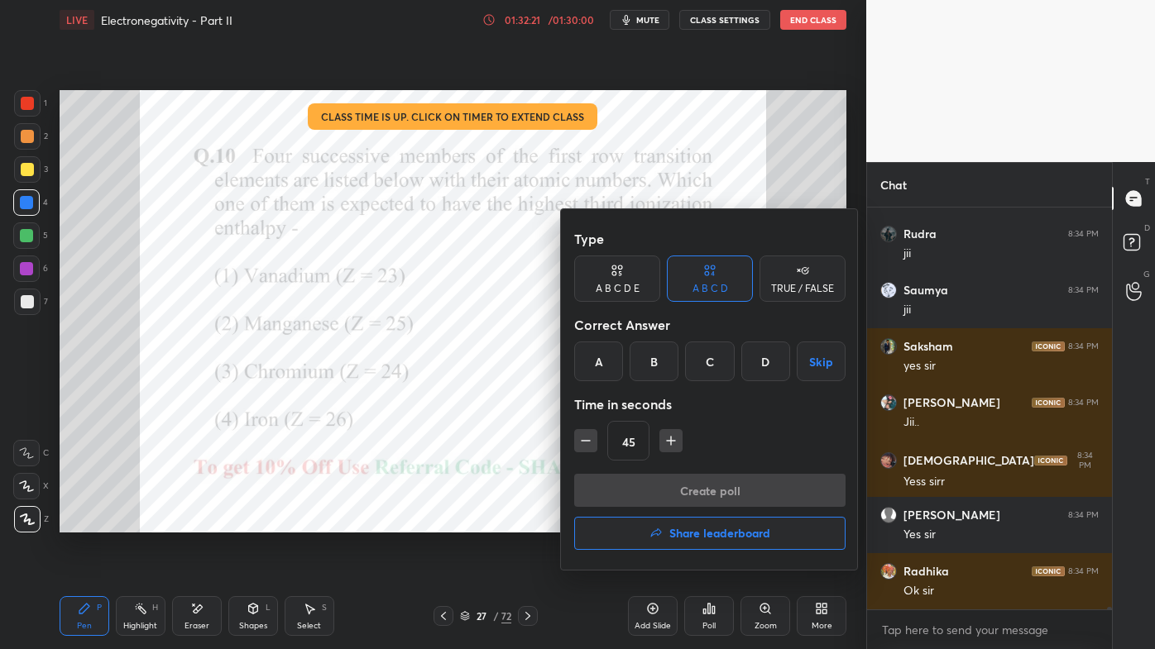
scroll to position [64800, 0]
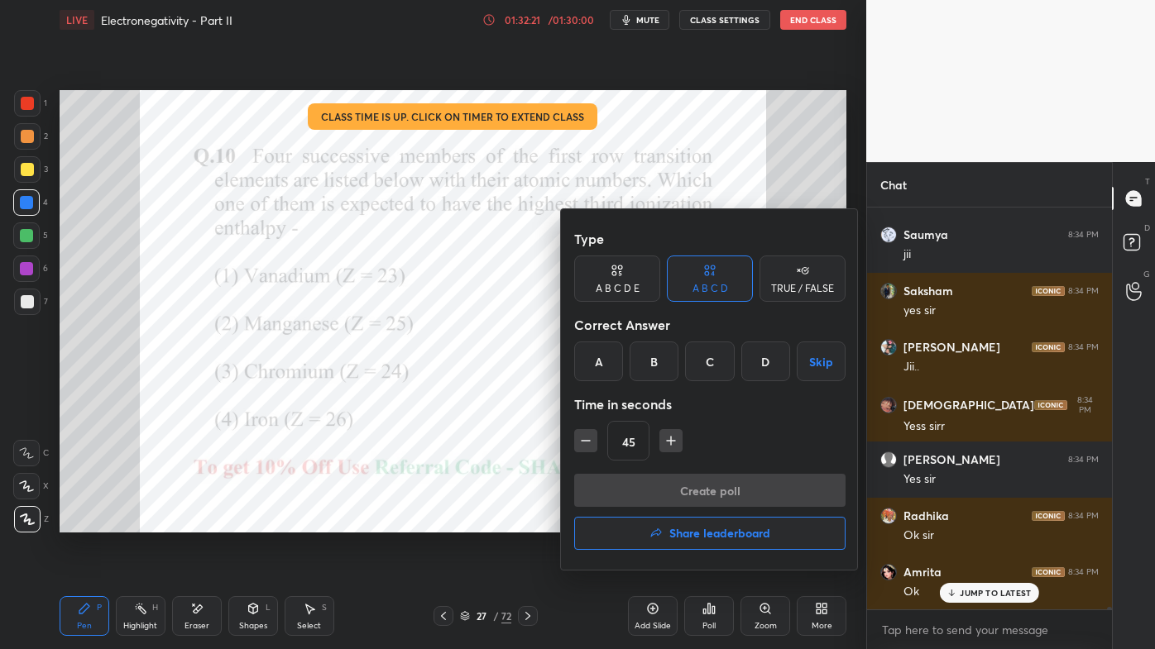
click at [695, 522] on h4 "Share leaderboard" at bounding box center [719, 534] width 101 height 12
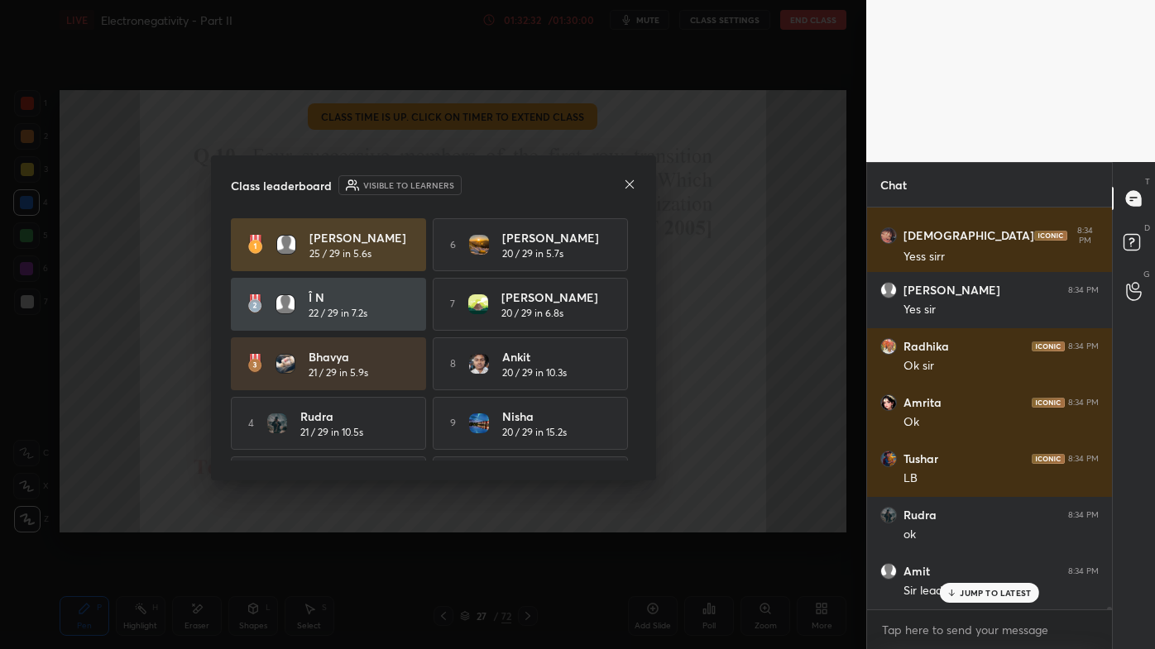
scroll to position [65025, 0]
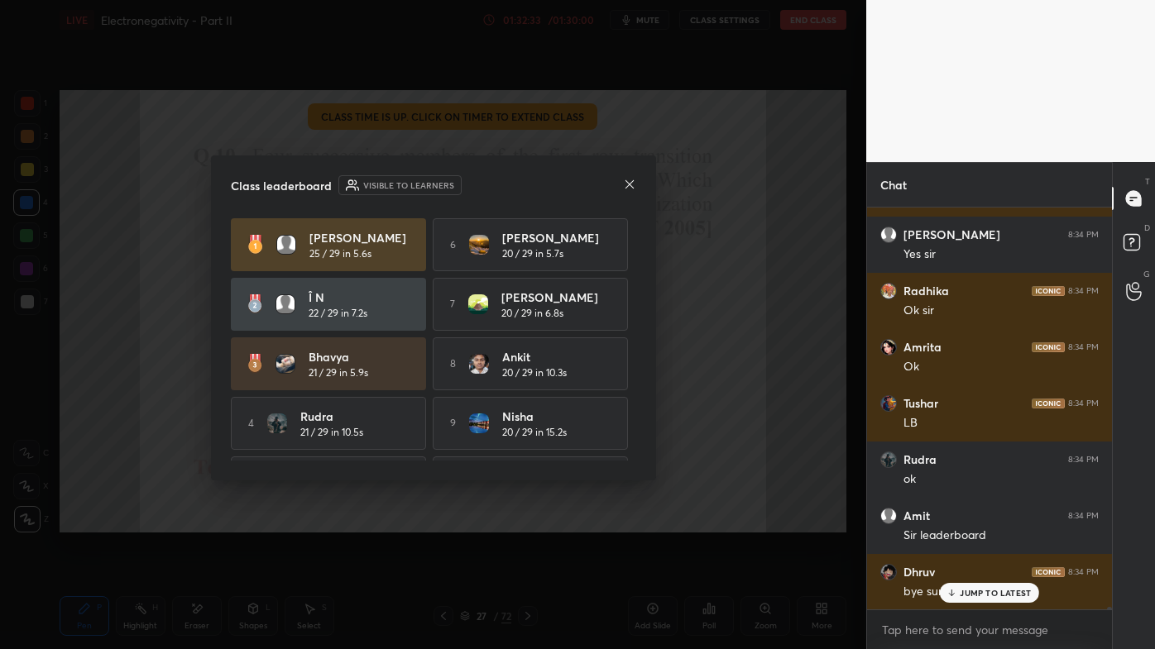
drag, startPoint x: 635, startPoint y: 397, endPoint x: 634, endPoint y: 437, distance: 39.7
click at [634, 441] on div "Class leaderboard Visible to learners [PERSON_NAME] 25 / 29 in 5.6s 6 [PERSON_N…" at bounding box center [433, 318] width 445 height 325
click at [629, 183] on icon at bounding box center [629, 184] width 13 height 13
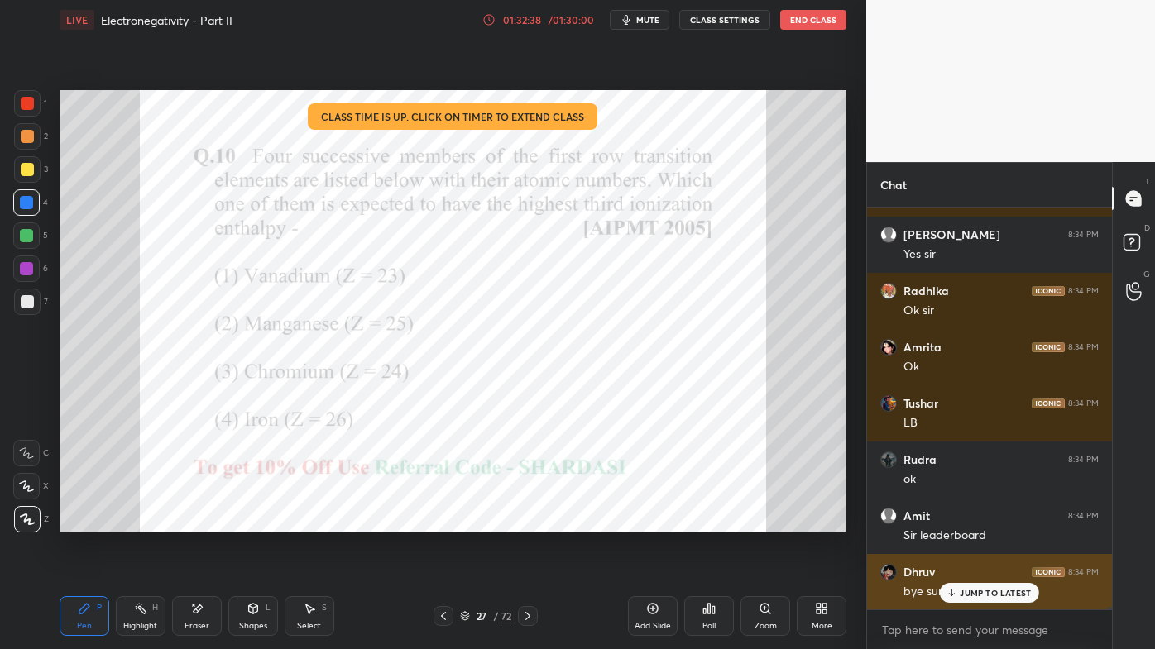
drag, startPoint x: 964, startPoint y: 591, endPoint x: 948, endPoint y: 600, distance: 17.8
click at [966, 522] on p "JUMP TO LATEST" at bounding box center [995, 593] width 71 height 10
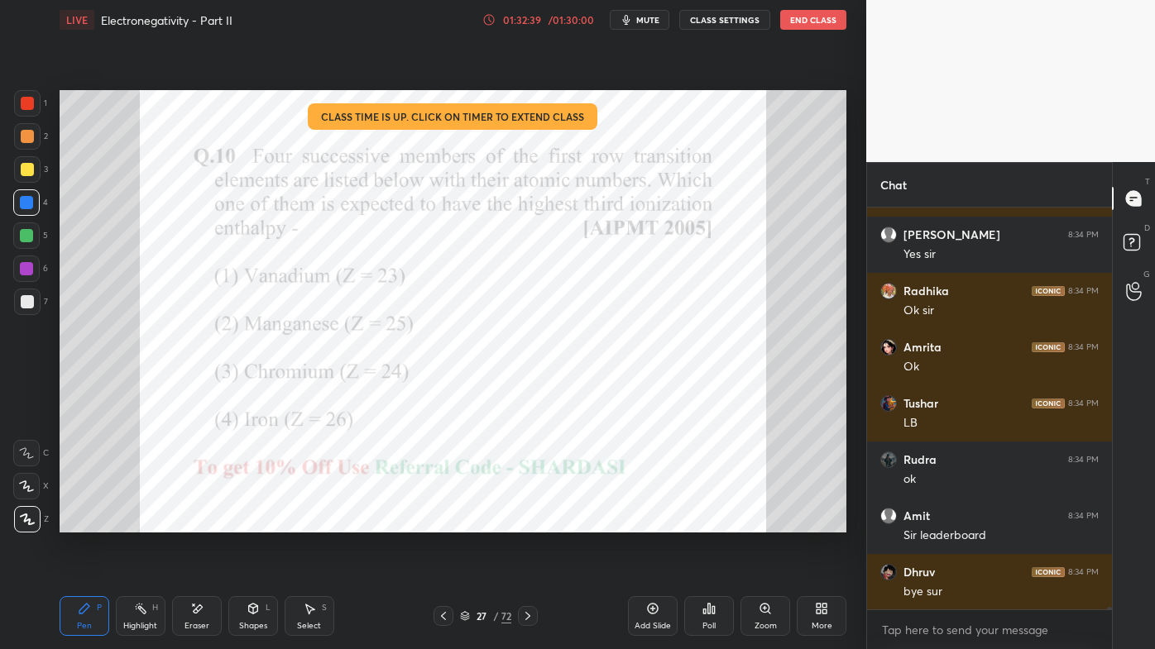
click at [706, 522] on icon at bounding box center [708, 608] width 13 height 13
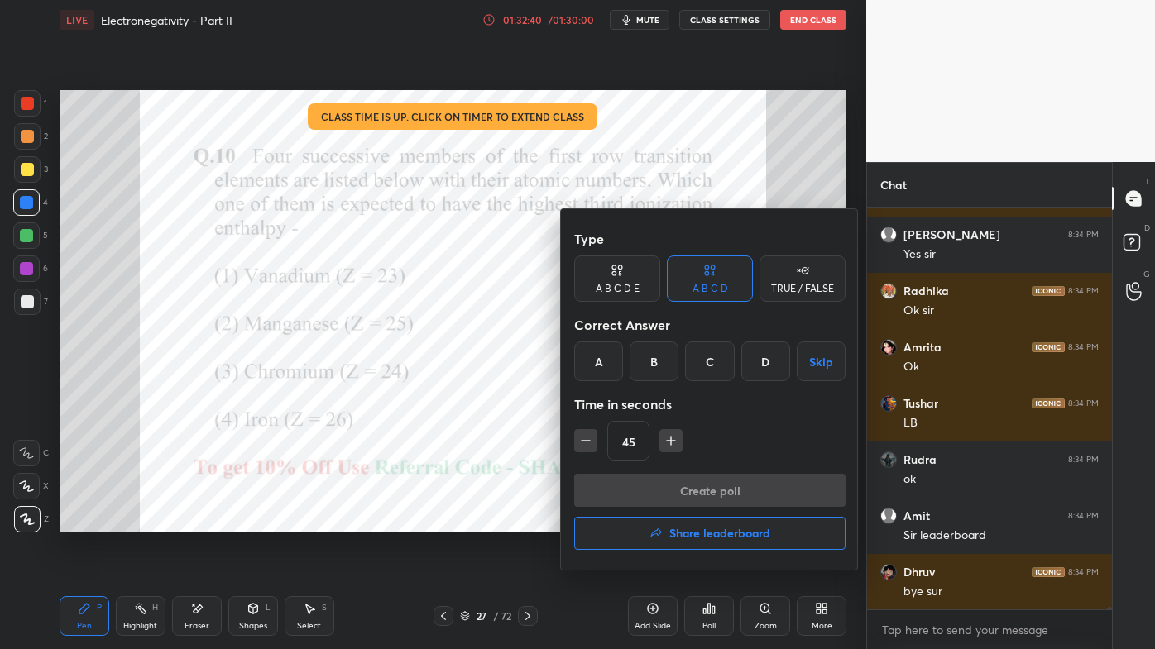
click at [684, 522] on h4 "Share leaderboard" at bounding box center [719, 534] width 101 height 12
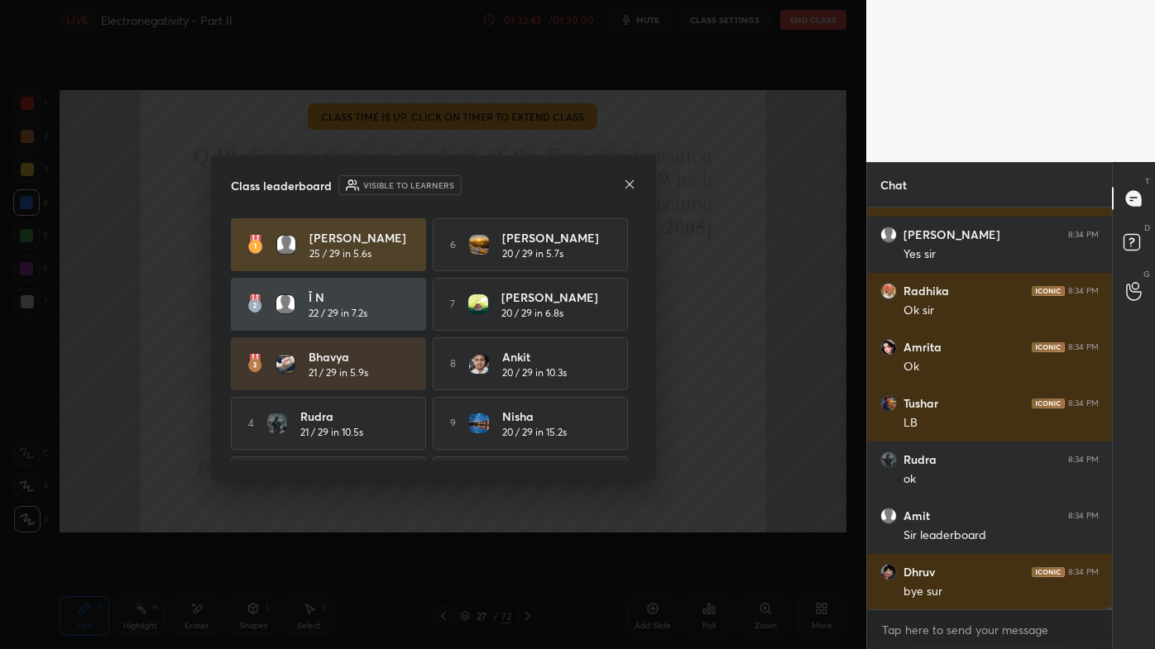
scroll to position [65082, 0]
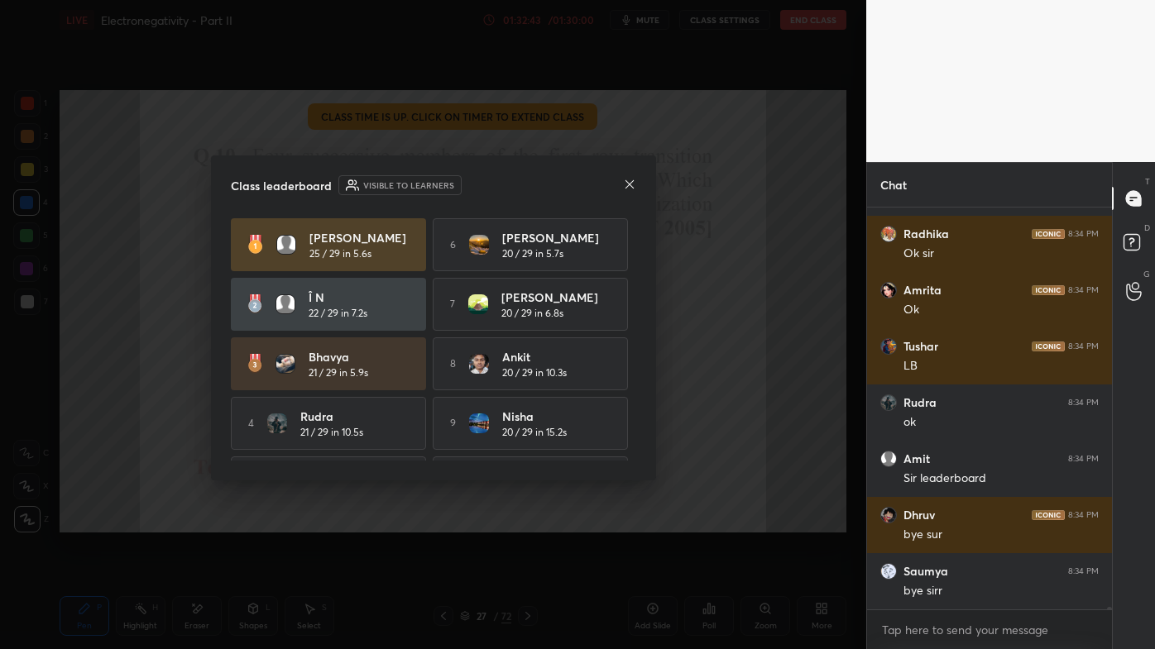
click at [630, 180] on icon at bounding box center [629, 184] width 13 height 13
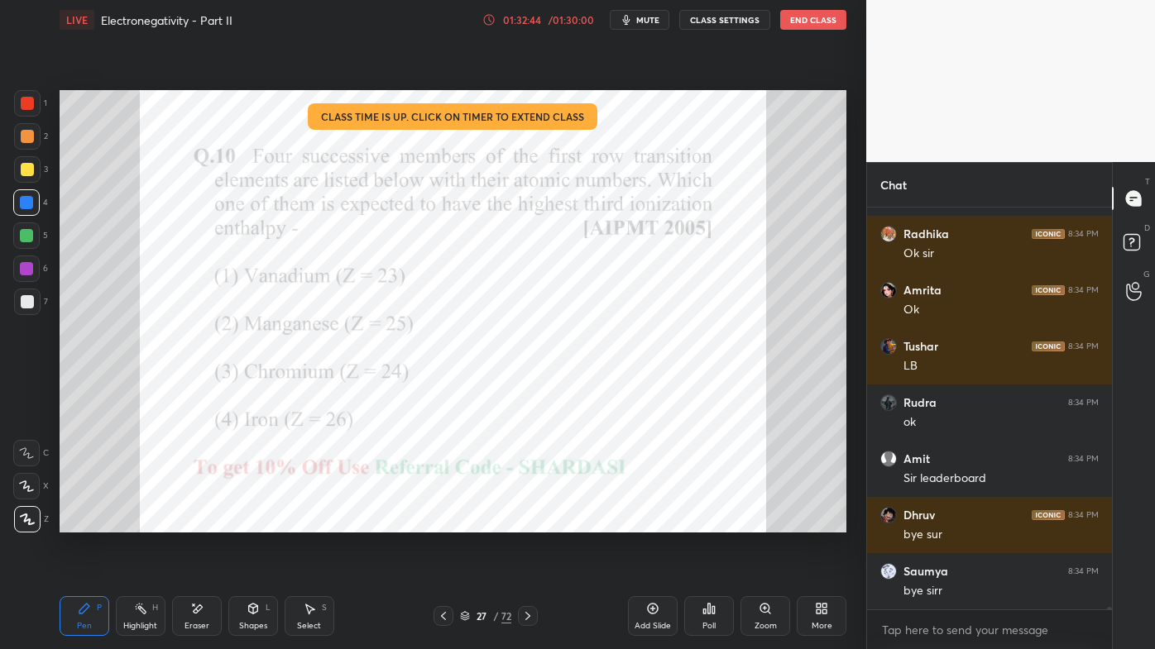
click at [714, 522] on div "Poll" at bounding box center [709, 616] width 50 height 40
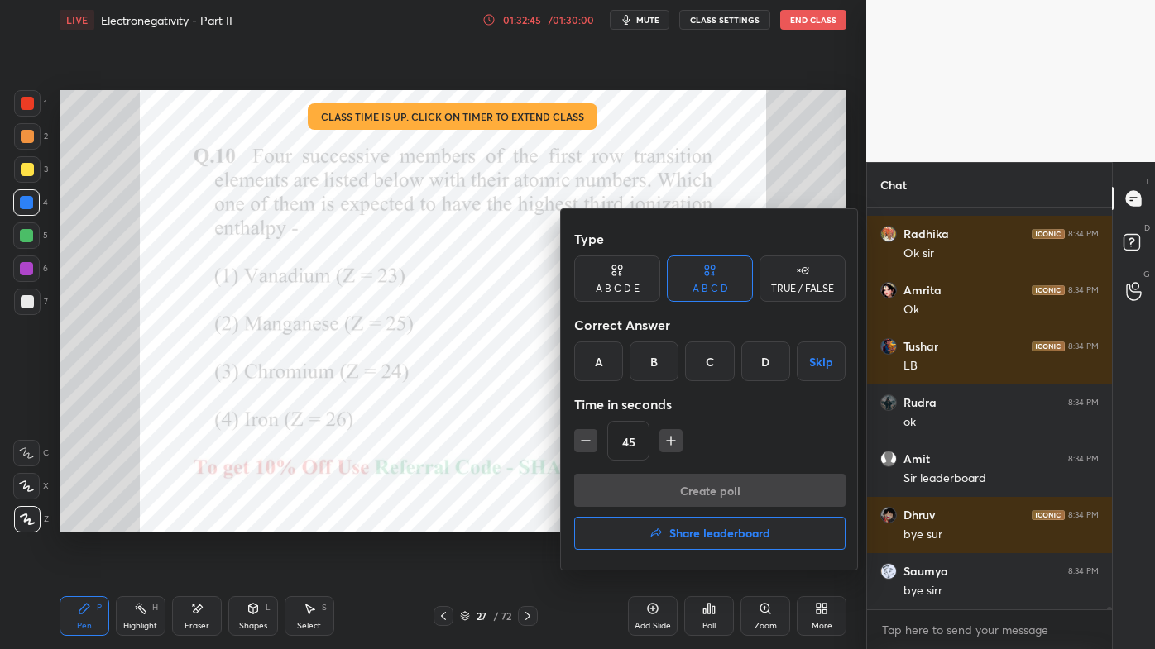
click at [686, 522] on h4 "Share leaderboard" at bounding box center [719, 534] width 101 height 12
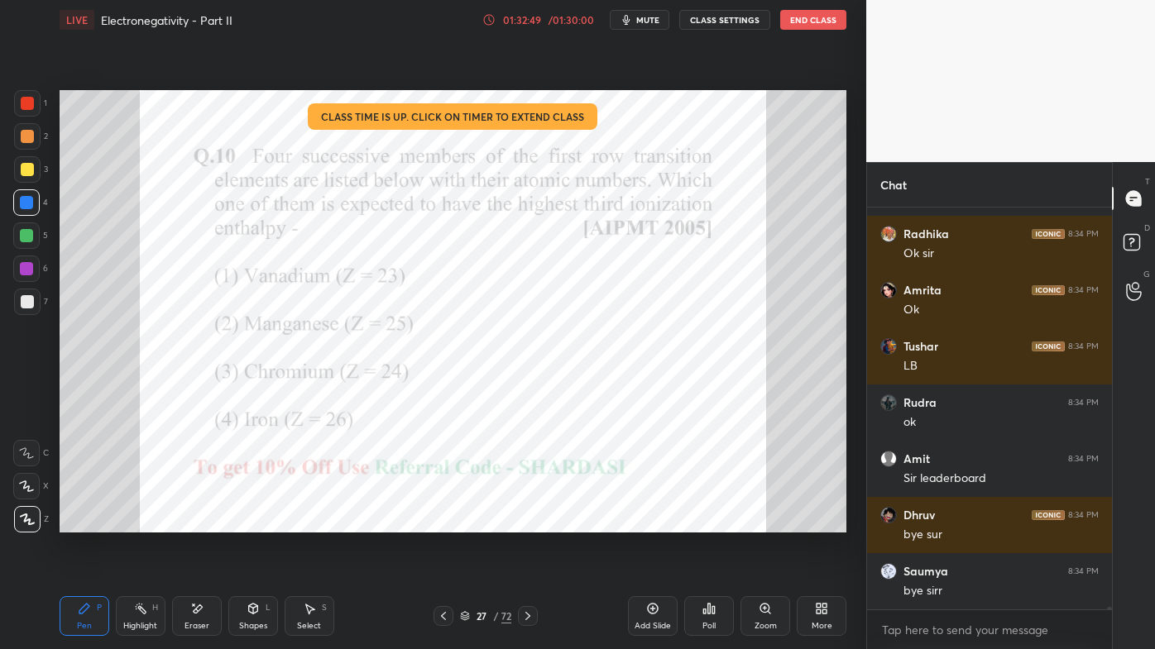
click at [807, 20] on button "End Class" at bounding box center [813, 20] width 66 height 20
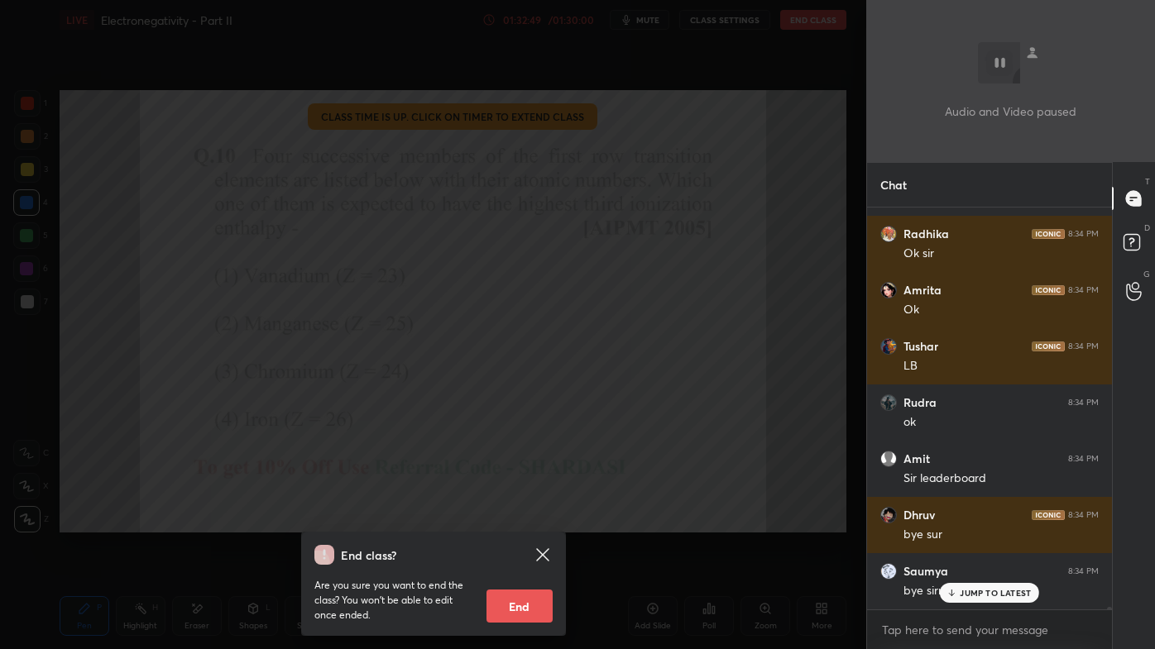
scroll to position [65138, 0]
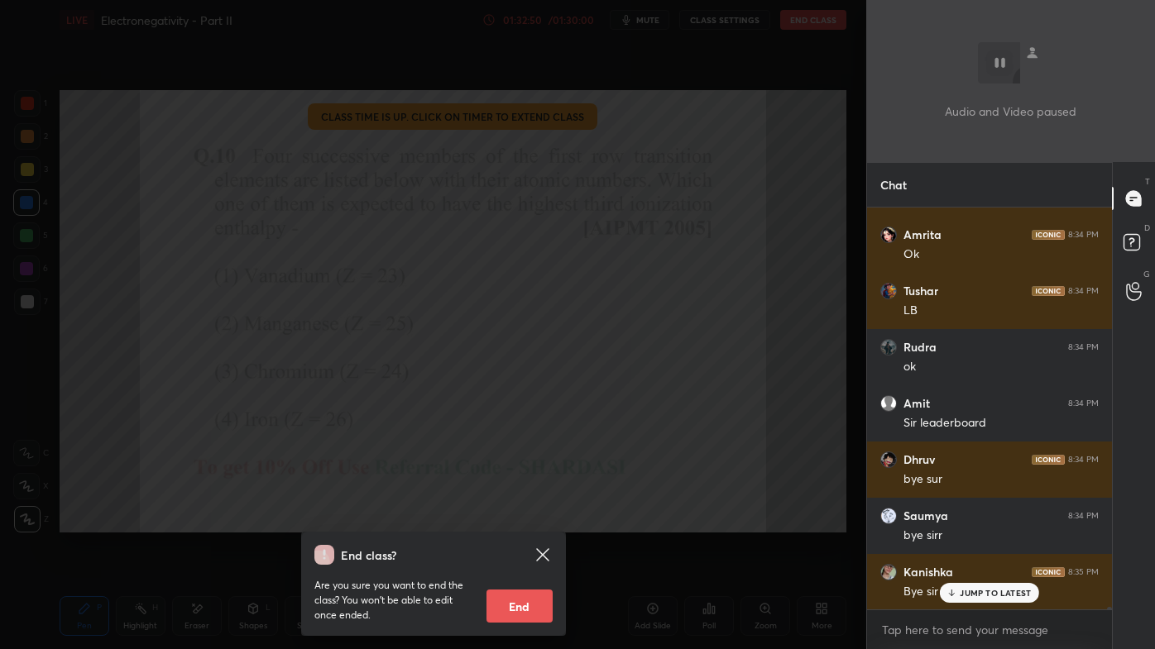
click at [481, 522] on div "Are you sure you want to end the class? You won’t be able to edit once ended. E…" at bounding box center [433, 594] width 238 height 58
click at [525, 522] on button "End" at bounding box center [519, 606] width 66 height 33
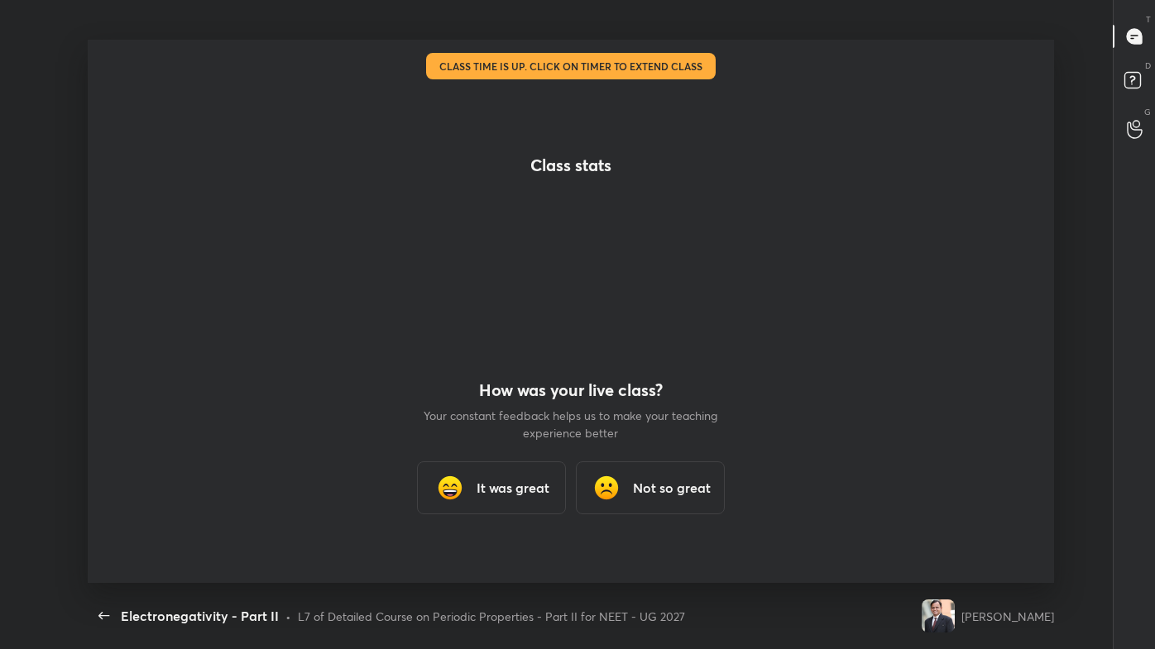
scroll to position [82172, 81590]
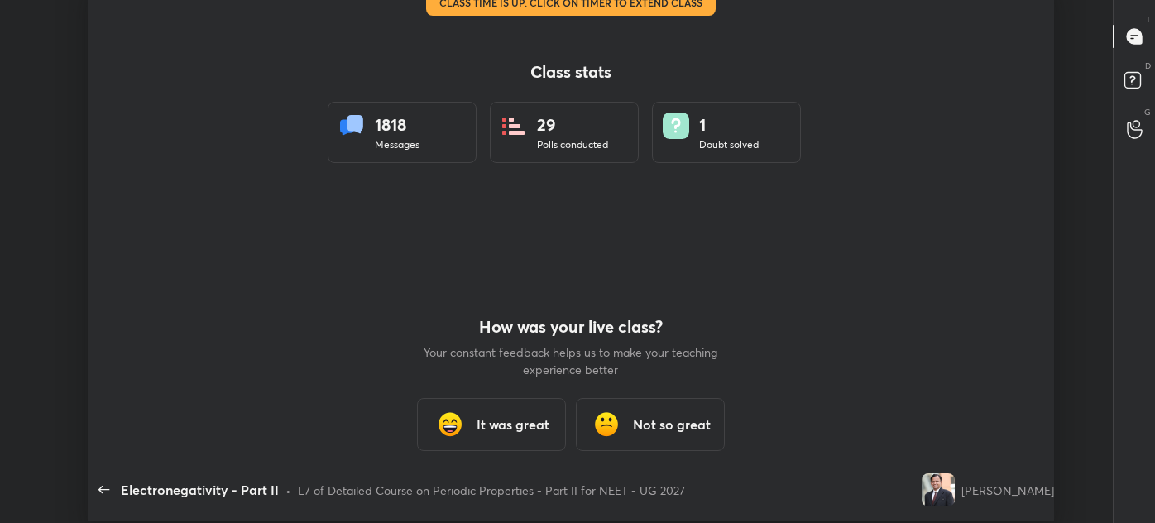
type textarea "x"
